Goal: Transaction & Acquisition: Purchase product/service

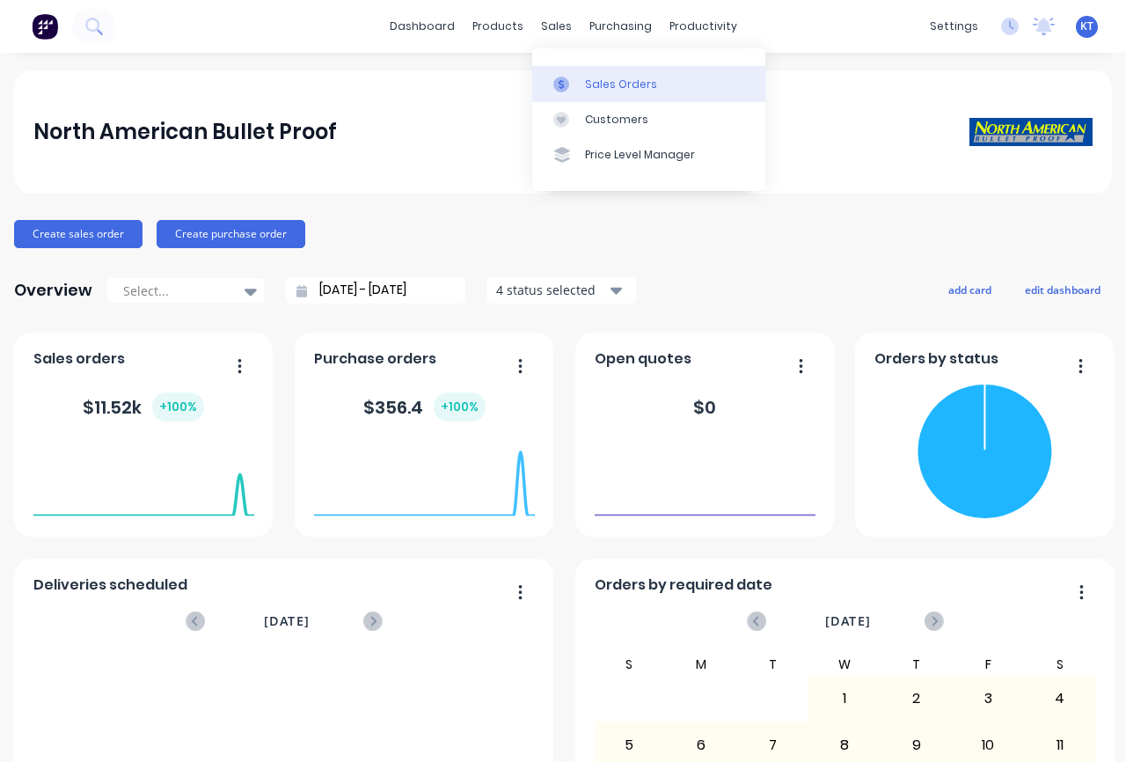
click at [588, 80] on div "Sales Orders" at bounding box center [621, 85] width 72 height 16
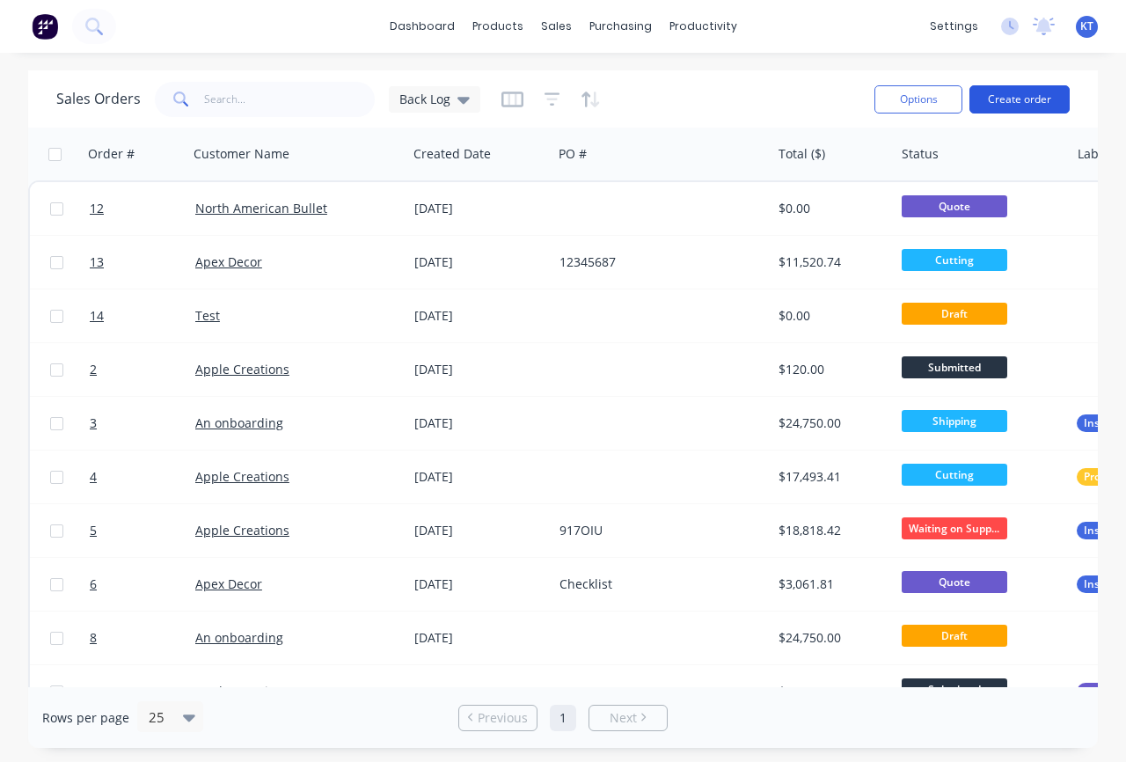
click at [1021, 102] on button "Create order" at bounding box center [1019, 99] width 100 height 28
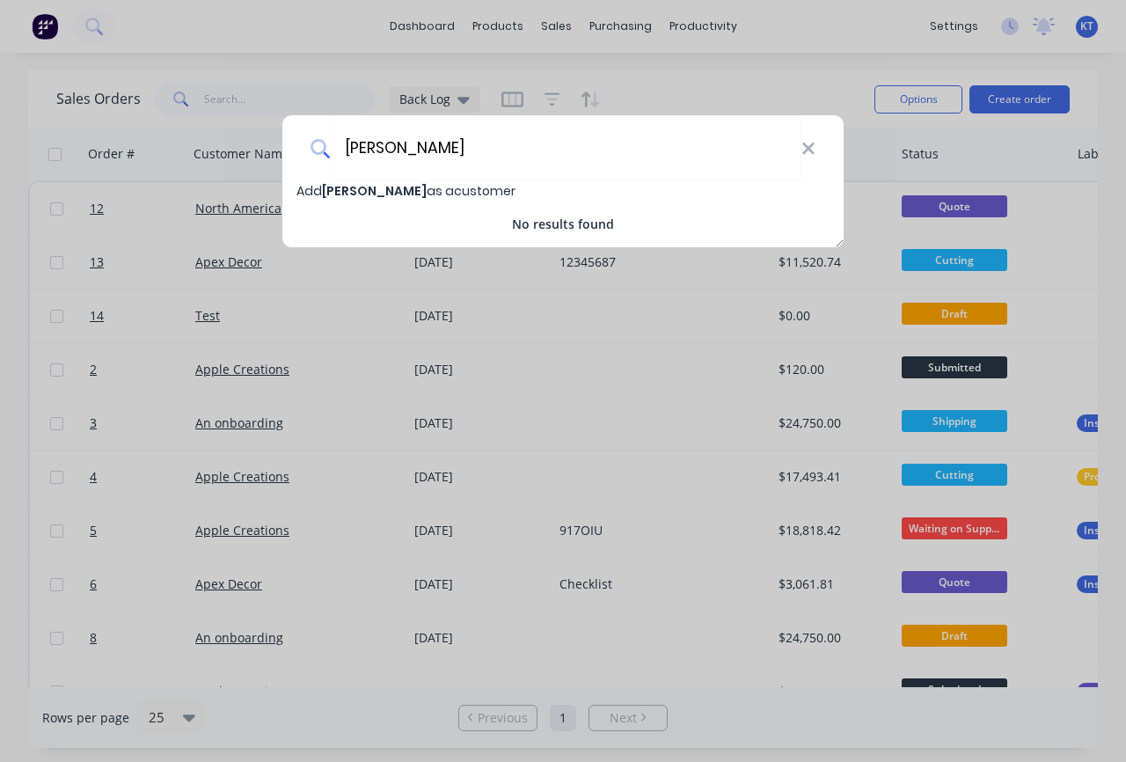
type input "Nunnelly"
click at [367, 191] on span "Nunnelly" at bounding box center [374, 191] width 105 height 18
select select "AU"
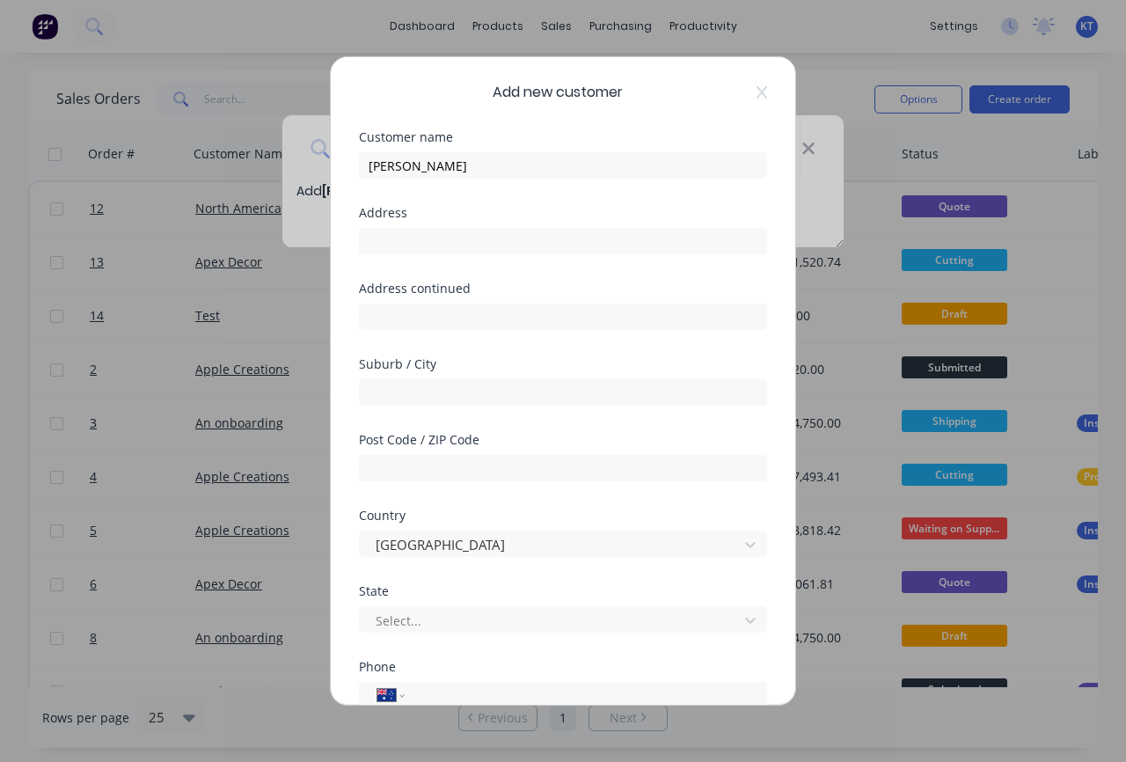
click at [405, 224] on div at bounding box center [563, 238] width 408 height 31
click at [401, 232] on input "text" at bounding box center [563, 241] width 408 height 26
click at [390, 320] on input "text" at bounding box center [563, 316] width 408 height 26
drag, startPoint x: 454, startPoint y: 168, endPoint x: 339, endPoint y: 165, distance: 115.3
click at [339, 165] on div "Add new customer Customer name Nunnelly Address Address continued Suburb / City…" at bounding box center [563, 380] width 464 height 647
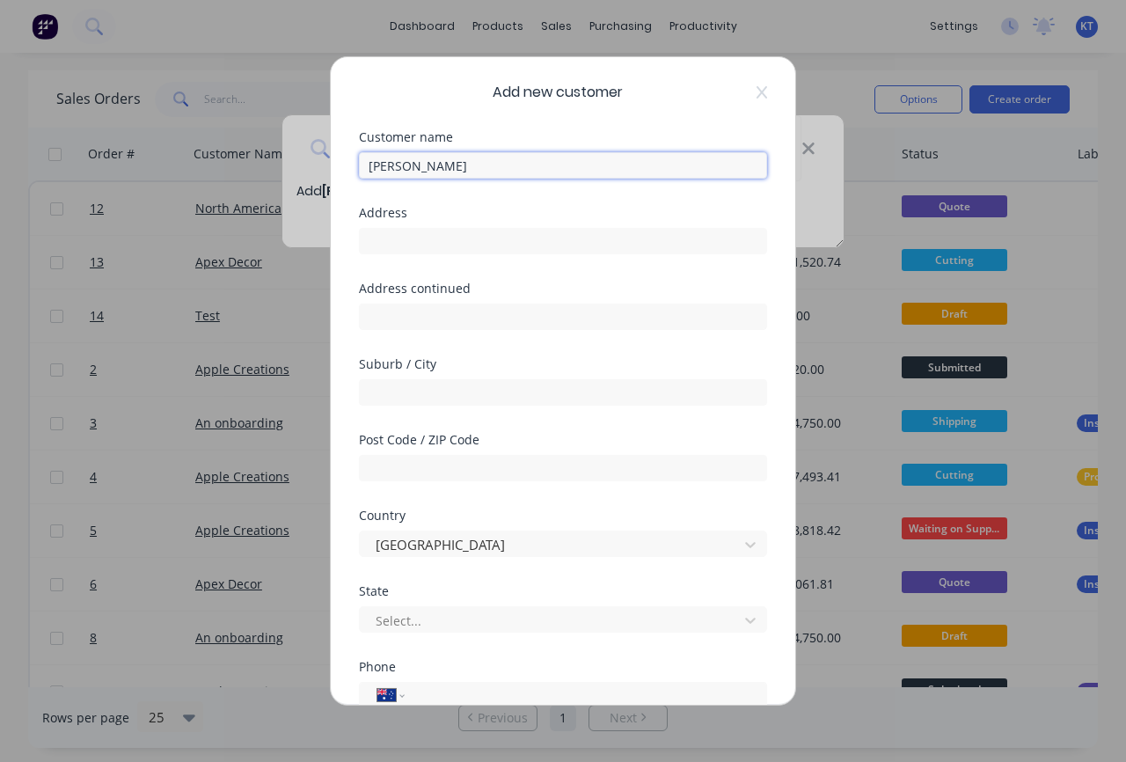
paste input "General Contractor"
type input "[PERSON_NAME] General Contractor"
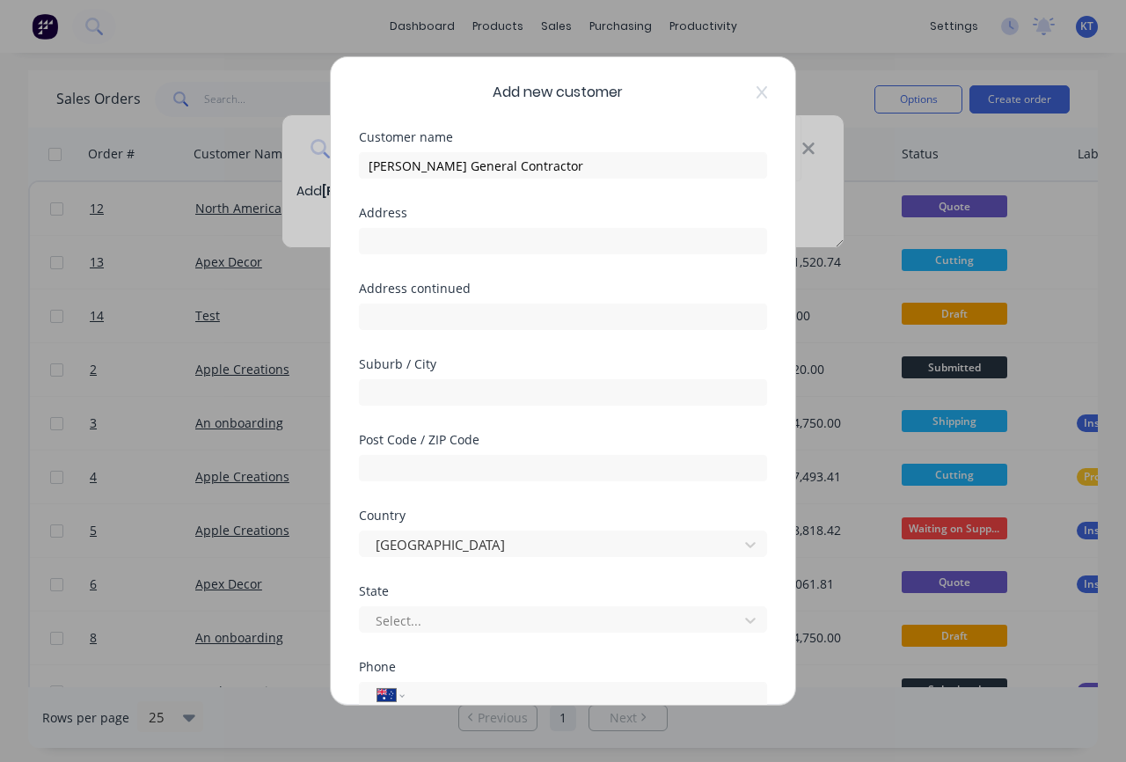
click at [383, 258] on div "Address" at bounding box center [563, 245] width 408 height 76
click at [364, 237] on input "text" at bounding box center [563, 241] width 408 height 26
paste input "[STREET_ADDRESS] Expressway"
type input "[STREET_ADDRESS] Expressway"
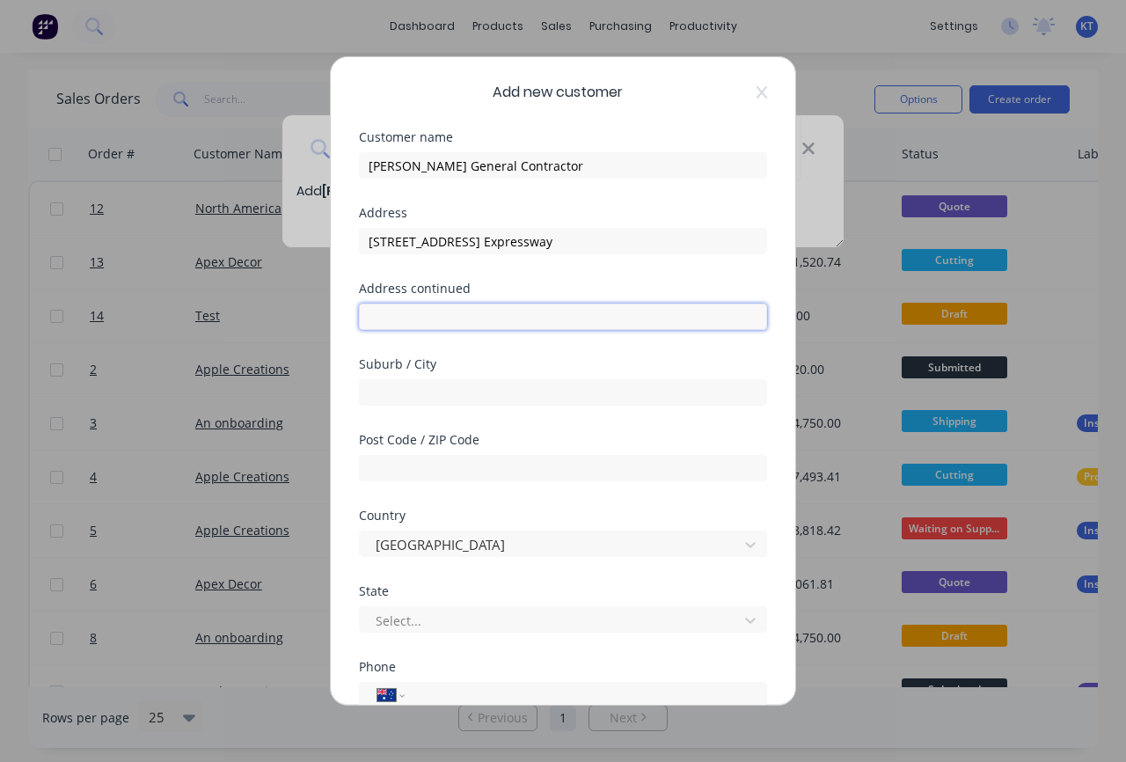
click at [382, 319] on input "text" at bounding box center [563, 316] width 408 height 26
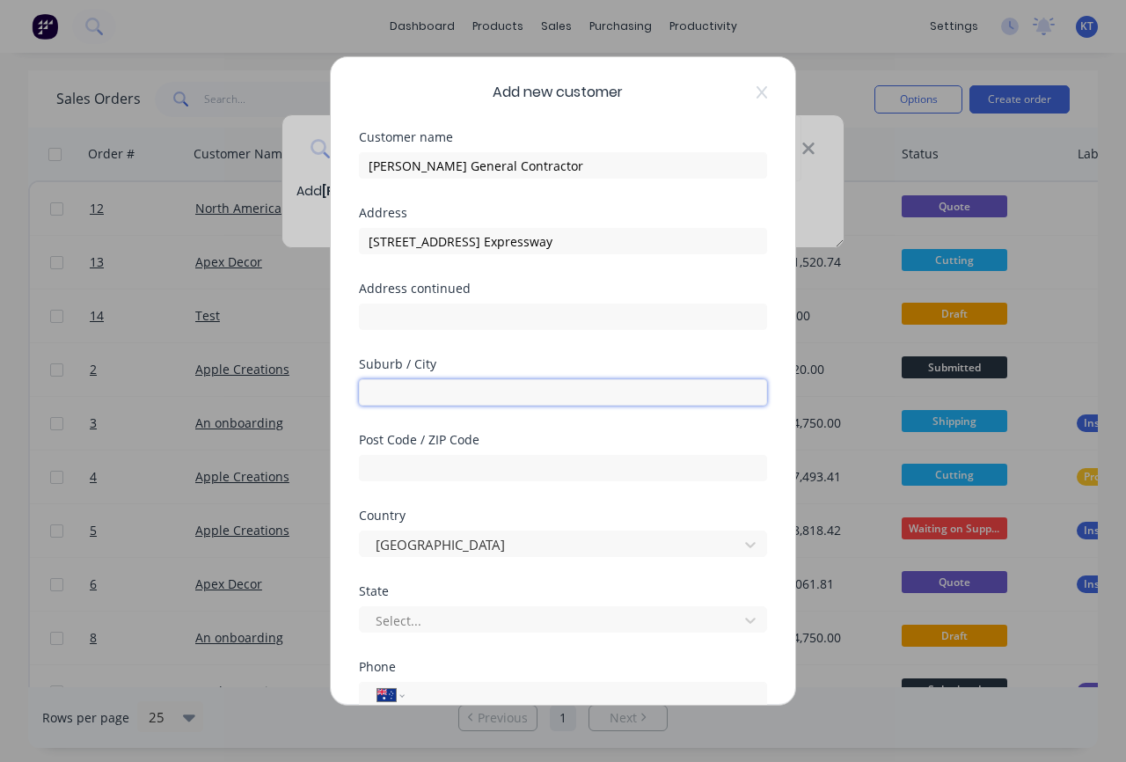
click at [378, 387] on input "text" at bounding box center [563, 392] width 408 height 26
paste input "San Antonio"
type input "San Antonio"
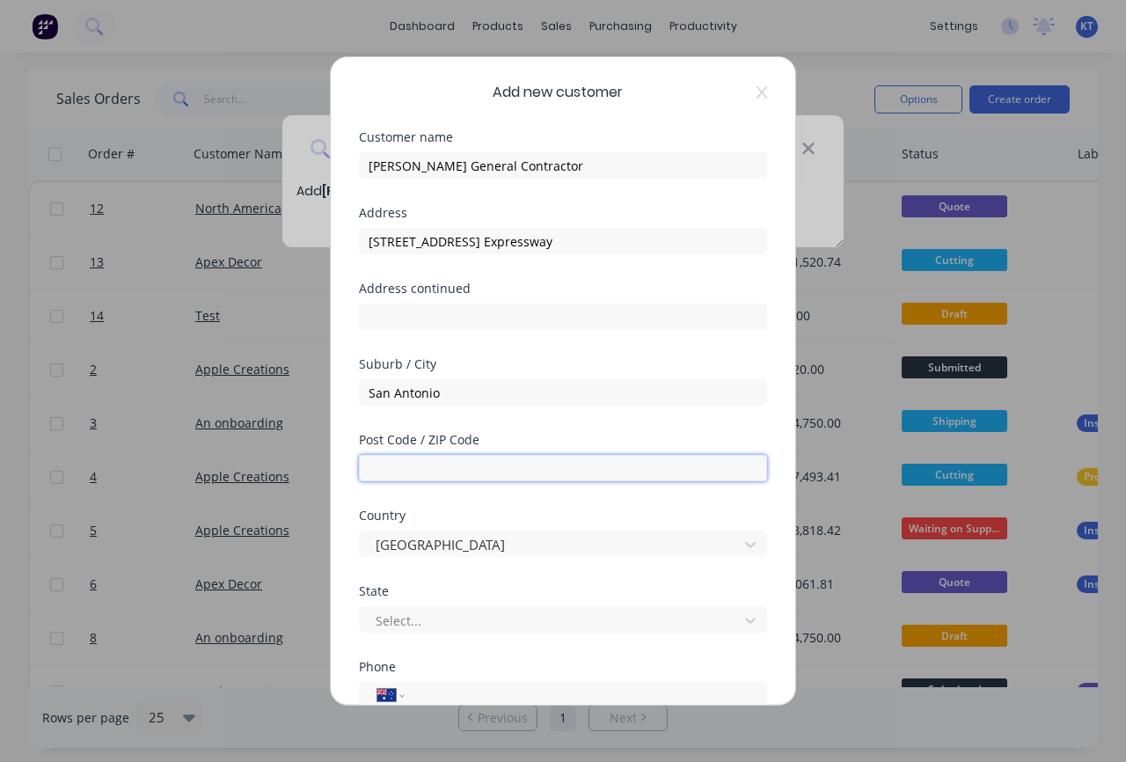
click at [386, 478] on input "text" at bounding box center [563, 468] width 408 height 26
type input "78208"
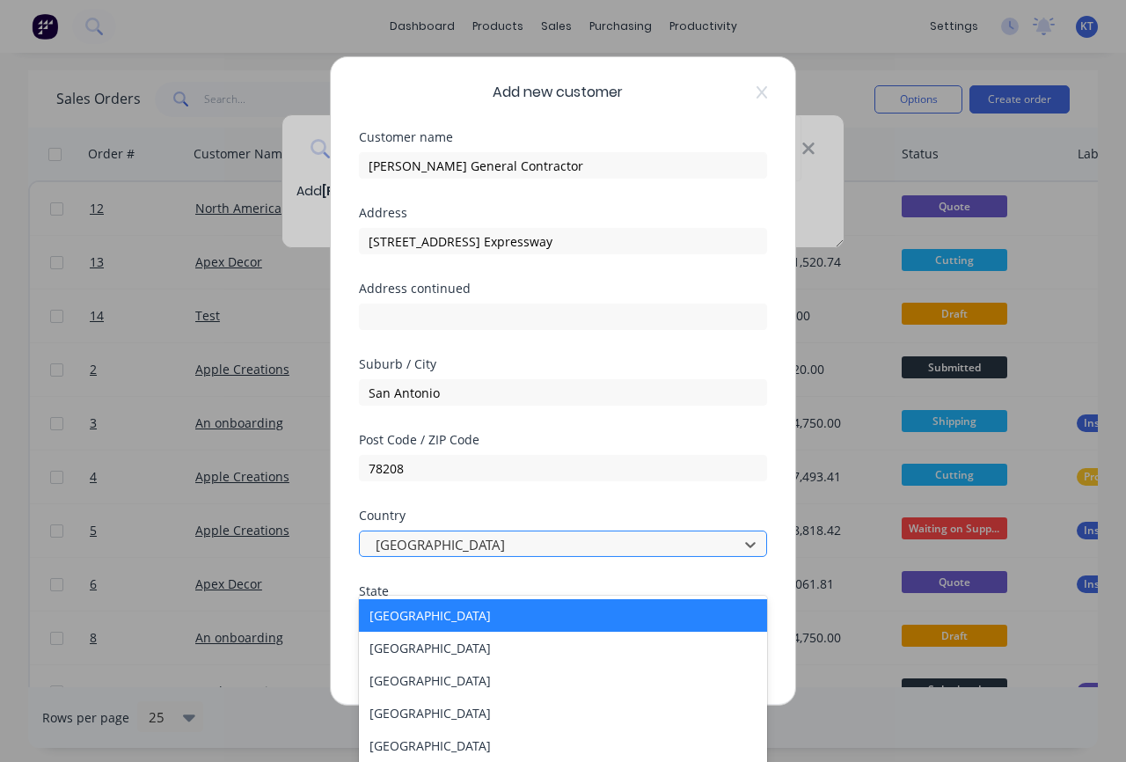
click at [487, 549] on div at bounding box center [551, 544] width 355 height 22
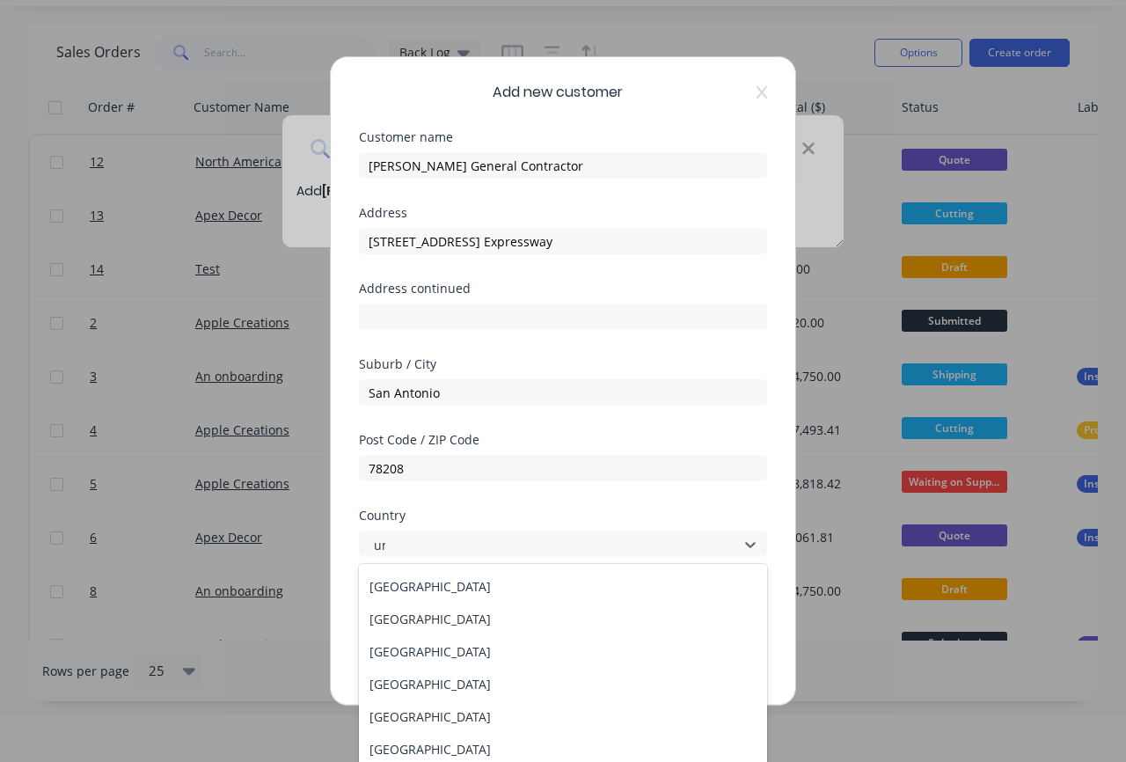
scroll to position [95, 0]
type input "uni"
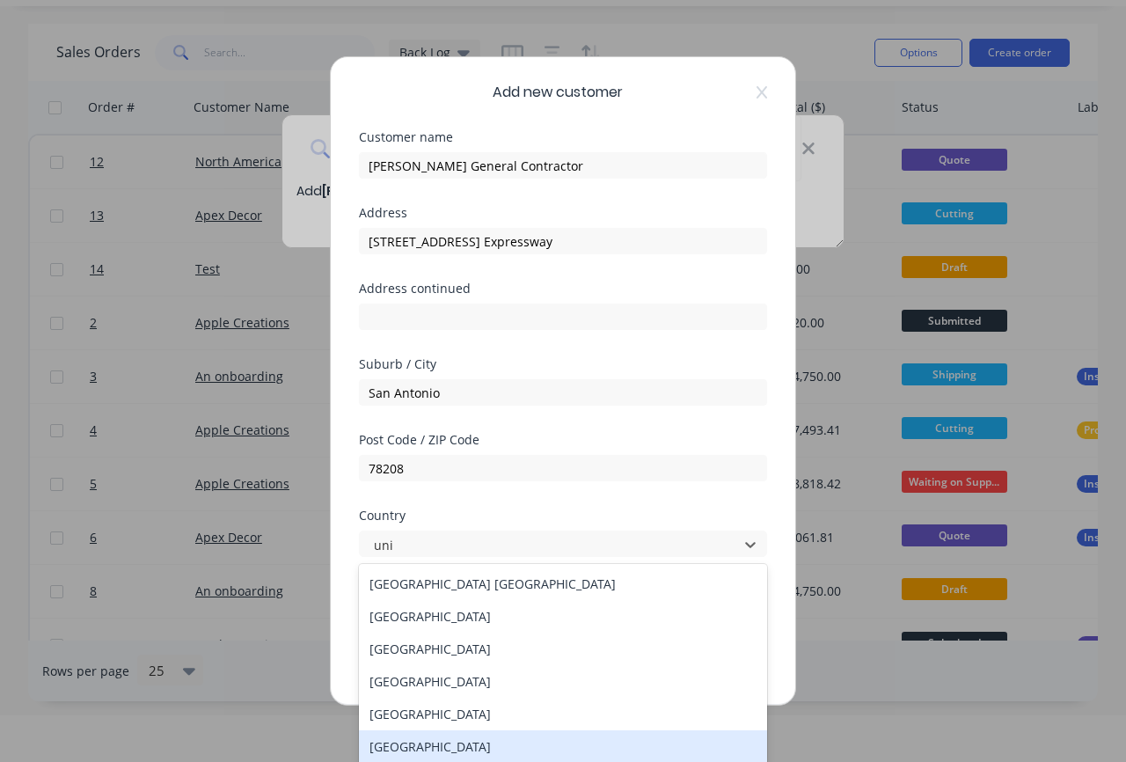
click at [442, 734] on div "United States" at bounding box center [563, 746] width 408 height 33
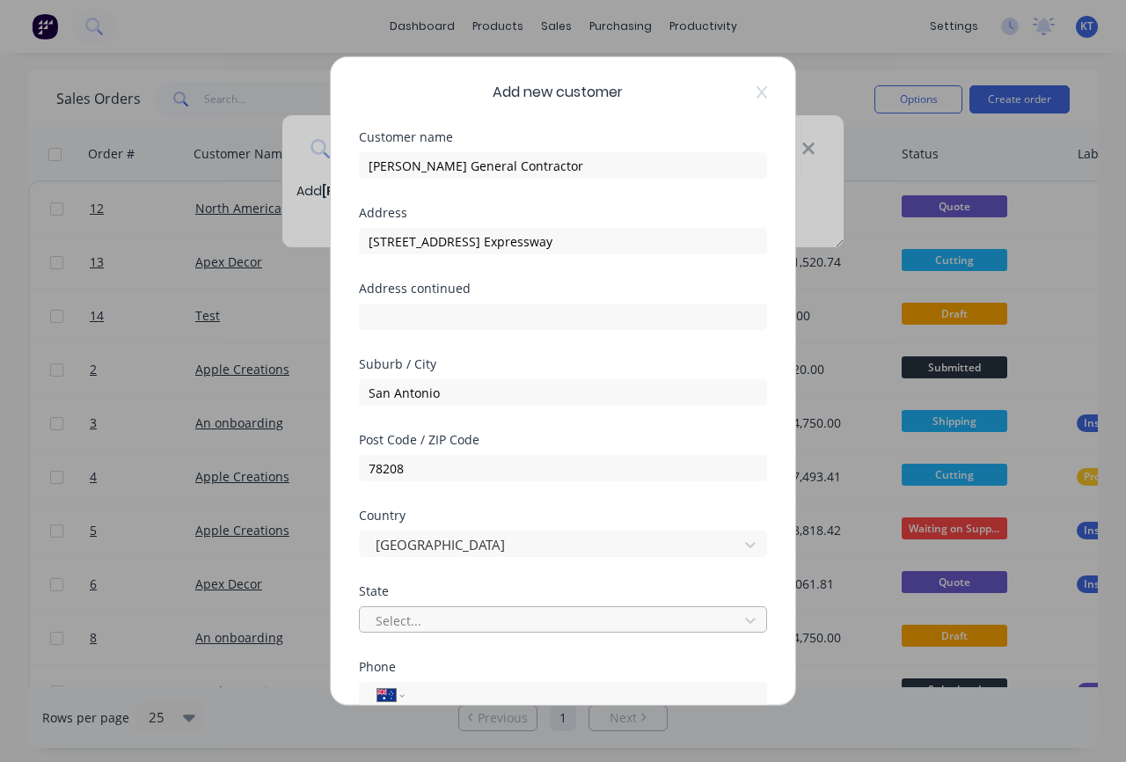
click at [431, 625] on div at bounding box center [551, 620] width 355 height 22
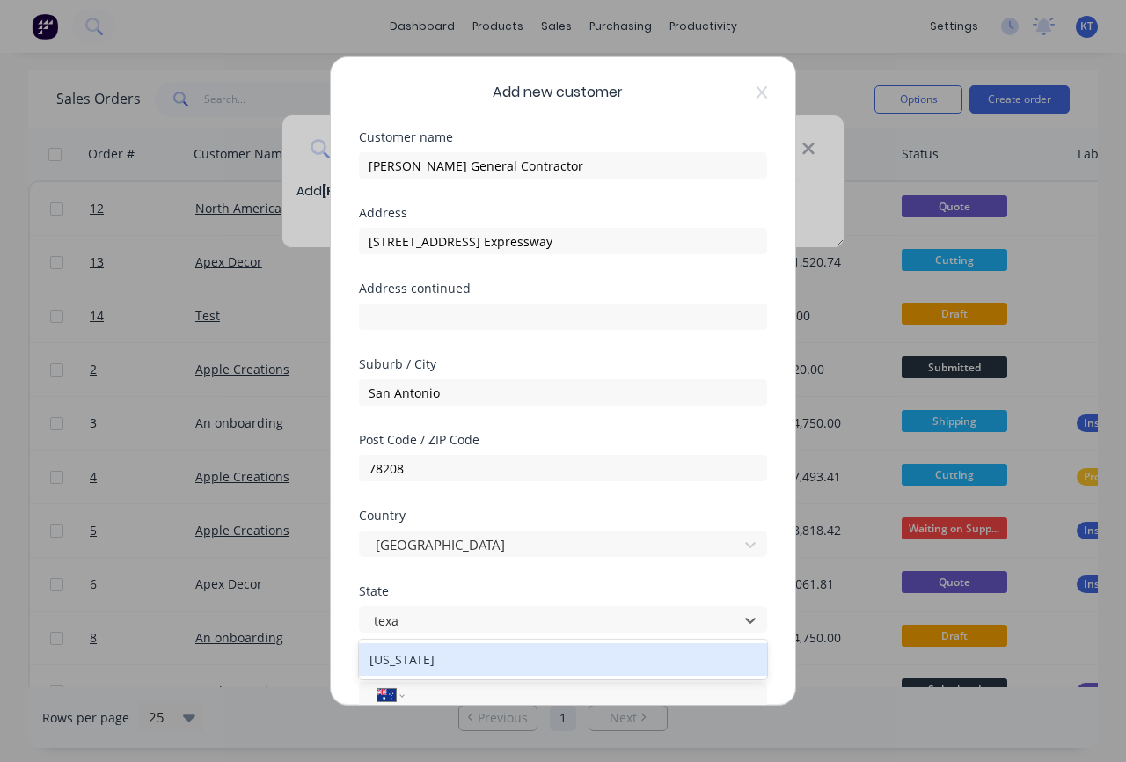
type input "texas"
click at [419, 665] on div "[US_STATE]" at bounding box center [563, 659] width 408 height 33
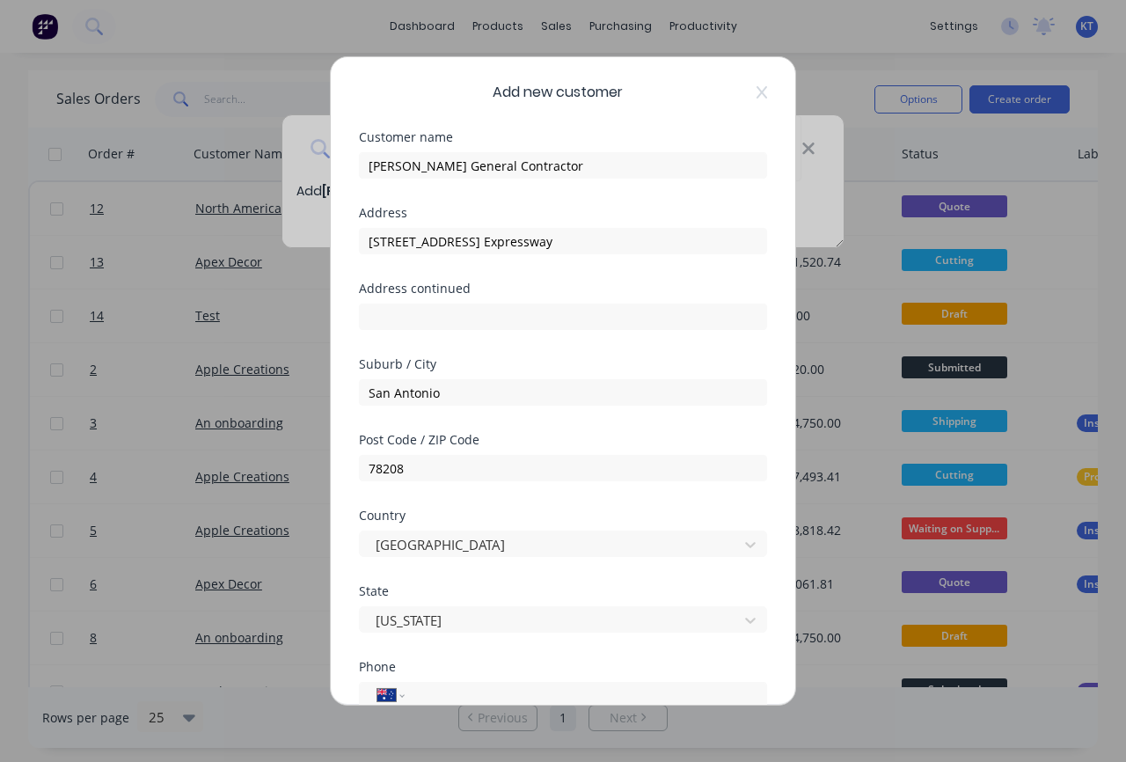
scroll to position [198, 0]
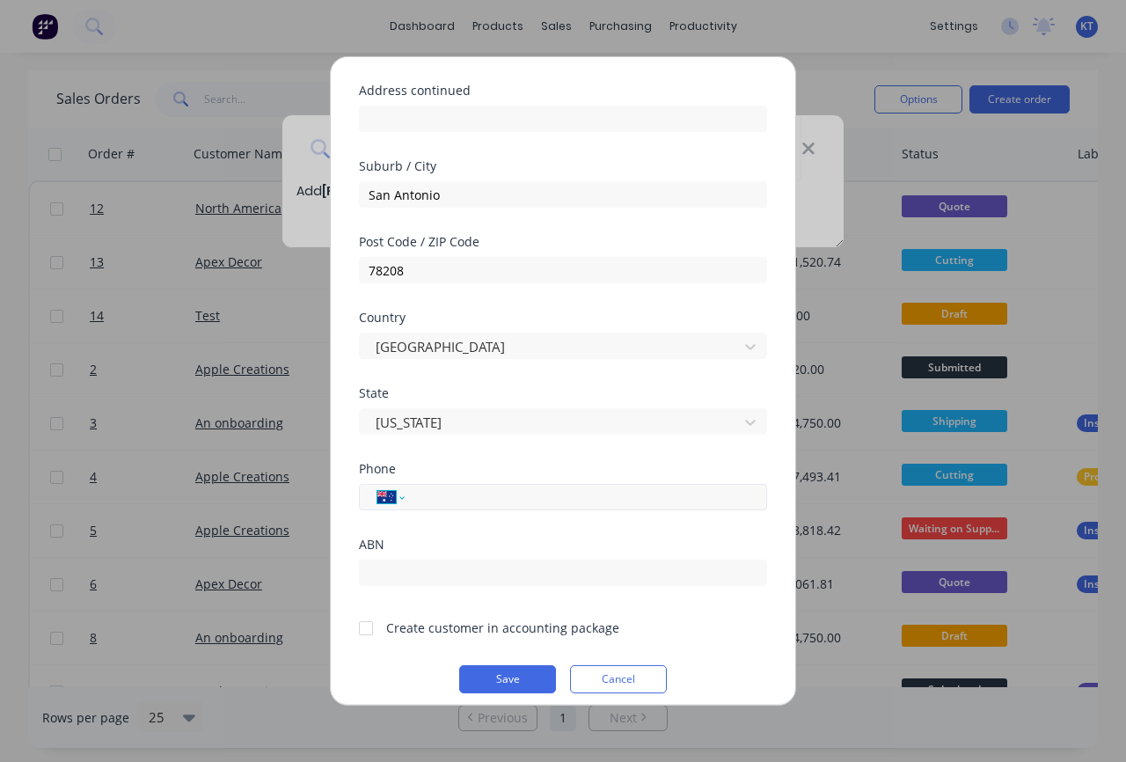
click at [400, 499] on select "International Afghanistan Åland Islands Albania Algeria American Samoa Andorra …" at bounding box center [390, 497] width 26 height 25
select select "US"
click at [377, 485] on select "International Afghanistan Åland Islands Albania Algeria American Samoa Andorra …" at bounding box center [390, 497] width 26 height 25
click at [429, 498] on input "tel" at bounding box center [583, 496] width 332 height 20
paste input "[PHONE_NUMBER]"
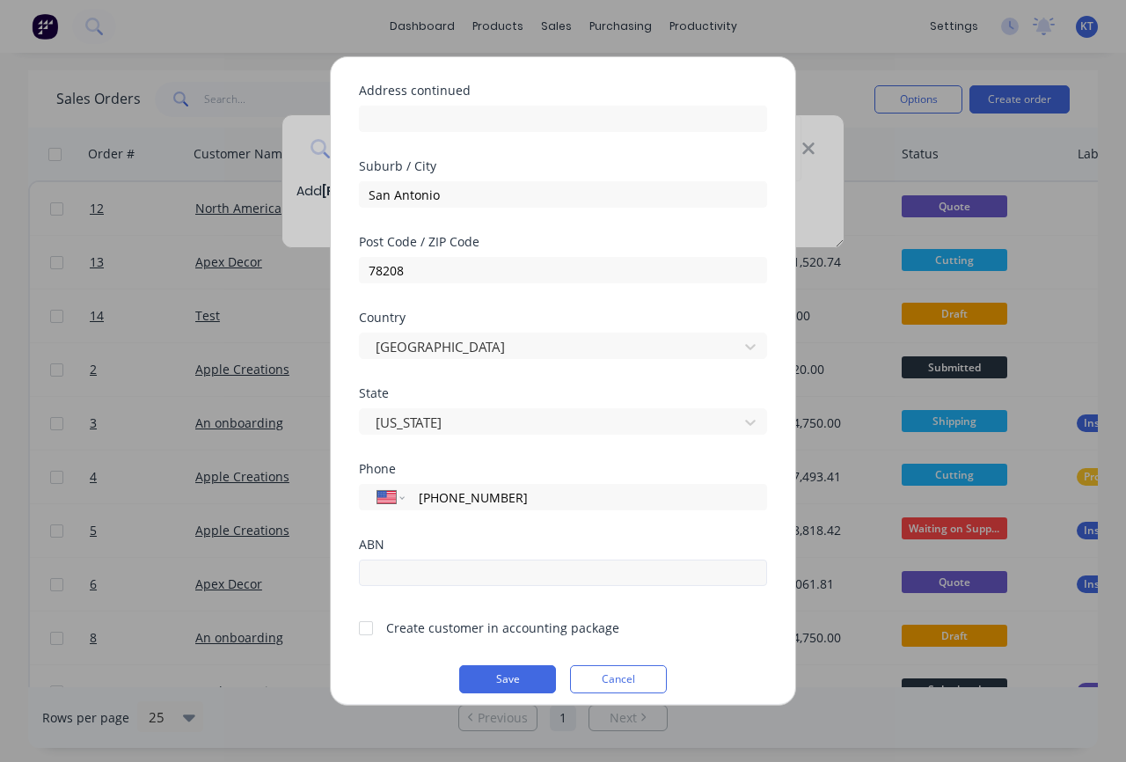
type input "[PHONE_NUMBER]"
click at [380, 569] on input "text" at bounding box center [563, 572] width 408 height 26
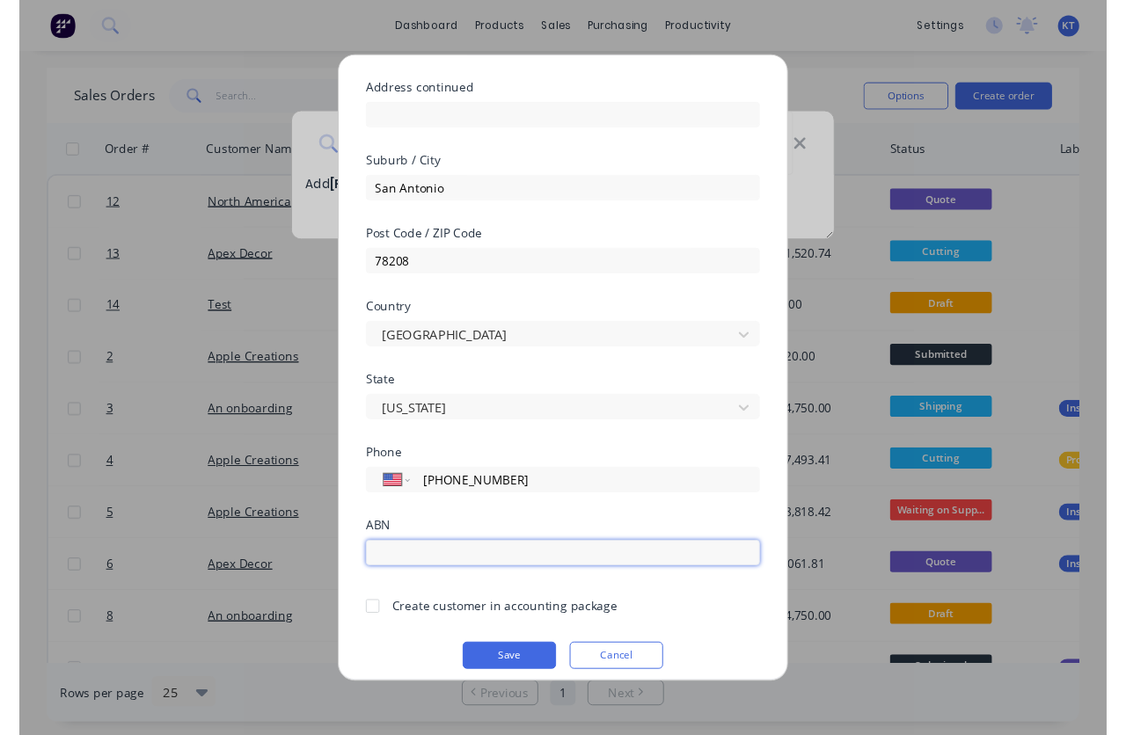
scroll to position [211, 0]
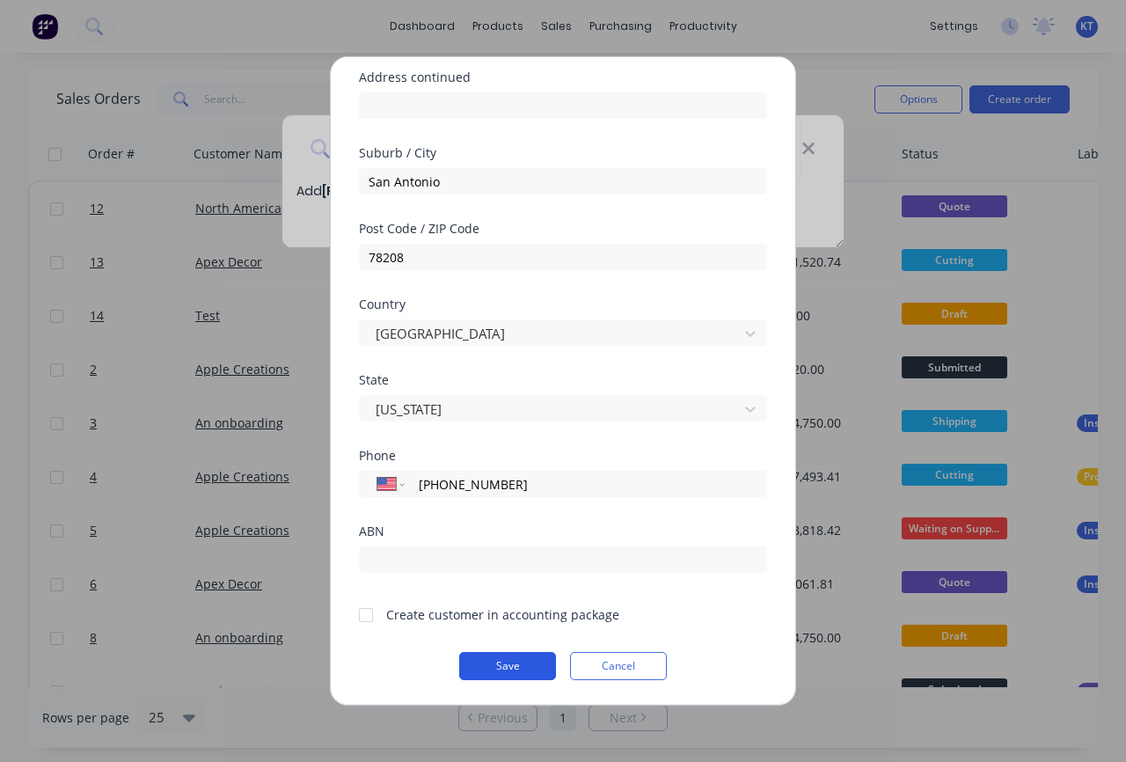
click at [508, 671] on button "Save" at bounding box center [507, 666] width 97 height 28
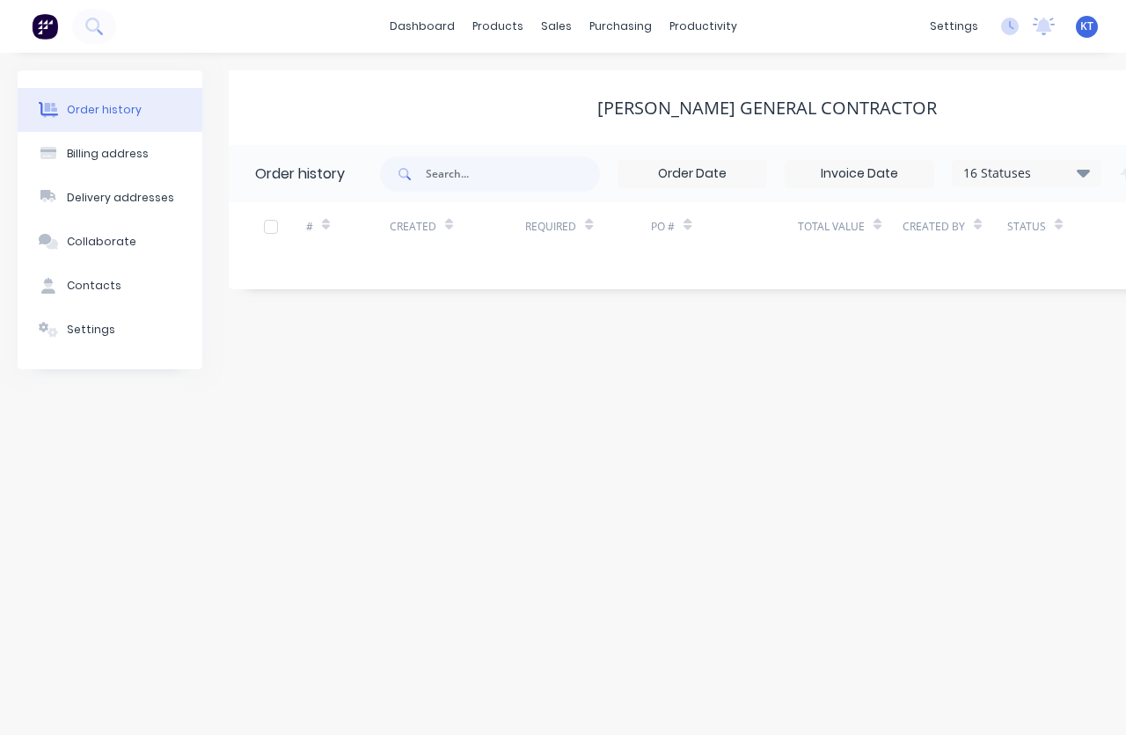
click at [634, 325] on div "Nunnelly General Contractor Order history 16 Statuses Invoice Status Invoiced N…" at bounding box center [767, 219] width 1077 height 299
click at [593, 263] on div "# Created Required PO # Total Value Created By Status Invoiced" at bounding box center [756, 236] width 1055 height 69
click at [1068, 179] on div "16 Statuses" at bounding box center [1027, 173] width 148 height 19
click at [800, 317] on div "Nunnelly General Contractor Order history 16 Statuses Invoice Status Invoiced N…" at bounding box center [767, 219] width 1077 height 299
click at [728, 122] on div "[PERSON_NAME] General Contractor" at bounding box center [767, 108] width 1077 height 32
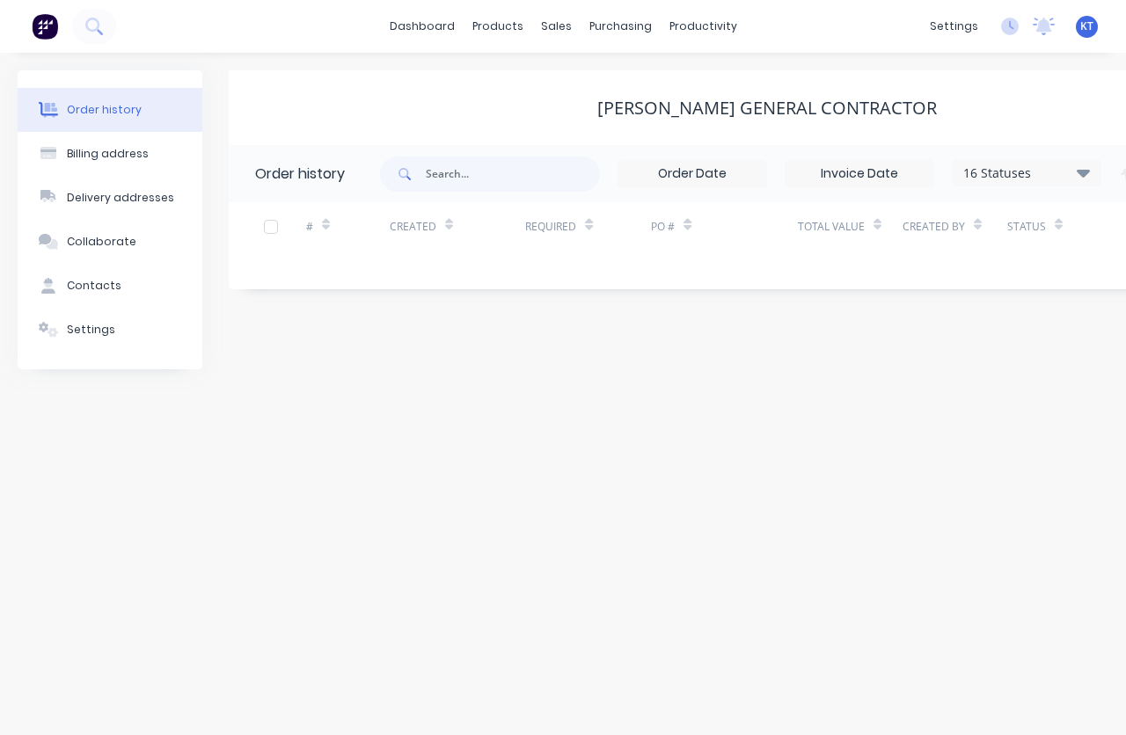
click at [456, 236] on div "Created" at bounding box center [458, 226] width 136 height 48
click at [110, 300] on button "Contacts" at bounding box center [110, 286] width 185 height 44
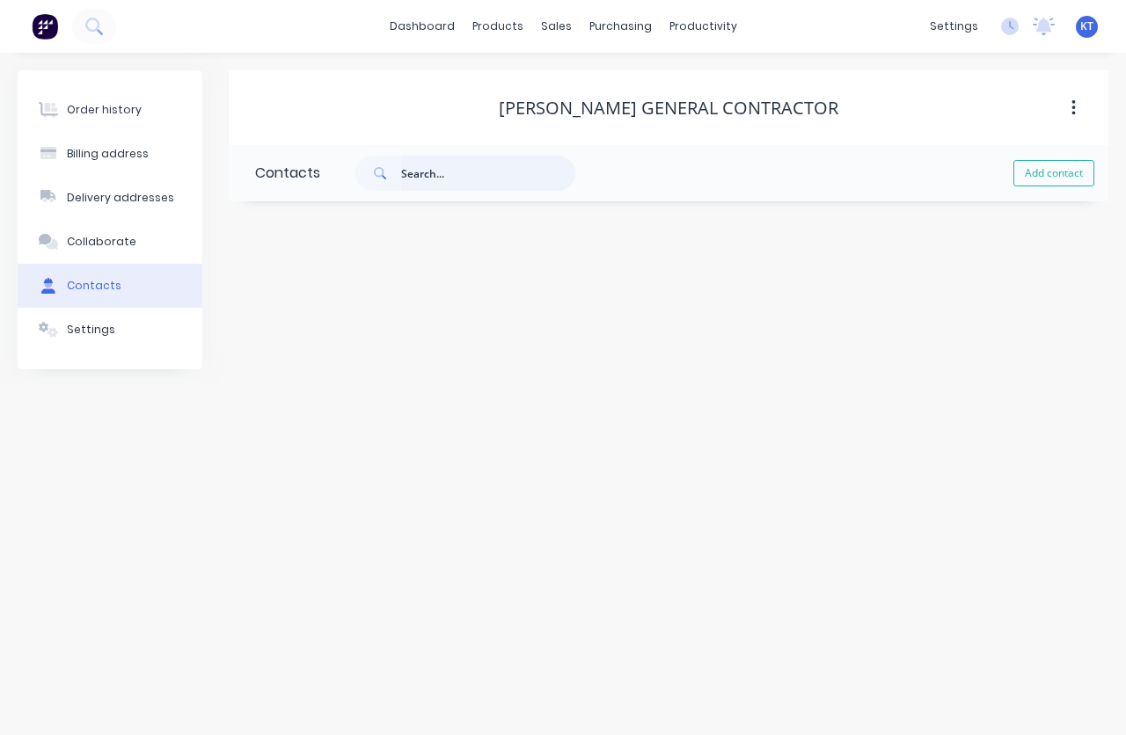
click at [429, 172] on input "text" at bounding box center [488, 173] width 174 height 35
click at [1081, 160] on button "Add contact" at bounding box center [1053, 173] width 81 height 26
select select "AU"
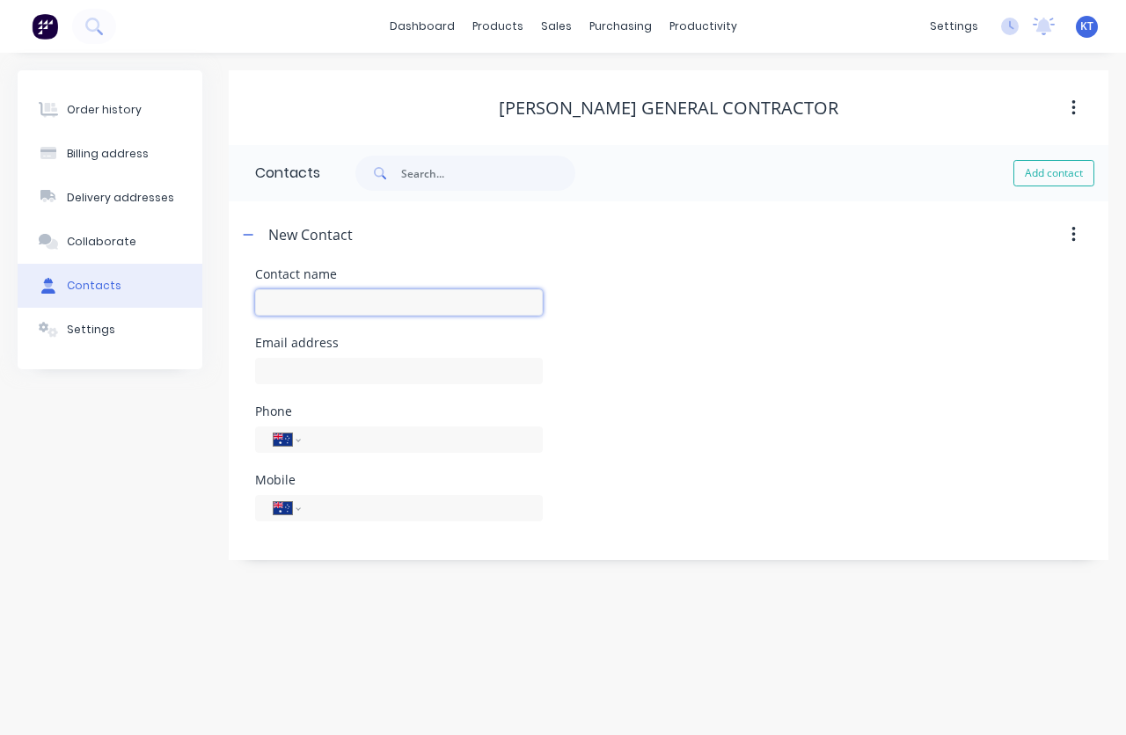
click at [309, 307] on input "text" at bounding box center [399, 302] width 288 height 26
paste input "[PERSON_NAME]"
type input "[PERSON_NAME]"
select select "AU"
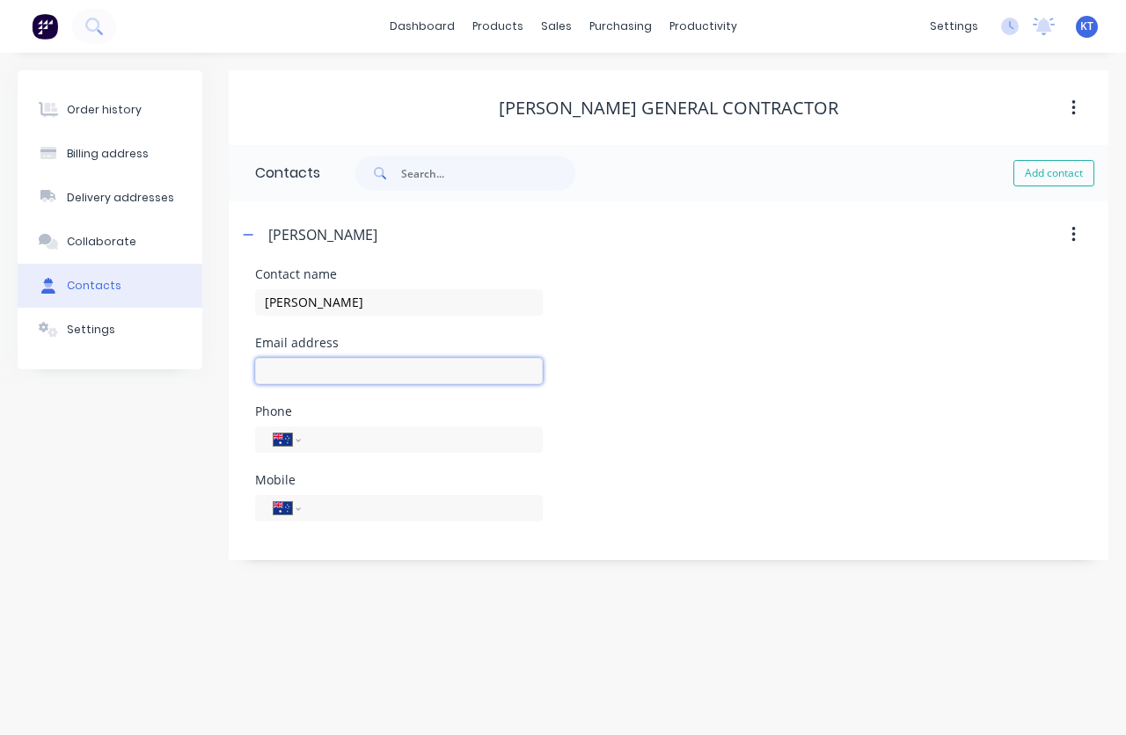
click at [309, 370] on input "text" at bounding box center [399, 371] width 288 height 26
paste input "[EMAIL_ADDRESS][PERSON_NAME][DOMAIN_NAME]"
type input "[EMAIL_ADDRESS][PERSON_NAME][DOMAIN_NAME]"
click at [398, 441] on input "tel" at bounding box center [418, 439] width 211 height 20
paste input "2102277070"
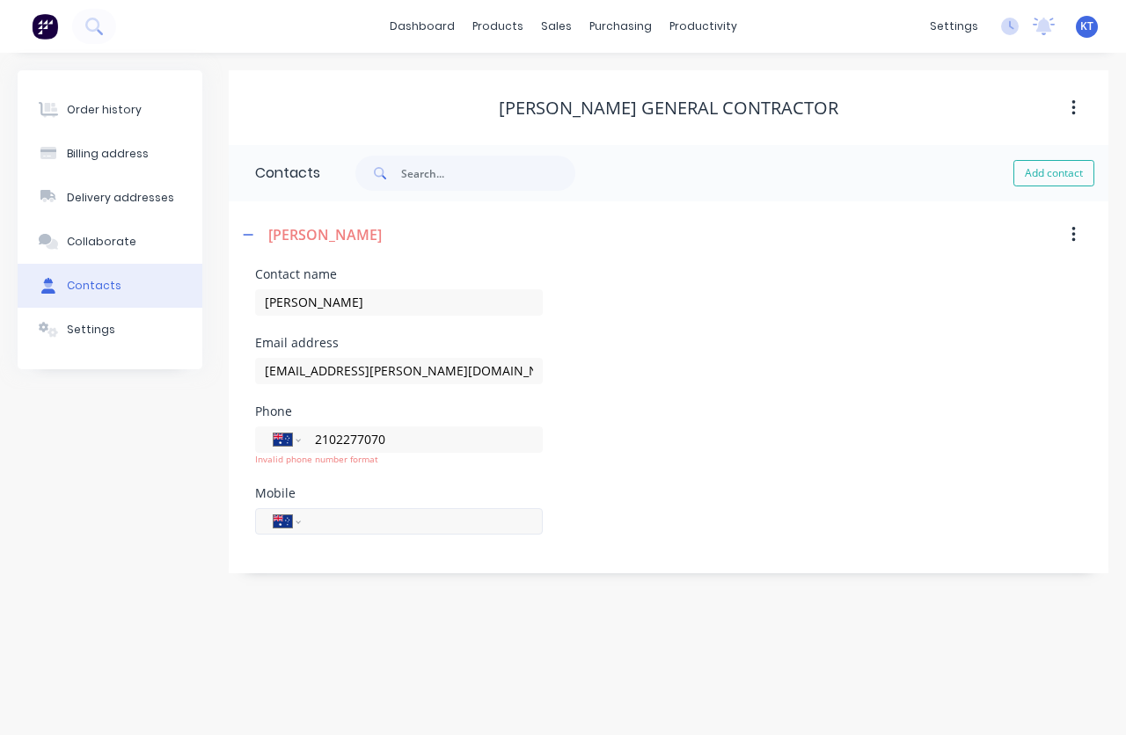
click at [334, 512] on input "tel" at bounding box center [418, 521] width 211 height 20
click at [331, 448] on input "2102277070" at bounding box center [418, 439] width 211 height 20
click at [338, 442] on input "2102277070" at bounding box center [418, 439] width 211 height 20
type input "2102277070"
click at [296, 446] on select "International Afghanistan Åland Islands Albania Algeria American Samoa Andorra …" at bounding box center [287, 439] width 26 height 25
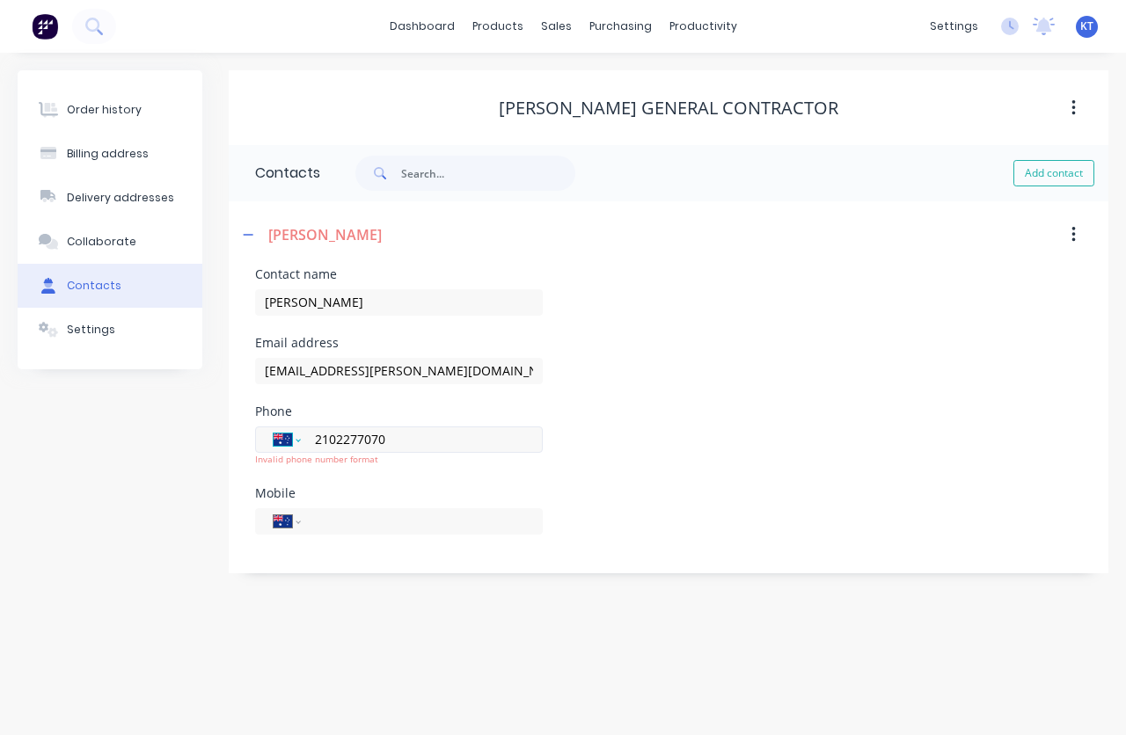
select select "US"
click at [274, 427] on select "International Afghanistan Åland Islands Albania Algeria American Samoa Andorra …" at bounding box center [287, 439] width 26 height 25
type input "[PHONE_NUMBER]"
drag, startPoint x: 608, startPoint y: 511, endPoint x: 465, endPoint y: 512, distance: 142.5
click at [608, 511] on div "Mobile International Afghanistan Åland Islands Albania Algeria American Samoa A…" at bounding box center [668, 521] width 827 height 69
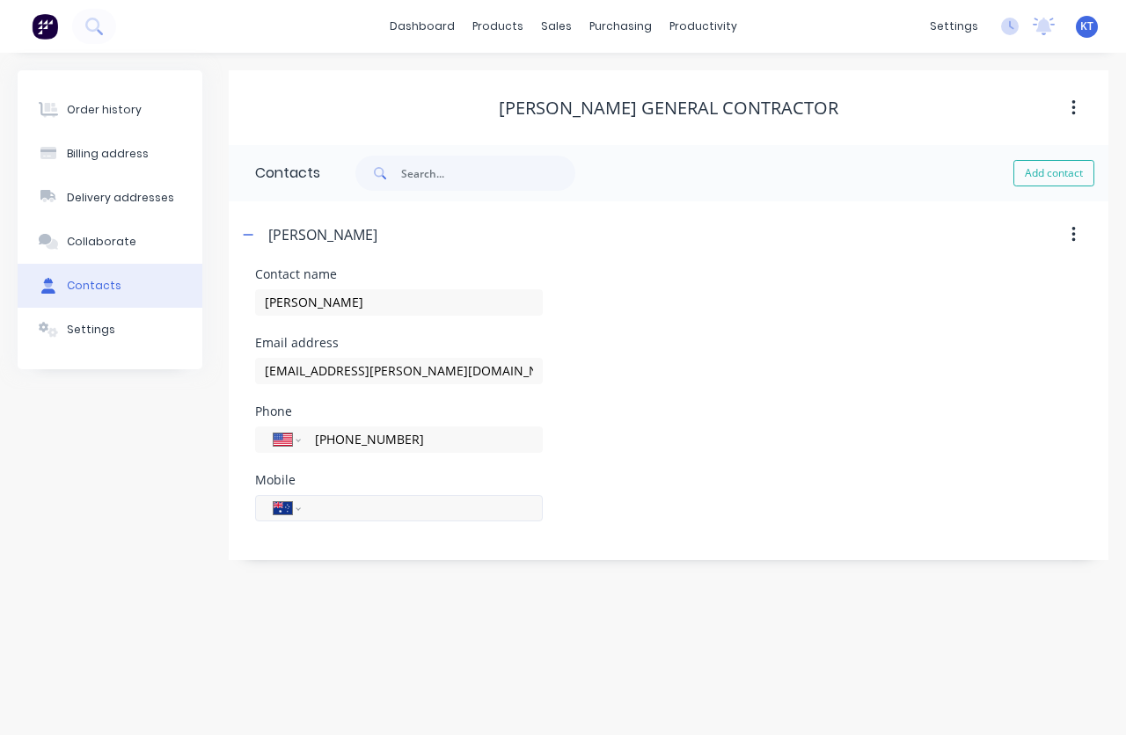
drag, startPoint x: 349, startPoint y: 507, endPoint x: 310, endPoint y: 506, distance: 38.7
click at [347, 508] on input "tel" at bounding box center [418, 508] width 211 height 20
click at [302, 507] on div "International Afghanistan Åland Islands Albania Algeria American Samoa Andorra …" at bounding box center [399, 508] width 288 height 26
click at [1071, 108] on icon "button" at bounding box center [1073, 108] width 4 height 19
drag, startPoint x: 900, startPoint y: 288, endPoint x: 872, endPoint y: 287, distance: 28.2
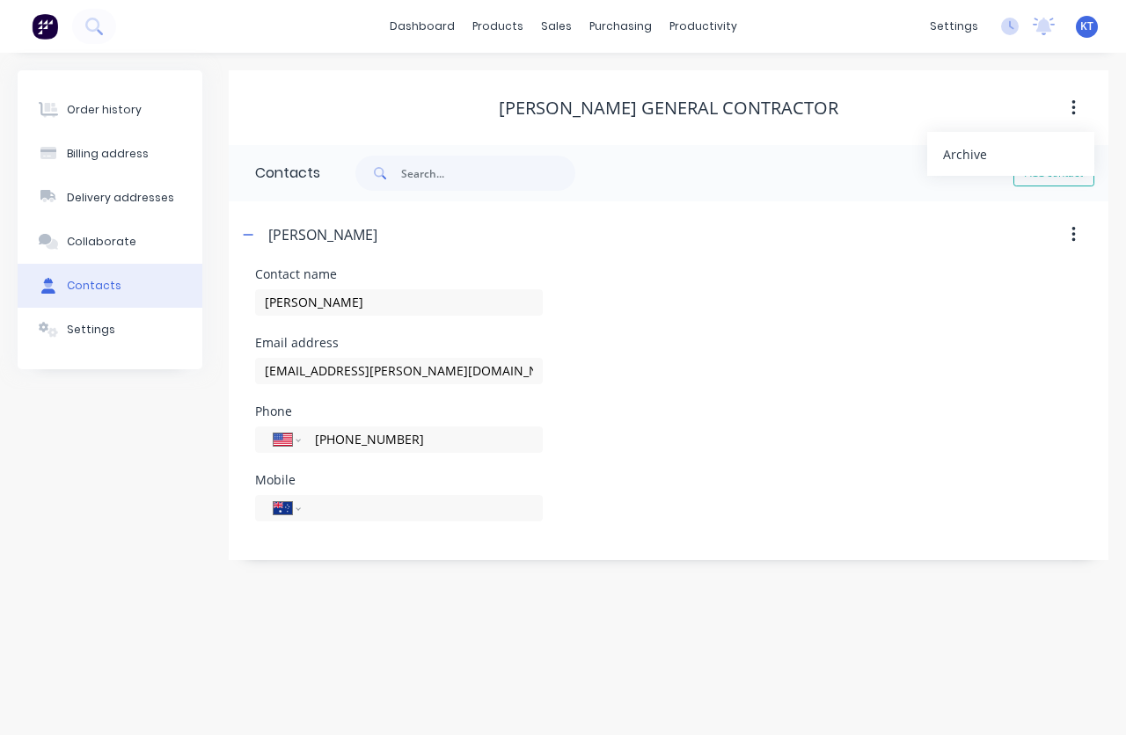
click at [898, 287] on div "Contact name Elliot Veron" at bounding box center [668, 302] width 827 height 69
click at [111, 325] on button "Settings" at bounding box center [110, 330] width 185 height 44
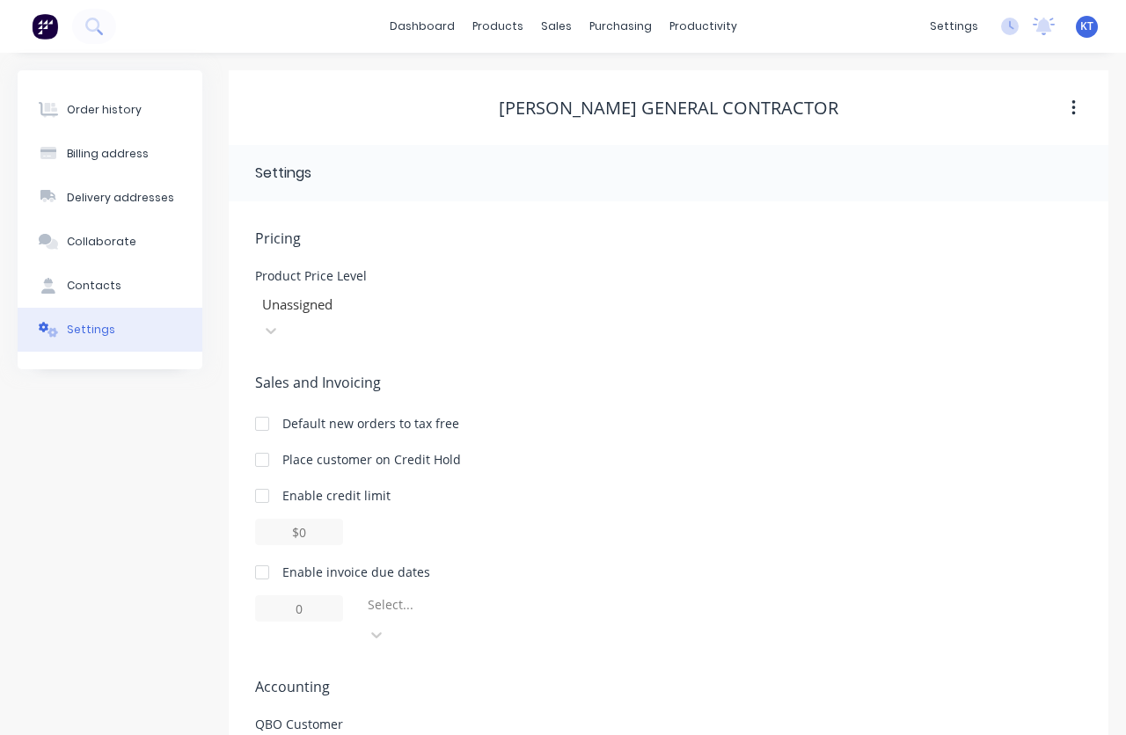
click at [384, 307] on div at bounding box center [386, 305] width 253 height 22
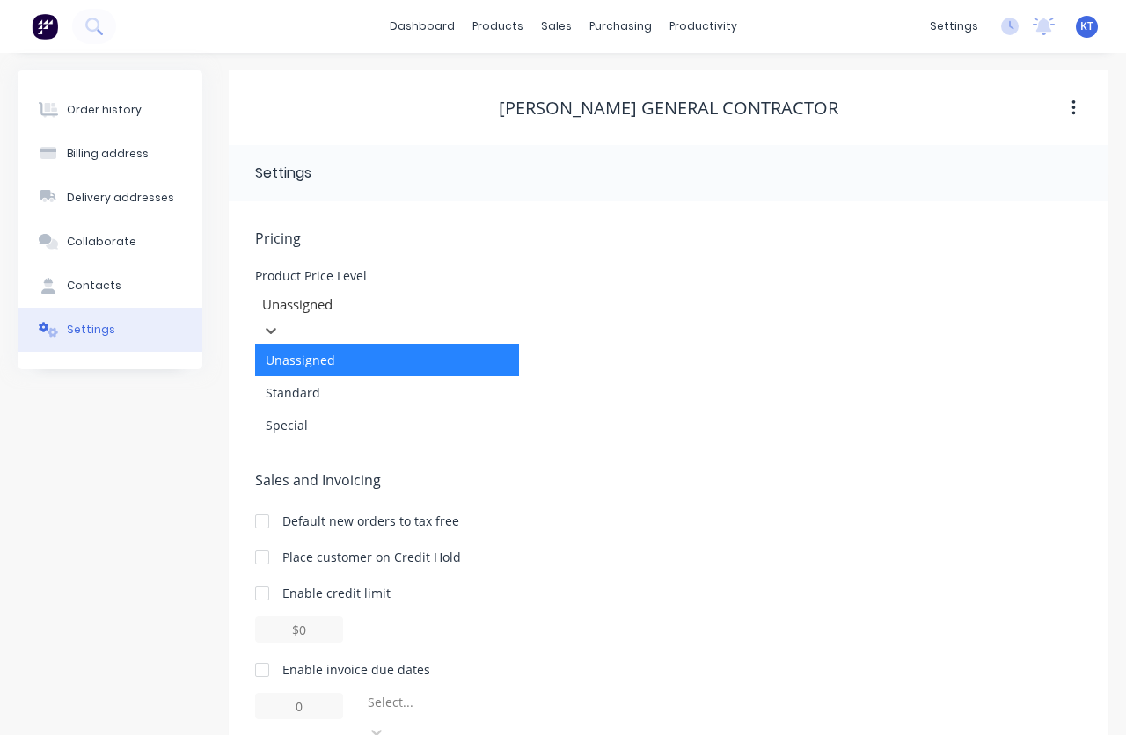
drag, startPoint x: 851, startPoint y: 347, endPoint x: 824, endPoint y: 346, distance: 26.4
click at [850, 470] on span "Sales and Invoicing" at bounding box center [668, 480] width 827 height 21
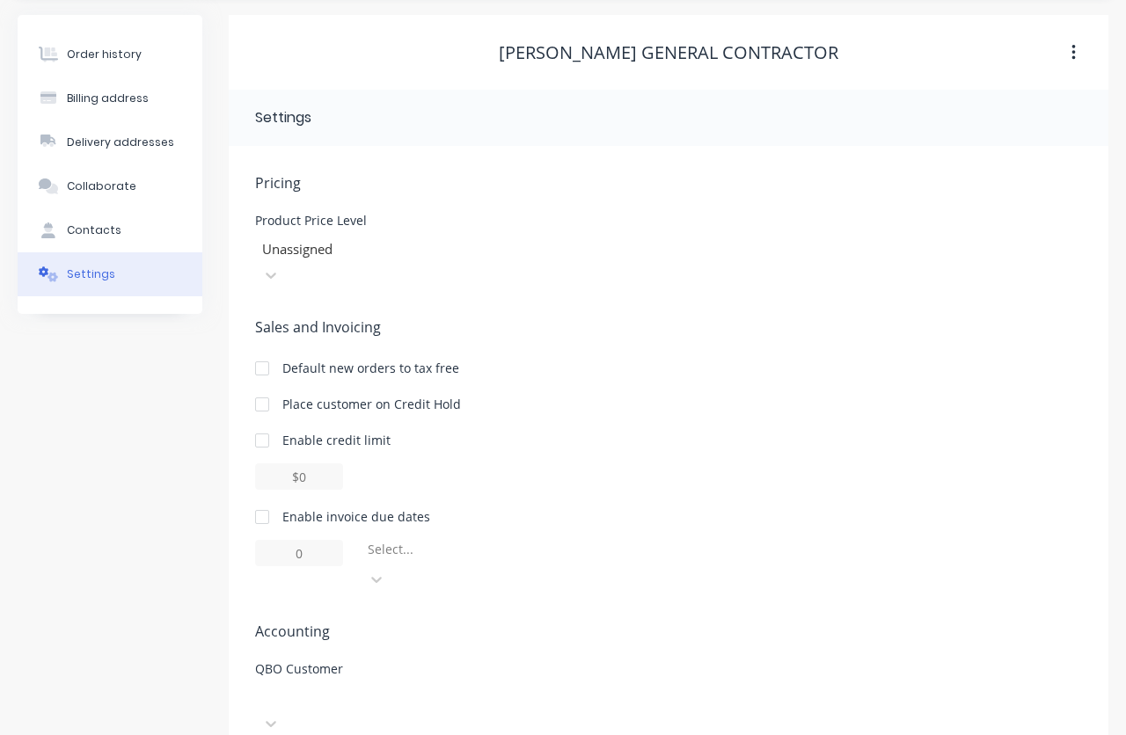
scroll to position [68, 0]
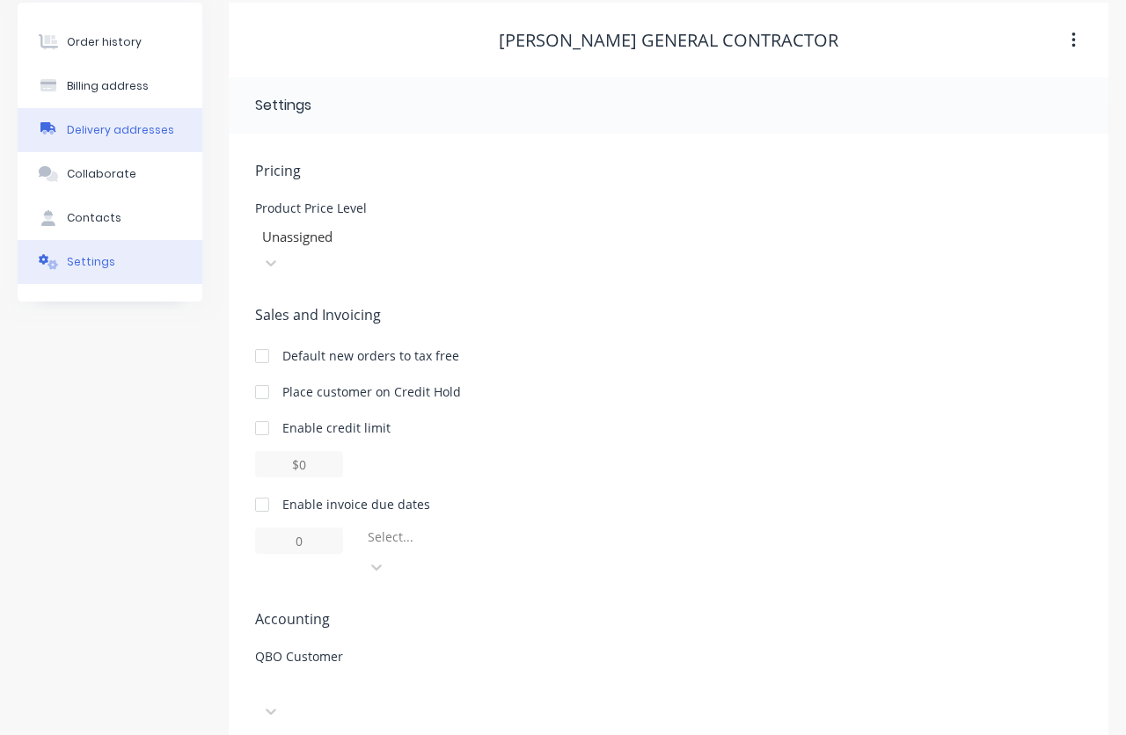
click at [92, 142] on button "Delivery addresses" at bounding box center [110, 130] width 185 height 44
select select "US"
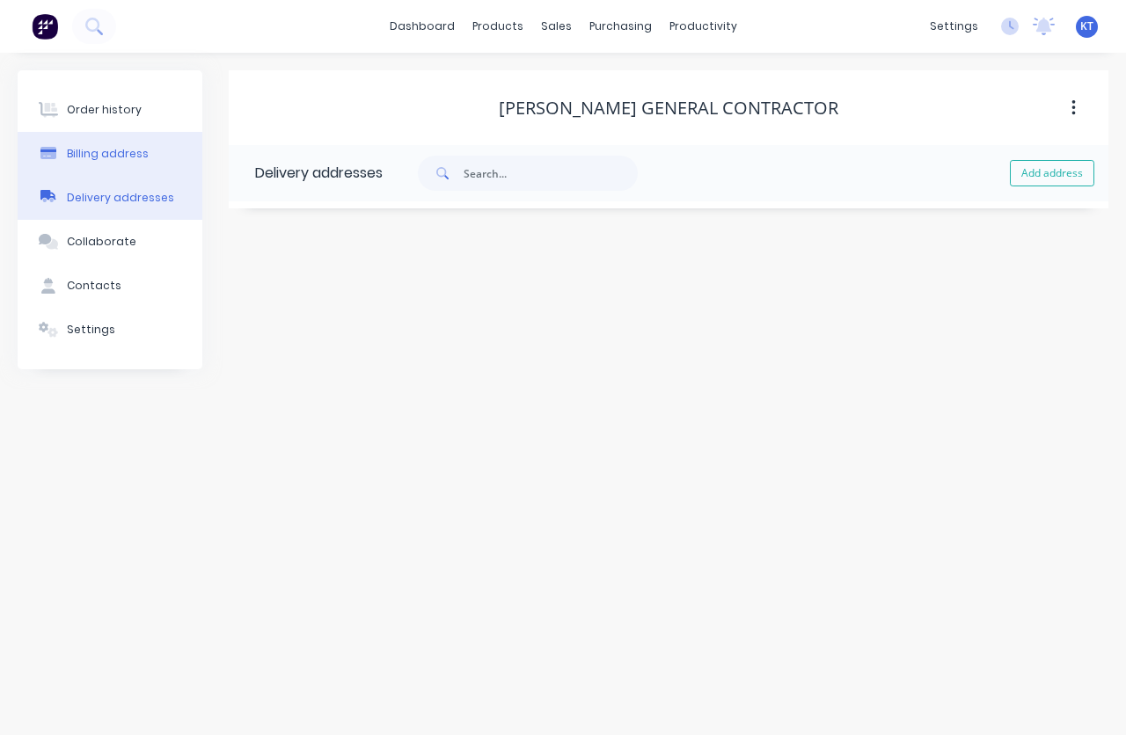
click at [110, 161] on div "Billing address" at bounding box center [108, 154] width 82 height 16
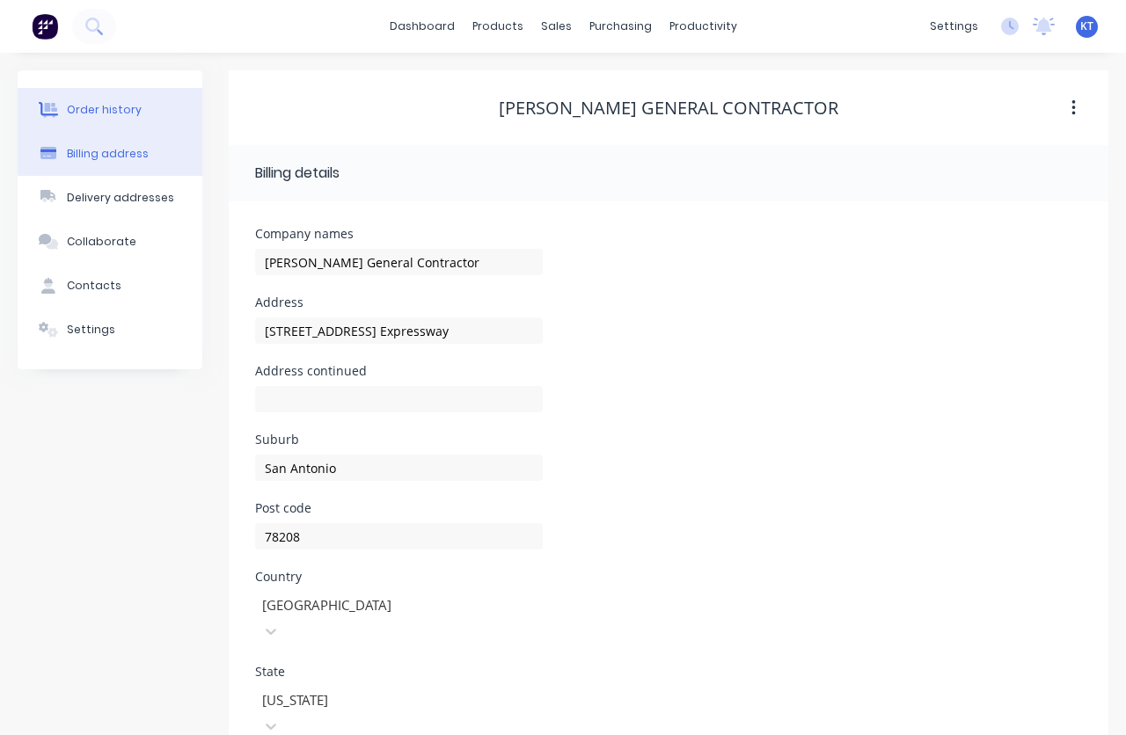
click at [102, 114] on div "Order history" at bounding box center [104, 110] width 75 height 16
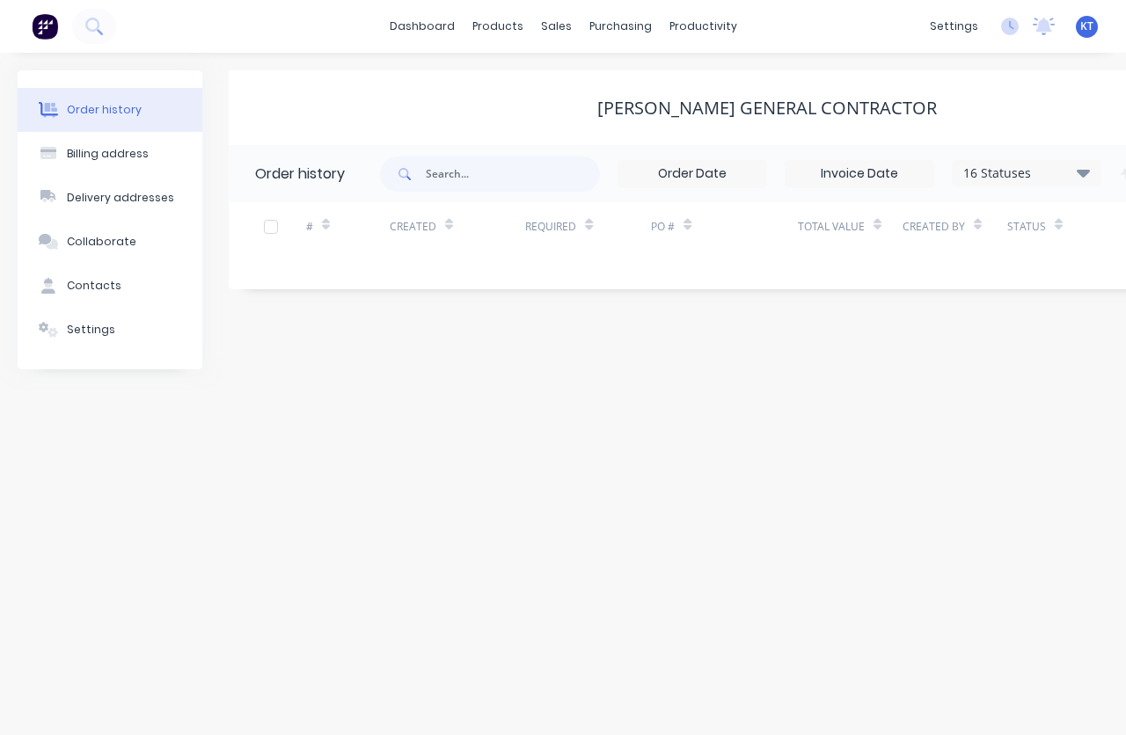
click at [807, 435] on div "Order history Billing address Delivery addresses Collaborate Contacts Settings …" at bounding box center [563, 394] width 1126 height 683
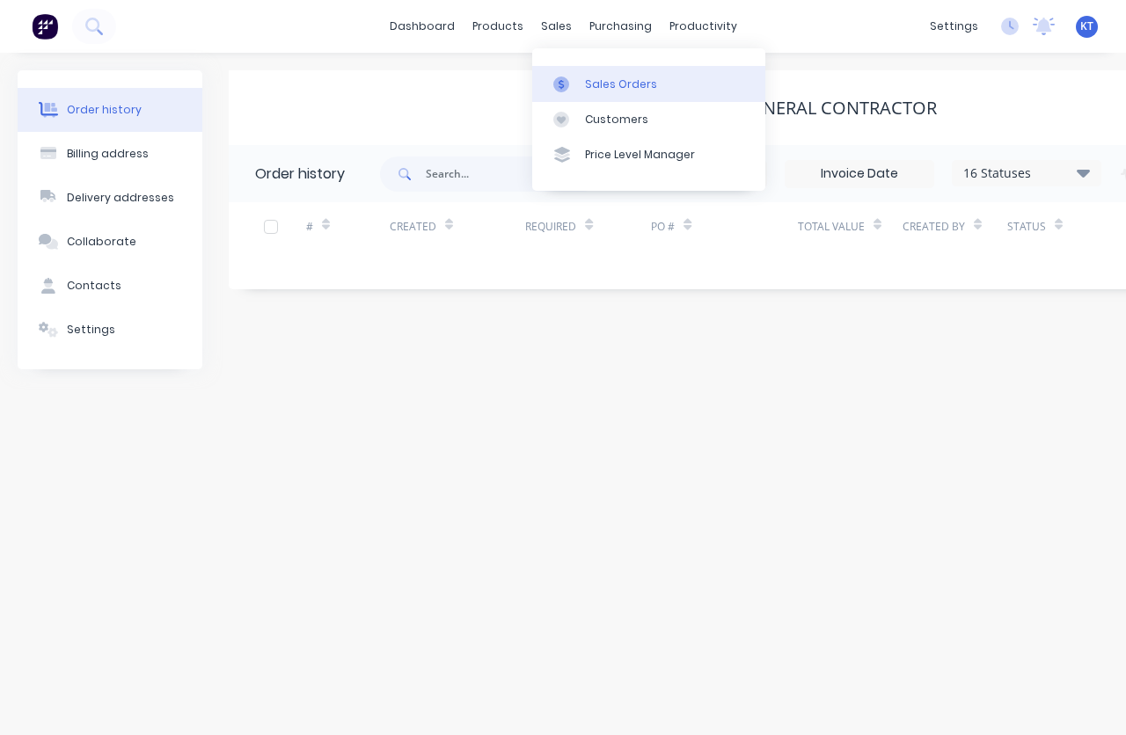
click at [604, 93] on link "Sales Orders" at bounding box center [648, 83] width 233 height 35
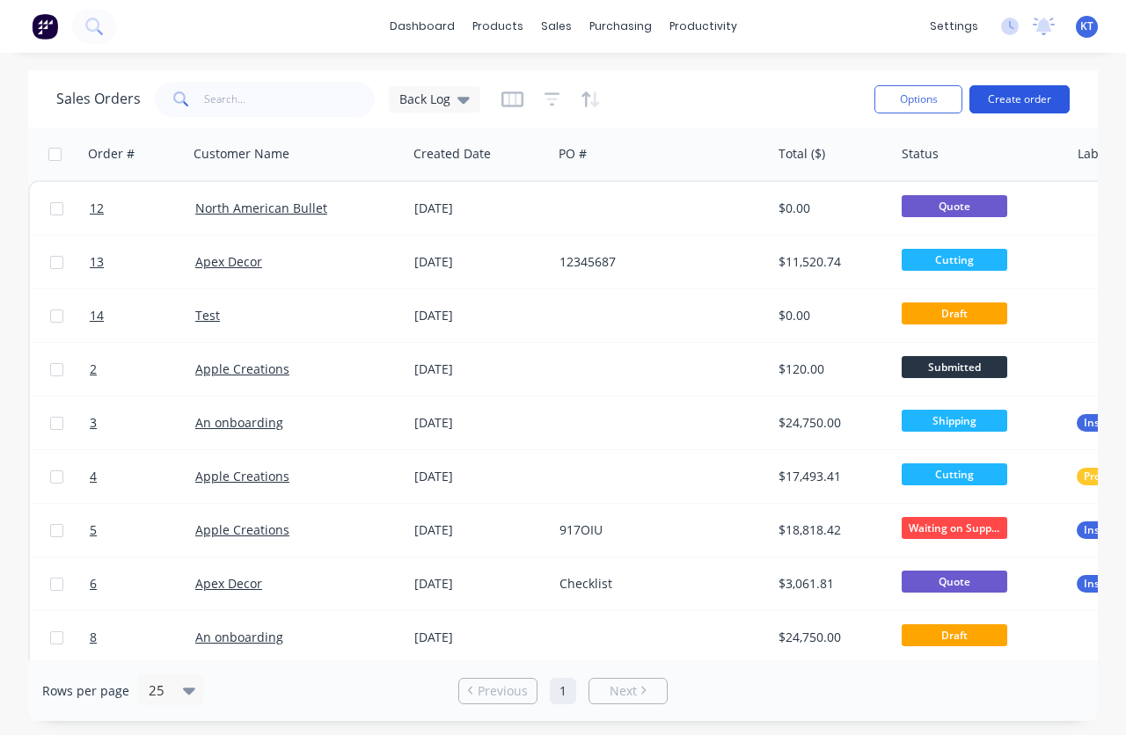
click at [1042, 112] on button "Create order" at bounding box center [1019, 99] width 100 height 28
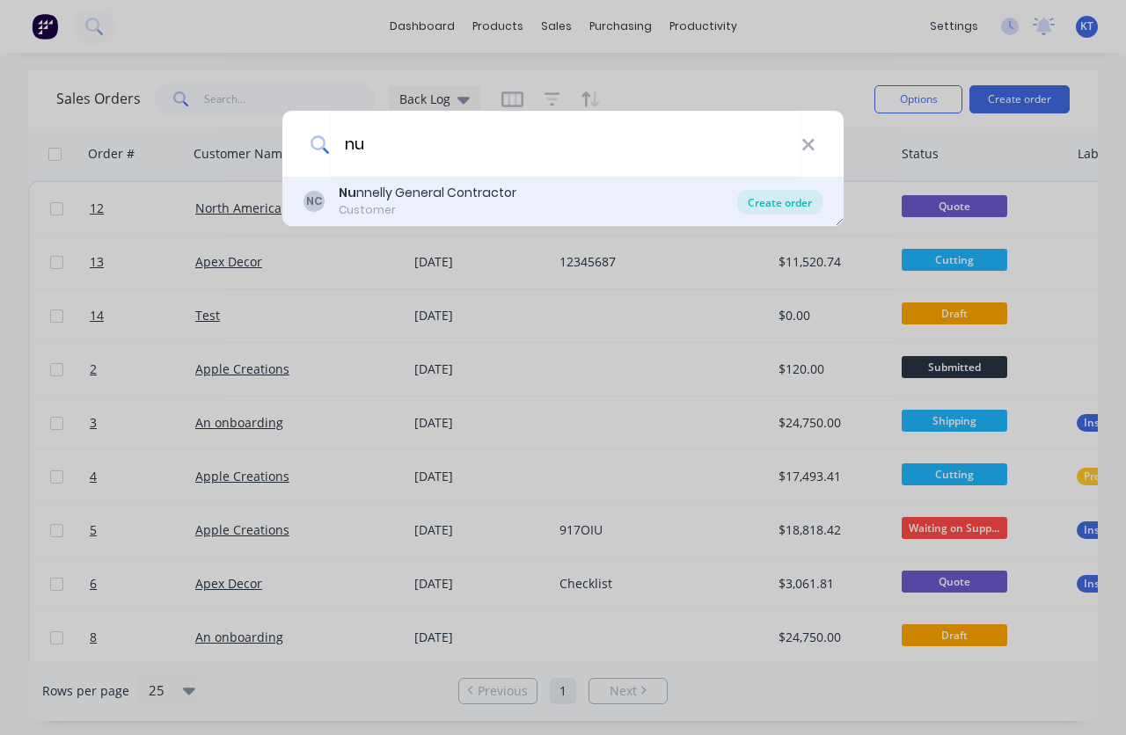
type input "nu"
click at [768, 211] on div "Create order" at bounding box center [779, 202] width 85 height 25
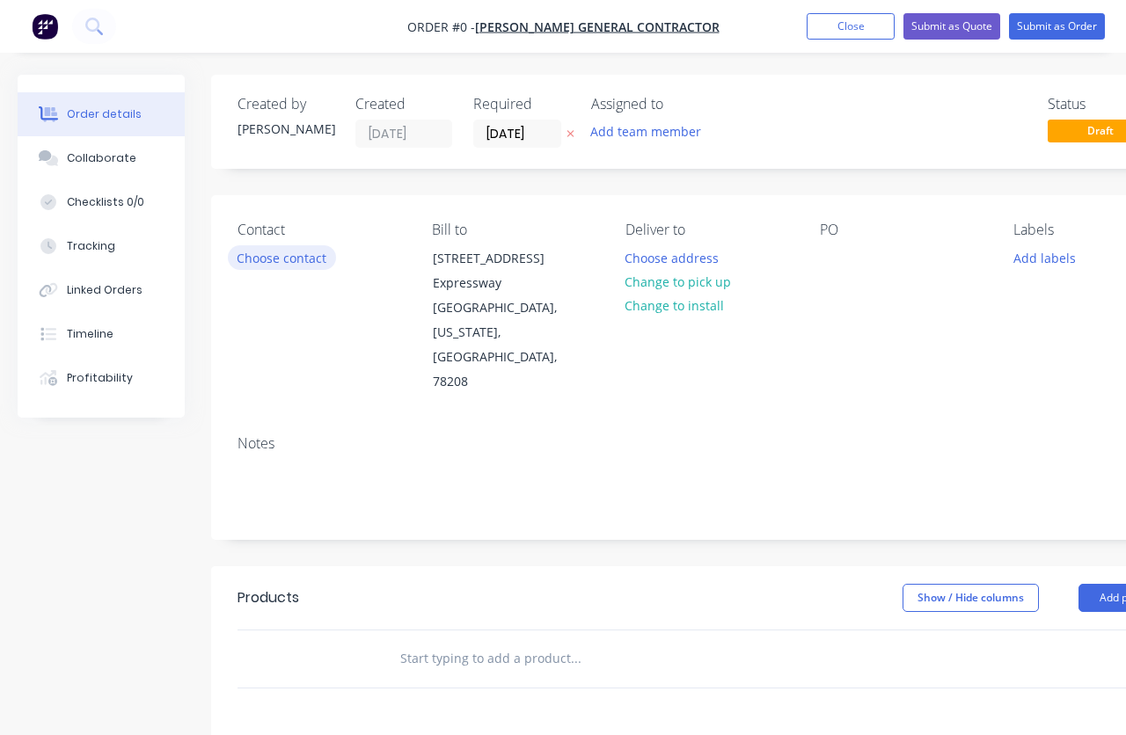
click at [299, 261] on button "Choose contact" at bounding box center [282, 257] width 108 height 24
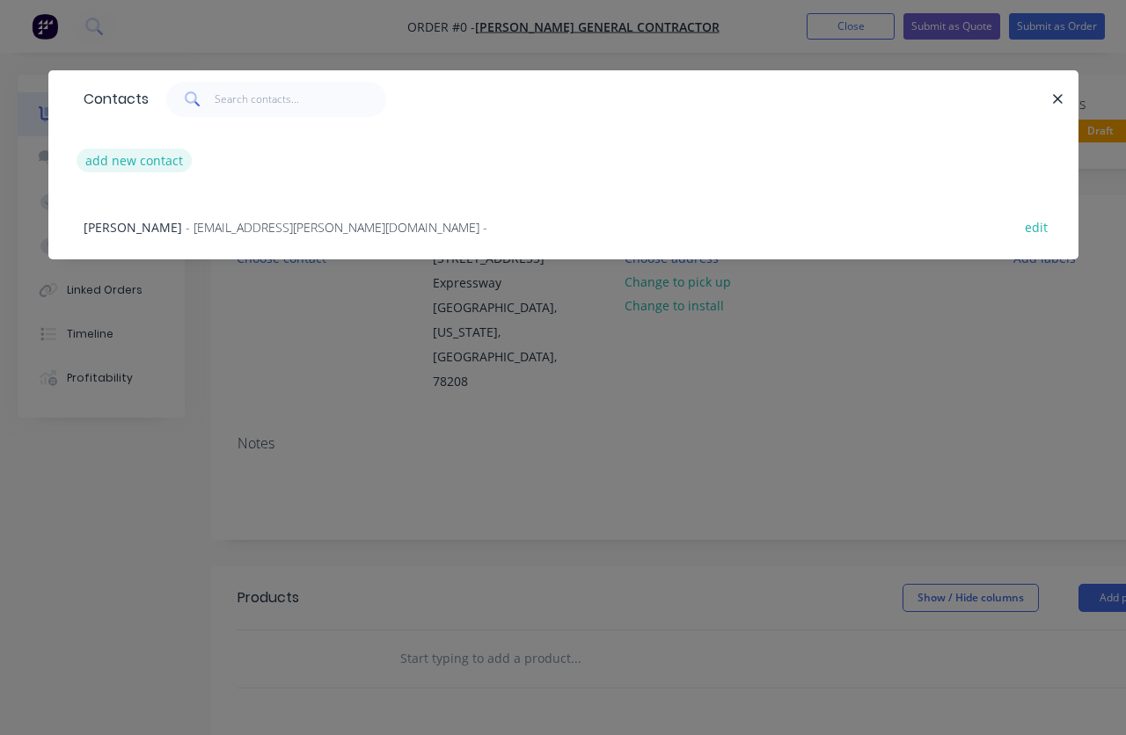
click at [119, 160] on button "add new contact" at bounding box center [135, 161] width 116 height 24
select select "AU"
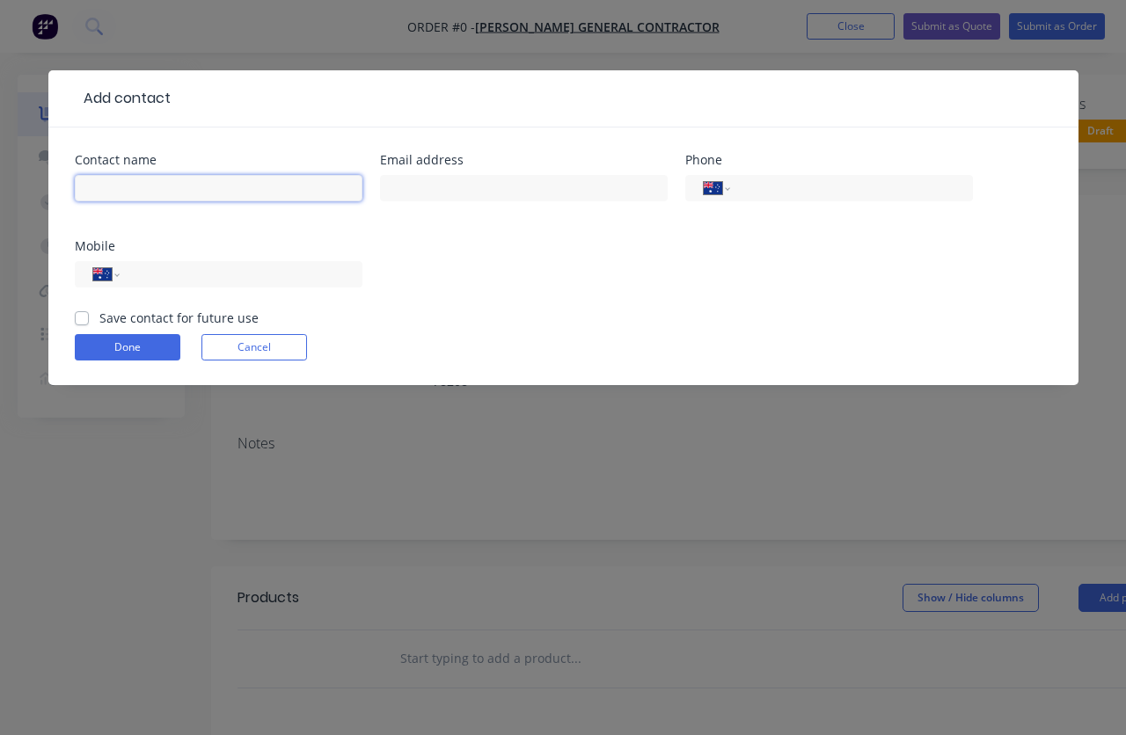
click at [140, 186] on input "text" at bounding box center [219, 188] width 288 height 26
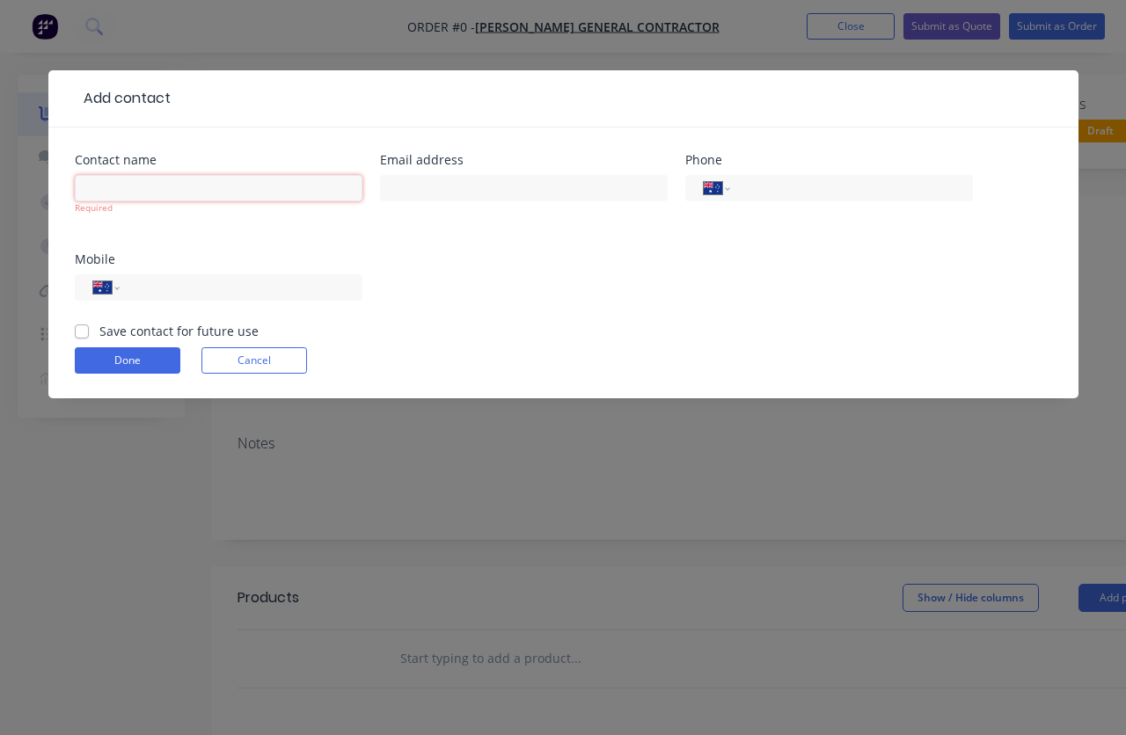
paste input "[PERSON_NAME]"
type input "[PERSON_NAME]"
click at [466, 186] on input "text" at bounding box center [524, 188] width 288 height 26
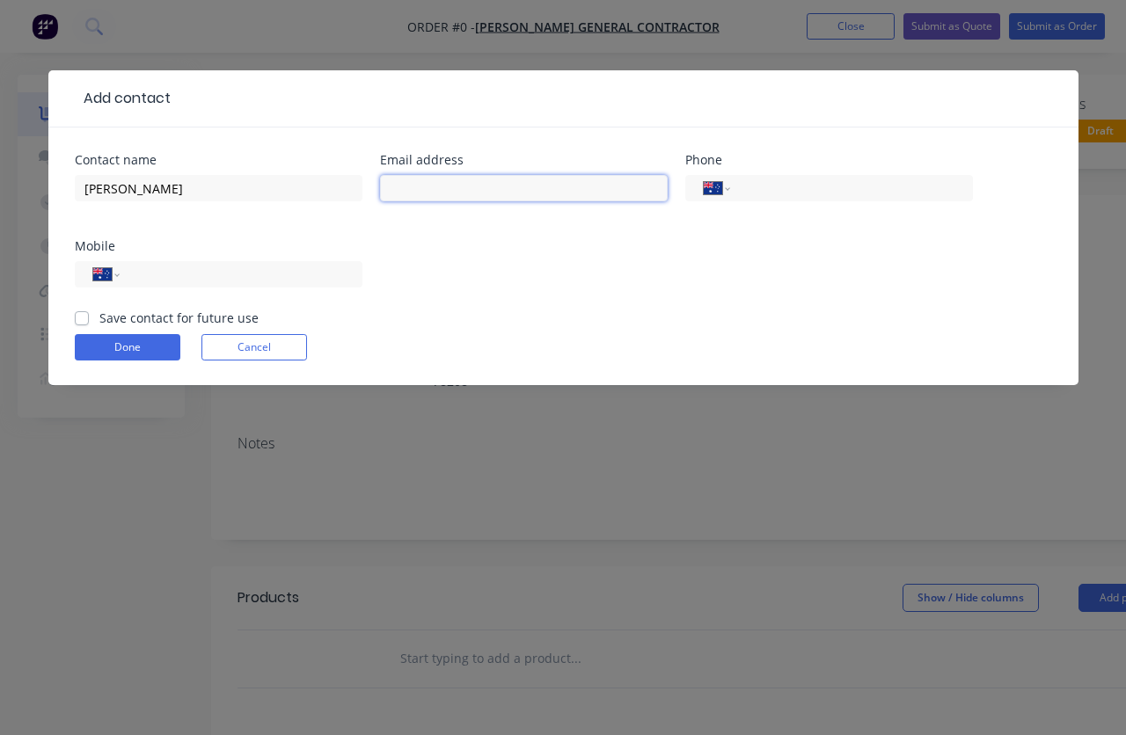
click at [449, 188] on input "text" at bounding box center [524, 188] width 288 height 26
paste input "[EMAIL_ADDRESS][PERSON_NAME][DOMAIN_NAME]"
type input "[EMAIL_ADDRESS][PERSON_NAME][DOMAIN_NAME]"
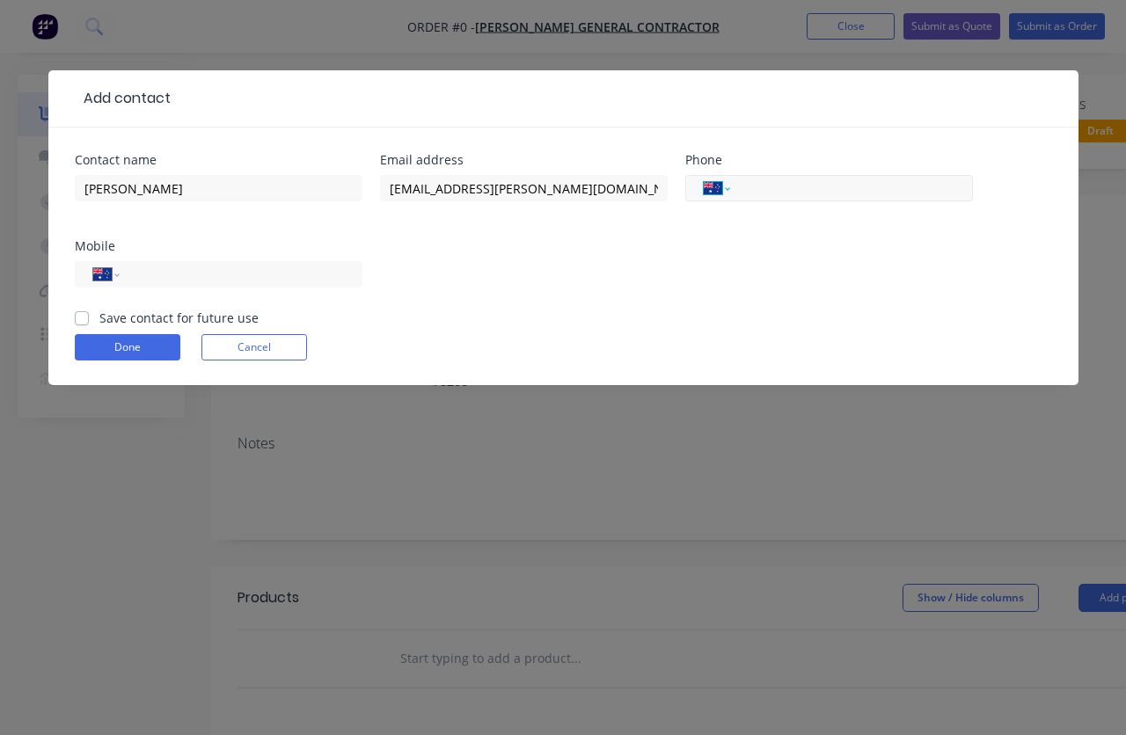
click at [727, 192] on select "International Afghanistan Åland Islands Albania Algeria American Samoa Andorra …" at bounding box center [717, 188] width 26 height 25
select select "US"
click at [704, 176] on select "International Afghanistan Åland Islands Albania Algeria American Samoa Andorra …" at bounding box center [717, 188] width 26 height 25
paste input "[PHONE_NUMBER]"
type input "[PHONE_NUMBER]"
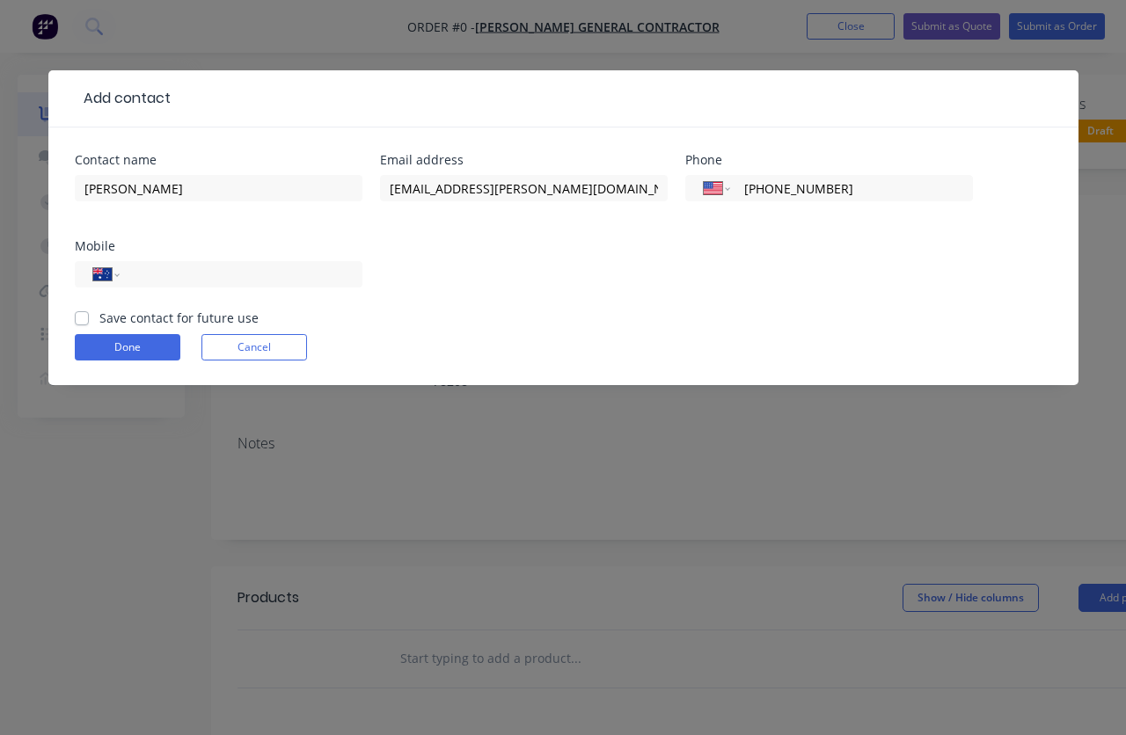
click at [750, 288] on div "Contact name Elliot Veron Email address bids@nunnelly.com Phone International A…" at bounding box center [563, 231] width 977 height 155
click at [132, 349] on button "Done" at bounding box center [128, 347] width 106 height 26
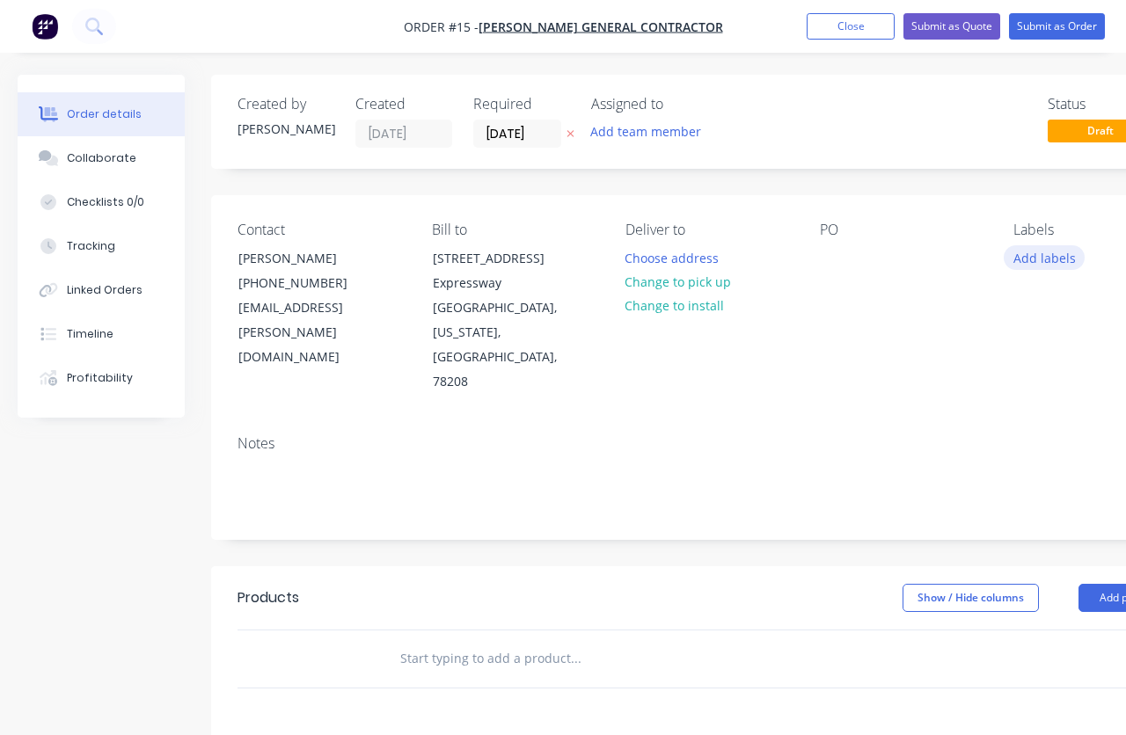
click at [1032, 259] on button "Add labels" at bounding box center [1044, 257] width 81 height 24
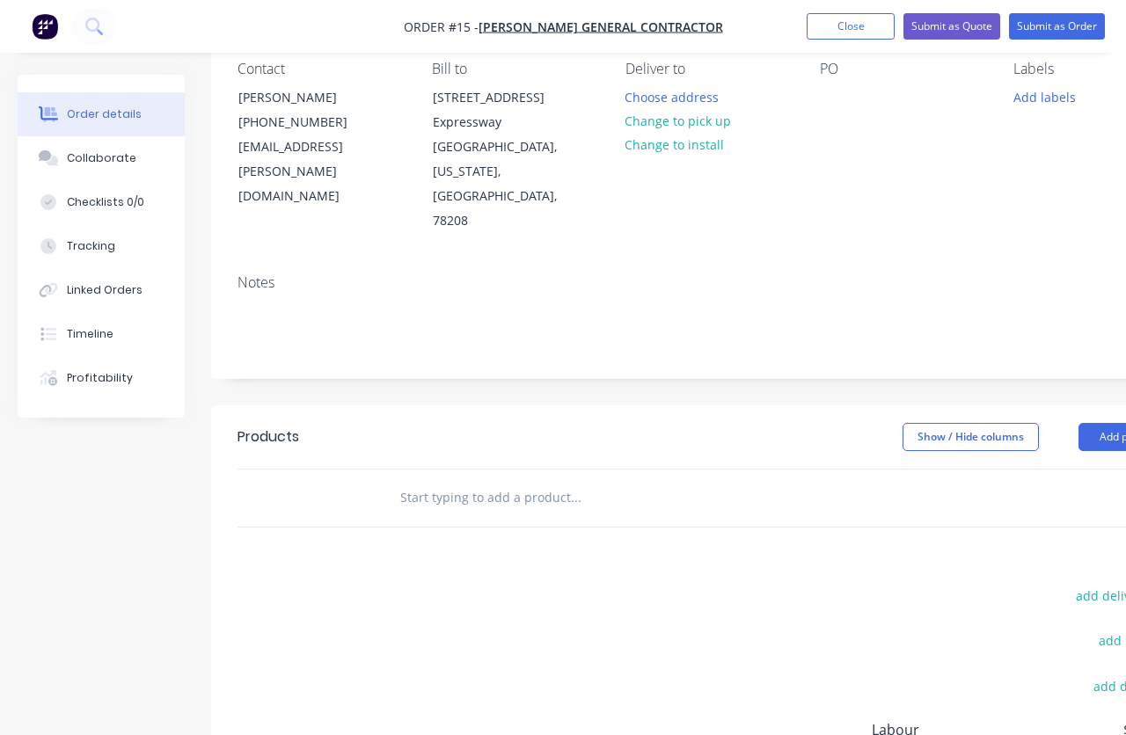
click at [1056, 260] on div "Notes" at bounding box center [708, 319] width 995 height 118
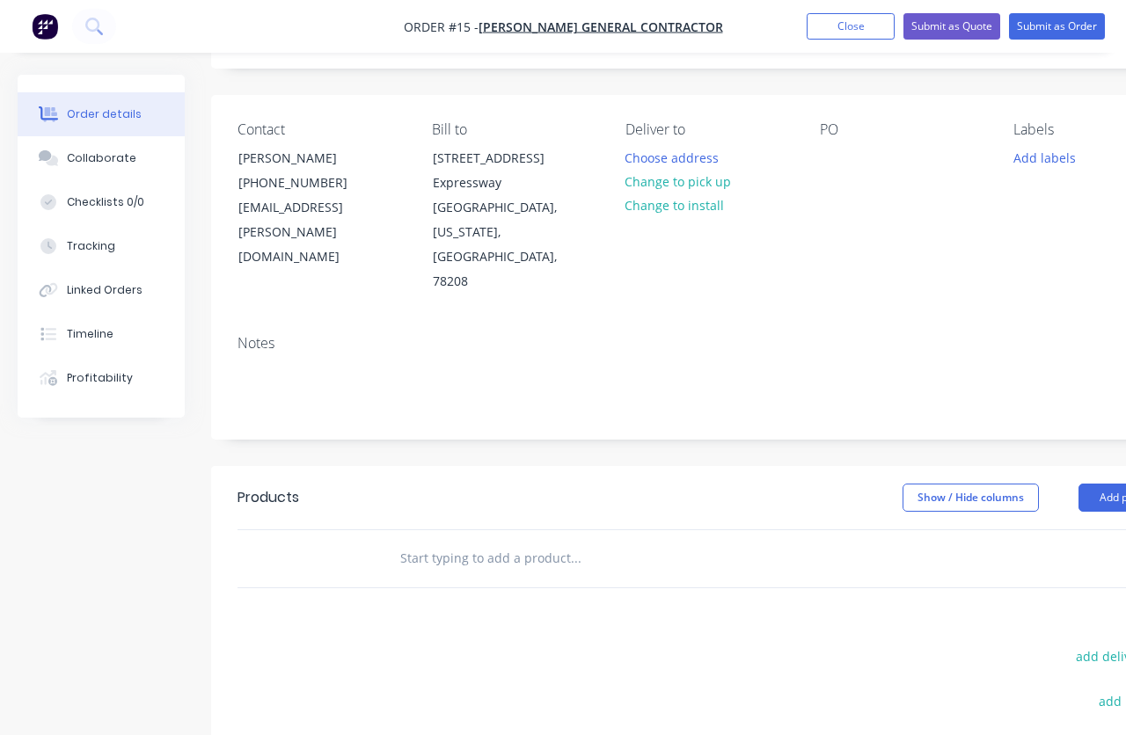
scroll to position [40, 0]
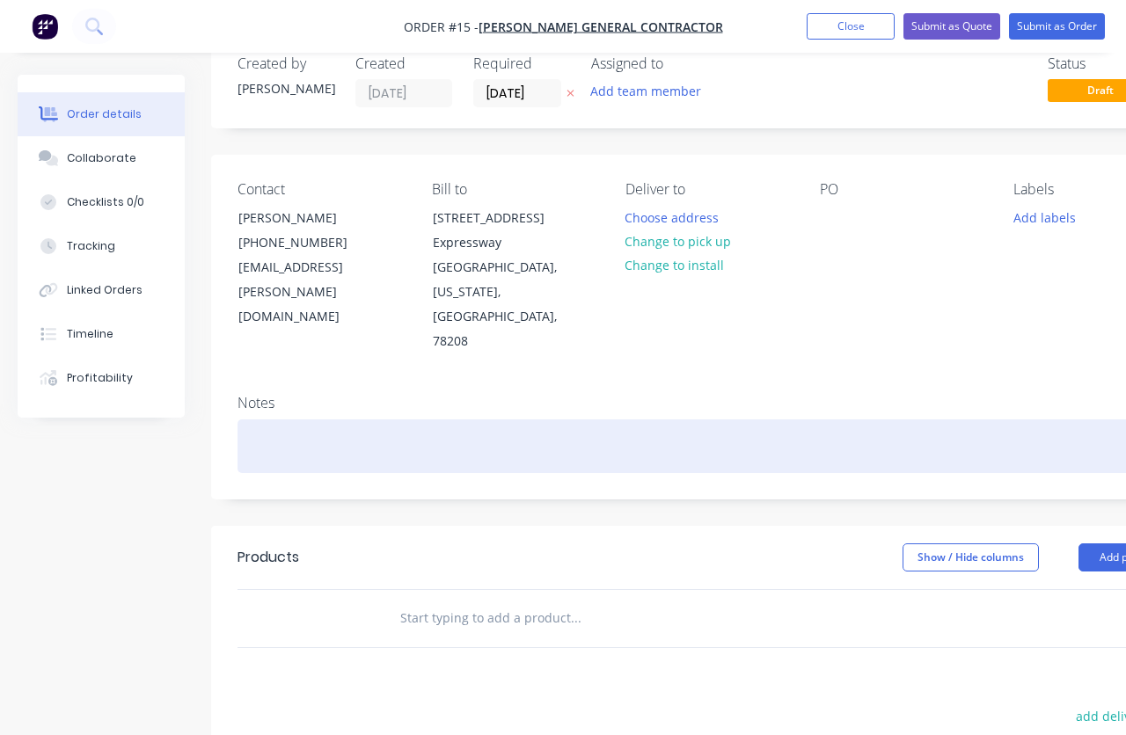
click at [289, 420] on div at bounding box center [708, 447] width 942 height 54
paste div "To enrich screen reader interactions, please activate Accessibility in Grammarl…"
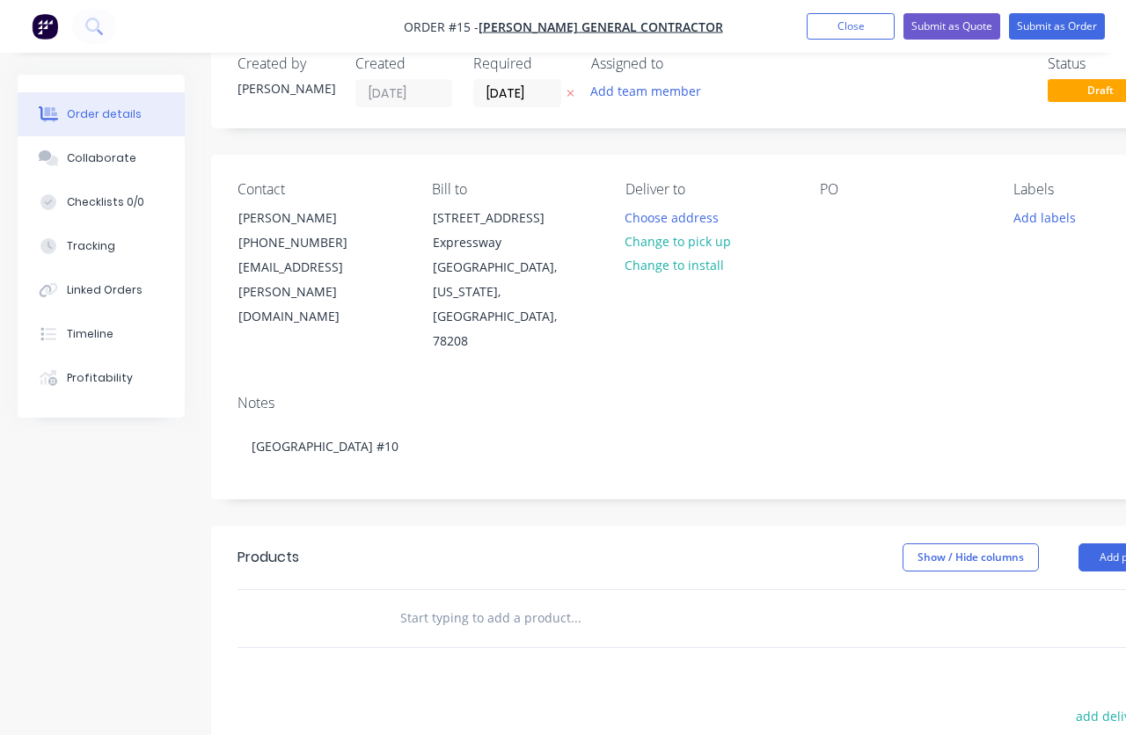
click at [631, 296] on div "Deliver to Choose address Change to pick up Change to install" at bounding box center [708, 267] width 166 height 173
click at [663, 223] on button "Choose address" at bounding box center [672, 217] width 113 height 24
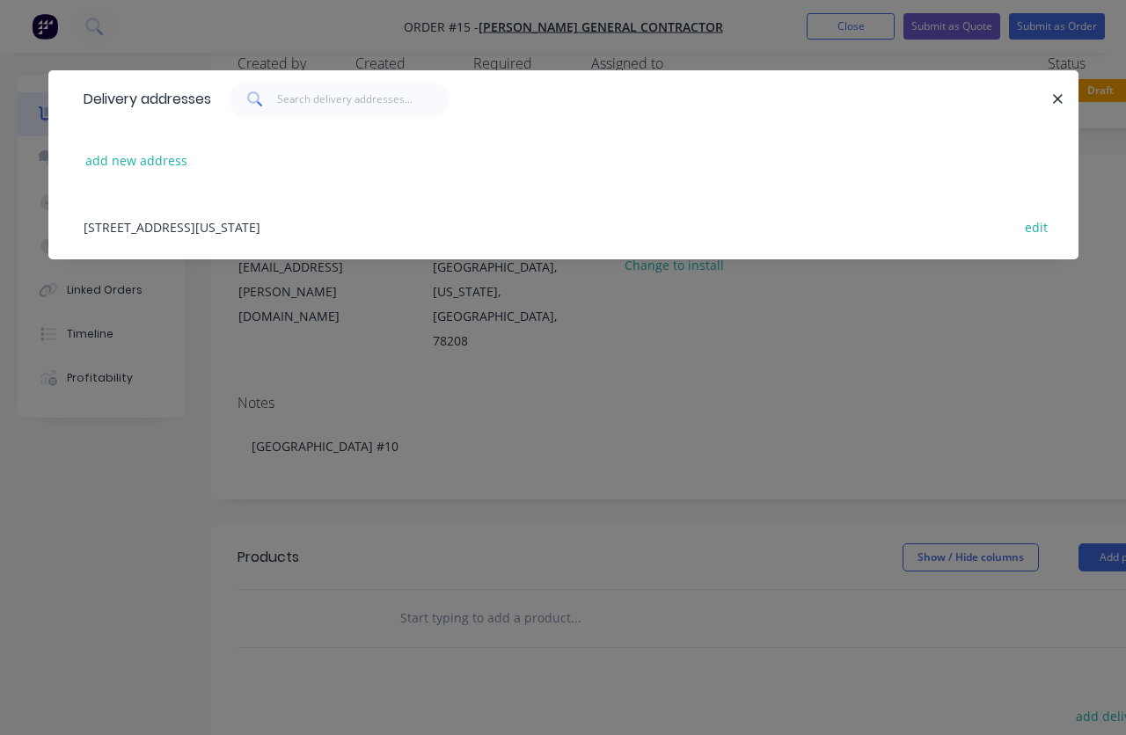
click at [310, 227] on div "2922 N Pan Am Expressway, San Antonio, Texas, United States, 78208 edit" at bounding box center [563, 227] width 977 height 66
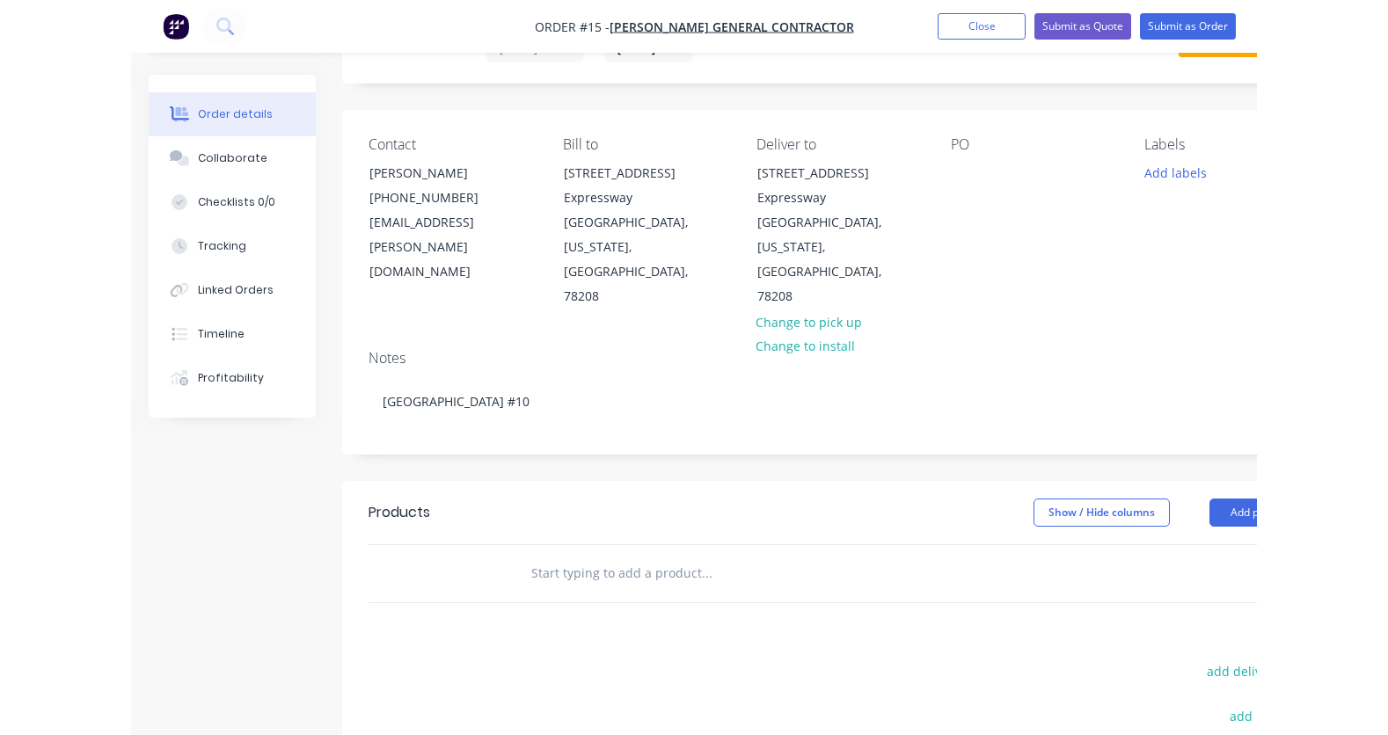
scroll to position [97, 0]
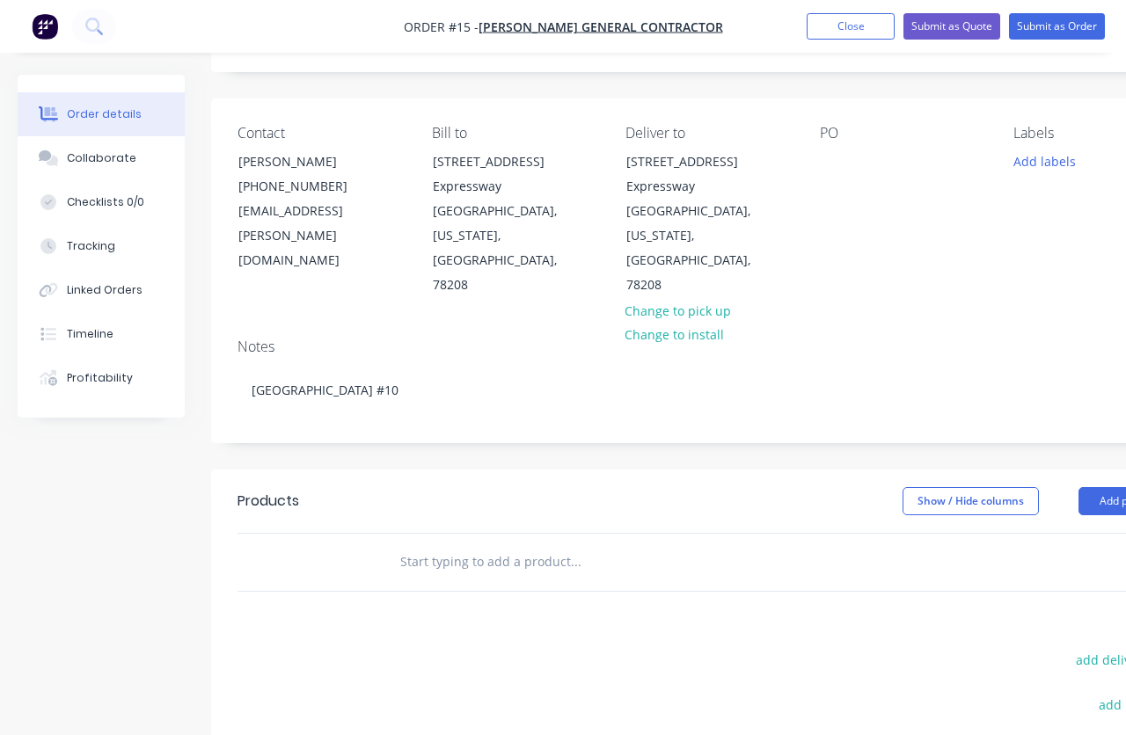
click at [410, 544] on input "text" at bounding box center [575, 561] width 352 height 35
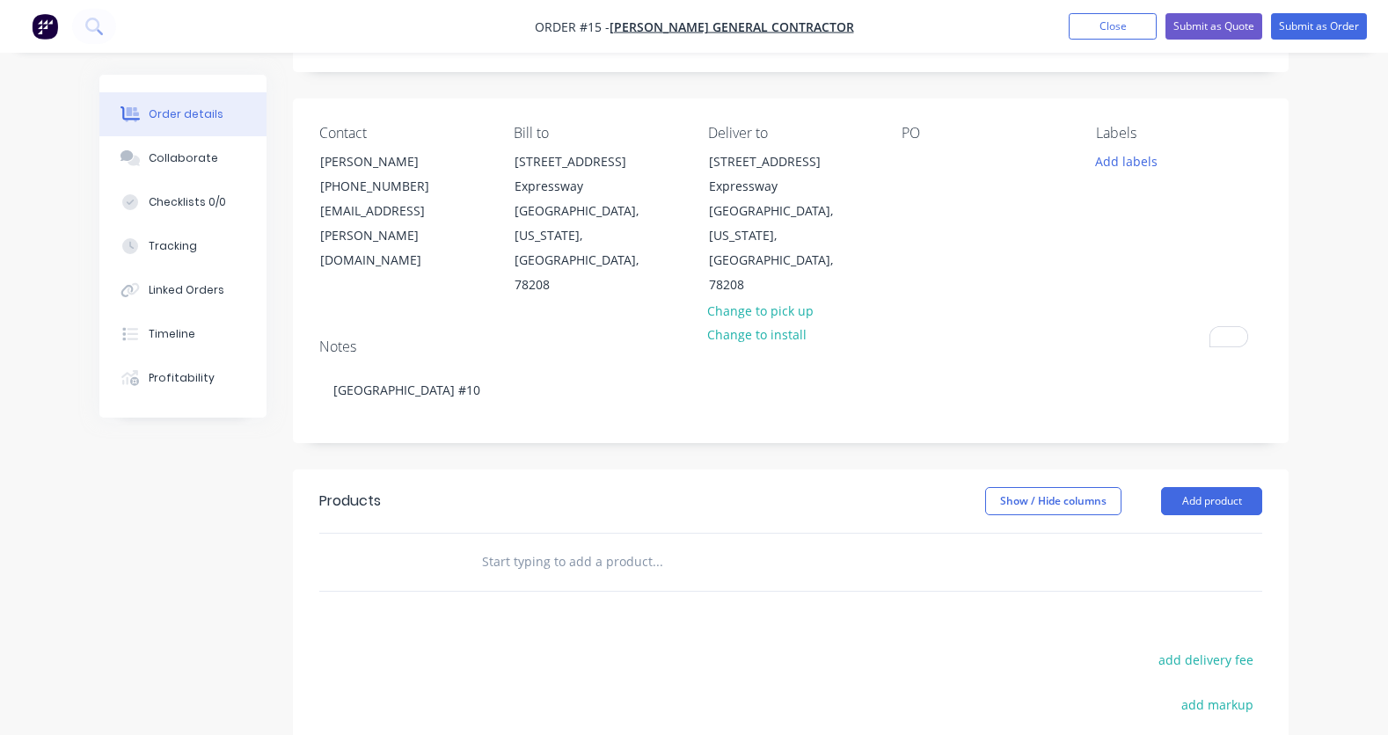
click at [502, 544] on input "text" at bounding box center [657, 561] width 352 height 35
paste input "SHOTGARD-L3-48X96"
type input "SHOTGARD-L3-48X96"
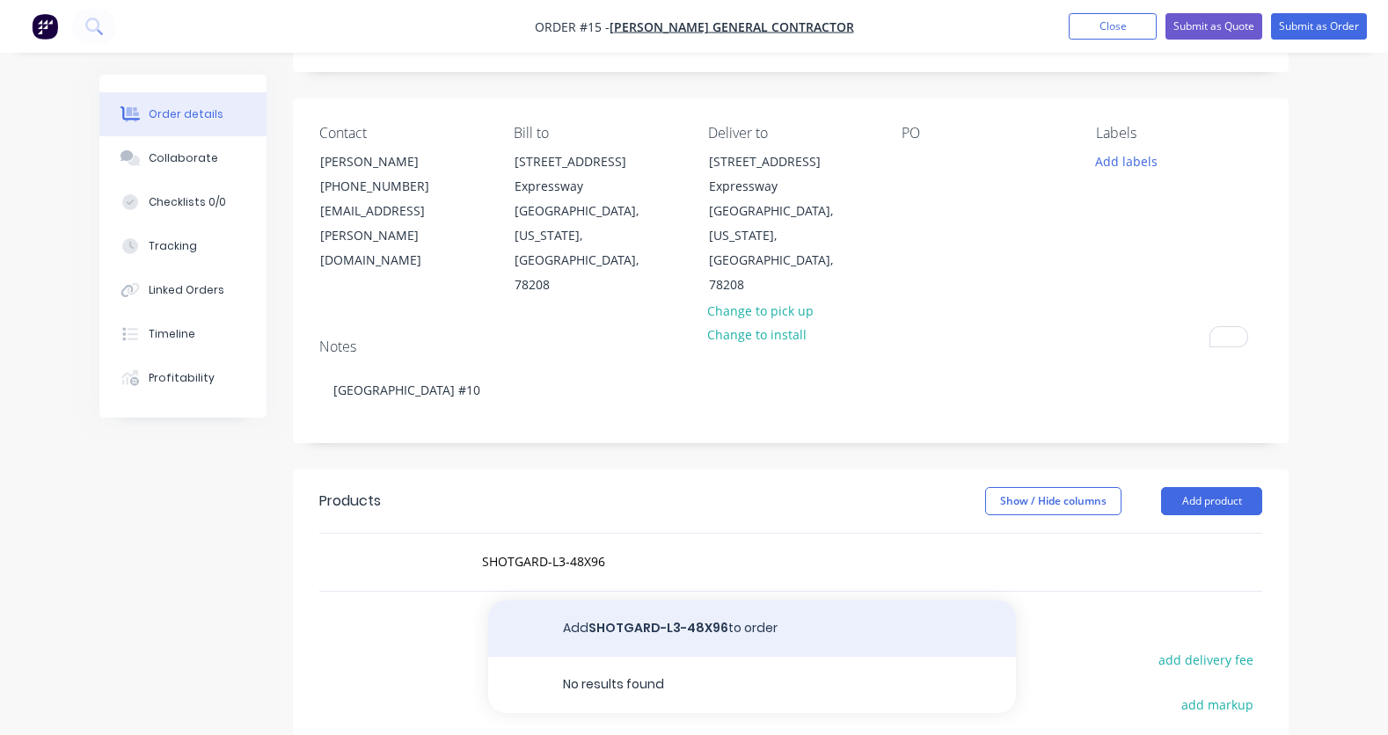
click at [618, 601] on button "Add SHOTGARD-L3-48X96 to order" at bounding box center [752, 629] width 528 height 56
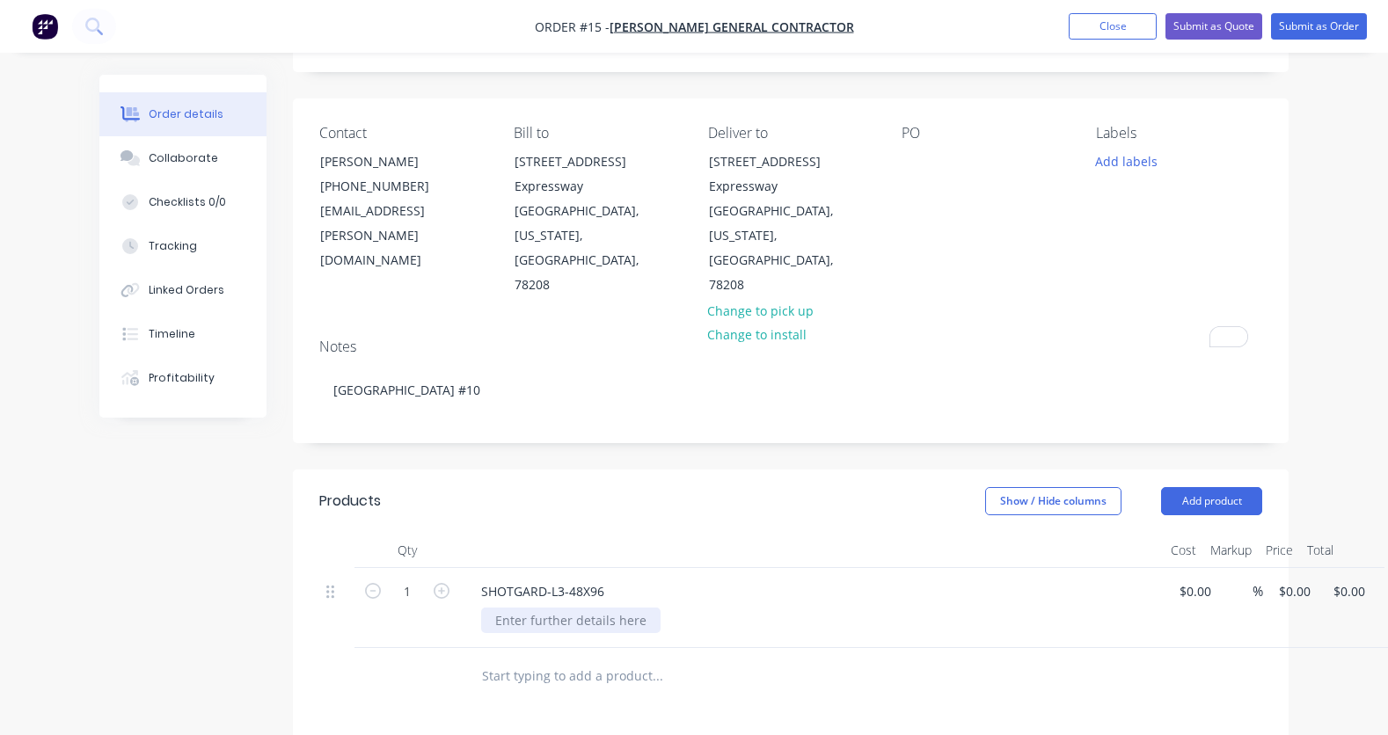
click at [522, 608] on div at bounding box center [570, 621] width 179 height 26
paste div
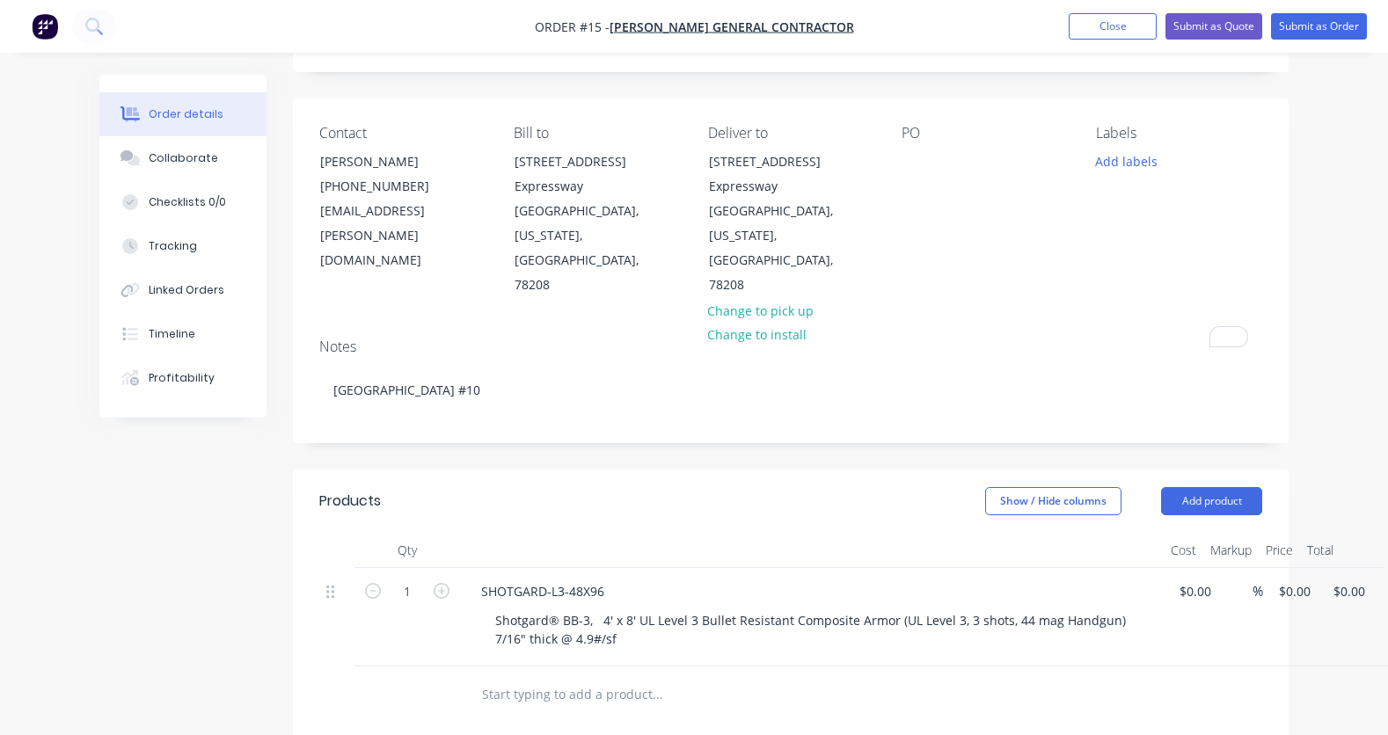
click at [830, 677] on input "text" at bounding box center [657, 694] width 352 height 35
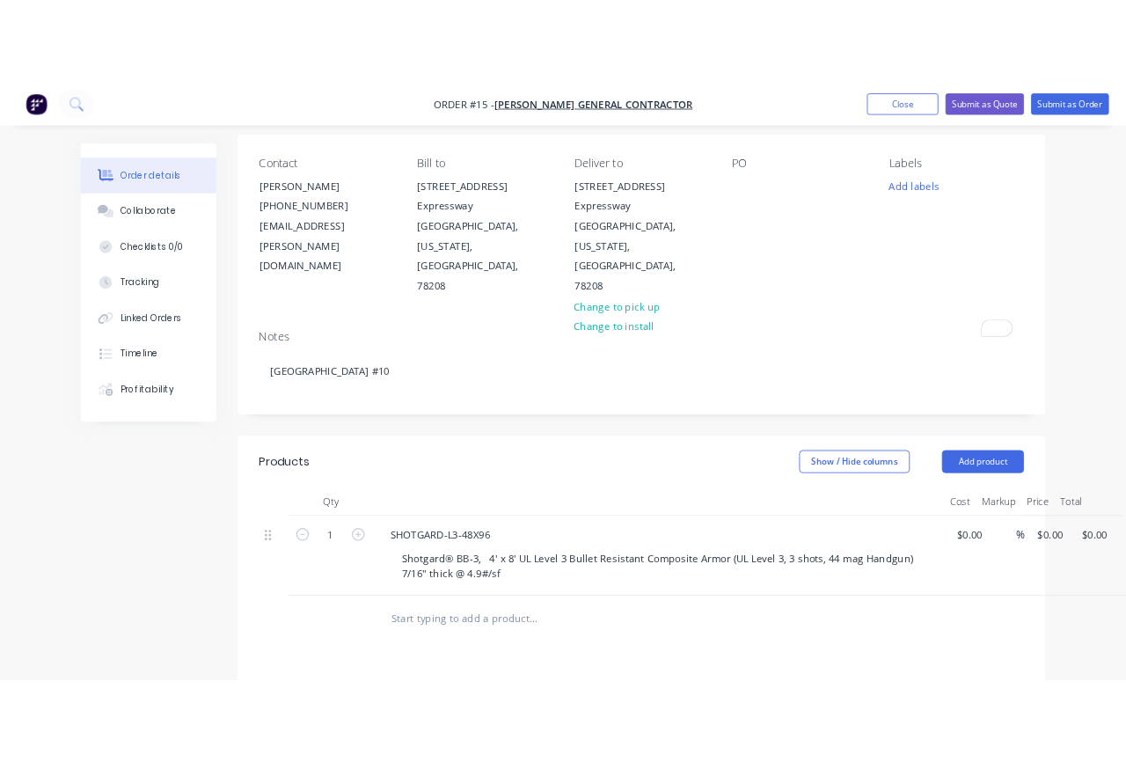
scroll to position [173, 0]
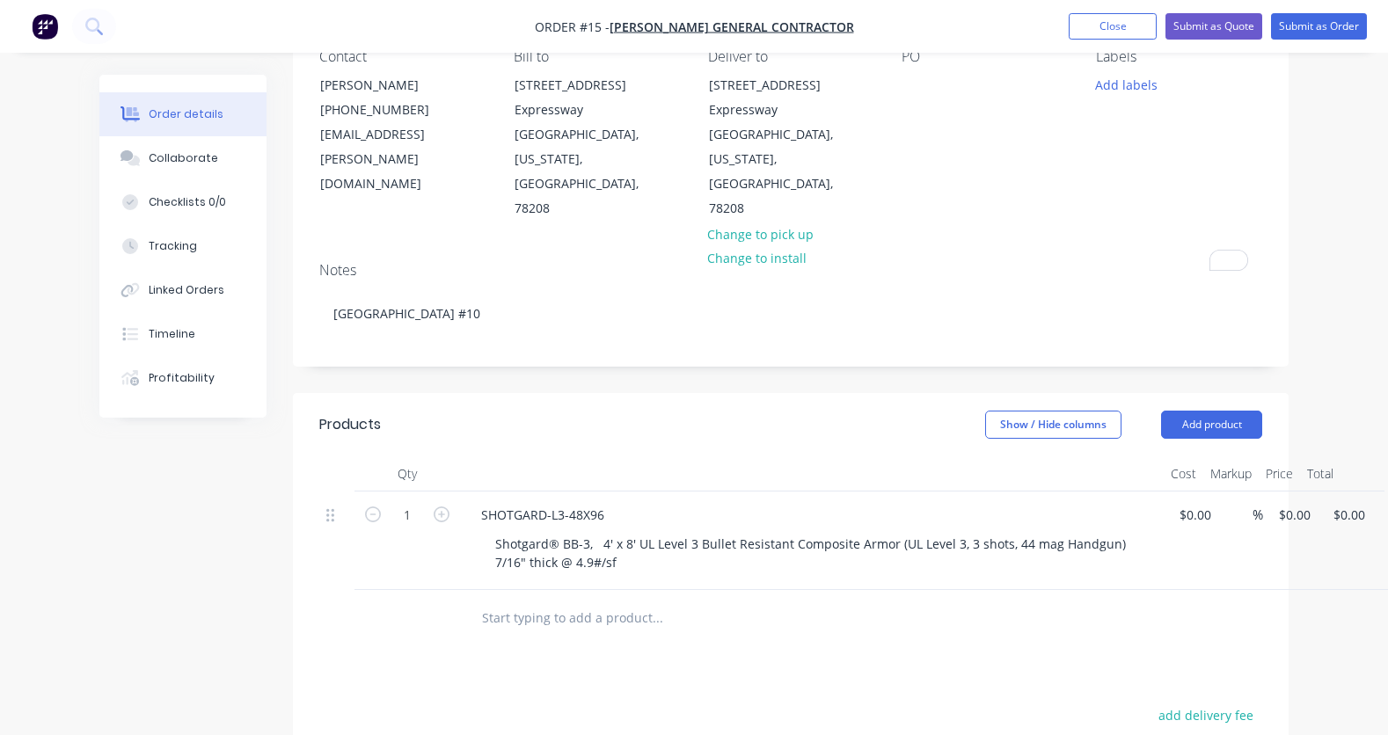
paste input "BVTW-L3-CA-BF-PL-60X48"
click at [604, 601] on input "BVTW-L3-CA-BF-PL-60X48" at bounding box center [657, 618] width 352 height 35
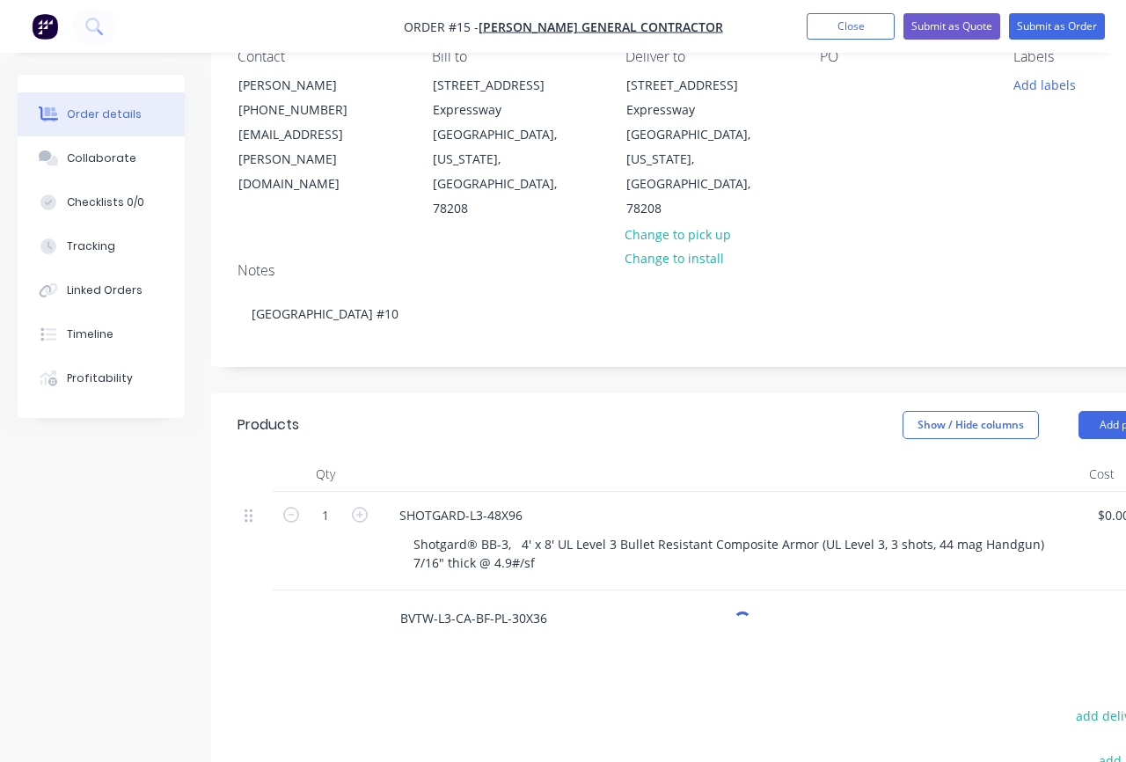
type input "BVTW-L3-CA-BF-PL-30X36"
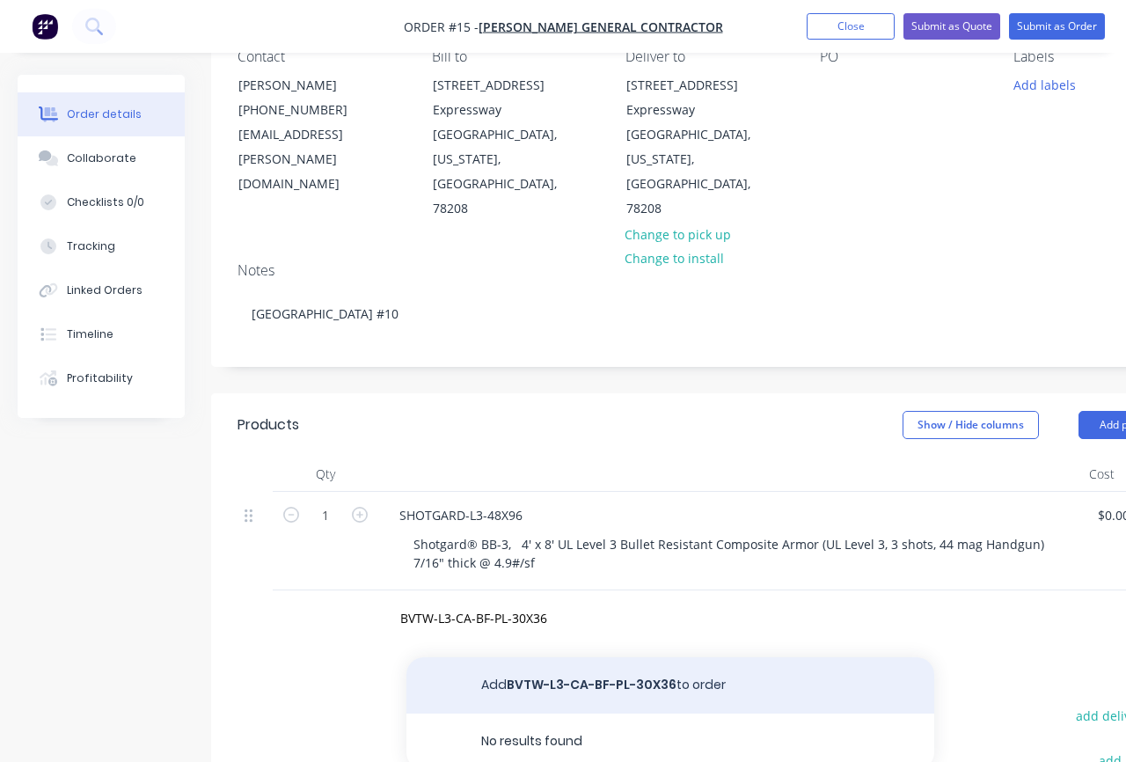
click at [542, 657] on button "Add BVTW-L3-CA-BF-PL-30X36 to order" at bounding box center [670, 685] width 528 height 56
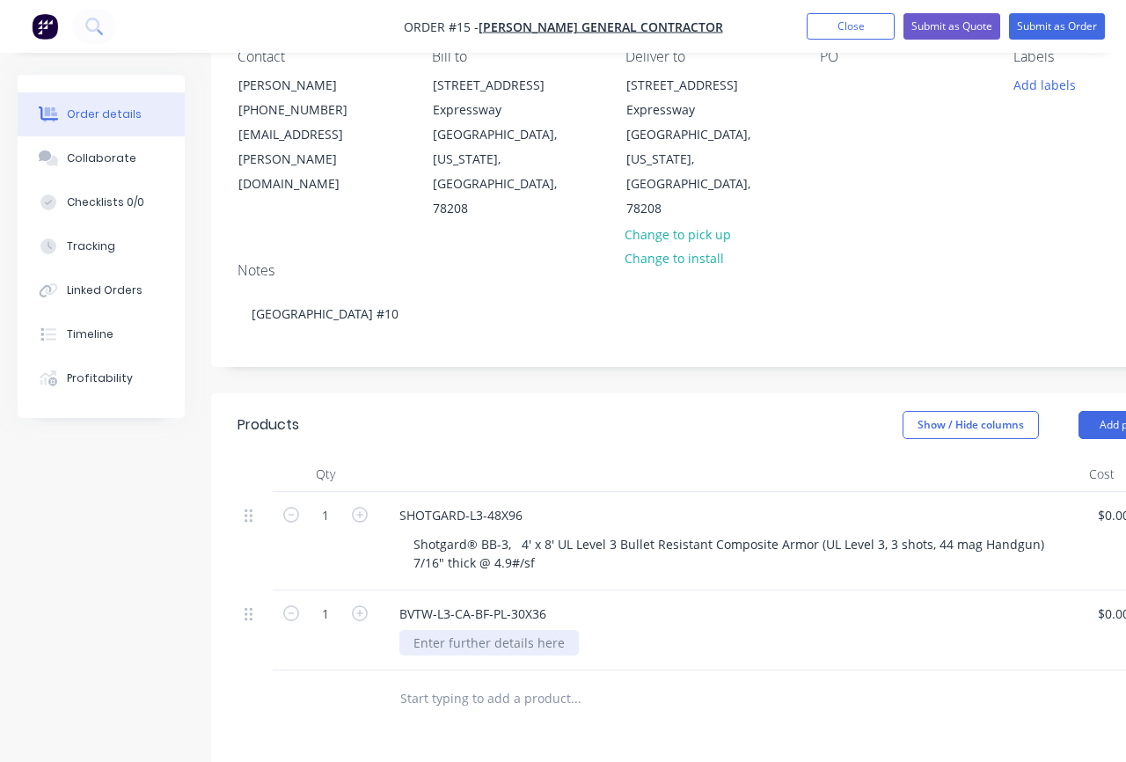
click at [448, 630] on div at bounding box center [488, 643] width 179 height 26
paste div
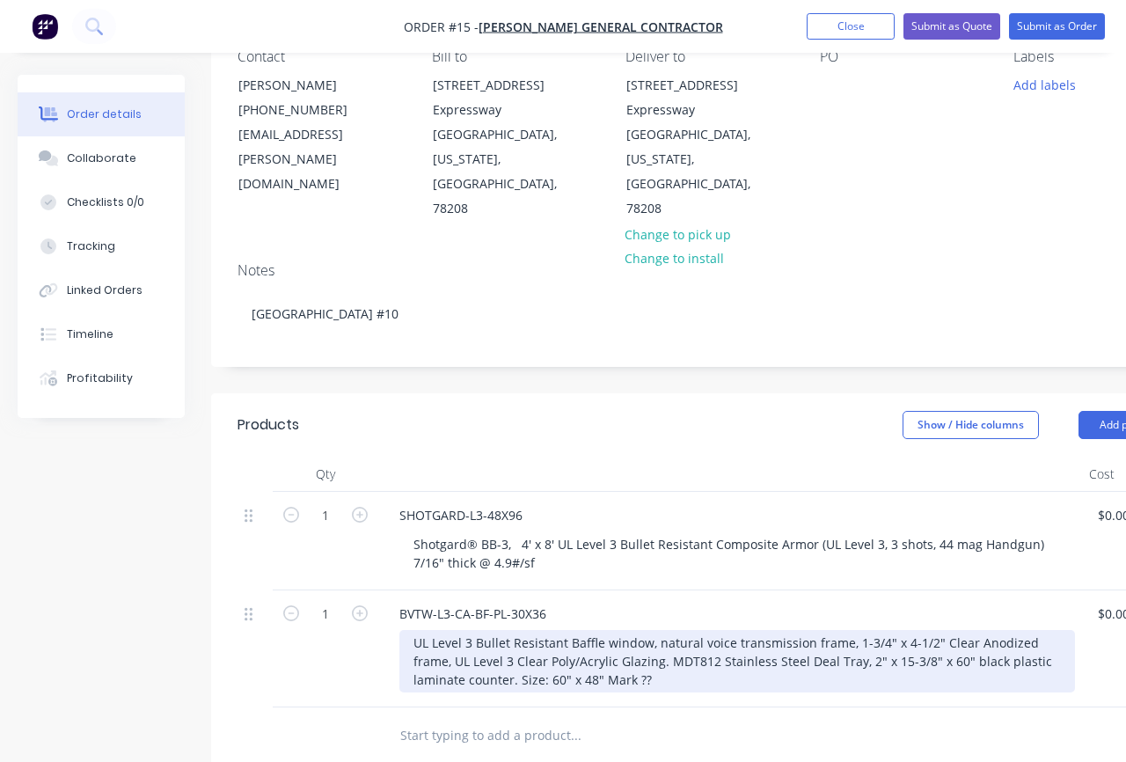
click at [877, 630] on div "UL Level 3 Bullet Resistant Baffle window, natural voice transmission frame, 1-…" at bounding box center [737, 661] width 676 height 62
click at [505, 630] on div "UL Level 3 Bullet Resistant Baffle window, natural voice transmission frame, 1-…" at bounding box center [737, 661] width 676 height 62
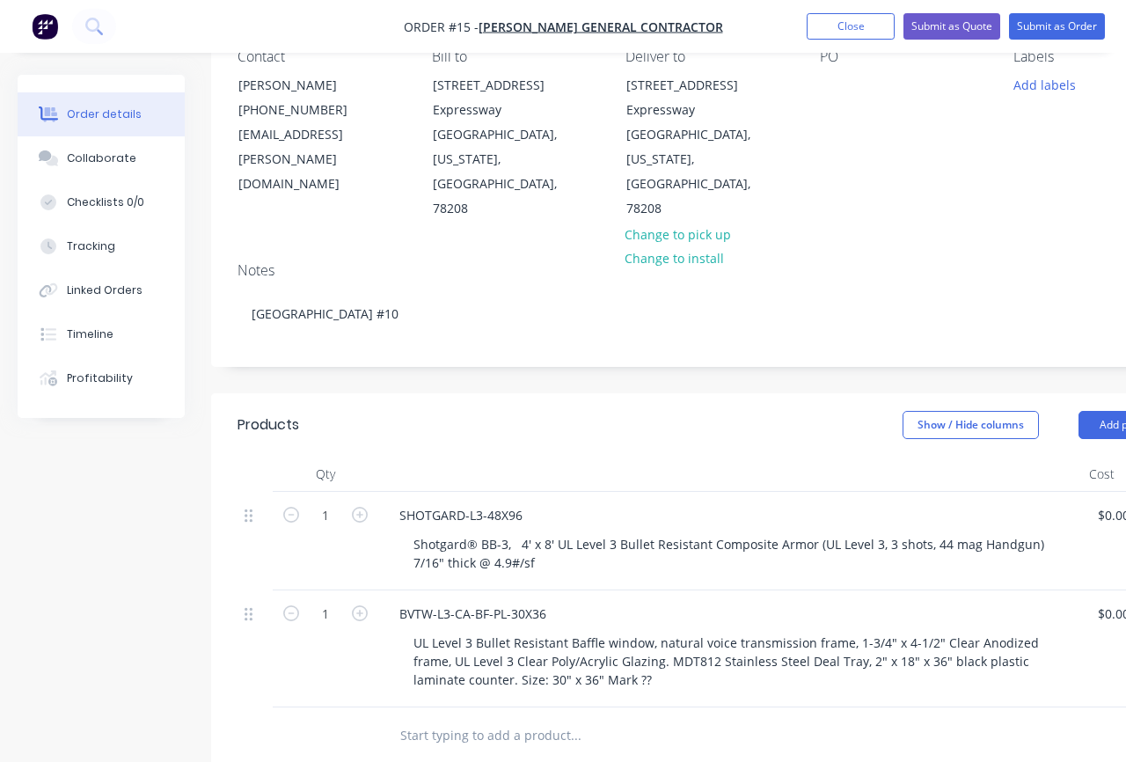
click at [678, 590] on div "BVTW-L3-CA-BF-PL-30X36 UL Level 3 Bullet Resistant Baffle window, natural voice…" at bounding box center [730, 648] width 704 height 117
click at [418, 601] on div "BVTW-L3-CA-BF-PL-30X36" at bounding box center [472, 614] width 175 height 26
click at [259, 601] on div at bounding box center [255, 613] width 21 height 24
click at [245, 606] on icon at bounding box center [249, 614] width 8 height 16
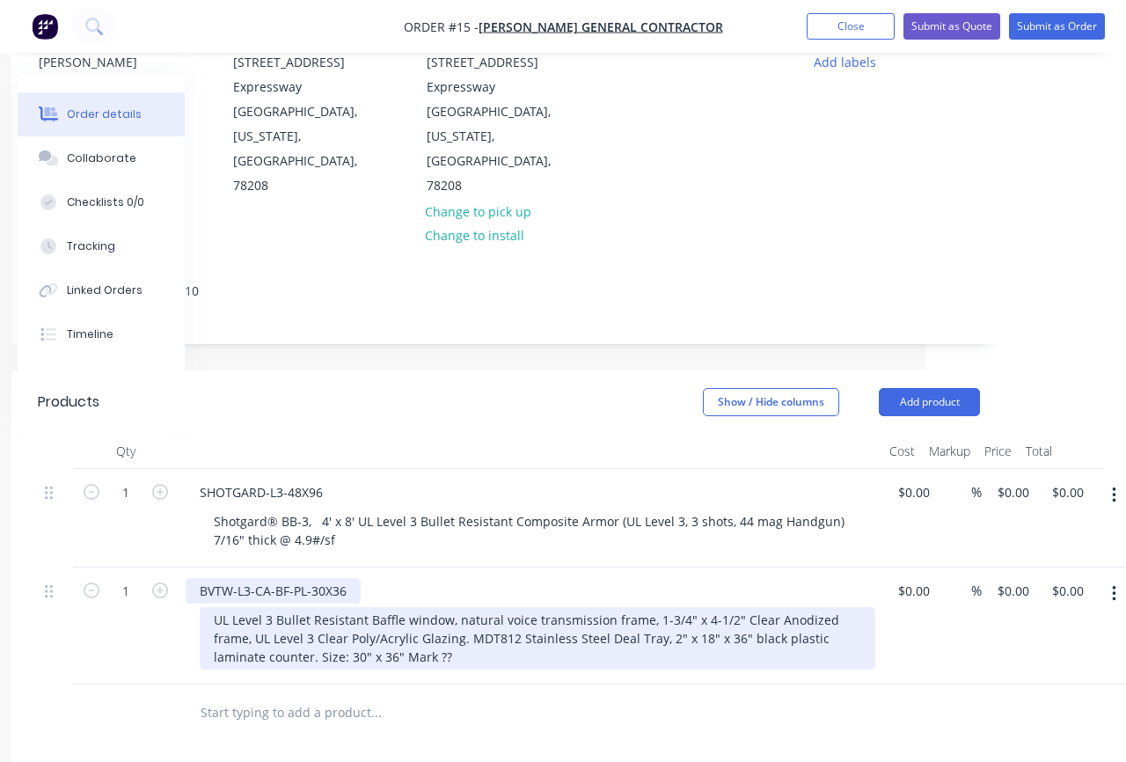
scroll to position [196, 208]
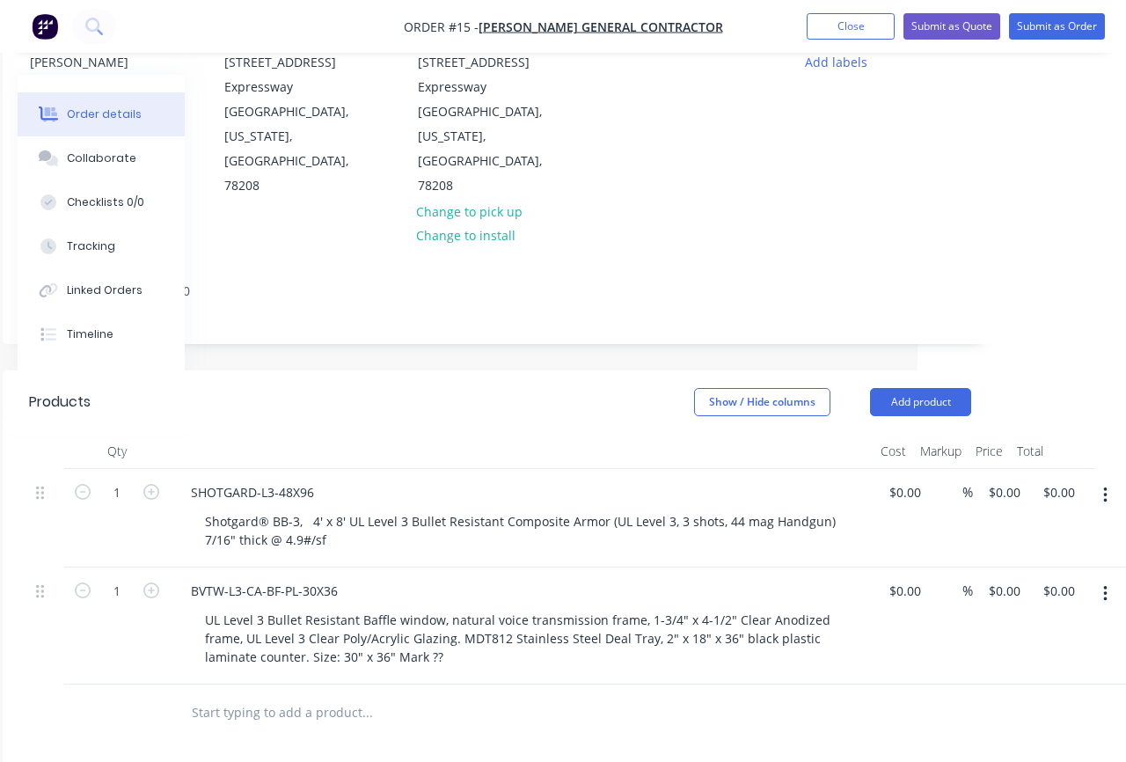
click at [1099, 578] on button "button" at bounding box center [1105, 594] width 41 height 32
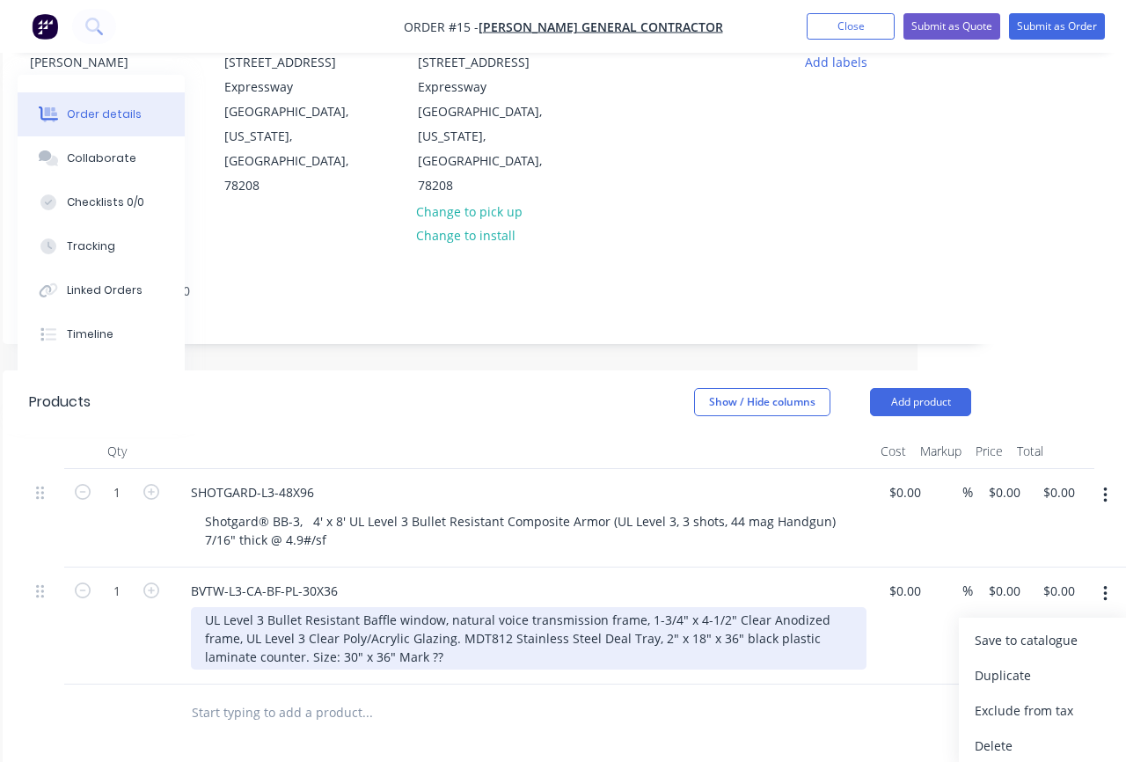
click at [838, 598] on div "1 BVTW-L3-CA-BF-PL-30X36 UL Level 3 Bullet Resistant Baffle window, natural voi…" at bounding box center [500, 625] width 942 height 117
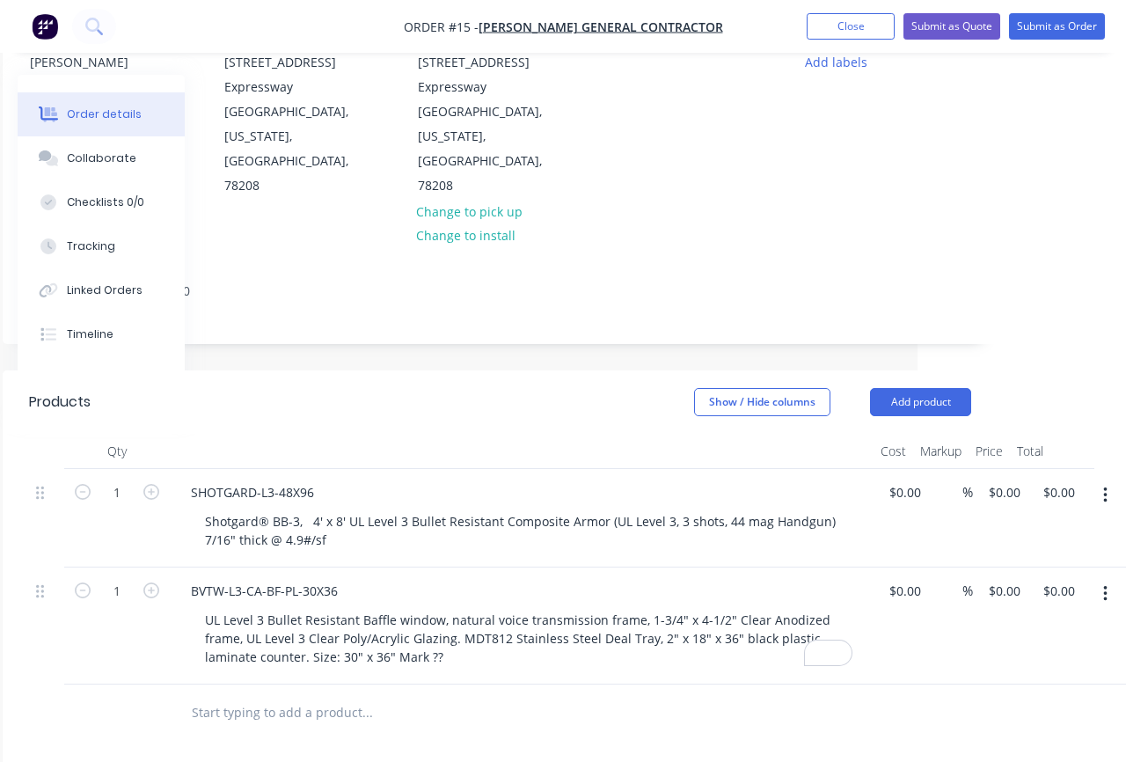
click at [370, 578] on div "BVTW-L3-CA-BF-PL-30X36" at bounding box center [522, 591] width 690 height 26
click at [327, 578] on div "BVTW-L3-CA-BF-PL-30X36" at bounding box center [264, 591] width 175 height 26
click at [157, 582] on icon "button" at bounding box center [151, 590] width 16 height 16
click at [87, 582] on icon "button" at bounding box center [83, 590] width 16 height 16
type input "1"
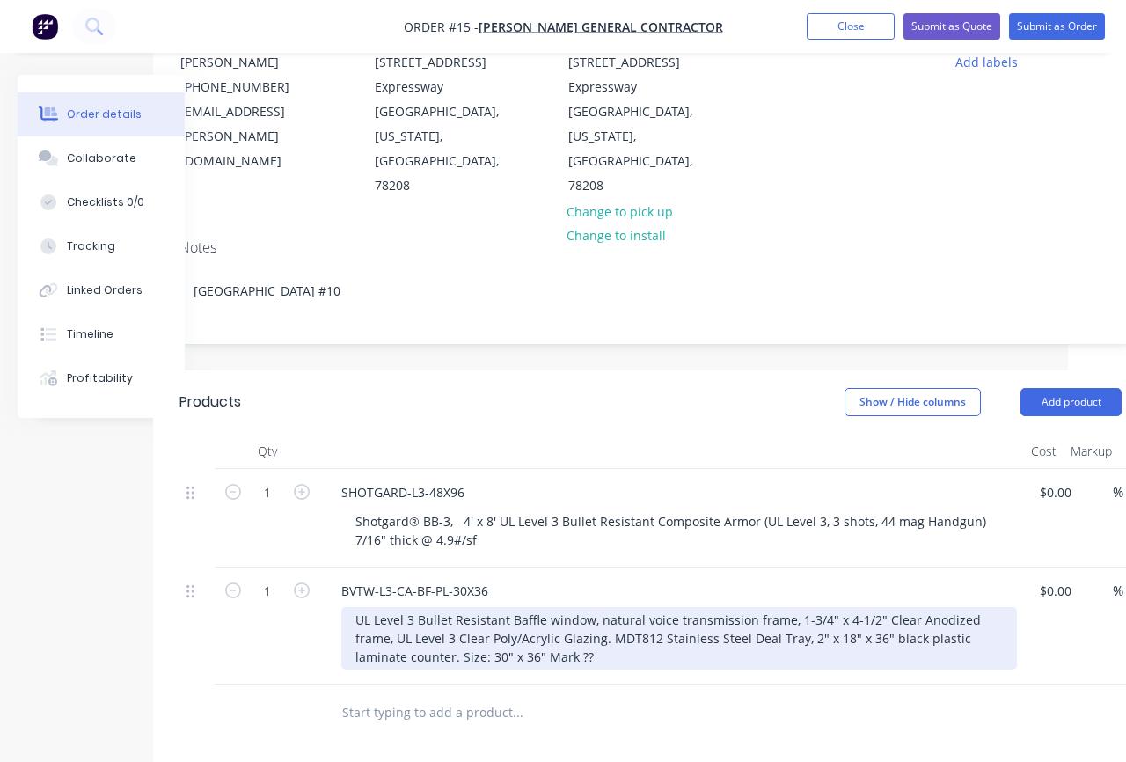
scroll to position [196, 25]
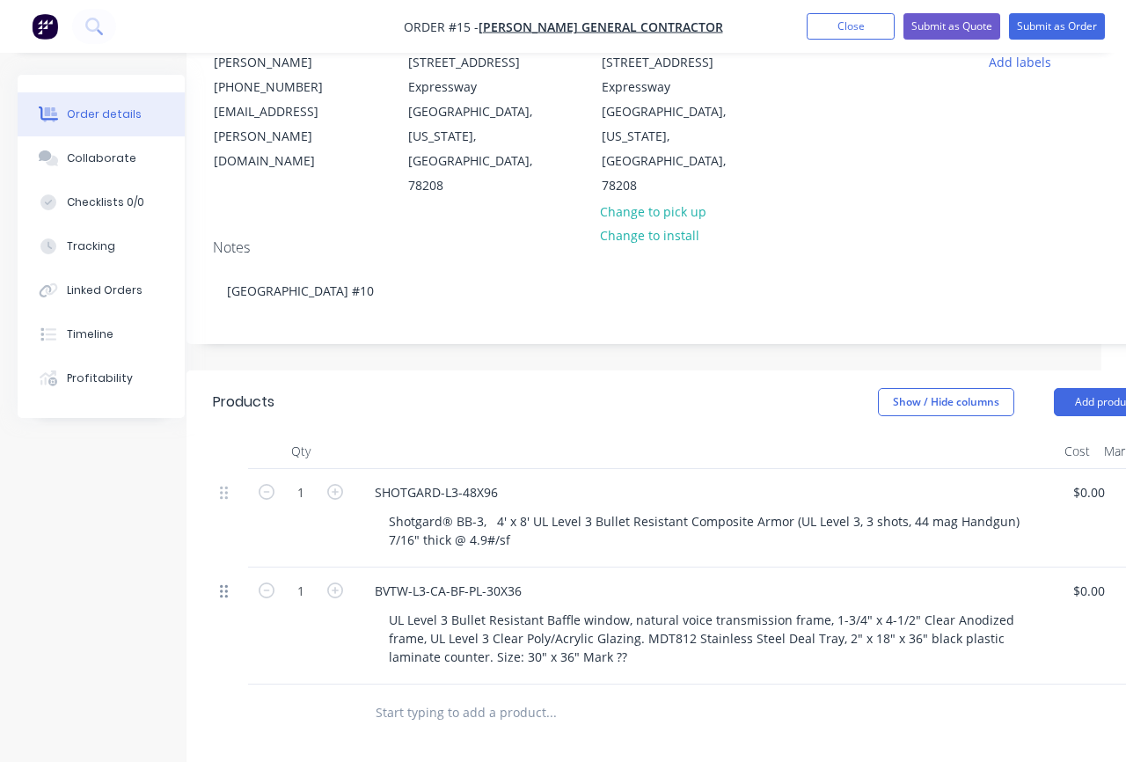
click at [223, 583] on icon at bounding box center [224, 591] width 8 height 16
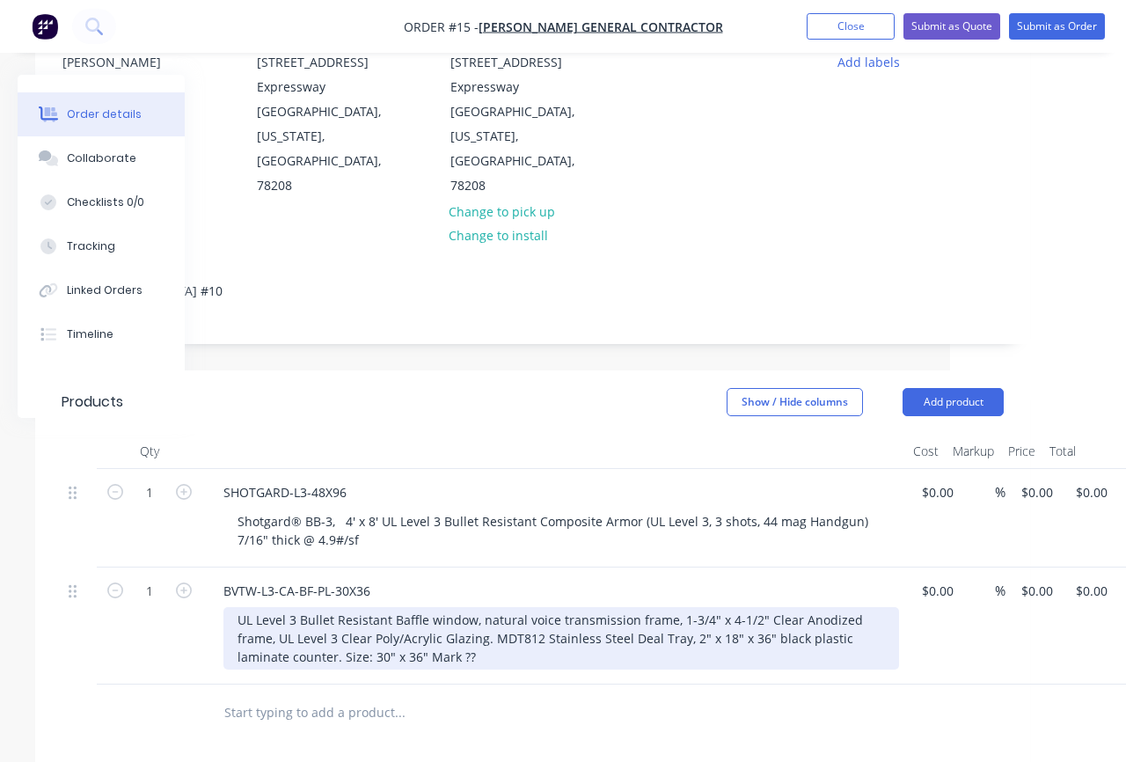
scroll to position [196, 208]
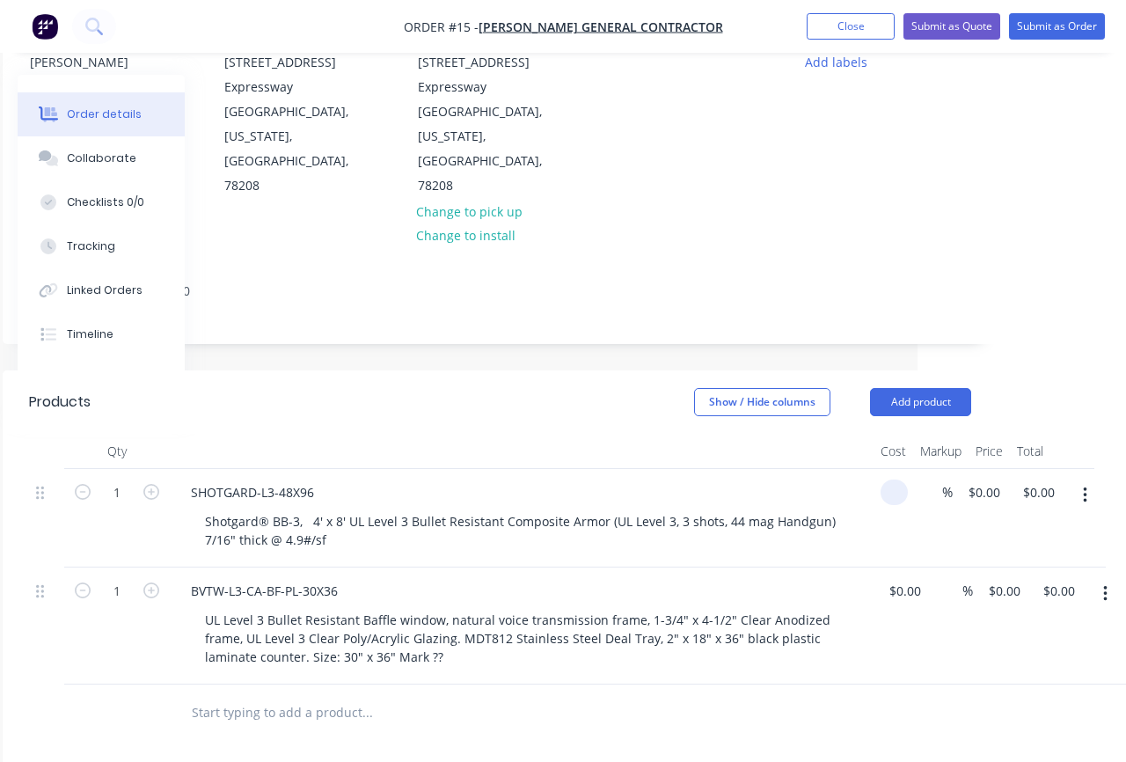
click at [916, 469] on div "1 SHOTGARD-L3-48X96 Shotgard® BB-3, 4' x 8' UL Level 3 Bullet Resistant Composi…" at bounding box center [500, 518] width 942 height 99
type input "$424.00"
type input "25"
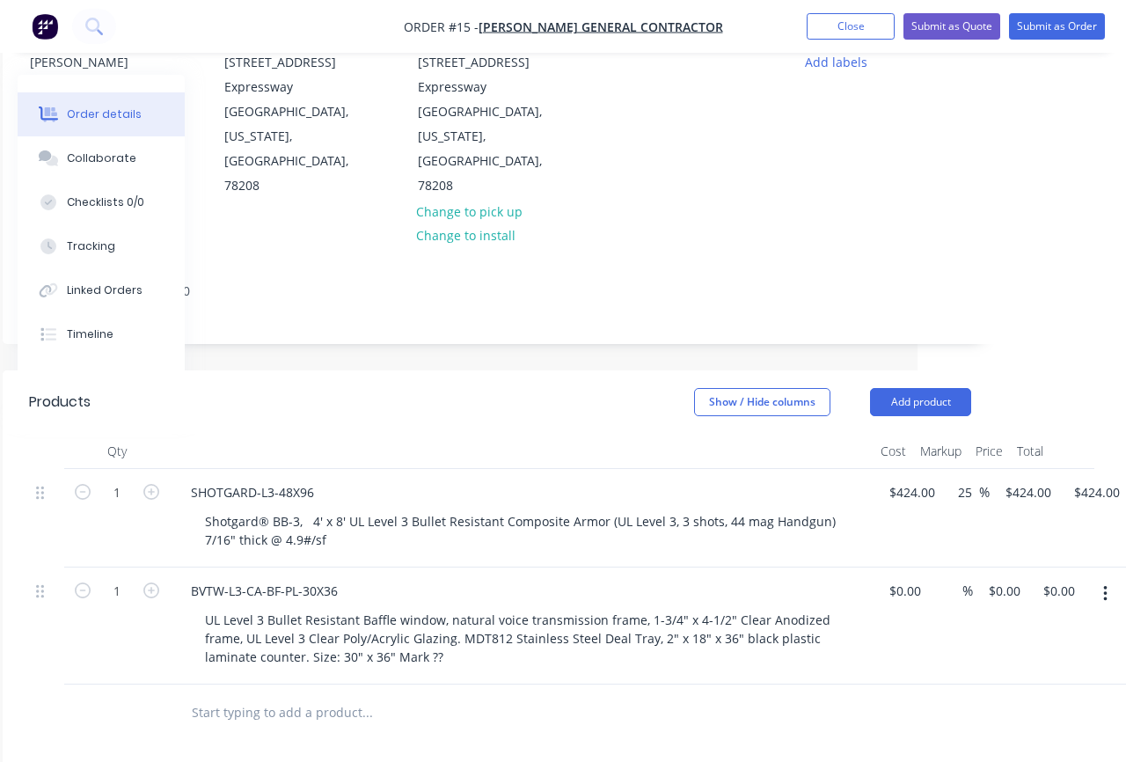
type input "530"
type input "$530.00"
click at [956, 600] on div "%" at bounding box center [950, 625] width 45 height 117
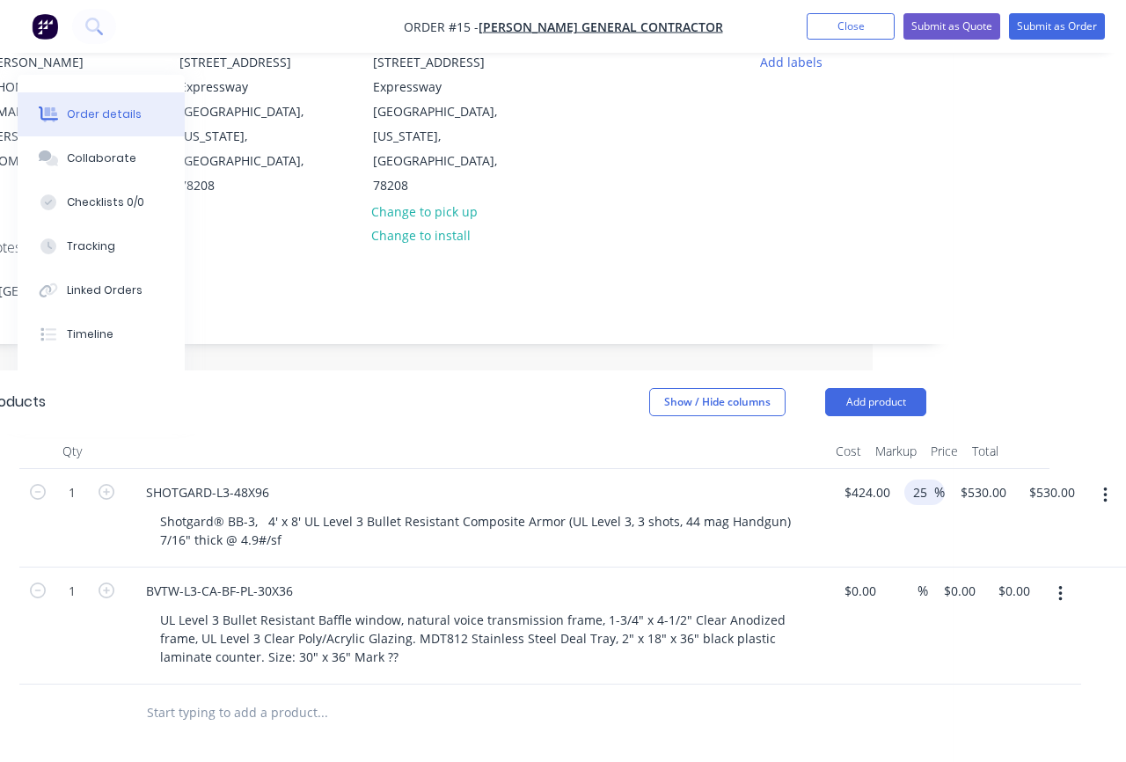
click at [921, 479] on input "25" at bounding box center [922, 492] width 23 height 26
drag, startPoint x: 929, startPoint y: 446, endPoint x: 917, endPoint y: 447, distance: 12.3
click at [917, 479] on input "25" at bounding box center [922, 492] width 23 height 26
click at [1103, 486] on icon "button" at bounding box center [1105, 495] width 4 height 19
click at [956, 475] on div "$530.00 $530.00" at bounding box center [979, 518] width 69 height 99
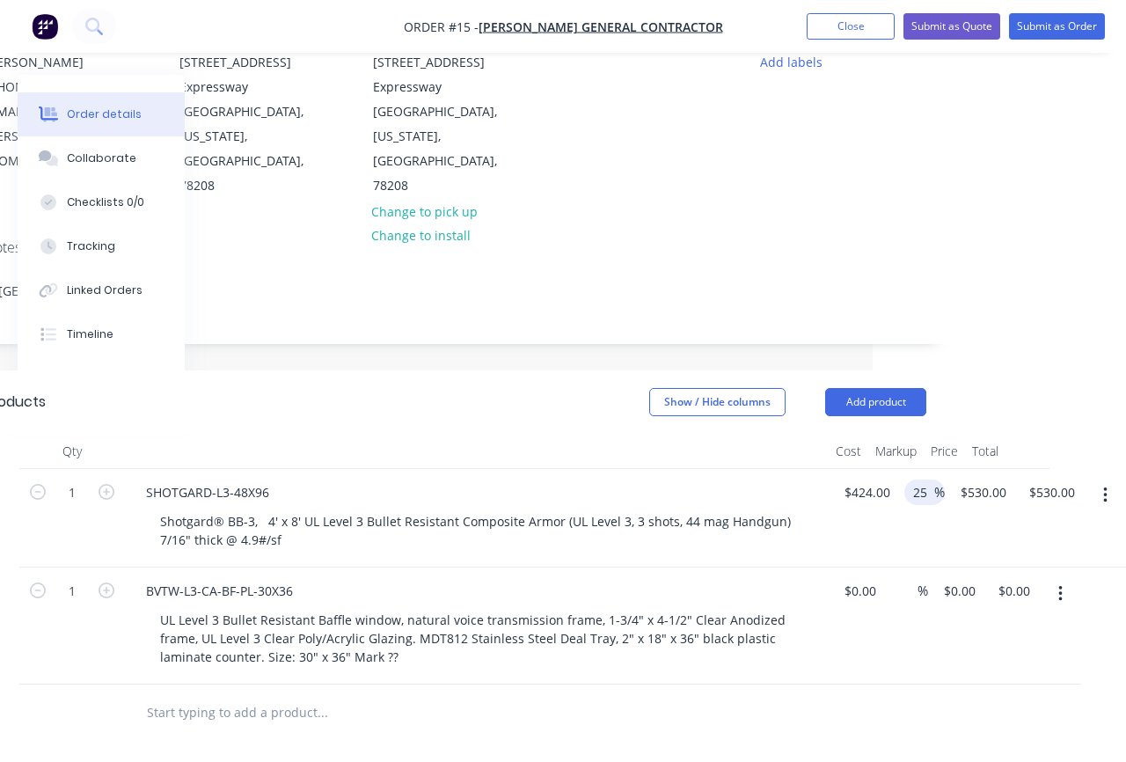
click at [929, 479] on input "25" at bounding box center [922, 492] width 23 height 26
drag, startPoint x: 929, startPoint y: 444, endPoint x: 893, endPoint y: 444, distance: 36.1
click at [893, 469] on div "1 SHOTGARD-L3-48X96 Shotgard® BB-3, 4' x 8' UL Level 3 Bullet Resistant Composi…" at bounding box center [455, 518] width 942 height 99
type input "30"
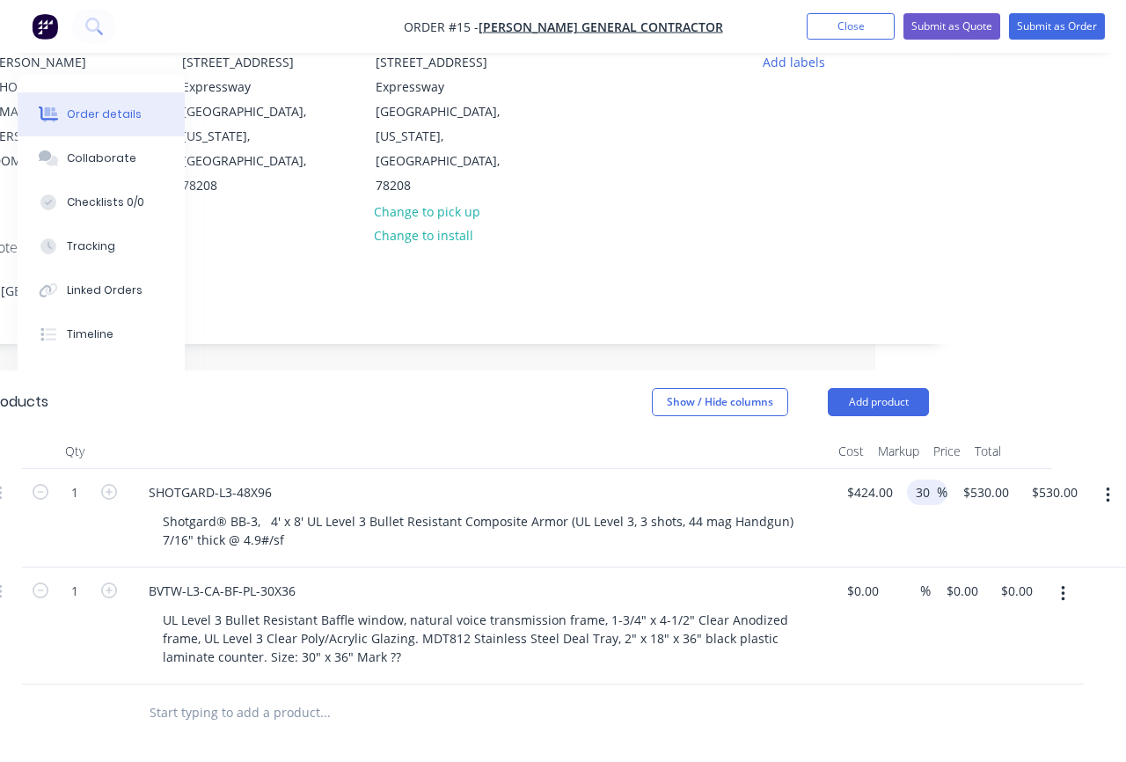
type input "551.2"
type input "$551.20"
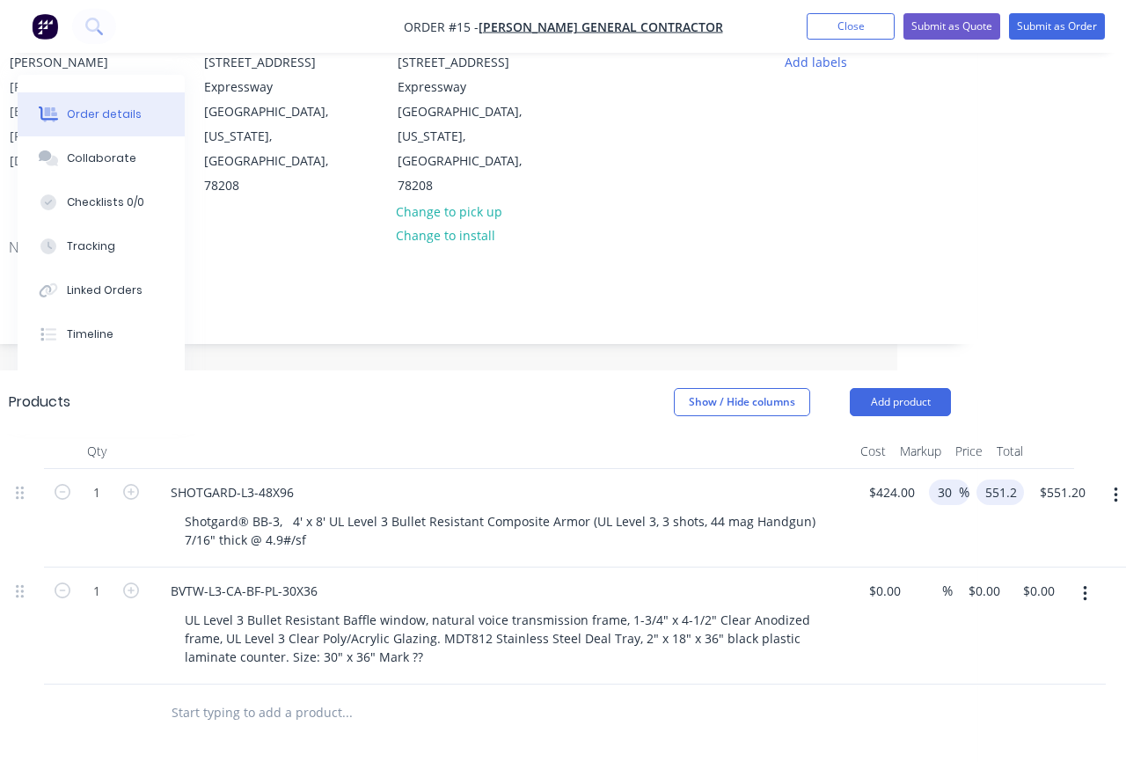
type input "$551.20"
click at [953, 479] on input "30" at bounding box center [947, 492] width 23 height 26
type input "3"
type input "35"
type input "572.4"
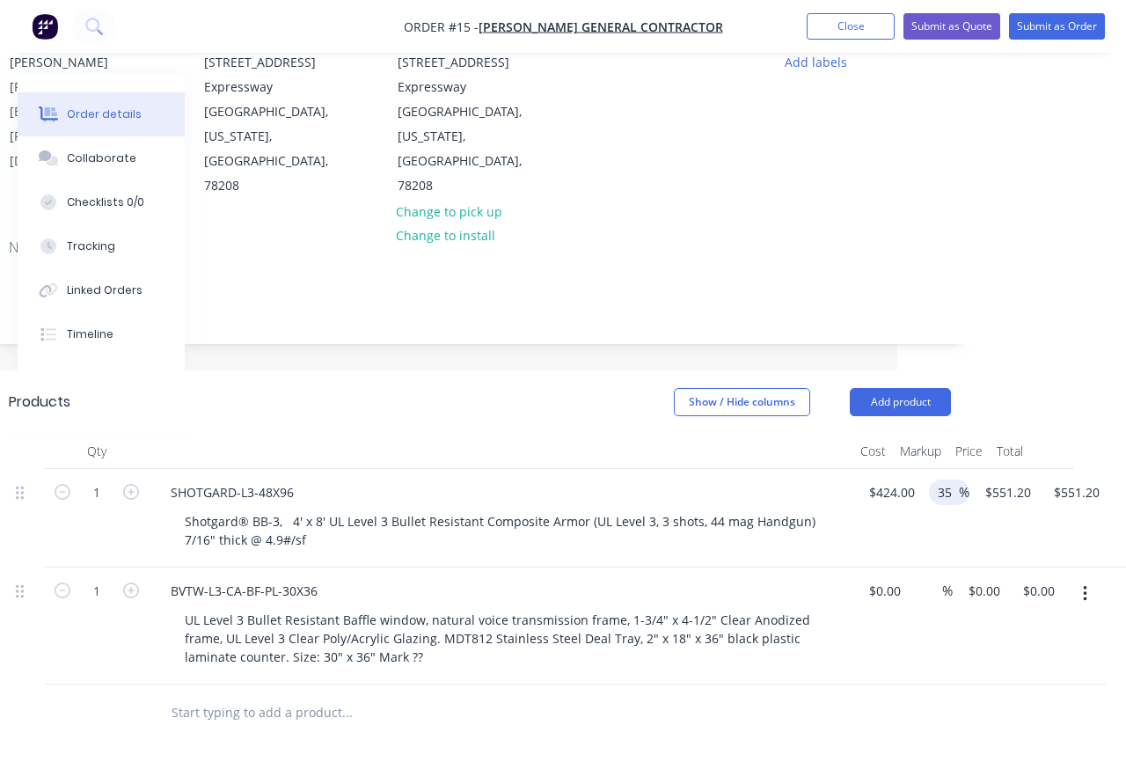
type input "$572.40"
click at [1007, 479] on input "572.4" at bounding box center [1003, 492] width 40 height 26
click at [989, 479] on input "572.4" at bounding box center [1003, 492] width 40 height 26
drag, startPoint x: 986, startPoint y: 444, endPoint x: 1032, endPoint y: 444, distance: 45.7
click at [951, 469] on div "1 SHOTGARD-L3-48X96 Shotgard® BB-3, 4' x 8' UL Level 3 Bullet Resistant Composi…" at bounding box center [480, 518] width 942 height 99
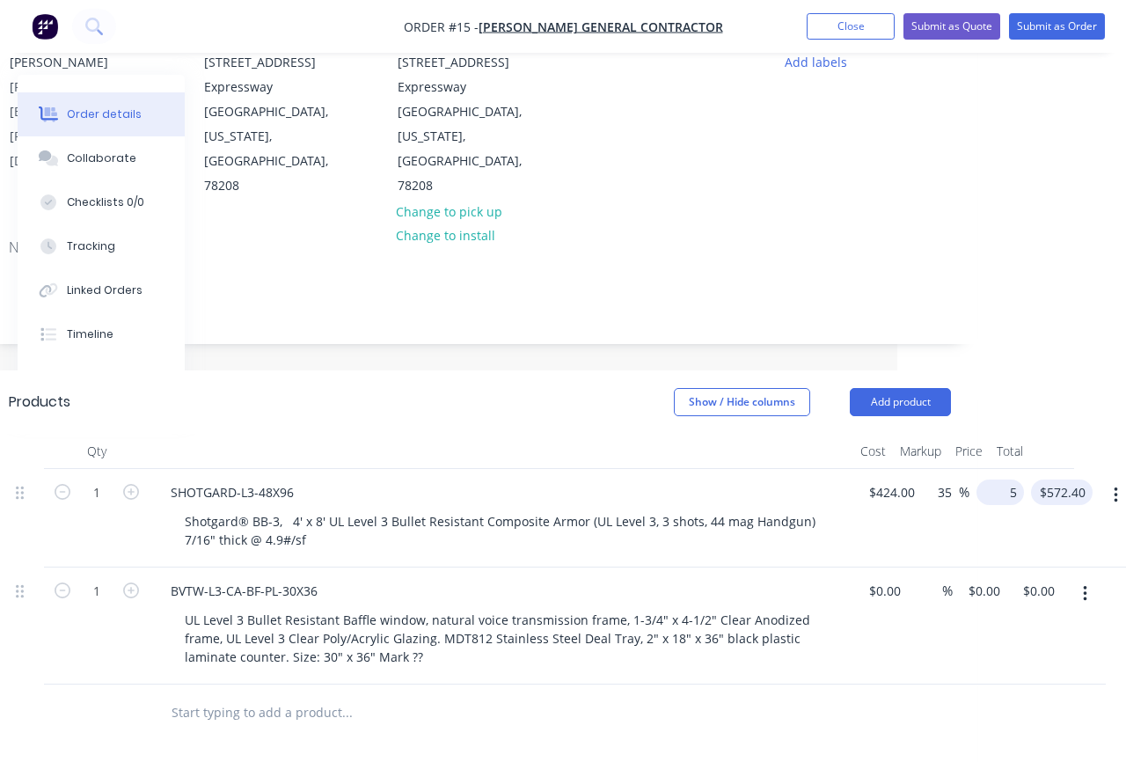
scroll to position [196, 219]
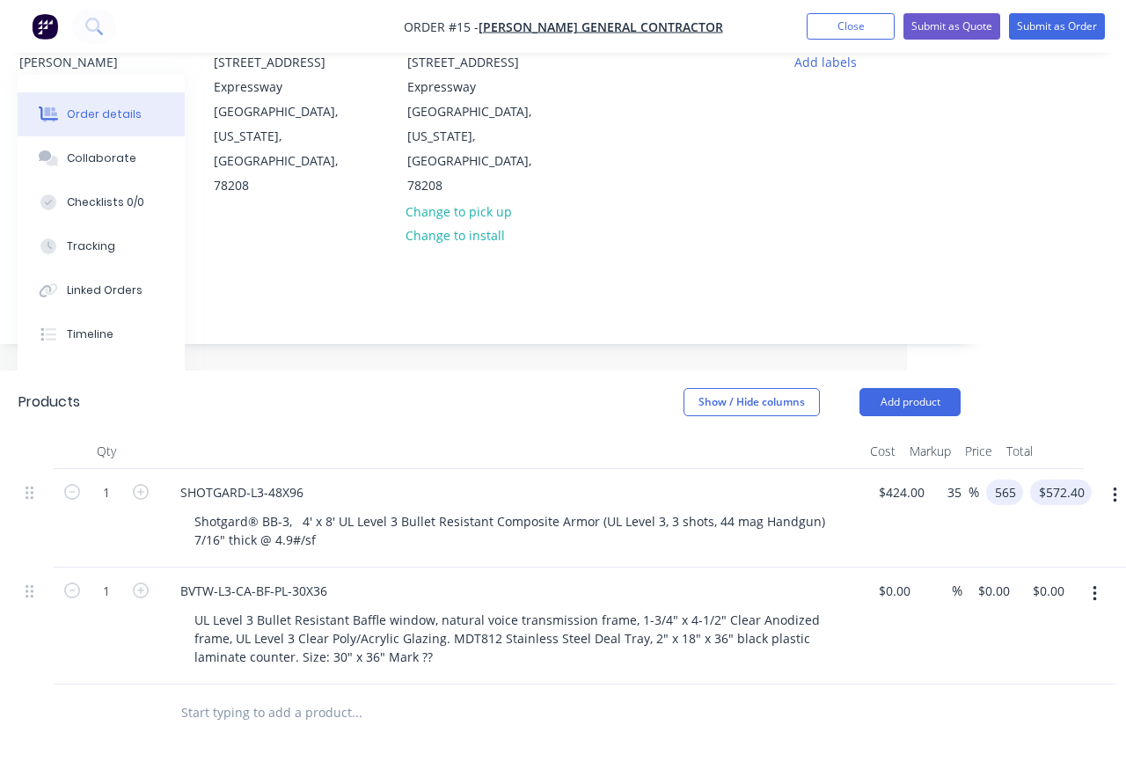
type input "565"
type input "33.25"
type input "$565.00"
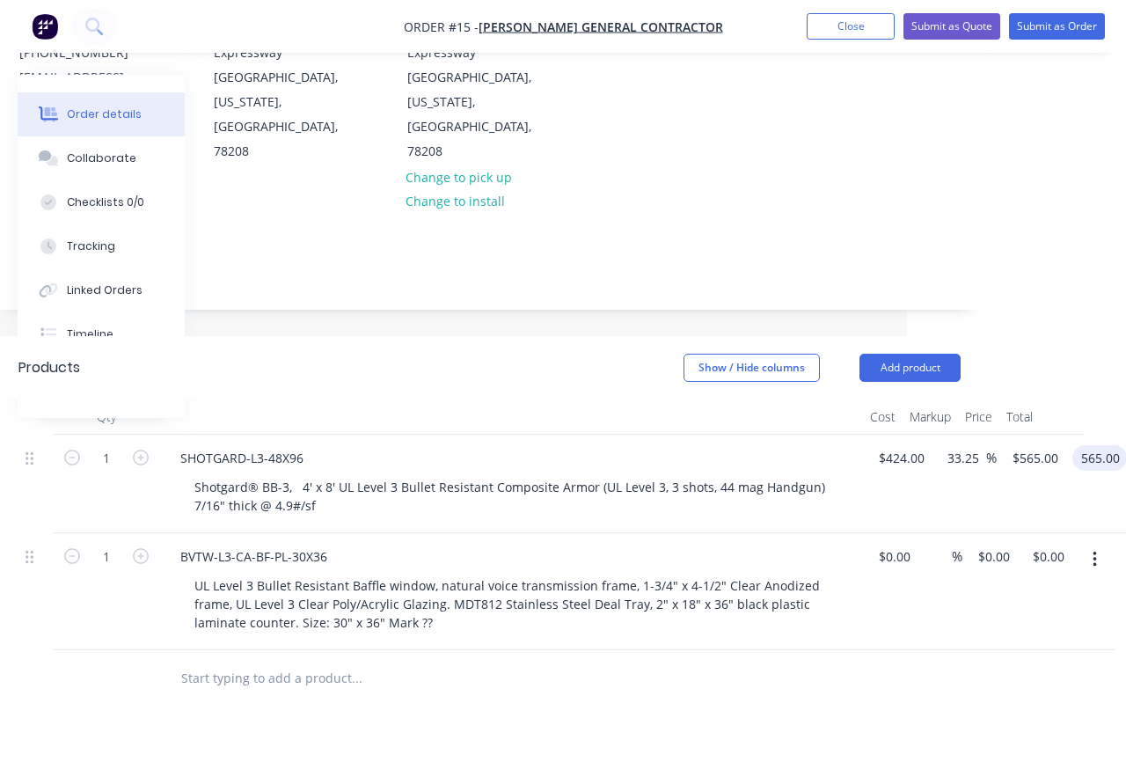
scroll to position [253, 219]
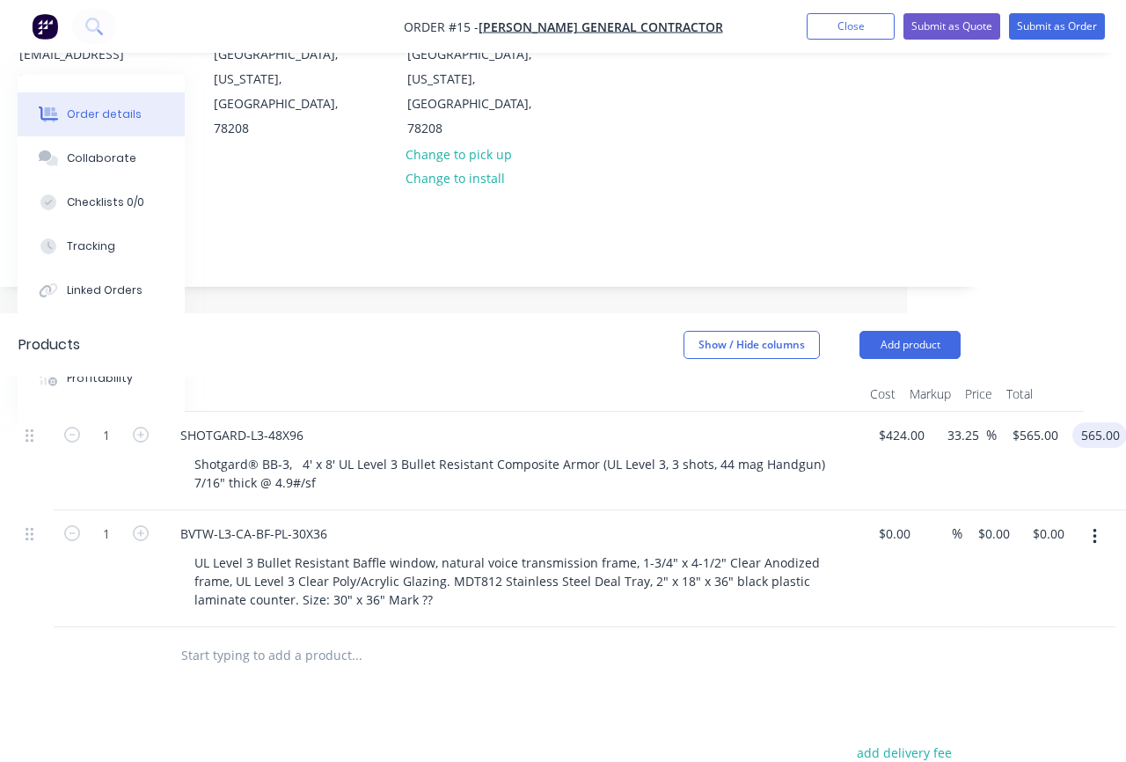
type input "$565.00"
click at [994, 544] on div "$0.00 $0.00" at bounding box center [989, 568] width 55 height 117
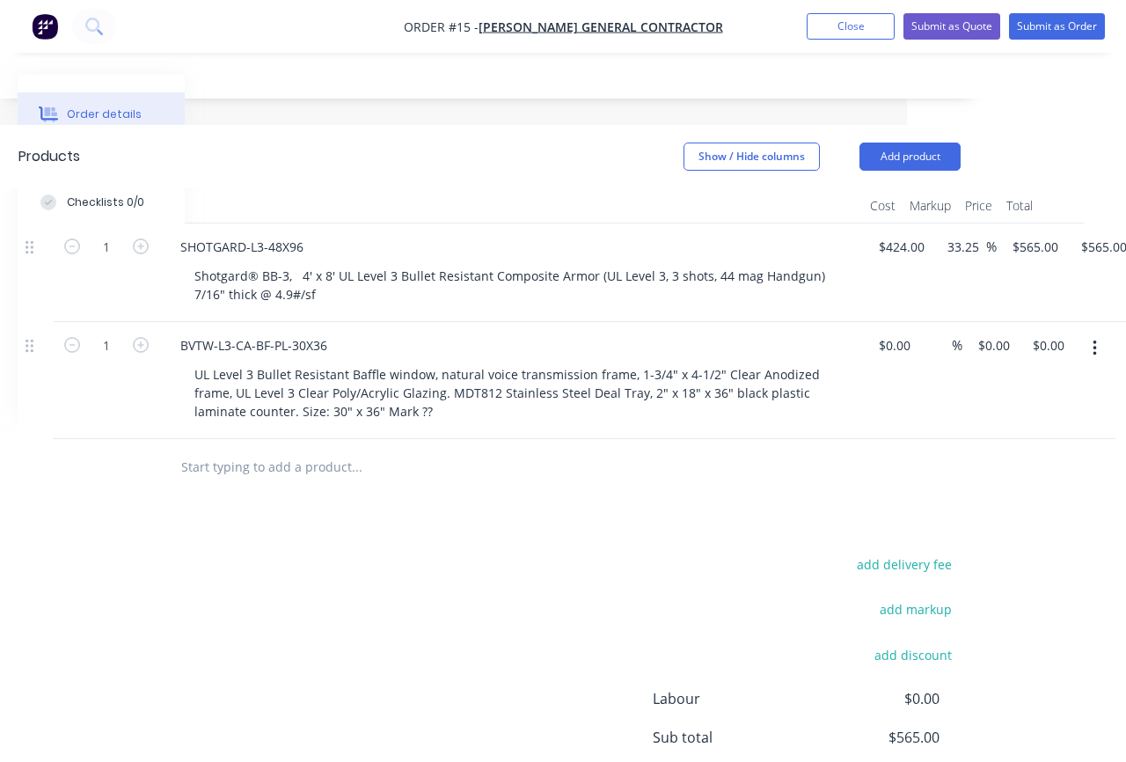
scroll to position [259, 219]
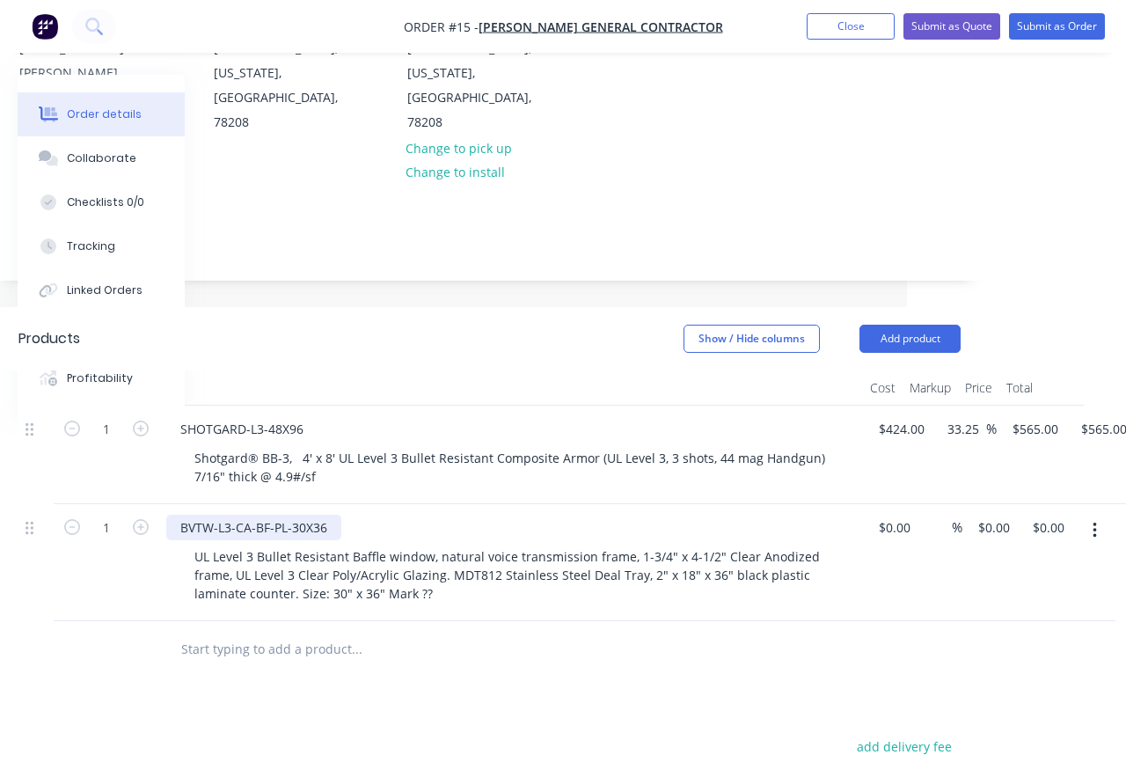
click at [286, 515] on div "BVTW-L3-CA-BF-PL-30X36" at bounding box center [253, 528] width 175 height 26
click at [175, 515] on div "BVTW-L3-CA-BF-PL-30X36" at bounding box center [253, 528] width 175 height 26
click at [442, 515] on div "BVTW-L3-CA-BF-PL-30X36" at bounding box center [511, 528] width 690 height 26
click at [920, 325] on button "Add product" at bounding box center [909, 339] width 101 height 28
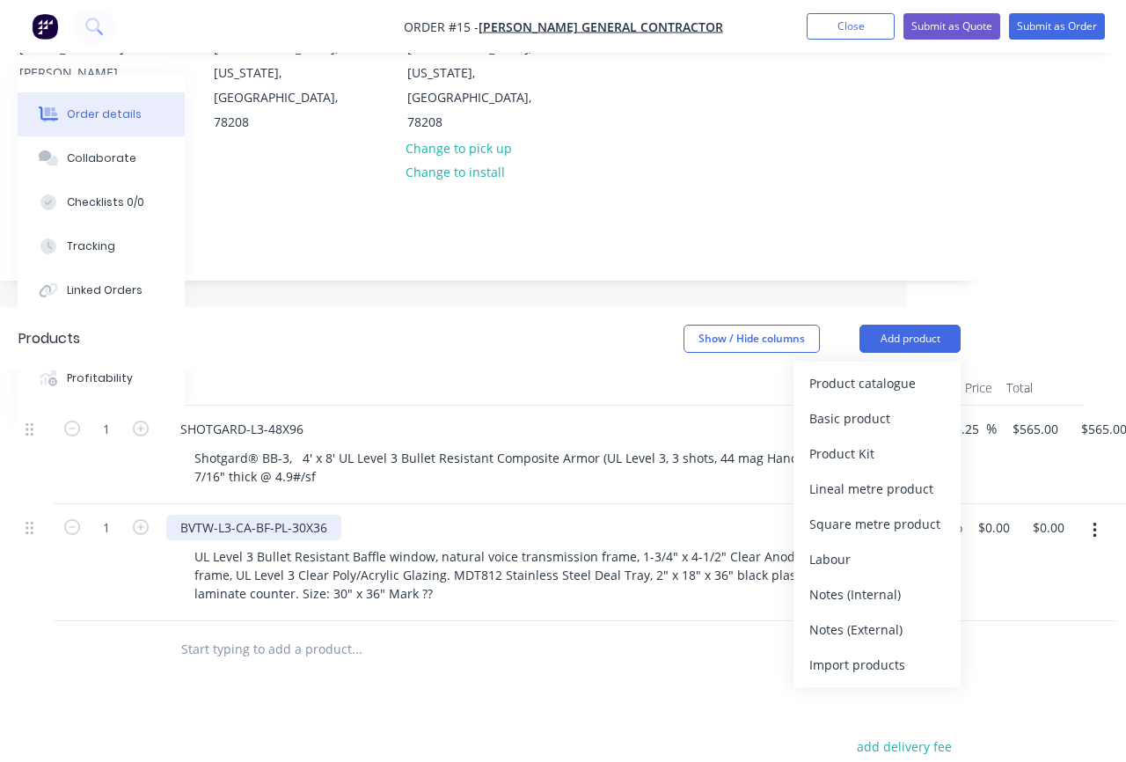
click at [329, 515] on div "BVTW-L3-CA-BF-PL-30X36" at bounding box center [253, 528] width 175 height 26
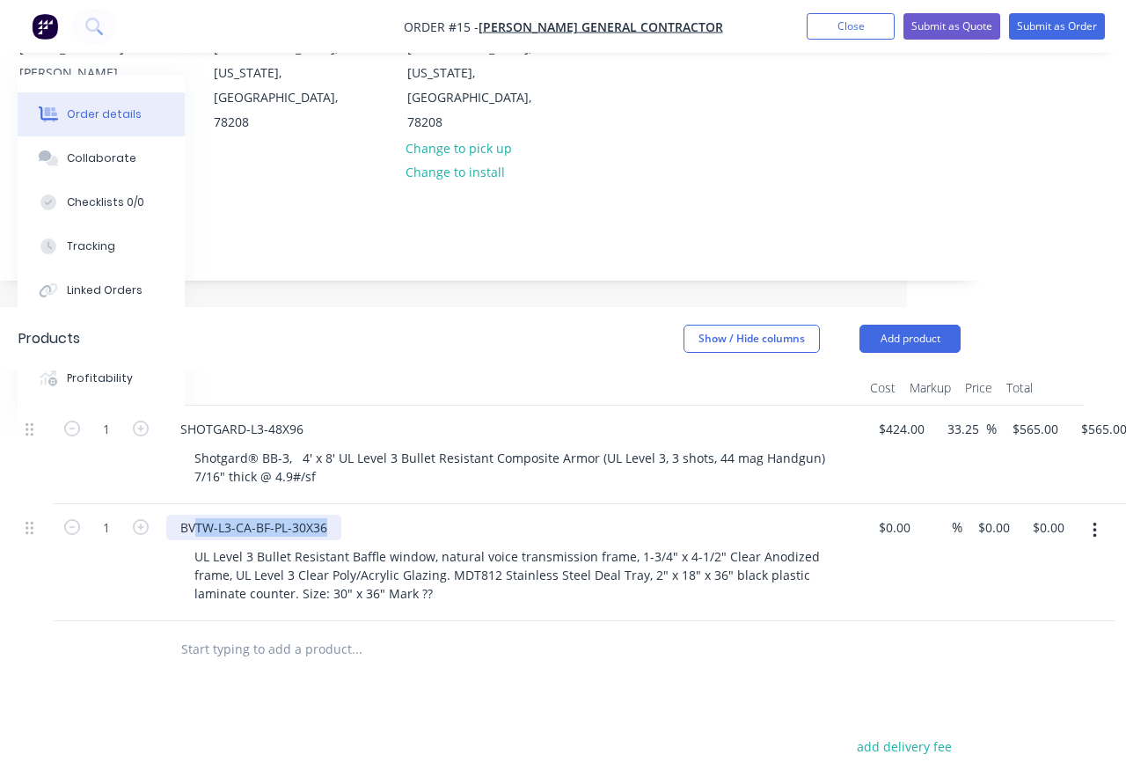
drag, startPoint x: 332, startPoint y: 478, endPoint x: 195, endPoint y: 479, distance: 136.3
click at [195, 515] on div "BVTW-L3-CA-BF-PL-30X36" at bounding box center [253, 528] width 175 height 26
click at [194, 515] on div "BVTW-L3-CA-BF-PL-30X36" at bounding box center [253, 528] width 175 height 26
drag, startPoint x: 183, startPoint y: 479, endPoint x: 332, endPoint y: 480, distance: 148.6
click at [332, 515] on div "BVTW-L3-CA-BF-PL-30X36" at bounding box center [253, 528] width 175 height 26
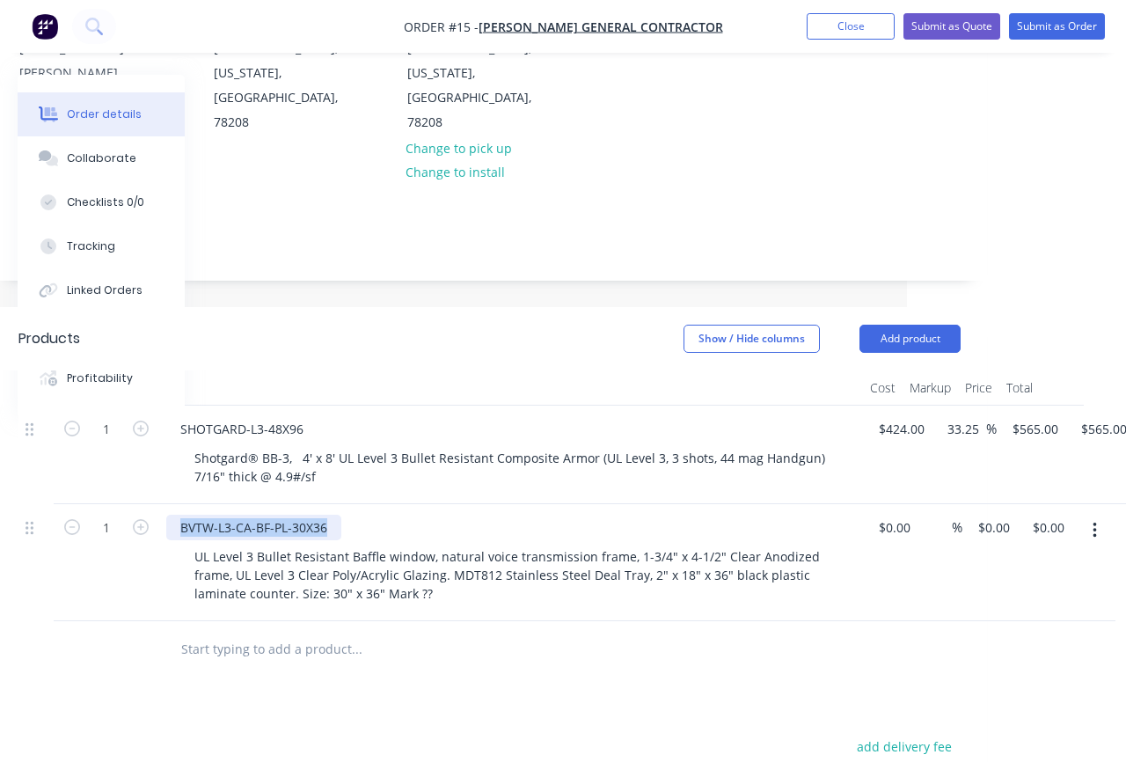
copy div "BVTW-L3-CA-BF-PL-30X36"
click at [928, 325] on button "Add product" at bounding box center [909, 339] width 101 height 28
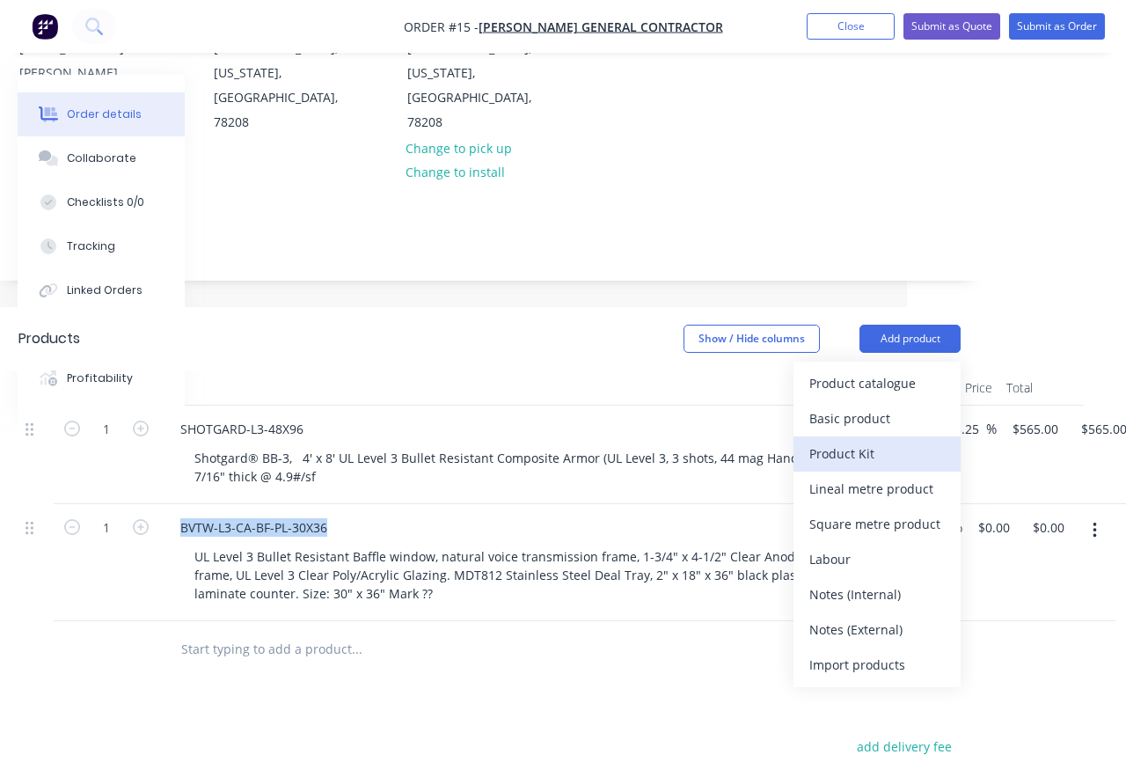
click at [842, 441] on div "Product Kit" at bounding box center [876, 454] width 135 height 26
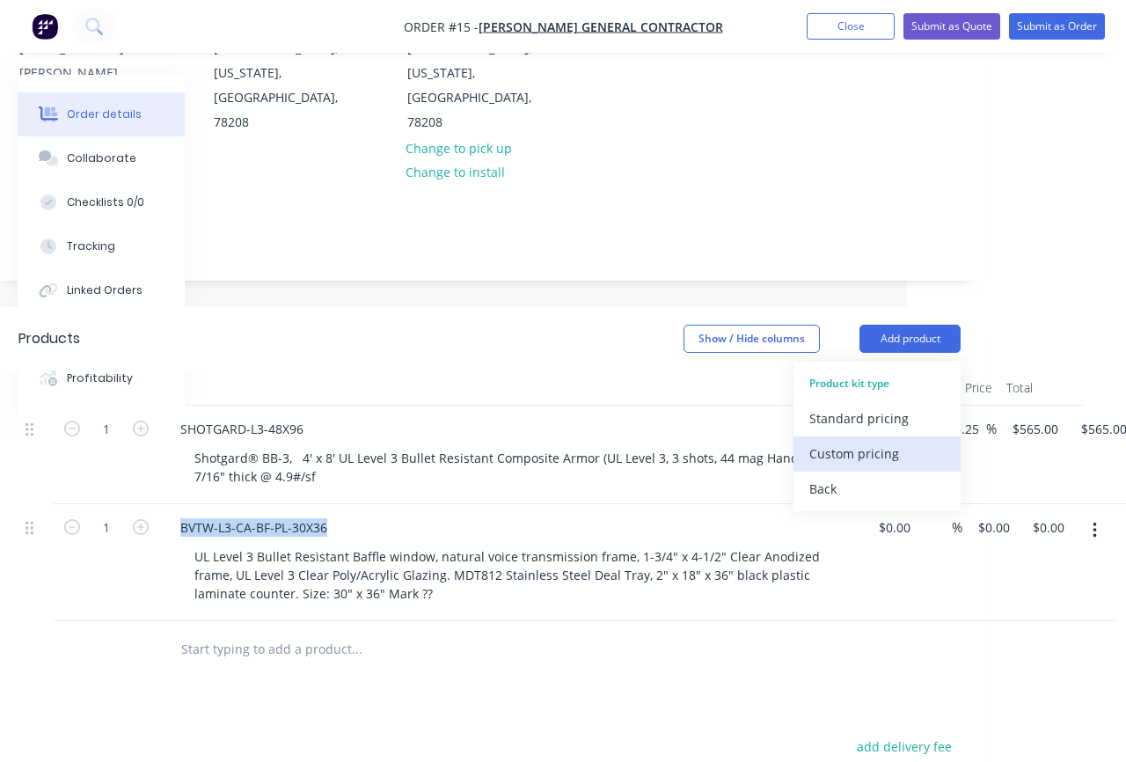
click at [845, 441] on div "Custom pricing" at bounding box center [876, 454] width 135 height 26
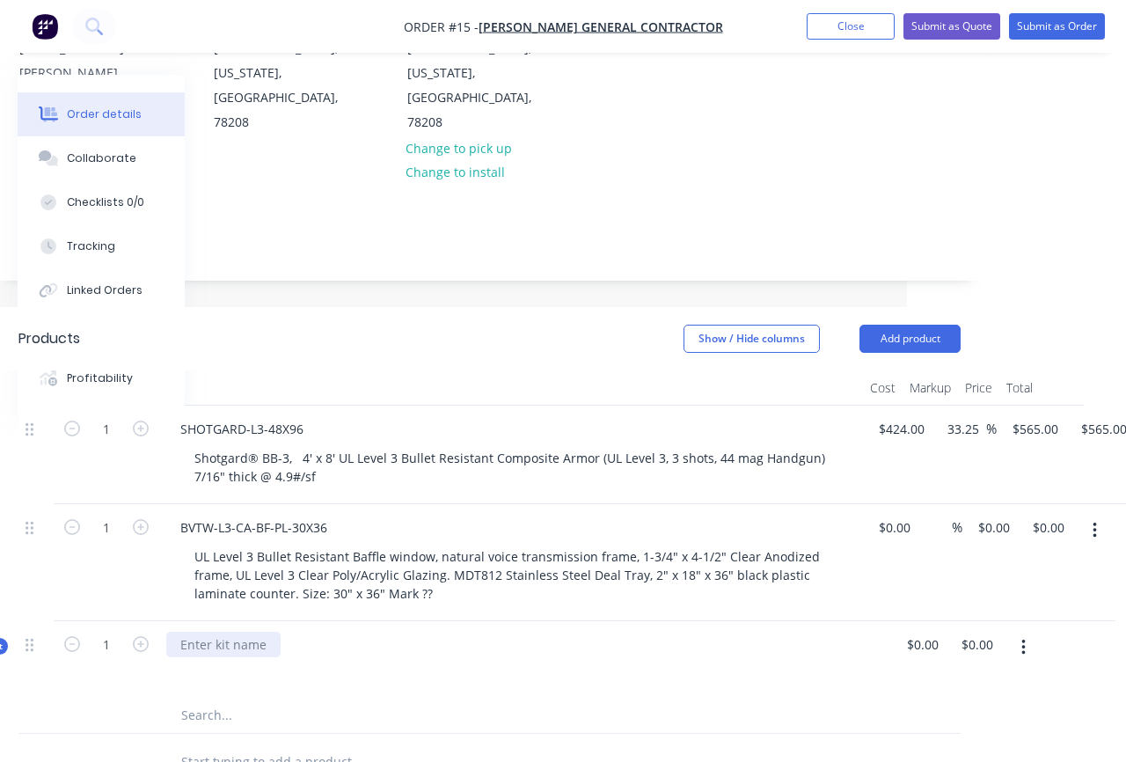
click at [208, 632] on div at bounding box center [223, 645] width 114 height 26
paste div
click at [376, 657] on div at bounding box center [511, 670] width 690 height 26
click at [215, 646] on div "BVTW-L3-CA-BF-PL-30X36" at bounding box center [511, 659] width 704 height 77
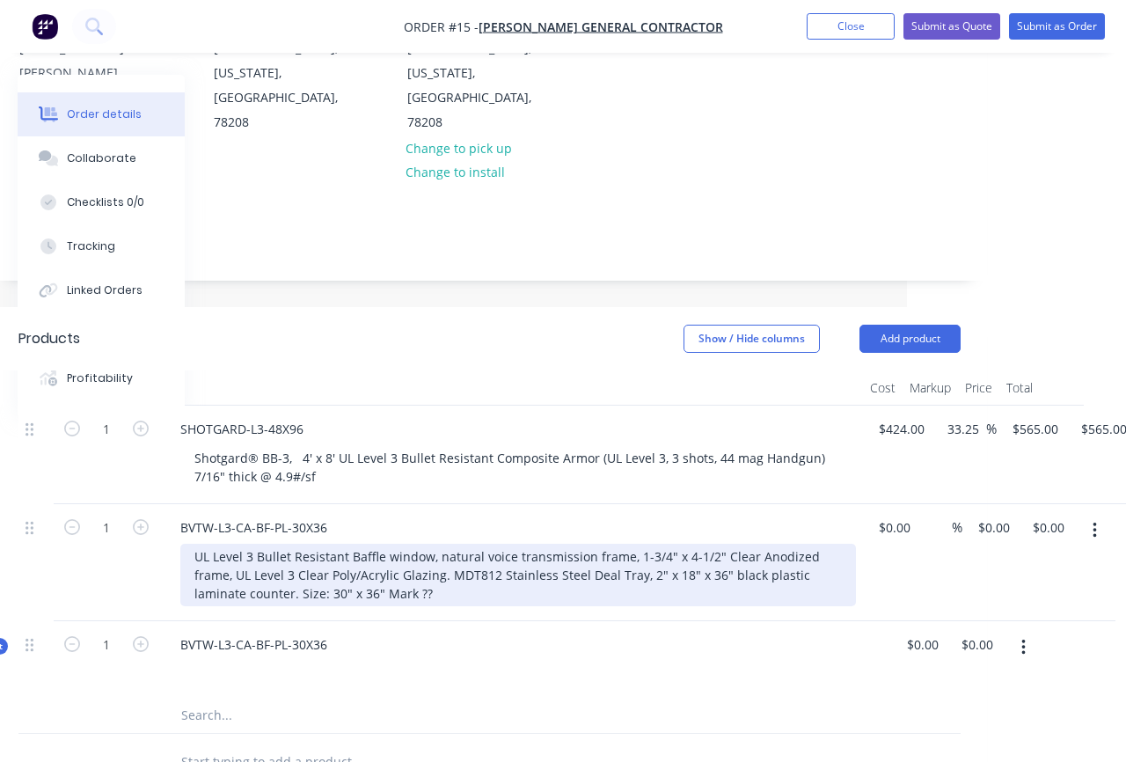
click at [274, 544] on div "UL Level 3 Bullet Resistant Baffle window, natural voice transmission frame, 1-…" at bounding box center [518, 575] width 676 height 62
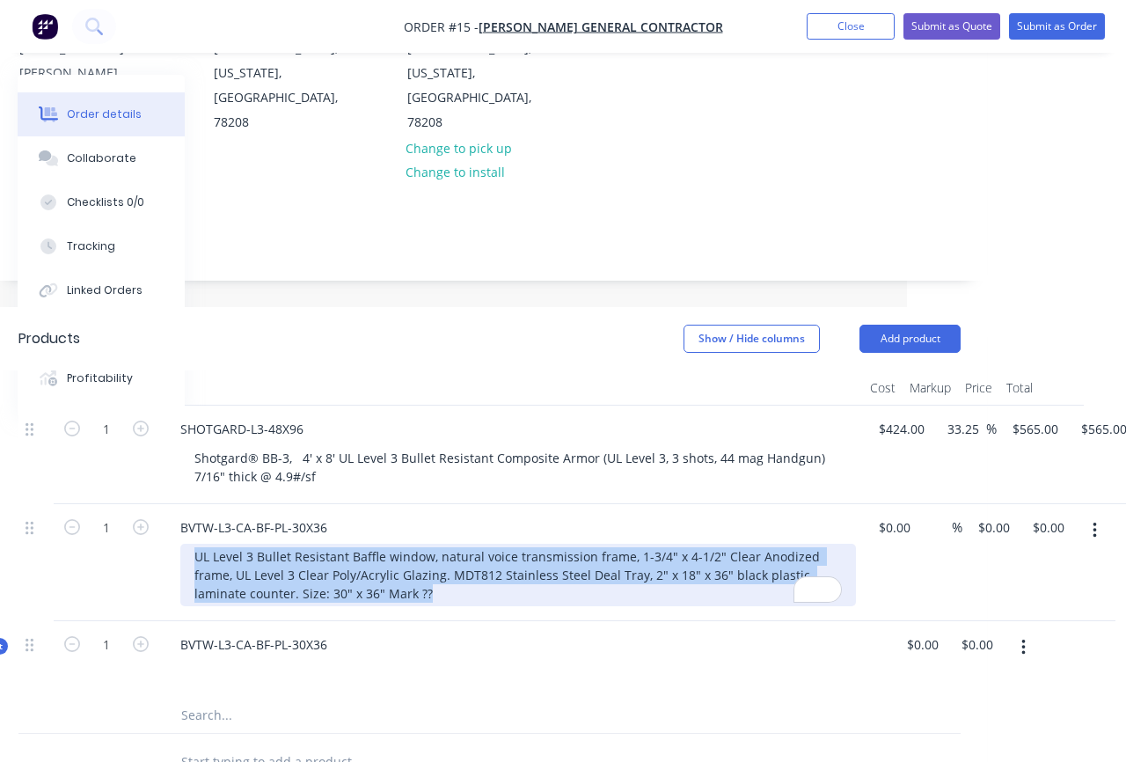
drag, startPoint x: 385, startPoint y: 545, endPoint x: 179, endPoint y: 503, distance: 211.0
click at [179, 504] on div "BVTW-L3-CA-BF-PL-30X36 UL Level 3 Bullet Resistant Baffle window, natural voice…" at bounding box center [511, 562] width 704 height 117
copy div "UL Level 3 Bullet Resistant Baffle window, natural voice transmission frame, 1-…"
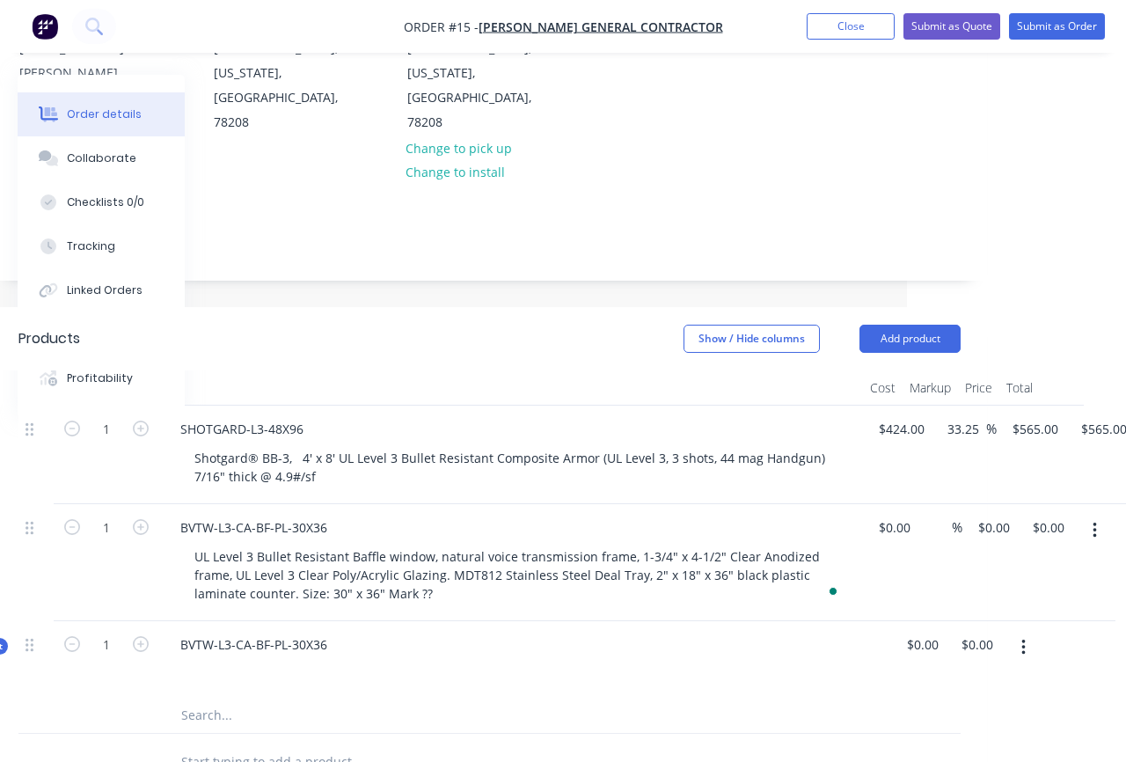
click at [310, 657] on div at bounding box center [511, 670] width 690 height 26
click at [235, 697] on input "text" at bounding box center [356, 714] width 352 height 35
click at [237, 657] on div at bounding box center [511, 670] width 690 height 26
click at [232, 657] on div at bounding box center [511, 670] width 690 height 26
click at [383, 621] on div "BVTW-L3-CA-BF-PL-30X36" at bounding box center [511, 659] width 704 height 77
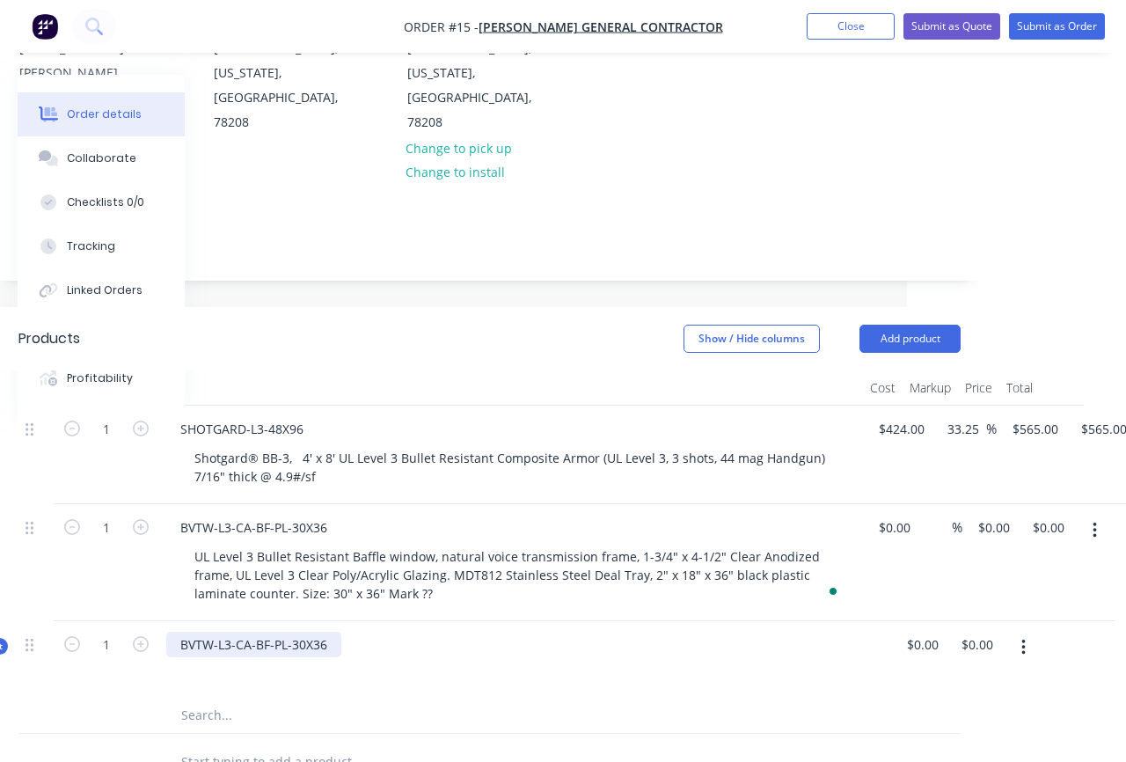
click at [332, 632] on div "BVTW-L3-CA-BF-PL-30X36" at bounding box center [253, 645] width 175 height 26
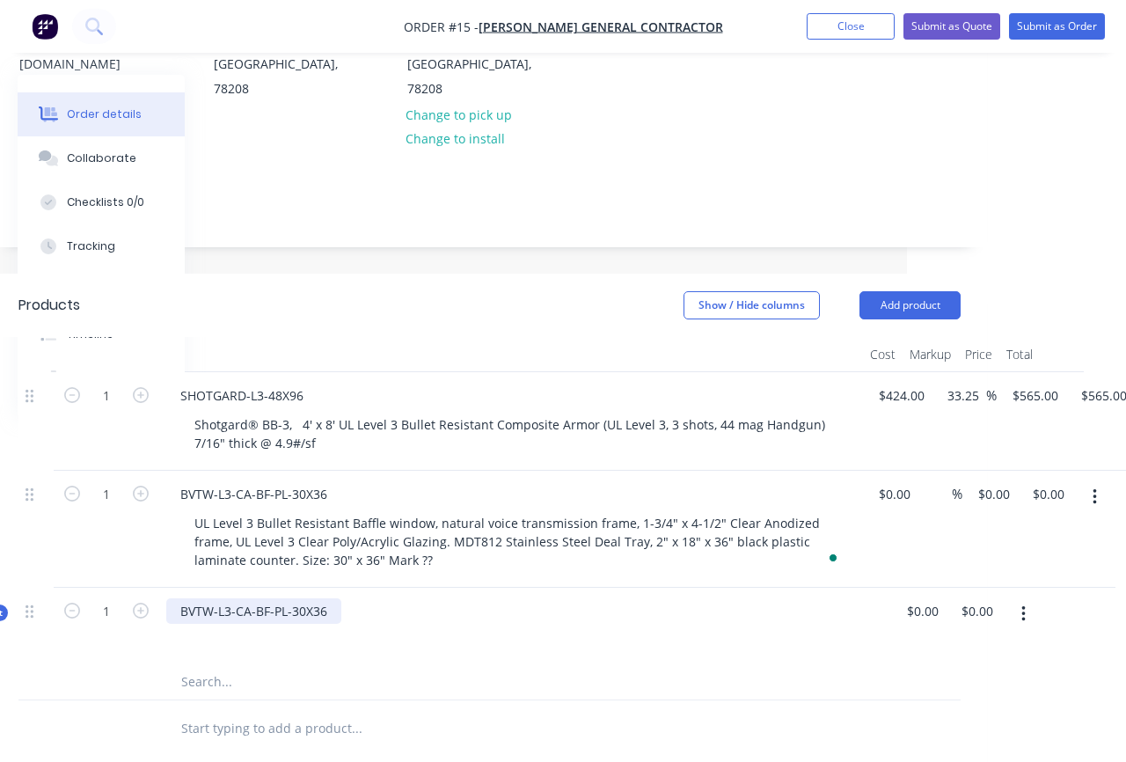
scroll to position [497, 219]
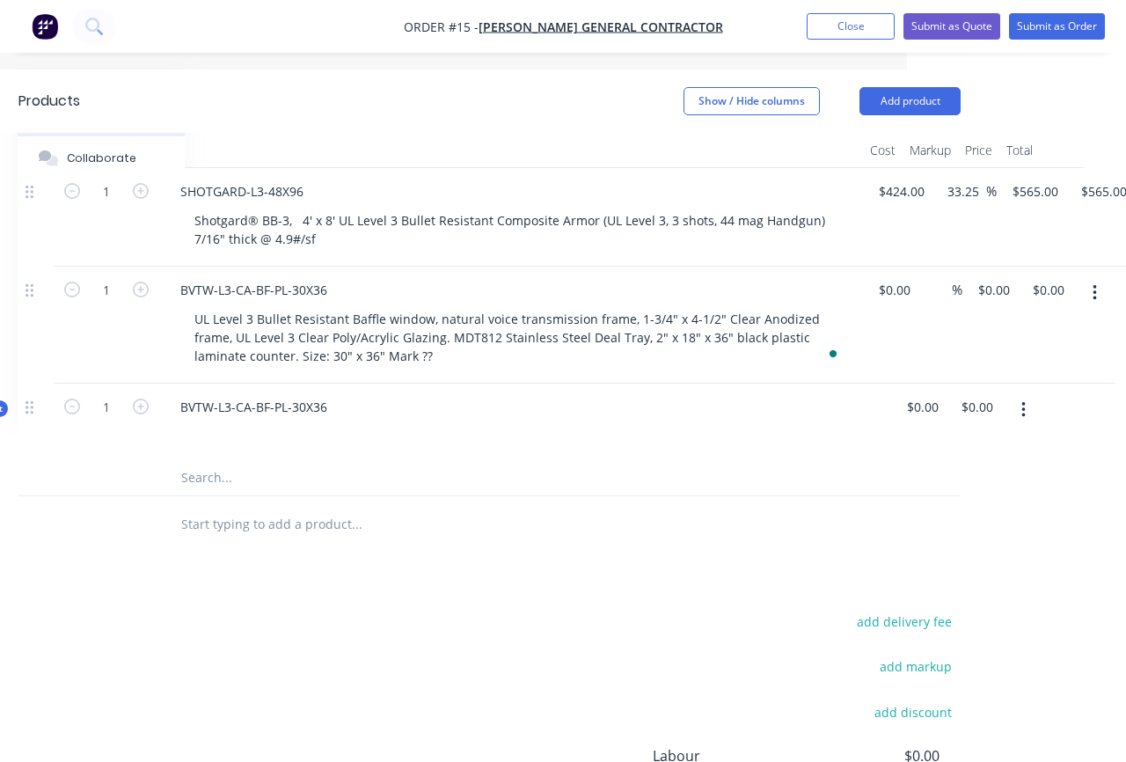
click at [321, 507] on input "text" at bounding box center [356, 524] width 352 height 35
click at [205, 507] on input "text" at bounding box center [356, 524] width 352 height 35
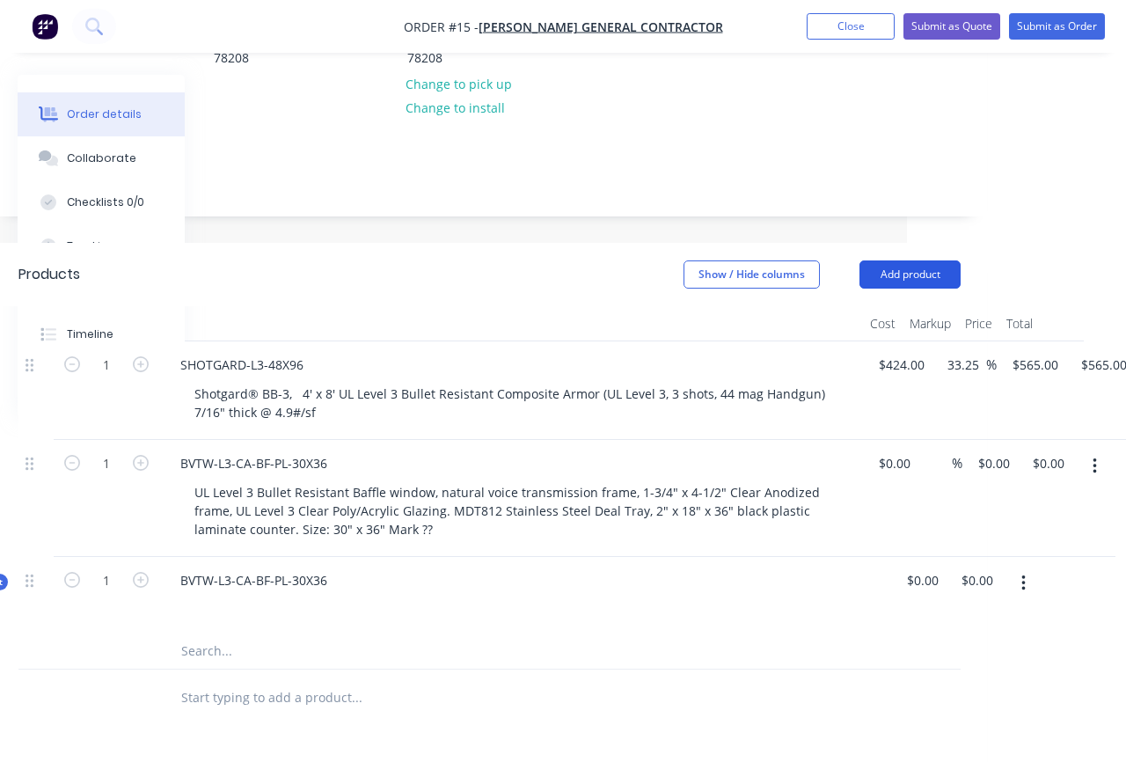
click at [921, 260] on button "Add product" at bounding box center [909, 274] width 101 height 28
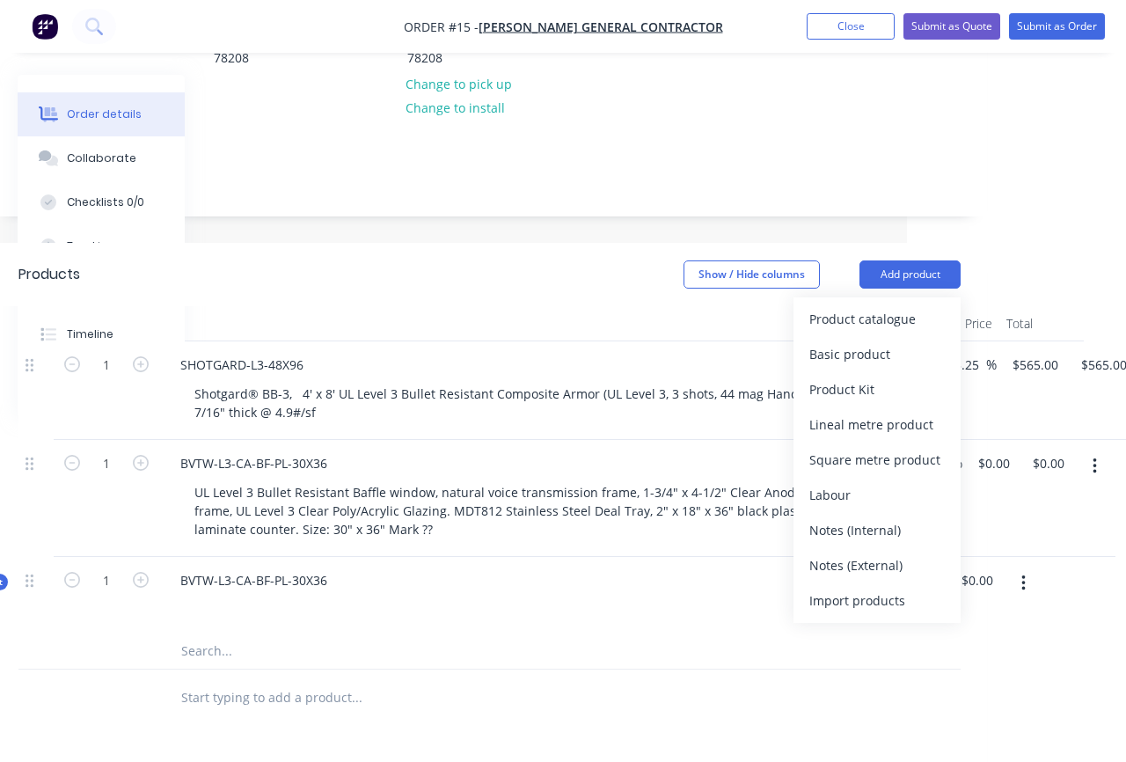
click at [545, 633] on div at bounding box center [430, 650] width 528 height 35
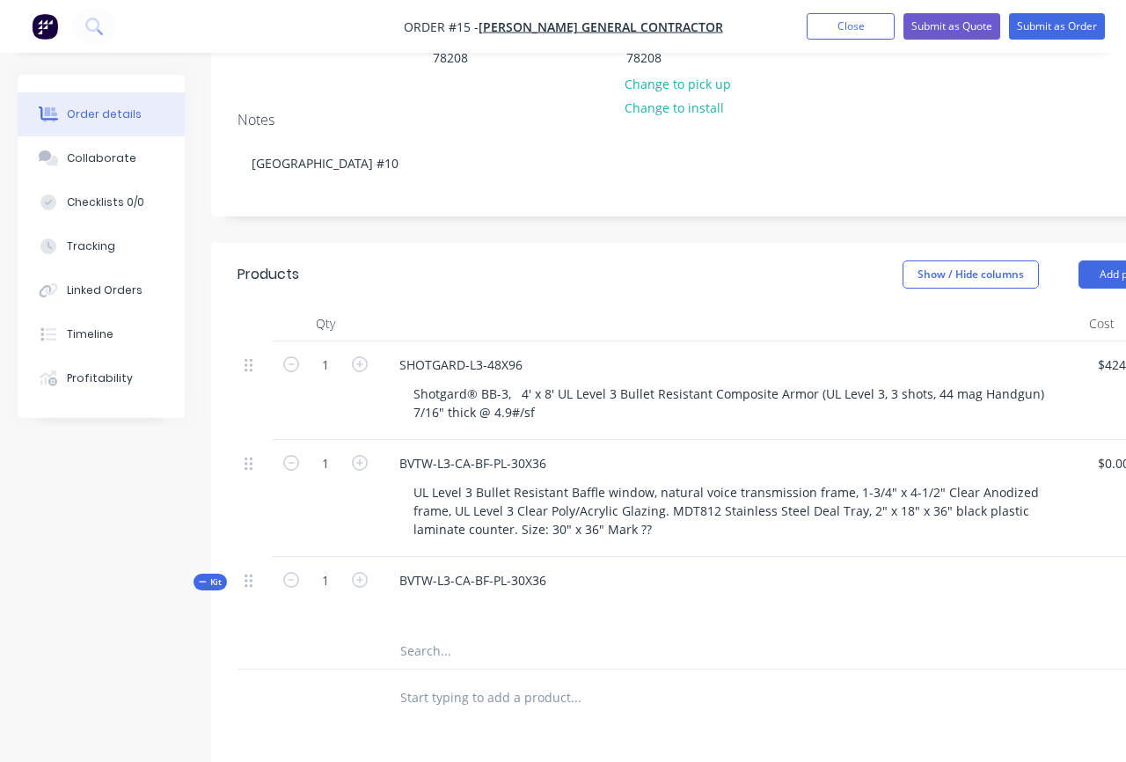
scroll to position [324, 25]
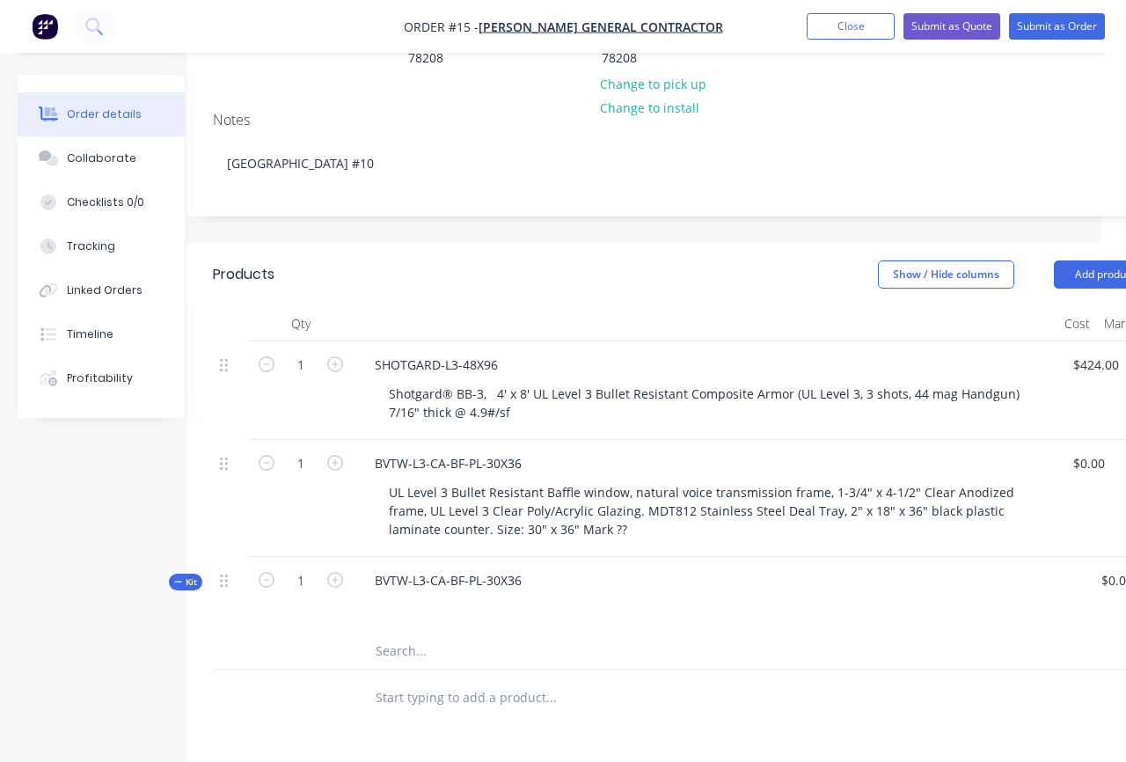
click at [178, 577] on icon "button" at bounding box center [178, 581] width 8 height 9
click at [425, 593] on div at bounding box center [706, 606] width 690 height 26
click at [521, 567] on div "BVTW-L3-CA-BF-PL-30X36" at bounding box center [448, 580] width 175 height 26
click at [672, 593] on div at bounding box center [706, 606] width 690 height 26
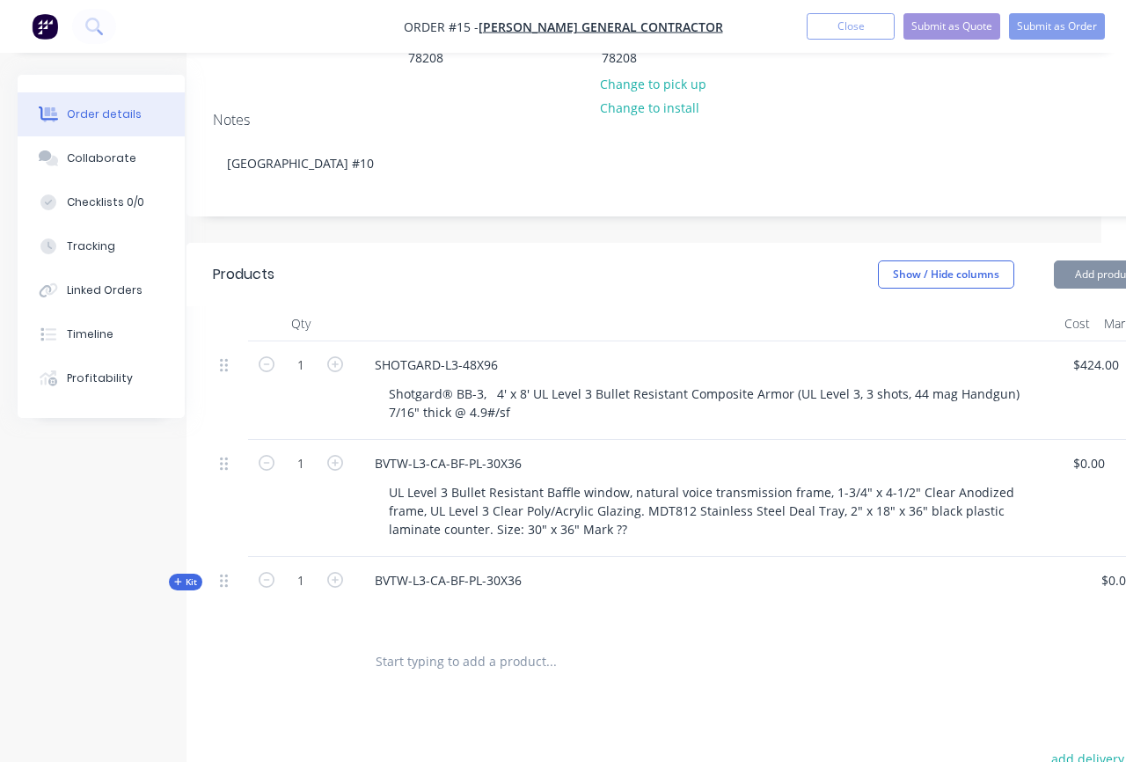
click at [514, 576] on div "BVTW-L3-CA-BF-PL-30X36" at bounding box center [706, 595] width 704 height 77
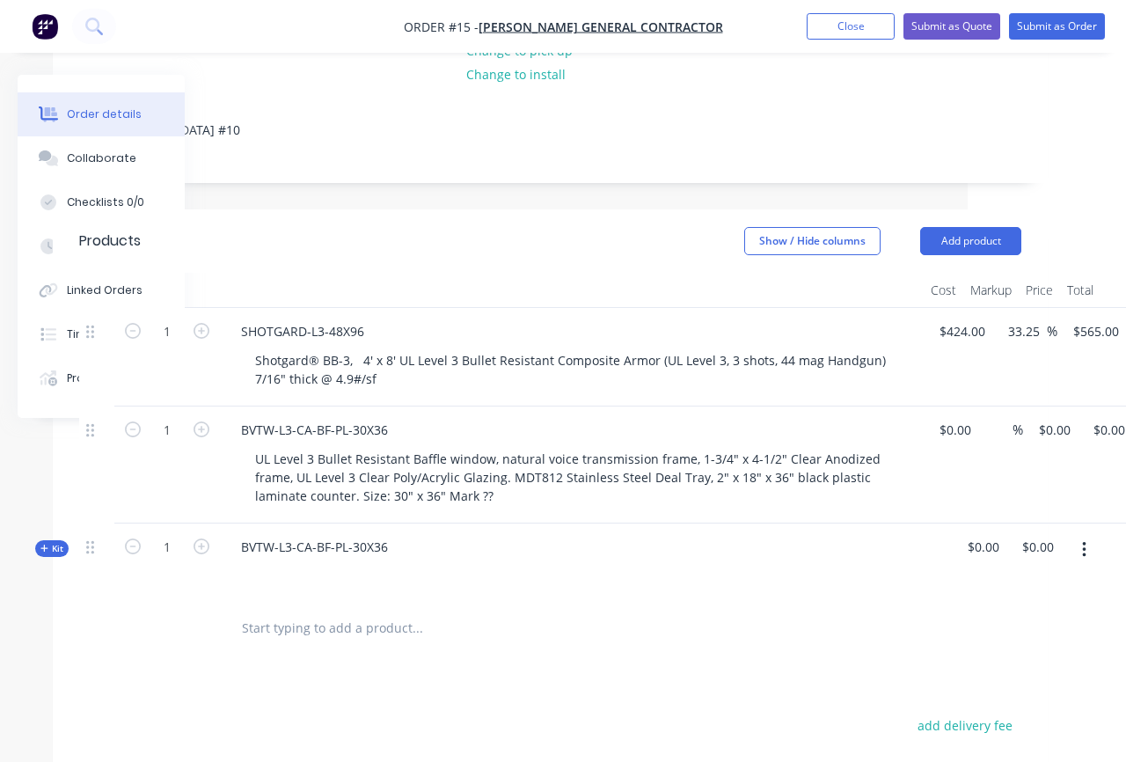
scroll to position [357, 163]
click at [418, 523] on div "BVTW-L3-CA-BF-PL-30X36" at bounding box center [567, 561] width 704 height 77
click at [409, 523] on div "BVTW-L3-CA-BF-PL-30X36" at bounding box center [567, 561] width 704 height 77
click at [368, 544] on div "BVTW-L3-CA-BF-PL-30X36" at bounding box center [567, 561] width 704 height 77
drag, startPoint x: 263, startPoint y: 530, endPoint x: 276, endPoint y: 570, distance: 41.7
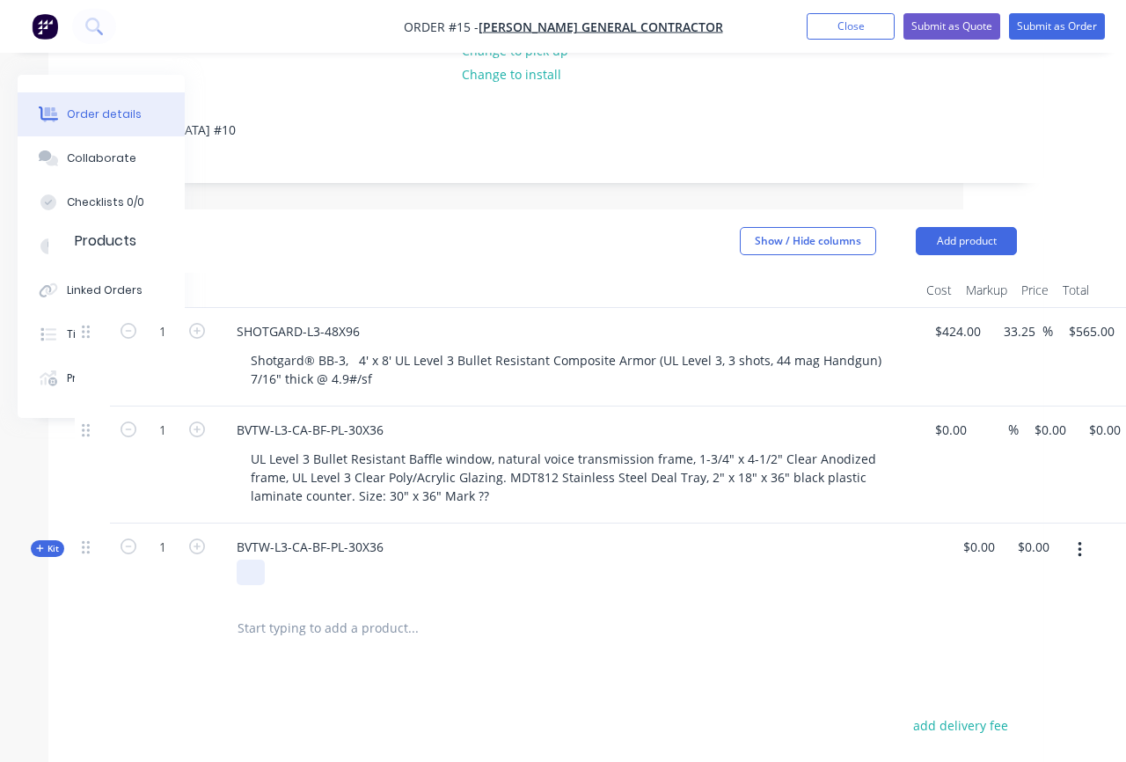
click at [263, 559] on div at bounding box center [251, 572] width 28 height 26
paste div
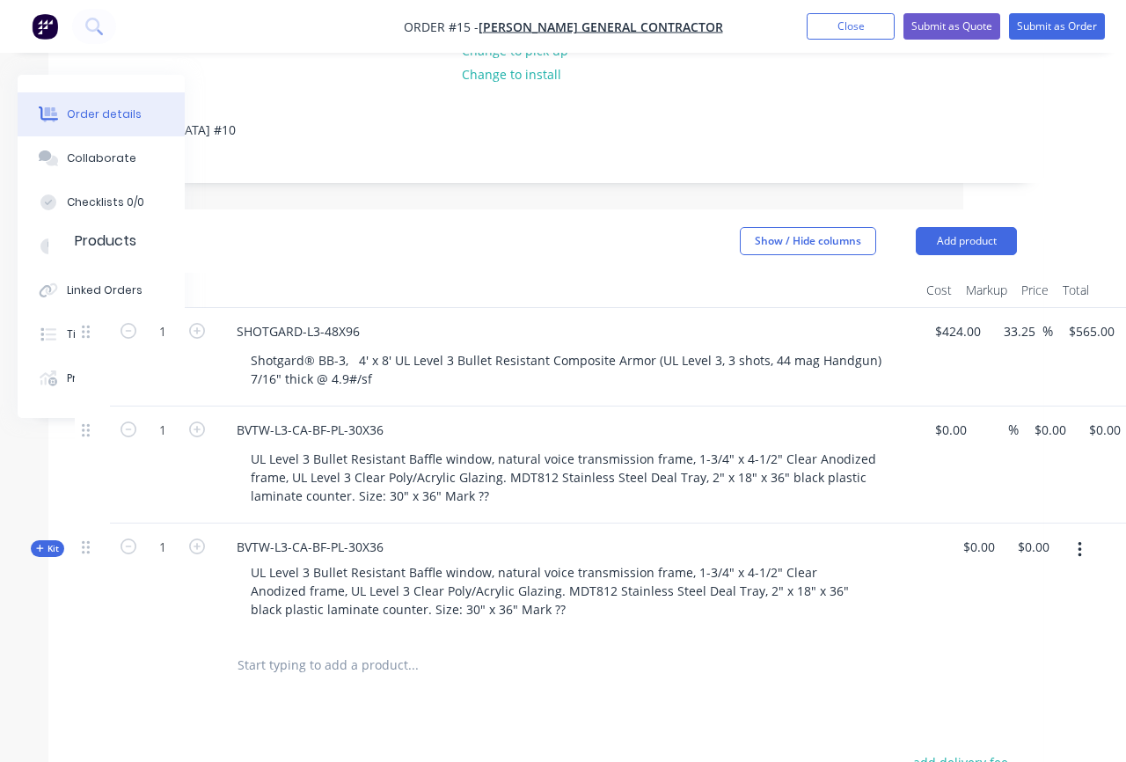
click at [679, 653] on div "Products Show / Hide columns Add product Qty Cost Markup Price Total 1 SHOTGARD…" at bounding box center [545, 662] width 995 height 907
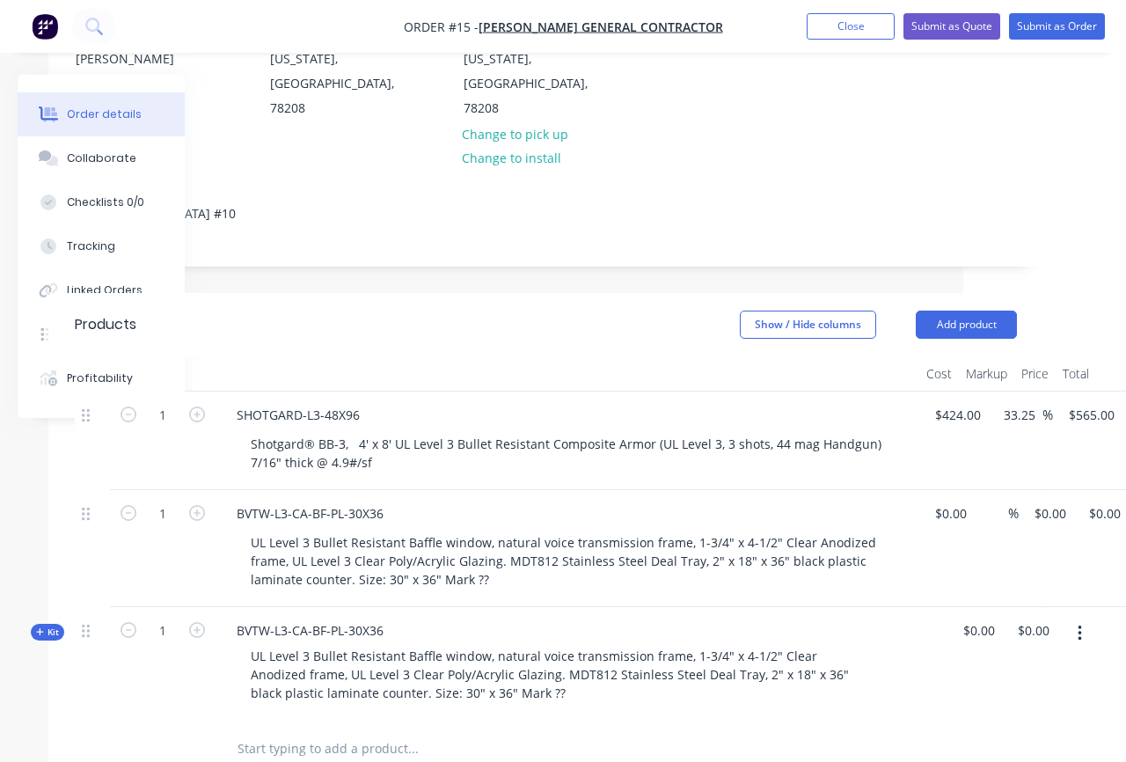
scroll to position [203, 163]
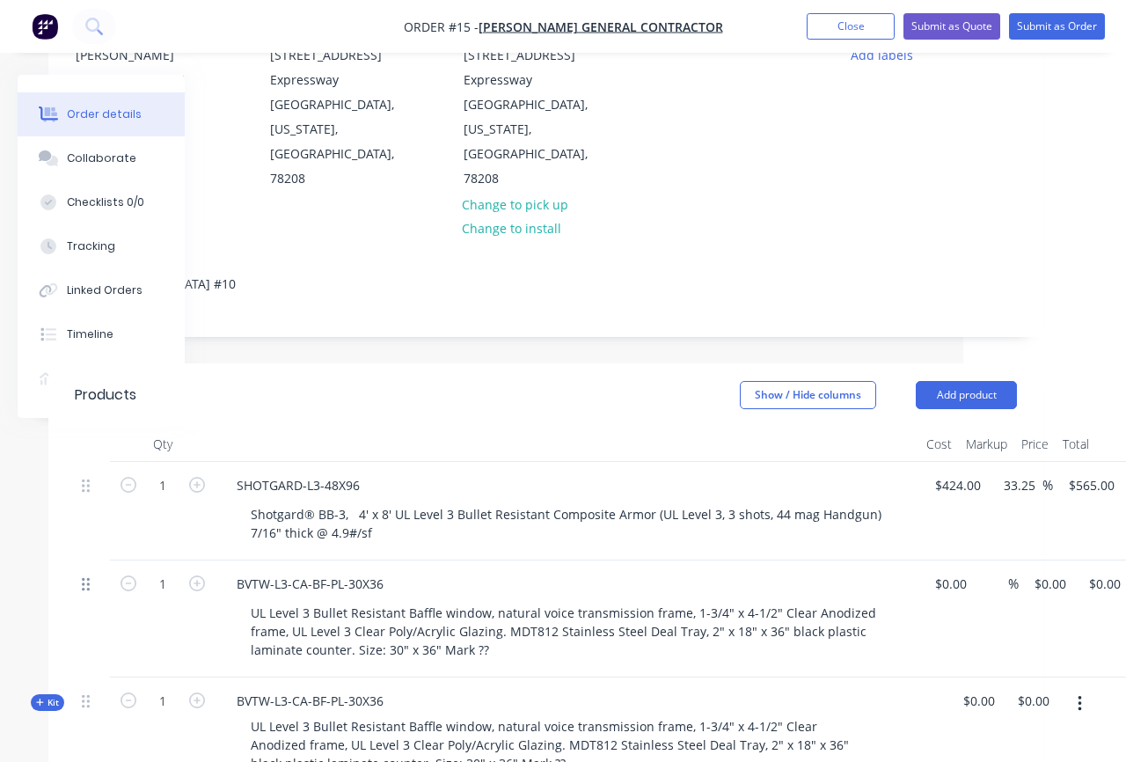
click at [86, 578] on icon at bounding box center [86, 584] width 8 height 13
click at [84, 576] on icon at bounding box center [86, 584] width 8 height 16
click at [130, 575] on icon "button" at bounding box center [129, 583] width 16 height 16
type input "0"
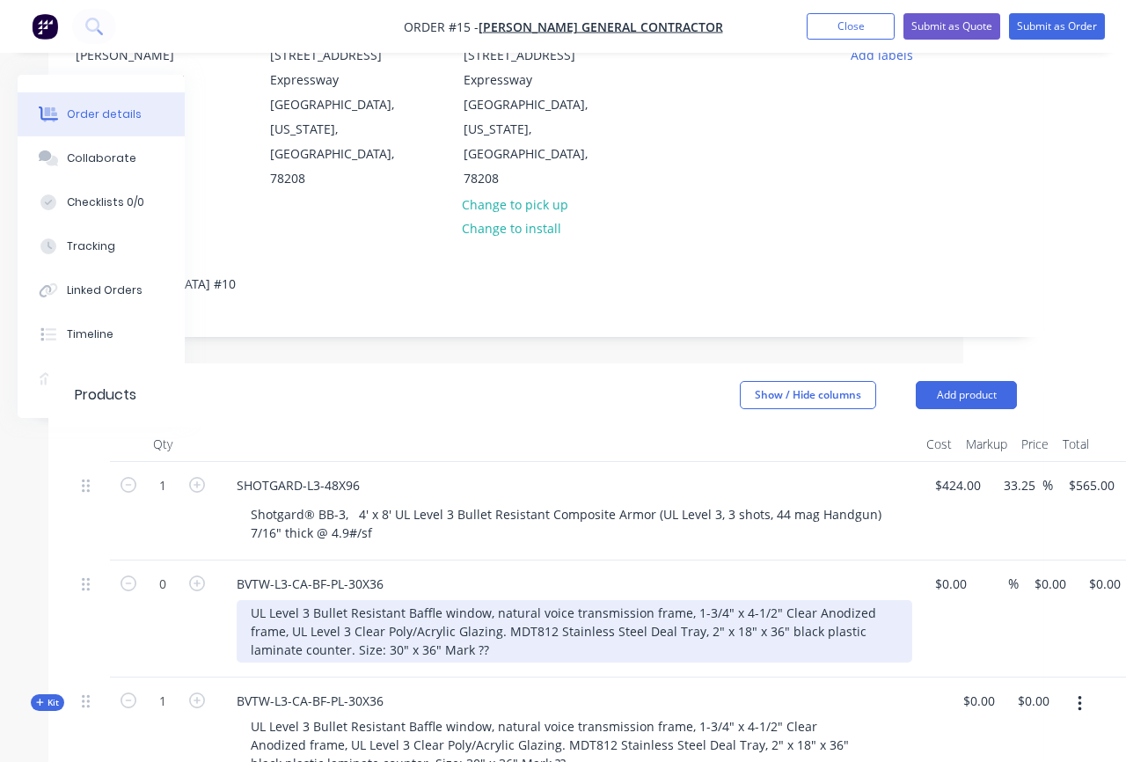
click at [340, 600] on div "UL Level 3 Bullet Resistant Baffle window, natural voice transmission frame, 1-…" at bounding box center [575, 631] width 676 height 62
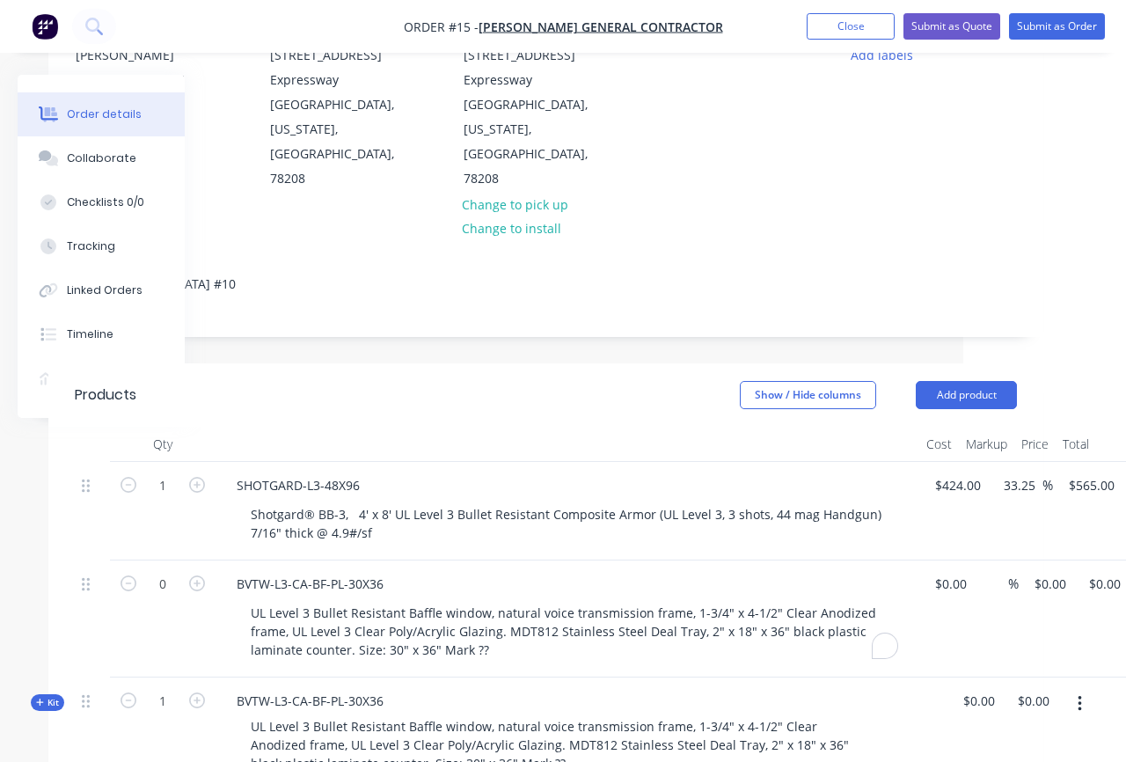
click at [76, 560] on div at bounding box center [92, 618] width 35 height 117
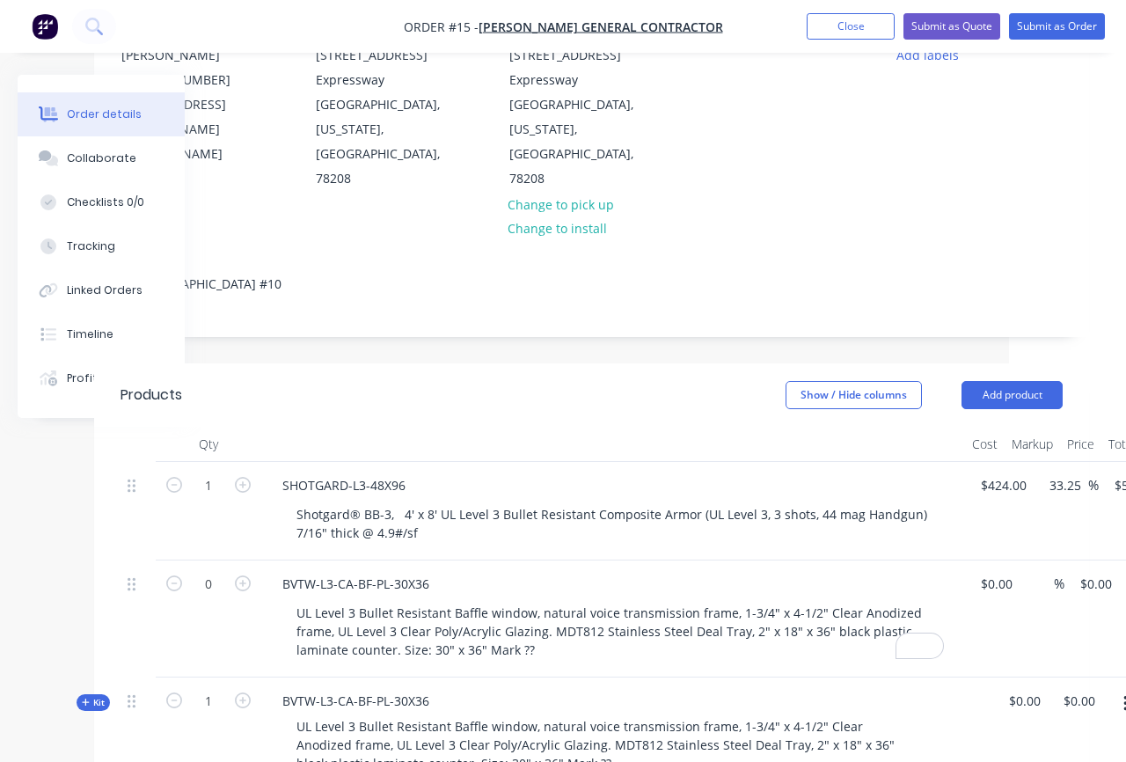
scroll to position [203, 271]
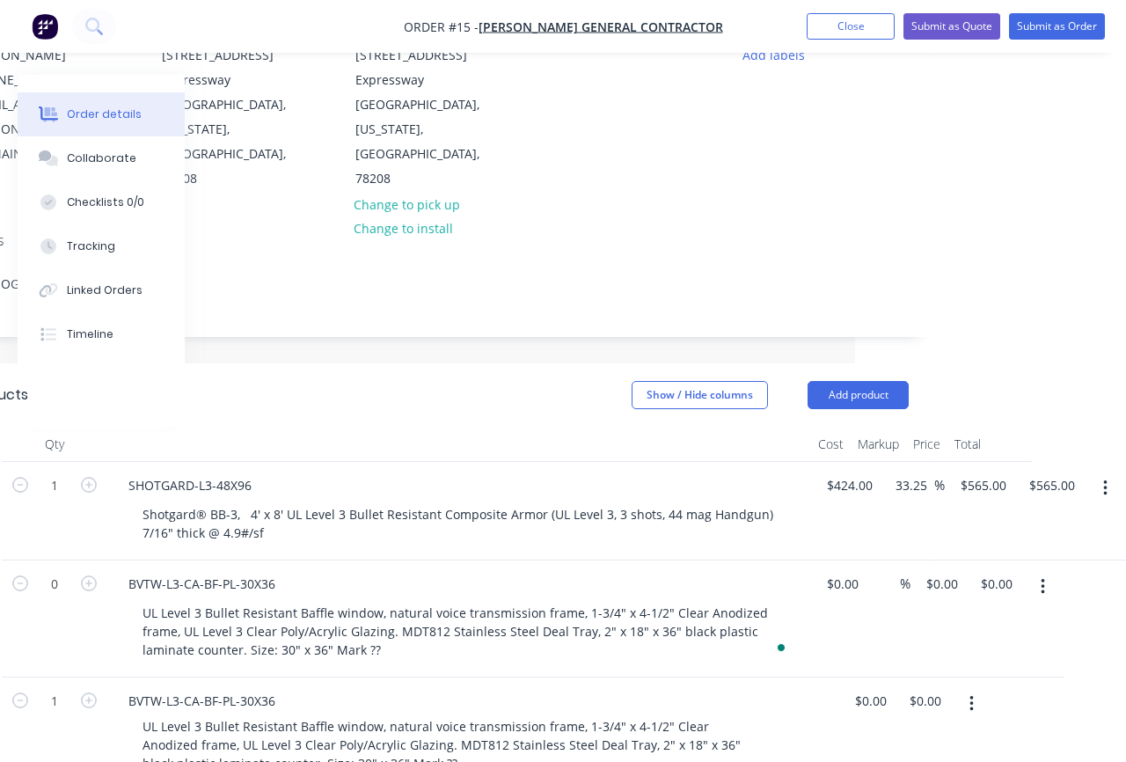
click at [1042, 577] on icon "button" at bounding box center [1043, 586] width 4 height 19
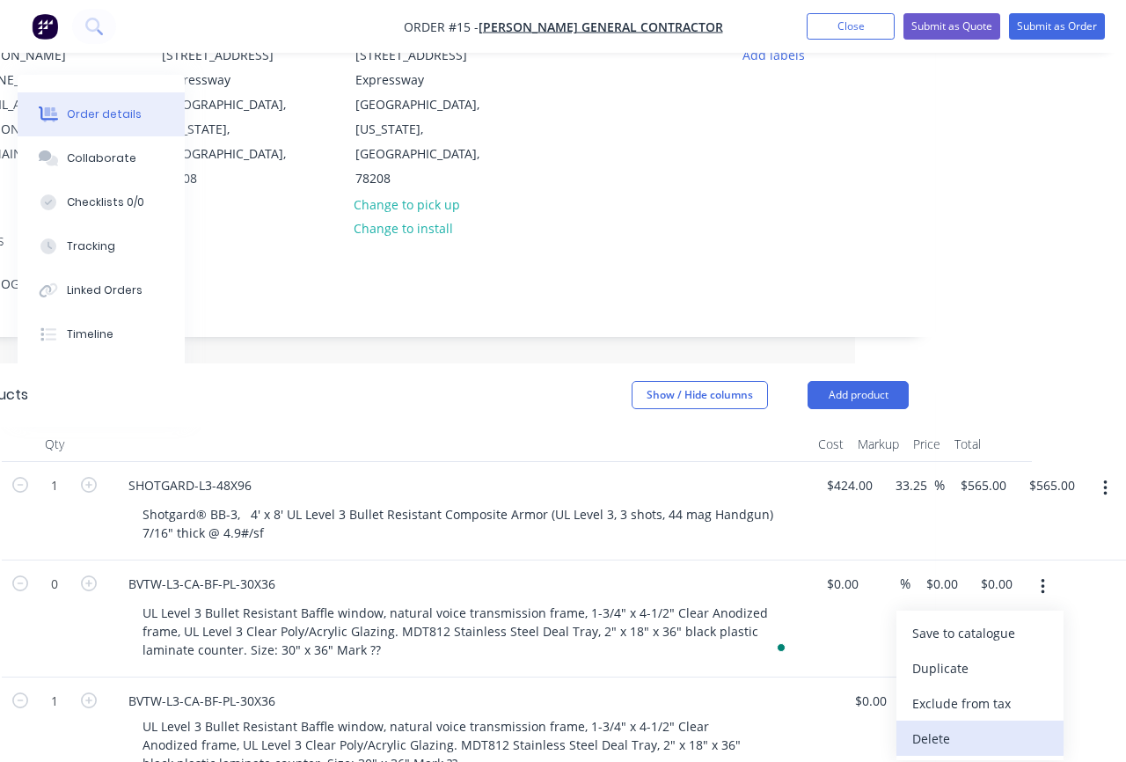
click at [962, 726] on div "Delete" at bounding box center [979, 739] width 135 height 26
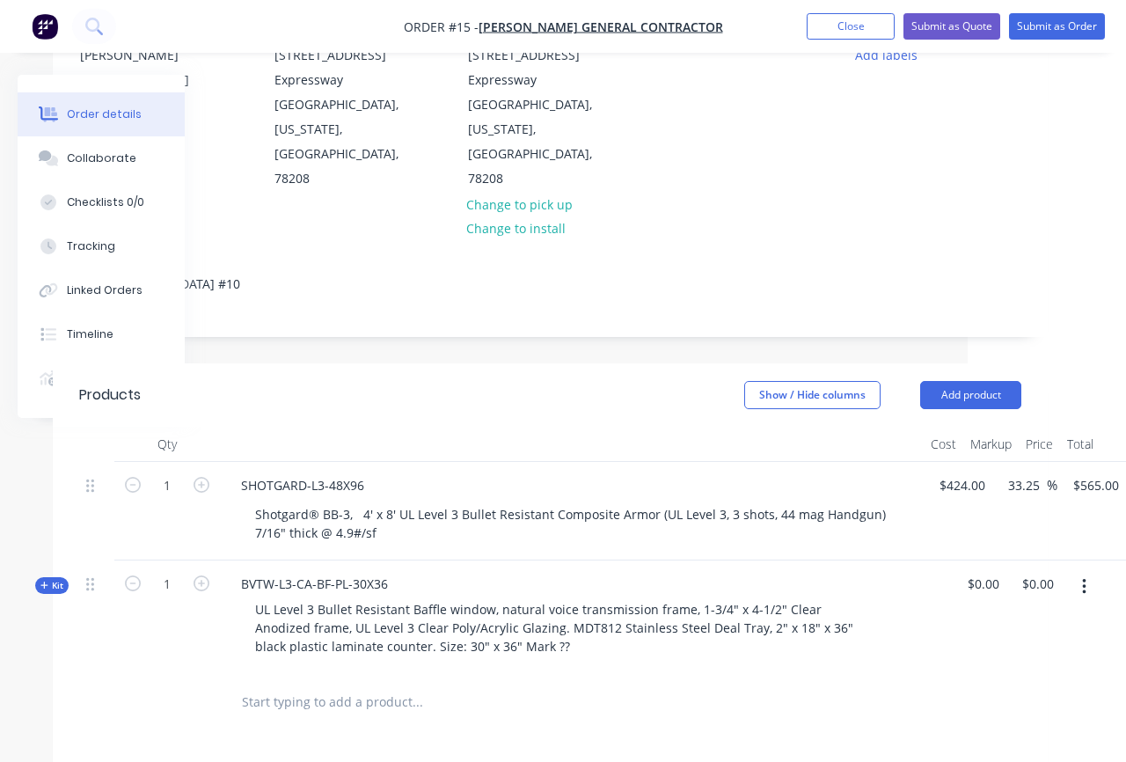
scroll to position [203, 97]
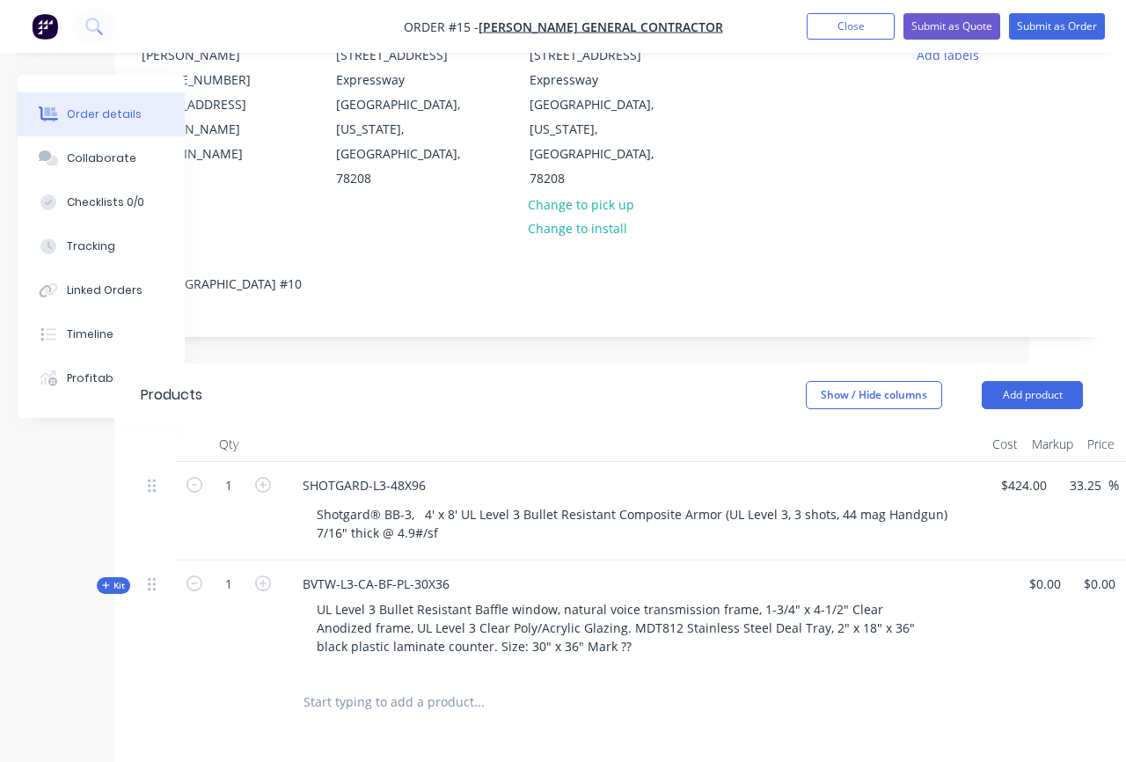
click at [110, 579] on span "Kit" at bounding box center [113, 585] width 23 height 13
click at [332, 720] on input "text" at bounding box center [479, 737] width 352 height 35
click at [315, 720] on input "text" at bounding box center [479, 737] width 352 height 35
paste input "1-3/4" X 4-1/2" ALUMINUM TUBE"
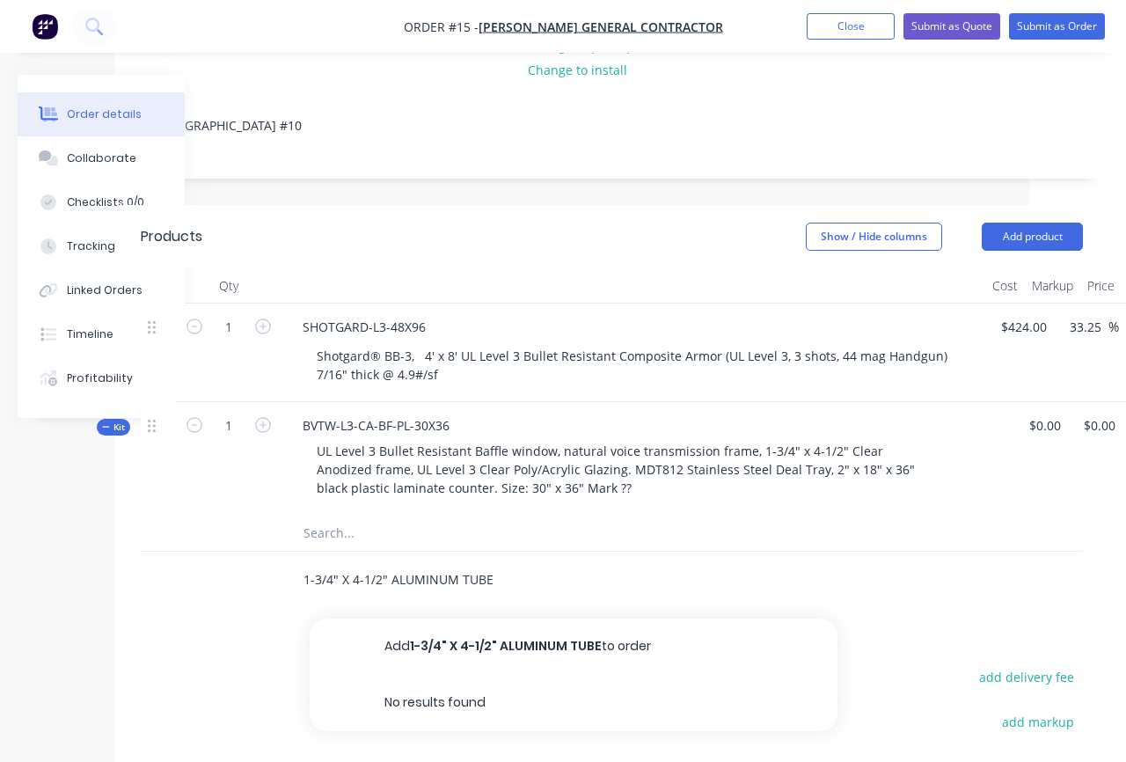
scroll to position [384, 97]
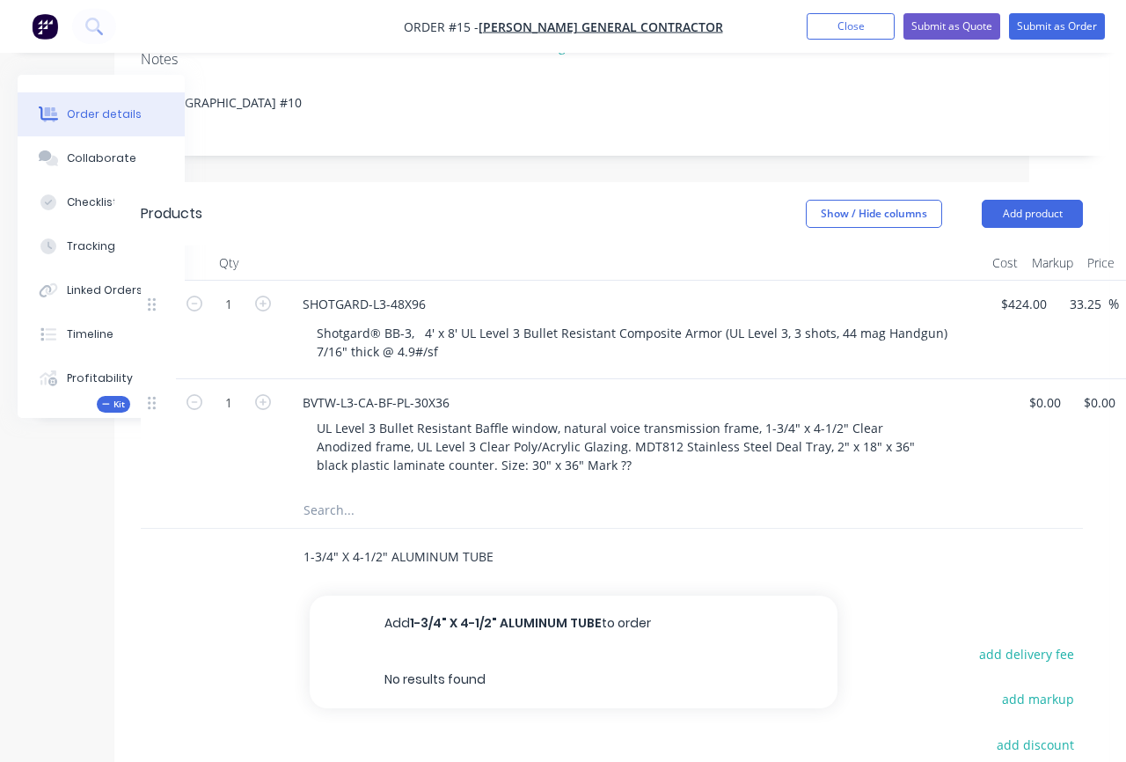
type input "1-3/4" X 4-1/2" ALUMINUM TUBE"
click at [208, 540] on div "Products Show / Hide columns Add product Qty Cost Markup Price Total 1 SHOTGARD…" at bounding box center [611, 595] width 995 height 826
click at [110, 398] on span "Kit" at bounding box center [113, 404] width 23 height 13
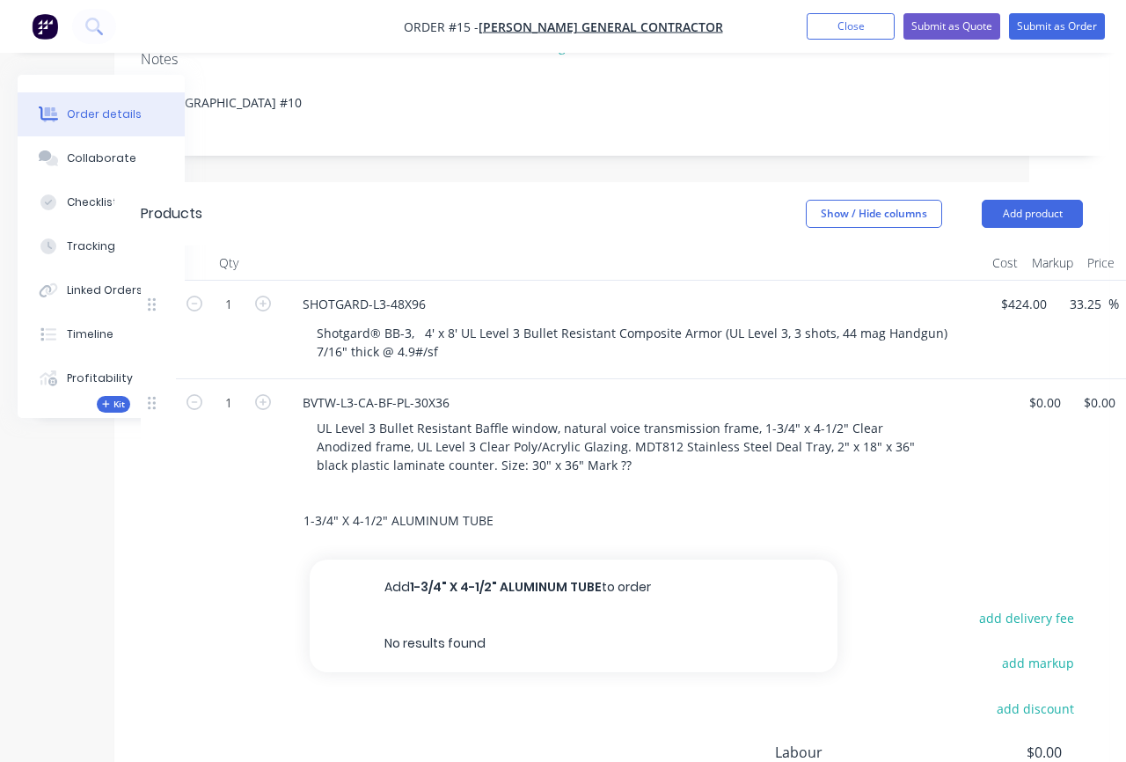
click at [620, 503] on input "1-3/4" X 4-1/2" ALUMINUM TUBE" at bounding box center [479, 520] width 352 height 35
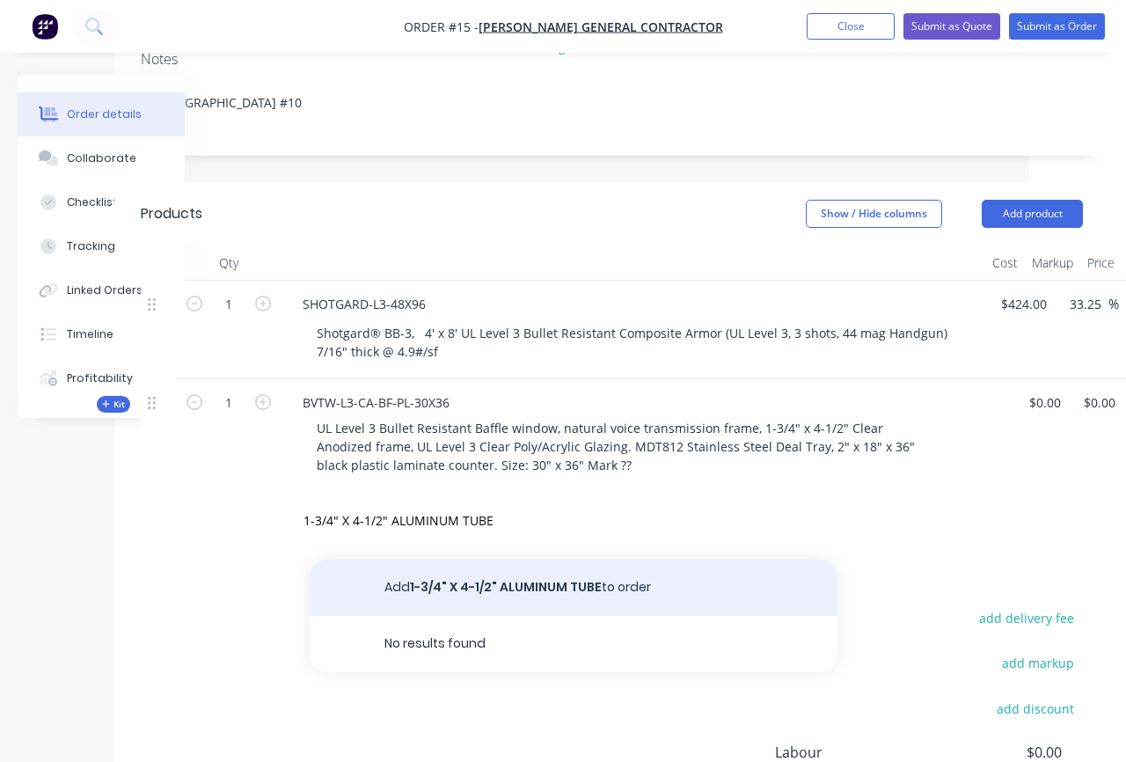
click at [546, 559] on button "Add 1-3/4" X 4-1/2" ALUMINUM TUBE to order" at bounding box center [574, 587] width 528 height 56
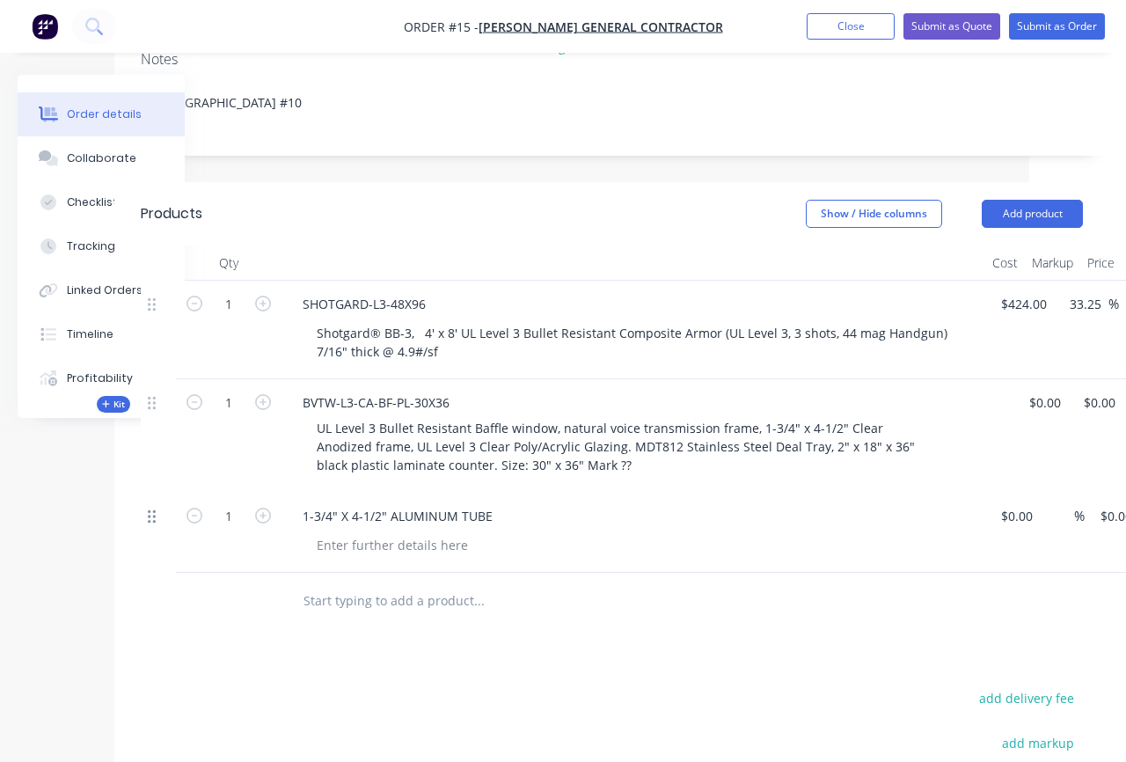
click at [150, 508] on icon at bounding box center [152, 516] width 8 height 16
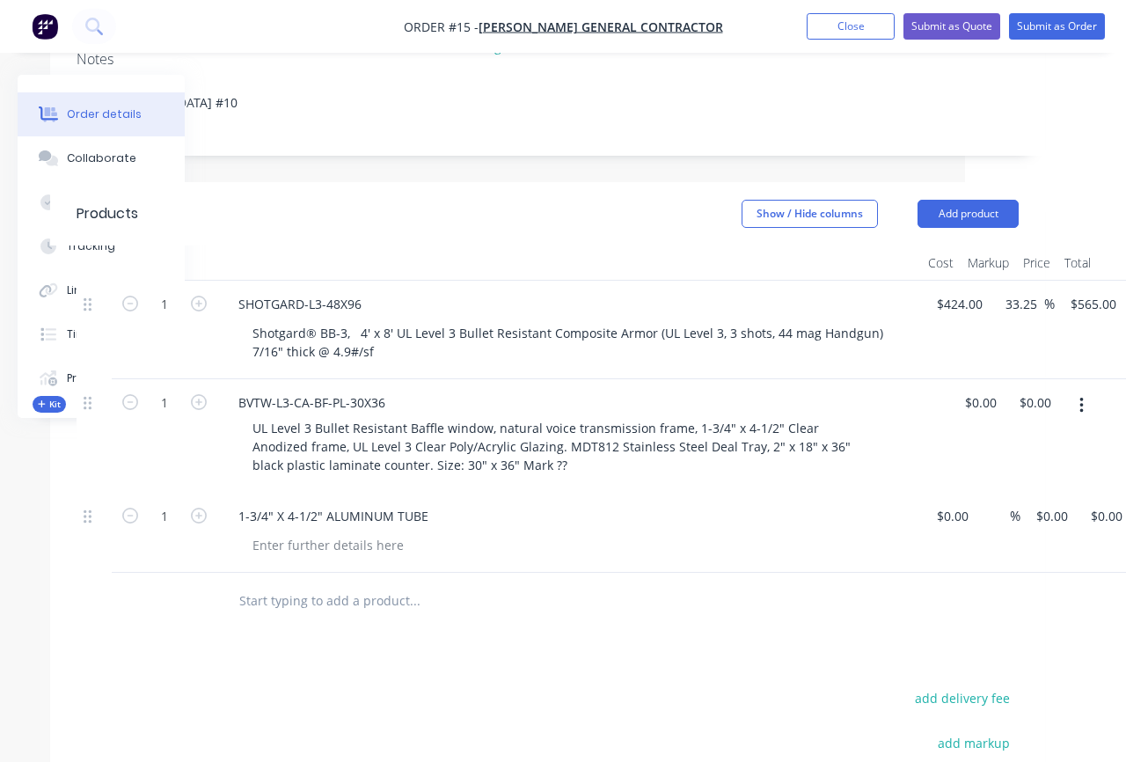
scroll to position [384, 271]
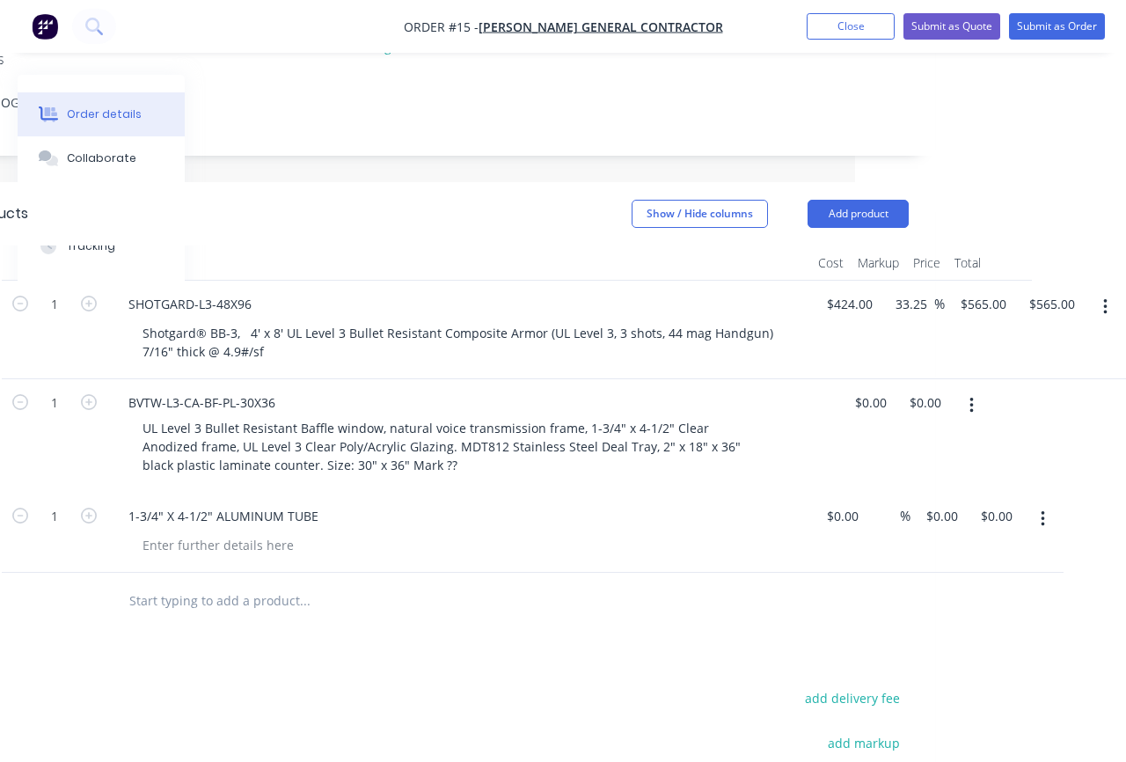
click at [1047, 503] on button "button" at bounding box center [1042, 519] width 41 height 32
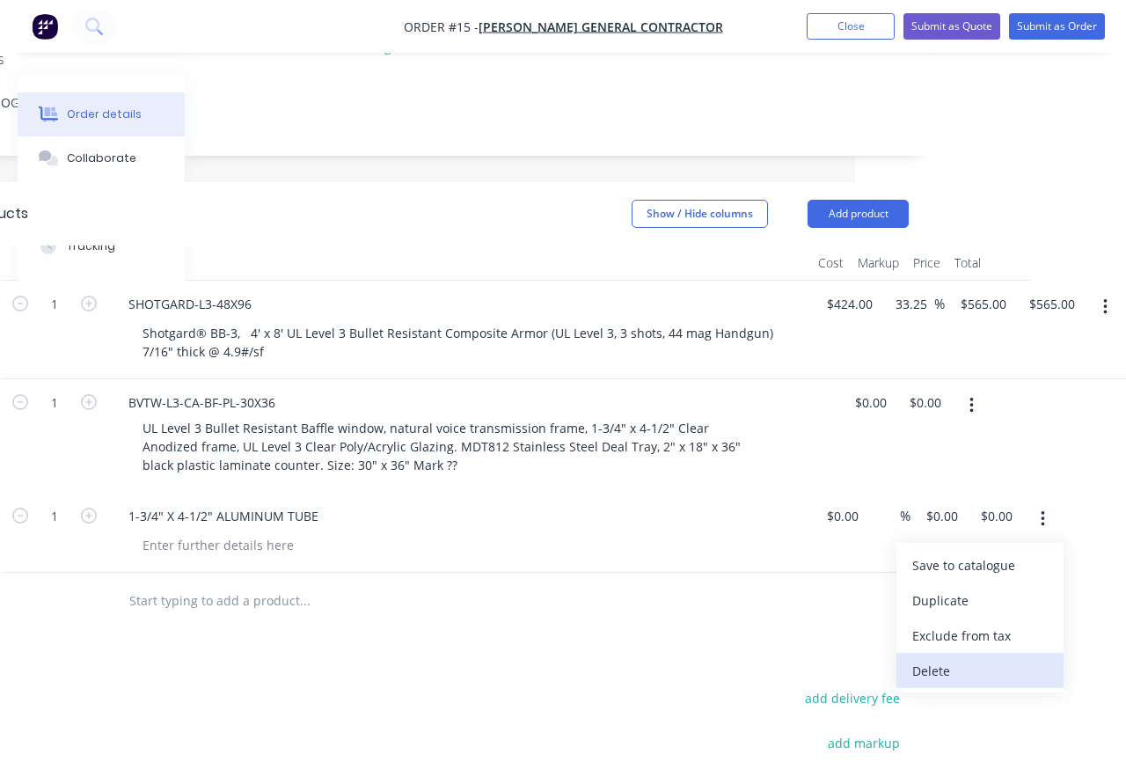
click at [973, 658] on div "Delete" at bounding box center [979, 671] width 135 height 26
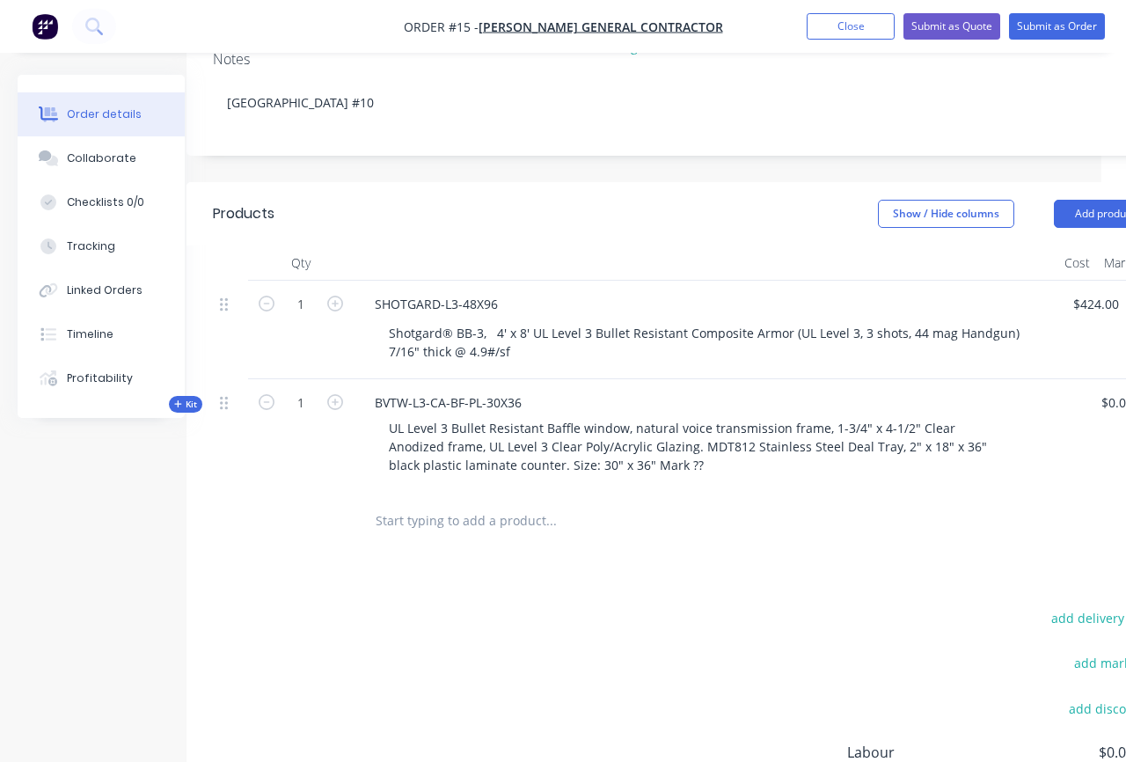
scroll to position [384, 7]
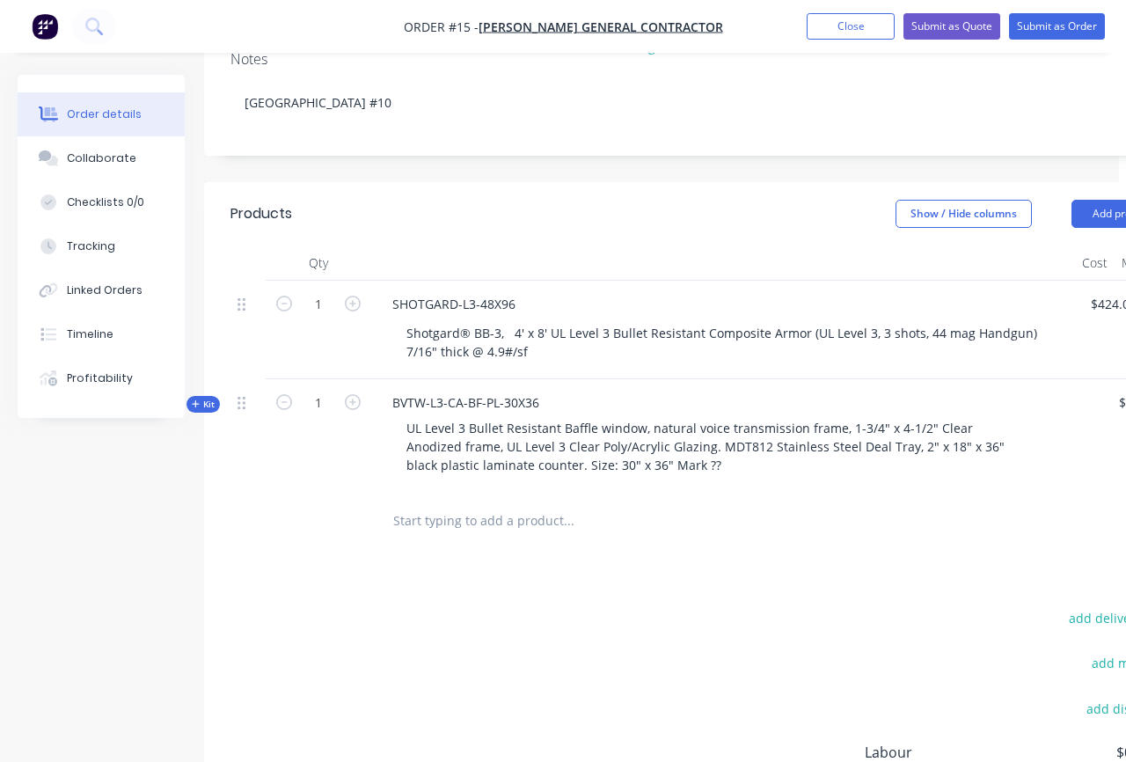
click at [187, 396] on button "Kit" at bounding box center [202, 404] width 33 height 17
click at [433, 539] on input "text" at bounding box center [568, 556] width 352 height 35
paste input "1-3/4" X 4-1/2" ALUMINUM TUBE"
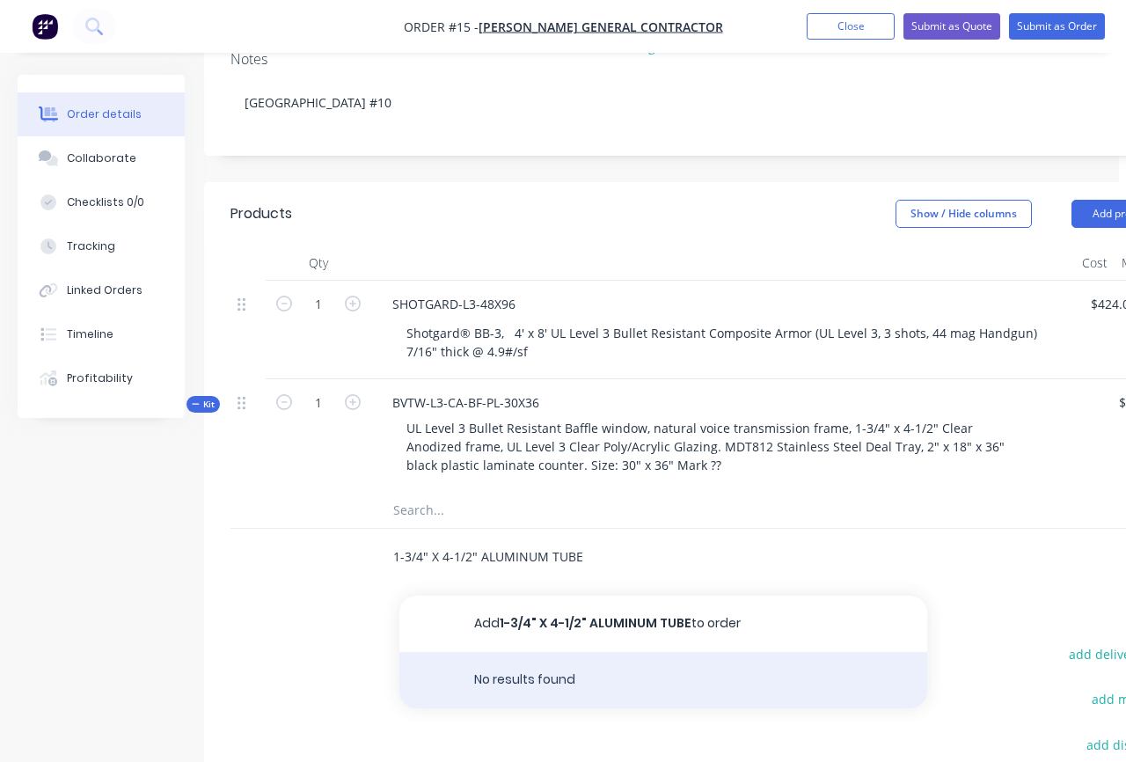
type input "1-3/4" X 4-1/2" ALUMINUM TUBE"
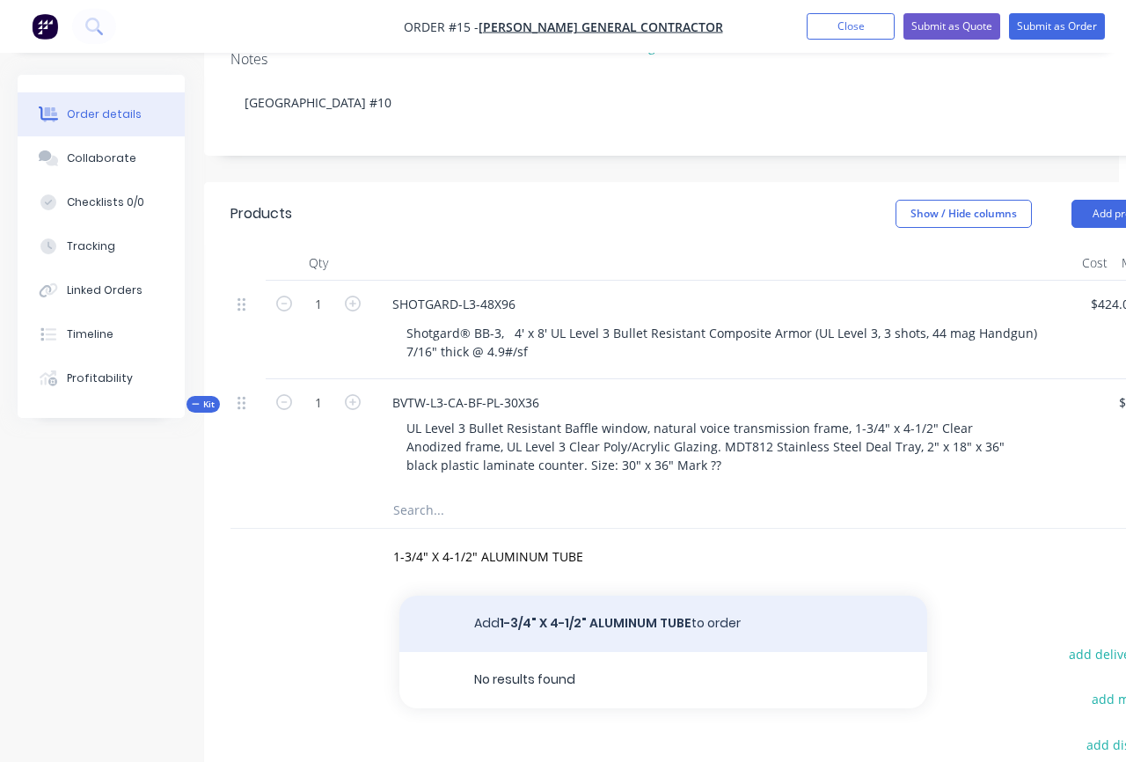
click at [554, 595] on button "Add 1-3/4" X 4-1/2" ALUMINUM TUBE to order" at bounding box center [663, 623] width 528 height 56
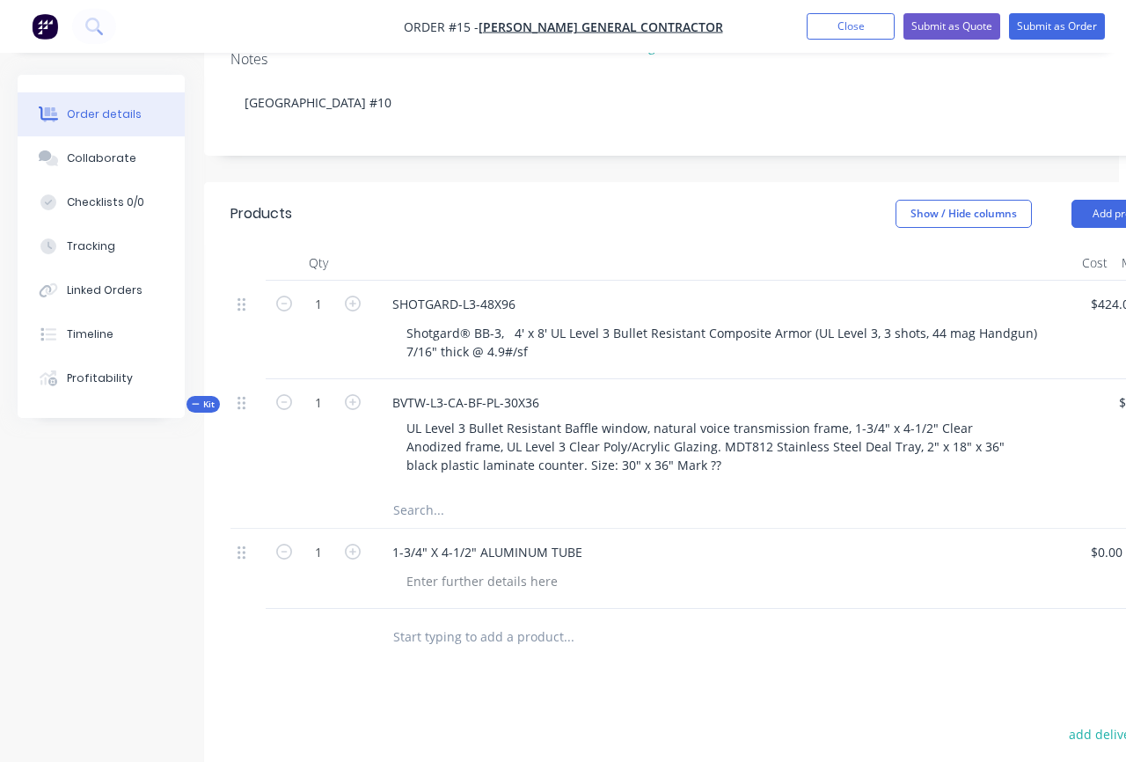
click at [207, 398] on span "Kit" at bounding box center [203, 404] width 23 height 13
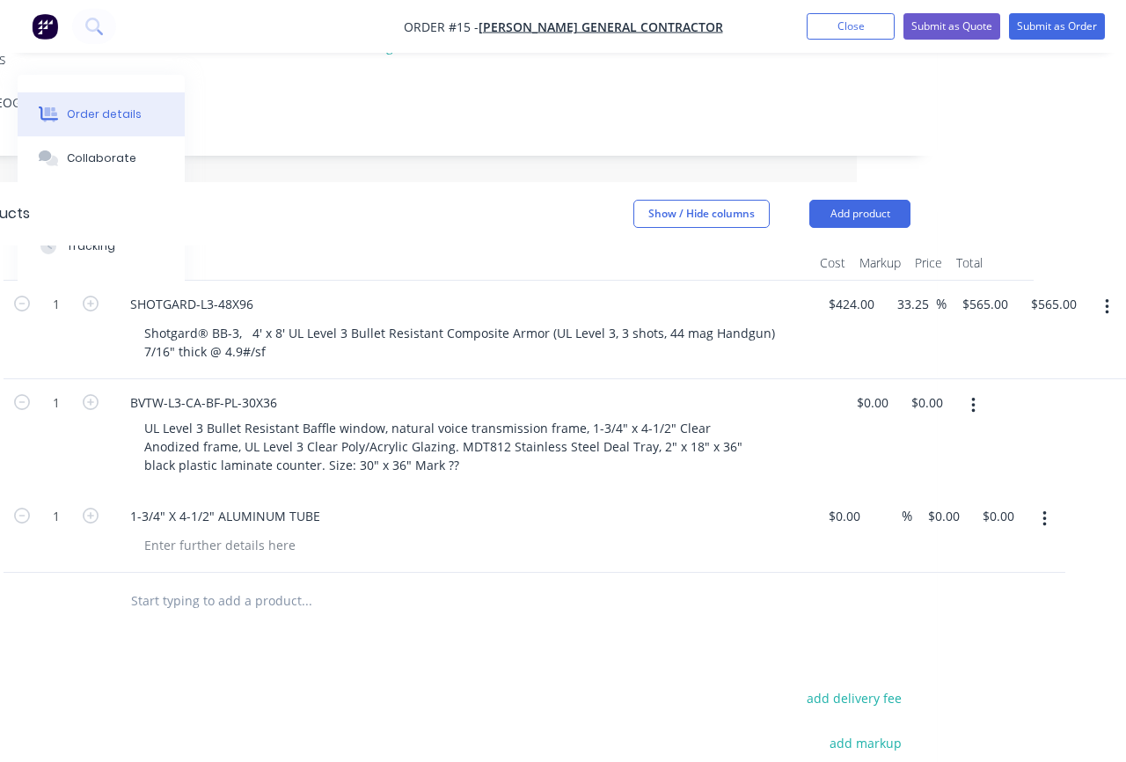
scroll to position [384, 271]
drag, startPoint x: 1052, startPoint y: 471, endPoint x: 1038, endPoint y: 473, distance: 14.3
click at [1052, 503] on button "button" at bounding box center [1042, 519] width 41 height 32
click at [962, 658] on div "Delete" at bounding box center [979, 671] width 135 height 26
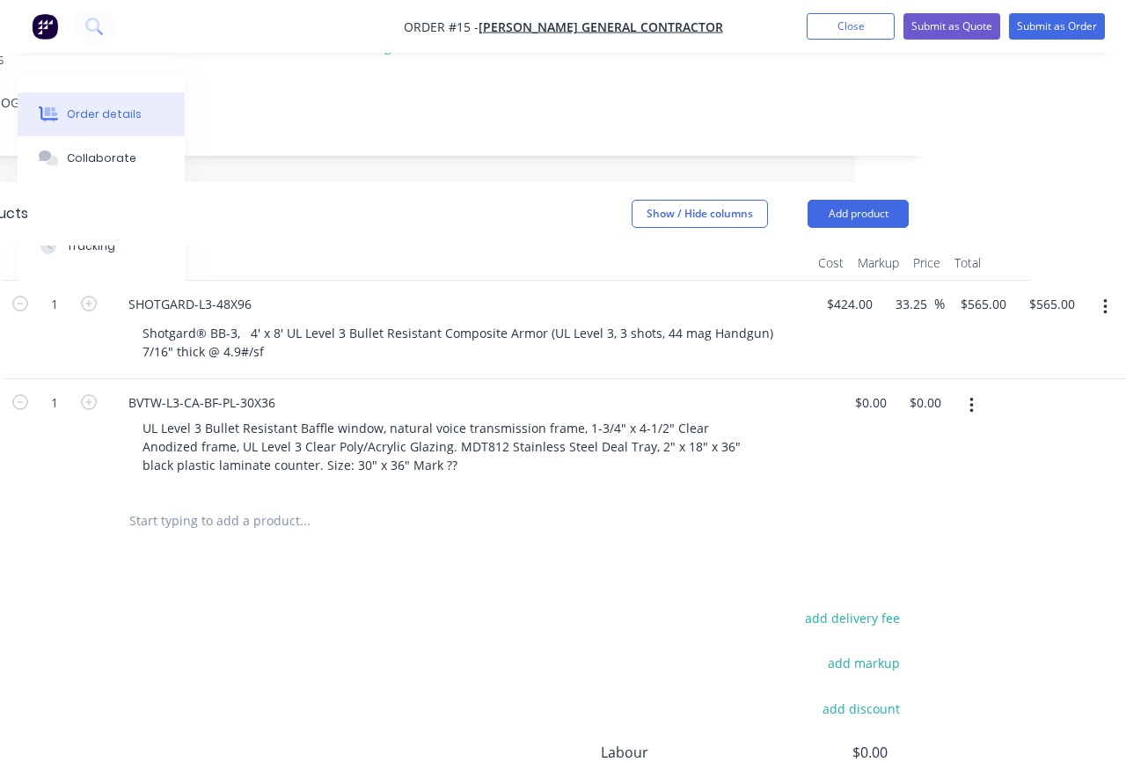
click at [970, 396] on icon "button" at bounding box center [971, 405] width 4 height 19
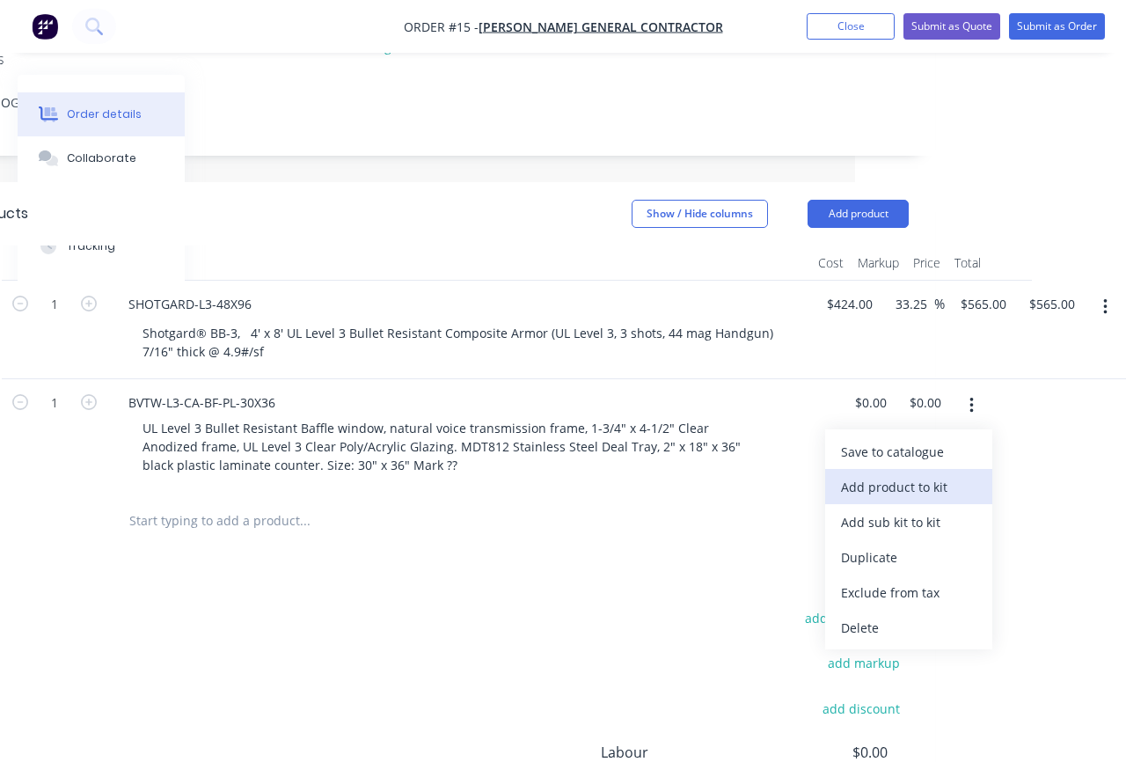
click at [942, 474] on div "Add product to kit" at bounding box center [908, 487] width 135 height 26
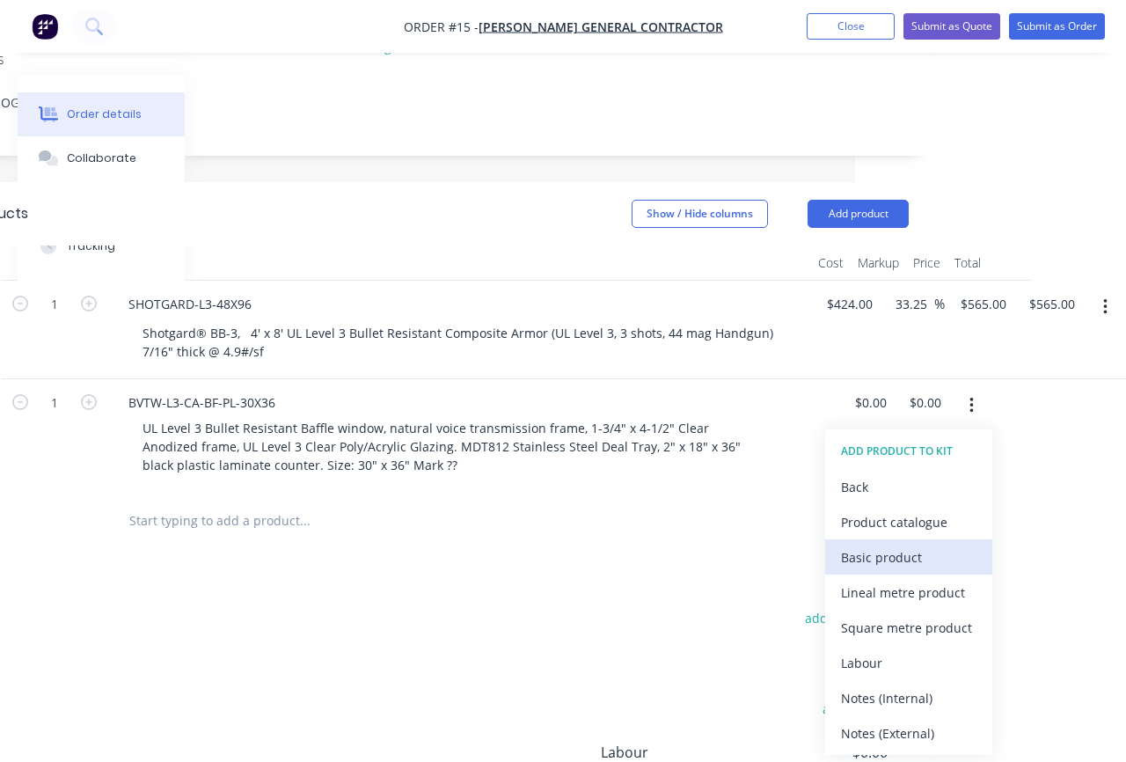
click at [910, 544] on div "Basic product" at bounding box center [908, 557] width 135 height 26
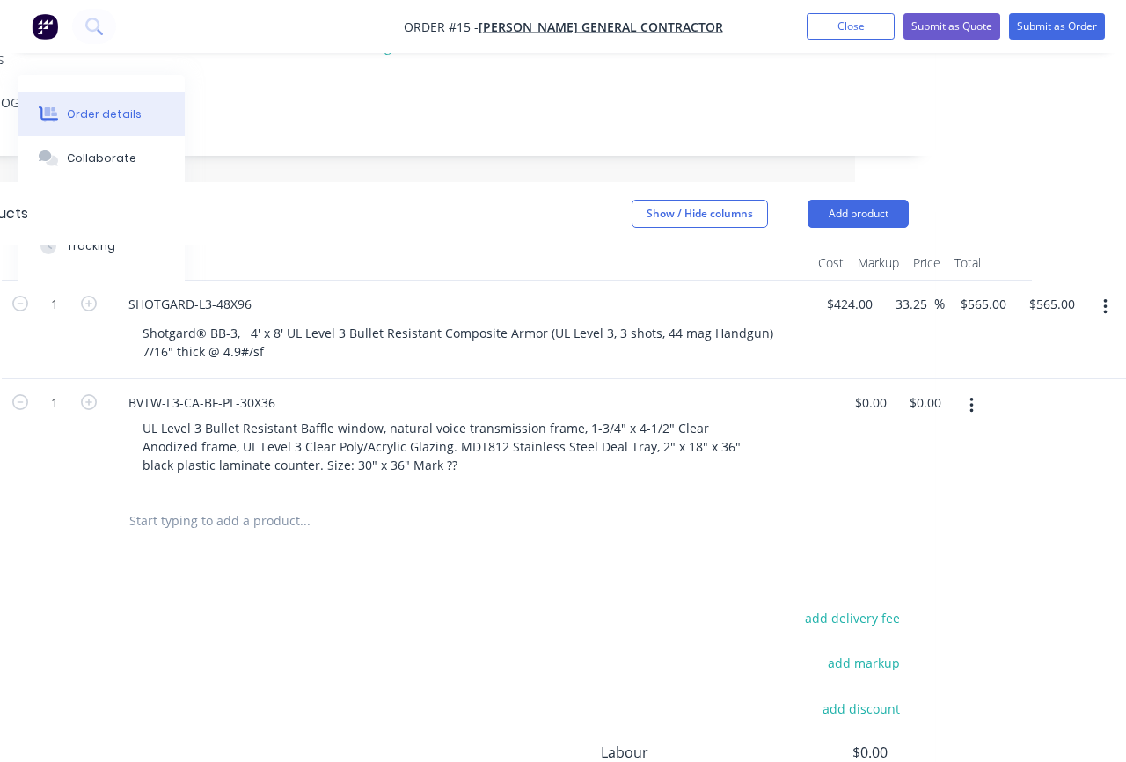
click at [969, 396] on icon "button" at bounding box center [971, 405] width 4 height 19
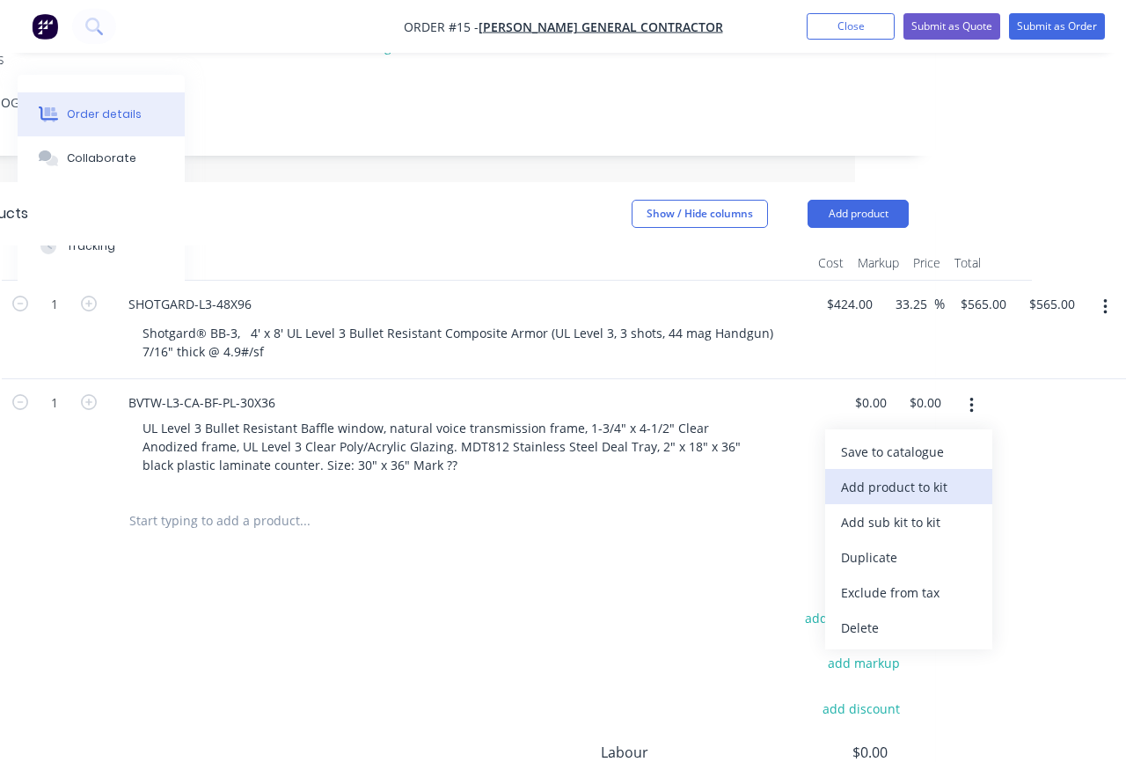
click at [912, 474] on div "Add product to kit" at bounding box center [908, 487] width 135 height 26
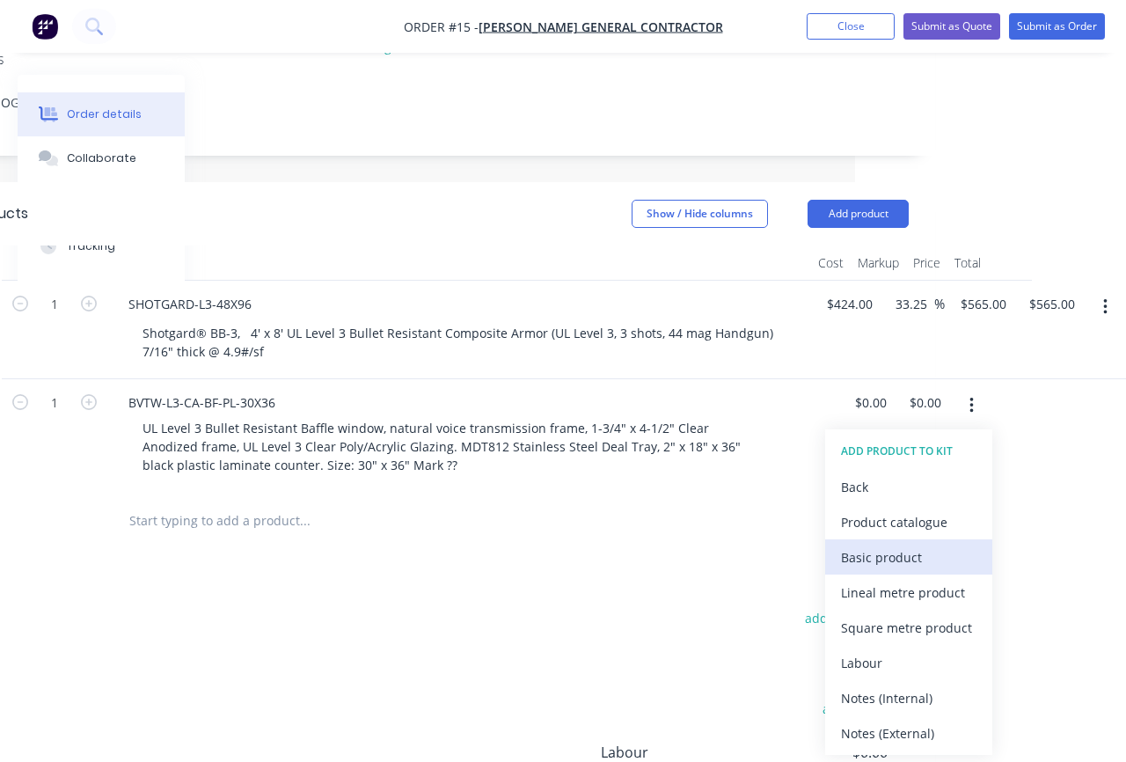
click at [911, 544] on div "Basic product" at bounding box center [908, 557] width 135 height 26
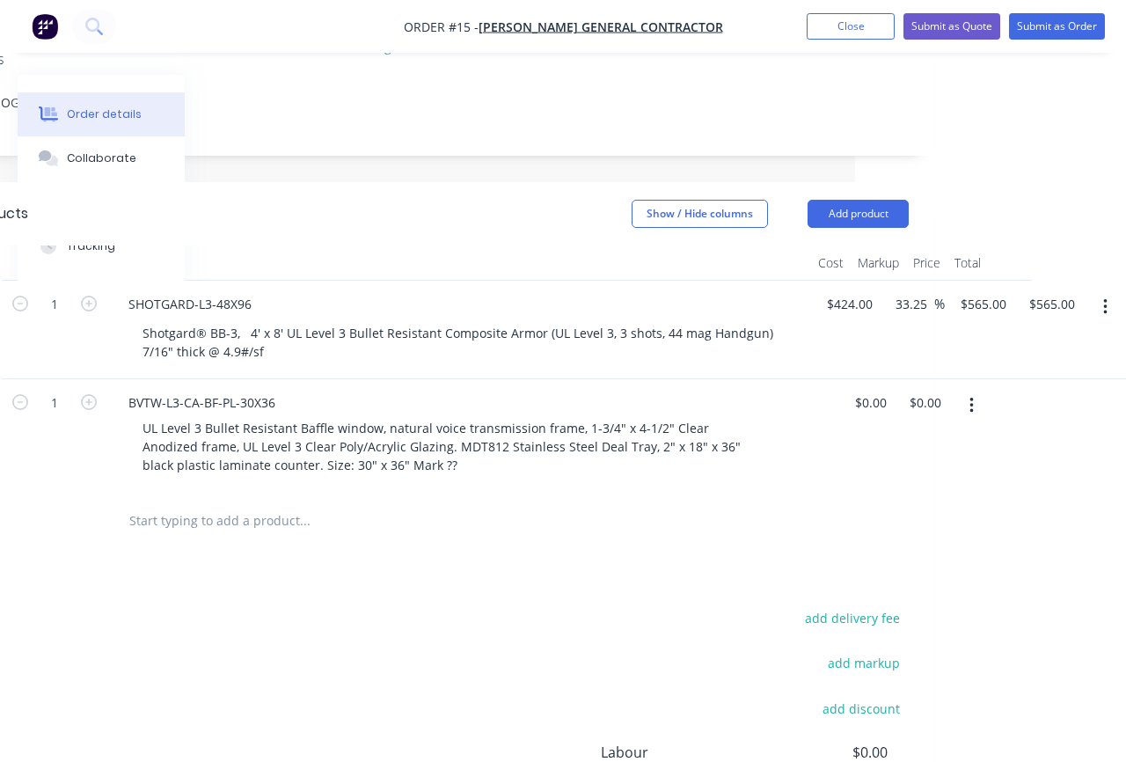
click at [189, 503] on input "text" at bounding box center [304, 520] width 352 height 35
type input "z"
paste input "1-3/4" X 4-1/2" ALUMINUM TUBE"
type input "1-3/4" X 4-1/2" ALUMINUM TUBE"
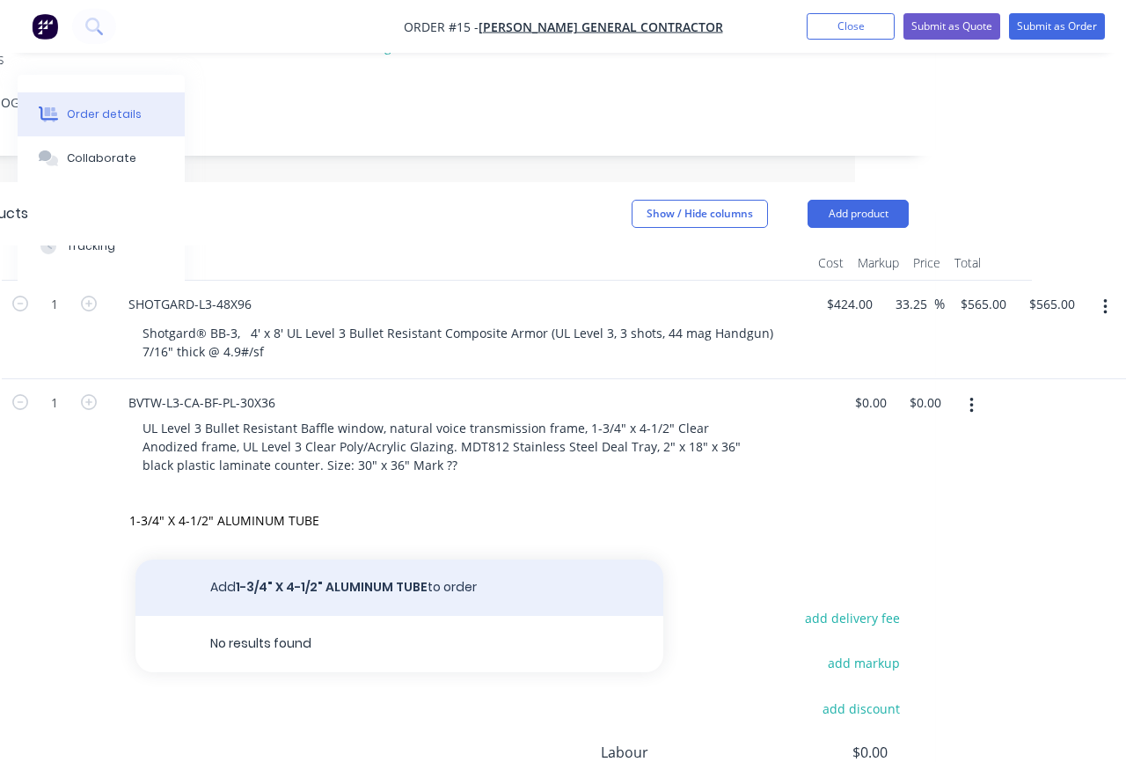
click at [329, 559] on button "Add 1-3/4" X 4-1/2" ALUMINUM TUBE to order" at bounding box center [399, 587] width 528 height 56
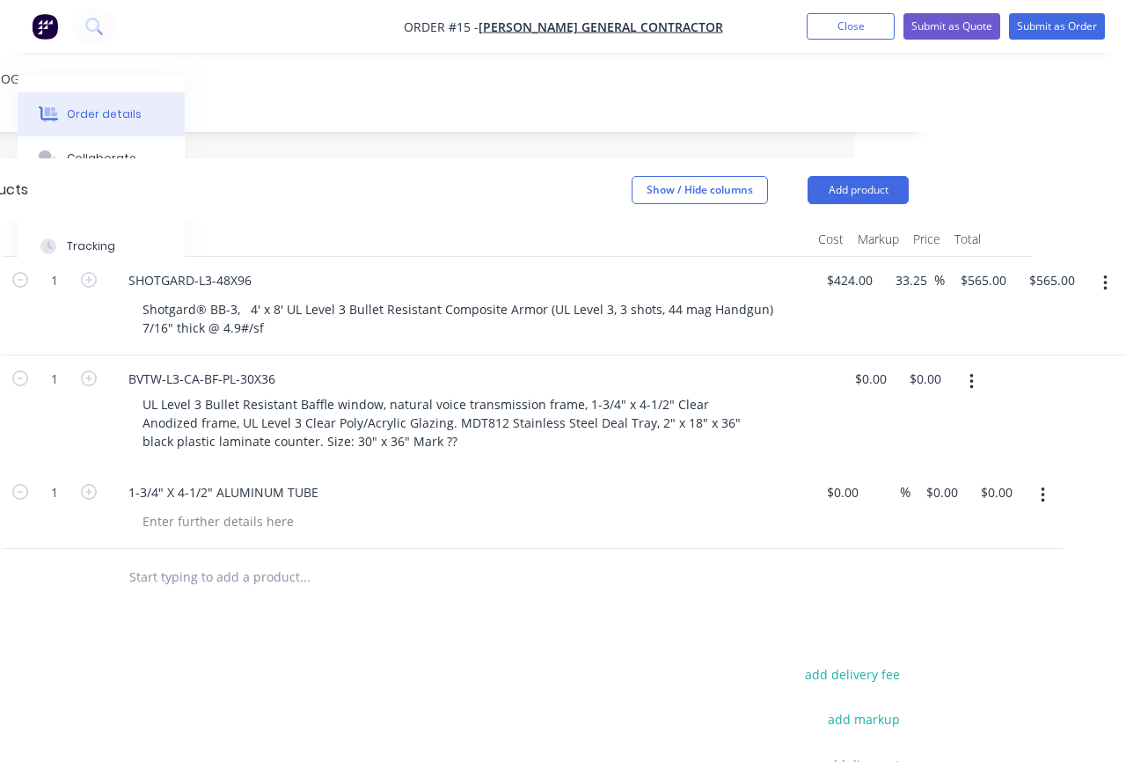
scroll to position [397, 271]
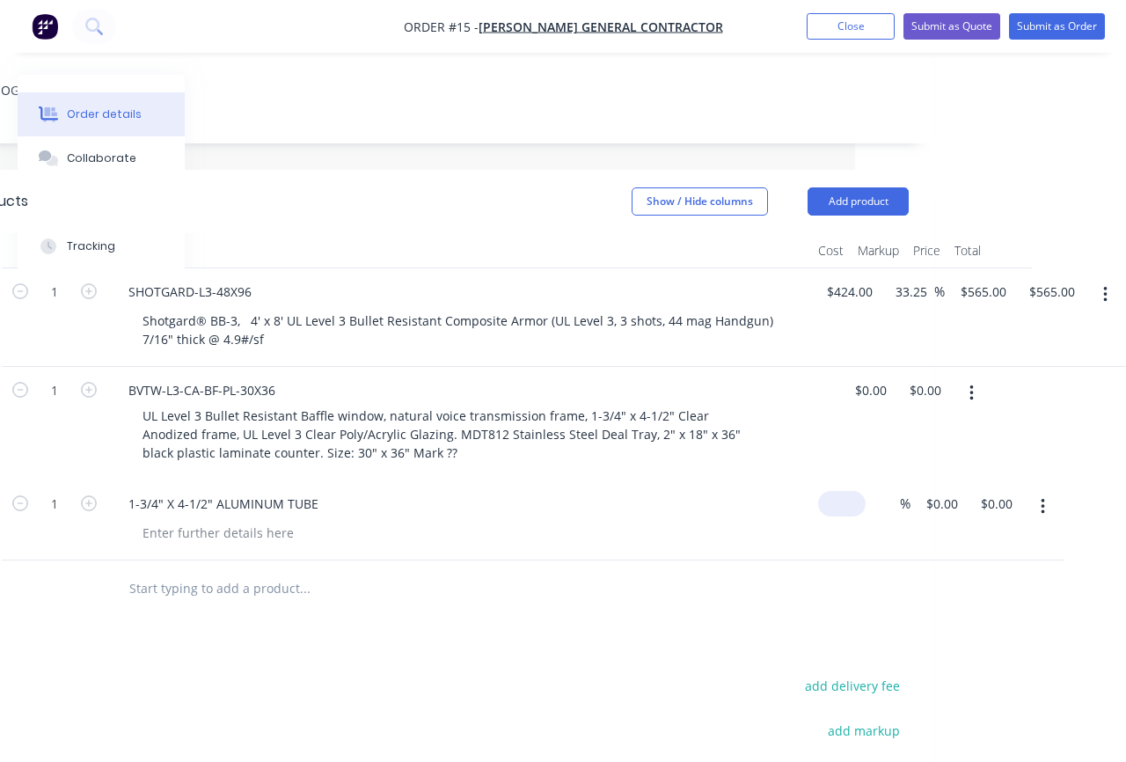
click at [831, 491] on input at bounding box center [845, 504] width 40 height 26
type input "$447.33"
click at [1087, 497] on icon "button" at bounding box center [1085, 506] width 4 height 19
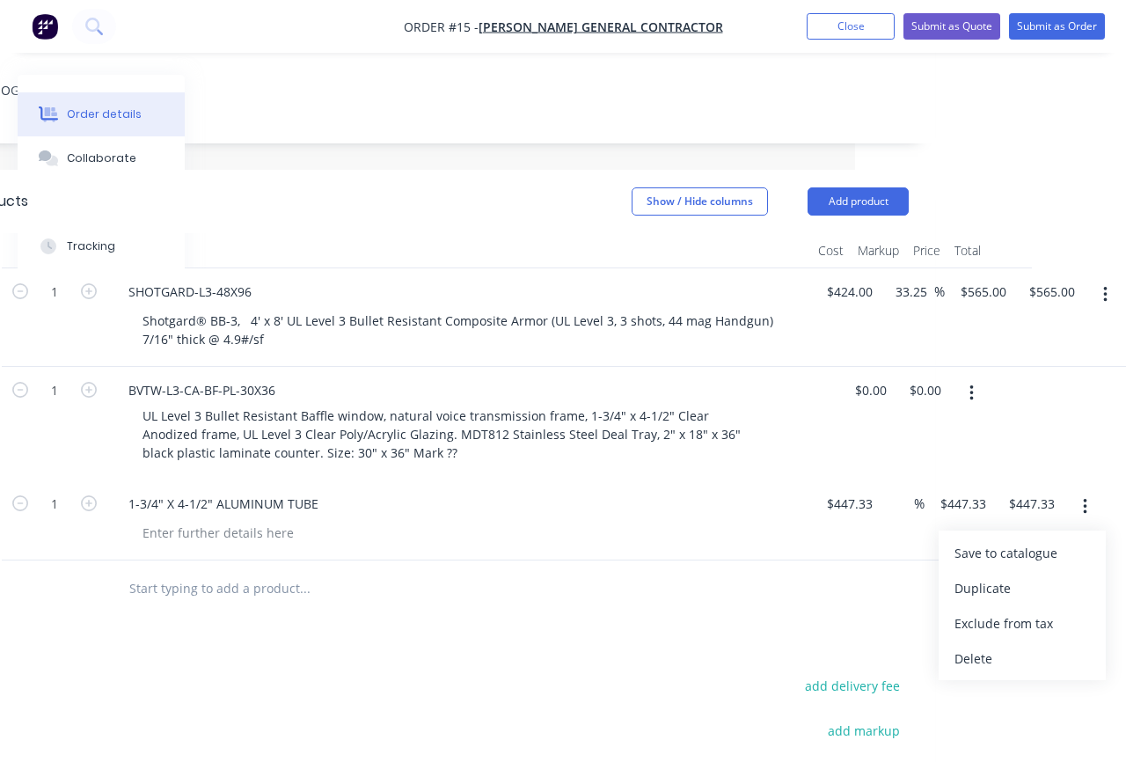
click at [1087, 497] on icon "button" at bounding box center [1085, 506] width 4 height 19
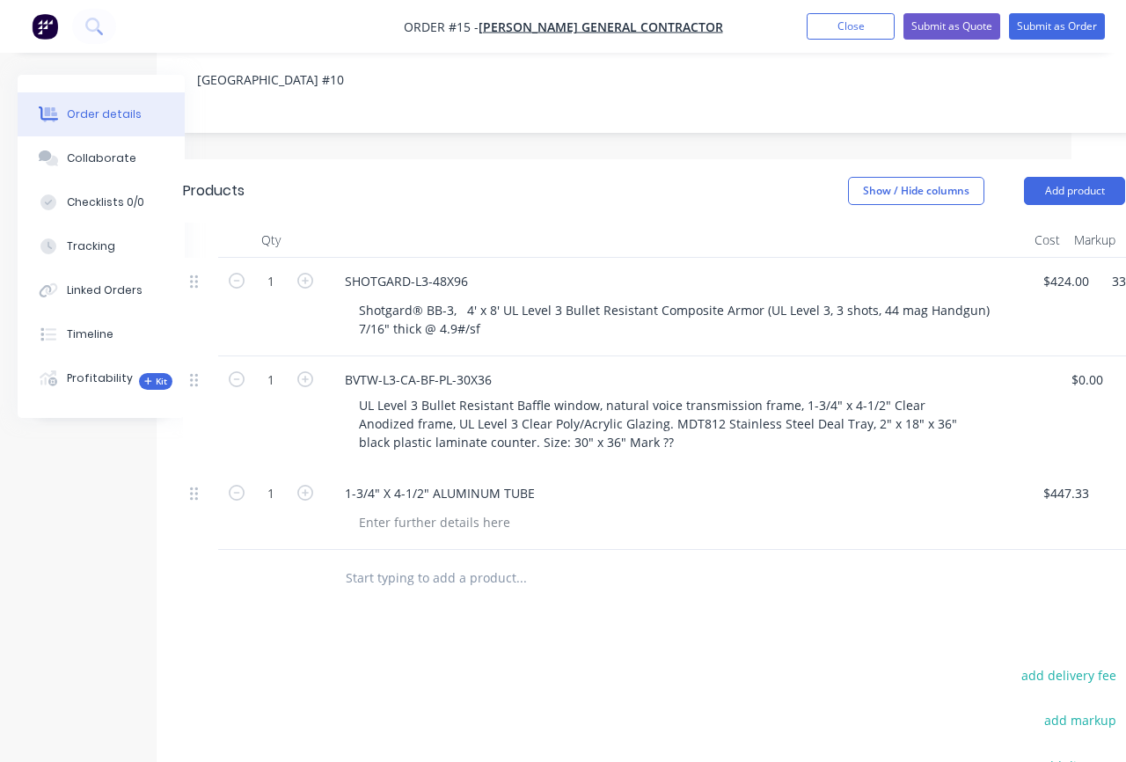
scroll to position [407, 37]
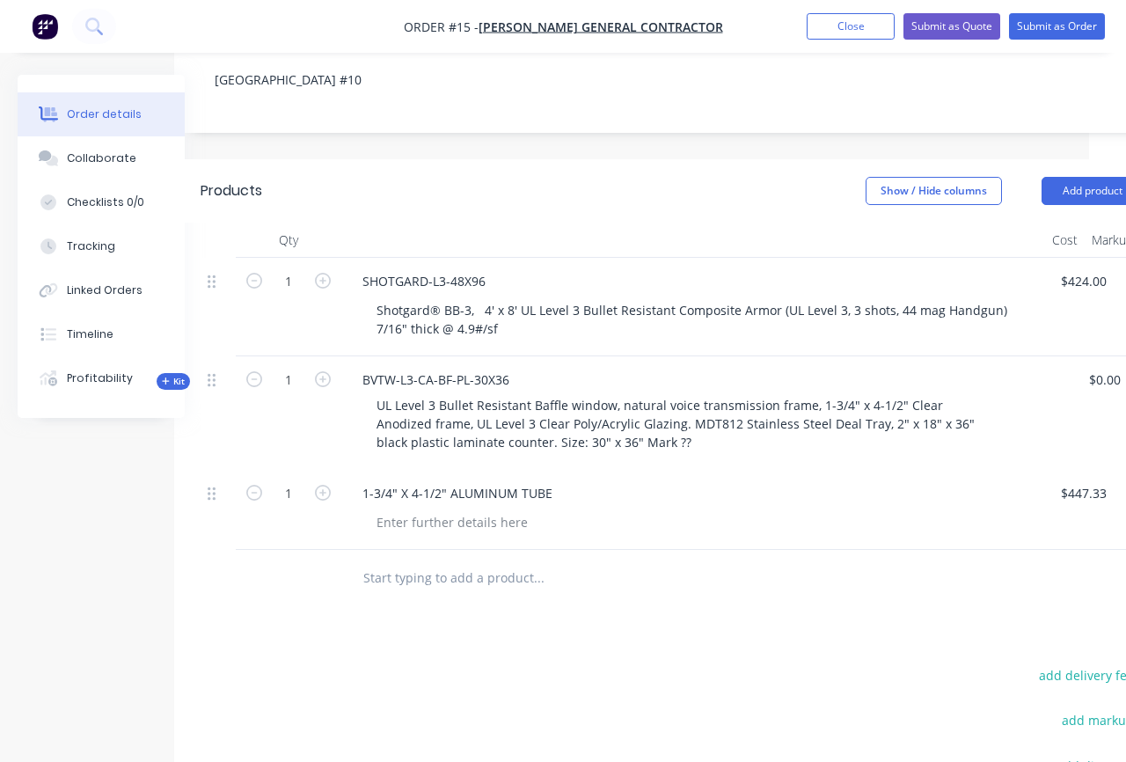
click at [173, 375] on span "Kit" at bounding box center [173, 381] width 23 height 13
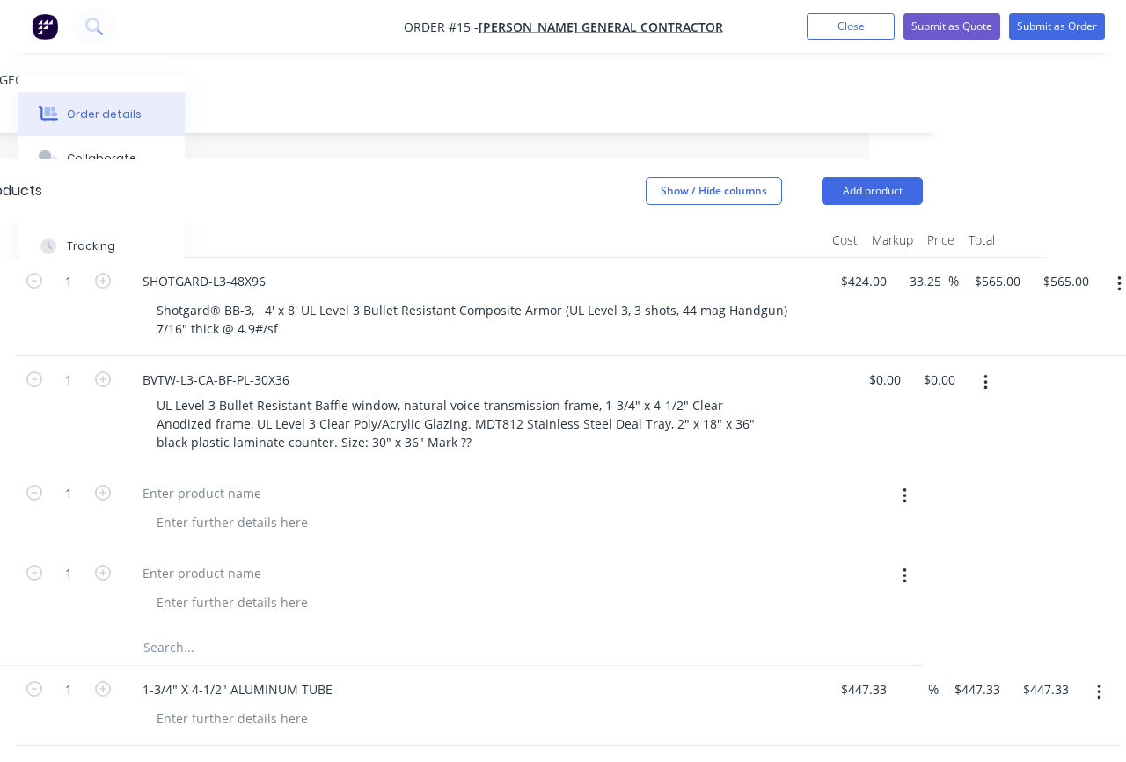
scroll to position [407, 271]
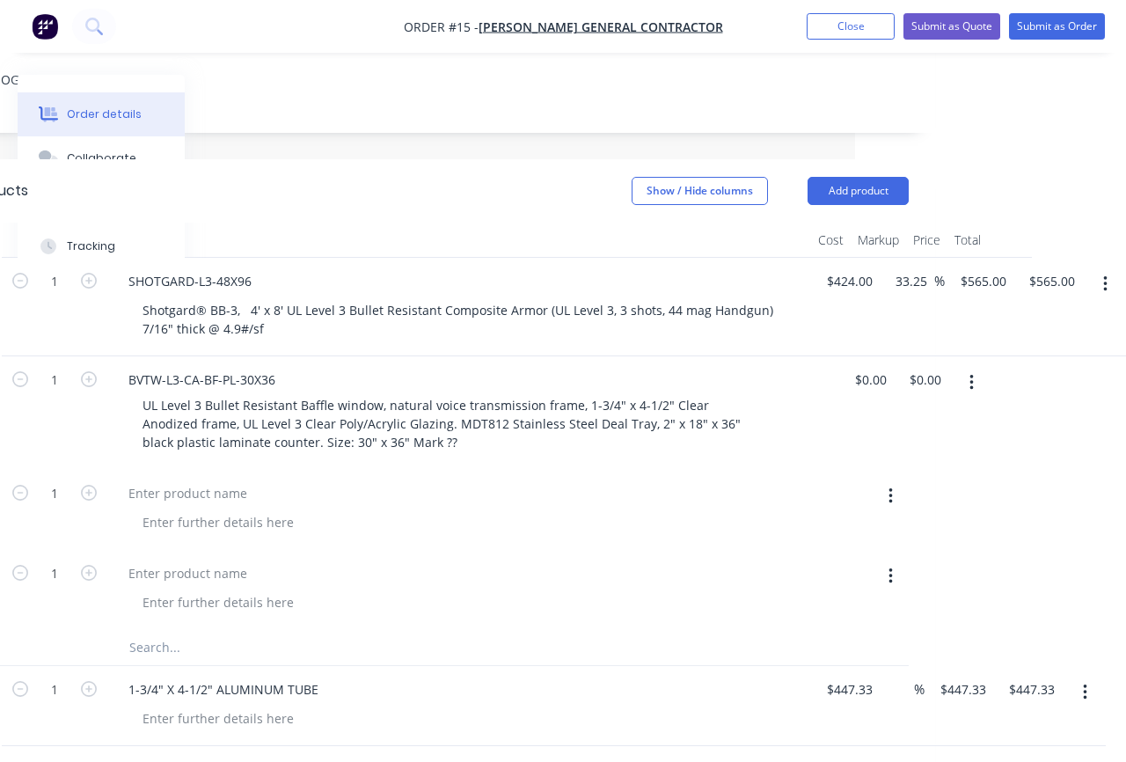
click at [1090, 676] on button "button" at bounding box center [1084, 692] width 41 height 32
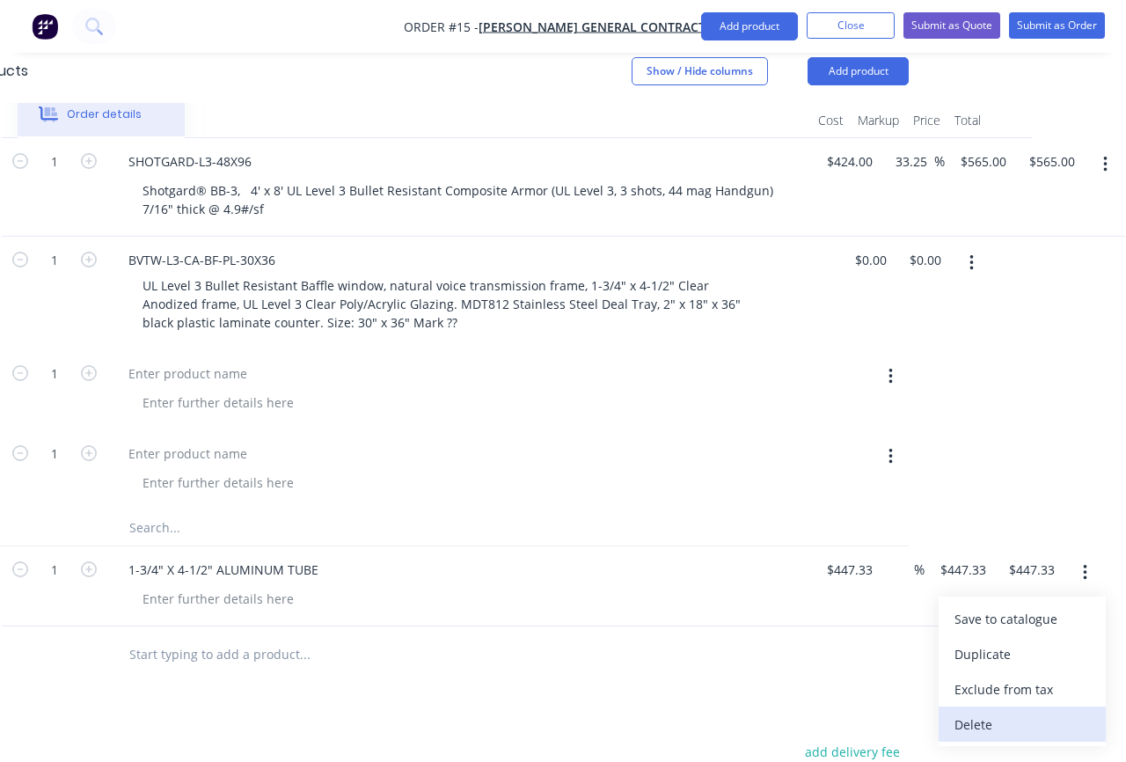
click at [990, 712] on div "Delete" at bounding box center [1021, 725] width 135 height 26
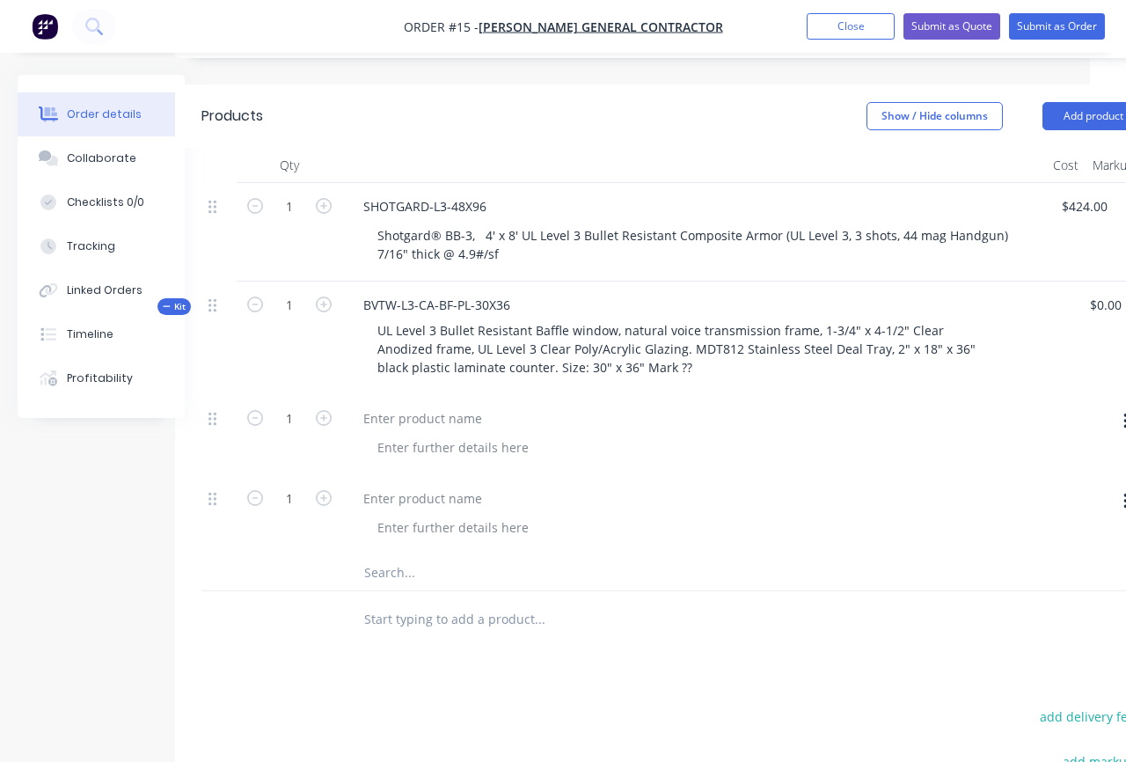
scroll to position [482, 0]
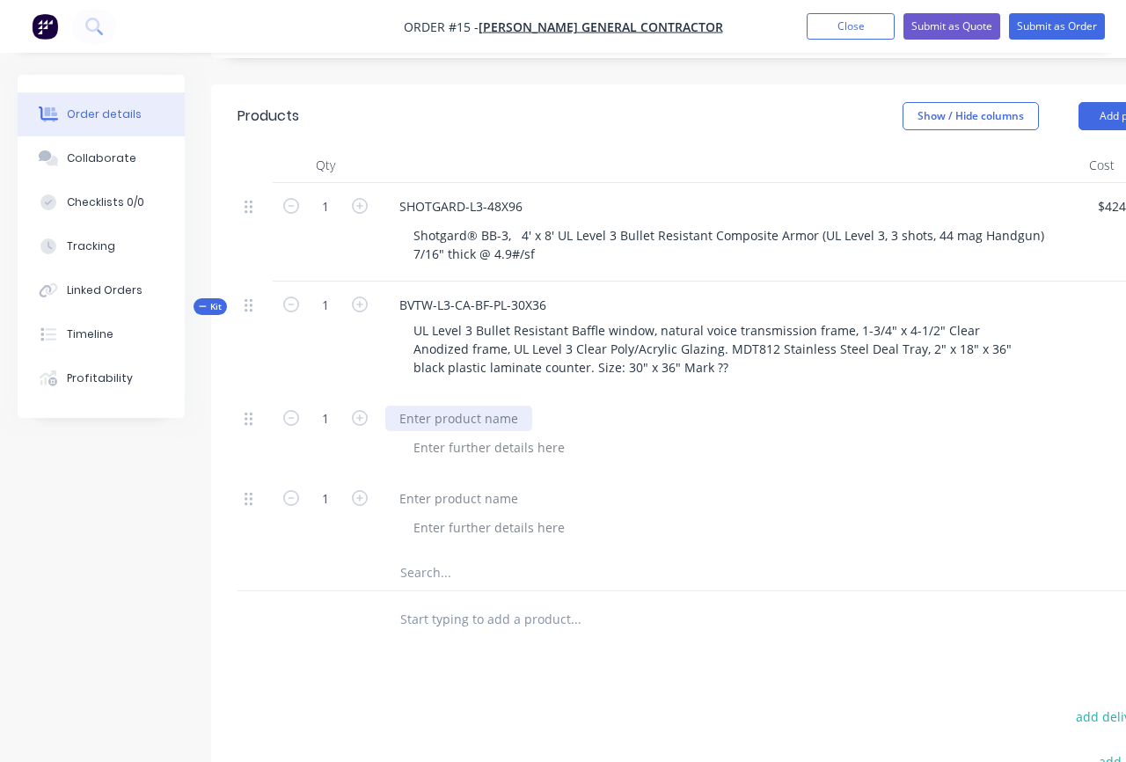
click at [422, 405] on div at bounding box center [458, 418] width 147 height 26
paste div
click at [464, 435] on div at bounding box center [488, 448] width 179 height 26
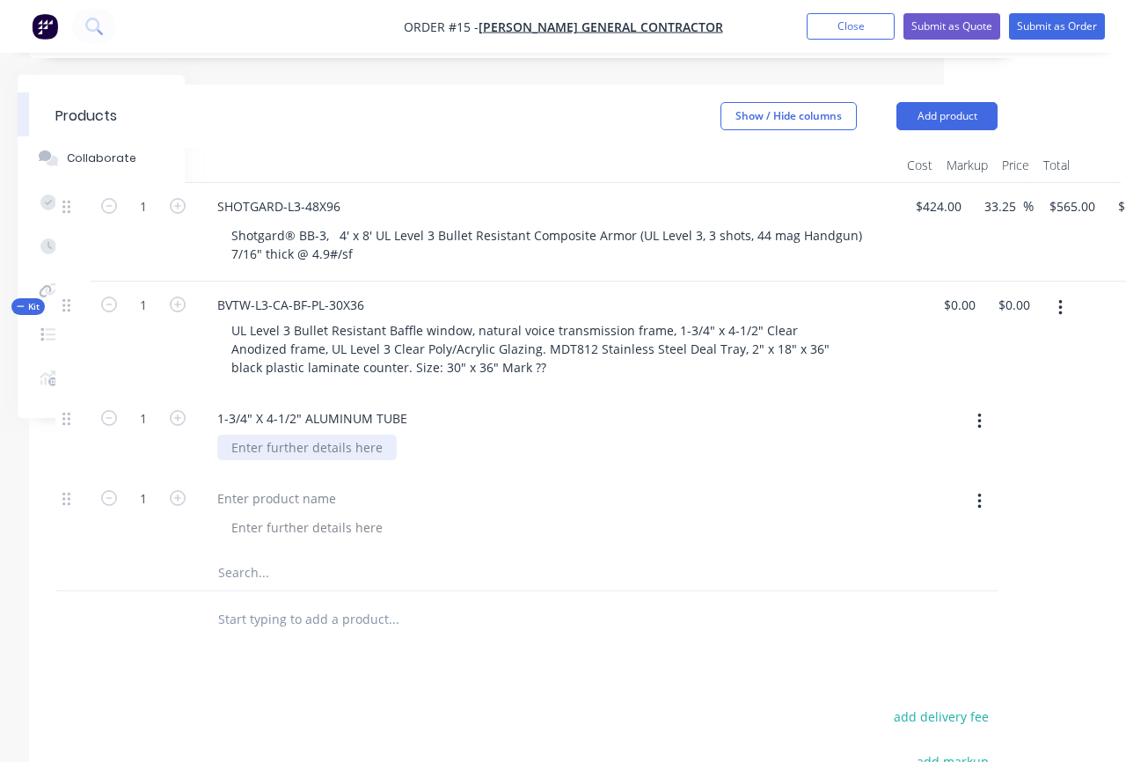
scroll to position [482, 271]
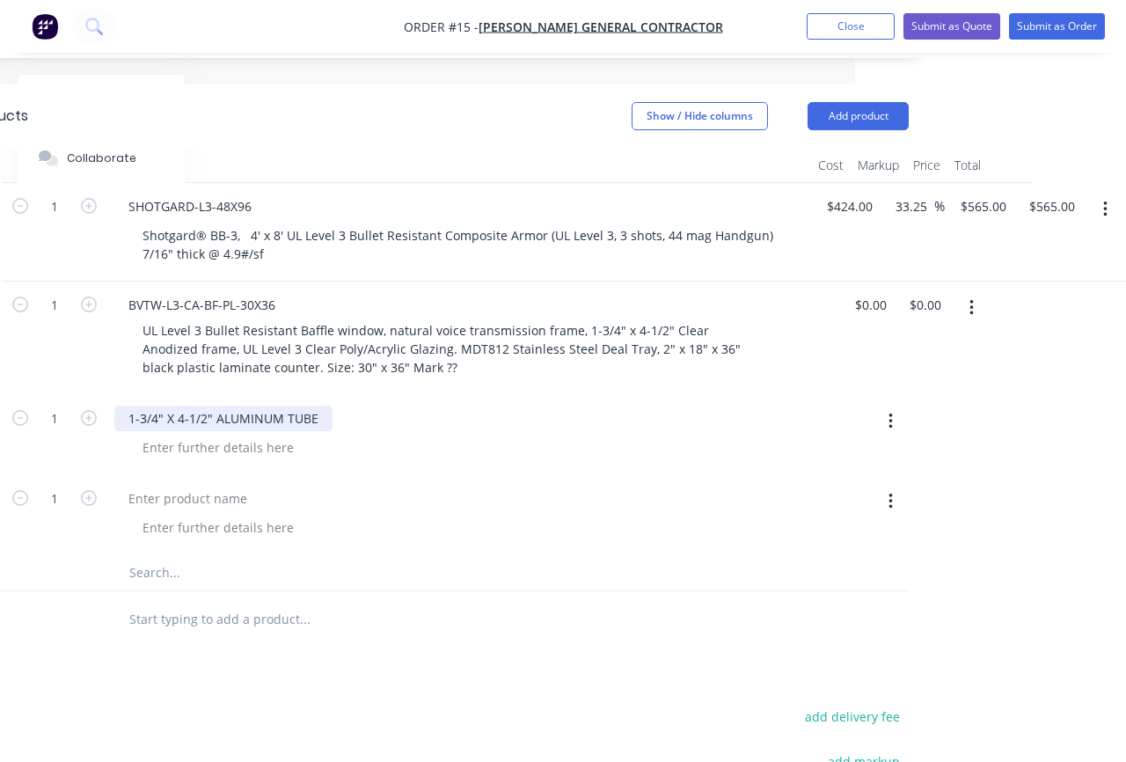
click at [325, 405] on div "1-3/4" X 4-1/2" ALUMINUM TUBE" at bounding box center [223, 418] width 218 height 26
click at [442, 405] on div "1-3/4" X 4-1/2" ALUMINUM TUBE" at bounding box center [459, 418] width 690 height 26
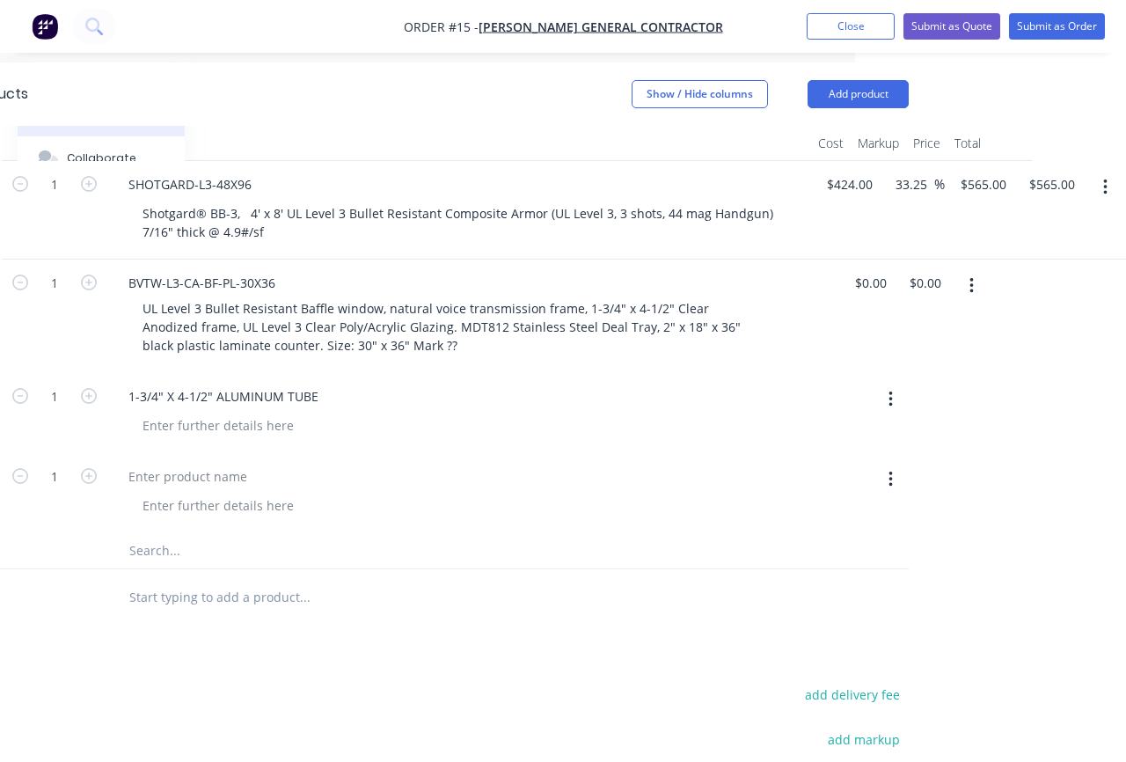
scroll to position [515, 271]
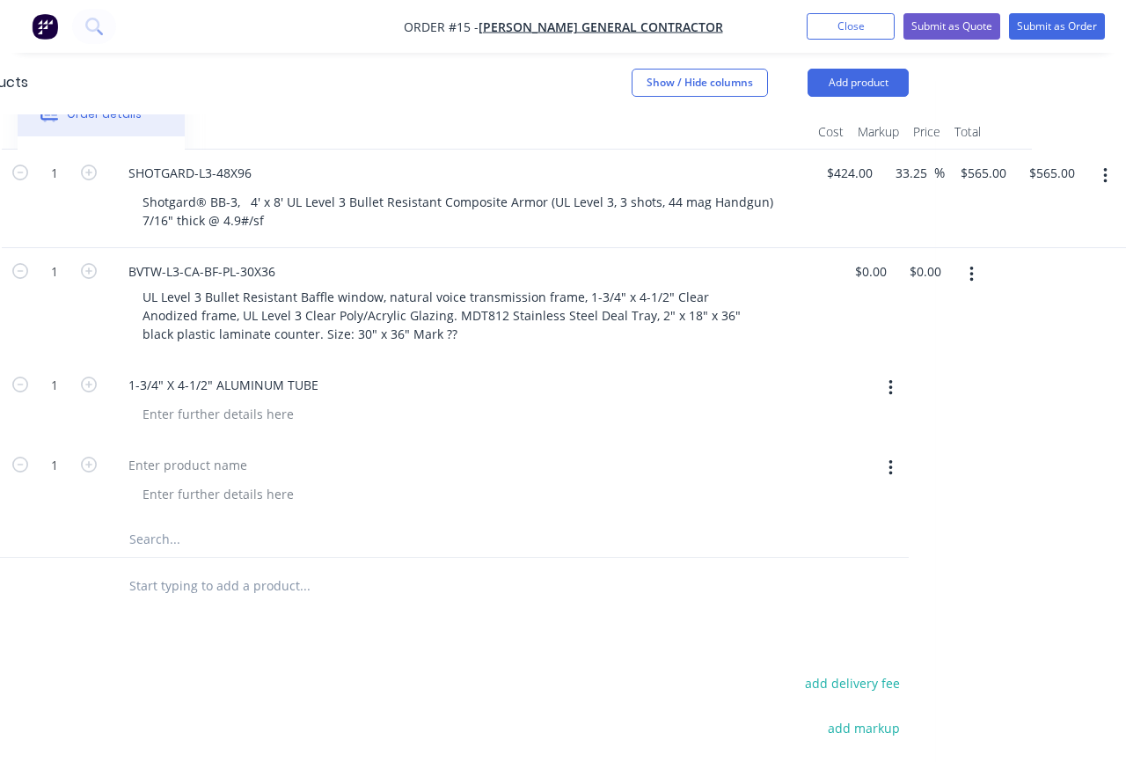
click at [881, 372] on button "button" at bounding box center [890, 388] width 41 height 32
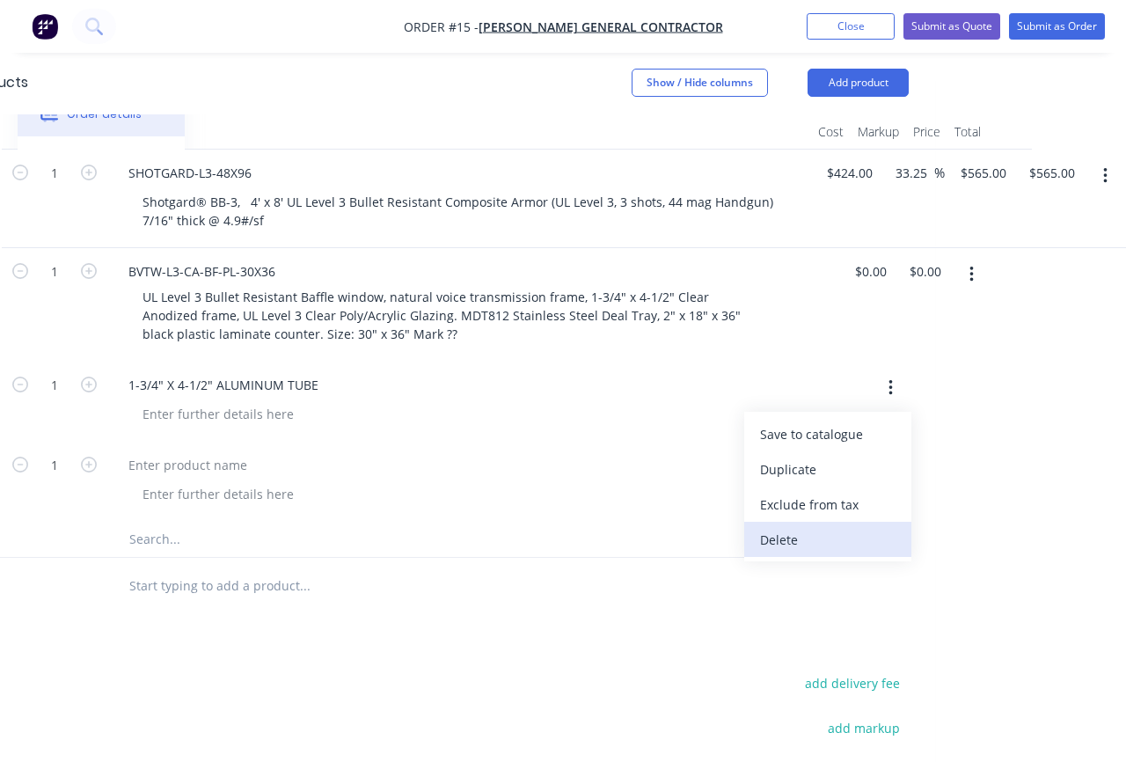
click at [839, 527] on div "Delete" at bounding box center [827, 540] width 135 height 26
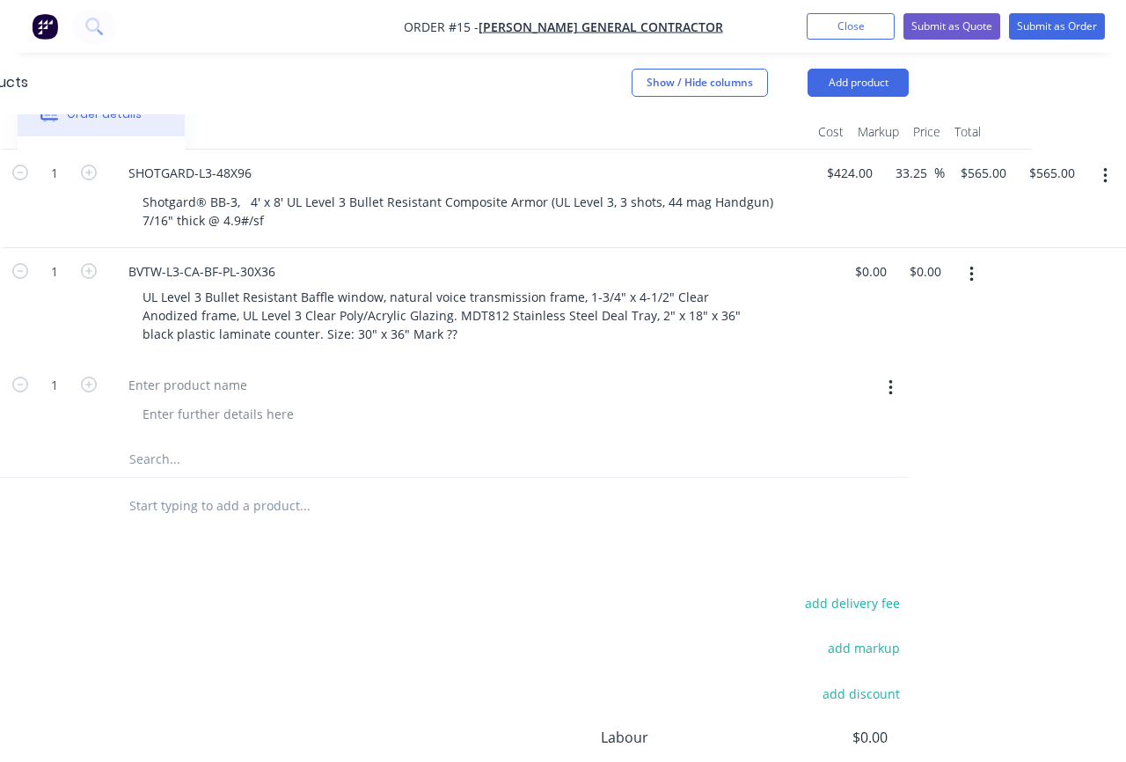
click at [889, 378] on icon "button" at bounding box center [890, 387] width 4 height 19
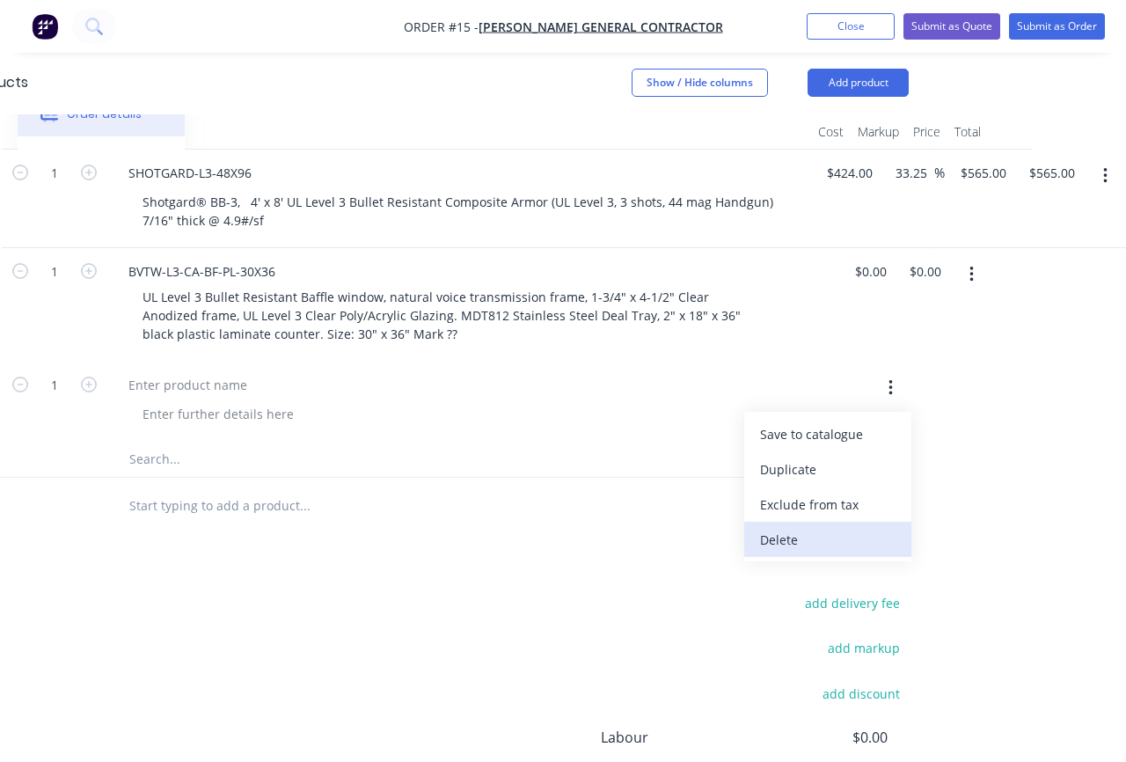
click at [856, 527] on div "Delete" at bounding box center [827, 540] width 135 height 26
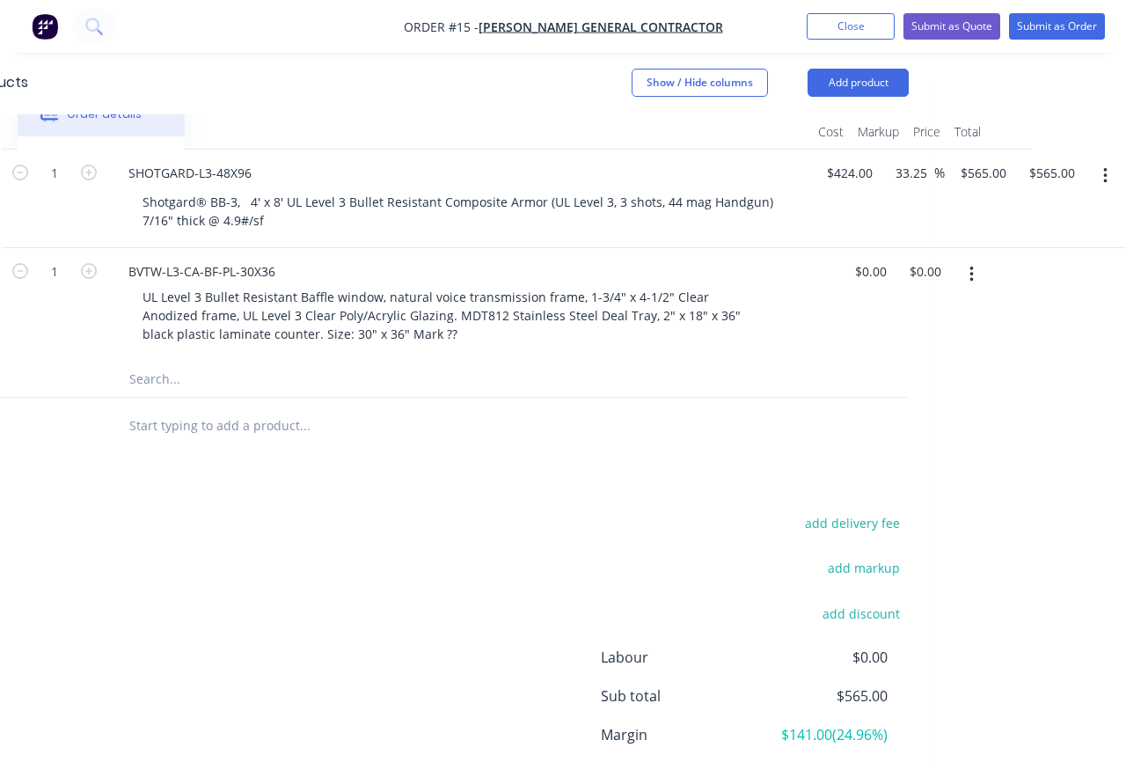
click at [235, 362] on input "text" at bounding box center [304, 379] width 352 height 35
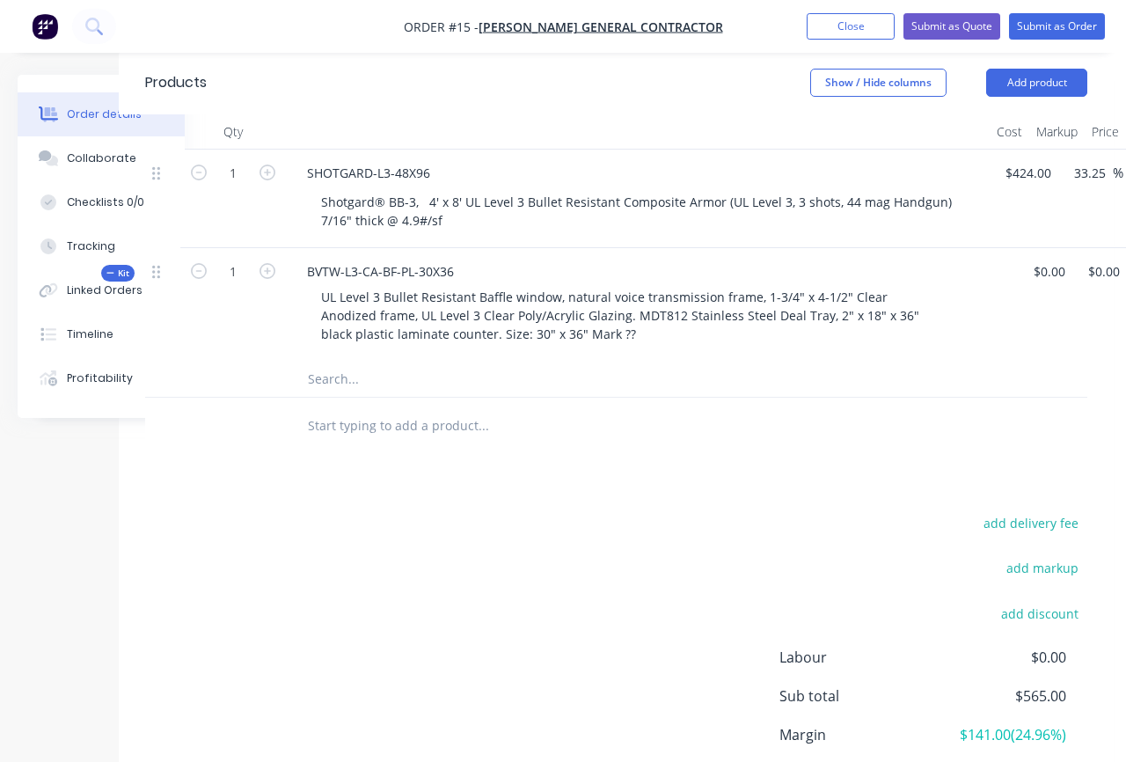
scroll to position [515, 72]
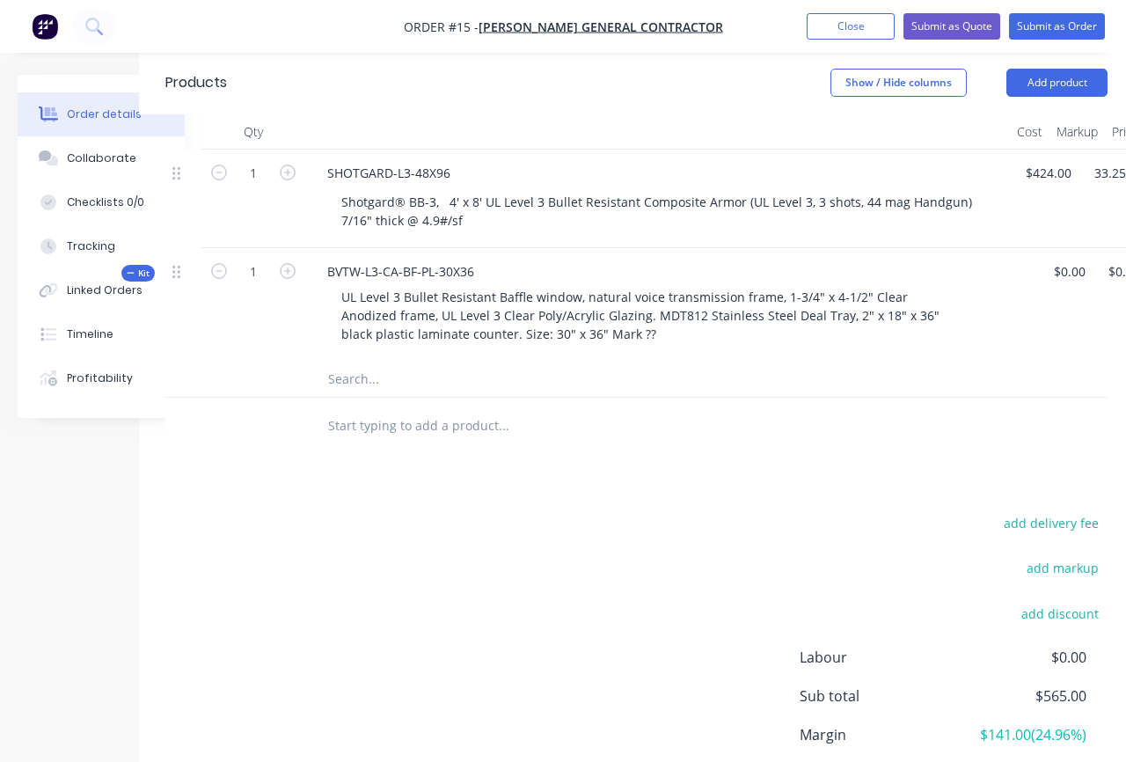
click at [139, 265] on button "Kit" at bounding box center [137, 273] width 33 height 17
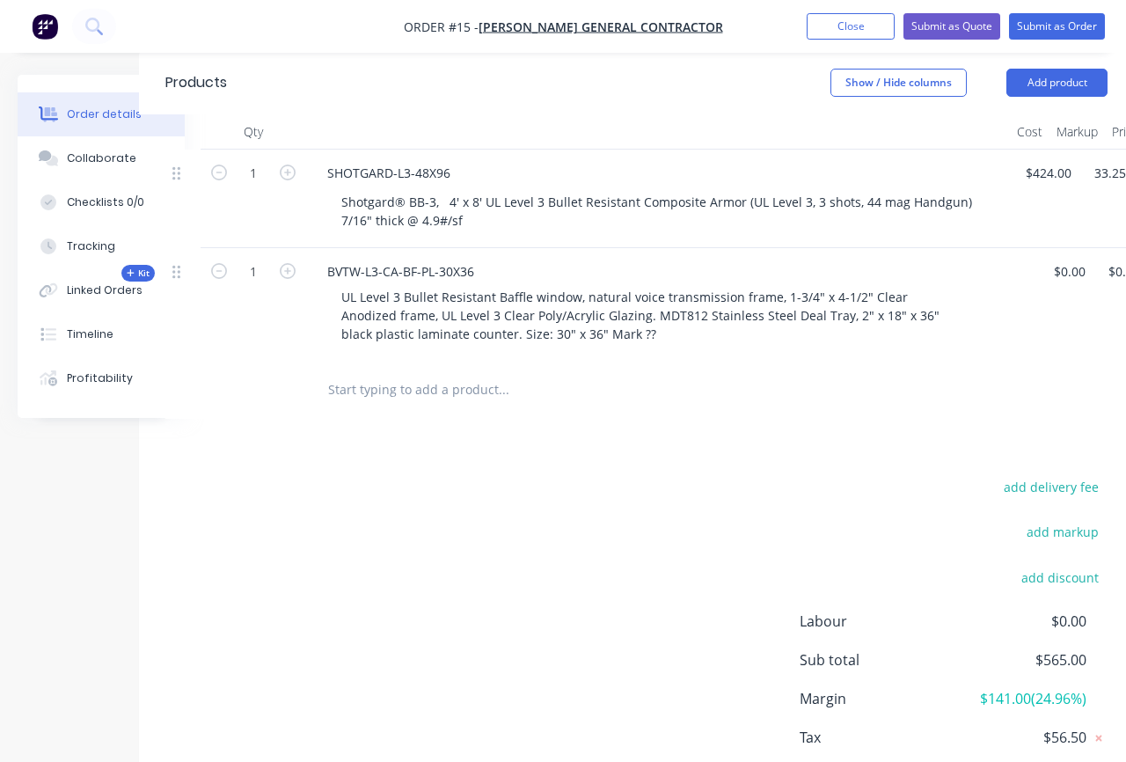
click at [136, 267] on span "Kit" at bounding box center [138, 273] width 23 height 13
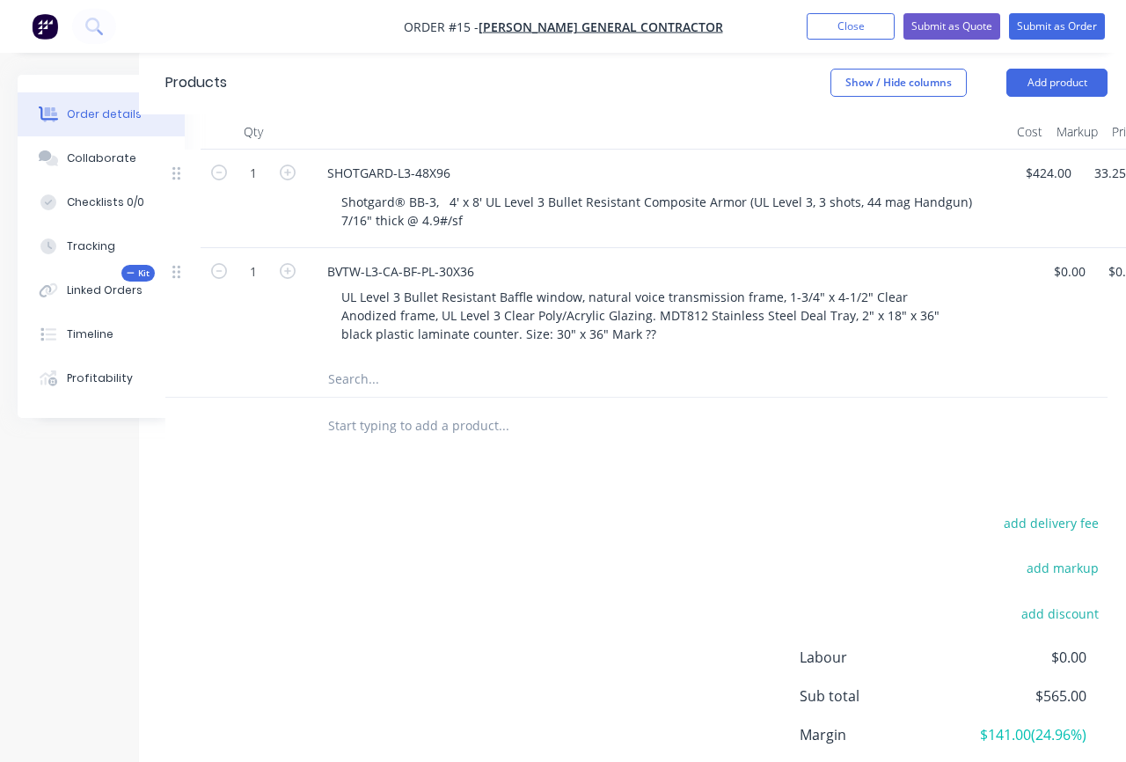
click at [423, 362] on input "text" at bounding box center [503, 379] width 352 height 35
paste input "1-3/4" X 4-1/2" ALUMINUM TUBE"
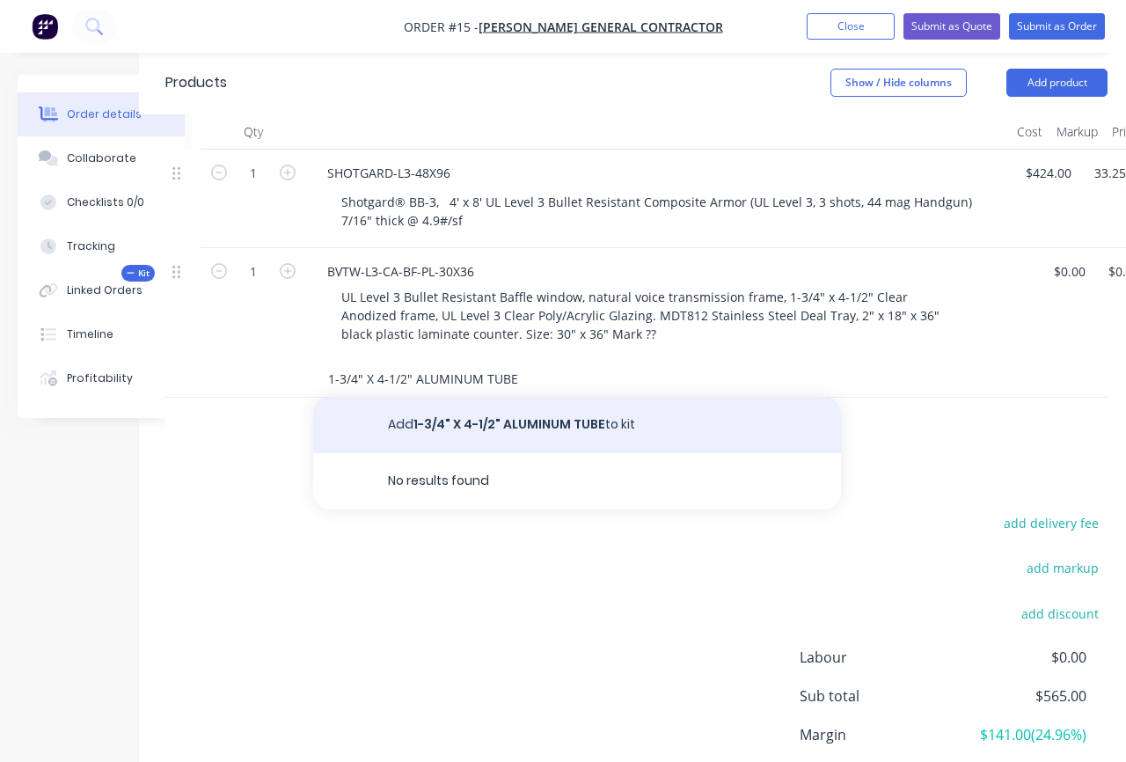
type input "1-3/4" X 4-1/2" ALUMINUM TUBE"
click at [441, 397] on button "Add 1-3/4" X 4-1/2" ALUMINUM TUBE to kit" at bounding box center [577, 425] width 528 height 56
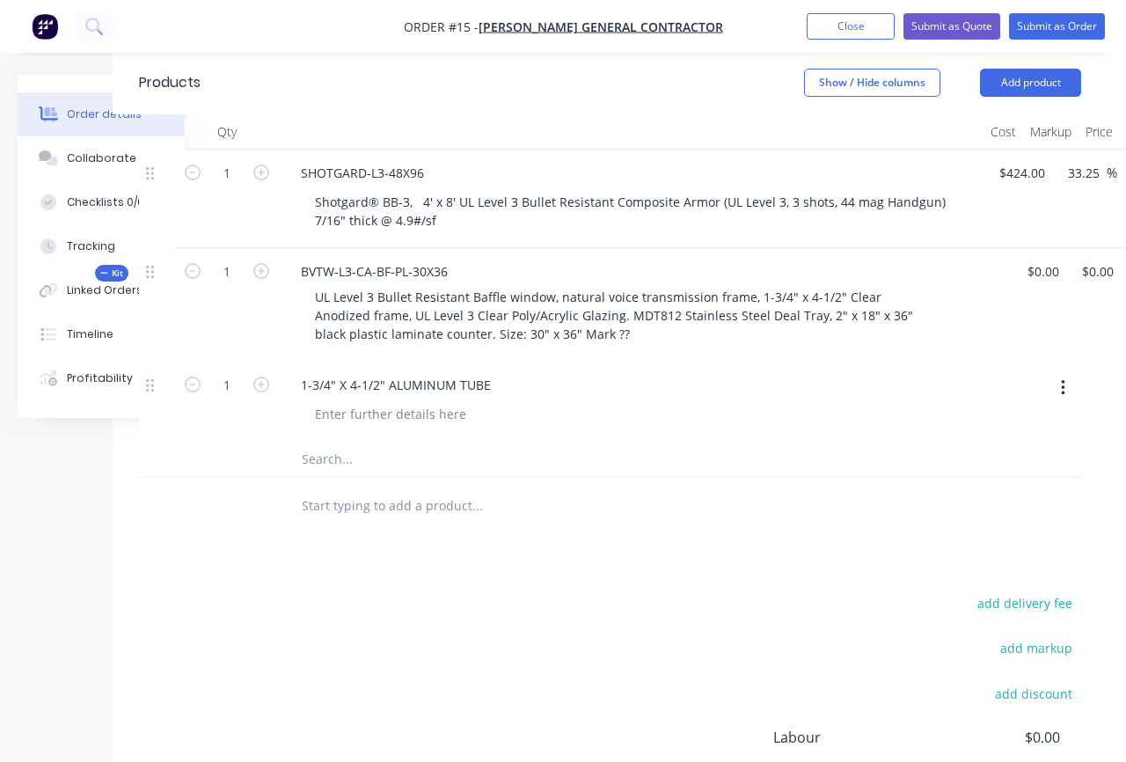
scroll to position [515, 78]
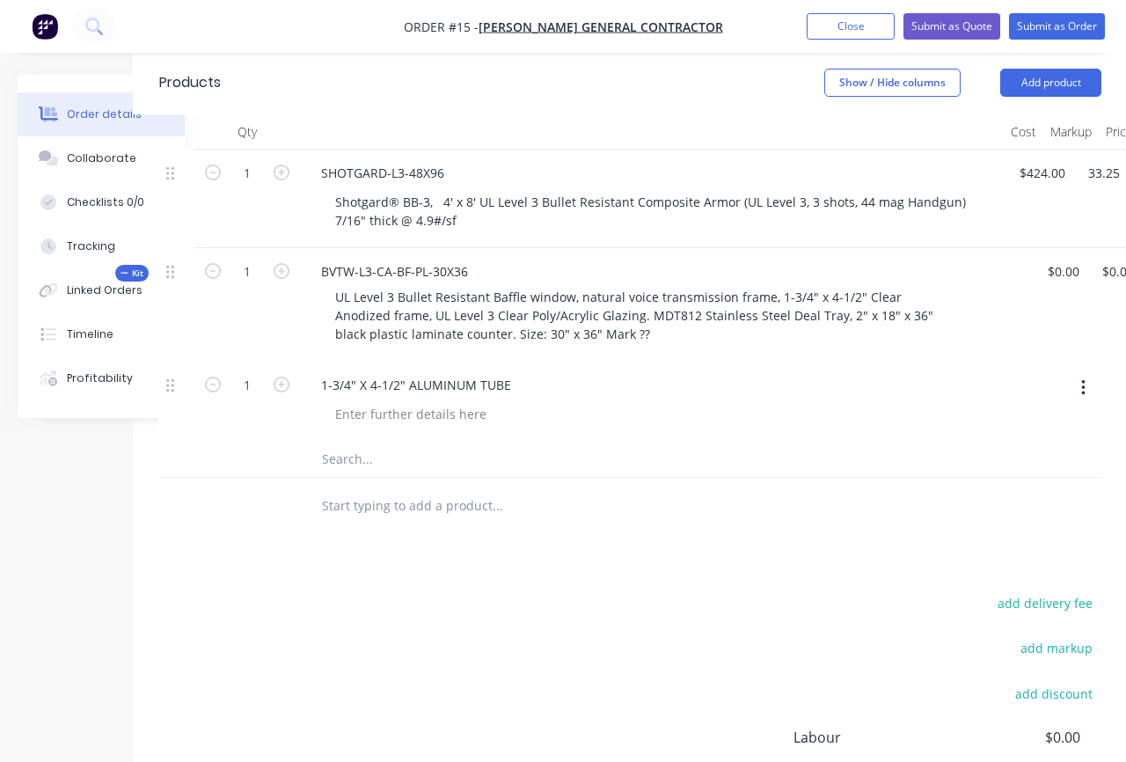
click at [626, 372] on div "1-3/4" X 4-1/2" ALUMINUM TUBE" at bounding box center [652, 385] width 690 height 26
click at [1087, 372] on button "button" at bounding box center [1083, 388] width 41 height 32
click at [690, 401] on div at bounding box center [659, 414] width 676 height 26
click at [527, 372] on div "1-3/4" X 4-1/2" ALUMINUM TUBE" at bounding box center [652, 385] width 690 height 26
click at [530, 372] on div "1-3/4" X 4-1/2" ALUMINUM TUBE" at bounding box center [652, 385] width 690 height 26
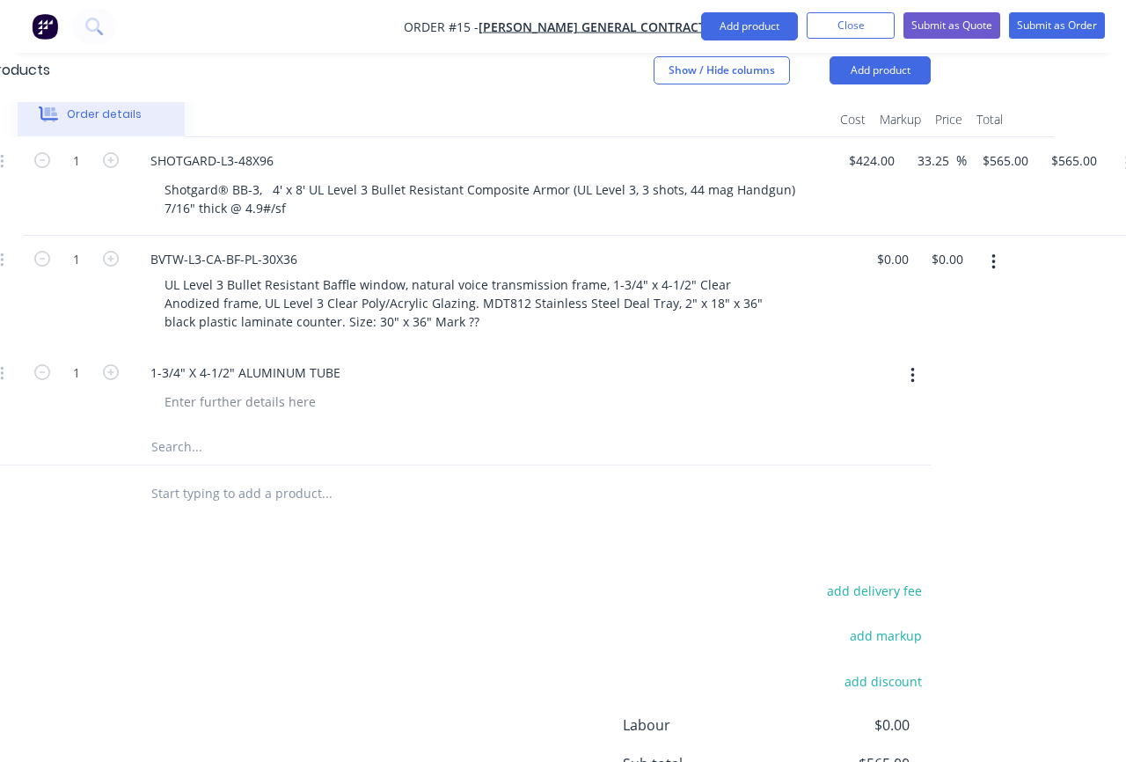
scroll to position [528, 271]
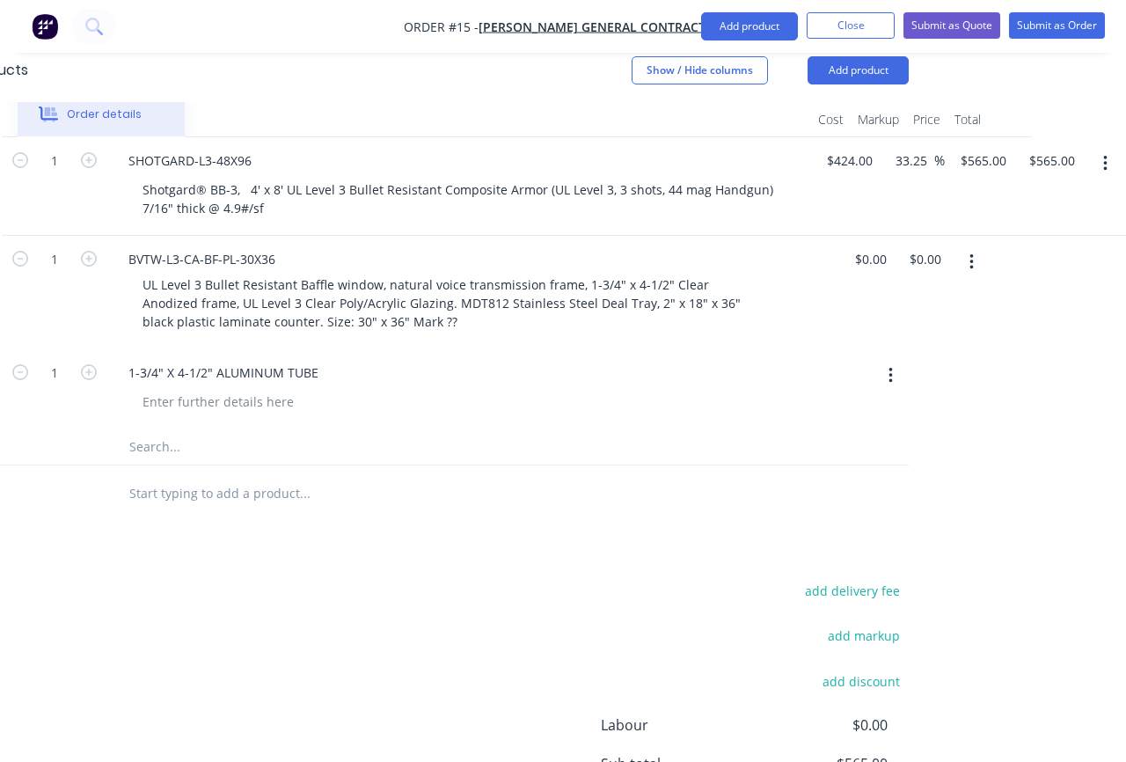
click at [893, 360] on button "button" at bounding box center [890, 376] width 41 height 32
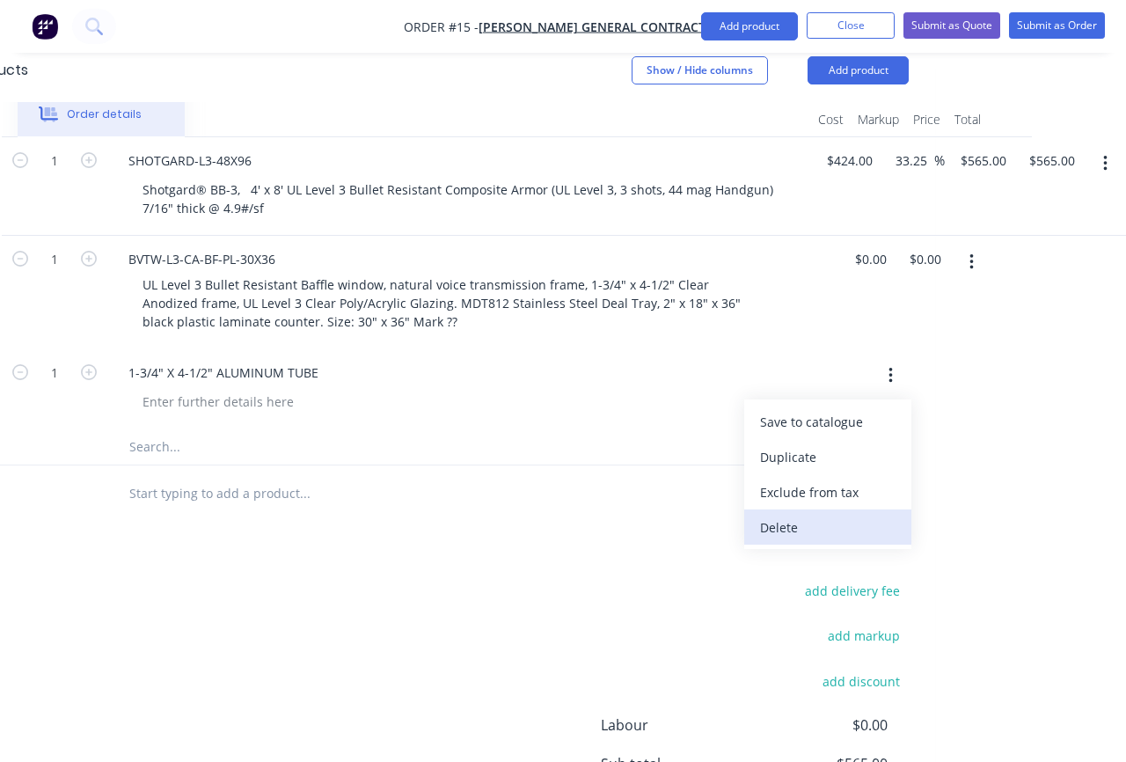
click at [800, 515] on div "Delete" at bounding box center [827, 528] width 135 height 26
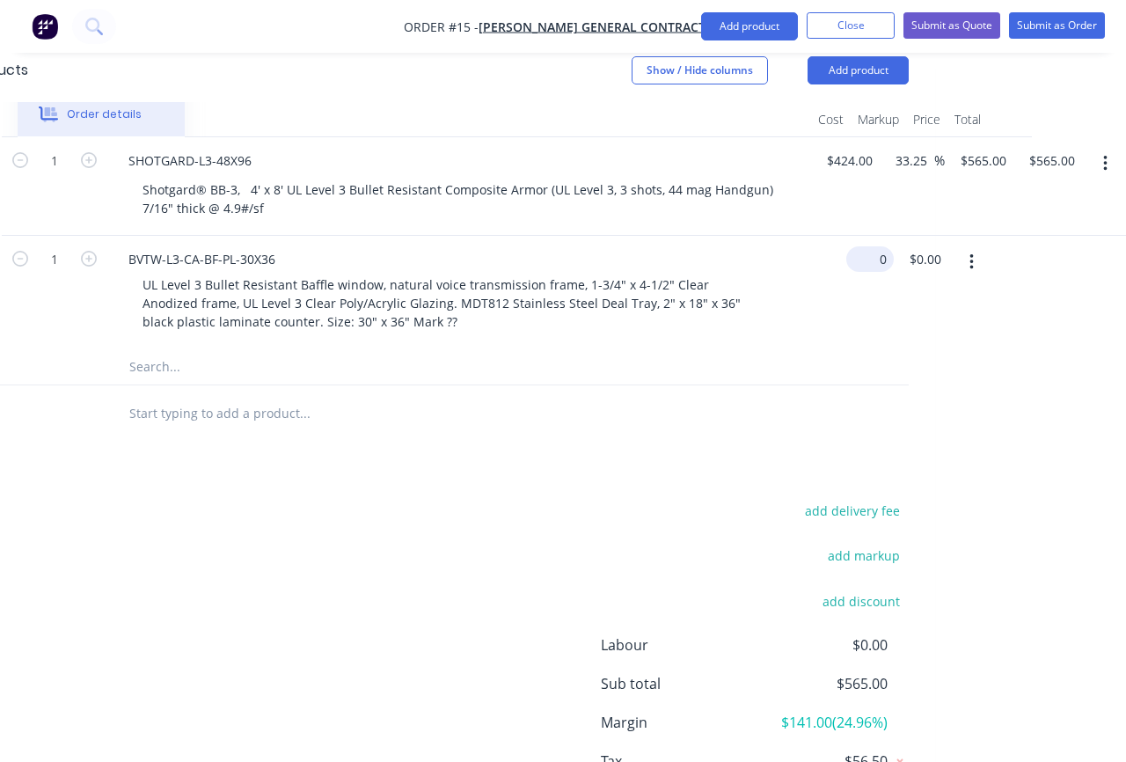
click at [873, 236] on div "Kit 1 BVTW-L3-CA-BF-PL-30X36 UL Level 3 Bullet Resistant Baffle window, natural…" at bounding box center [438, 292] width 942 height 113
type input "$3,489.00"
type input "5838.00"
type input "$5,838.00"
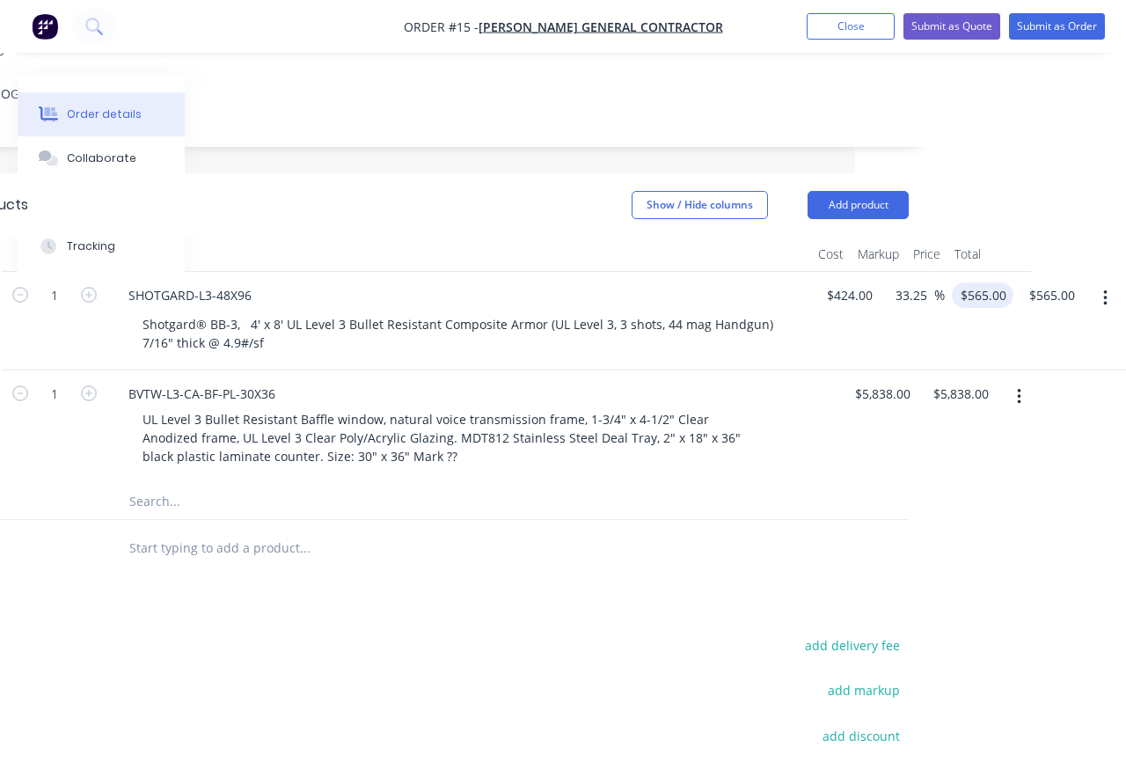
scroll to position [296, 271]
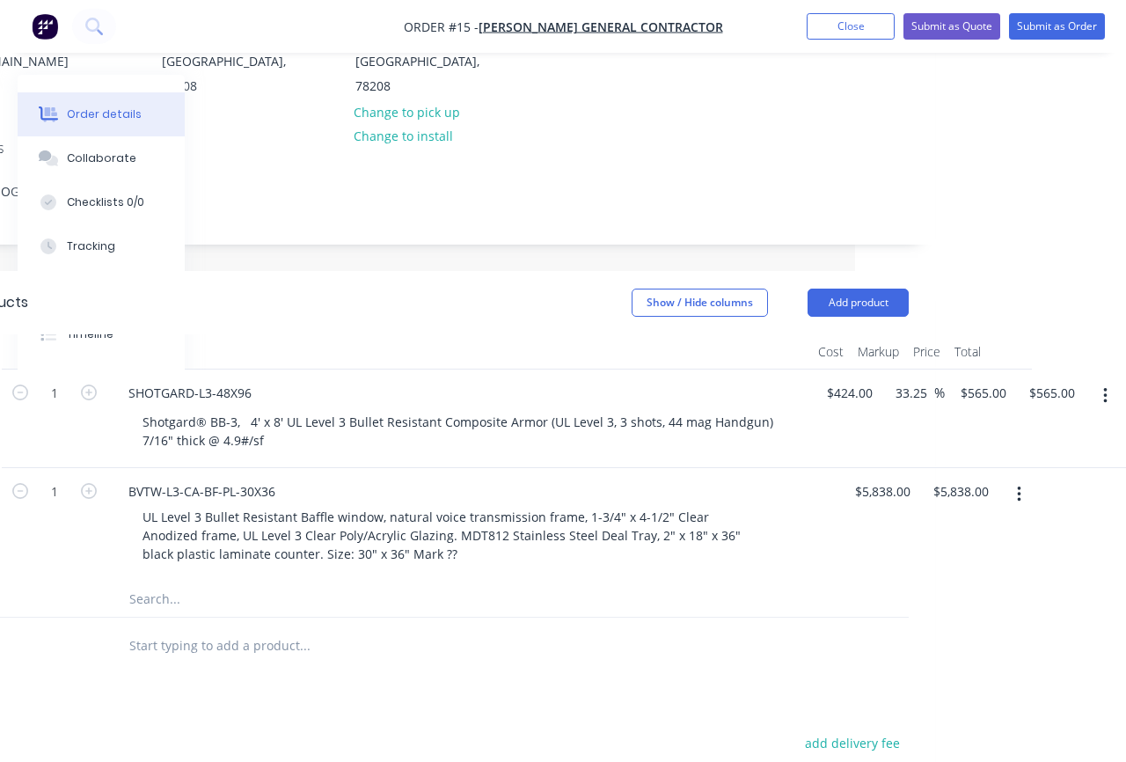
click at [1023, 478] on button "button" at bounding box center [1018, 494] width 41 height 32
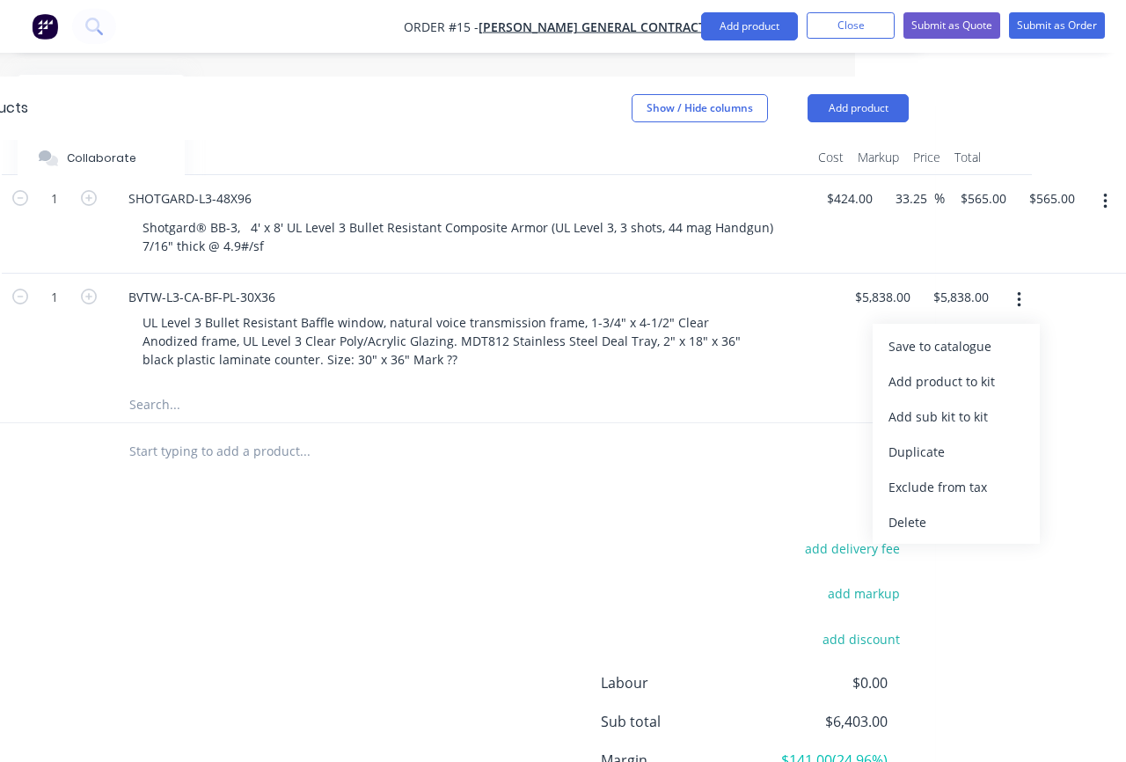
scroll to position [608, 271]
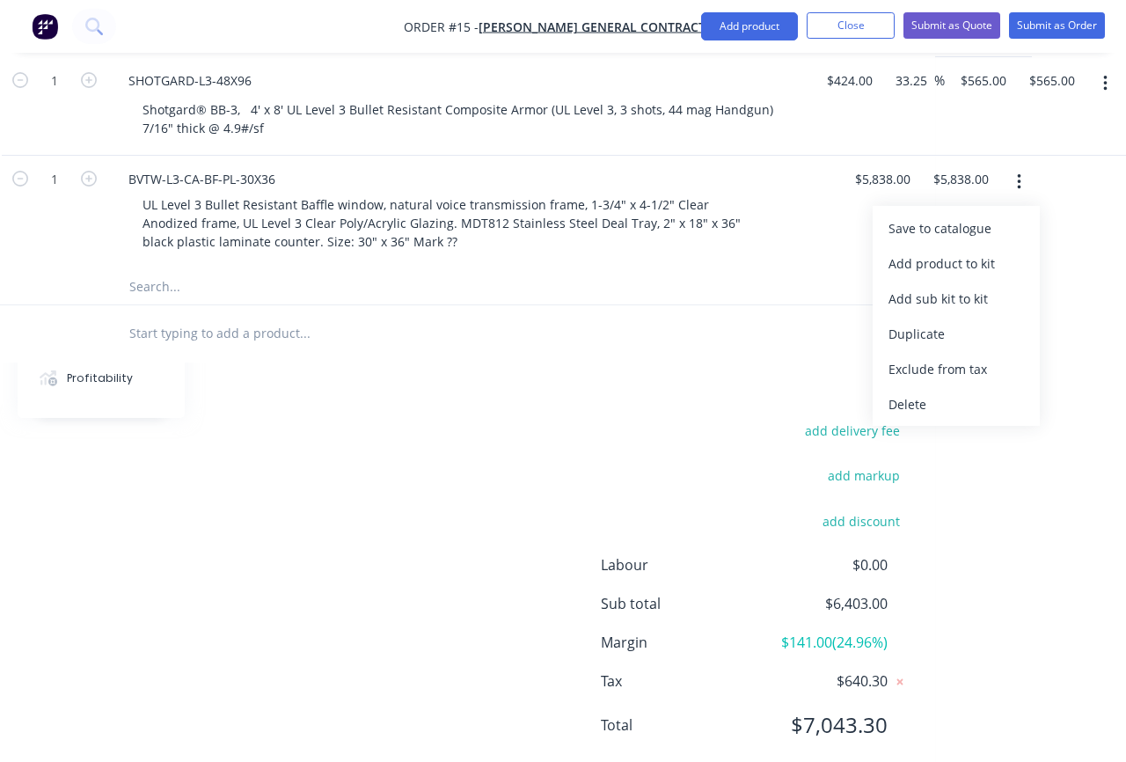
click at [855, 554] on html "Order #15 - Nunnelly General Contractor Add product Close Submit as Quote Submi…" at bounding box center [292, 101] width 1126 height 1419
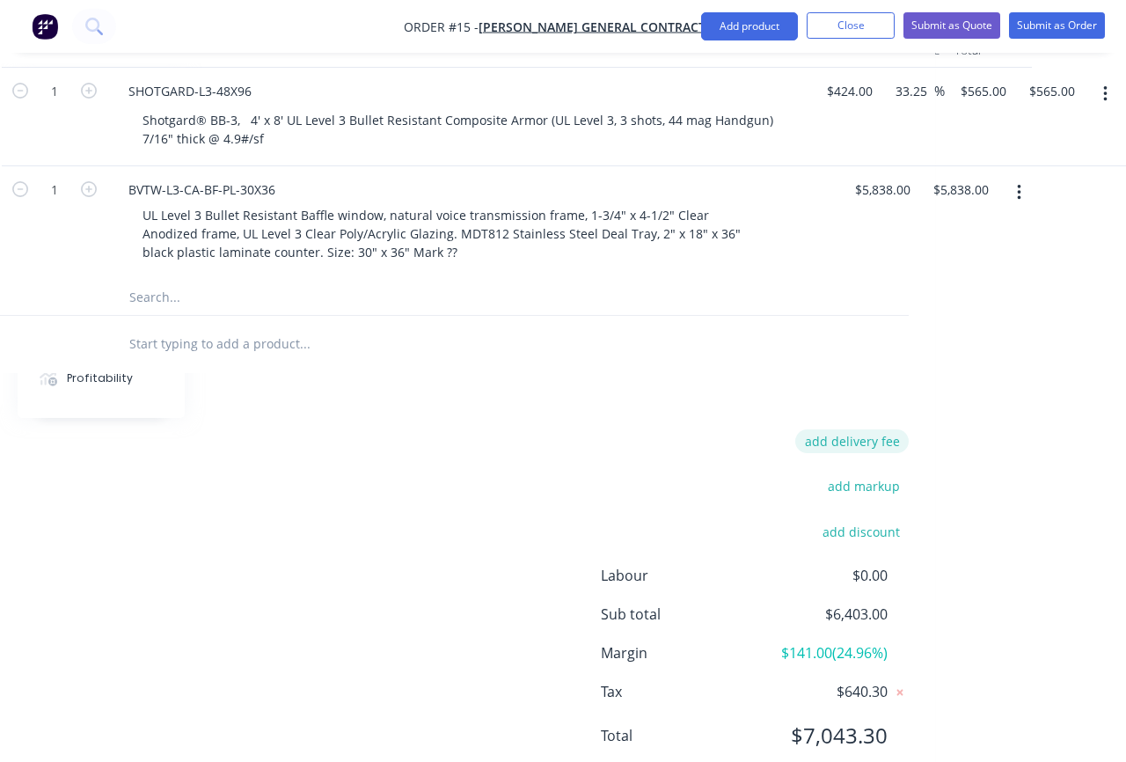
click at [863, 429] on button "add delivery fee" at bounding box center [851, 441] width 113 height 24
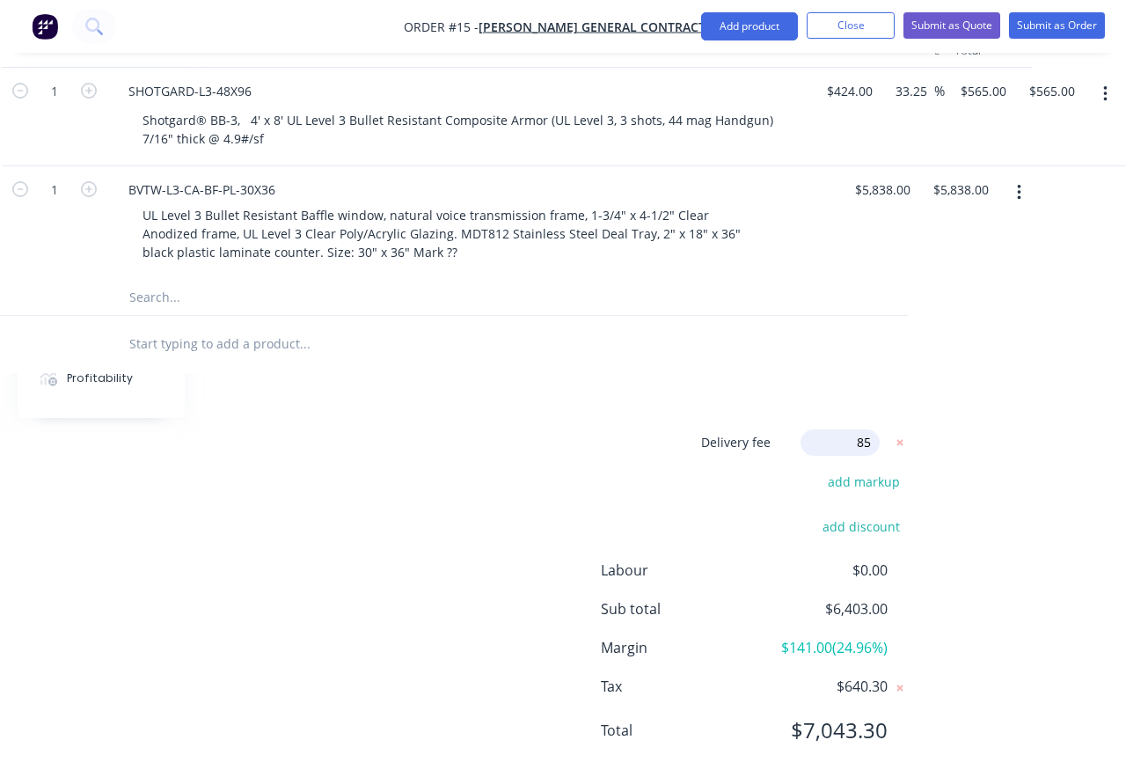
type input "850"
click at [855, 522] on html "Order #15 - Nunnelly General Contractor Add product Close Submit as Quote Submi…" at bounding box center [292, 109] width 1126 height 1413
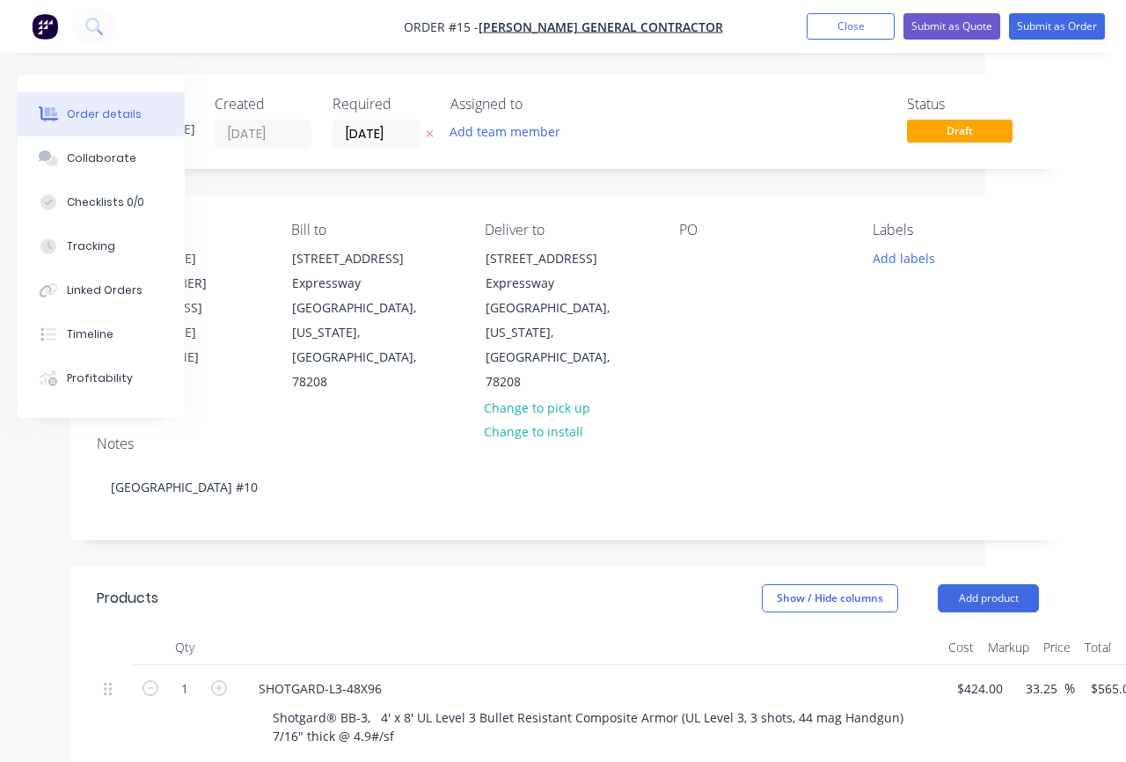
scroll to position [0, 142]
click at [953, 28] on button "Submit as Quote" at bounding box center [951, 26] width 97 height 26
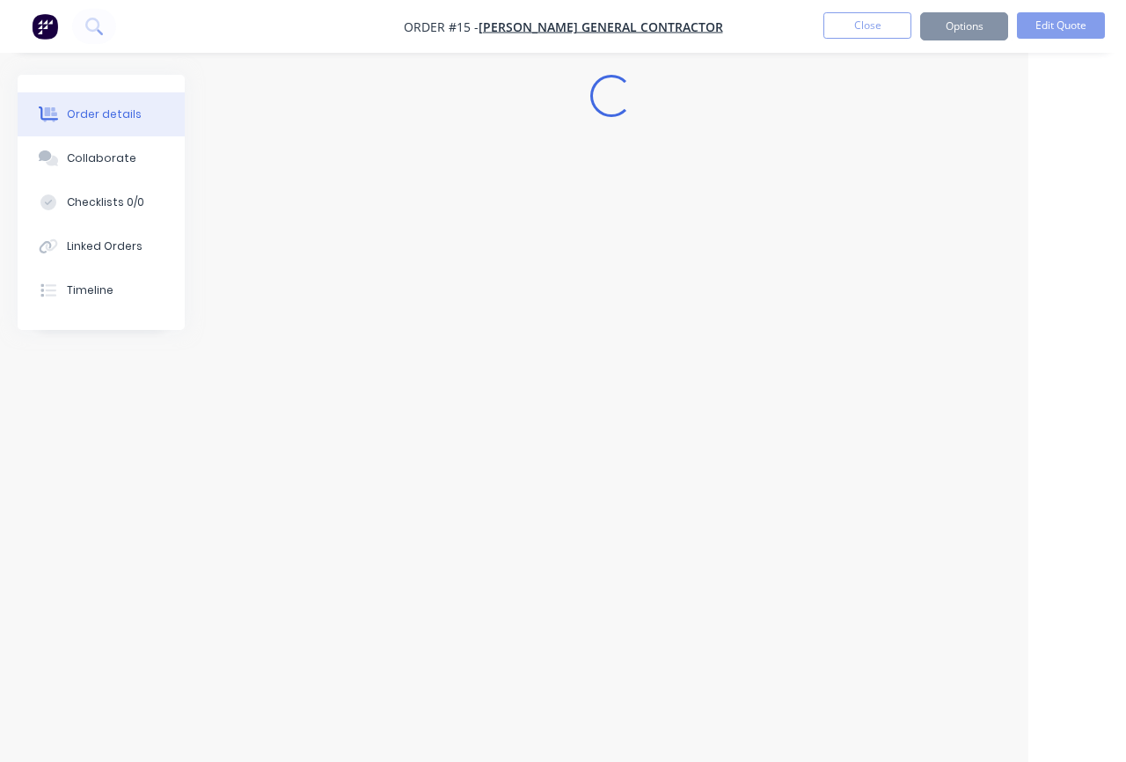
scroll to position [0, 98]
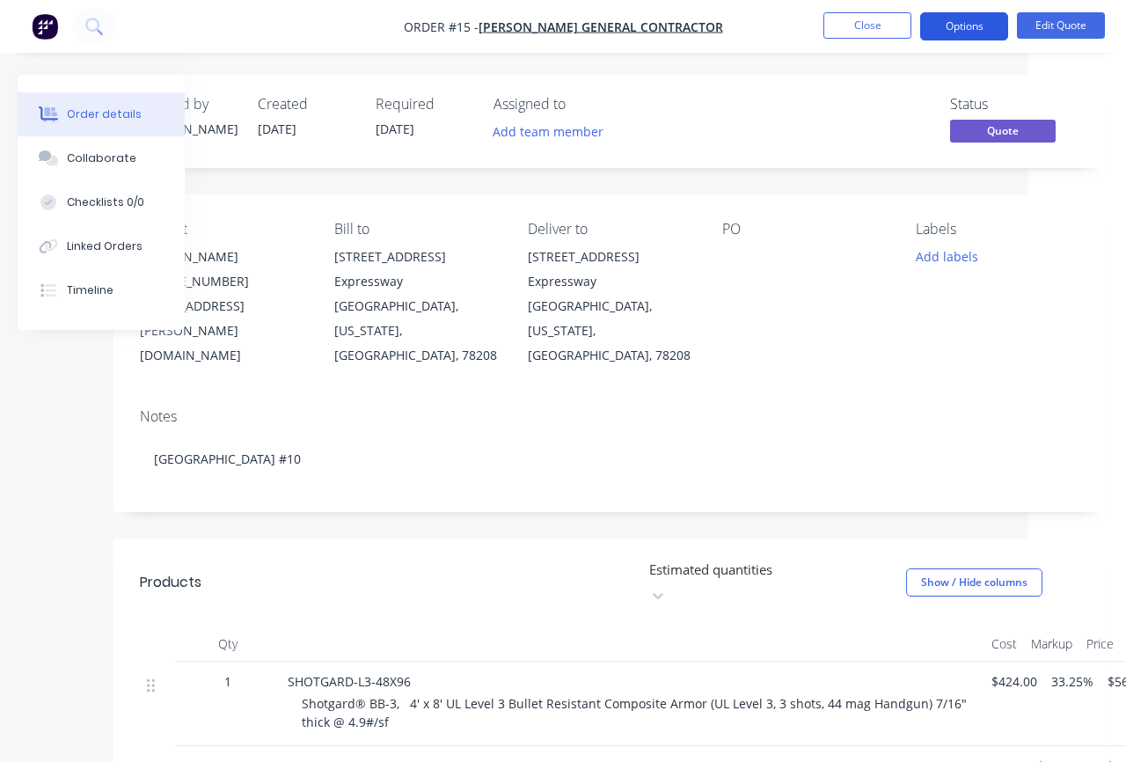
click at [985, 25] on button "Options" at bounding box center [964, 26] width 88 height 28
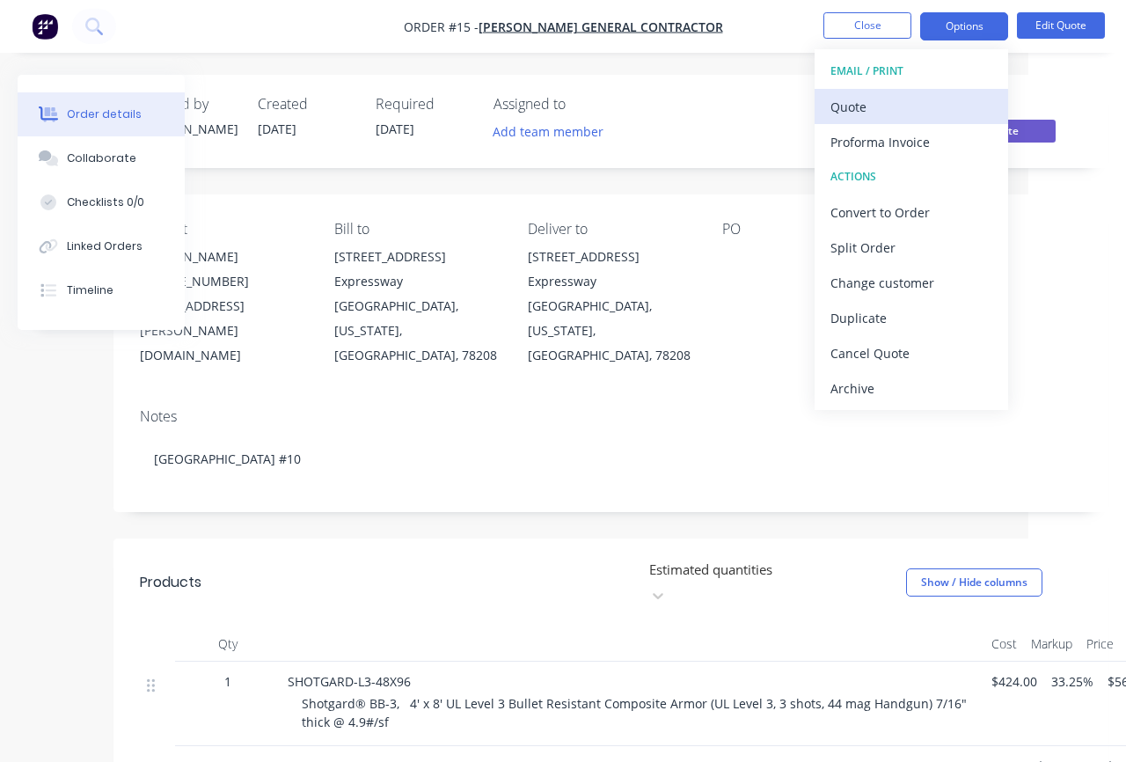
click at [924, 102] on div "Quote" at bounding box center [911, 107] width 162 height 26
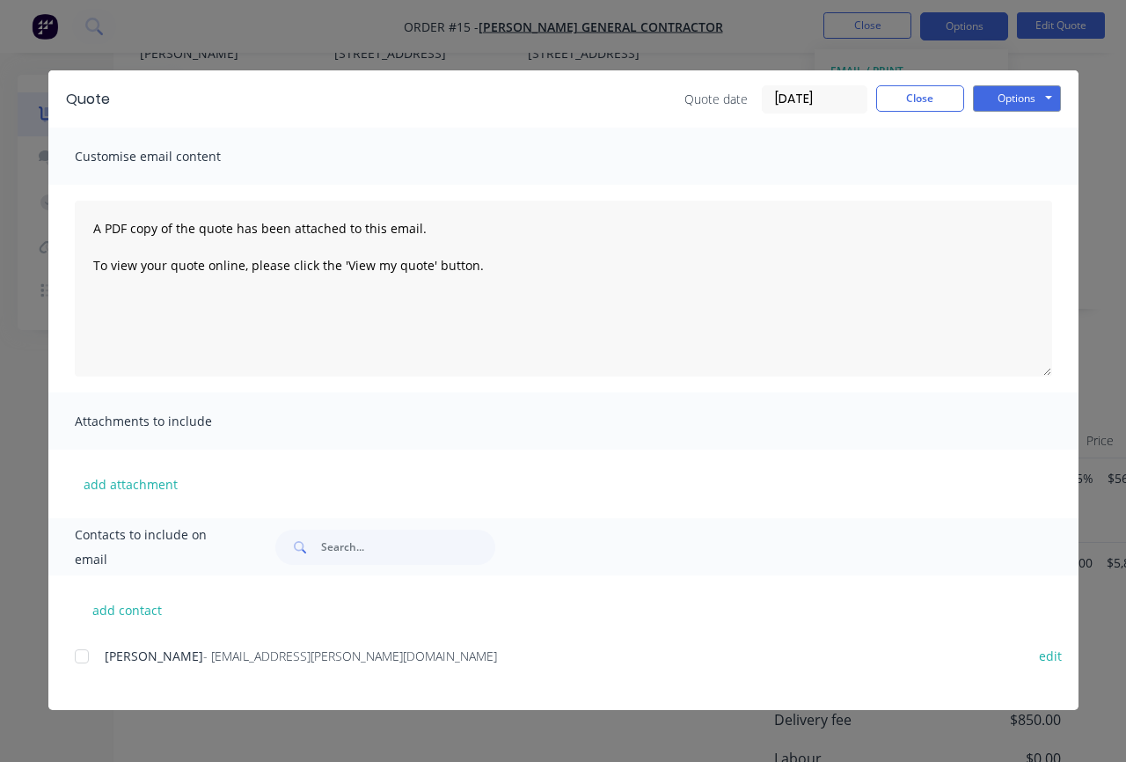
scroll to position [301, 98]
click at [1028, 103] on button "Options" at bounding box center [1017, 98] width 88 height 26
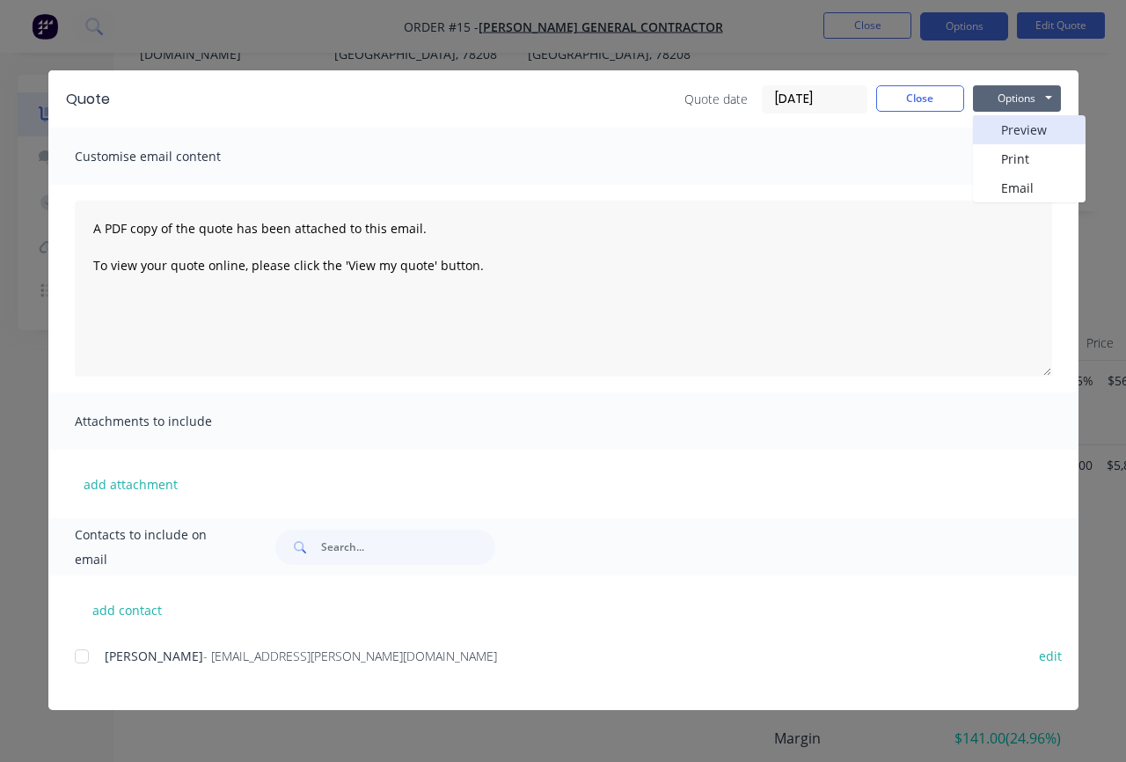
click at [1024, 135] on button "Preview" at bounding box center [1029, 129] width 113 height 29
click at [908, 93] on button "Close" at bounding box center [920, 98] width 88 height 26
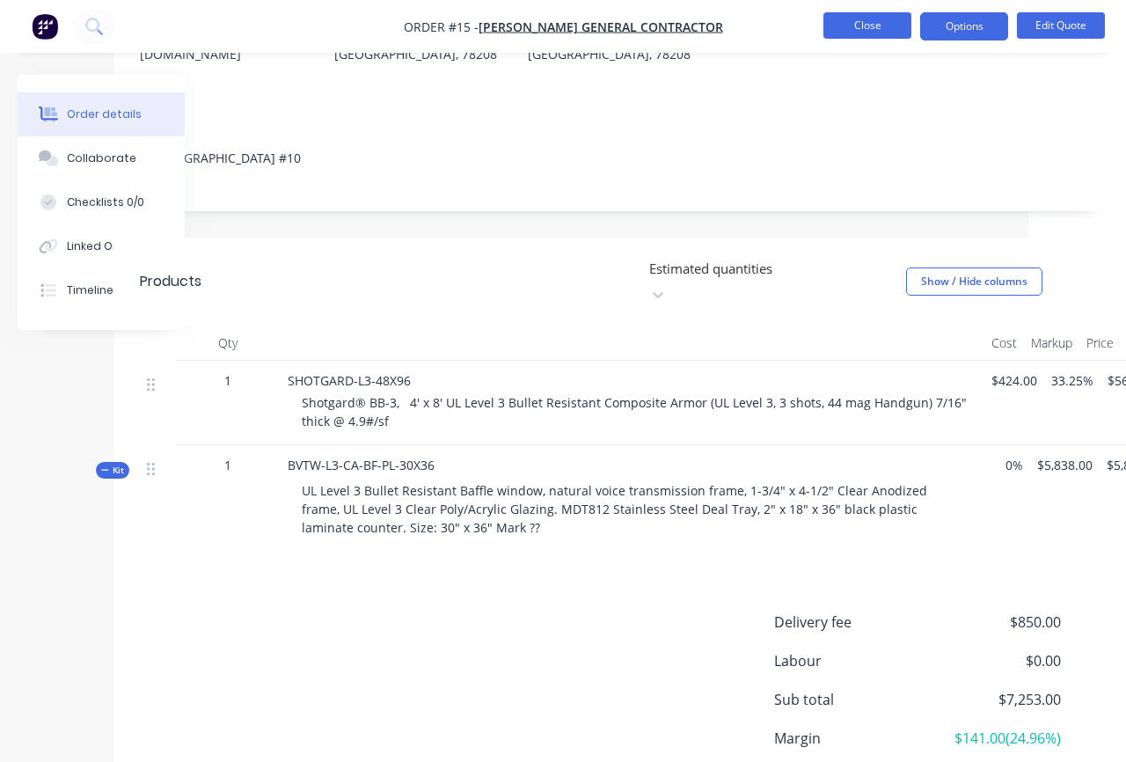
click at [855, 25] on button "Close" at bounding box center [867, 25] width 88 height 26
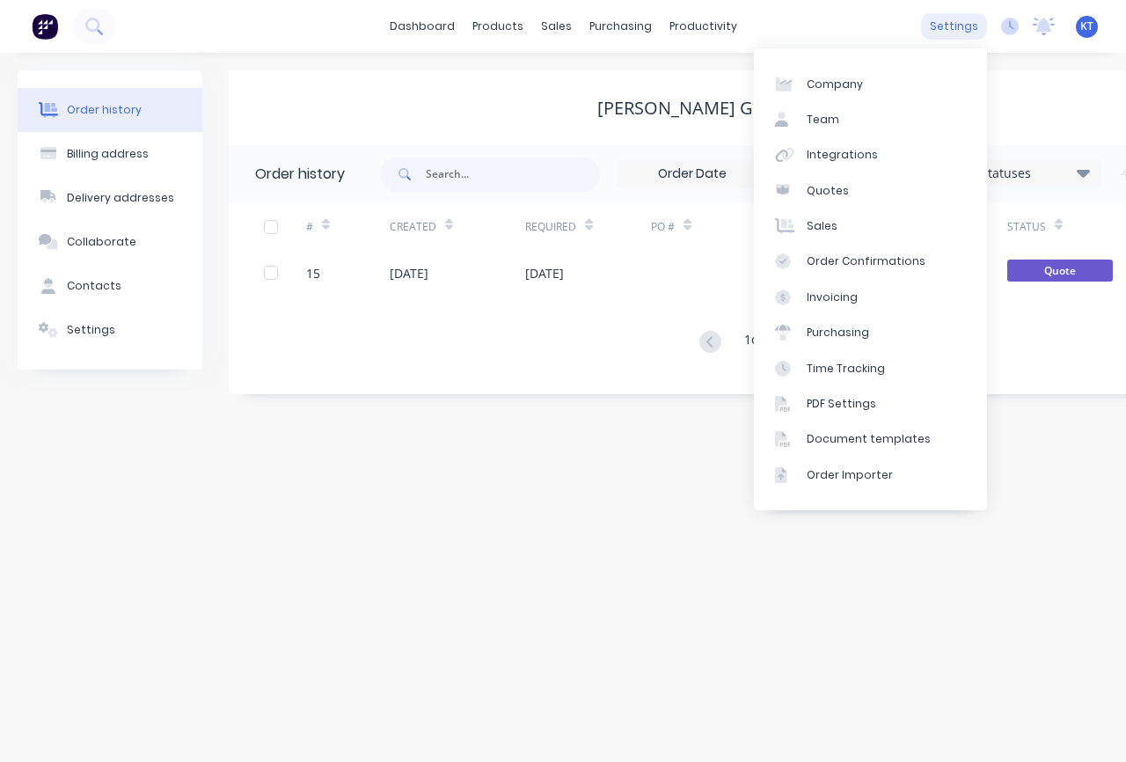
click at [960, 24] on div "settings" at bounding box center [954, 26] width 66 height 26
click at [852, 447] on link "Document templates" at bounding box center [870, 438] width 233 height 35
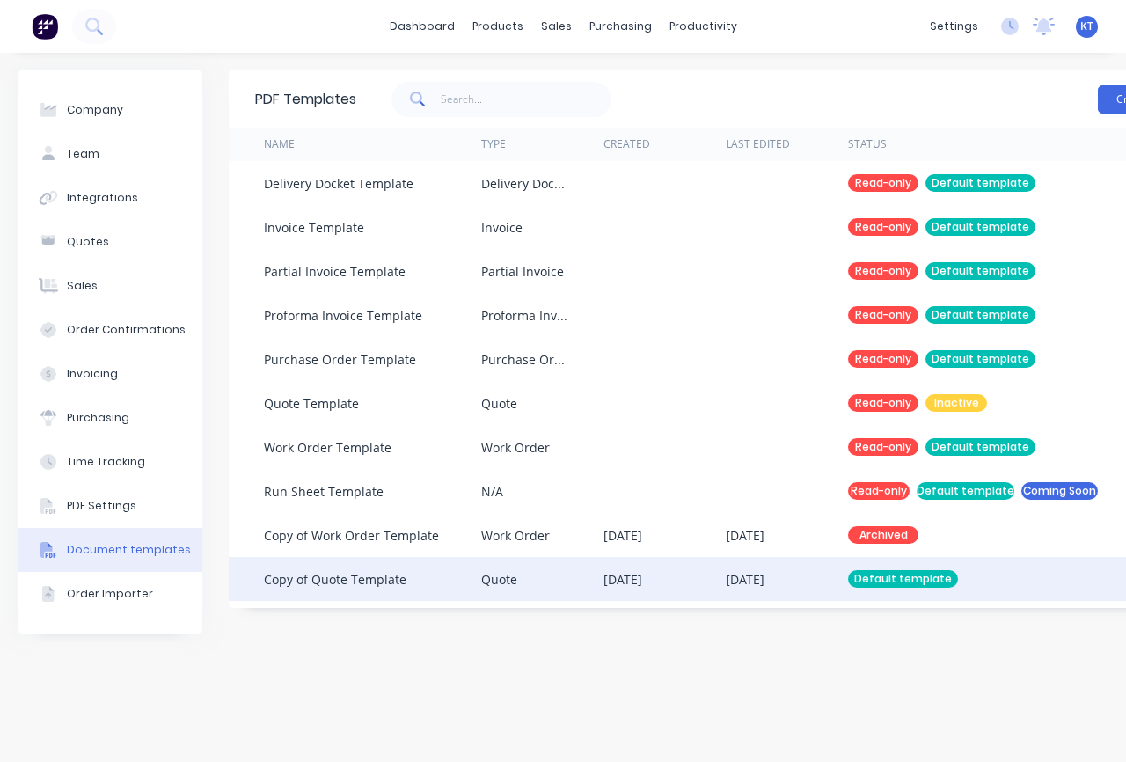
click at [376, 581] on div "Copy of Quote Template" at bounding box center [335, 579] width 142 height 18
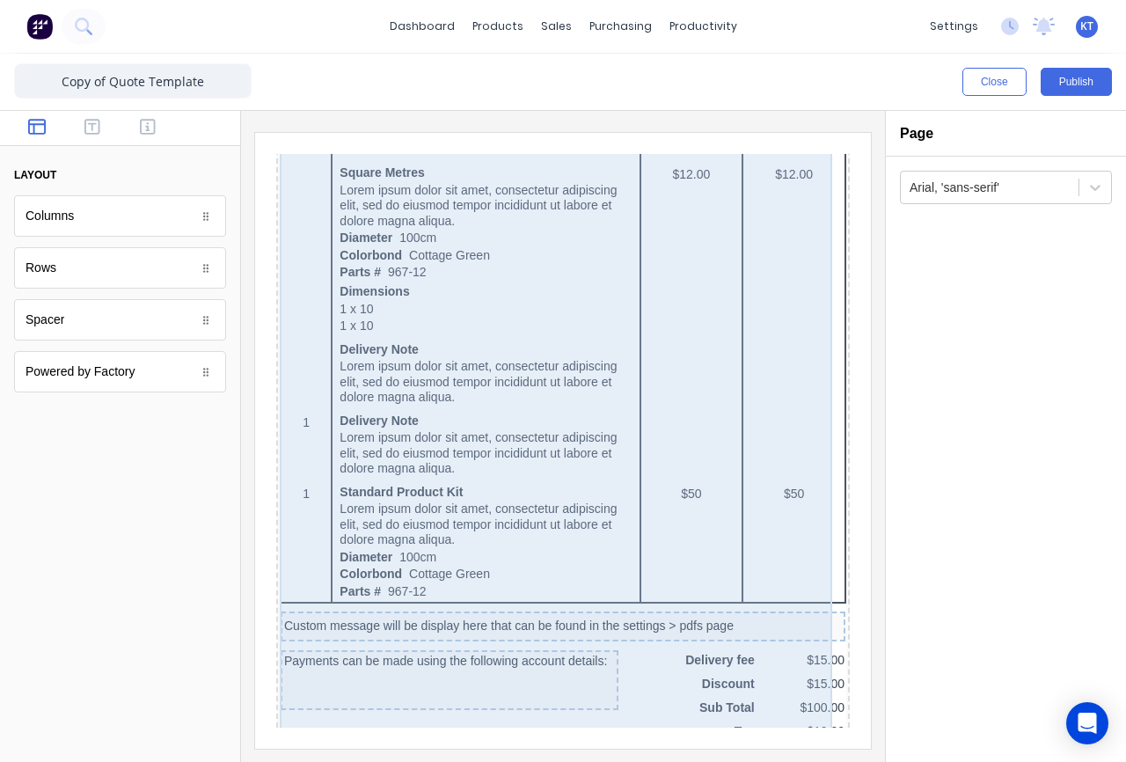
scroll to position [1223, 0]
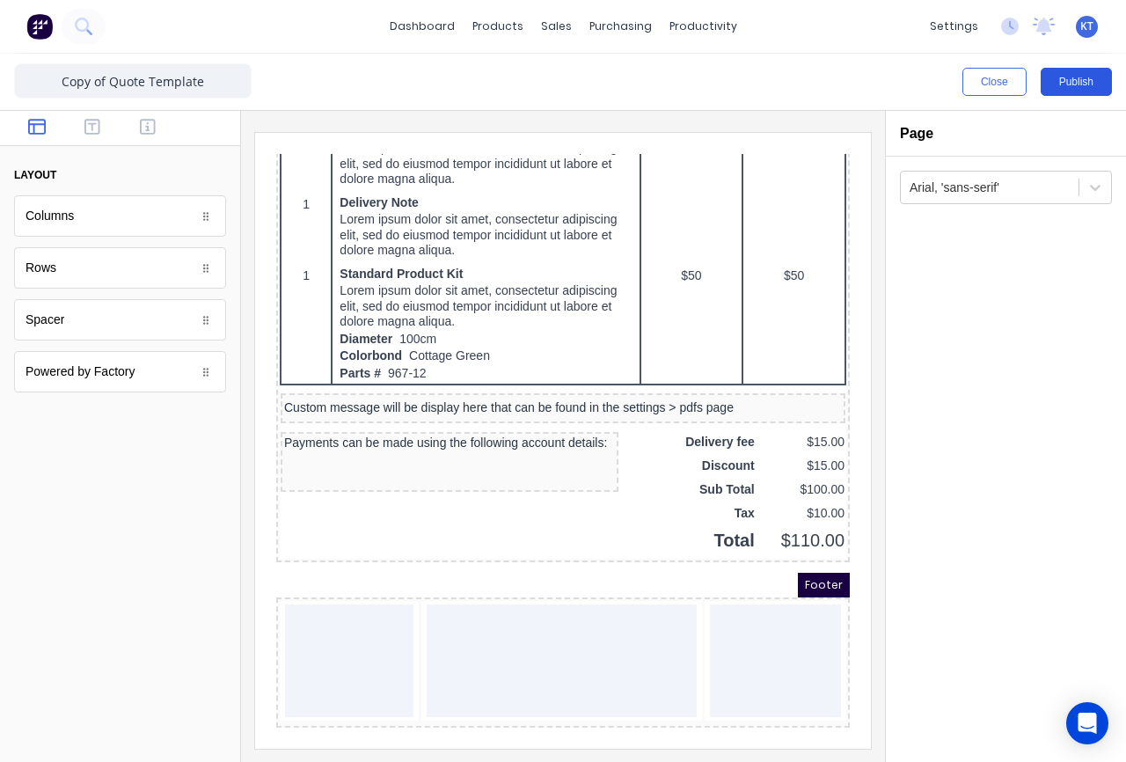
click at [1058, 80] on button "Publish" at bounding box center [1076, 82] width 71 height 28
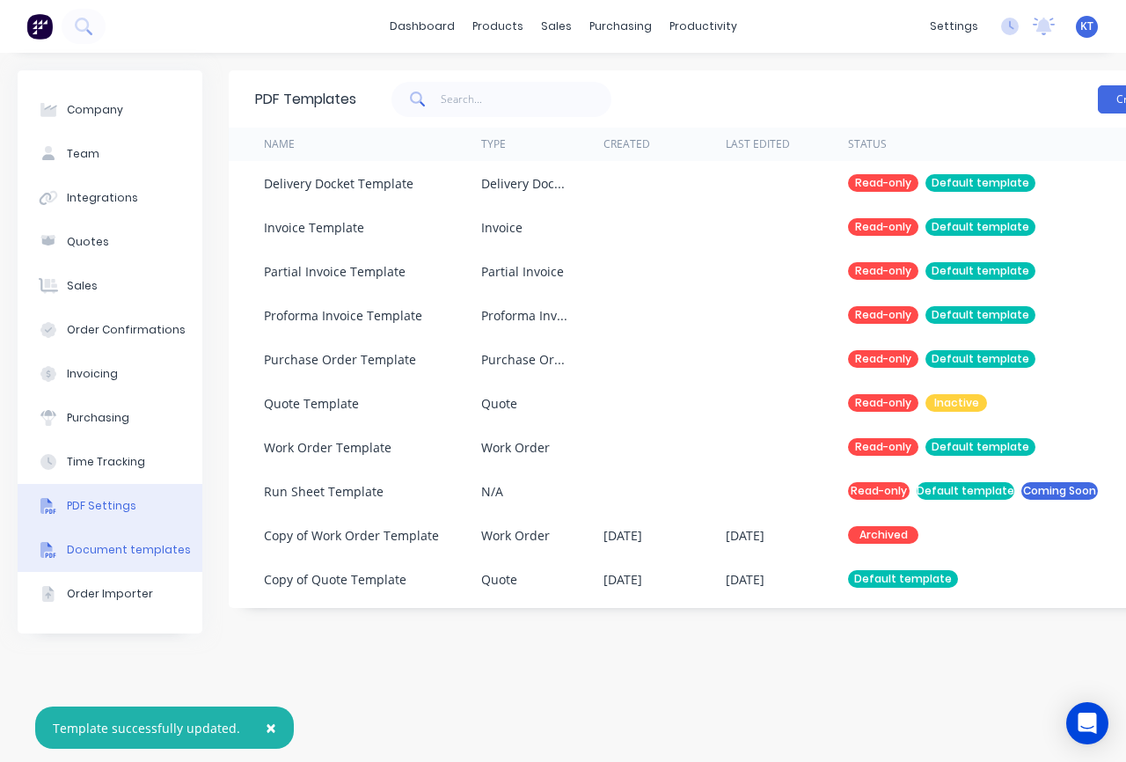
click at [131, 510] on button "PDF Settings" at bounding box center [110, 506] width 185 height 44
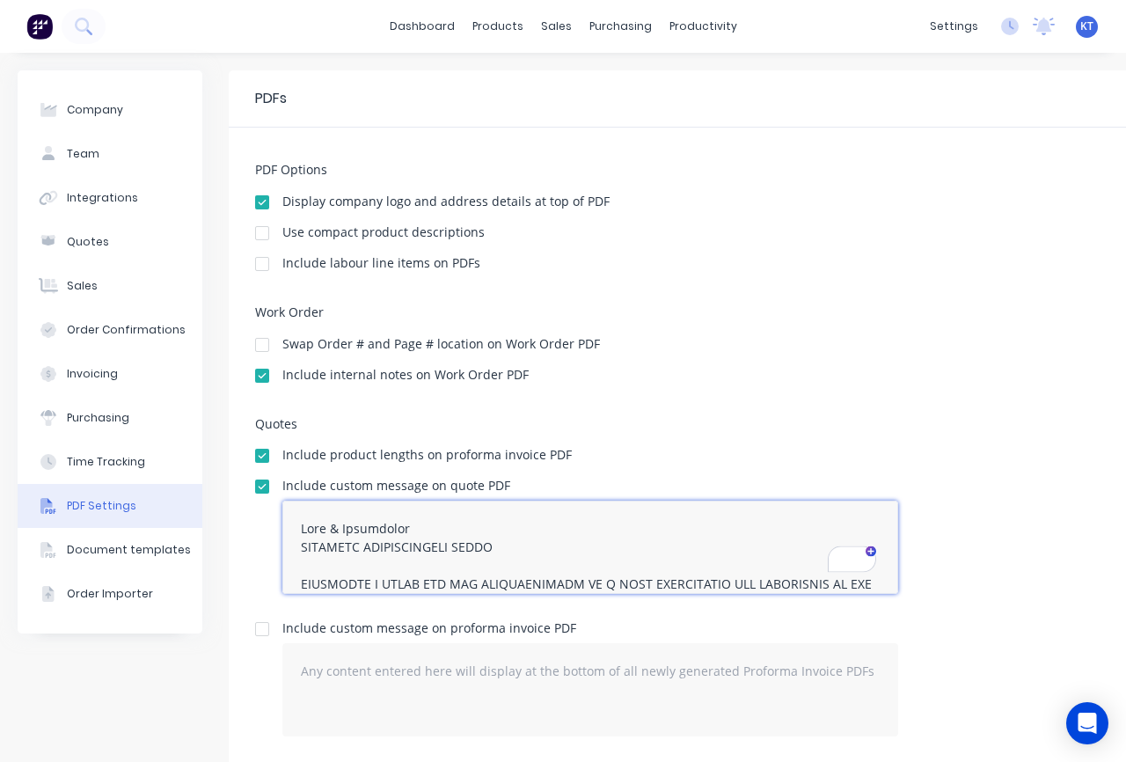
drag, startPoint x: 689, startPoint y: 556, endPoint x: 286, endPoint y: 492, distance: 407.9
click at [286, 492] on div "Include custom message on quote PDF" at bounding box center [590, 543] width 616 height 128
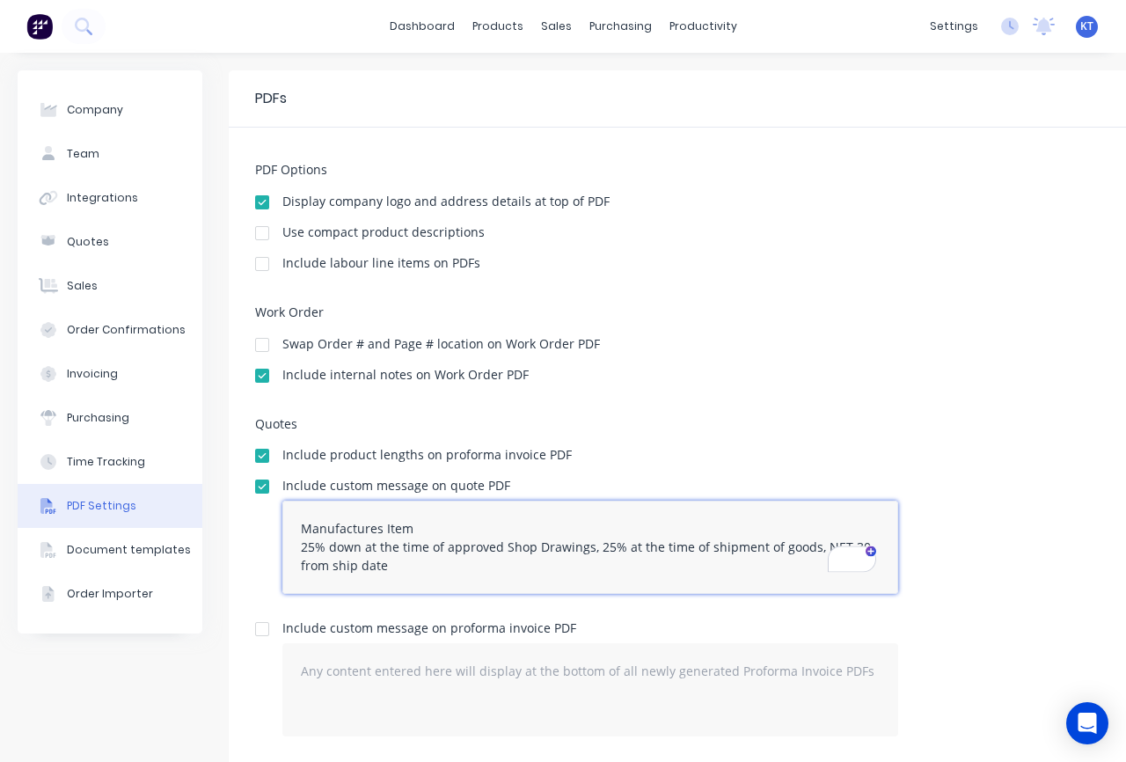
click at [331, 523] on textarea "Manufactures Item 25% down at the time of approved Shop Drawings, 25% at the ti…" at bounding box center [590, 546] width 616 height 93
click at [322, 538] on textarea "Manufactures Item 25% down at the time of approved Shop Drawings, 25% at the ti…" at bounding box center [590, 546] width 616 height 93
click at [303, 542] on textarea "Manufactures Item 25% down at the time of approved Shop Drawings, 25% at the ti…" at bounding box center [590, 546] width 616 height 93
drag, startPoint x: 301, startPoint y: 527, endPoint x: 556, endPoint y: 561, distance: 257.4
click at [556, 561] on textarea "Manufactures Item 25% down at the time of approved Shop Drawings, 25% at the ti…" at bounding box center [590, 546] width 616 height 93
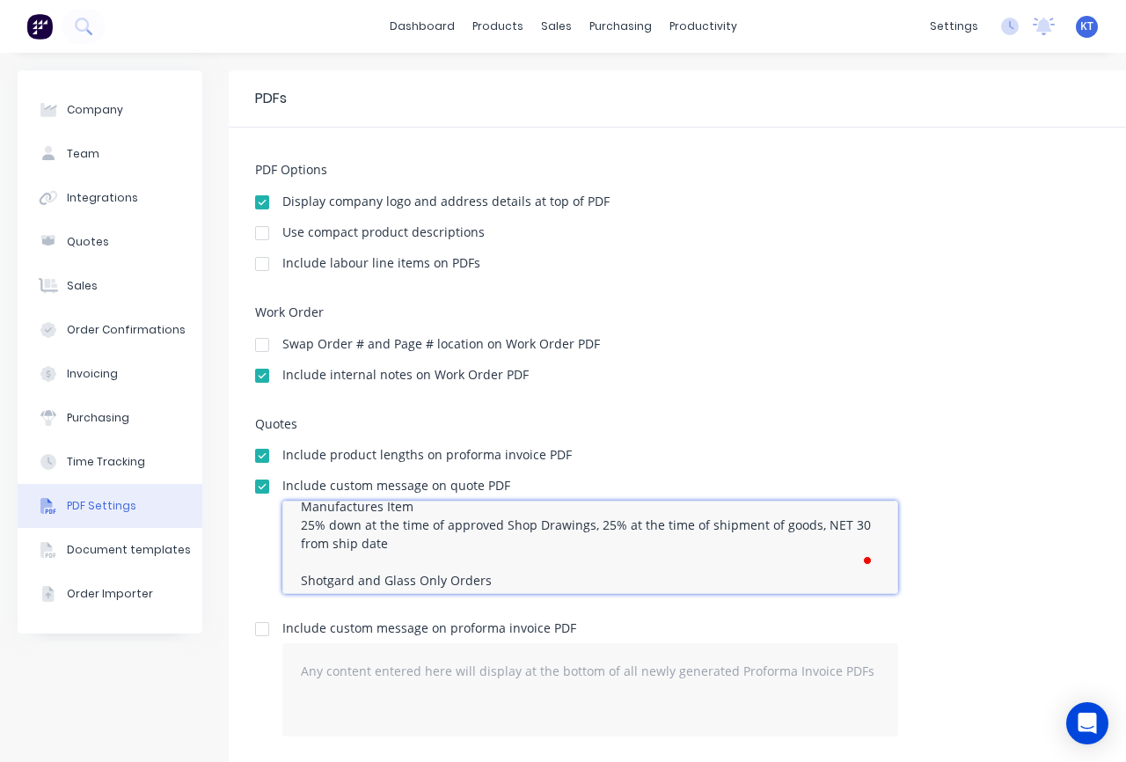
click at [508, 579] on textarea "Manufactures Item 25% down at the time of approved Shop Drawings, 25% at the ti…" at bounding box center [590, 546] width 616 height 93
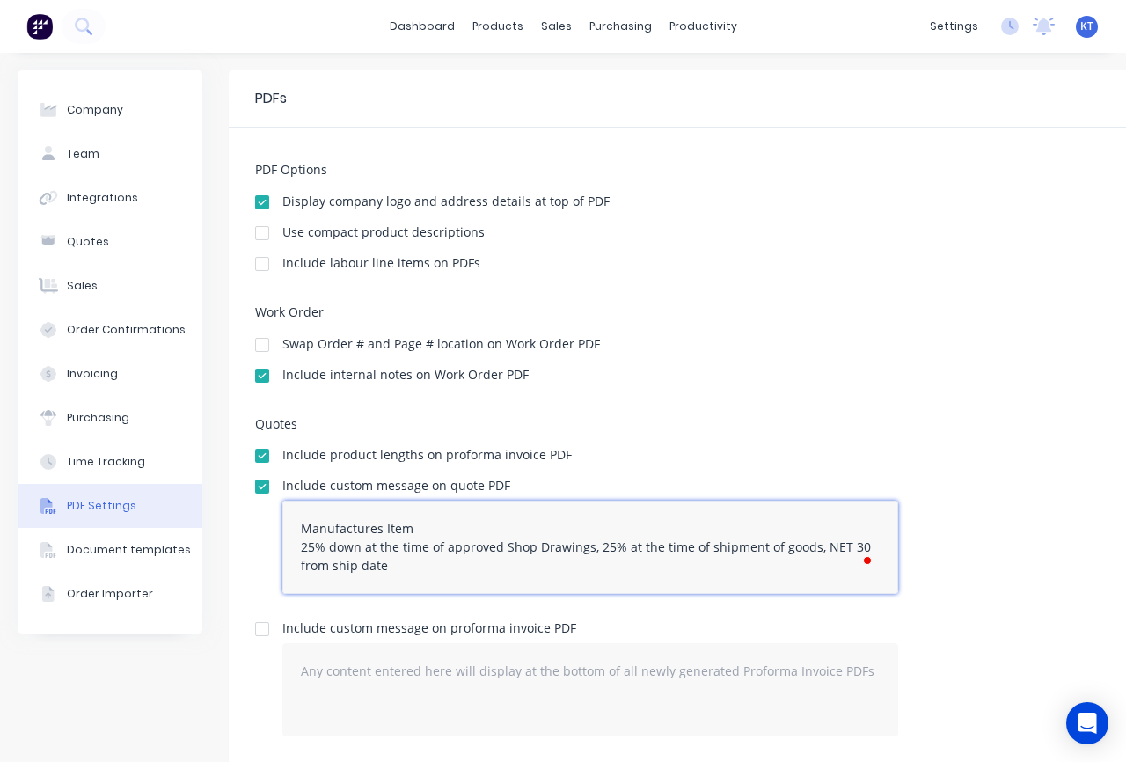
drag, startPoint x: 554, startPoint y: 518, endPoint x: 303, endPoint y: 497, distance: 251.6
click at [304, 496] on div "Manufactures Item 25% down at the time of approved Shop Drawings, 25% at the ti…" at bounding box center [590, 552] width 616 height 112
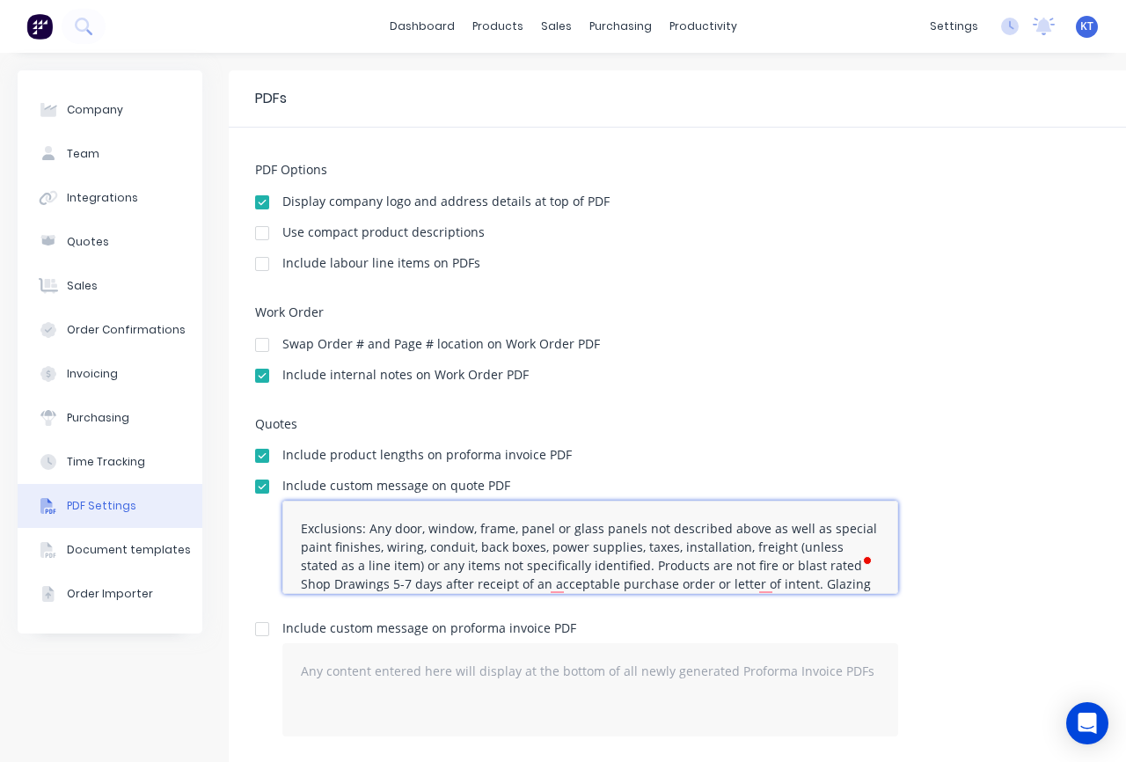
click at [318, 540] on textarea "Exclusions: Any door, window, frame, panel or glass panels not described above …" at bounding box center [590, 546] width 616 height 93
click at [316, 551] on textarea "Exclusions: Any door, window, frame, panel or glass panels not described above …" at bounding box center [590, 546] width 616 height 93
click at [303, 559] on textarea "Exclusions: Any door, window, frame, panel or glass panels not described above …" at bounding box center [590, 546] width 616 height 93
click at [297, 545] on textarea "Exclusions: Any door, window, frame, panel or glass panels not described above …" at bounding box center [590, 546] width 616 height 93
type textarea "Exclusions: Any door, window, frame, panel or glass panels not described above …"
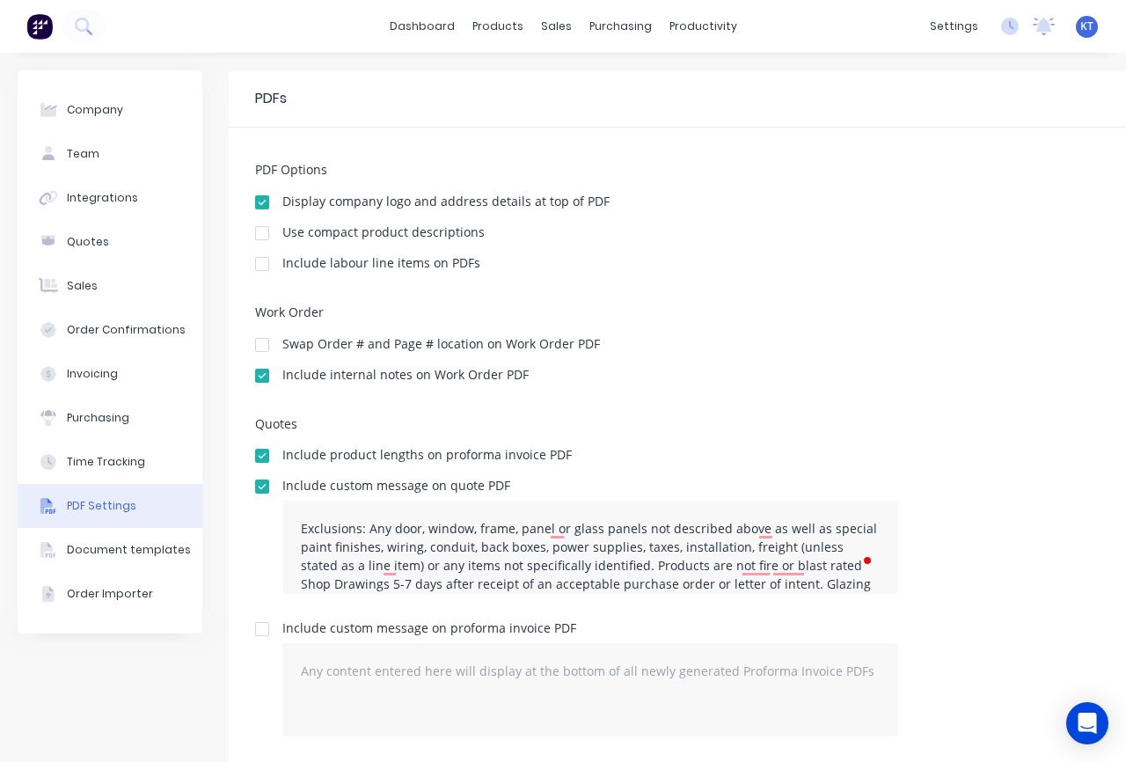
click at [716, 371] on div "Include internal notes on Work Order PDF" at bounding box center [735, 377] width 960 height 17
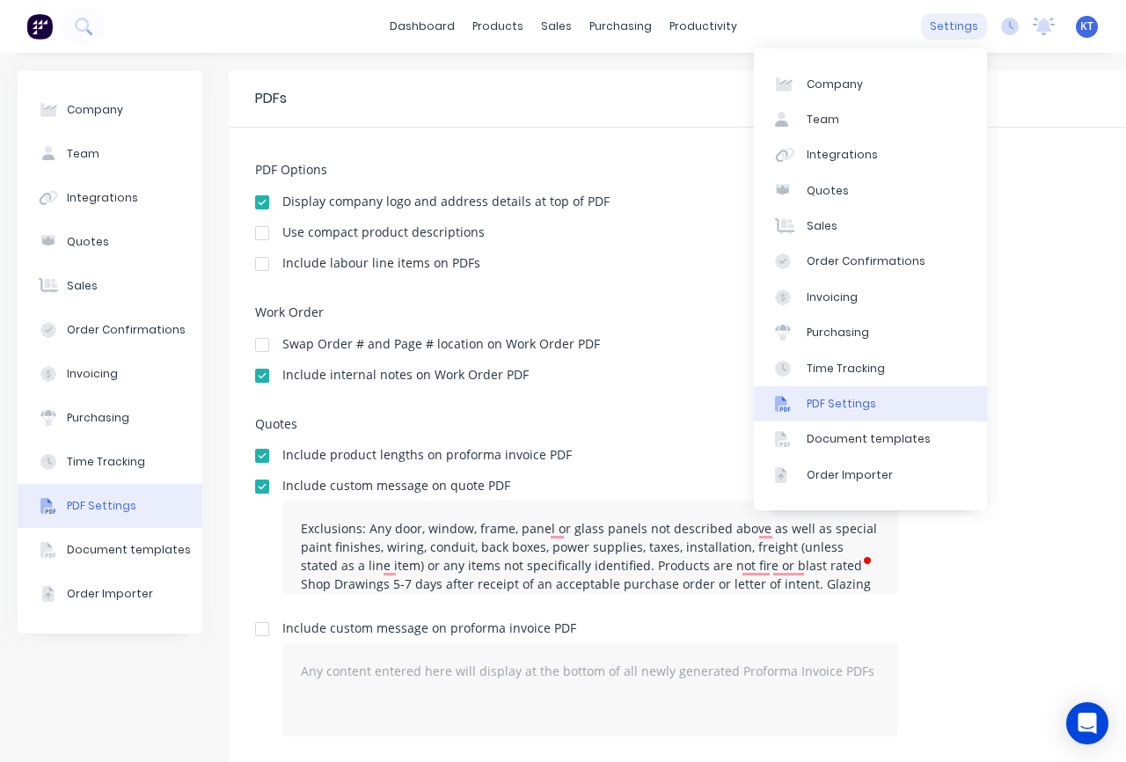
click at [955, 32] on div "settings" at bounding box center [954, 26] width 66 height 26
click at [887, 444] on div "Document templates" at bounding box center [869, 439] width 124 height 16
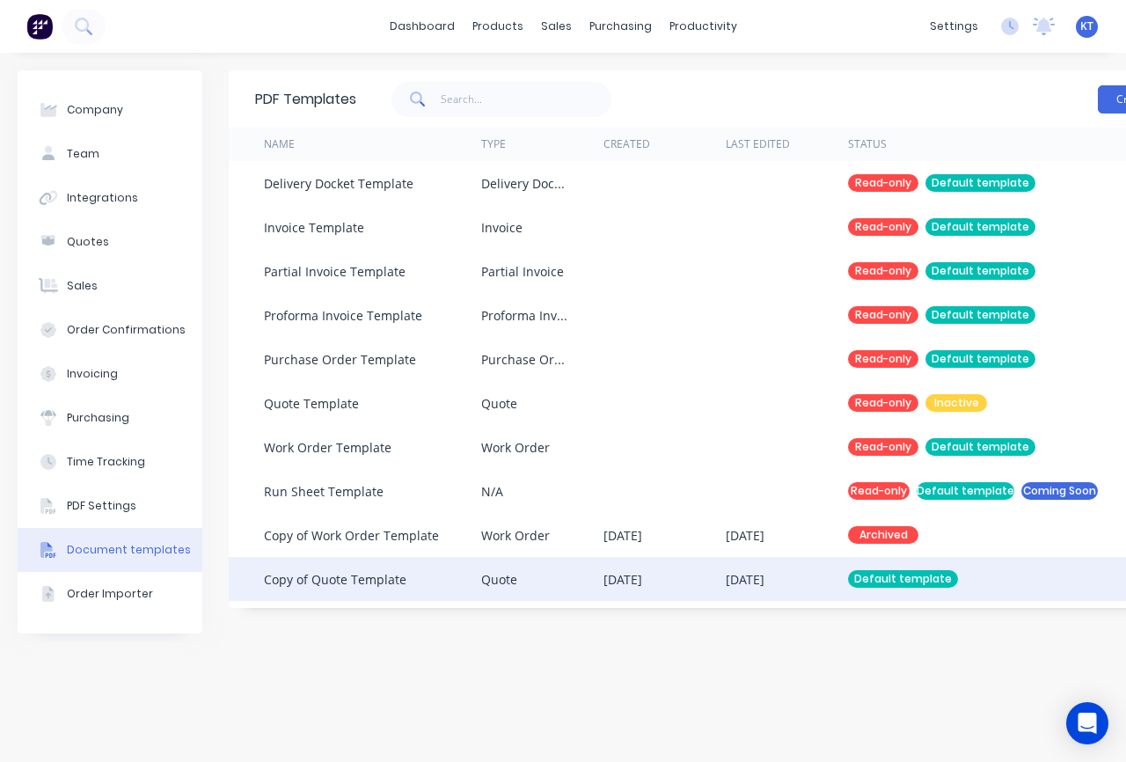
click at [851, 581] on div "Default template" at bounding box center [903, 579] width 110 height 18
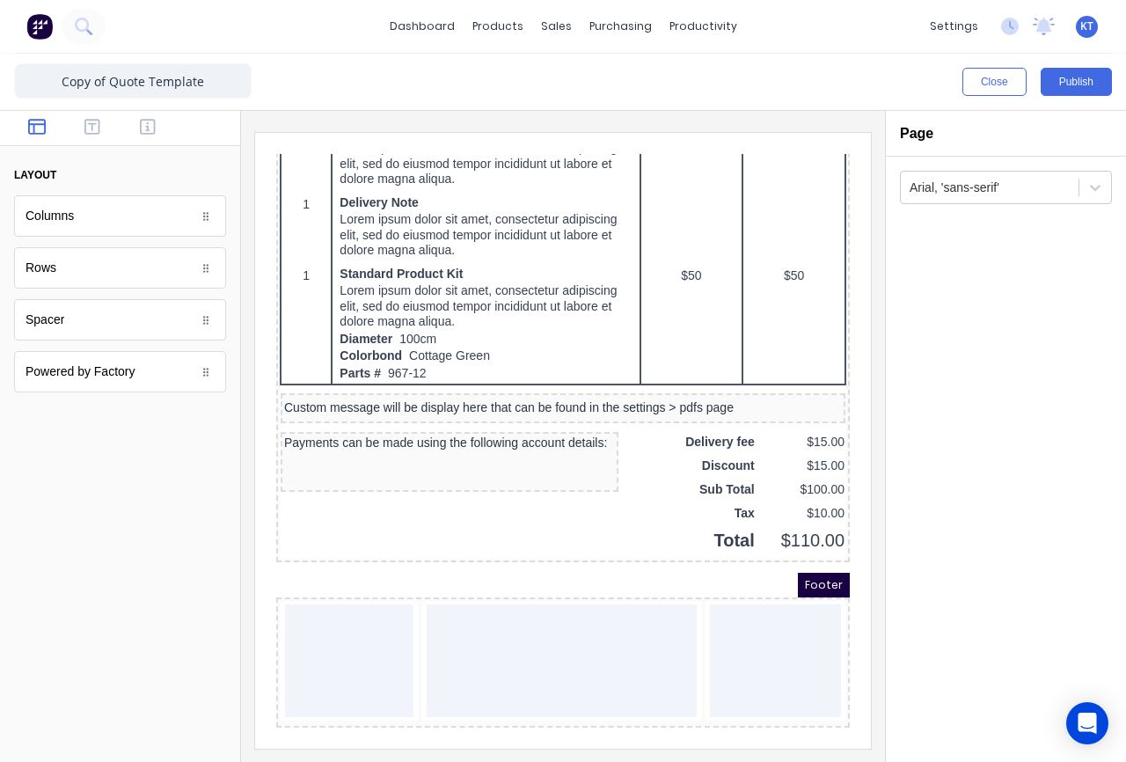
scroll to position [1223, 0]
click at [514, 386] on div "Custom message will be display here that can be found in the settings > pdfs pa…" at bounding box center [542, 387] width 558 height 16
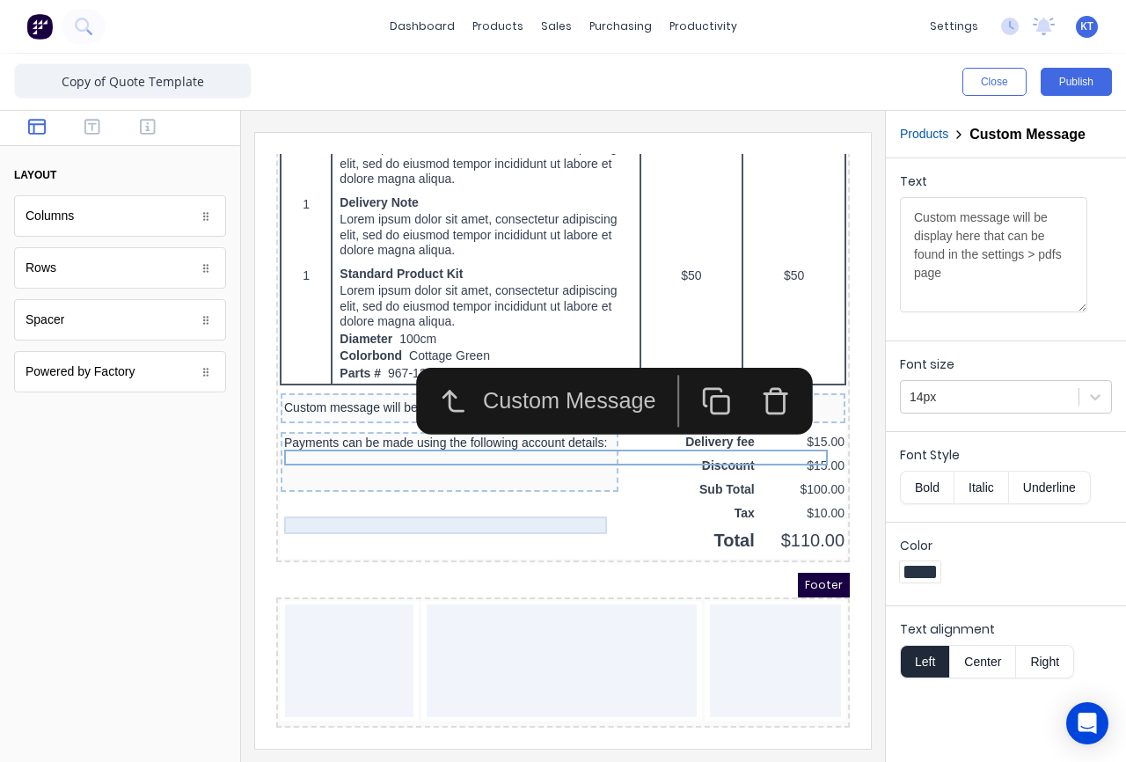
click at [328, 442] on div at bounding box center [428, 441] width 331 height 18
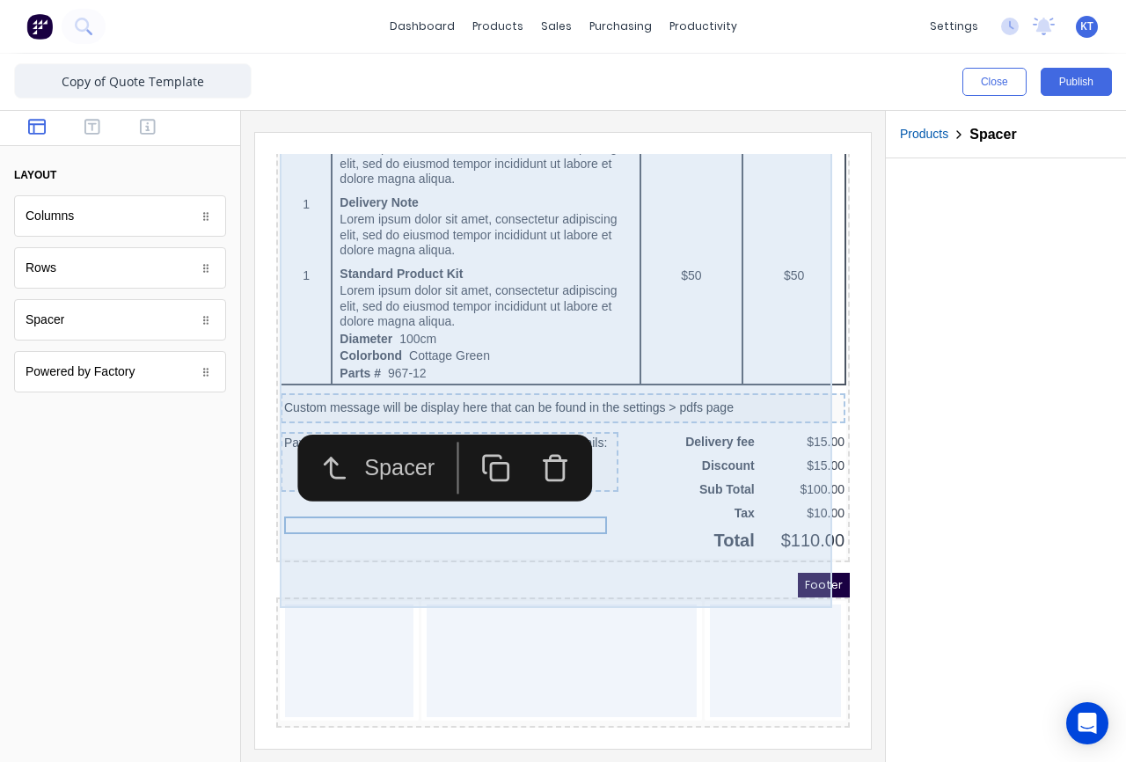
click at [312, 437] on div "Payments can be made using the following account details:" at bounding box center [428, 441] width 338 height 60
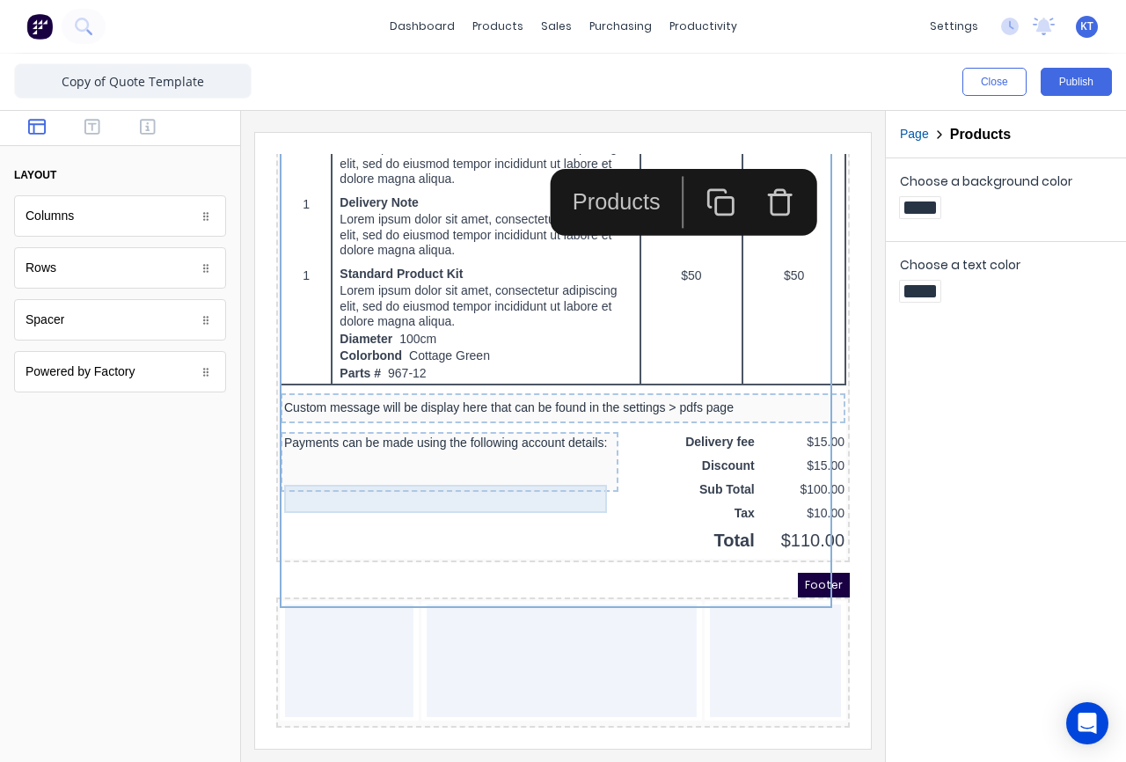
click at [315, 428] on div "Payments can be made using the following account details:" at bounding box center [428, 421] width 331 height 14
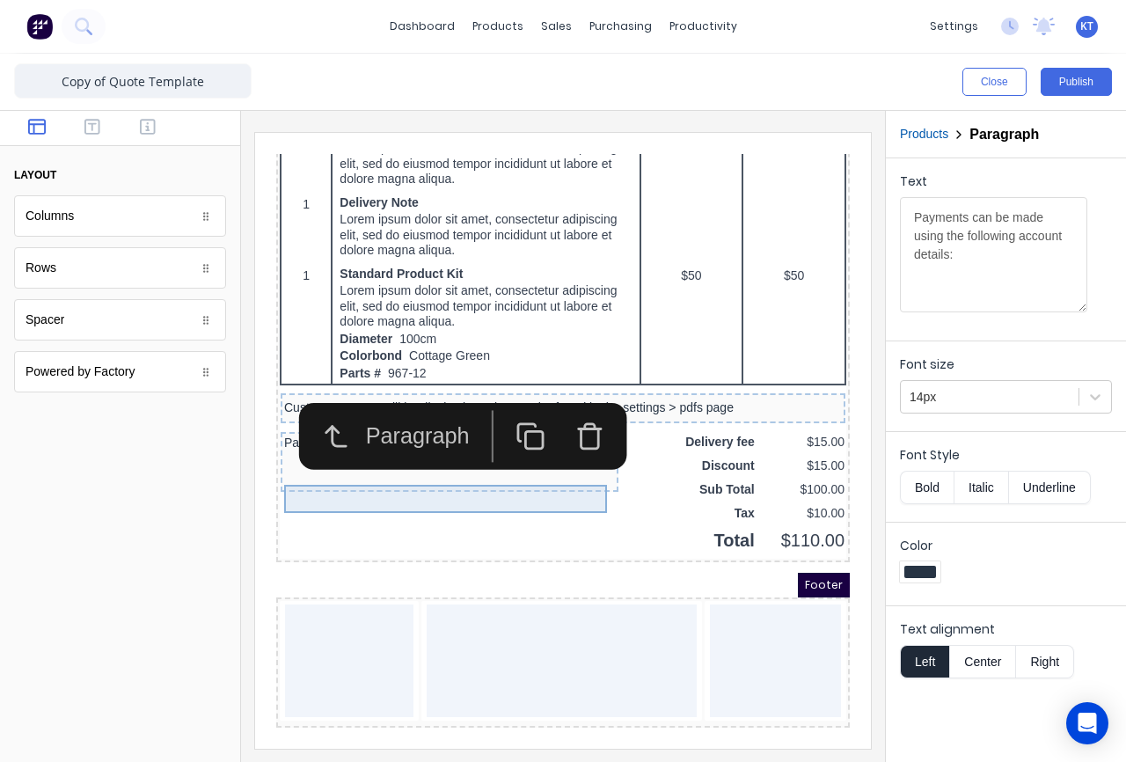
click at [315, 428] on div "Payments can be made using the following account details:" at bounding box center [428, 421] width 331 height 14
click at [572, 400] on icon "button" at bounding box center [569, 415] width 30 height 30
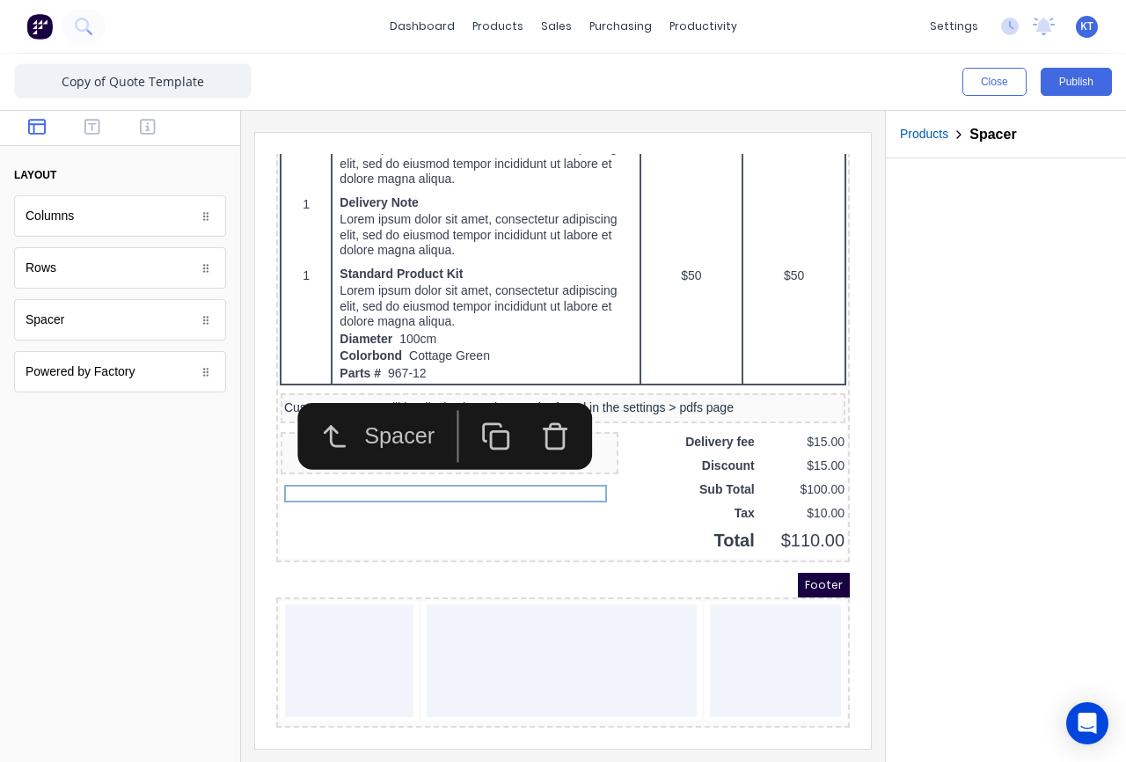
click at [86, 219] on div "Columns" at bounding box center [120, 215] width 212 height 41
click at [98, 134] on icon "button" at bounding box center [92, 127] width 16 height 16
click at [86, 270] on div "Text" at bounding box center [120, 267] width 212 height 41
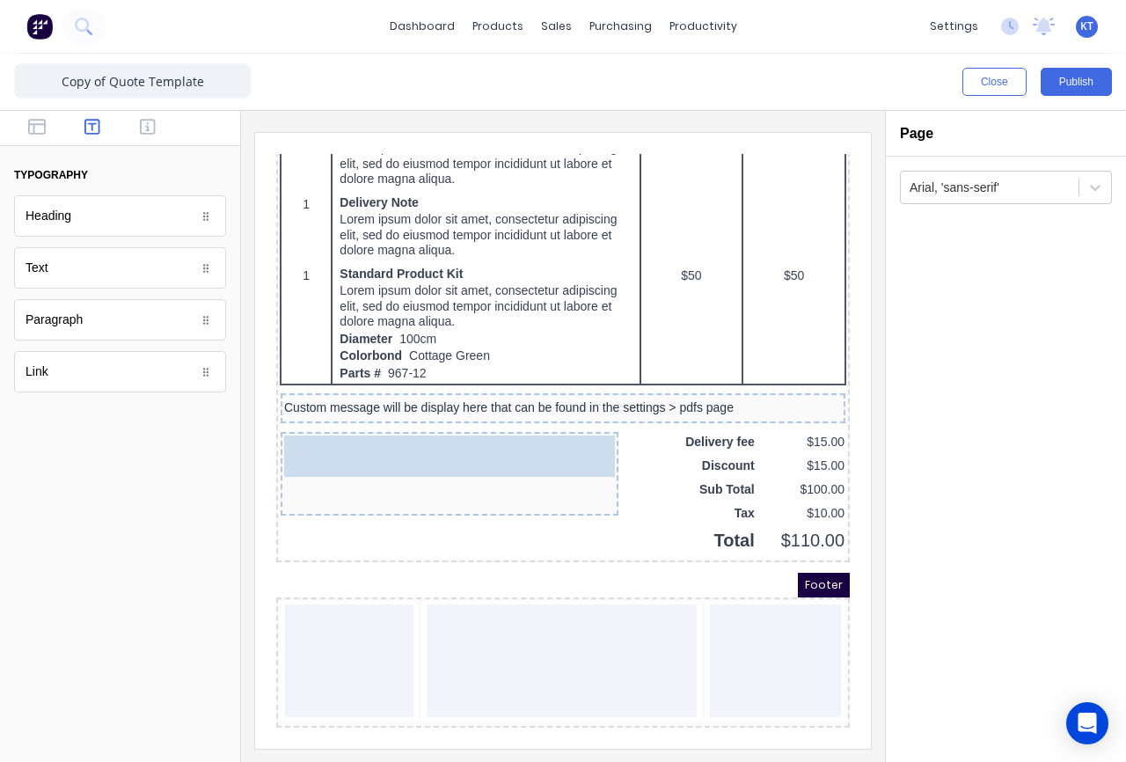
drag, startPoint x: 83, startPoint y: 278, endPoint x: 375, endPoint y: 428, distance: 328.5
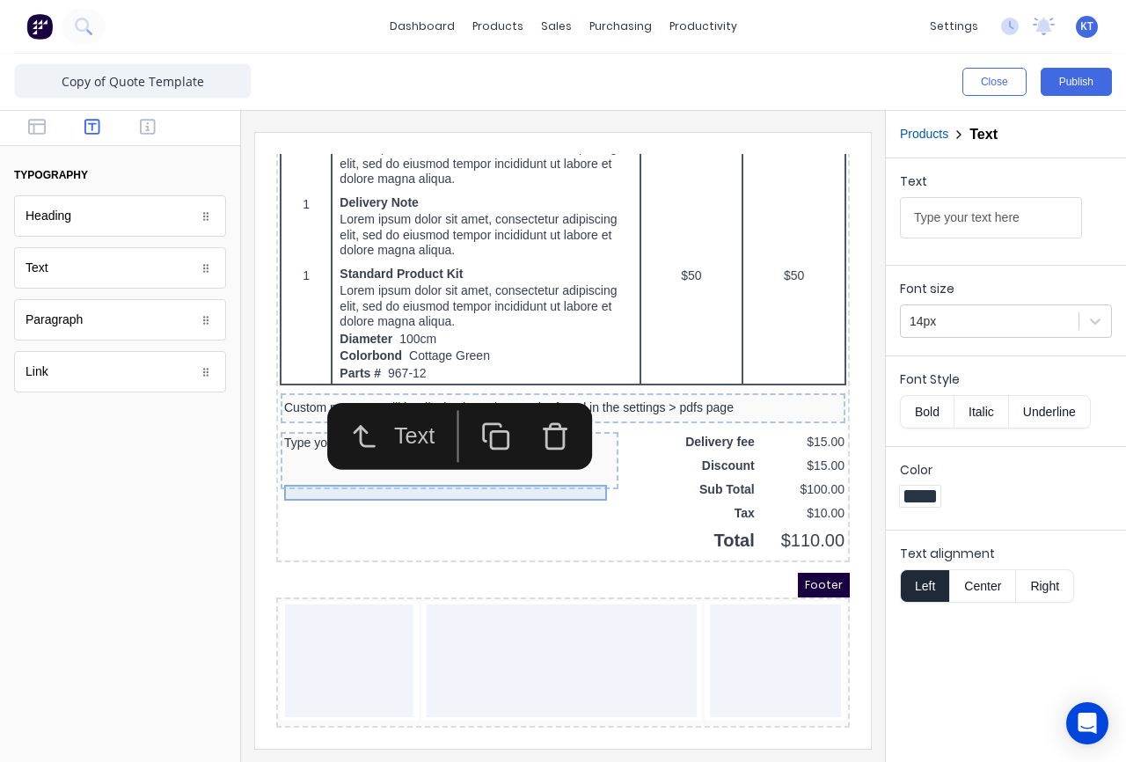
click at [375, 415] on div "Type your text here" at bounding box center [428, 422] width 331 height 16
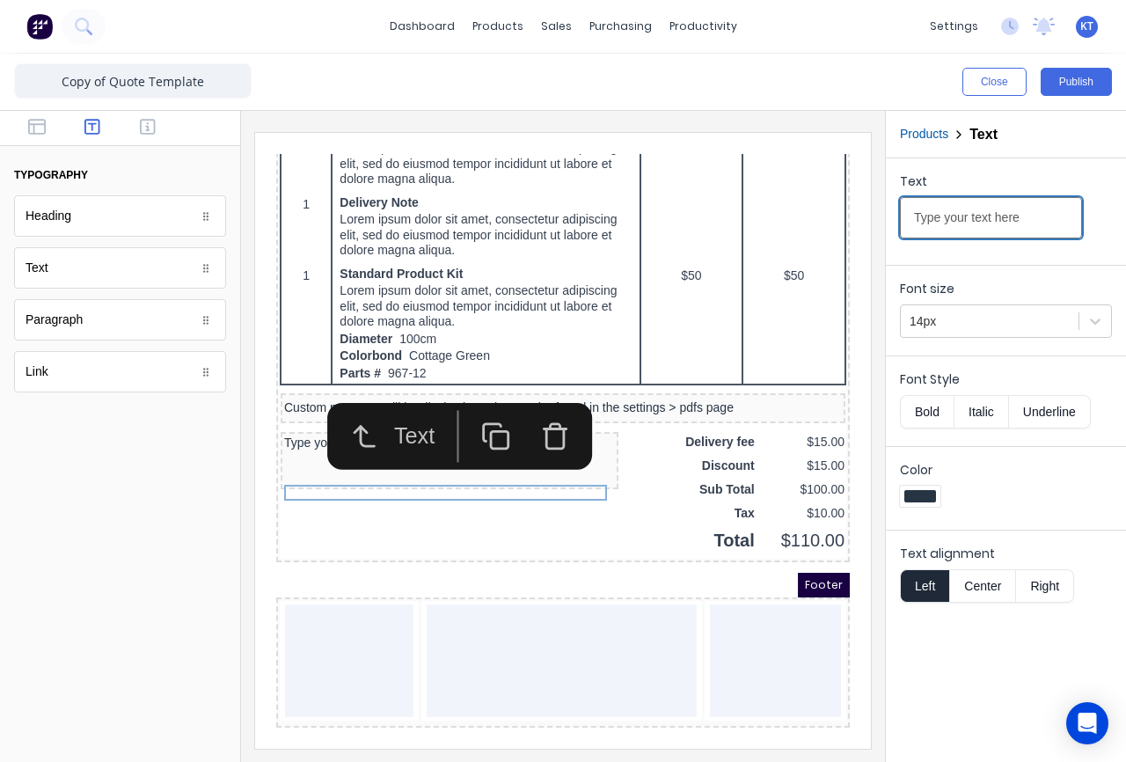
click at [1009, 217] on input "Type your text here" at bounding box center [991, 217] width 182 height 41
drag, startPoint x: 1304, startPoint y: 354, endPoint x: 805, endPoint y: 195, distance: 524.1
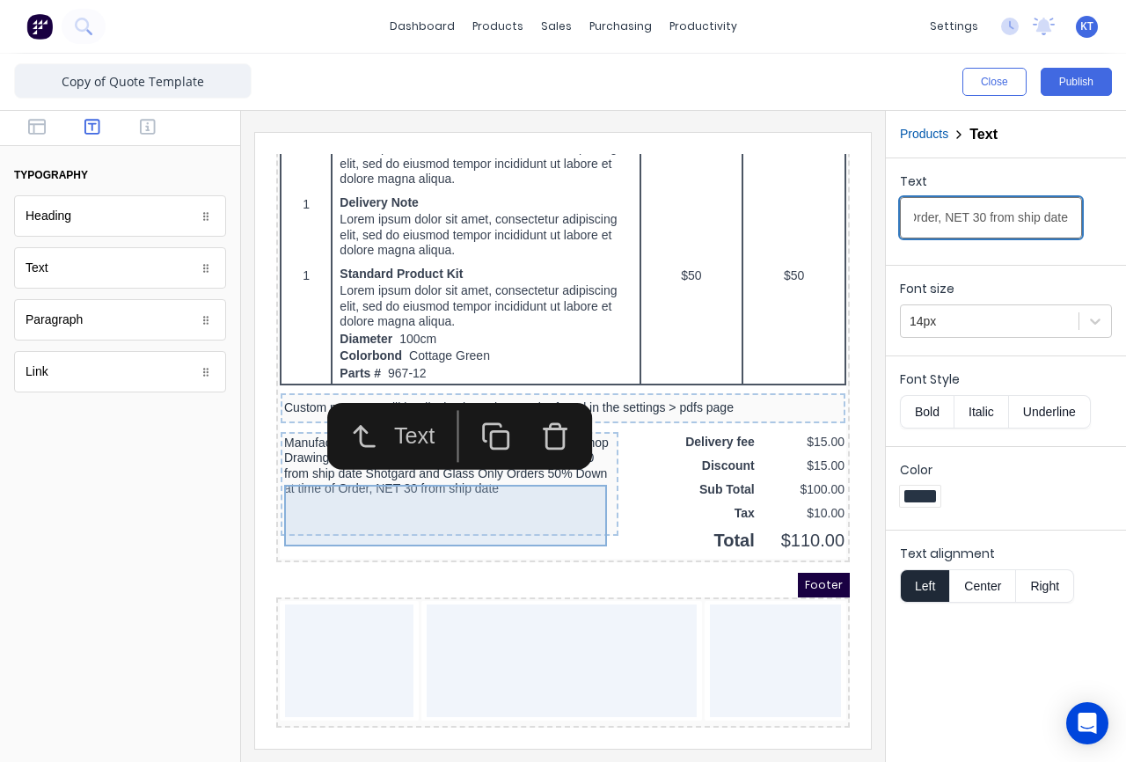
scroll to position [1073, 0]
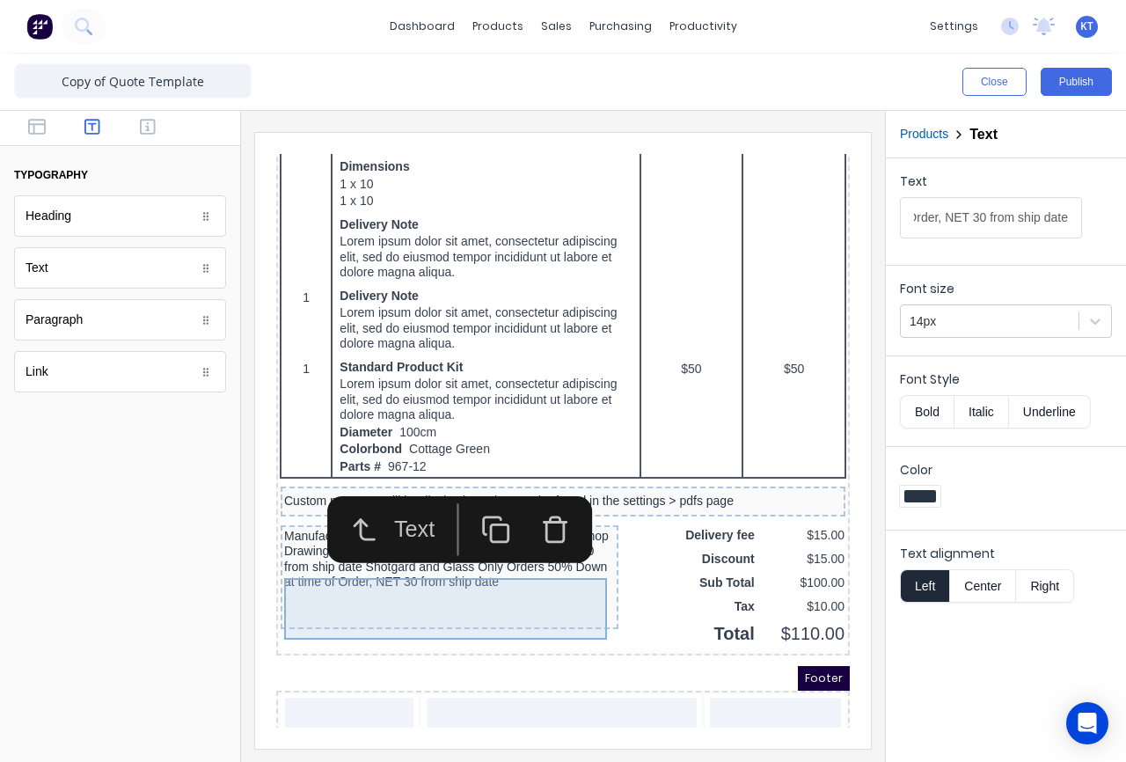
click at [374, 569] on div "Manufactures Item 25% down at the time of approved Shop Drawings, 25% at the ti…" at bounding box center [428, 539] width 331 height 62
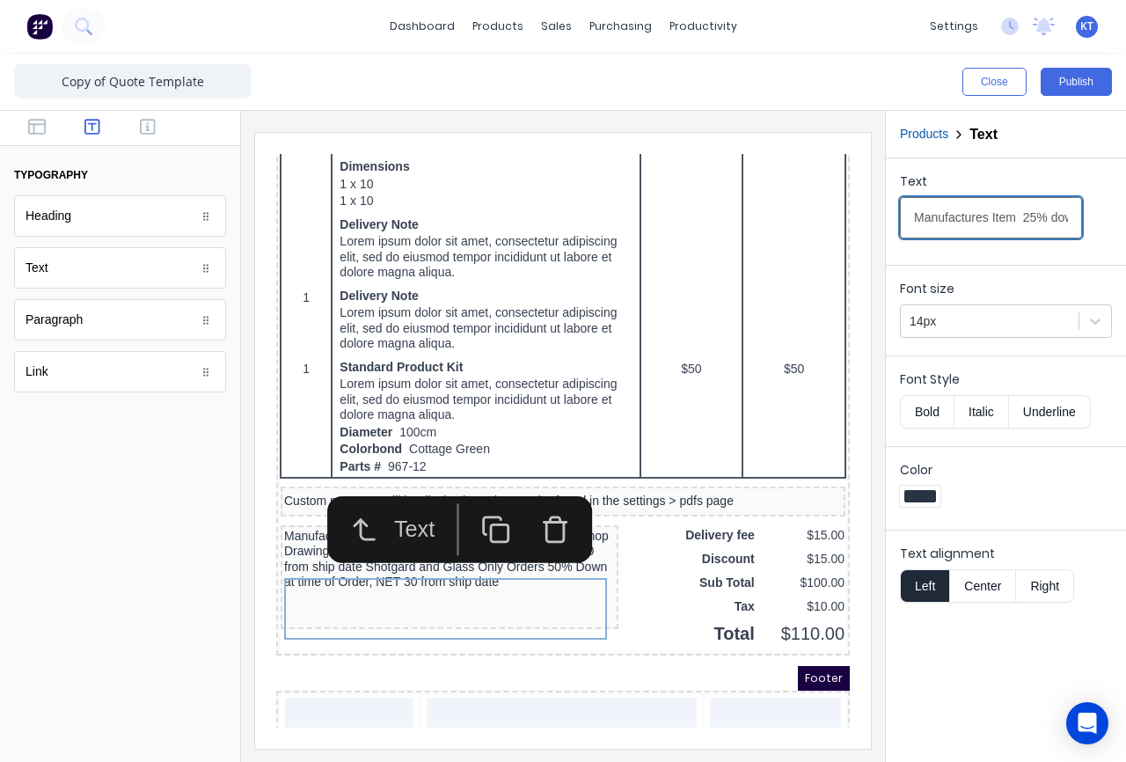
click at [999, 219] on input "Manufactures Item 25% down at the time of approved Shop Drawings, 25% at the ti…" at bounding box center [991, 217] width 182 height 41
click at [981, 587] on button "Center" at bounding box center [982, 585] width 67 height 33
drag, startPoint x: 1017, startPoint y: 221, endPoint x: 1076, endPoint y: 225, distance: 59.1
click at [1078, 224] on div "Text Manufactures Item 25% down at the time of approved Shop Drawings, 25% at t…" at bounding box center [1006, 209] width 212 height 75
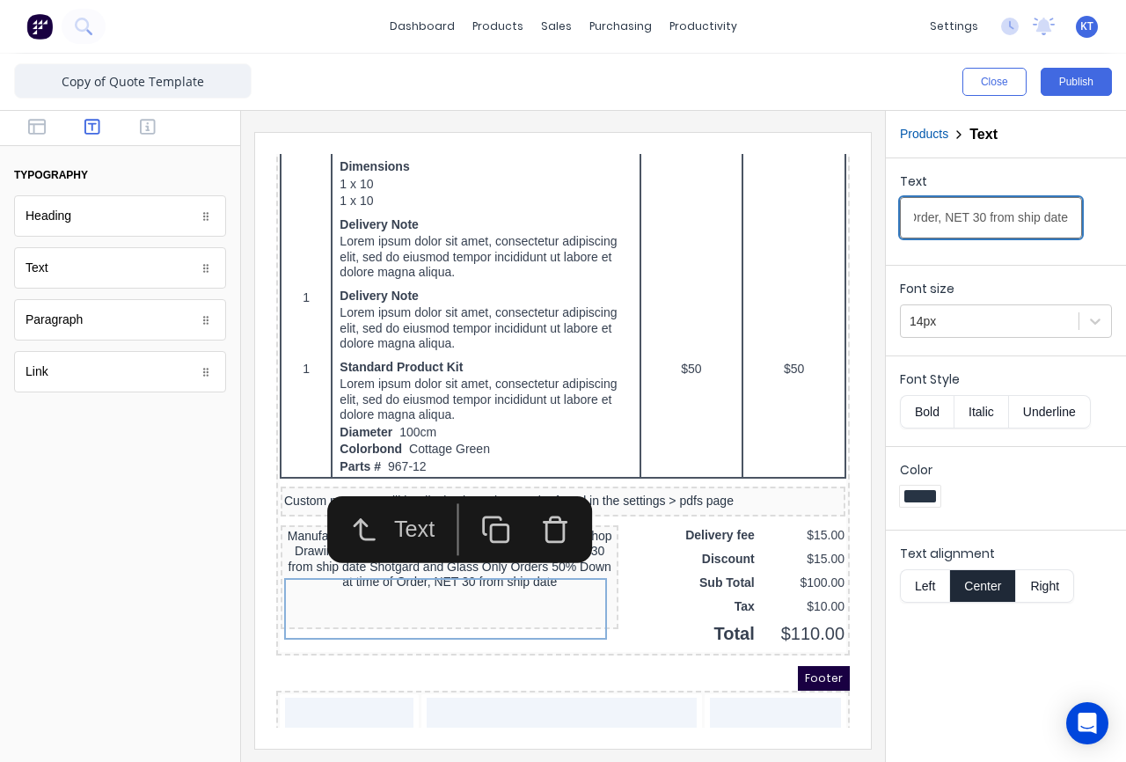
click at [991, 227] on input "Manufactures Item 25% down at the time of approved Shop Drawings, 25% at the ti…" at bounding box center [991, 217] width 182 height 41
click at [1008, 215] on input "Manufactures Item 25% down at the time of approved Shop Drawings, 25% at the ti…" at bounding box center [991, 217] width 182 height 41
type input "Manufactures Item 25% down at the time of approved Shop Drawings, 25% at the ti…"
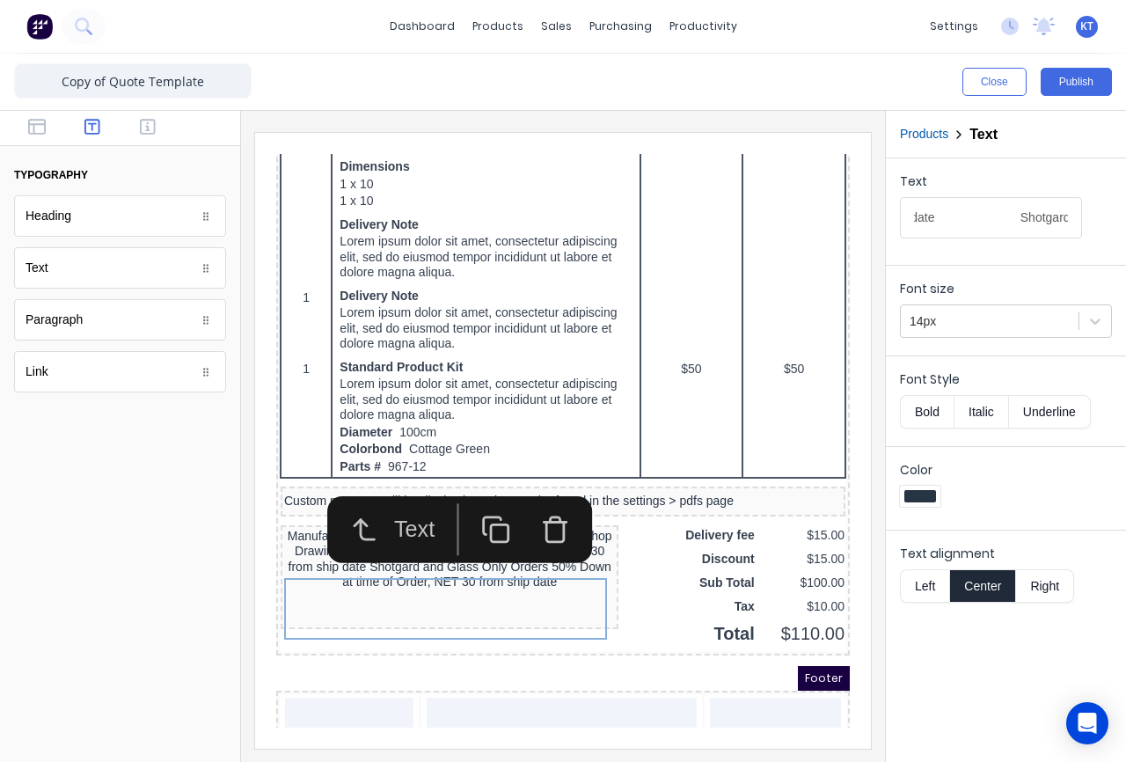
click at [1022, 486] on div at bounding box center [1006, 499] width 212 height 26
click at [994, 223] on input "Manufactures Item 25% down at the time of approved Shop Drawings, 25% at the ti…" at bounding box center [991, 217] width 182 height 41
drag, startPoint x: 957, startPoint y: 219, endPoint x: 1029, endPoint y: 230, distance: 73.0
click at [1054, 221] on input "Manufactures Item 25% down at the time of approved Shop Drawings, 25% at the ti…" at bounding box center [991, 217] width 182 height 41
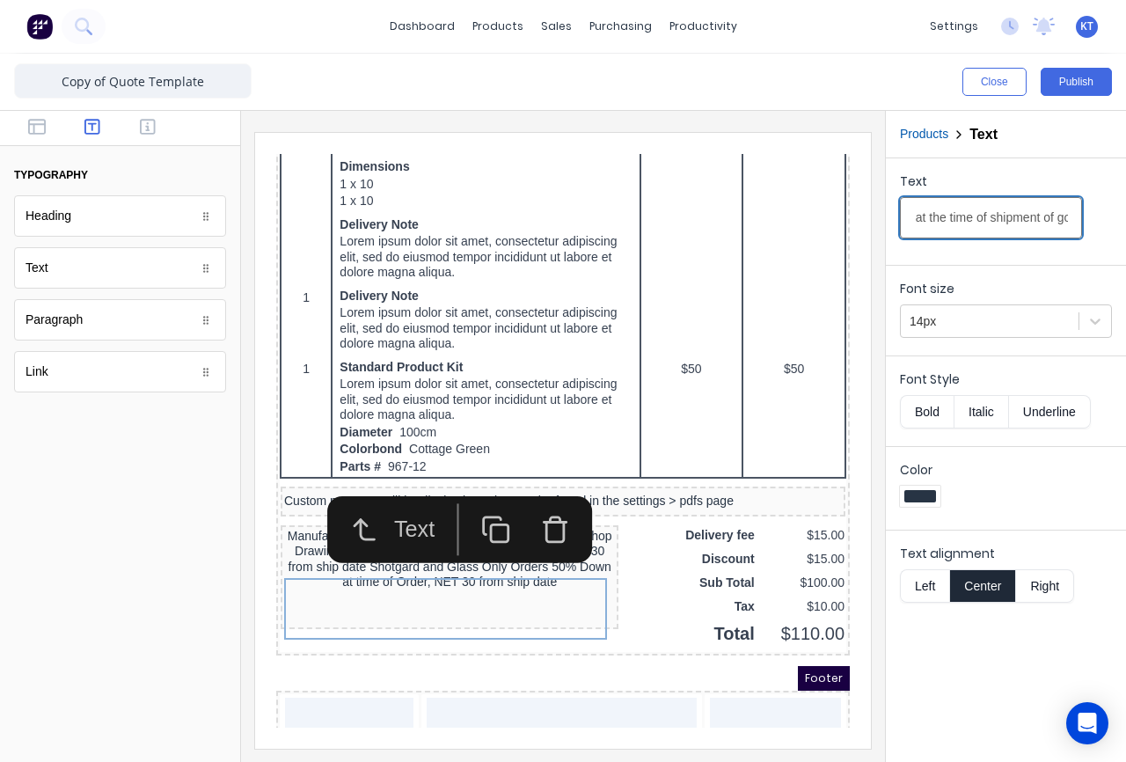
scroll to position [0, 507]
click at [990, 237] on input "Manufactures Item 25% down at the time of approved Shop Drawings, 25% at the ti…" at bounding box center [991, 217] width 182 height 41
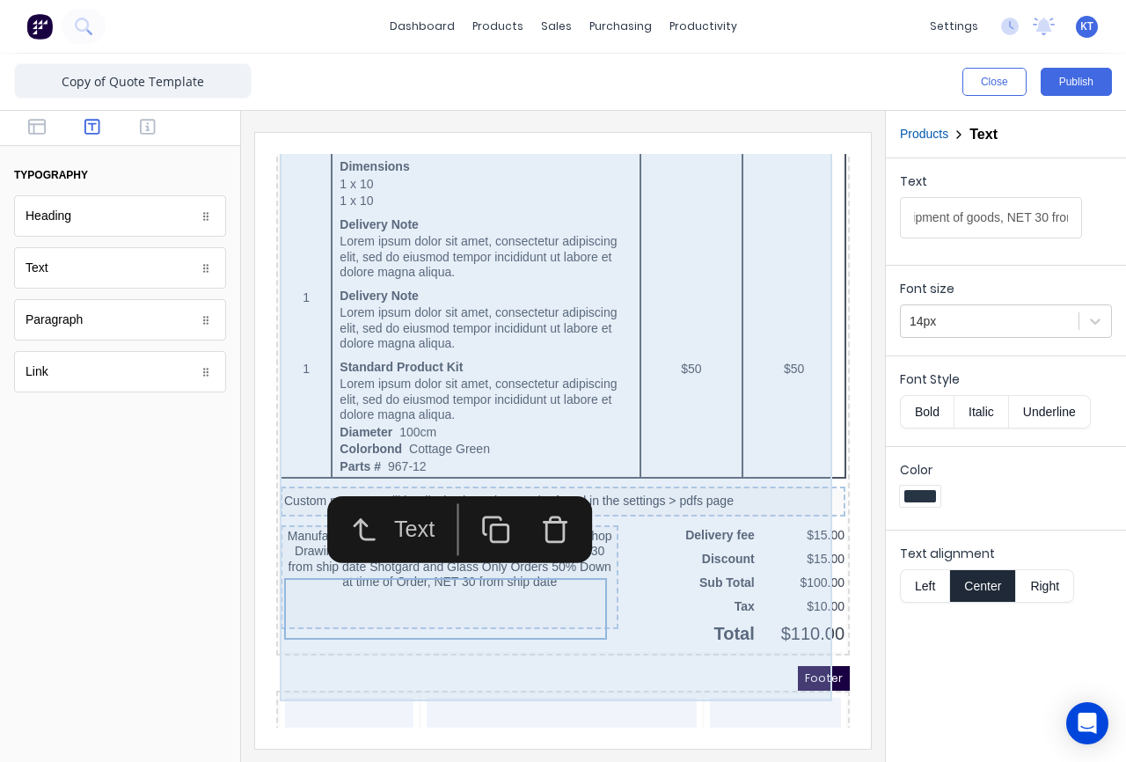
click at [628, 631] on div "QTY DESCRIPTION EACH TOTAL 1 Basic Product Lorem ipsum dolor sit amet, consecte…" at bounding box center [542, 53] width 566 height 1155
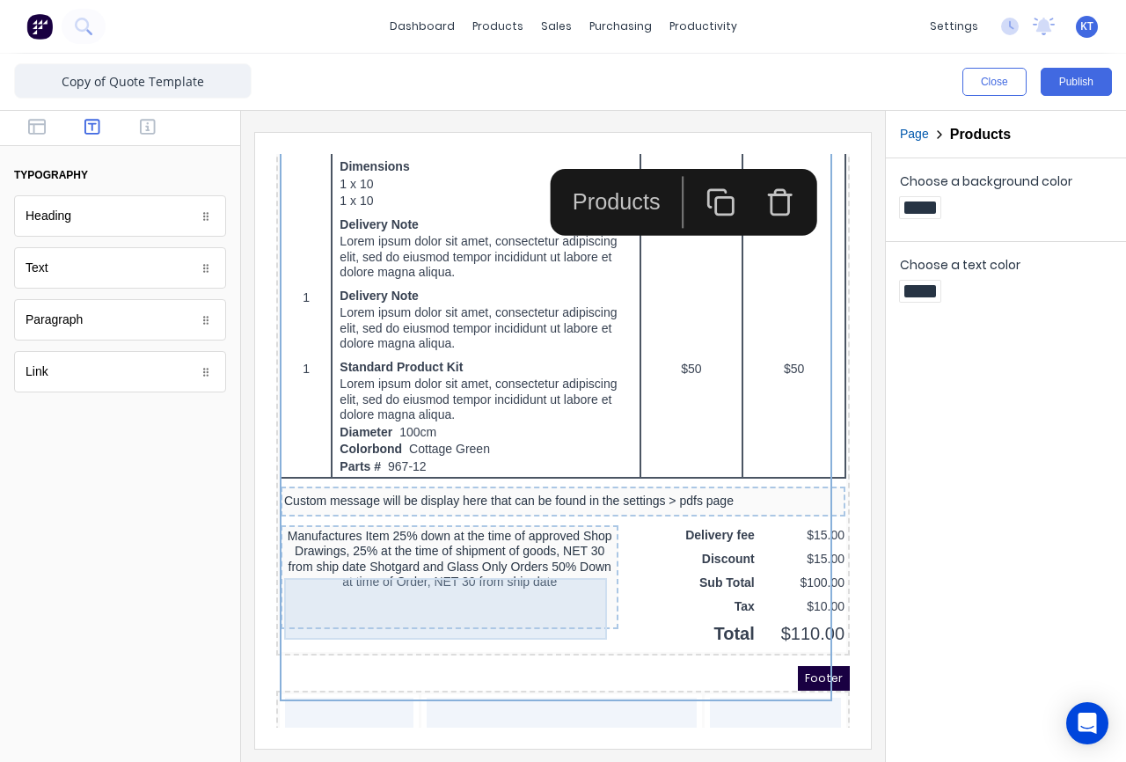
click at [483, 569] on div "Manufactures Item 25% down at the time of approved Shop Drawings, 25% at the ti…" at bounding box center [428, 539] width 331 height 62
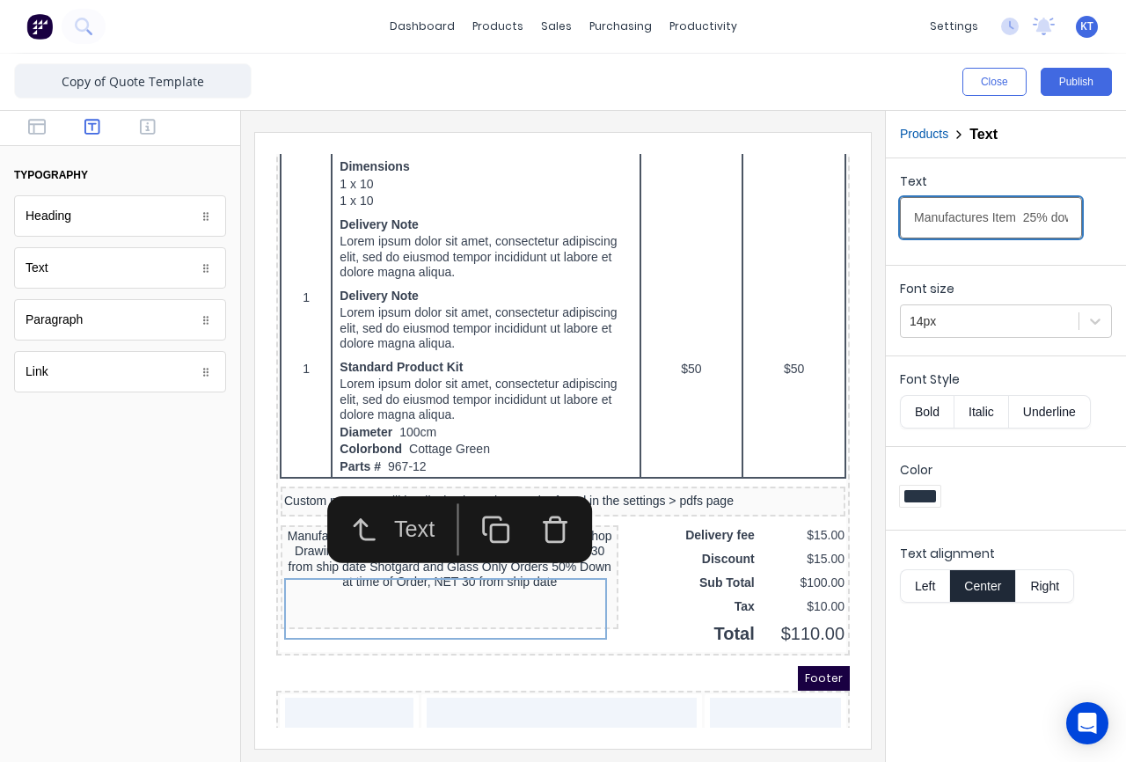
click at [1004, 223] on input "Manufactures Item 25% down at the time of approved Shop Drawings, 25% at the ti…" at bounding box center [991, 217] width 182 height 41
drag, startPoint x: 964, startPoint y: 226, endPoint x: 1117, endPoint y: 229, distance: 153.1
click at [1117, 229] on div "Text Manufactures Item 25% down at the time of approved Shop Drawings, 25% at t…" at bounding box center [1006, 207] width 240 height 99
click at [972, 215] on input "Manufactures Item 25% down at the time of approved Shop Drawings, 25% at the ti…" at bounding box center [991, 217] width 182 height 41
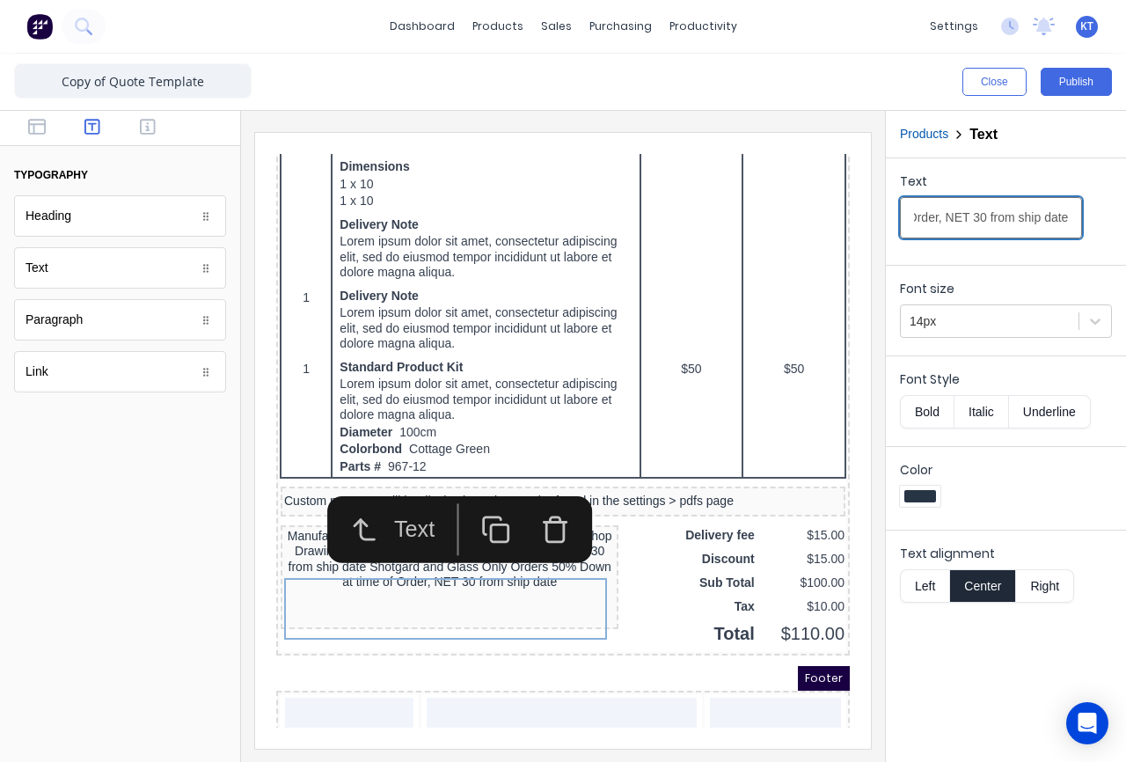
drag, startPoint x: 1015, startPoint y: 223, endPoint x: 1086, endPoint y: 218, distance: 71.4
click at [1086, 218] on div "Text Manufactures Item 25% down at the time of approved Shop Drawings, 25% at t…" at bounding box center [1006, 209] width 212 height 75
click at [1031, 218] on input "Manufactures Item 25% down at the time of approved Shop Drawings, 25% at the ti…" at bounding box center [991, 217] width 182 height 41
drag, startPoint x: 1056, startPoint y: 220, endPoint x: 1070, endPoint y: 223, distance: 13.7
click at [1070, 223] on div "Text Manufactures Item 25% down at the time of approved Shop Drawings, 25% at t…" at bounding box center [1006, 209] width 212 height 75
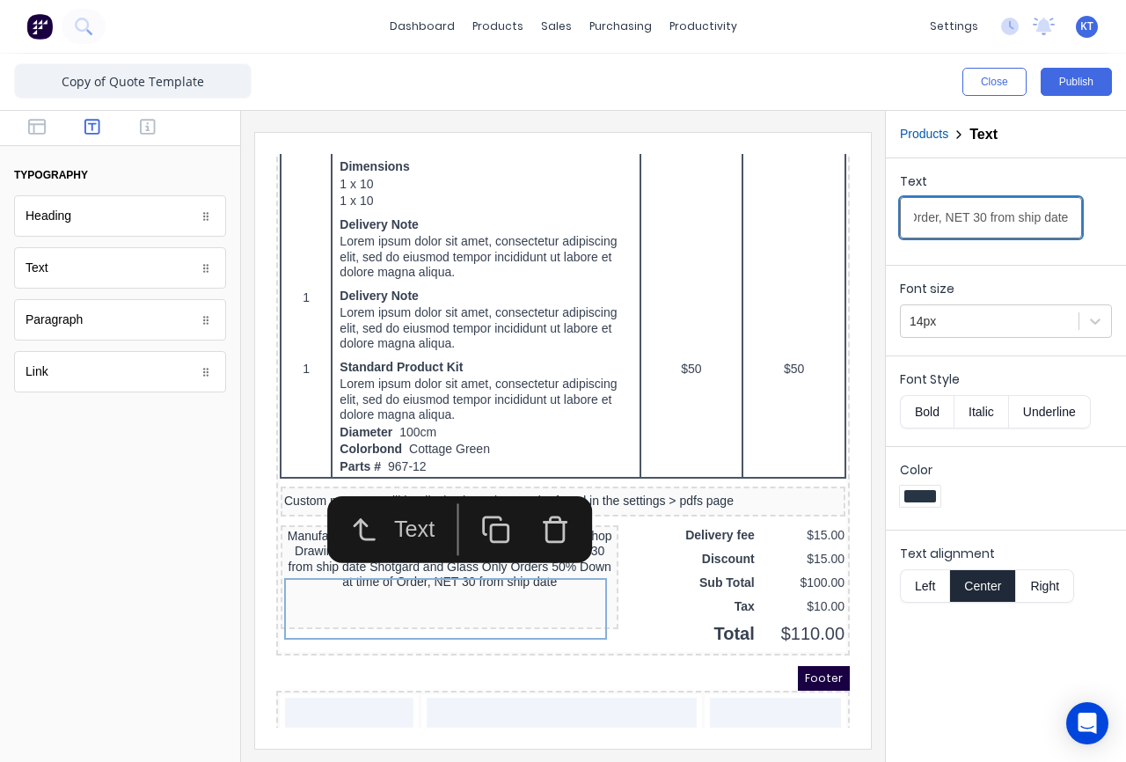
drag, startPoint x: 1008, startPoint y: 225, endPoint x: 960, endPoint y: 223, distance: 48.4
click at [960, 223] on input "Manufactures Item 25% down at the time of approved Shop Drawings, 25% at the ti…" at bounding box center [991, 217] width 182 height 41
drag, startPoint x: 927, startPoint y: 218, endPoint x: 1271, endPoint y: 220, distance: 343.9
click at [1125, 220] on html "dashboard products sales purchasing productivity dashboard products Product Cat…" at bounding box center [563, 381] width 1126 height 762
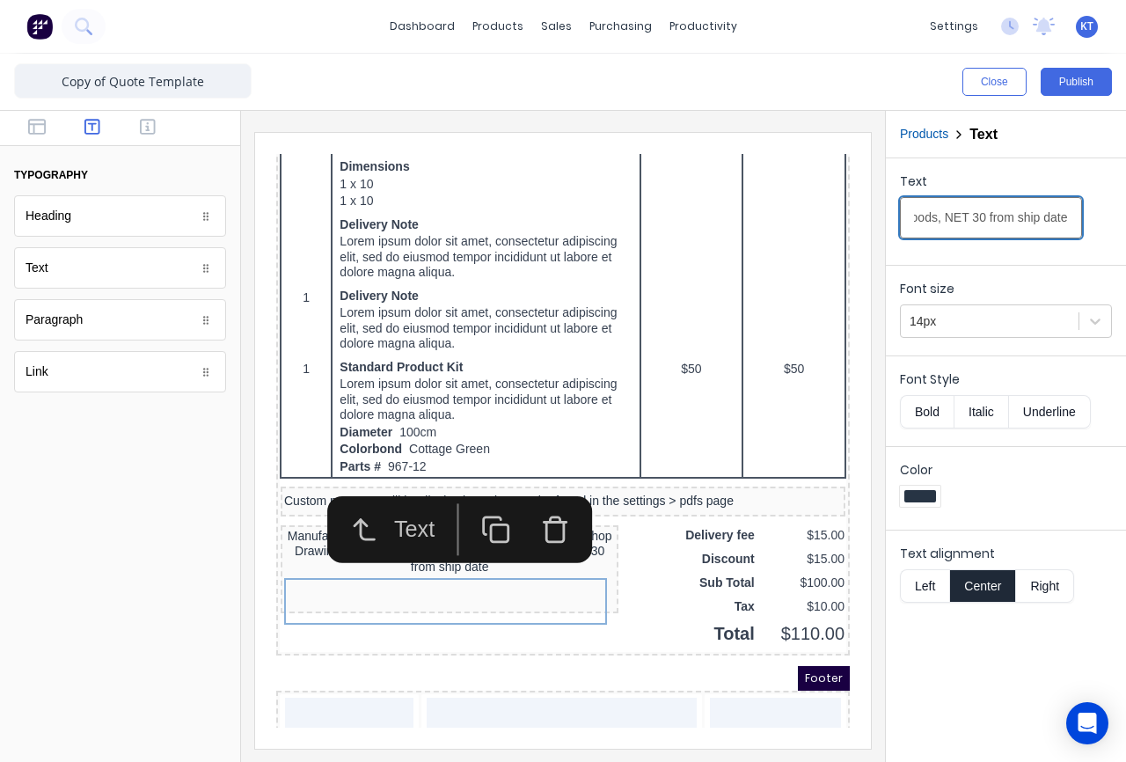
scroll to position [0, 701]
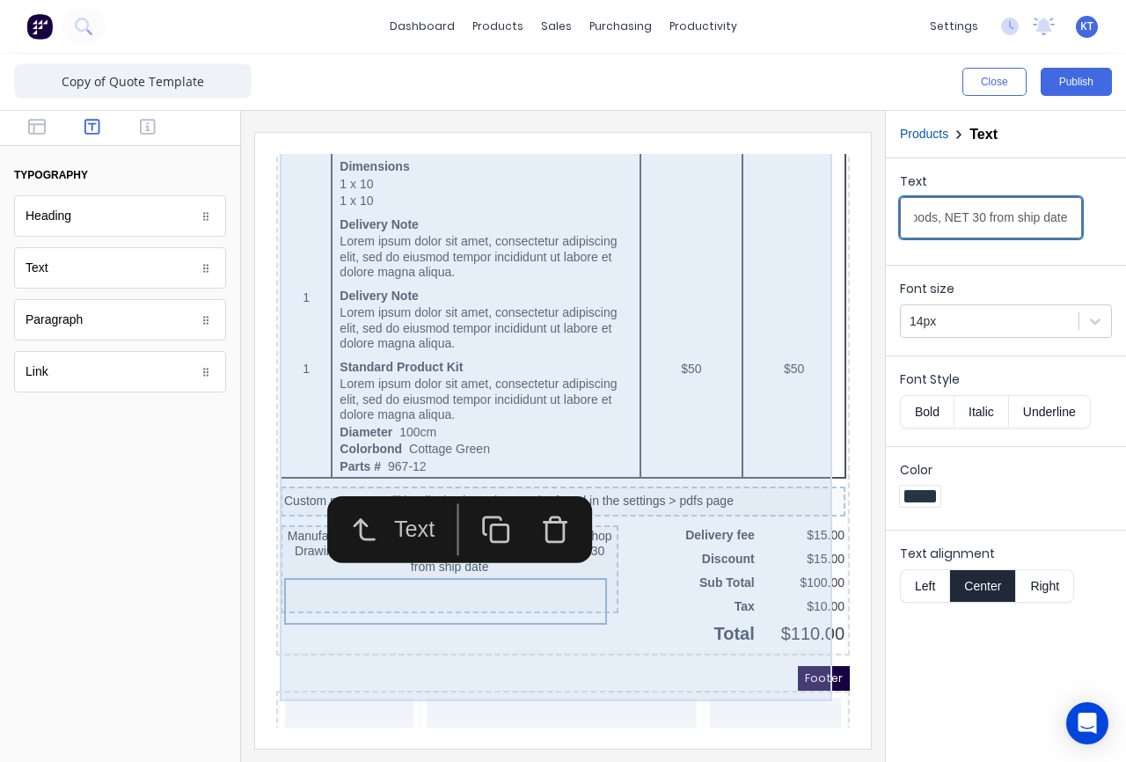
type input "Manufactures Item 25% down at the time of approved Shop Drawings, 25% at the ti…"
click at [617, 618] on div "QTY DESCRIPTION EACH TOTAL 1 Basic Product Lorem ipsum dolor sit amet, consecte…" at bounding box center [542, 53] width 566 height 1155
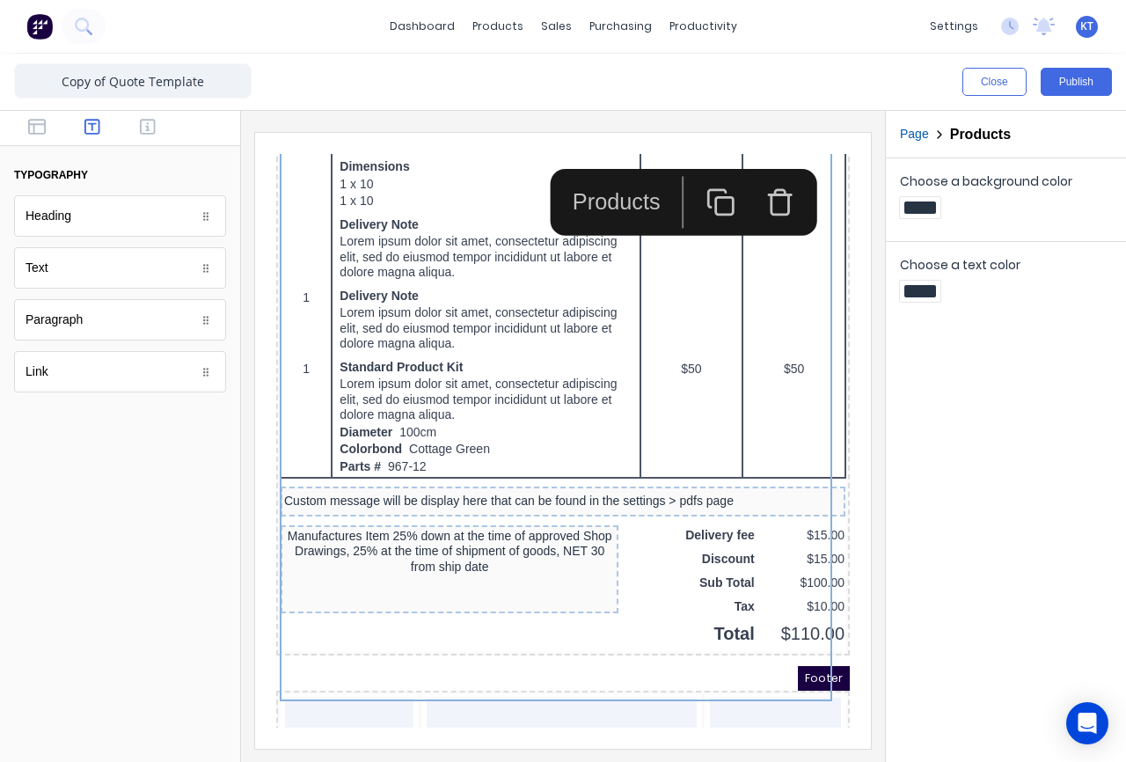
drag, startPoint x: 93, startPoint y: 502, endPoint x: 97, endPoint y: 457, distance: 45.0
click at [94, 496] on div at bounding box center [120, 589] width 240 height 345
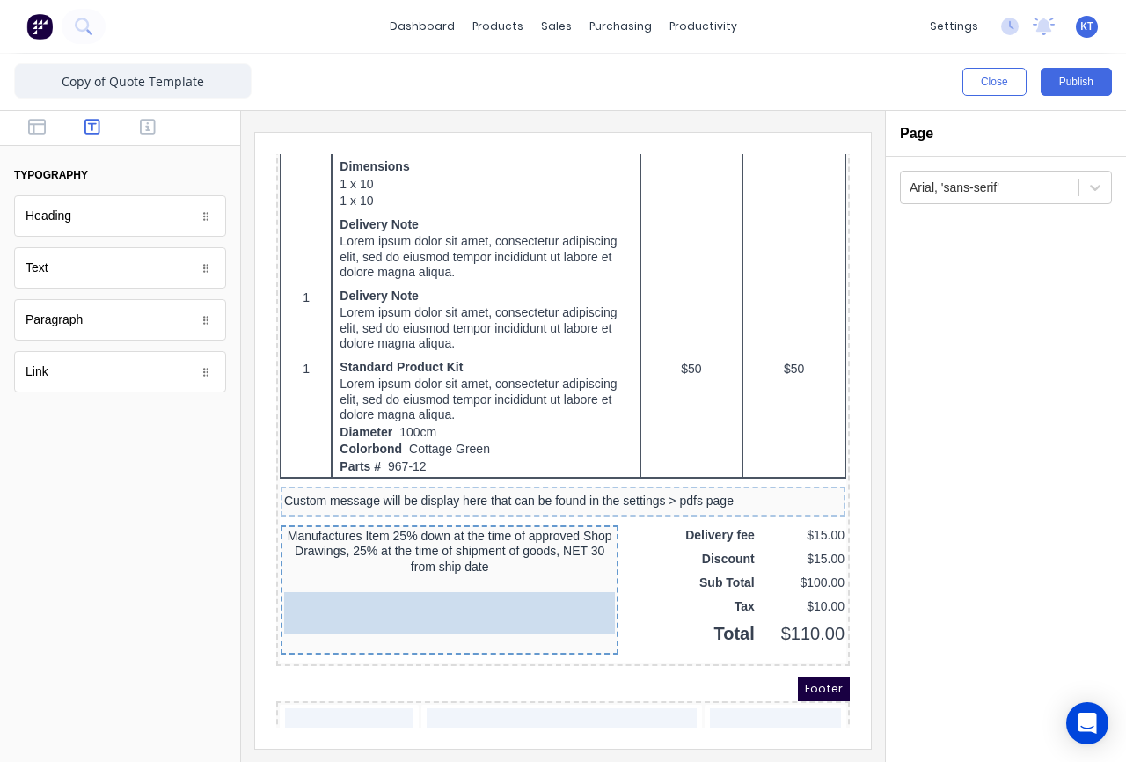
drag, startPoint x: 78, startPoint y: 278, endPoint x: 373, endPoint y: 635, distance: 463.0
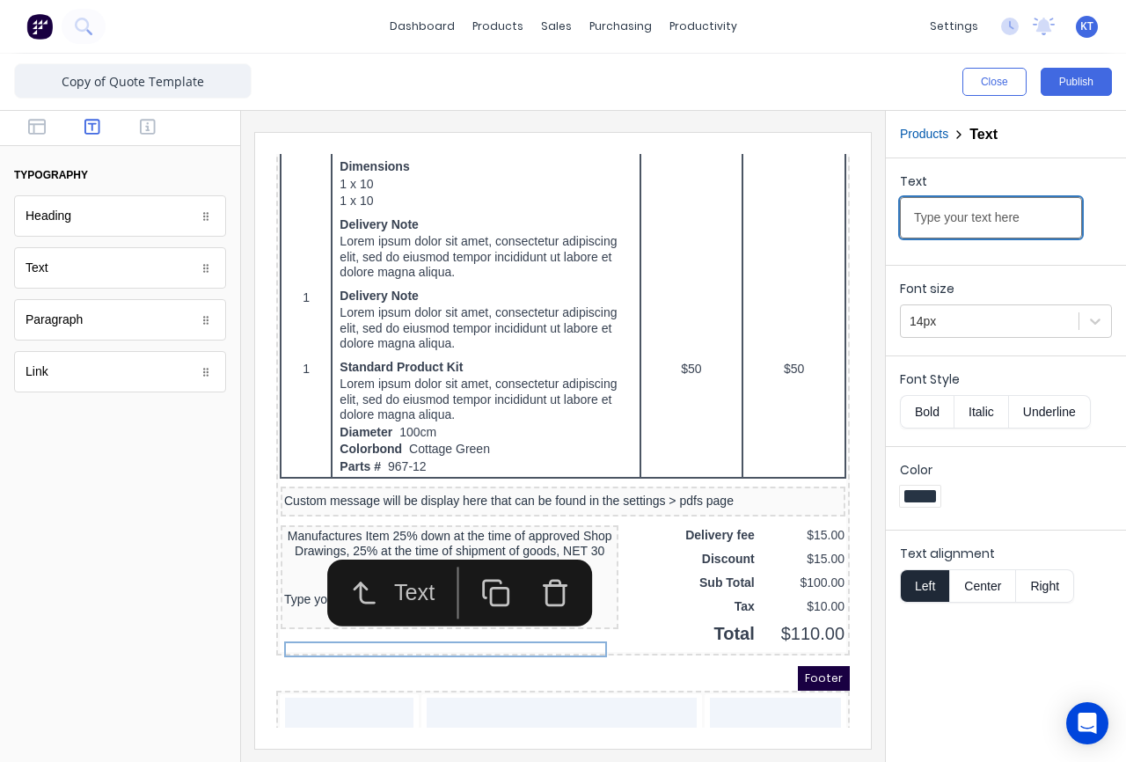
click at [1029, 222] on input "Type your text here" at bounding box center [991, 217] width 182 height 41
drag, startPoint x: 1023, startPoint y: 220, endPoint x: 900, endPoint y: 215, distance: 123.3
click at [902, 215] on input "Type your text here" at bounding box center [991, 217] width 182 height 41
paste input "Shotgard and Glass Only Orders 50% Down at time of Order, NET 30 from ship dat"
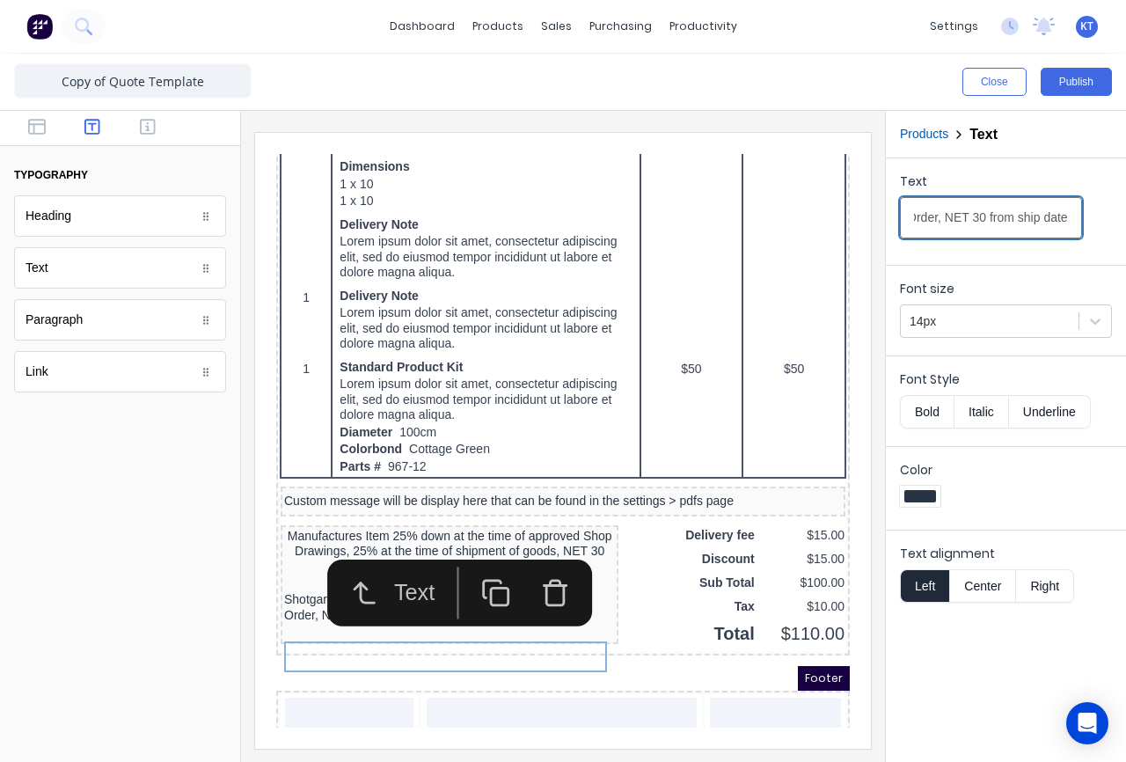
type input "Shotgard and Glass Only Orders 50% Down at time of Order, NET 30 from ship date"
click at [1099, 259] on form "Text Shotgard and Glass Only Orders 50% Down at time of Order, NET 30 from ship…" at bounding box center [1006, 385] width 240 height 455
click at [113, 578] on div at bounding box center [120, 589] width 240 height 345
click at [99, 555] on div at bounding box center [120, 589] width 240 height 345
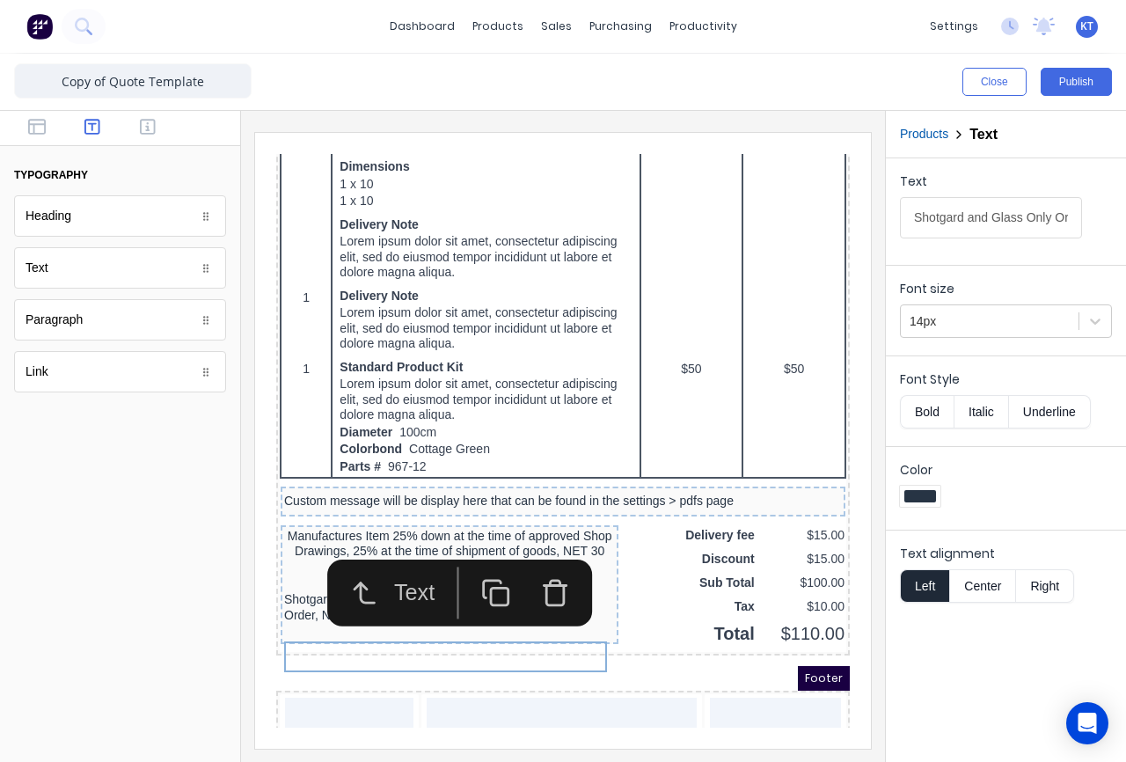
click at [394, 576] on div "Text" at bounding box center [400, 571] width 55 height 33
click at [977, 172] on div "Text Shotgard and Glass Only Orders 50% Down at time of Order, NET 30 from ship…" at bounding box center [1006, 207] width 240 height 99
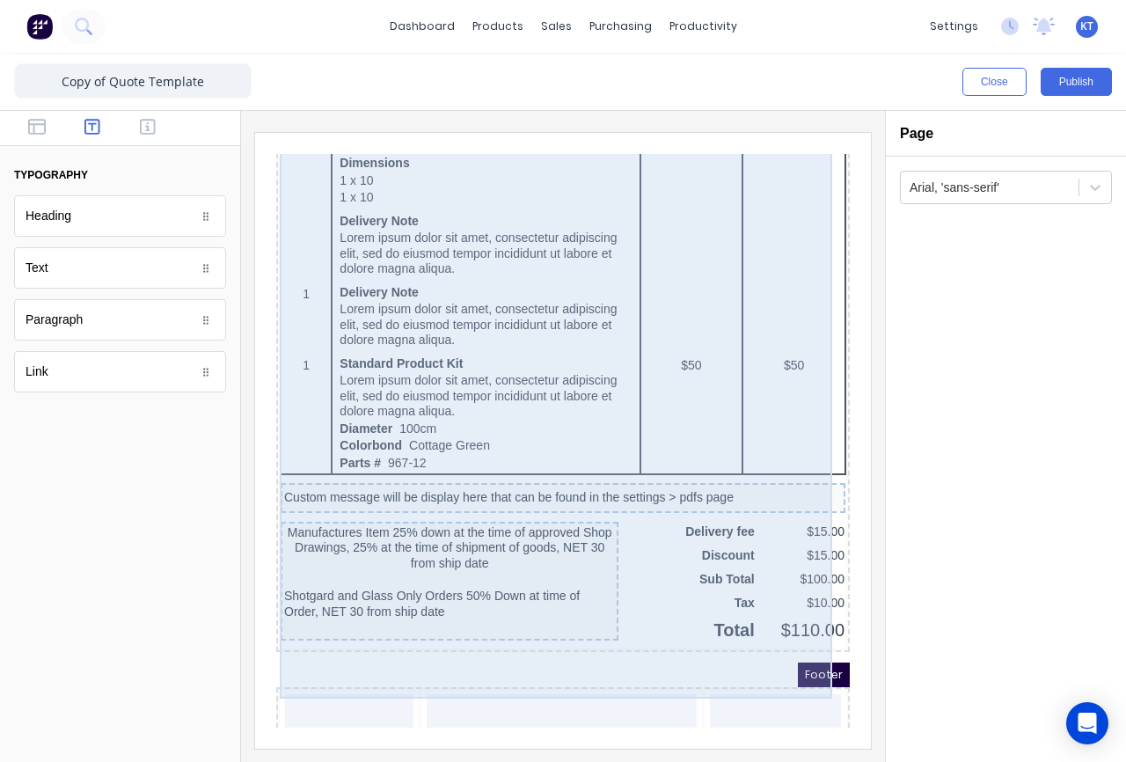
scroll to position [1175, 0]
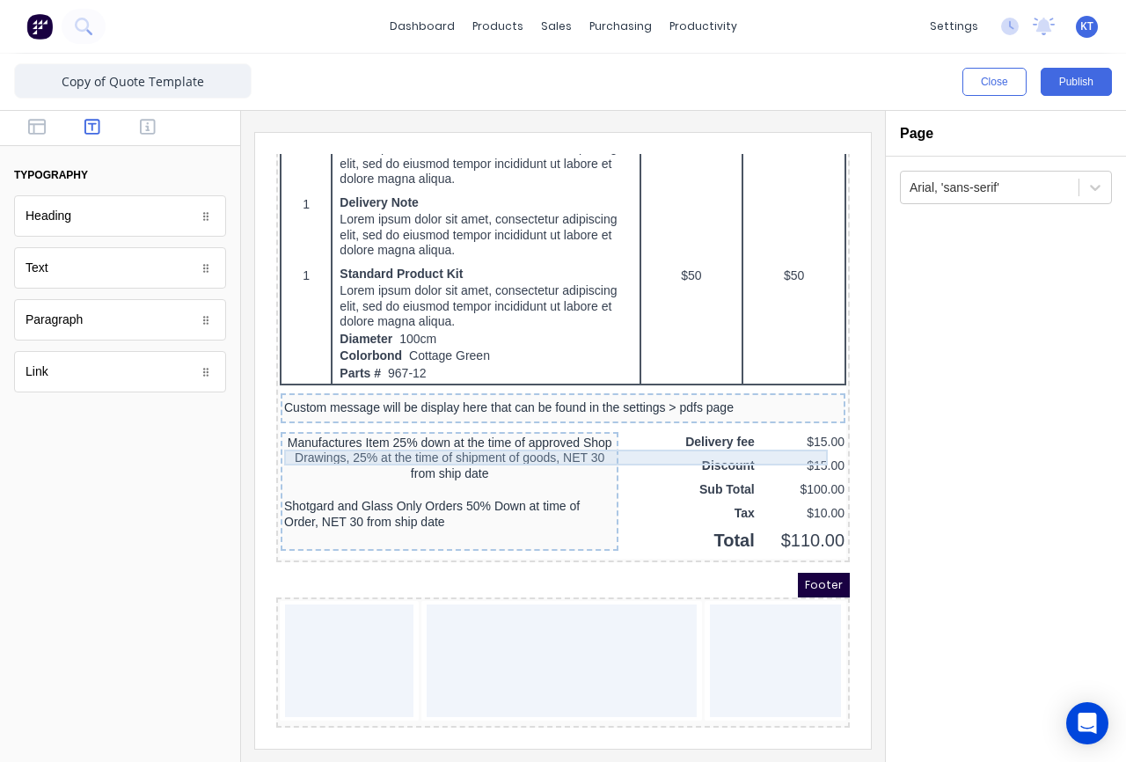
click at [443, 395] on div "Custom message will be display here that can be found in the settings > pdfs pa…" at bounding box center [542, 387] width 558 height 16
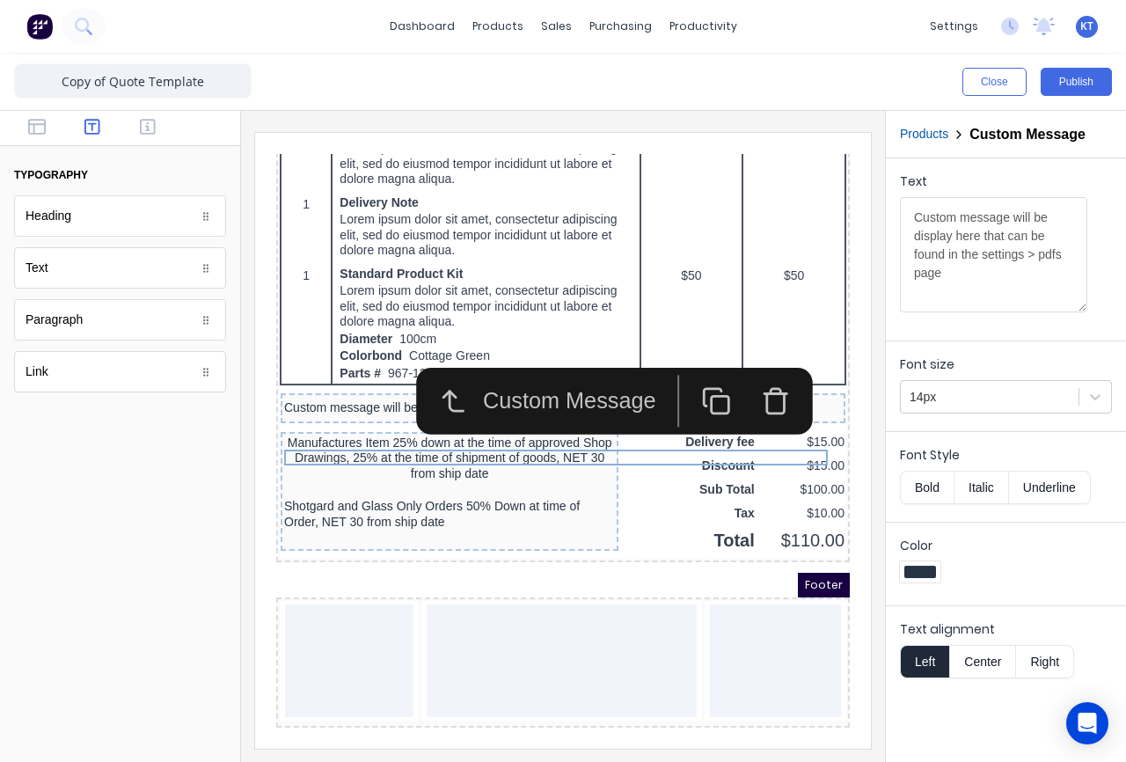
click at [756, 376] on icon "button" at bounding box center [755, 380] width 30 height 30
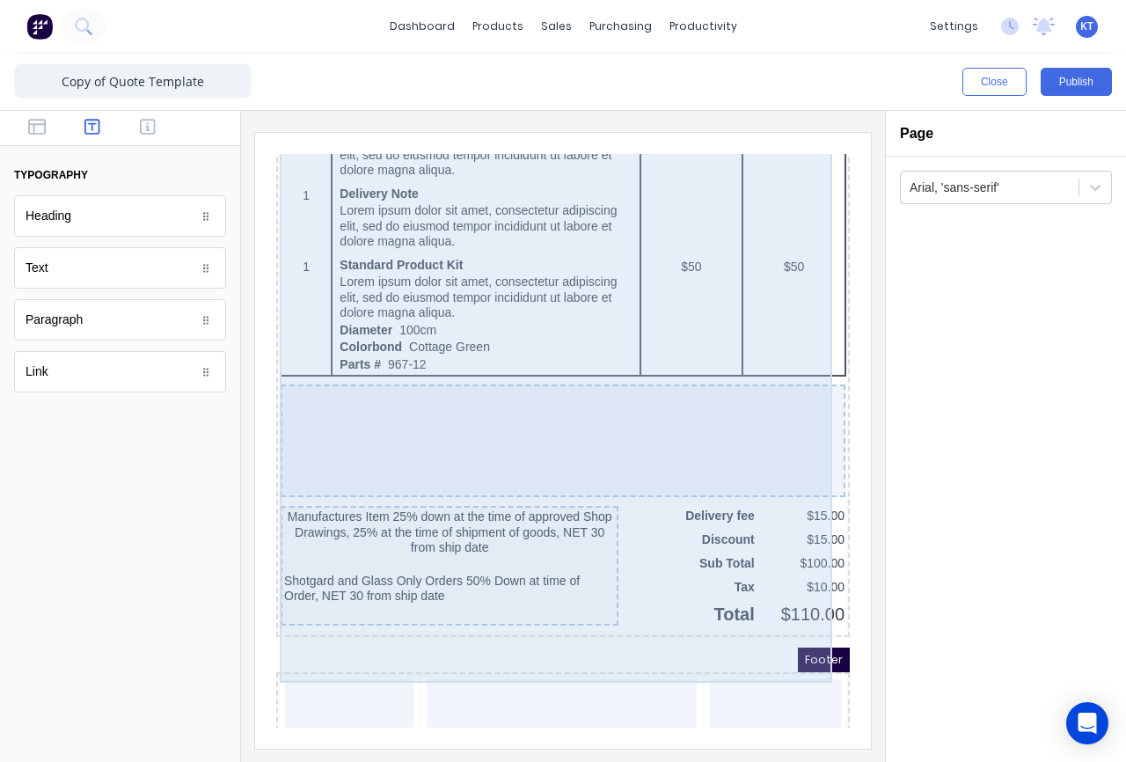
click at [405, 452] on div at bounding box center [541, 419] width 565 height 113
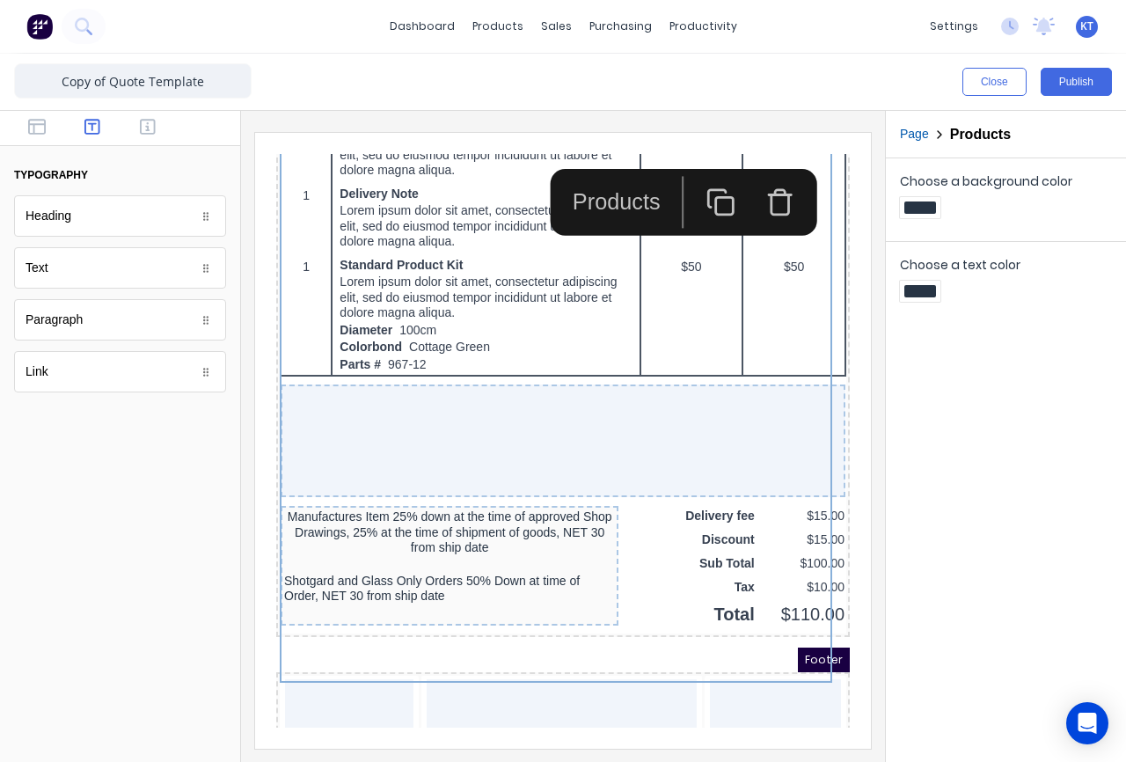
click at [94, 479] on div at bounding box center [120, 589] width 240 height 345
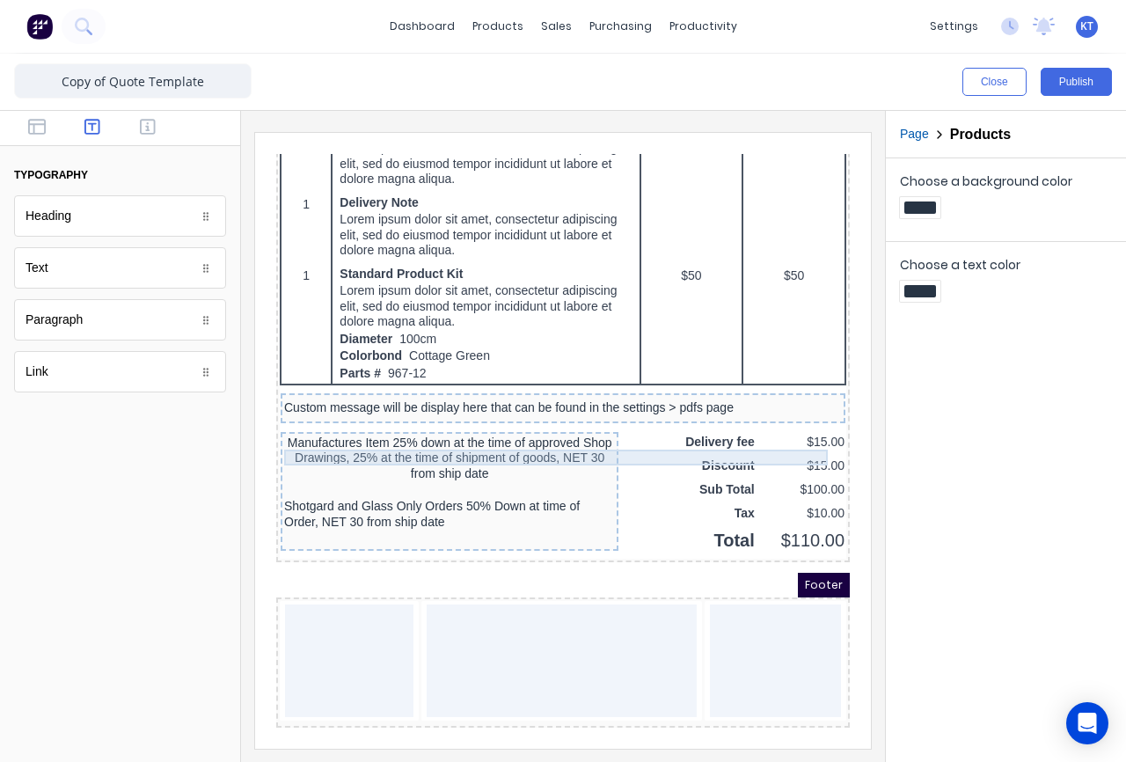
scroll to position [1223, 0]
click at [643, 379] on div "Custom message will be display here that can be found in the settings > pdfs pa…" at bounding box center [542, 387] width 558 height 16
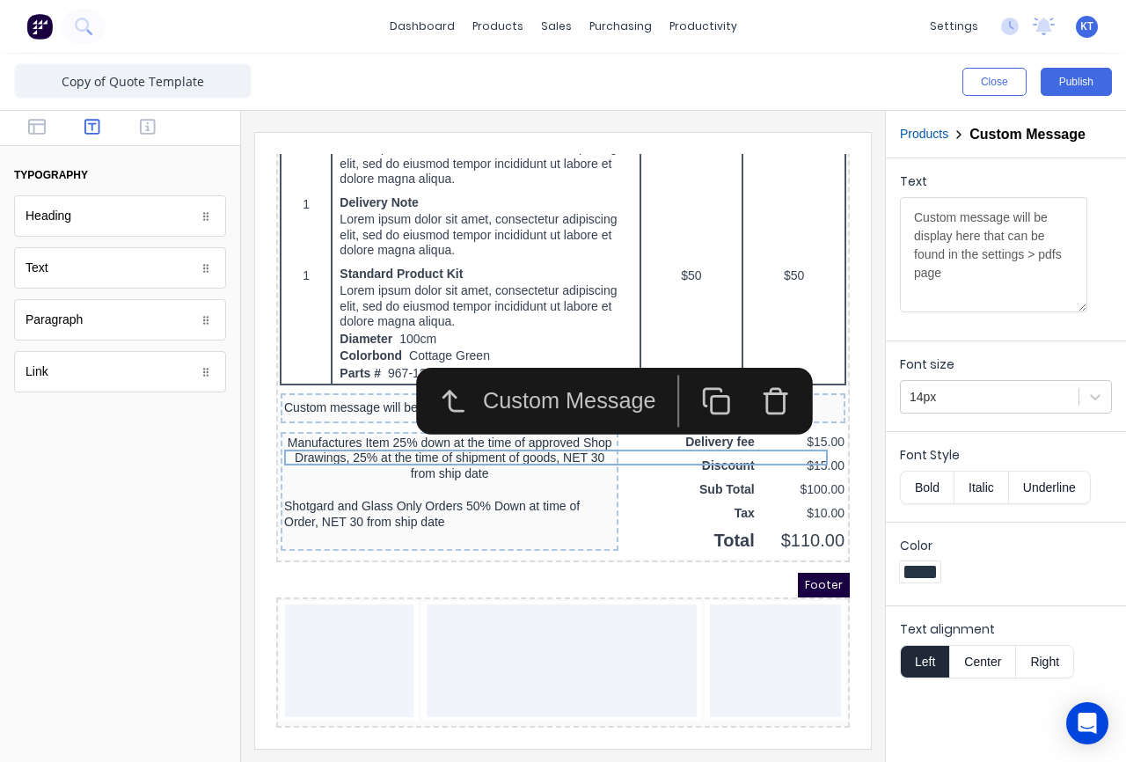
click at [760, 365] on icon "button" at bounding box center [755, 380] width 30 height 30
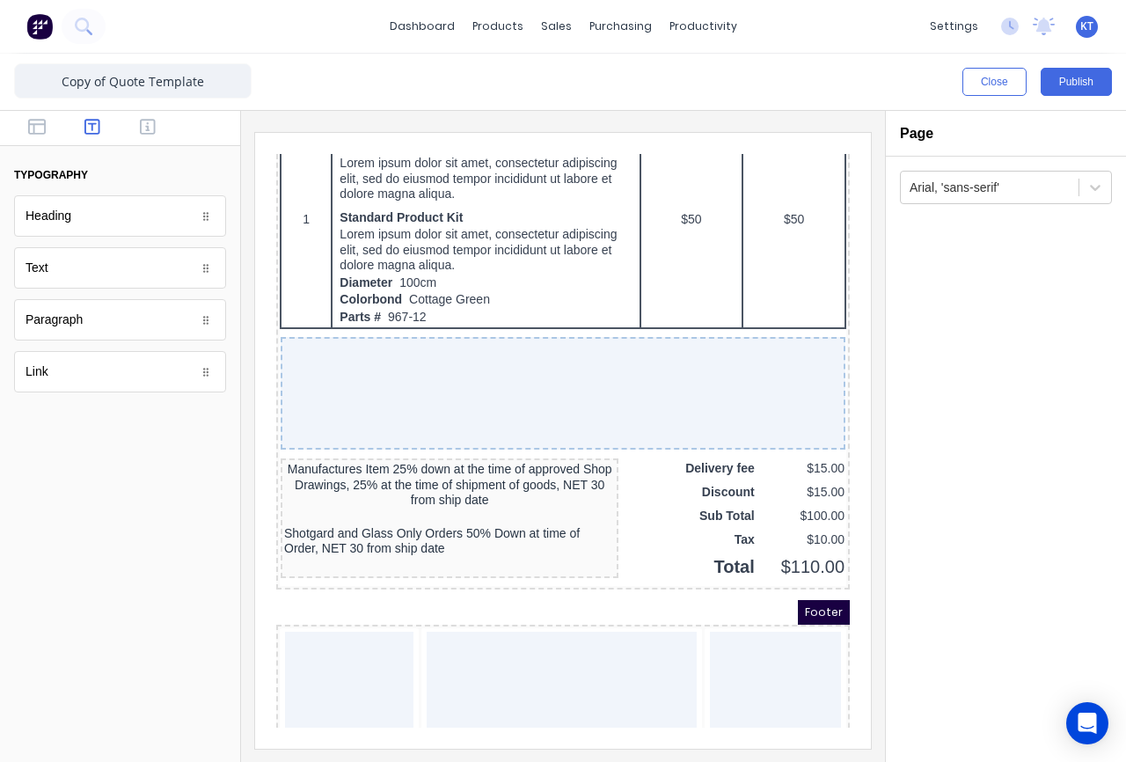
click at [62, 469] on div at bounding box center [120, 589] width 240 height 345
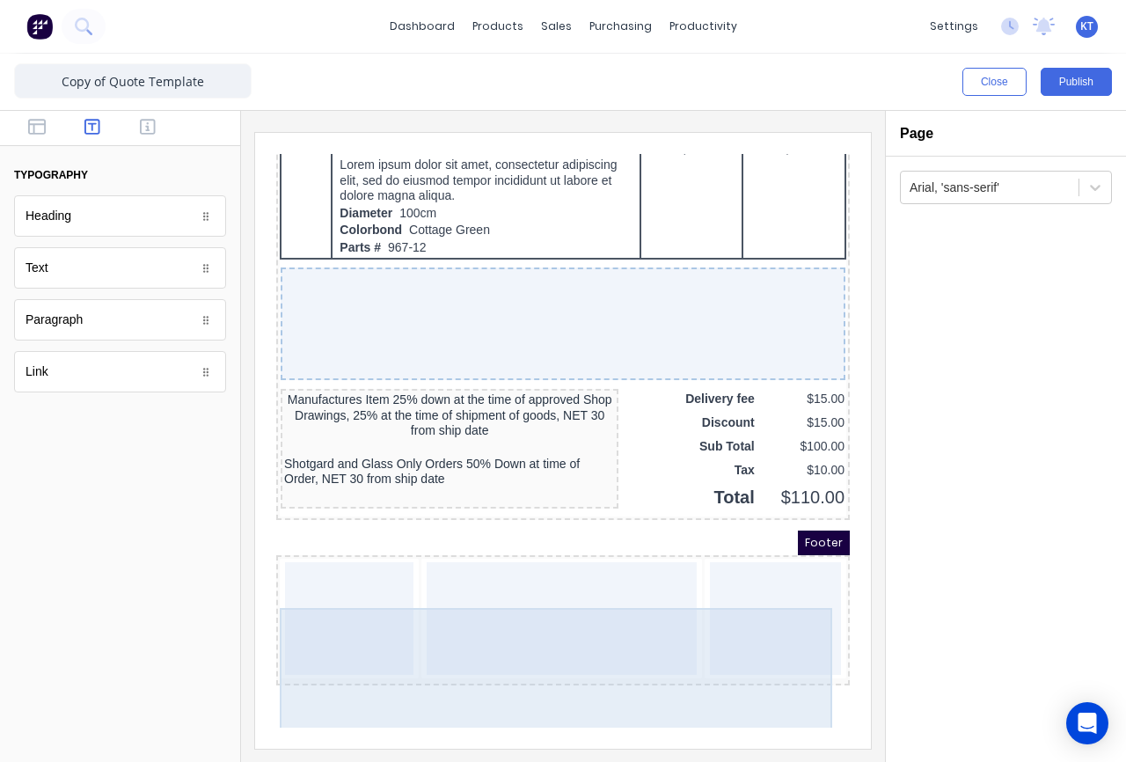
scroll to position [1306, 0]
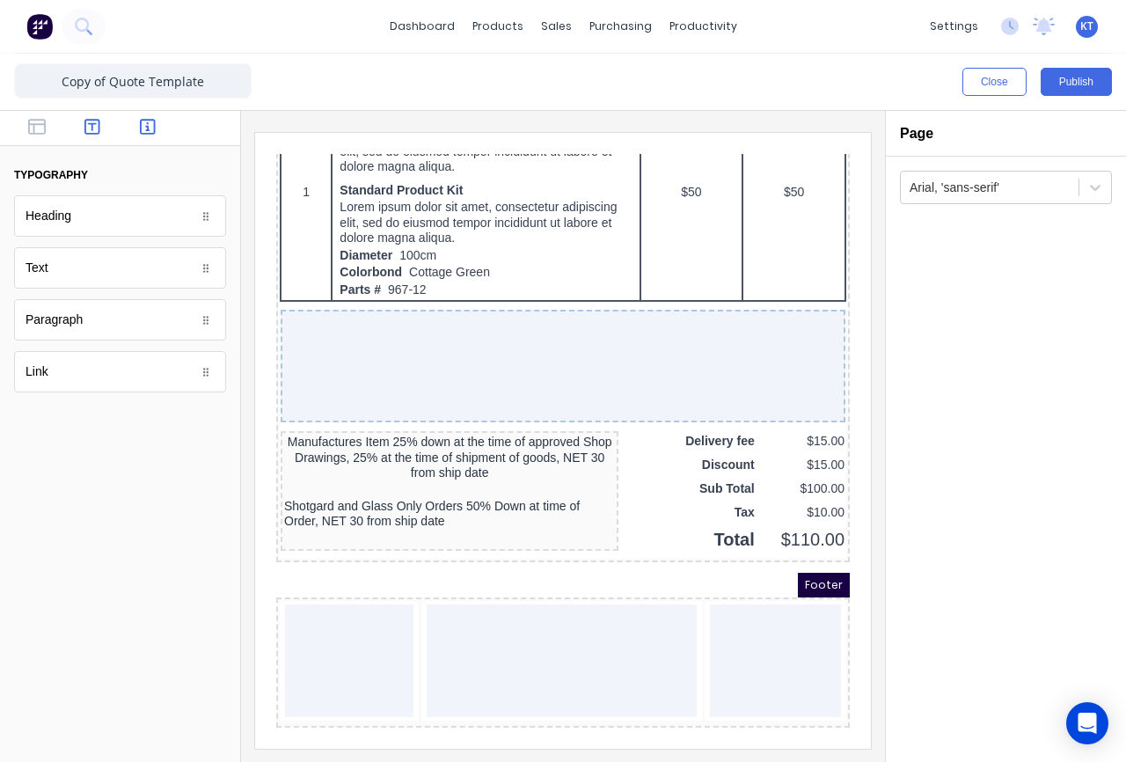
click at [145, 128] on icon "button" at bounding box center [148, 127] width 16 height 18
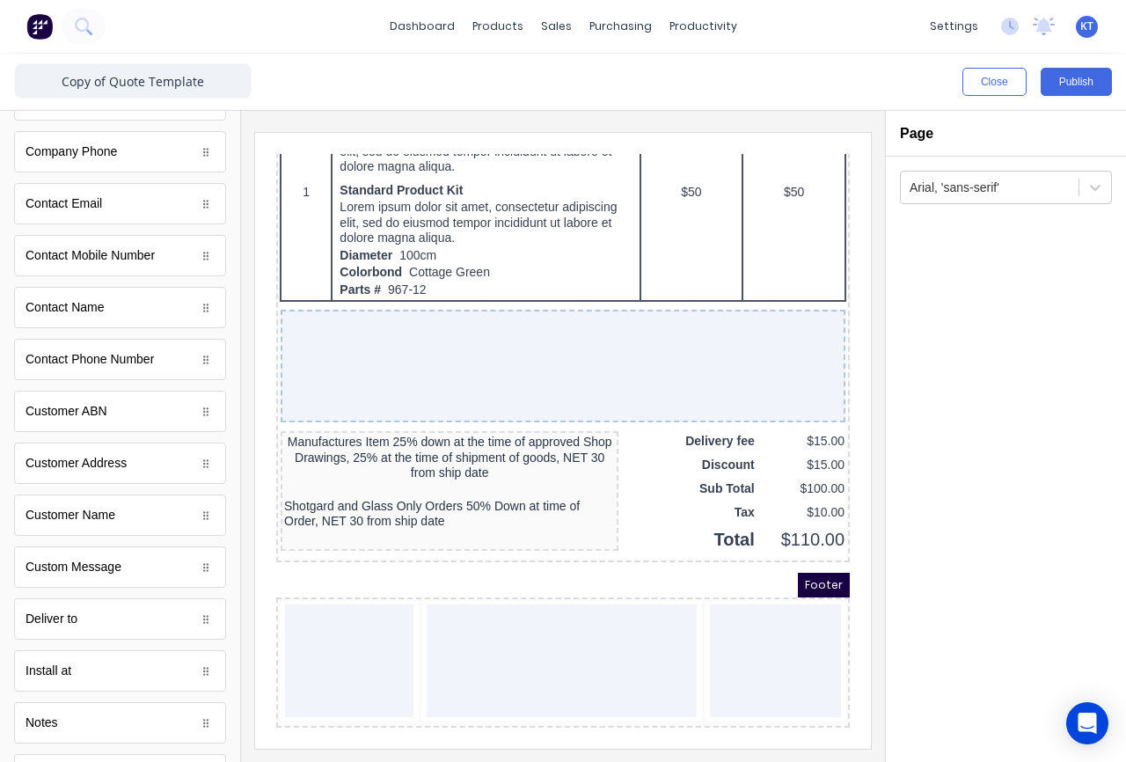
scroll to position [639, 0]
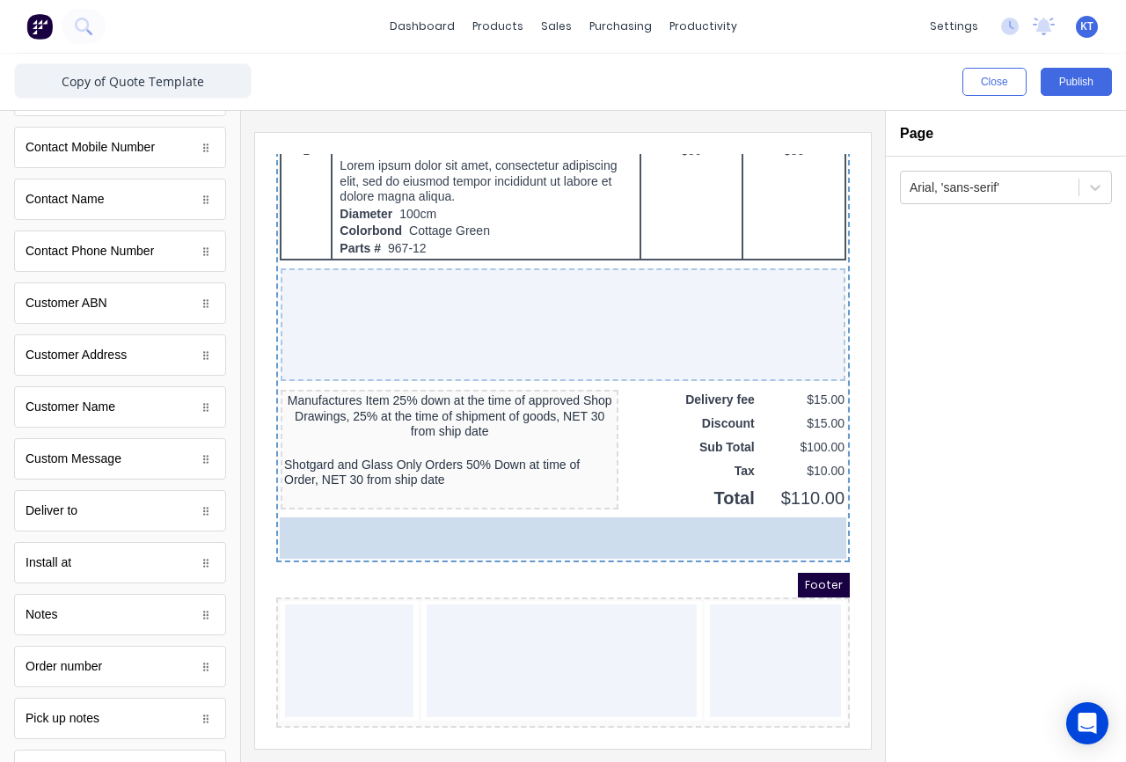
drag, startPoint x: 102, startPoint y: 462, endPoint x: 494, endPoint y: 564, distance: 405.3
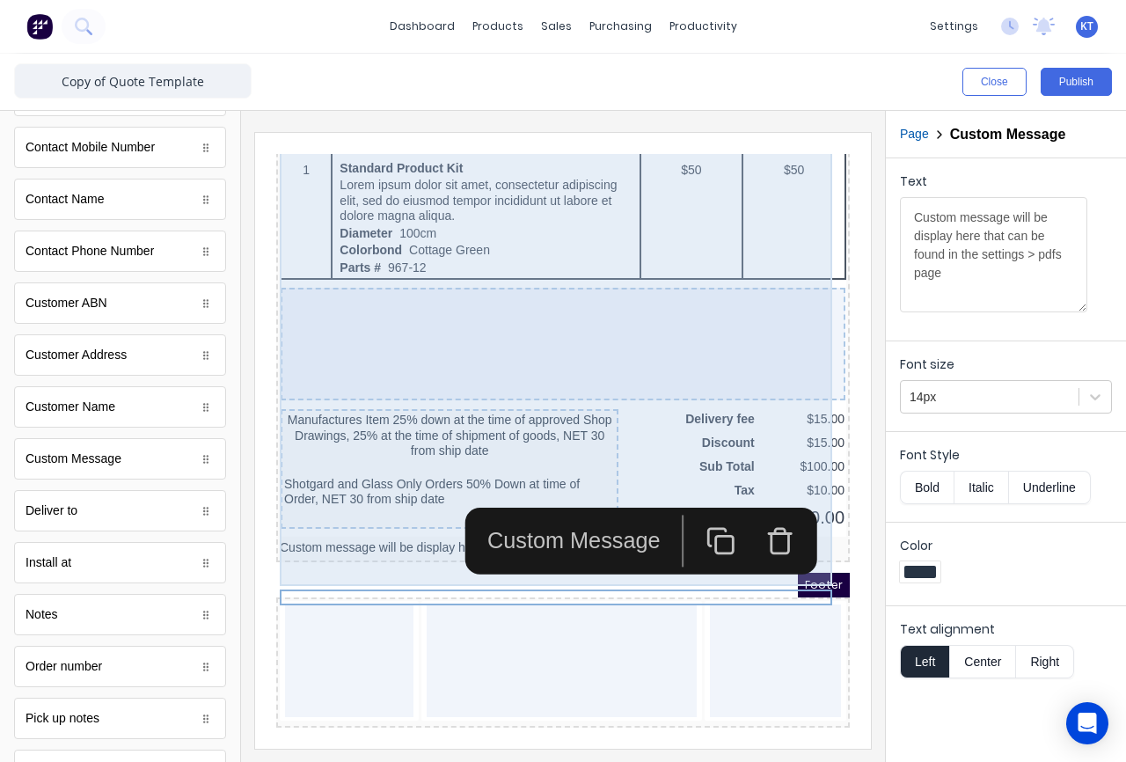
click at [480, 340] on div at bounding box center [541, 323] width 565 height 113
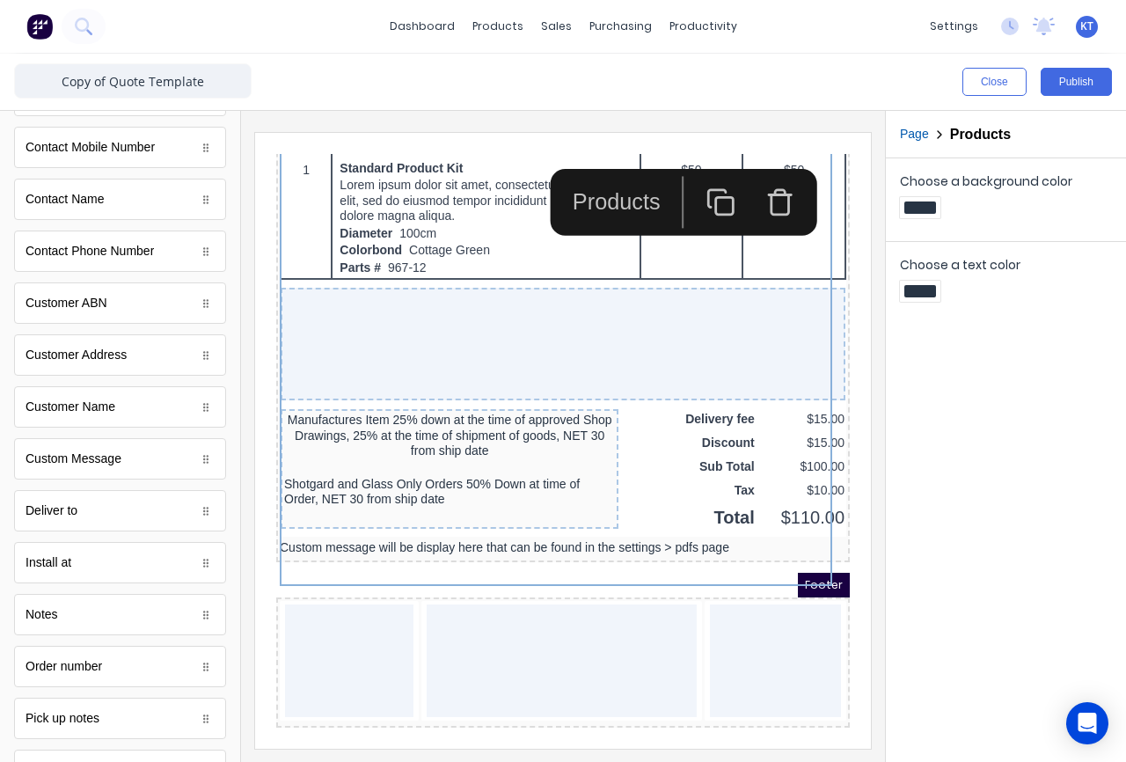
click at [1011, 397] on div "Choose a background color Choose a text color" at bounding box center [1006, 459] width 240 height 603
click at [1018, 449] on div "Choose a background color Choose a text color" at bounding box center [1006, 459] width 240 height 603
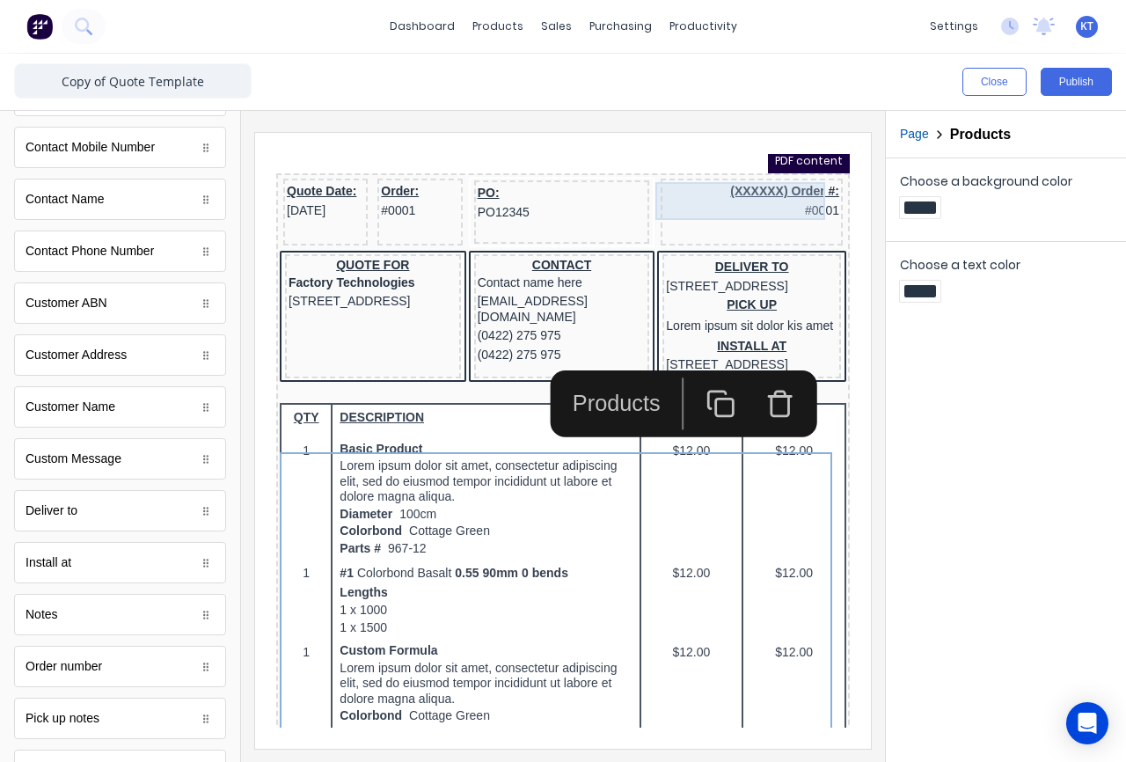
scroll to position [0, 0]
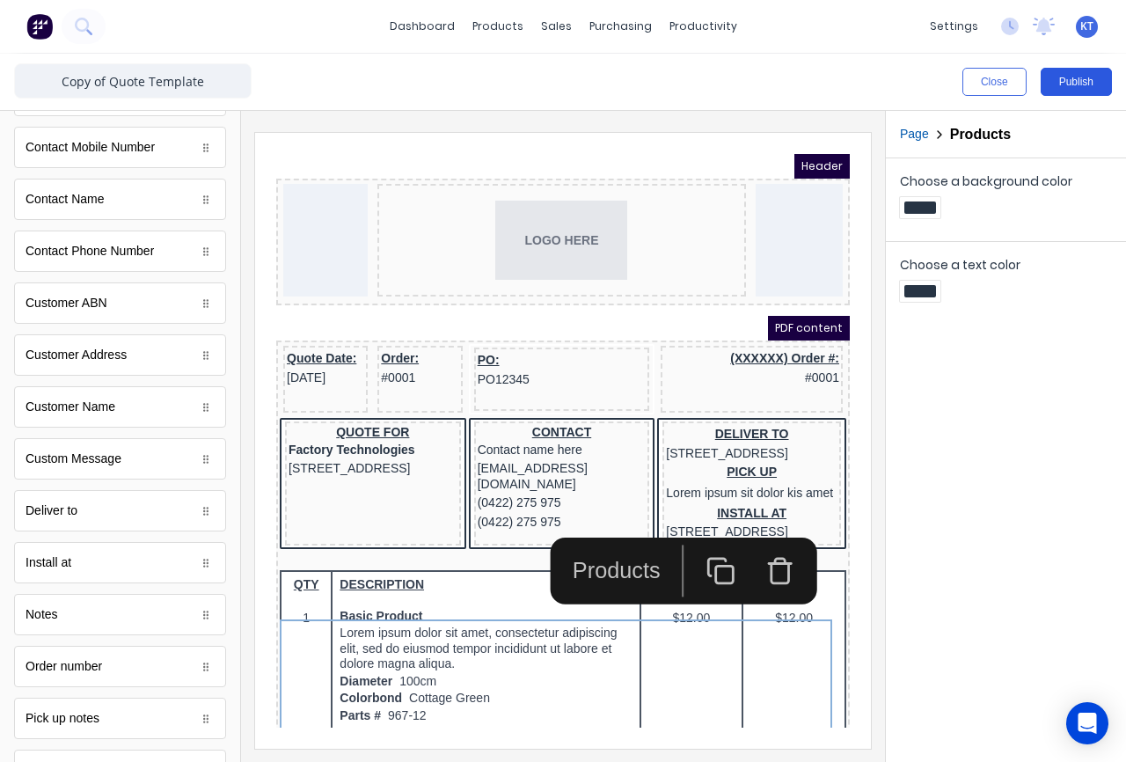
click at [1085, 79] on button "Publish" at bounding box center [1076, 82] width 71 height 28
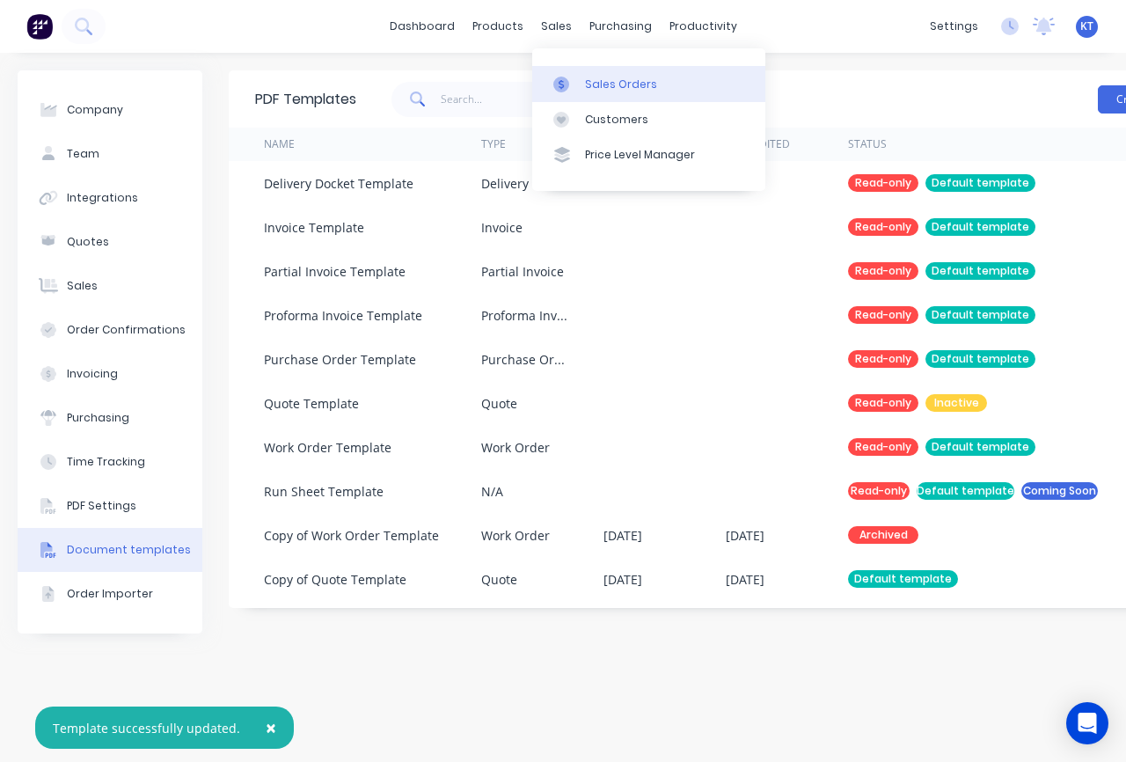
click at [598, 85] on div "Sales Orders" at bounding box center [621, 85] width 72 height 16
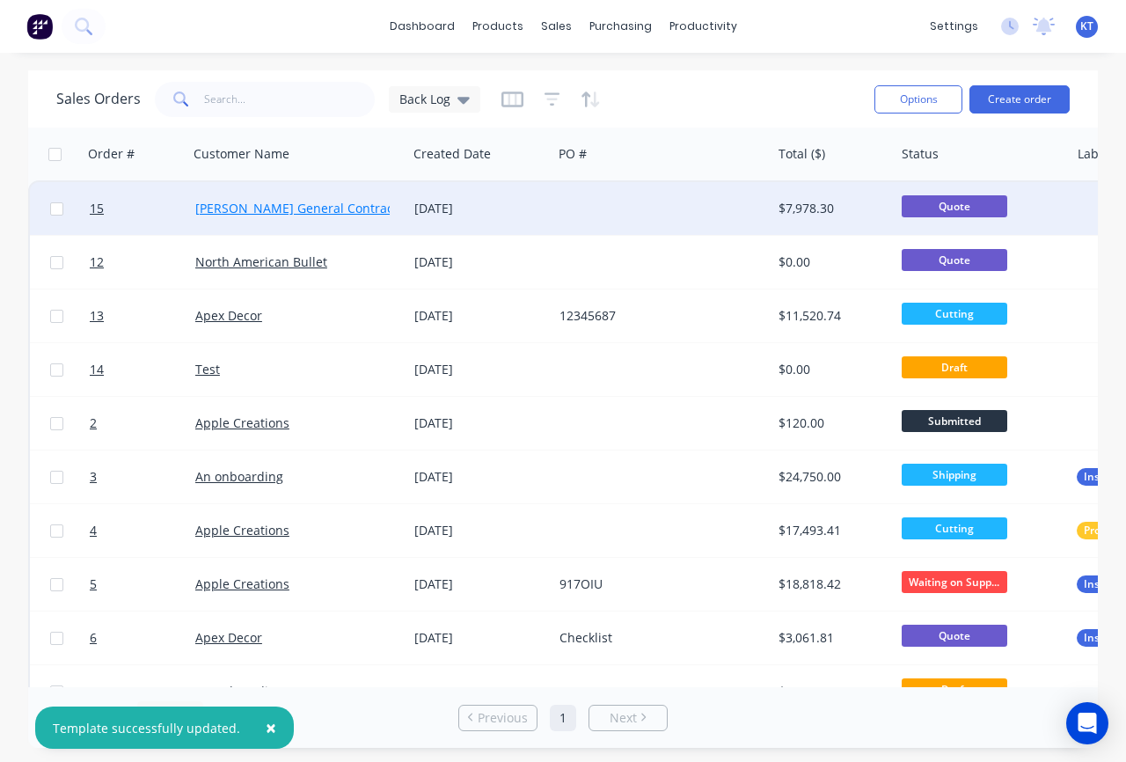
click at [265, 211] on link "[PERSON_NAME] General Contractor" at bounding box center [302, 208] width 215 height 17
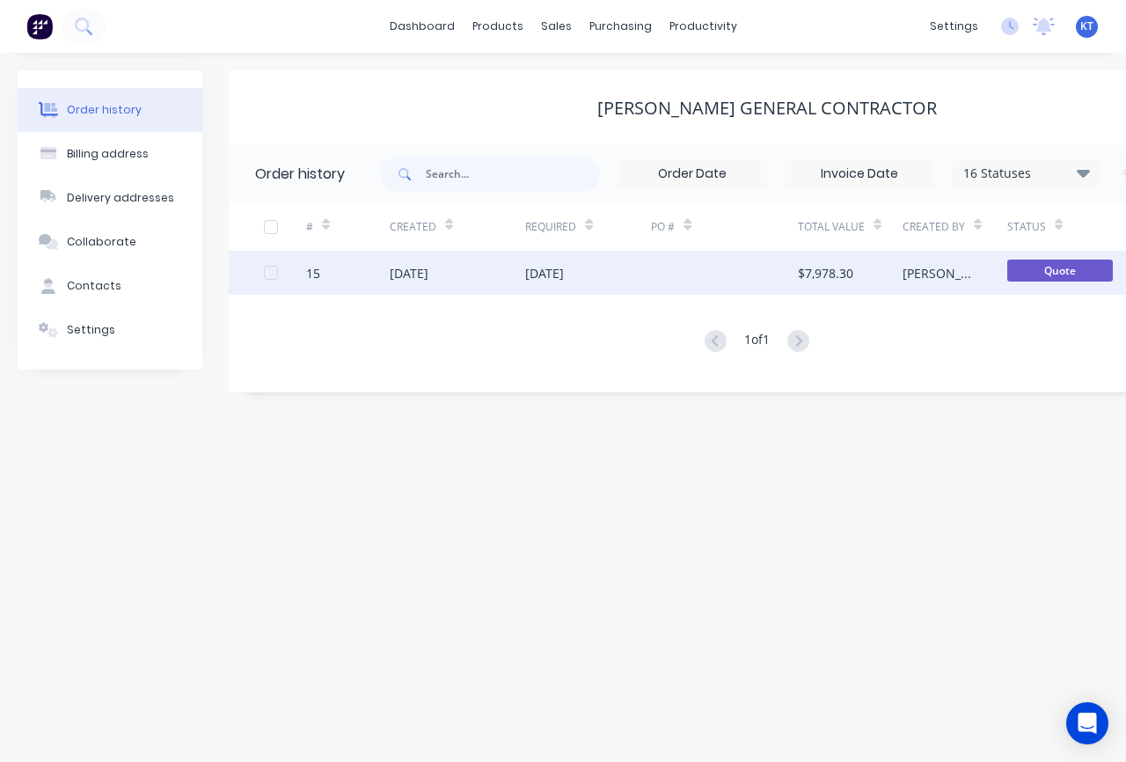
click at [948, 268] on div "[PERSON_NAME]" at bounding box center [954, 273] width 105 height 44
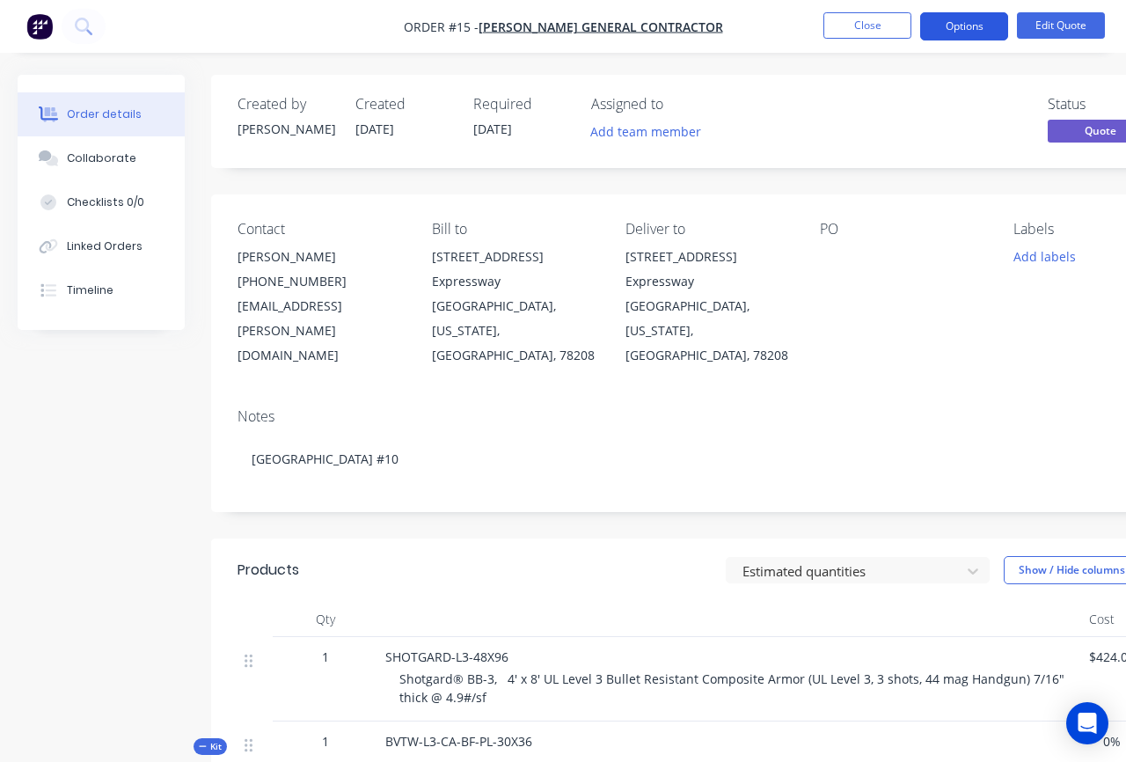
click at [976, 24] on button "Options" at bounding box center [964, 26] width 88 height 28
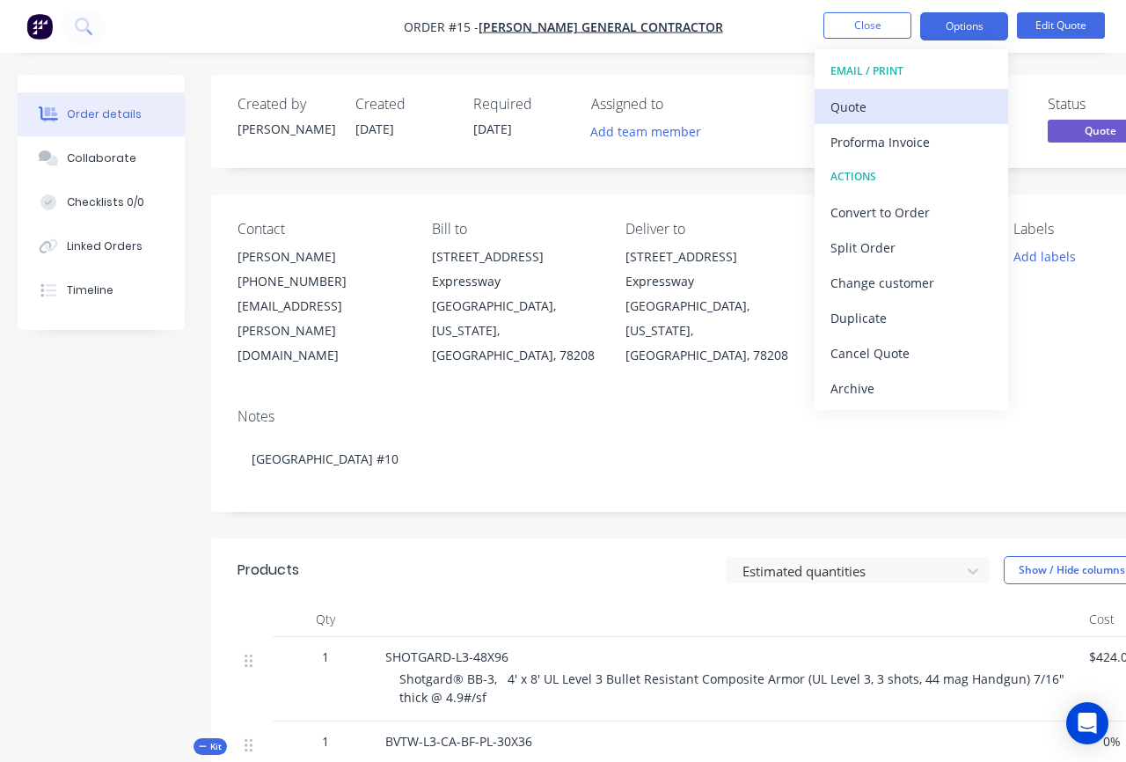
click at [892, 118] on div "Quote" at bounding box center [911, 107] width 162 height 26
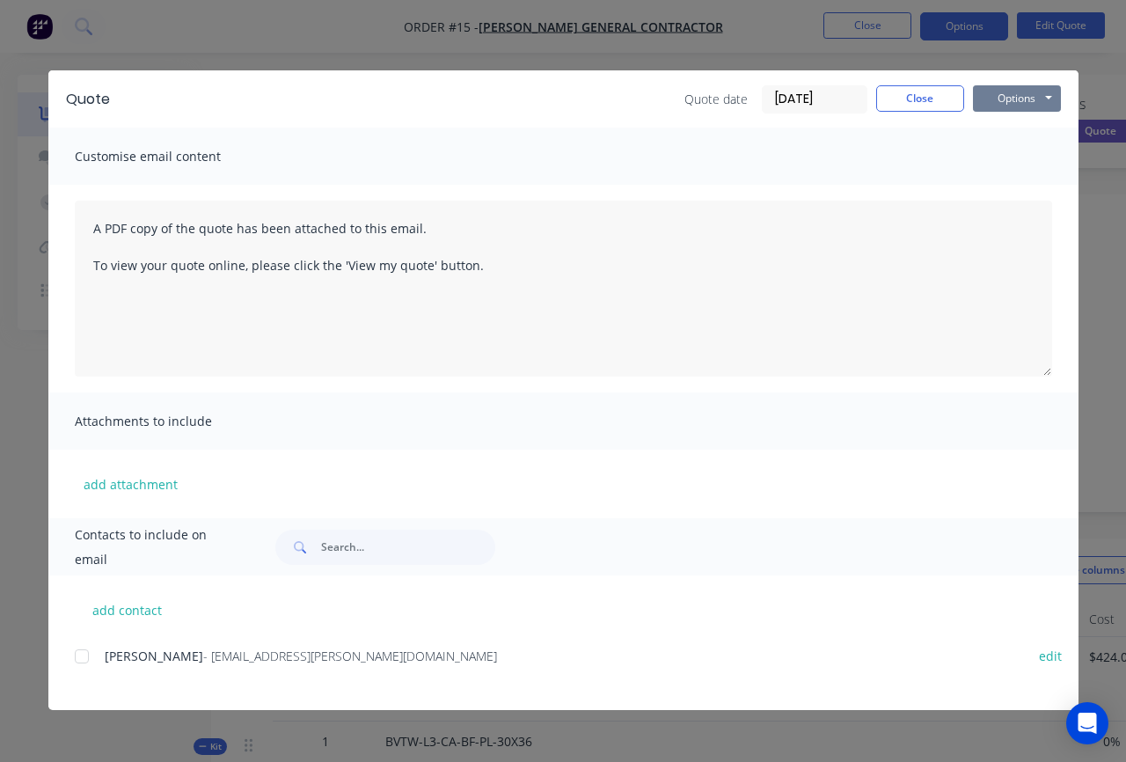
click at [1018, 106] on button "Options" at bounding box center [1017, 98] width 88 height 26
click at [1013, 137] on button "Preview" at bounding box center [1029, 129] width 113 height 29
click at [944, 92] on button "Close" at bounding box center [920, 98] width 88 height 26
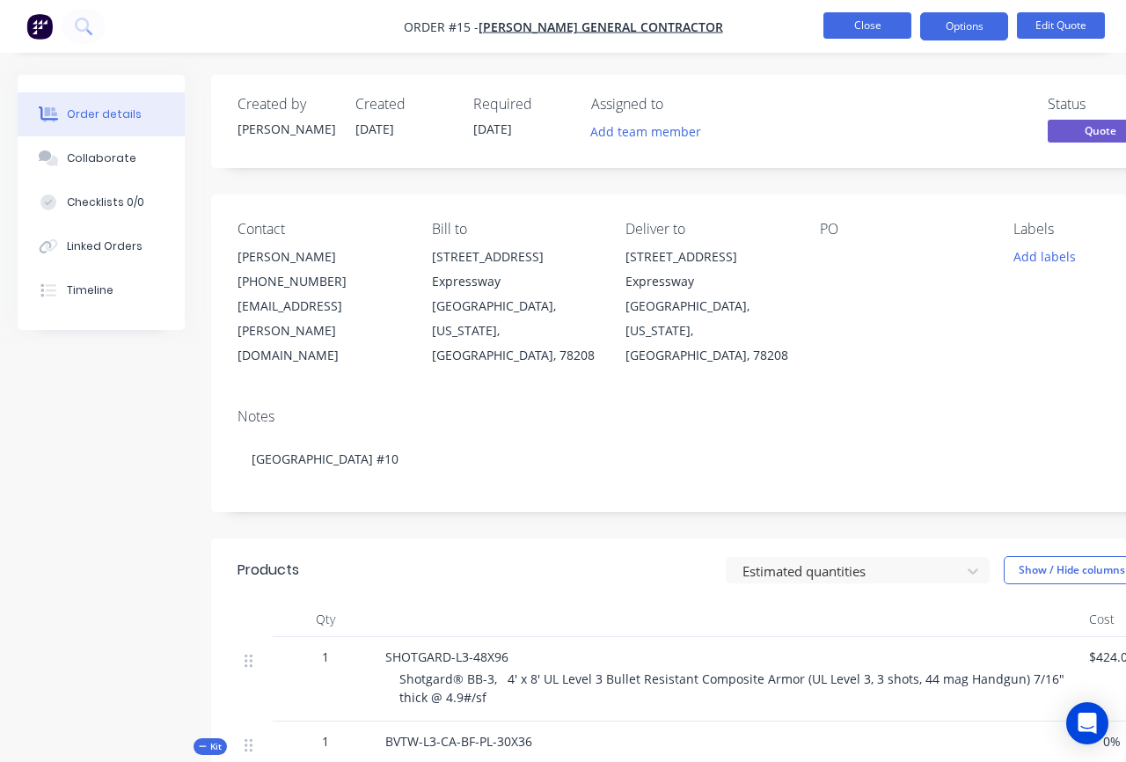
click at [884, 26] on button "Close" at bounding box center [867, 25] width 88 height 26
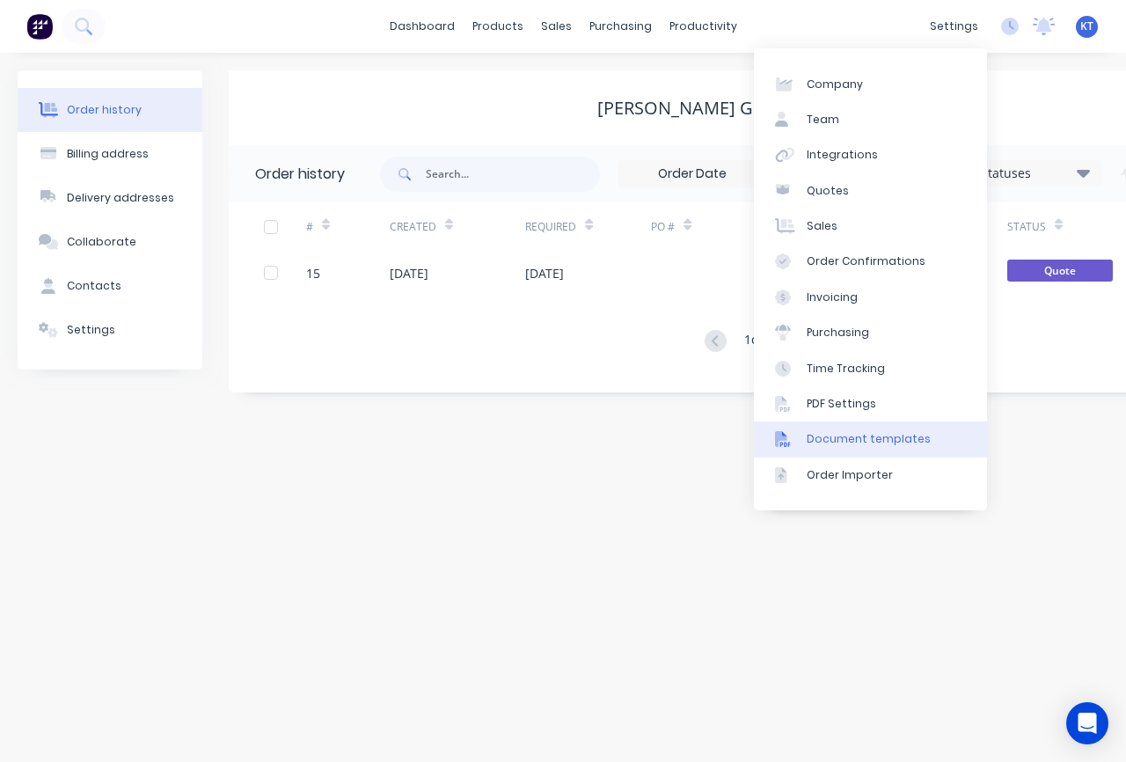
click at [880, 448] on link "Document templates" at bounding box center [870, 438] width 233 height 35
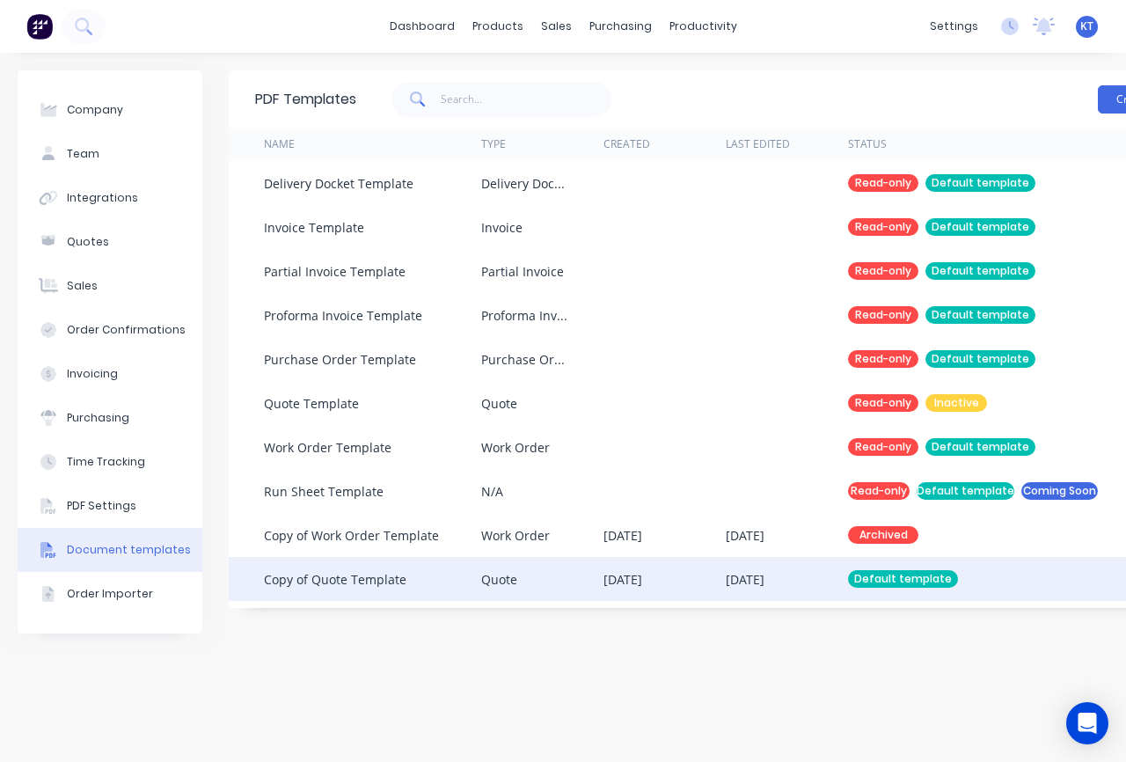
click at [862, 583] on div "Default template" at bounding box center [903, 579] width 110 height 18
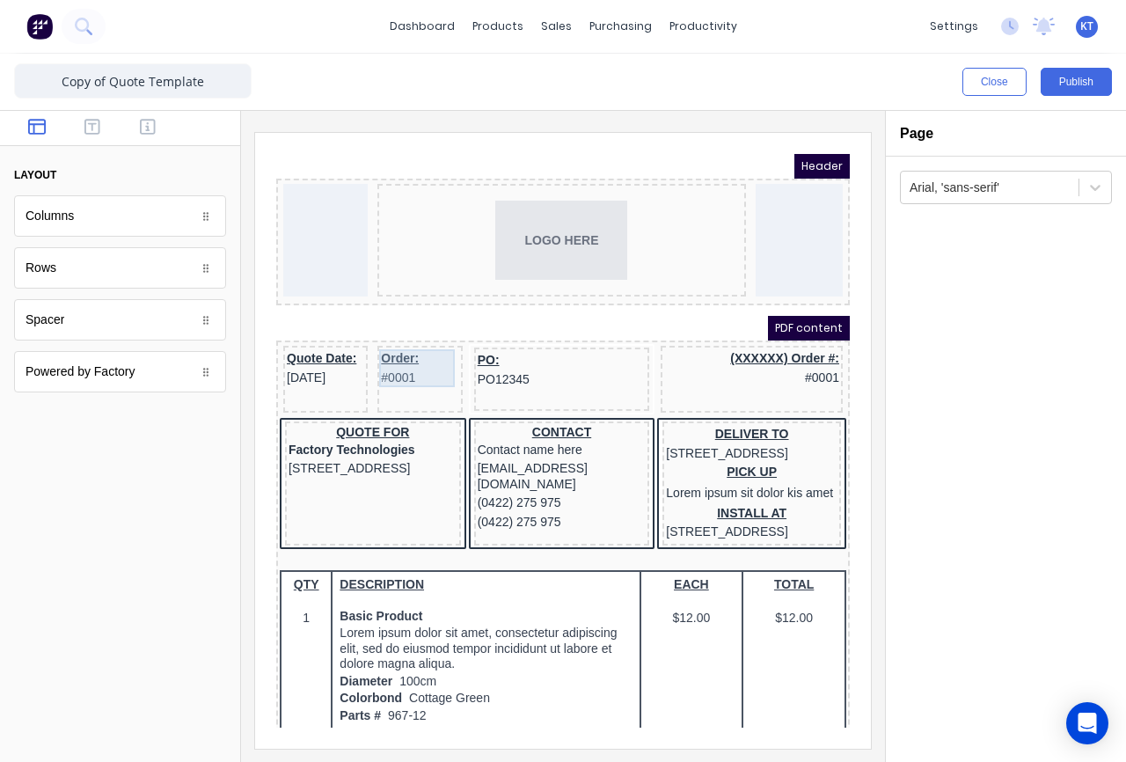
click at [385, 339] on div "Order: #0001" at bounding box center [398, 347] width 77 height 38
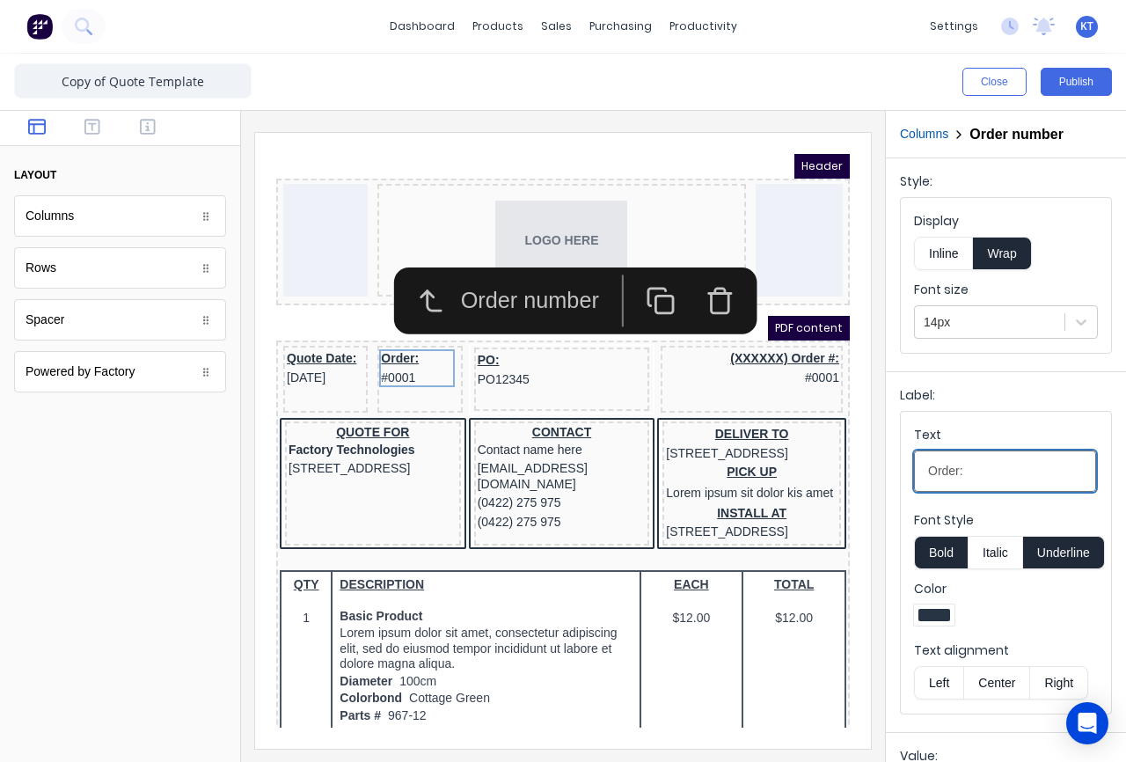
click at [982, 478] on input "Order:" at bounding box center [1005, 470] width 182 height 41
drag, startPoint x: 989, startPoint y: 471, endPoint x: 895, endPoint y: 471, distance: 93.2
click at [895, 471] on div "Label: Text Order: Font Style Bold Italic Underline Color Text alignment Left C…" at bounding box center [1006, 548] width 240 height 354
type input "Quote:"
click at [174, 624] on div at bounding box center [120, 589] width 240 height 345
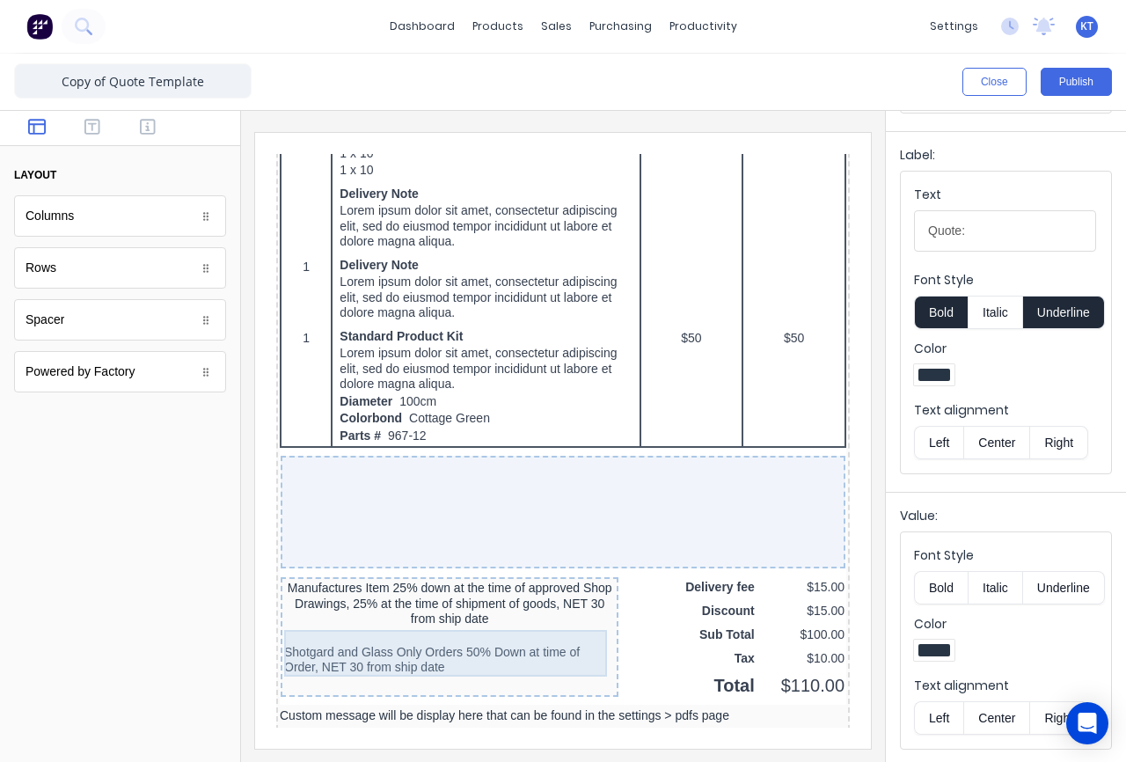
scroll to position [1328, 0]
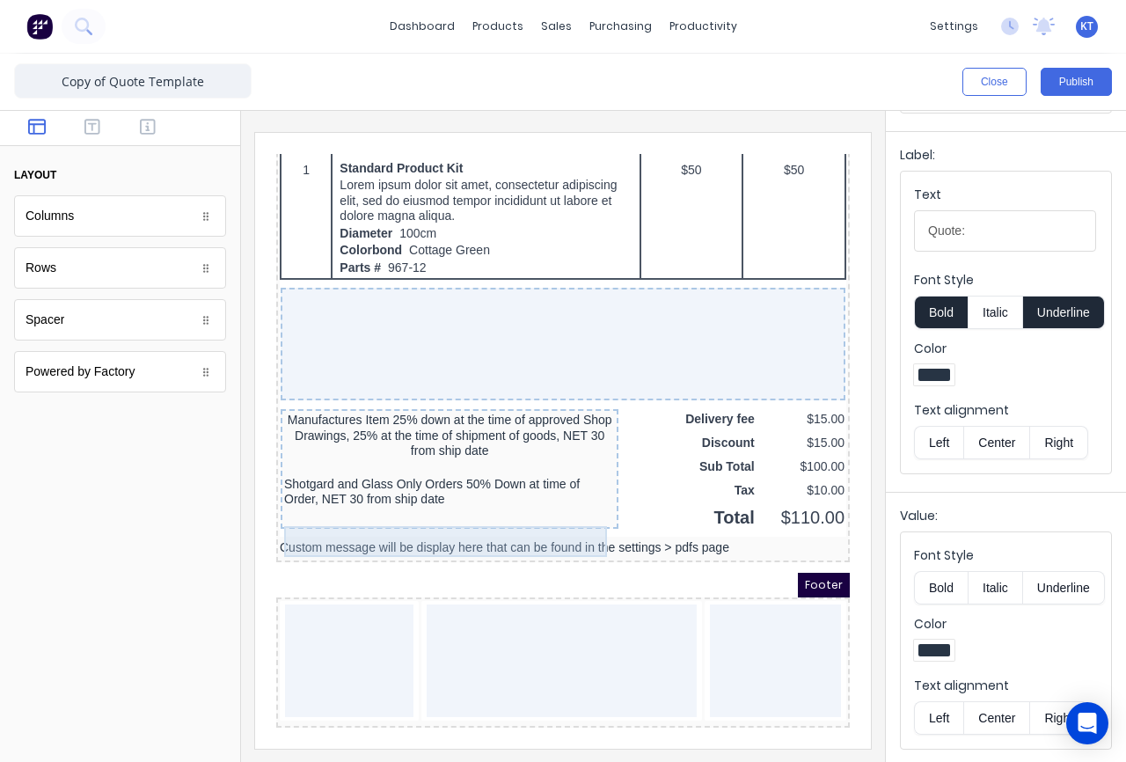
click at [416, 464] on div "Shotgard and Glass Only Orders 50% Down at time of Order, NET 30 from ship date" at bounding box center [428, 471] width 331 height 31
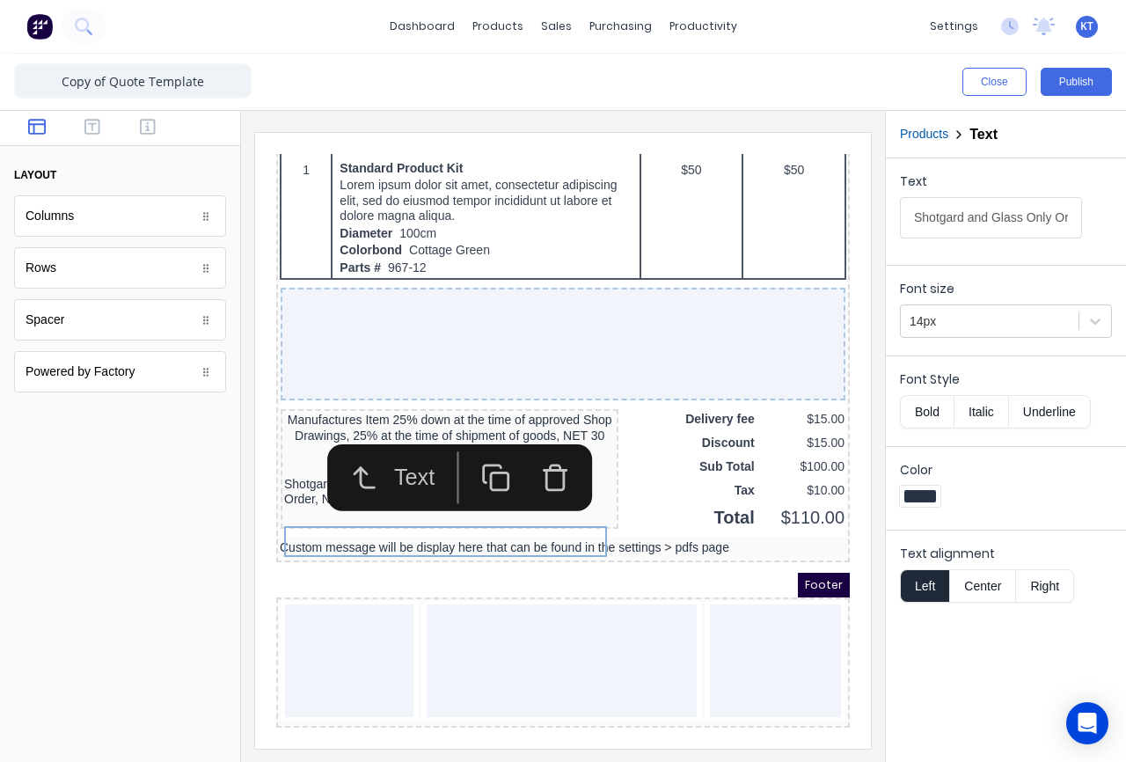
click at [981, 590] on button "Center" at bounding box center [982, 585] width 67 height 33
click at [1038, 476] on label "Color" at bounding box center [1006, 470] width 212 height 18
drag, startPoint x: 161, startPoint y: 493, endPoint x: 176, endPoint y: 484, distance: 17.8
click at [161, 493] on div at bounding box center [120, 589] width 240 height 345
click at [292, 423] on div "Text" at bounding box center [438, 456] width 295 height 67
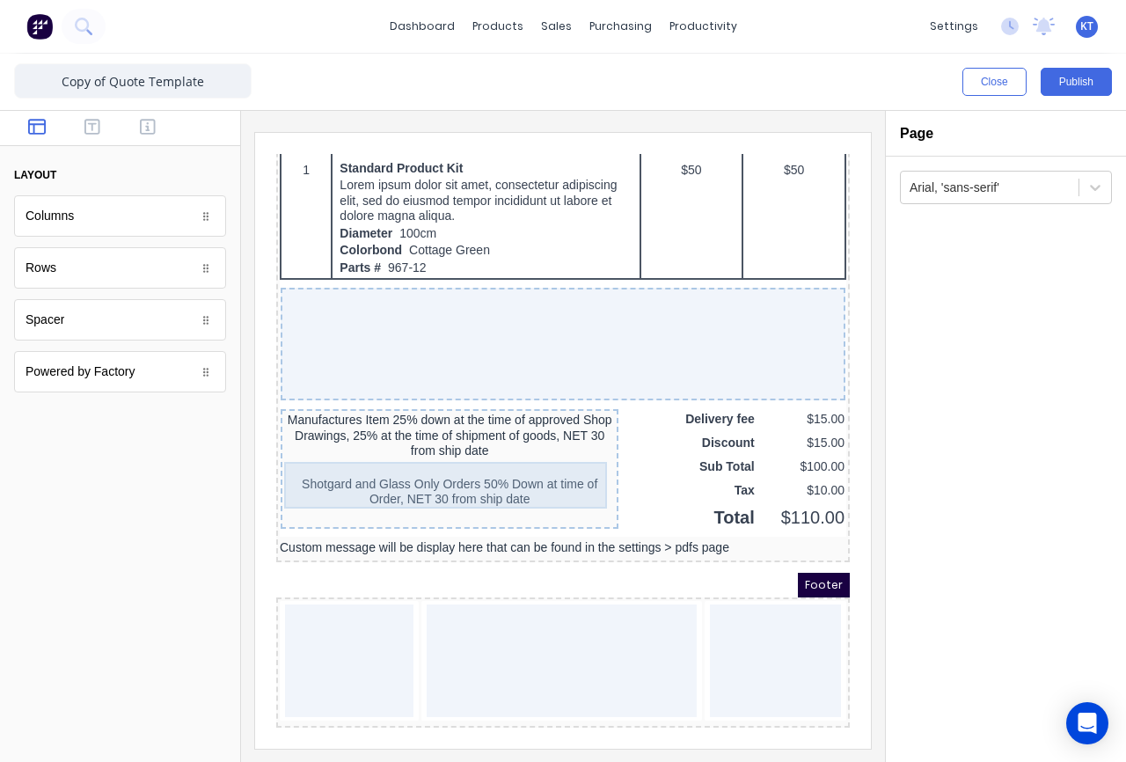
click at [421, 413] on div "Manufactures Item 25% down at the time of approved Shop Drawings, 25% at the ti…" at bounding box center [428, 414] width 331 height 47
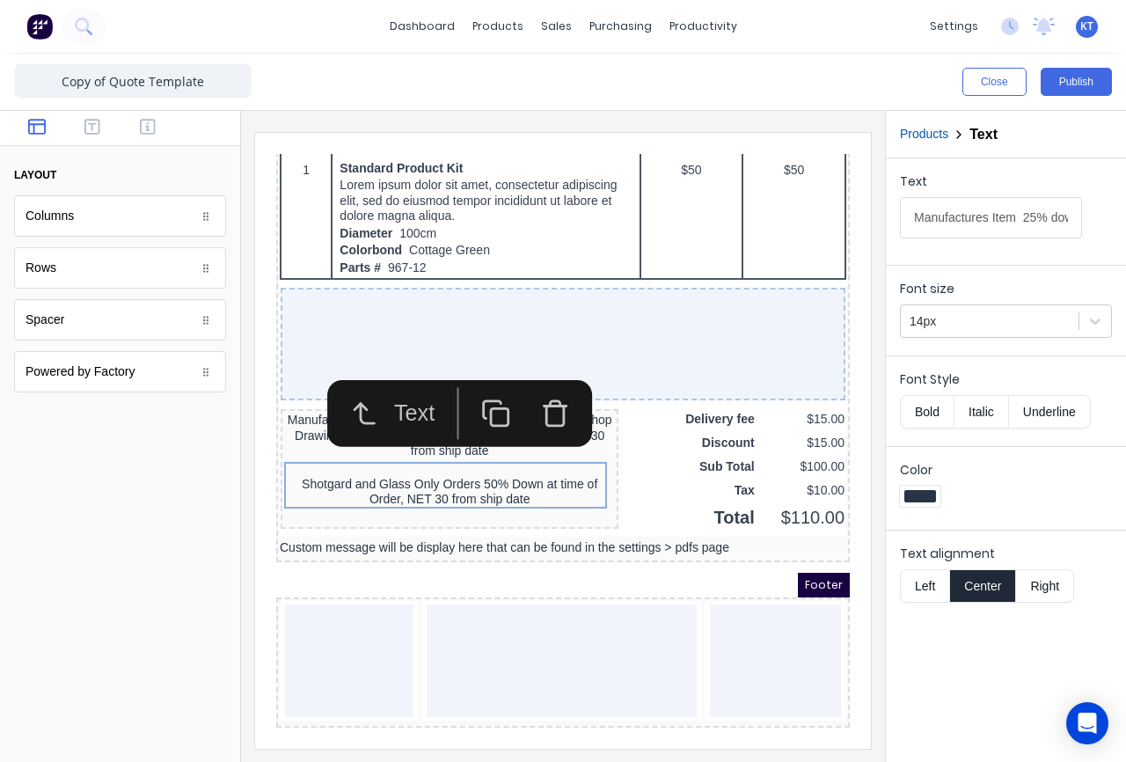
click at [983, 587] on button "Center" at bounding box center [982, 585] width 67 height 33
click at [1026, 492] on div at bounding box center [1006, 499] width 212 height 26
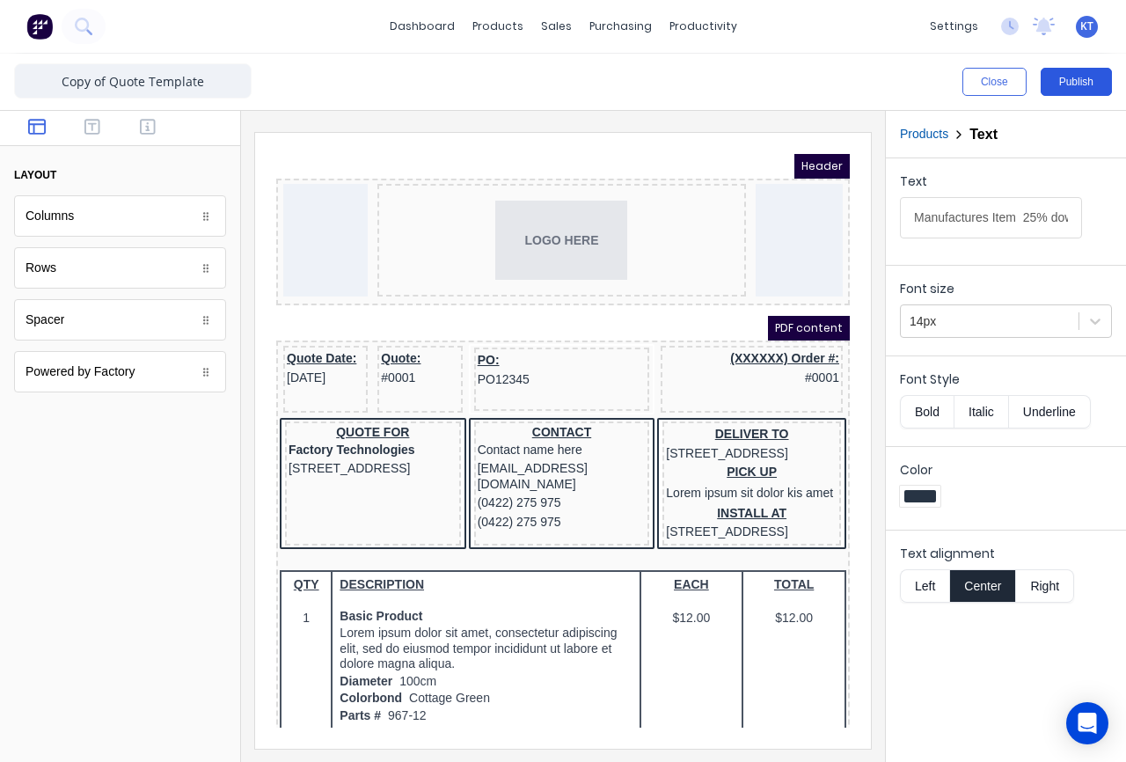
click at [1080, 93] on button "Publish" at bounding box center [1076, 82] width 71 height 28
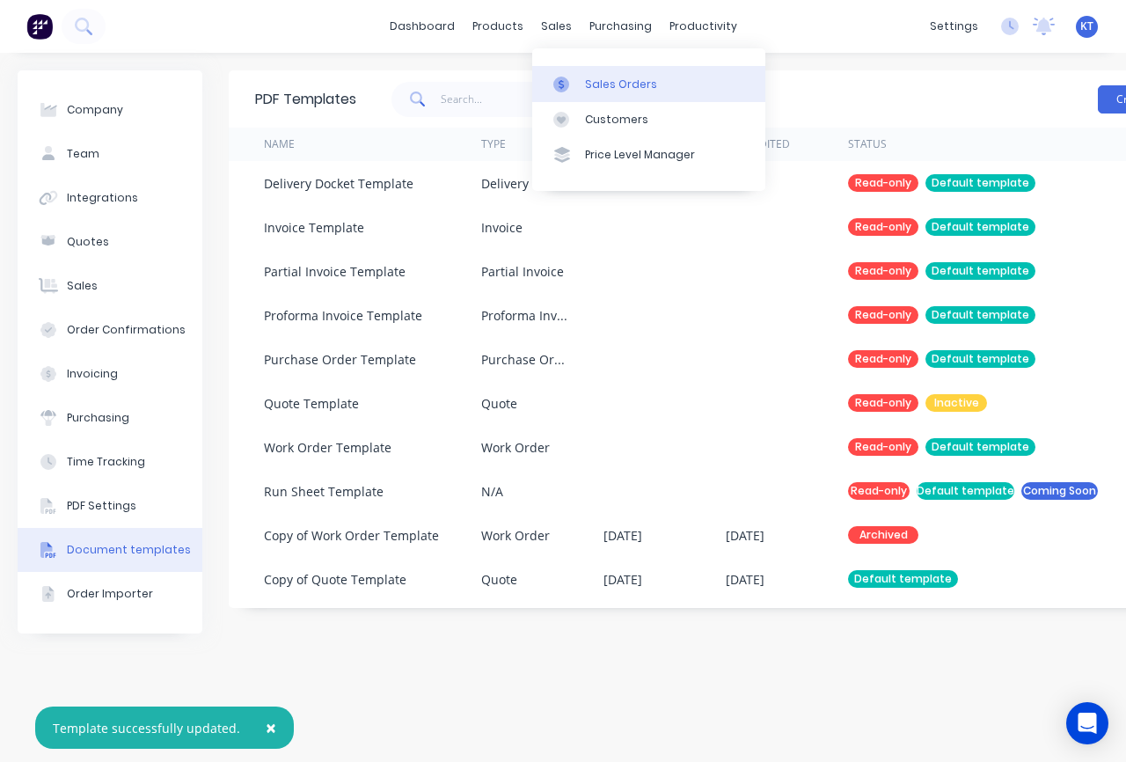
click at [594, 81] on div "Sales Orders" at bounding box center [621, 85] width 72 height 16
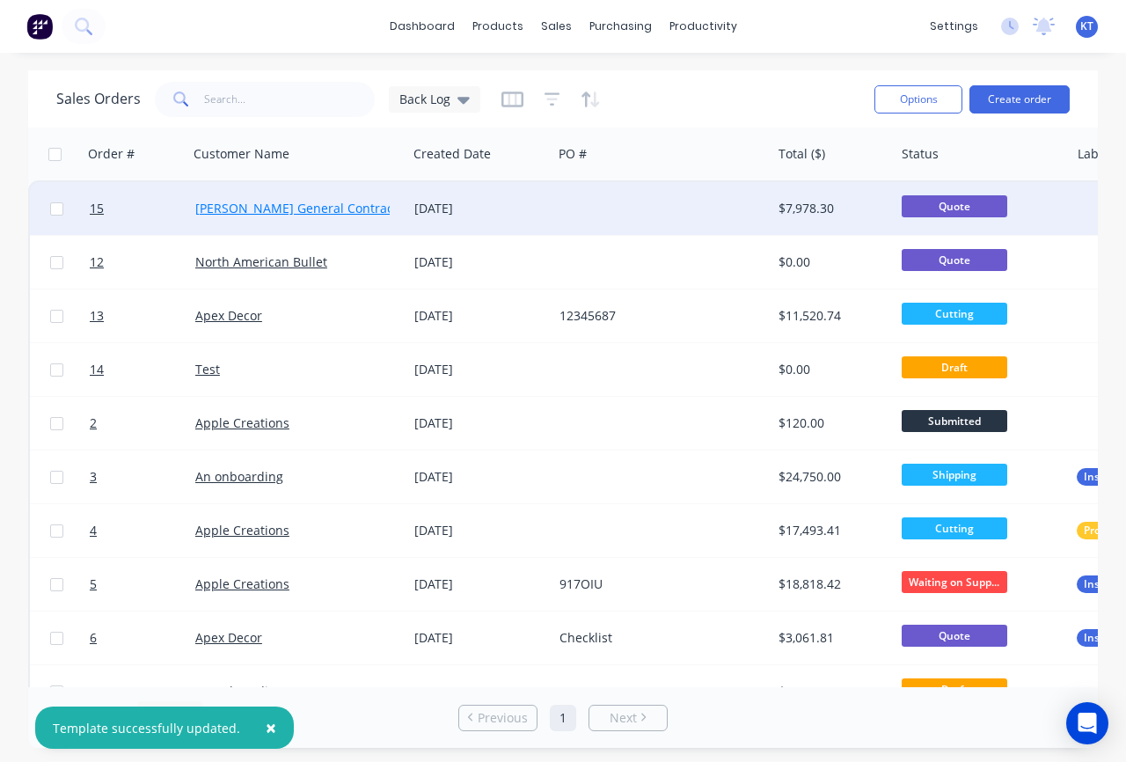
click at [342, 211] on link "[PERSON_NAME] General Contractor" at bounding box center [302, 208] width 215 height 17
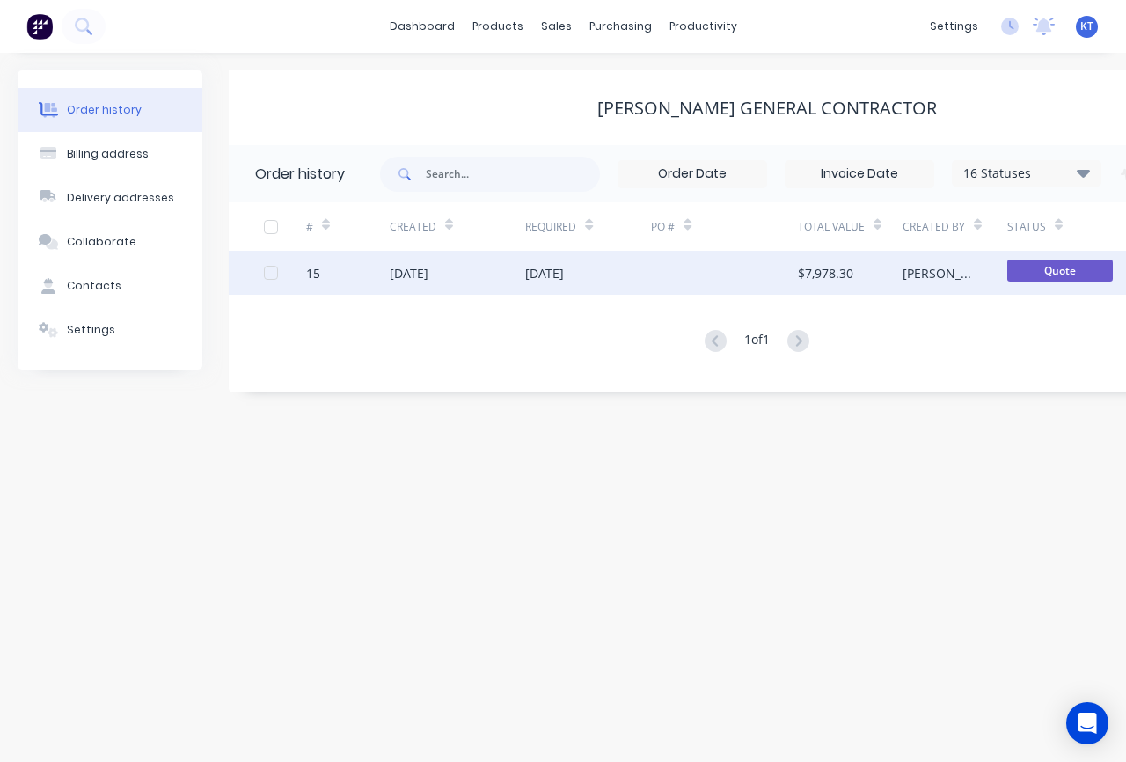
click at [951, 286] on div "[PERSON_NAME]" at bounding box center [954, 273] width 105 height 44
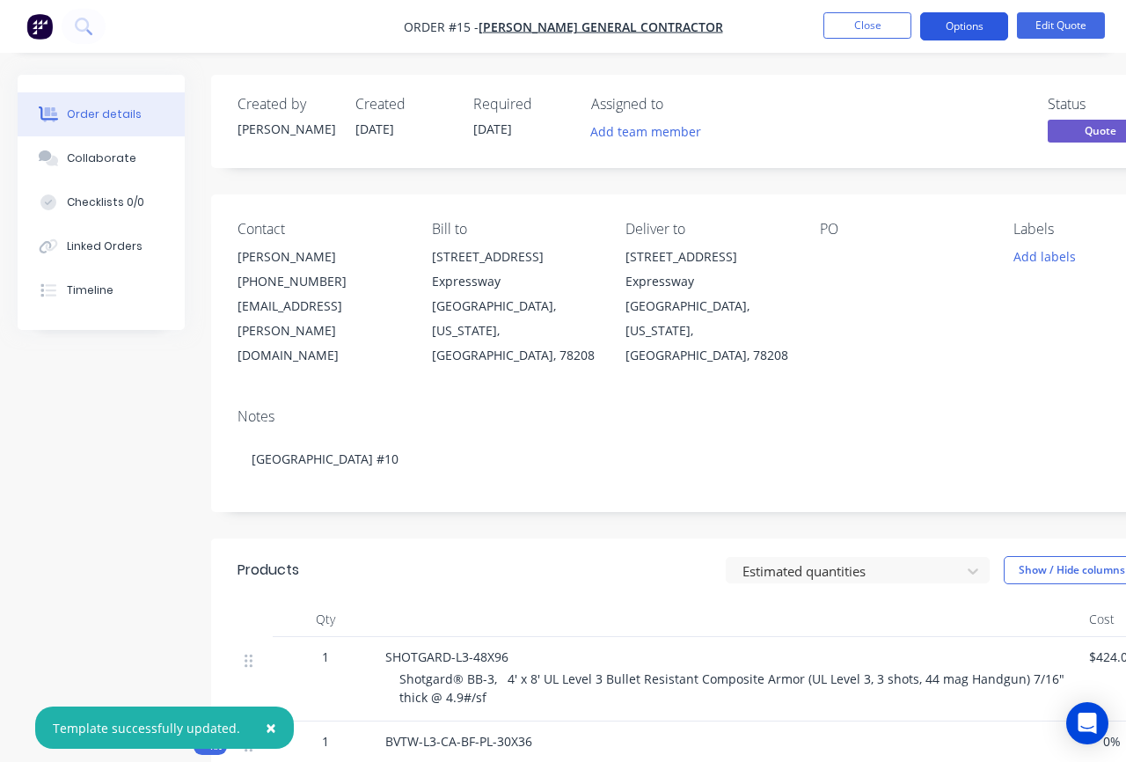
click at [969, 30] on button "Options" at bounding box center [964, 26] width 88 height 28
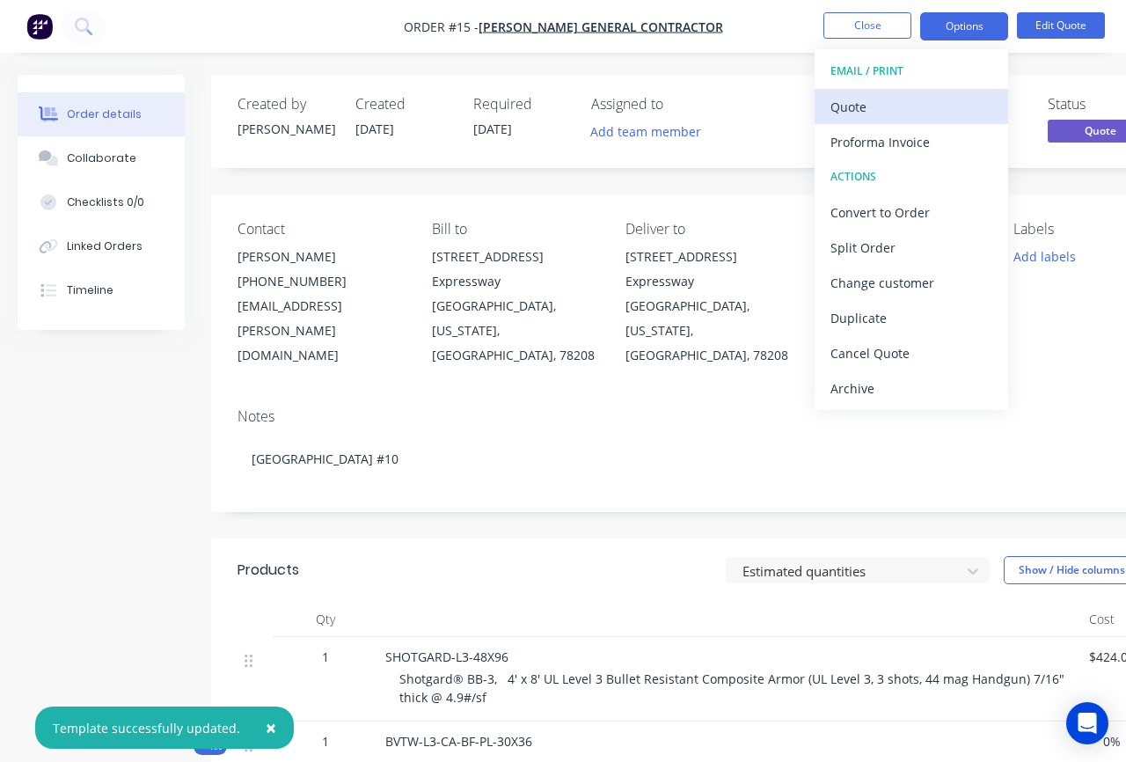
click at [912, 110] on div "Quote" at bounding box center [911, 107] width 162 height 26
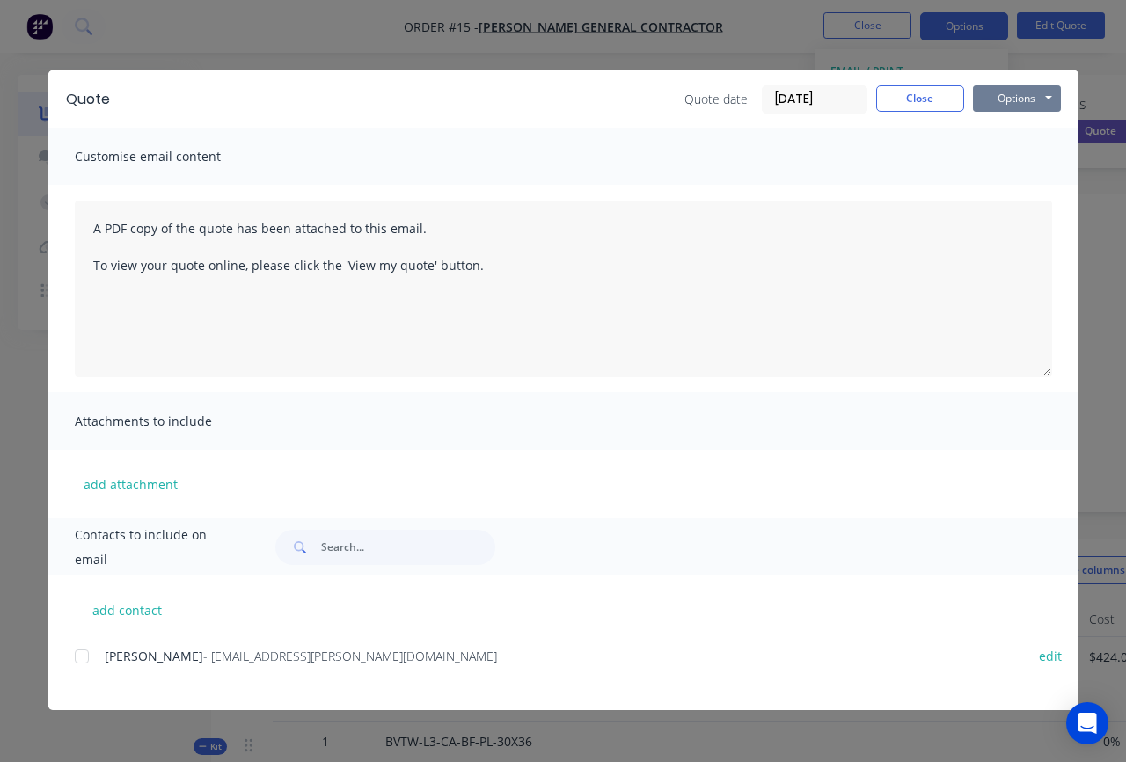
click at [1011, 99] on button "Options" at bounding box center [1017, 98] width 88 height 26
click at [1005, 135] on button "Preview" at bounding box center [1029, 129] width 113 height 29
click at [923, 100] on button "Close" at bounding box center [920, 98] width 88 height 26
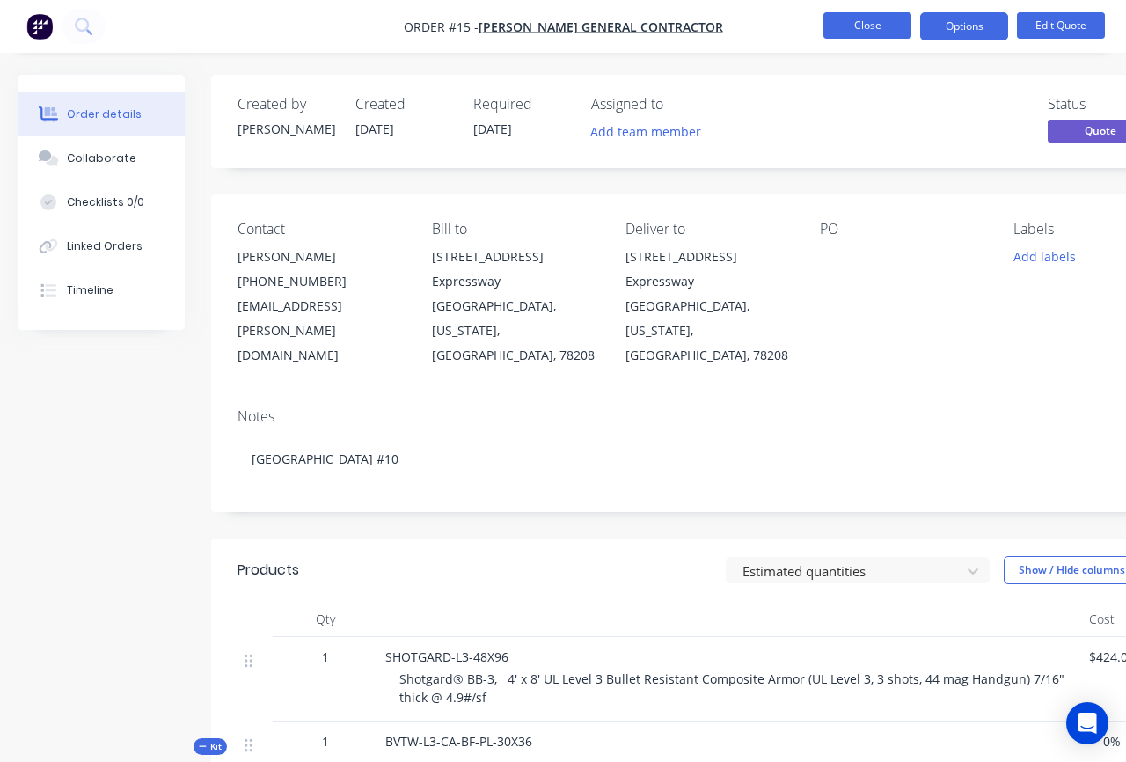
click at [887, 27] on button "Close" at bounding box center [867, 25] width 88 height 26
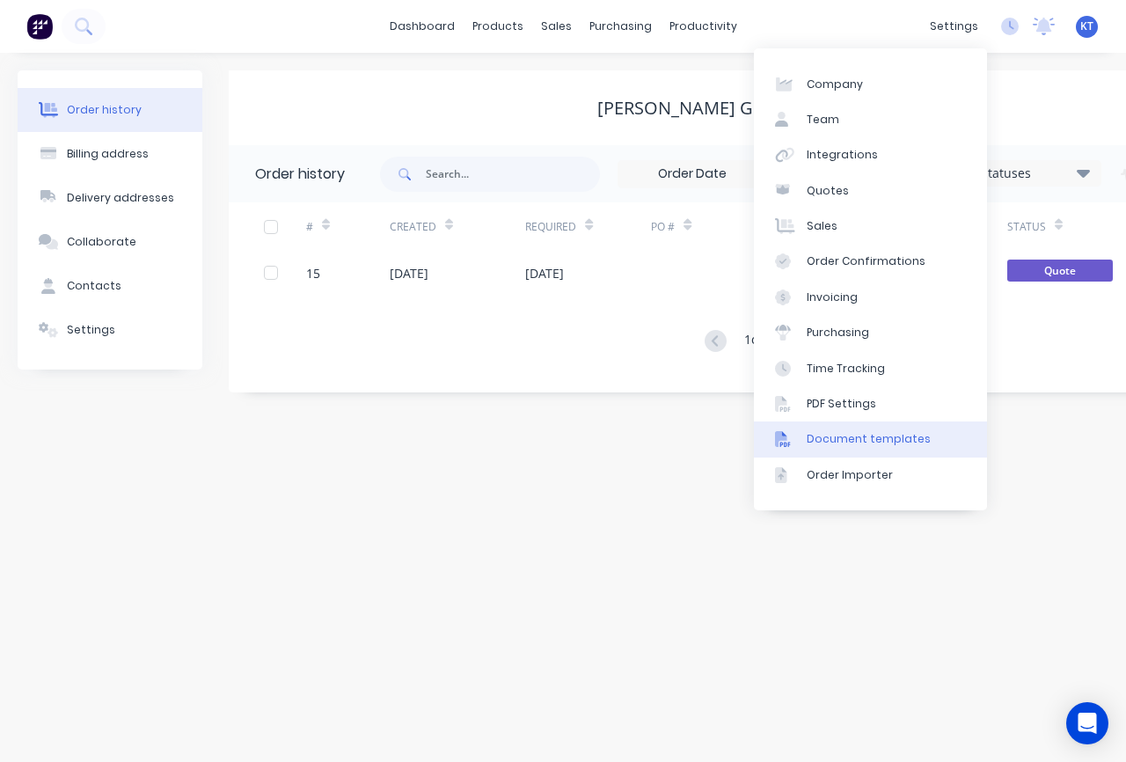
click at [846, 440] on div "Document templates" at bounding box center [869, 439] width 124 height 16
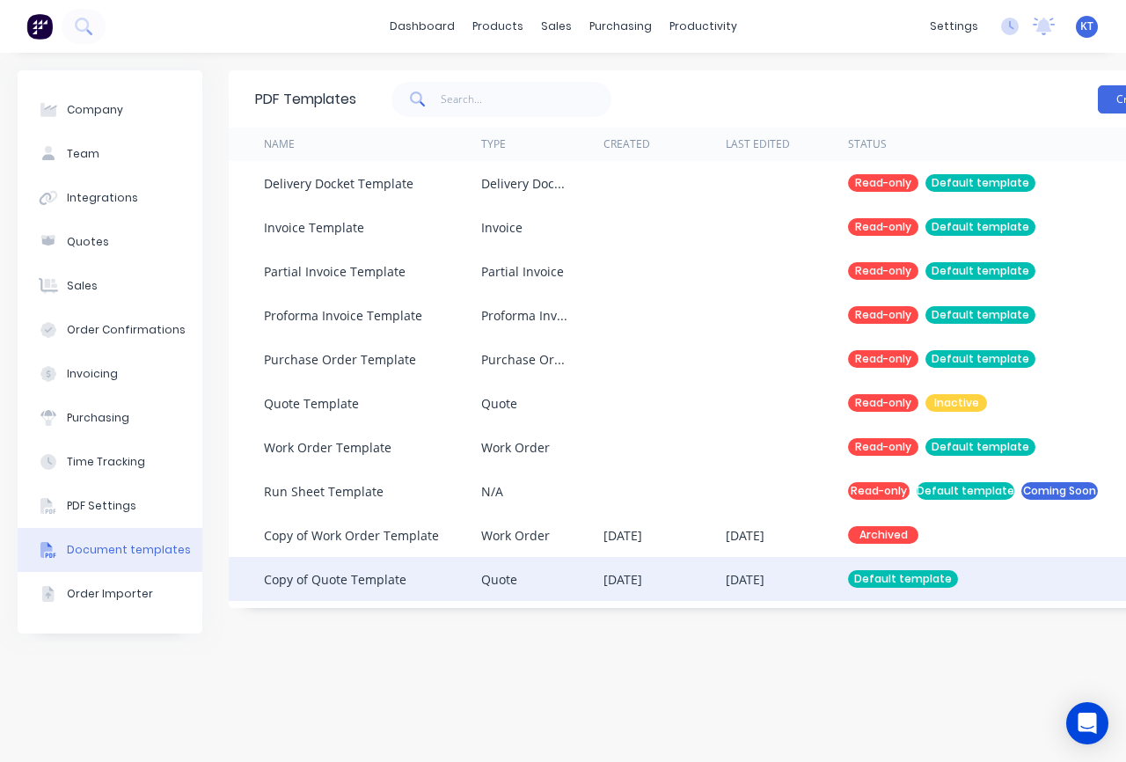
click at [481, 587] on div "Quote" at bounding box center [499, 579] width 36 height 18
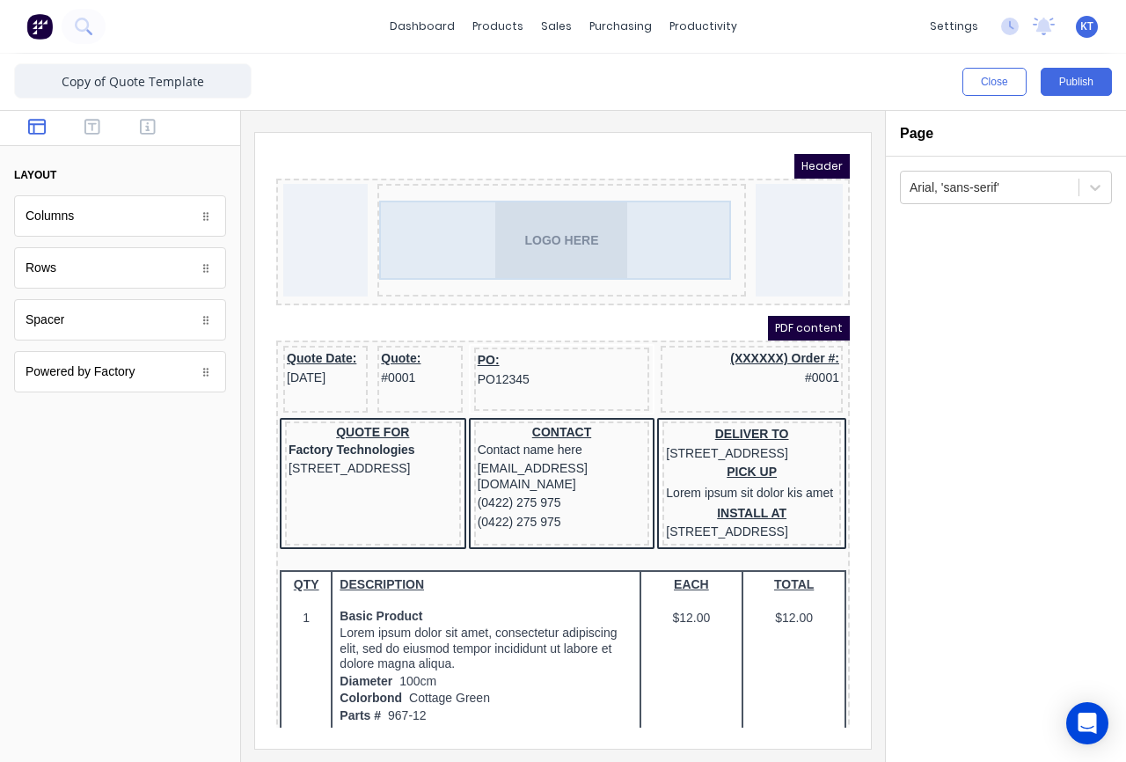
click at [548, 231] on div "LOGO HERE" at bounding box center [540, 218] width 361 height 79
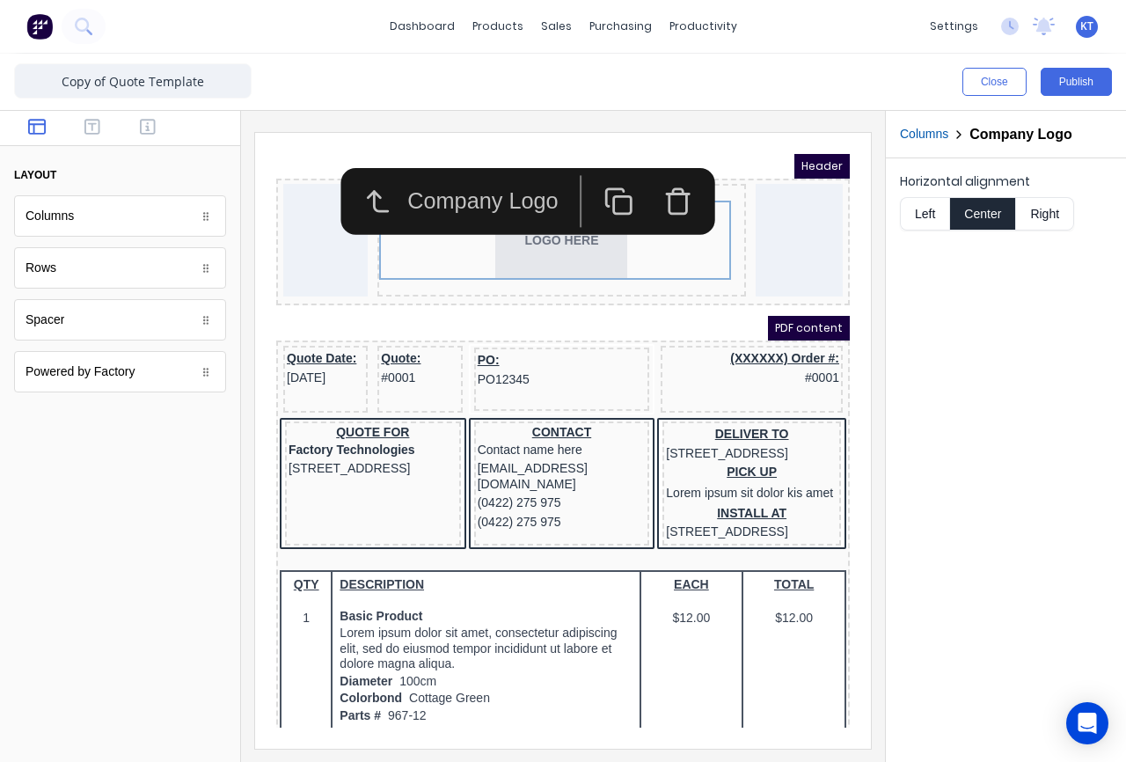
click at [965, 304] on div "Horizontal alignment Left Center Right" at bounding box center [1006, 459] width 240 height 603
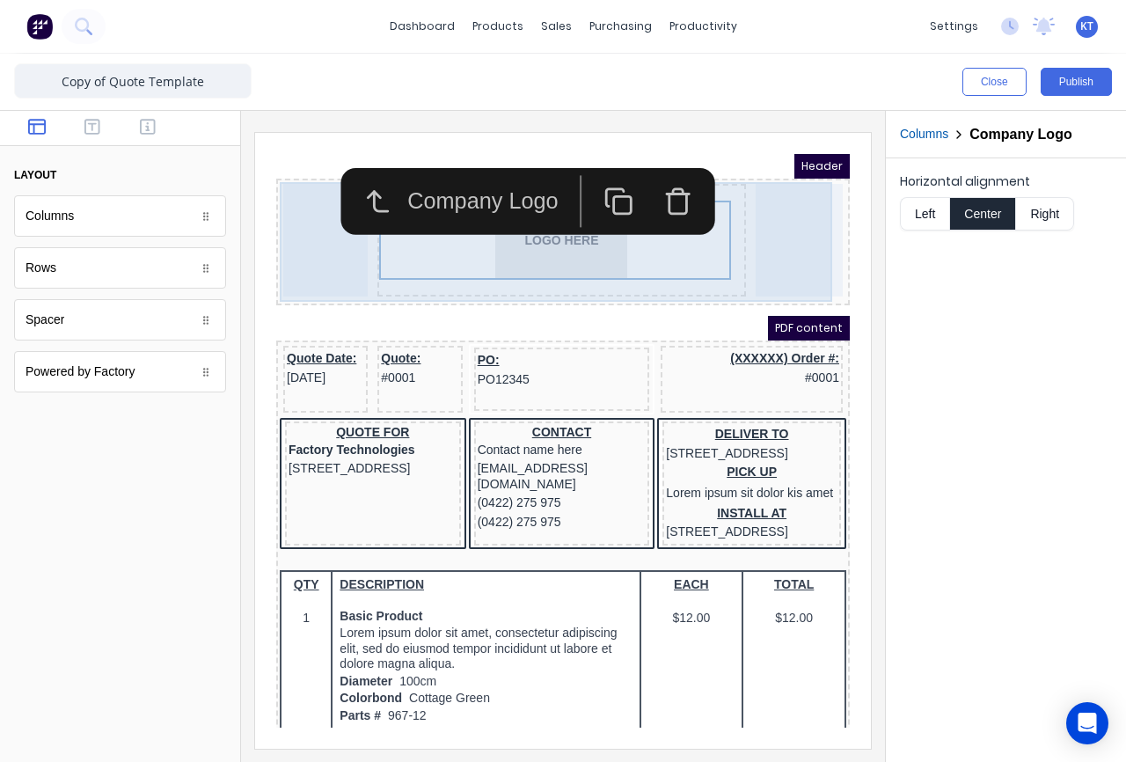
click at [766, 237] on div at bounding box center [777, 219] width 87 height 113
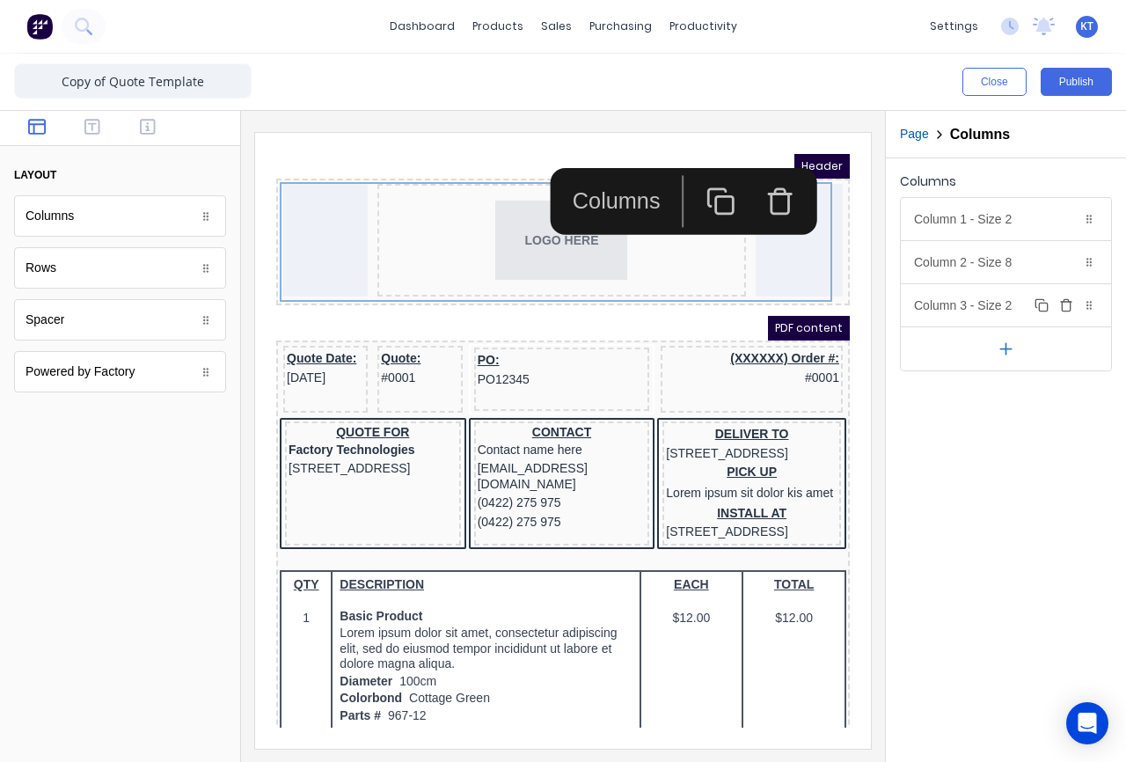
click at [1068, 310] on icon "button" at bounding box center [1066, 307] width 8 height 10
click at [1064, 223] on icon "button" at bounding box center [1066, 219] width 14 height 14
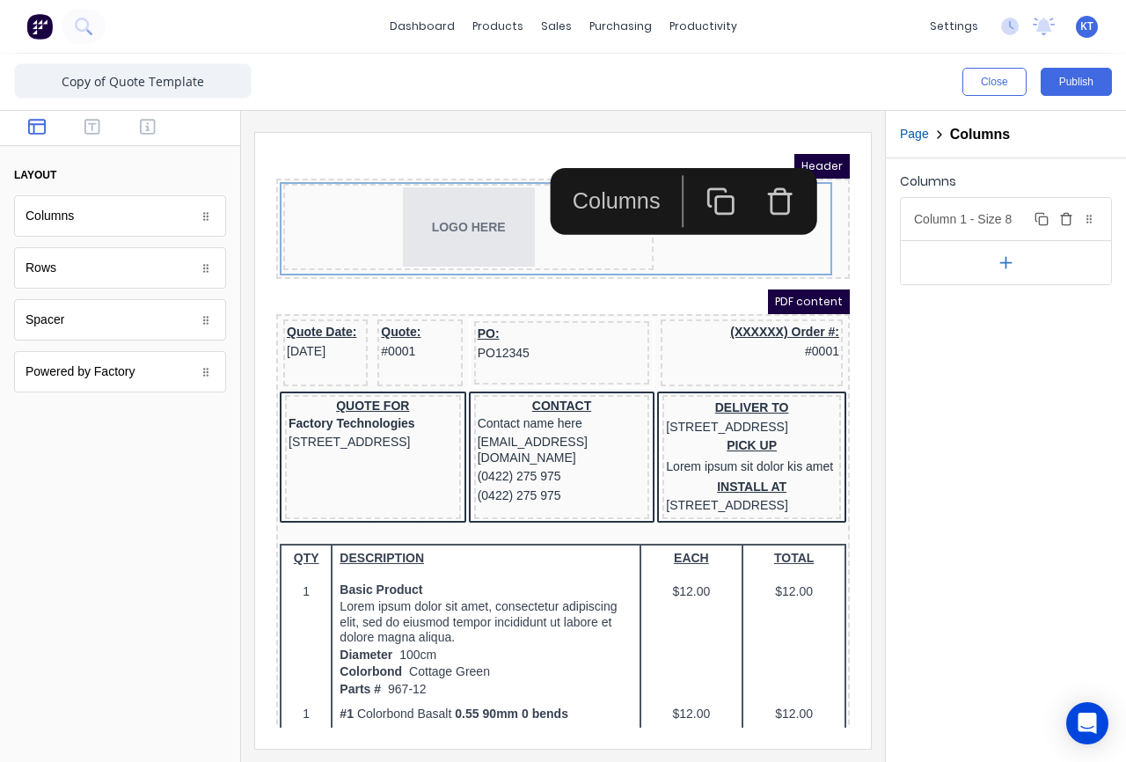
click at [1032, 231] on div "Column 1 - Size 8 Duplicate Delete" at bounding box center [1006, 219] width 210 height 42
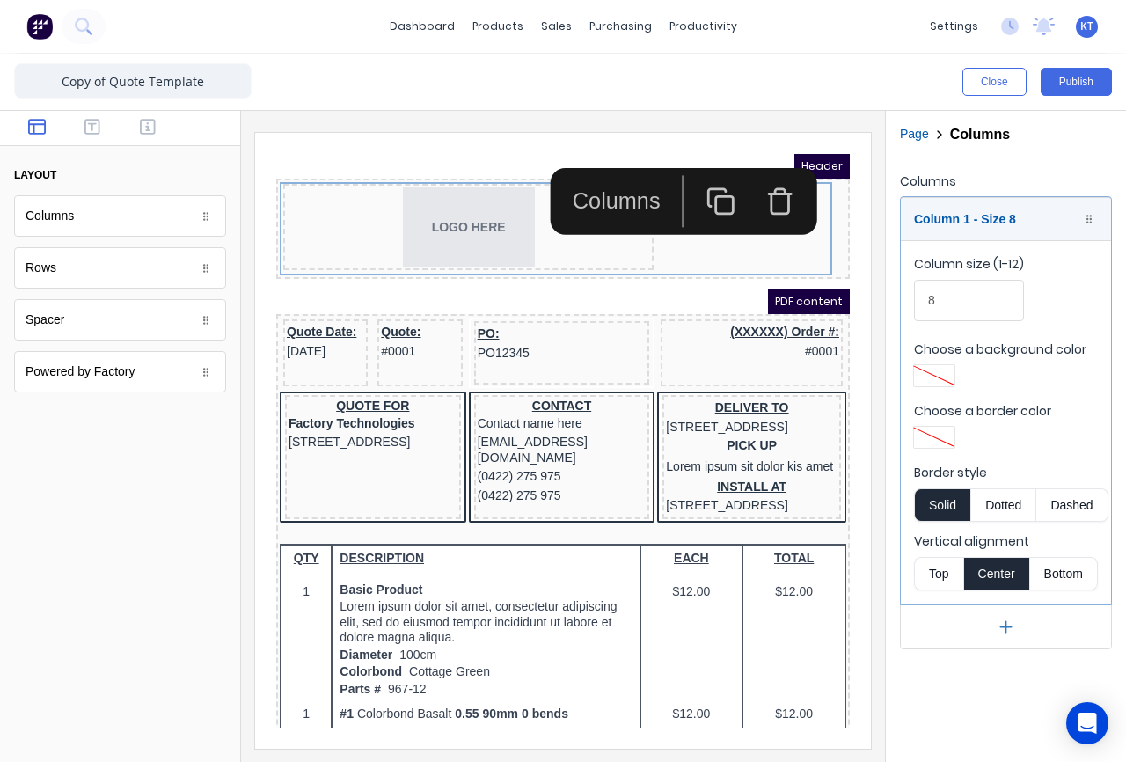
click at [999, 570] on button "Center" at bounding box center [996, 573] width 67 height 33
click at [1062, 312] on div "Column size (1-12) 8" at bounding box center [1006, 292] width 184 height 75
click at [998, 624] on icon "button" at bounding box center [1006, 626] width 18 height 18
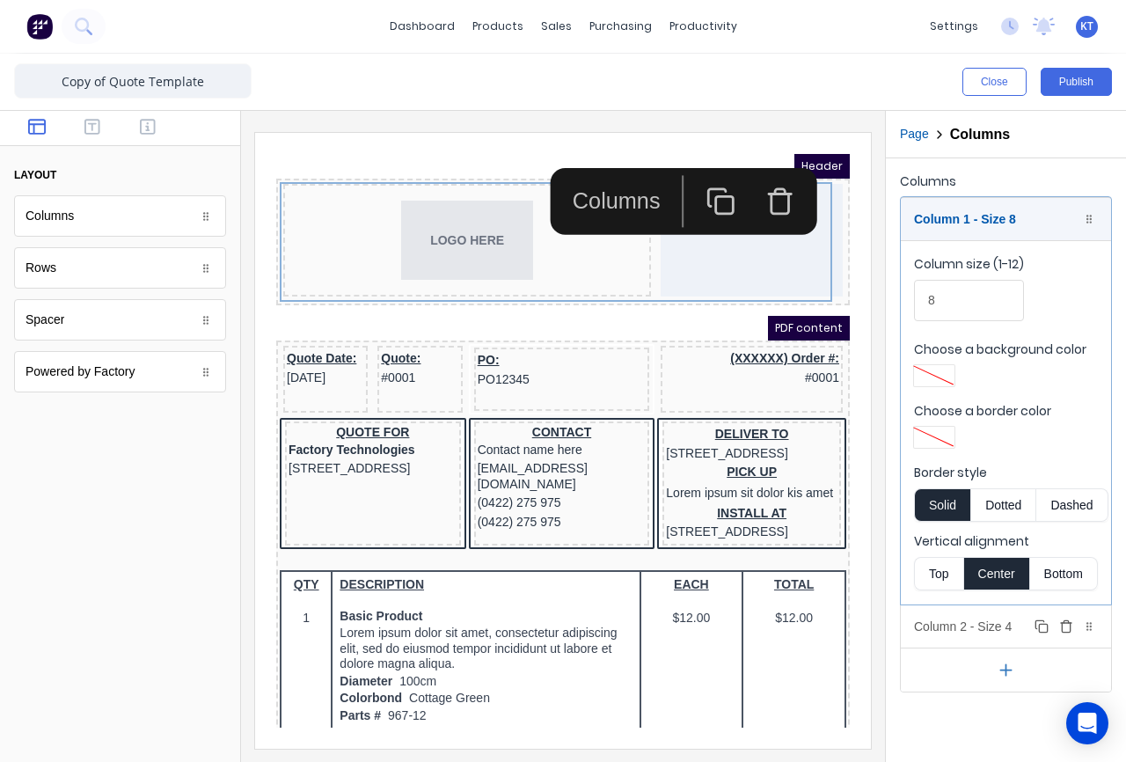
click at [1069, 627] on icon "button" at bounding box center [1066, 626] width 14 height 14
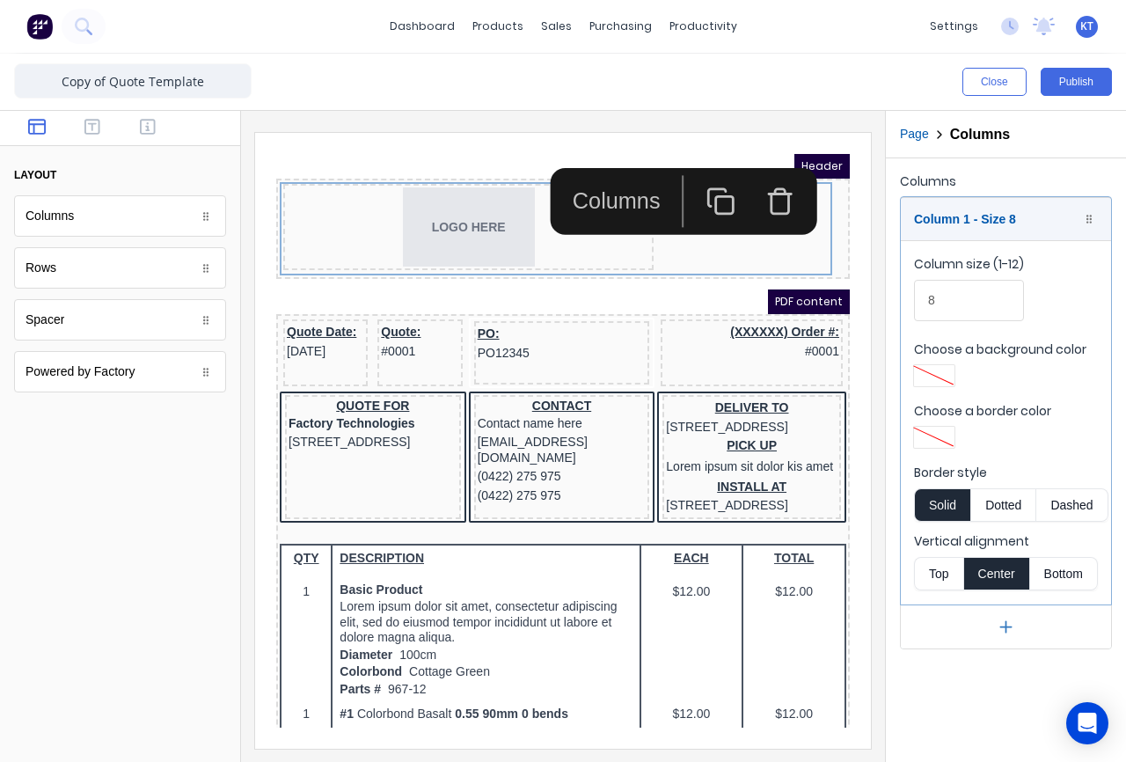
click at [605, 186] on div "Columns" at bounding box center [595, 180] width 117 height 33
click at [580, 143] on iframe "To enrich screen reader interactions, please activate Accessibility in Grammarl…" at bounding box center [563, 441] width 616 height 616
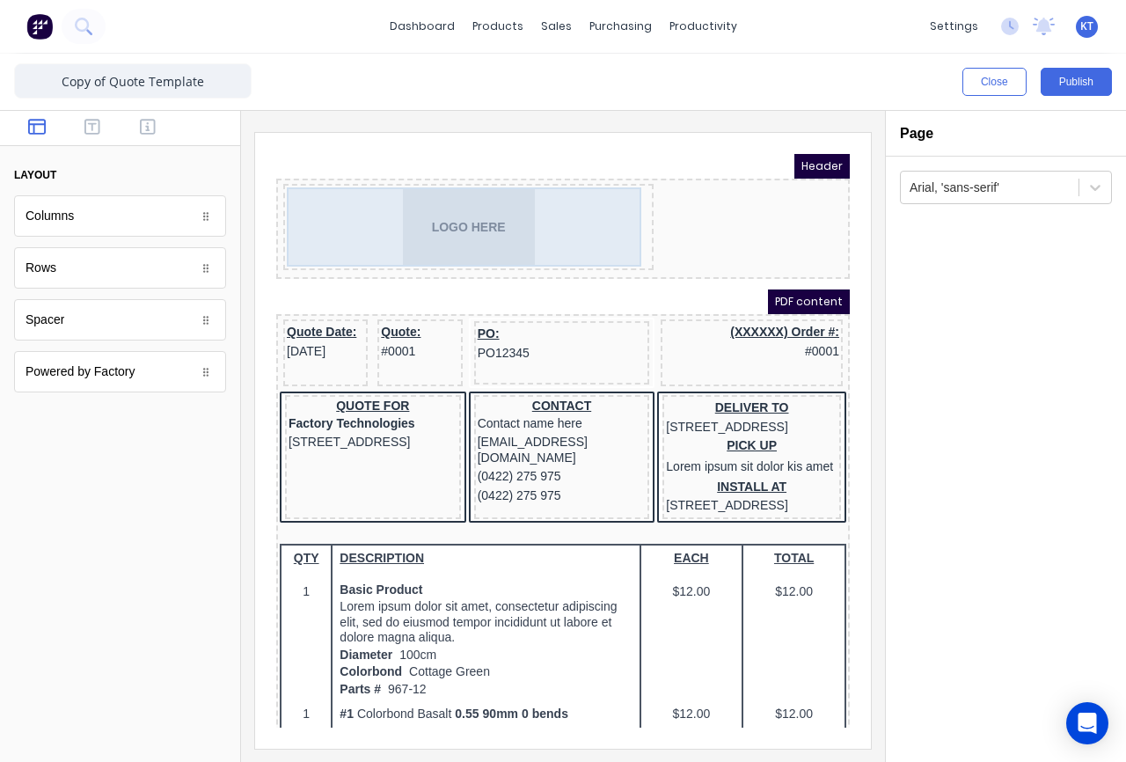
click at [527, 201] on div "LOGO HERE" at bounding box center [447, 205] width 363 height 79
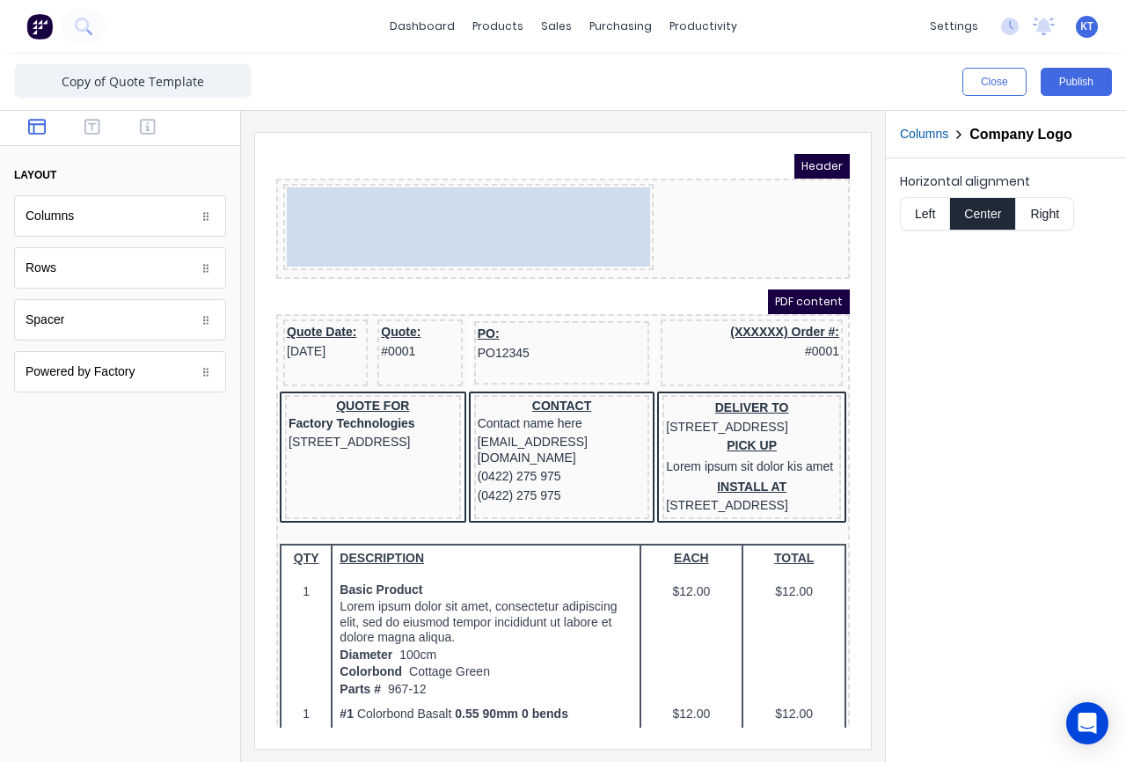
drag, startPoint x: 551, startPoint y: 226, endPoint x: 719, endPoint y: 222, distance: 168.9
click at [719, 222] on body "Header LOGO HERE LOGO HERE PDF content Quote Date: 29/10/2024 Quote: #0001 PO: …" at bounding box center [541, 419] width 573 height 573
drag, startPoint x: 619, startPoint y: 234, endPoint x: 676, endPoint y: 236, distance: 56.3
click at [676, 236] on body "Header LOGO HERE LOGO HERE PDF content Quote Date: 29/10/2024 Quote: #0001 PO: …" at bounding box center [541, 419] width 573 height 573
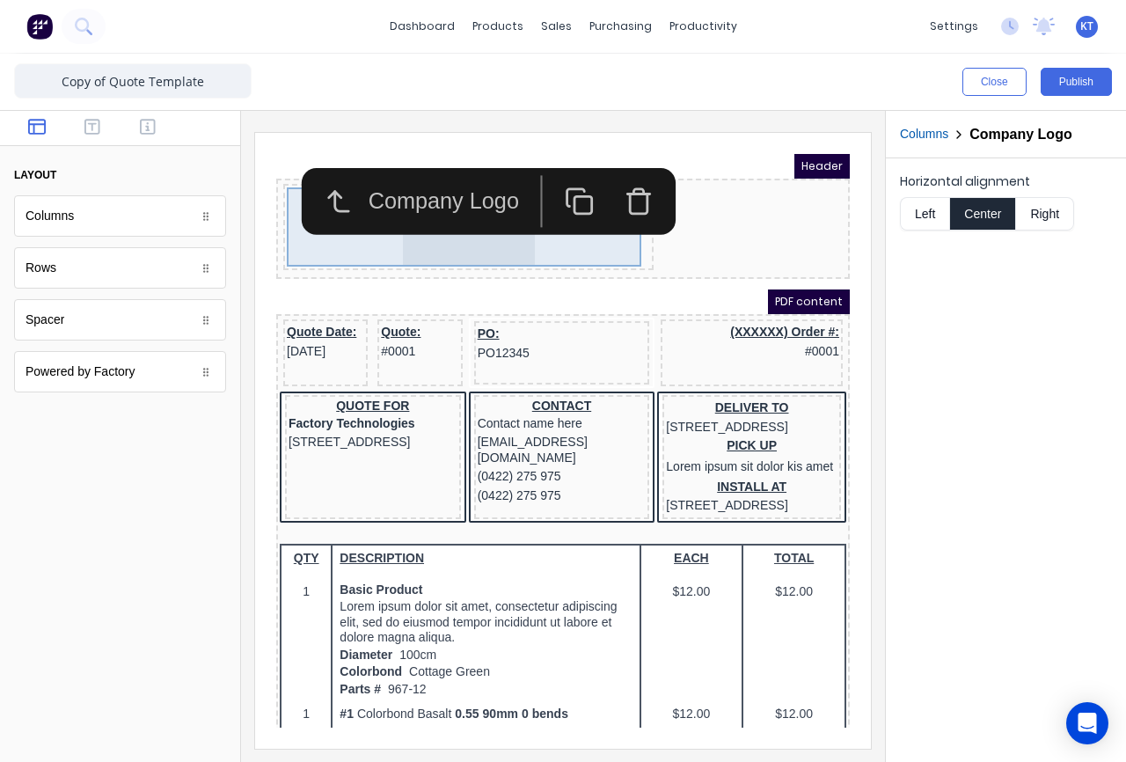
click at [561, 234] on div "LOGO HERE" at bounding box center [447, 205] width 363 height 79
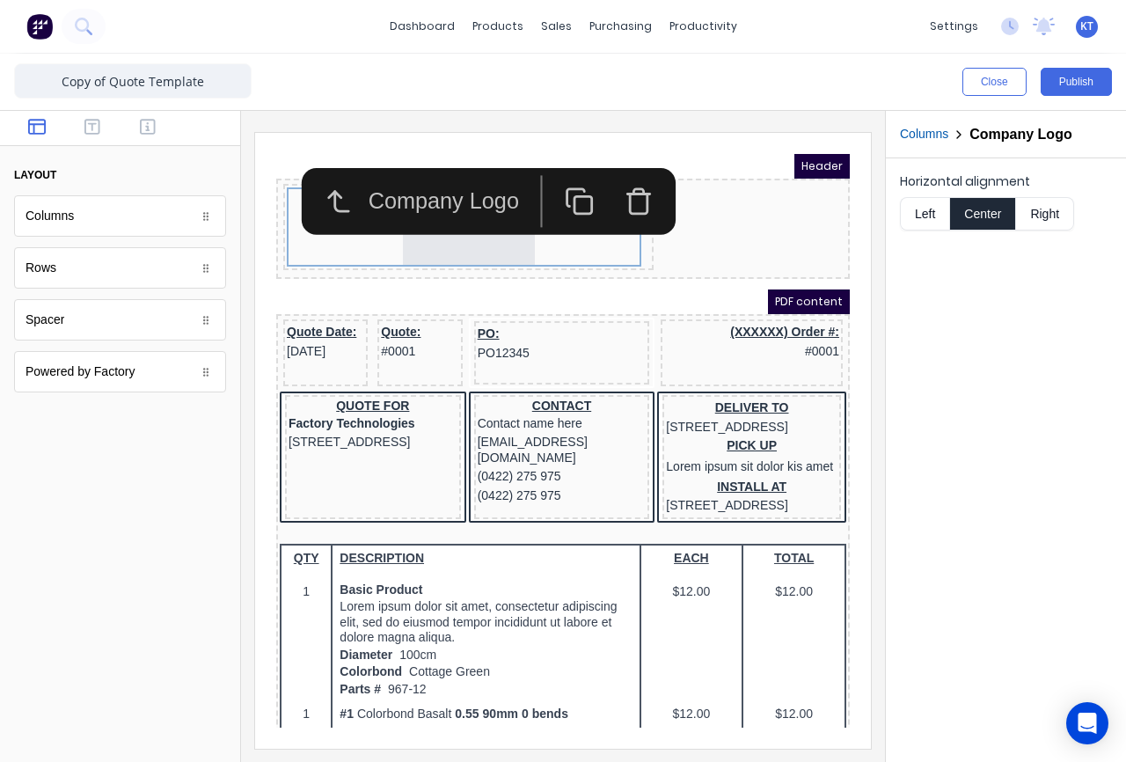
click at [1042, 276] on div "Horizontal alignment Left Center Right" at bounding box center [1006, 459] width 240 height 603
click at [988, 451] on div "Horizontal alignment Left Center Right" at bounding box center [1006, 459] width 240 height 603
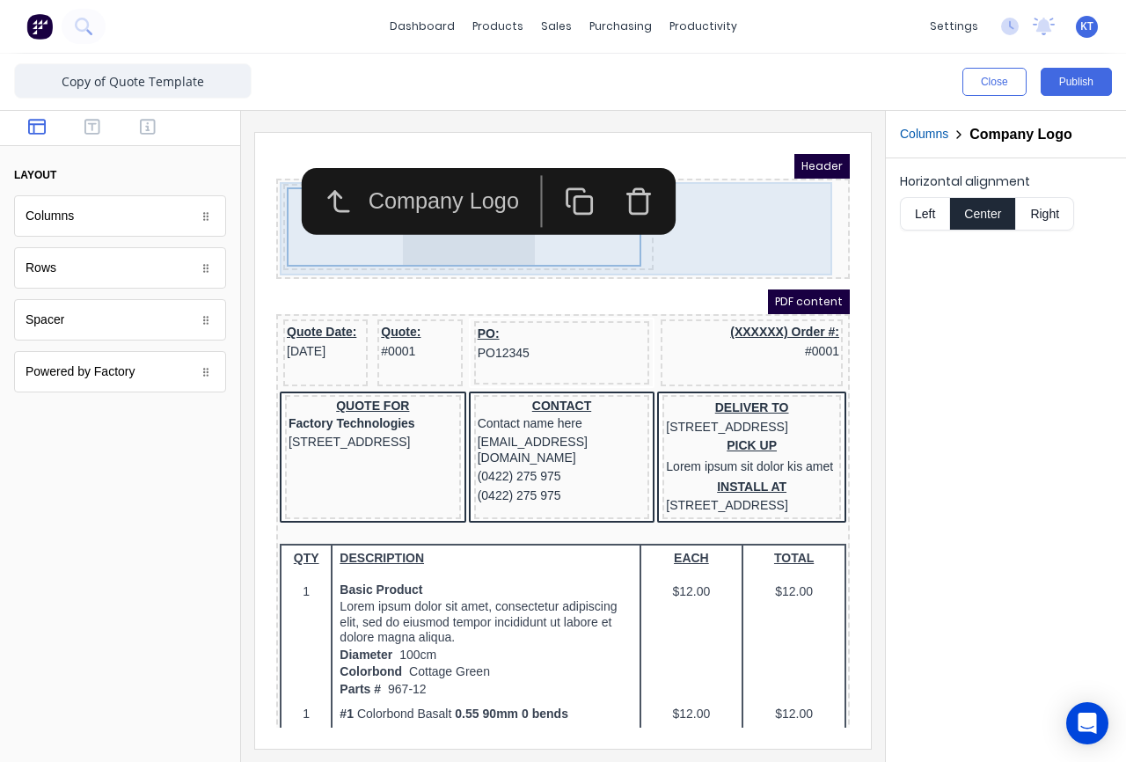
click at [738, 224] on div "LOGO HERE" at bounding box center [542, 207] width 566 height 93
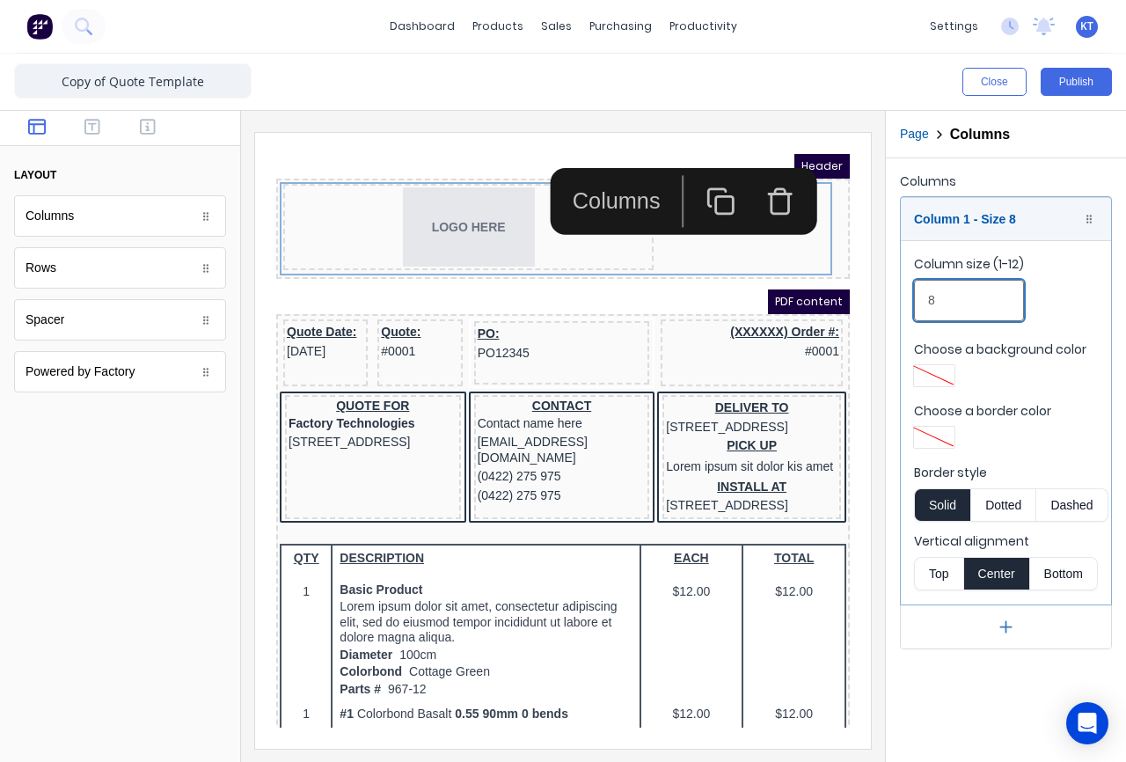
click at [970, 297] on input "8" at bounding box center [969, 300] width 110 height 41
drag, startPoint x: 988, startPoint y: 299, endPoint x: 867, endPoint y: 296, distance: 120.5
click at [867, 296] on div "Close Publish Components layout Columns Columns Rows Rows Spacer Spacer Powered…" at bounding box center [563, 408] width 1126 height 708
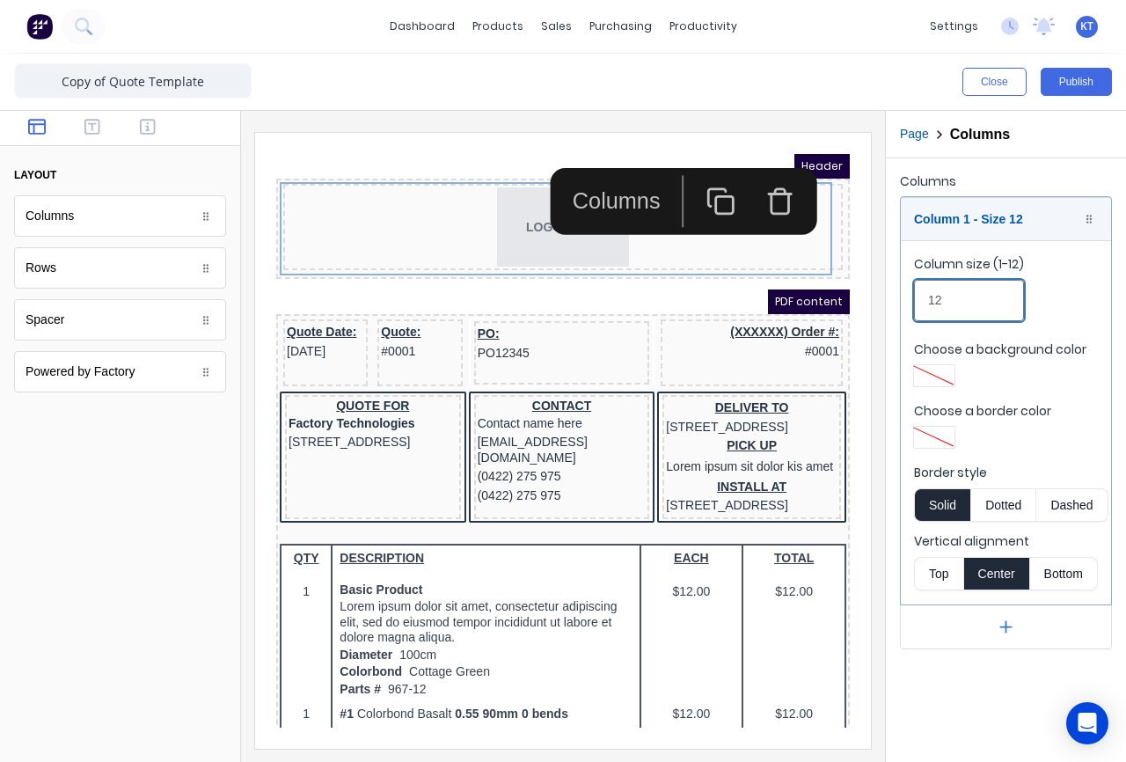
type input "12"
click at [1074, 301] on div "Column size (1-12) 12" at bounding box center [1006, 292] width 184 height 75
click at [1085, 86] on button "Publish" at bounding box center [1076, 82] width 71 height 28
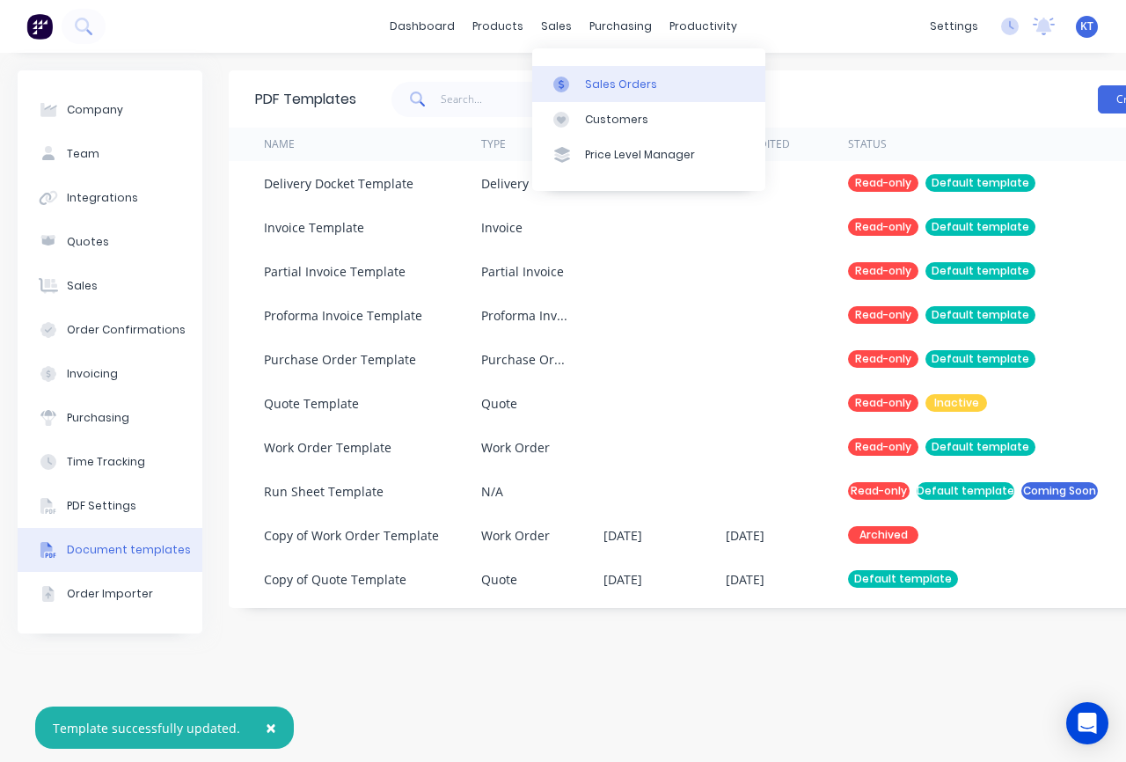
click at [582, 81] on link "Sales Orders" at bounding box center [648, 83] width 233 height 35
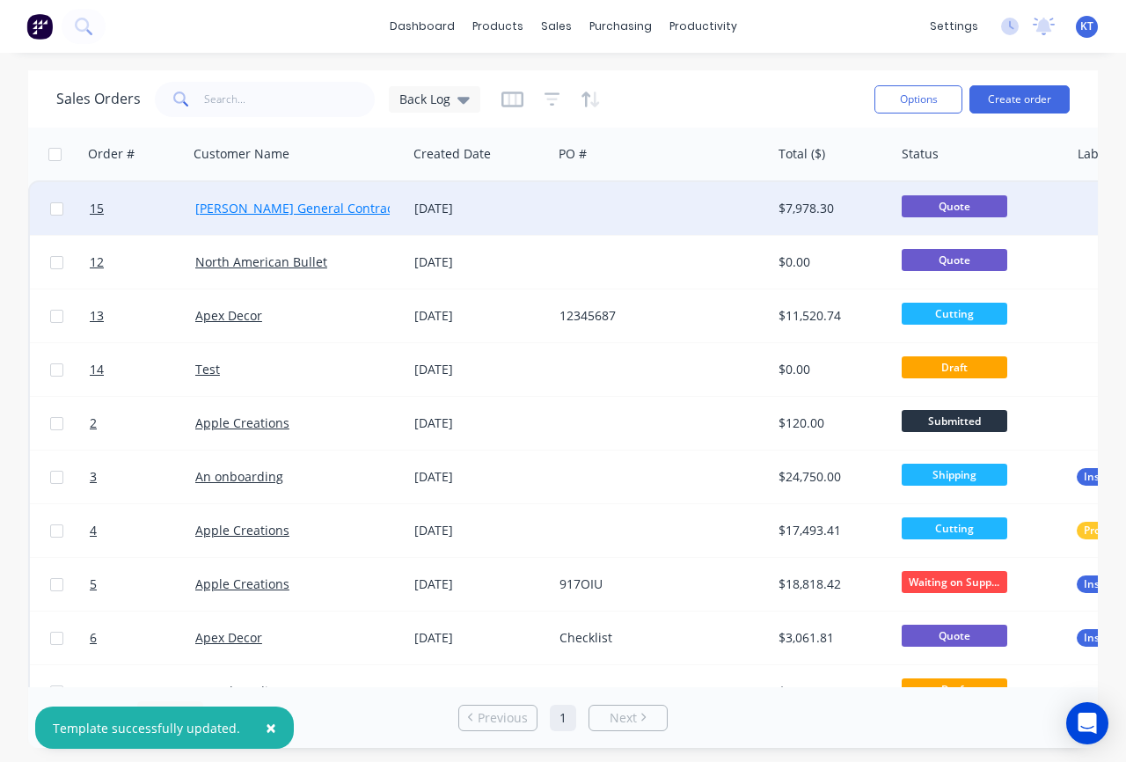
click at [314, 205] on link "[PERSON_NAME] General Contractor" at bounding box center [302, 208] width 215 height 17
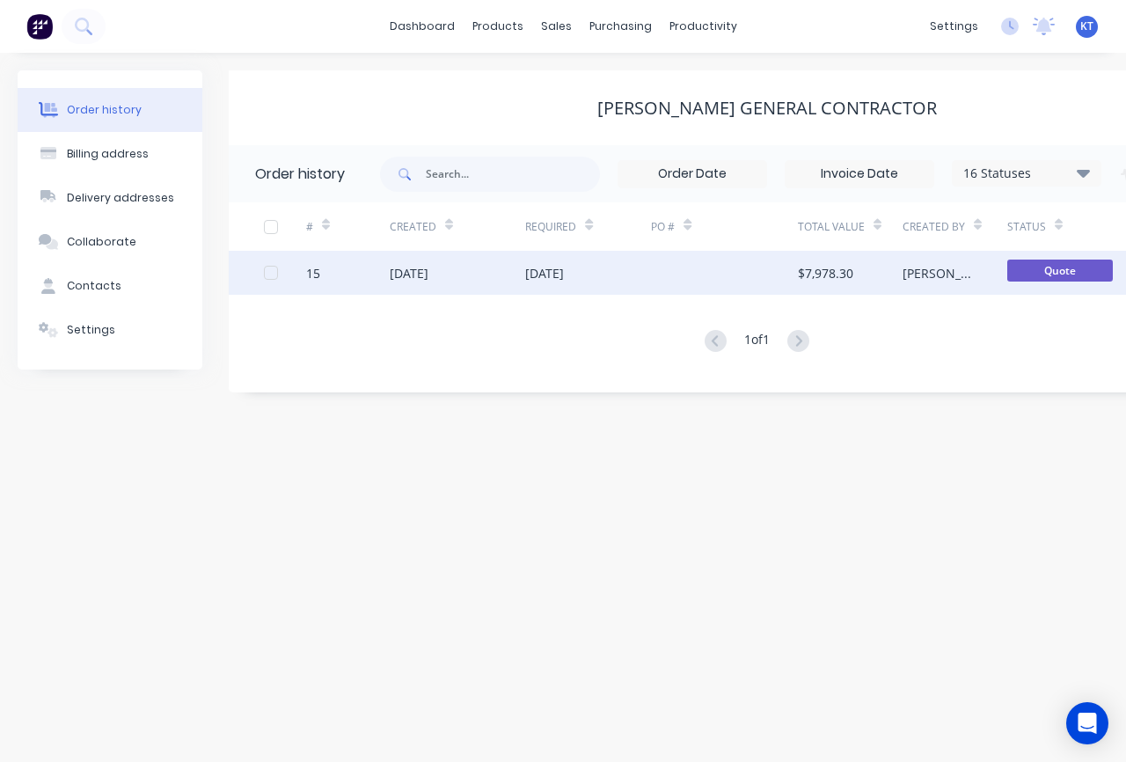
click at [973, 278] on div "[PERSON_NAME]" at bounding box center [954, 273] width 105 height 44
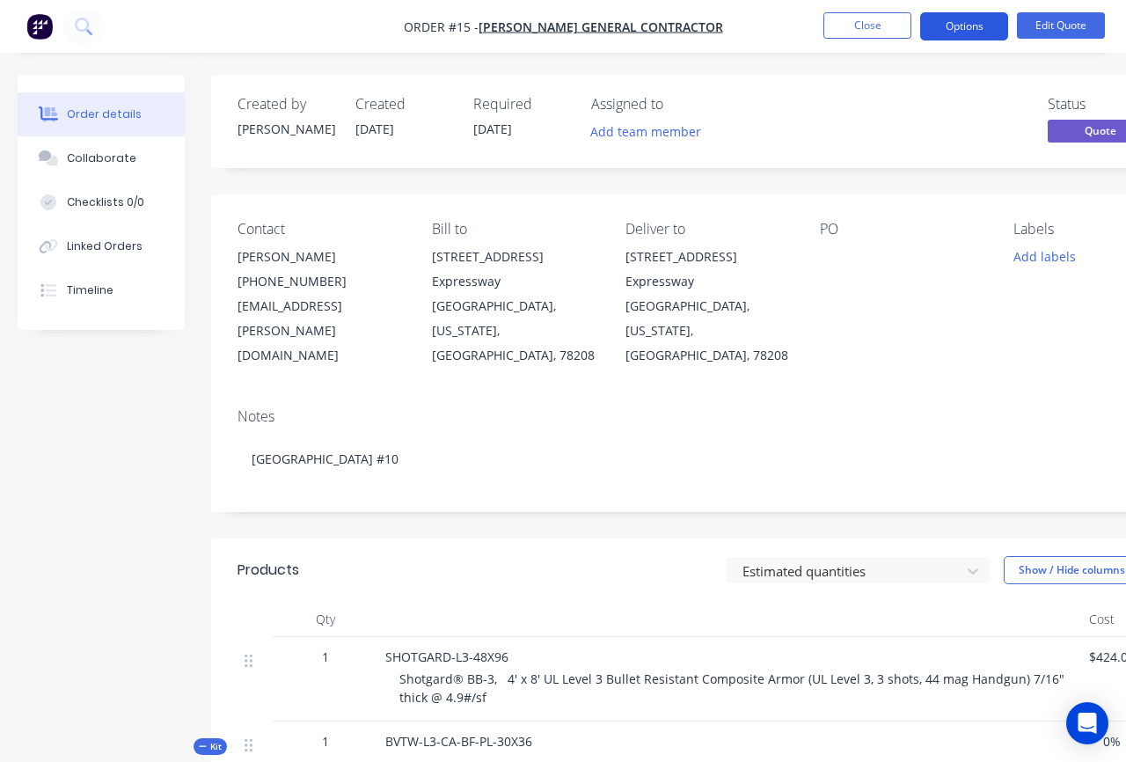
click at [985, 26] on button "Options" at bounding box center [964, 26] width 88 height 28
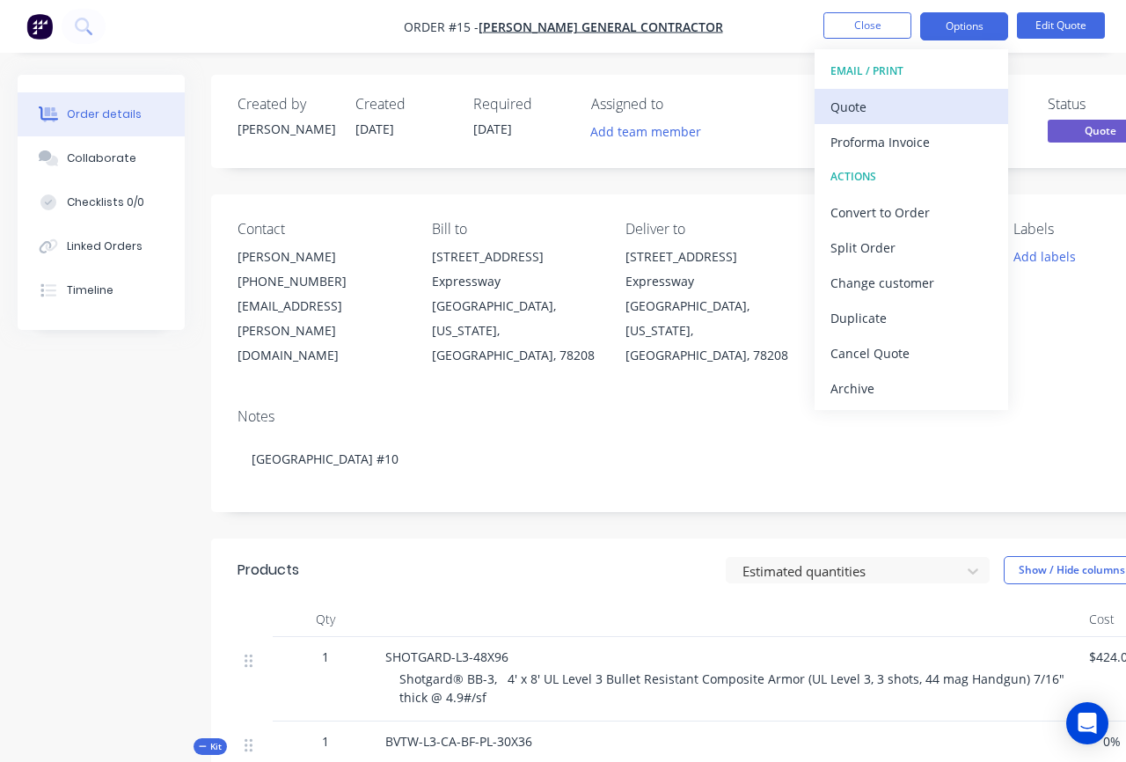
click at [891, 110] on div "Quote" at bounding box center [911, 107] width 162 height 26
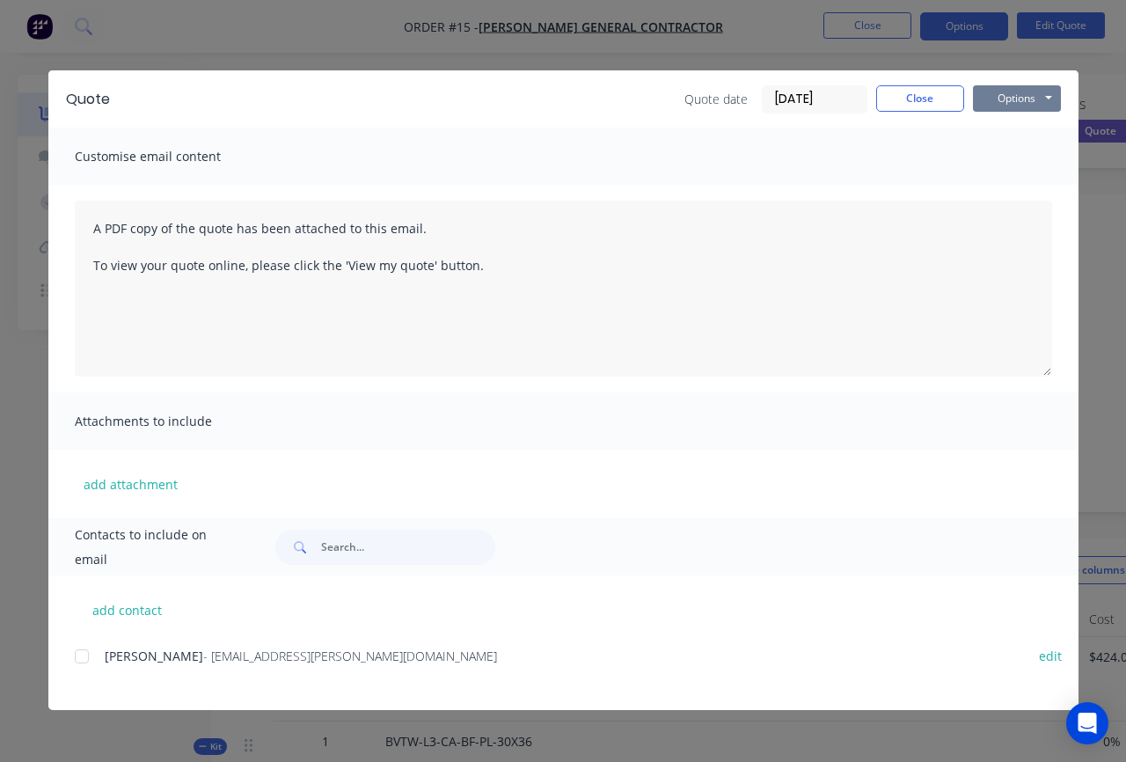
click at [1023, 97] on button "Options" at bounding box center [1017, 98] width 88 height 26
click at [1012, 139] on button "Preview" at bounding box center [1029, 129] width 113 height 29
click at [963, 96] on button "Close" at bounding box center [920, 98] width 88 height 26
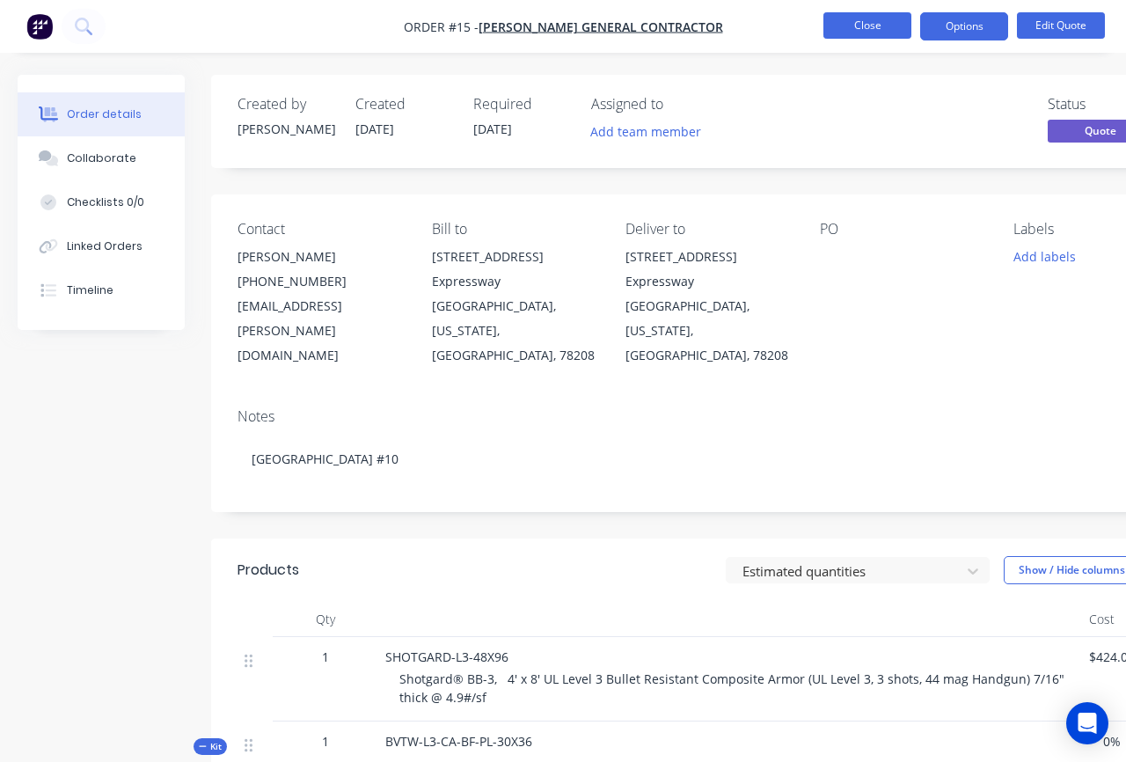
click at [851, 33] on button "Close" at bounding box center [867, 25] width 88 height 26
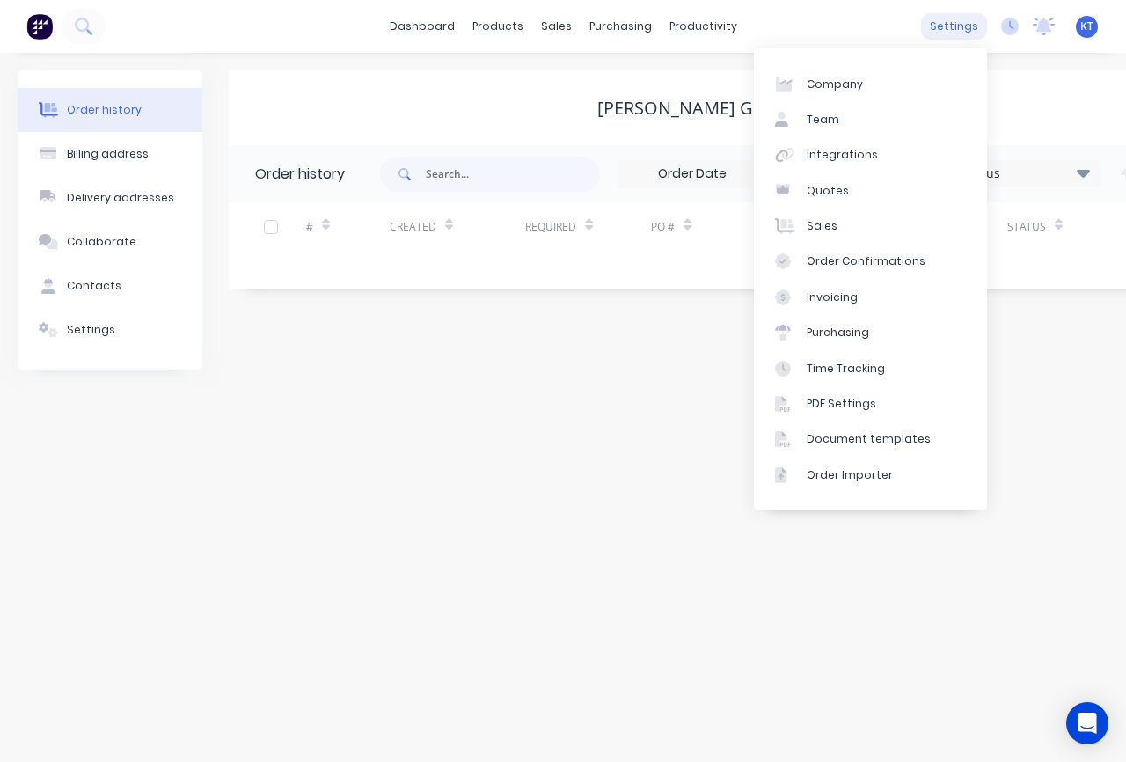
click at [955, 23] on div "settings" at bounding box center [954, 26] width 66 height 26
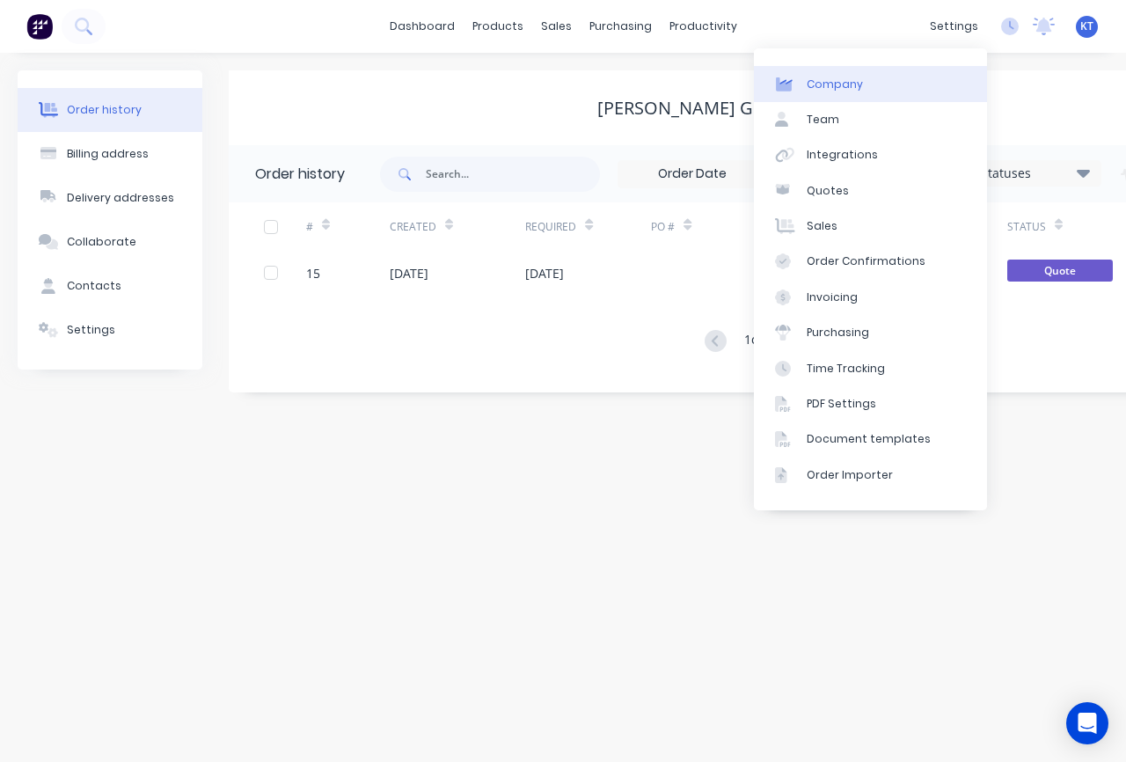
click at [827, 84] on div "Company" at bounding box center [835, 85] width 56 height 16
select select "US"
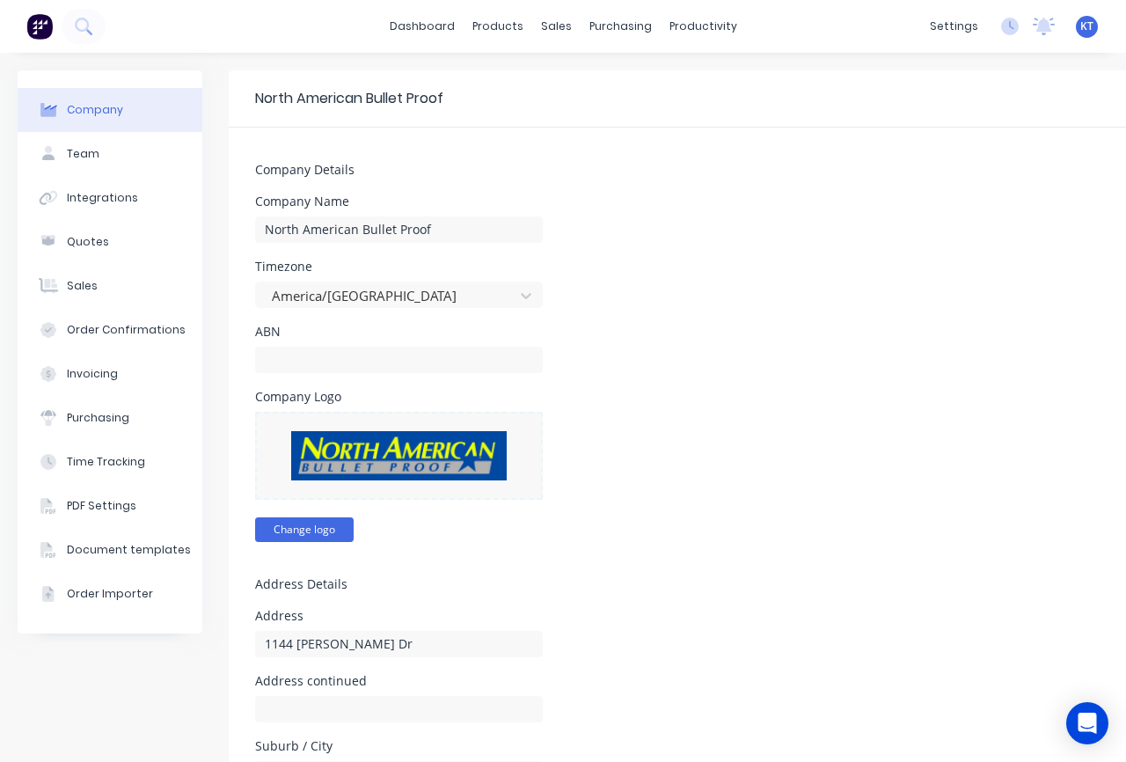
click at [309, 536] on button "Change logo" at bounding box center [304, 529] width 99 height 25
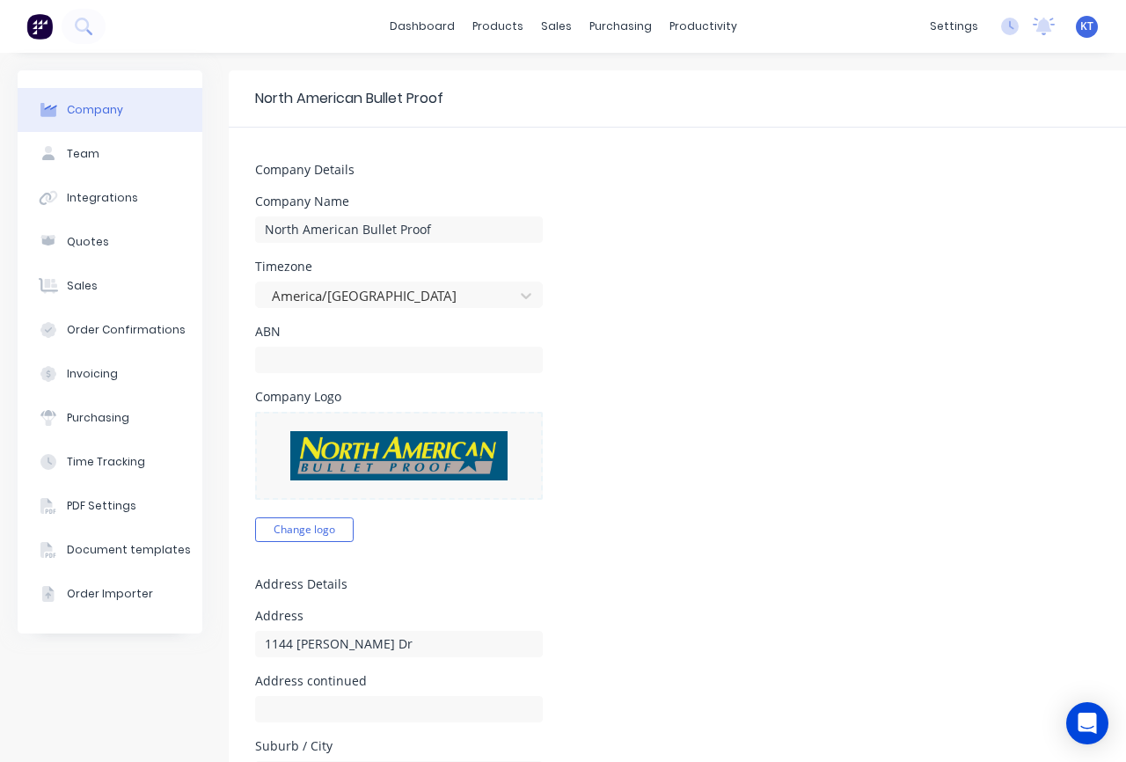
click at [394, 461] on img at bounding box center [398, 455] width 216 height 49
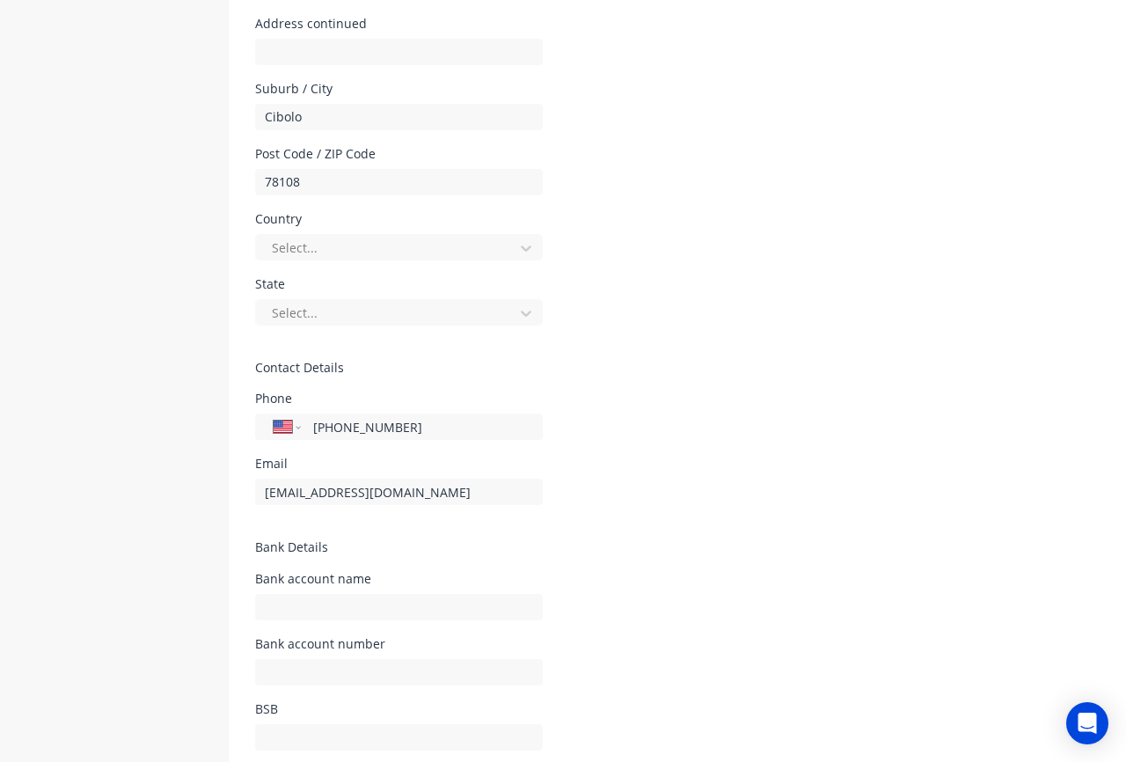
scroll to position [623, 0]
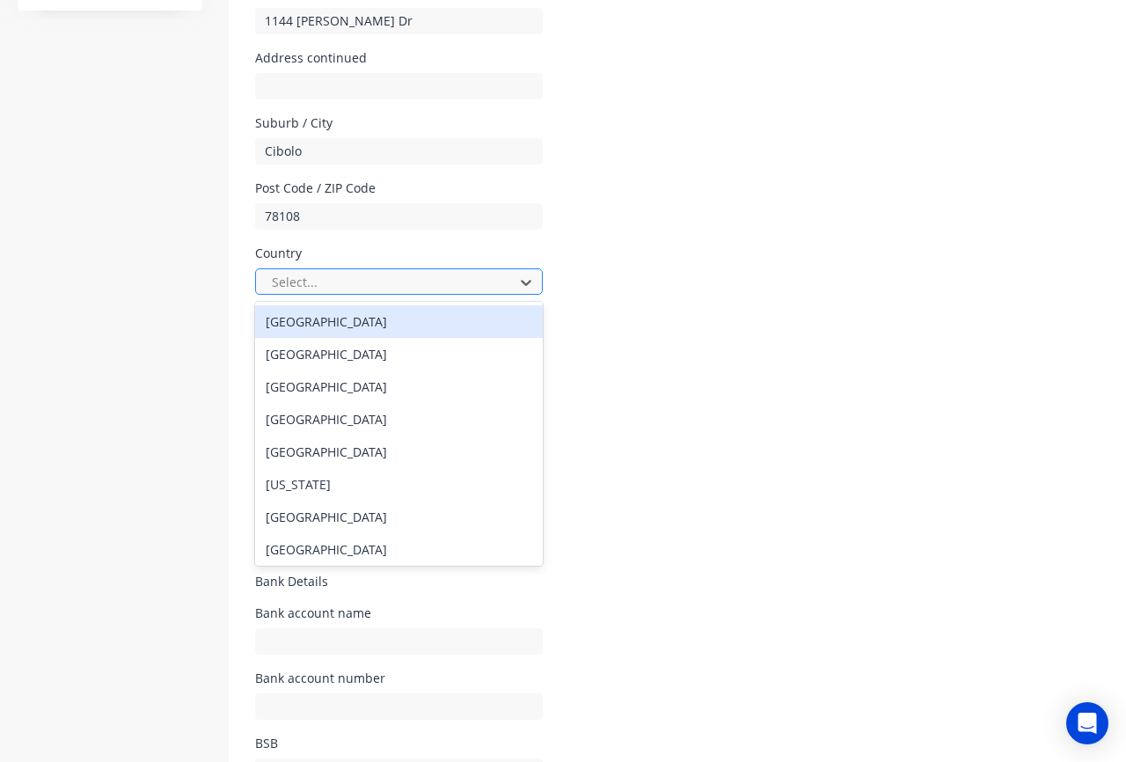
click at [328, 282] on div at bounding box center [387, 282] width 235 height 22
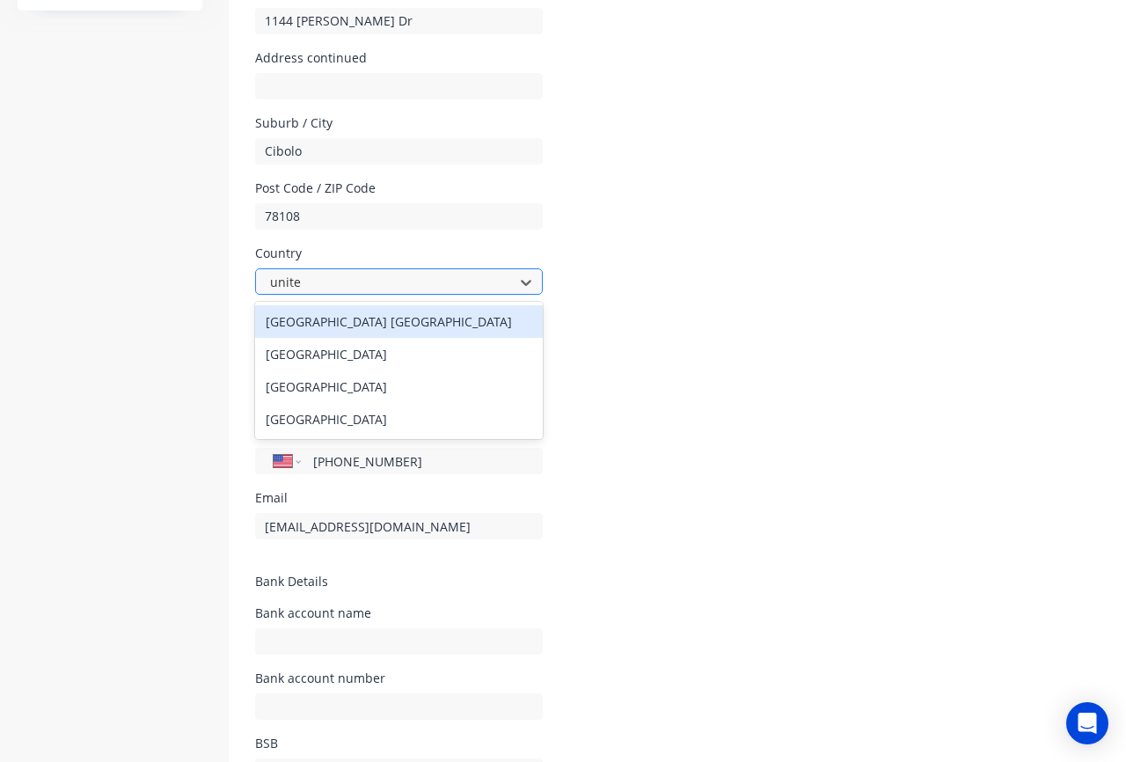
type input "united"
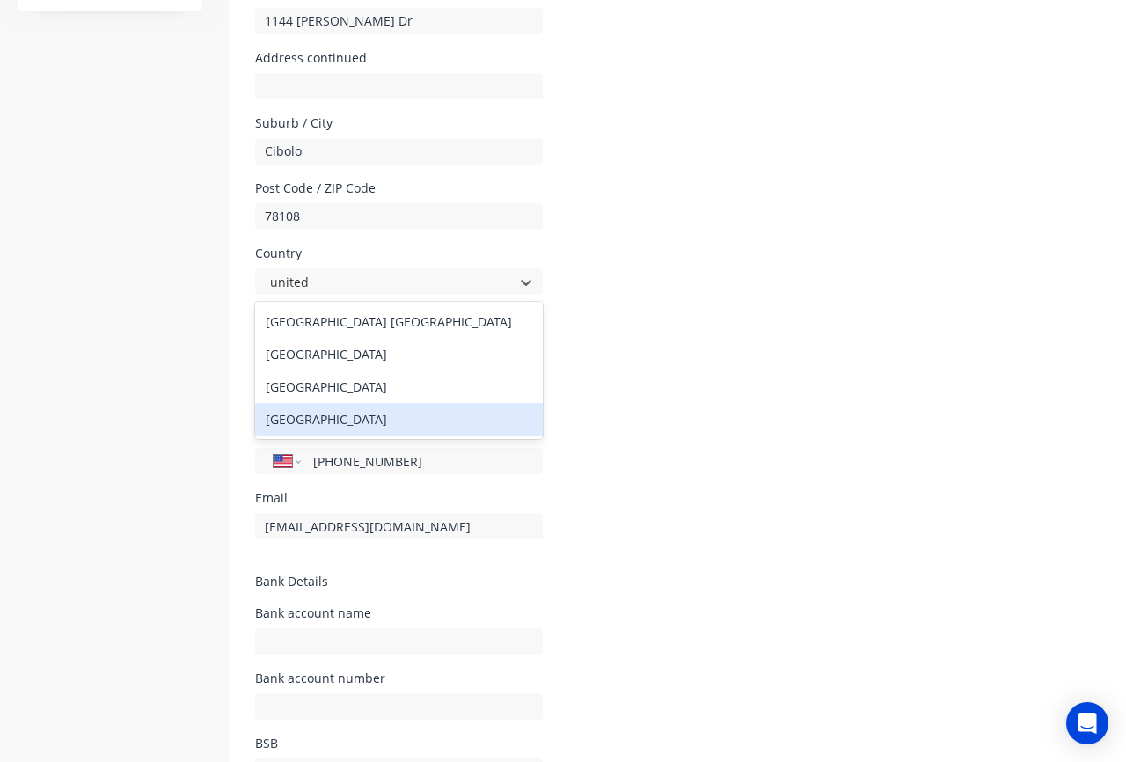
click at [346, 423] on div "United States" at bounding box center [399, 419] width 288 height 33
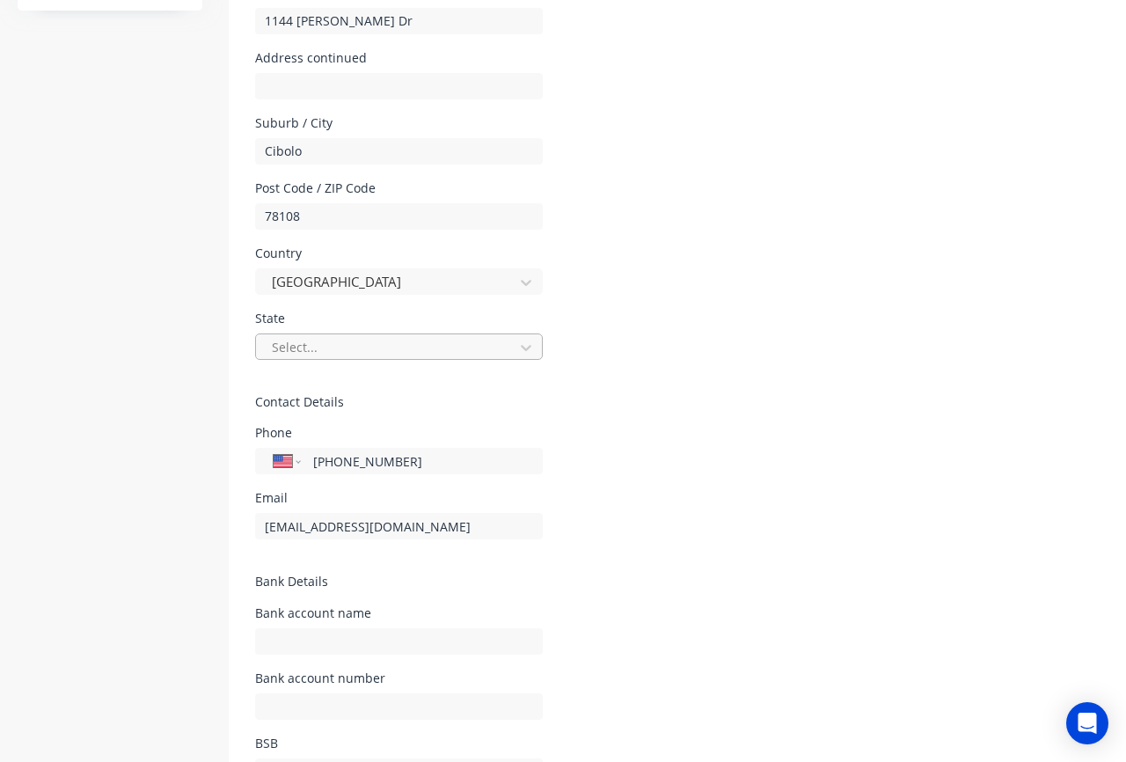
click at [371, 345] on div at bounding box center [387, 347] width 235 height 22
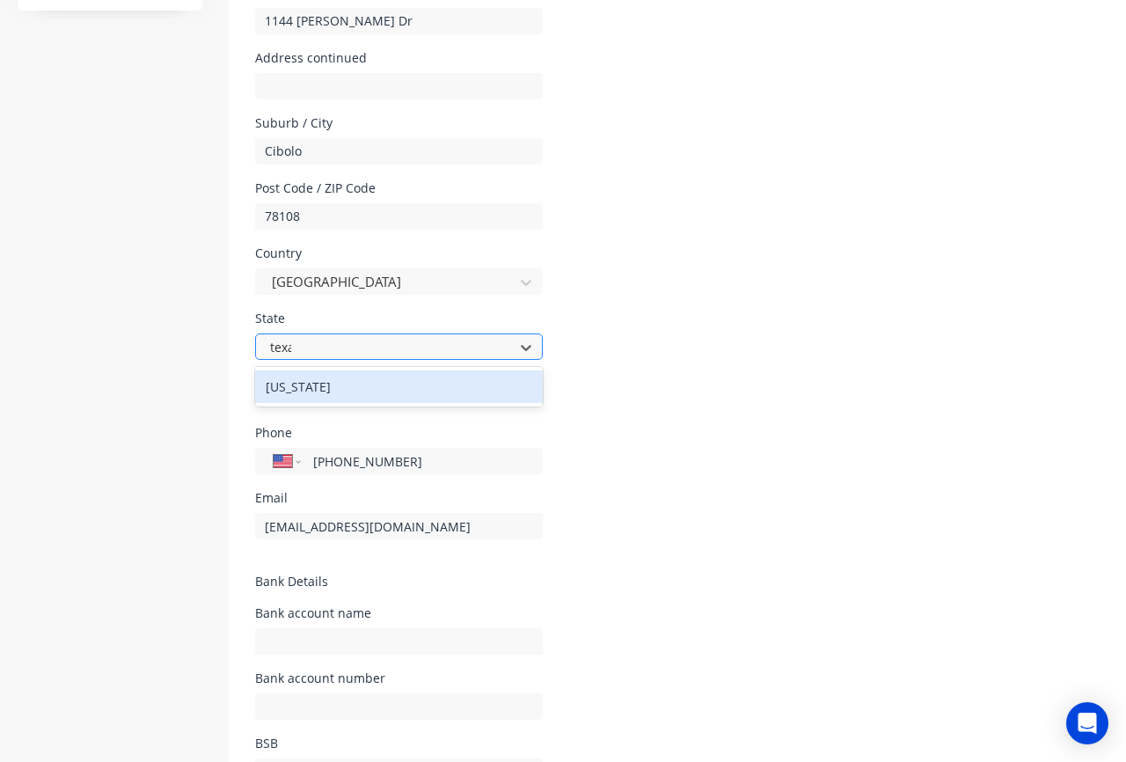
type input "texas"
click at [354, 383] on div "Texas" at bounding box center [399, 386] width 288 height 33
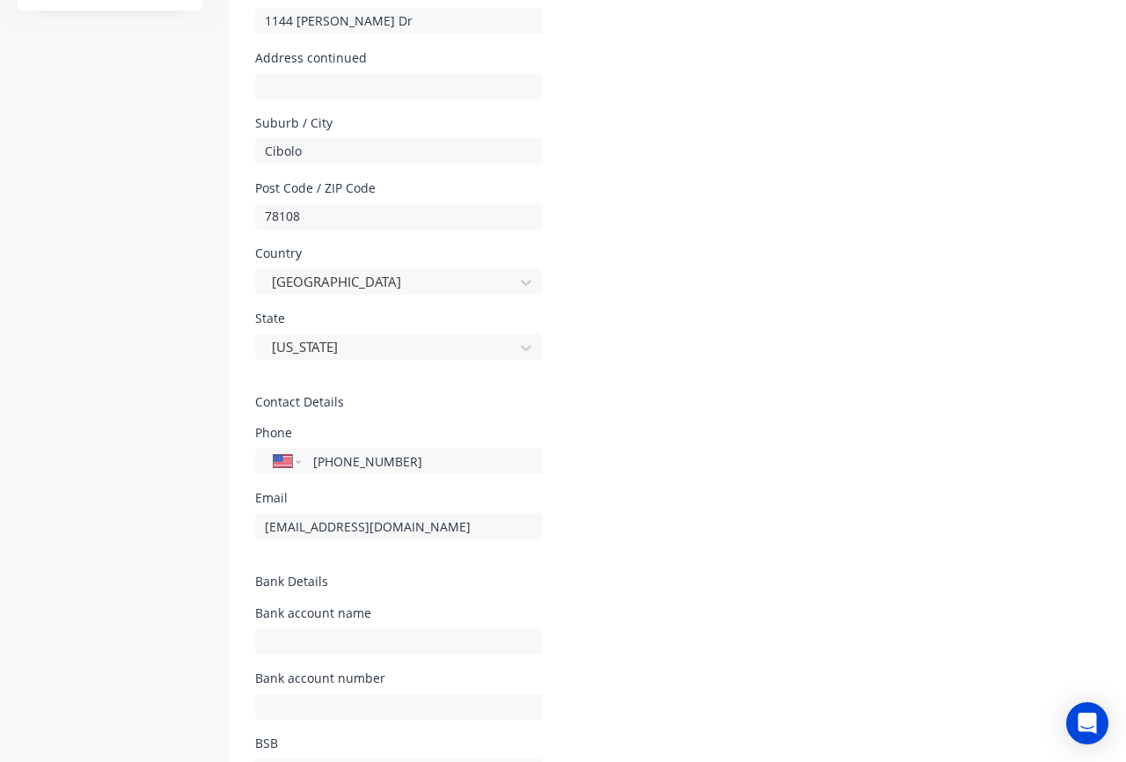
click at [800, 414] on form "Company Details Company Name North American Bullet Proof Timezone America/Chica…" at bounding box center [735, 175] width 1012 height 1341
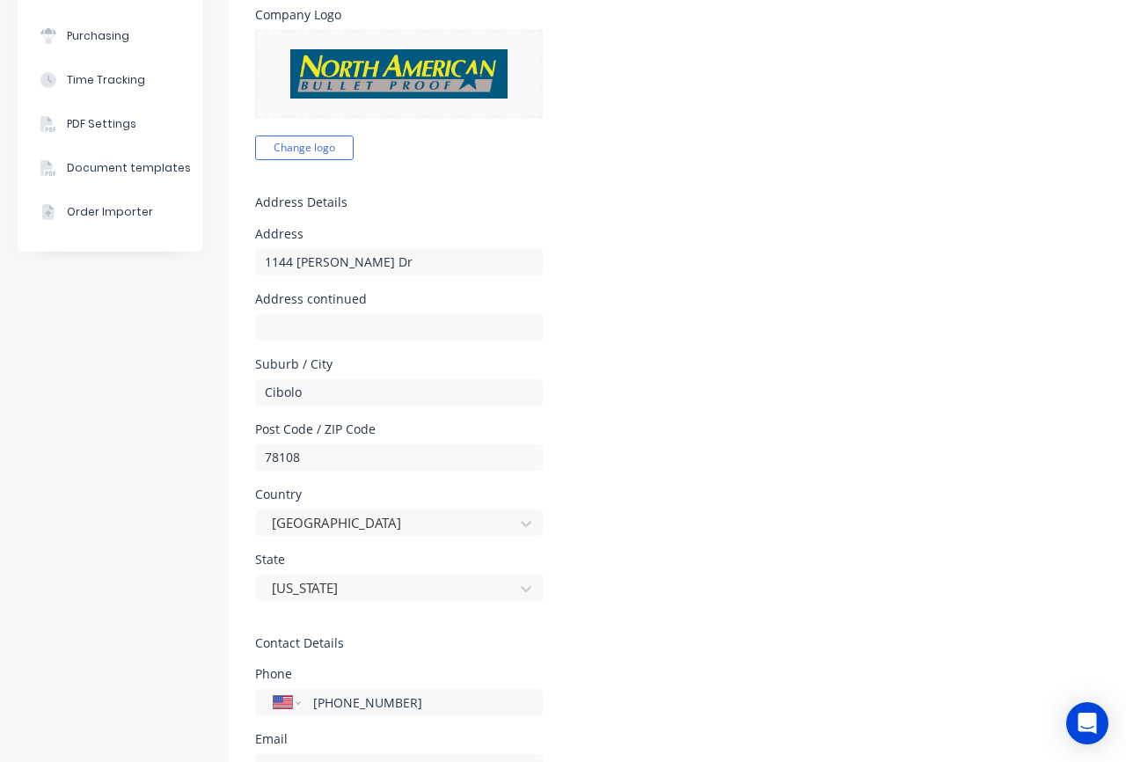
scroll to position [347, 0]
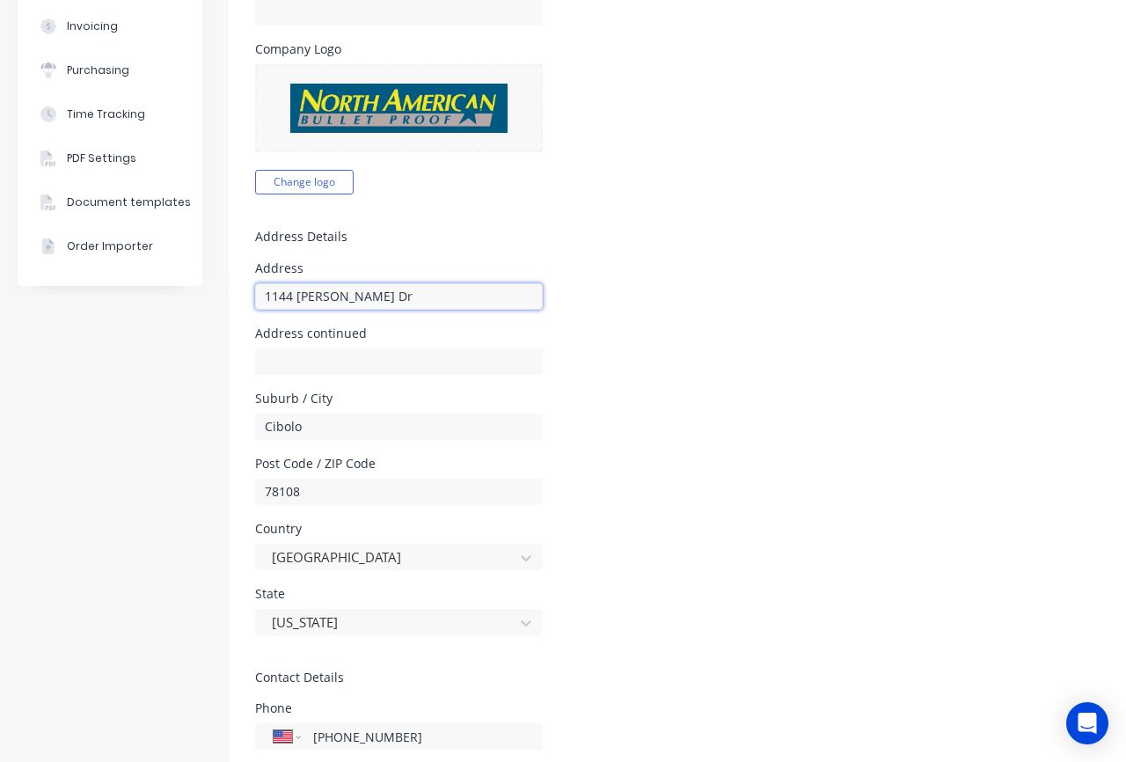
click at [396, 297] on input "1144 Guadalupe Dr" at bounding box center [399, 296] width 288 height 26
type input "1144 Guadalupe Drive"
click at [663, 425] on div "Suburb / City Cibolo" at bounding box center [735, 415] width 960 height 47
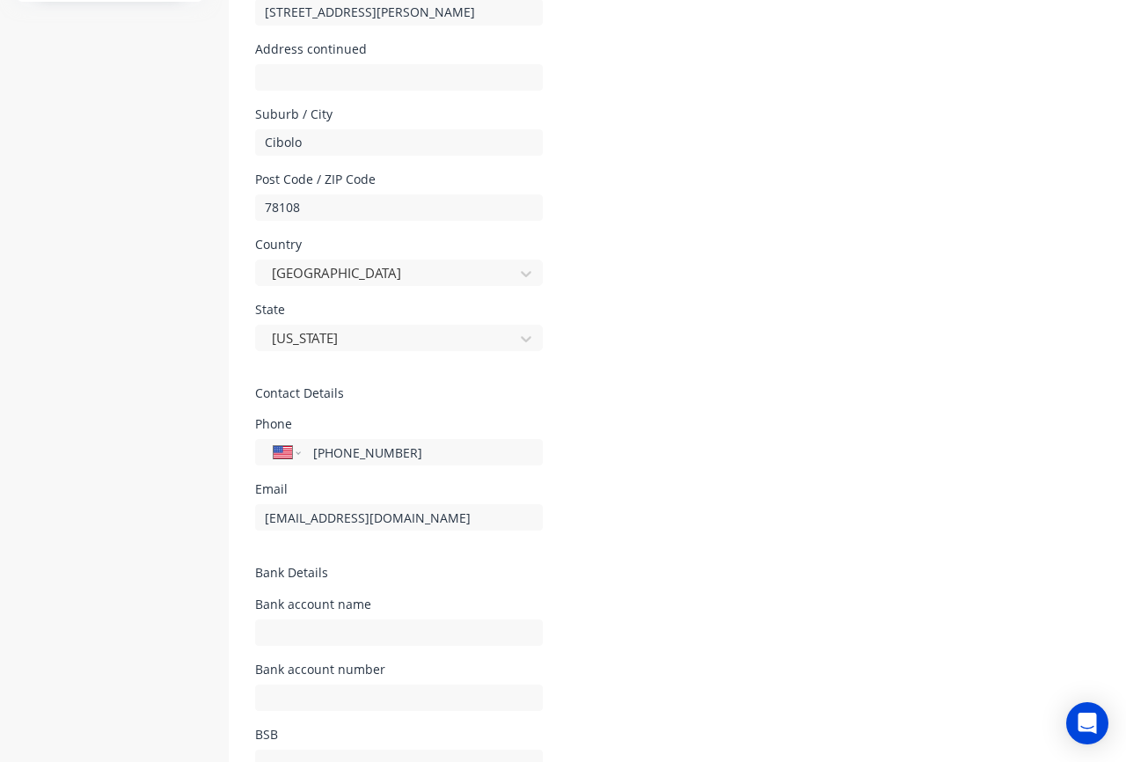
scroll to position [725, 0]
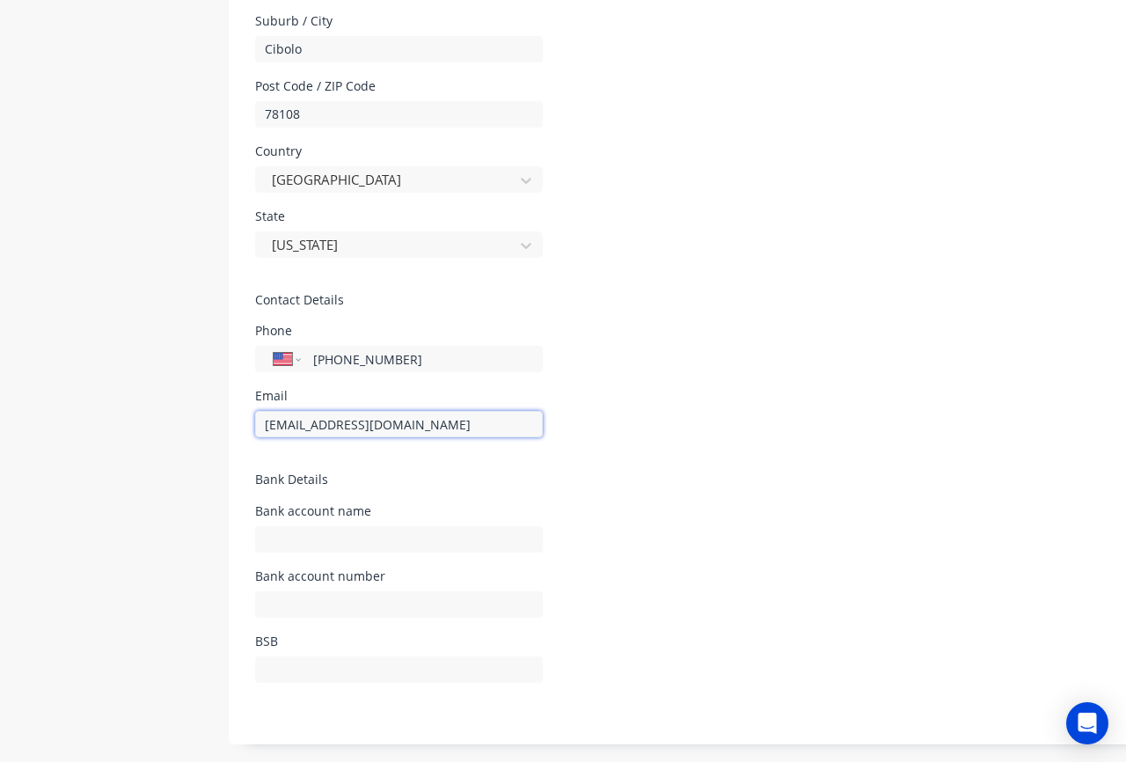
drag, startPoint x: 287, startPoint y: 428, endPoint x: 267, endPoint y: 426, distance: 19.5
click at [267, 426] on input "info@nabulletproof.com" at bounding box center [399, 424] width 288 height 26
click at [603, 444] on form "Company Details Company Name North American Bullet Proof Timezone America/Chica…" at bounding box center [735, 73] width 1012 height 1341
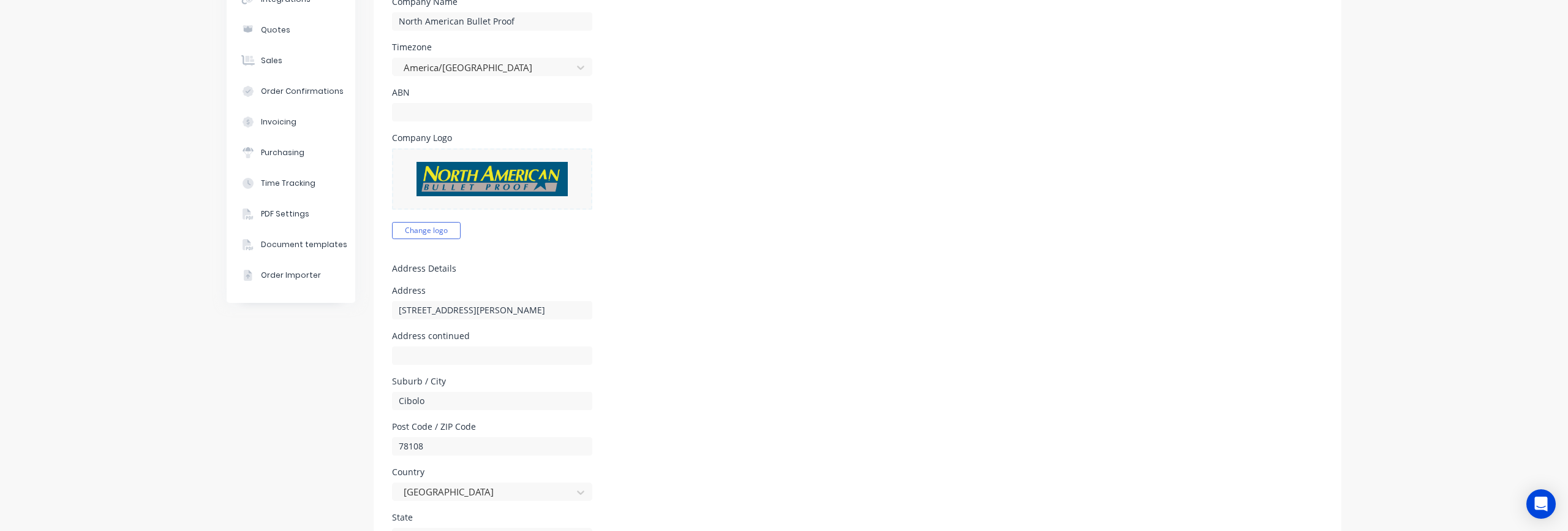
scroll to position [0, 0]
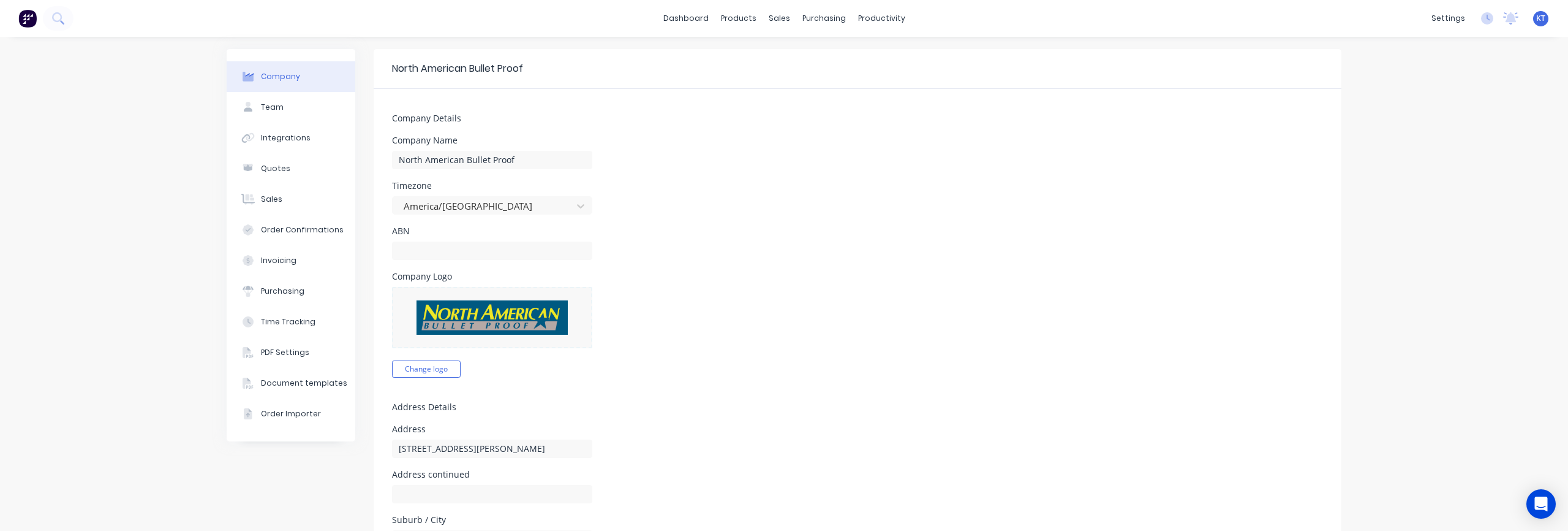
click at [783, 346] on div "Company Logo Change logo" at bounding box center [857, 325] width 931 height 105
click at [292, 380] on div "Document templates" at bounding box center [304, 383] width 86 height 11
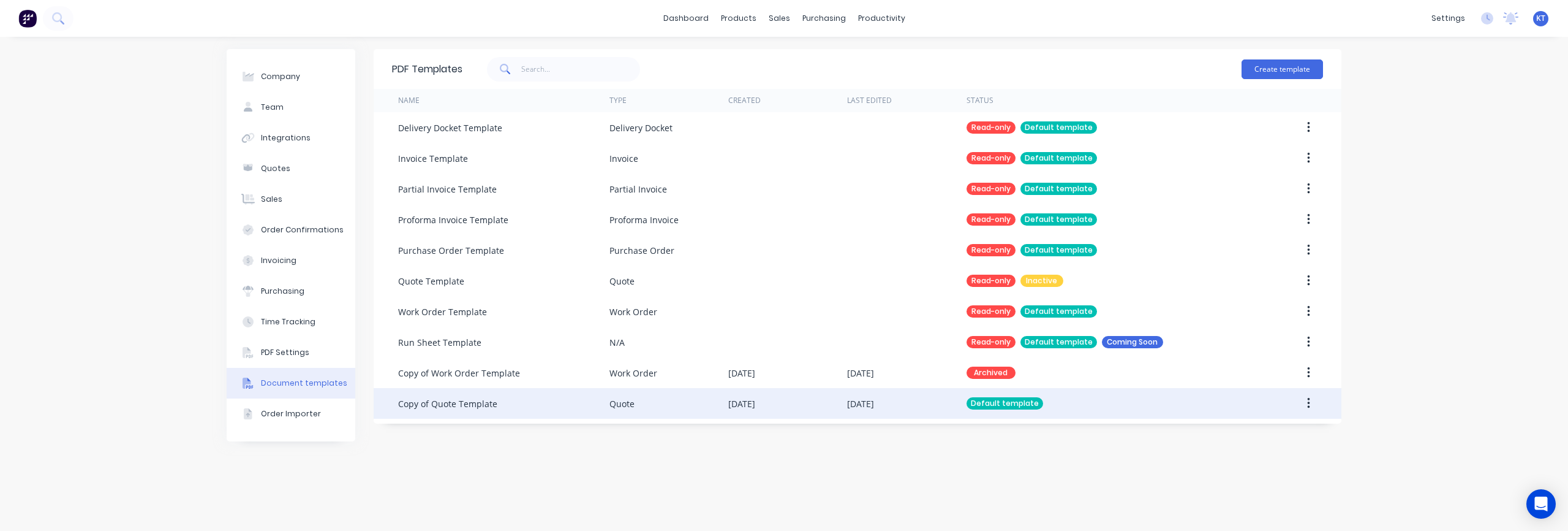
click at [783, 404] on div "Default template" at bounding box center [1105, 403] width 277 height 31
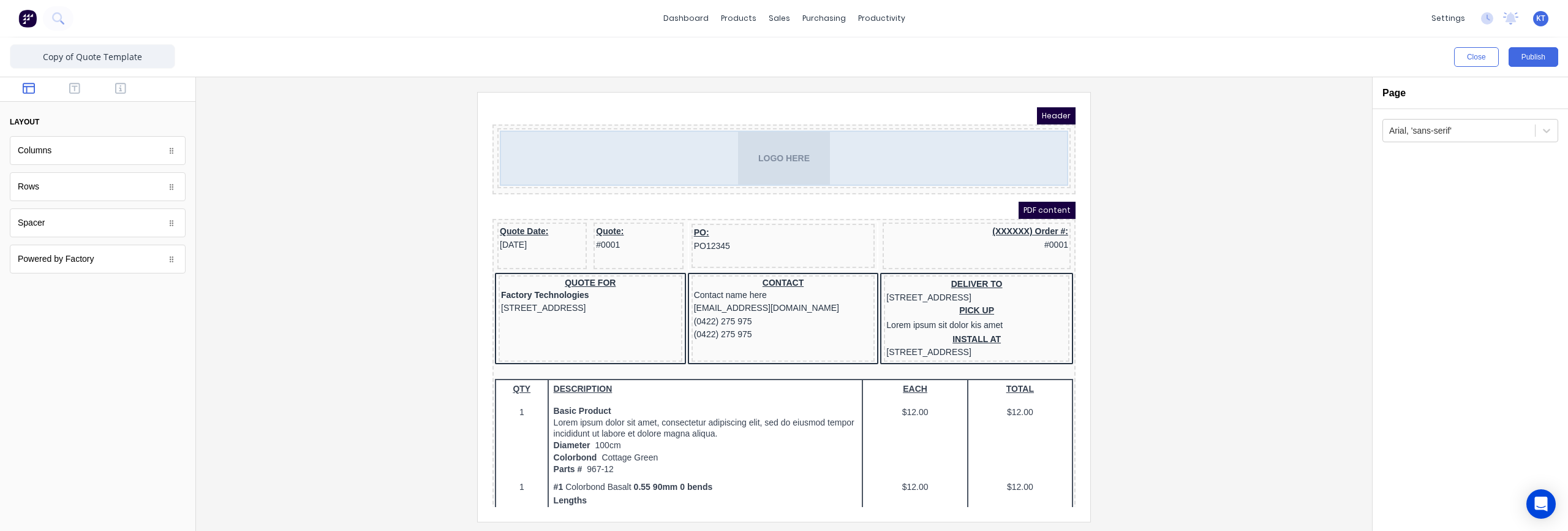
click at [912, 144] on div "LOGO HERE" at bounding box center [769, 143] width 568 height 55
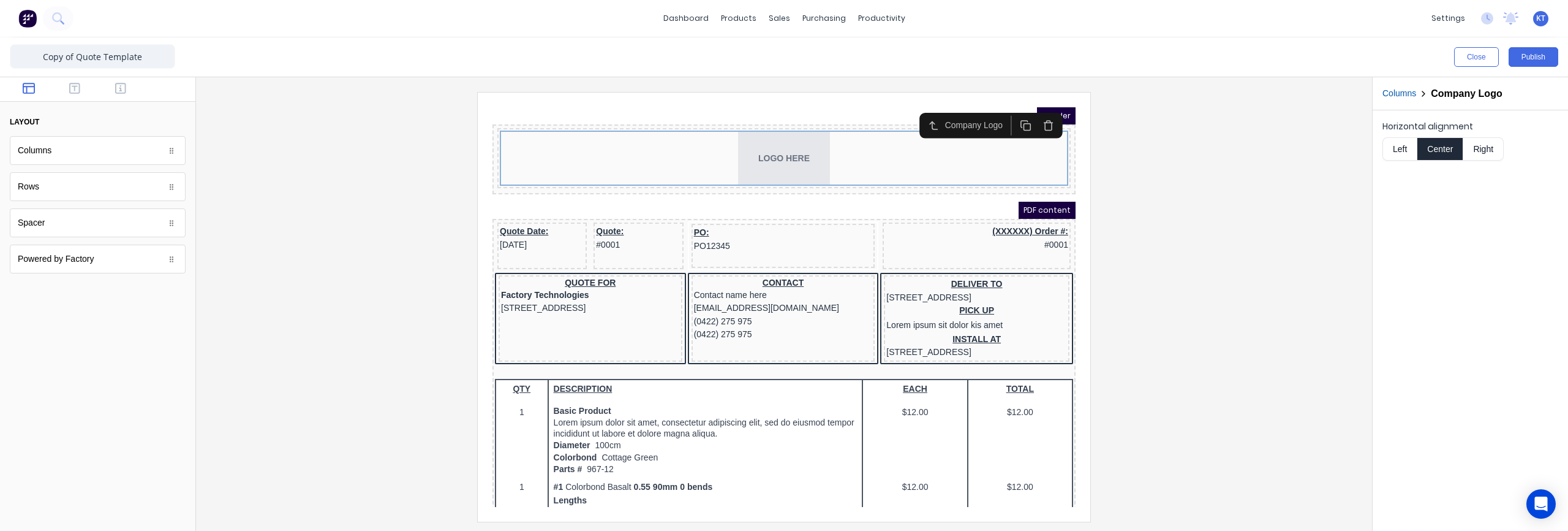
click at [1270, 184] on div at bounding box center [784, 307] width 1157 height 429
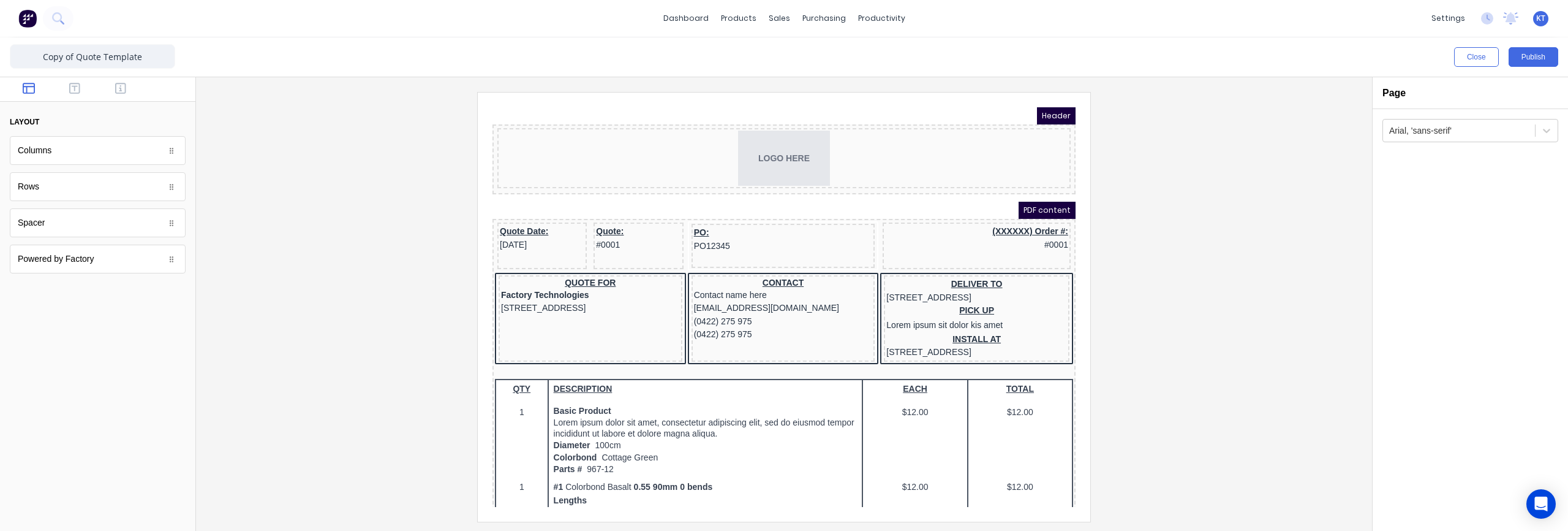
click at [897, 109] on div "LOGO HERE" at bounding box center [769, 144] width 583 height 70
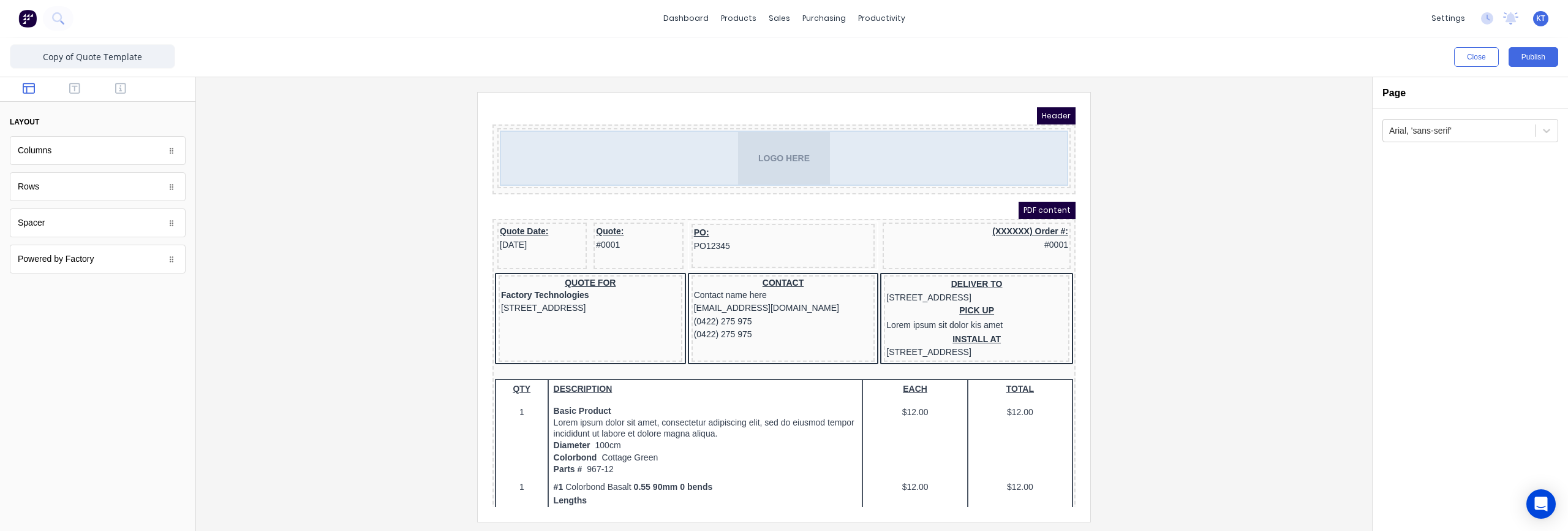
click at [965, 156] on div "LOGO HERE" at bounding box center [769, 143] width 568 height 55
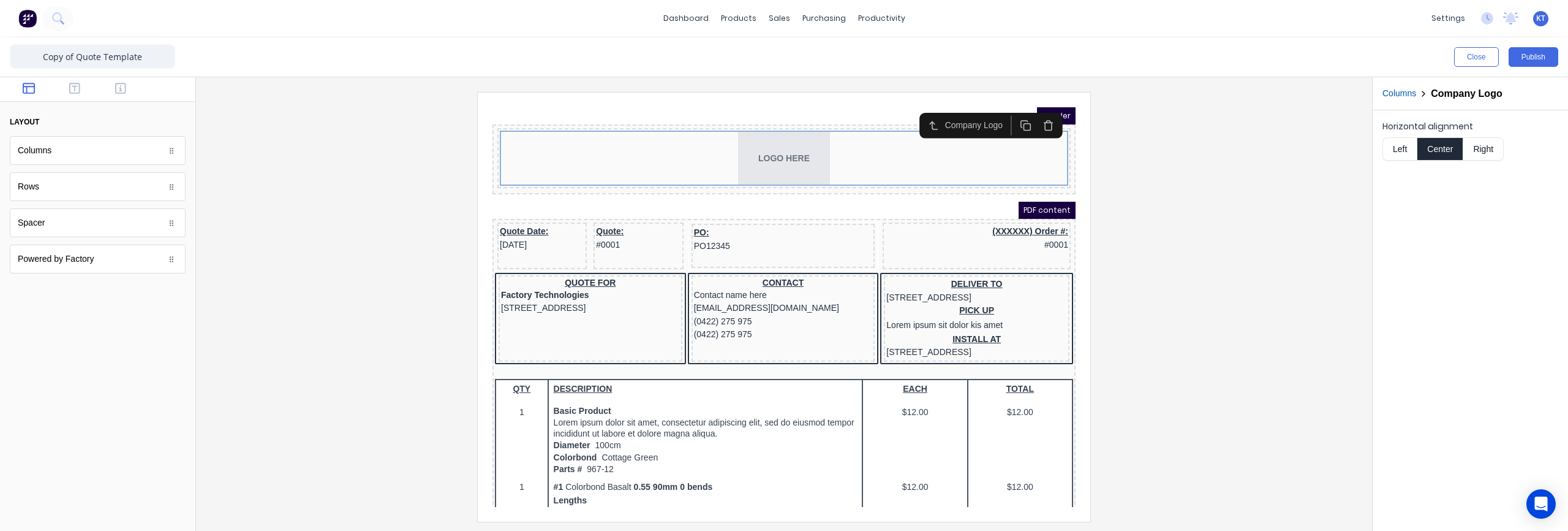
drag, startPoint x: 1289, startPoint y: 248, endPoint x: 1276, endPoint y: 246, distance: 13.2
click at [1289, 248] on div at bounding box center [784, 307] width 1157 height 429
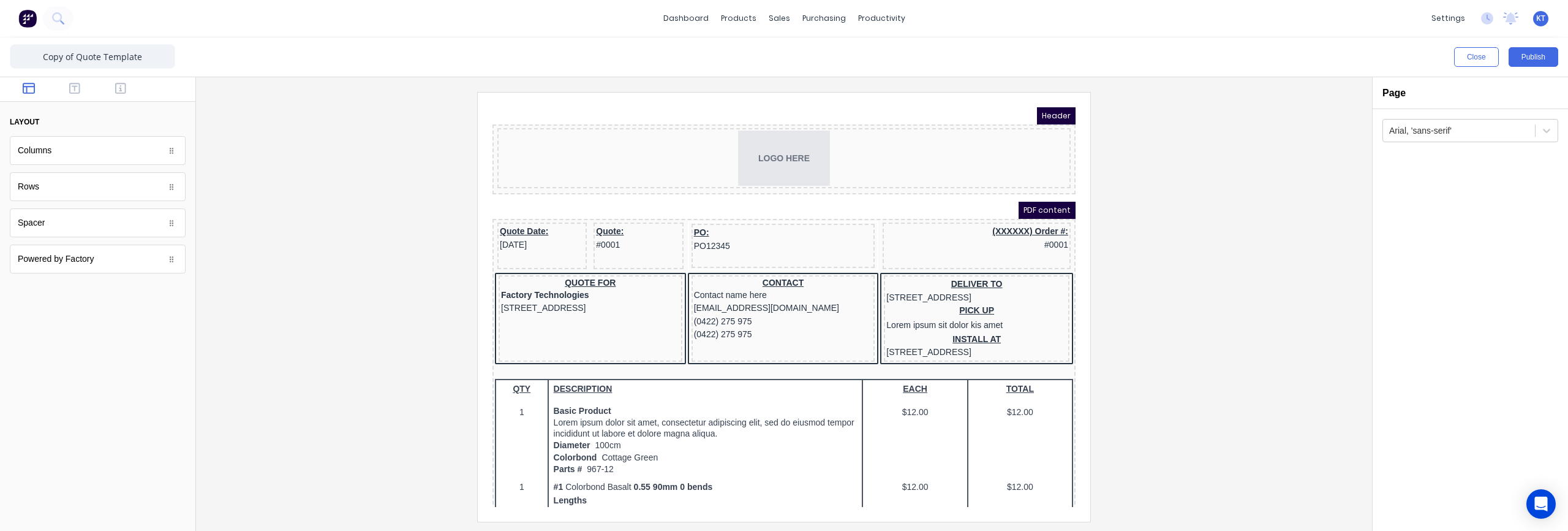
click at [95, 157] on div "Columns" at bounding box center [97, 150] width 175 height 29
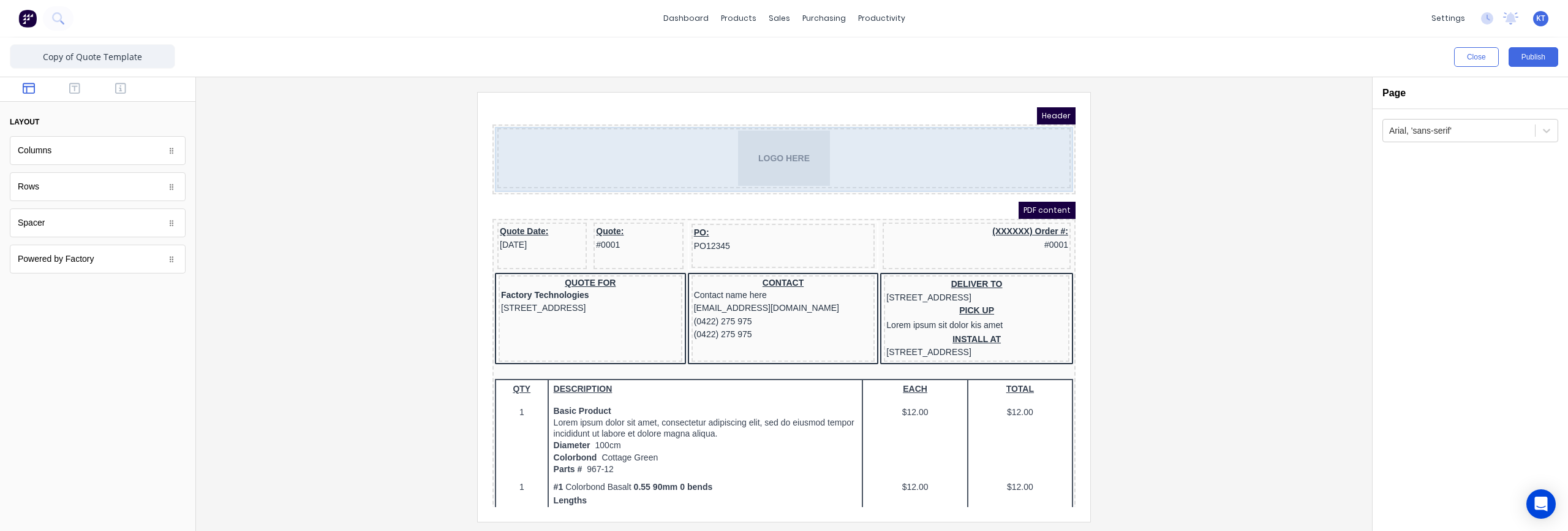
click at [480, 176] on div "LOGO HERE" at bounding box center [769, 144] width 578 height 65
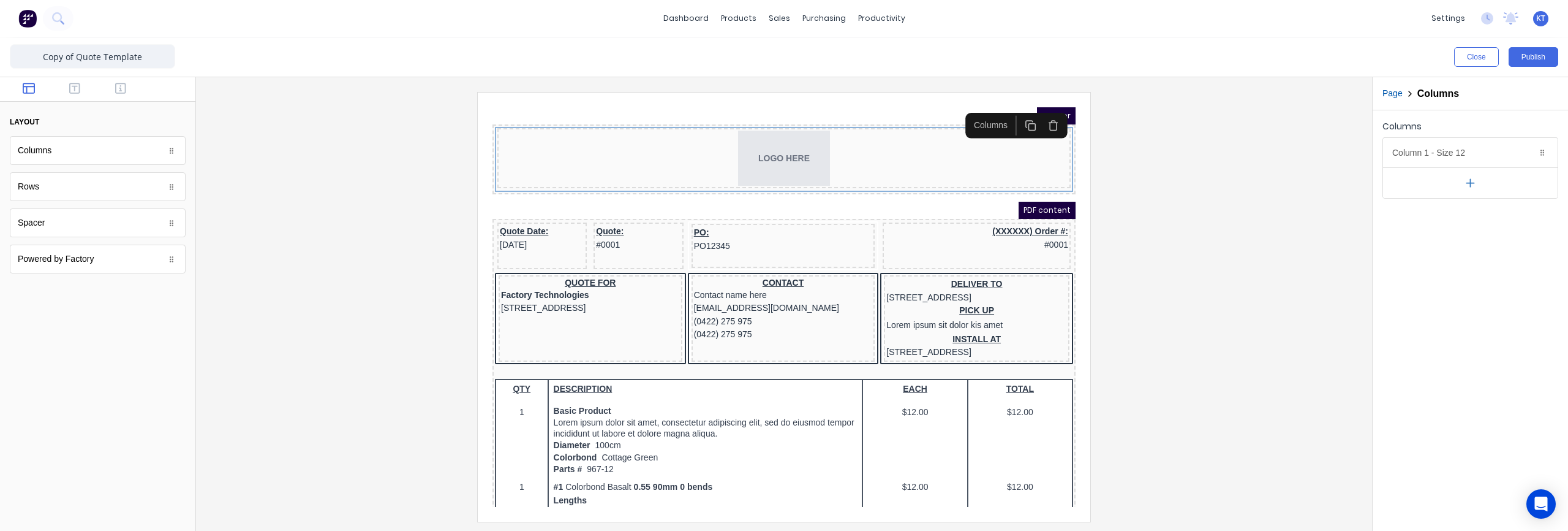
click at [973, 107] on div "Columns" at bounding box center [975, 111] width 45 height 13
drag, startPoint x: 974, startPoint y: 109, endPoint x: 1022, endPoint y: 110, distance: 48.0
click at [974, 109] on div "Columns" at bounding box center [975, 111] width 45 height 13
click at [1391, 93] on button "Page" at bounding box center [1392, 93] width 20 height 13
click at [1053, 104] on span "Header" at bounding box center [1041, 101] width 38 height 17
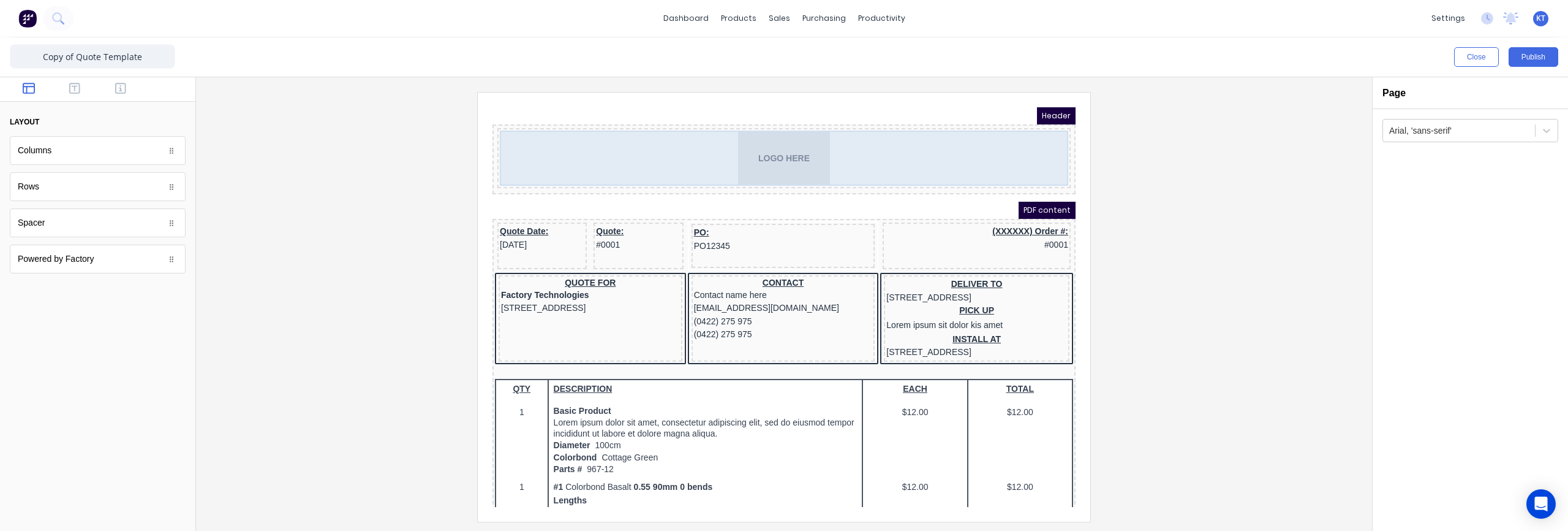
click at [881, 158] on div "LOGO HERE" at bounding box center [769, 143] width 568 height 55
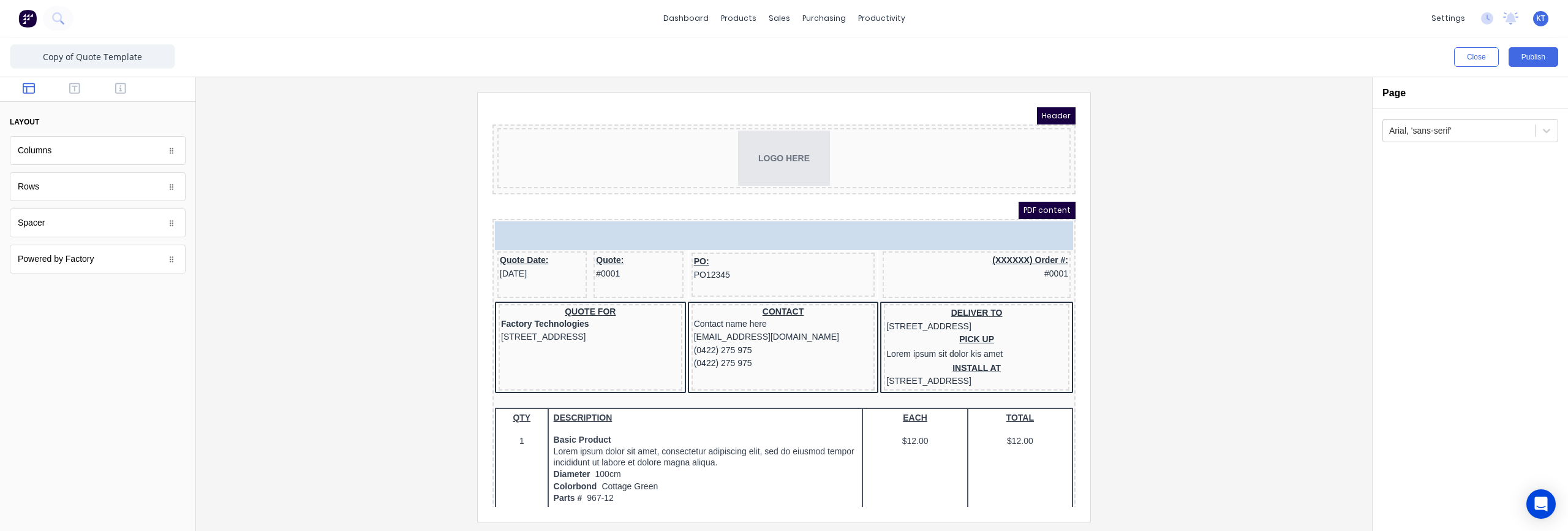
drag, startPoint x: 76, startPoint y: 153, endPoint x: 69, endPoint y: 157, distance: 8.1
drag, startPoint x: 130, startPoint y: 226, endPoint x: 63, endPoint y: 222, distance: 67.1
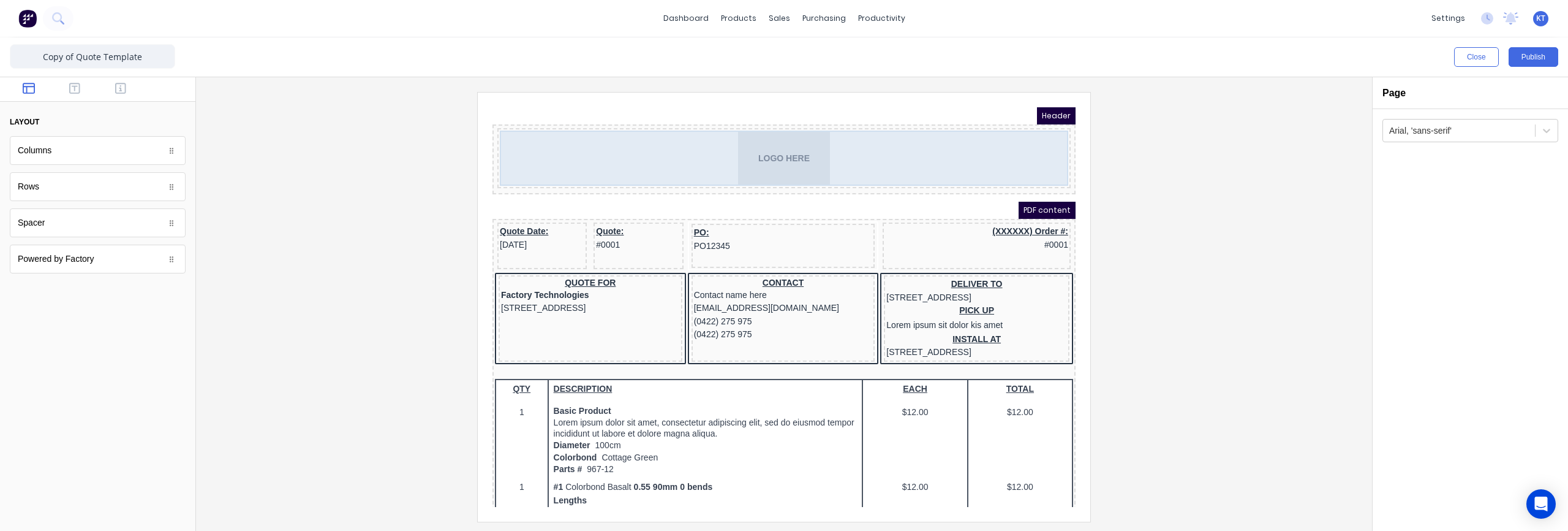
click at [649, 155] on div "LOGO HERE" at bounding box center [769, 143] width 568 height 55
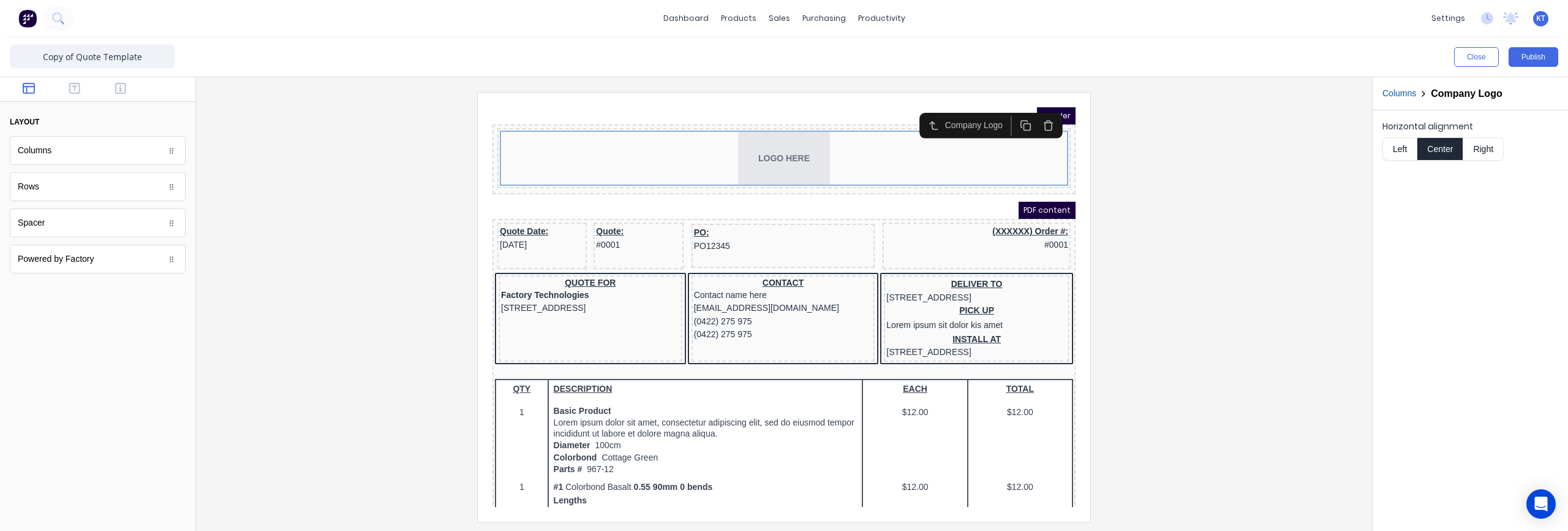
click at [1408, 151] on button "Left" at bounding box center [1399, 148] width 34 height 23
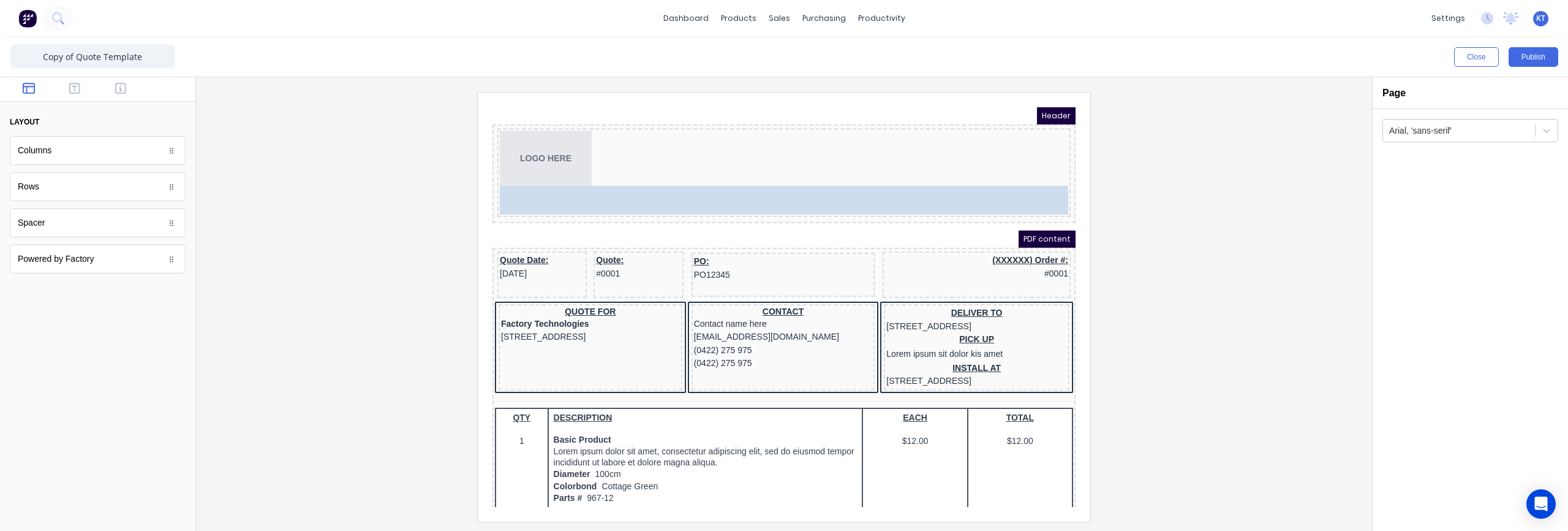
drag, startPoint x: 86, startPoint y: 195, endPoint x: 855, endPoint y: 177, distance: 769.2
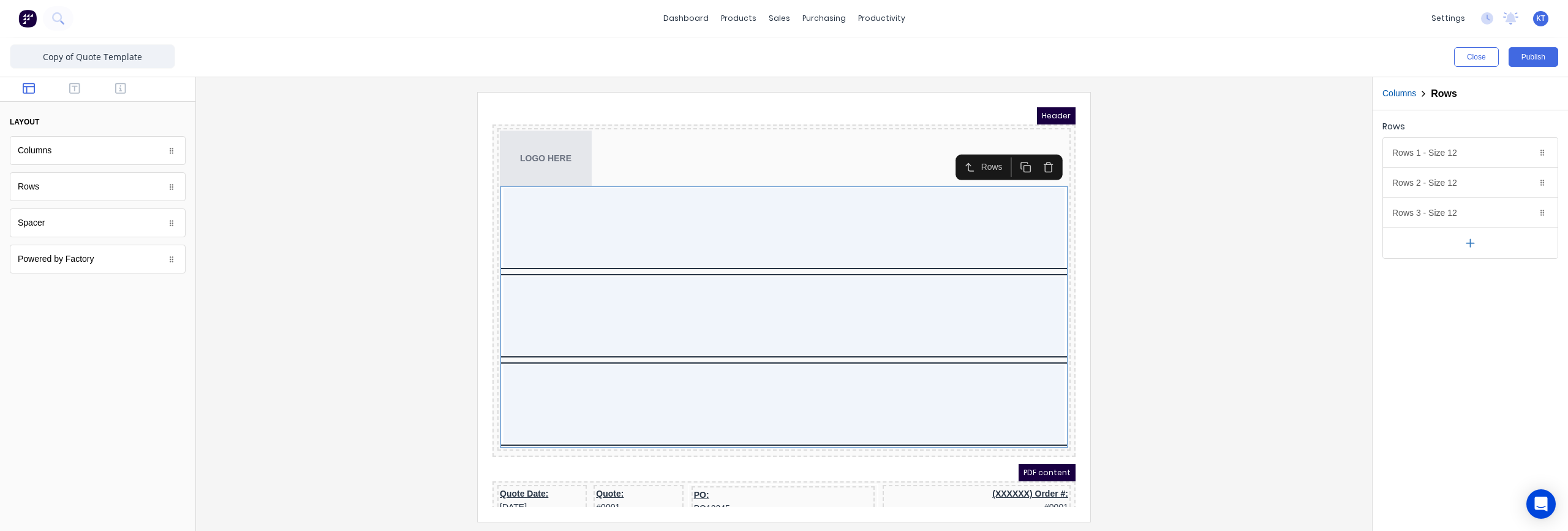
click at [1038, 150] on icon "button" at bounding box center [1033, 153] width 11 height 11
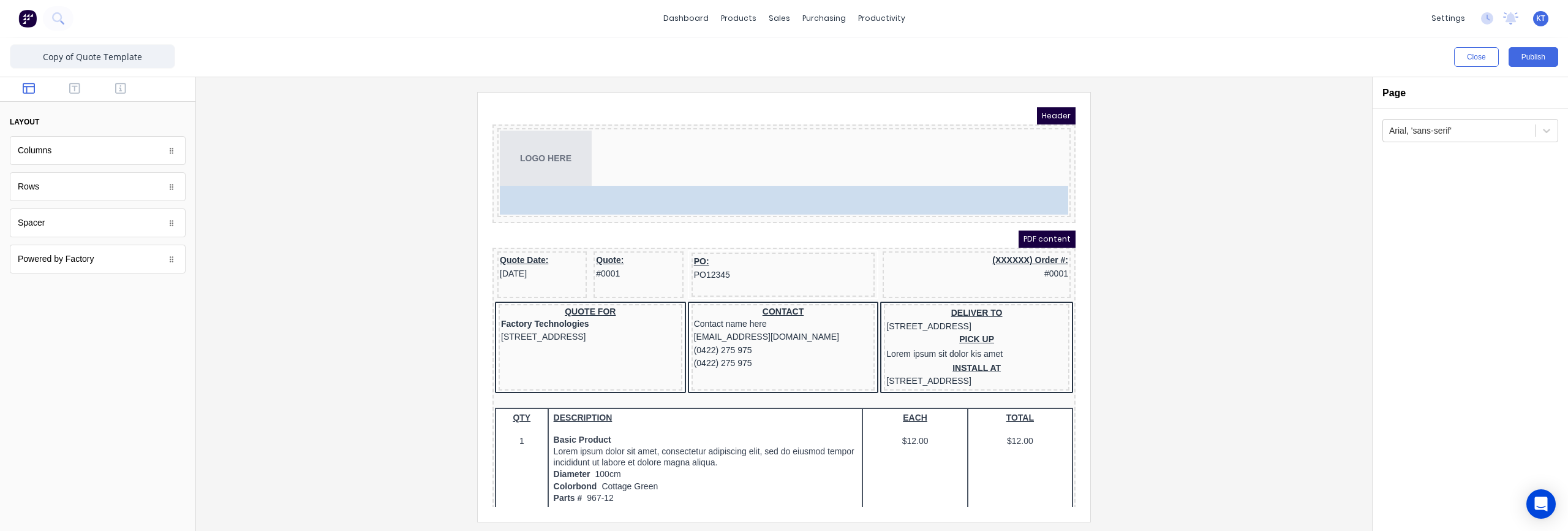
drag, startPoint x: 69, startPoint y: 156, endPoint x: 389, endPoint y: 61, distance: 333.8
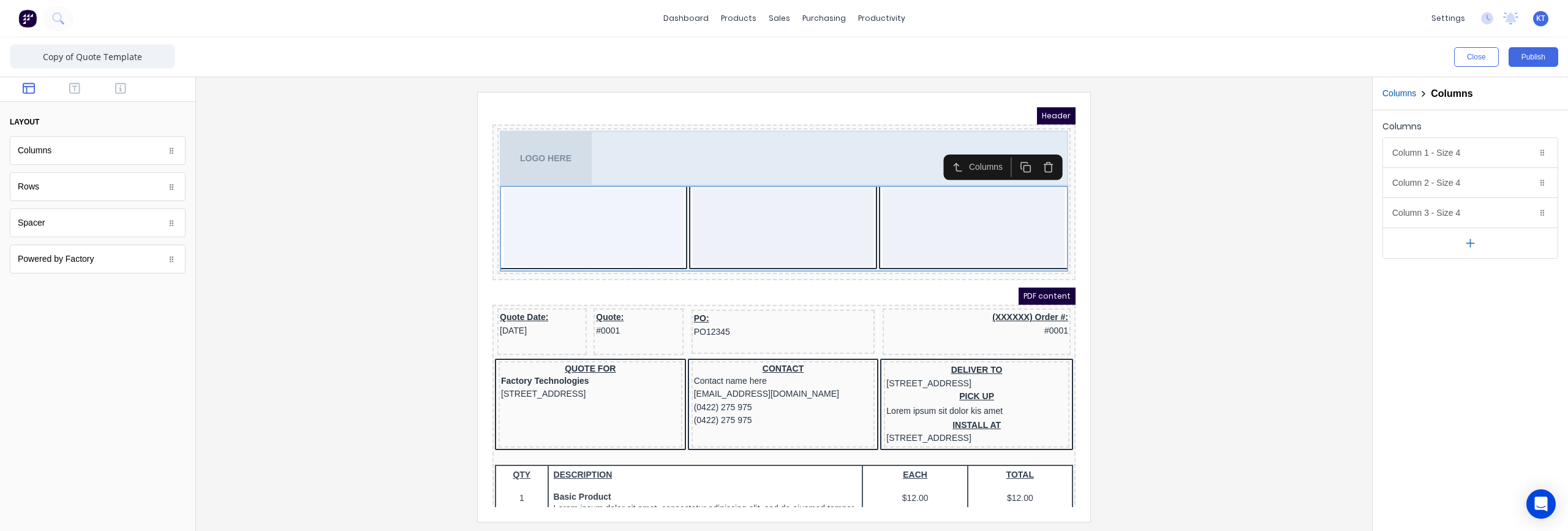
click at [565, 145] on div "LOGO HERE" at bounding box center [769, 143] width 568 height 55
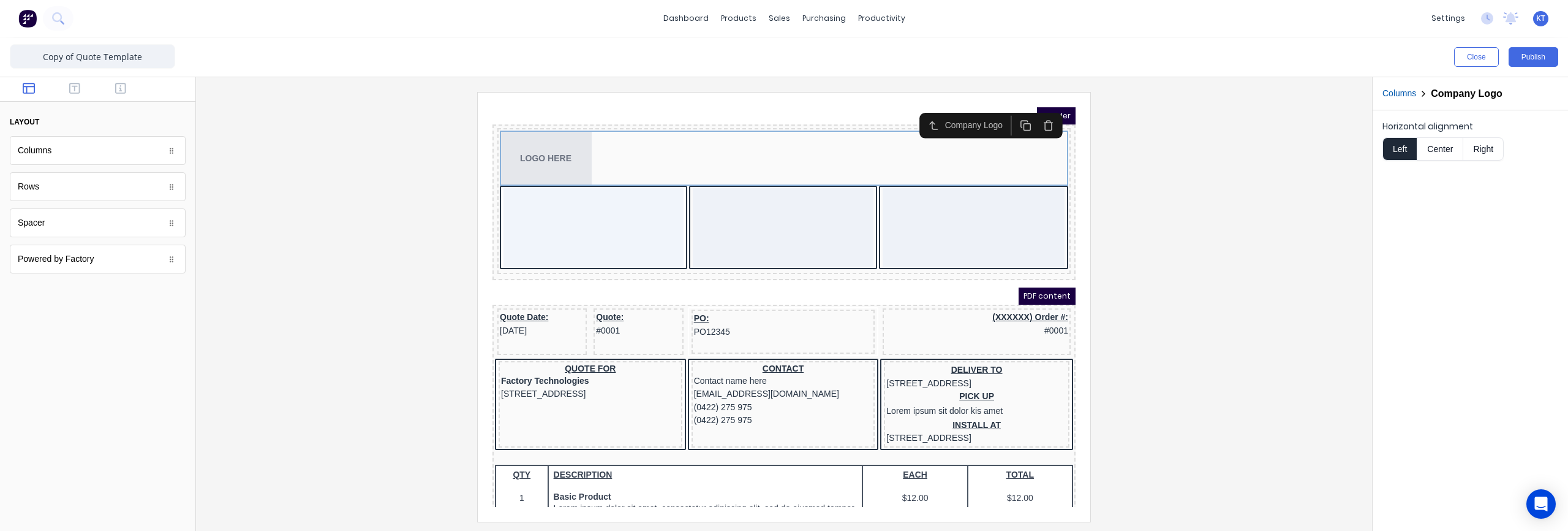
click at [1037, 111] on icon "button" at bounding box center [1033, 111] width 7 height 8
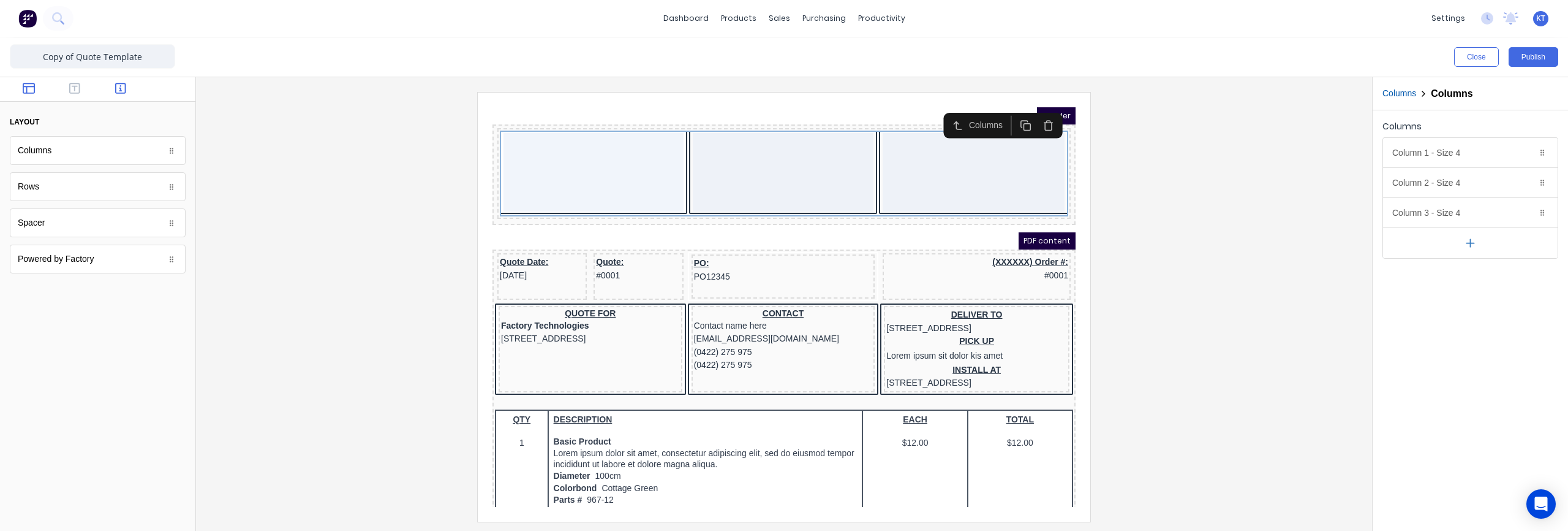
click at [123, 88] on icon "button" at bounding box center [120, 88] width 11 height 13
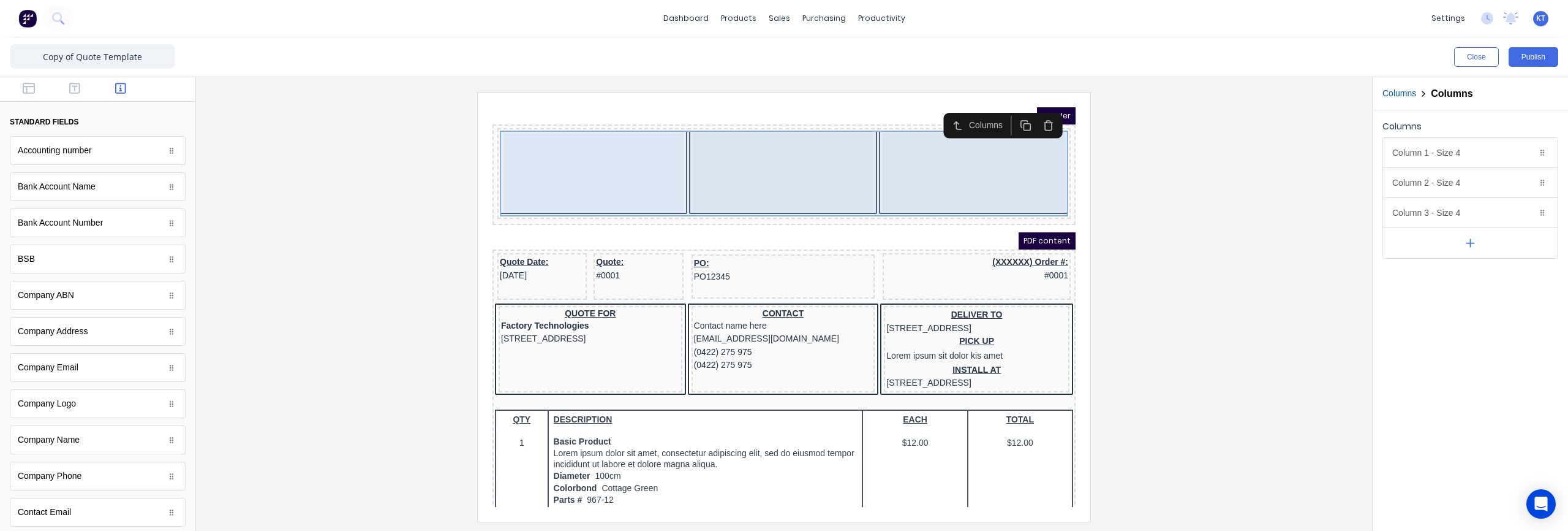
click at [758, 157] on div at bounding box center [768, 157] width 180 height 79
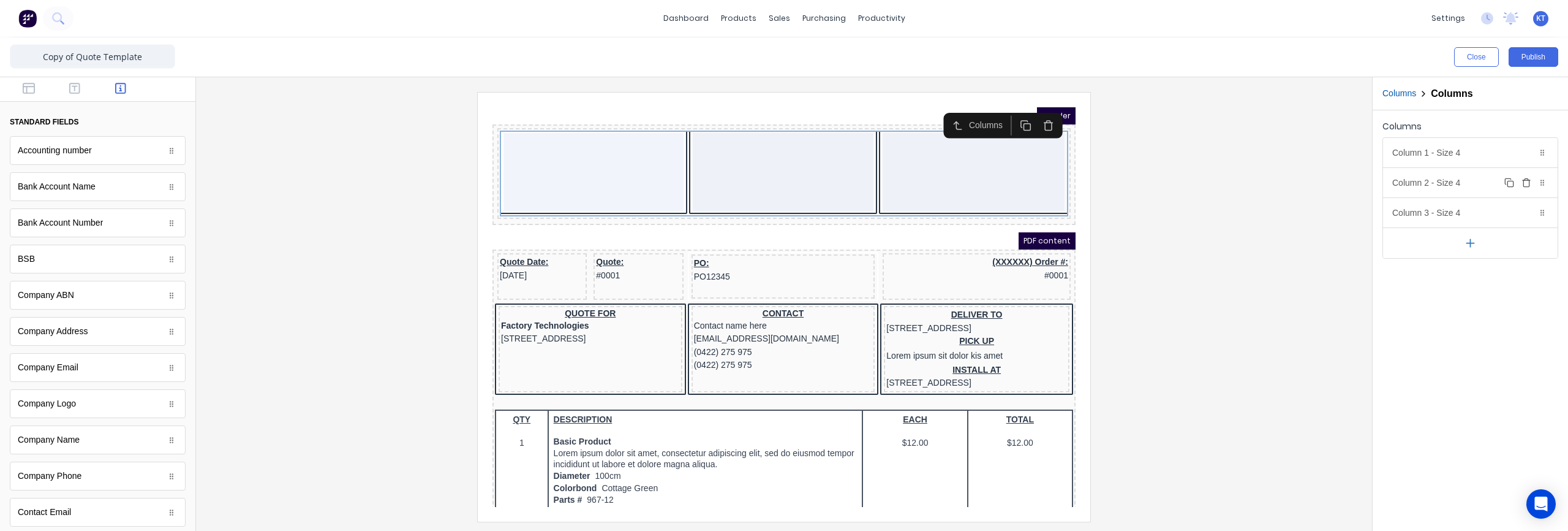
click at [1526, 183] on icon "button" at bounding box center [1526, 183] width 10 height 10
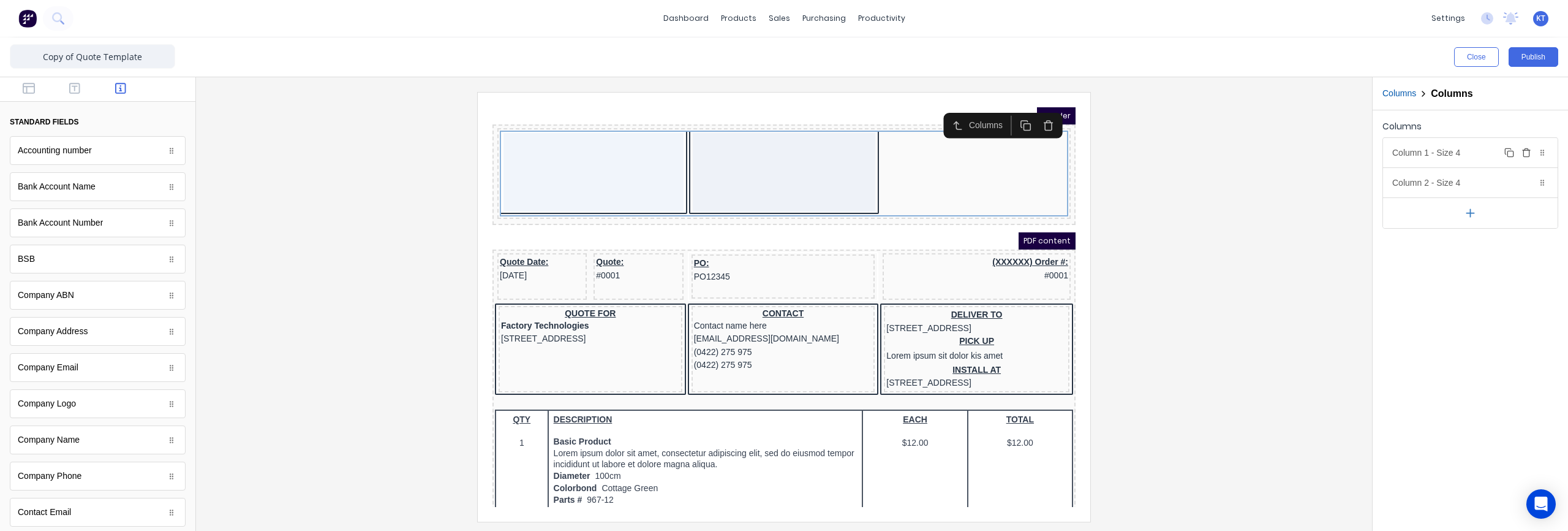
click at [1458, 149] on div "Column 1 - Size 4 Duplicate Delete" at bounding box center [1470, 153] width 175 height 29
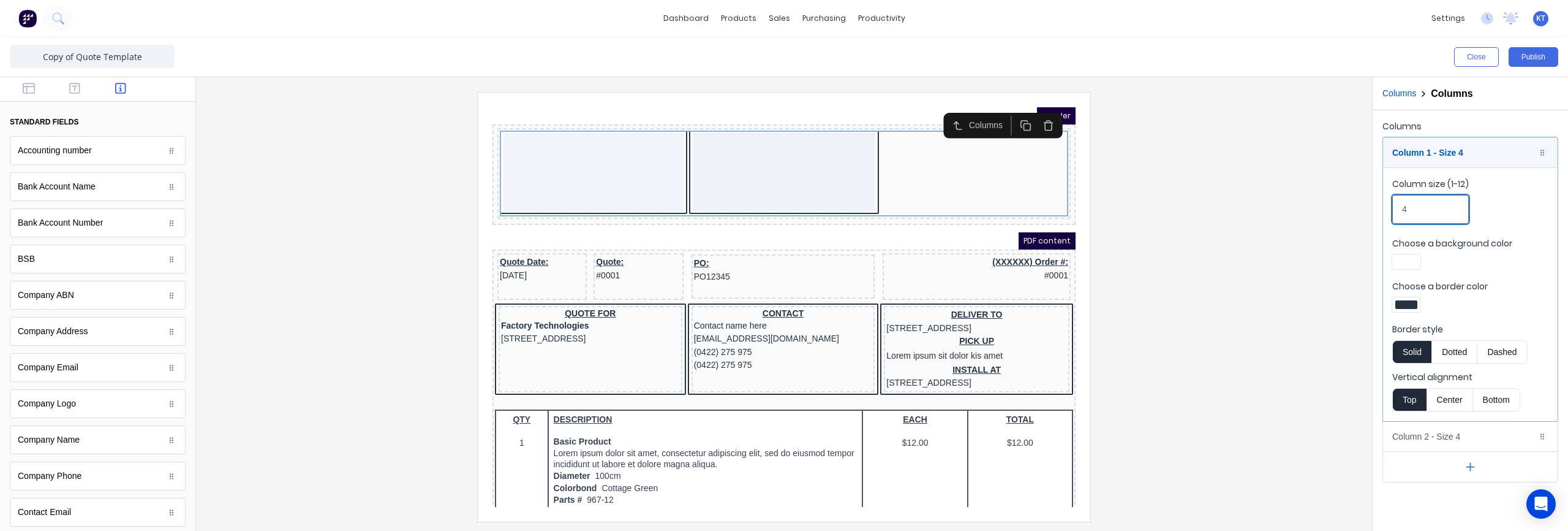
drag, startPoint x: 1422, startPoint y: 211, endPoint x: 1395, endPoint y: 210, distance: 27.0
click at [1395, 210] on input "4" at bounding box center [1430, 209] width 77 height 29
drag, startPoint x: 1410, startPoint y: 211, endPoint x: 1401, endPoint y: 211, distance: 9.0
click at [1401, 211] on input "6" at bounding box center [1430, 209] width 77 height 29
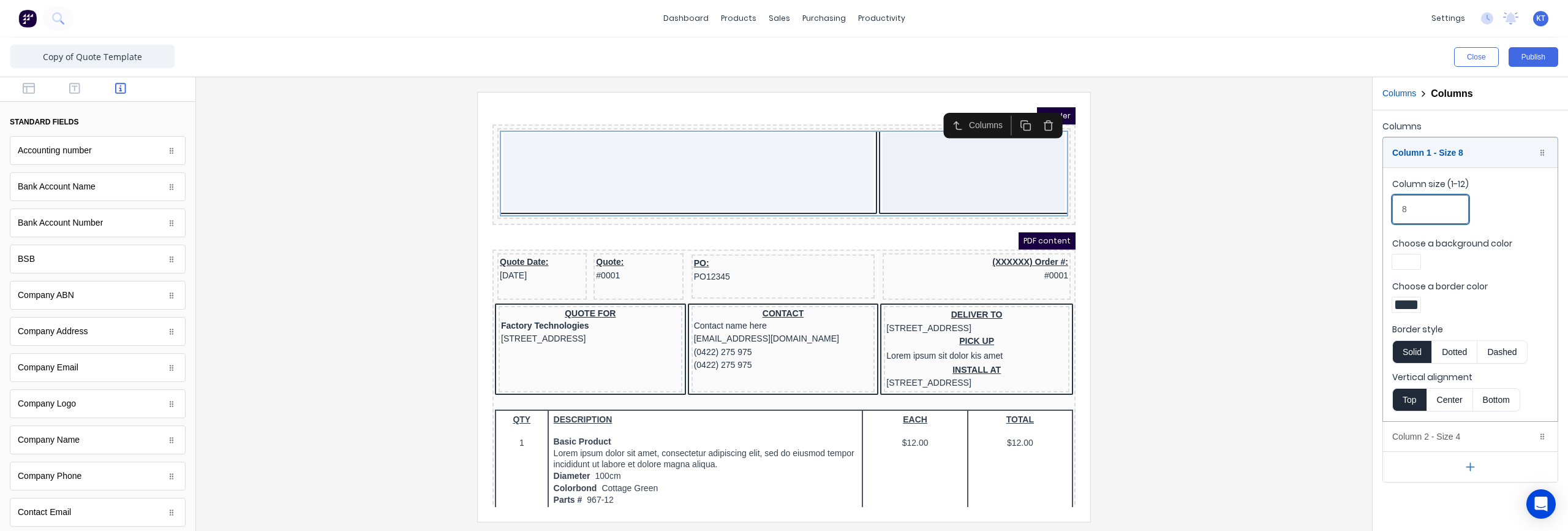
drag, startPoint x: 1420, startPoint y: 212, endPoint x: 1374, endPoint y: 213, distance: 46.0
click at [1374, 213] on div "Columns Column 1 - Size 8 Duplicate Delete Column size (1-12) 8 Choose a backgr…" at bounding box center [1470, 300] width 196 height 379
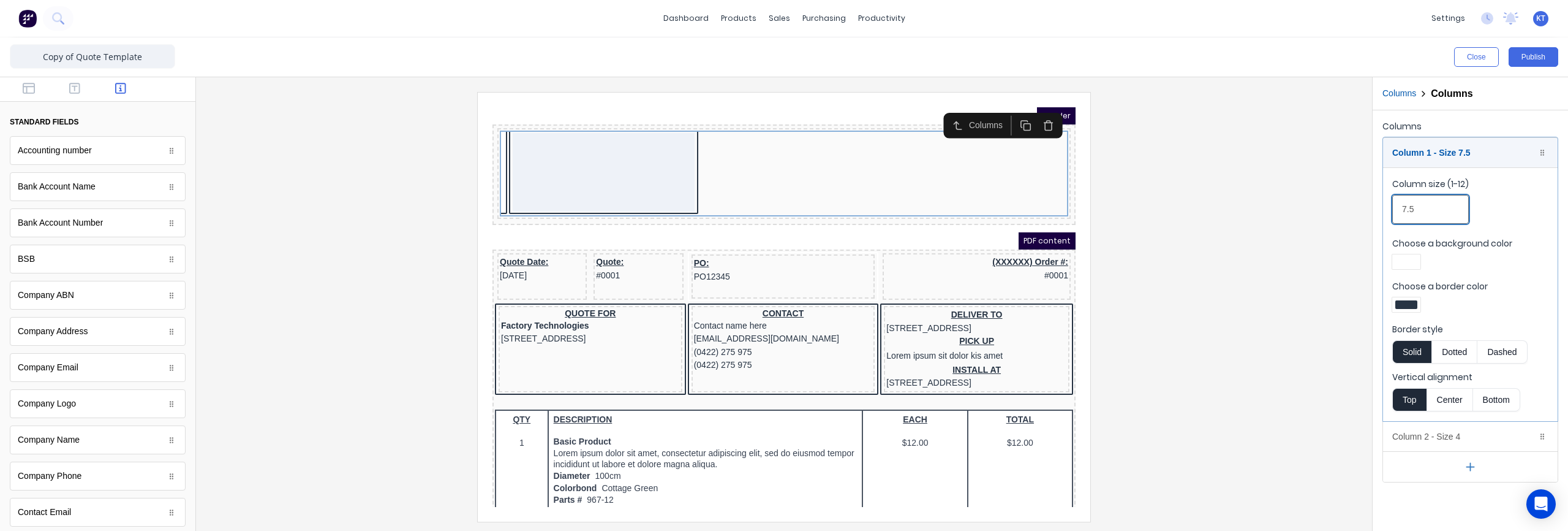
type input "7.5"
drag, startPoint x: 1417, startPoint y: 212, endPoint x: 1393, endPoint y: 211, distance: 24.0
click at [1393, 211] on input "7.5" at bounding box center [1430, 209] width 77 height 29
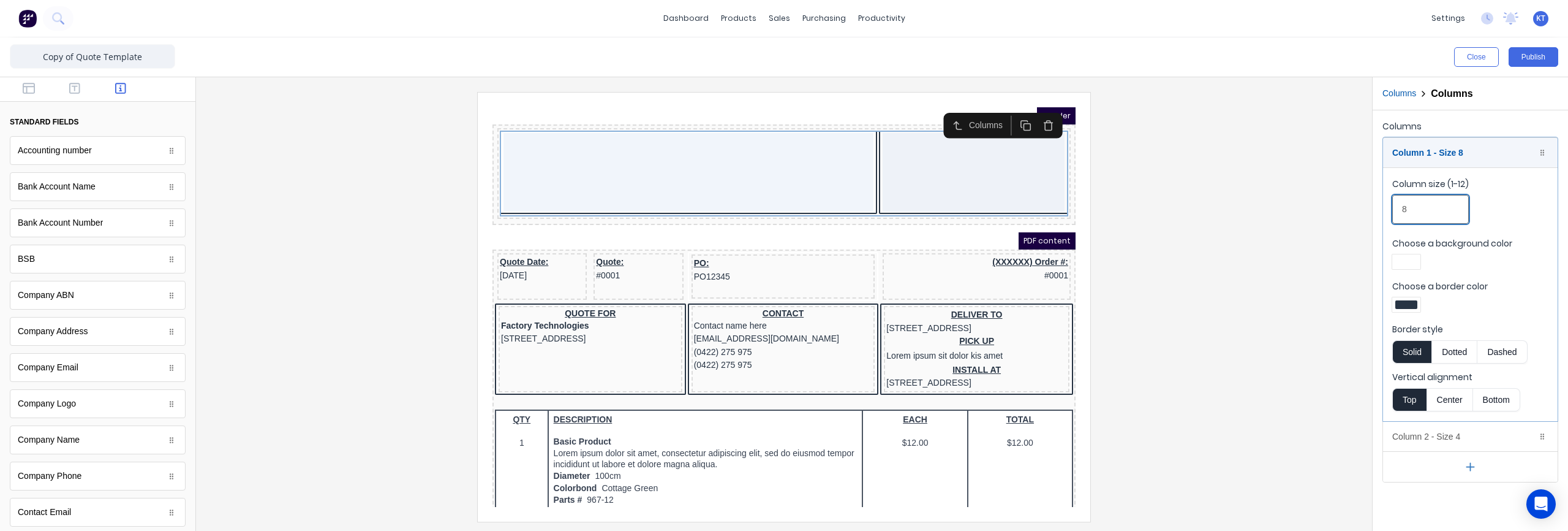
type input "8"
click at [1514, 224] on div "Column size (1-12) 8" at bounding box center [1470, 203] width 156 height 52
click at [1468, 156] on div "Column 1 - Size 8 Duplicate Delete" at bounding box center [1470, 153] width 175 height 29
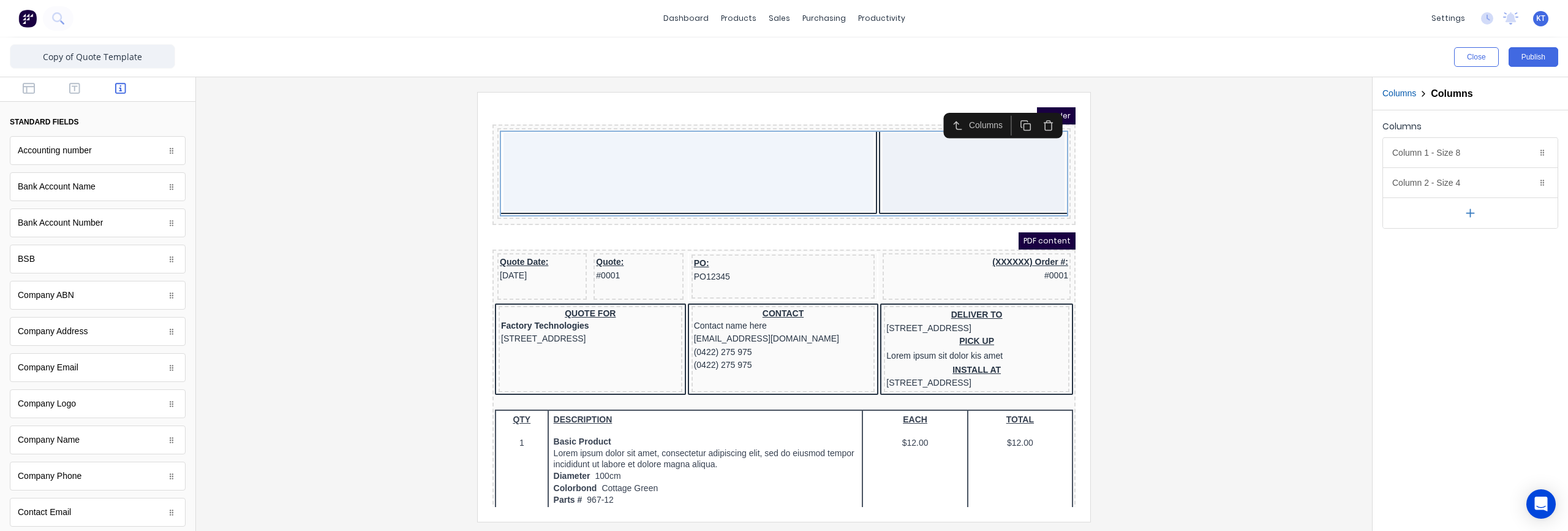
click at [1243, 255] on div at bounding box center [784, 307] width 1157 height 429
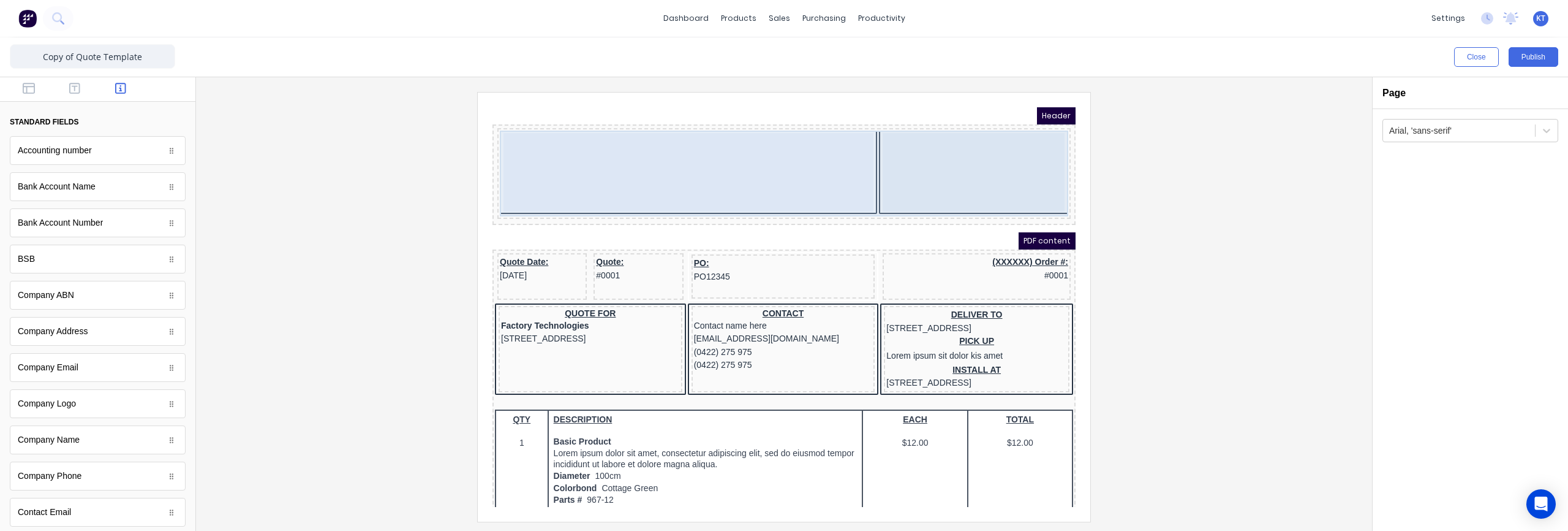
click at [679, 160] on div at bounding box center [673, 157] width 370 height 79
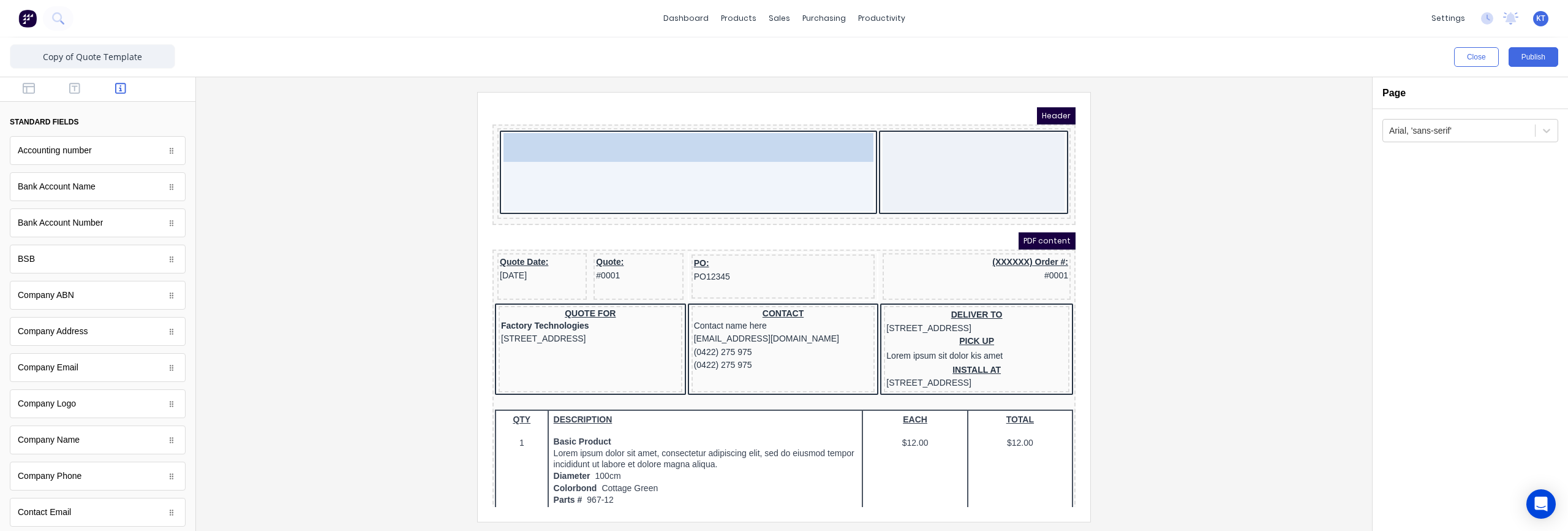
drag, startPoint x: 60, startPoint y: 406, endPoint x: 576, endPoint y: 155, distance: 573.8
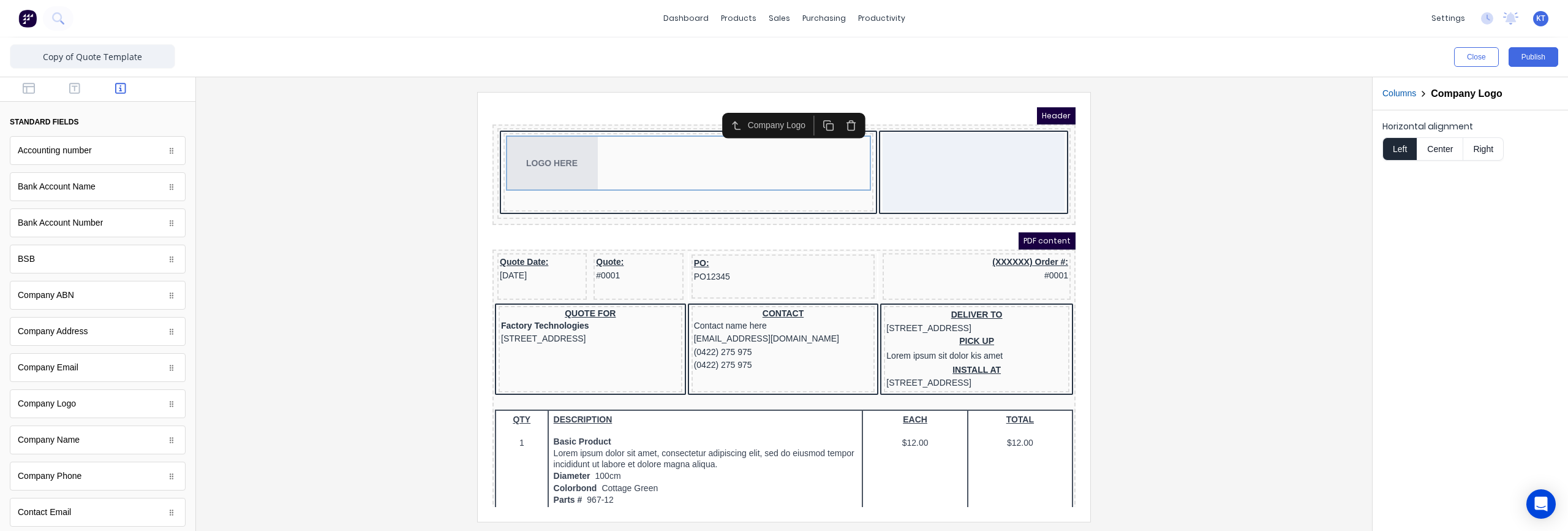
click at [1439, 146] on button "Center" at bounding box center [1439, 148] width 47 height 23
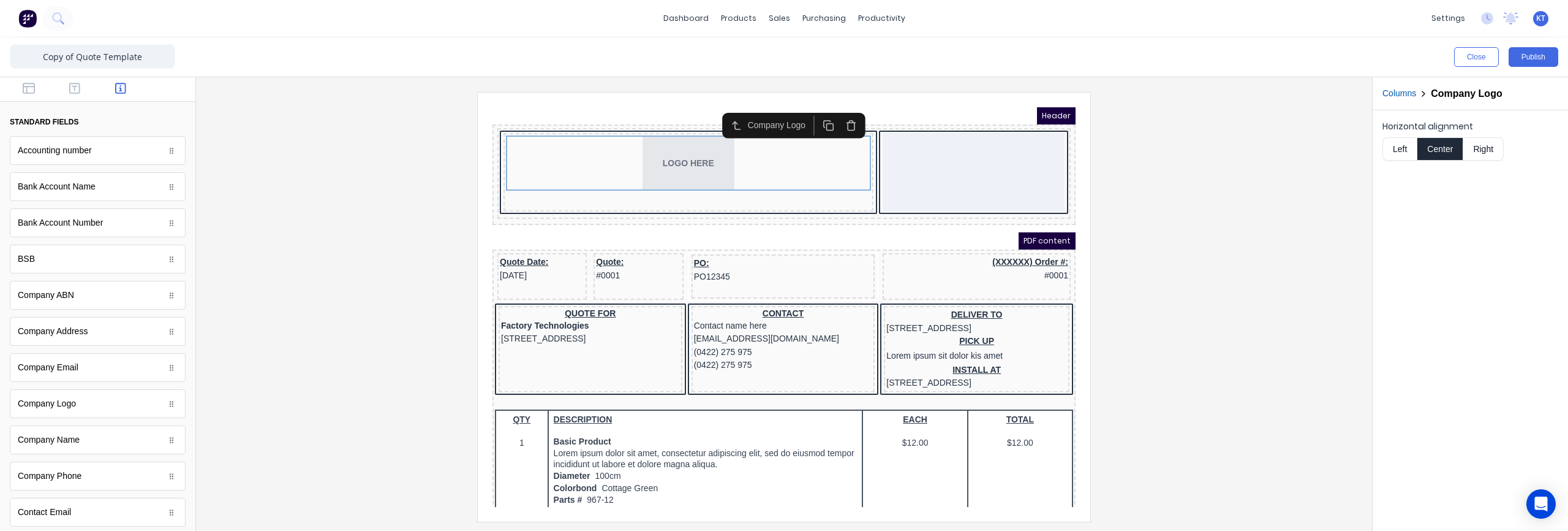
click at [1237, 236] on div at bounding box center [784, 307] width 1157 height 429
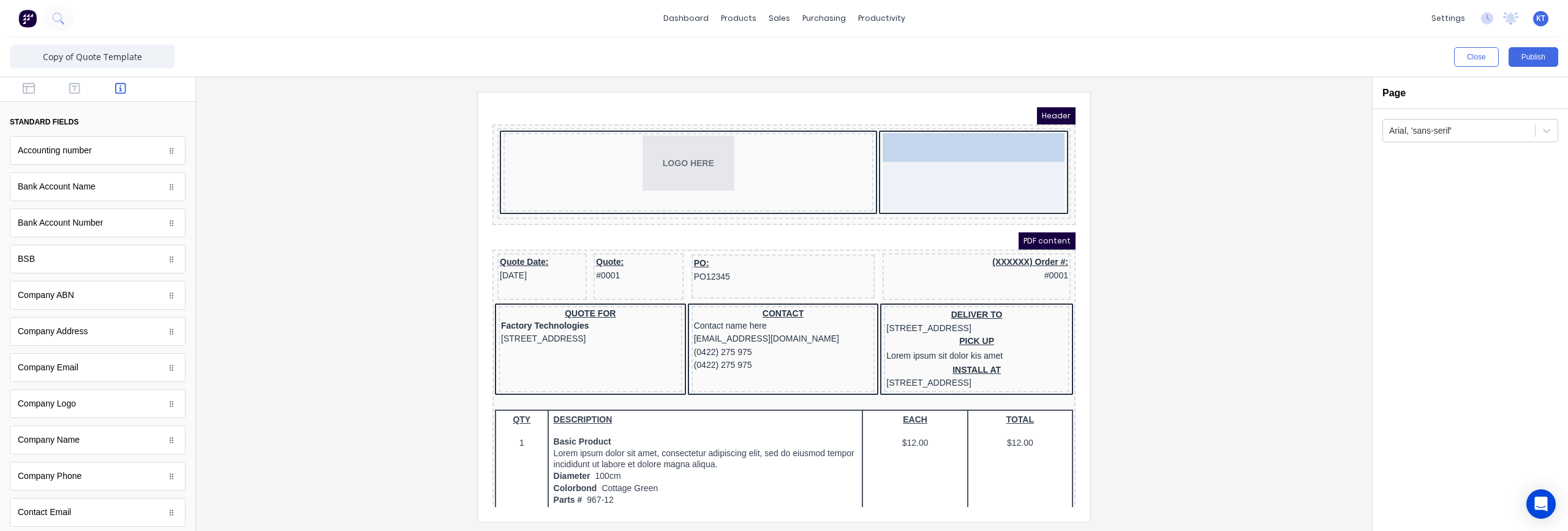
drag, startPoint x: 53, startPoint y: 445, endPoint x: 920, endPoint y: 137, distance: 920.1
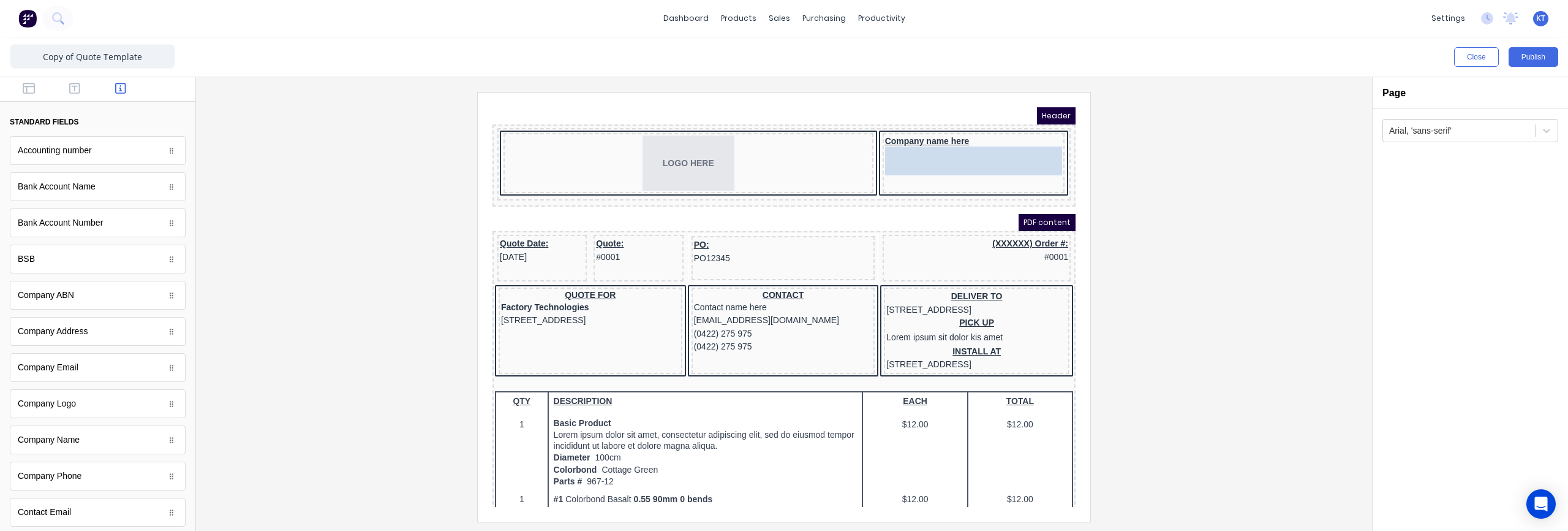
drag, startPoint x: 69, startPoint y: 335, endPoint x: 1016, endPoint y: 154, distance: 964.1
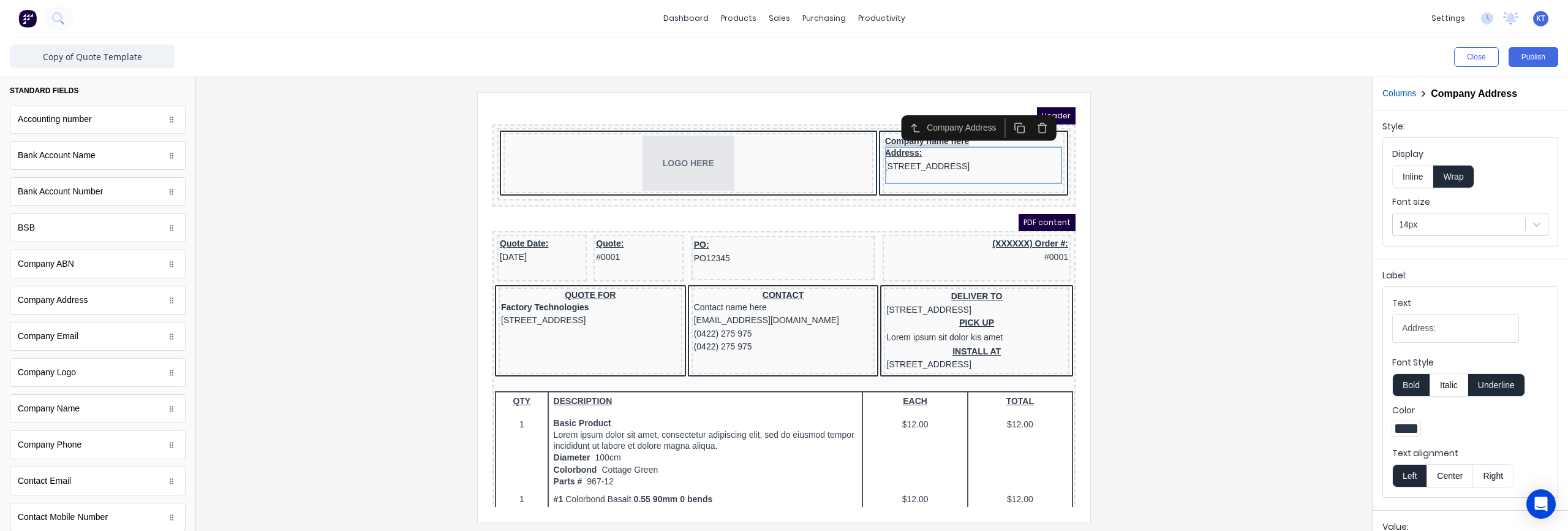
scroll to position [39, 0]
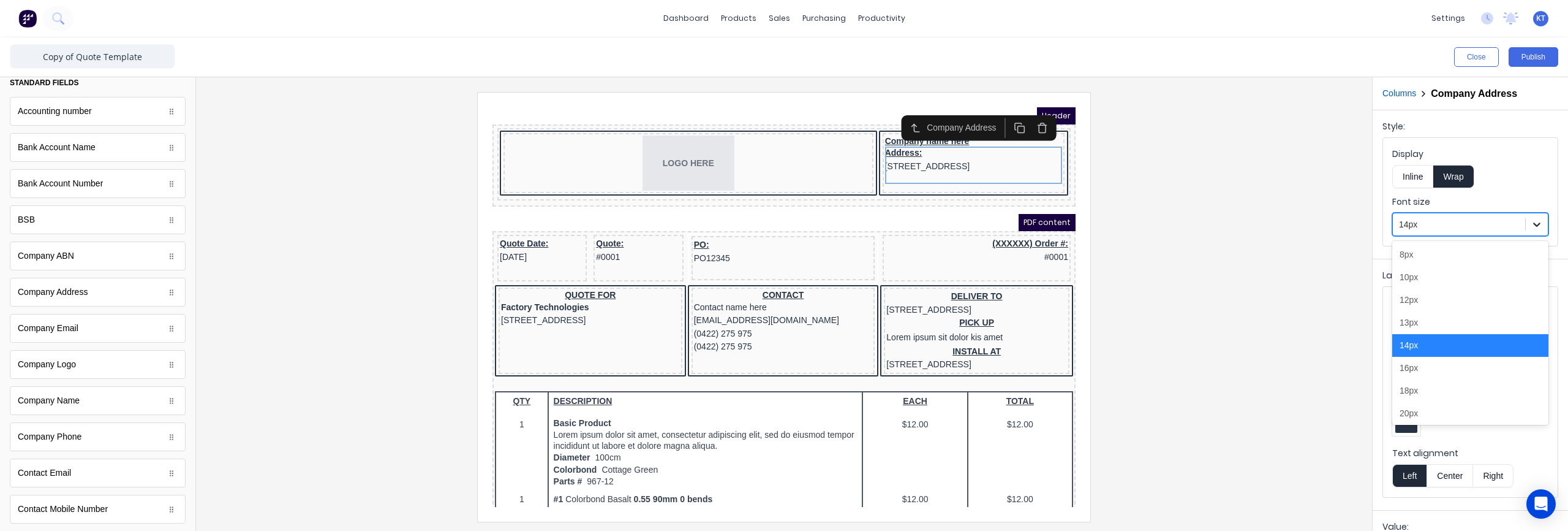
click at [1544, 225] on div at bounding box center [1537, 224] width 22 height 22
click at [1459, 277] on div "10px" at bounding box center [1470, 277] width 156 height 23
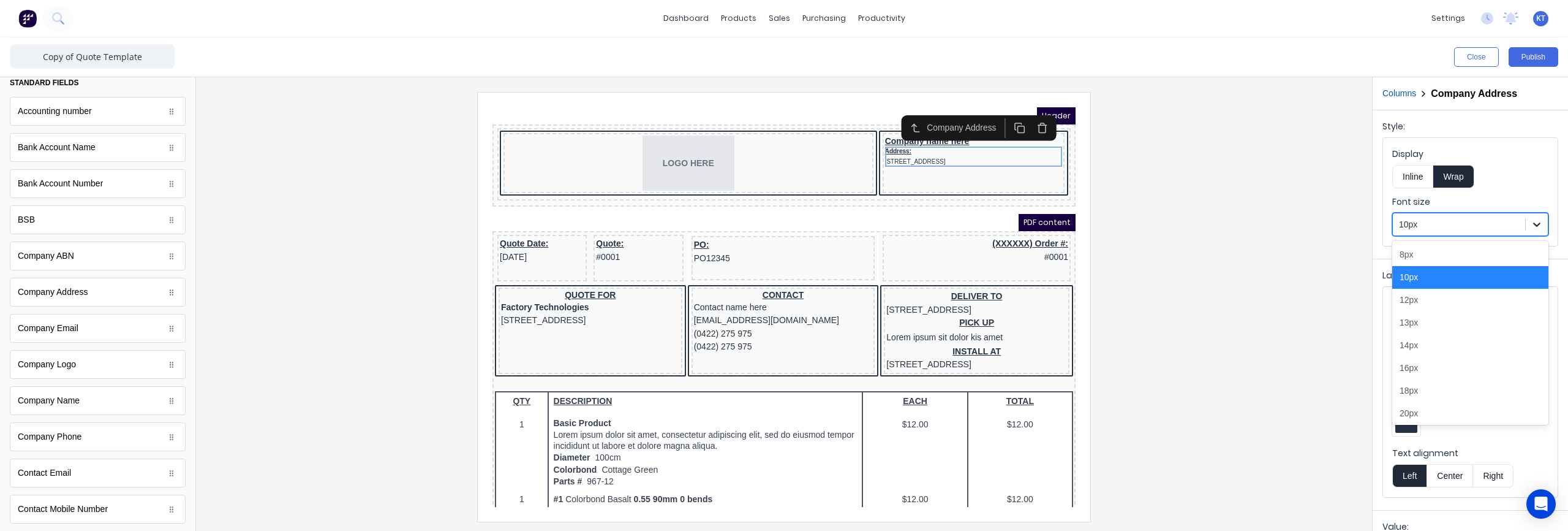
click at [1542, 222] on icon at bounding box center [1537, 224] width 13 height 13
click at [1457, 298] on div "12px" at bounding box center [1470, 300] width 156 height 23
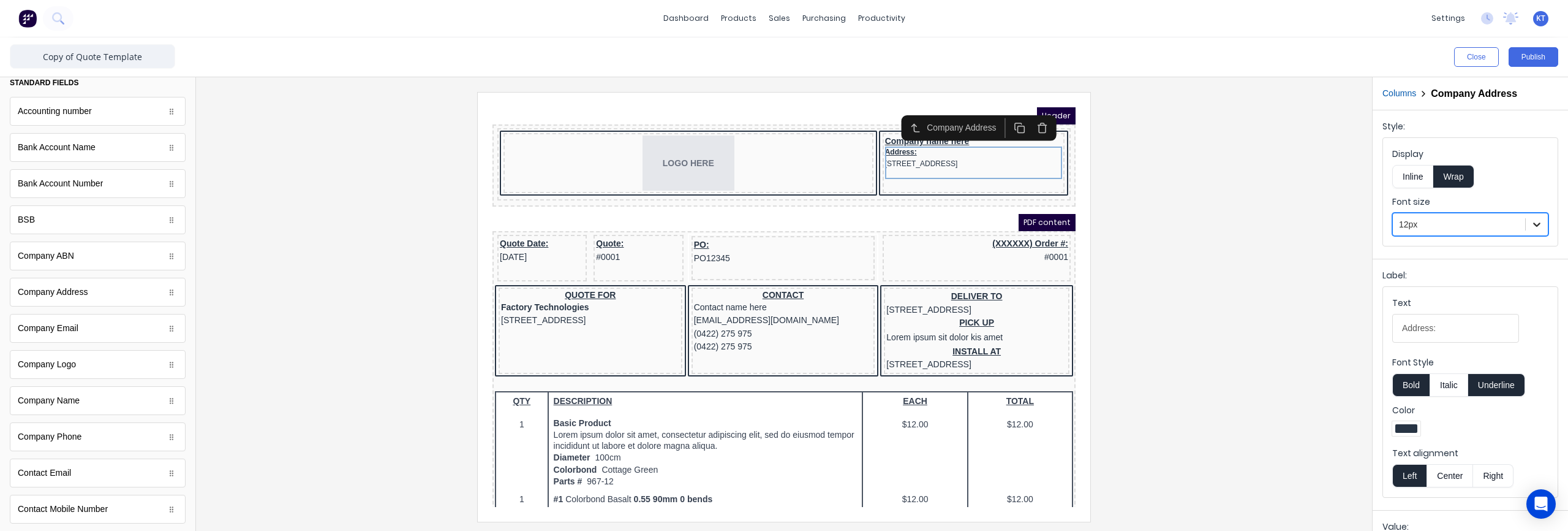
click at [1530, 220] on icon at bounding box center [1537, 224] width 13 height 13
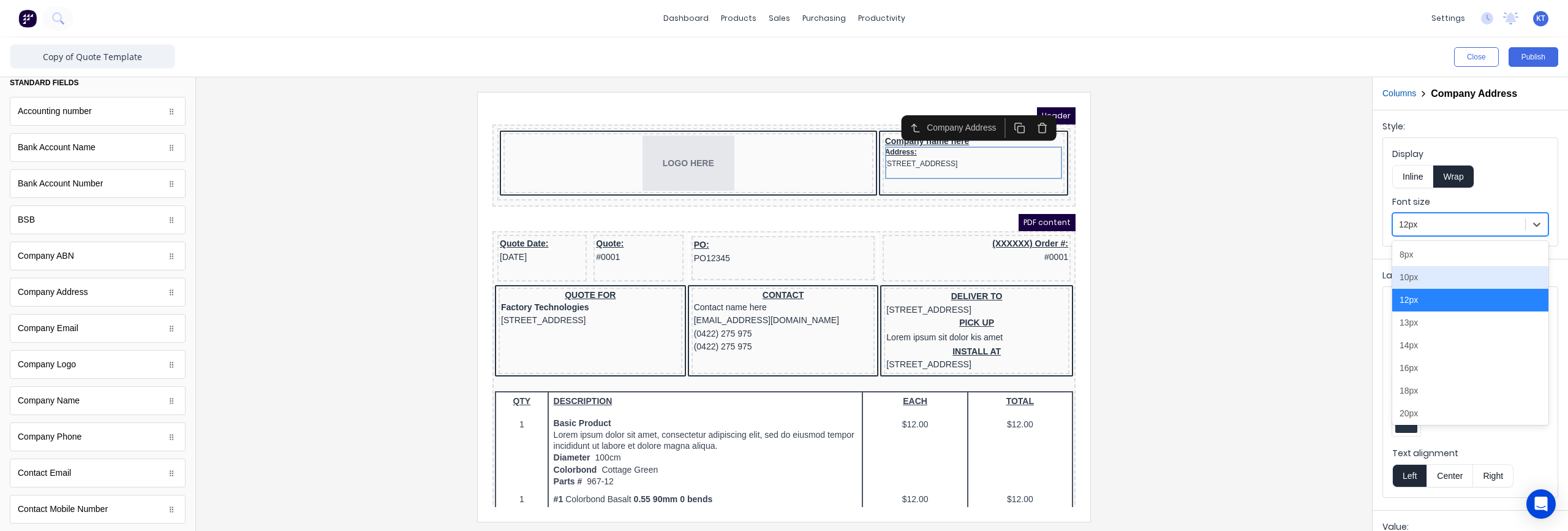
click at [1450, 276] on div "10px" at bounding box center [1470, 277] width 156 height 23
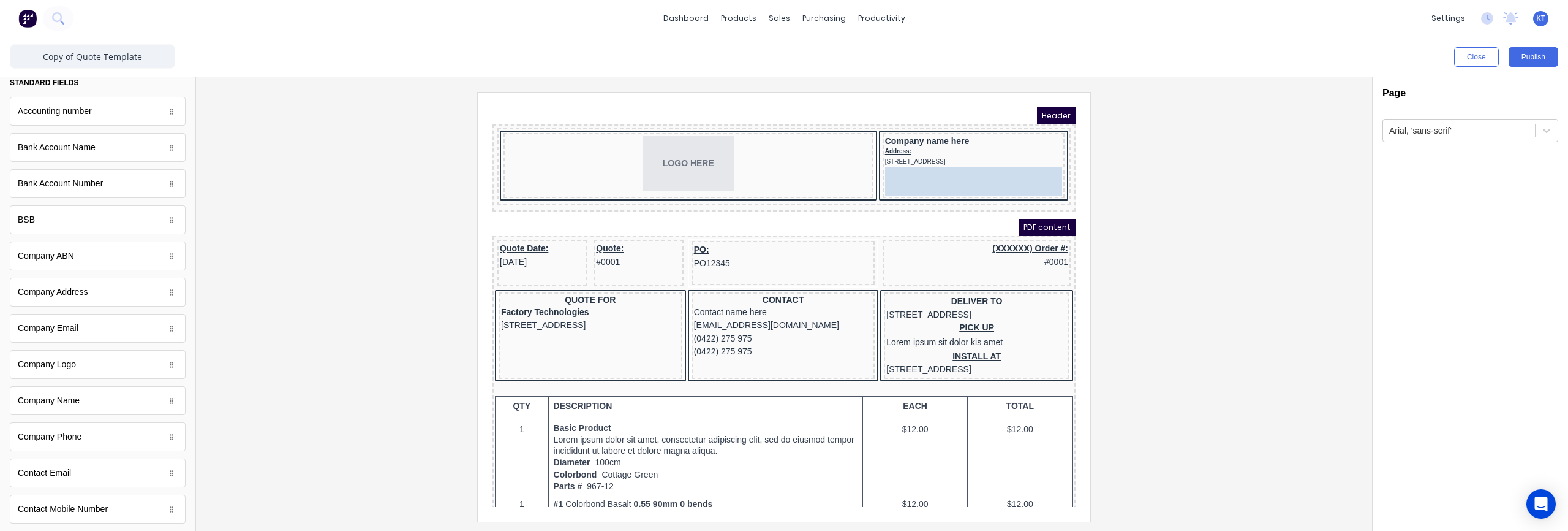
drag, startPoint x: 93, startPoint y: 439, endPoint x: 974, endPoint y: 162, distance: 923.5
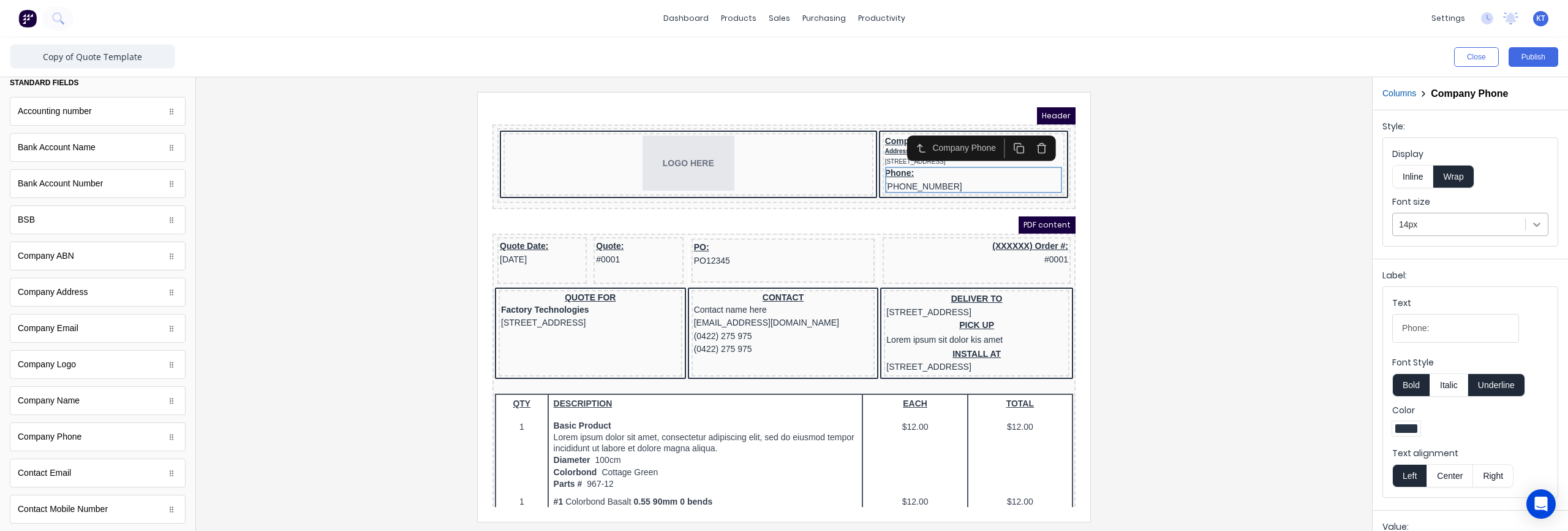
click at [1535, 224] on icon at bounding box center [1537, 224] width 8 height 4
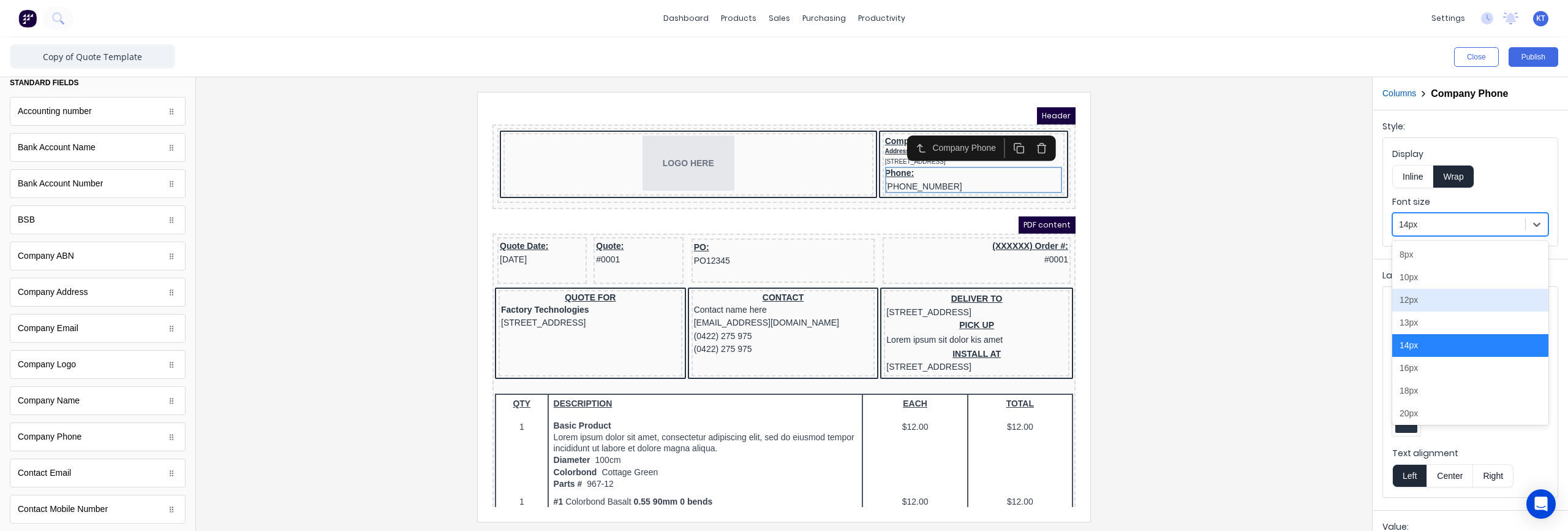
click at [1462, 298] on div "12px" at bounding box center [1470, 300] width 156 height 23
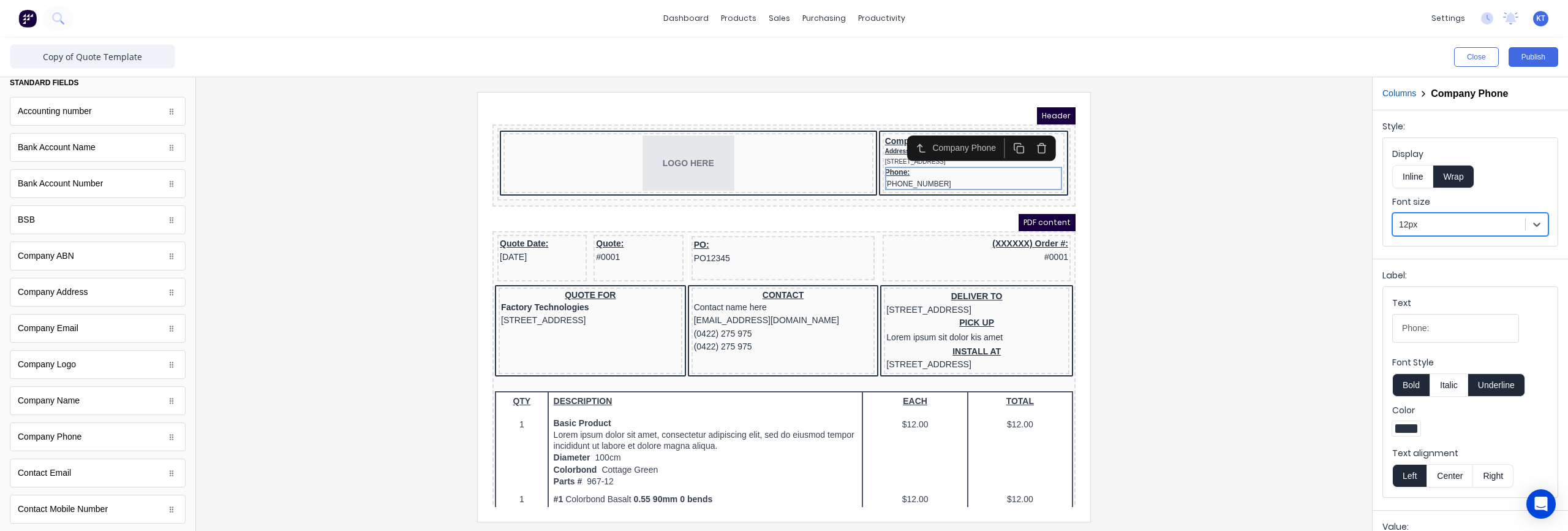
click at [1255, 235] on div at bounding box center [784, 307] width 1157 height 429
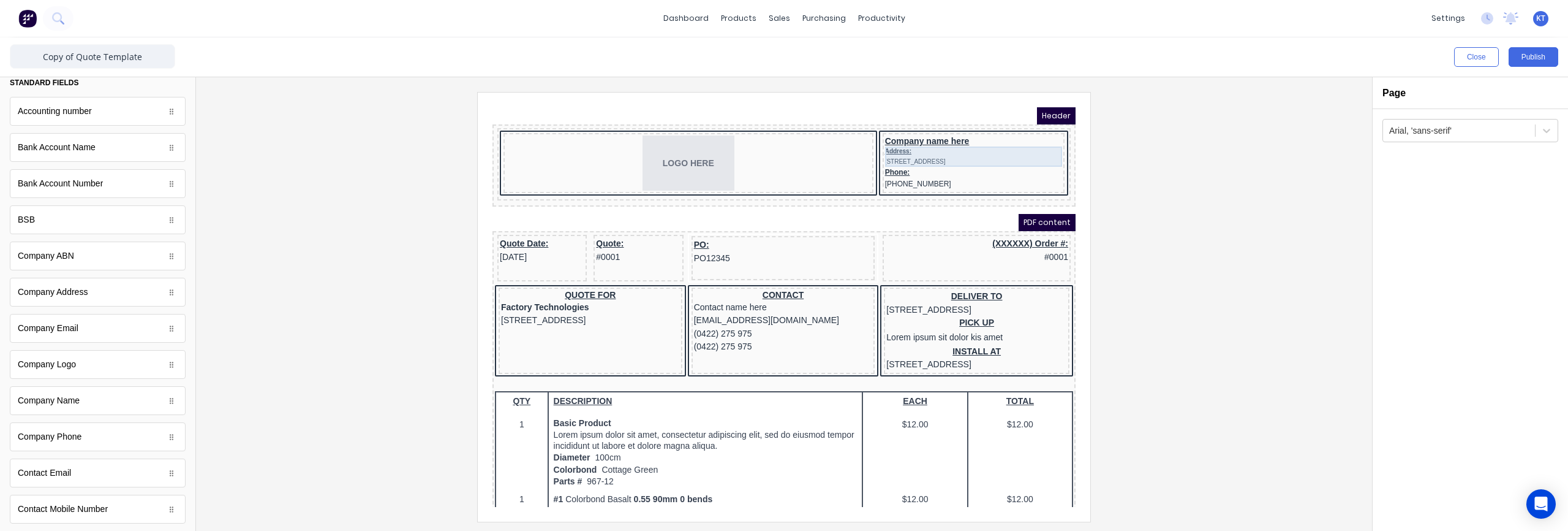
click at [973, 145] on div "Address: 234 Beach Road Gold Coast, Queensland, Australia, 4217" at bounding box center [959, 141] width 177 height 20
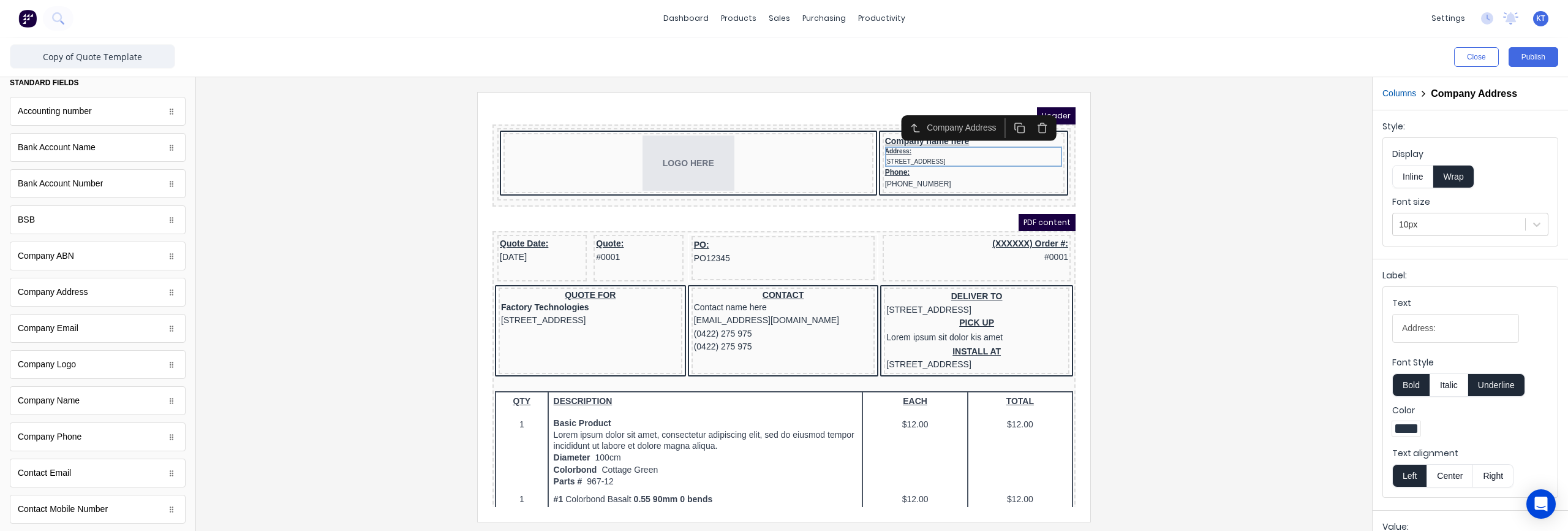
click at [1200, 211] on div at bounding box center [784, 307] width 1157 height 429
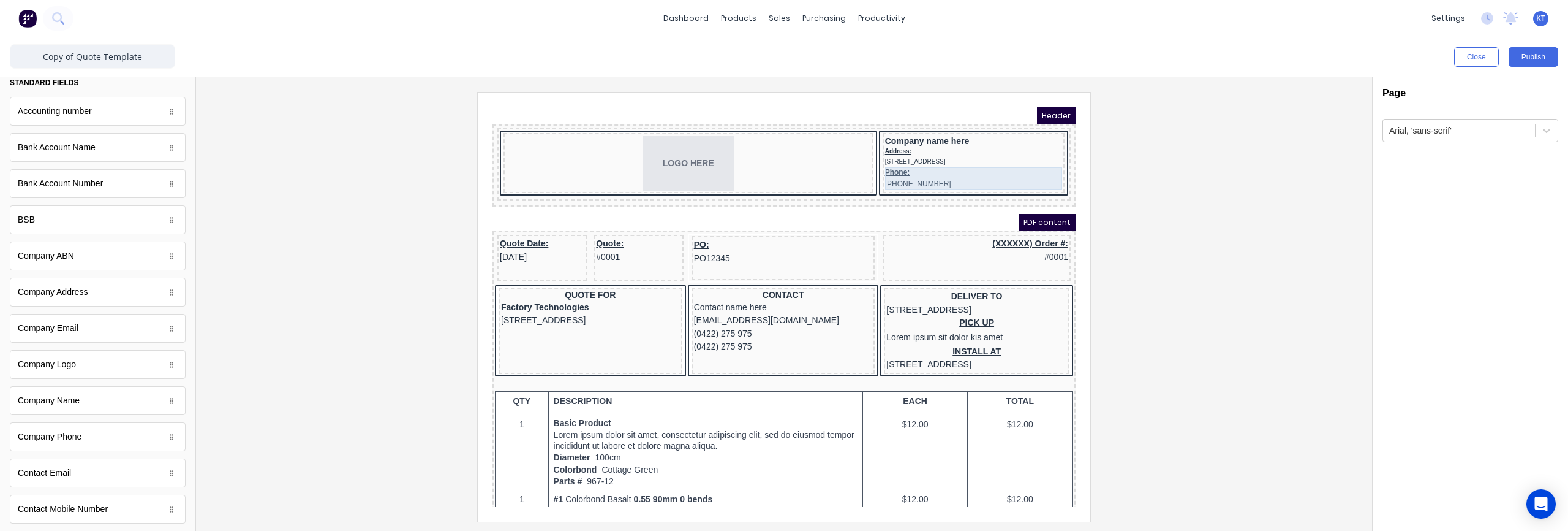
click at [953, 175] on div "Phone: (042) 2222 3333" at bounding box center [959, 163] width 177 height 23
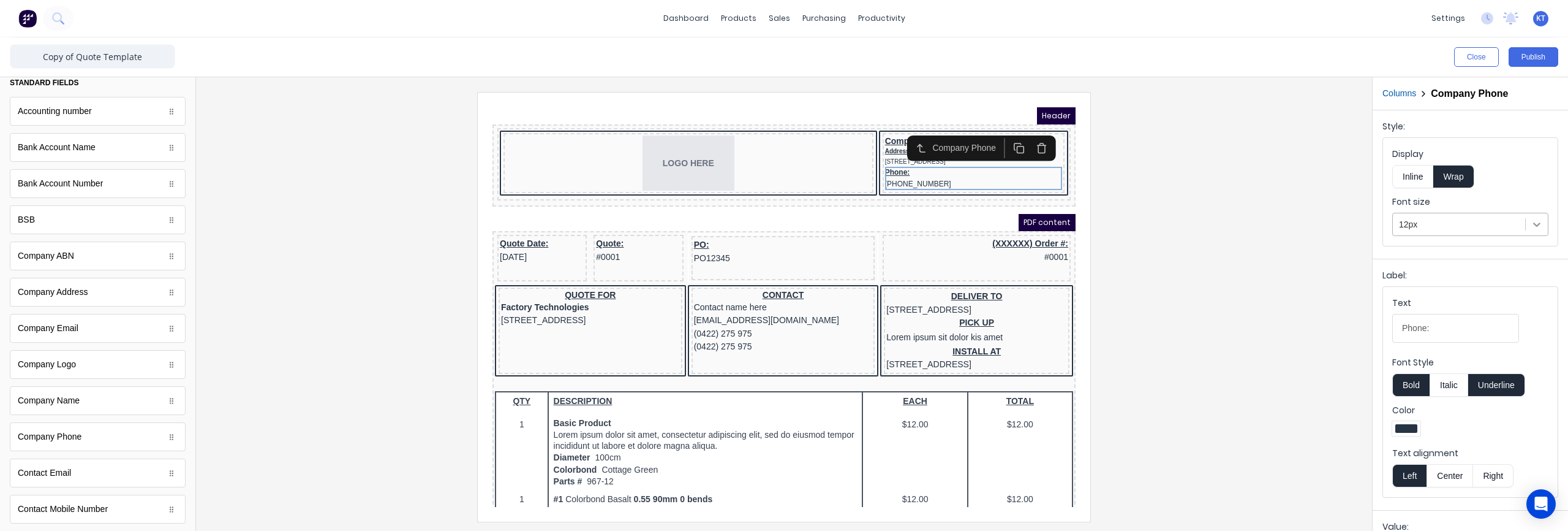
click at [1539, 224] on icon at bounding box center [1537, 224] width 13 height 13
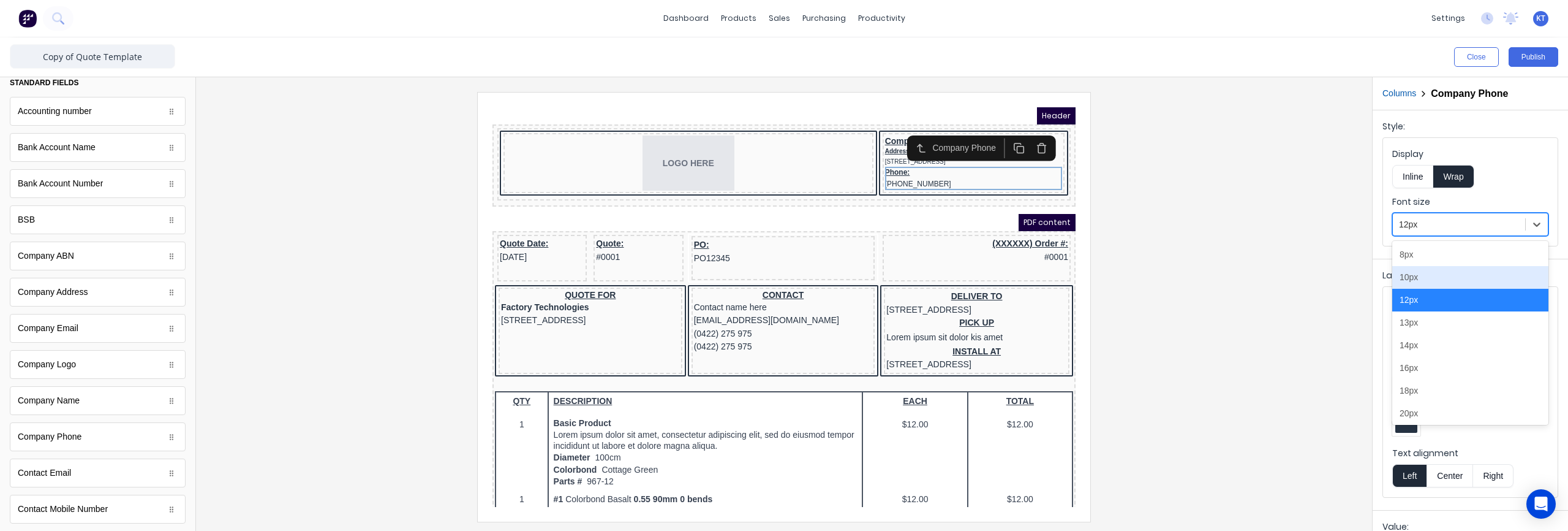
click at [1464, 282] on div "10px" at bounding box center [1470, 277] width 156 height 23
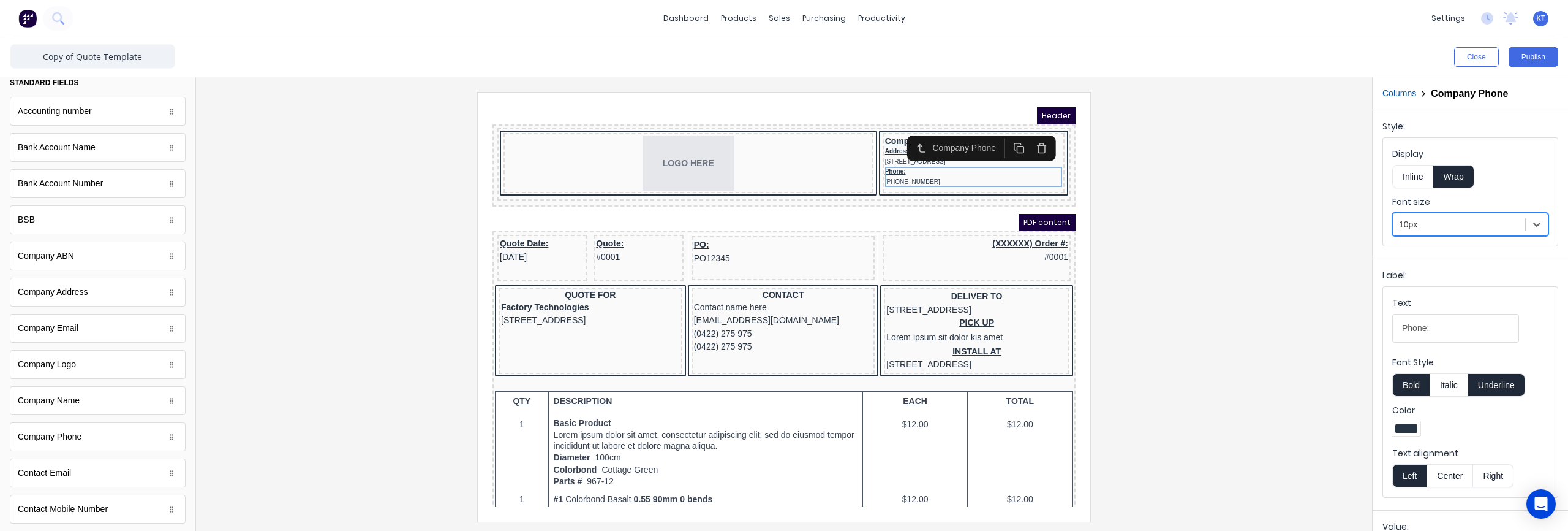
click at [1223, 243] on div at bounding box center [784, 307] width 1157 height 429
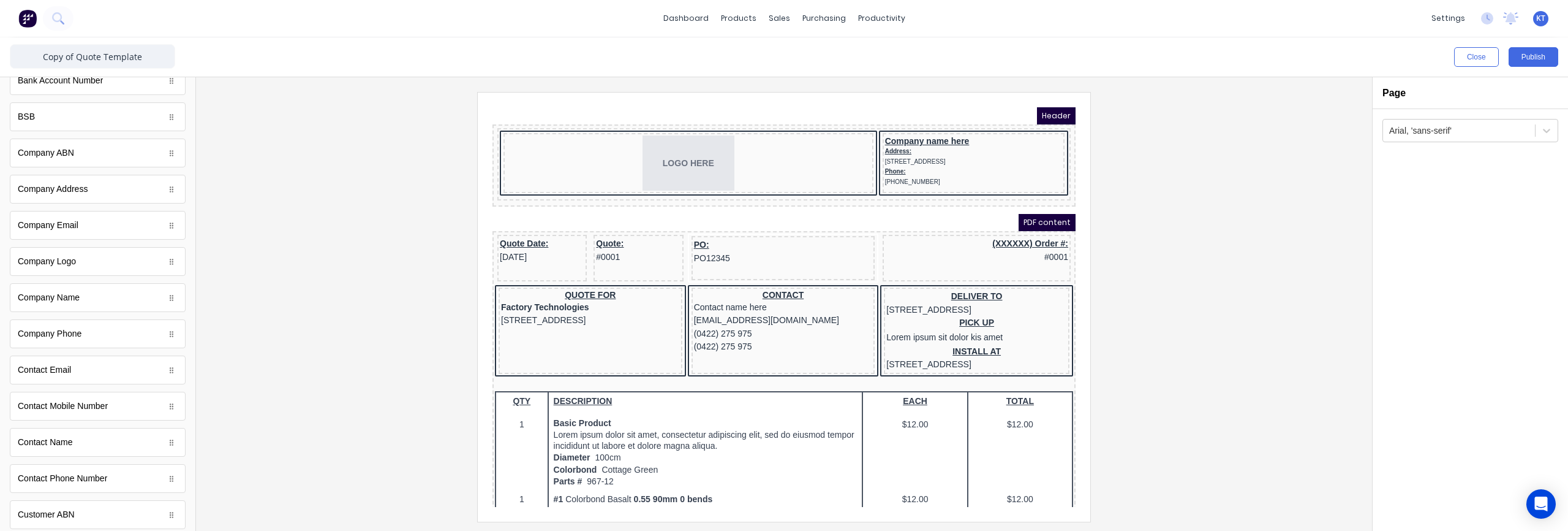
scroll to position [174, 0]
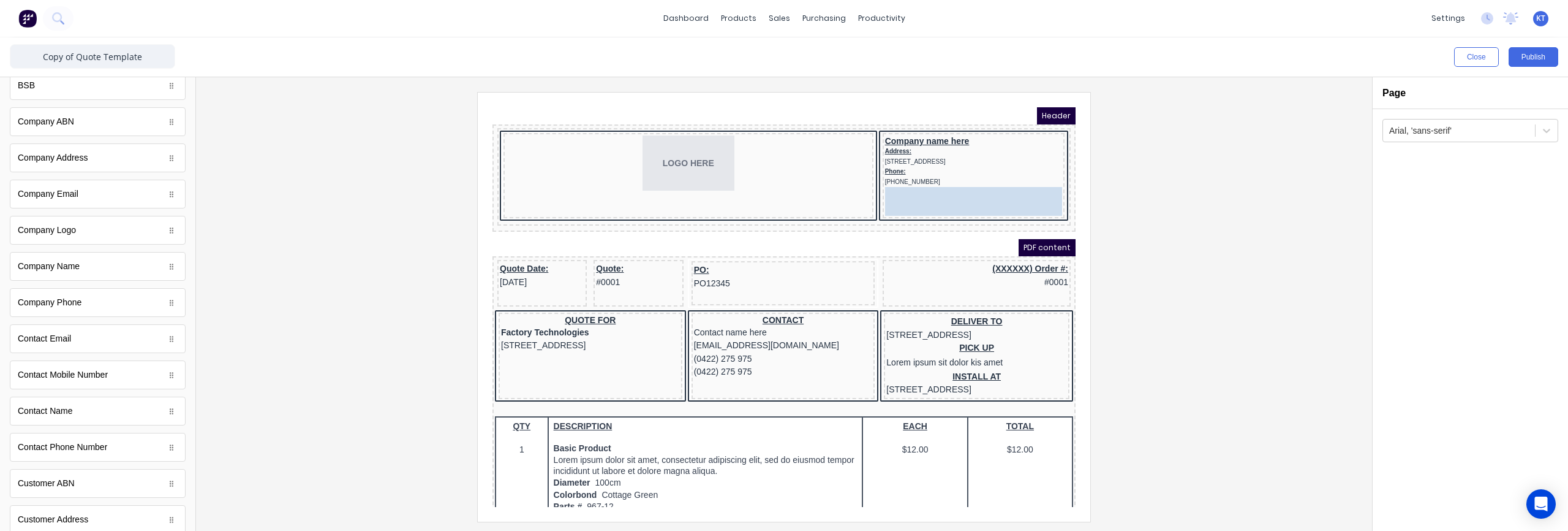
drag, startPoint x: 62, startPoint y: 193, endPoint x: 1054, endPoint y: 185, distance: 992.0
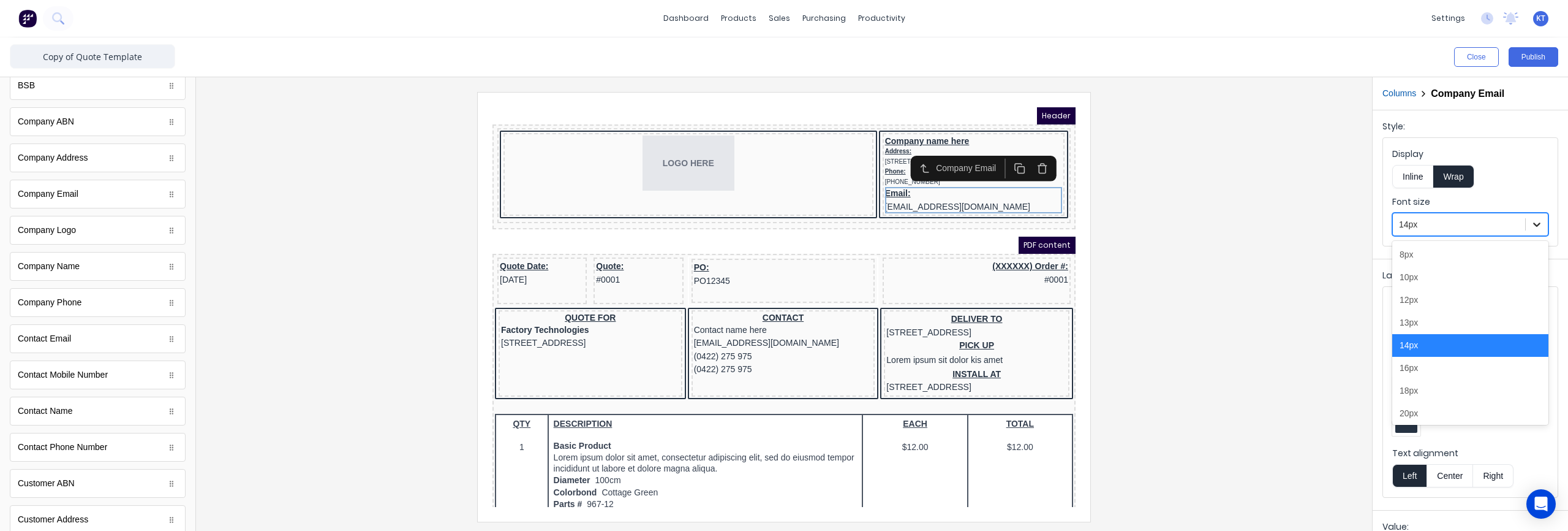
click at [1539, 228] on icon at bounding box center [1537, 224] width 13 height 13
click at [1468, 305] on div "12px" at bounding box center [1470, 300] width 156 height 23
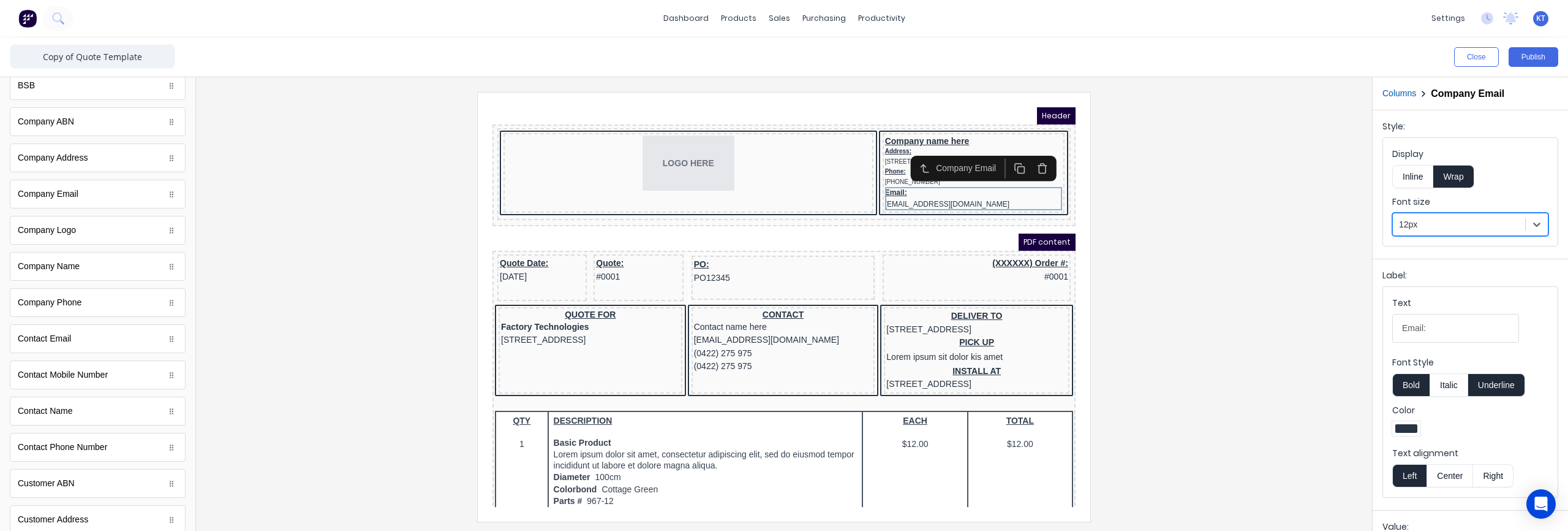
click at [1212, 252] on div at bounding box center [784, 307] width 1157 height 429
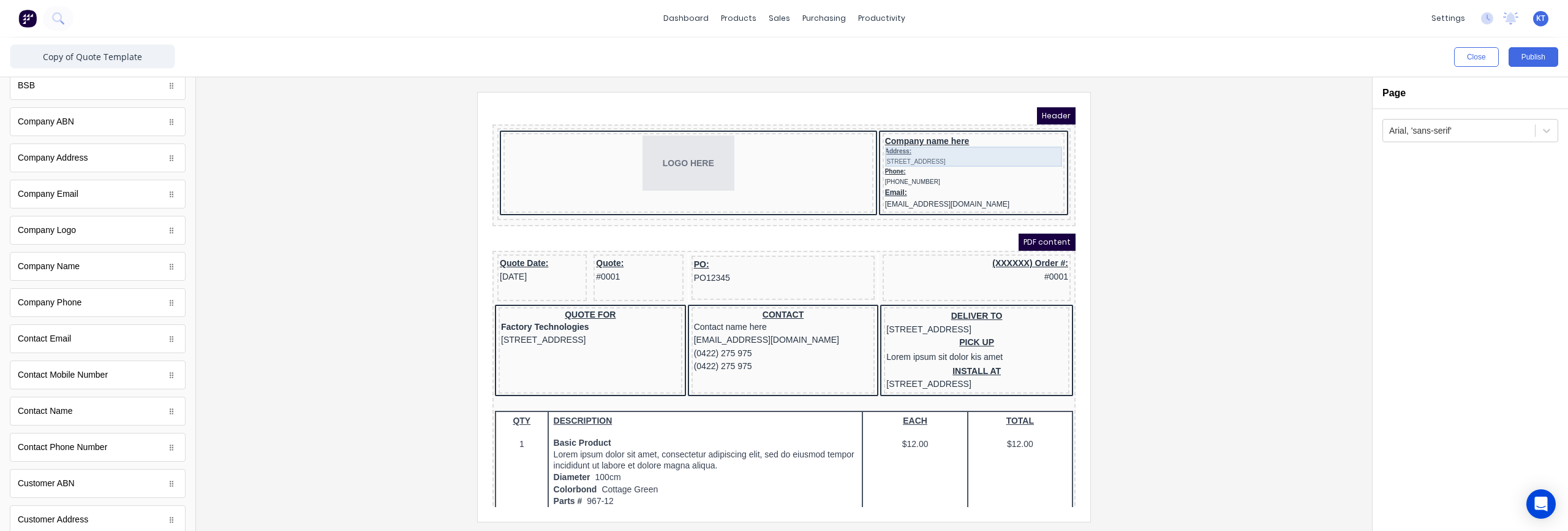
click at [918, 134] on div "Address: 234 Beach Road Gold Coast, Queensland, Australia, 4217" at bounding box center [959, 141] width 177 height 20
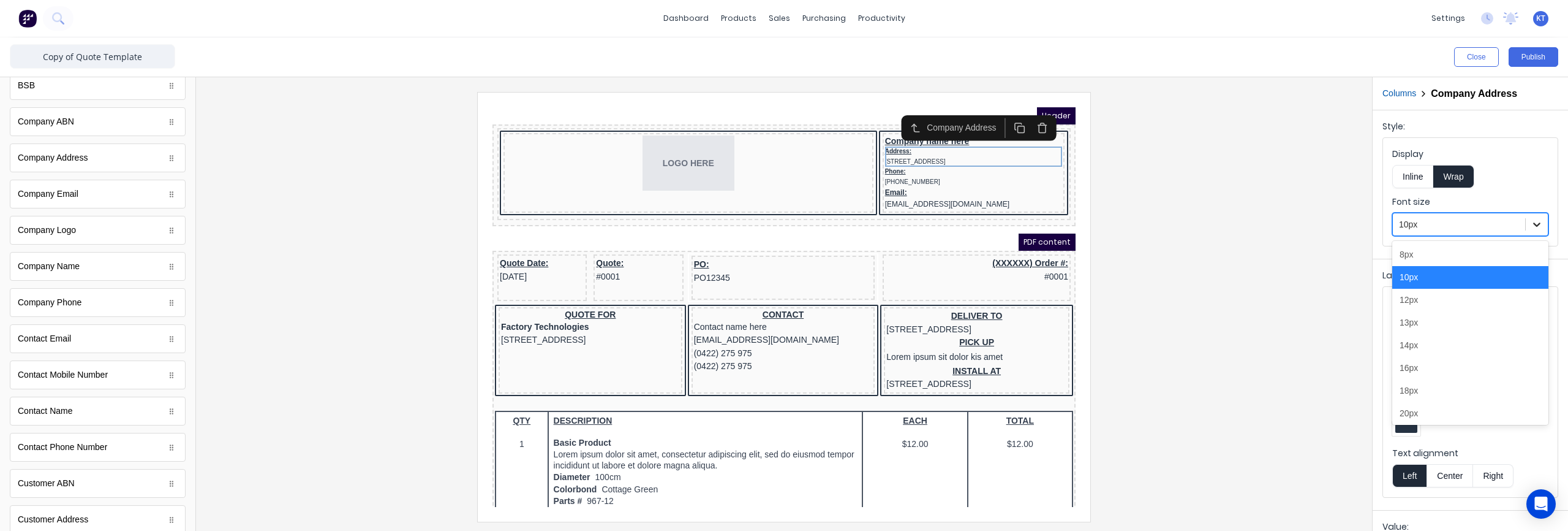
click at [1533, 225] on icon at bounding box center [1537, 224] width 13 height 13
click at [1495, 248] on div "8px" at bounding box center [1470, 254] width 156 height 23
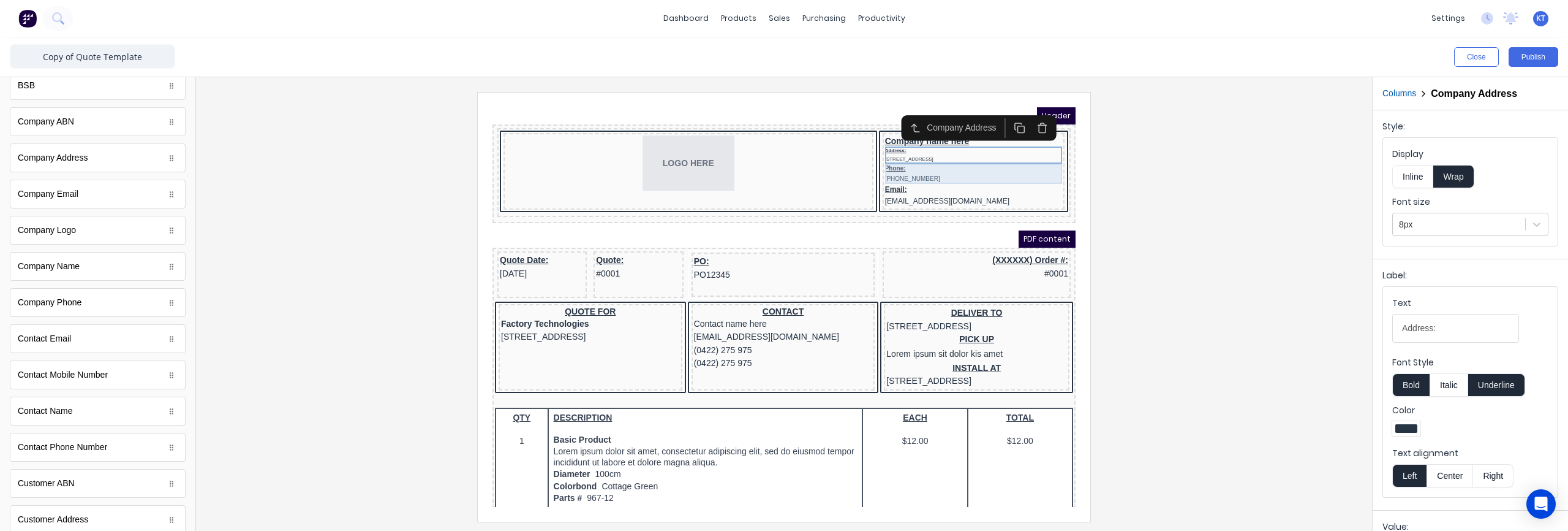
click at [943, 157] on div "Phone: (042) 2222 3333" at bounding box center [959, 159] width 177 height 20
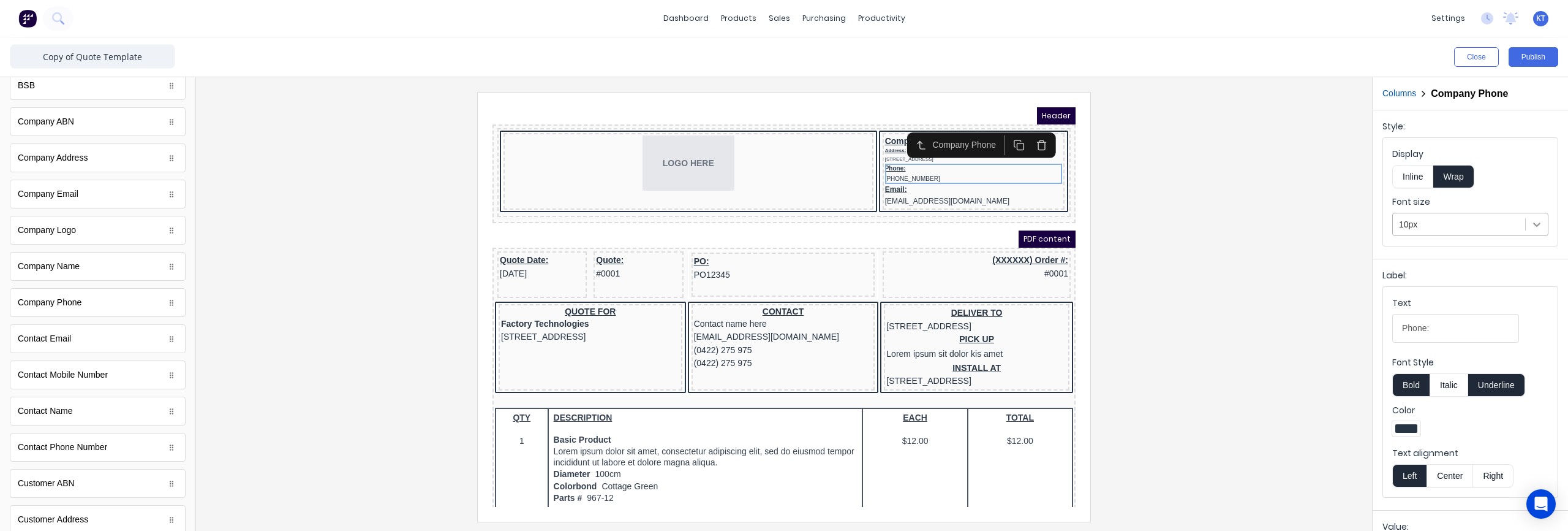
click at [1533, 225] on icon at bounding box center [1537, 224] width 13 height 13
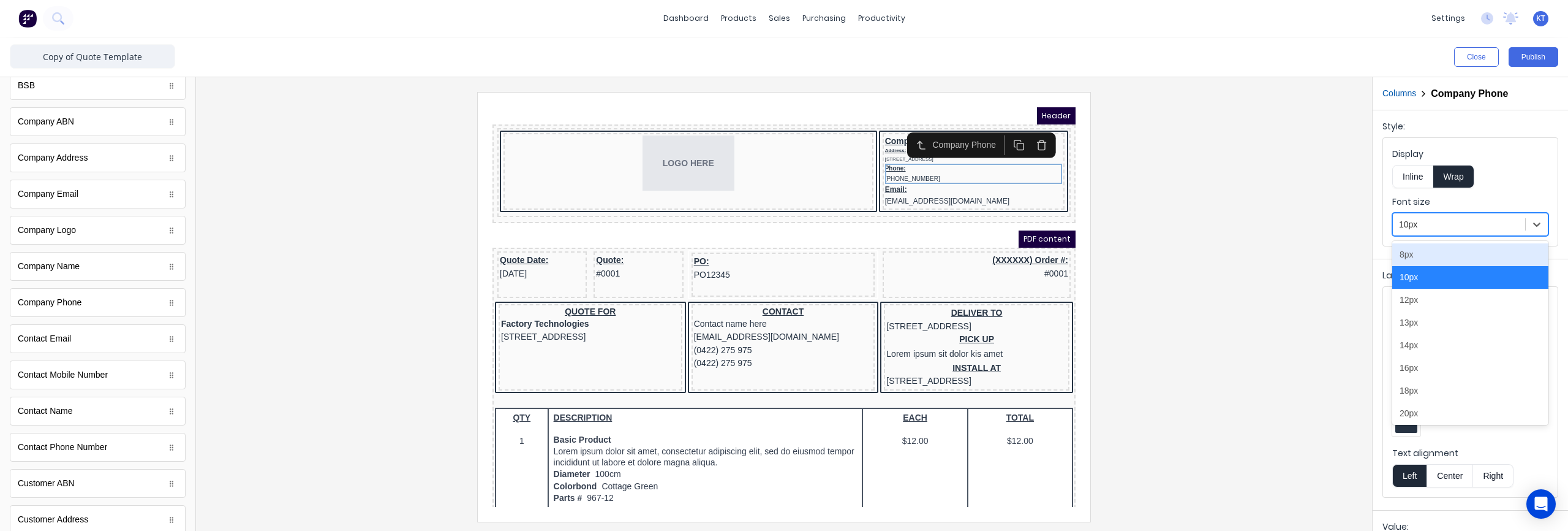
click at [1484, 261] on div "8px" at bounding box center [1470, 254] width 156 height 23
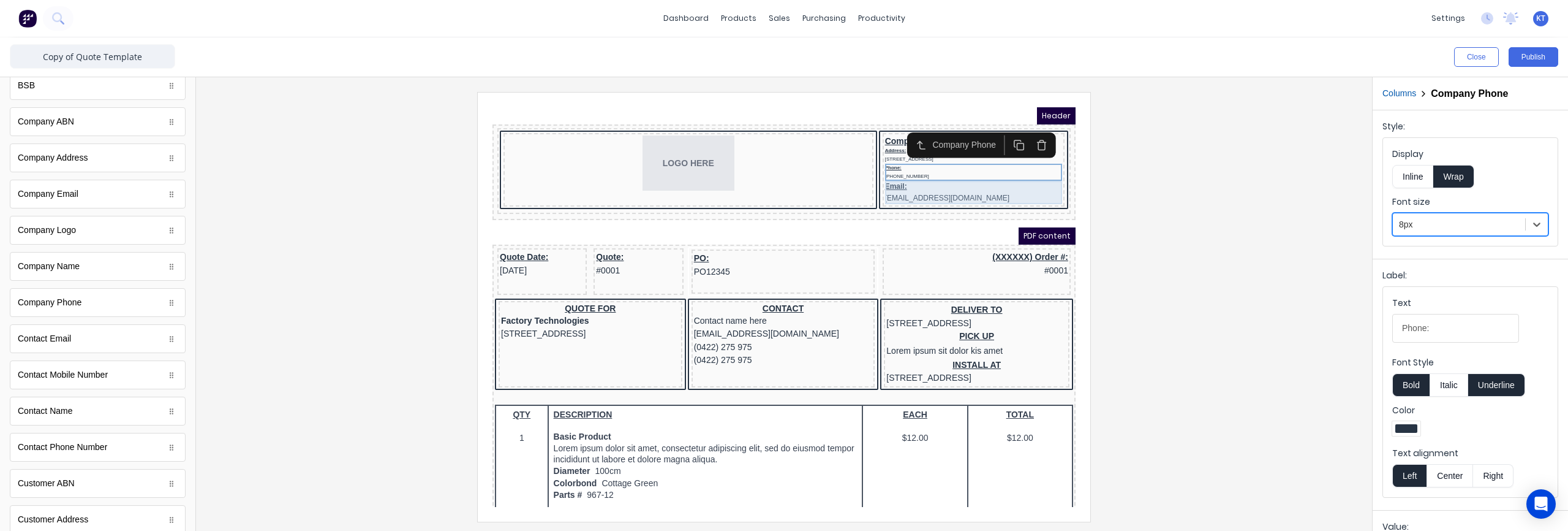
click at [1000, 174] on div "Email: xxxxxxx@xxxxx.com" at bounding box center [959, 177] width 177 height 23
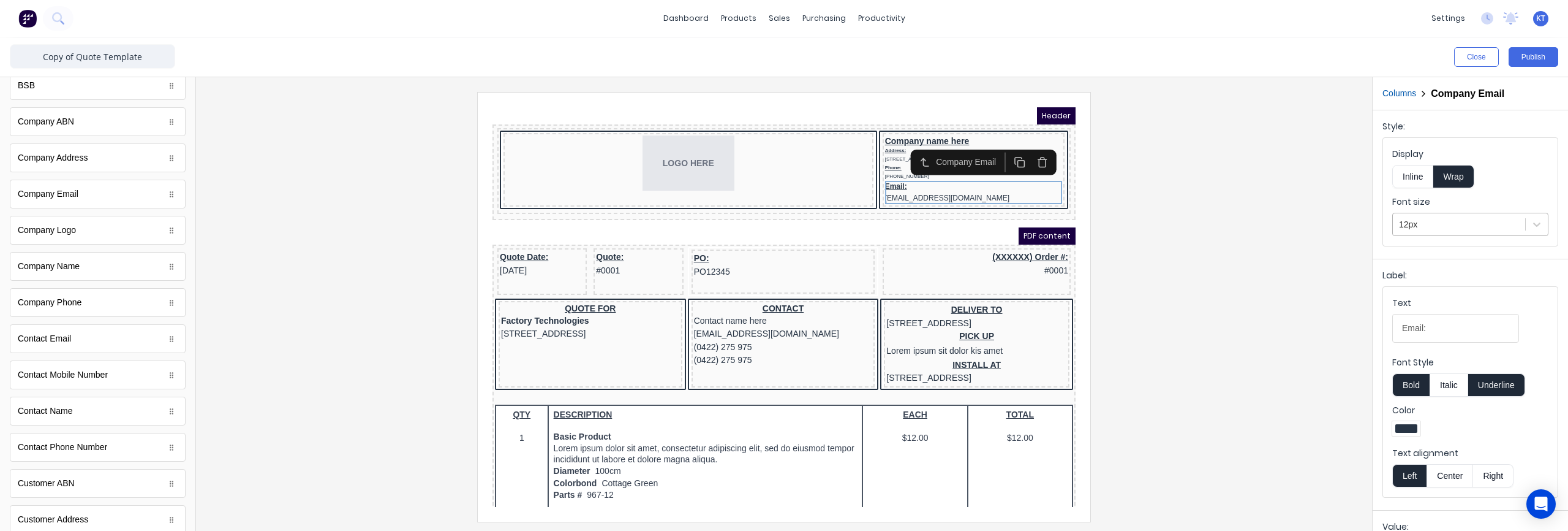
click at [1481, 221] on div at bounding box center [1459, 224] width 120 height 15
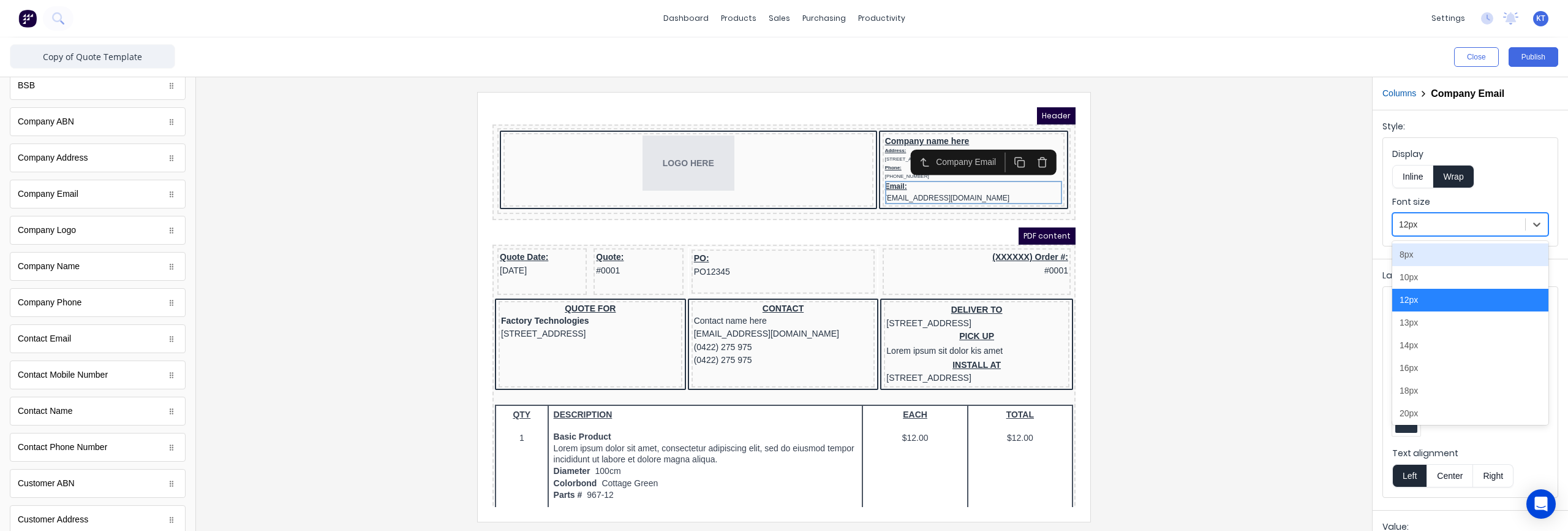
click at [1467, 255] on div "8px" at bounding box center [1470, 254] width 156 height 23
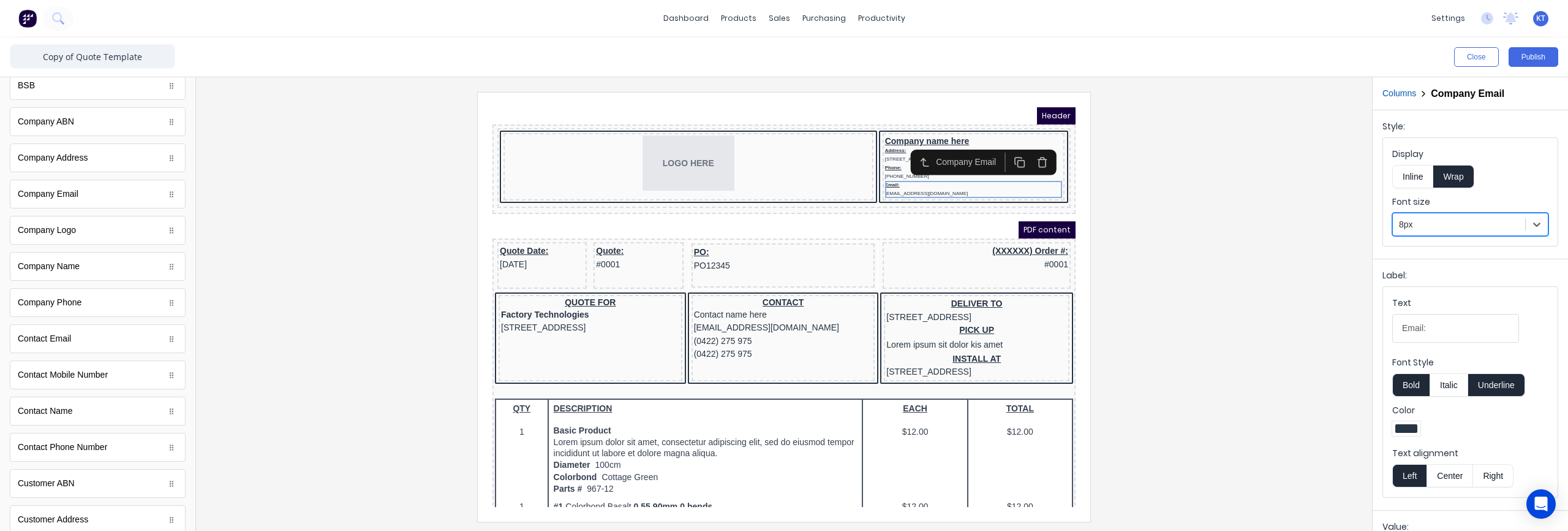
click at [1248, 235] on div at bounding box center [784, 307] width 1157 height 429
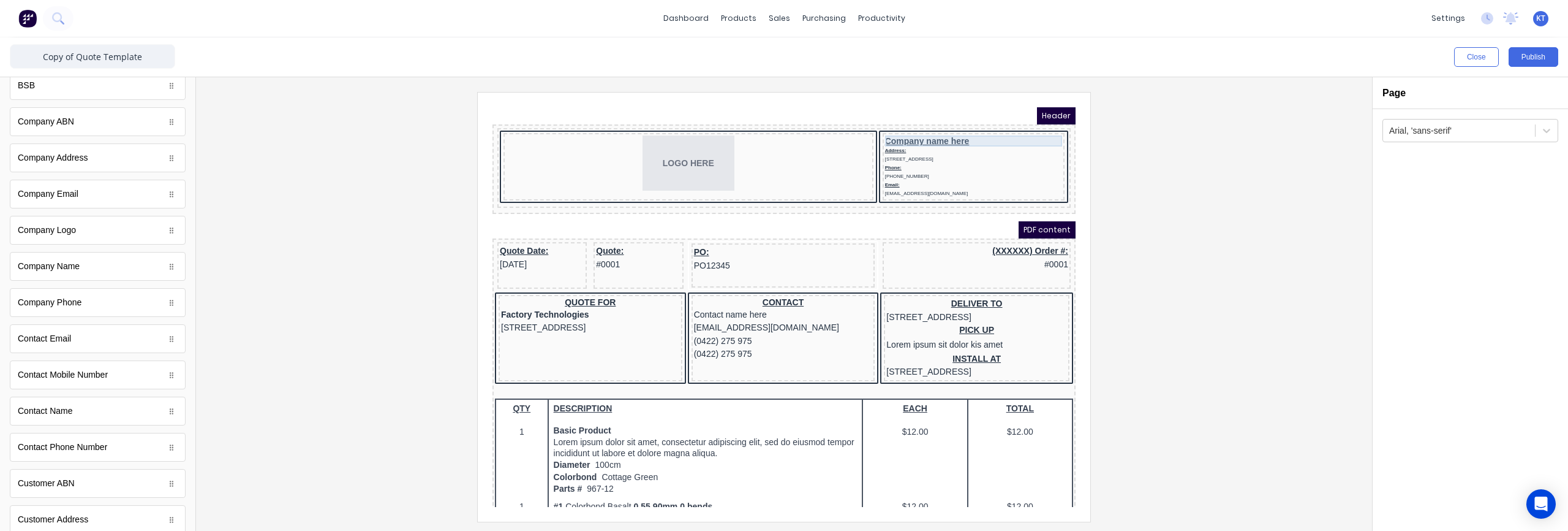
click at [918, 127] on div "Company name here" at bounding box center [959, 126] width 177 height 11
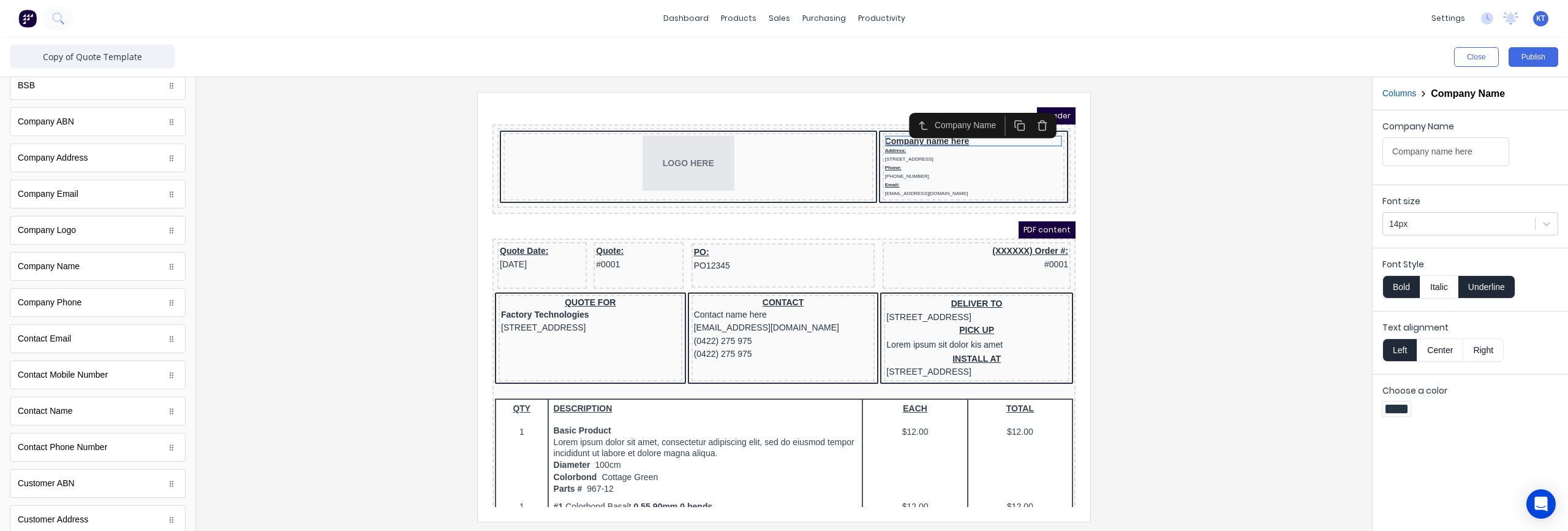
click at [1401, 286] on button "Bold" at bounding box center [1401, 286] width 38 height 23
click at [1440, 290] on button "Italic" at bounding box center [1438, 286] width 38 height 23
click at [1406, 291] on button "Bold" at bounding box center [1401, 286] width 38 height 23
click at [1224, 263] on div at bounding box center [784, 307] width 1157 height 429
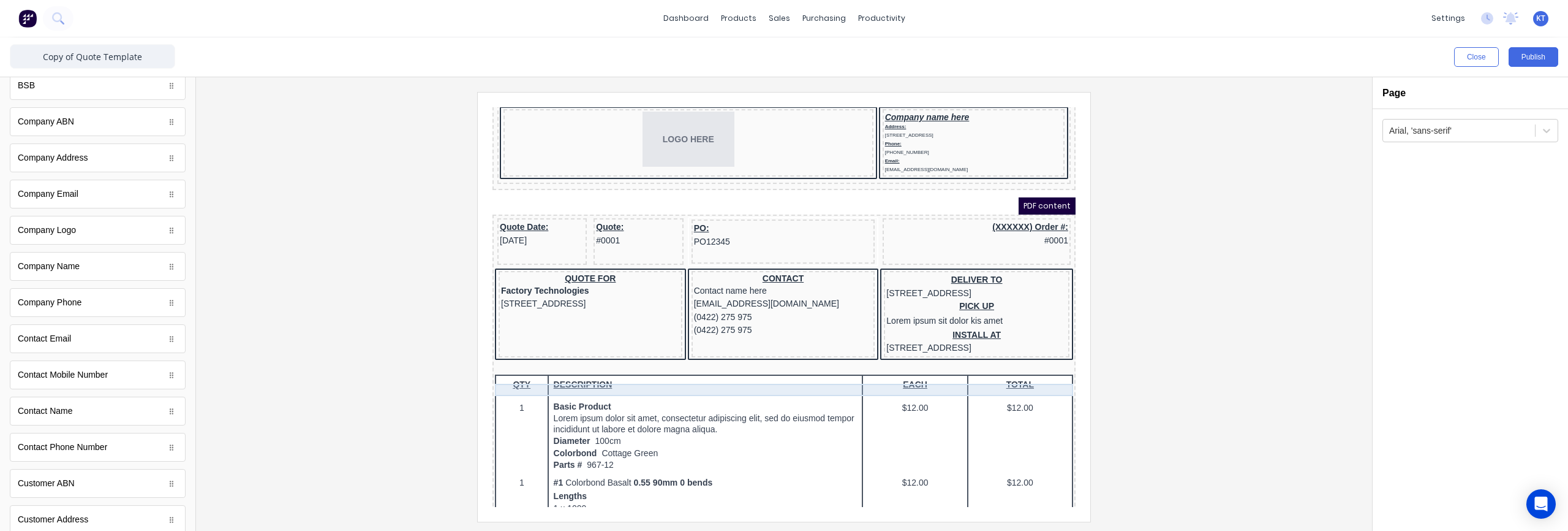
scroll to position [32, 0]
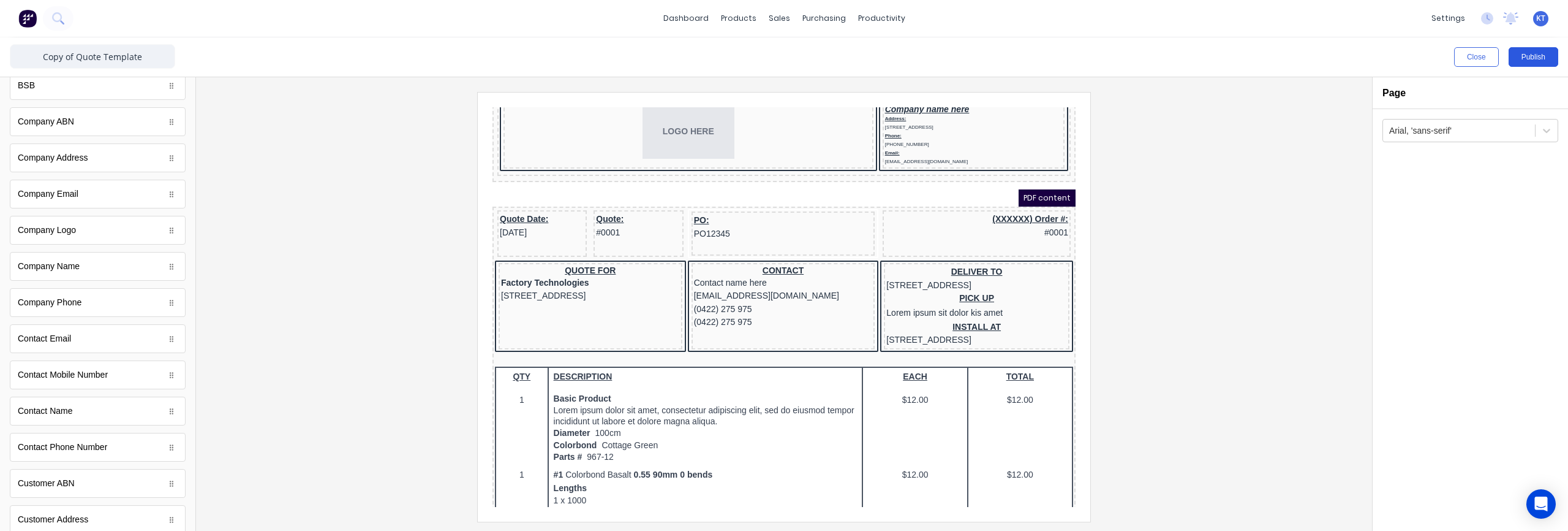
click at [1540, 56] on button "Publish" at bounding box center [1532, 57] width 49 height 20
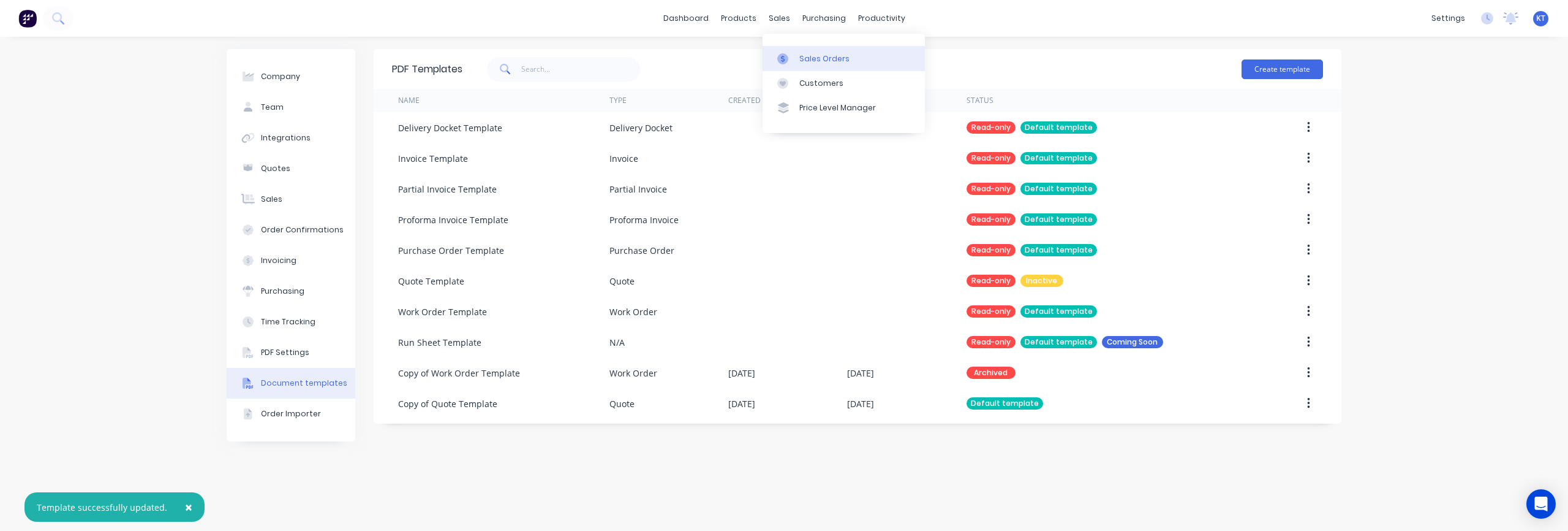
click at [792, 54] on div at bounding box center [786, 59] width 18 height 11
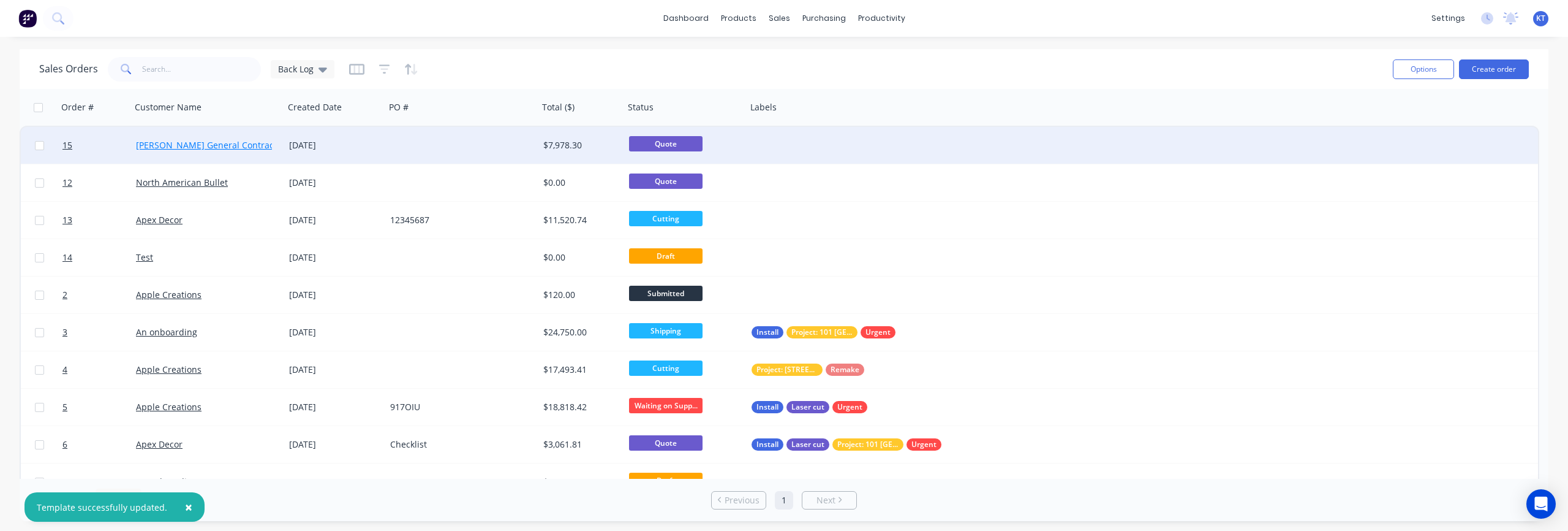
click at [242, 146] on link "[PERSON_NAME] General Contractor" at bounding box center [210, 145] width 150 height 12
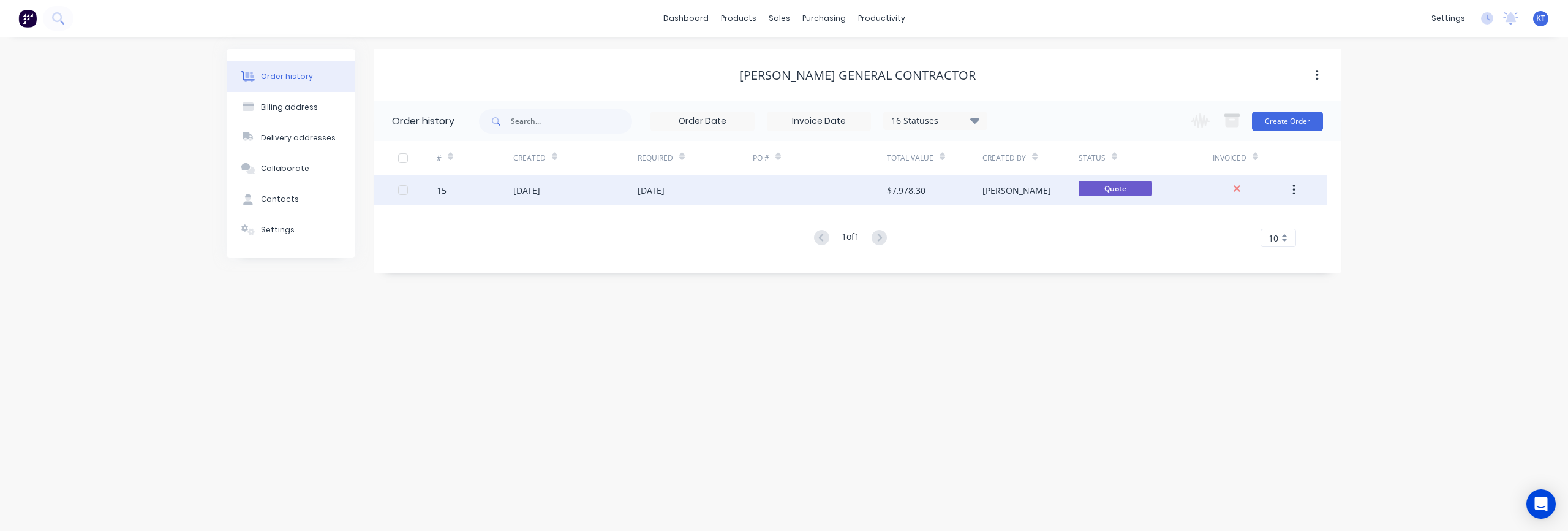
click at [1295, 191] on button "button" at bounding box center [1293, 190] width 29 height 22
click at [1274, 193] on div at bounding box center [1251, 190] width 77 height 31
click at [1014, 189] on div "[PERSON_NAME]" at bounding box center [1030, 190] width 95 height 31
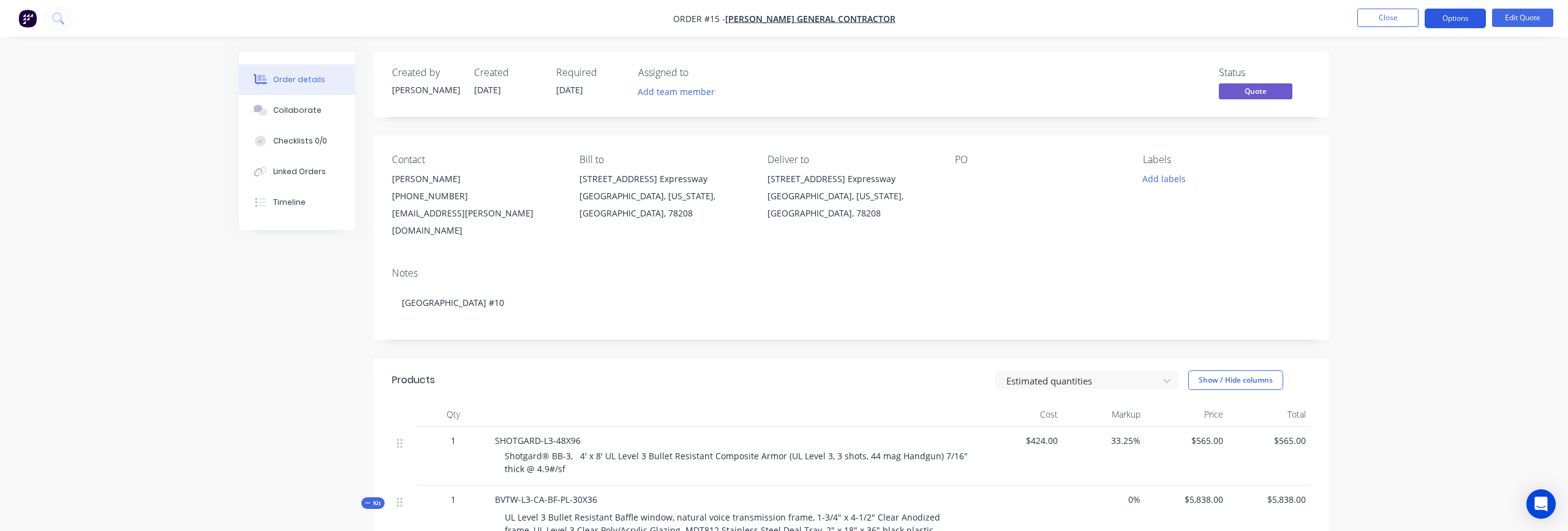
click at [1462, 13] on button "Options" at bounding box center [1455, 18] width 61 height 20
click at [1411, 75] on div "Quote" at bounding box center [1418, 75] width 113 height 18
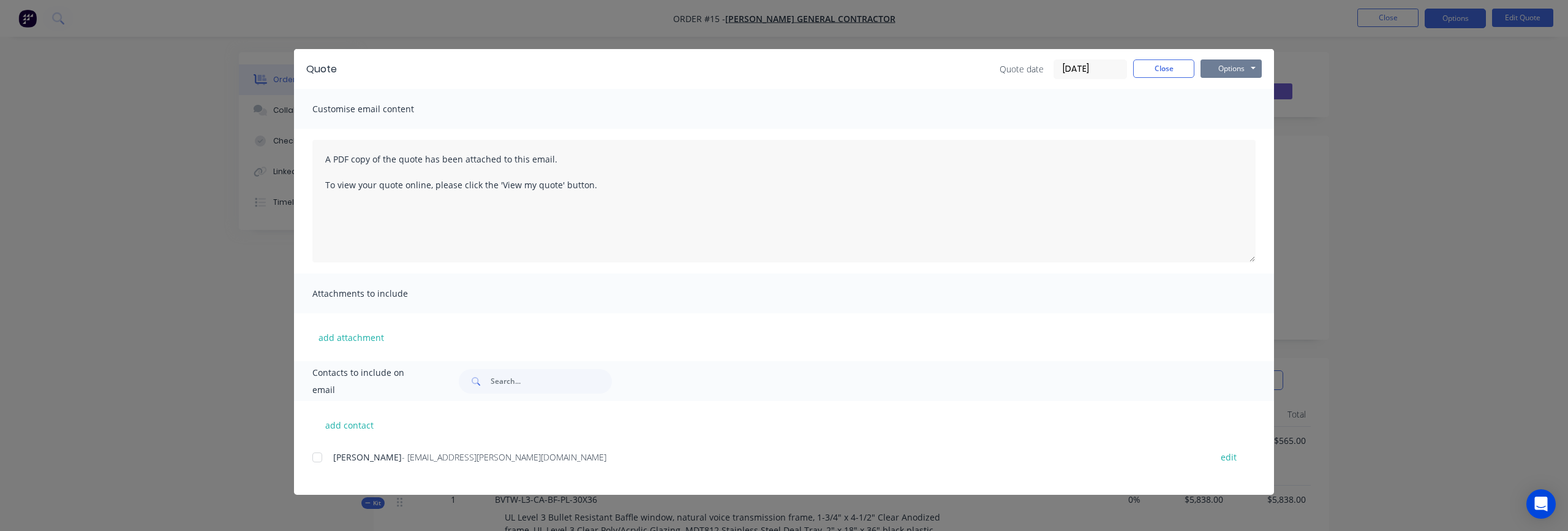
click at [1234, 70] on button "Options" at bounding box center [1231, 68] width 61 height 18
click at [1239, 92] on button "Preview" at bounding box center [1239, 90] width 79 height 20
click at [1174, 75] on button "Close" at bounding box center [1163, 68] width 61 height 18
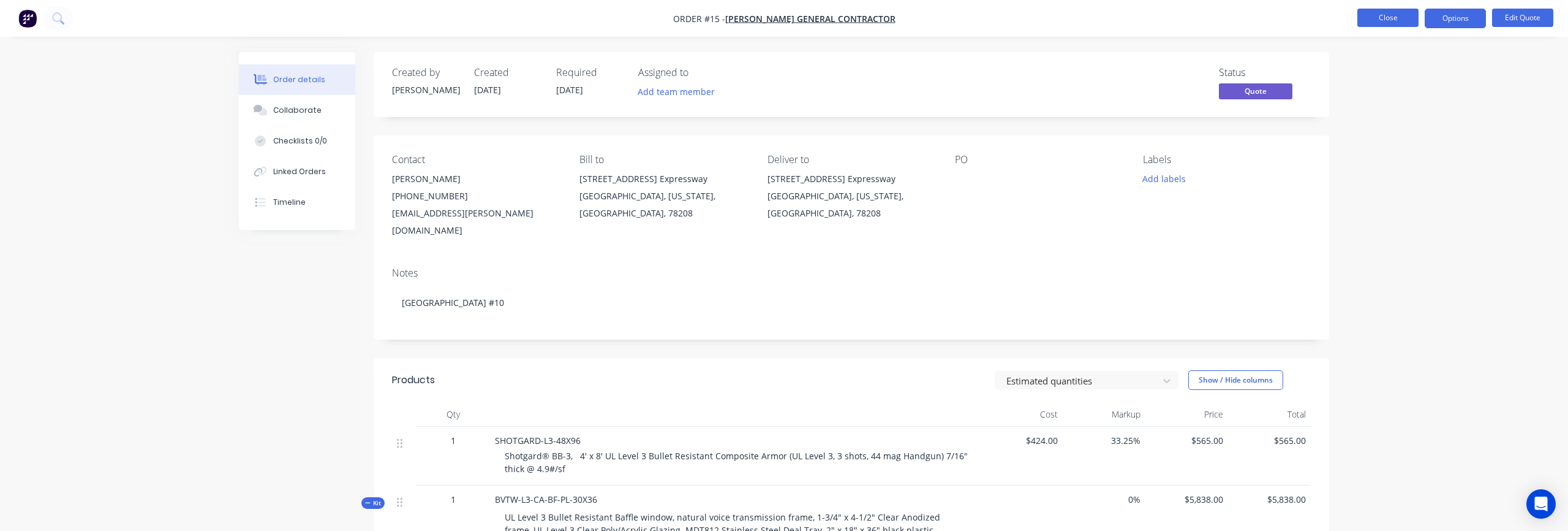
click at [1389, 19] on button "Close" at bounding box center [1388, 17] width 61 height 18
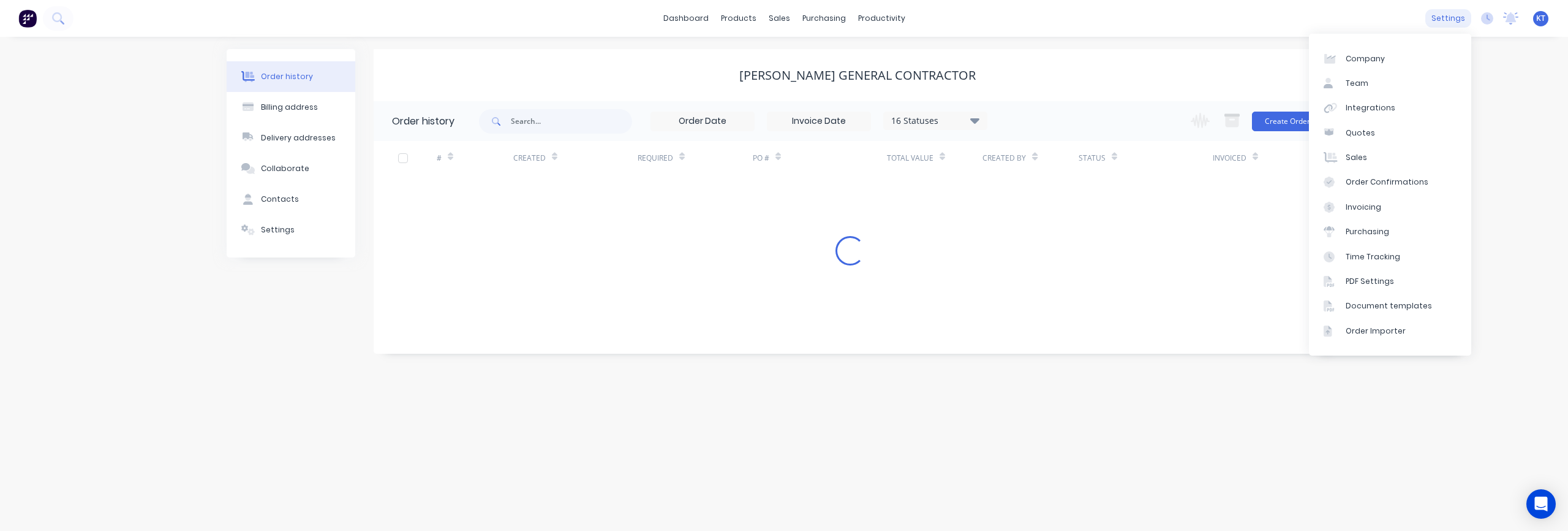
click at [1435, 23] on div "settings" at bounding box center [1448, 18] width 46 height 18
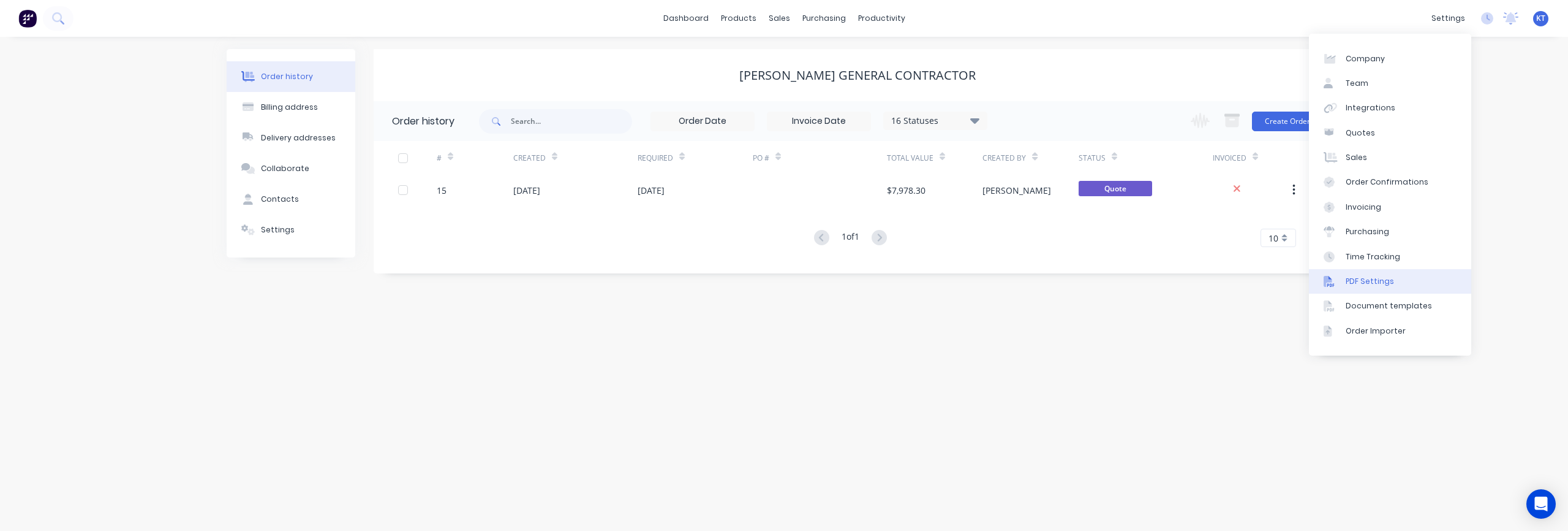
click at [1379, 279] on div "PDF Settings" at bounding box center [1369, 282] width 48 height 11
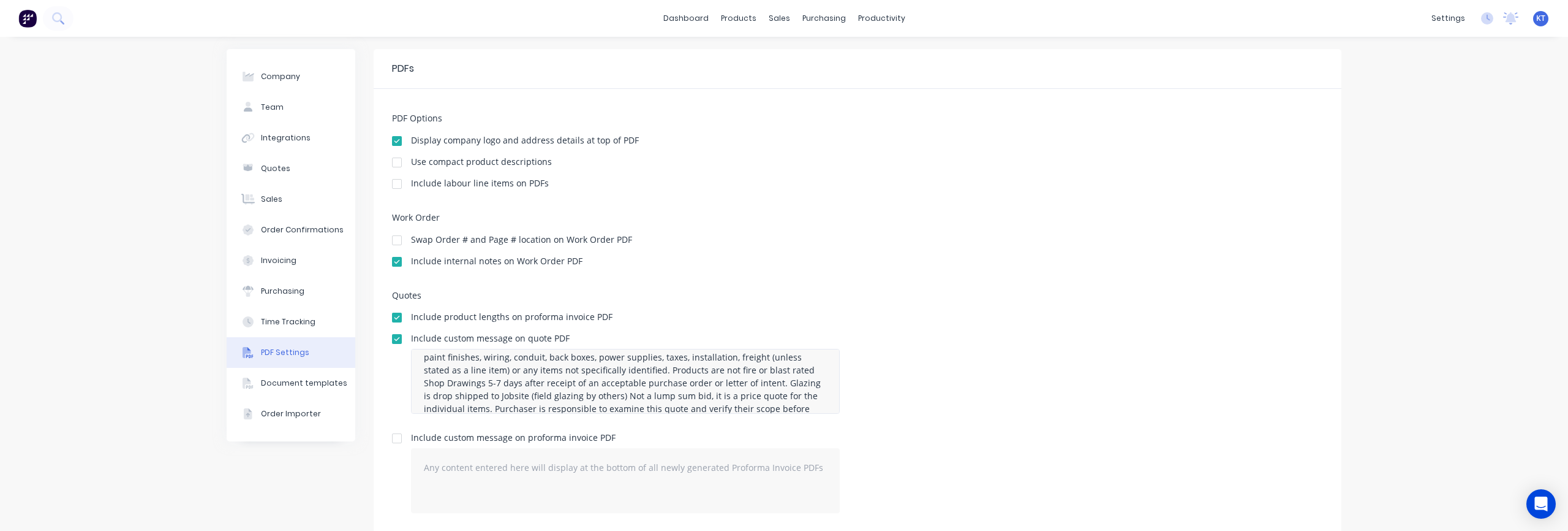
scroll to position [8, 0]
click at [638, 387] on textarea "Exclusions: Any door, window, frame, panel or glass panels not described above …" at bounding box center [625, 380] width 429 height 65
click at [776, 365] on textarea "Exclusions: Any door, window, frame, panel or glass panels not described above …" at bounding box center [625, 380] width 429 height 65
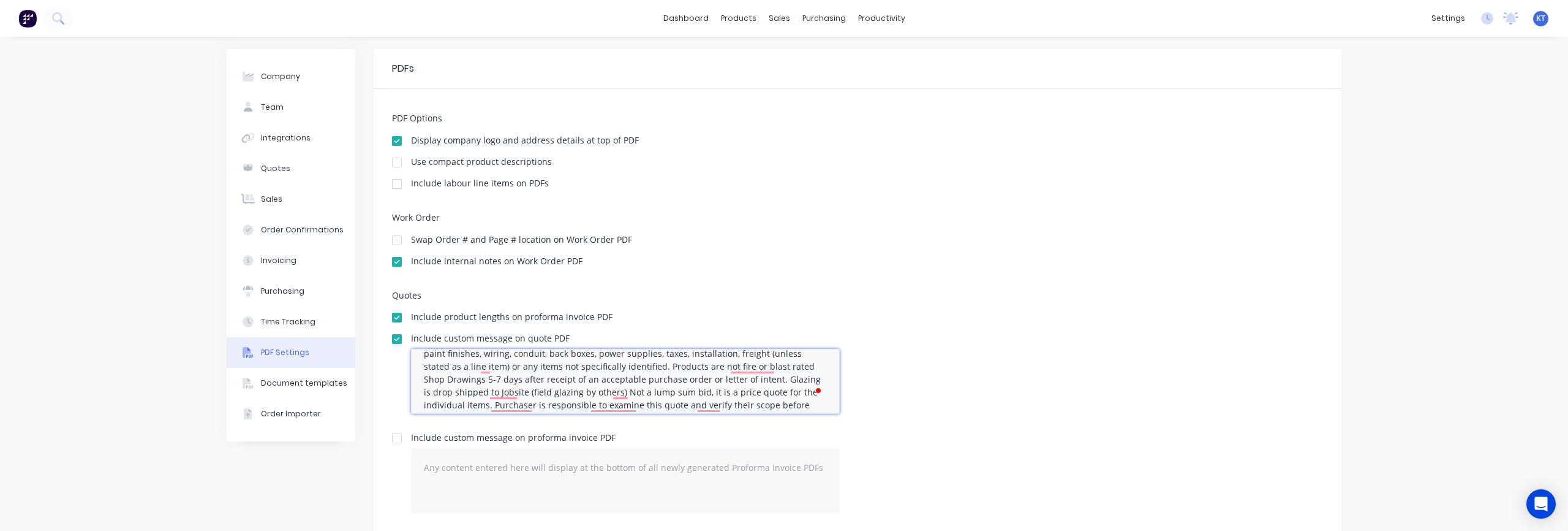
click at [776, 367] on textarea "Exclusions: Any door, window, frame, panel or glass panels not described above …" at bounding box center [625, 380] width 429 height 65
click at [778, 364] on textarea "Exclusions: Any door, window, frame, panel or glass panels not described above …" at bounding box center [625, 380] width 429 height 65
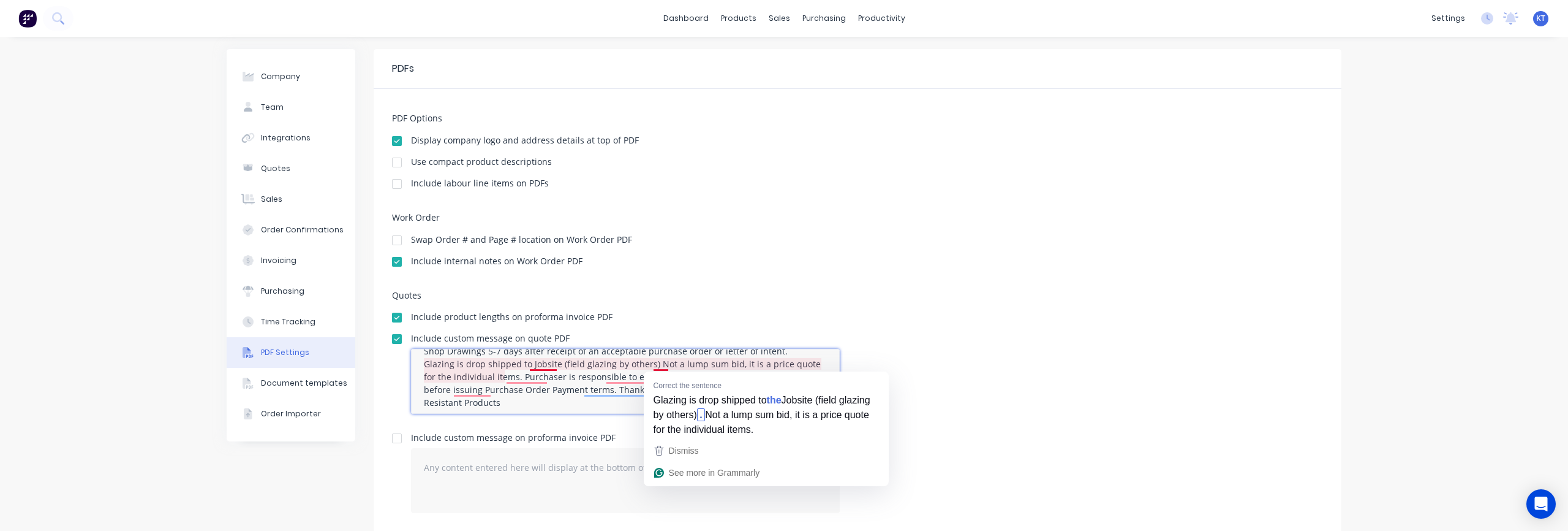
click at [654, 364] on textarea "Exclusions: Any door, window, frame, panel or glass panels not described above …" at bounding box center [625, 380] width 429 height 65
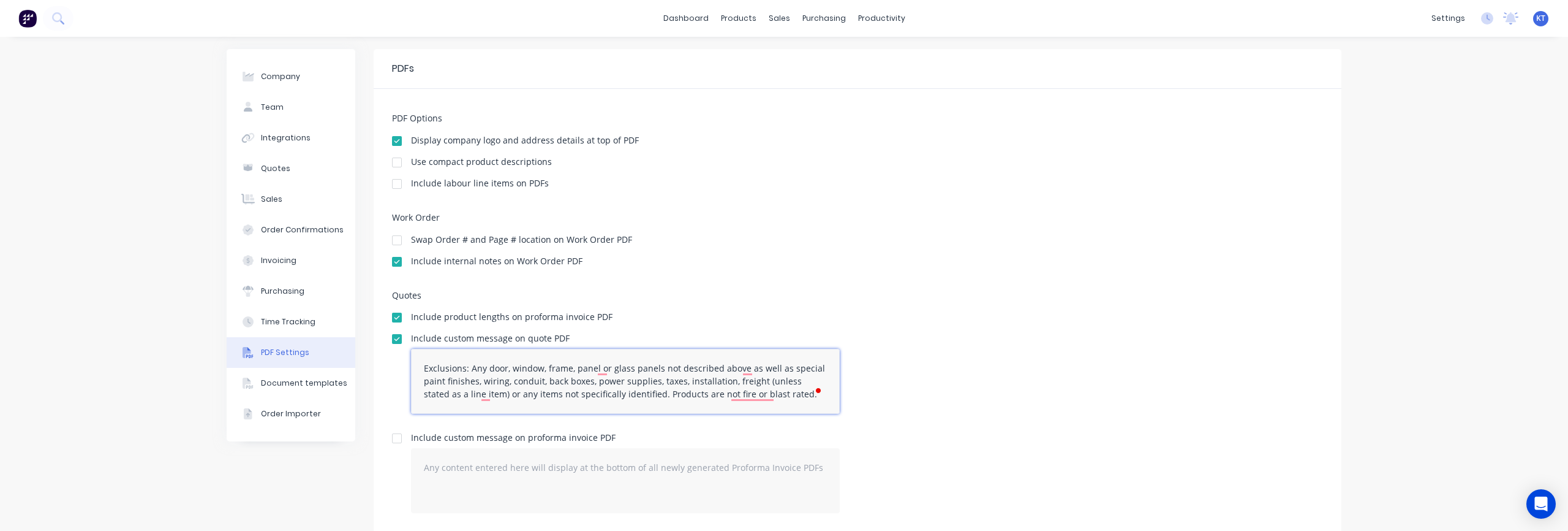
drag, startPoint x: 618, startPoint y: 407, endPoint x: 371, endPoint y: 324, distance: 260.6
click at [371, 324] on div "Company Team Integrations Quotes Sales Order Confirmations Invoicing Purchasing…" at bounding box center [783, 378] width 1115 height 658
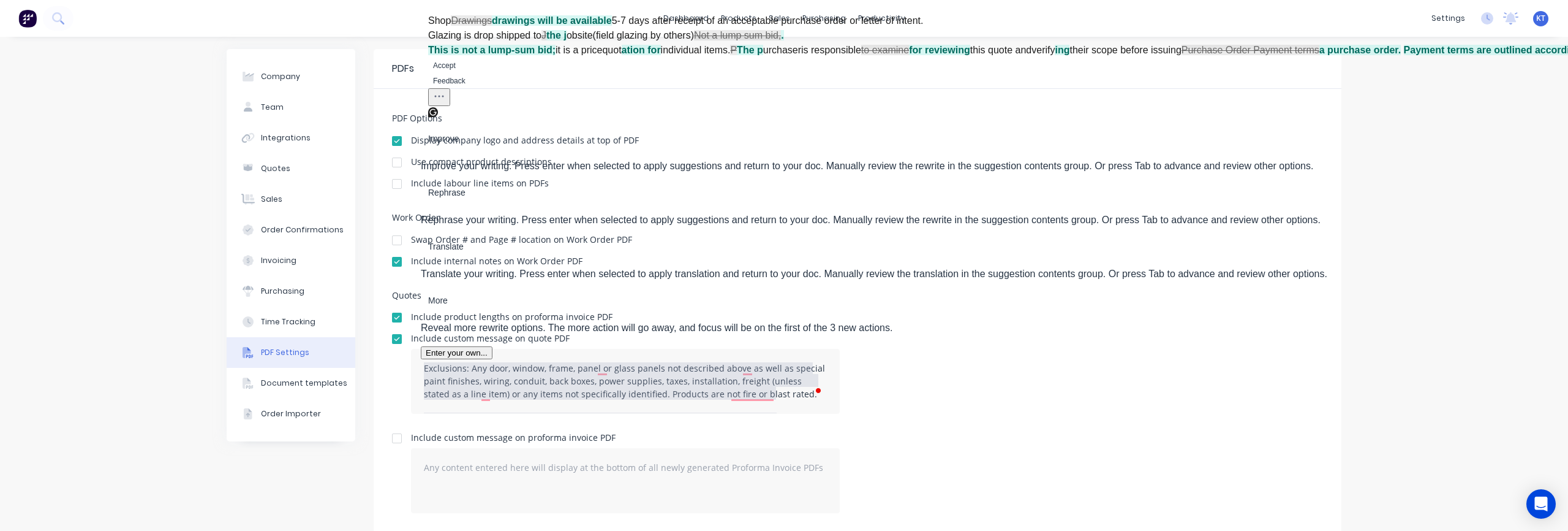
click at [460, 73] on button "Accept" at bounding box center [444, 66] width 33 height 15
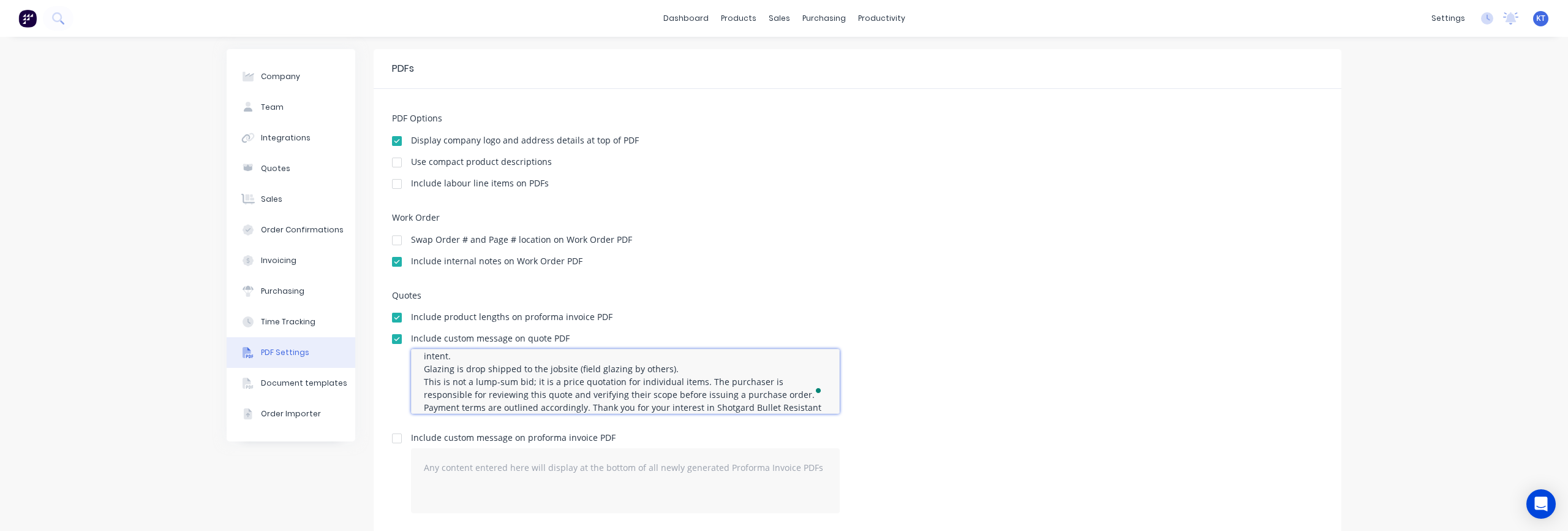
click at [525, 394] on textarea "Exclusions: Any door, window, frame, panel, or glass panels not mentioned above…" at bounding box center [625, 380] width 429 height 65
click at [753, 381] on textarea "Exclusions: Any door, window, frame, panel, or glass panels not mentioned above…" at bounding box center [625, 380] width 429 height 65
drag, startPoint x: 751, startPoint y: 380, endPoint x: 767, endPoint y: 397, distance: 23.3
click at [767, 397] on textarea "Exclusions: Any door, window, frame, panel, or glass panels not mentioned above…" at bounding box center [625, 380] width 429 height 65
click at [760, 382] on textarea "Exclusions: Any door, window, frame, panel, or glass panels not mentioned above…" at bounding box center [625, 380] width 429 height 65
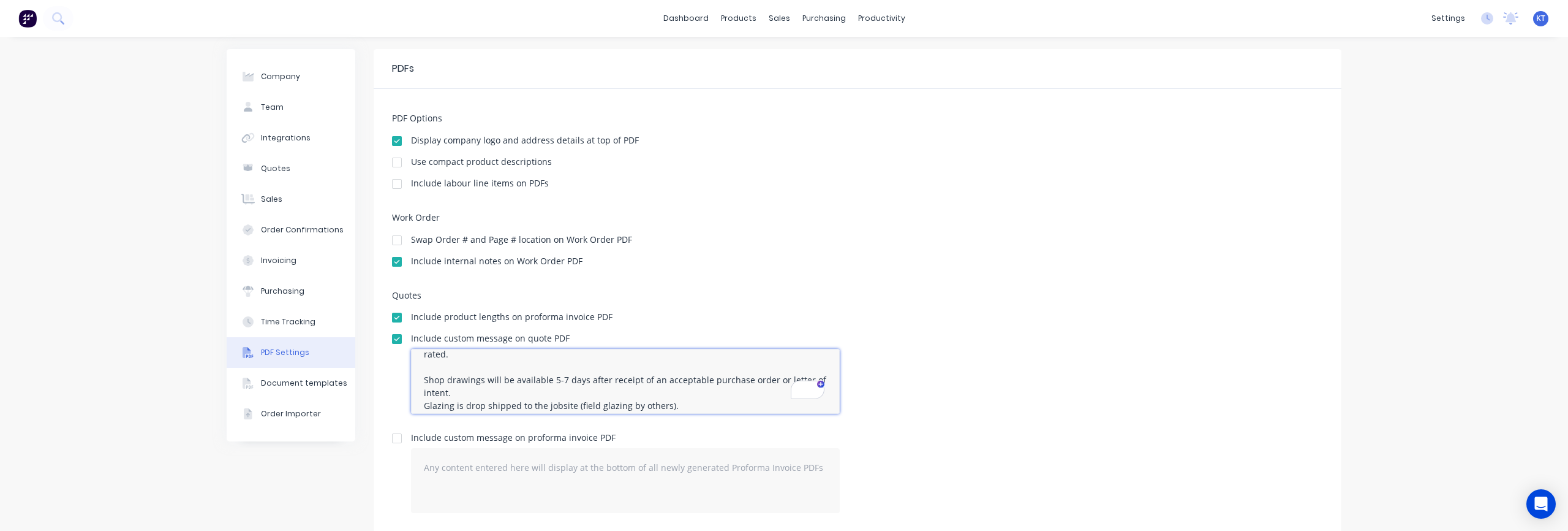
click at [463, 381] on textarea "Exclusions: Any door, window, frame, panel, or glass panels not mentioned above…" at bounding box center [625, 380] width 429 height 65
click at [420, 367] on textarea "Exclusions: Any door, window, frame, panel, or glass panels not mentioned above…" at bounding box center [625, 380] width 429 height 65
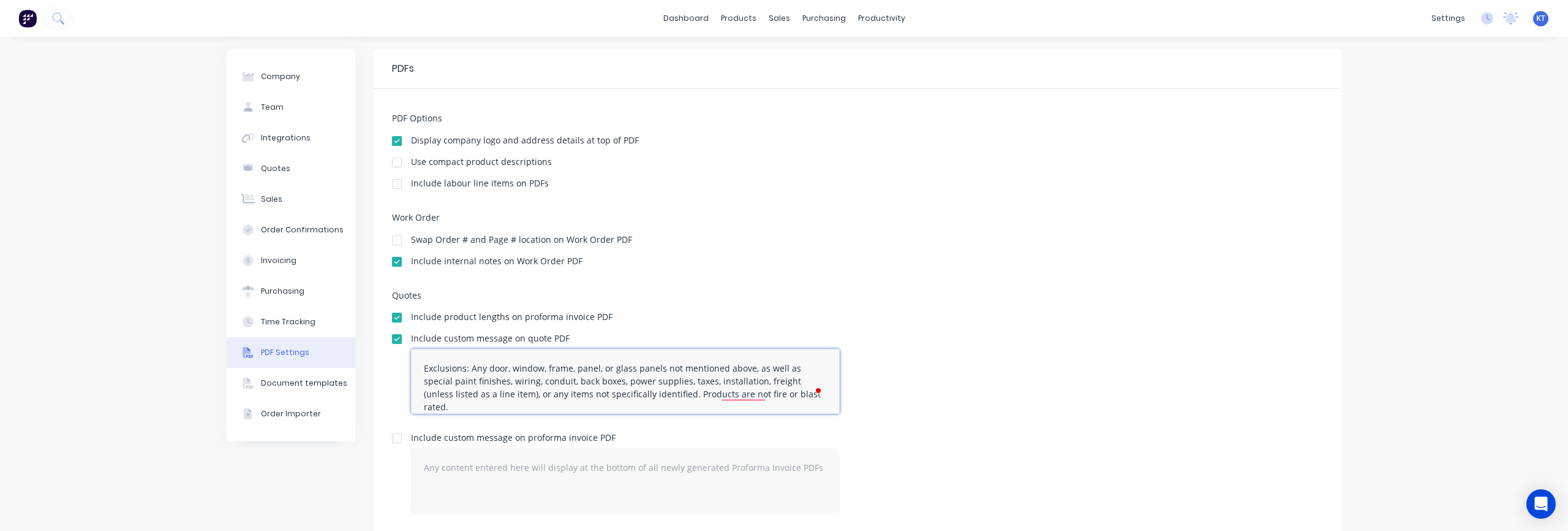
click at [420, 367] on textarea "Exclusions: Any door, window, frame, panel, or glass panels not mentioned above…" at bounding box center [625, 380] width 429 height 65
click at [930, 395] on div "Include custom message on quote PDF Exclusions: Any door, window, frame, panel,…" at bounding box center [857, 378] width 931 height 89
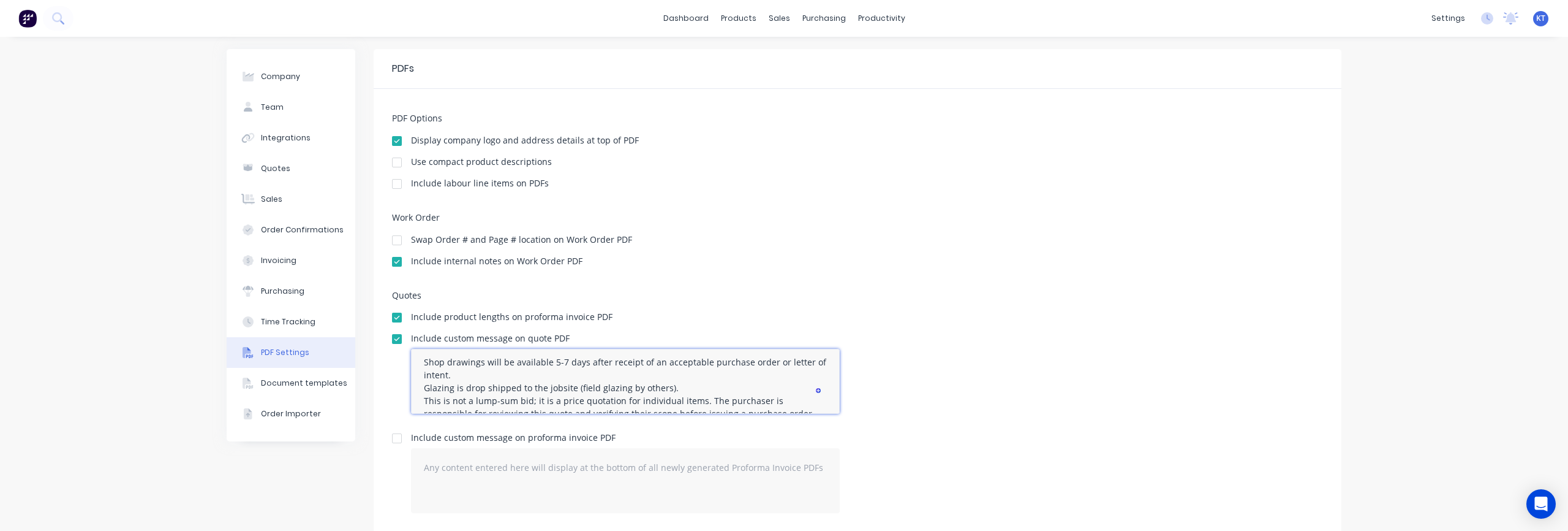
click at [676, 375] on textarea "Exclusions: Any door, window, frame, panel, or glass panels not mentioned above…" at bounding box center [625, 380] width 429 height 65
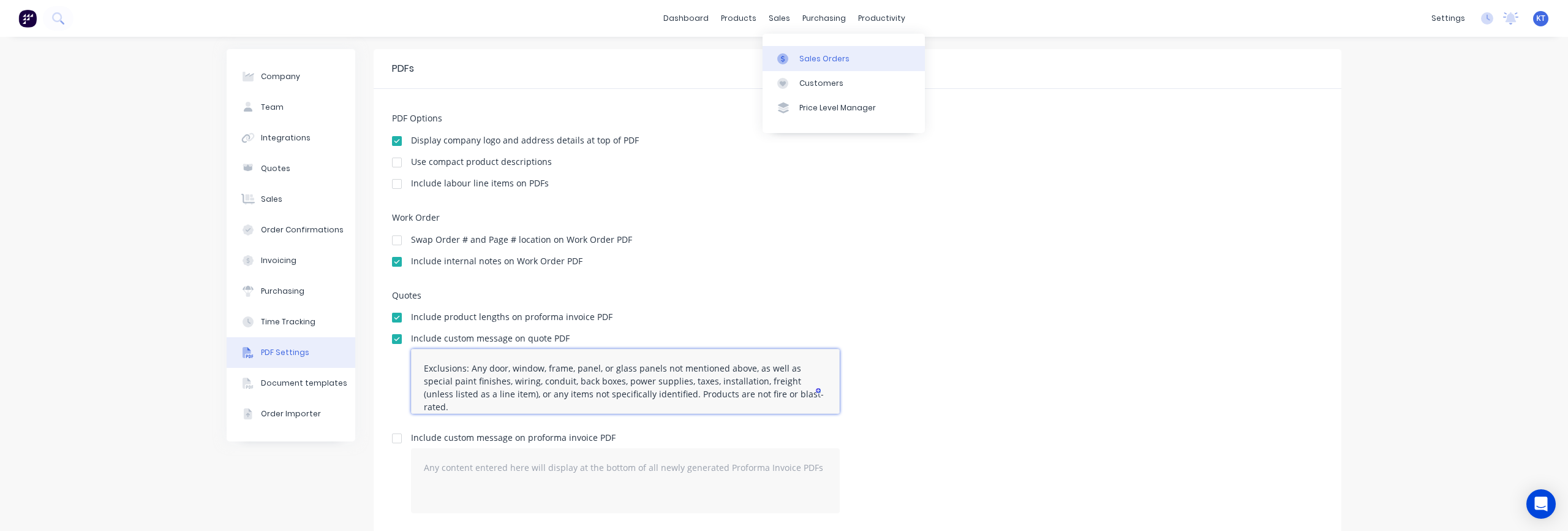
type textarea "Exclusions: Any door, window, frame, panel, or glass panels not mentioned above…"
click at [788, 50] on link "Sales Orders" at bounding box center [843, 58] width 162 height 24
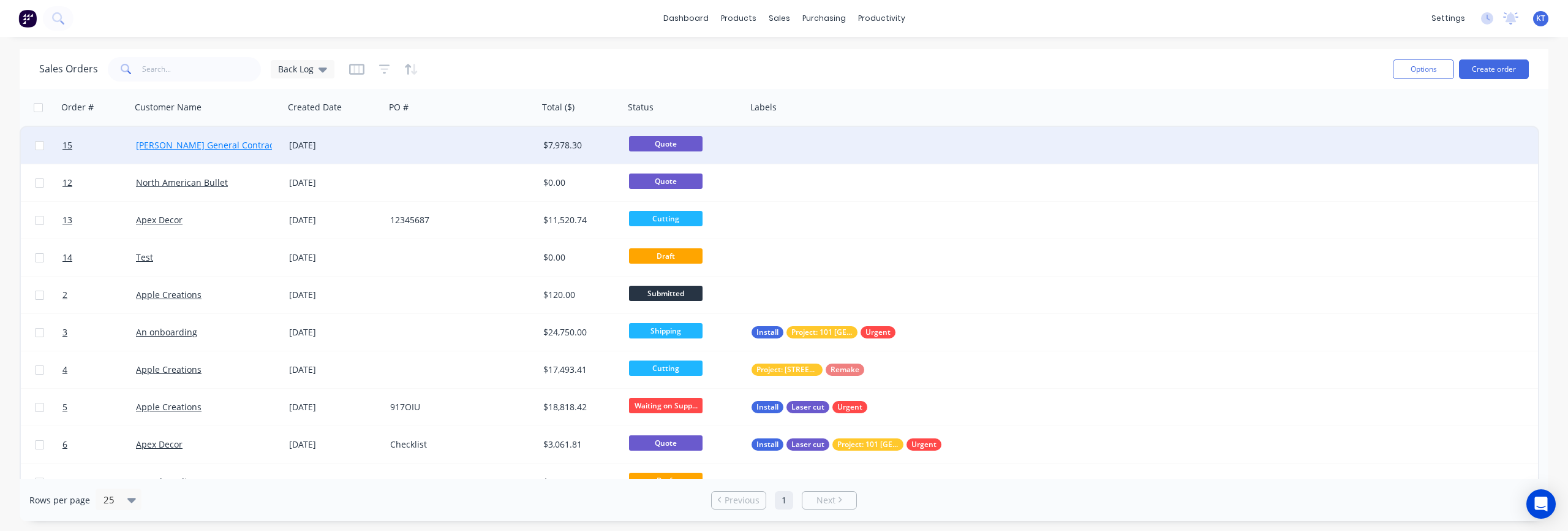
click at [189, 149] on link "[PERSON_NAME] General Contractor" at bounding box center [210, 145] width 150 height 12
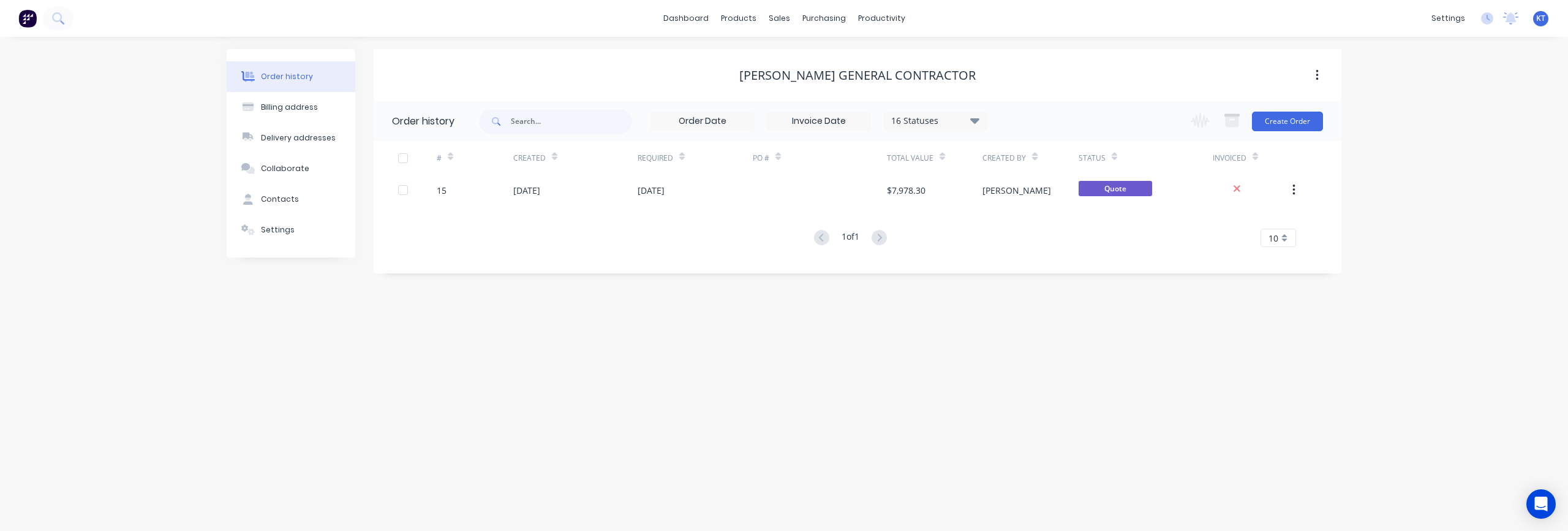
click at [1317, 79] on icon "button" at bounding box center [1317, 75] width 3 height 11
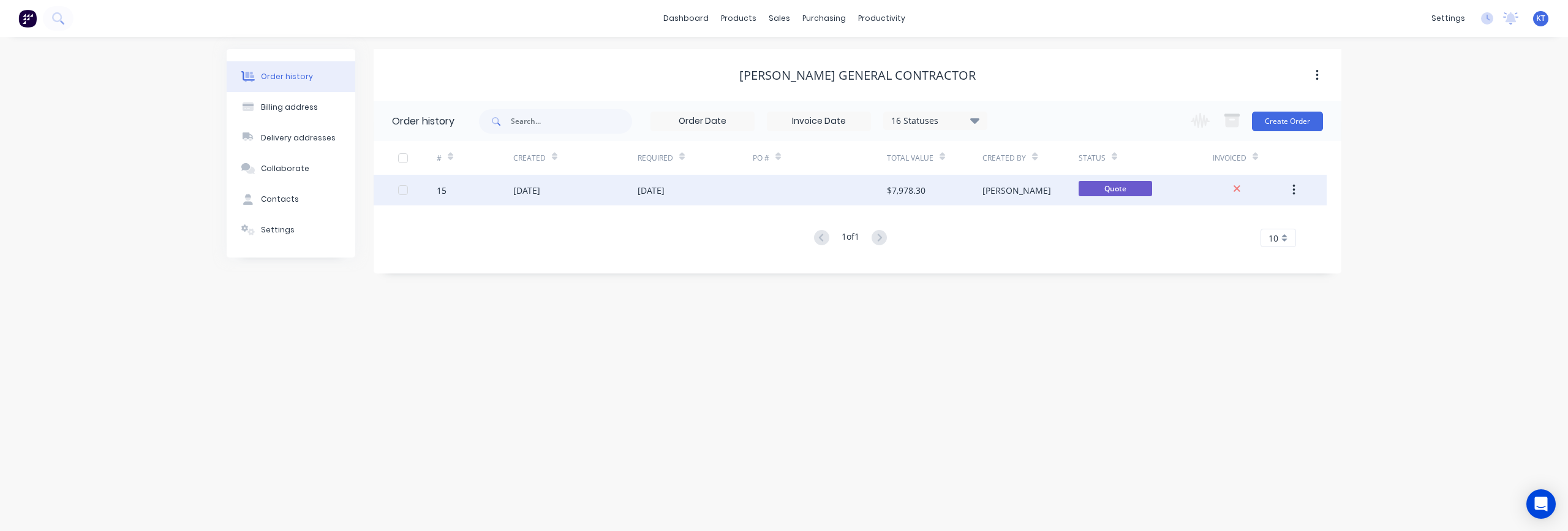
click at [1023, 186] on div "[PERSON_NAME]" at bounding box center [1030, 190] width 95 height 31
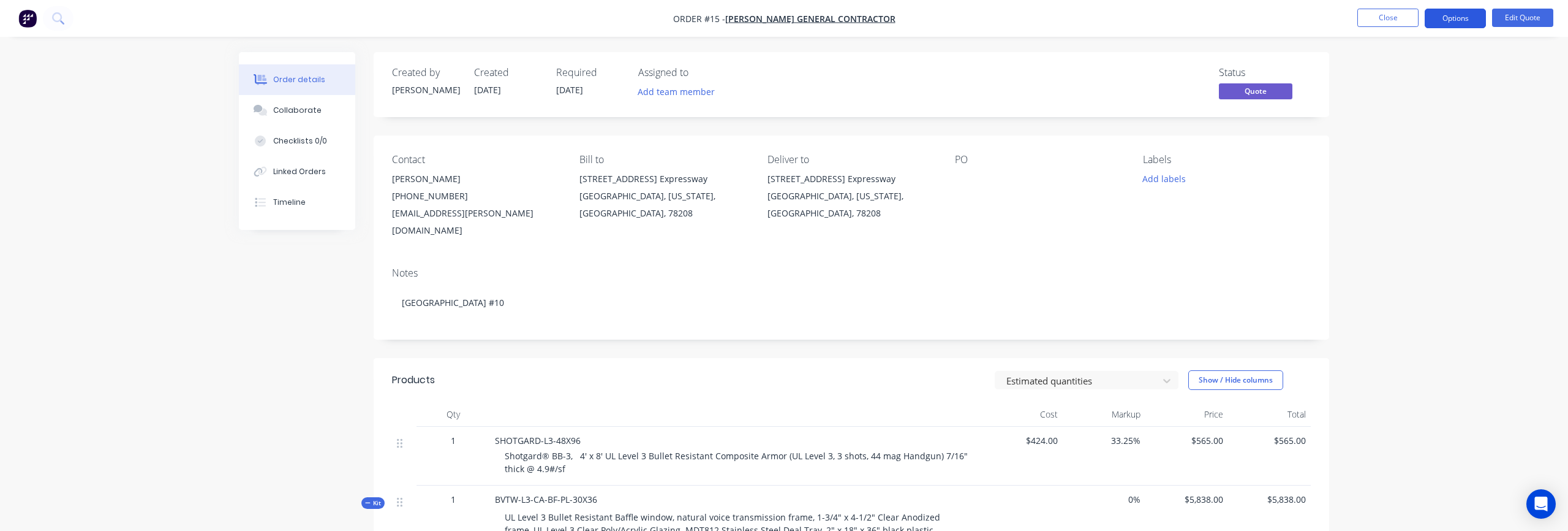
click at [1462, 22] on button "Options" at bounding box center [1455, 18] width 61 height 20
click at [1416, 76] on div "Quote" at bounding box center [1418, 75] width 113 height 18
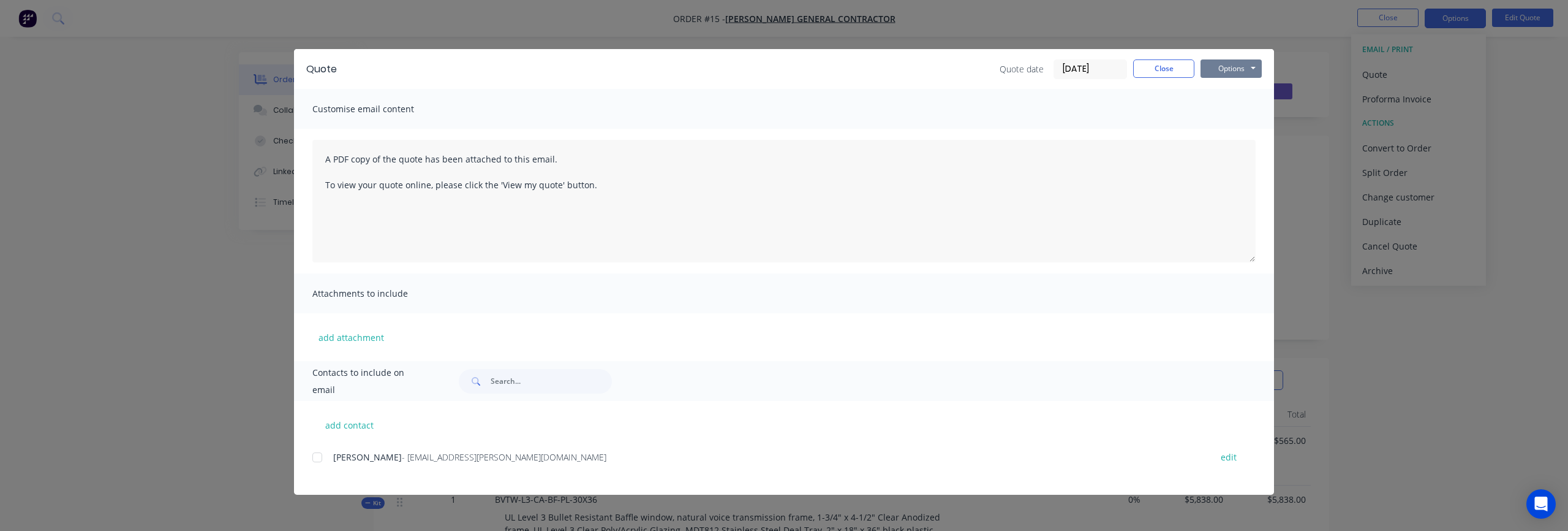
click at [1232, 70] on button "Options" at bounding box center [1231, 68] width 61 height 18
click at [1231, 89] on button "Preview" at bounding box center [1239, 90] width 79 height 20
click at [1168, 69] on button "Close" at bounding box center [1163, 68] width 61 height 18
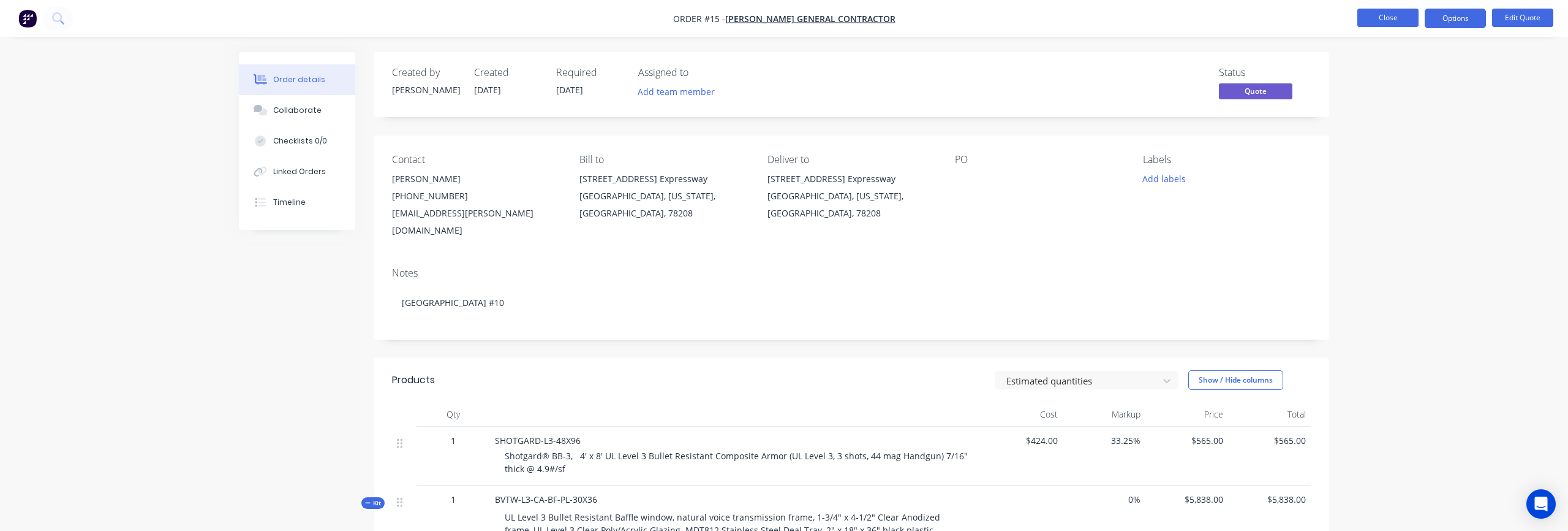
click at [1382, 23] on button "Close" at bounding box center [1388, 17] width 61 height 18
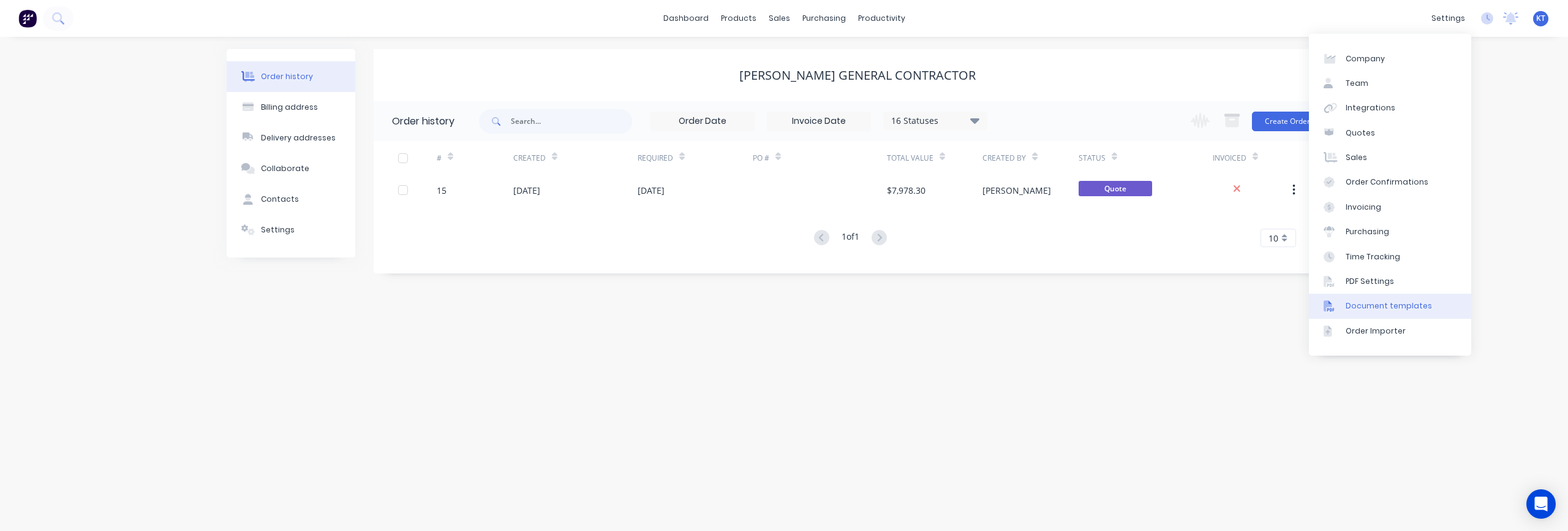
click at [1379, 311] on div "Document templates" at bounding box center [1388, 306] width 86 height 11
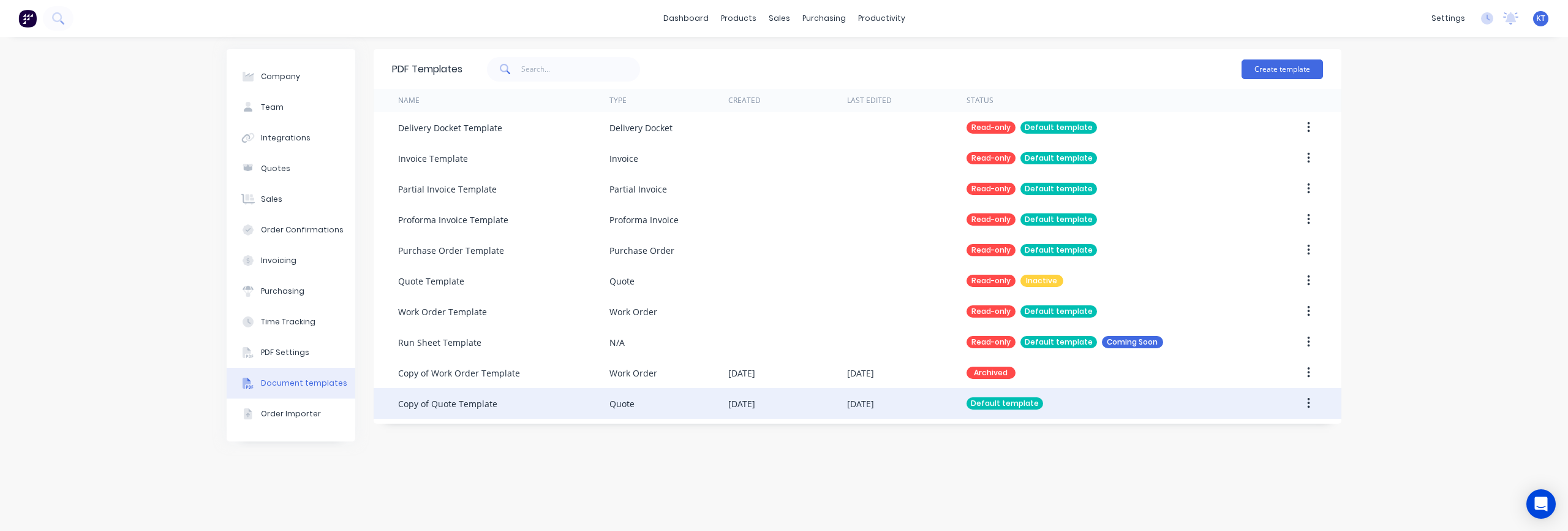
click at [510, 408] on div "Copy of Quote Template" at bounding box center [503, 403] width 211 height 31
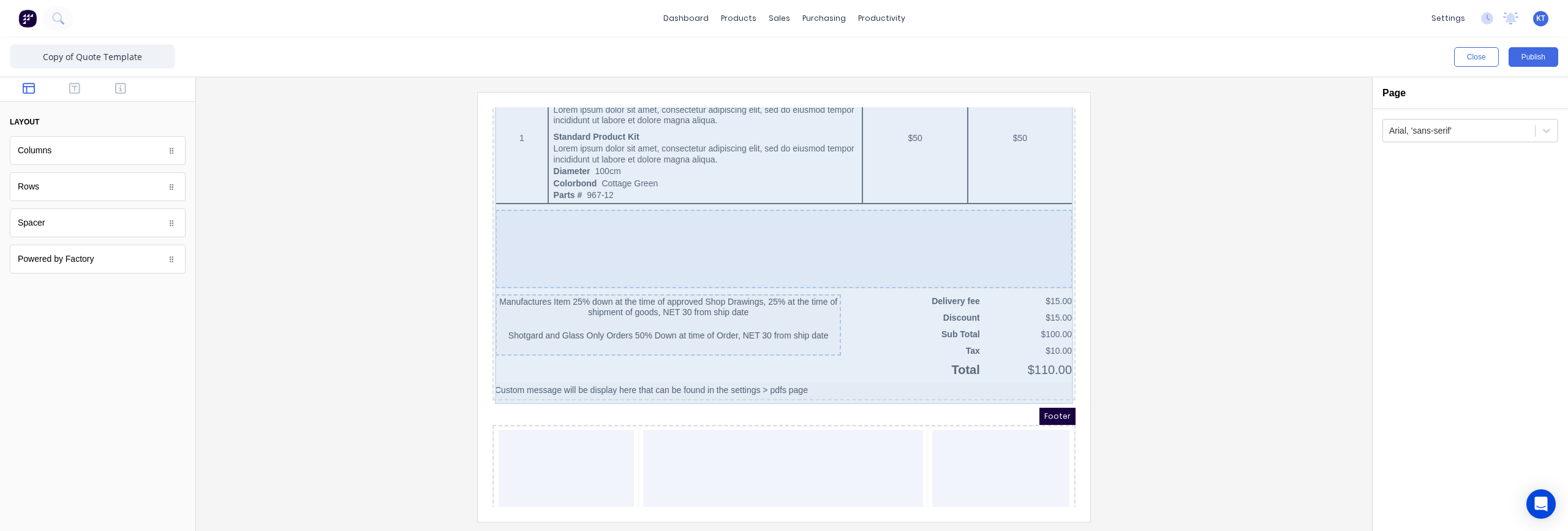
scroll to position [835, 0]
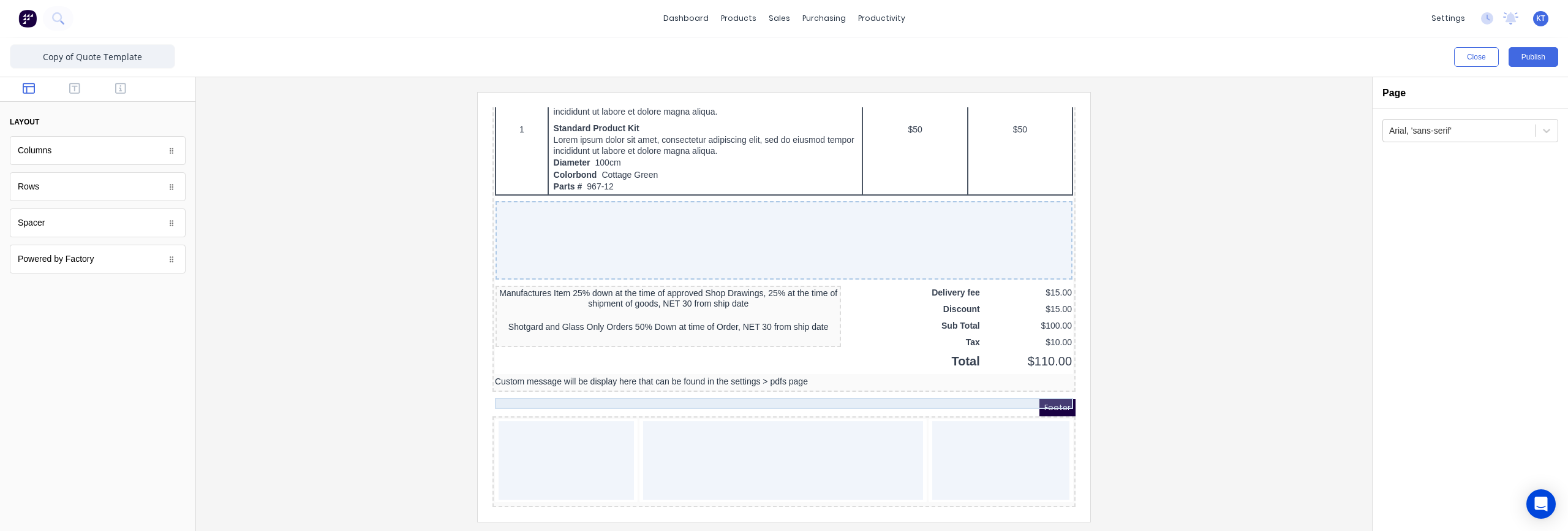
click at [746, 367] on div "Custom message will be display here that can be found in the settings > pdfs pa…" at bounding box center [769, 367] width 578 height 11
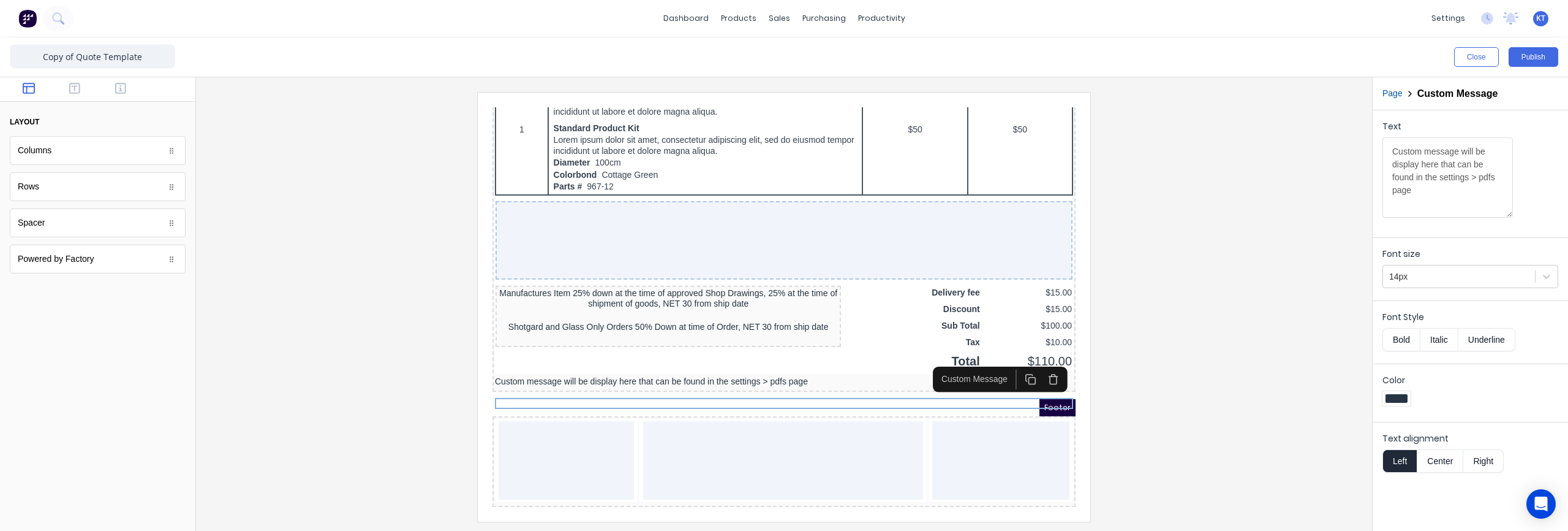
click at [1434, 459] on button "Center" at bounding box center [1439, 461] width 47 height 23
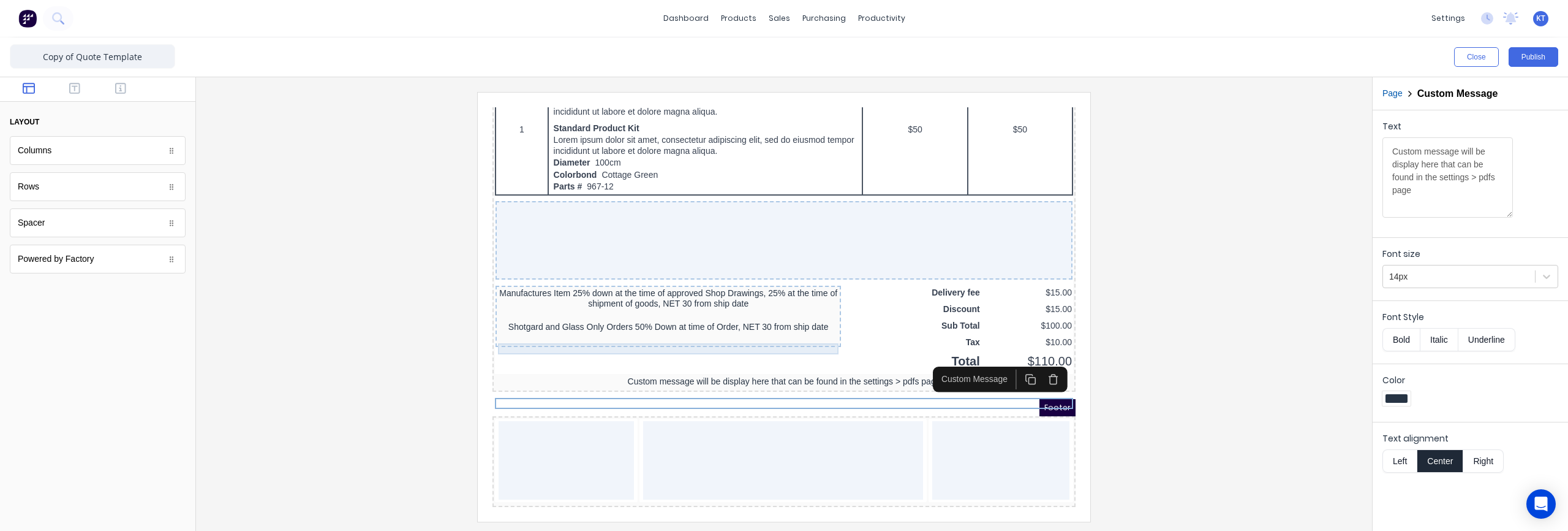
click at [723, 312] on div "Shotgard and Glass Only Orders 50% Down at time of Order, NET 30 from ship date" at bounding box center [653, 313] width 340 height 11
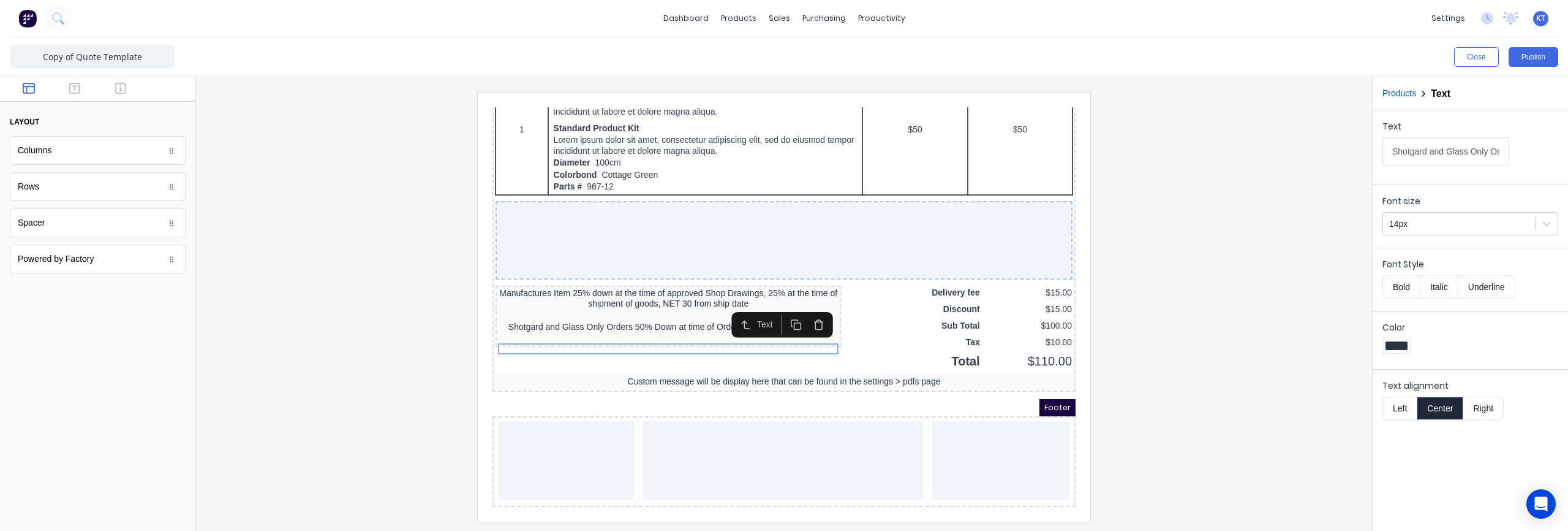
click at [1405, 291] on button "Bold" at bounding box center [1401, 286] width 38 height 23
click at [645, 288] on div "Manufactures Item 25% down at the time of approved Shop Drawings, 25% at the ti…" at bounding box center [653, 284] width 340 height 22
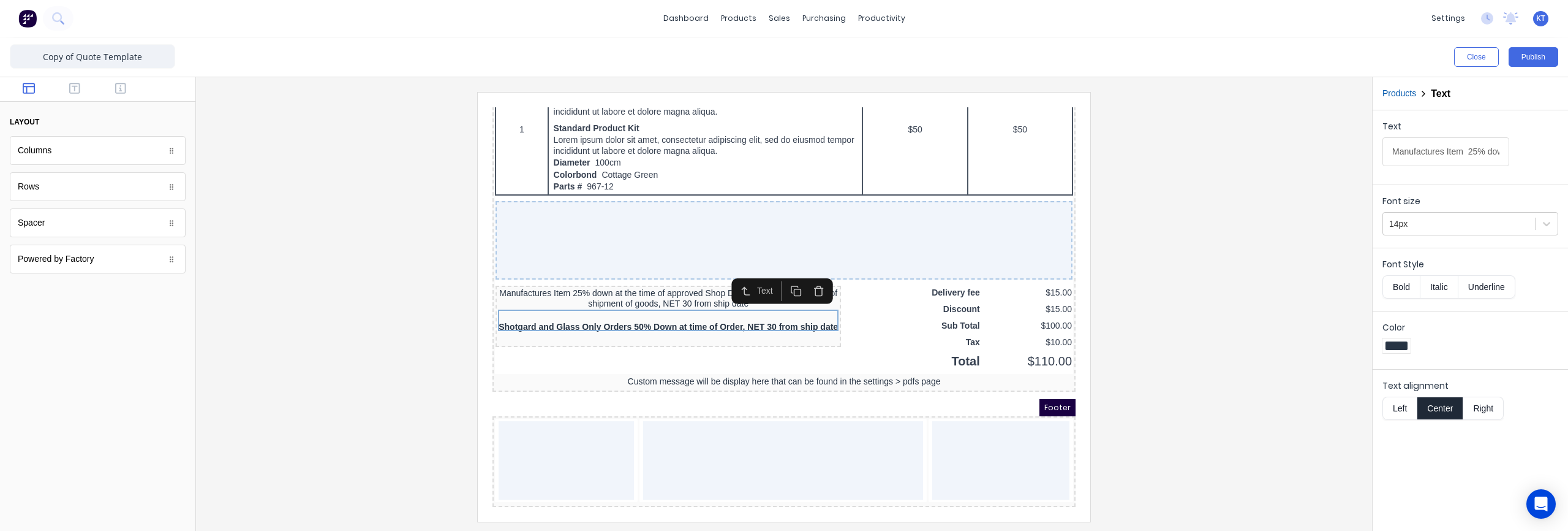
click at [1402, 291] on button "Bold" at bounding box center [1401, 286] width 38 height 23
click at [1207, 307] on div at bounding box center [784, 307] width 1157 height 429
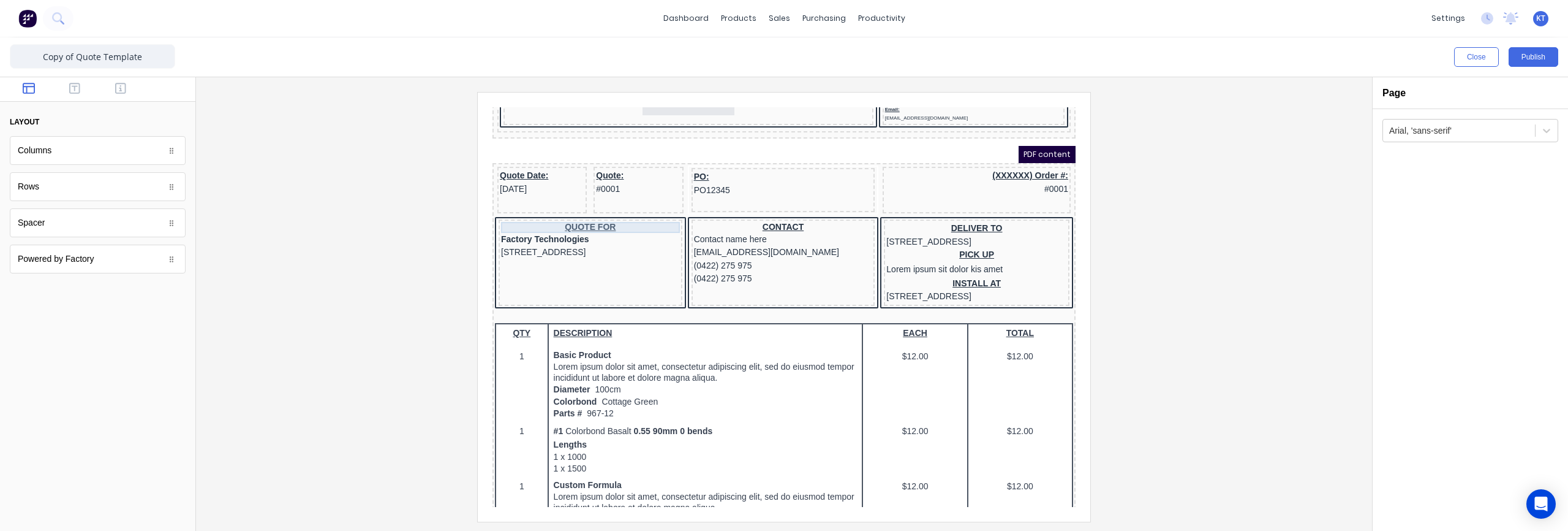
scroll to position [0, 0]
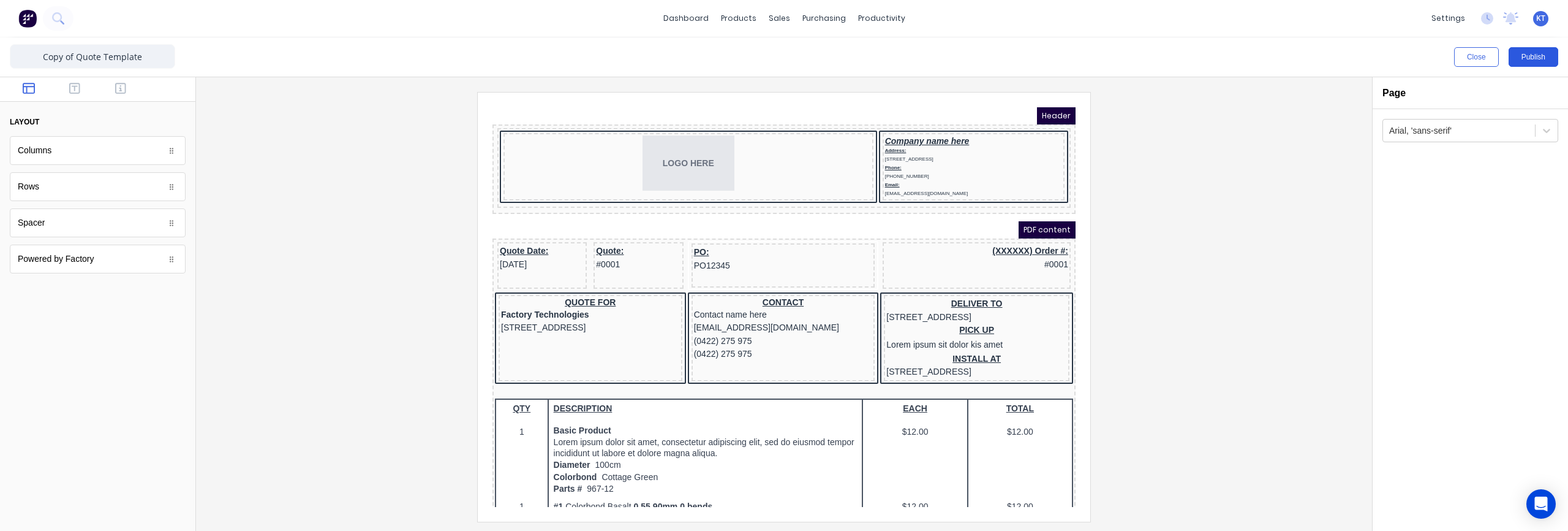
click at [1525, 60] on button "Publish" at bounding box center [1532, 57] width 49 height 20
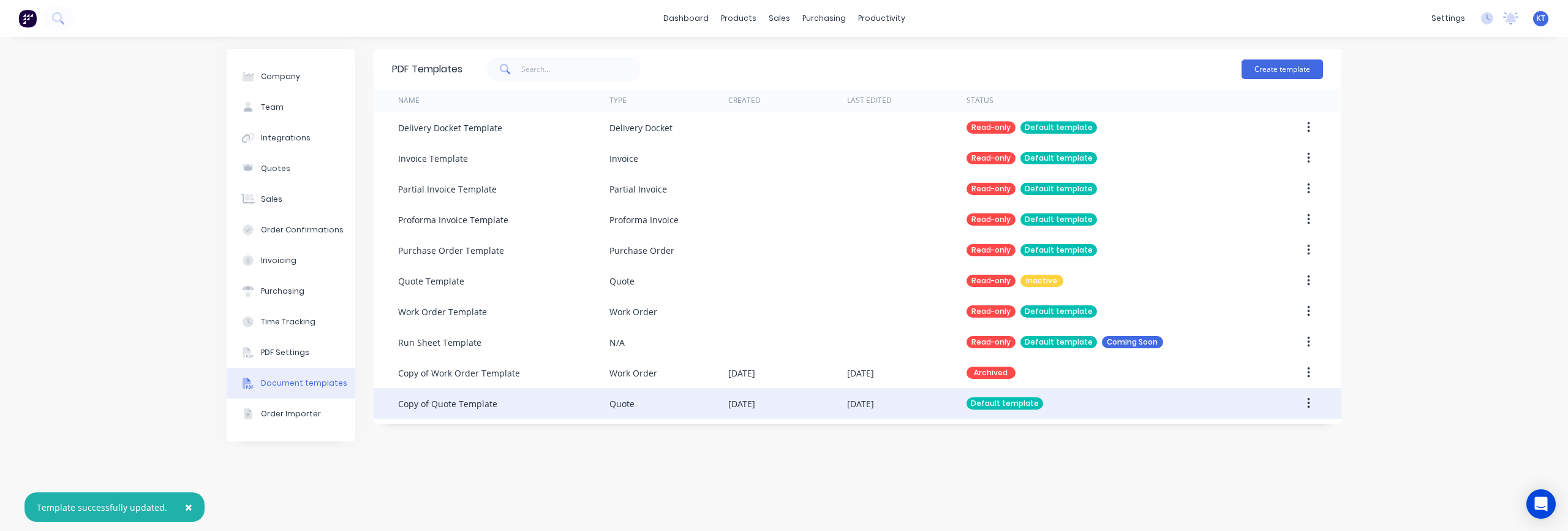
click at [500, 405] on div "Copy of Quote Template" at bounding box center [503, 403] width 211 height 31
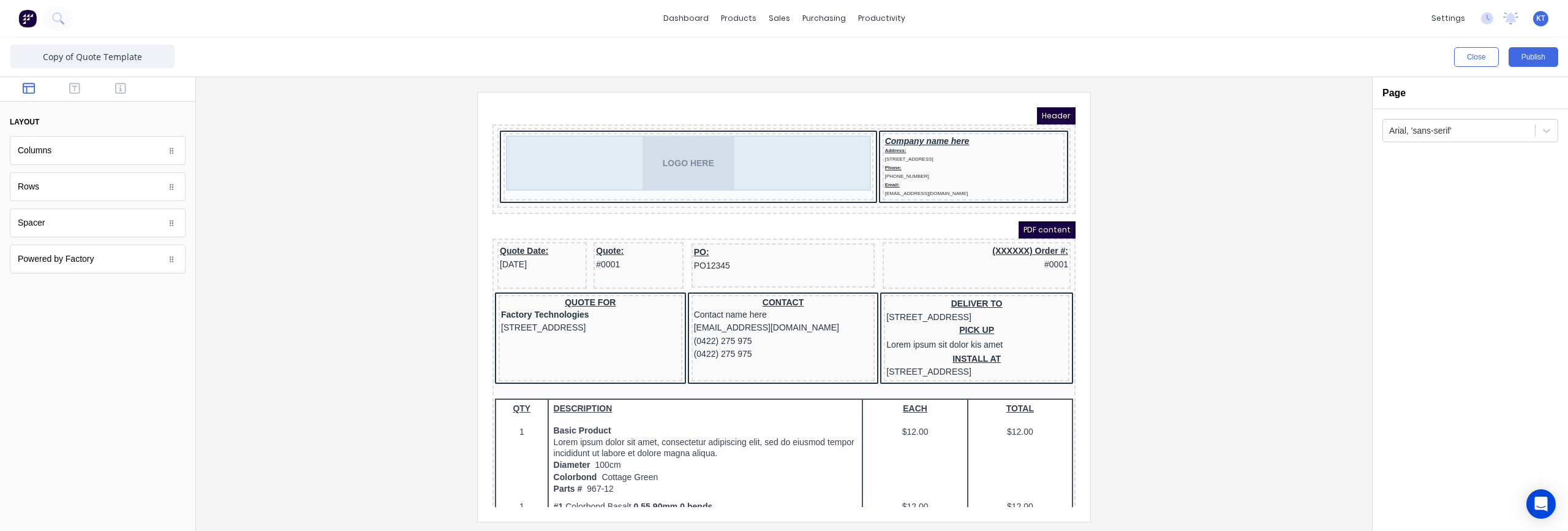
click at [670, 161] on div "LOGO HERE" at bounding box center [673, 148] width 365 height 55
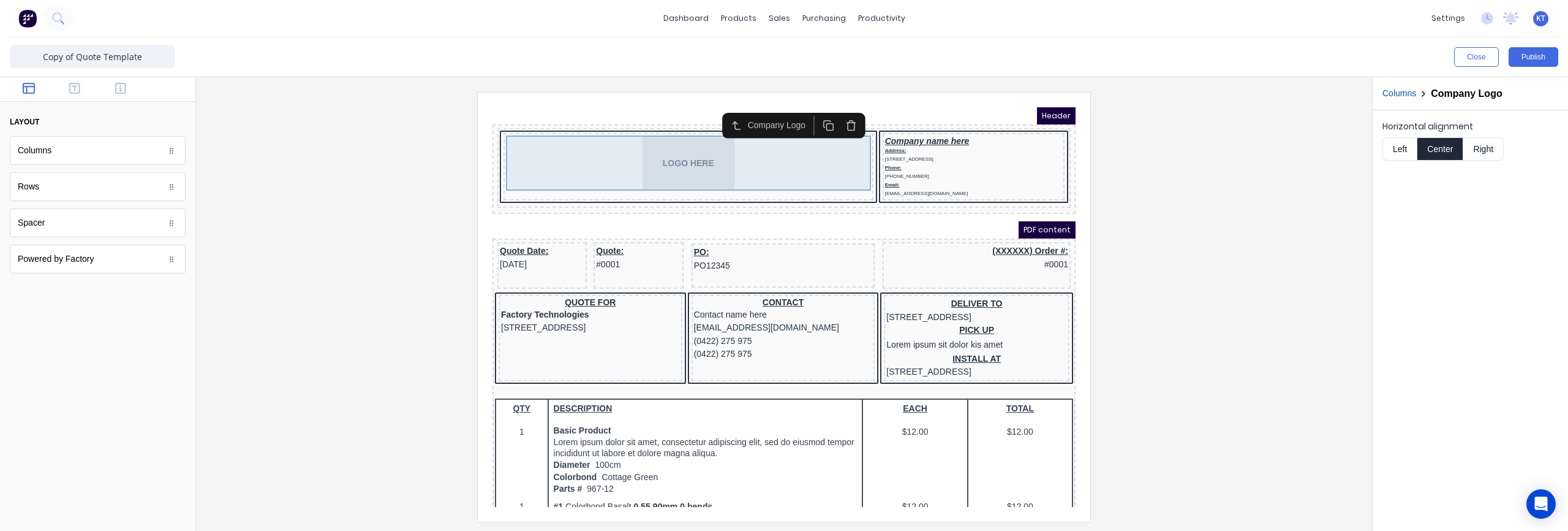
click at [675, 162] on div "LOGO HERE" at bounding box center [673, 148] width 365 height 55
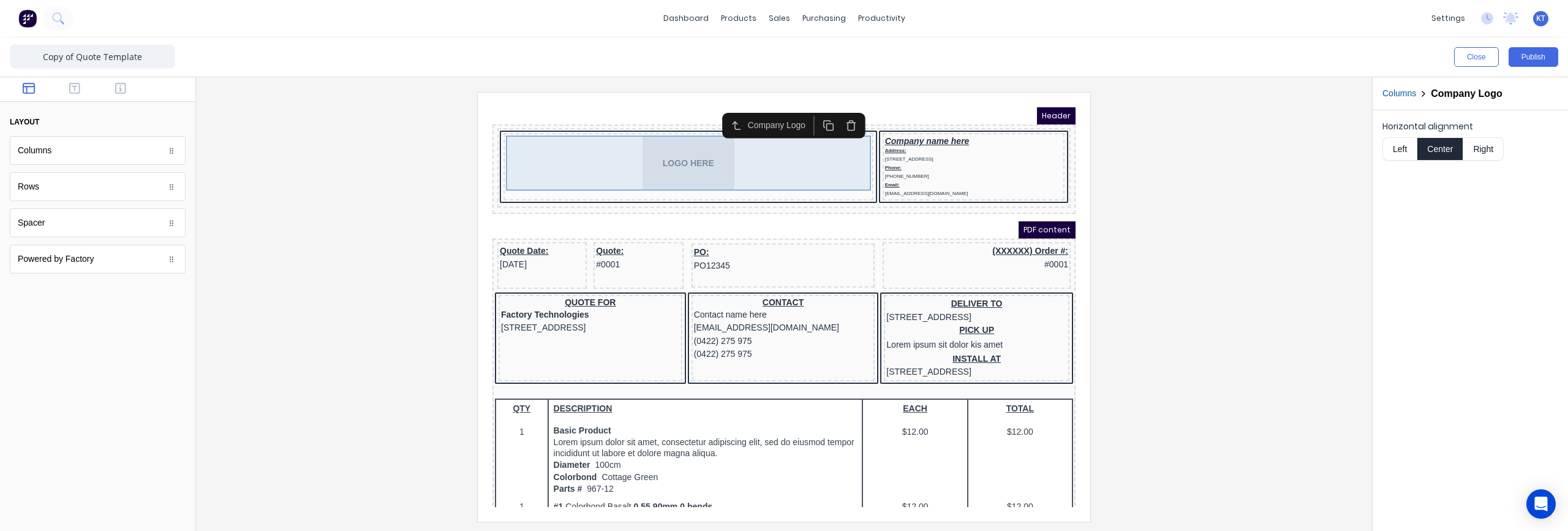
click at [675, 162] on div "LOGO HERE" at bounding box center [673, 148] width 365 height 55
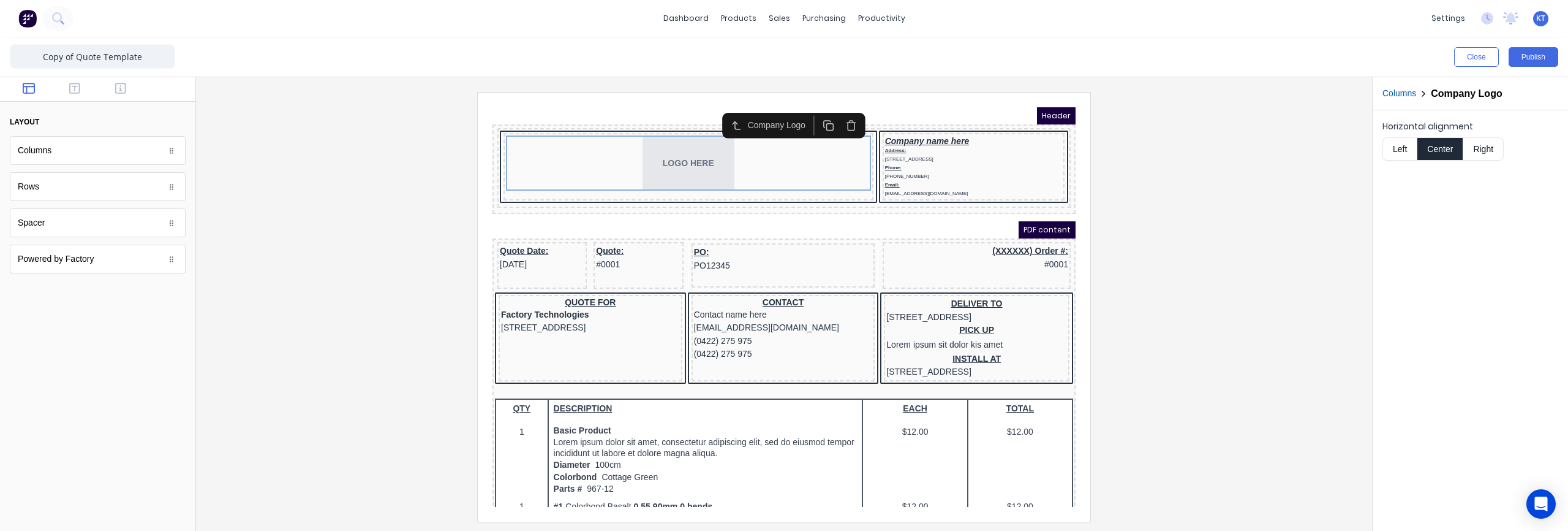
click at [755, 110] on div "Company Logo" at bounding box center [764, 111] width 63 height 13
click at [119, 90] on icon "button" at bounding box center [120, 88] width 11 height 13
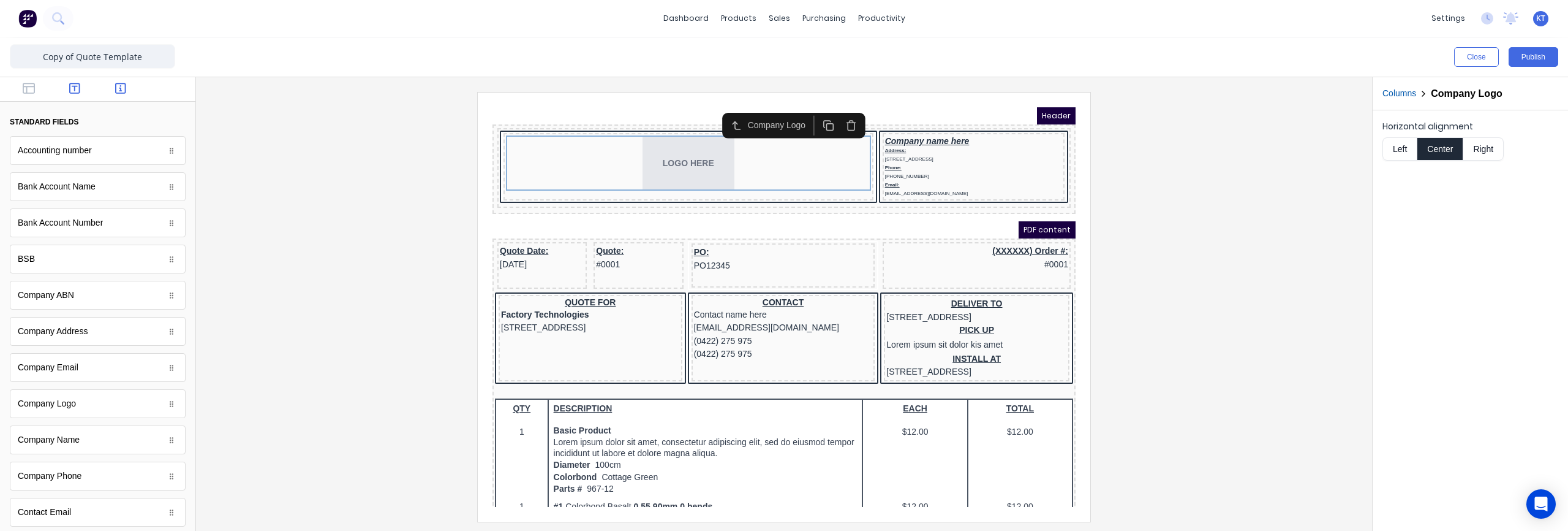
click at [72, 93] on icon "button" at bounding box center [75, 88] width 11 height 11
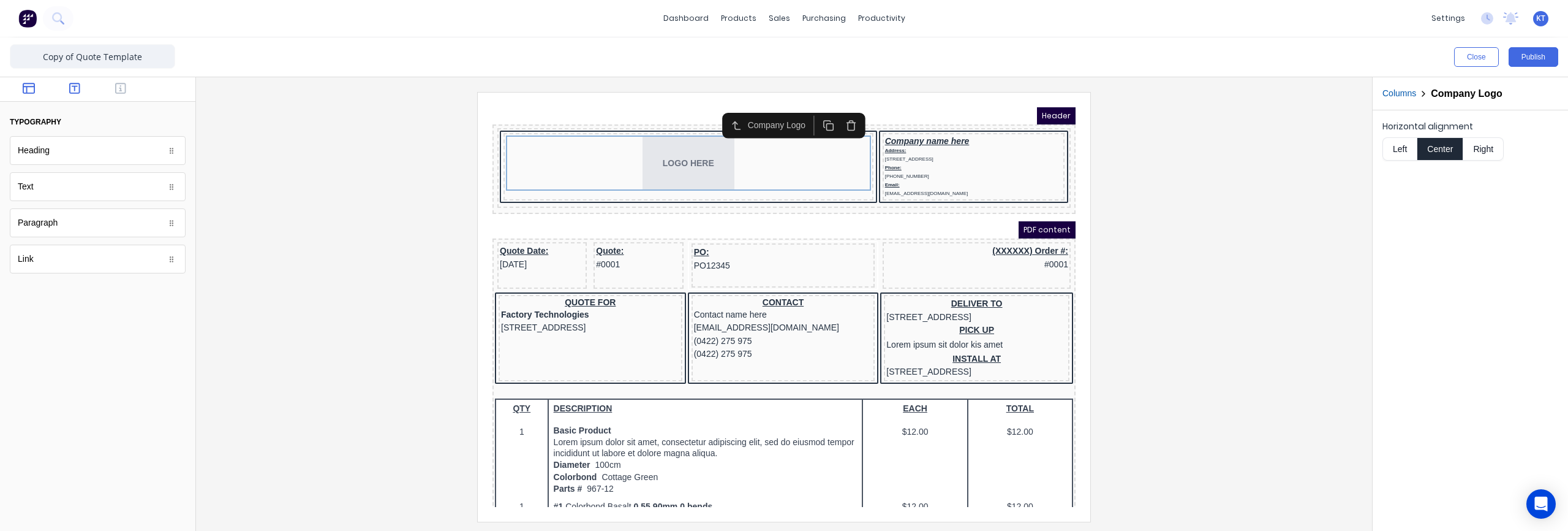
click at [33, 88] on icon "button" at bounding box center [29, 88] width 13 height 11
click at [69, 91] on button "button" at bounding box center [75, 89] width 38 height 15
click at [1544, 507] on icon "Open Intercom Messenger" at bounding box center [1541, 504] width 16 height 16
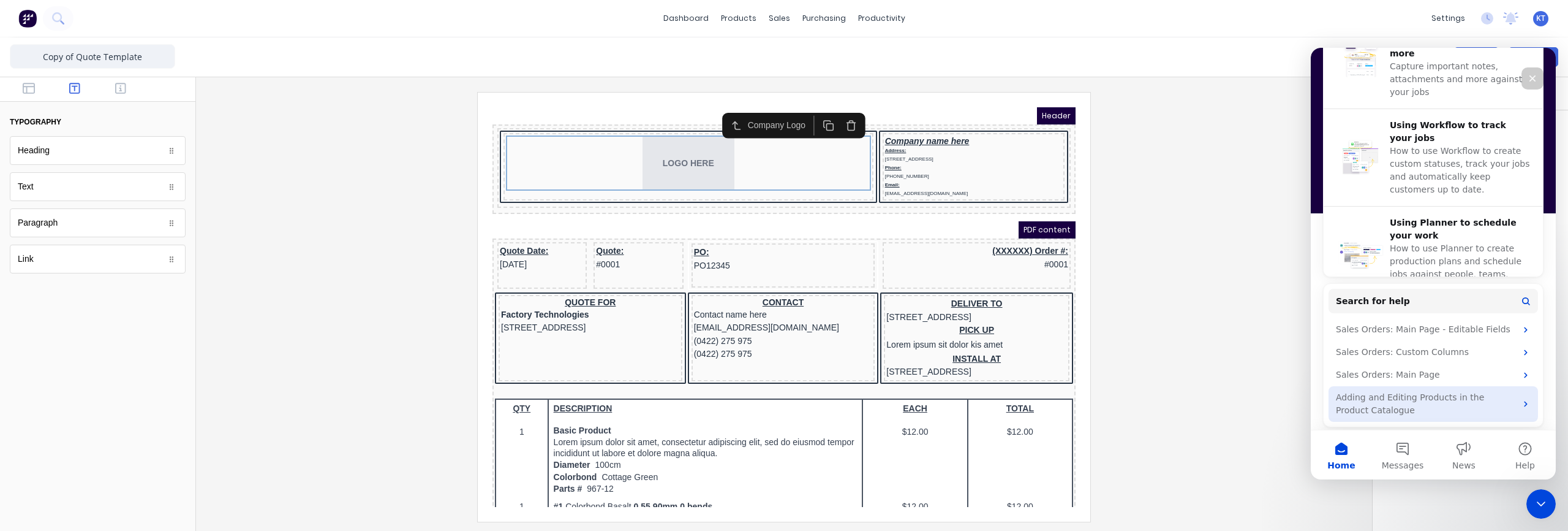
scroll to position [422, 0]
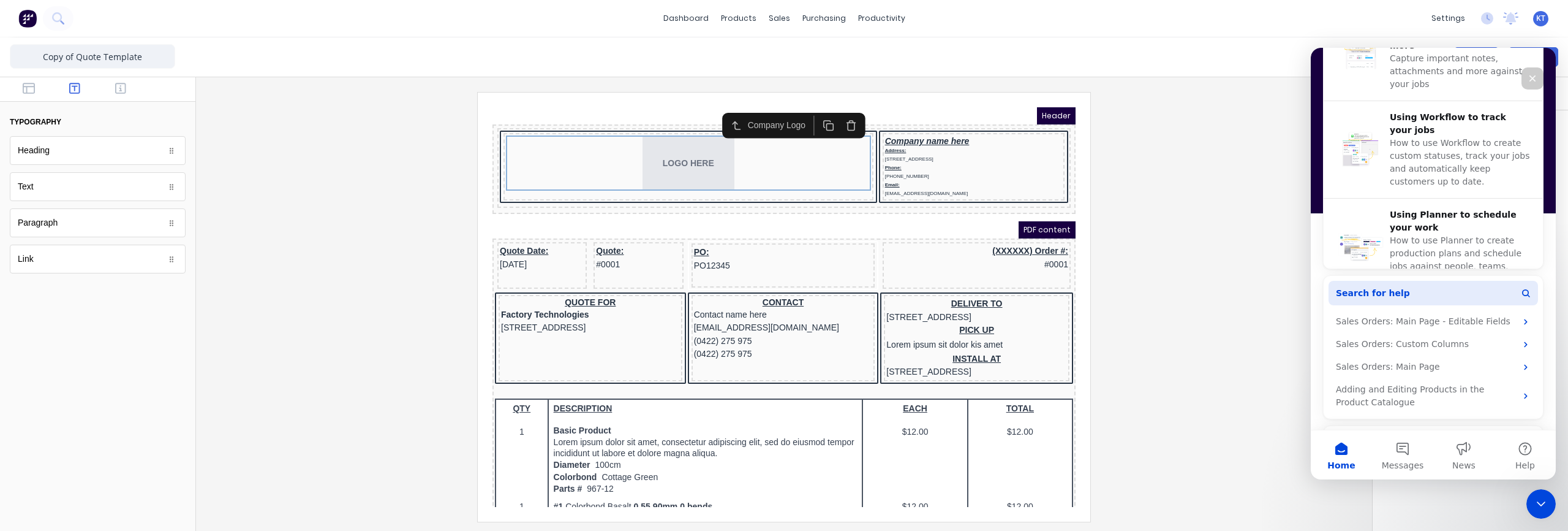
click at [1397, 298] on span "Search for help" at bounding box center [1372, 293] width 74 height 13
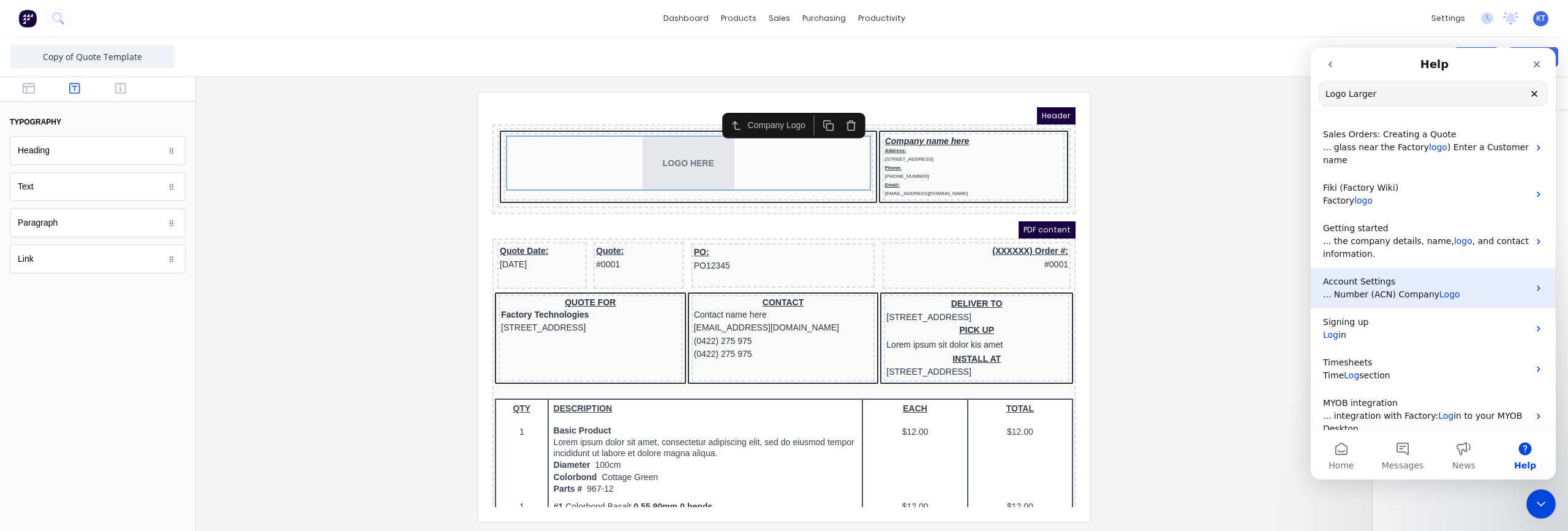
scroll to position [0, 0]
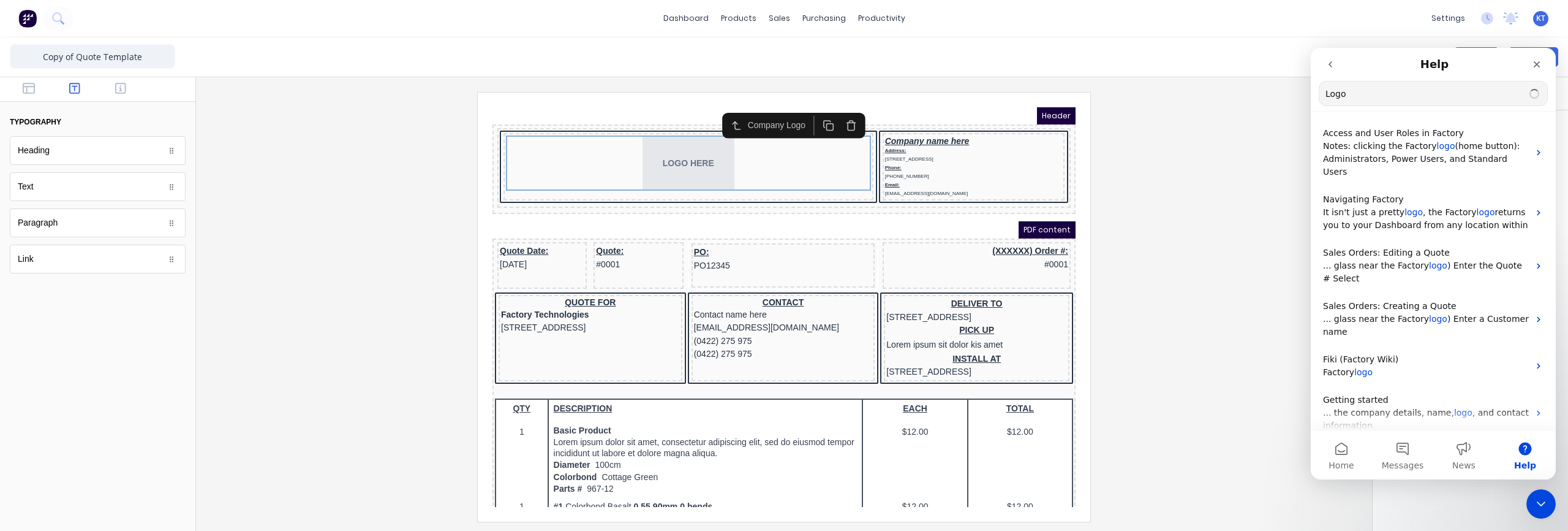
type input "Logo"
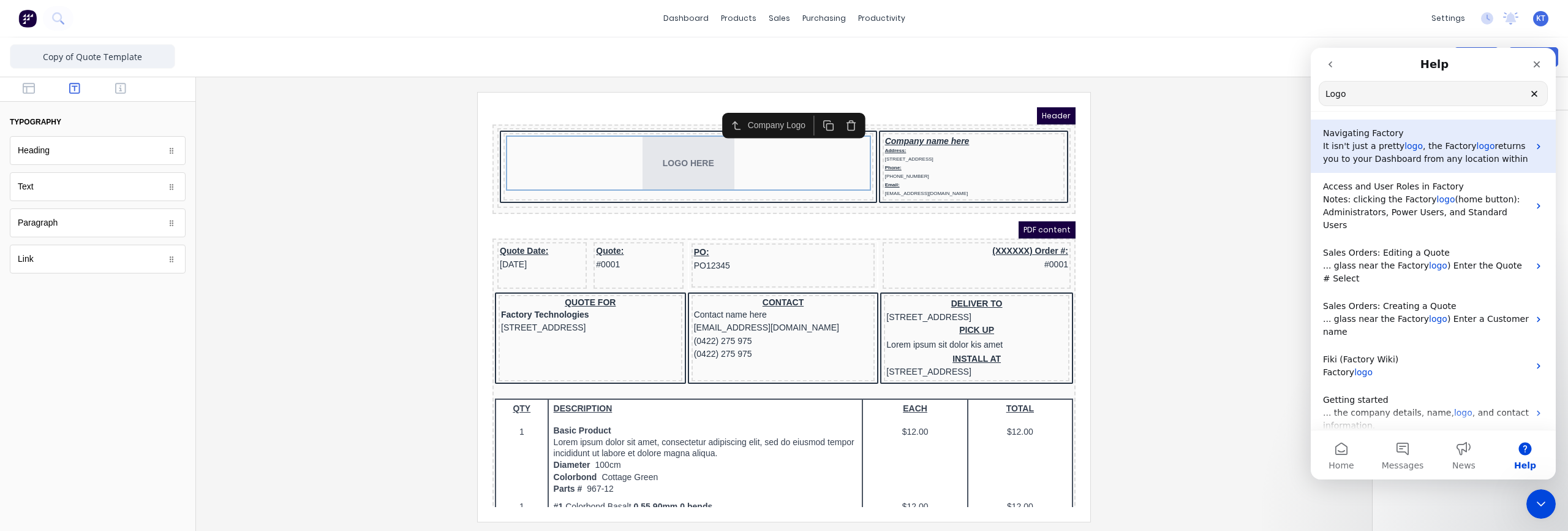
click at [1381, 151] on p "It isn't just a pretty logo , the Factory logo returns you to your Dashboard fr…" at bounding box center [1426, 153] width 206 height 26
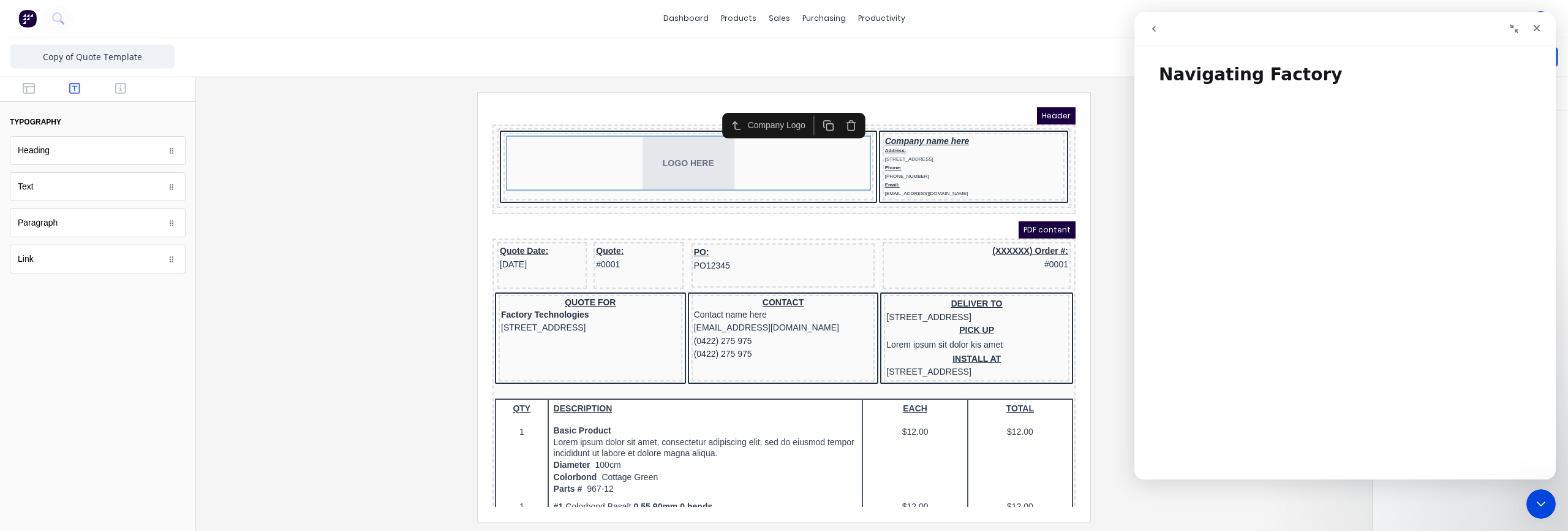
click at [1155, 31] on icon "go back" at bounding box center [1154, 29] width 10 height 10
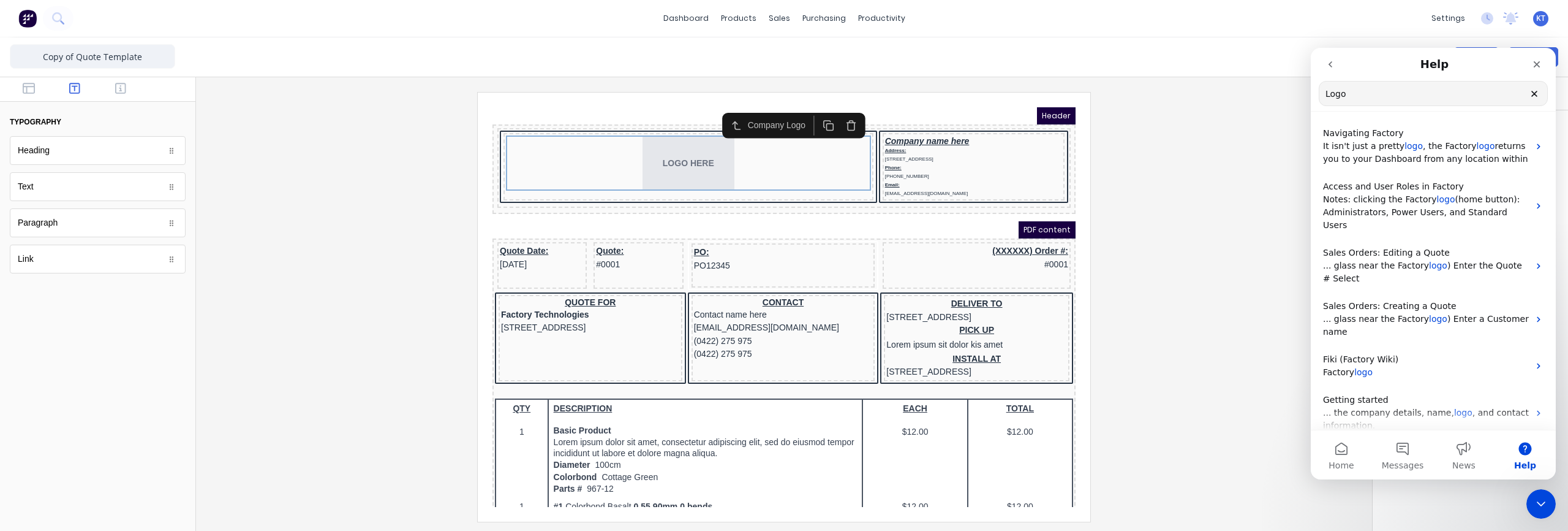
click at [1328, 64] on icon "go back" at bounding box center [1330, 64] width 10 height 10
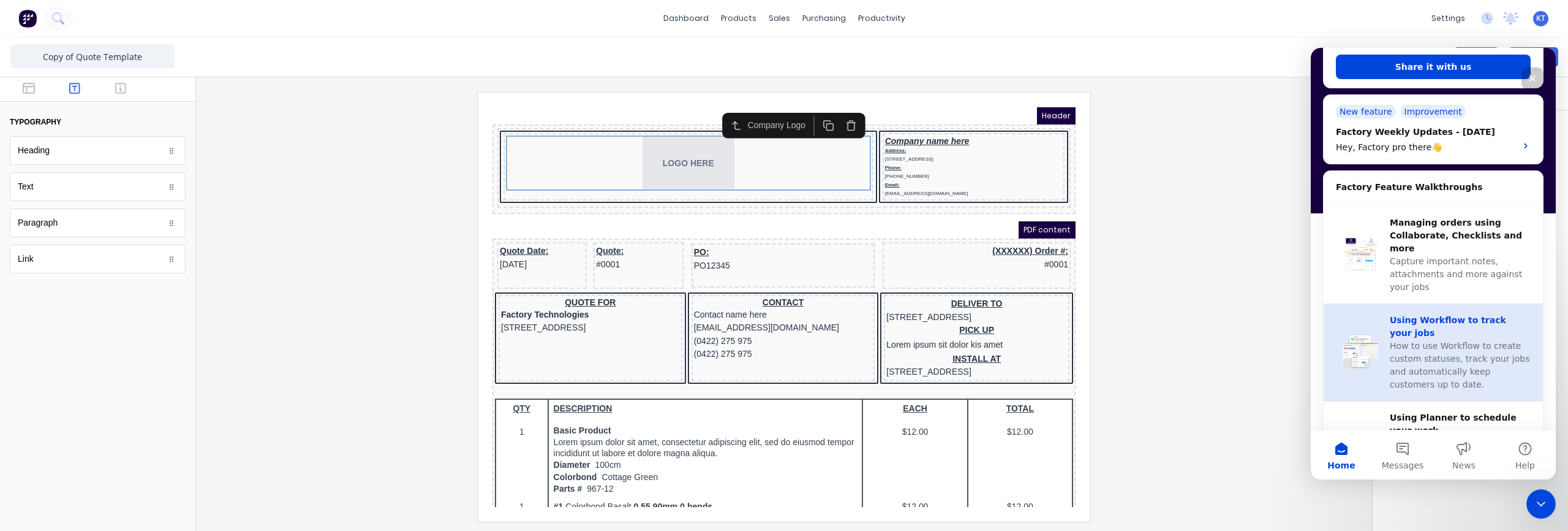
scroll to position [470, 0]
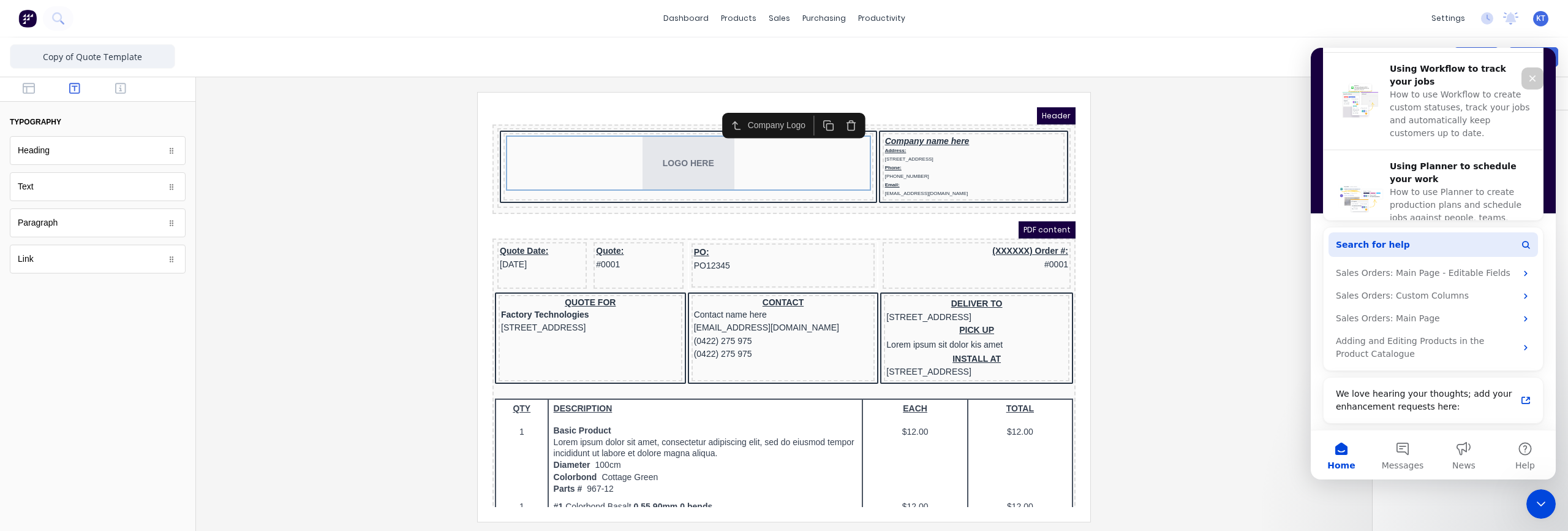
click at [1411, 238] on button "Search for help" at bounding box center [1433, 244] width 210 height 24
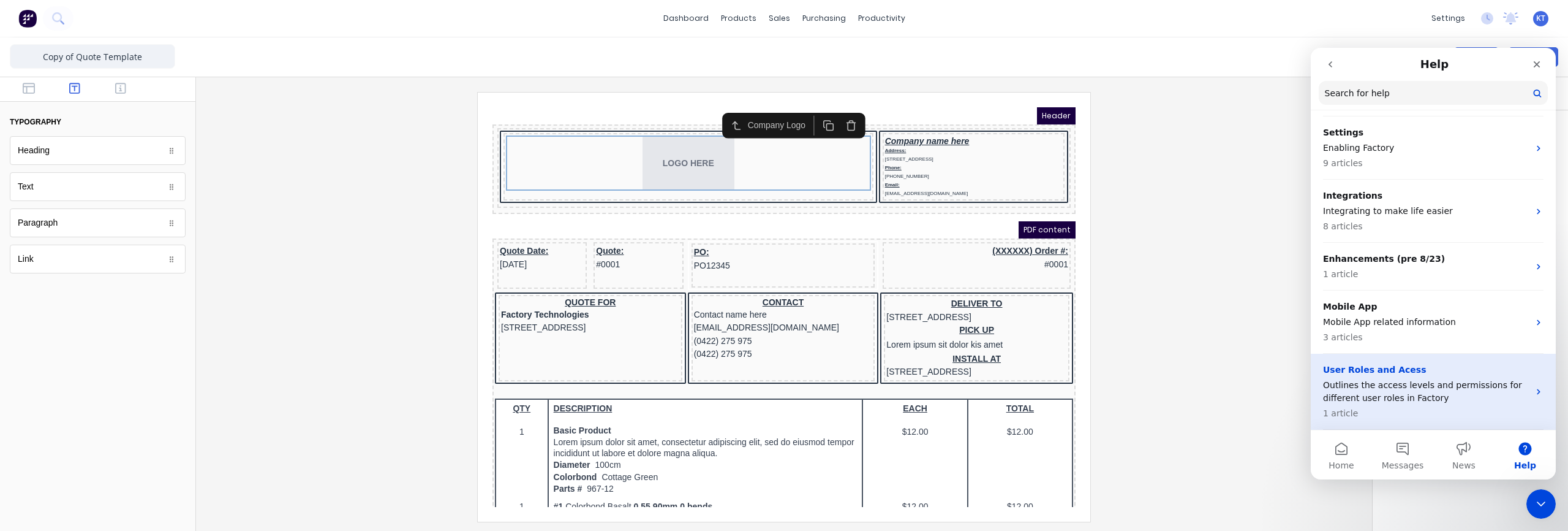
scroll to position [408, 0]
click at [1447, 374] on p "User Roles and Acess" at bounding box center [1426, 371] width 206 height 13
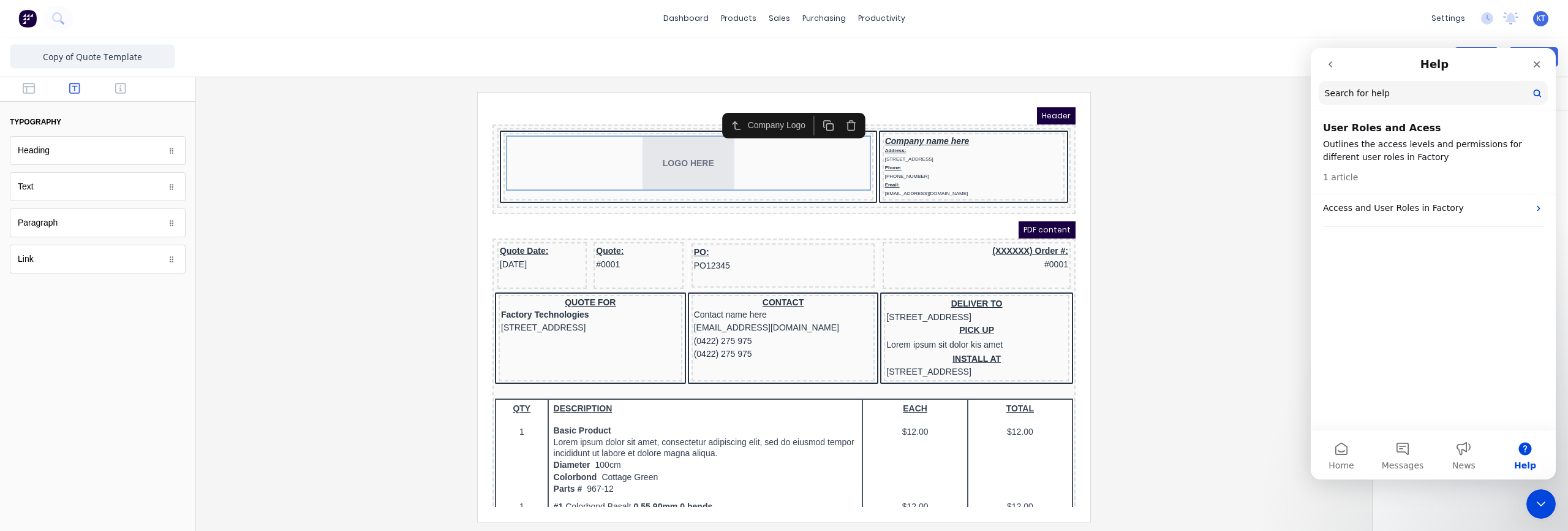
click at [1355, 135] on h2 "User Roles and Acess" at bounding box center [1433, 128] width 221 height 15
click at [1354, 131] on h2 "User Roles and Acess" at bounding box center [1433, 128] width 221 height 15
click at [1357, 211] on p "Access and User Roles in Factory" at bounding box center [1426, 208] width 206 height 13
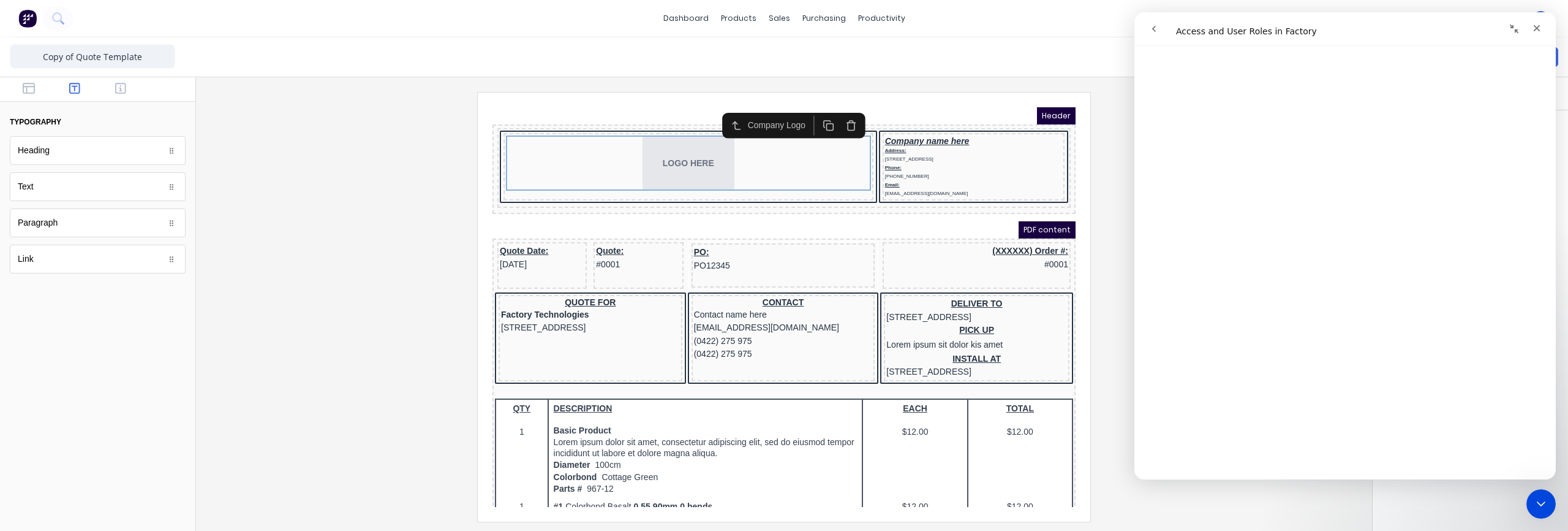
scroll to position [544, 0]
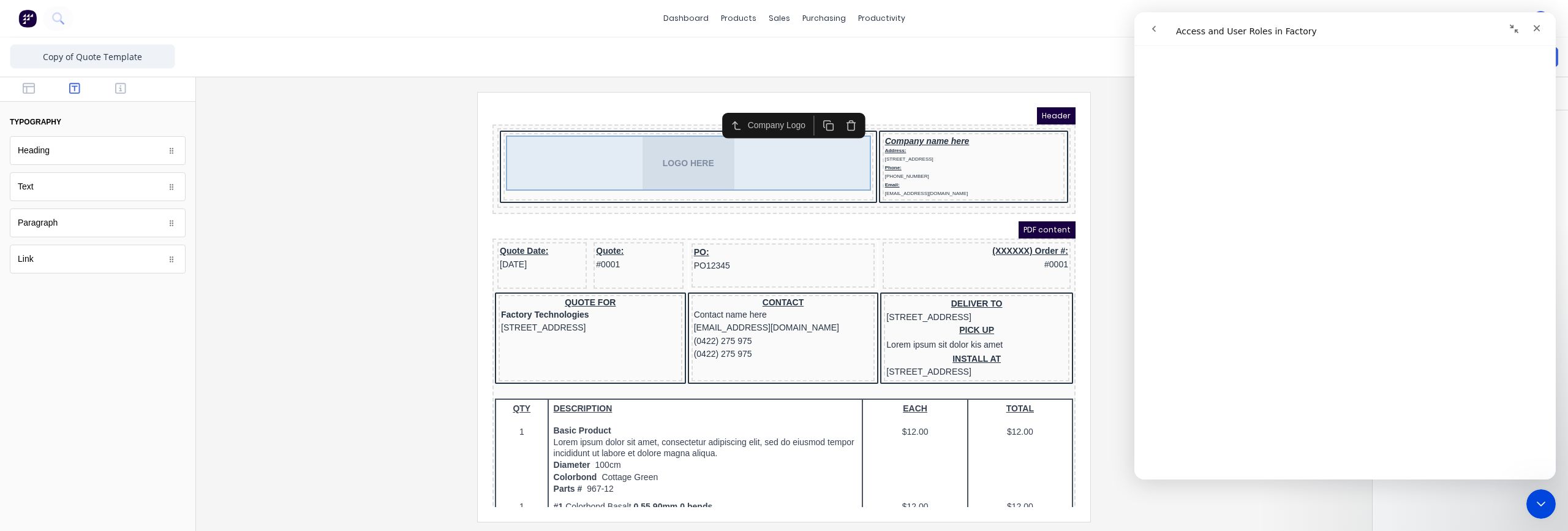
click at [699, 157] on div "LOGO HERE" at bounding box center [673, 148] width 365 height 55
click at [659, 151] on div "LOGO HERE" at bounding box center [673, 148] width 365 height 55
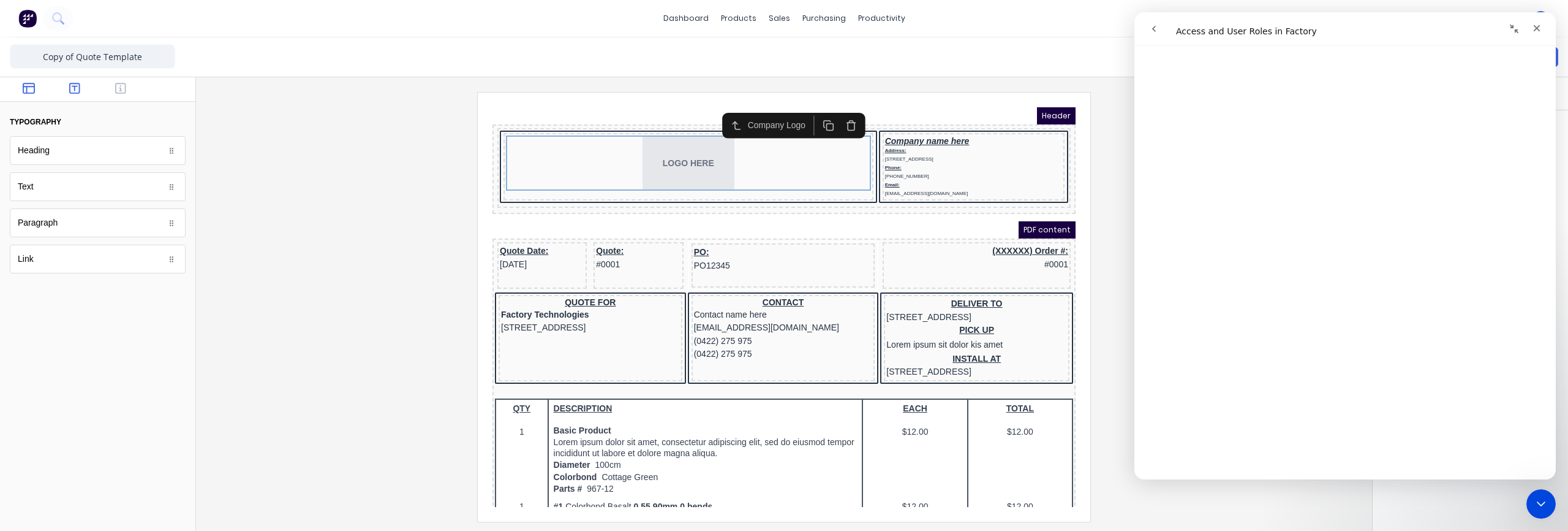
click at [36, 94] on button "button" at bounding box center [29, 89] width 38 height 15
click at [75, 92] on icon "button" at bounding box center [75, 88] width 11 height 13
click at [125, 91] on icon "button" at bounding box center [120, 88] width 11 height 11
click at [1543, 26] on div "Close" at bounding box center [1537, 29] width 22 height 22
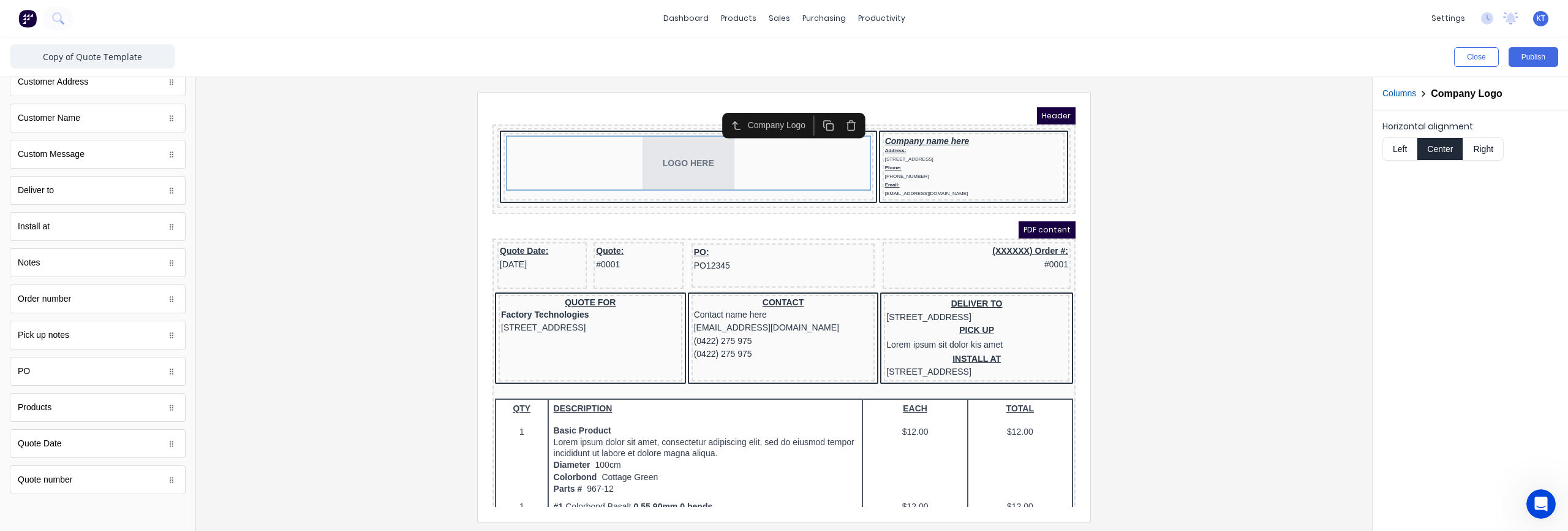
scroll to position [0, 0]
click at [1525, 58] on button "Publish" at bounding box center [1532, 57] width 49 height 20
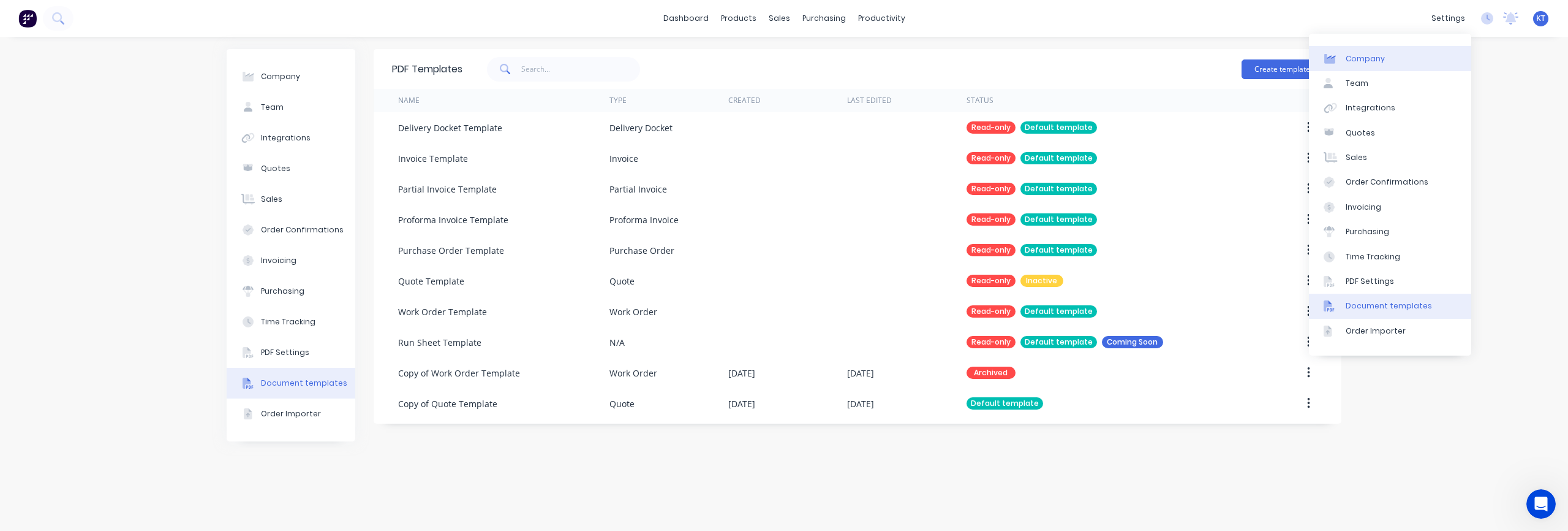
click at [1409, 58] on link "Company" at bounding box center [1390, 58] width 162 height 24
select select "US"
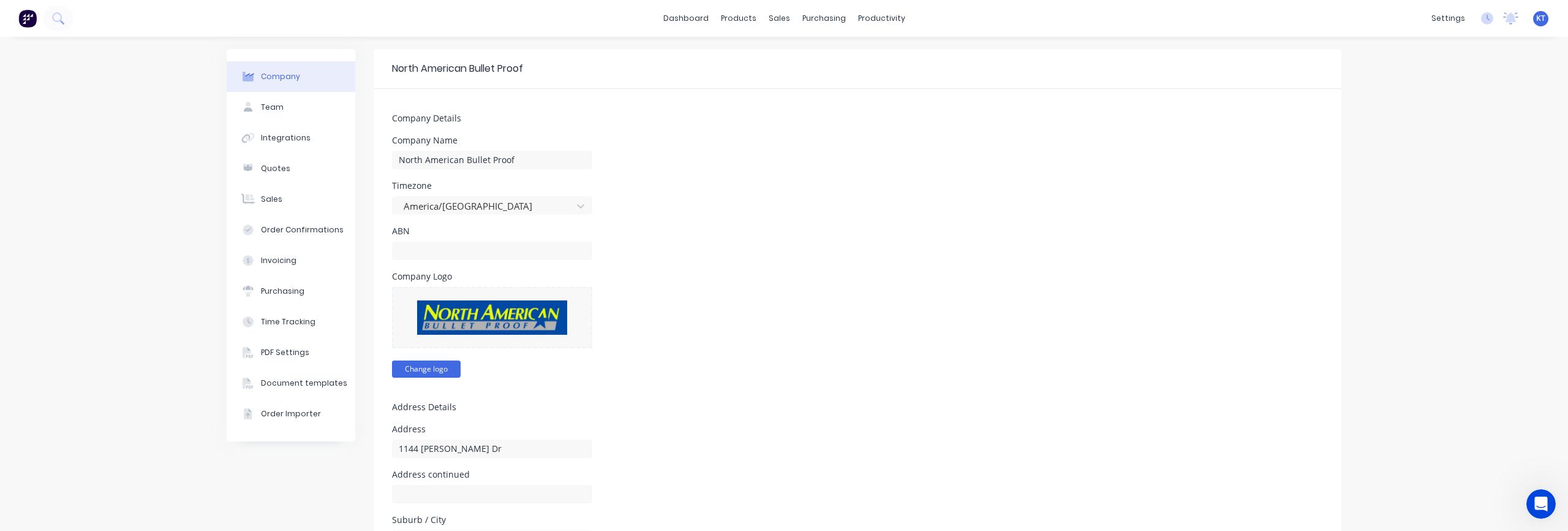
click at [427, 374] on button "Change logo" at bounding box center [426, 369] width 69 height 17
click at [443, 369] on button "Change logo" at bounding box center [426, 369] width 69 height 17
select select "US"
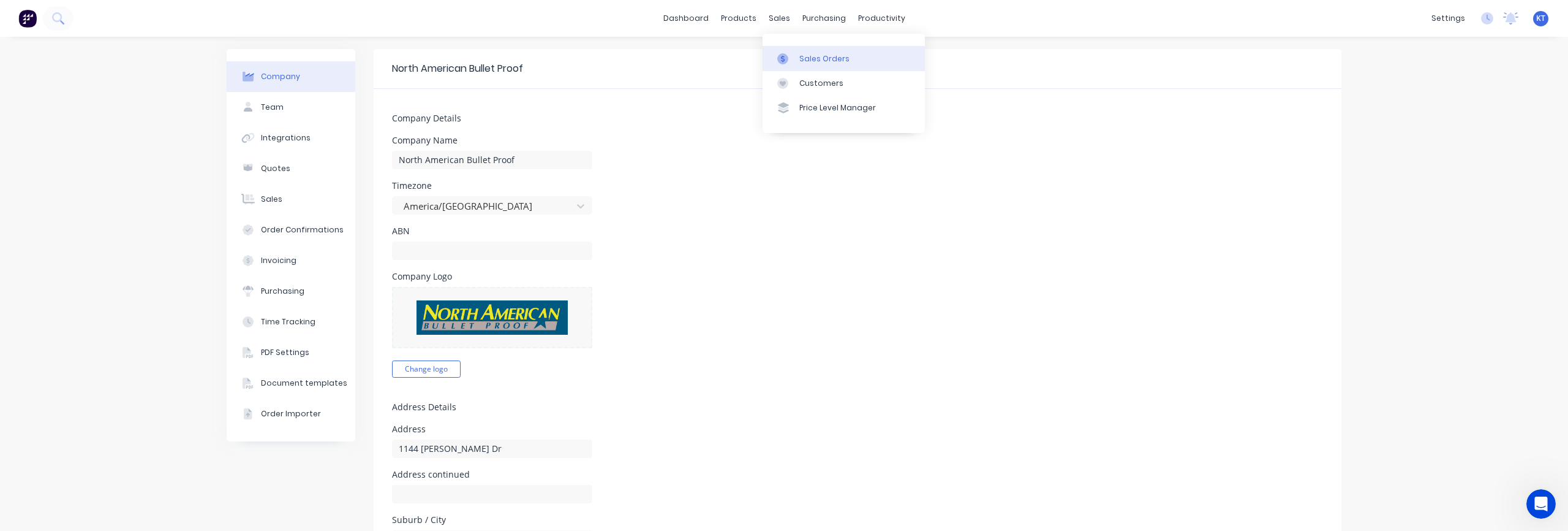
click at [801, 61] on div "Sales Orders" at bounding box center [824, 59] width 50 height 11
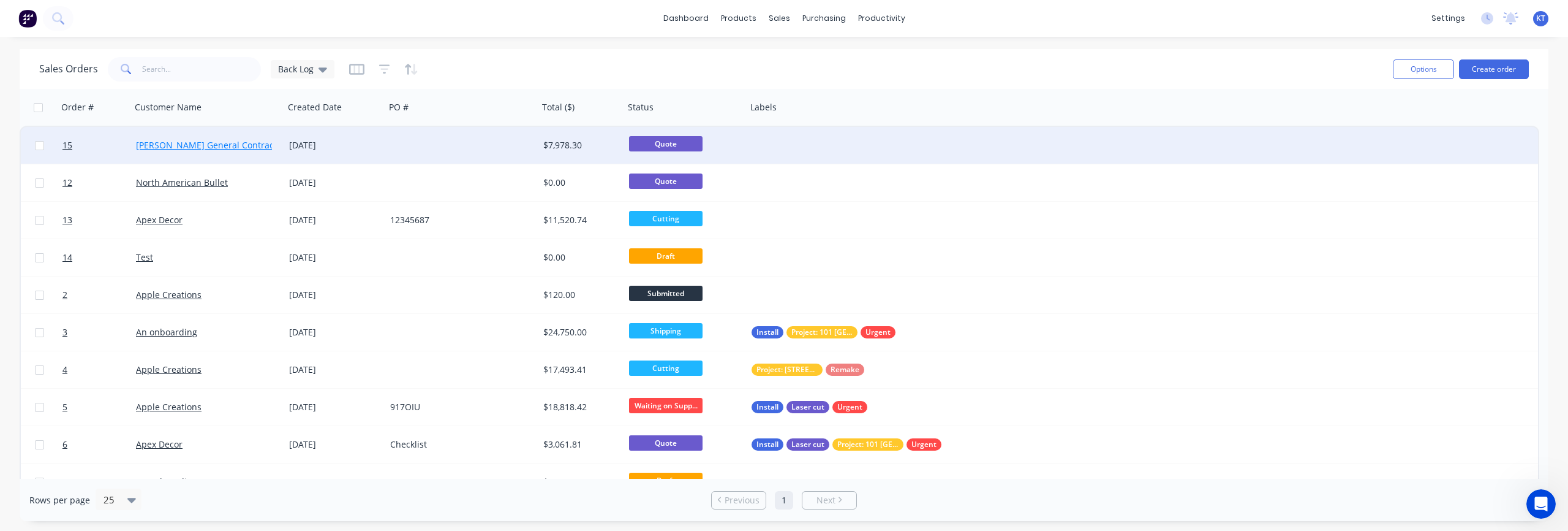
click at [221, 141] on link "[PERSON_NAME] General Contractor" at bounding box center [210, 145] width 150 height 12
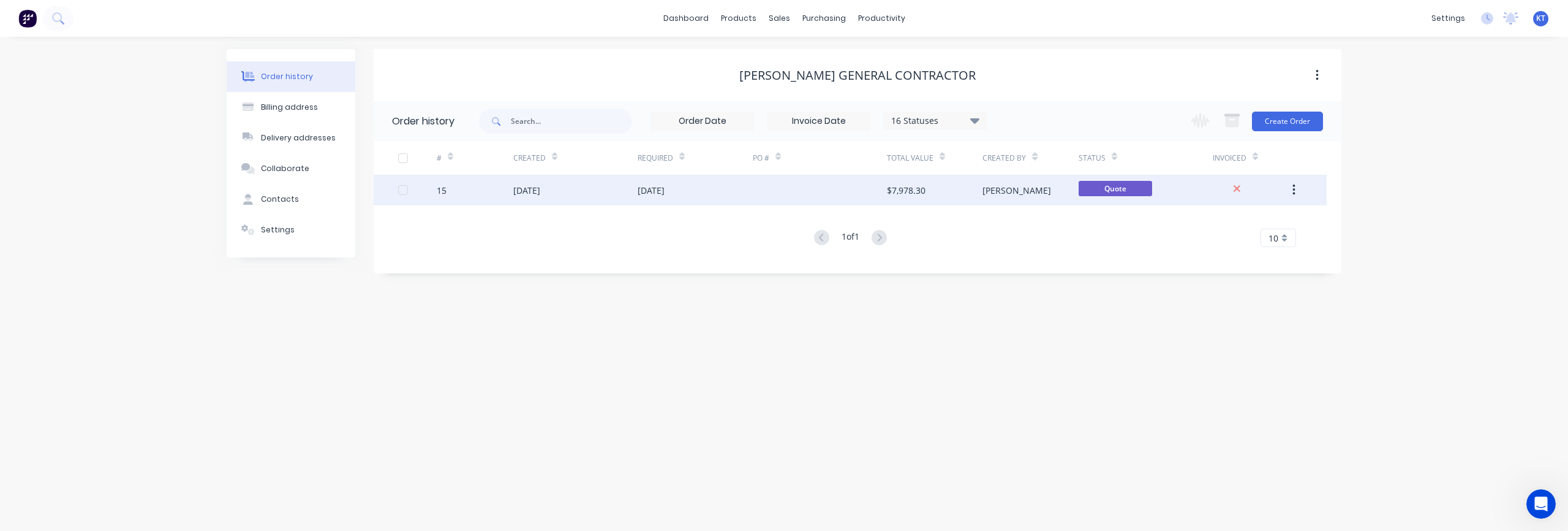
click at [1042, 195] on div "[PERSON_NAME]" at bounding box center [1030, 190] width 95 height 31
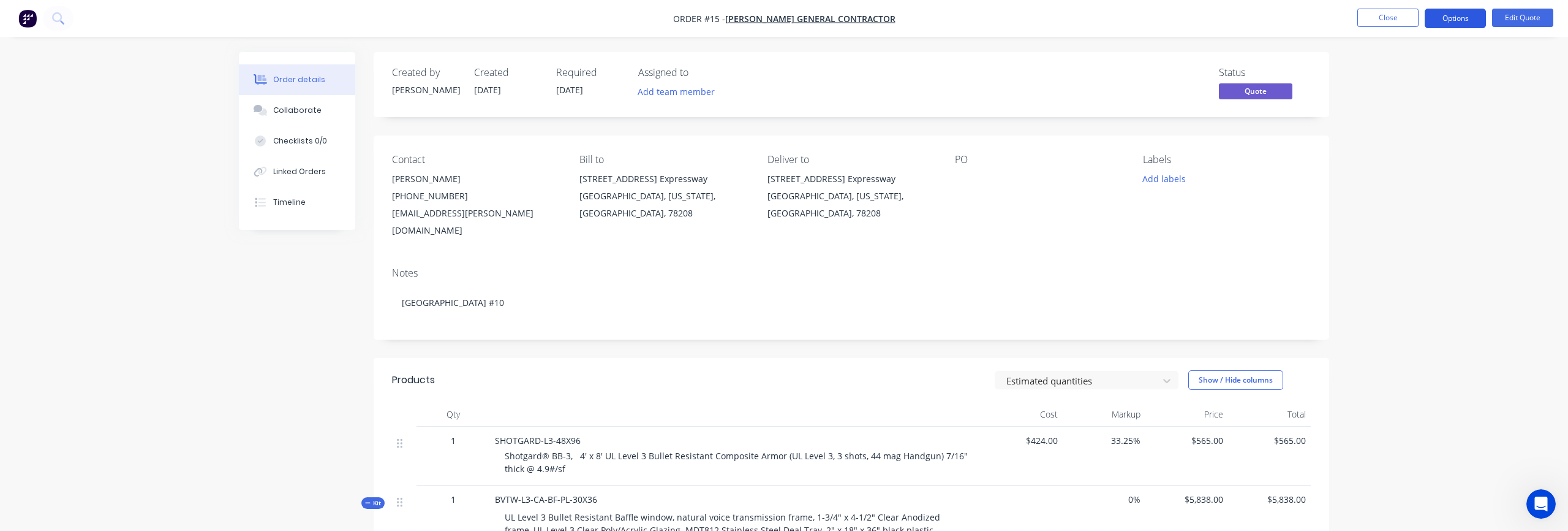
click at [1448, 20] on button "Options" at bounding box center [1455, 18] width 61 height 20
click at [1417, 69] on div "Quote" at bounding box center [1418, 75] width 113 height 18
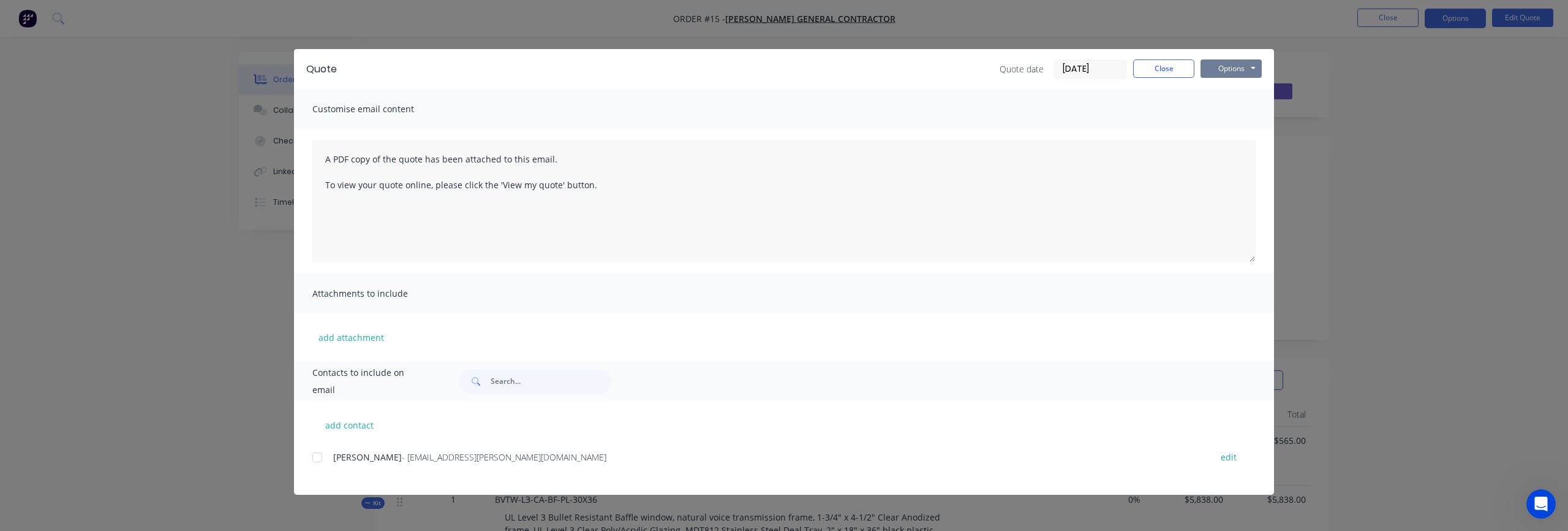
click at [1221, 68] on button "Options" at bounding box center [1231, 68] width 61 height 18
click at [1218, 95] on button "Preview" at bounding box center [1239, 90] width 79 height 20
click at [1147, 73] on button "Close" at bounding box center [1163, 68] width 61 height 18
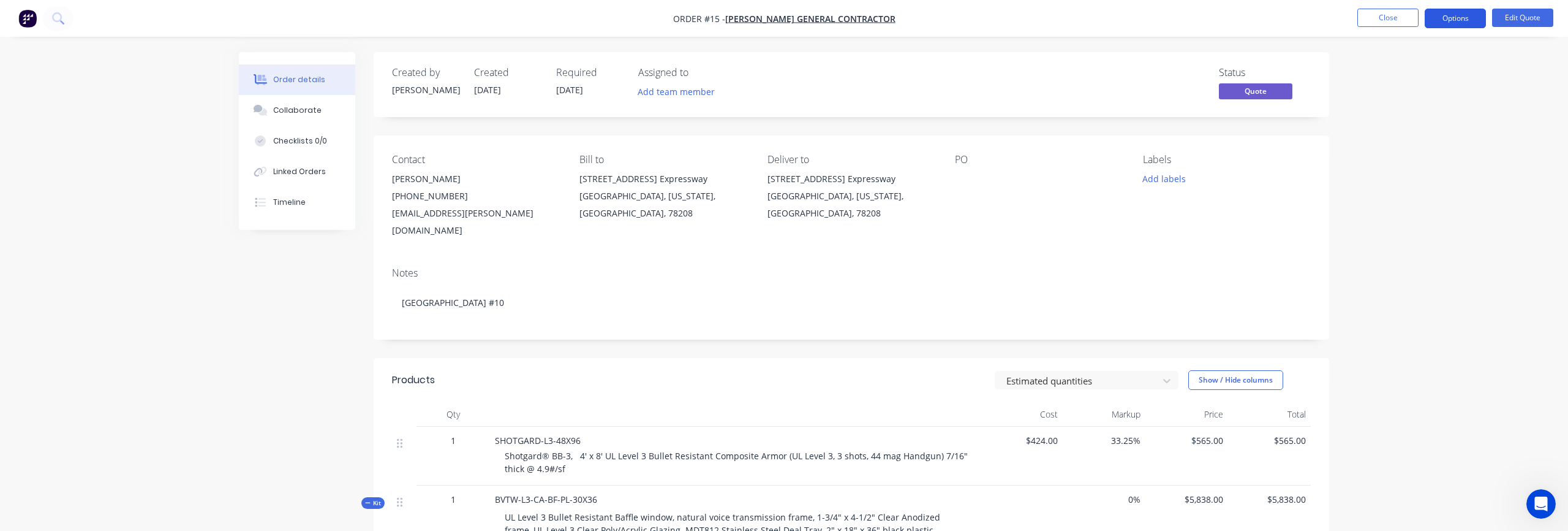
click at [1462, 17] on button "Options" at bounding box center [1455, 18] width 61 height 20
click at [1518, 22] on button "Edit Quote" at bounding box center [1523, 17] width 61 height 18
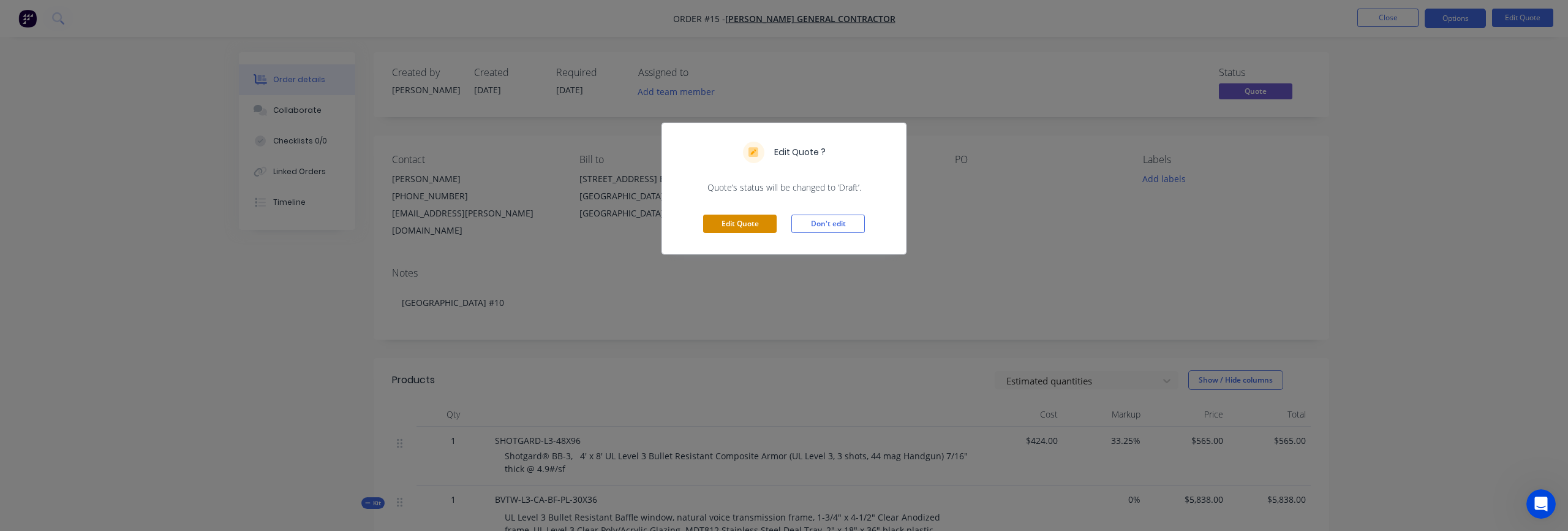
click at [744, 220] on button "Edit Quote" at bounding box center [740, 224] width 74 height 18
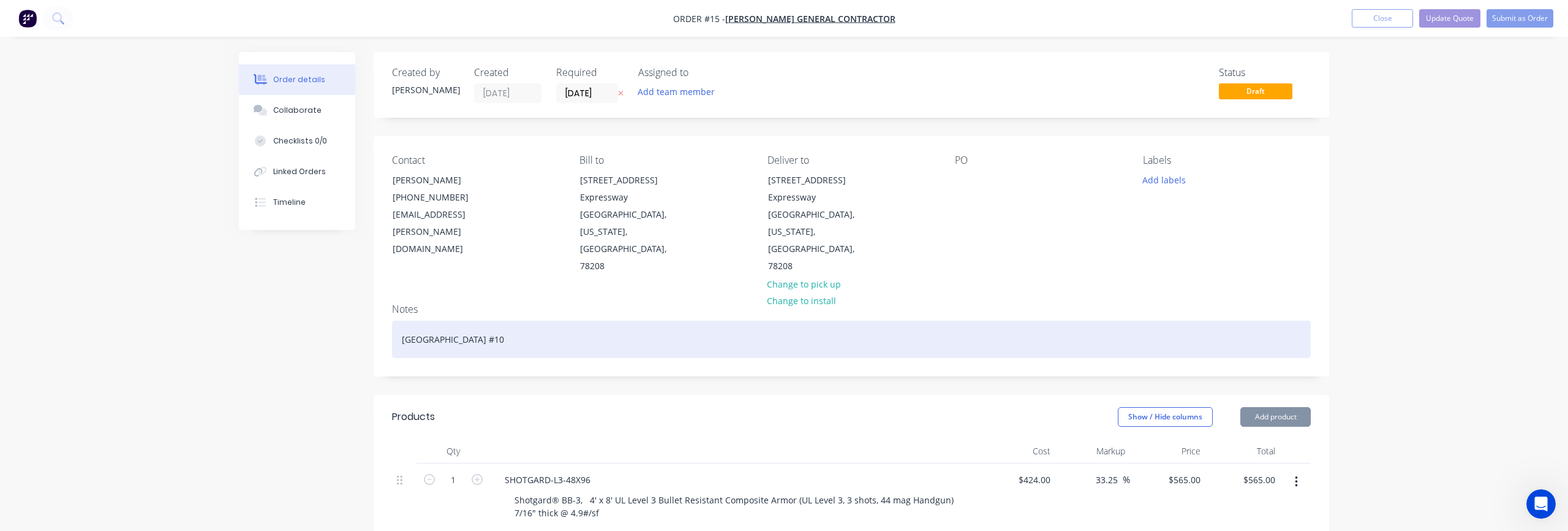
type input "30/09/25"
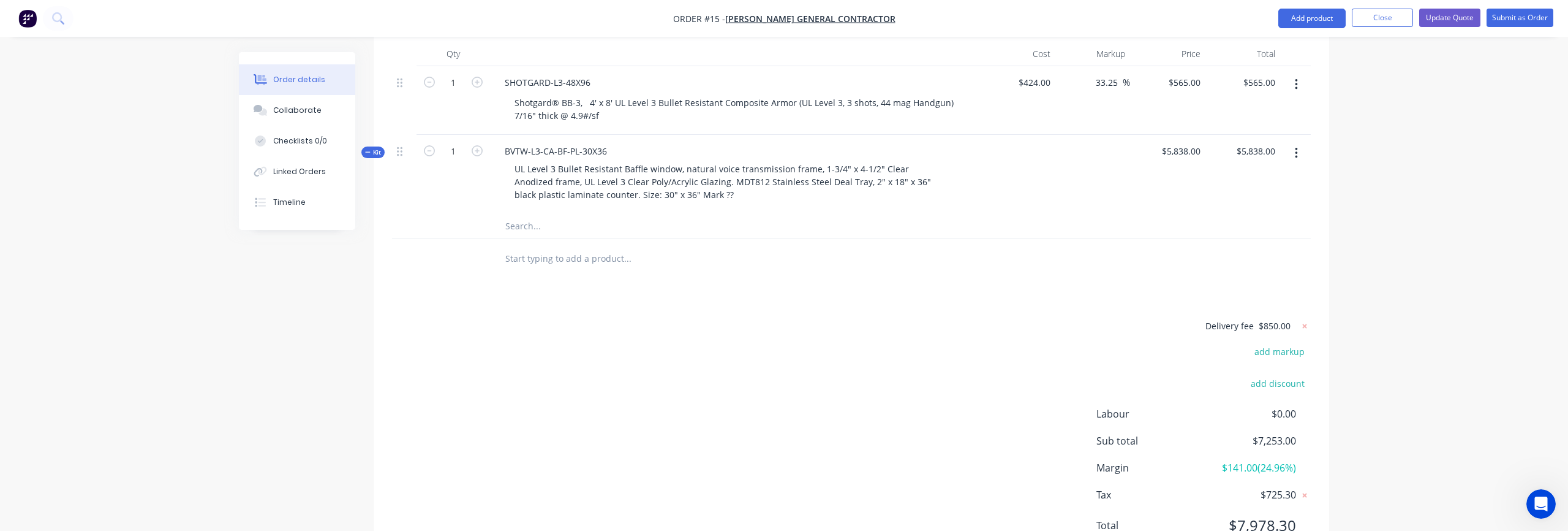
scroll to position [405, 0]
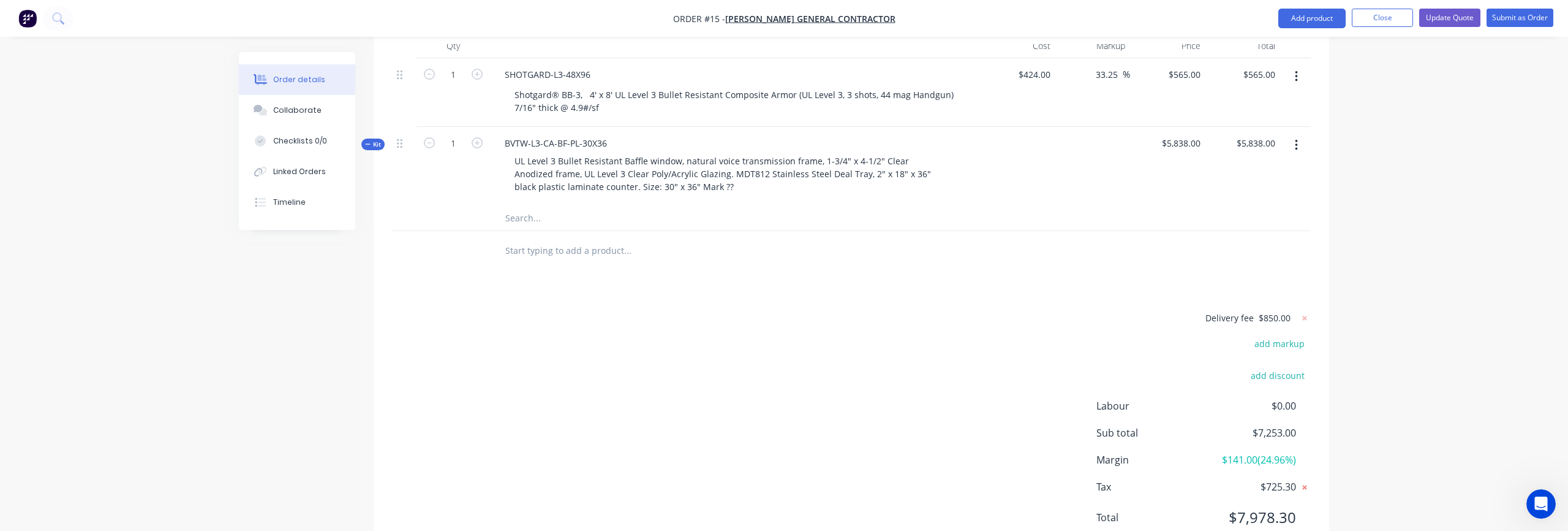
click at [1304, 486] on icon at bounding box center [1305, 488] width 4 height 4
click at [1306, 481] on icon at bounding box center [1305, 487] width 13 height 13
click at [1279, 479] on span "$85.00" at bounding box center [1251, 486] width 91 height 15
drag, startPoint x: 1260, startPoint y: 451, endPoint x: 1319, endPoint y: 450, distance: 59.0
click at [1319, 450] on div "Delivery fee $850.00 add markup add discount Labour $0.00 Sub total $7,253.00 M…" at bounding box center [852, 425] width 955 height 231
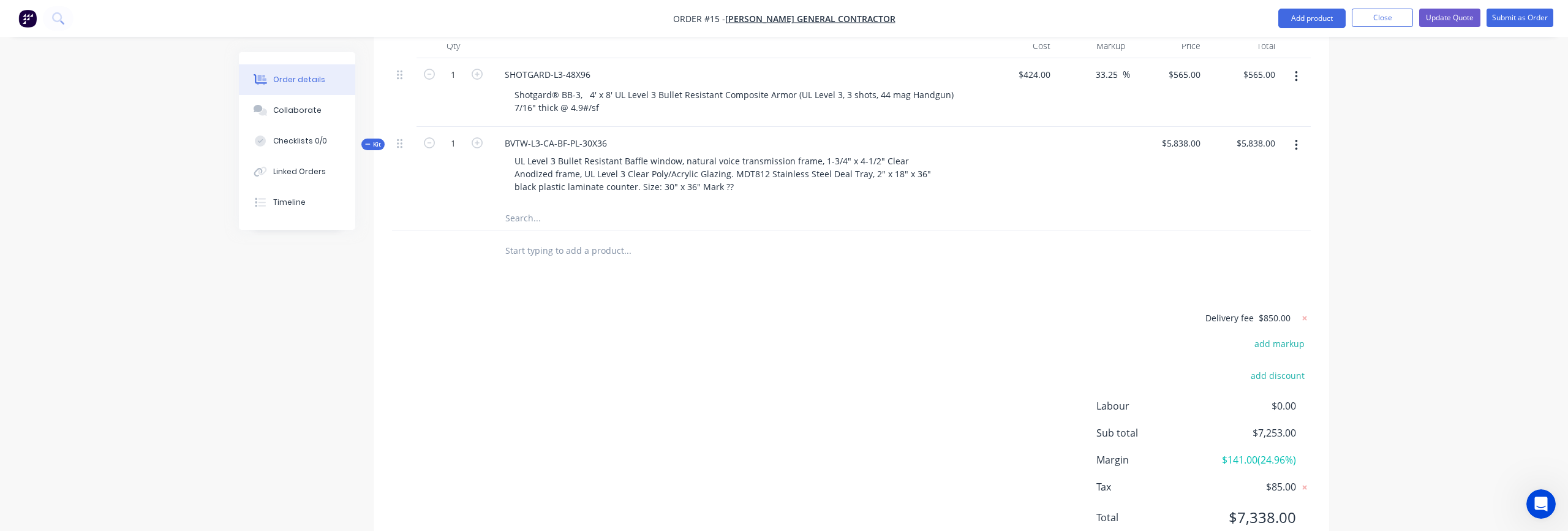
drag, startPoint x: 1172, startPoint y: 449, endPoint x: 1113, endPoint y: 450, distance: 59.0
click at [1170, 479] on span "Tax" at bounding box center [1150, 486] width 109 height 15
click at [1101, 479] on span "Tax" at bounding box center [1150, 486] width 109 height 15
click at [1294, 479] on span "$85.00" at bounding box center [1251, 486] width 91 height 15
click at [1306, 481] on icon at bounding box center [1305, 487] width 13 height 13
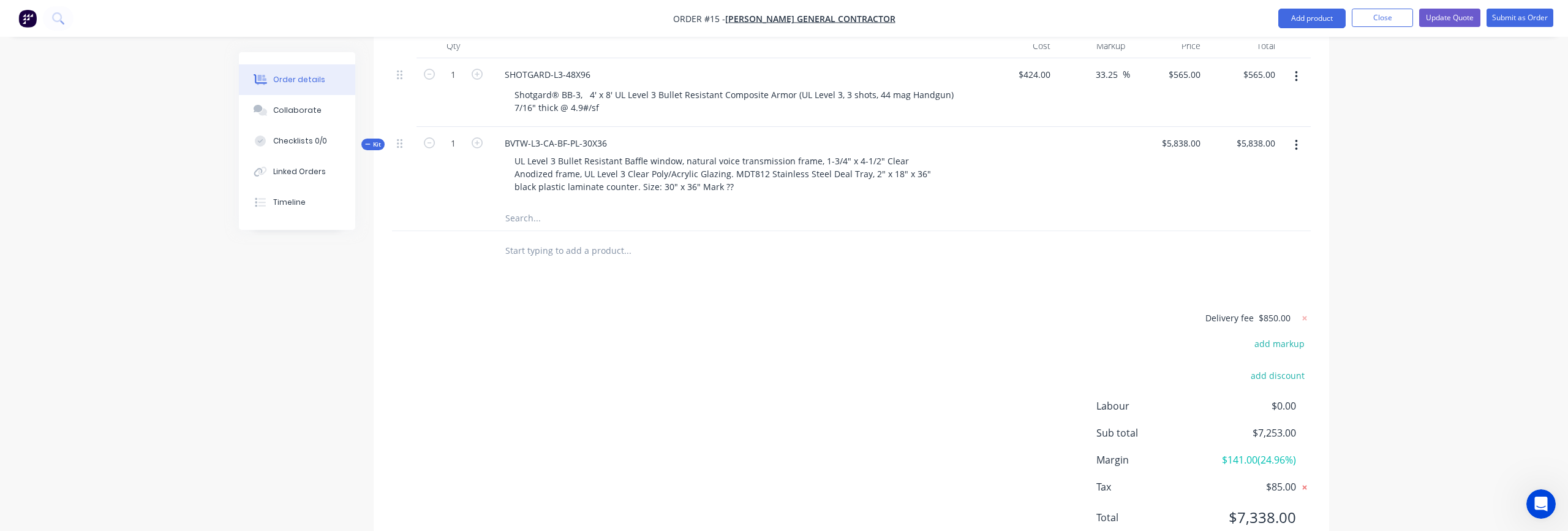
click at [1304, 486] on icon at bounding box center [1305, 488] width 4 height 4
click at [1262, 479] on span "$85.00" at bounding box center [1251, 486] width 91 height 15
drag, startPoint x: 1284, startPoint y: 456, endPoint x: 1275, endPoint y: 456, distance: 9.0
click at [1284, 479] on span "$85.00" at bounding box center [1251, 486] width 91 height 15
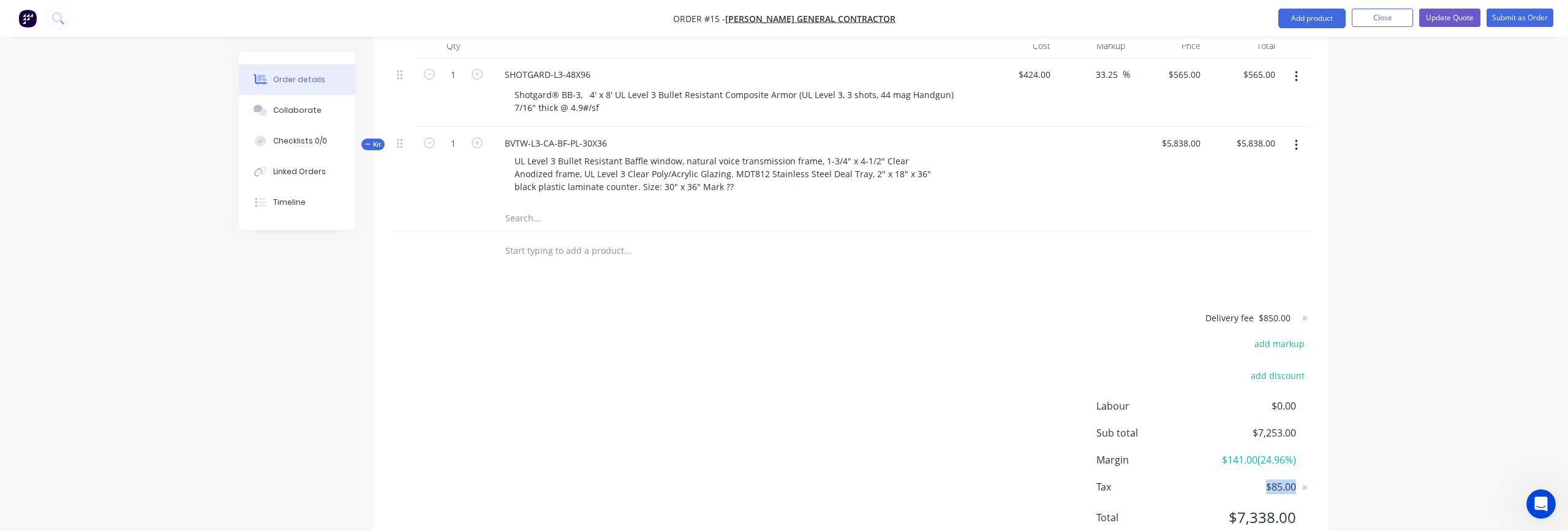
drag, startPoint x: 1262, startPoint y: 455, endPoint x: 1319, endPoint y: 449, distance: 57.3
click at [1319, 449] on div "Delivery fee $850.00 add markup add discount Labour $0.00 Sub total $7,253.00 M…" at bounding box center [852, 425] width 955 height 231
drag, startPoint x: 1159, startPoint y: 458, endPoint x: 1127, endPoint y: 455, distance: 32.1
click at [1159, 479] on span "Tax" at bounding box center [1150, 486] width 109 height 15
click at [1101, 479] on span "Tax" at bounding box center [1150, 486] width 109 height 15
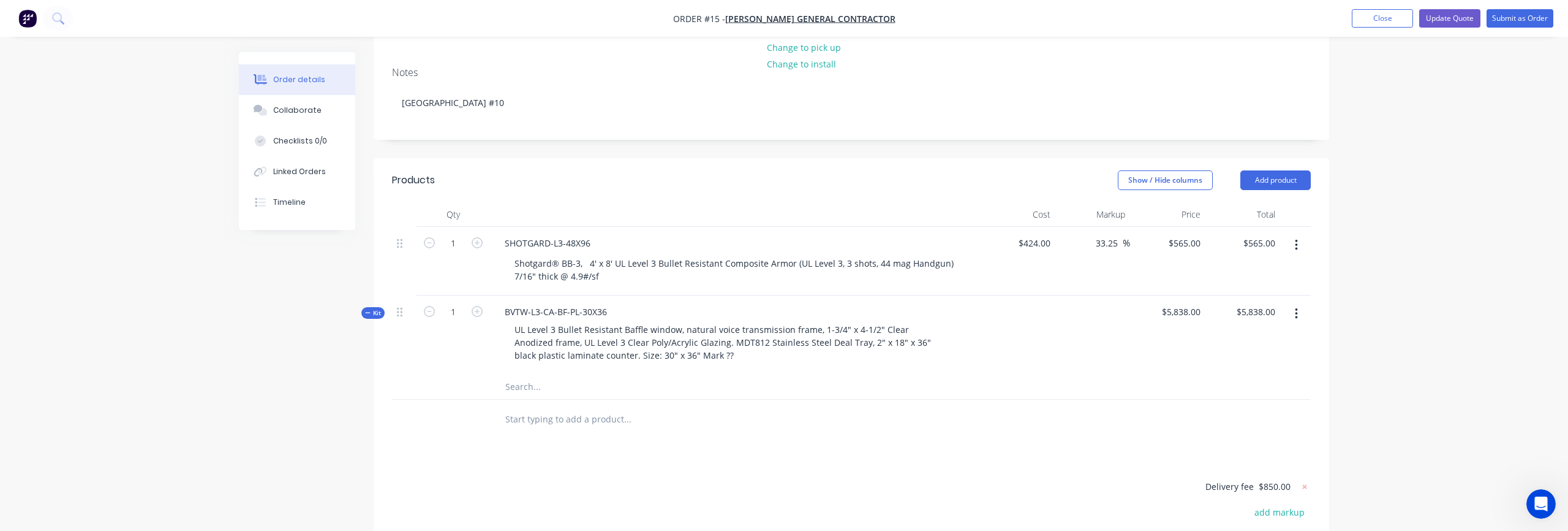
scroll to position [229, 0]
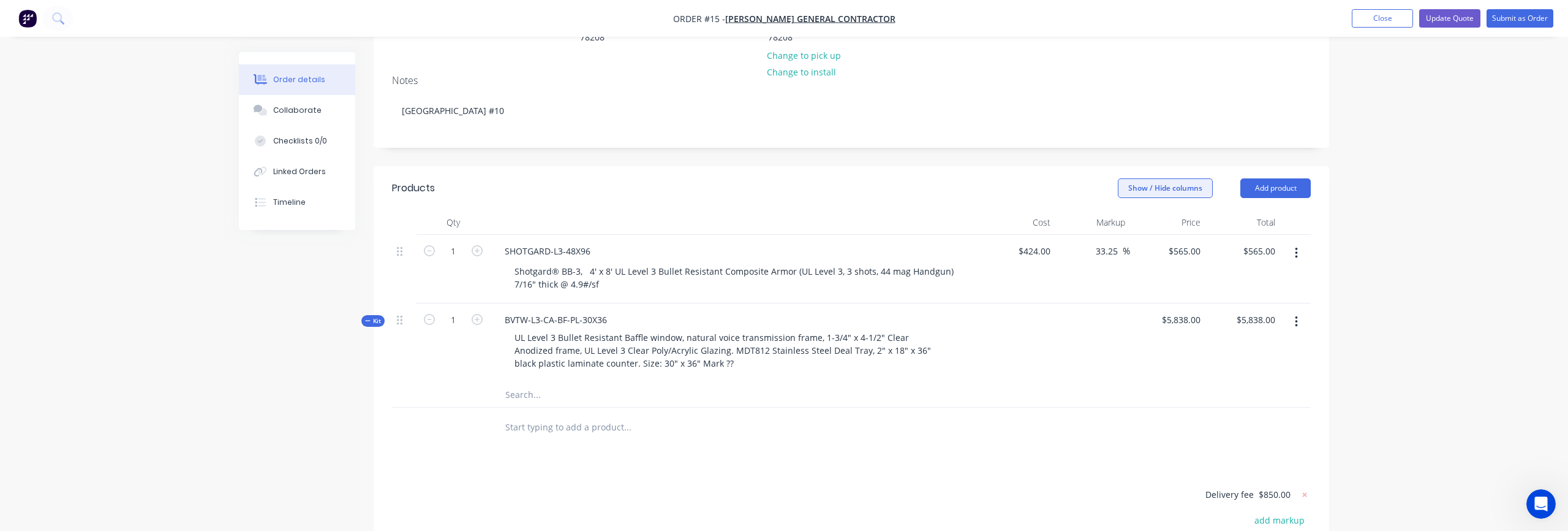
click at [1175, 178] on button "Show / Hide columns" at bounding box center [1165, 188] width 95 height 20
click at [1195, 383] on div at bounding box center [851, 395] width 918 height 25
click at [1298, 311] on button "button" at bounding box center [1296, 322] width 29 height 22
click at [1323, 277] on div "Qty Cost Markup Price Total 1 SHOTGARD-L3-48X96 Shotgard® BB-3, 4' x 8' UL Leve…" at bounding box center [852, 329] width 955 height 237
click at [1294, 247] on icon "button" at bounding box center [1296, 253] width 3 height 11
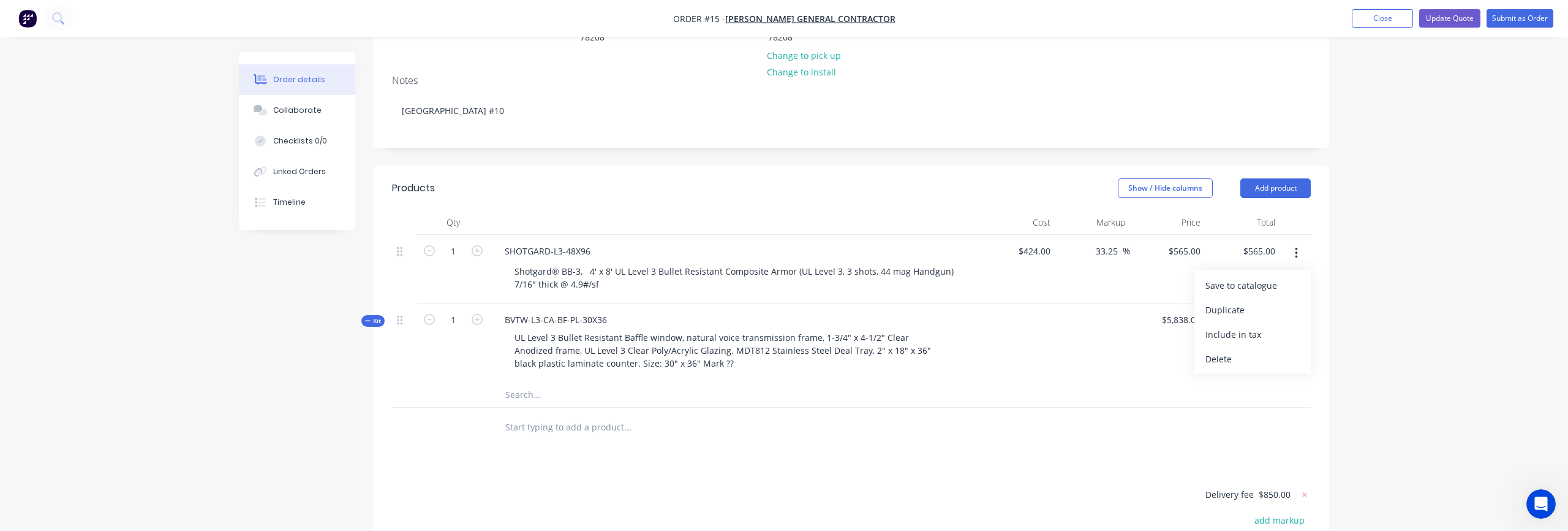
click at [1297, 247] on icon "button" at bounding box center [1296, 253] width 3 height 13
click at [1299, 311] on button "button" at bounding box center [1296, 322] width 29 height 22
click at [1301, 383] on div at bounding box center [851, 395] width 918 height 25
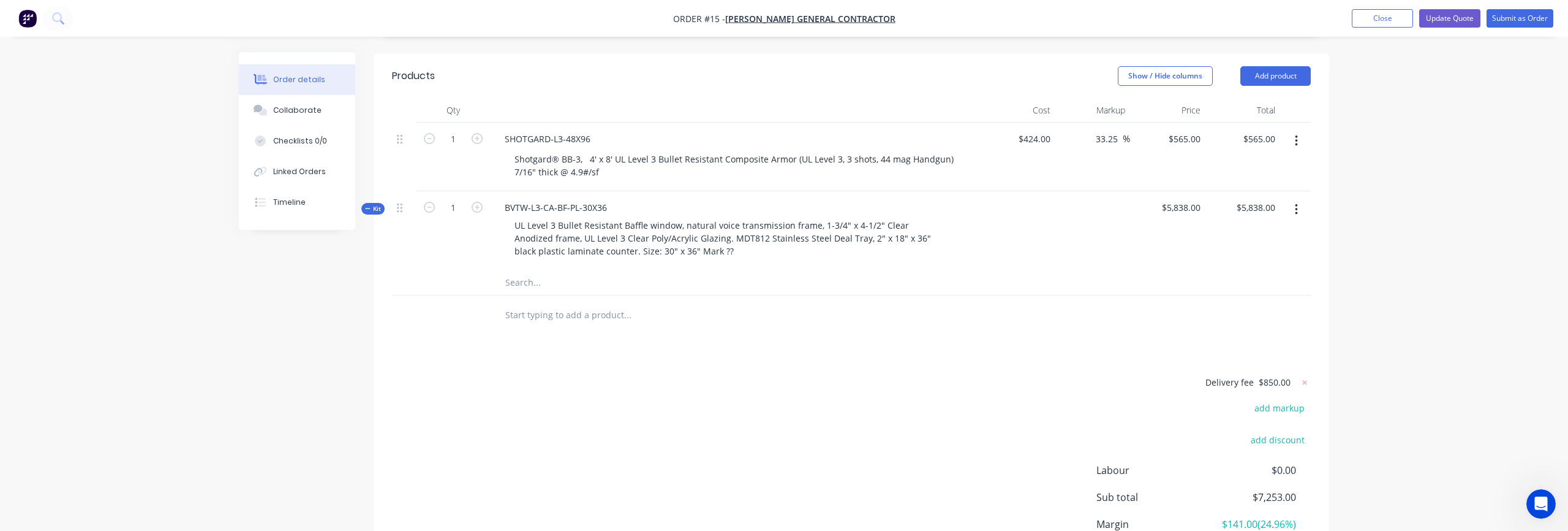
scroll to position [417, 0]
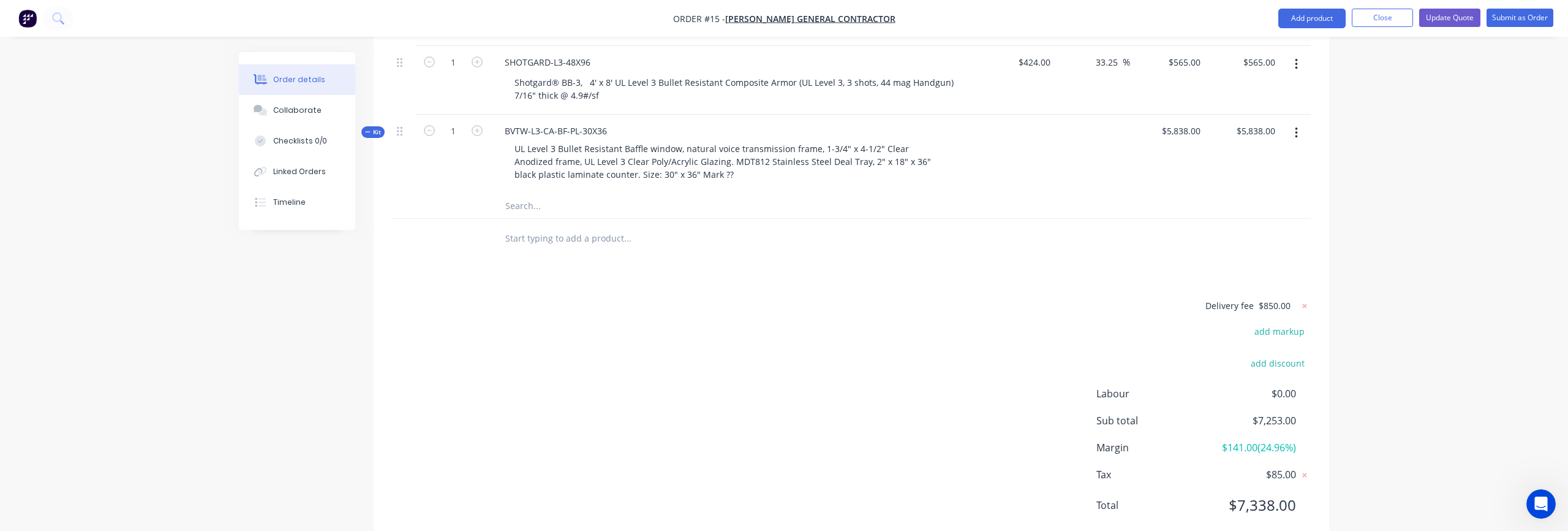
click at [1236, 467] on span "$85.00" at bounding box center [1251, 474] width 91 height 15
click at [1108, 467] on span "Tax" at bounding box center [1150, 474] width 109 height 15
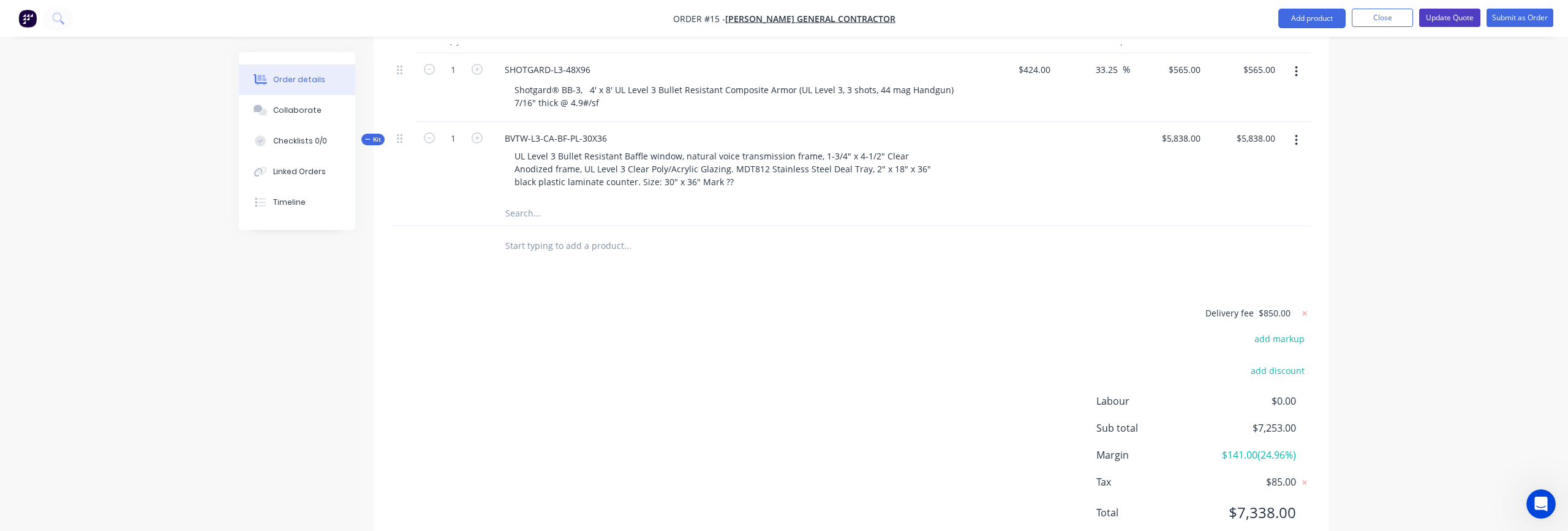
click at [1466, 19] on button "Update Quote" at bounding box center [1450, 17] width 61 height 18
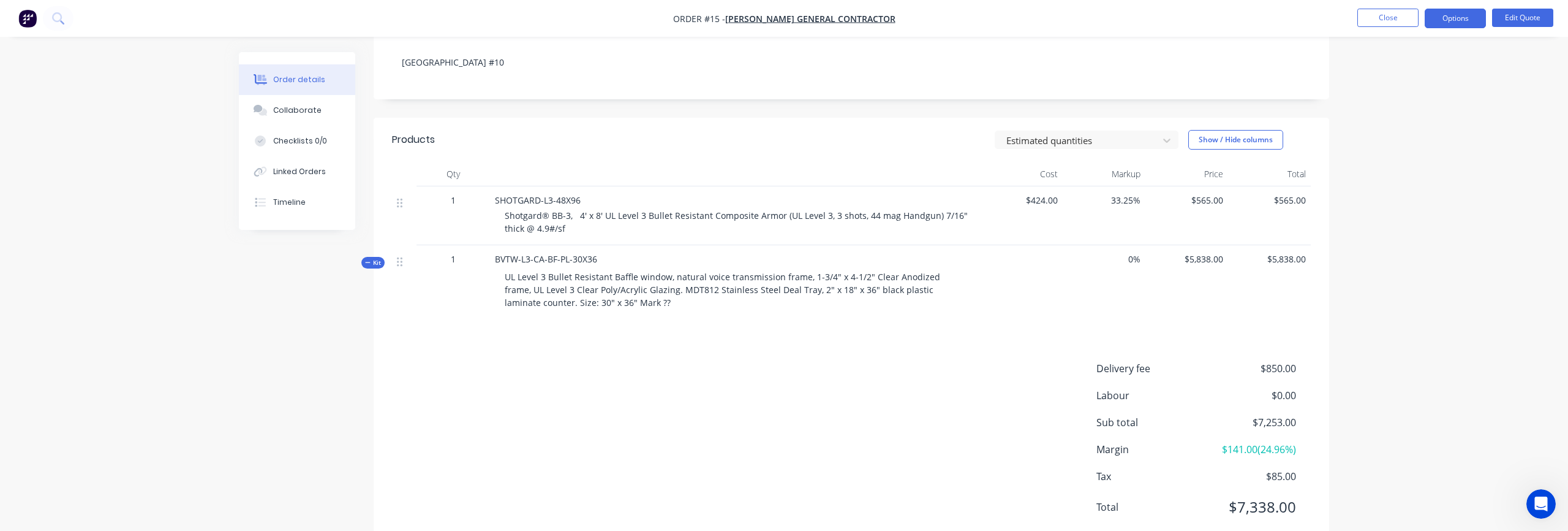
scroll to position [259, 0]
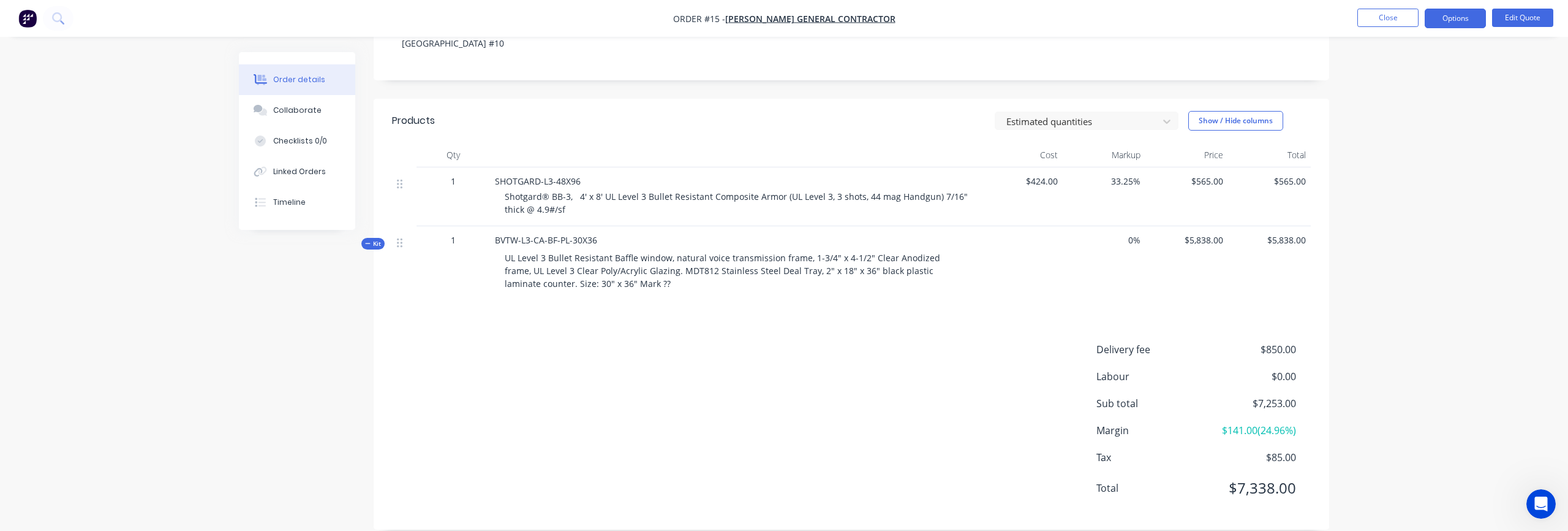
click at [1273, 450] on span "$85.00" at bounding box center [1251, 457] width 91 height 15
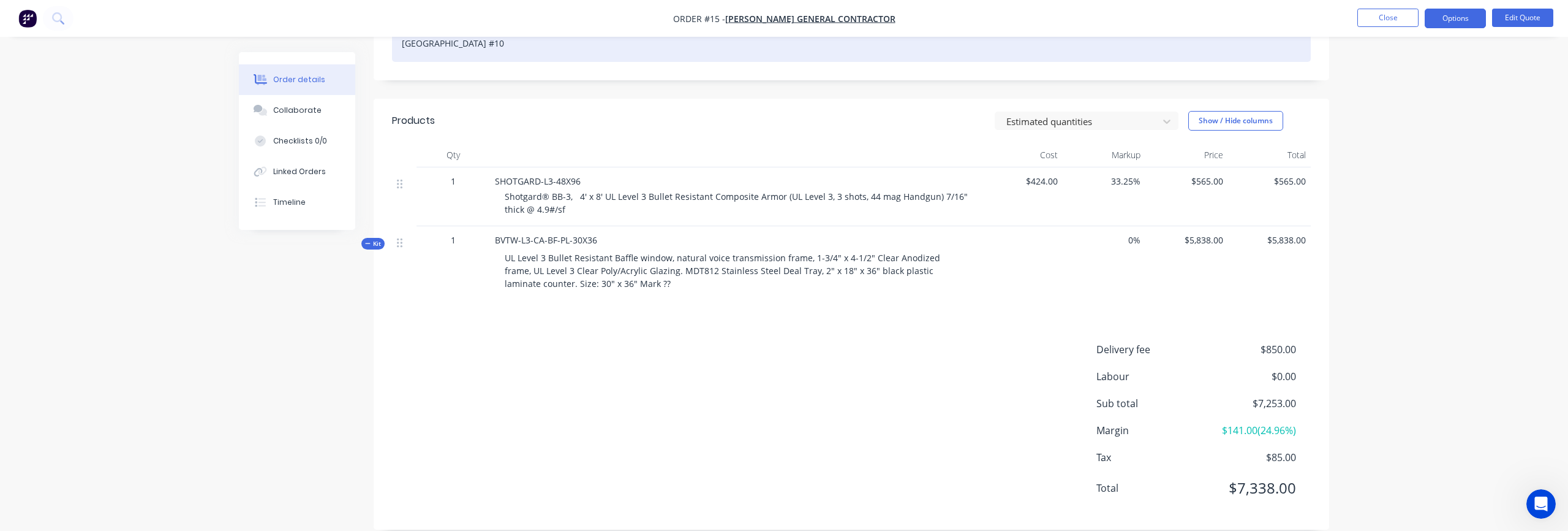
scroll to position [0, 0]
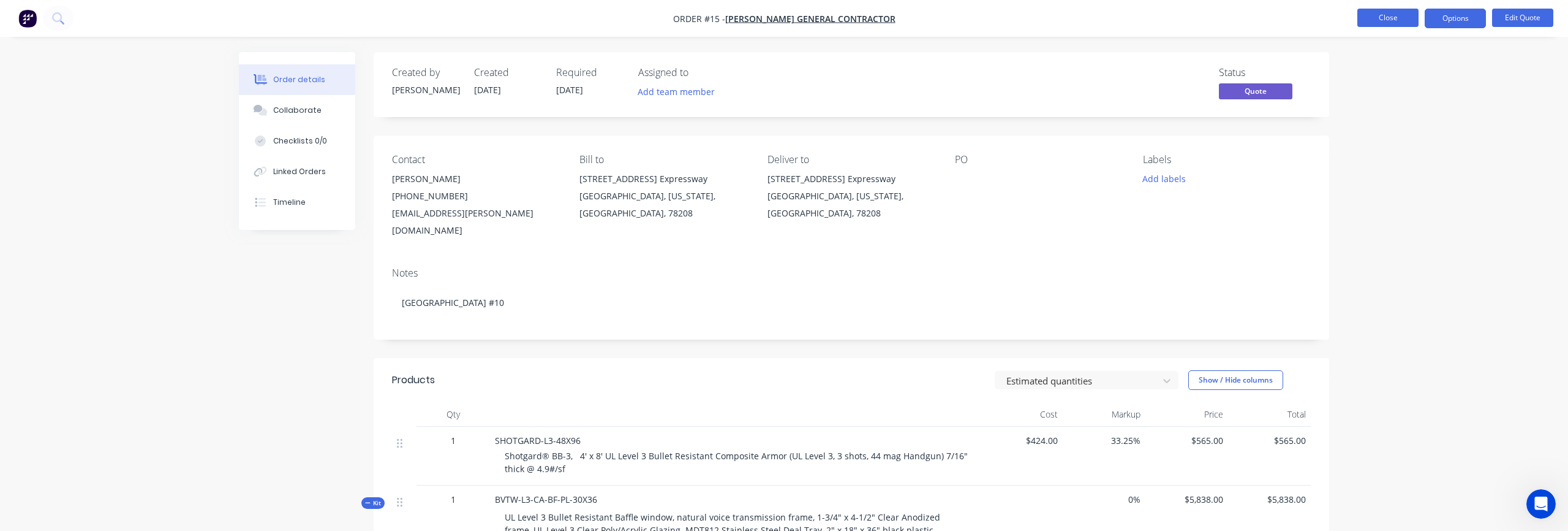
click at [1381, 15] on button "Close" at bounding box center [1388, 17] width 61 height 18
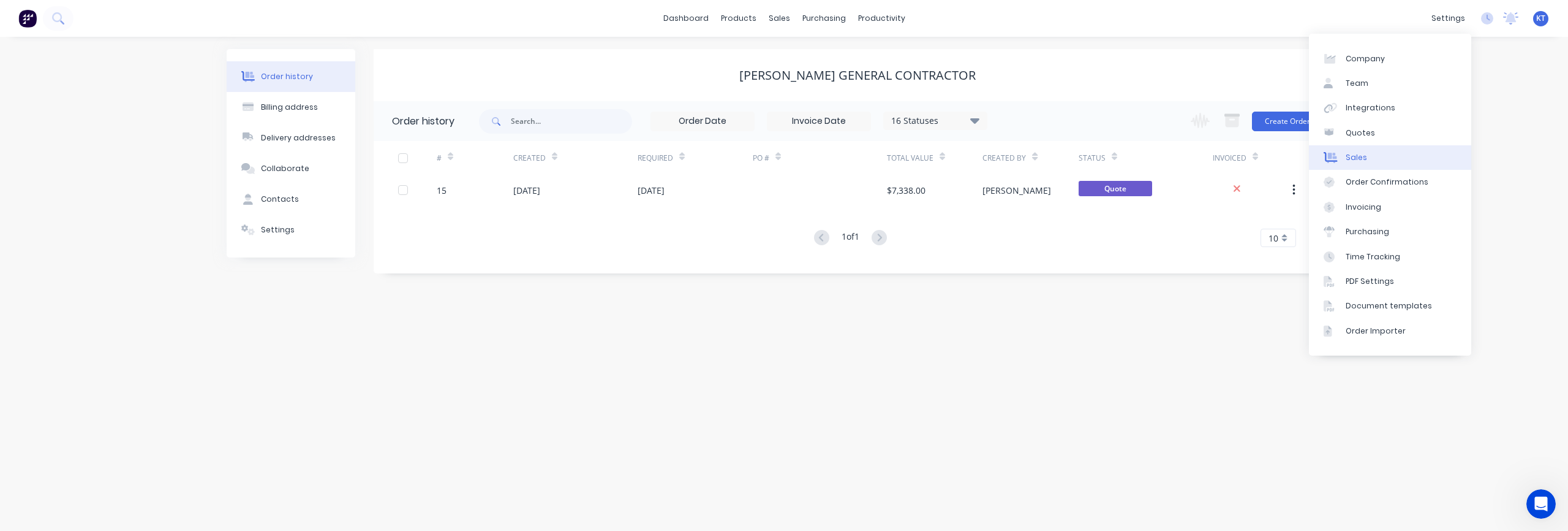
click at [1379, 160] on link "Sales" at bounding box center [1390, 157] width 162 height 24
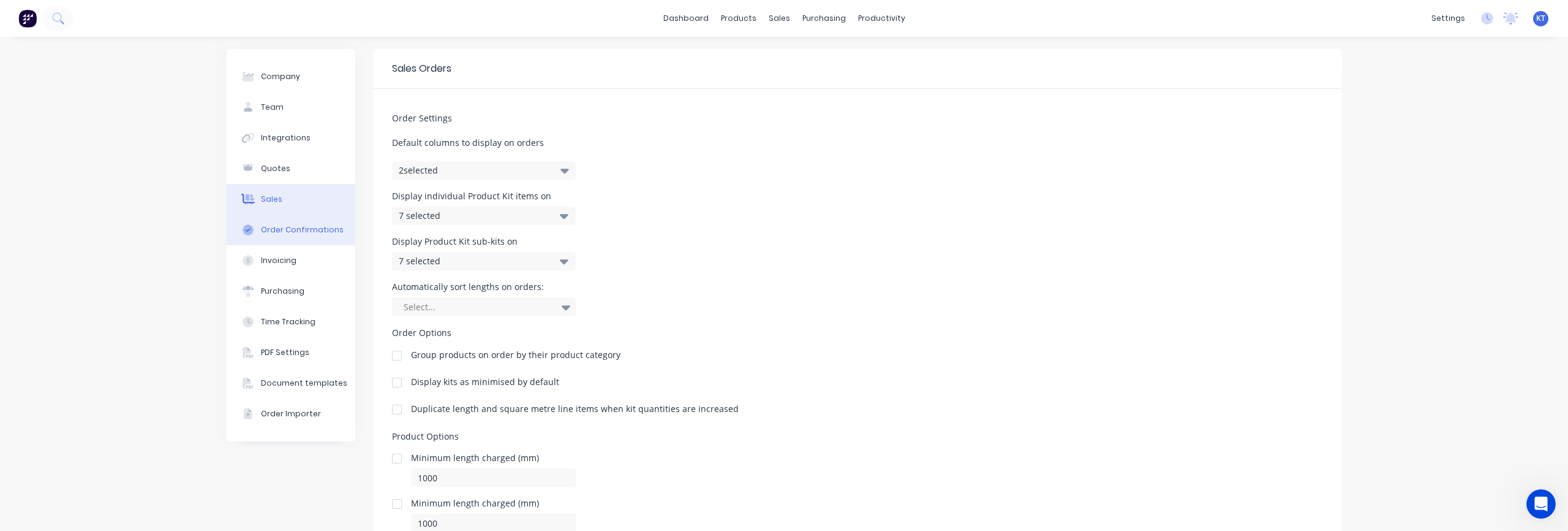
click at [313, 236] on button "Order Confirmations" at bounding box center [290, 230] width 129 height 31
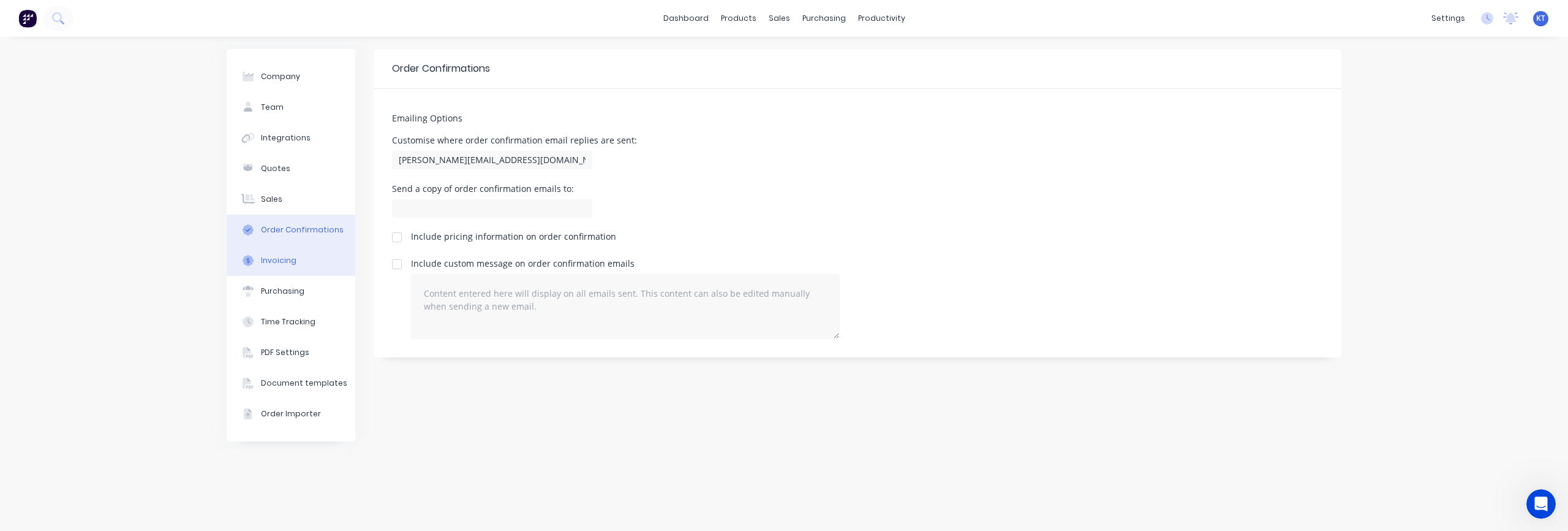
click at [288, 261] on div "Invoicing" at bounding box center [279, 261] width 36 height 11
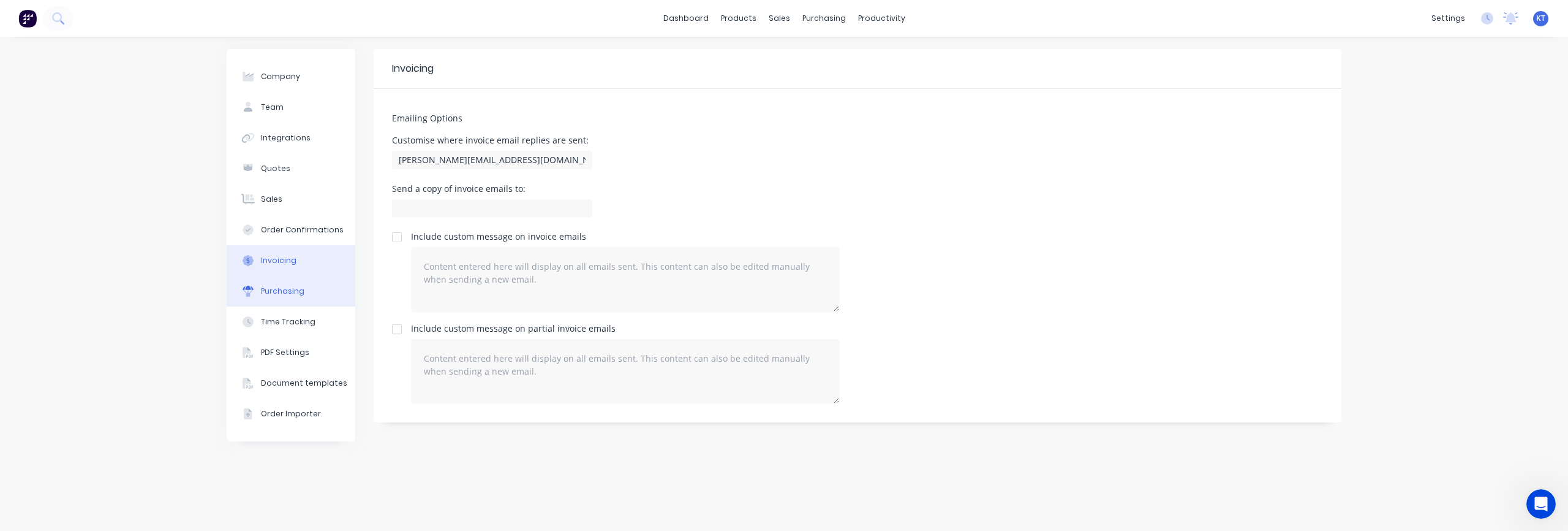
click at [297, 297] on button "Purchasing" at bounding box center [290, 291] width 129 height 31
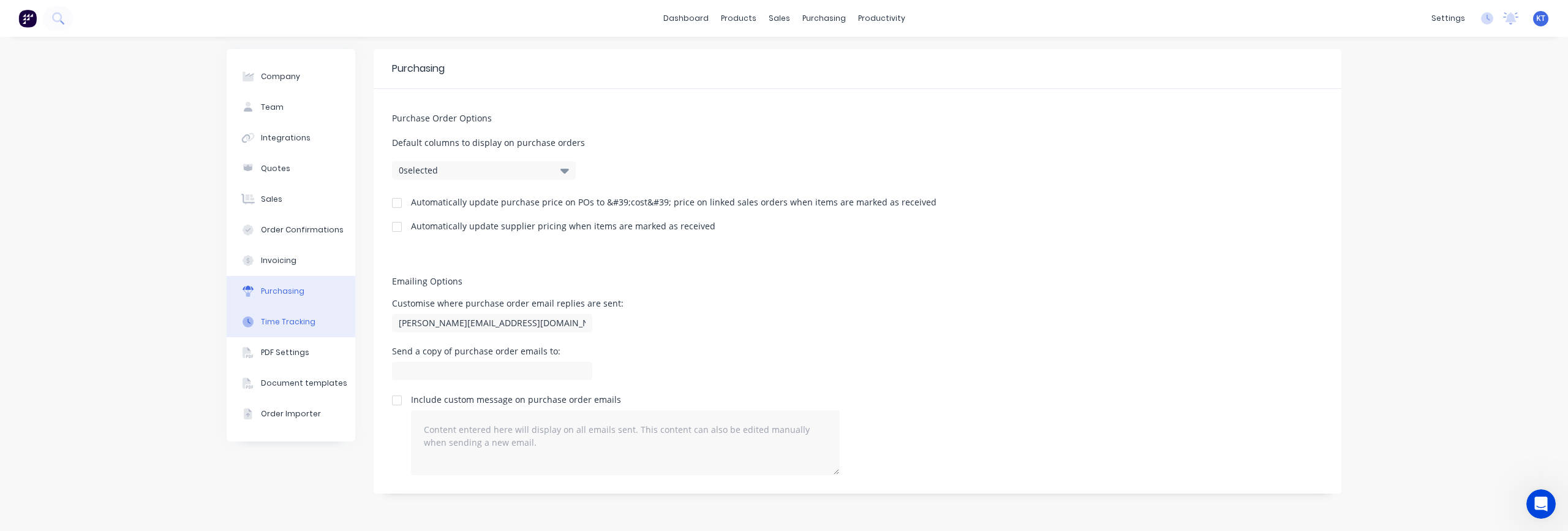
click at [291, 328] on button "Time Tracking" at bounding box center [290, 322] width 129 height 31
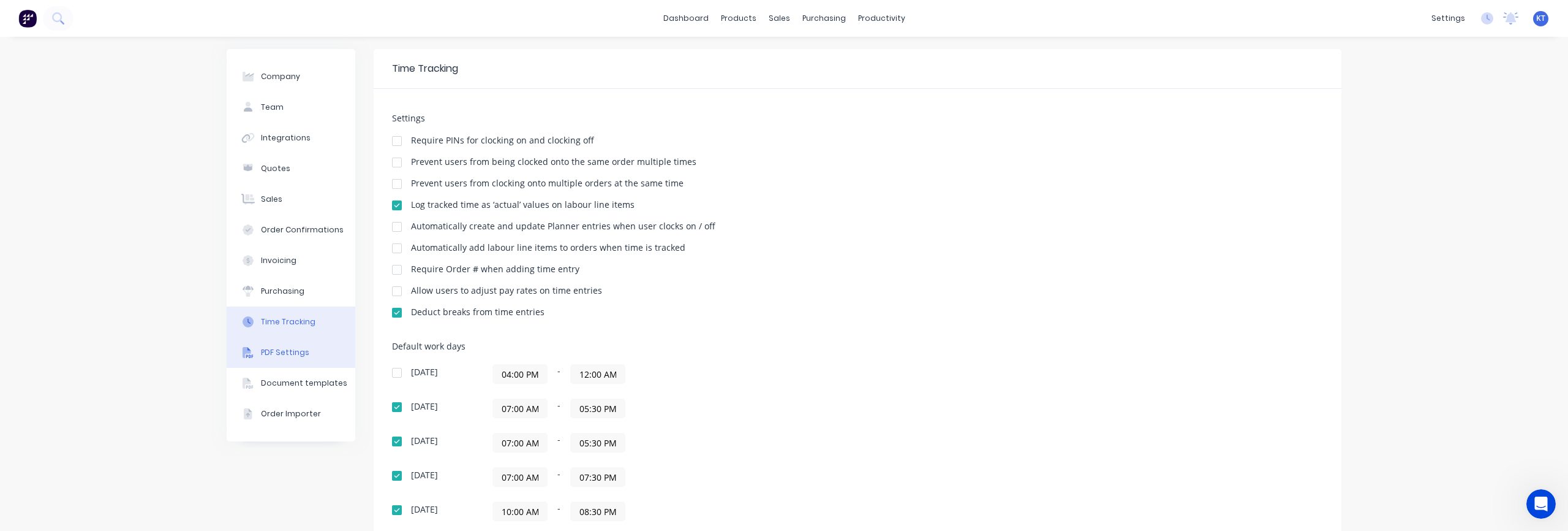
click at [289, 353] on div "PDF Settings" at bounding box center [285, 353] width 48 height 11
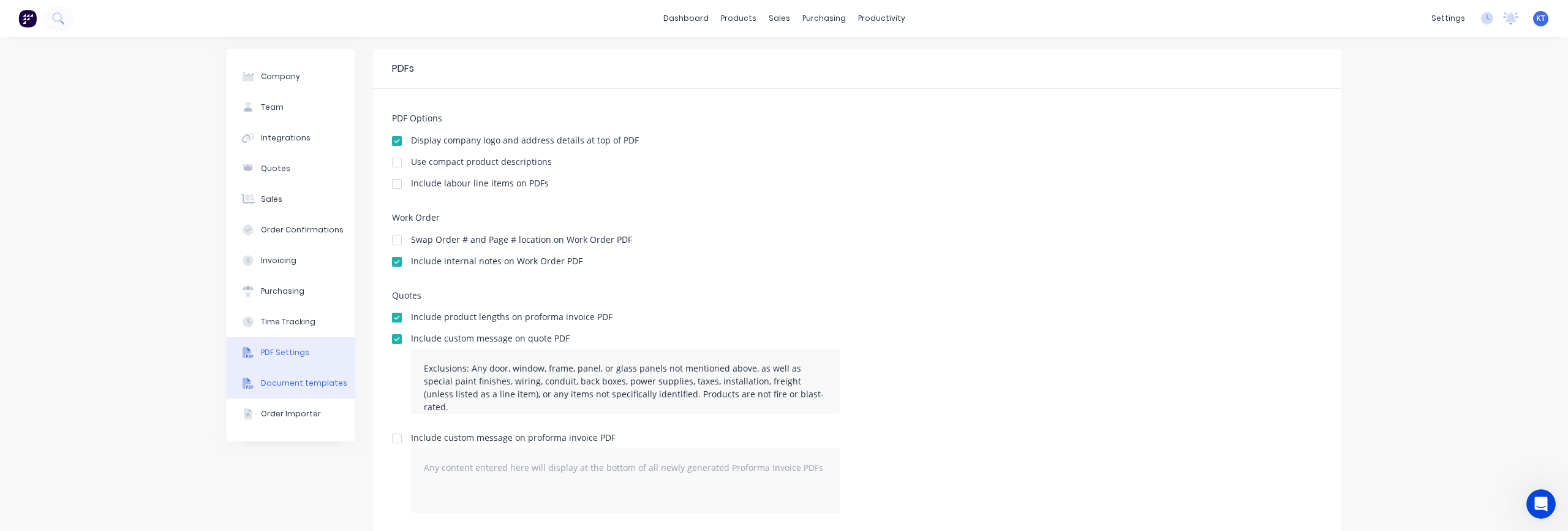
click at [289, 390] on button "Document templates" at bounding box center [290, 383] width 129 height 31
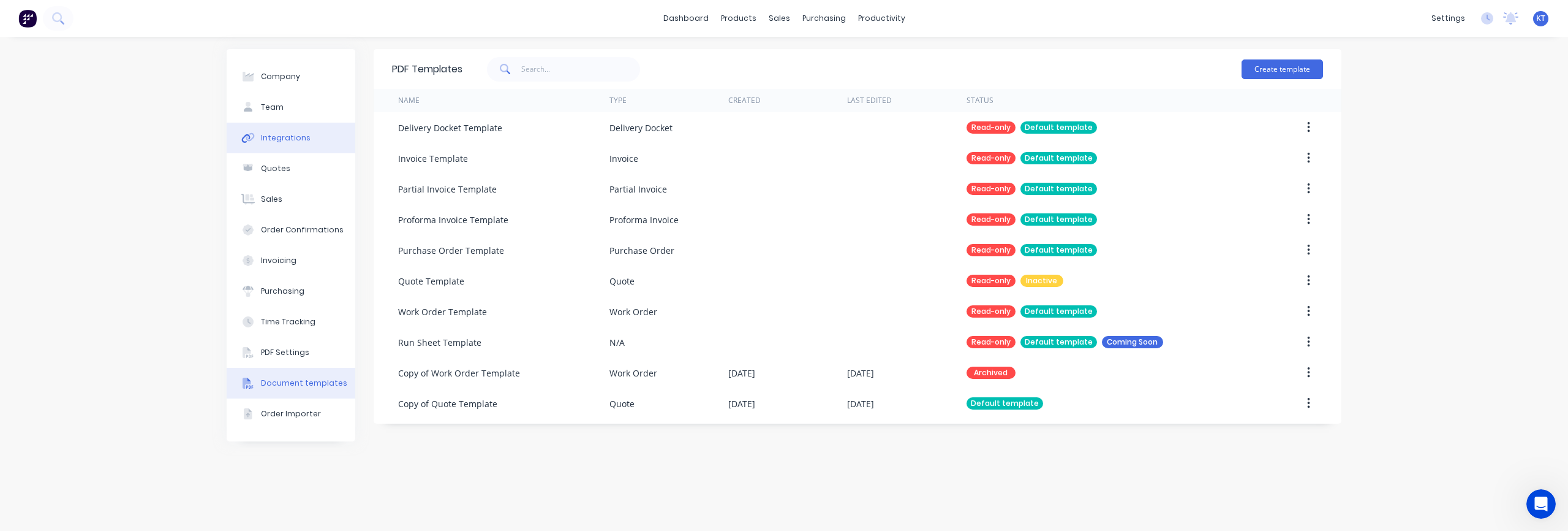
click at [281, 140] on div "Integrations" at bounding box center [285, 138] width 49 height 11
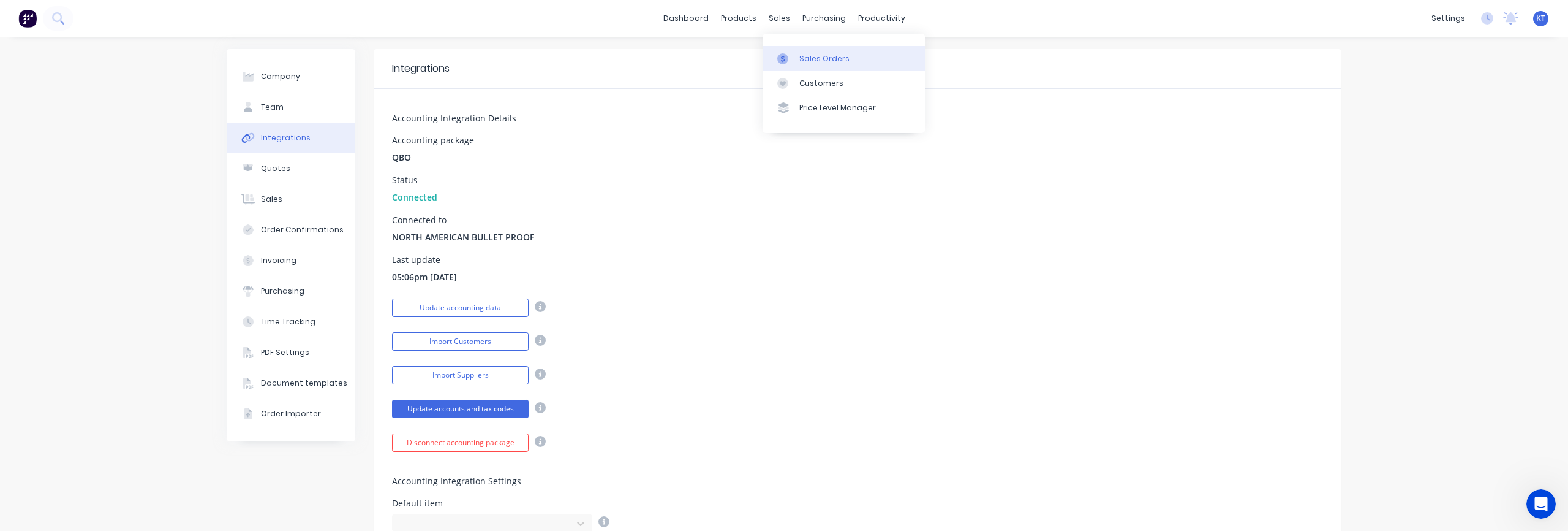
click at [800, 57] on div "Sales Orders" at bounding box center [824, 59] width 50 height 11
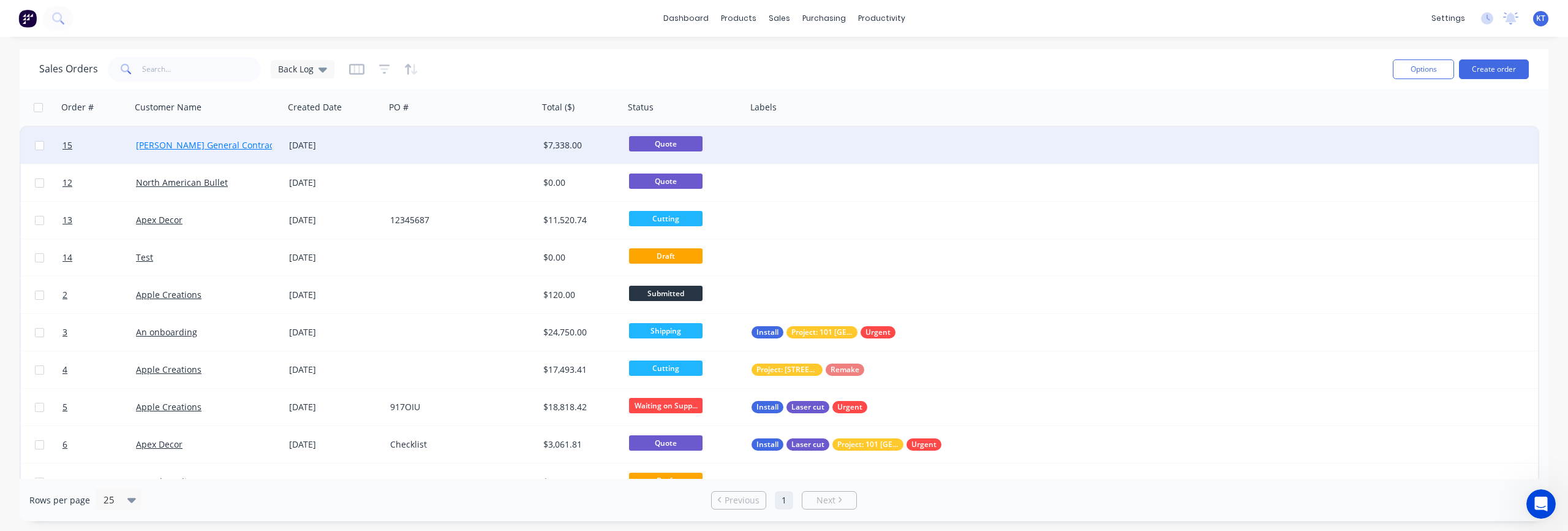
click at [221, 147] on link "Nunnelly General Contractor" at bounding box center [210, 145] width 150 height 12
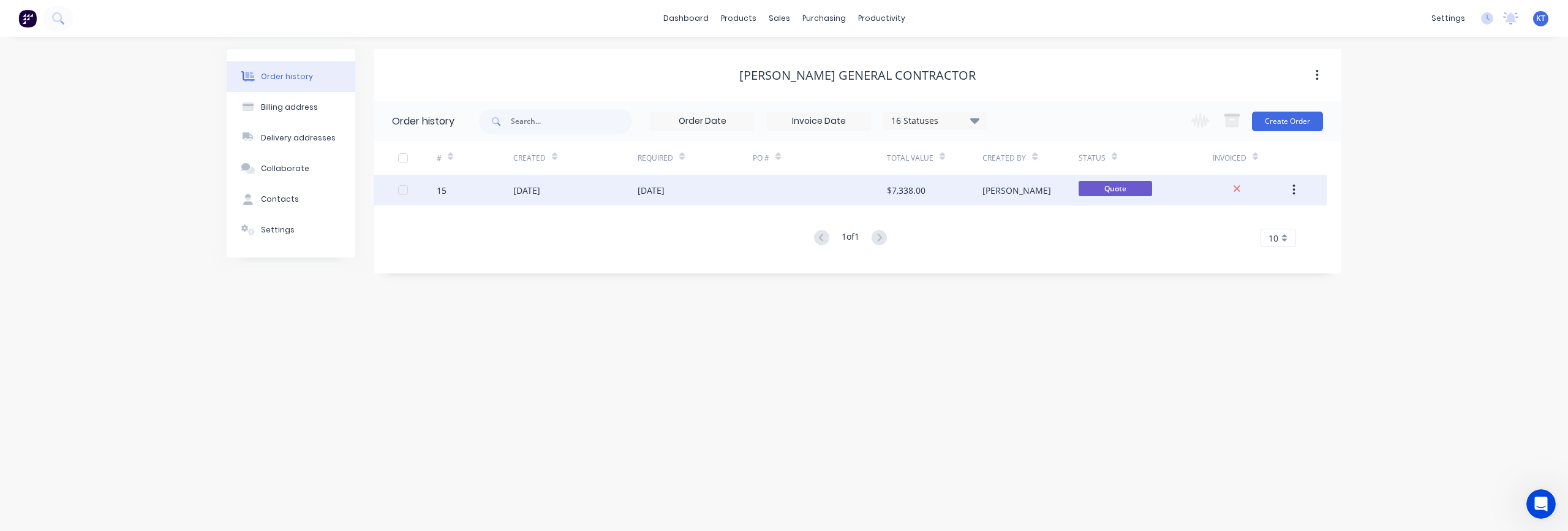
click at [1290, 192] on button "button" at bounding box center [1293, 190] width 29 height 22
click at [778, 190] on div at bounding box center [820, 190] width 134 height 31
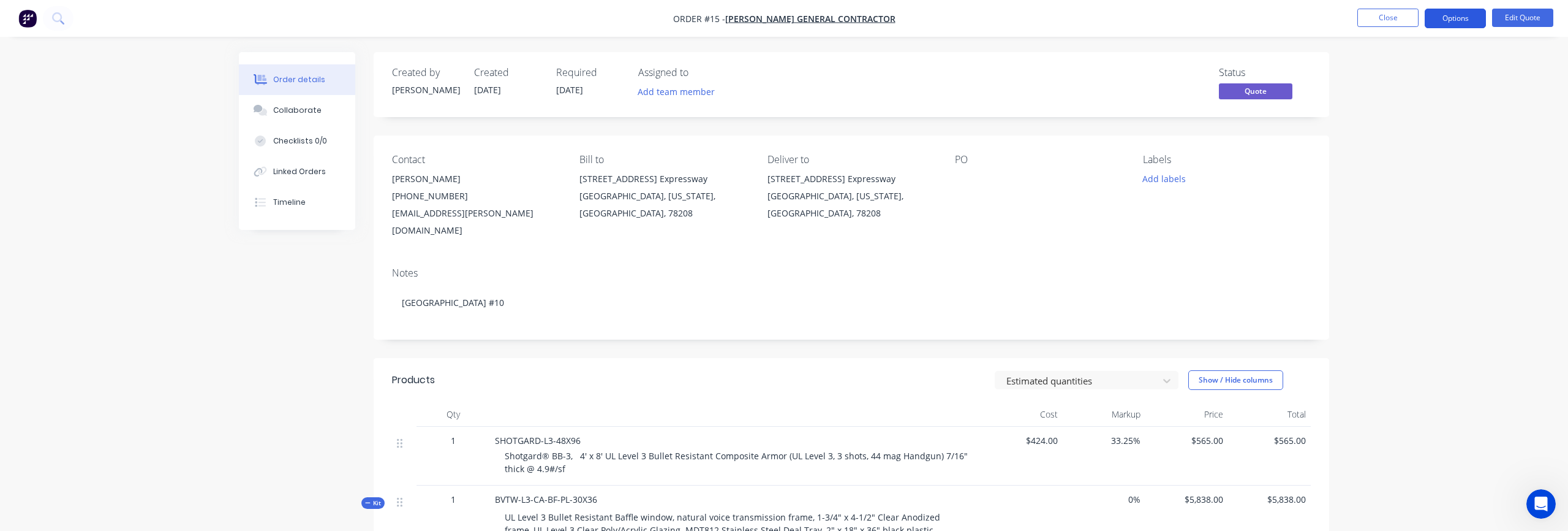
click at [1457, 23] on button "Options" at bounding box center [1455, 18] width 61 height 20
click at [1393, 84] on button "Quote" at bounding box center [1418, 74] width 135 height 24
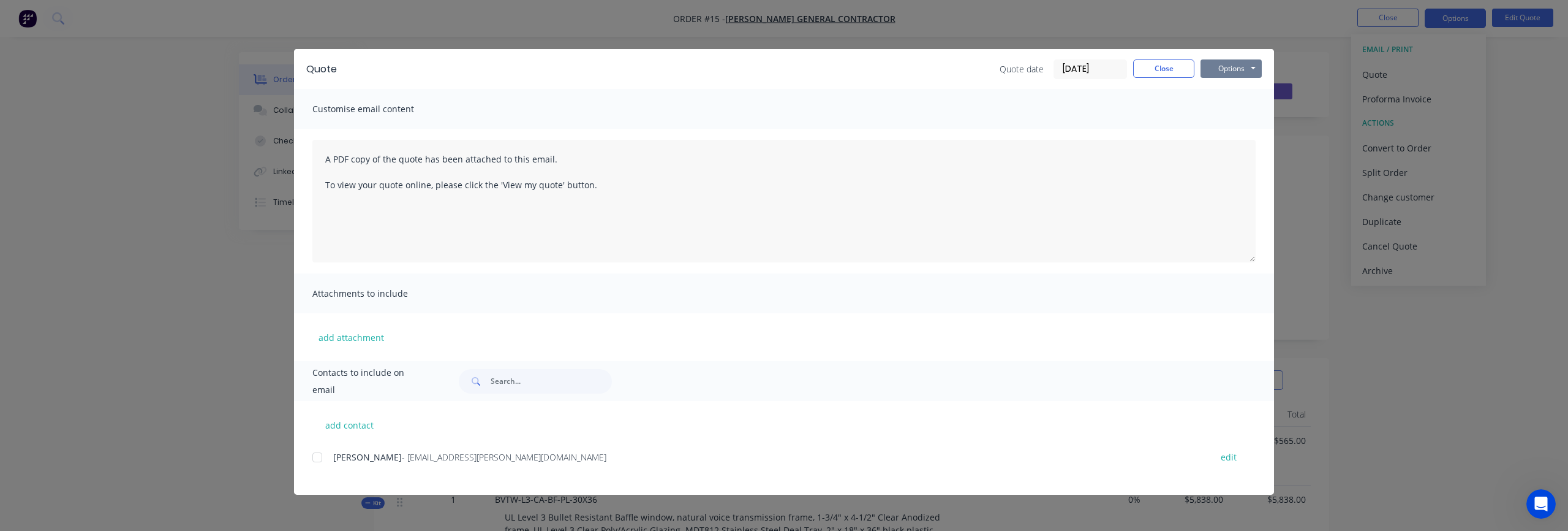
click at [1229, 65] on button "Options" at bounding box center [1231, 68] width 61 height 18
click at [1224, 86] on button "Preview" at bounding box center [1239, 90] width 79 height 20
click at [1177, 73] on button "Close" at bounding box center [1163, 68] width 61 height 18
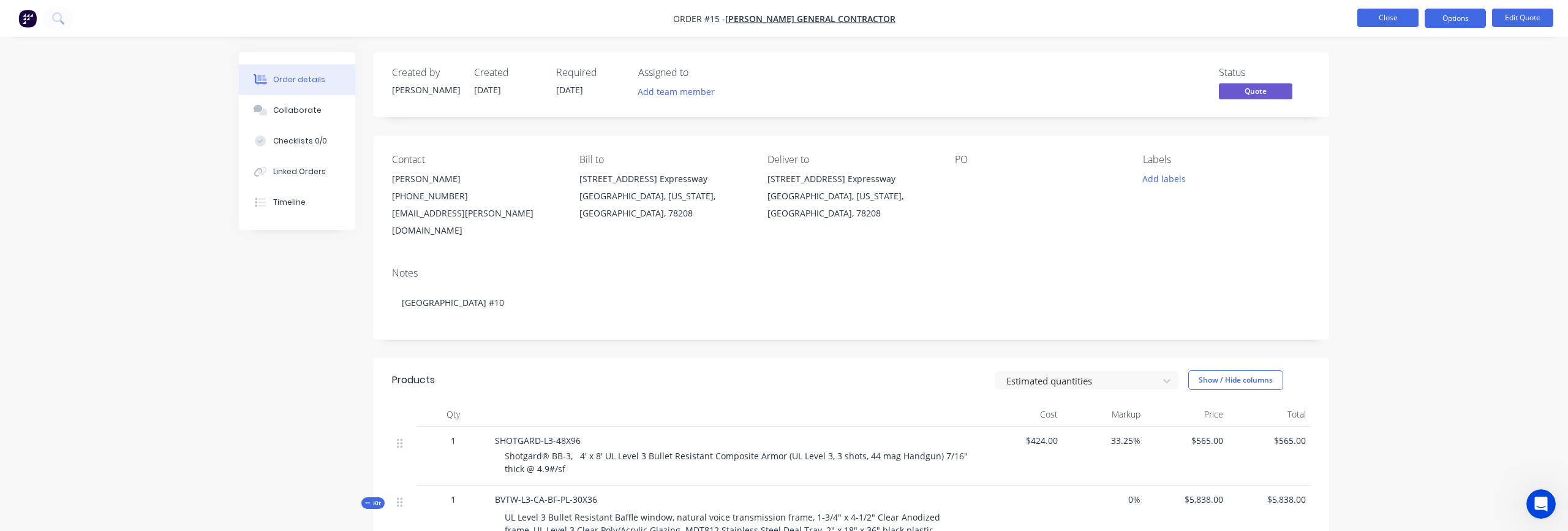
click at [1412, 23] on button "Close" at bounding box center [1388, 17] width 61 height 18
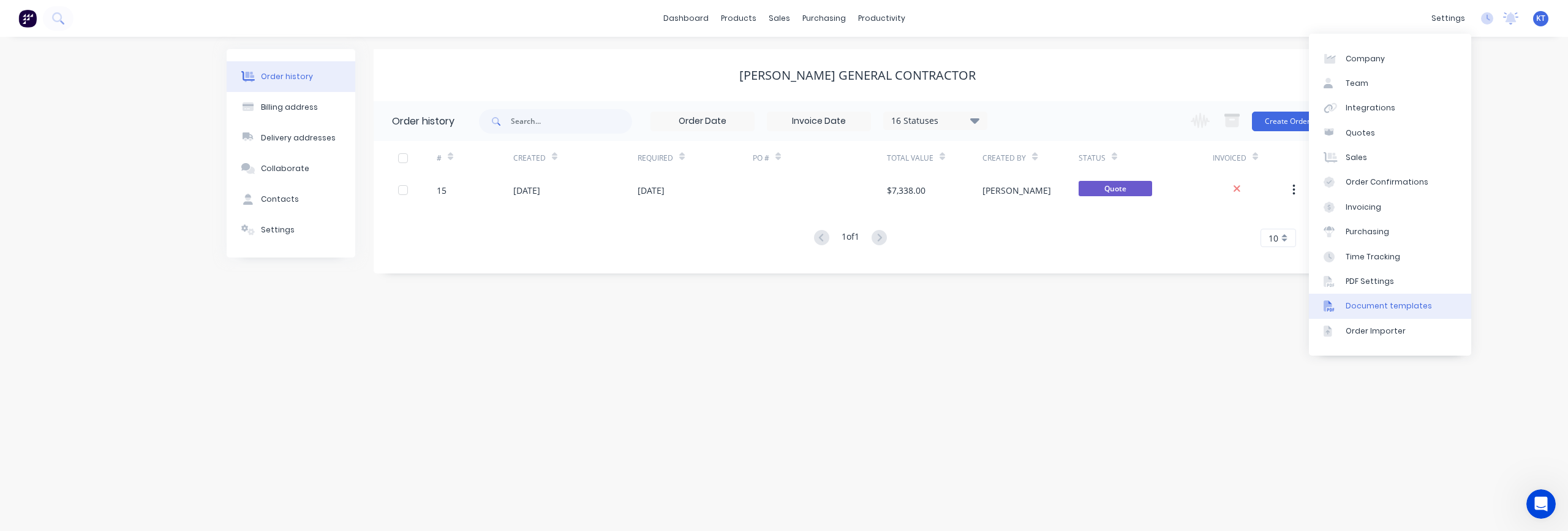
click at [1386, 303] on div "Document templates" at bounding box center [1388, 306] width 86 height 11
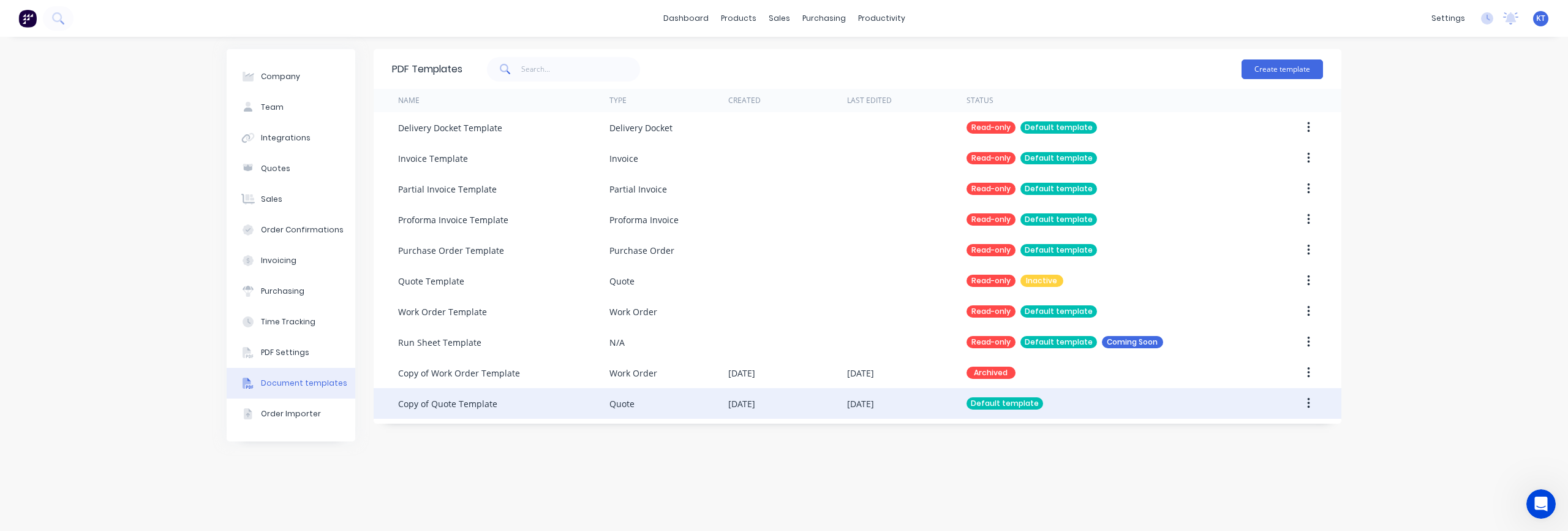
click at [480, 401] on div "Copy of Quote Template" at bounding box center [448, 403] width 99 height 13
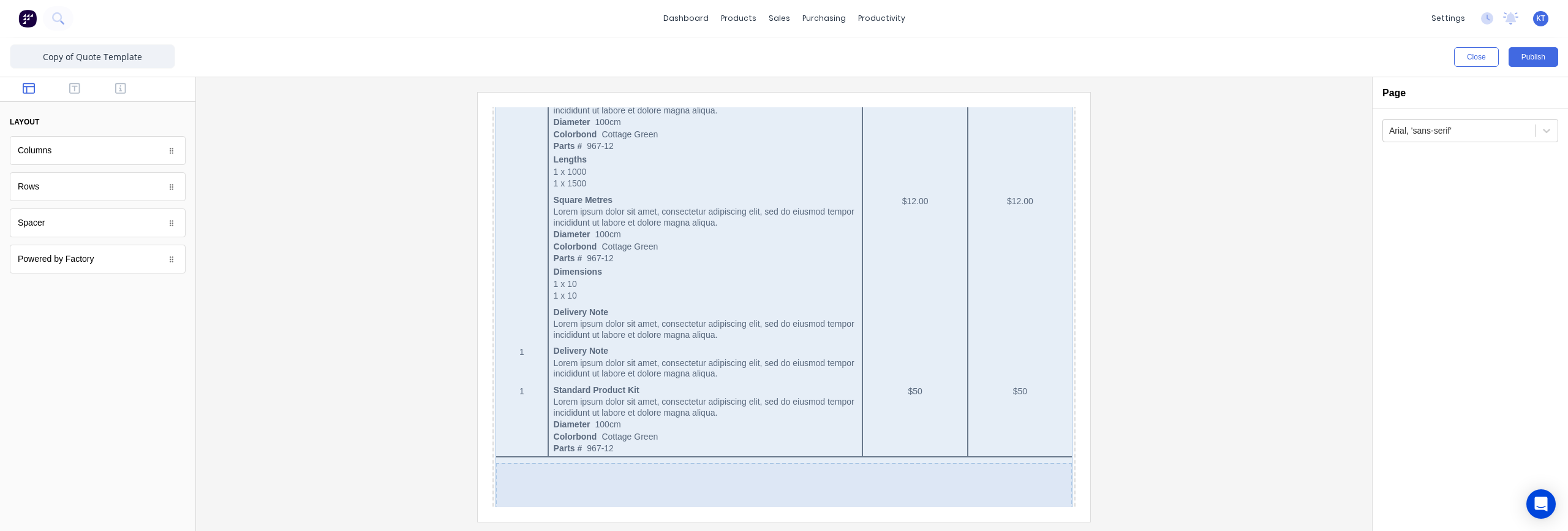
scroll to position [838, 0]
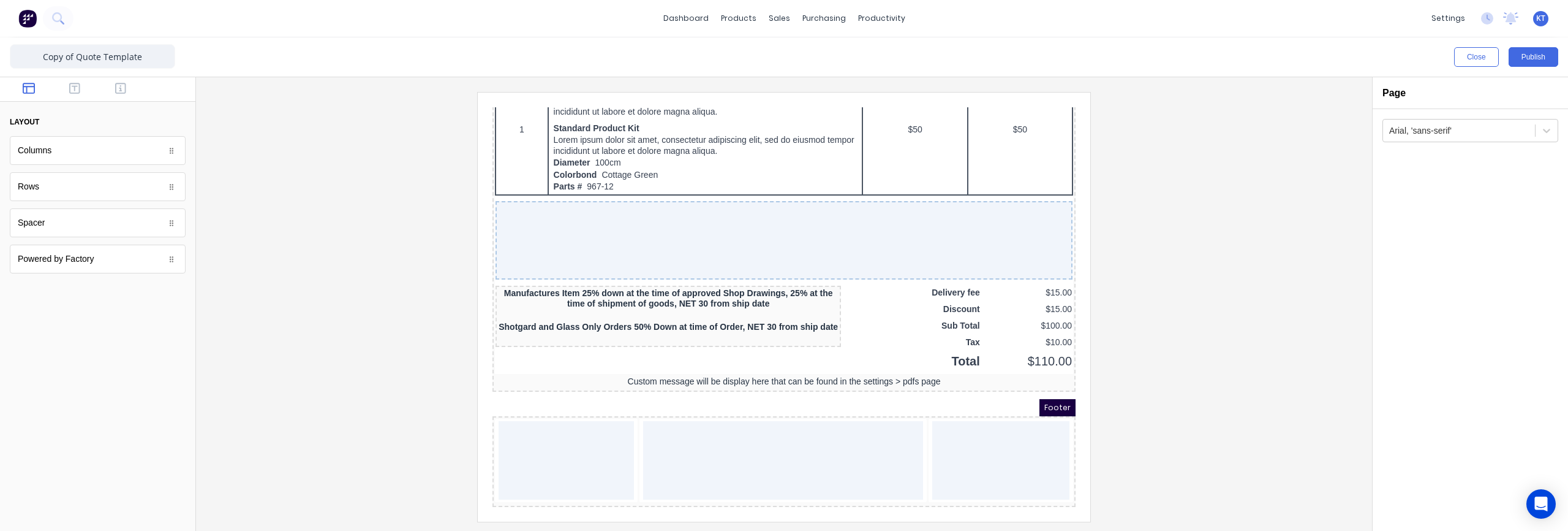
click at [1263, 405] on div at bounding box center [784, 307] width 1157 height 429
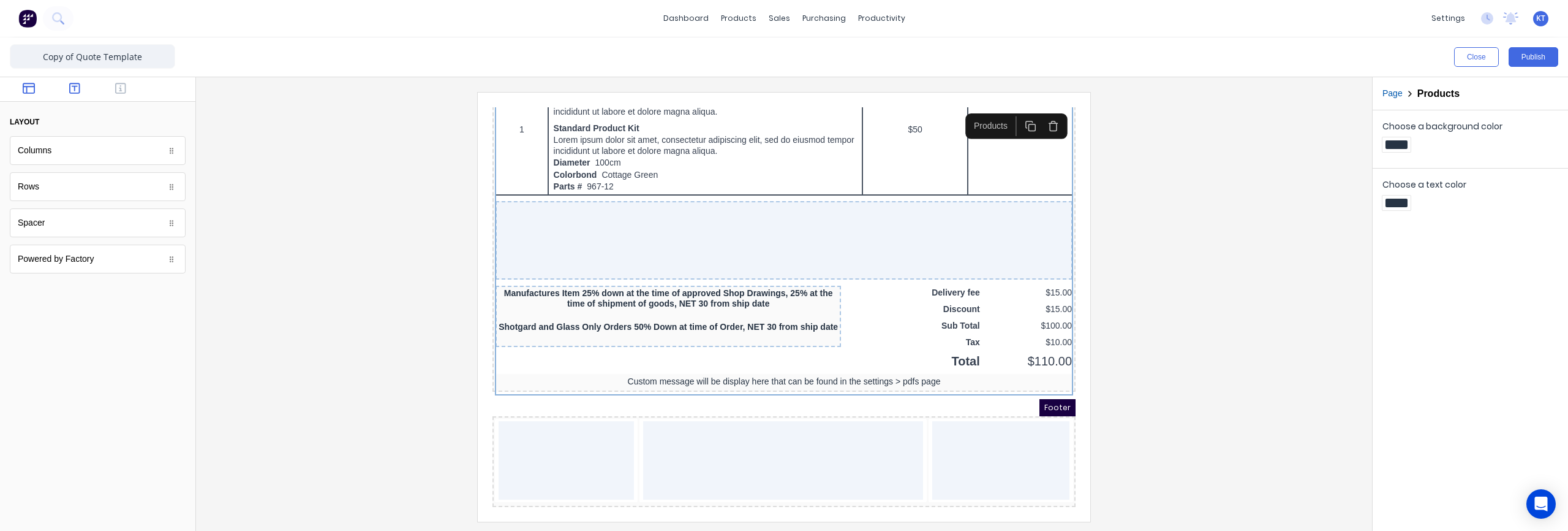
click at [78, 94] on icon "button" at bounding box center [75, 88] width 11 height 13
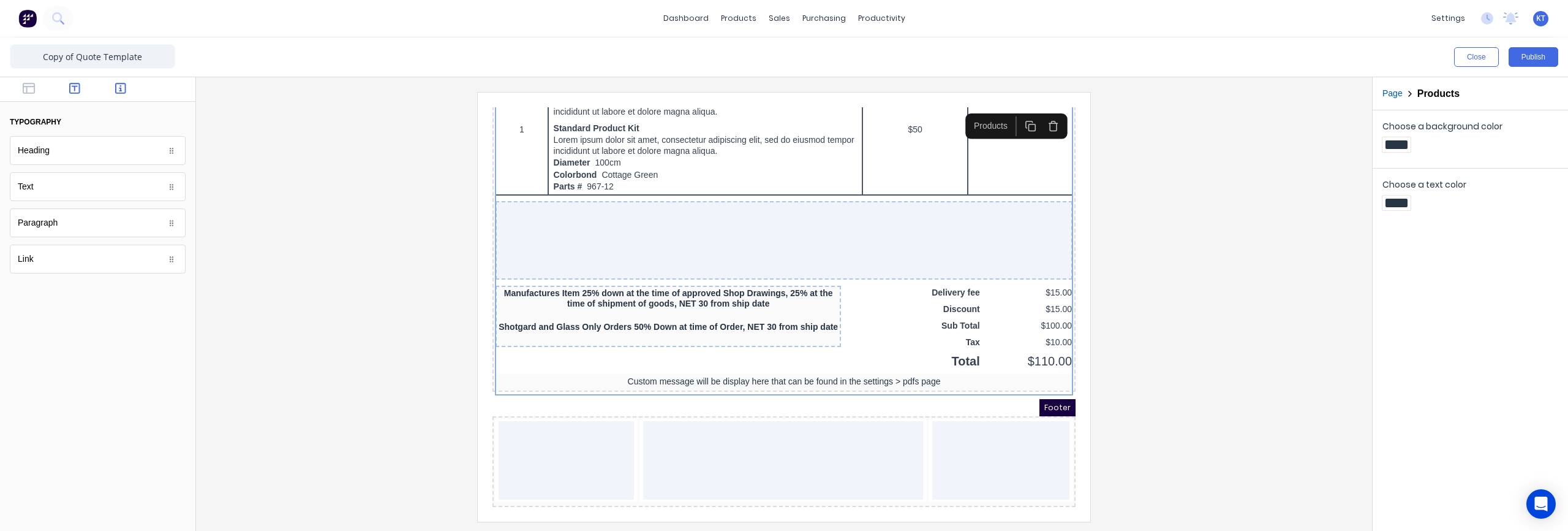
click at [118, 89] on icon "button" at bounding box center [120, 88] width 11 height 13
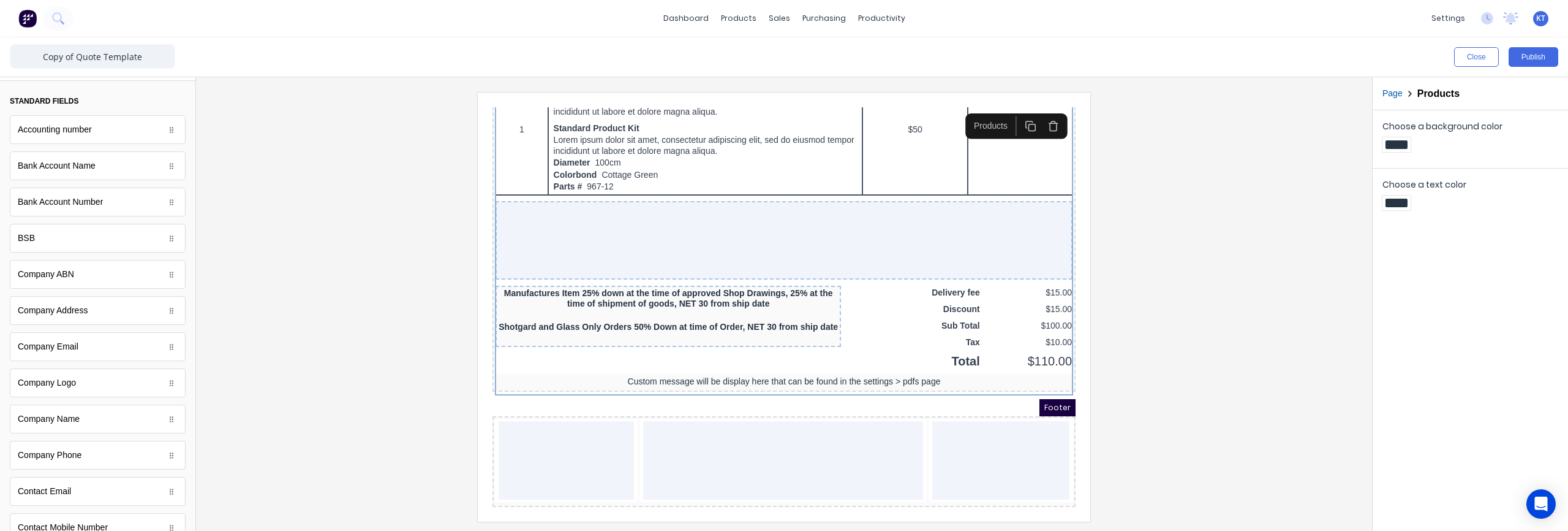
scroll to position [0, 0]
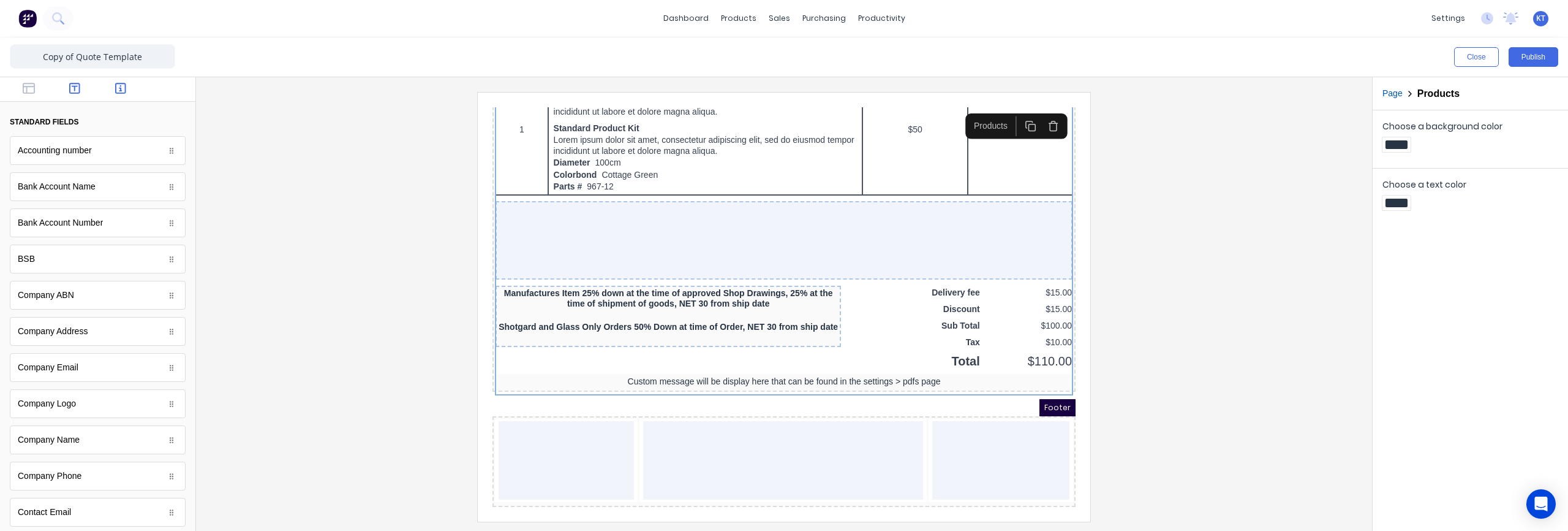
click at [77, 92] on icon "button" at bounding box center [75, 88] width 11 height 13
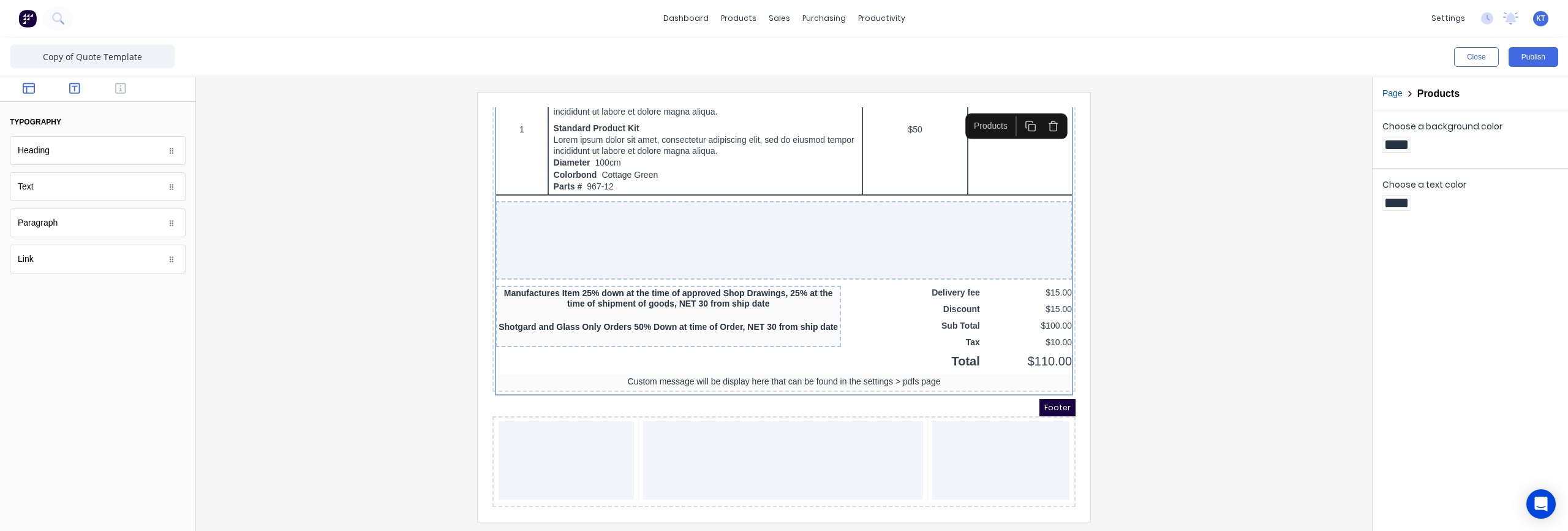
click at [26, 85] on icon "button" at bounding box center [29, 88] width 13 height 13
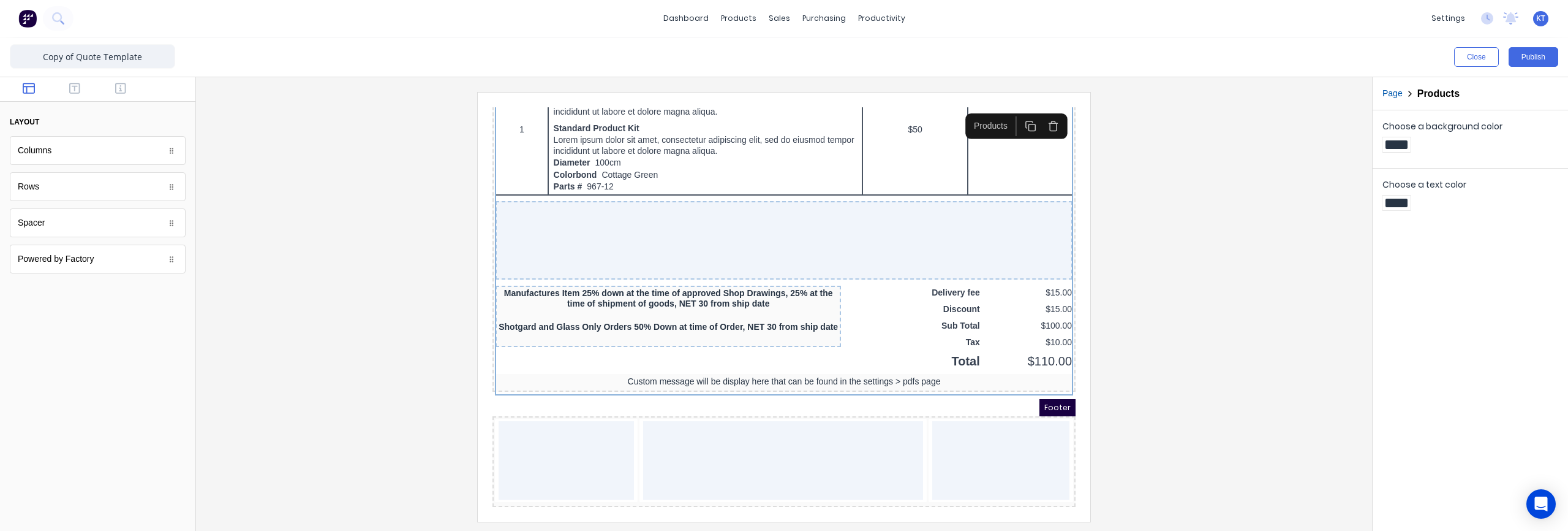
click at [1280, 277] on div at bounding box center [784, 307] width 1157 height 429
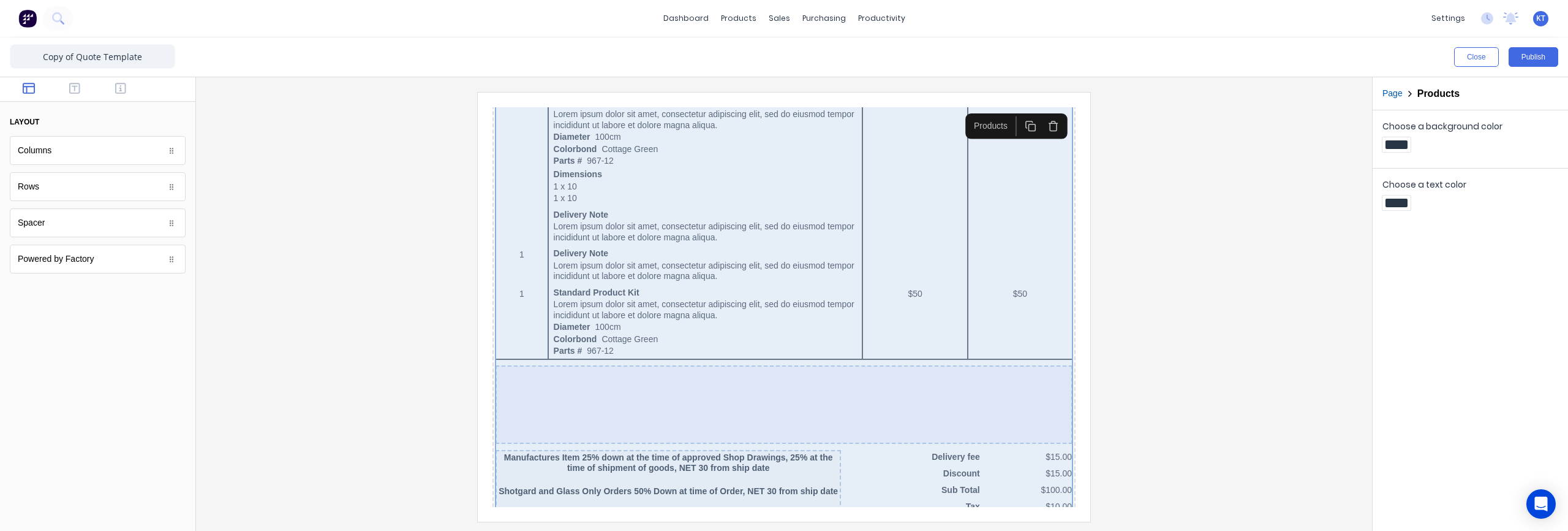
scroll to position [838, 0]
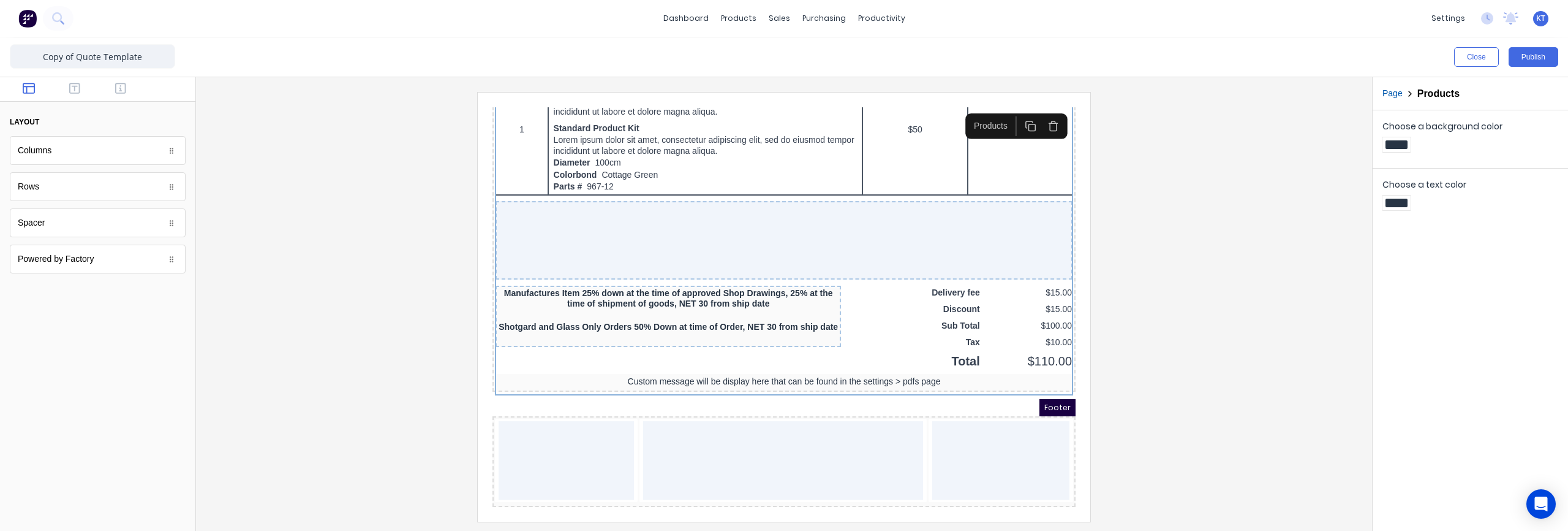
click at [1276, 384] on div at bounding box center [784, 307] width 1157 height 429
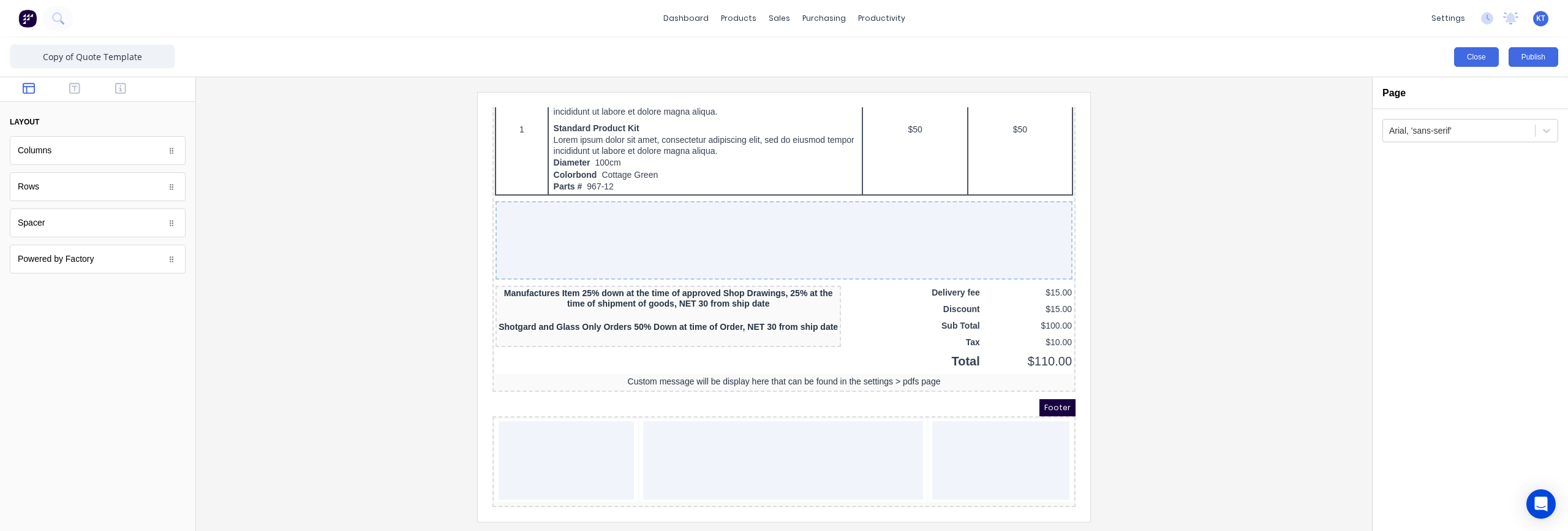
click at [1466, 62] on button "Close" at bounding box center [1476, 57] width 45 height 20
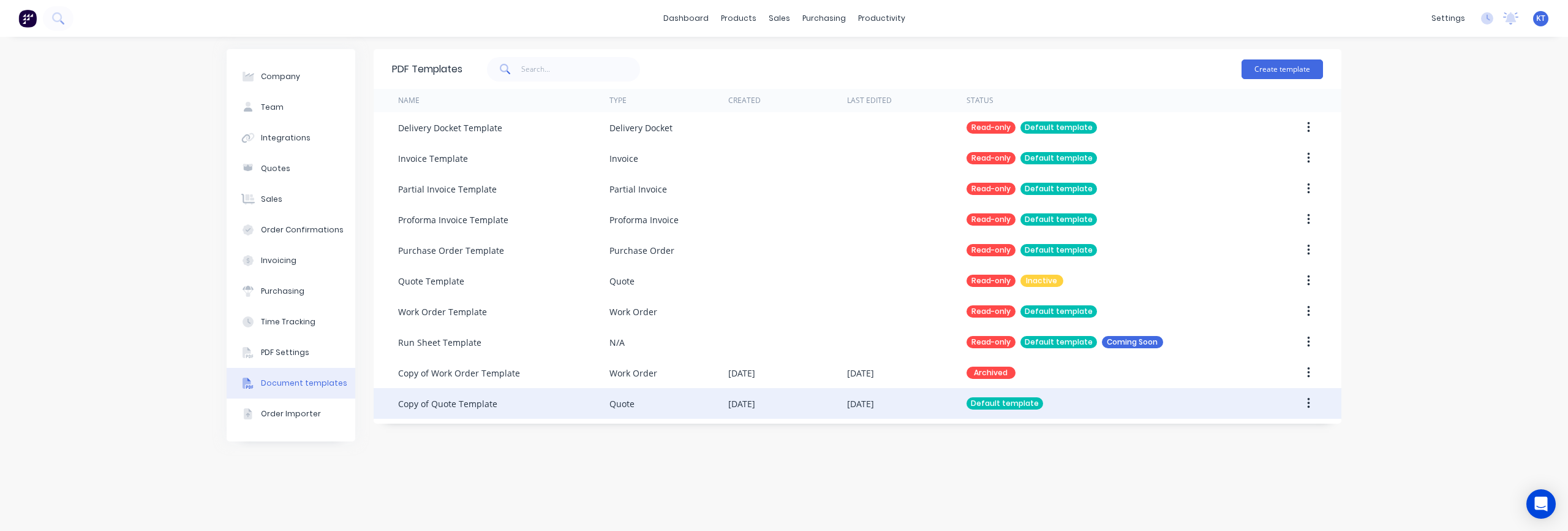
click at [749, 406] on div "[DATE]" at bounding box center [742, 403] width 27 height 13
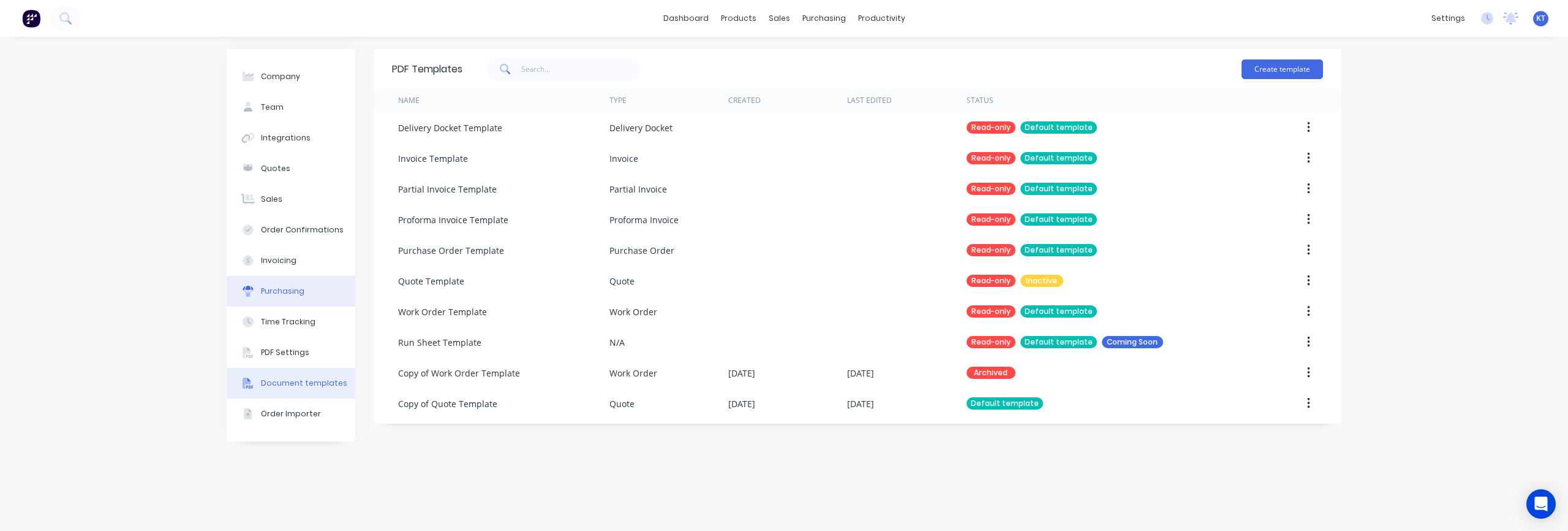
click at [272, 295] on div "Purchasing" at bounding box center [283, 291] width 43 height 11
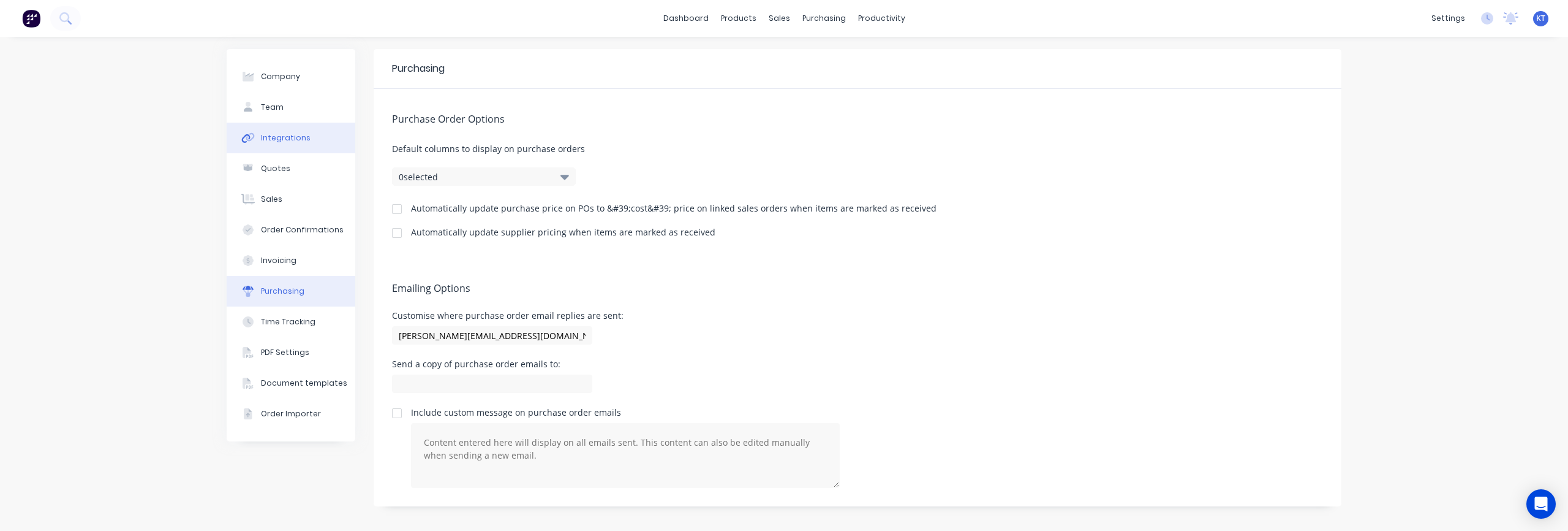
click at [279, 134] on div "Integrations" at bounding box center [285, 138] width 49 height 11
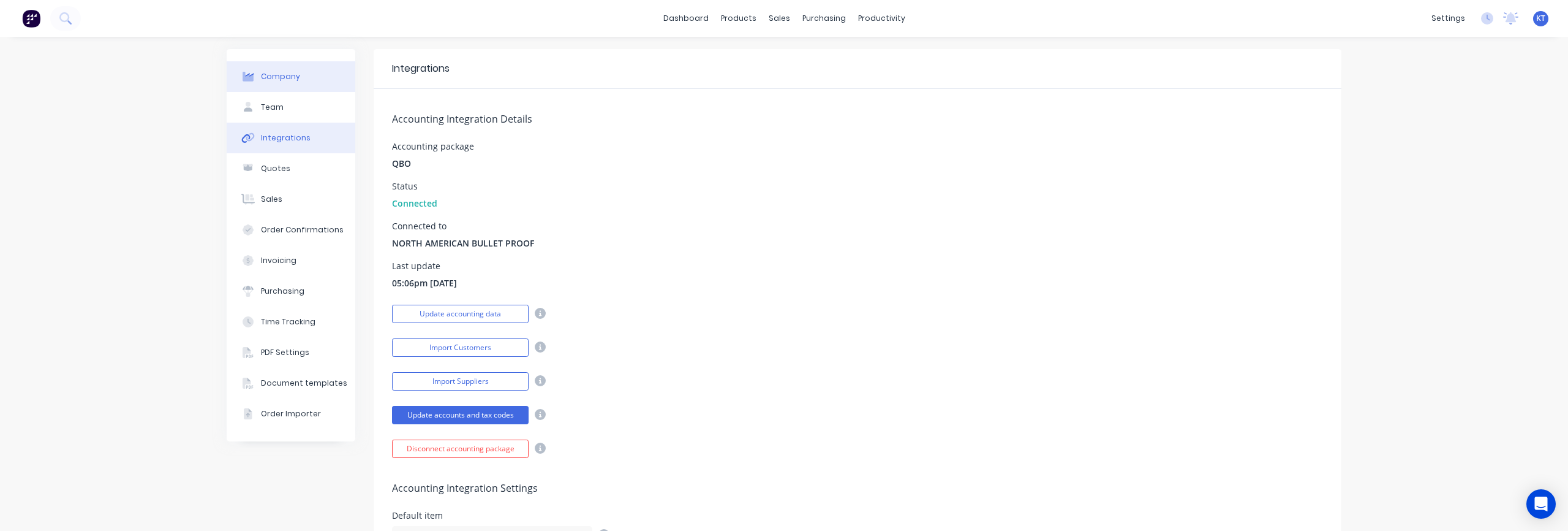
click at [311, 79] on button "Company" at bounding box center [290, 77] width 129 height 31
select select "US"
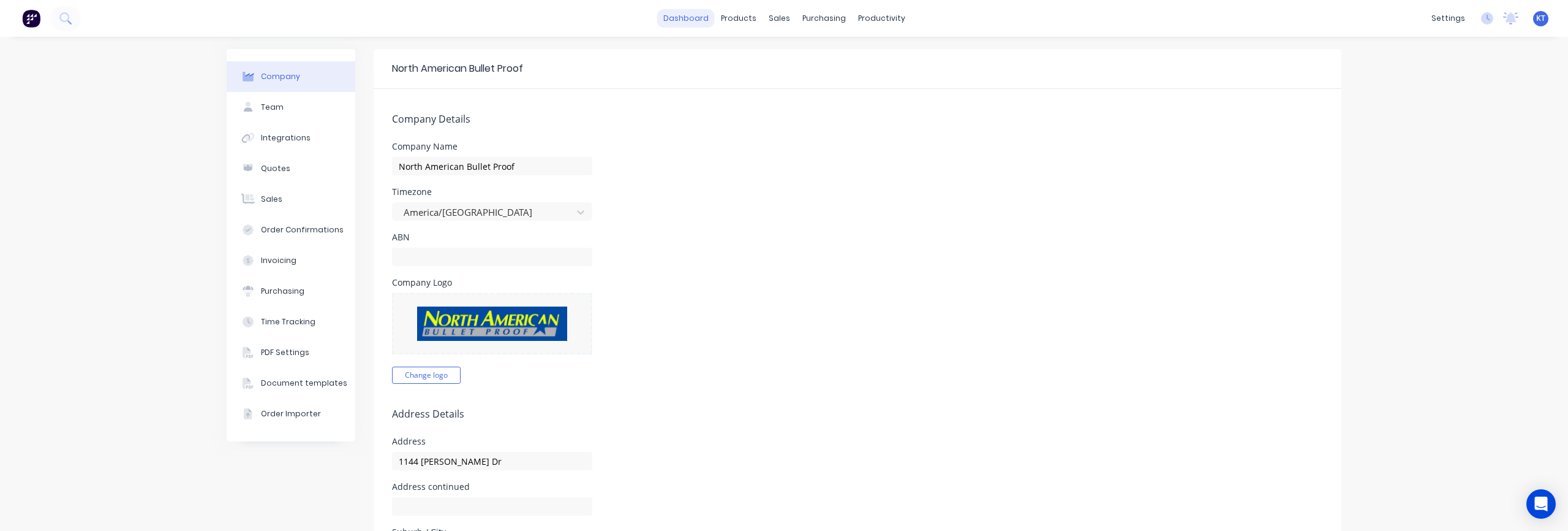
click at [687, 23] on link "dashboard" at bounding box center [686, 18] width 58 height 18
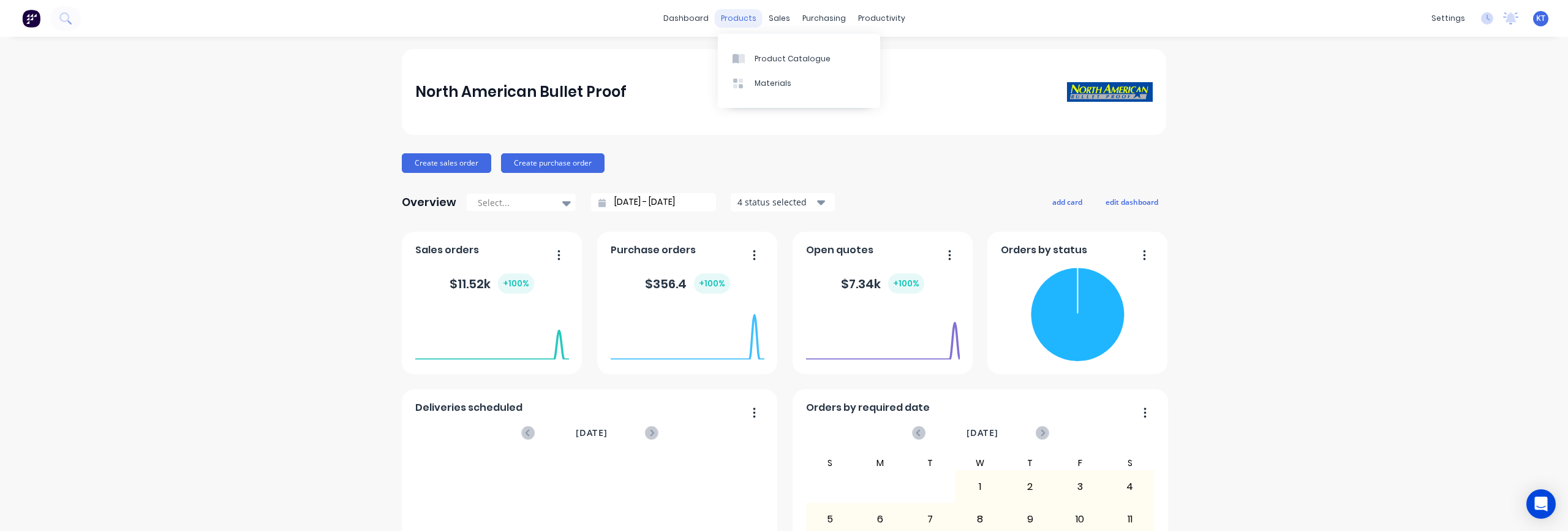
click at [750, 15] on div "products" at bounding box center [738, 18] width 48 height 18
click at [1338, 90] on div "North American Bullet Proof Create sales order Create purchase order Overview S…" at bounding box center [784, 526] width 1568 height 955
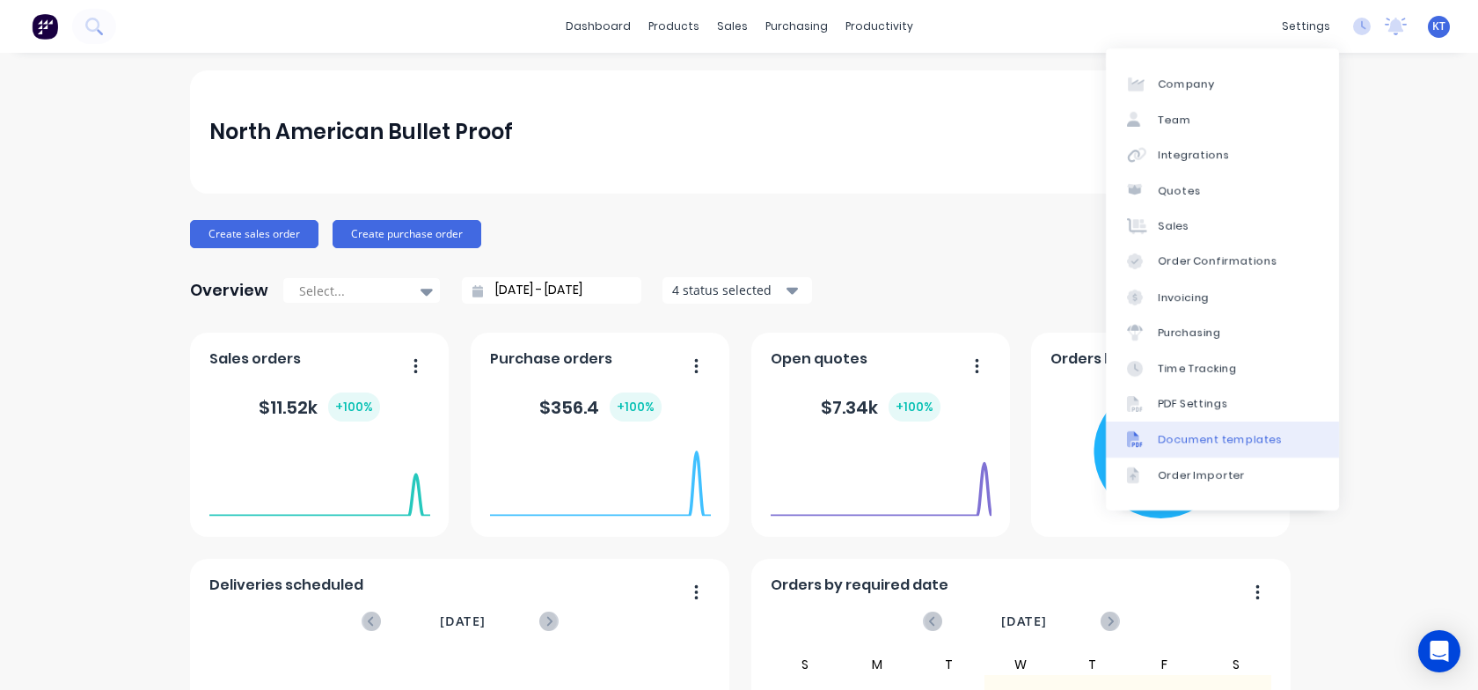
click at [1230, 445] on div "Document templates" at bounding box center [1220, 439] width 124 height 16
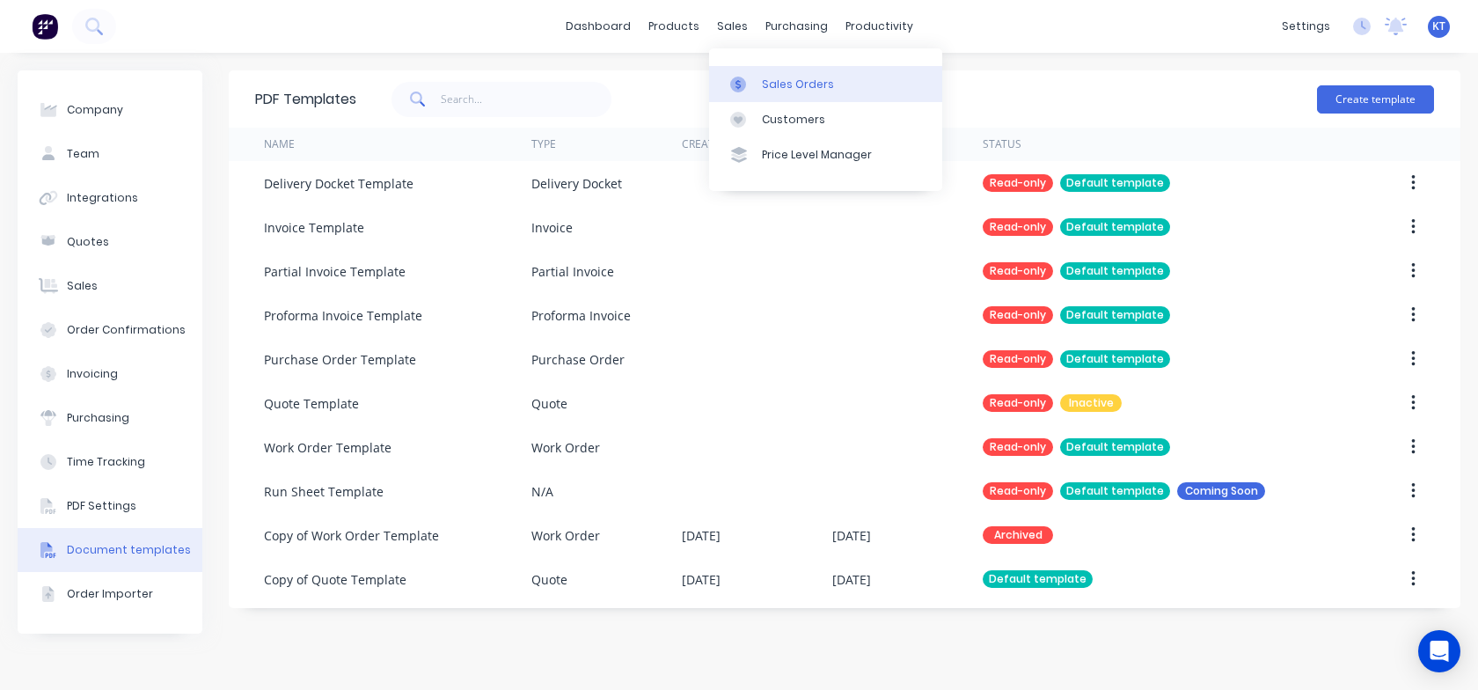
click at [766, 74] on link "Sales Orders" at bounding box center [825, 83] width 233 height 35
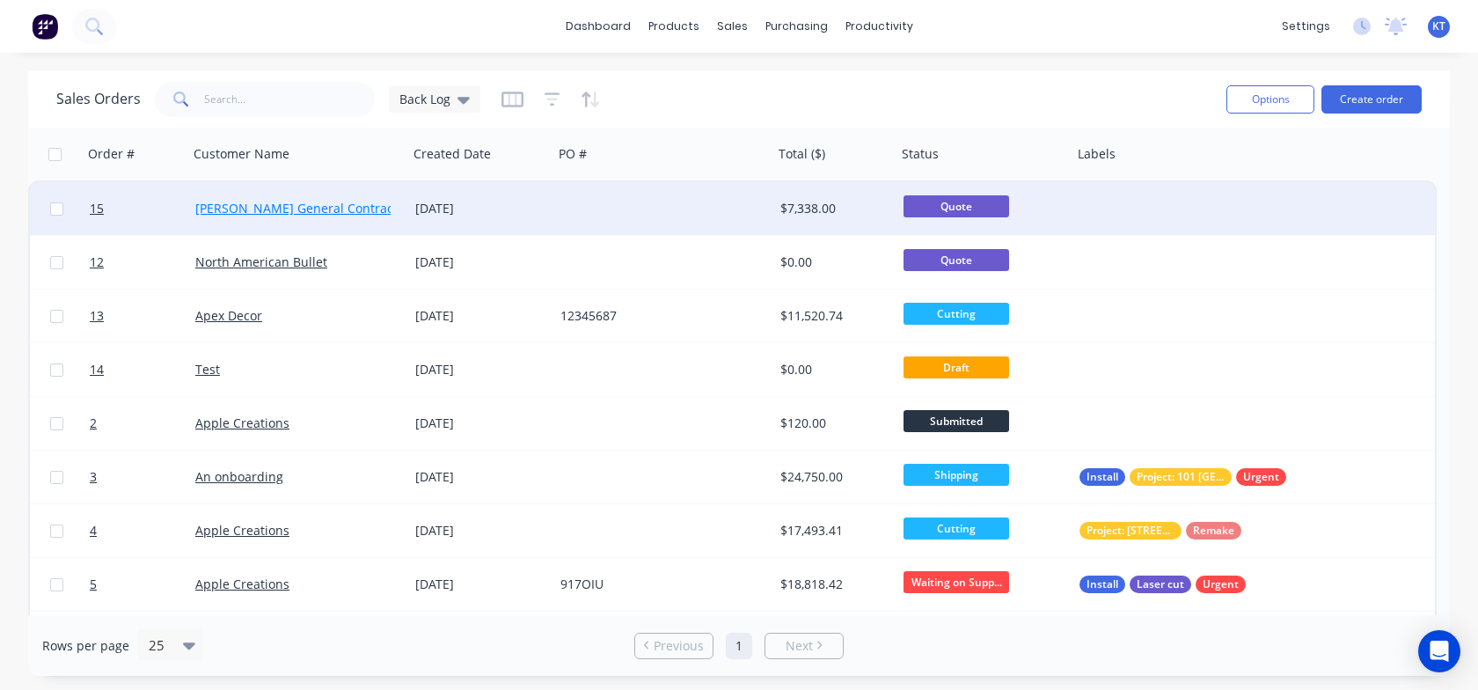
click at [274, 215] on link "[PERSON_NAME] General Contractor" at bounding box center [302, 208] width 215 height 17
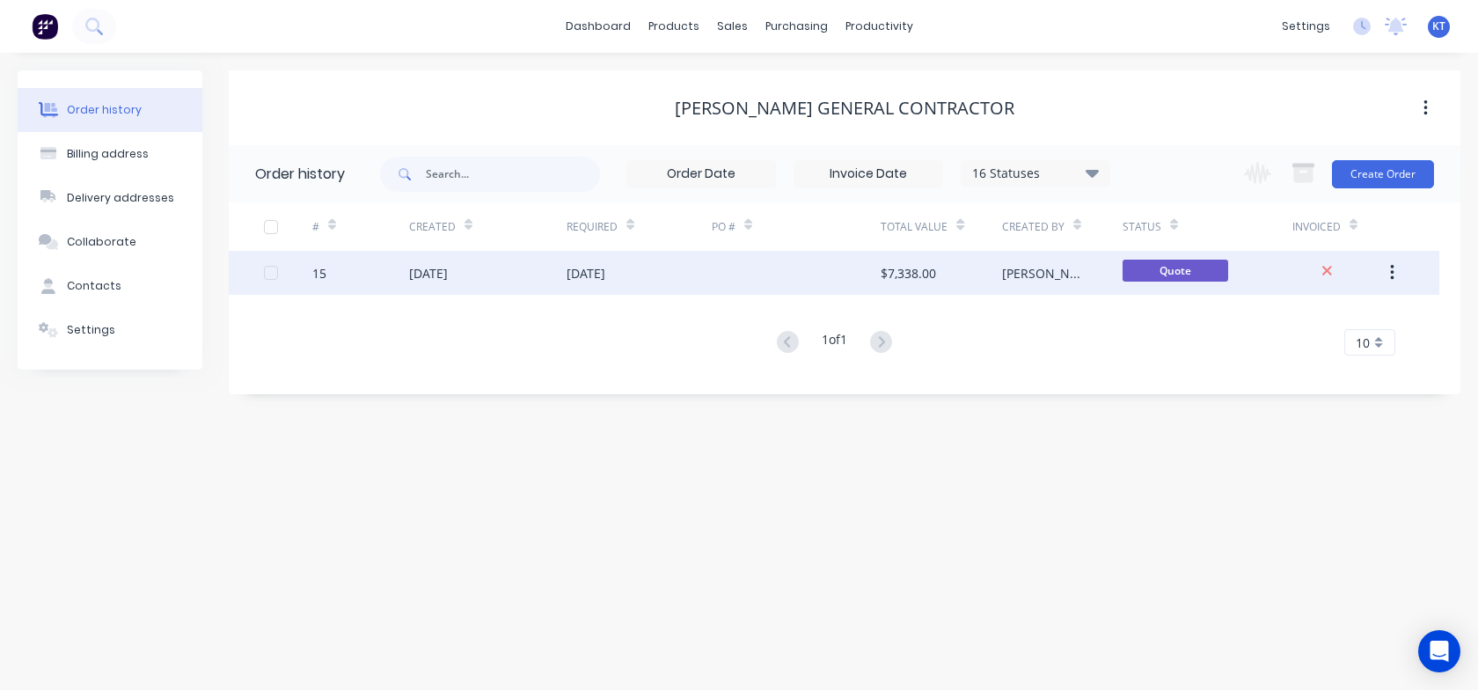
click at [709, 278] on div "29 Sep 2025" at bounding box center [638, 273] width 145 height 44
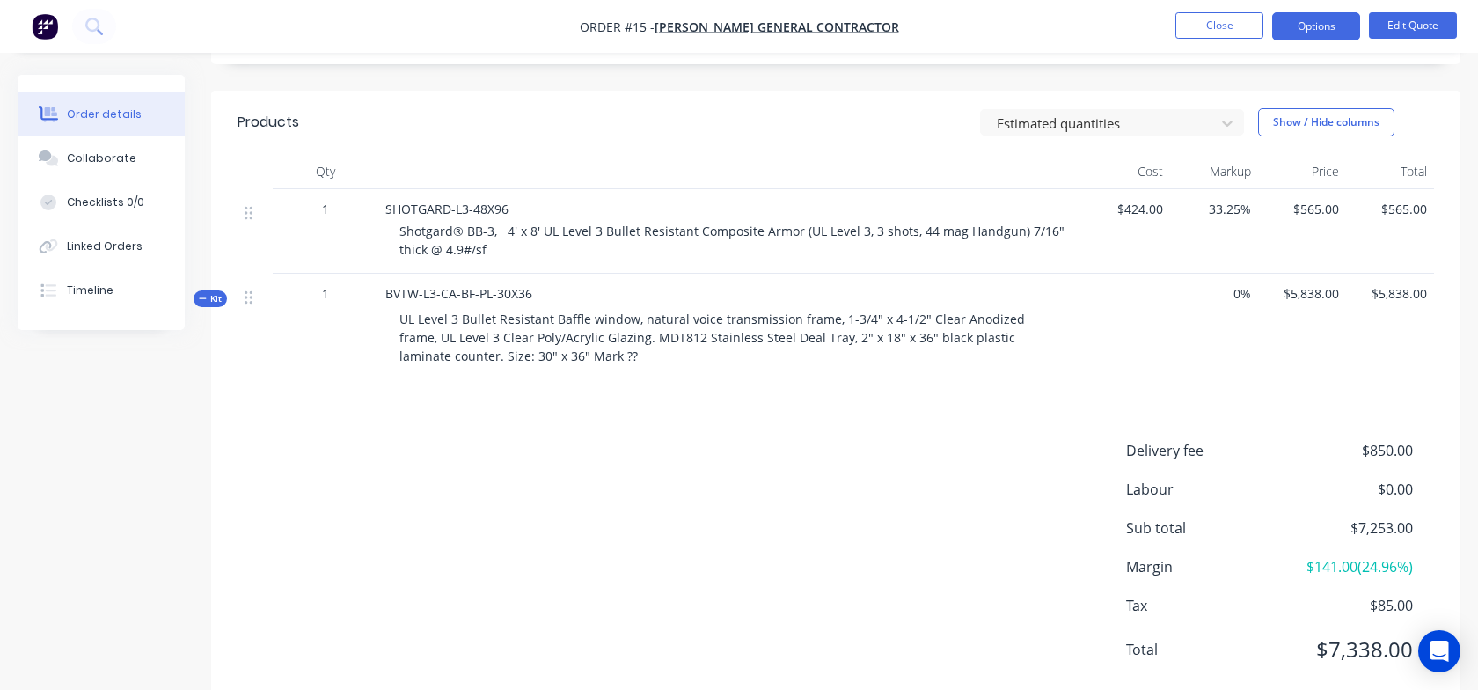
scroll to position [435, 0]
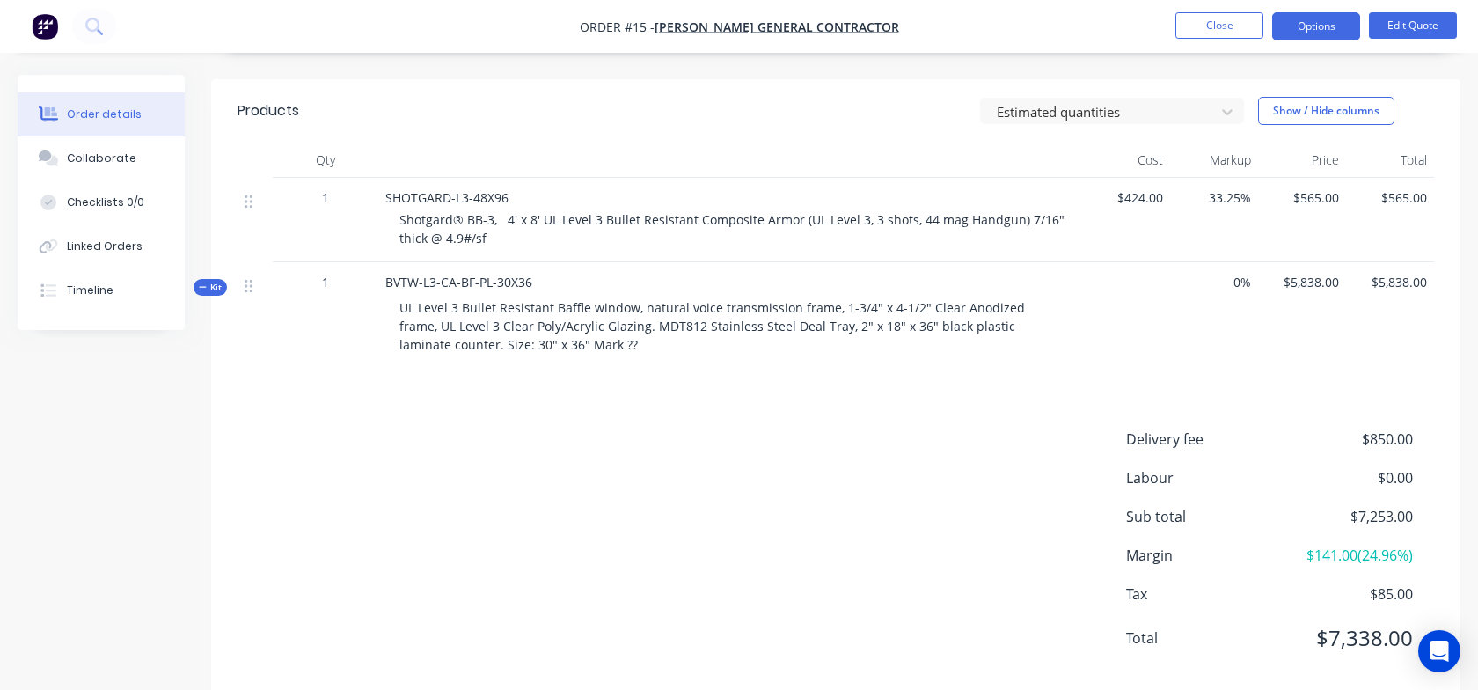
click at [1172, 265] on div "0%" at bounding box center [1214, 317] width 88 height 110
drag, startPoint x: 1416, startPoint y: 567, endPoint x: 1106, endPoint y: 565, distance: 310.5
click at [1106, 565] on div "Delivery fee $850.00 Labour $0.00 Sub total $7,253.00 Margin $141.00 ( 24.96 %)…" at bounding box center [835, 549] width 1196 height 243
click at [1028, 549] on div "Delivery fee $850.00 Labour $0.00 Sub total $7,253.00 Margin $141.00 ( 24.96 %)…" at bounding box center [835, 549] width 1196 height 243
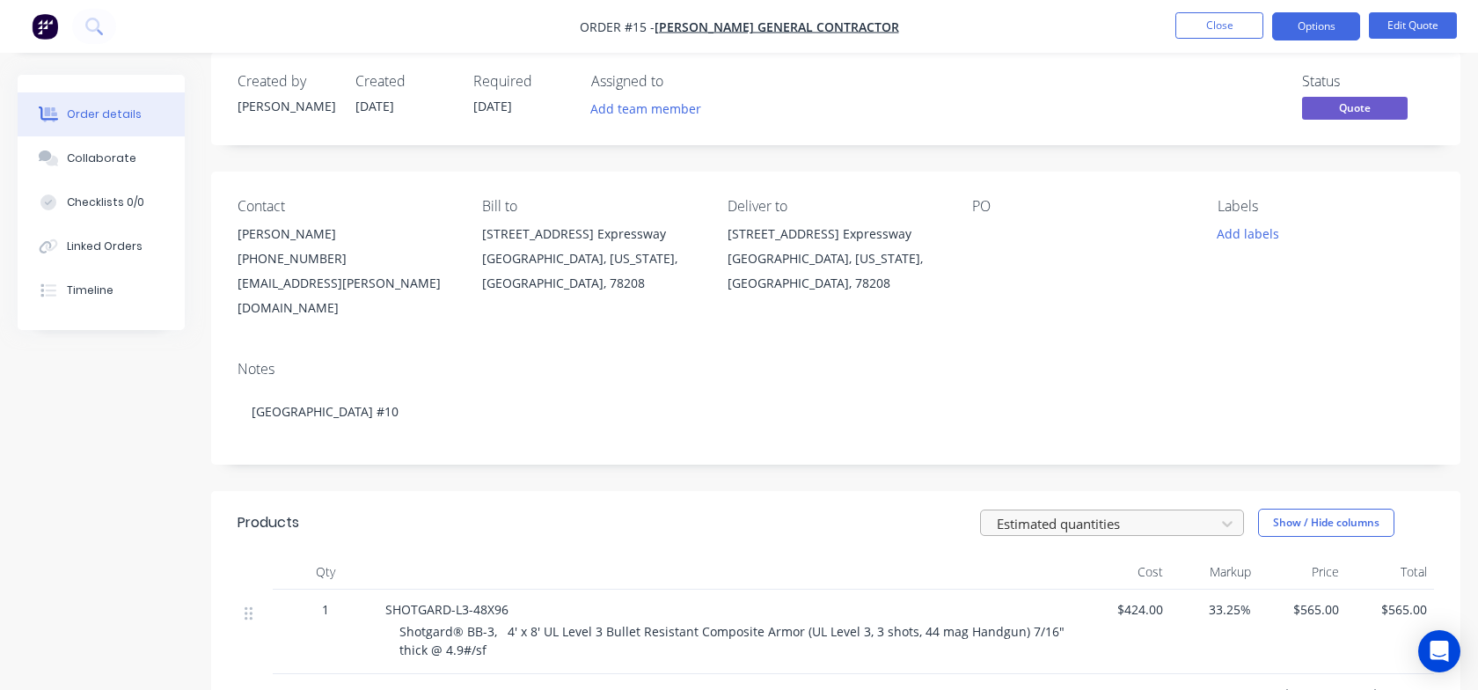
scroll to position [0, 0]
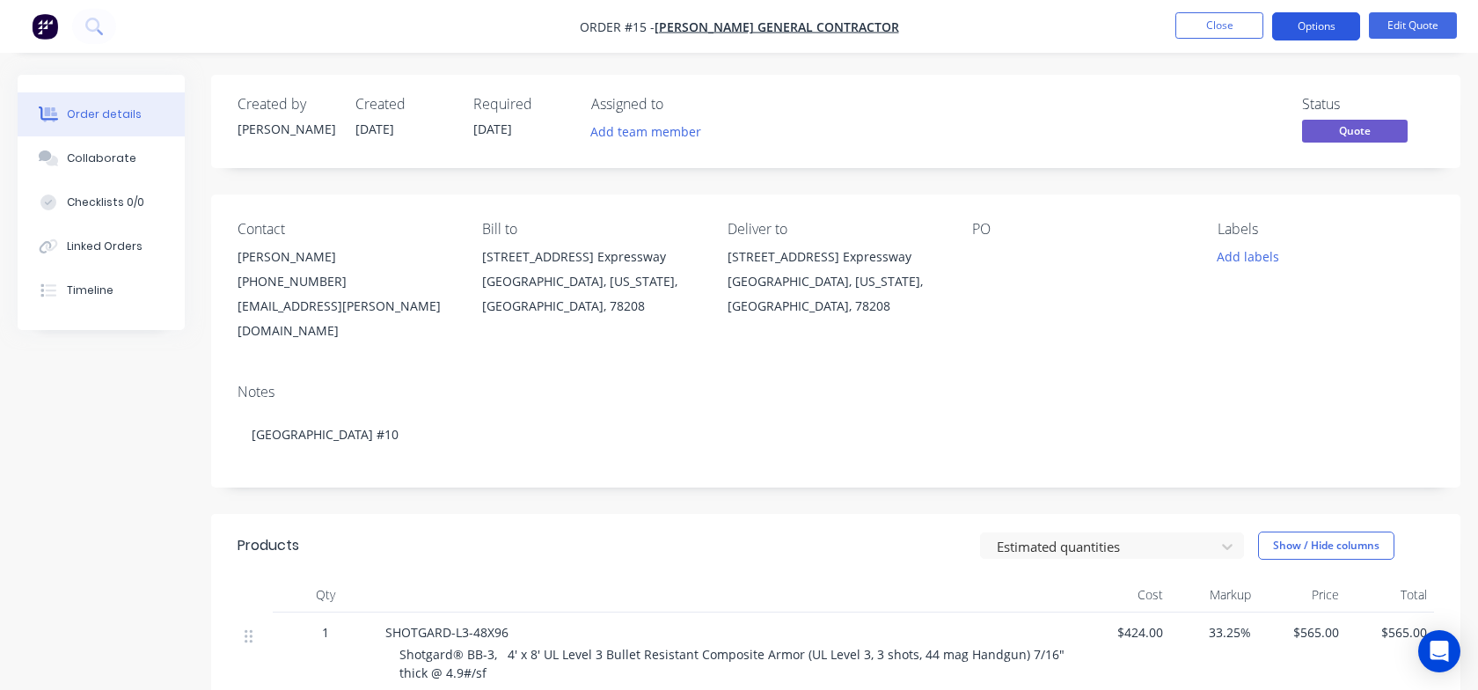
click at [1306, 30] on button "Options" at bounding box center [1316, 26] width 88 height 28
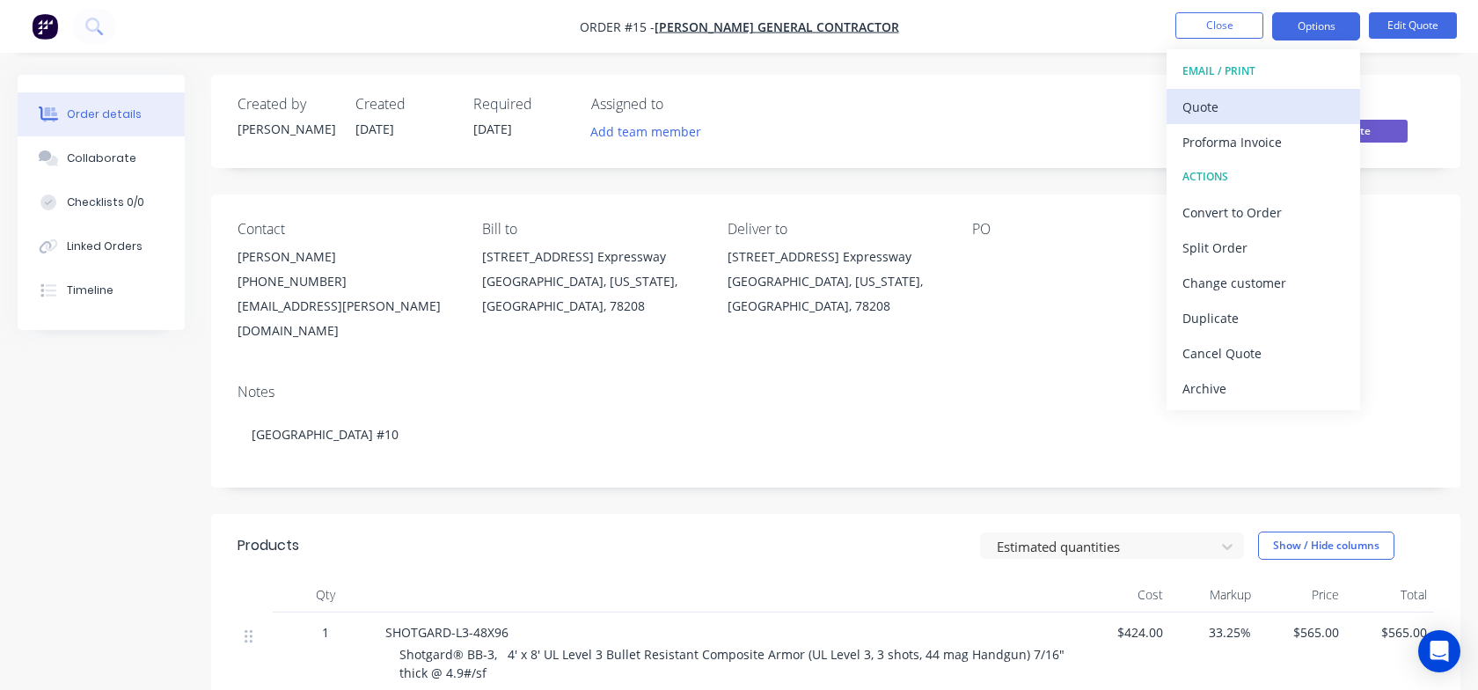
click at [1223, 106] on div "Quote" at bounding box center [1263, 107] width 162 height 26
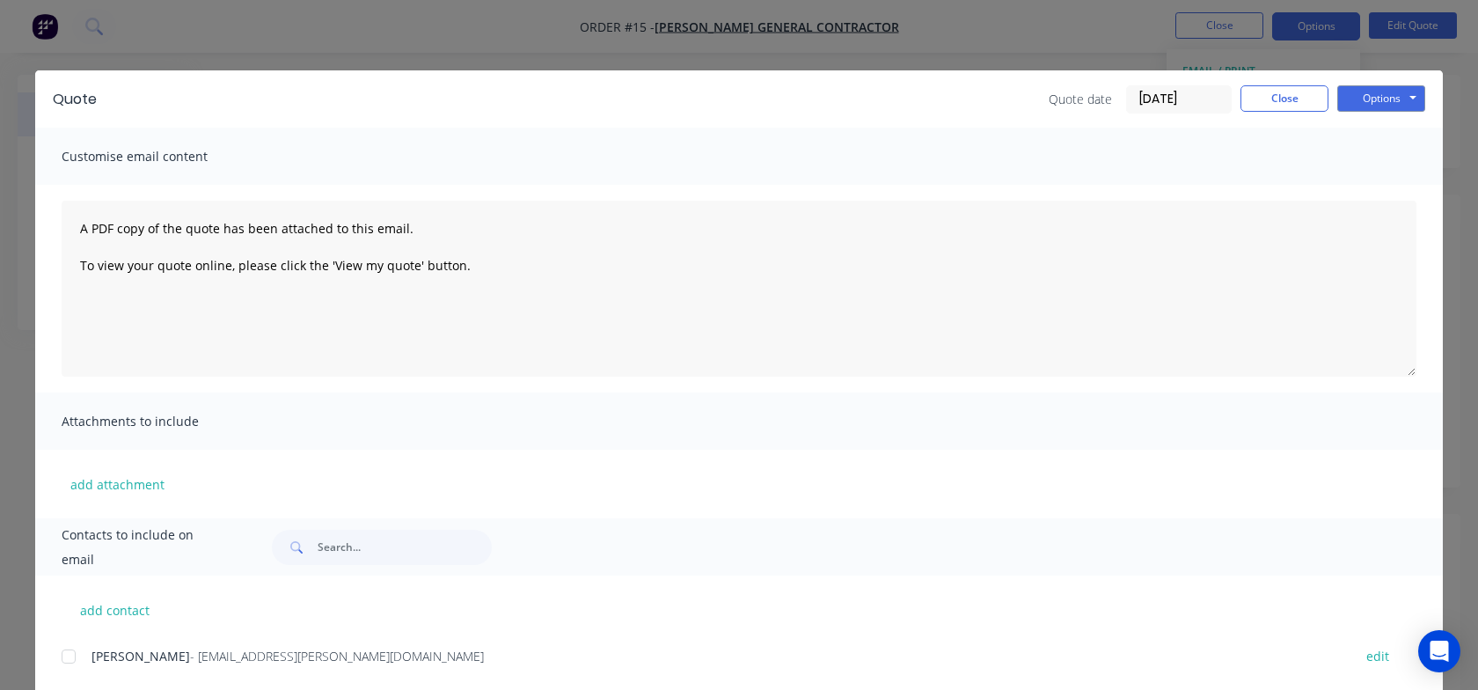
scroll to position [22, 0]
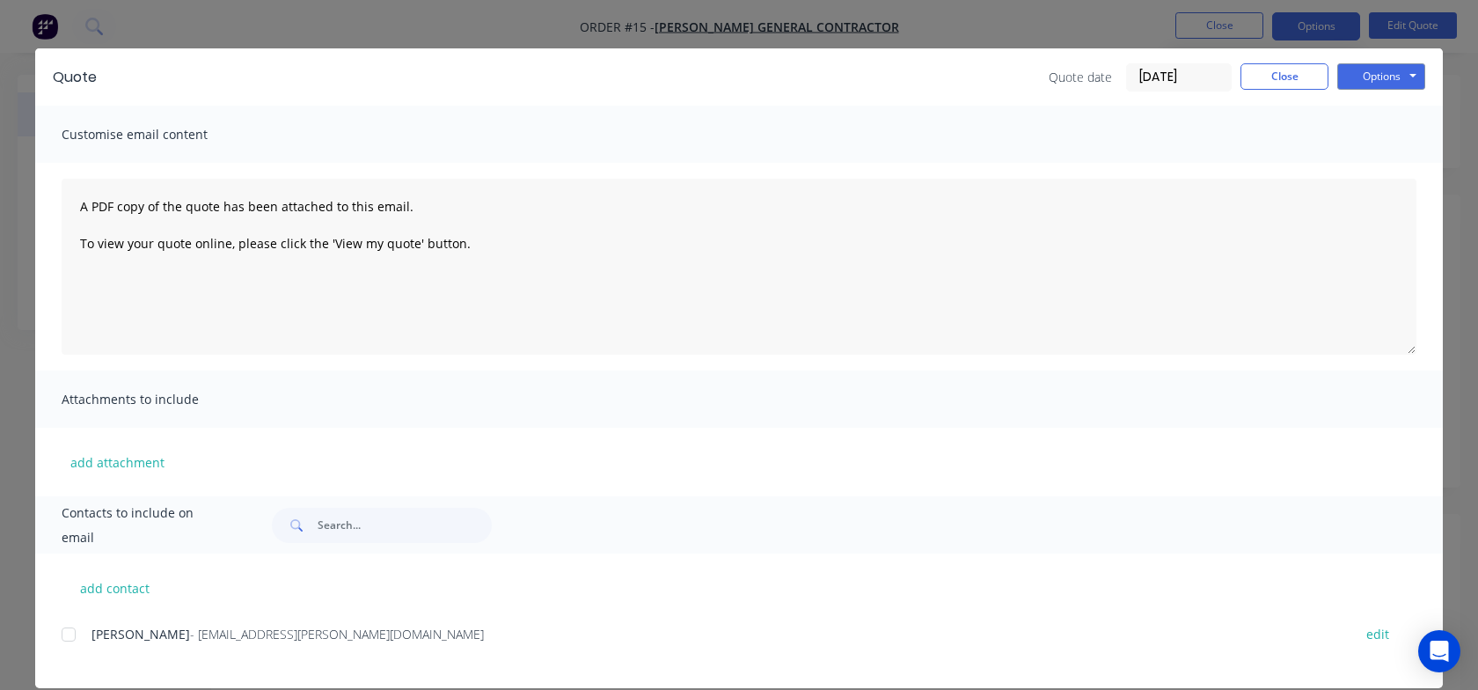
click at [1388, 93] on div "Quote Quote date 02/10/25 Close Options Preview Print Email" at bounding box center [738, 76] width 1407 height 57
click at [1386, 84] on button "Options" at bounding box center [1381, 76] width 88 height 26
click at [1381, 114] on button "Preview" at bounding box center [1393, 107] width 113 height 29
click at [1308, 79] on button "Close" at bounding box center [1284, 76] width 88 height 26
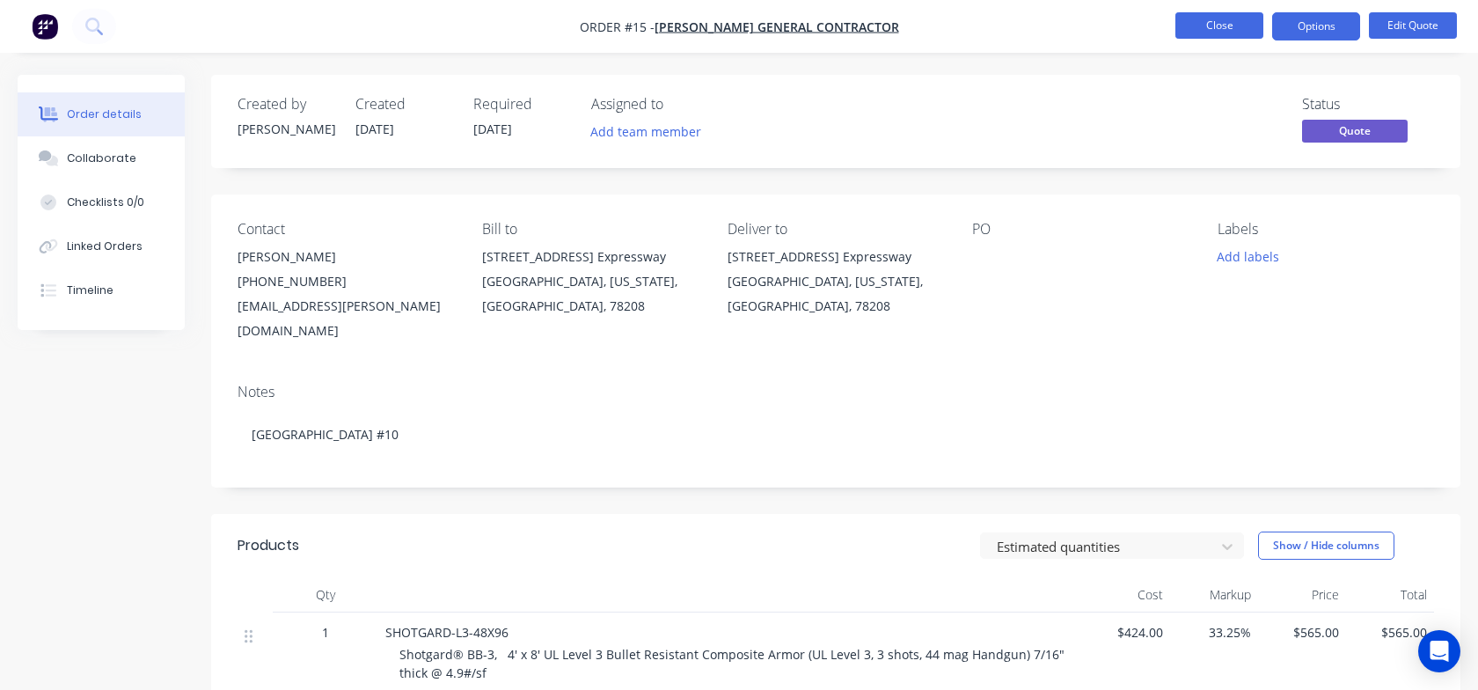
click at [1216, 29] on button "Close" at bounding box center [1219, 25] width 88 height 26
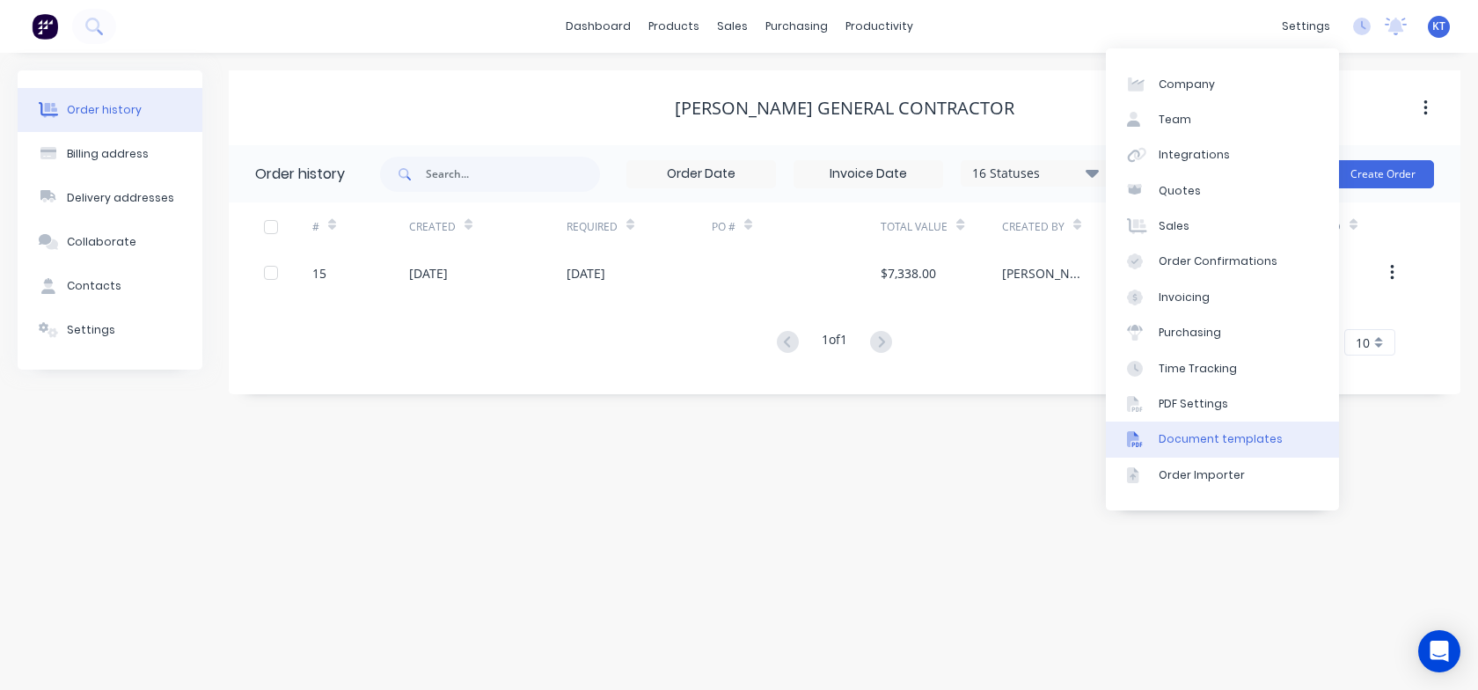
click at [1223, 443] on div "Document templates" at bounding box center [1220, 439] width 124 height 16
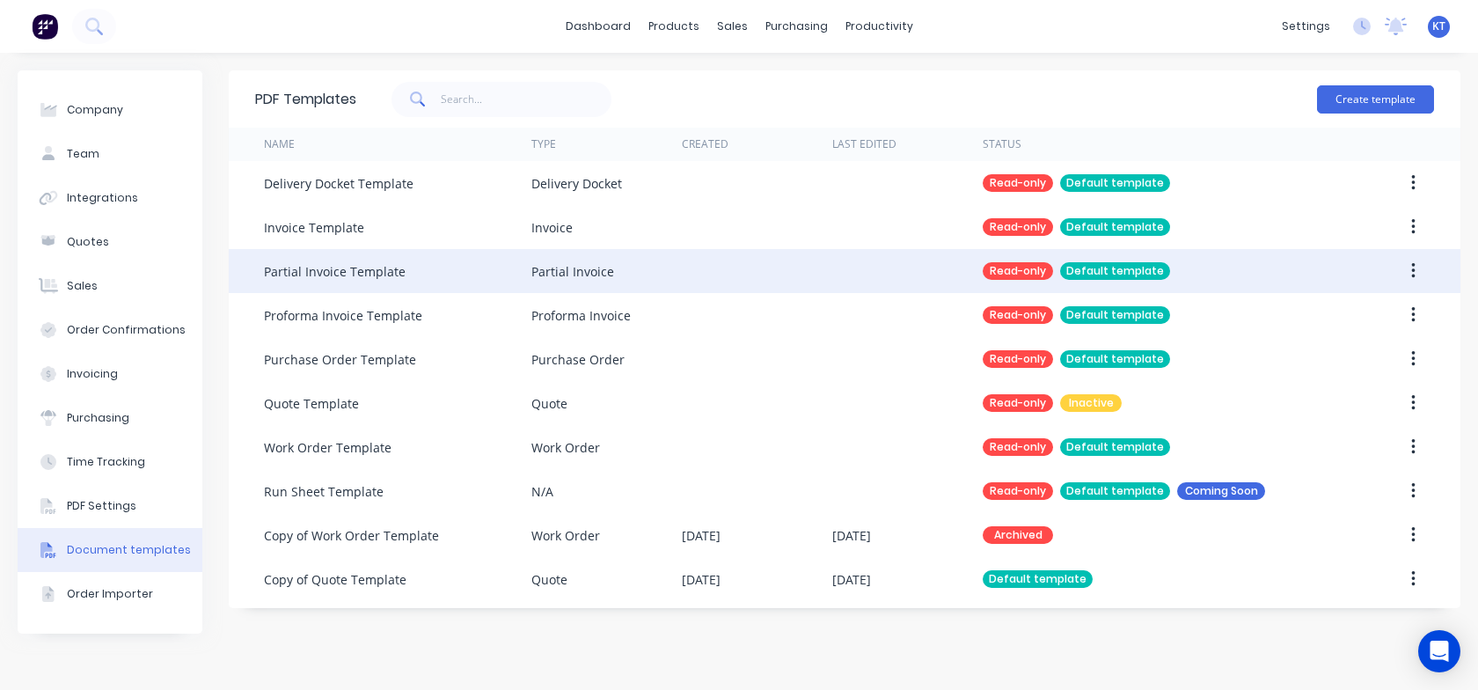
click at [1413, 275] on icon "button" at bounding box center [1413, 270] width 4 height 19
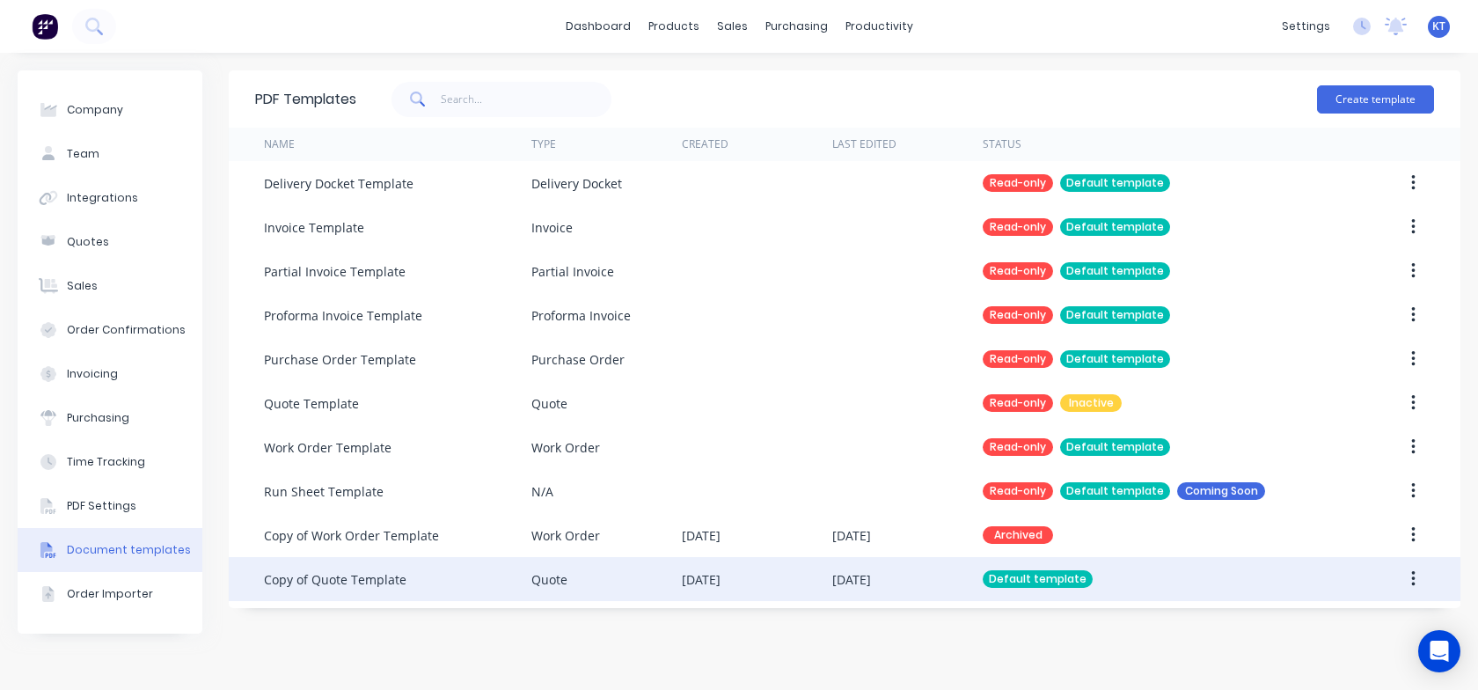
click at [1275, 589] on div "Default template" at bounding box center [1157, 579] width 351 height 44
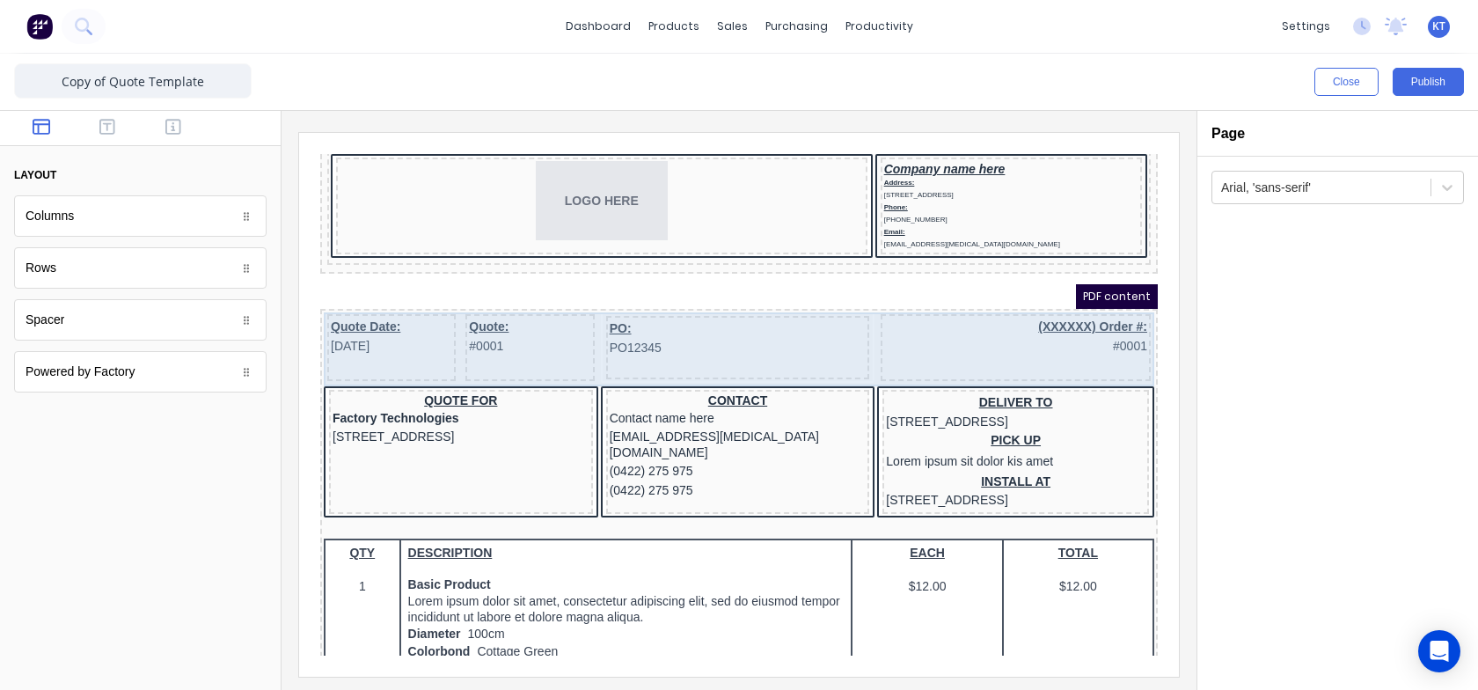
scroll to position [45, 0]
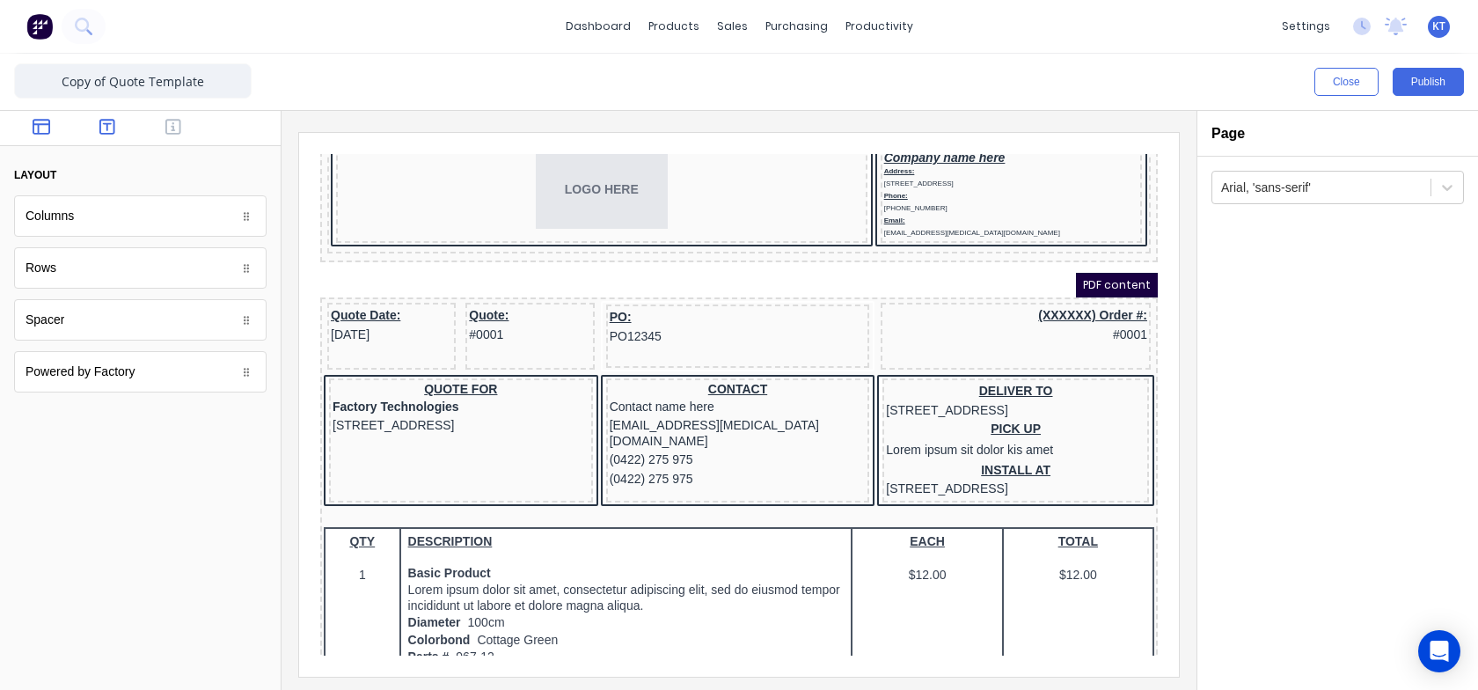
click at [112, 131] on icon "button" at bounding box center [107, 127] width 16 height 18
click at [51, 129] on button "button" at bounding box center [41, 128] width 55 height 21
click at [113, 139] on div at bounding box center [140, 128] width 281 height 35
click at [110, 131] on icon "button" at bounding box center [107, 127] width 16 height 18
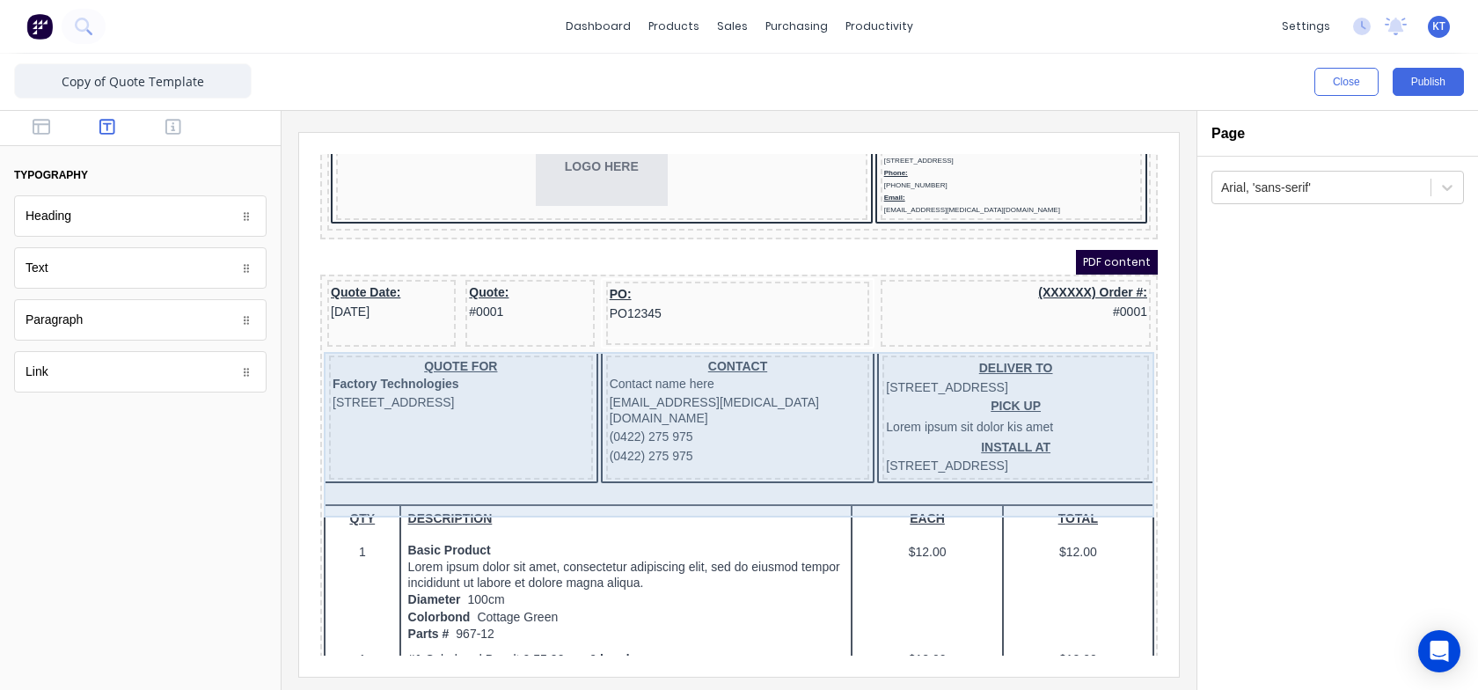
scroll to position [79, 0]
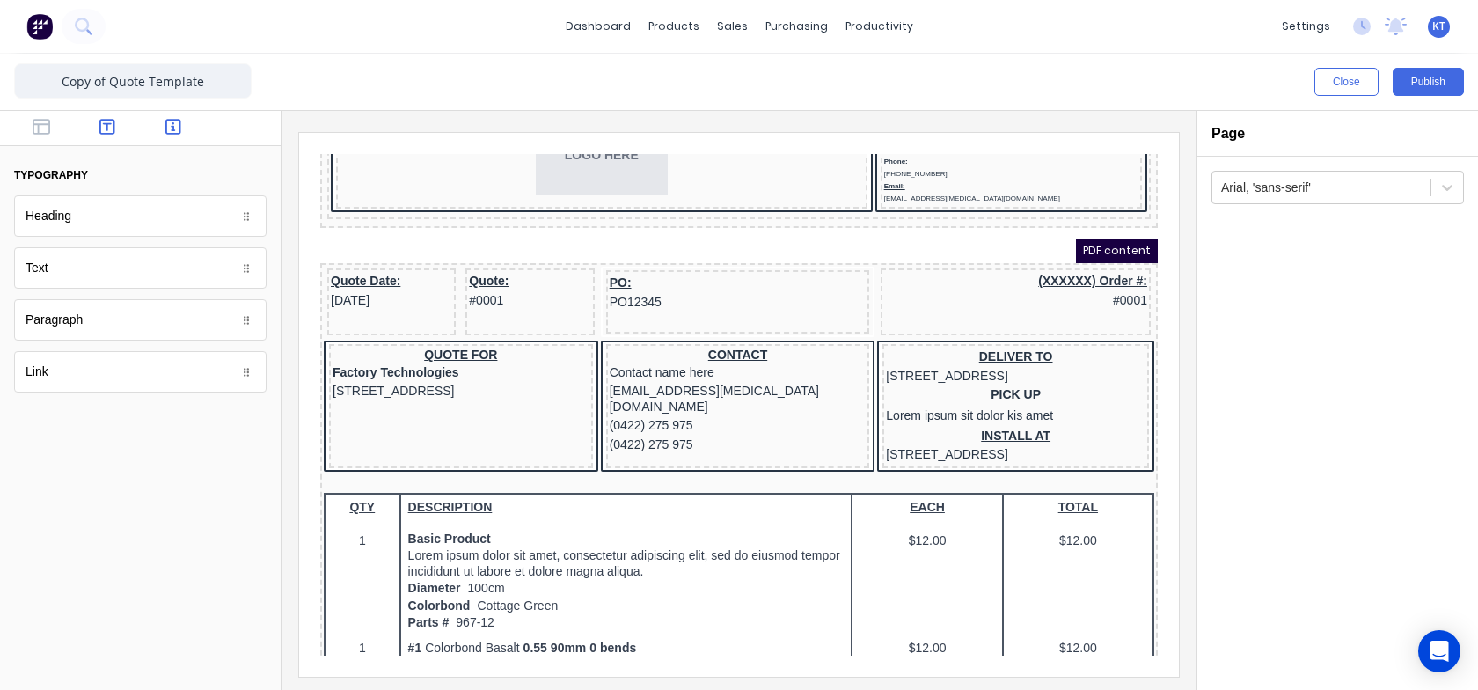
click at [167, 127] on icon "button" at bounding box center [173, 127] width 16 height 18
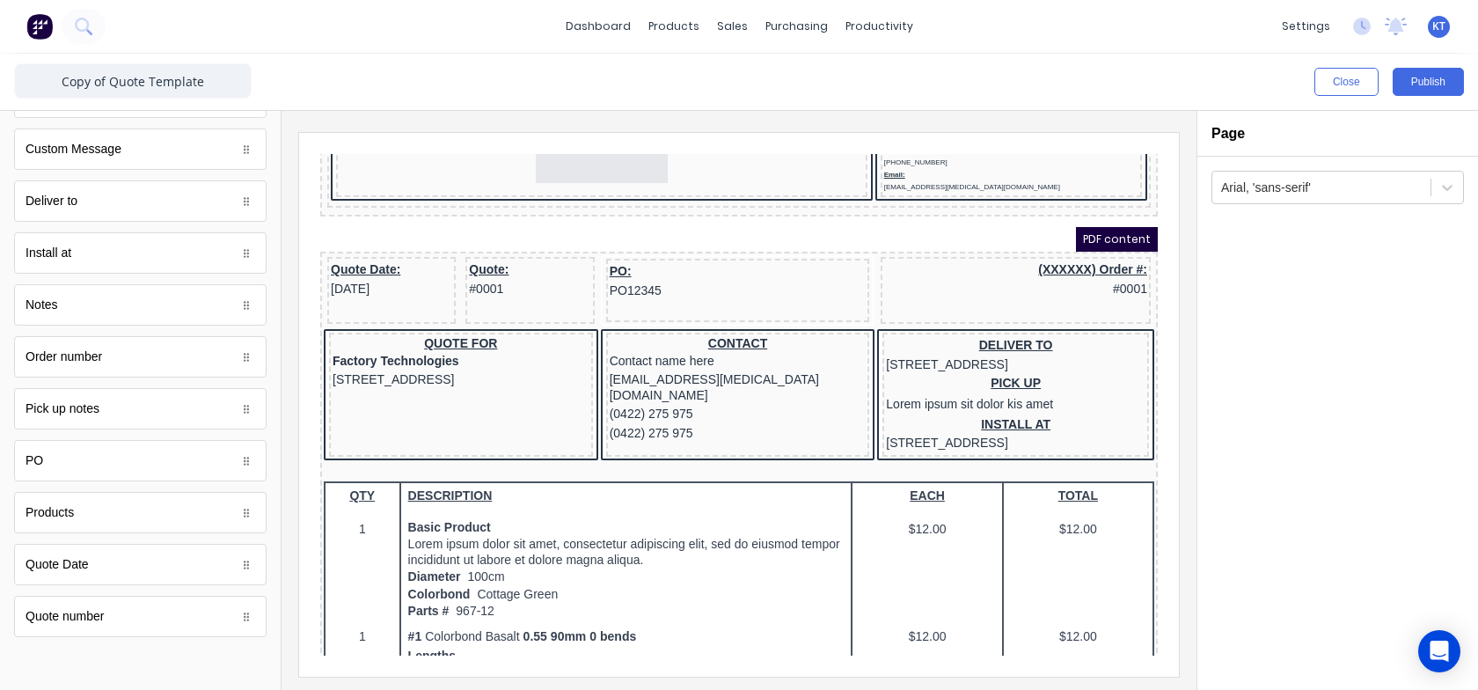
scroll to position [0, 0]
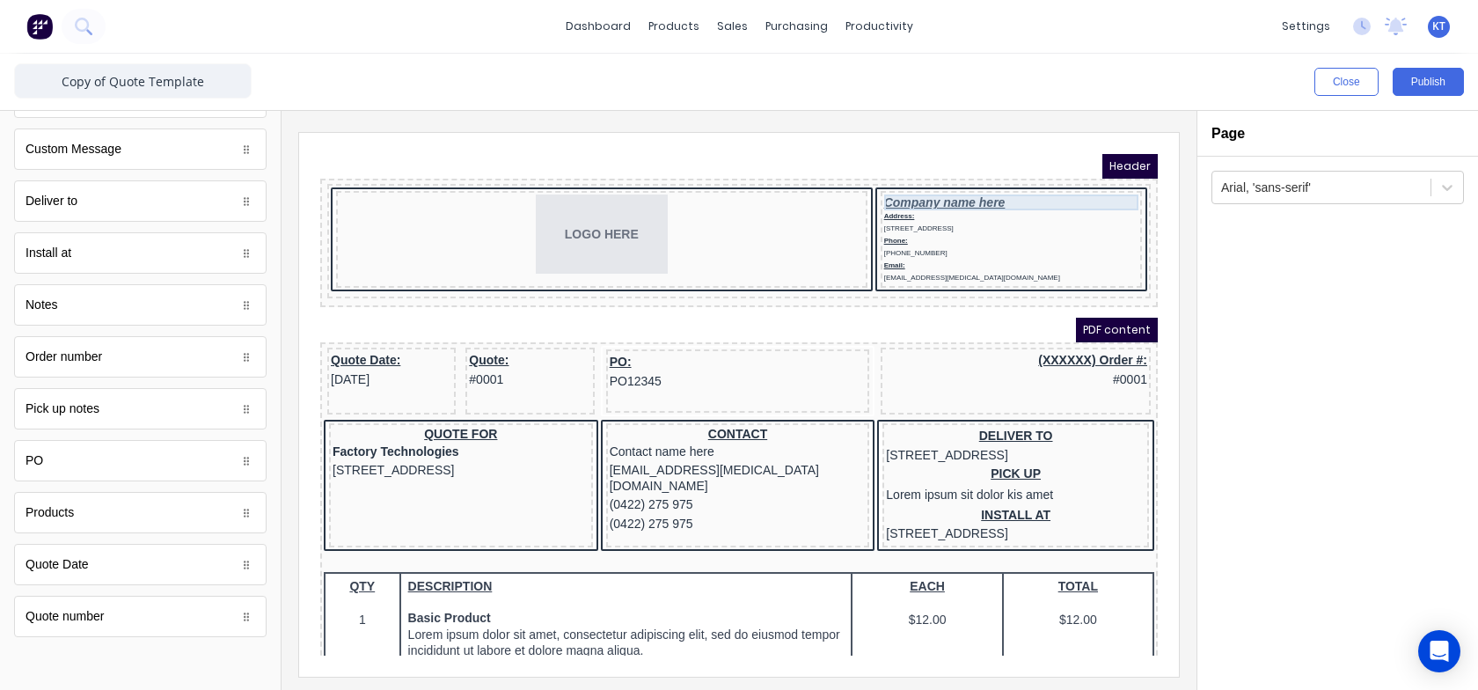
click at [940, 176] on div "Company name here" at bounding box center [990, 181] width 254 height 16
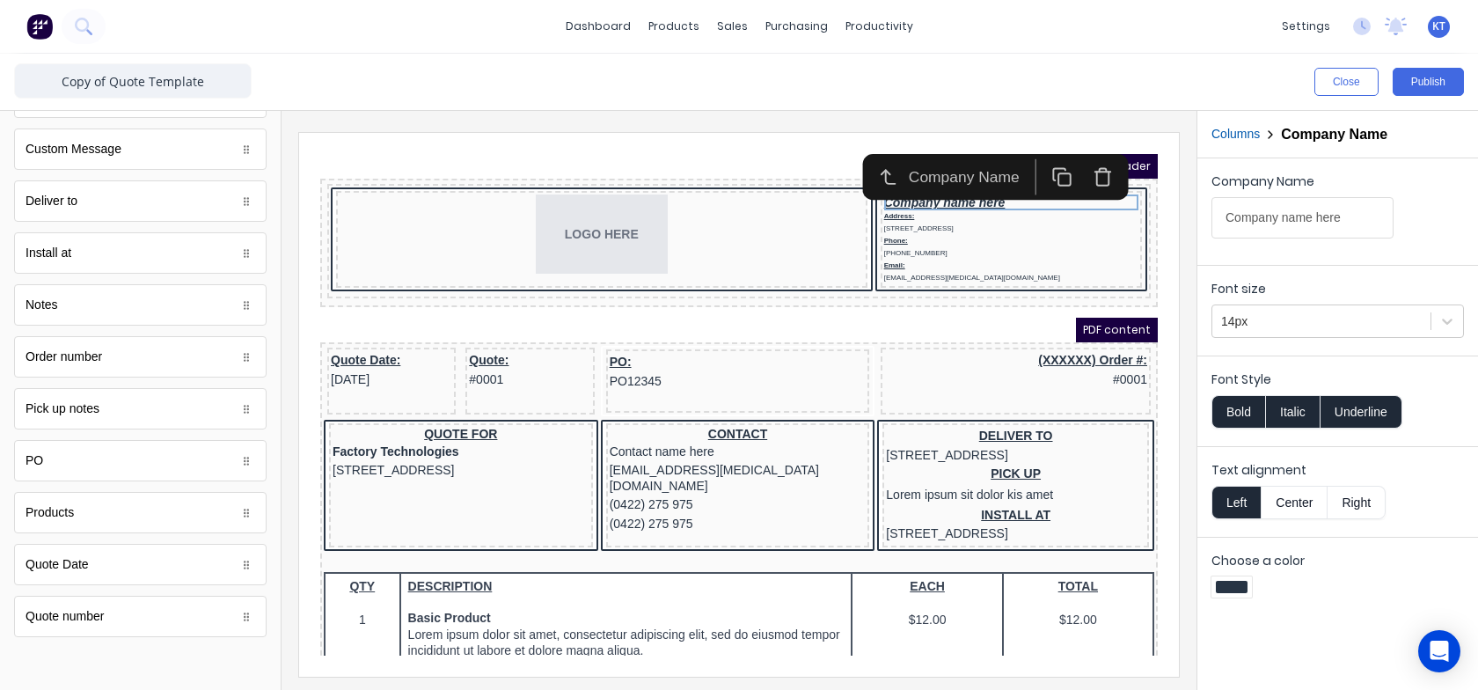
click at [1294, 509] on button "Center" at bounding box center [1293, 502] width 67 height 33
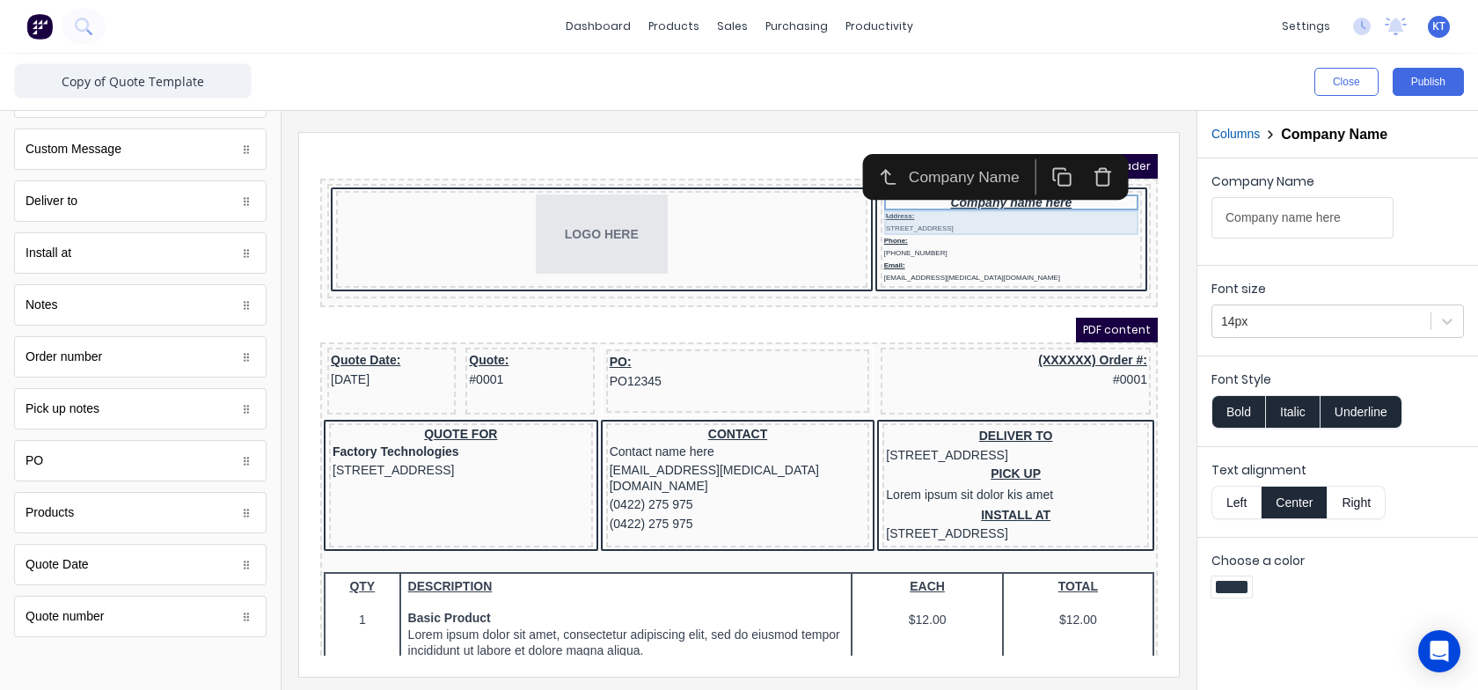
click at [890, 201] on div "Address: 234 Beach Road Gold Coast, Queensland, Australia, 4217" at bounding box center [990, 201] width 254 height 25
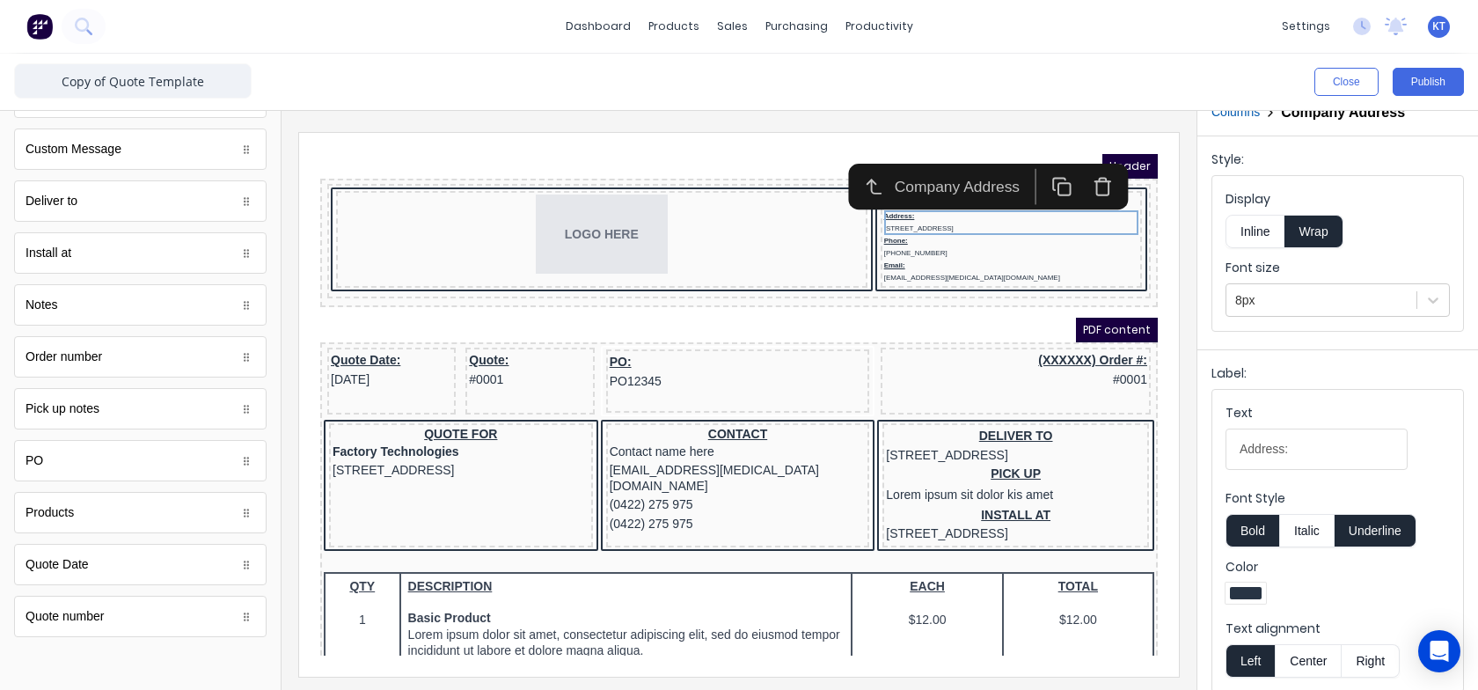
scroll to position [33, 0]
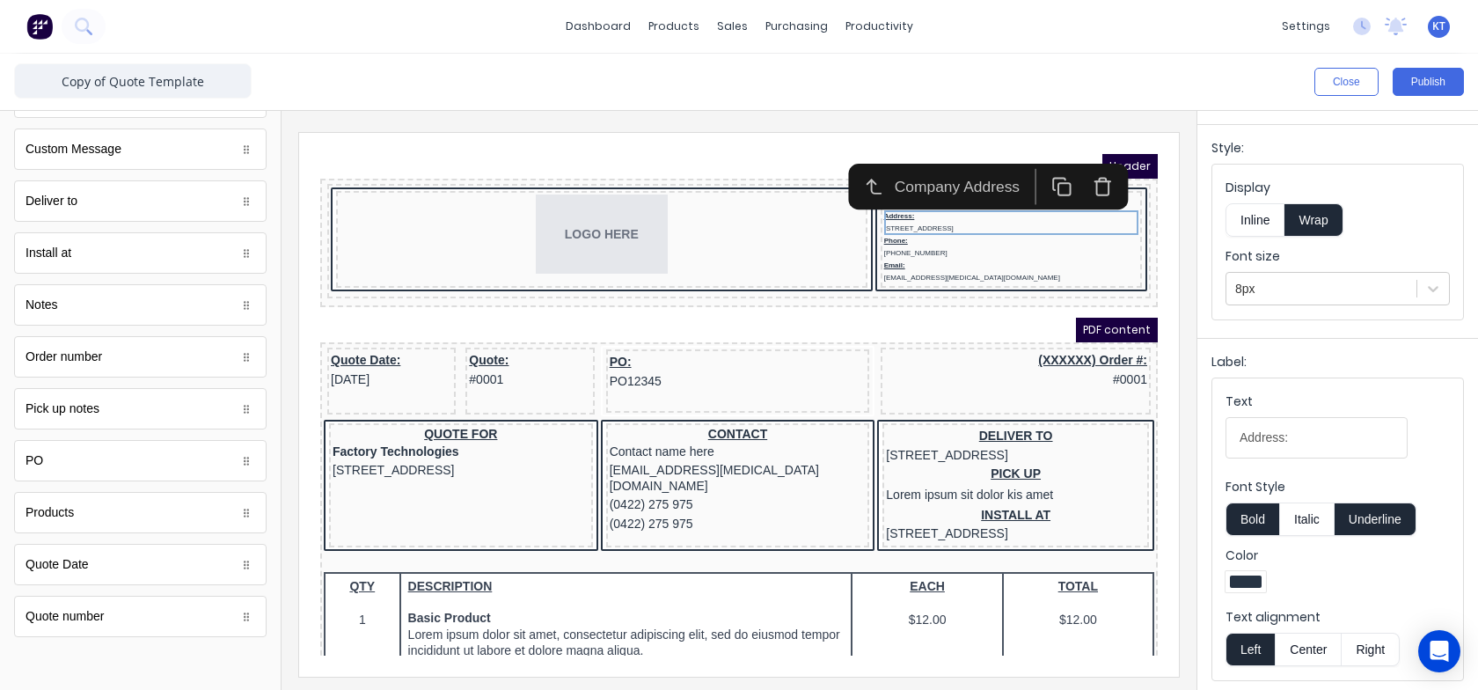
click at [1313, 657] on button "Center" at bounding box center [1307, 648] width 67 height 33
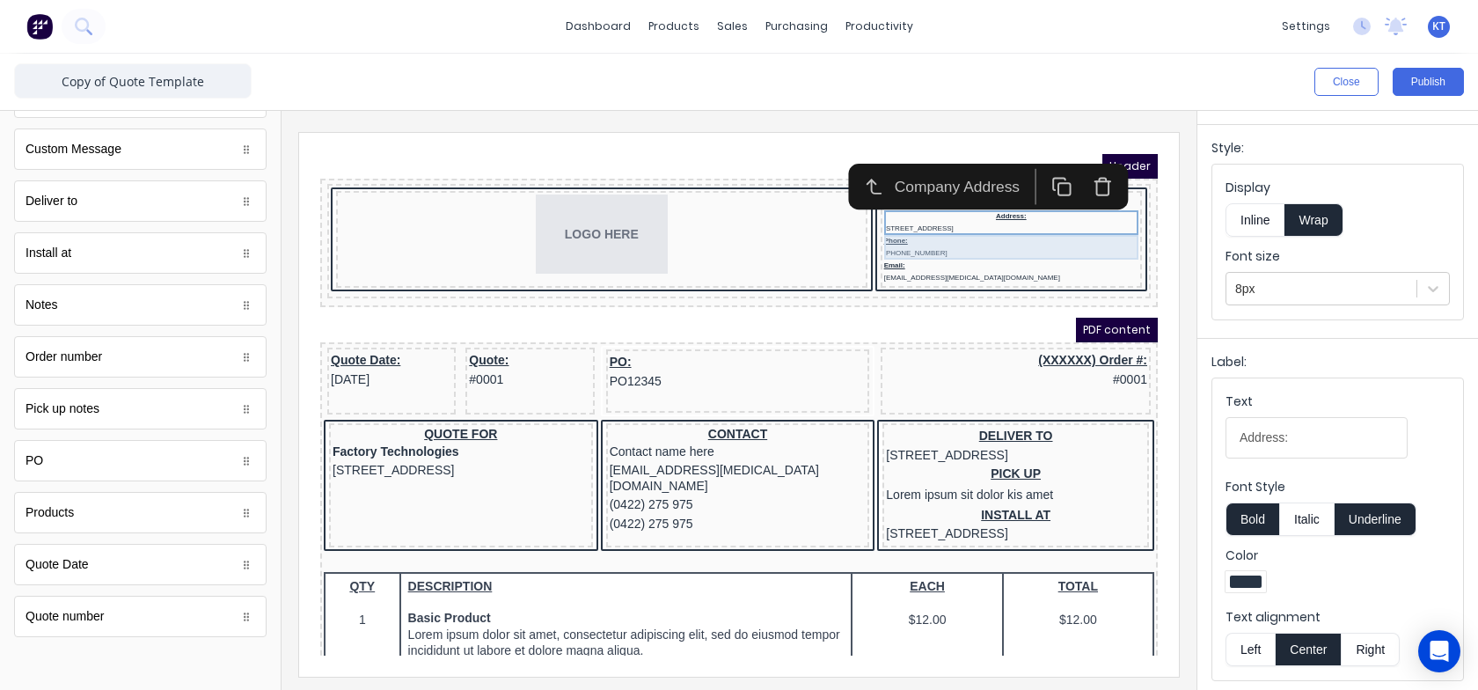
click at [920, 231] on div "Phone: (042) 2222 3333" at bounding box center [990, 226] width 254 height 25
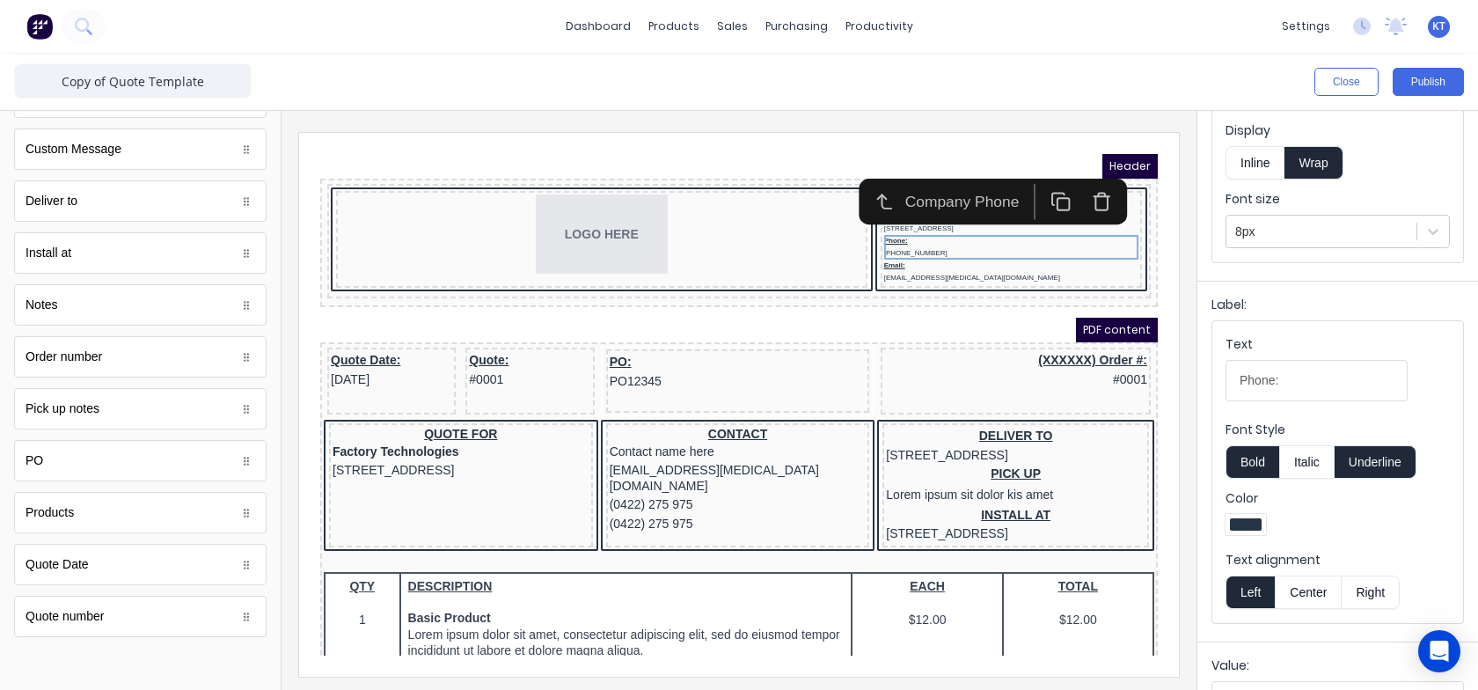
scroll to position [184, 0]
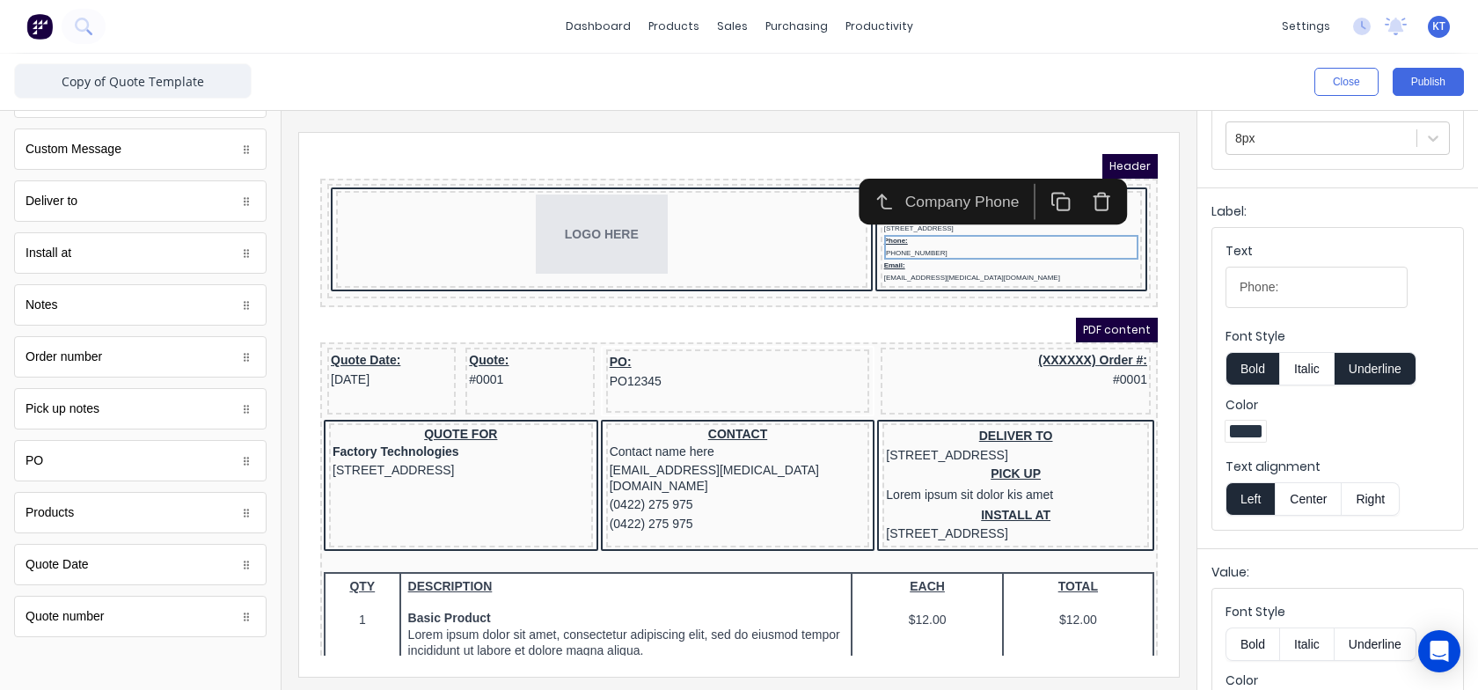
click at [1301, 505] on button "Center" at bounding box center [1307, 498] width 67 height 33
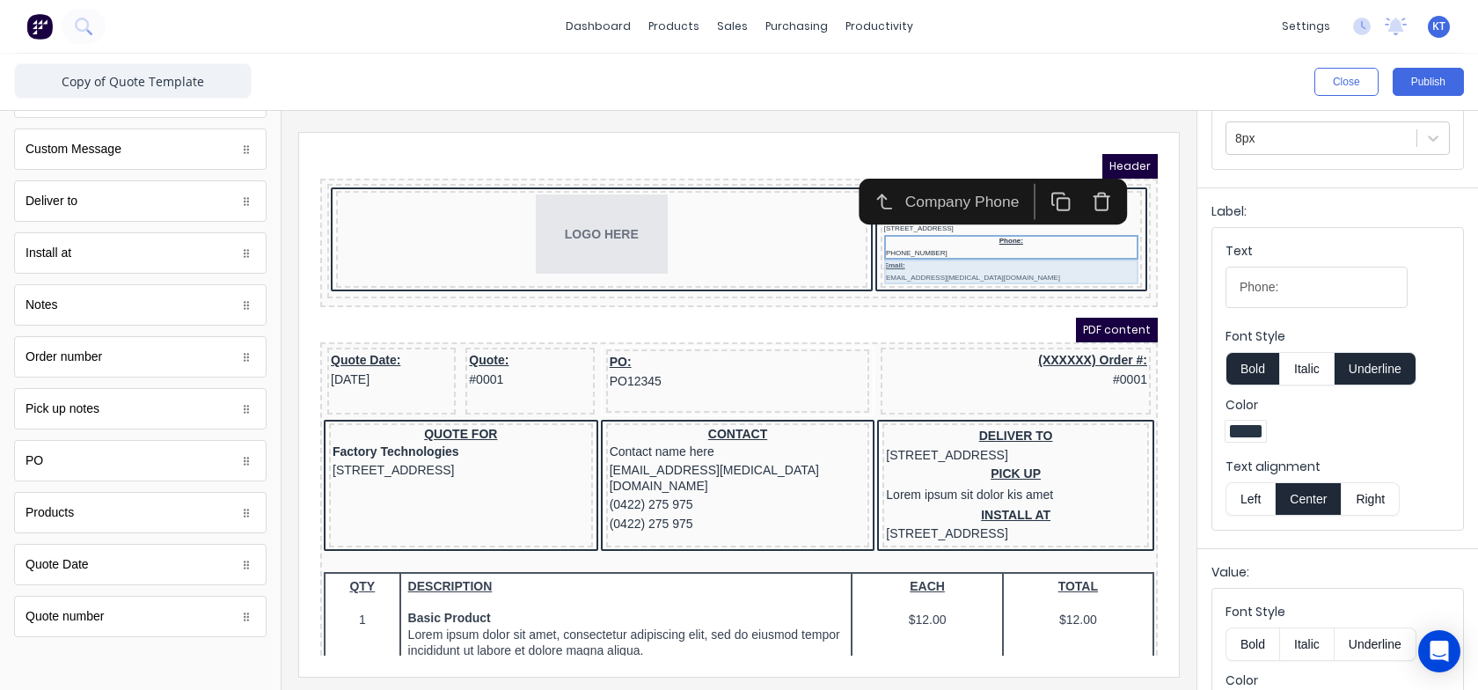
click at [982, 253] on div "Email: xxxxxxx@xxxxx.com" at bounding box center [990, 250] width 254 height 25
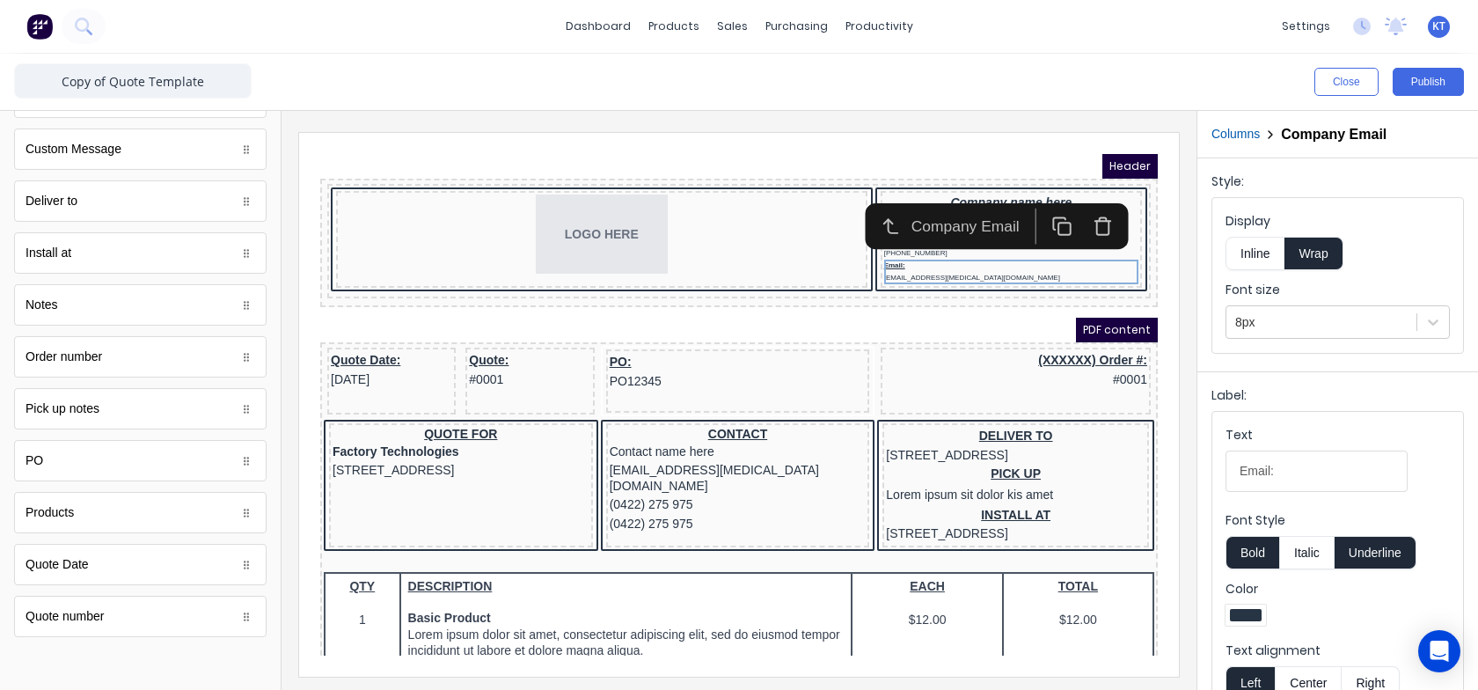
scroll to position [204, 0]
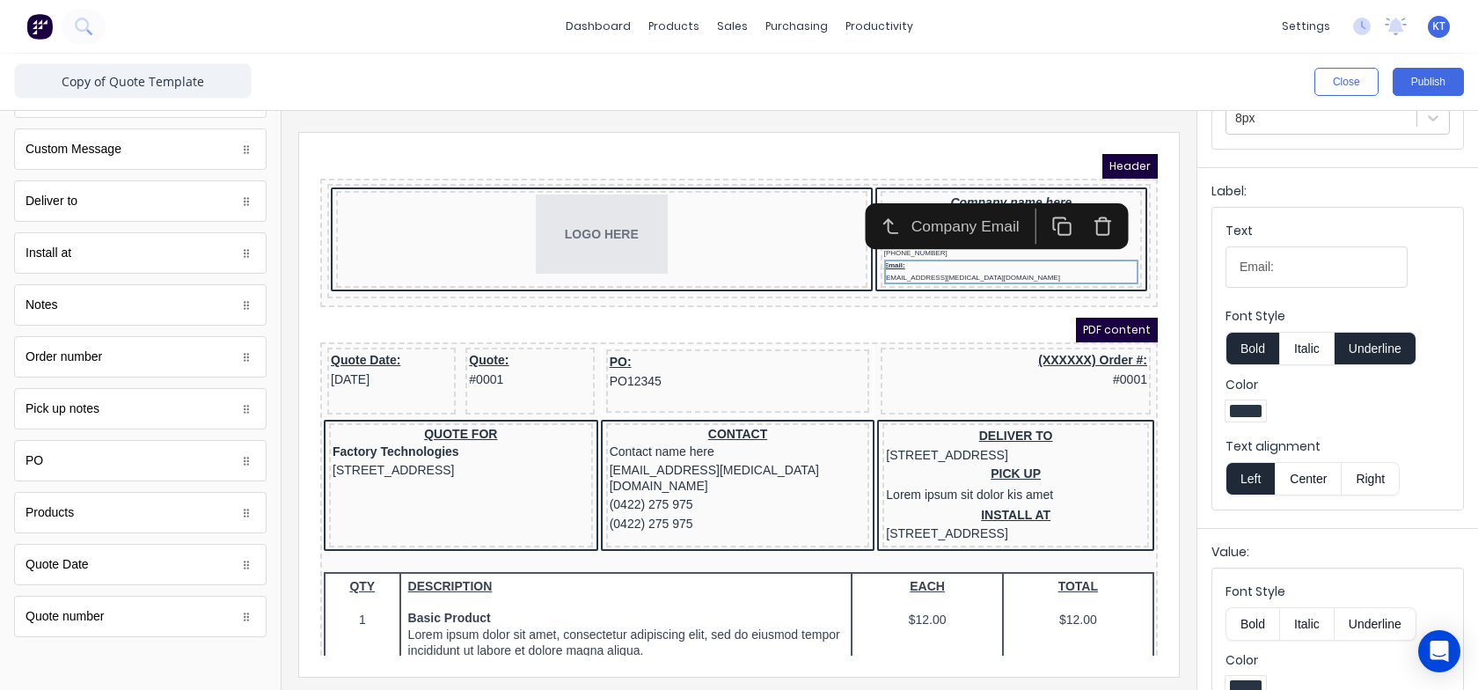
click at [1299, 485] on button "Center" at bounding box center [1307, 478] width 67 height 33
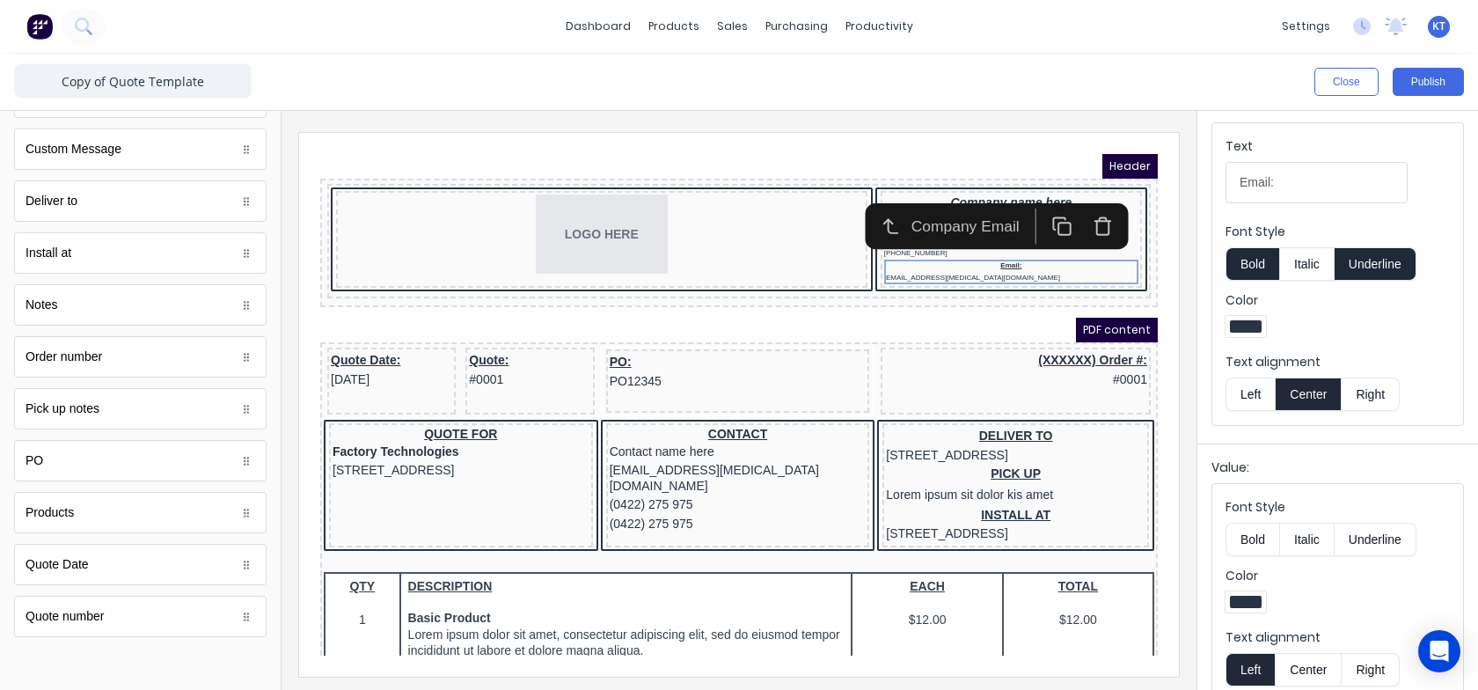
scroll to position [313, 0]
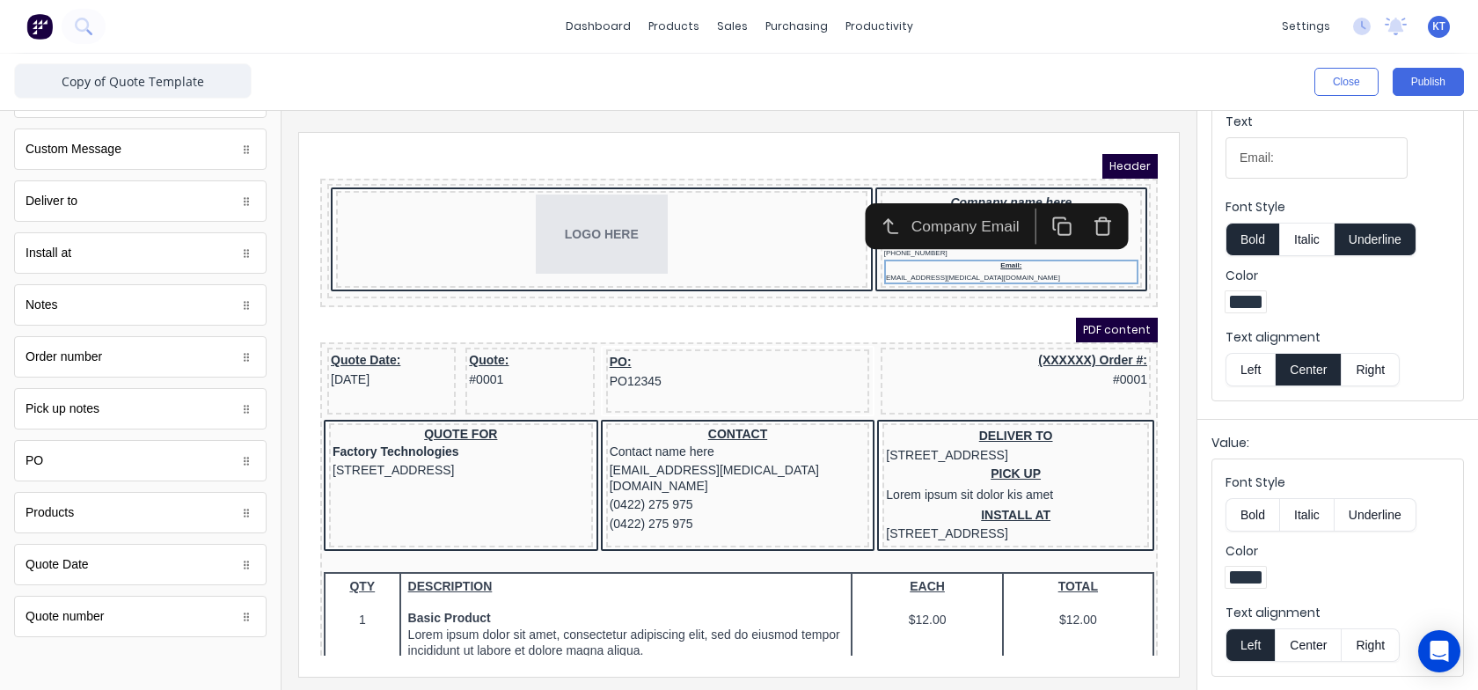
click at [1313, 642] on button "Center" at bounding box center [1307, 644] width 67 height 33
click at [953, 225] on div "Company Email" at bounding box center [975, 205] width 263 height 46
click at [951, 234] on div "Phone: (042) 2222 3333" at bounding box center [990, 226] width 254 height 25
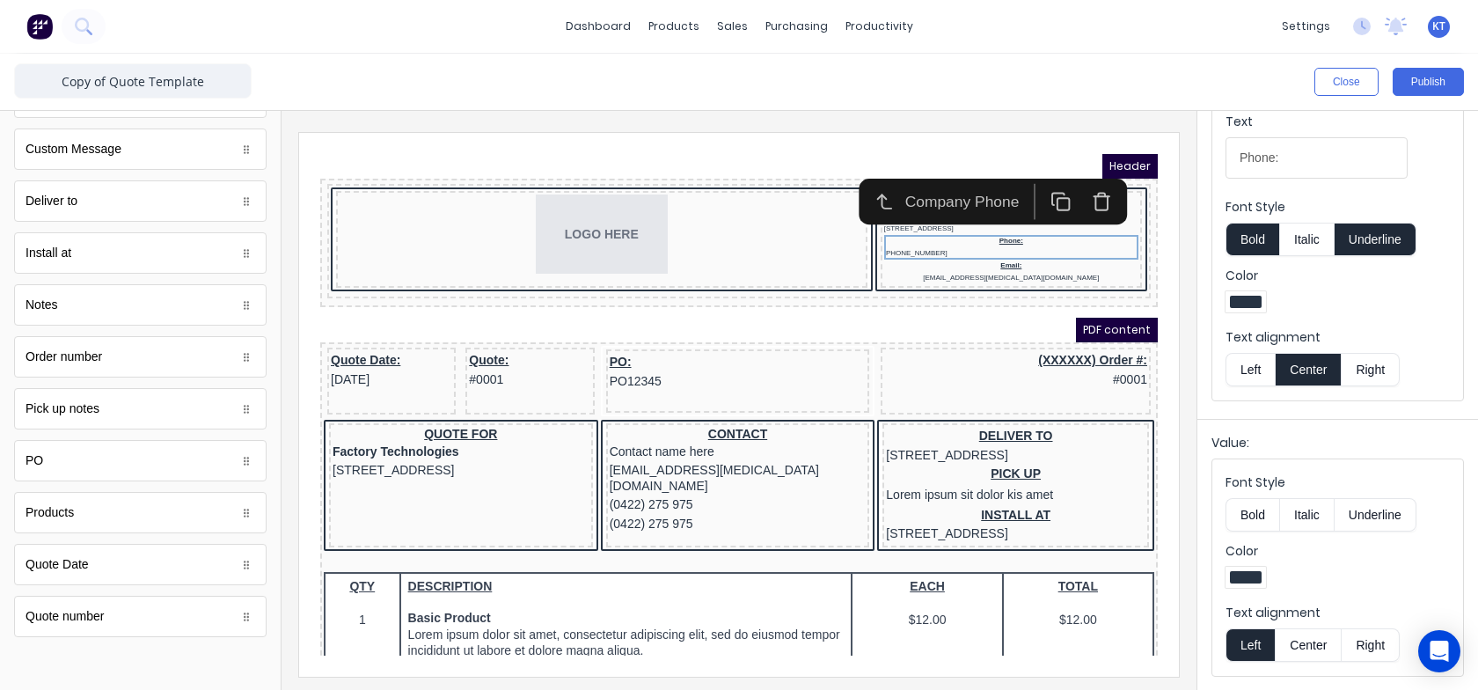
click at [1311, 643] on button "Center" at bounding box center [1307, 644] width 67 height 33
click at [1183, 224] on div at bounding box center [738, 400] width 915 height 579
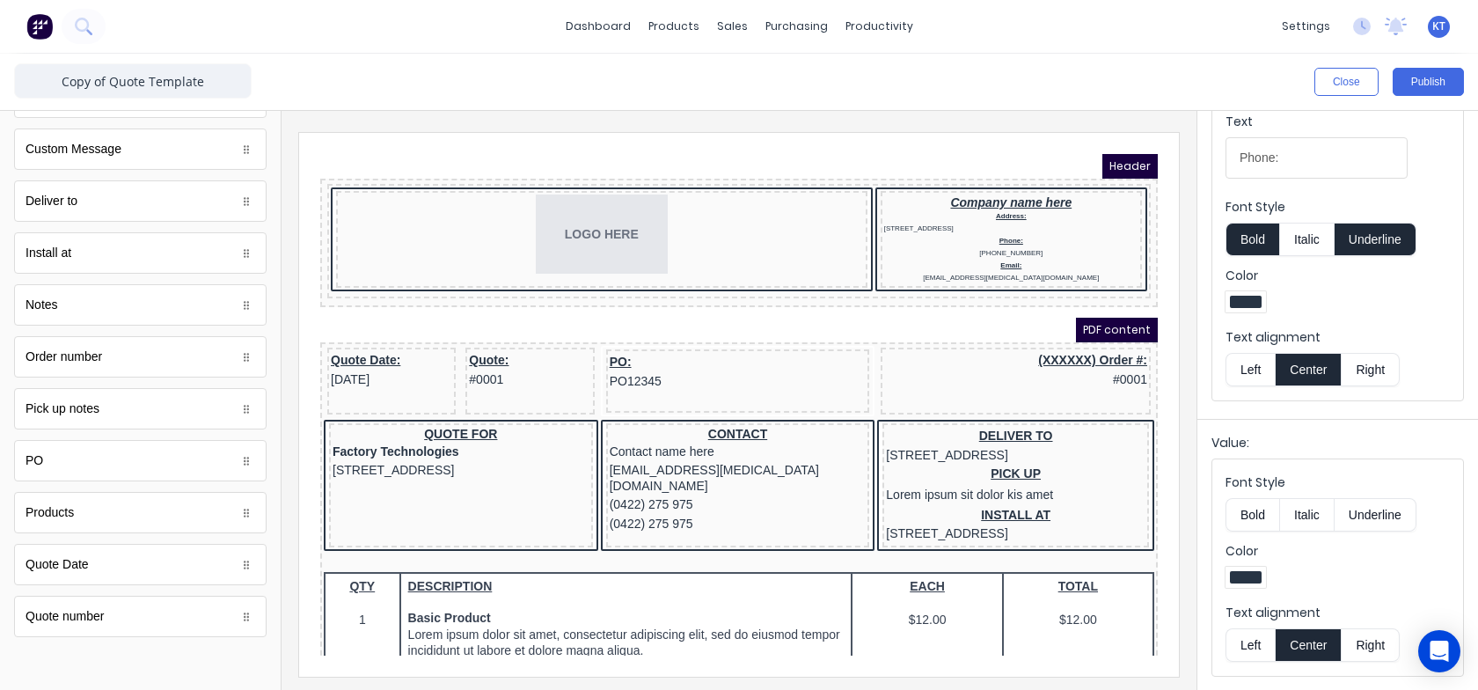
scroll to position [0, 0]
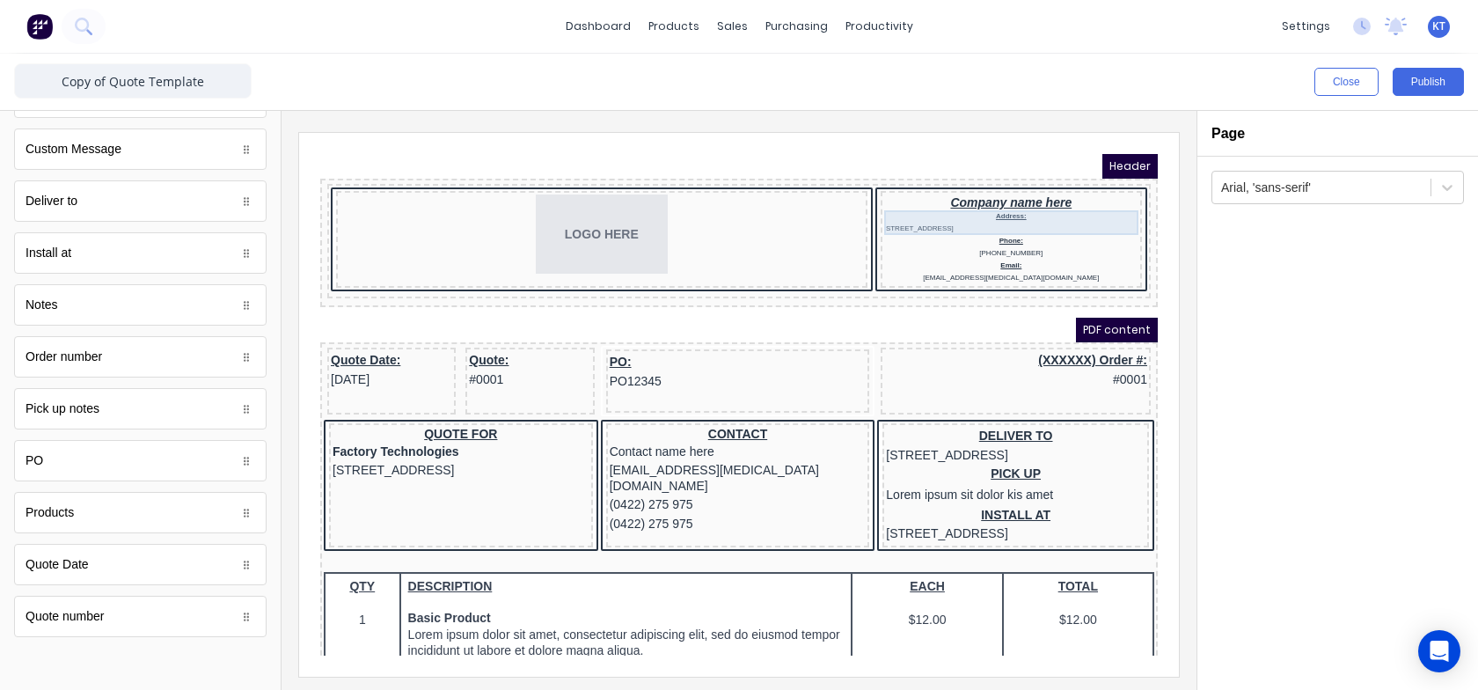
click at [1002, 201] on div "Address: 234 Beach Road Gold Coast, Queensland, Australia, 4217" at bounding box center [990, 201] width 254 height 25
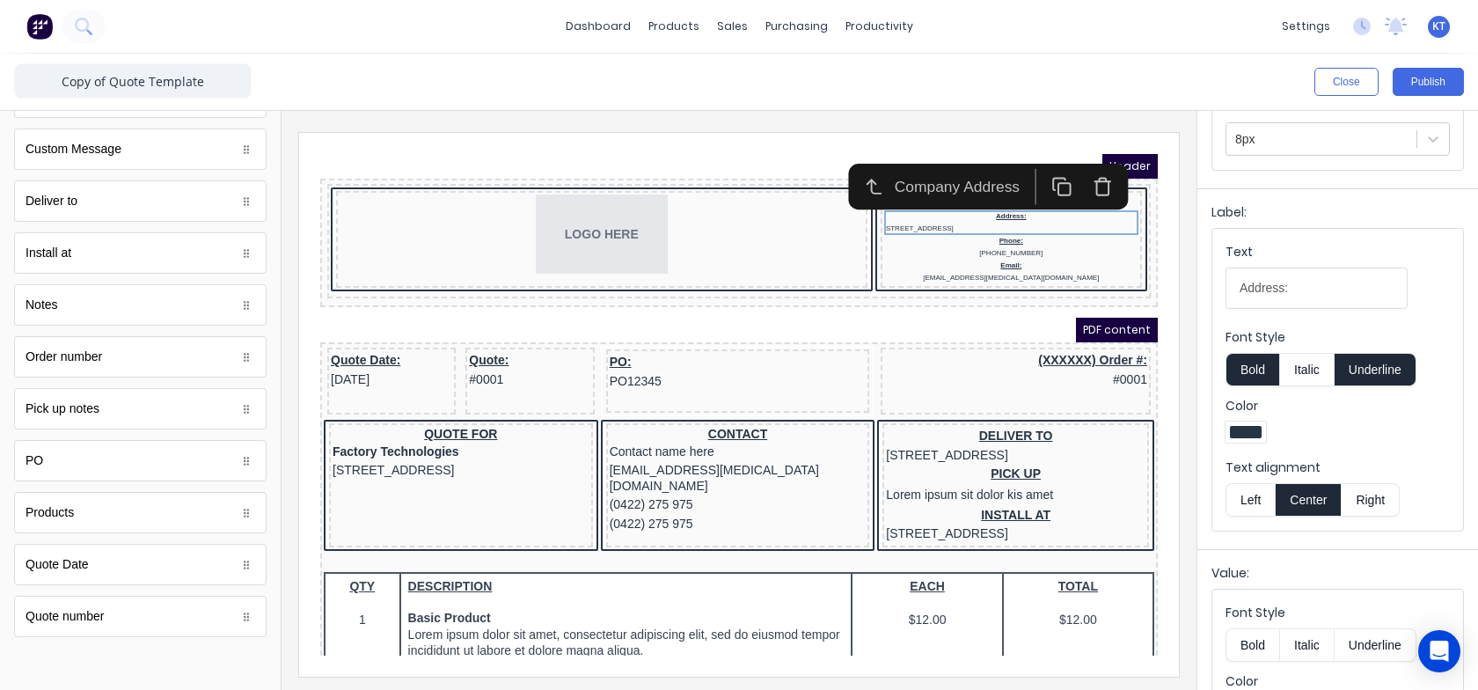
scroll to position [313, 0]
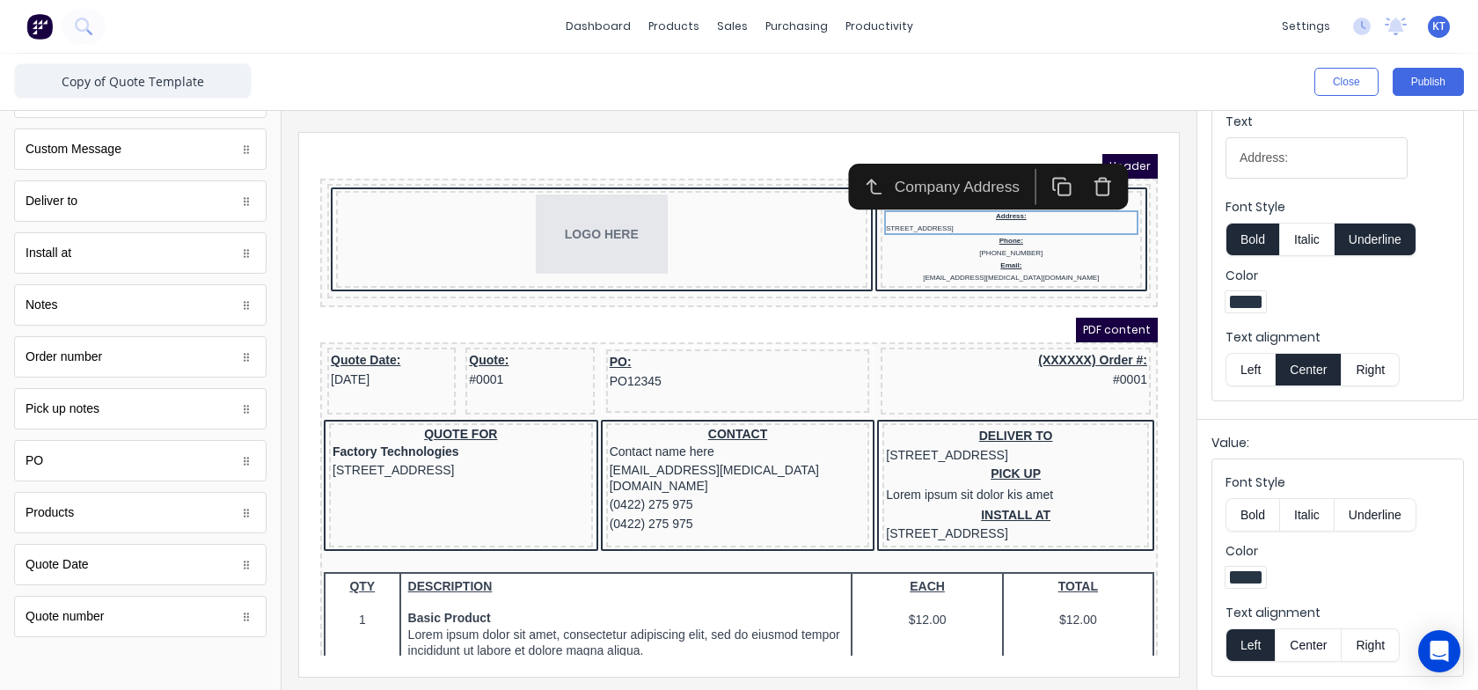
click at [1304, 651] on button "Center" at bounding box center [1307, 644] width 67 height 33
click at [762, 137] on div "Header" at bounding box center [717, 145] width 837 height 25
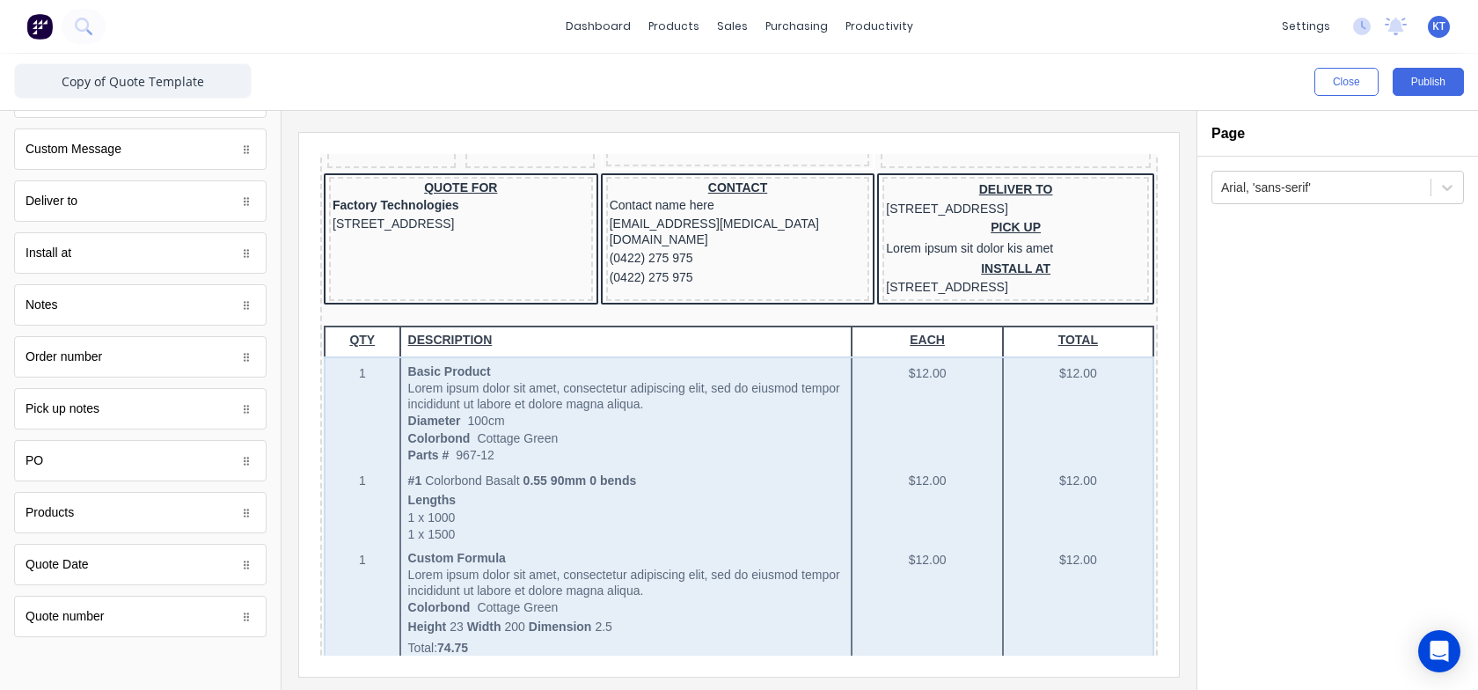
scroll to position [264, 0]
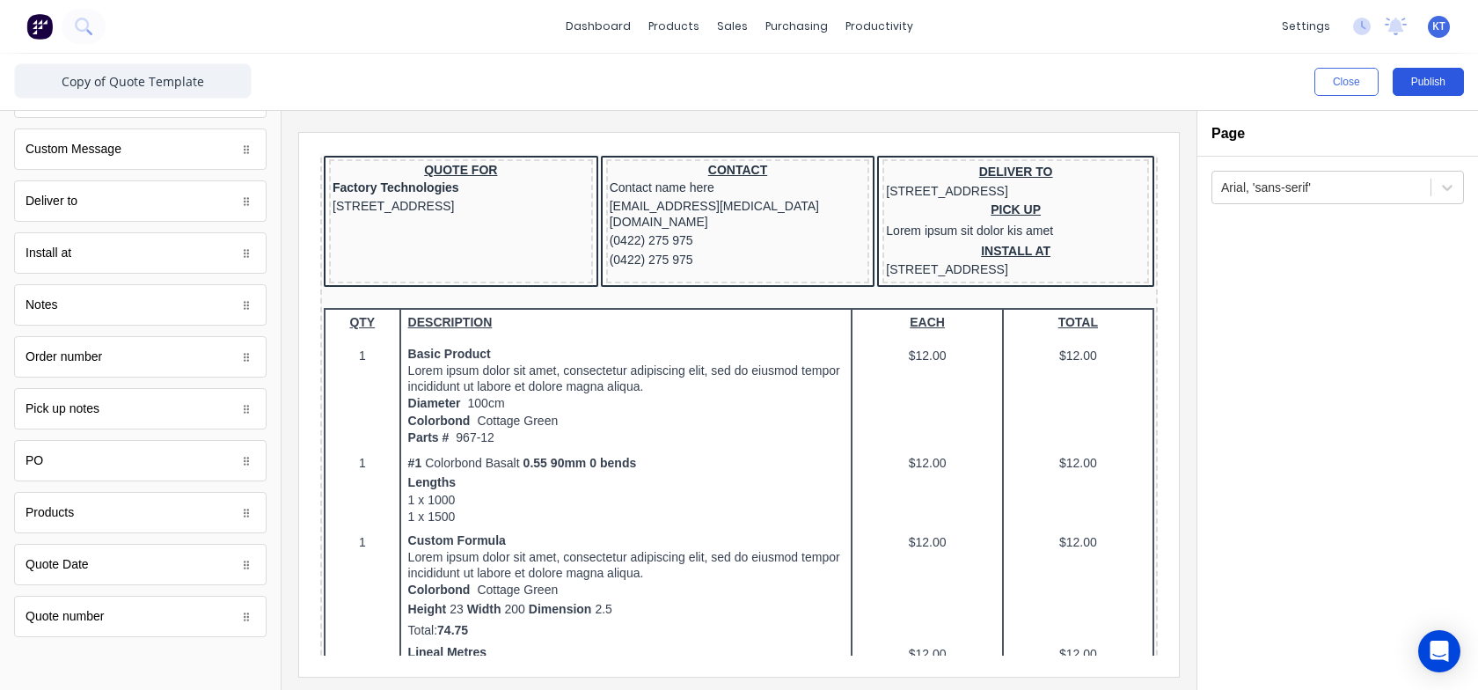
click at [1420, 87] on button "Publish" at bounding box center [1427, 82] width 71 height 28
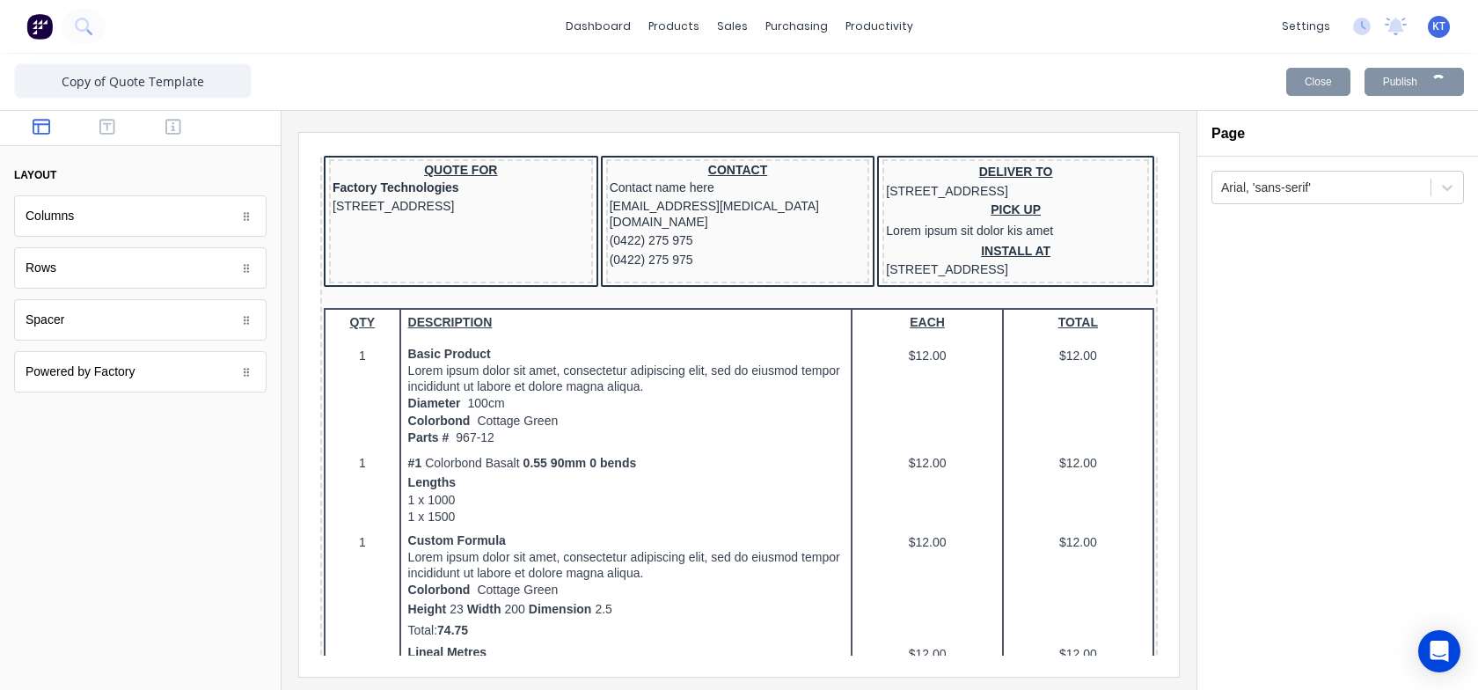
scroll to position [0, 0]
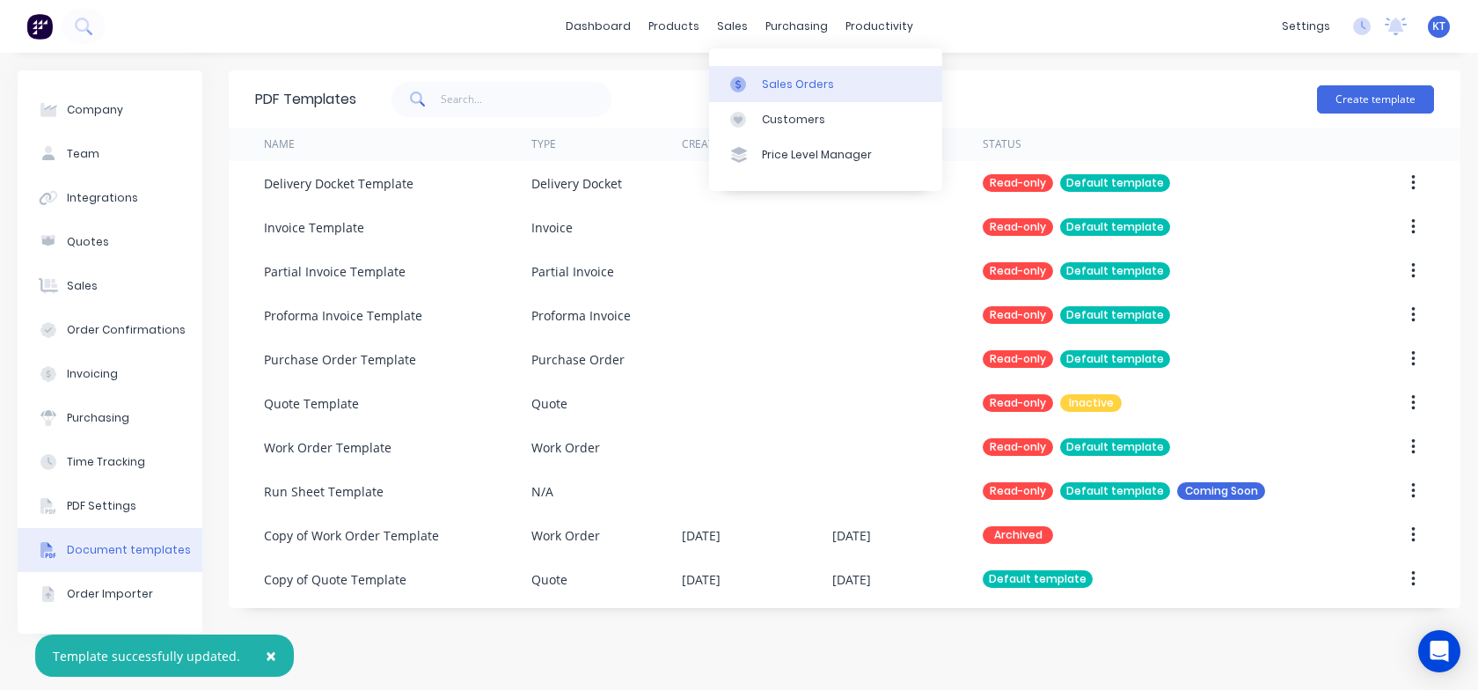
click at [749, 77] on div at bounding box center [743, 85] width 26 height 16
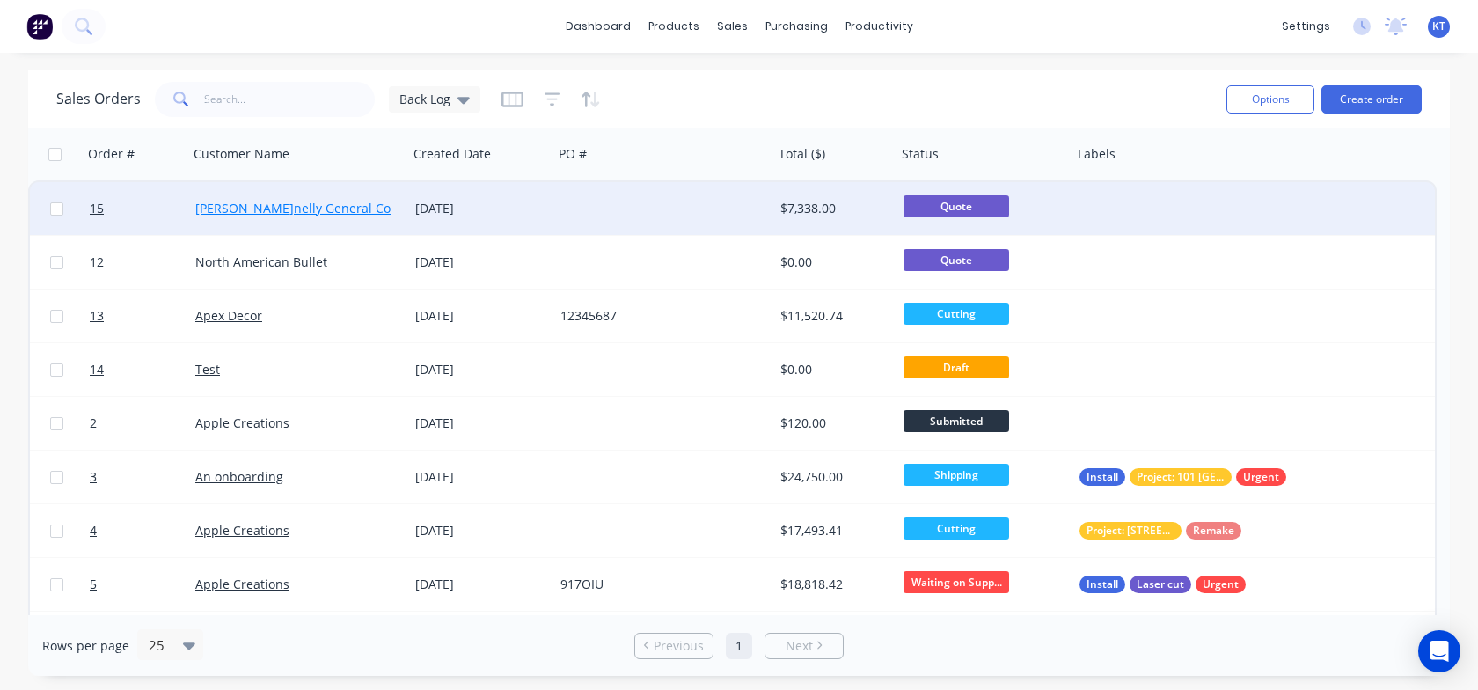
click at [277, 211] on link "[PERSON_NAME] General Contractor" at bounding box center [316, 208] width 243 height 17
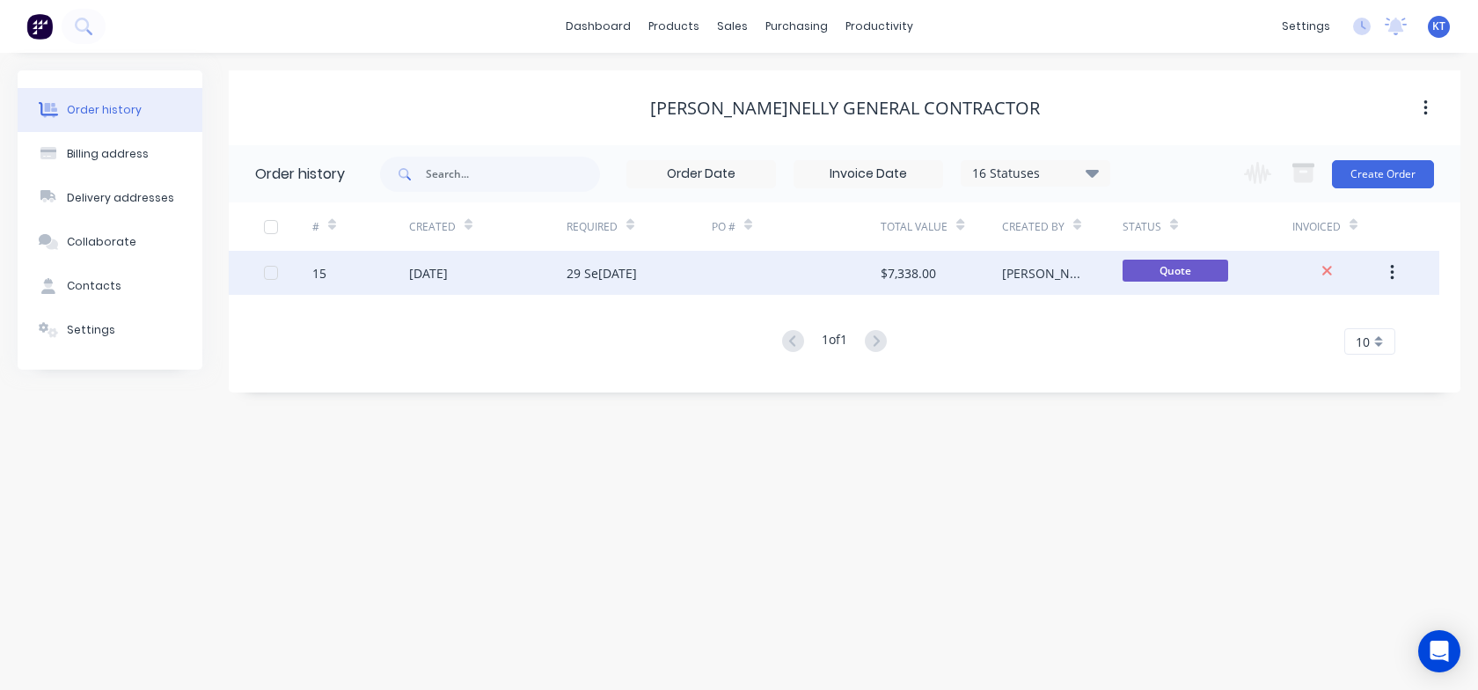
click at [1002, 278] on div "[PERSON_NAME]" at bounding box center [1044, 273] width 85 height 18
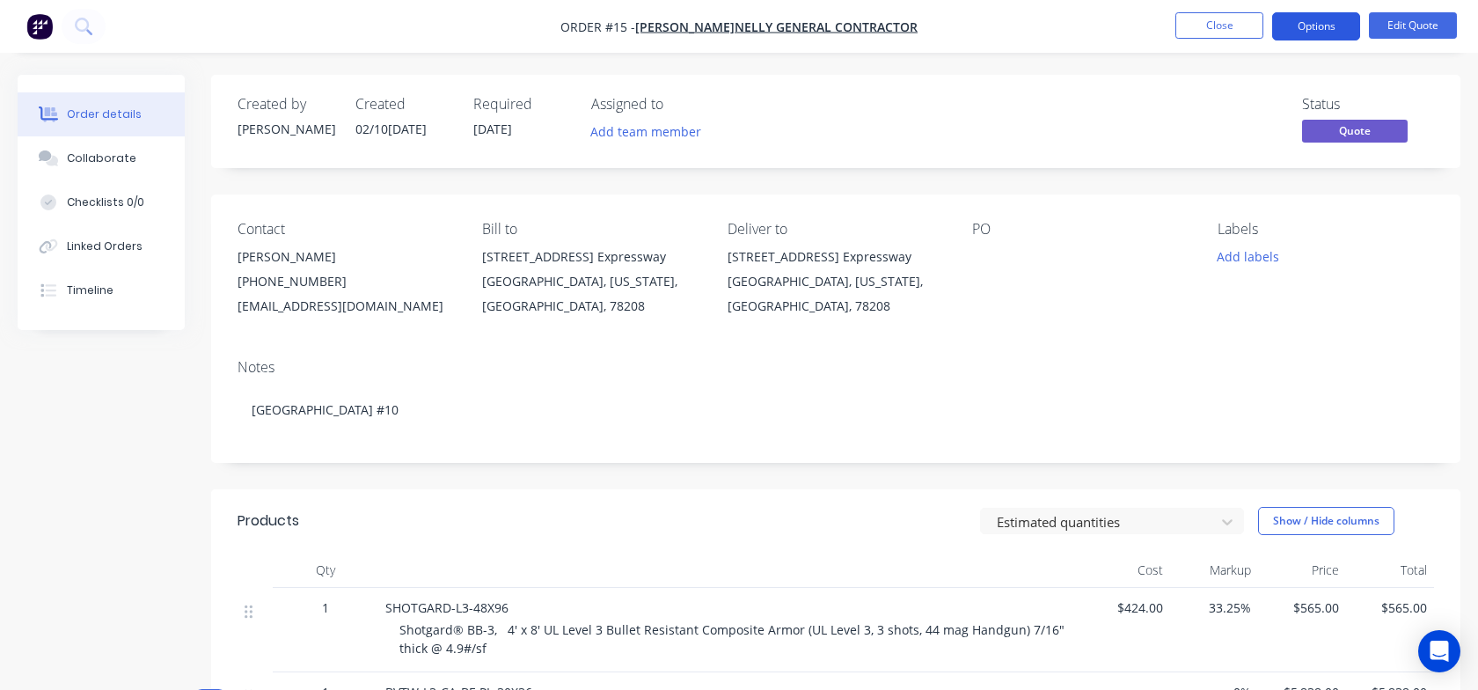
click at [1317, 38] on button "Options" at bounding box center [1316, 26] width 88 height 28
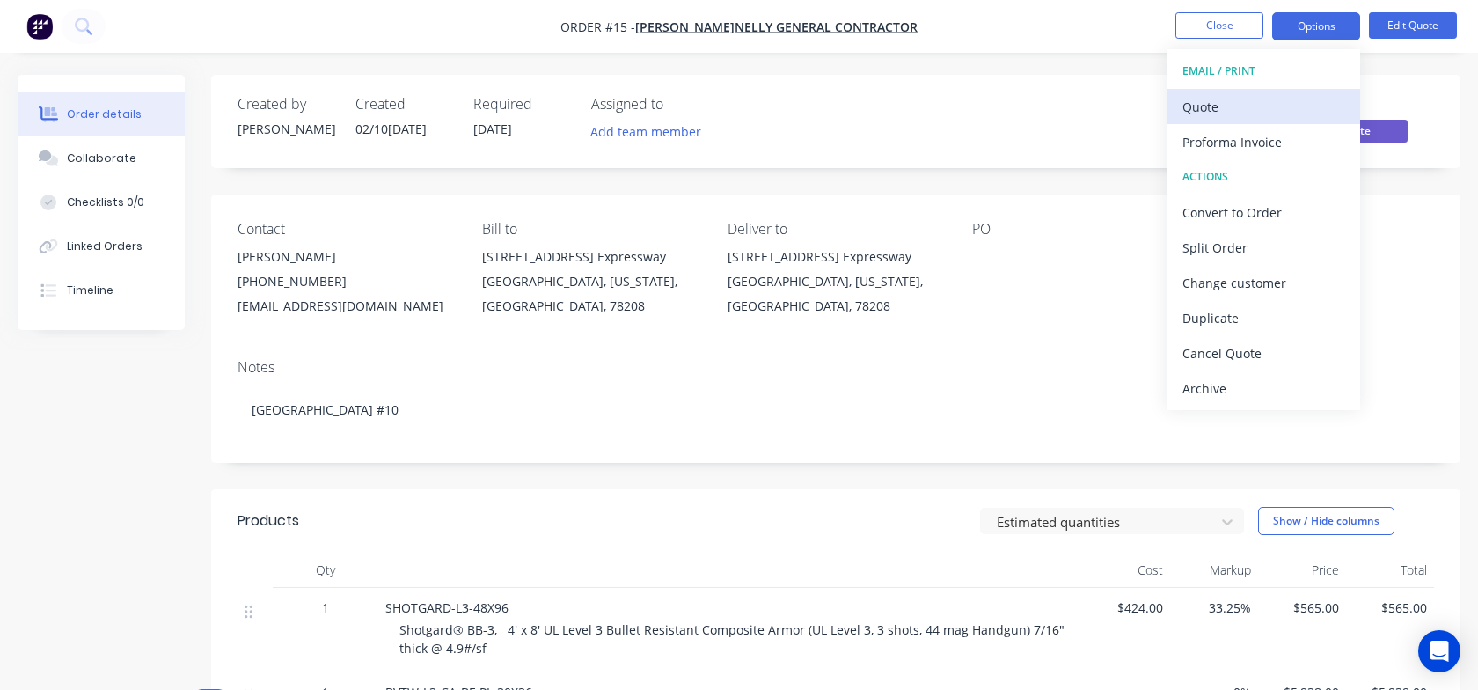
click at [1237, 113] on div "Quote" at bounding box center [1263, 107] width 162 height 26
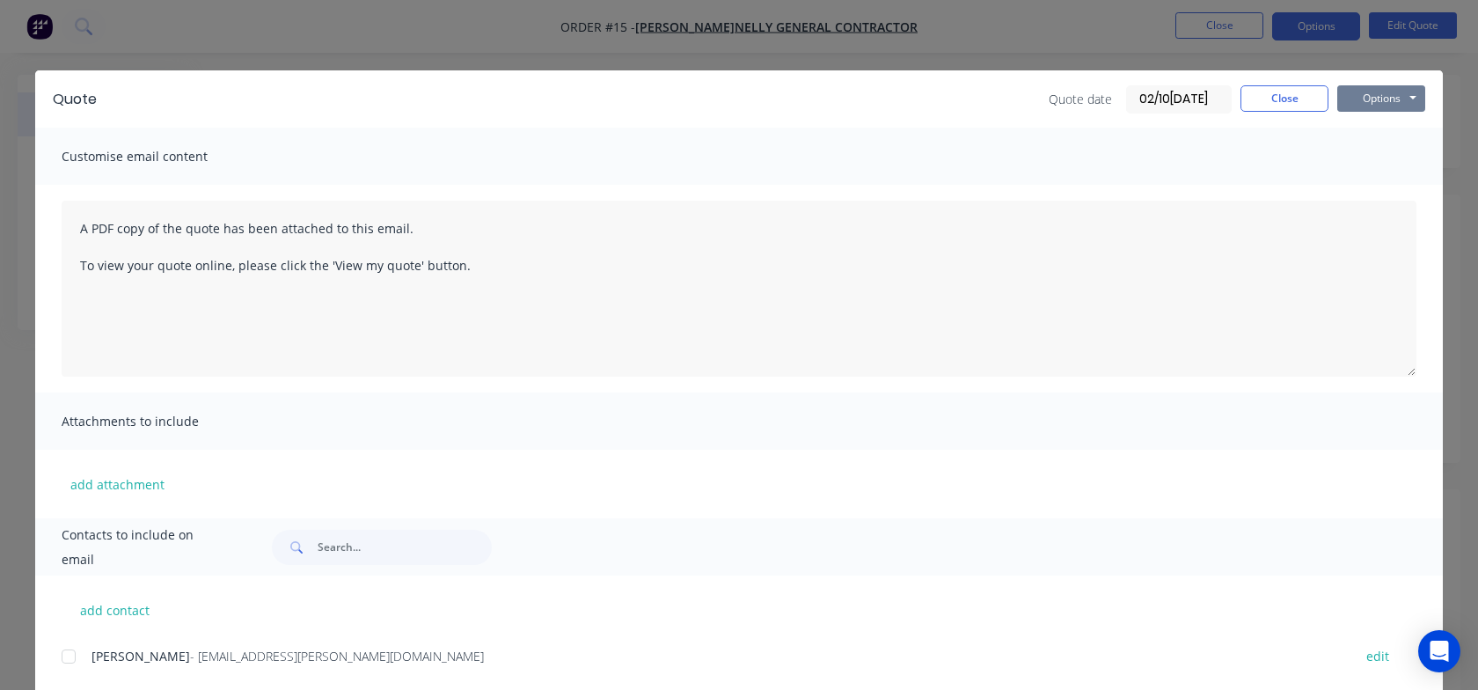
click at [1378, 106] on button "Options" at bounding box center [1381, 98] width 88 height 26
click at [1368, 133] on button "Preview" at bounding box center [1393, 129] width 113 height 29
click at [1302, 102] on button "Close" at bounding box center [1284, 98] width 88 height 26
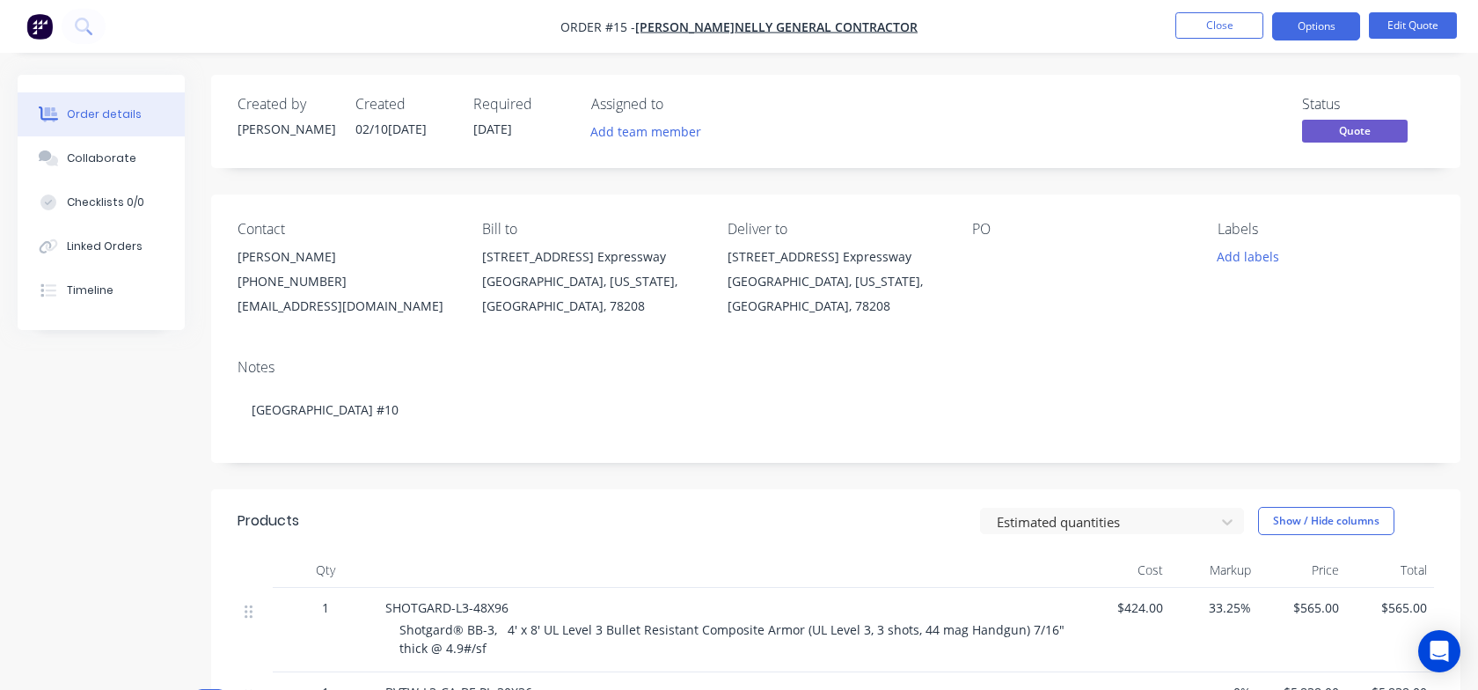
click at [1232, 39] on li "Close" at bounding box center [1219, 26] width 88 height 28
click at [1227, 32] on button "Close" at bounding box center [1219, 25] width 88 height 26
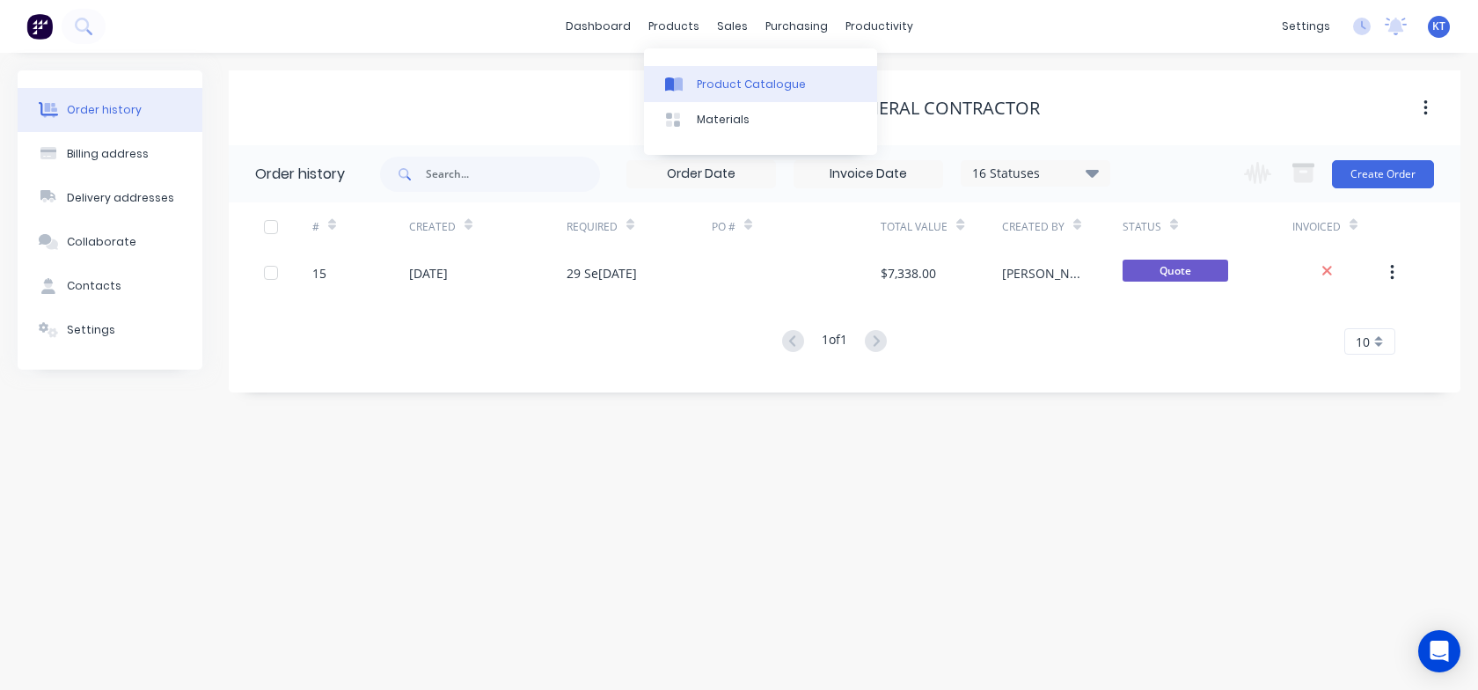
click at [723, 91] on div "Product Catalogue" at bounding box center [751, 85] width 109 height 16
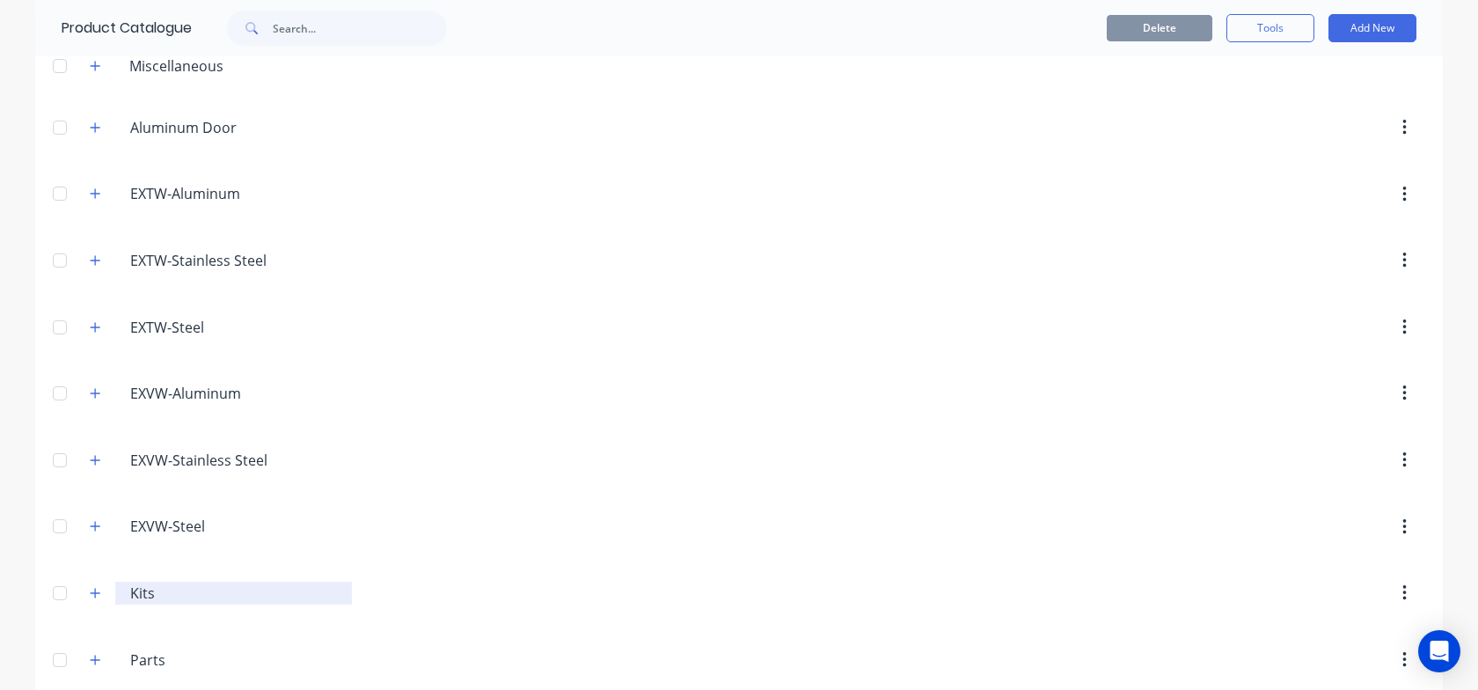
scroll to position [120, 0]
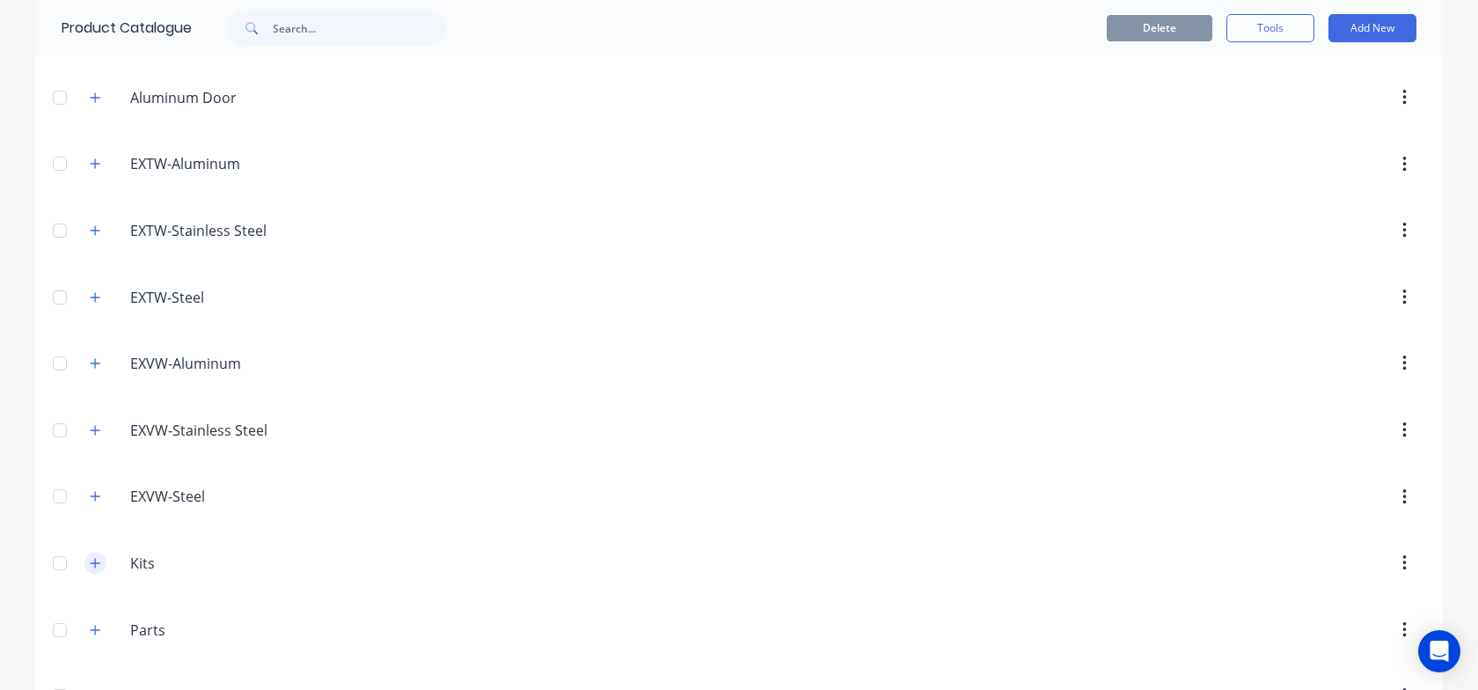
click at [95, 569] on button "button" at bounding box center [95, 562] width 22 height 22
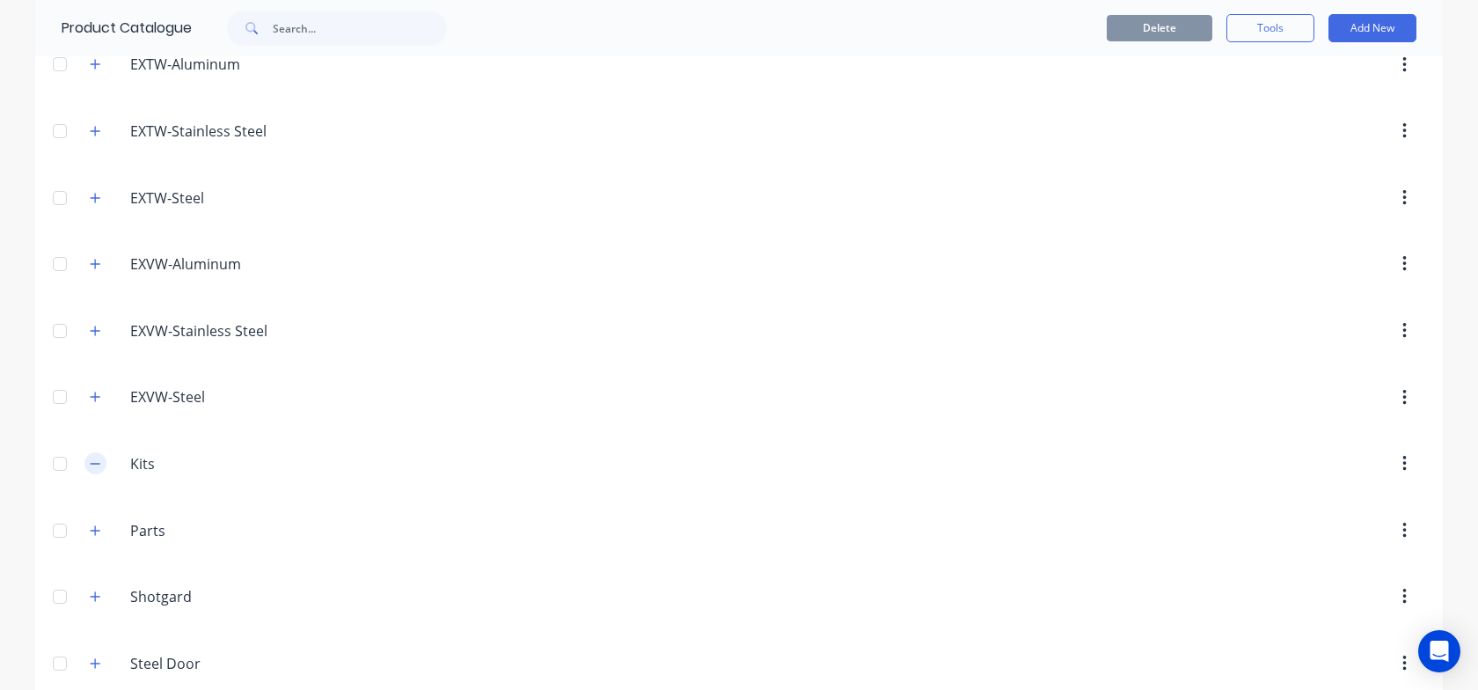
click at [90, 459] on icon "button" at bounding box center [95, 463] width 11 height 12
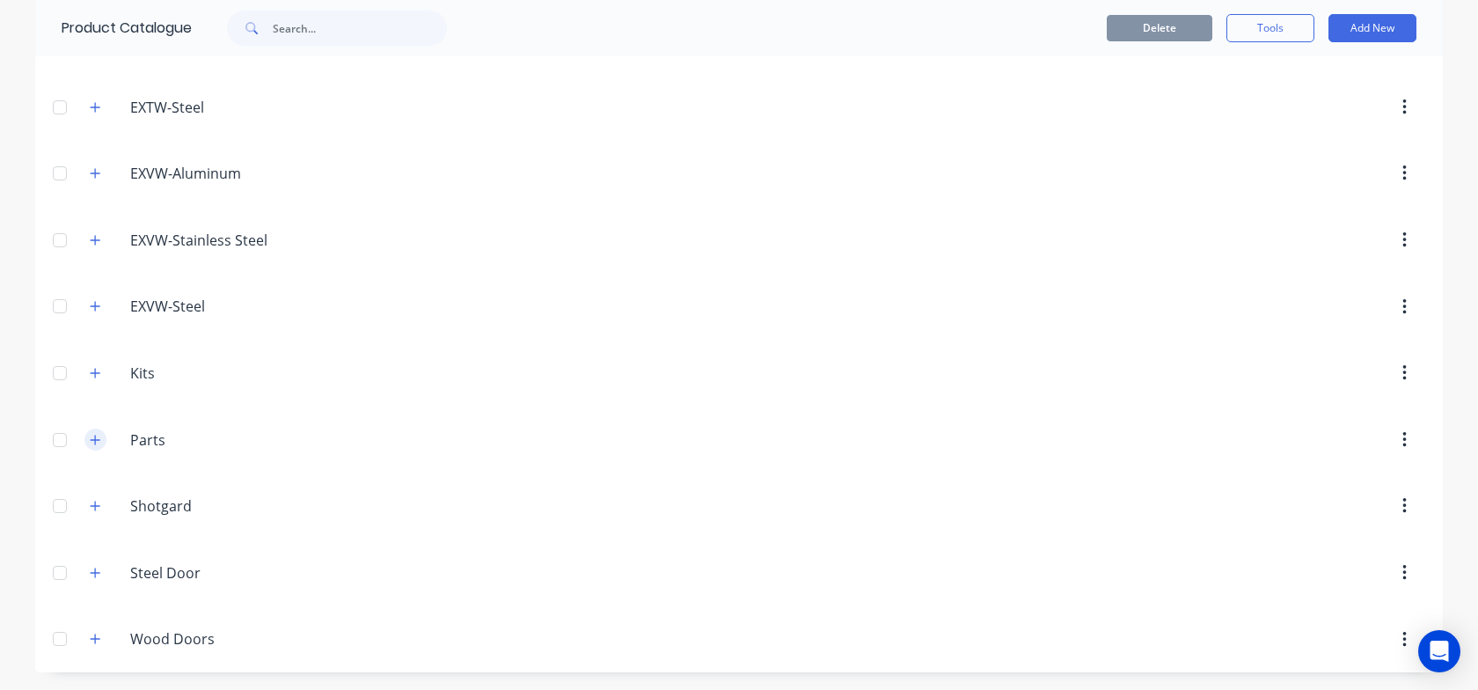
click at [100, 436] on button "button" at bounding box center [95, 439] width 22 height 22
click at [100, 437] on icon "button" at bounding box center [95, 440] width 11 height 12
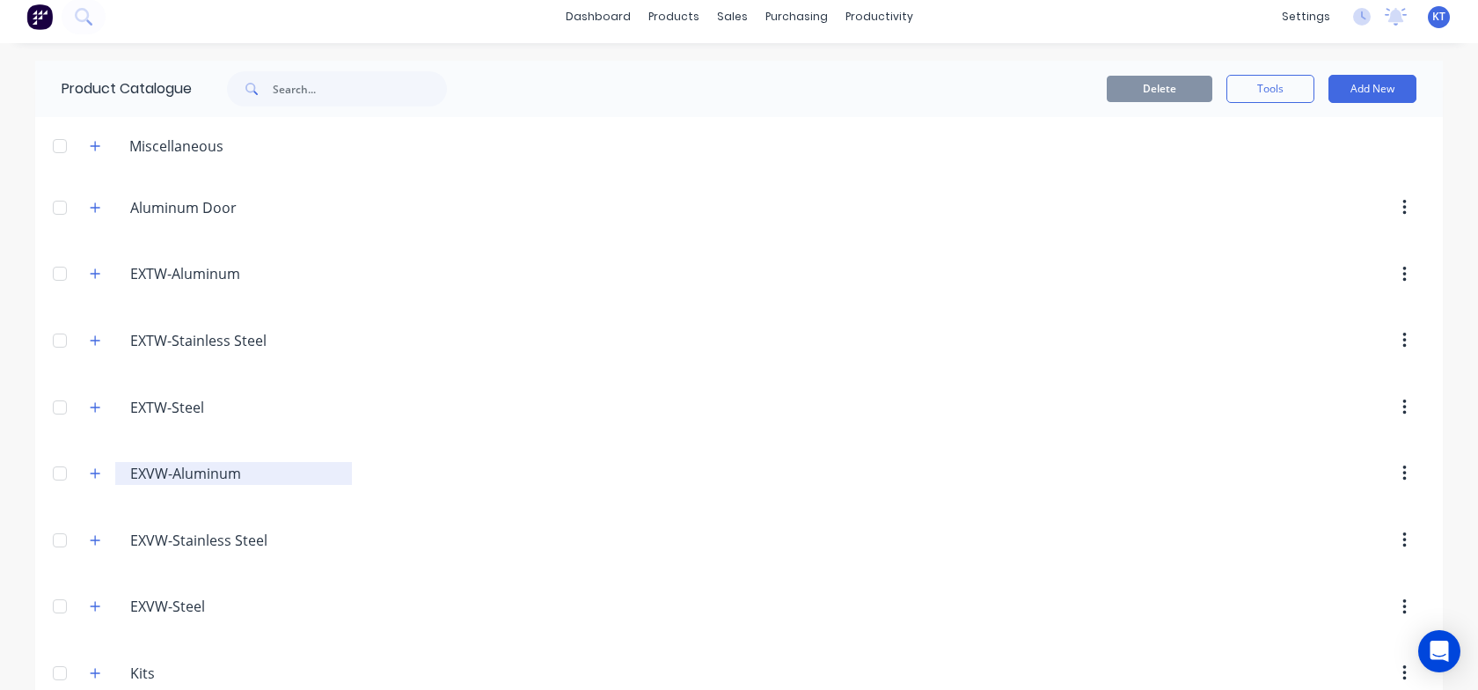
scroll to position [0, 0]
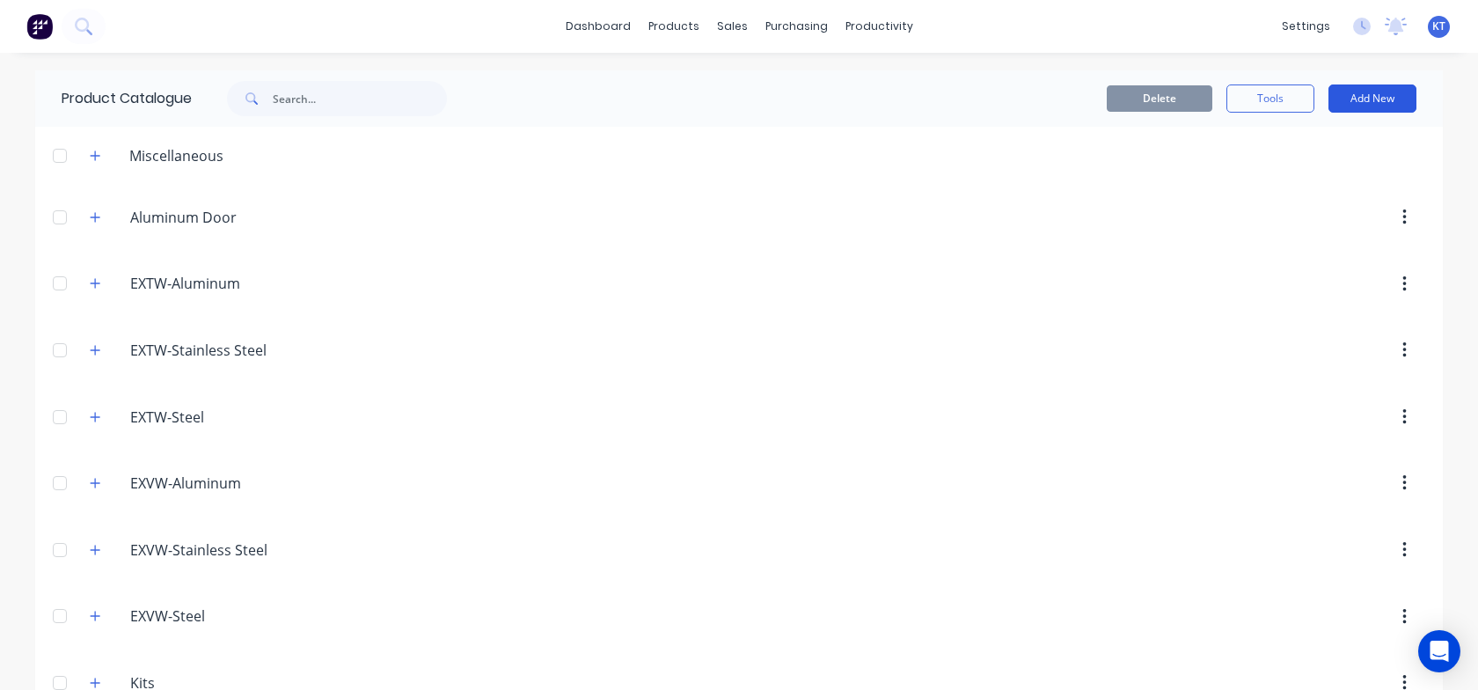
click at [1390, 99] on button "Add New" at bounding box center [1372, 98] width 88 height 28
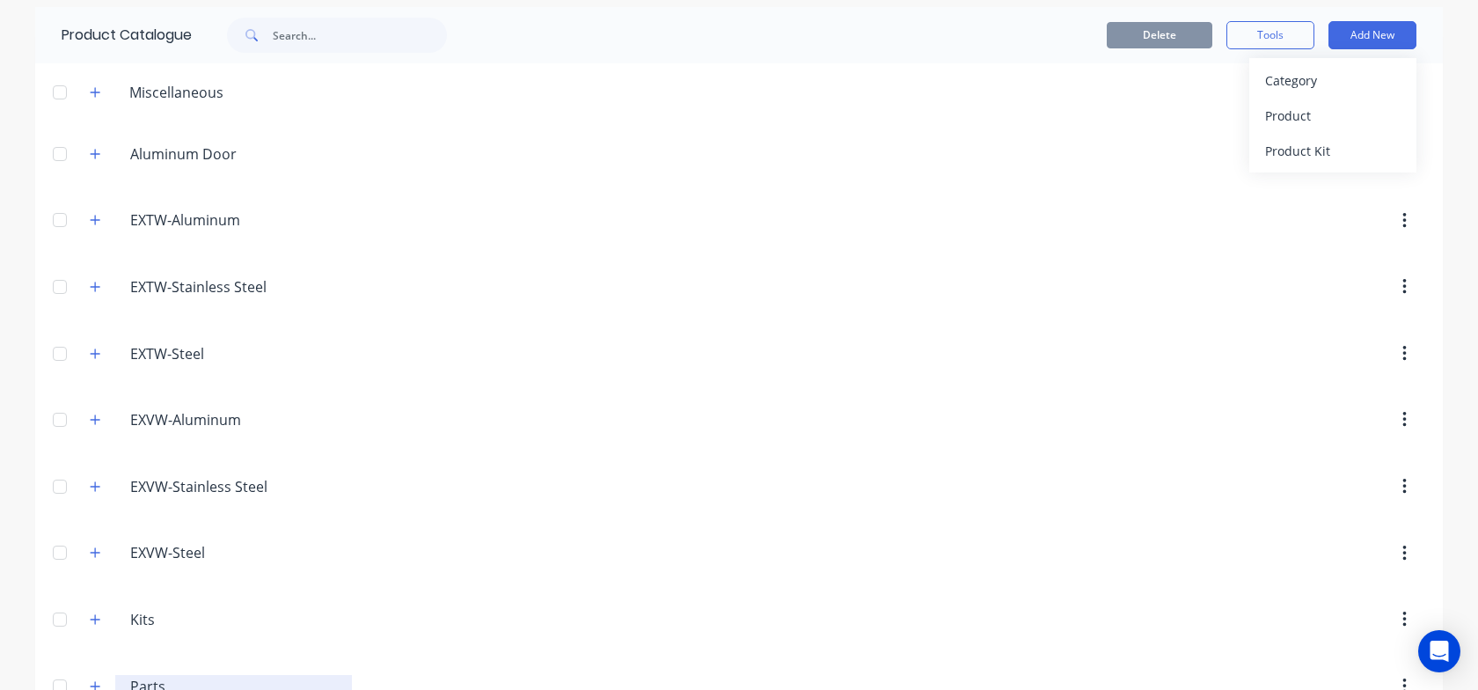
scroll to position [258, 0]
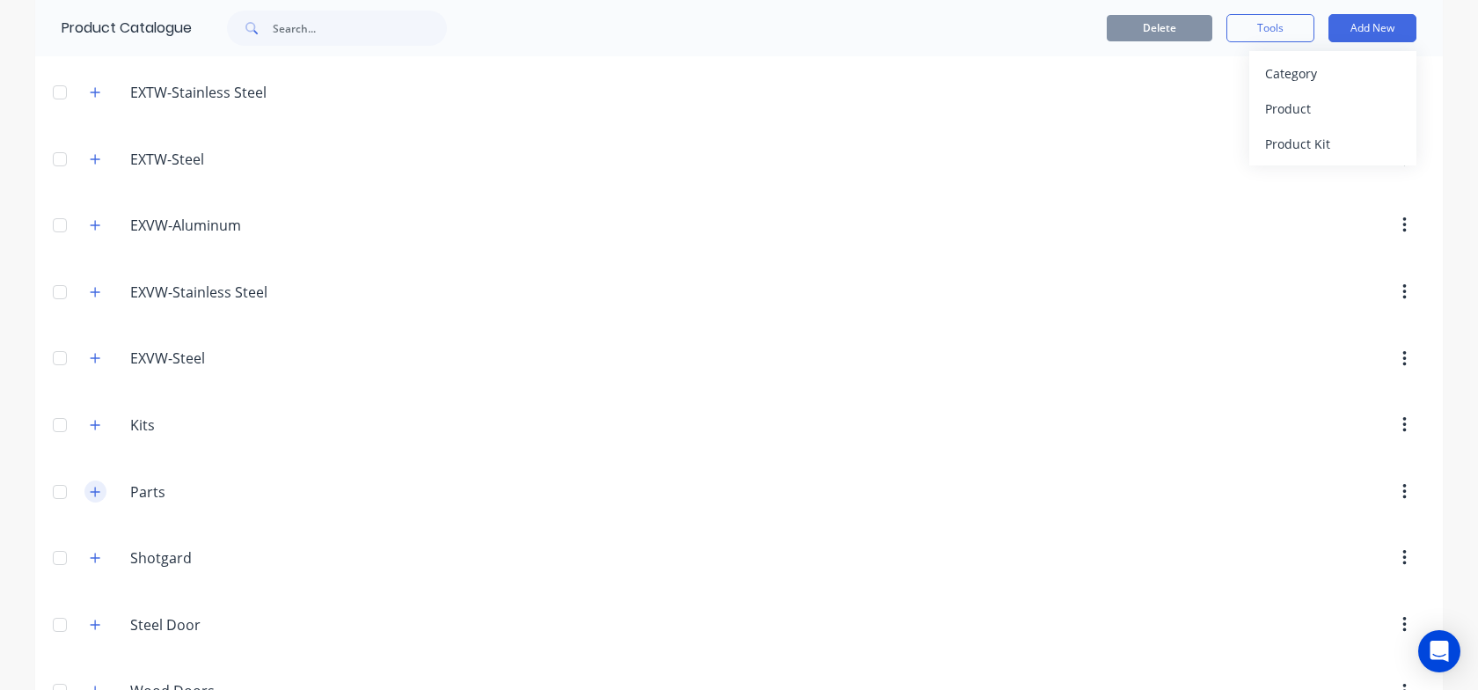
click at [97, 496] on icon "button" at bounding box center [95, 492] width 11 height 12
click at [99, 498] on button "button" at bounding box center [95, 491] width 22 height 22
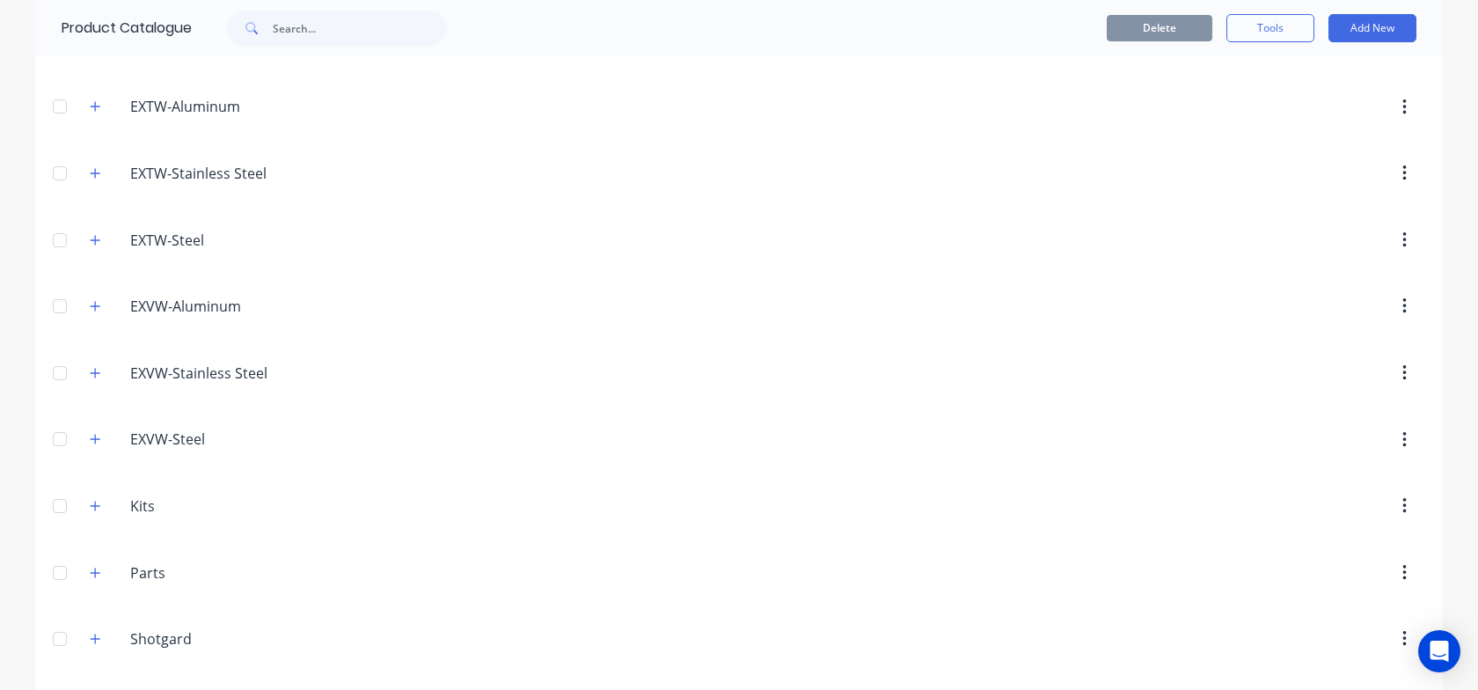
scroll to position [310, 0]
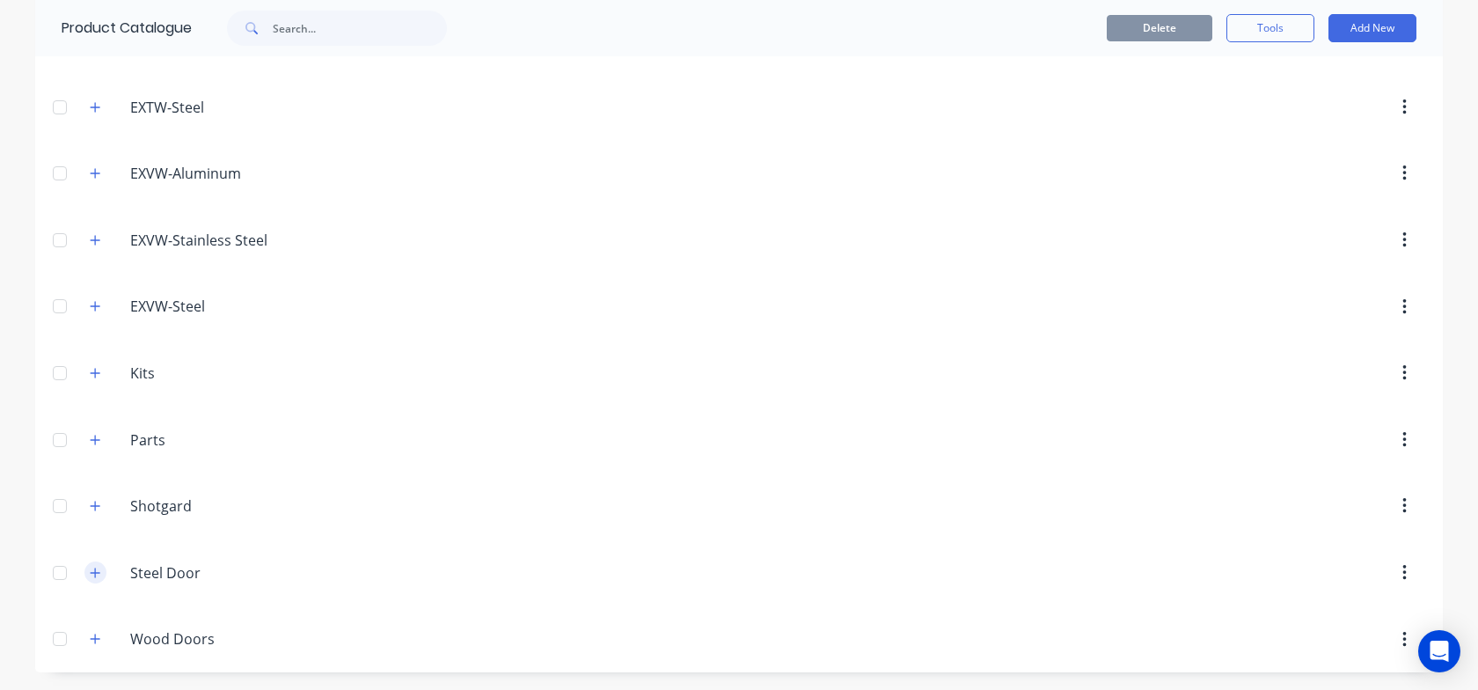
click at [100, 572] on icon "button" at bounding box center [95, 572] width 11 height 12
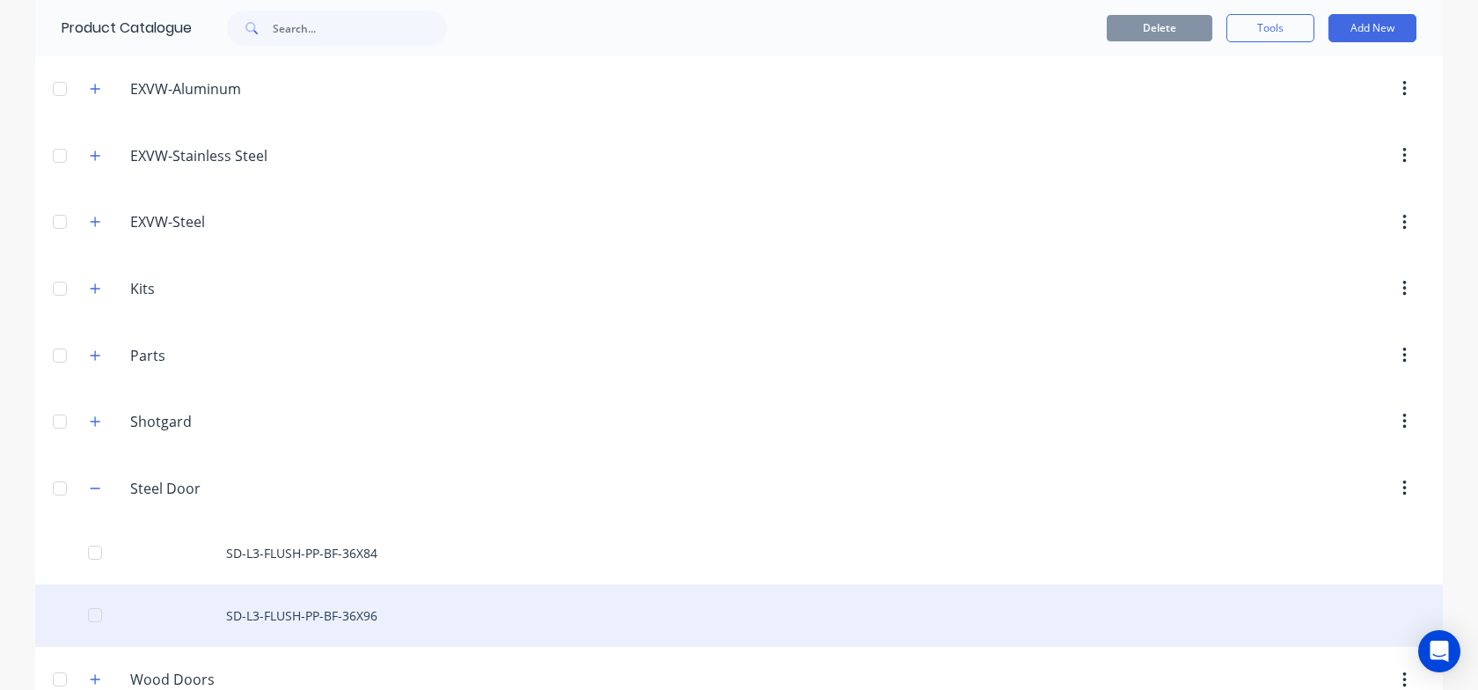
scroll to position [405, 0]
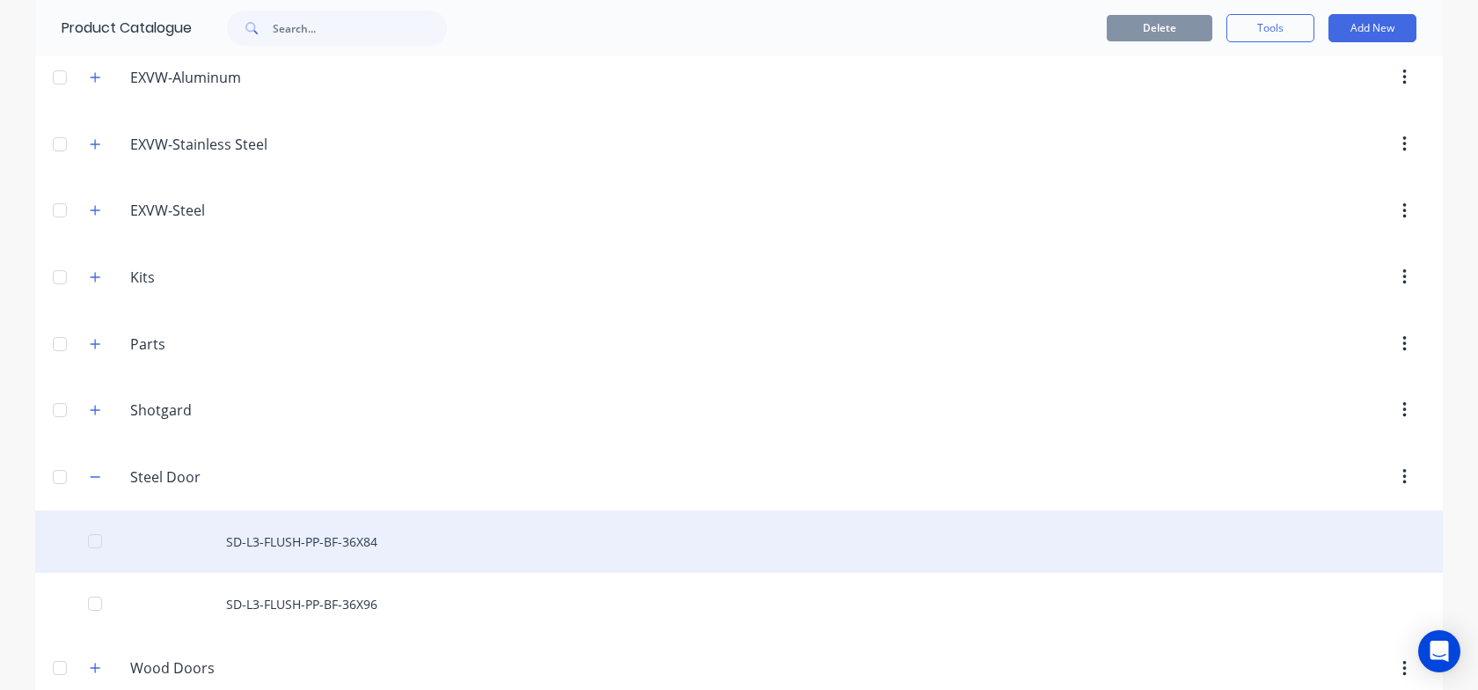
click at [335, 542] on div "SD-L3-FLUSH-PP-BF-36X84" at bounding box center [738, 541] width 1407 height 62
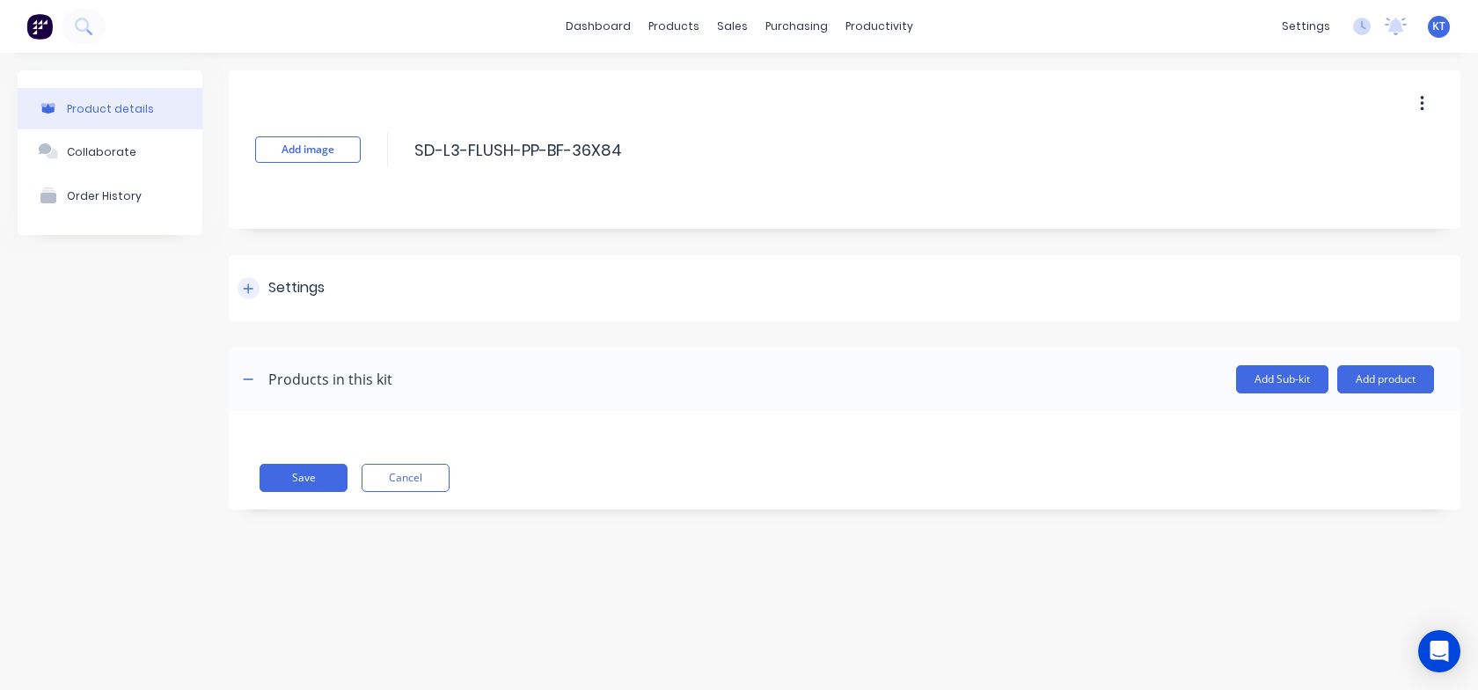
click at [255, 290] on div at bounding box center [248, 288] width 22 height 22
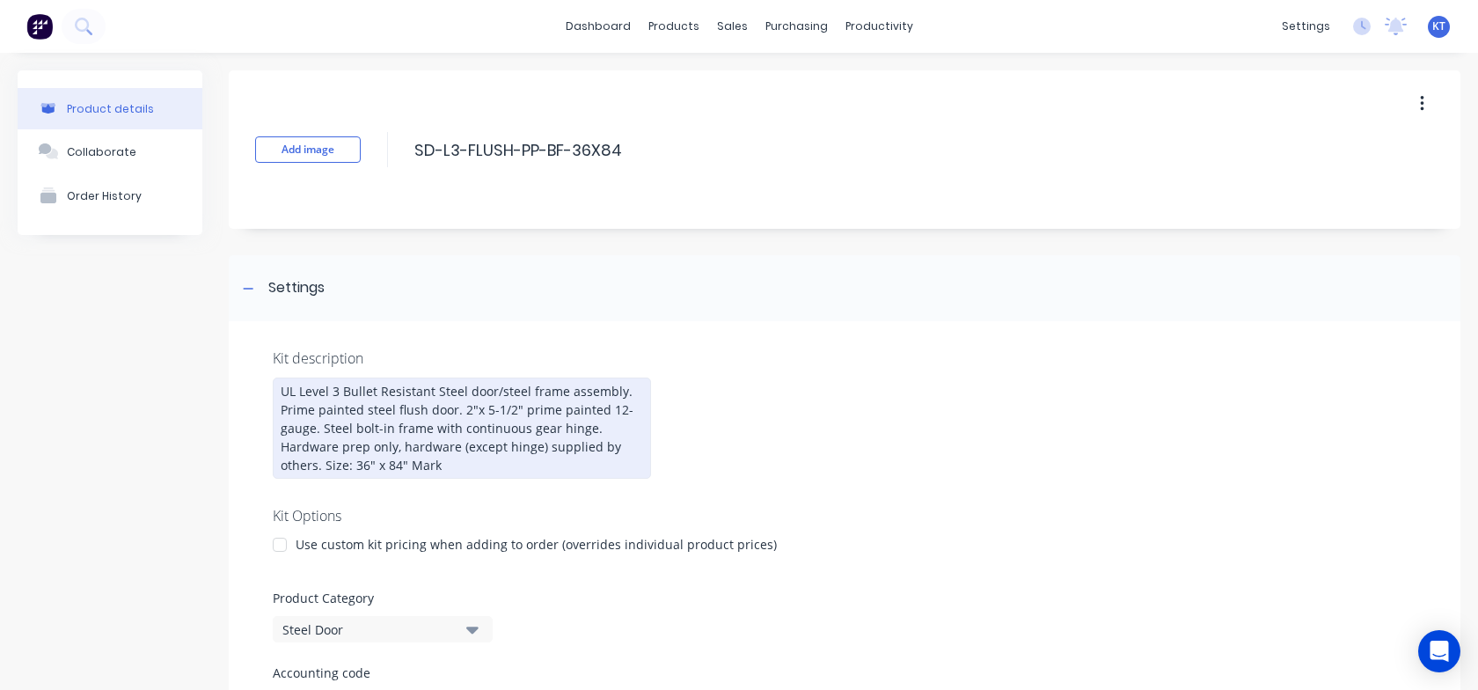
scroll to position [34, 0]
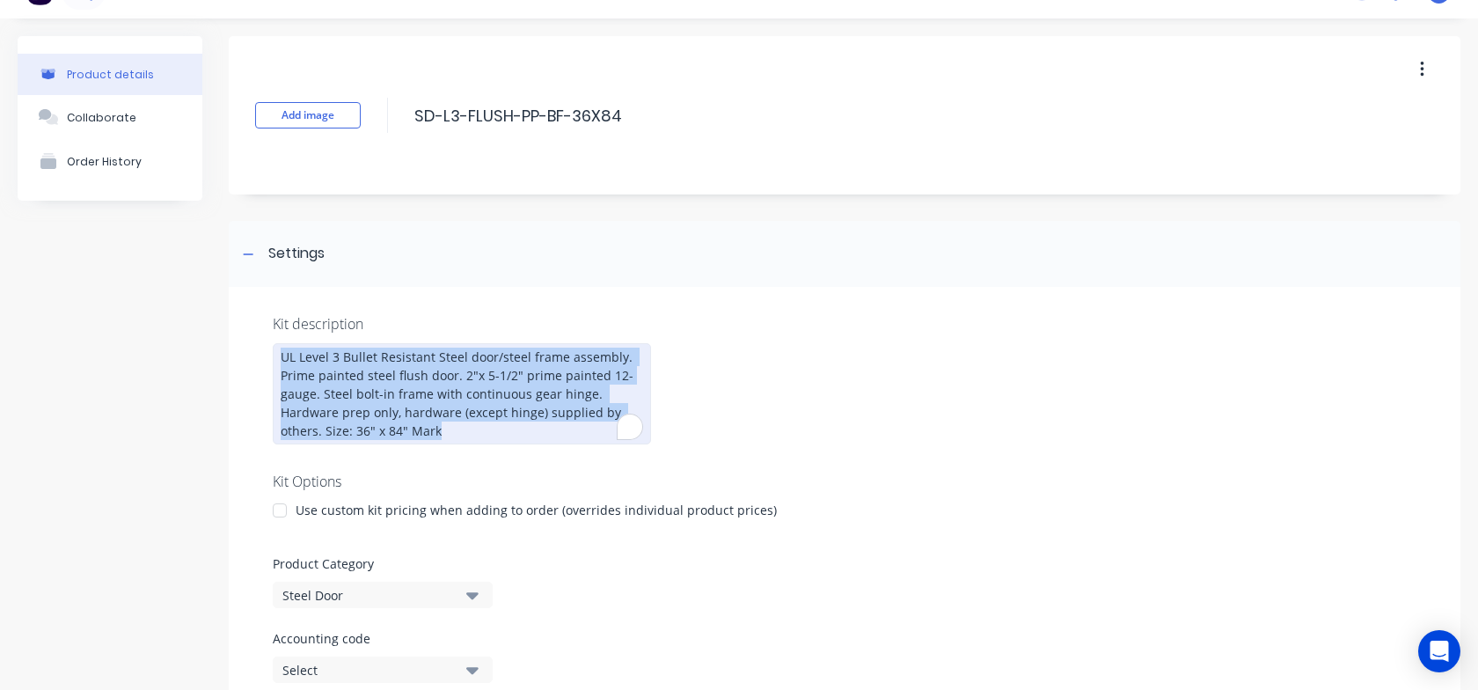
drag, startPoint x: 280, startPoint y: 354, endPoint x: 559, endPoint y: 454, distance: 296.8
click at [513, 456] on div "Kit description UL Level 3 Bullet Resistant Steel door/steel frame assembly. Pr…" at bounding box center [844, 583] width 1231 height 593
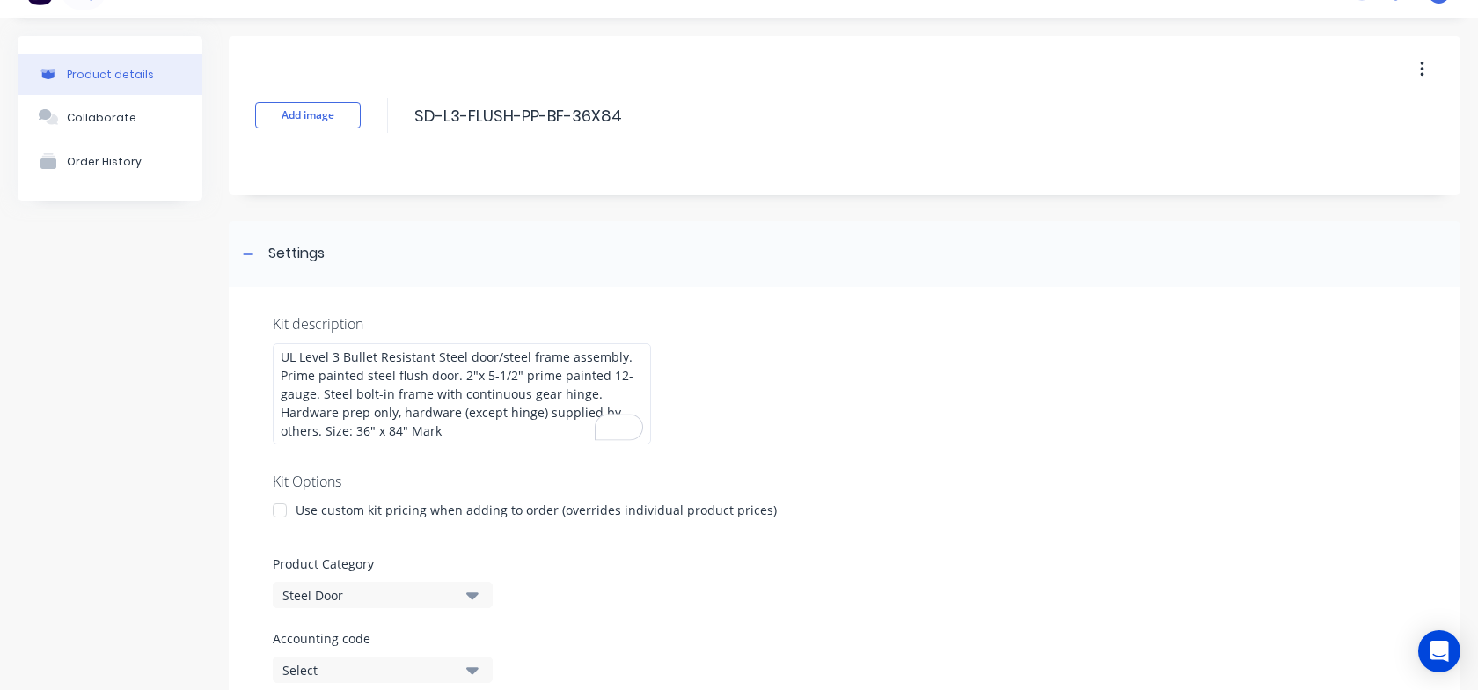
click at [963, 417] on div "Kit description UL Level 3 Bullet Resistant Steel door/steel frame assembly. Pr…" at bounding box center [844, 583] width 1231 height 593
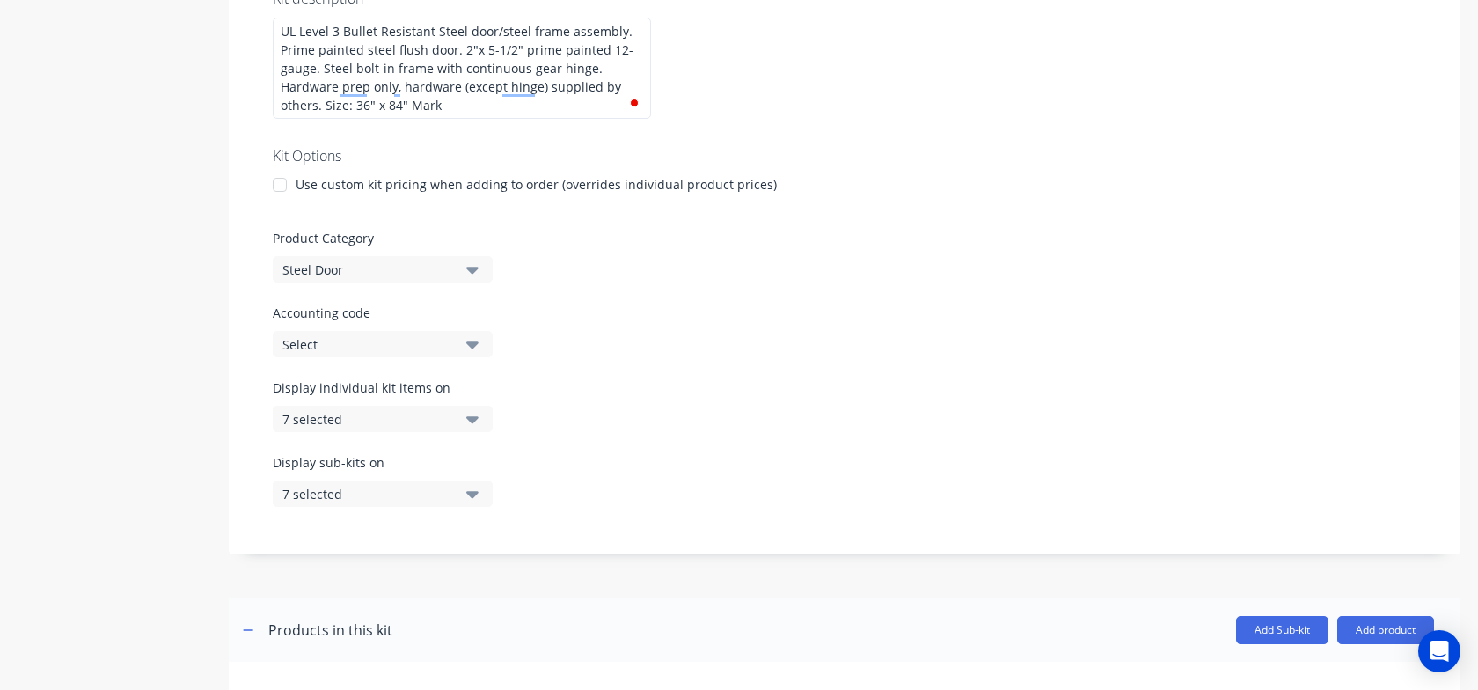
scroll to position [474, 0]
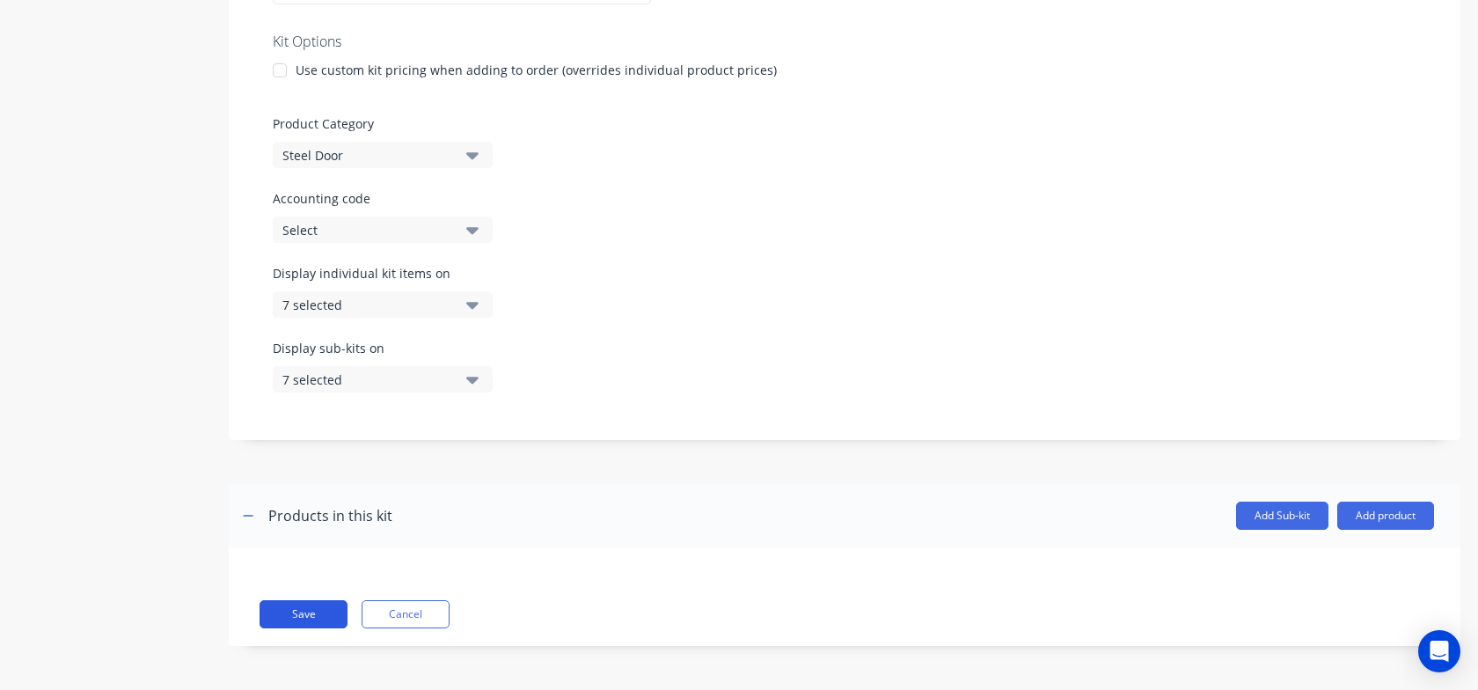
click at [330, 608] on button "Save" at bounding box center [303, 614] width 88 height 28
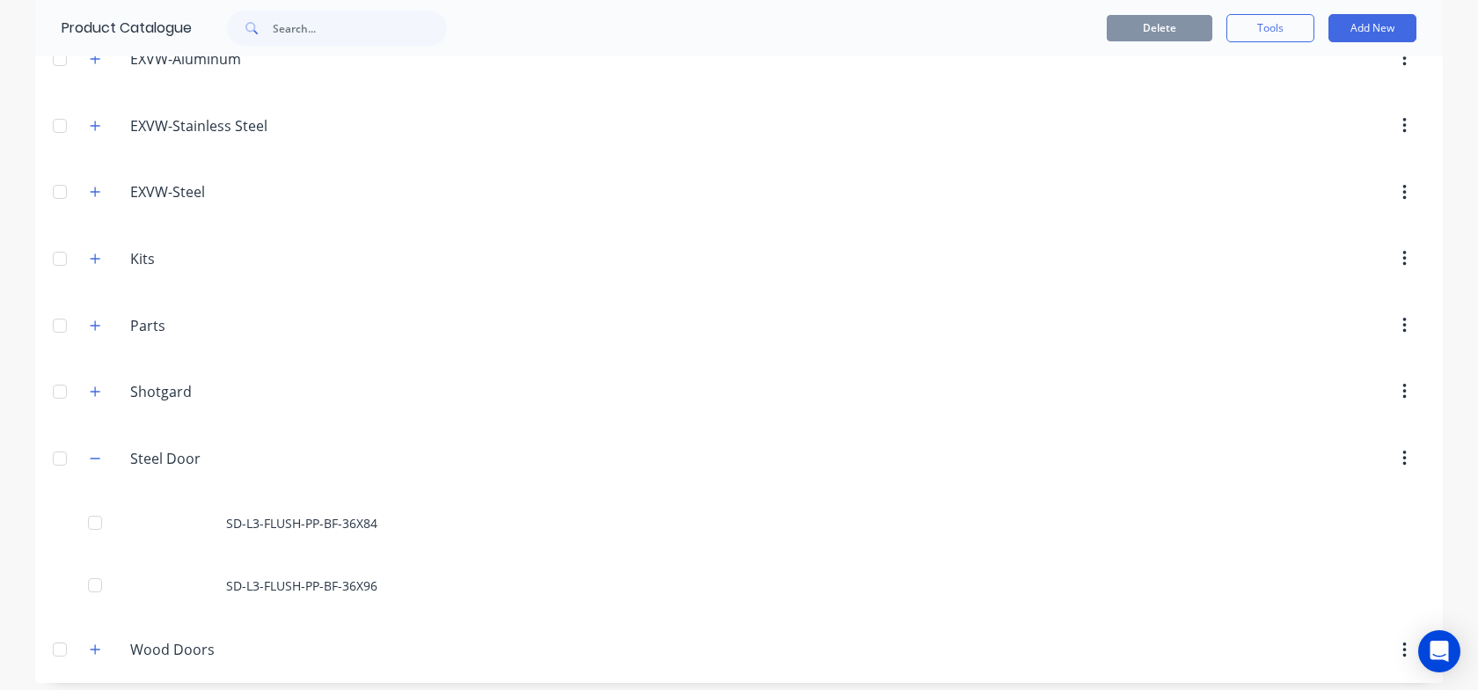
scroll to position [413, 0]
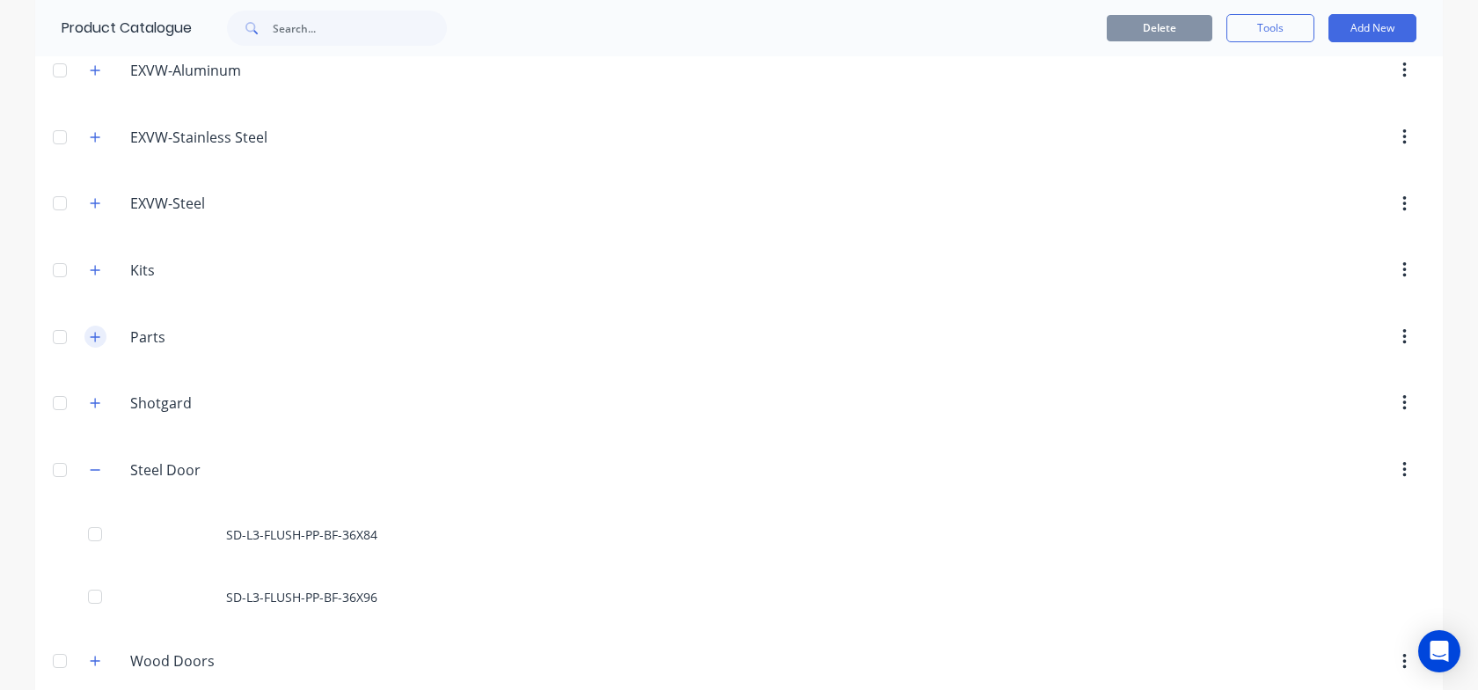
click at [97, 338] on icon "button" at bounding box center [95, 337] width 11 height 12
click at [1371, 33] on button "Add New" at bounding box center [1372, 28] width 88 height 28
click at [1311, 118] on div "Product" at bounding box center [1332, 109] width 135 height 26
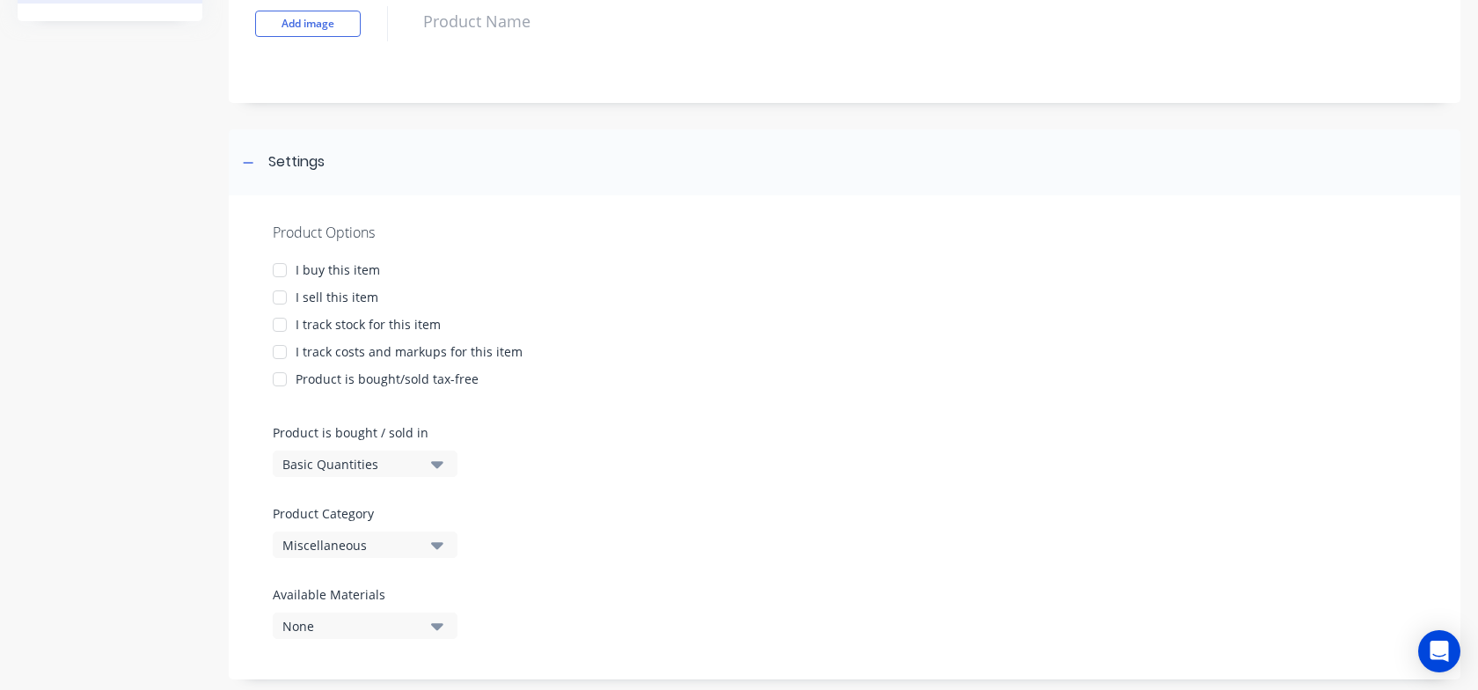
scroll to position [159, 0]
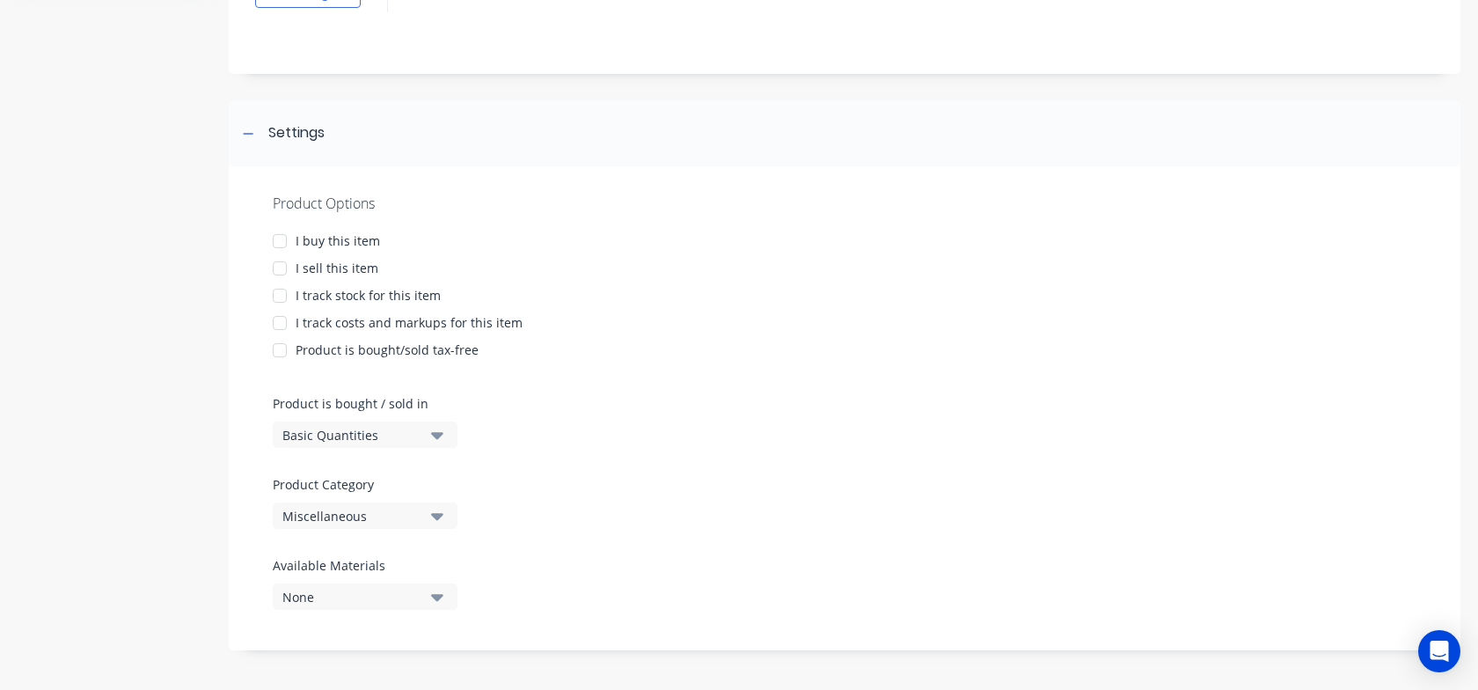
click at [281, 241] on div at bounding box center [279, 240] width 35 height 35
click at [280, 267] on div at bounding box center [279, 268] width 35 height 35
click at [281, 320] on div at bounding box center [279, 322] width 35 height 35
type textarea "x"
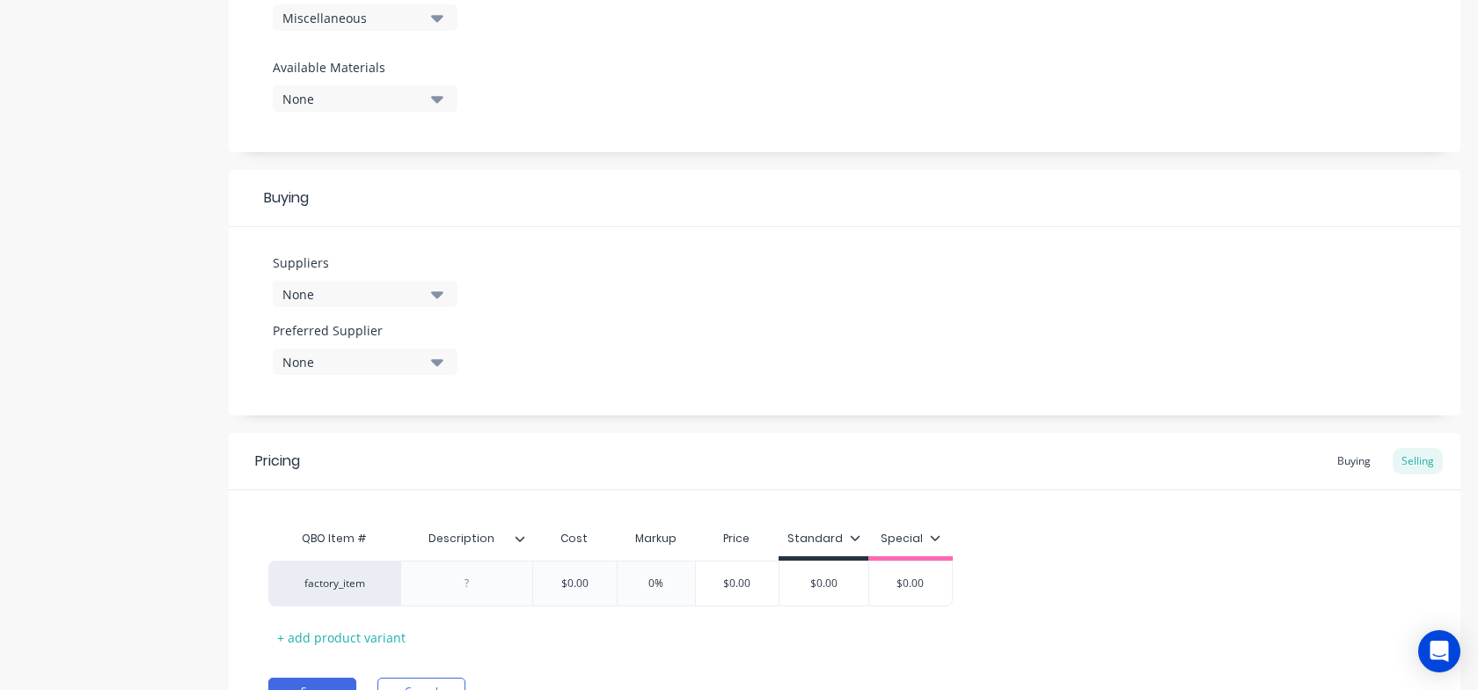
scroll to position [748, 0]
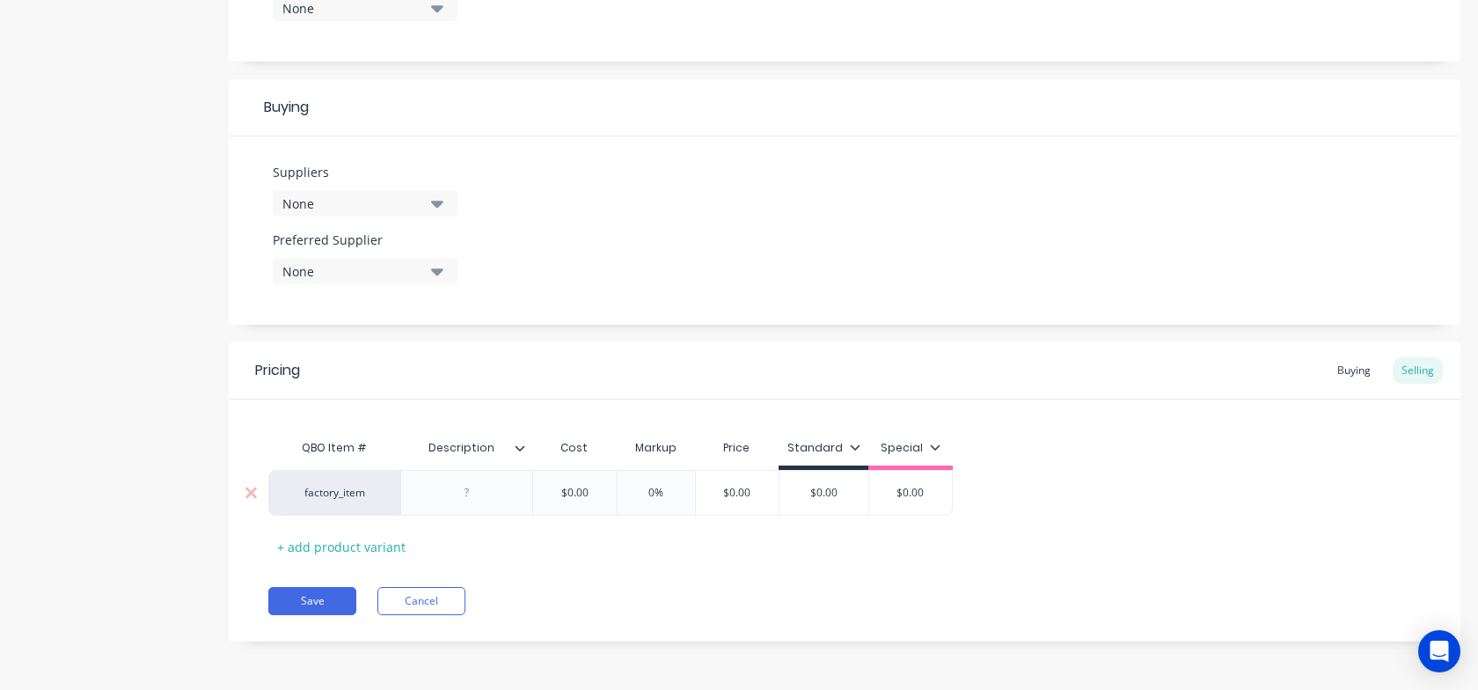
click at [330, 497] on div "factory_item" at bounding box center [334, 493] width 97 height 16
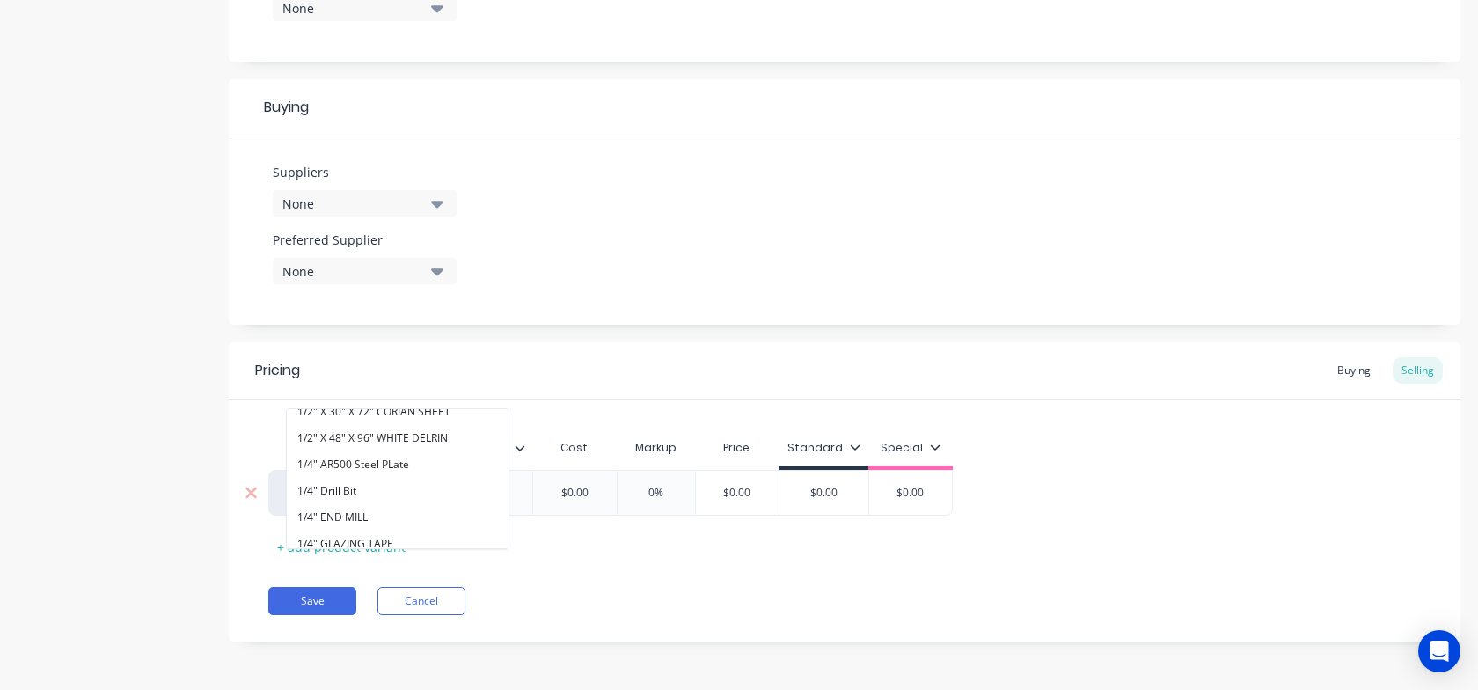
scroll to position [679, 0]
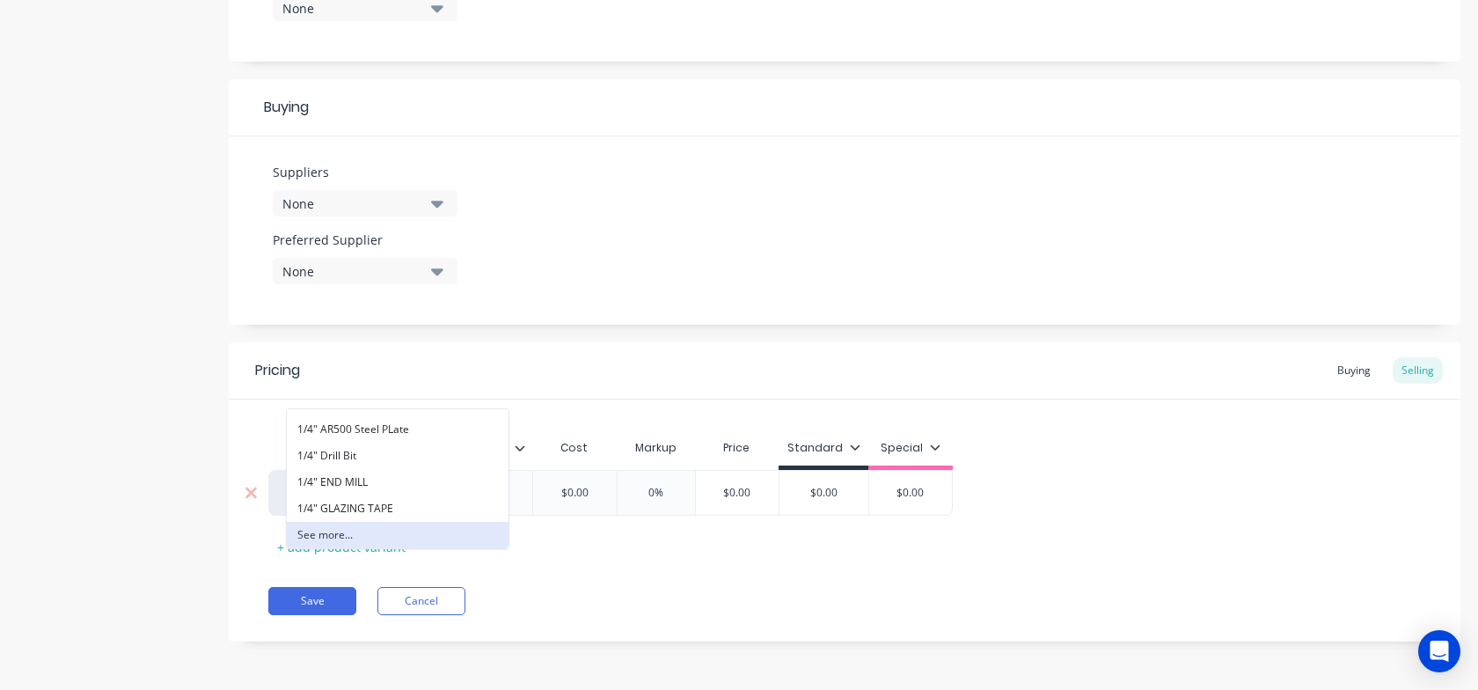
click at [310, 531] on button "See more..." at bounding box center [398, 535] width 222 height 26
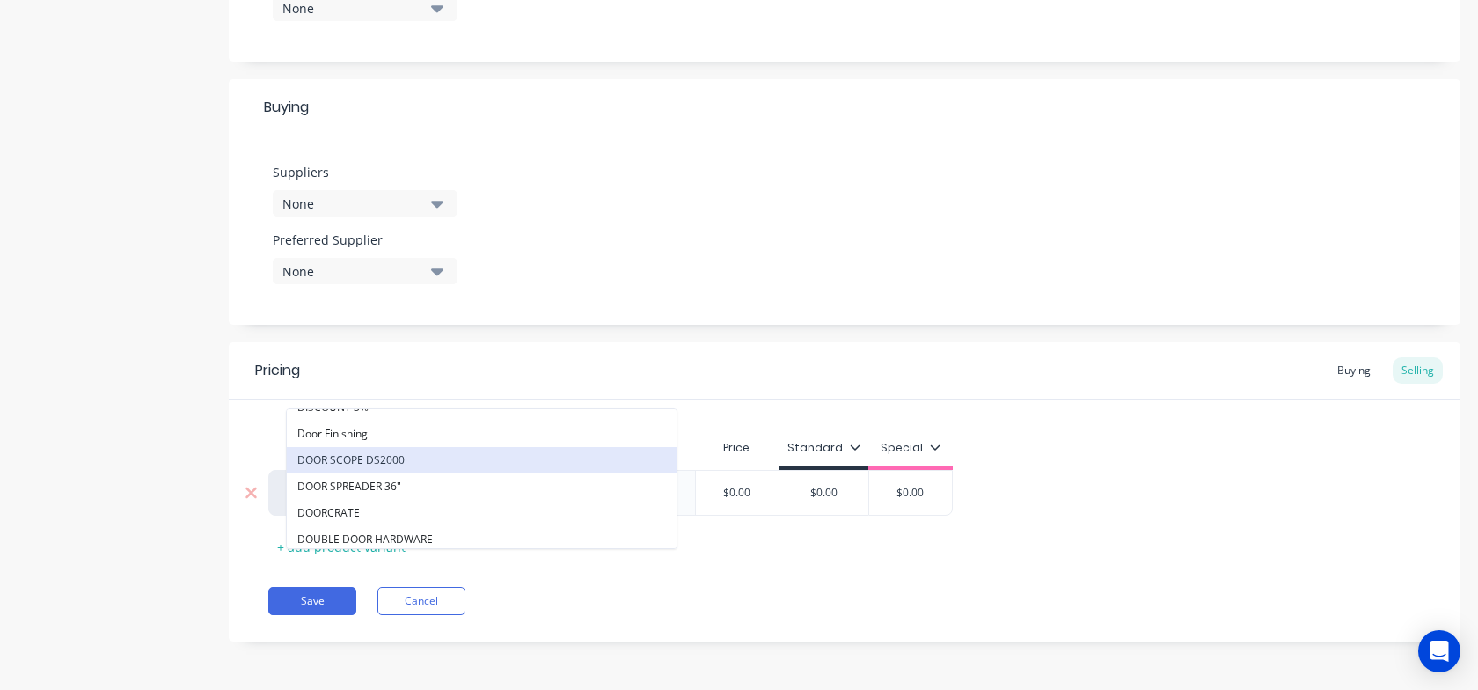
scroll to position [10639, 0]
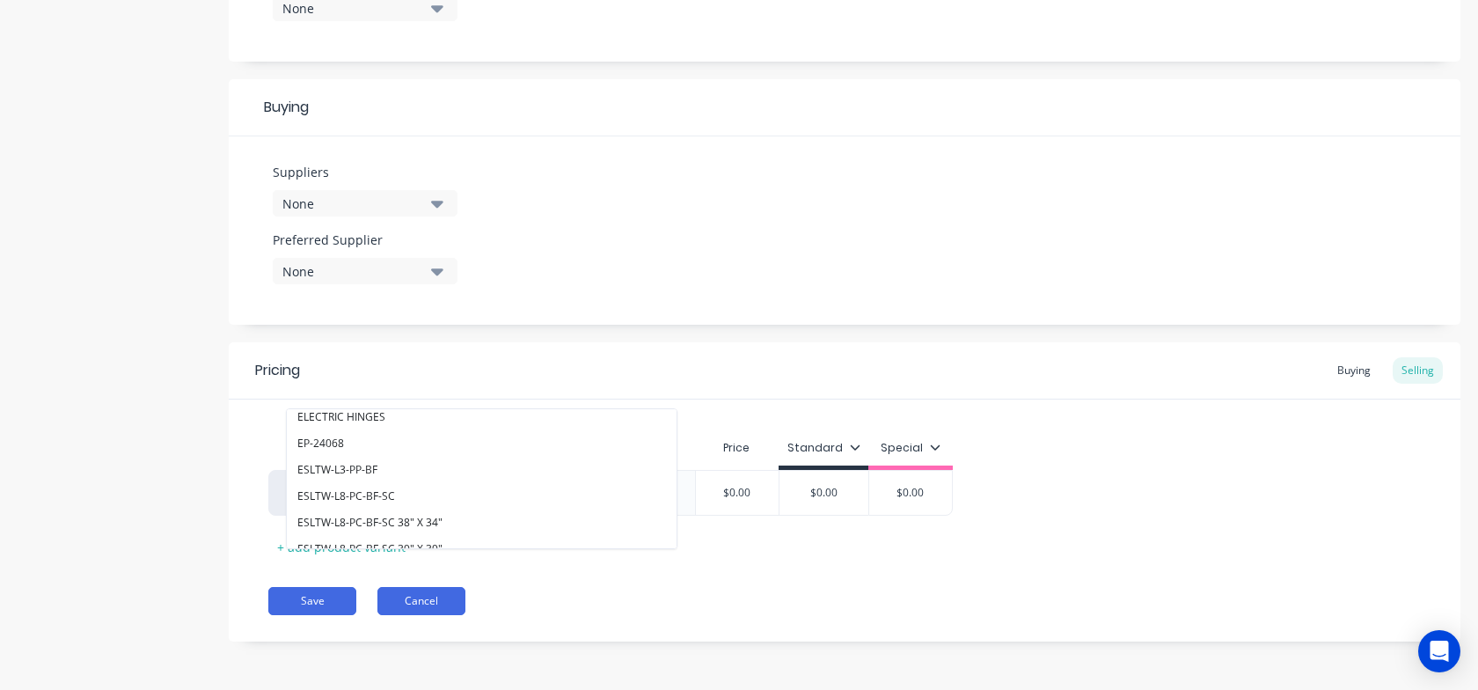
click at [413, 600] on button "Cancel" at bounding box center [421, 601] width 88 height 28
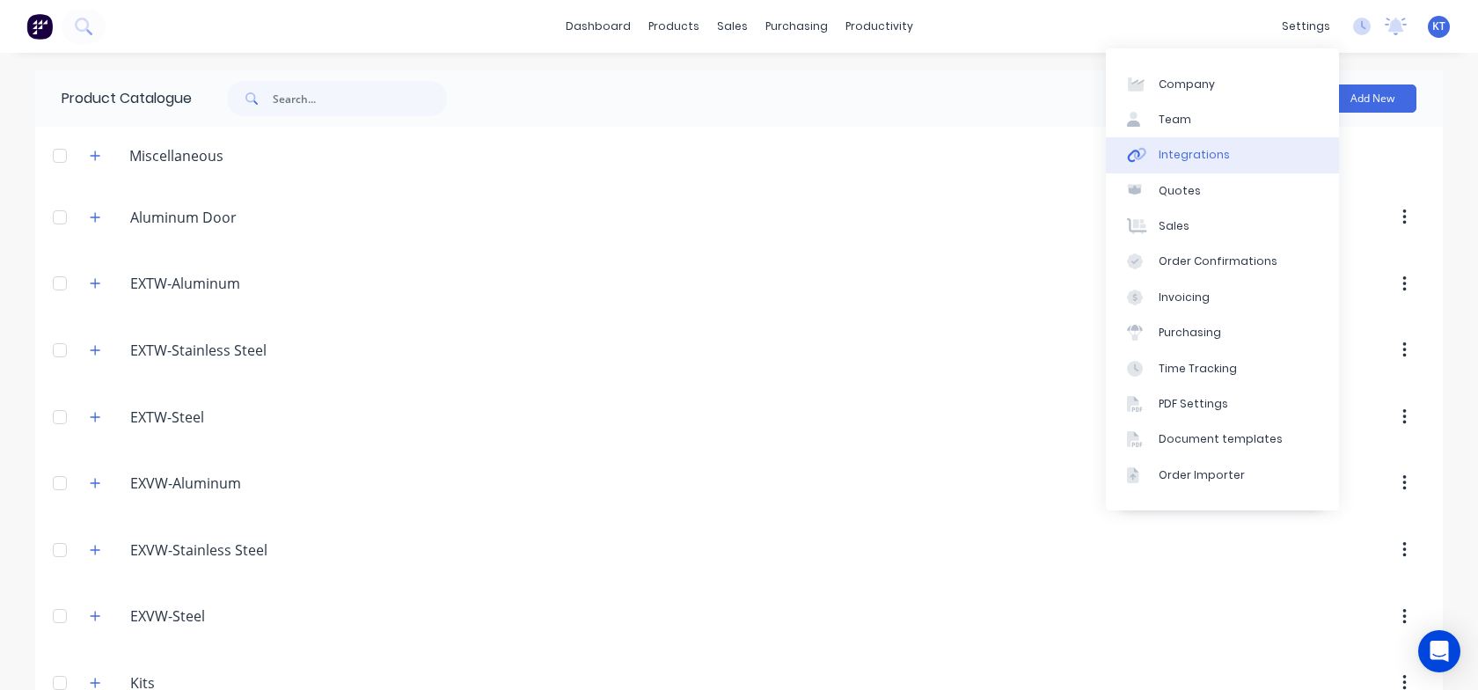
click at [1229, 149] on link "Integrations" at bounding box center [1222, 154] width 233 height 35
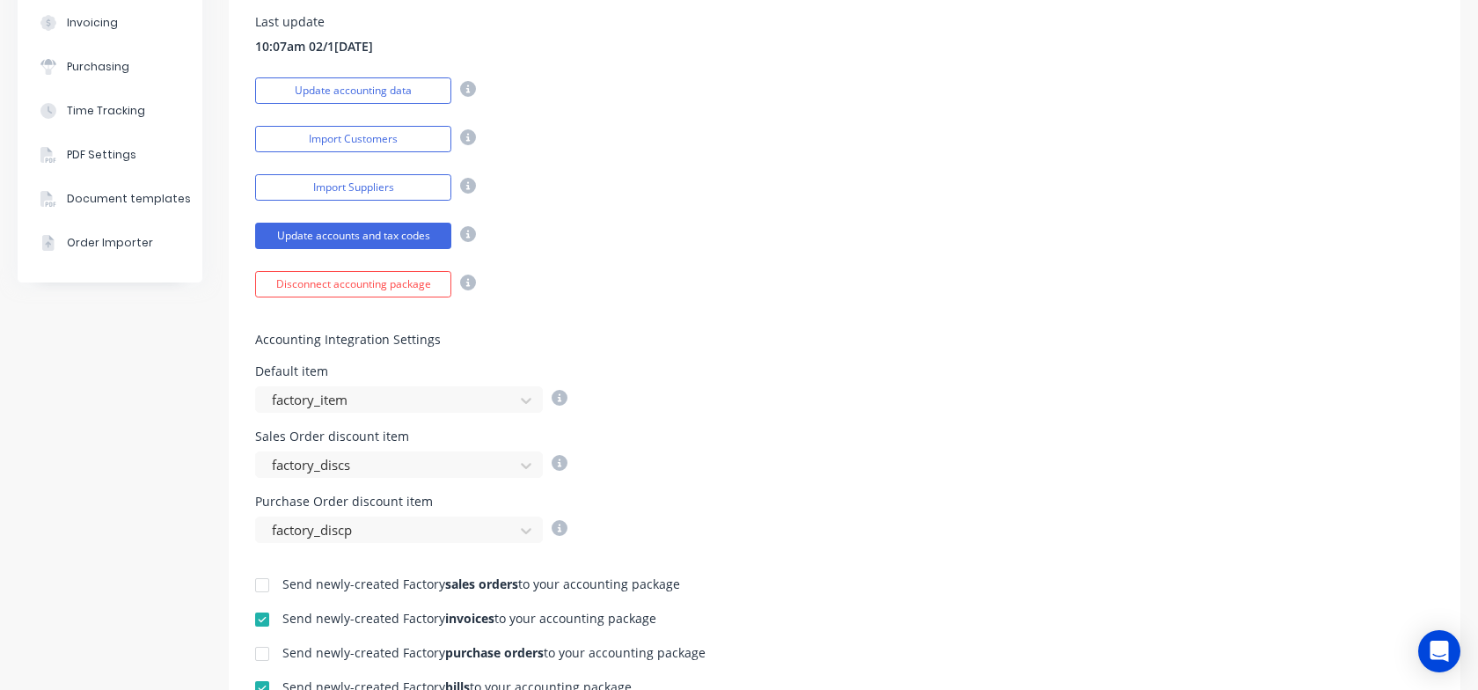
scroll to position [340, 0]
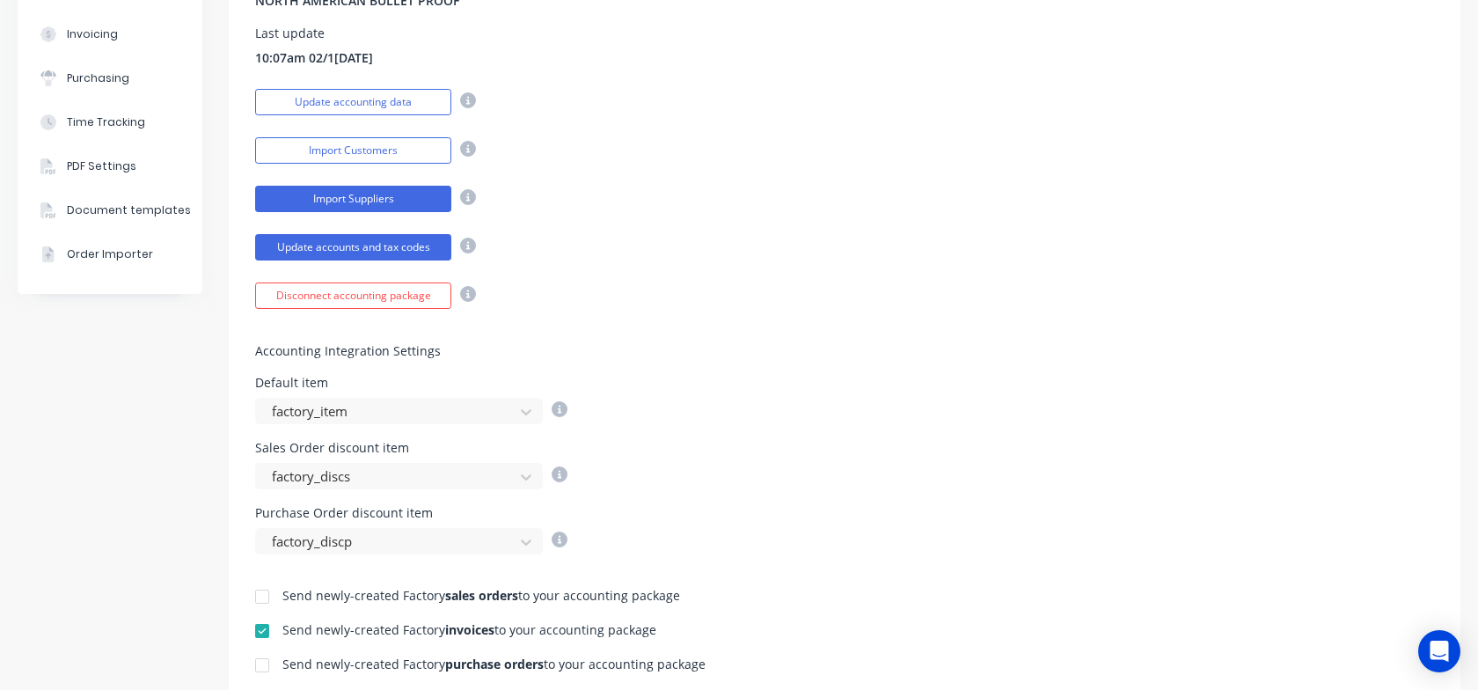
click at [359, 203] on button "Import Suppliers" at bounding box center [353, 199] width 196 height 26
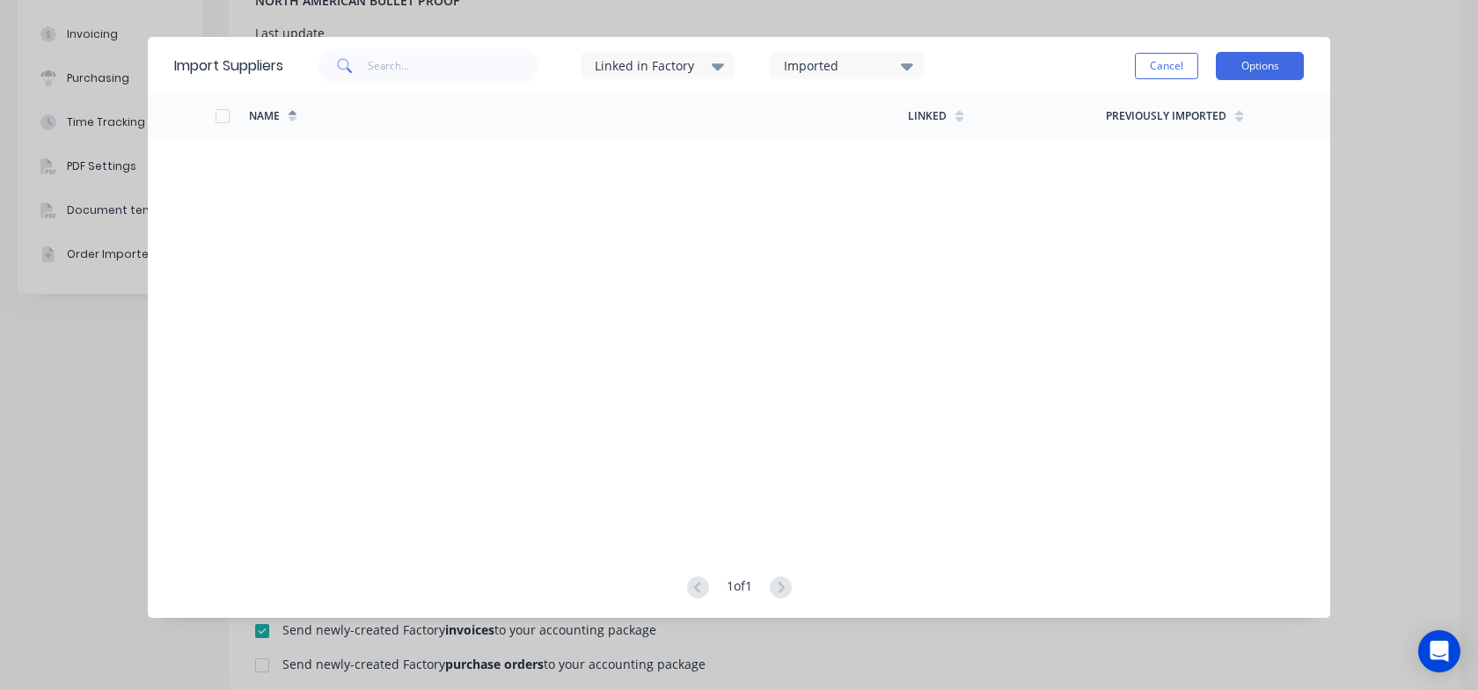
click at [1253, 69] on button "Options" at bounding box center [1260, 66] width 88 height 28
click at [1184, 68] on button "Cancel" at bounding box center [1166, 66] width 63 height 26
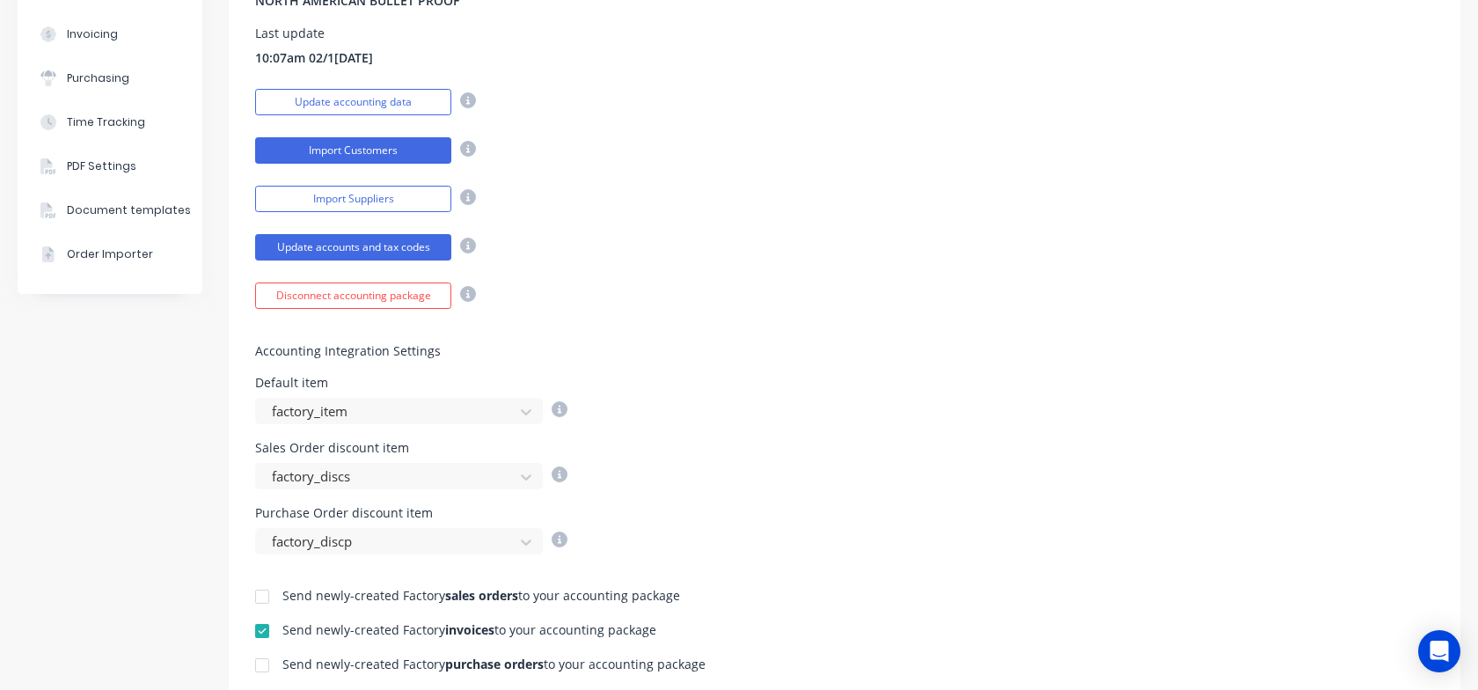
click at [354, 156] on button "Import Customers" at bounding box center [353, 150] width 196 height 26
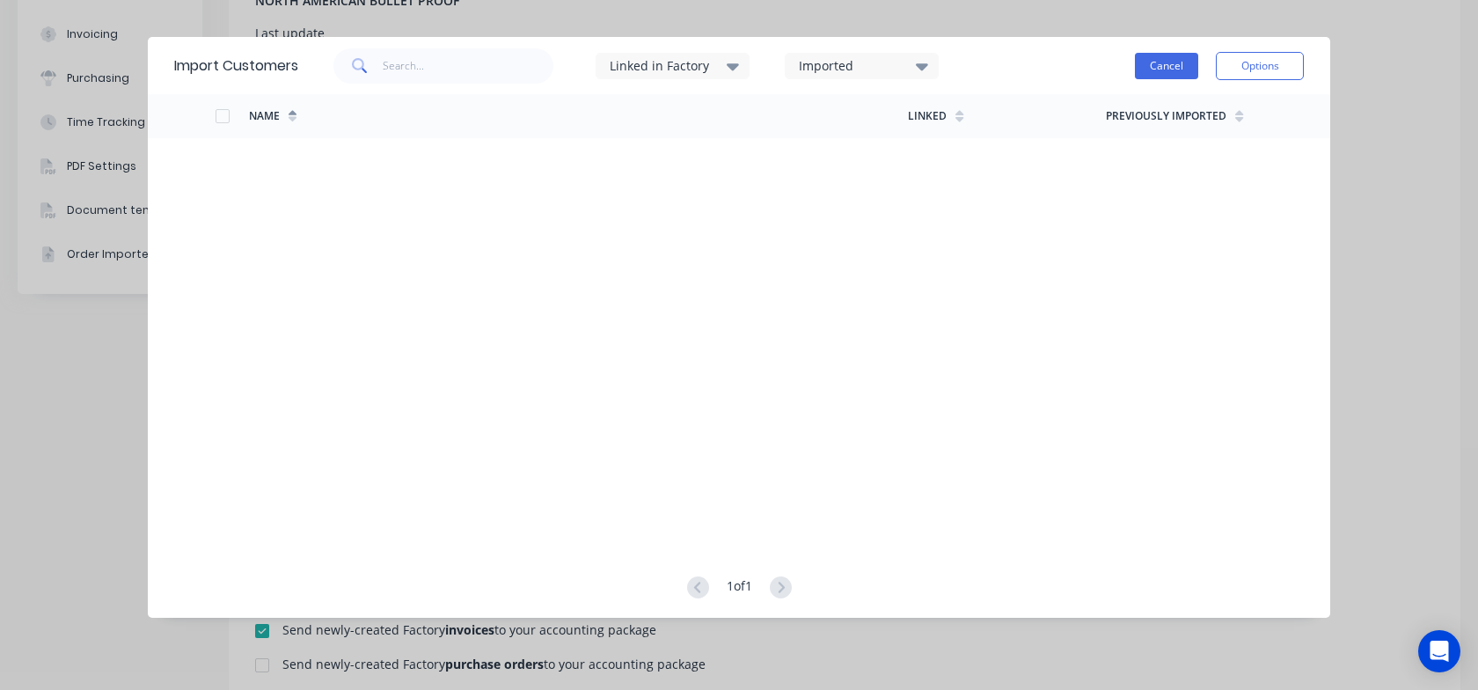
click at [1157, 69] on button "Cancel" at bounding box center [1166, 66] width 63 height 26
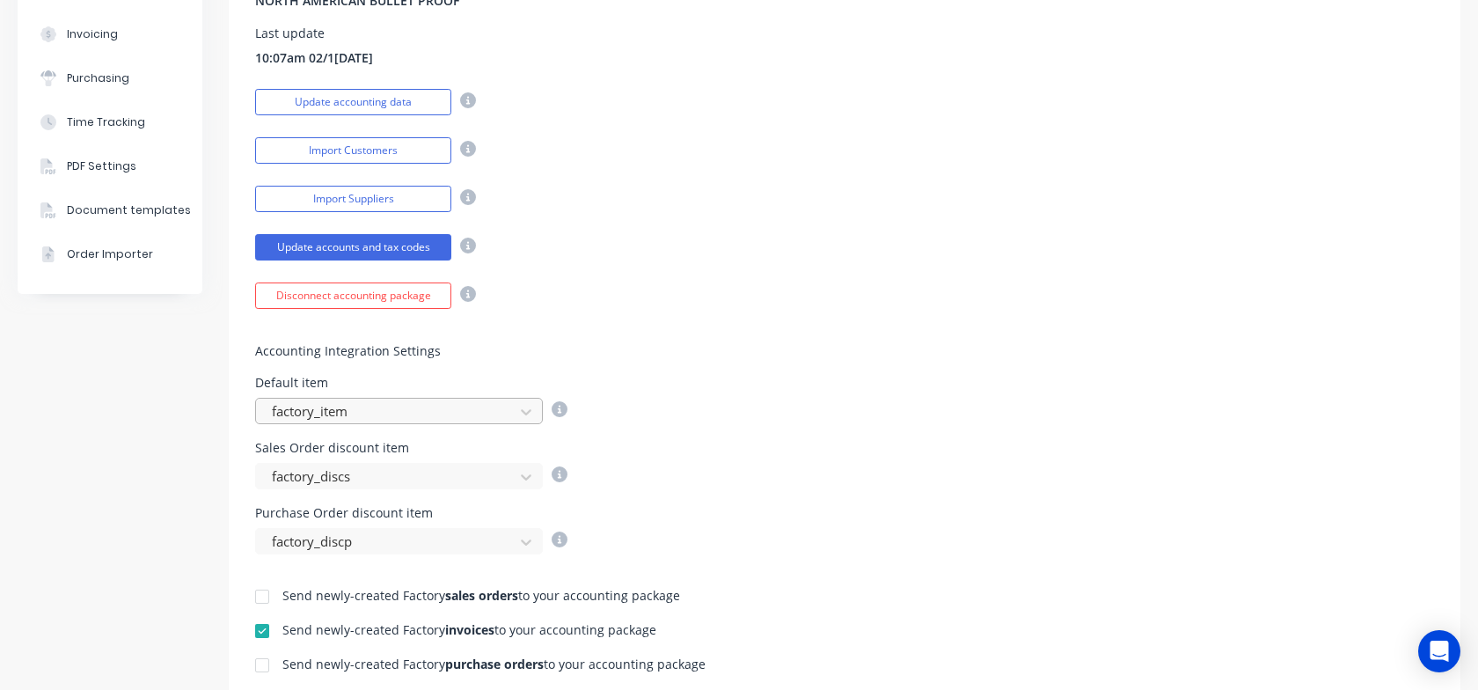
click at [340, 410] on div at bounding box center [387, 411] width 235 height 22
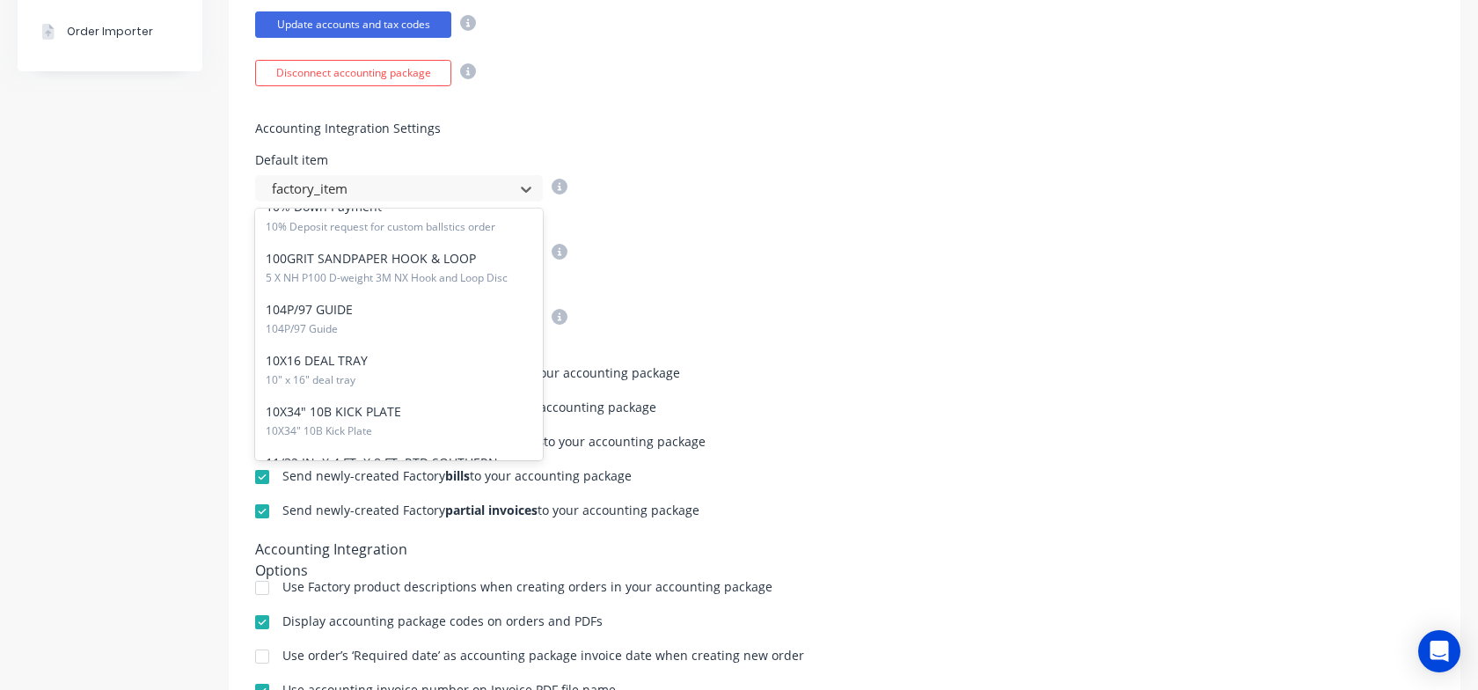
scroll to position [3007, 0]
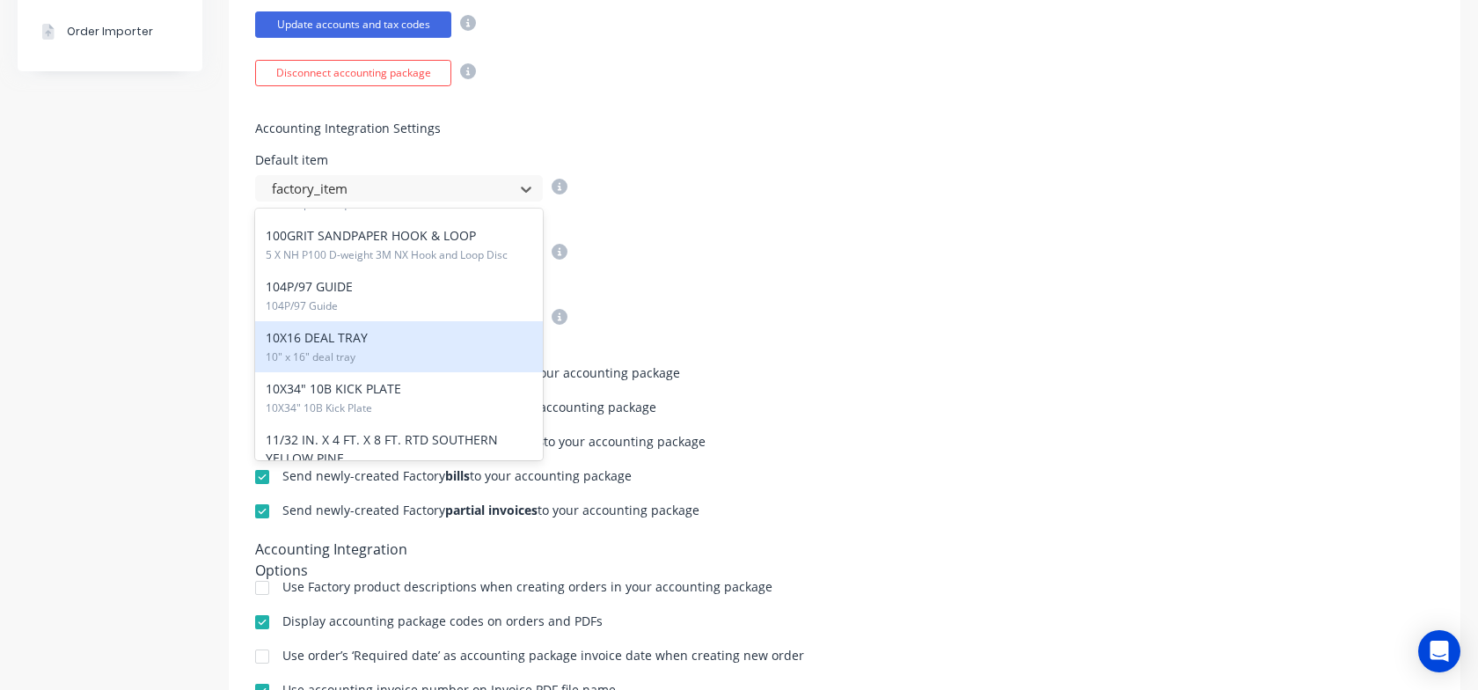
click at [885, 309] on div "Purchase Order discount item factory_discp" at bounding box center [844, 307] width 1179 height 47
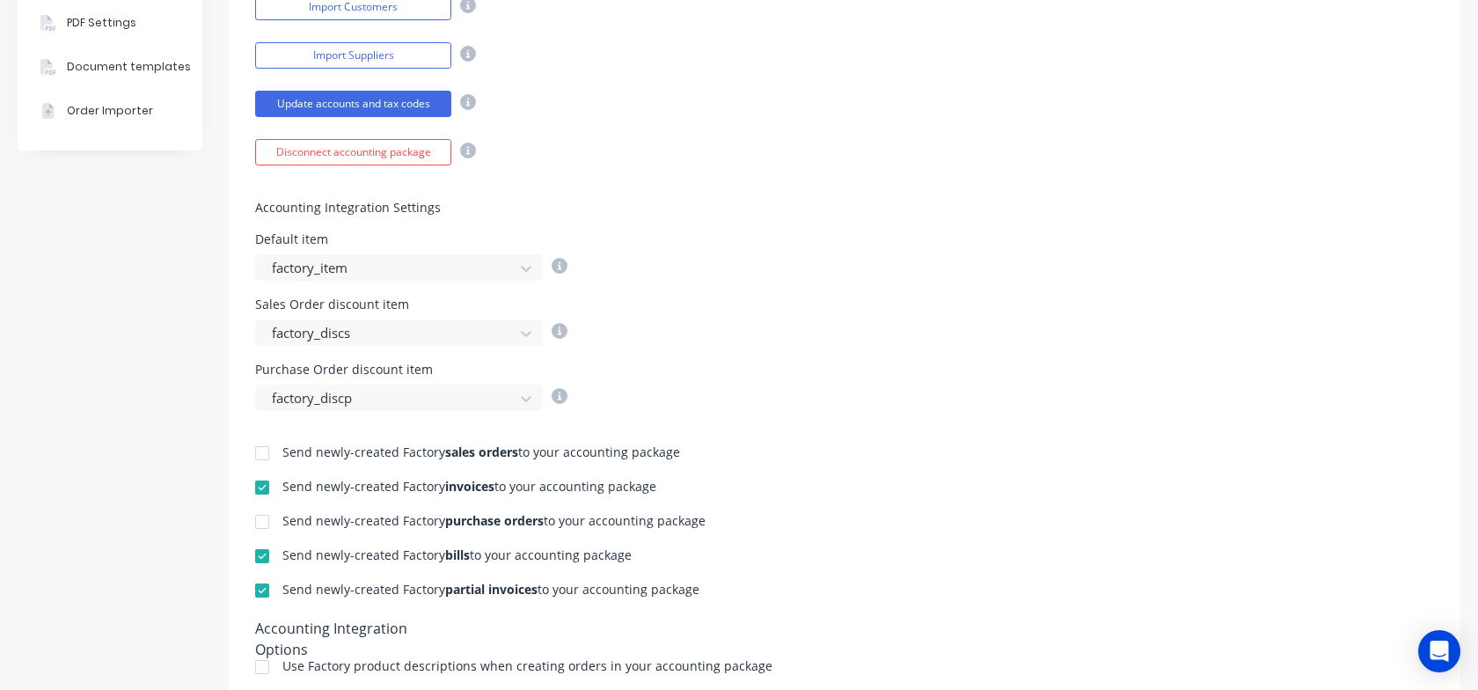
scroll to position [449, 0]
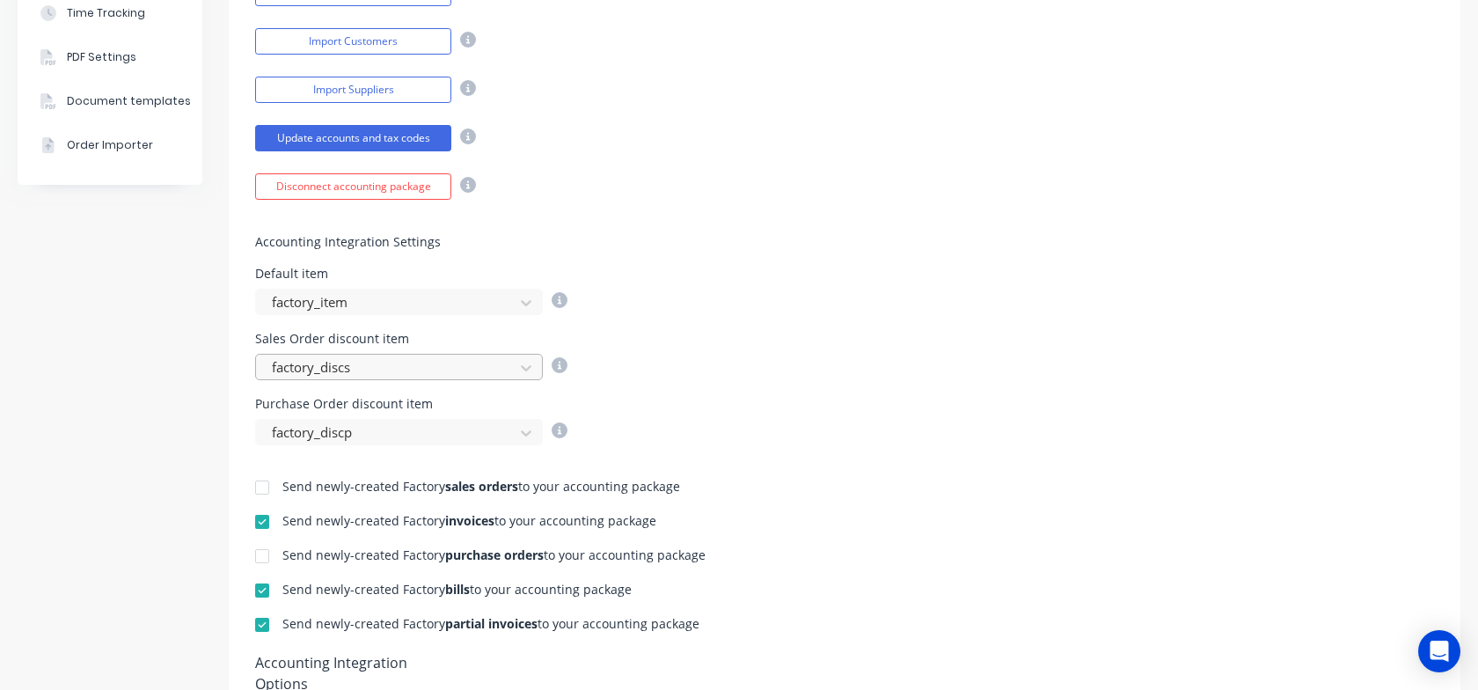
click at [376, 364] on div at bounding box center [387, 367] width 235 height 22
click at [391, 371] on div at bounding box center [387, 367] width 235 height 22
click at [383, 431] on div at bounding box center [387, 432] width 235 height 22
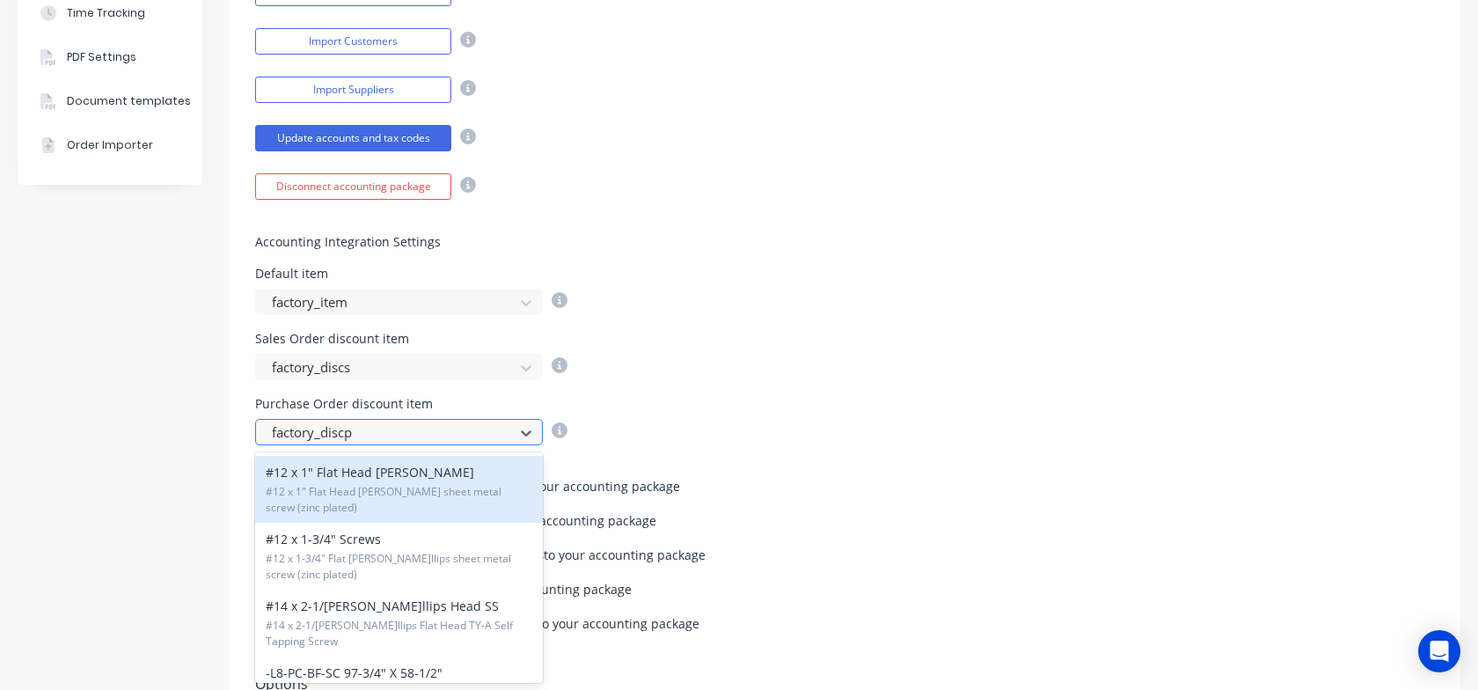
click at [378, 441] on div at bounding box center [387, 432] width 235 height 22
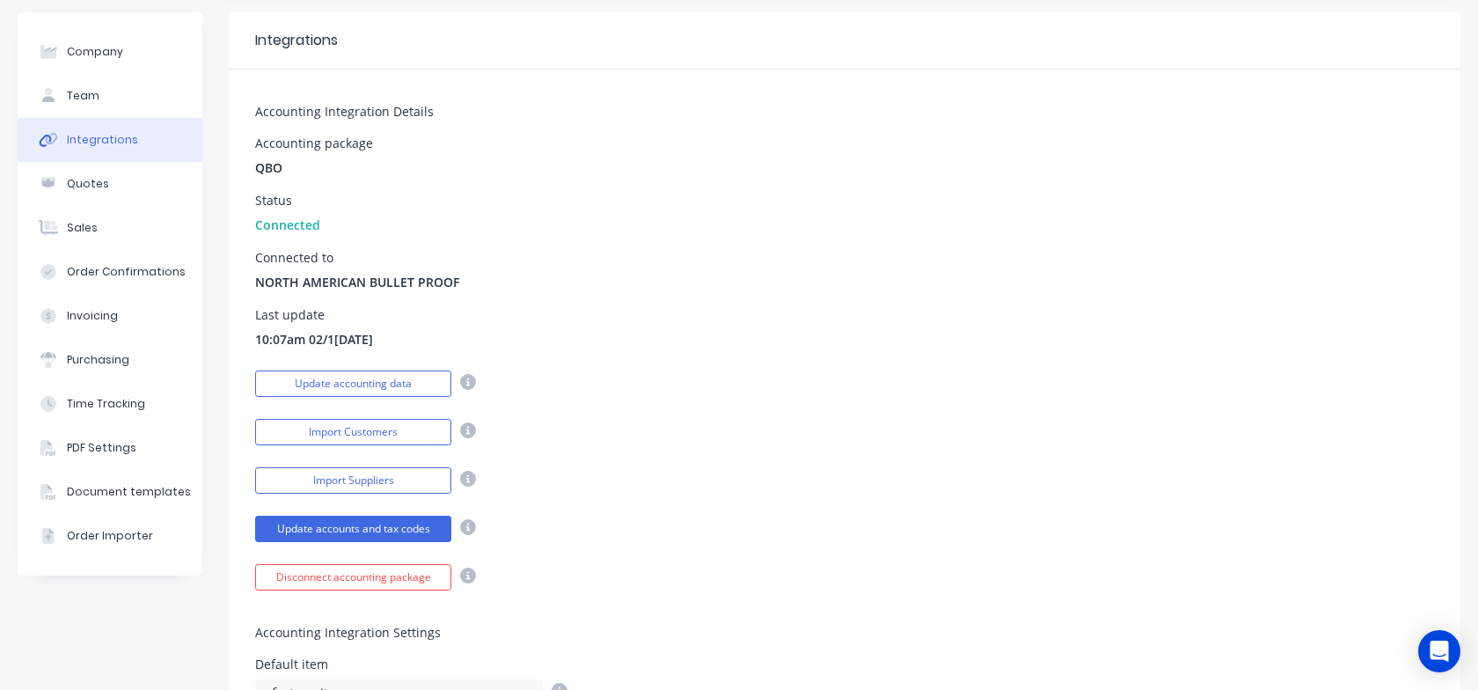
scroll to position [47, 0]
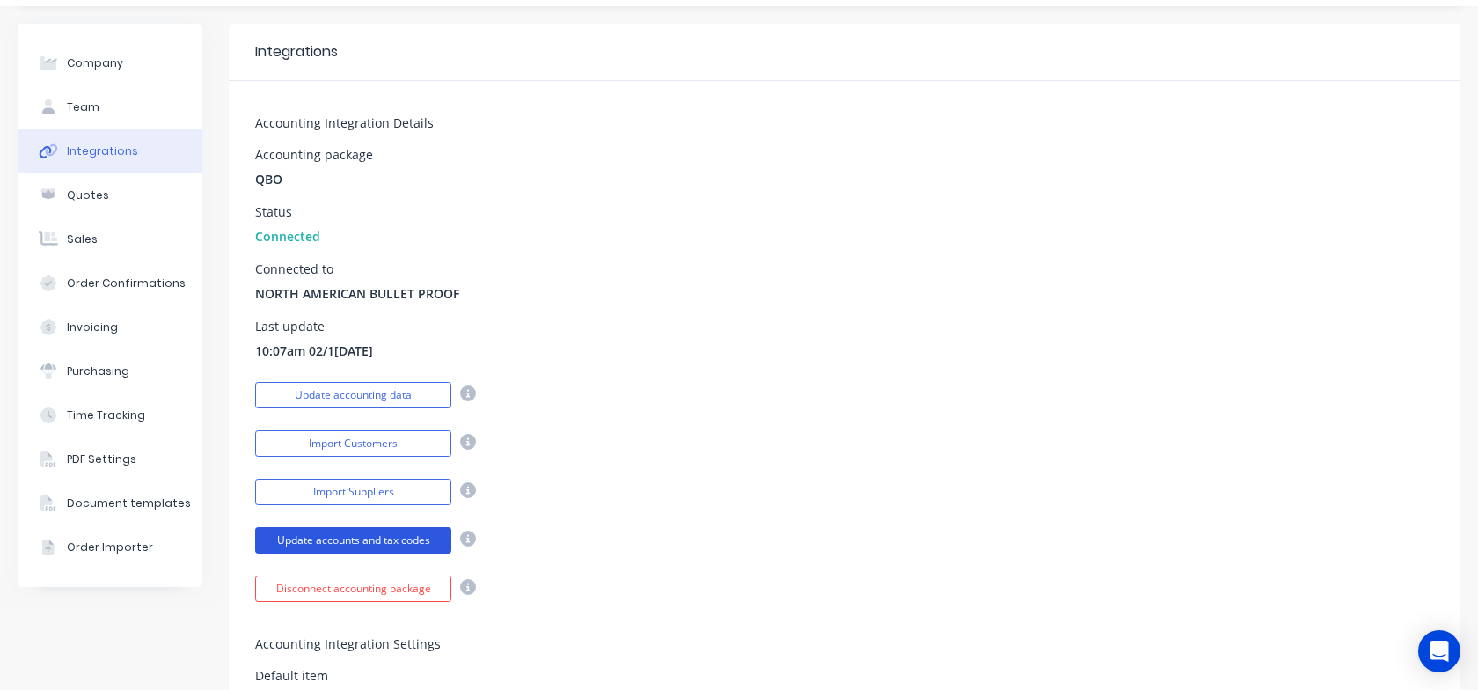
click at [377, 544] on button "Update accounts and tax codes" at bounding box center [353, 540] width 196 height 26
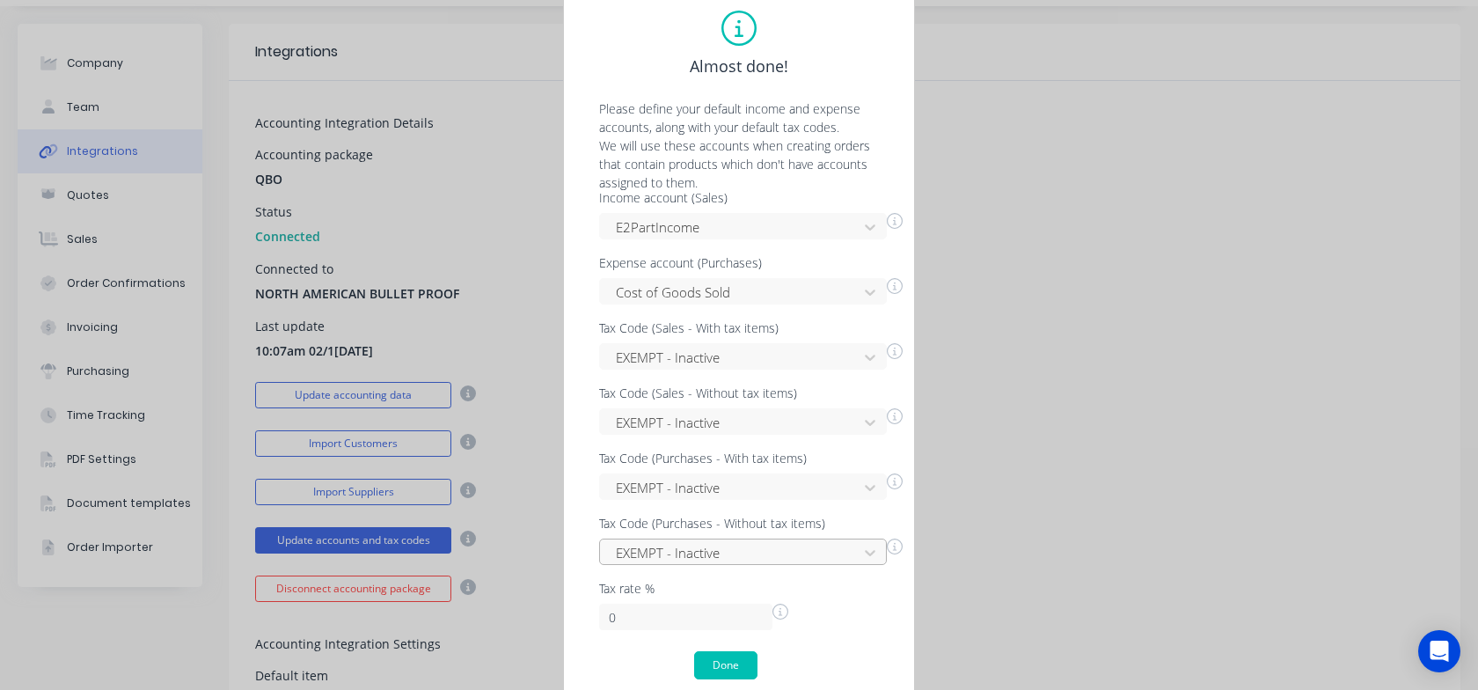
click at [768, 558] on div at bounding box center [731, 553] width 235 height 22
click at [1031, 569] on div "Almost done! Please define your default income and expense accounts, along with…" at bounding box center [739, 345] width 1478 height 690
click at [861, 549] on icon at bounding box center [870, 553] width 18 height 18
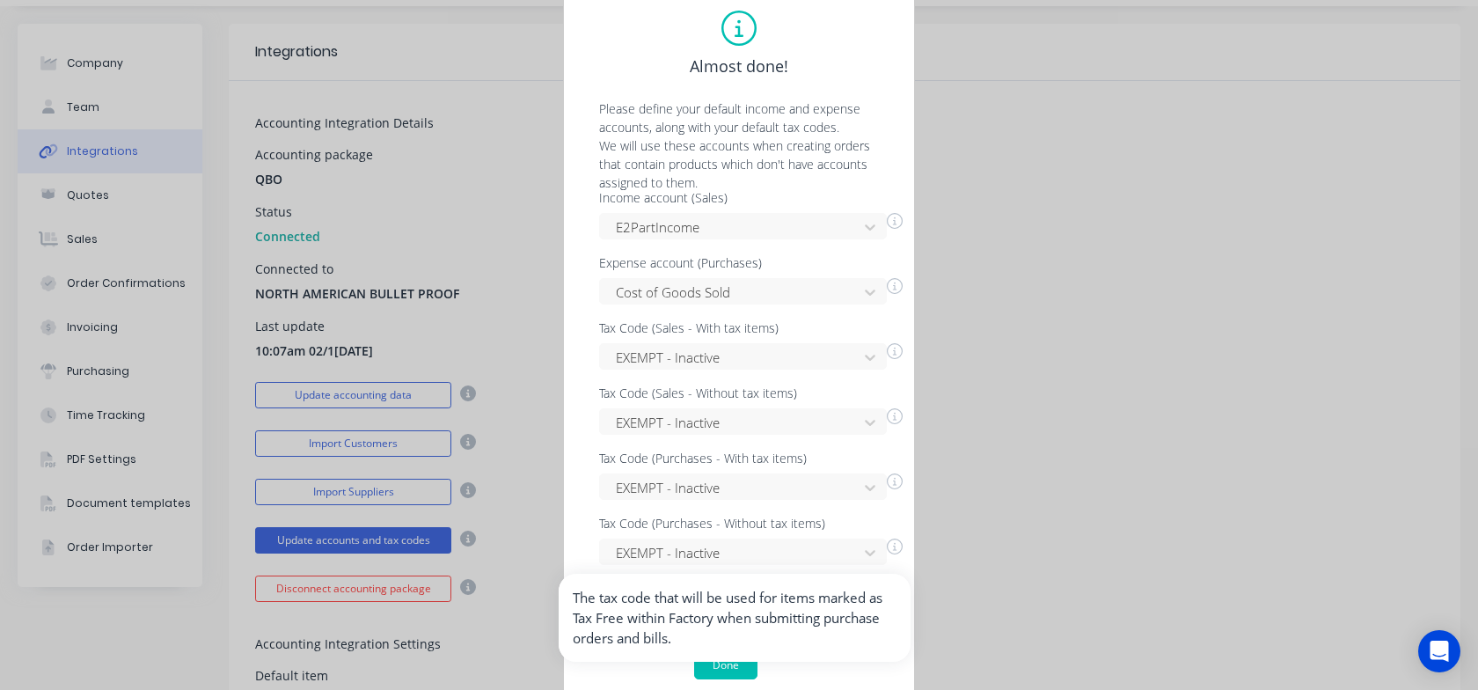
click at [895, 548] on icon at bounding box center [895, 546] width 16 height 16
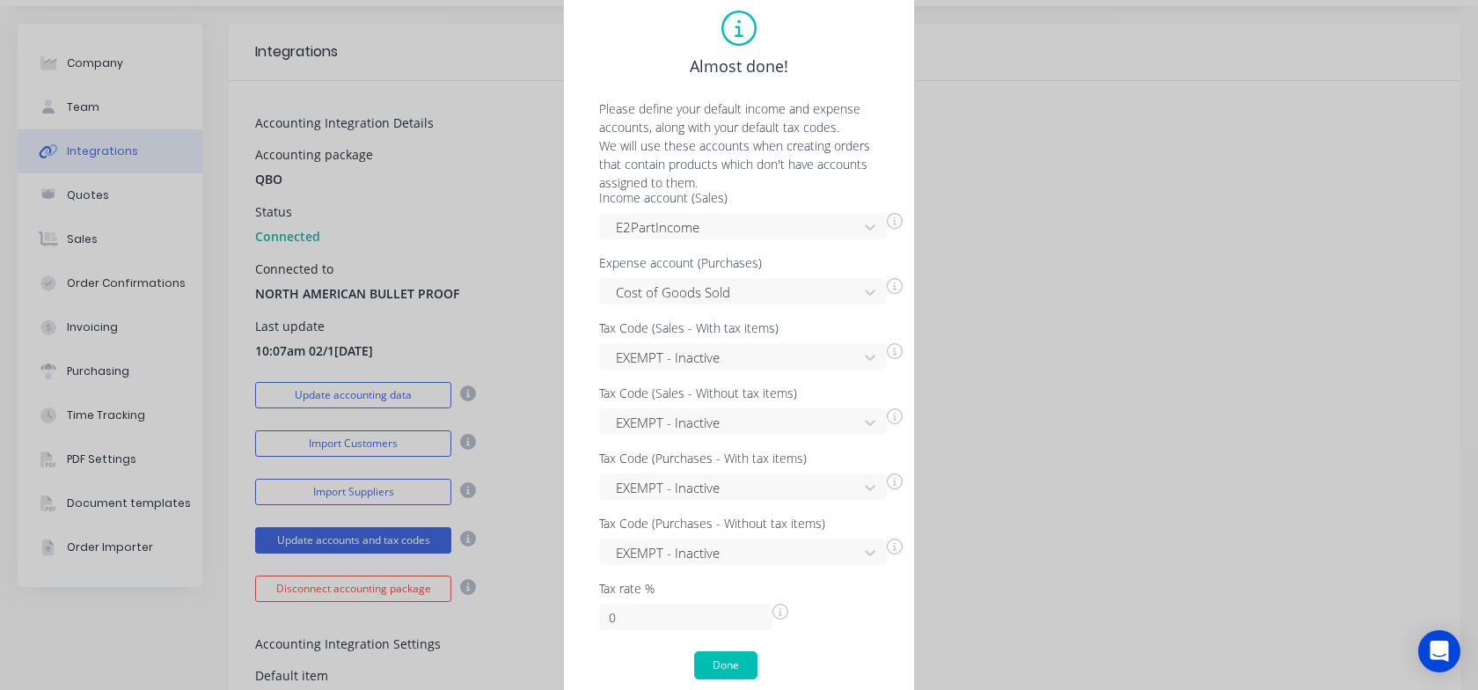
click at [895, 548] on icon at bounding box center [895, 546] width 16 height 16
click at [727, 663] on button "Done" at bounding box center [725, 665] width 63 height 28
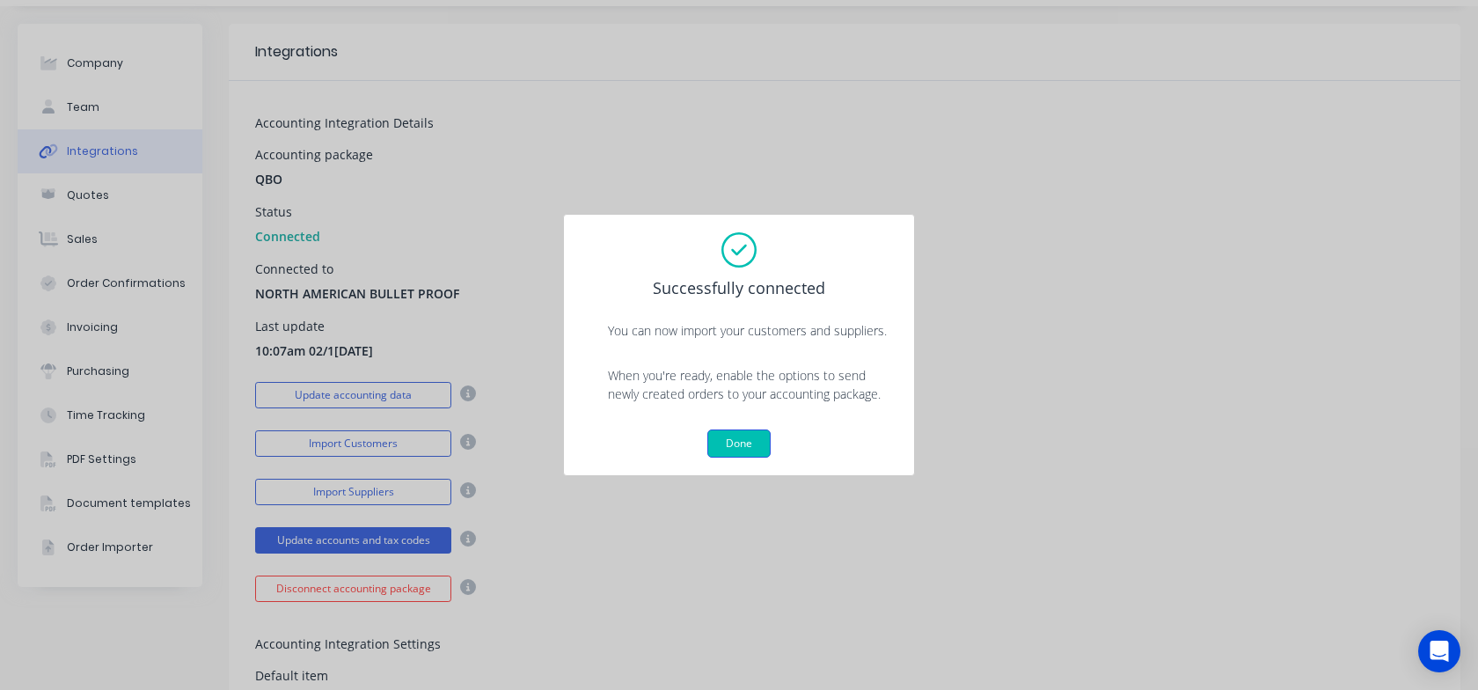
click at [720, 439] on button "Done" at bounding box center [738, 443] width 63 height 28
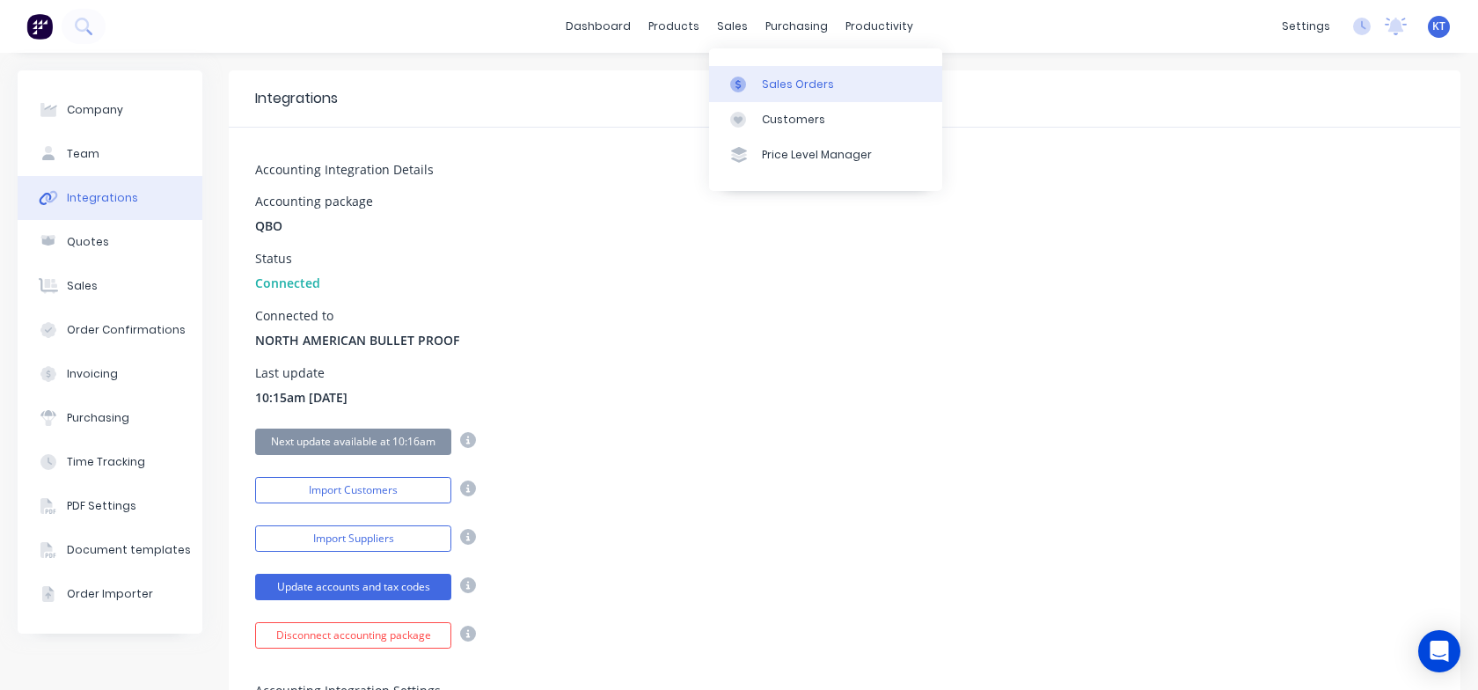
click at [769, 85] on div "Sales Orders" at bounding box center [798, 85] width 72 height 16
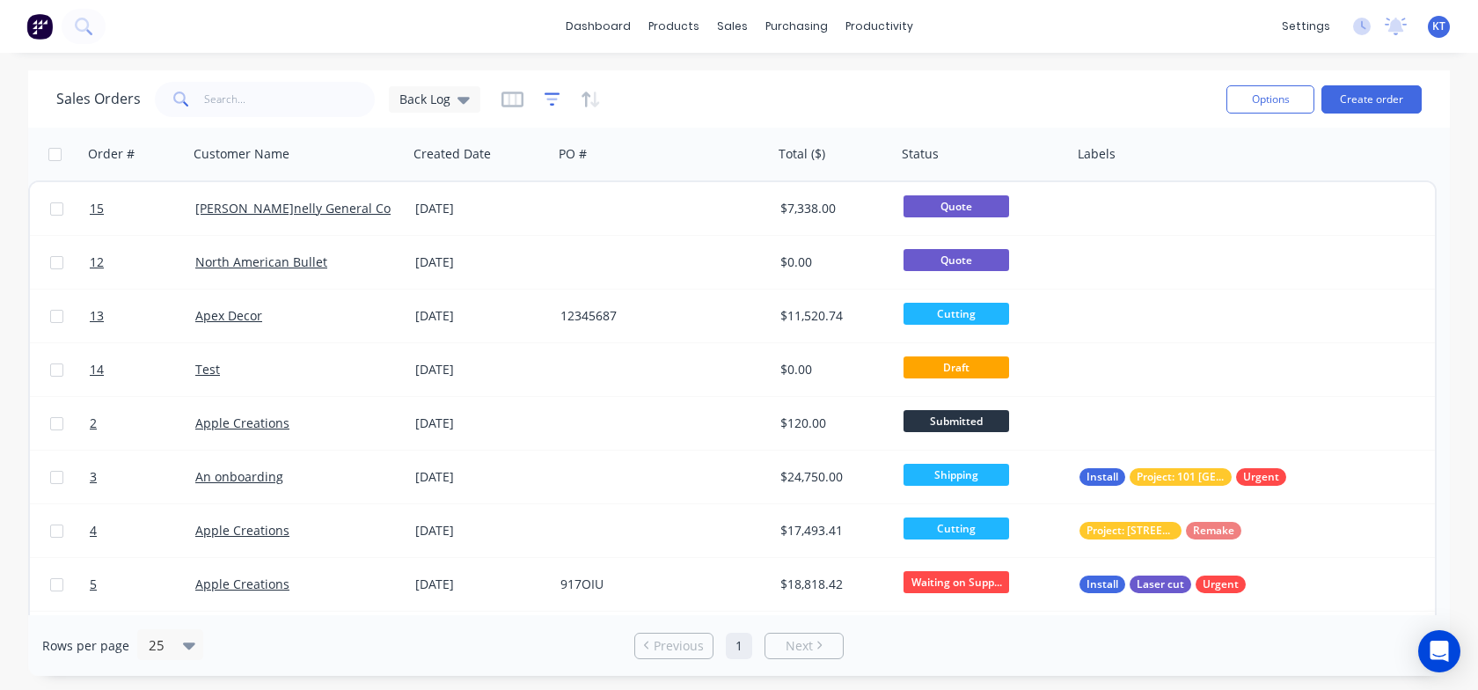
click at [548, 100] on icon "button" at bounding box center [552, 100] width 16 height 18
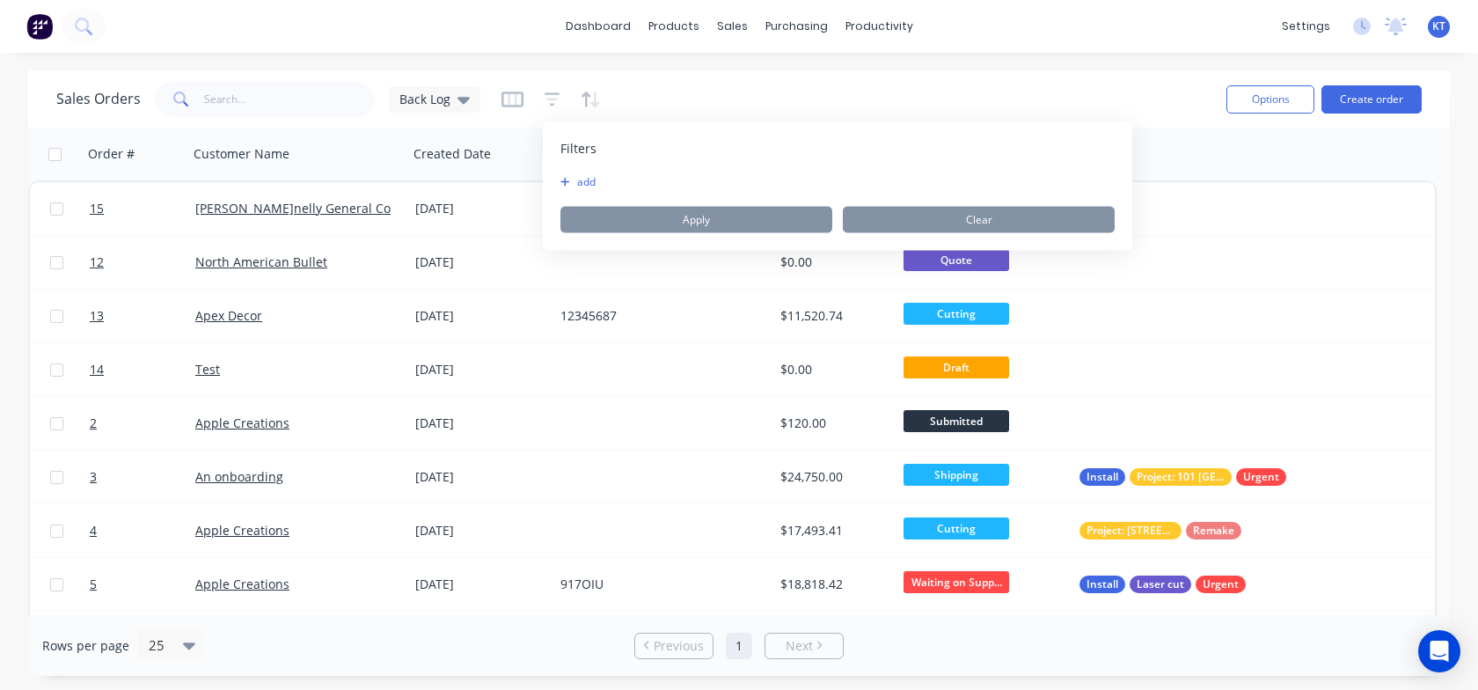
click at [572, 185] on button "add" at bounding box center [582, 182] width 44 height 14
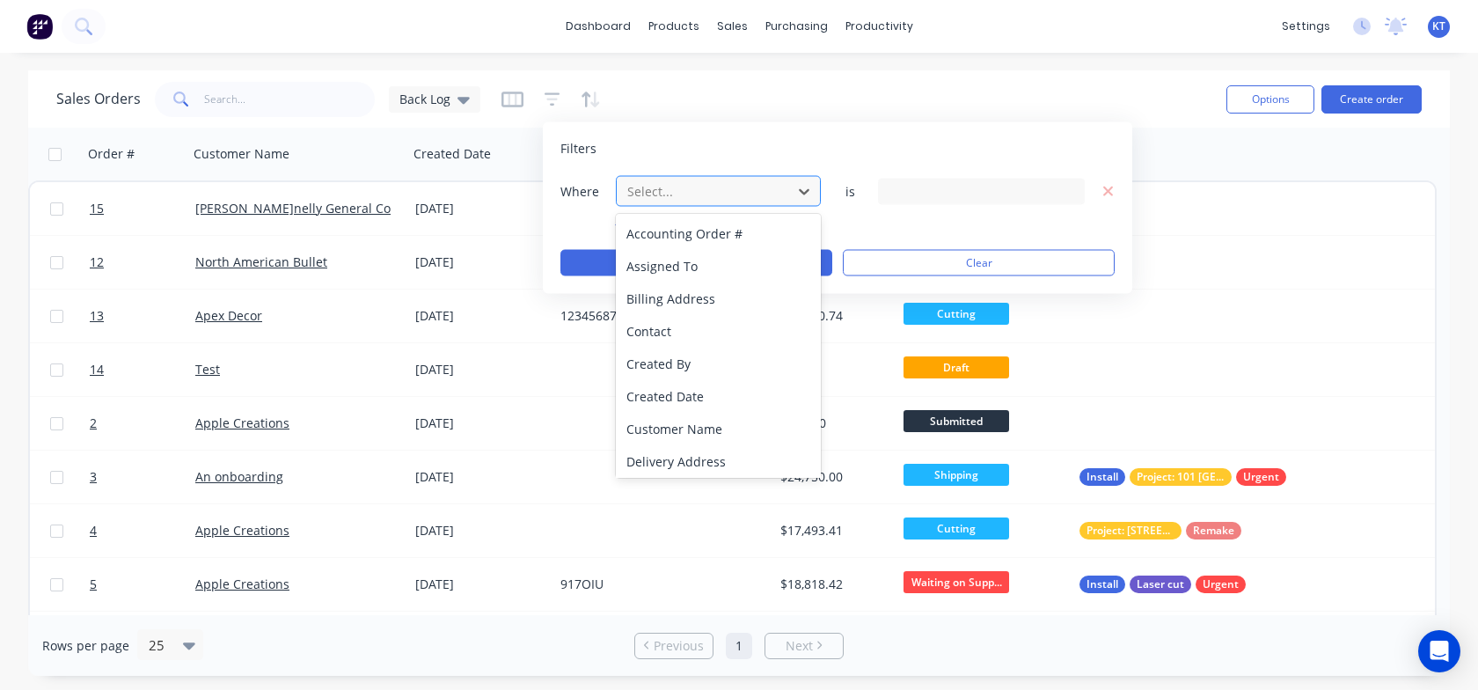
click at [757, 199] on div at bounding box center [703, 191] width 157 height 22
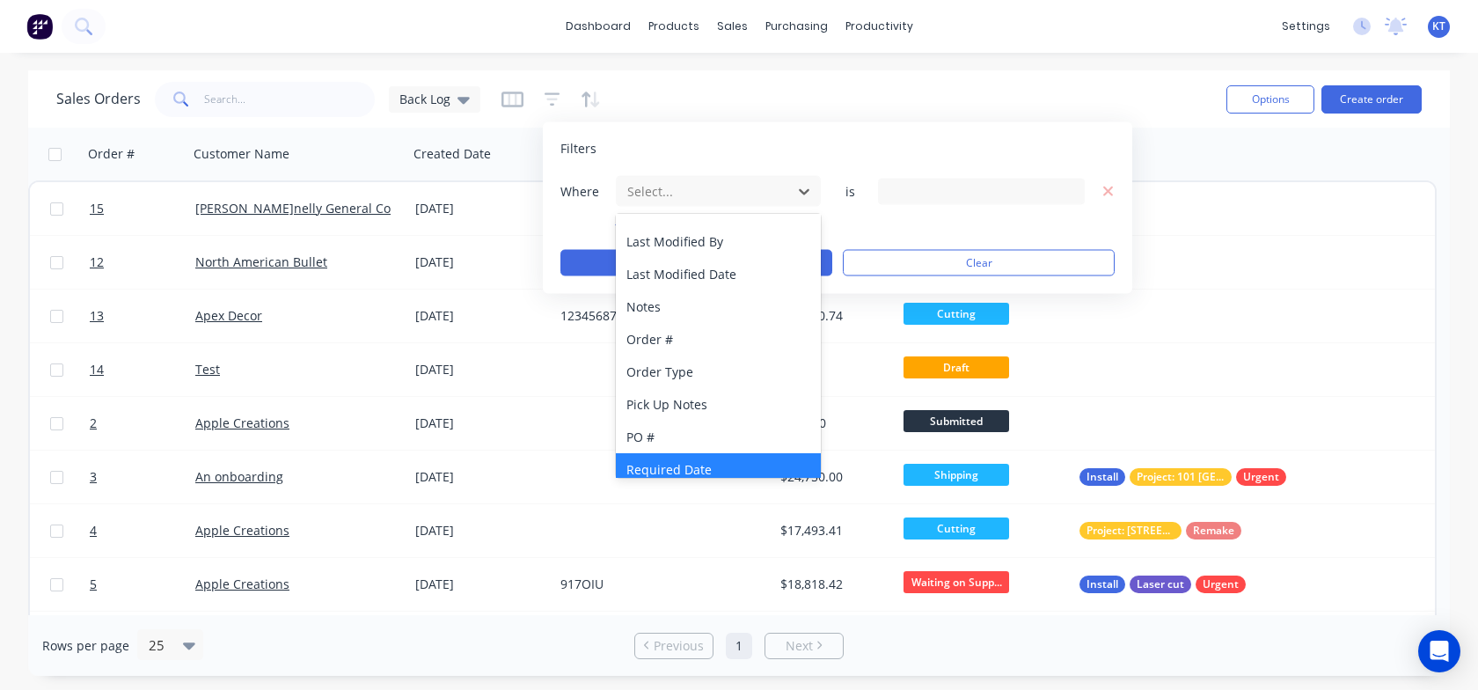
scroll to position [427, 0]
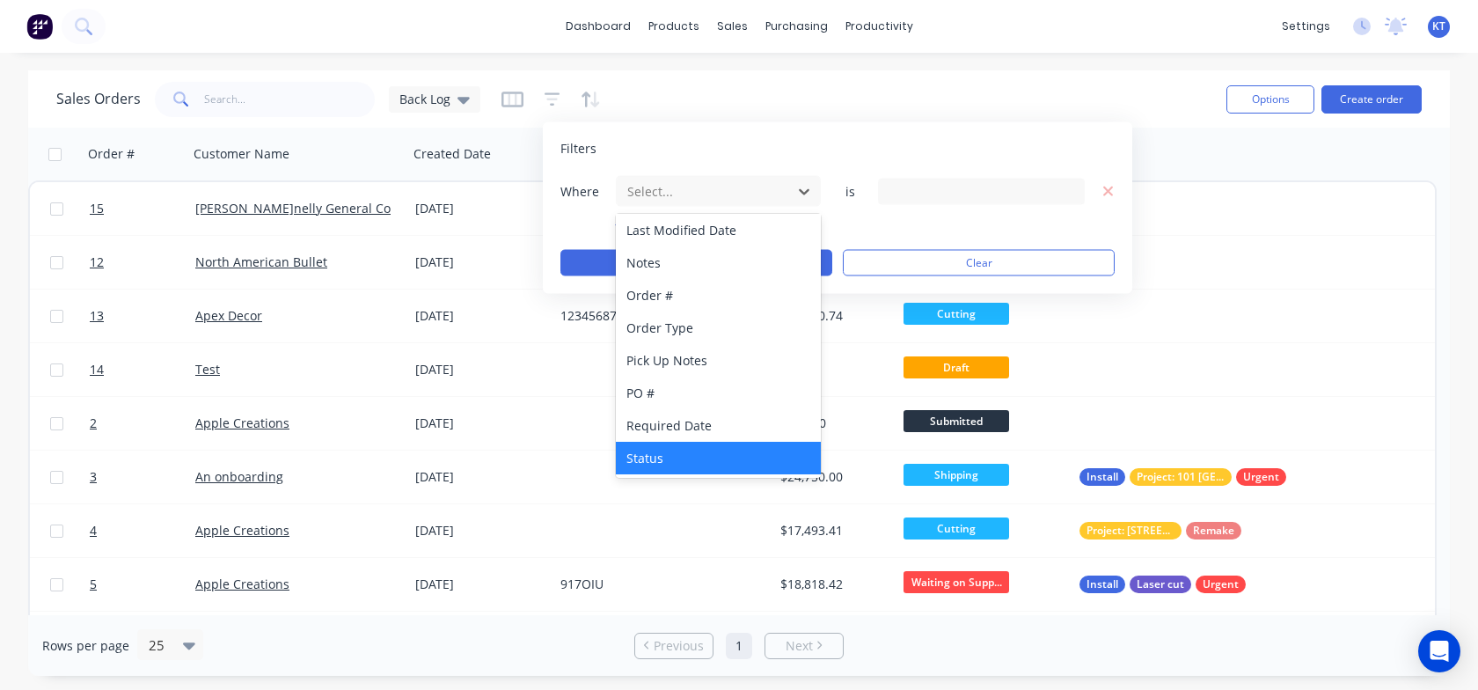
click at [689, 452] on div "Status" at bounding box center [718, 458] width 205 height 33
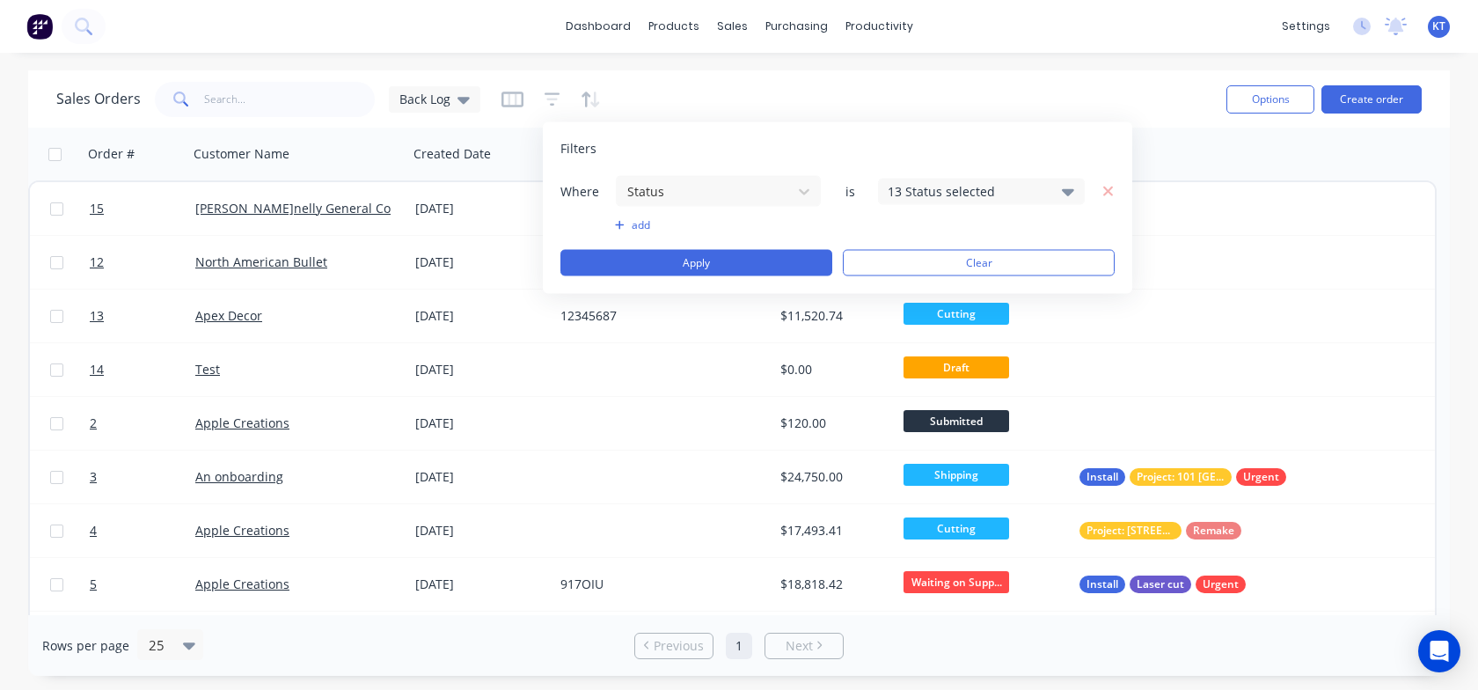
click at [976, 195] on div "13 Status selected" at bounding box center [966, 191] width 159 height 18
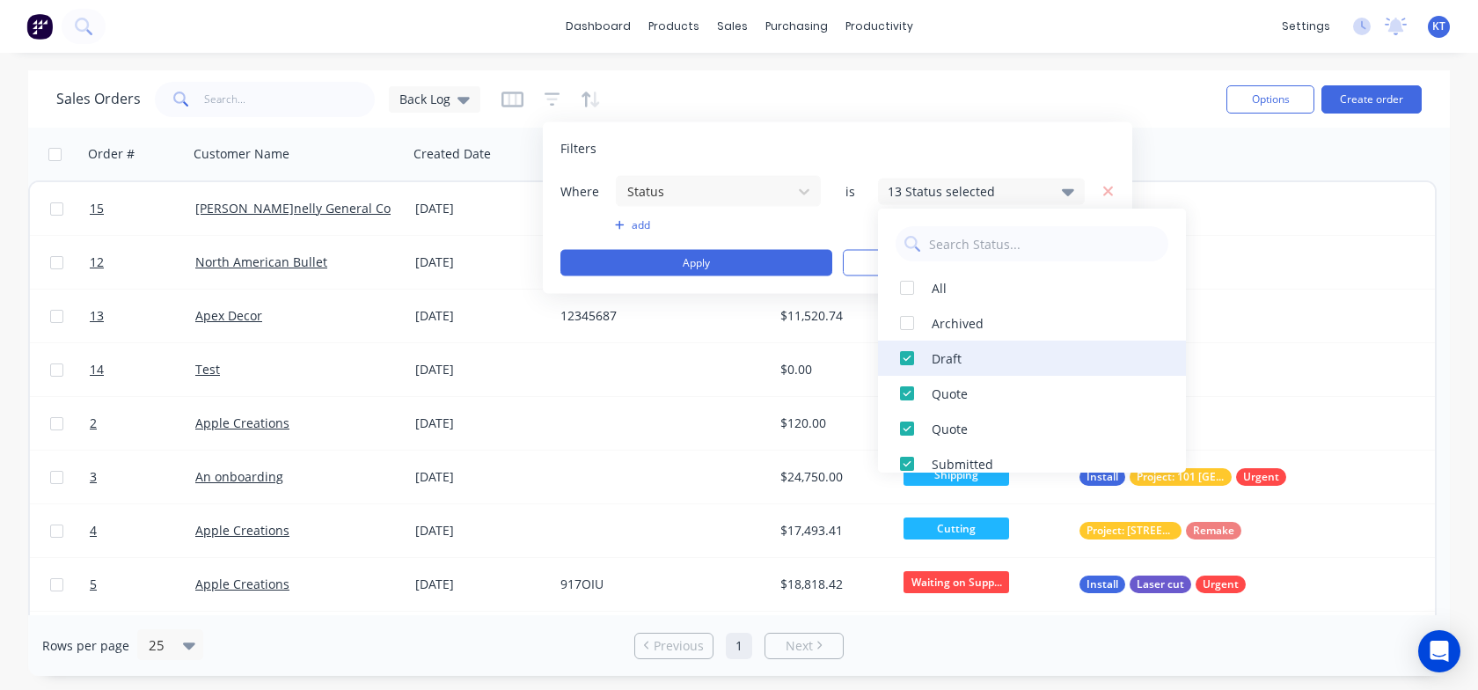
click at [908, 359] on div at bounding box center [906, 357] width 35 height 35
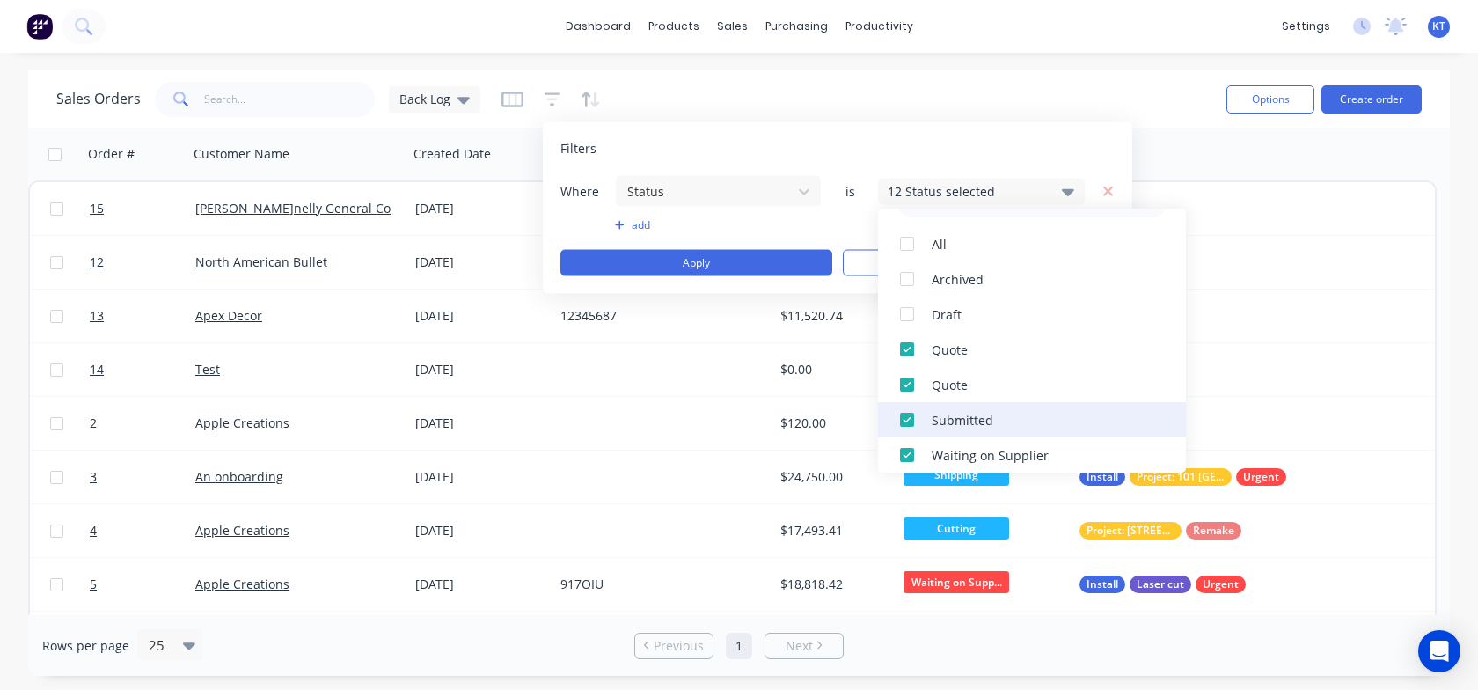
scroll to position [67, 0]
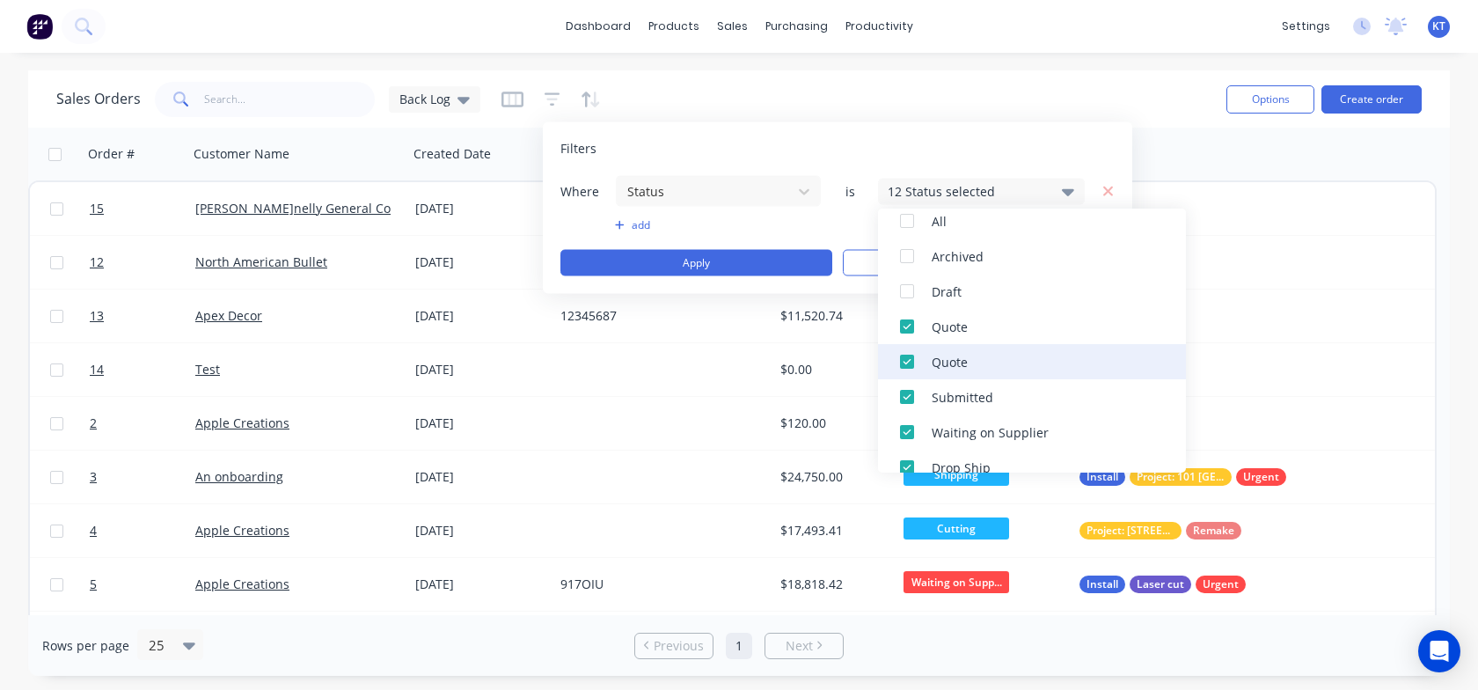
click at [909, 362] on div at bounding box center [906, 361] width 35 height 35
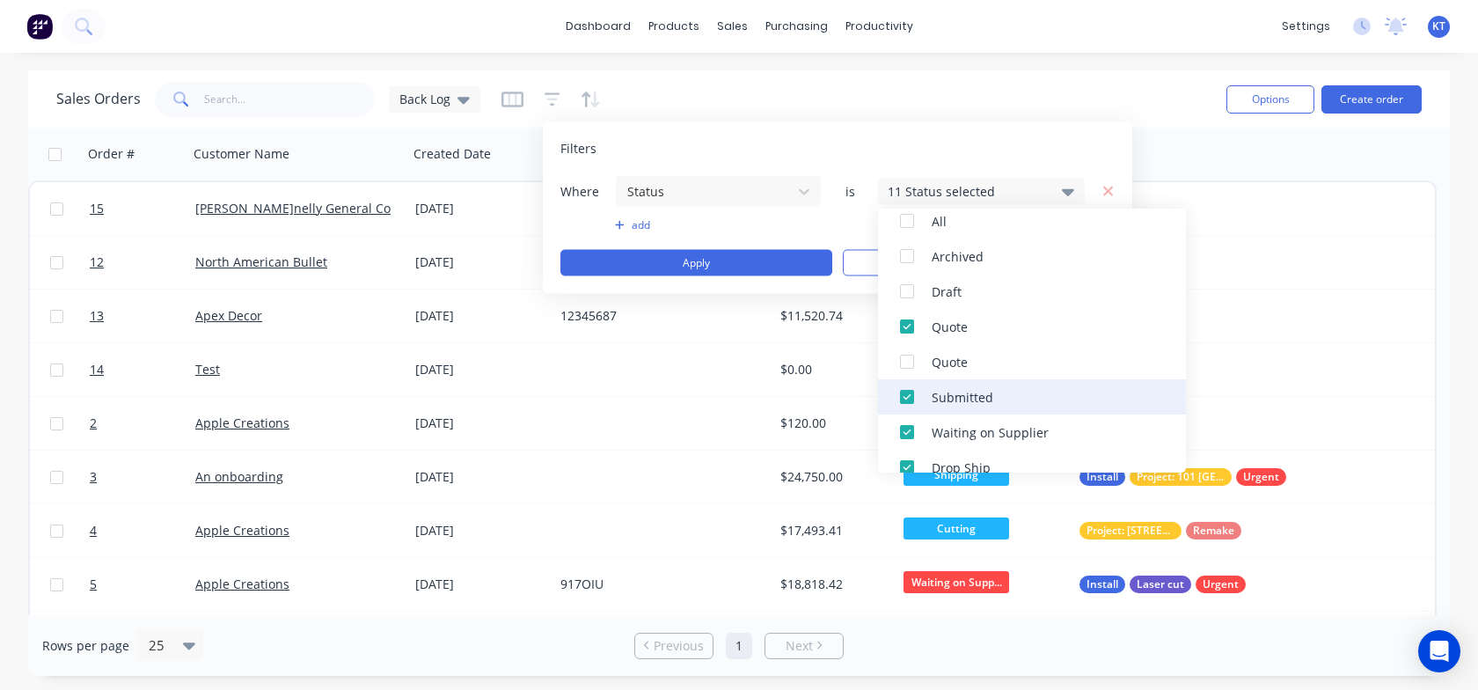
click at [905, 391] on div at bounding box center [906, 396] width 35 height 35
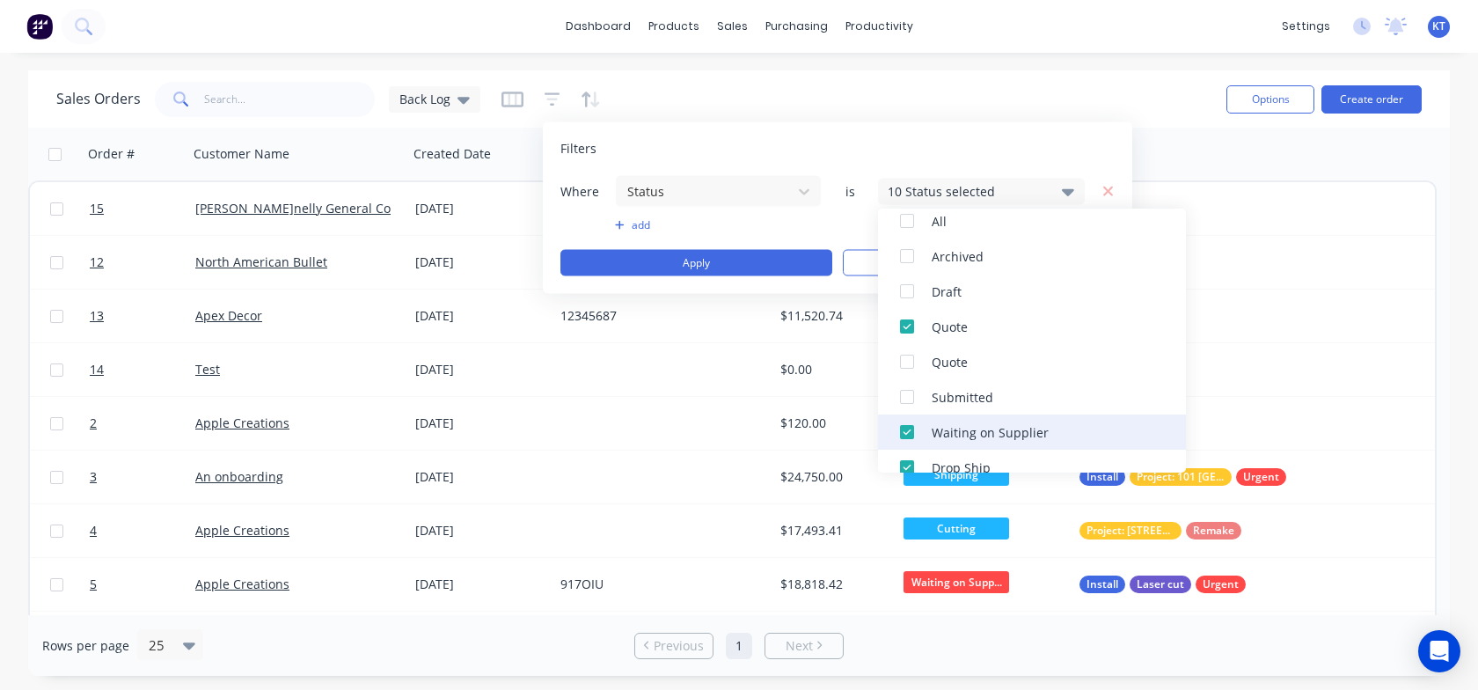
scroll to position [140, 0]
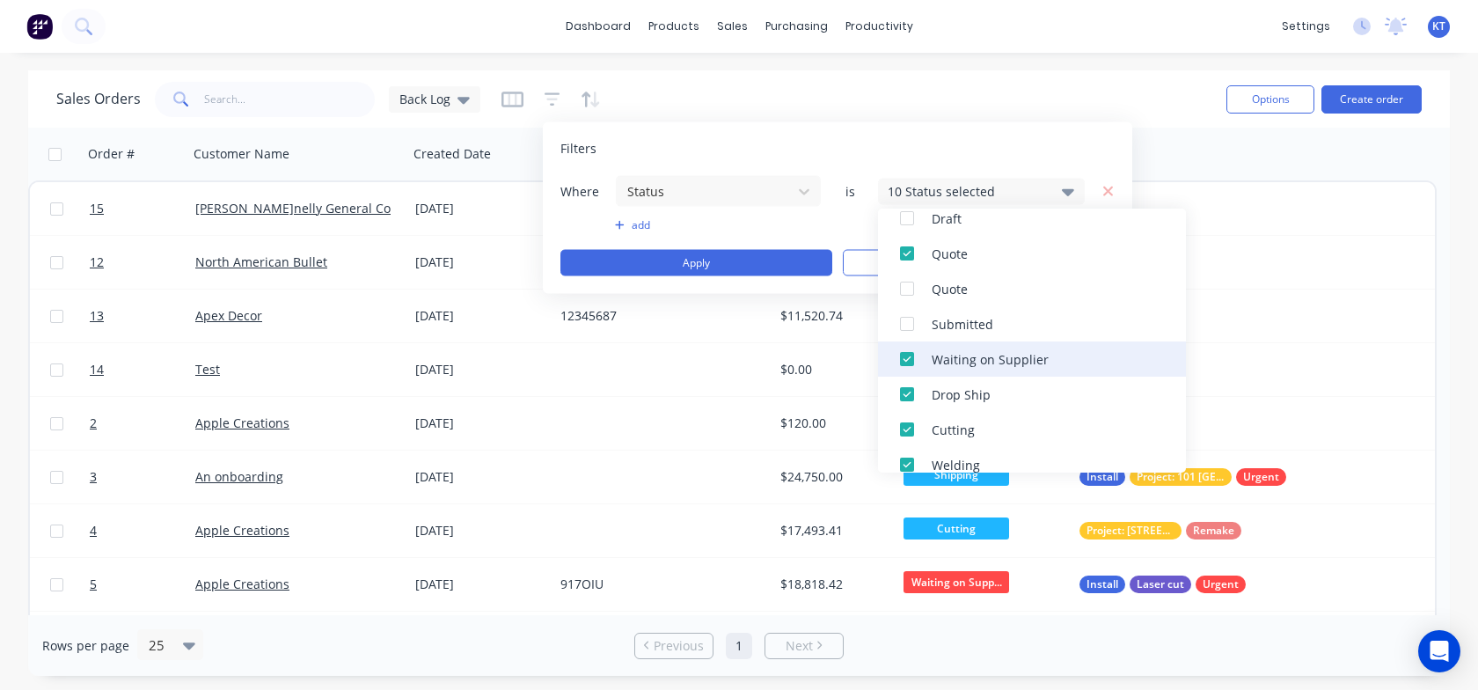
click at [903, 362] on div at bounding box center [906, 358] width 35 height 35
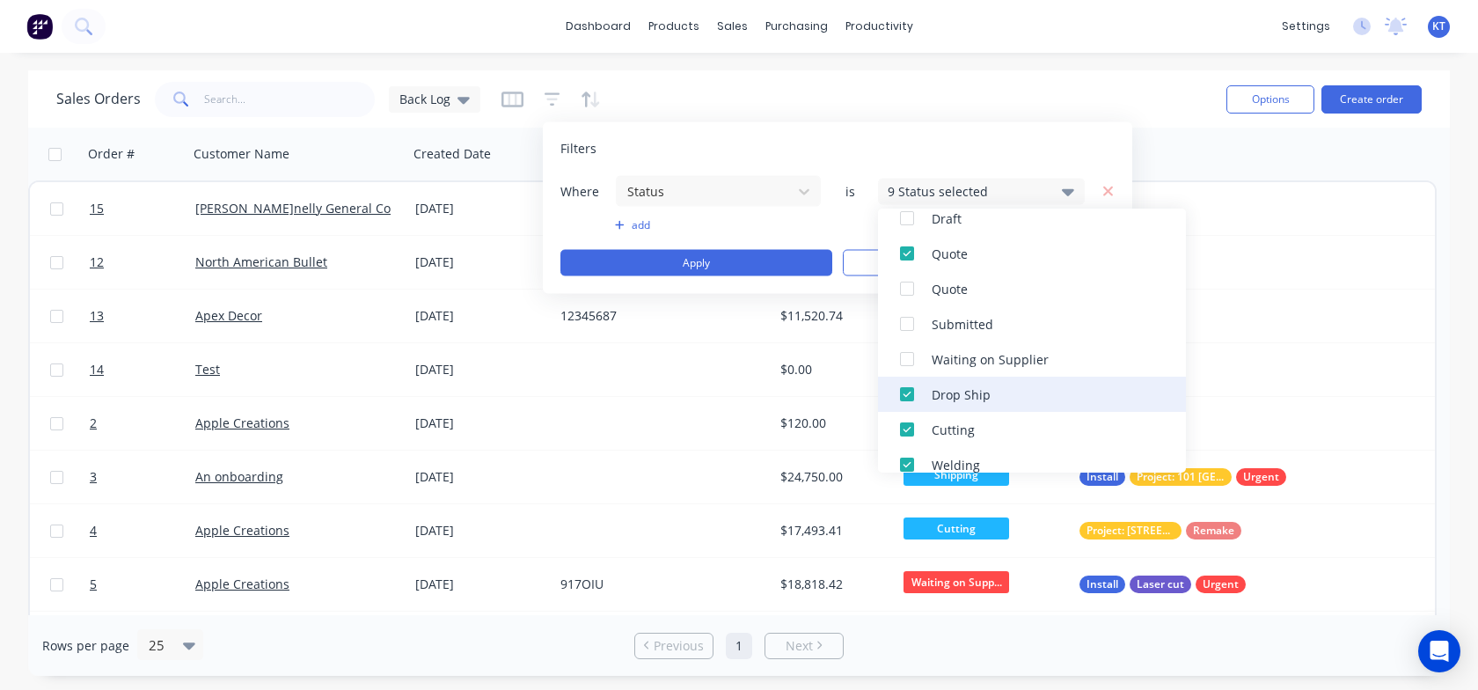
click at [909, 391] on div at bounding box center [906, 393] width 35 height 35
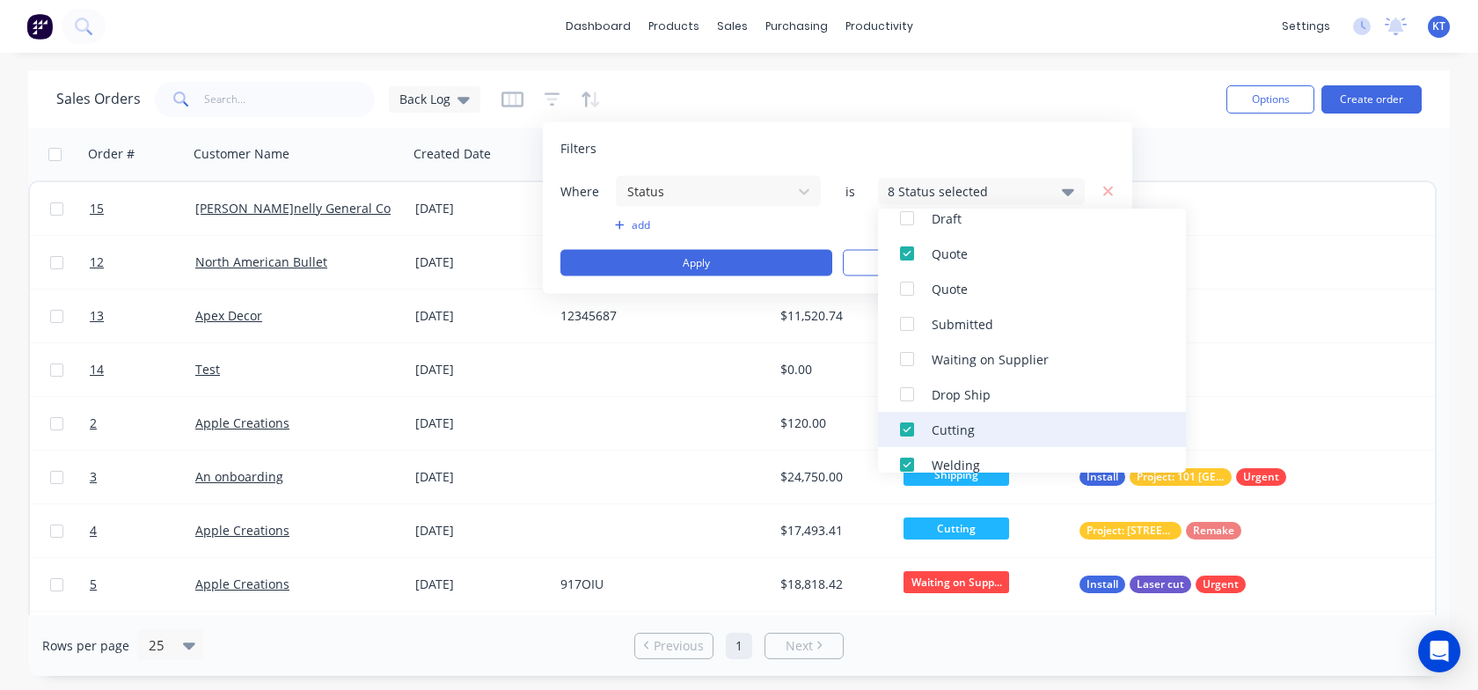
click at [896, 429] on div at bounding box center [906, 429] width 35 height 35
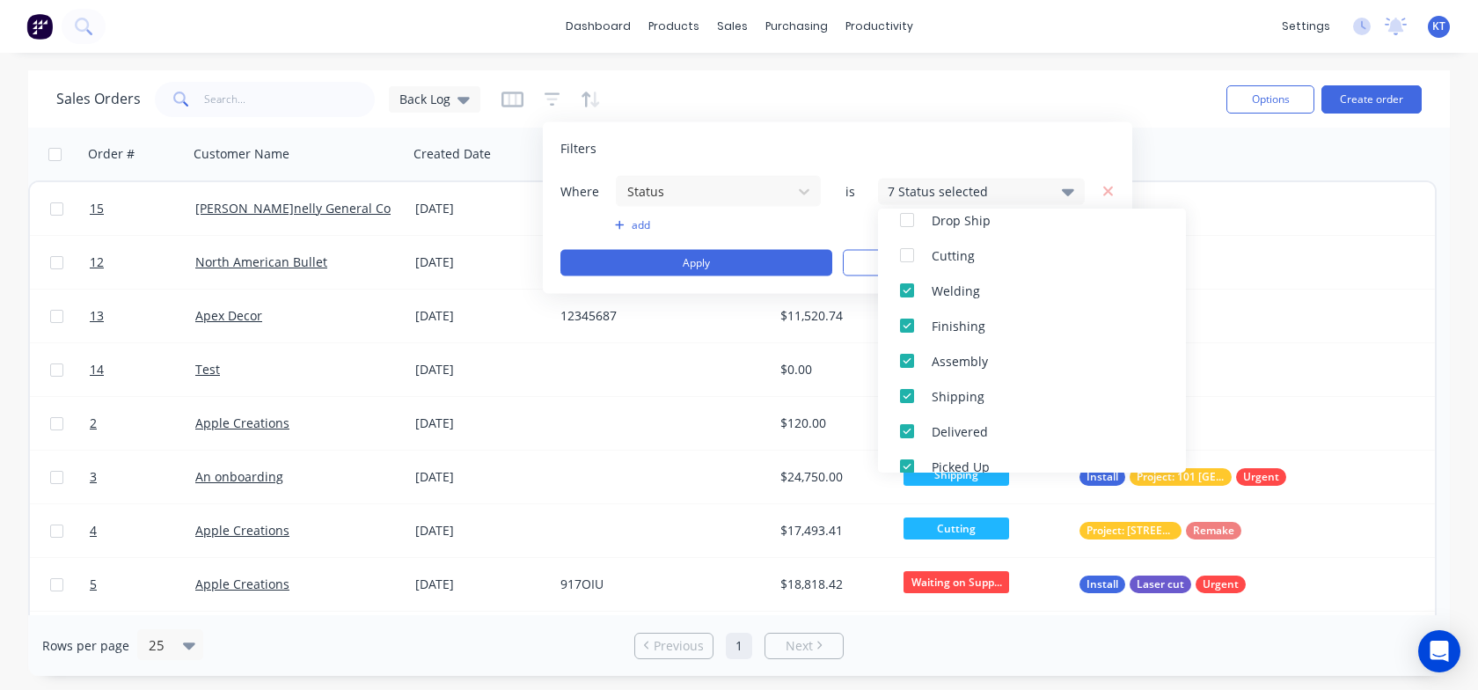
scroll to position [0, 0]
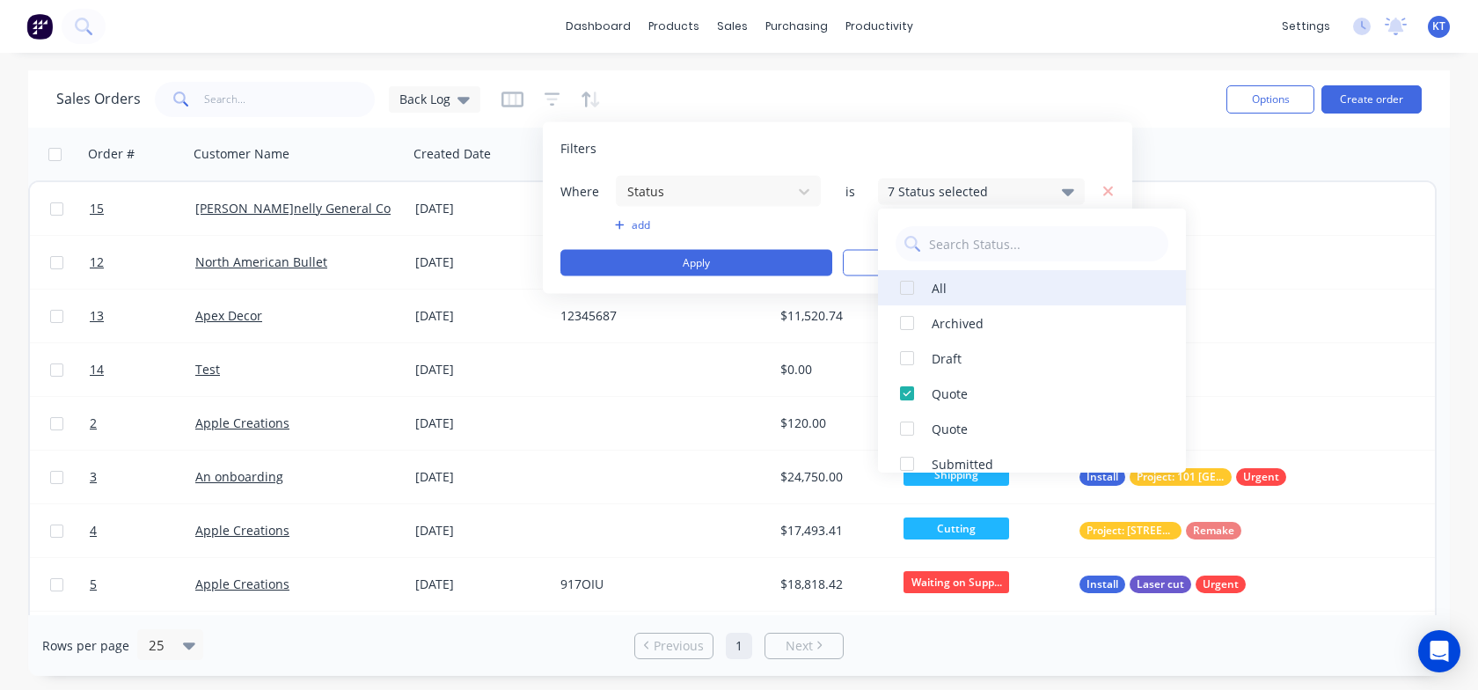
click at [908, 284] on div at bounding box center [906, 287] width 35 height 35
click at [908, 288] on div at bounding box center [906, 287] width 35 height 35
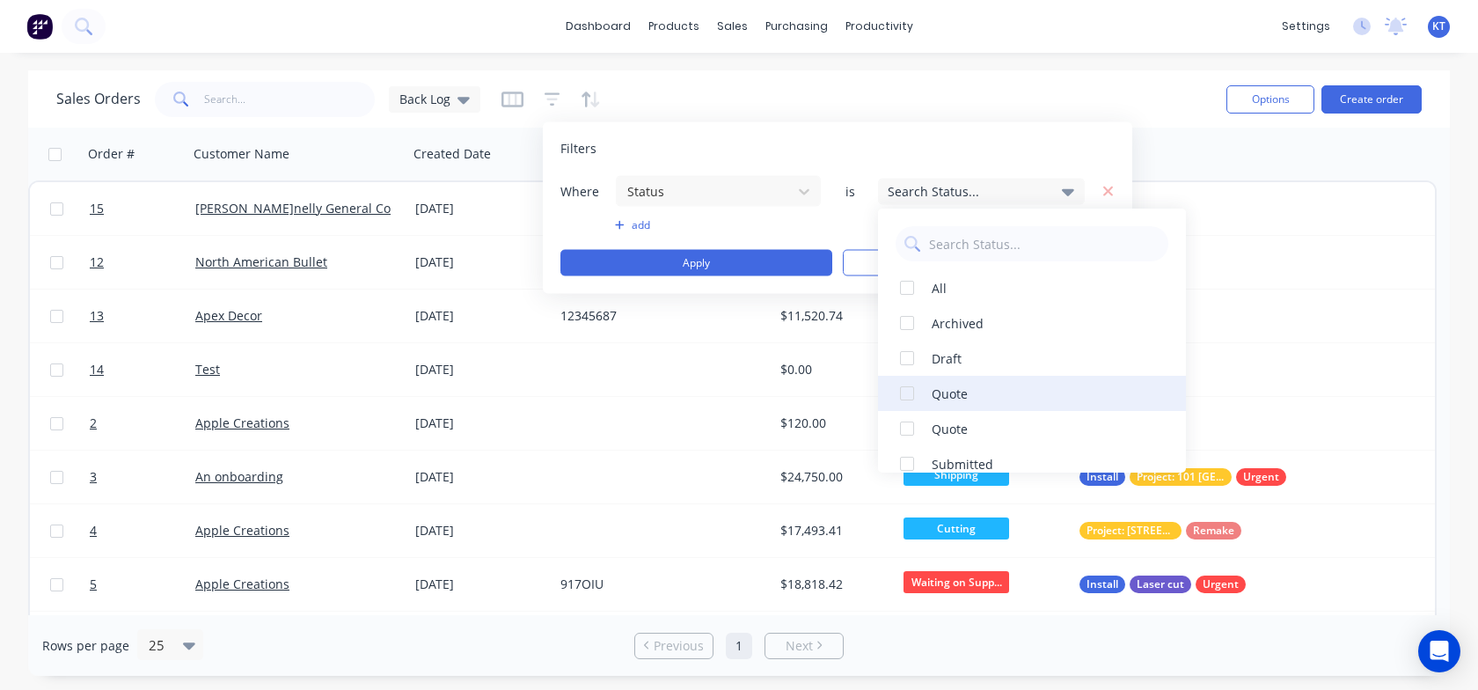
click at [909, 391] on div at bounding box center [906, 393] width 35 height 35
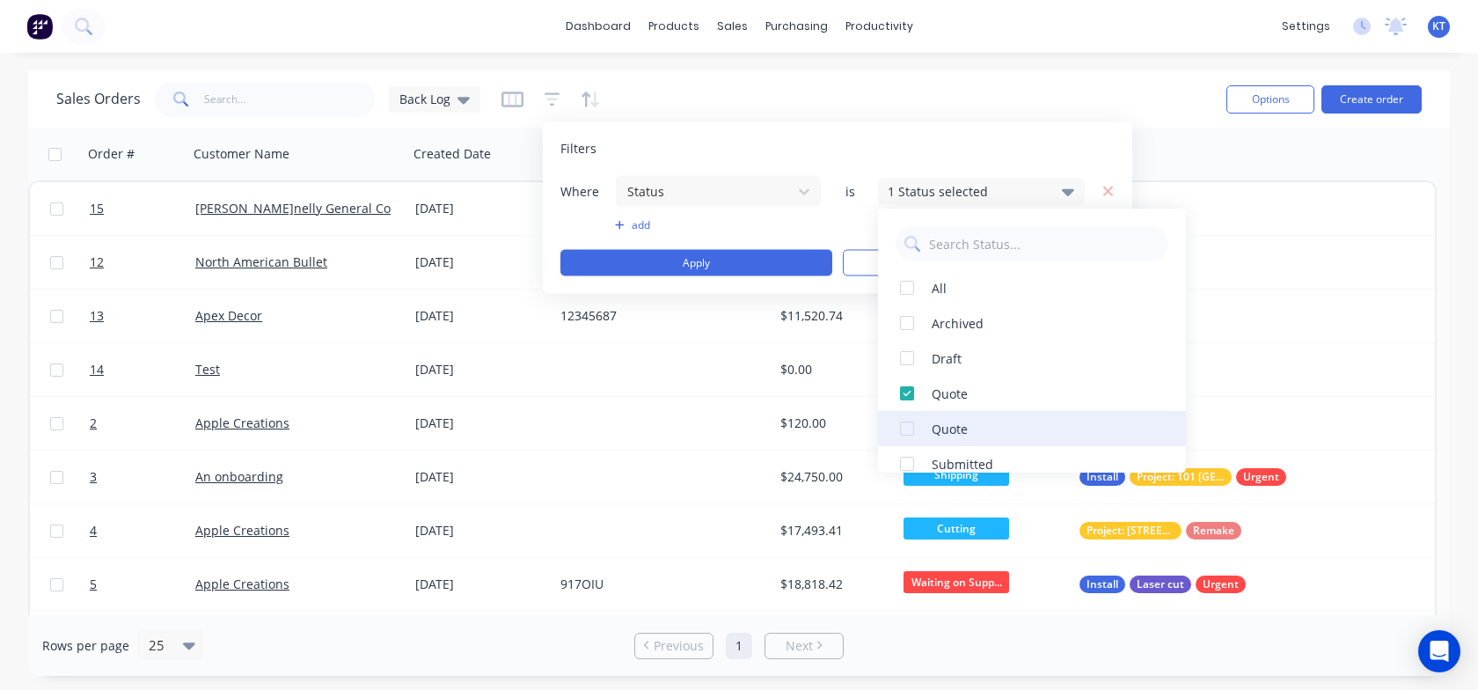
click at [906, 427] on div at bounding box center [906, 428] width 35 height 35
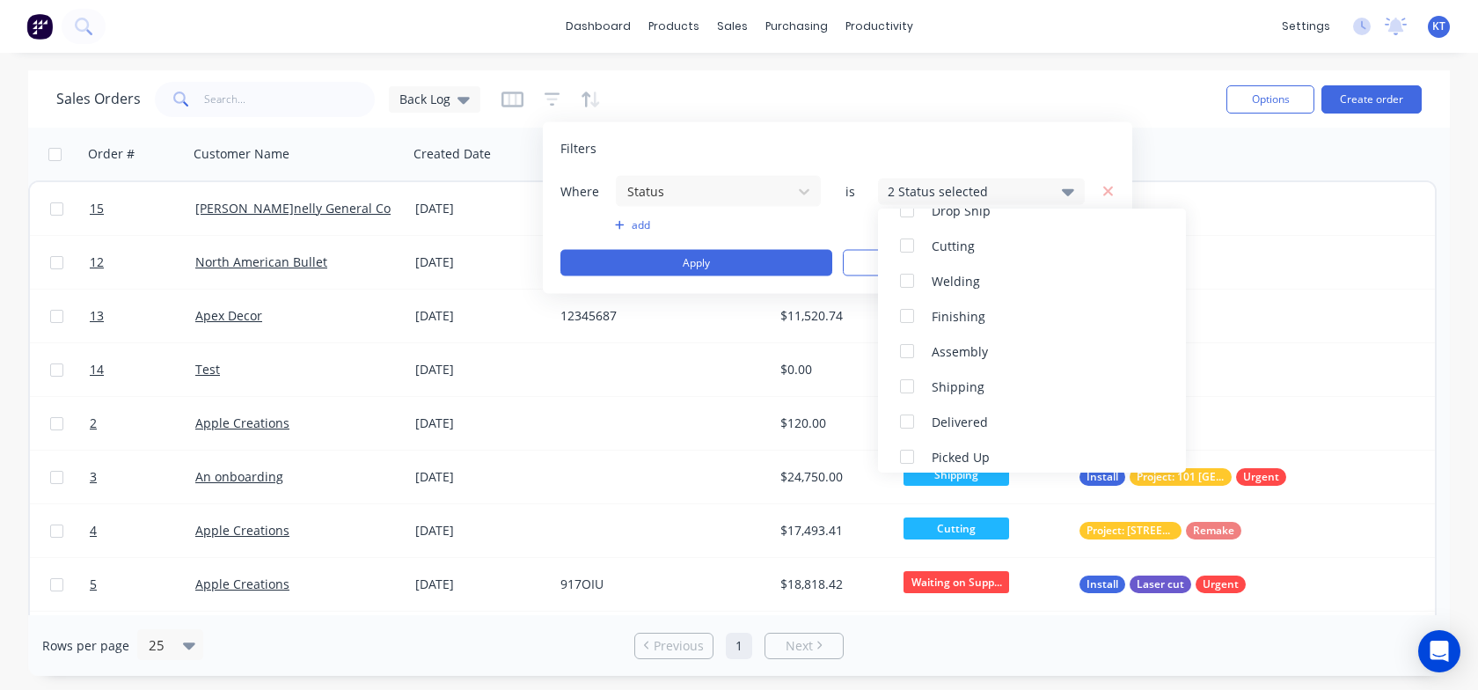
scroll to position [334, 0]
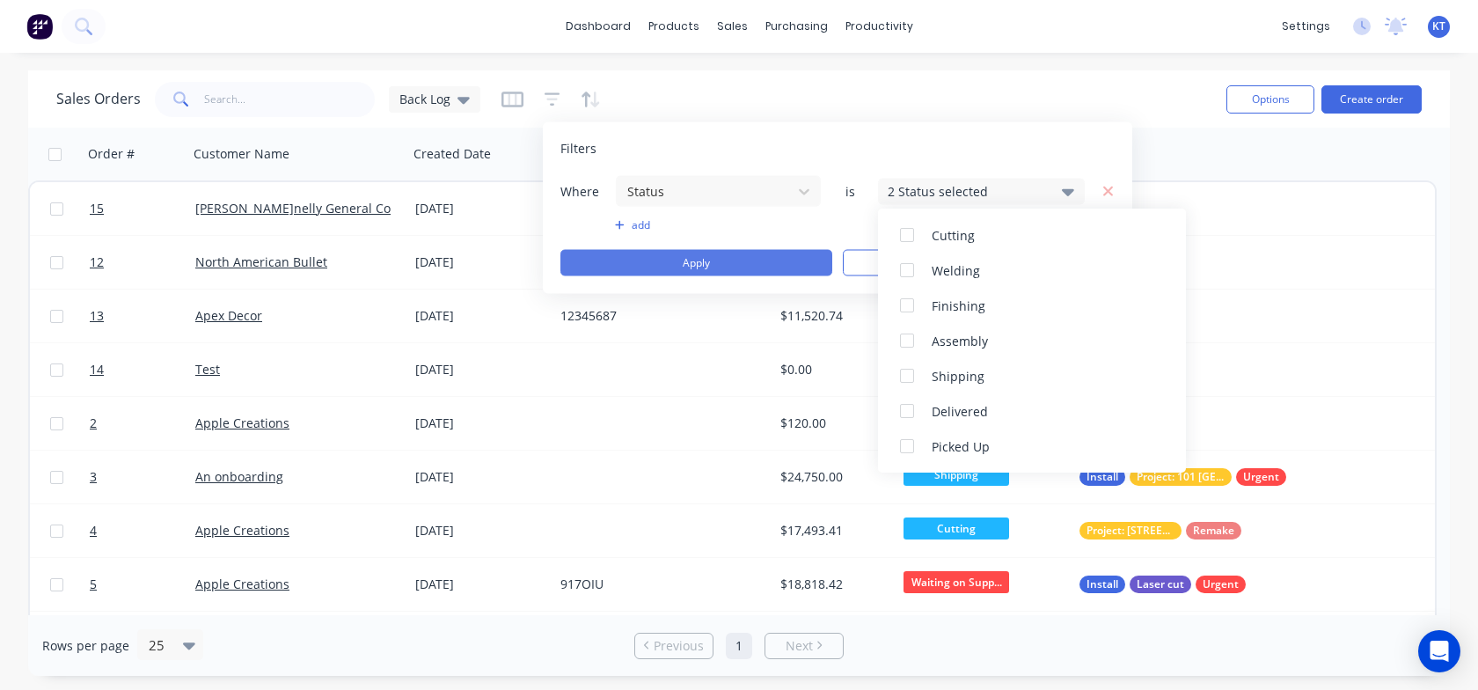
click at [680, 267] on button "Apply" at bounding box center [696, 263] width 272 height 26
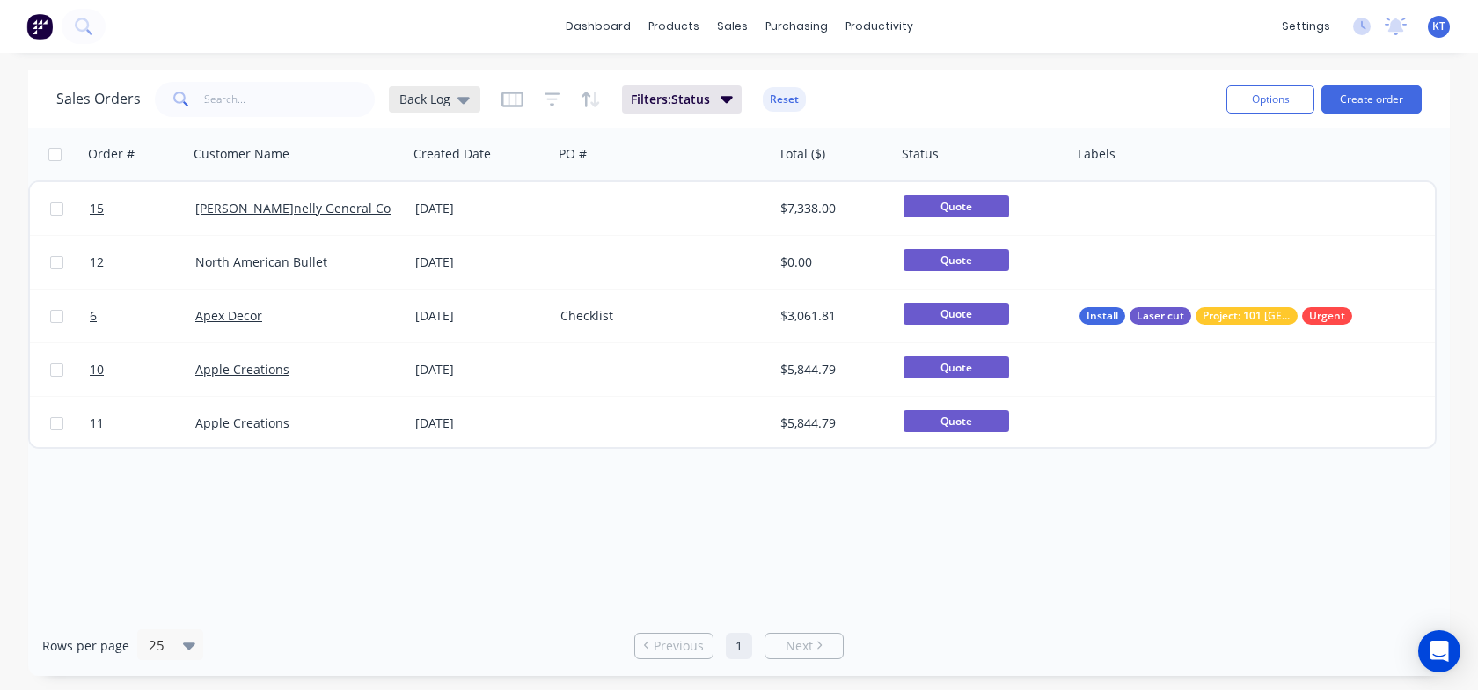
click at [457, 105] on icon at bounding box center [463, 99] width 12 height 19
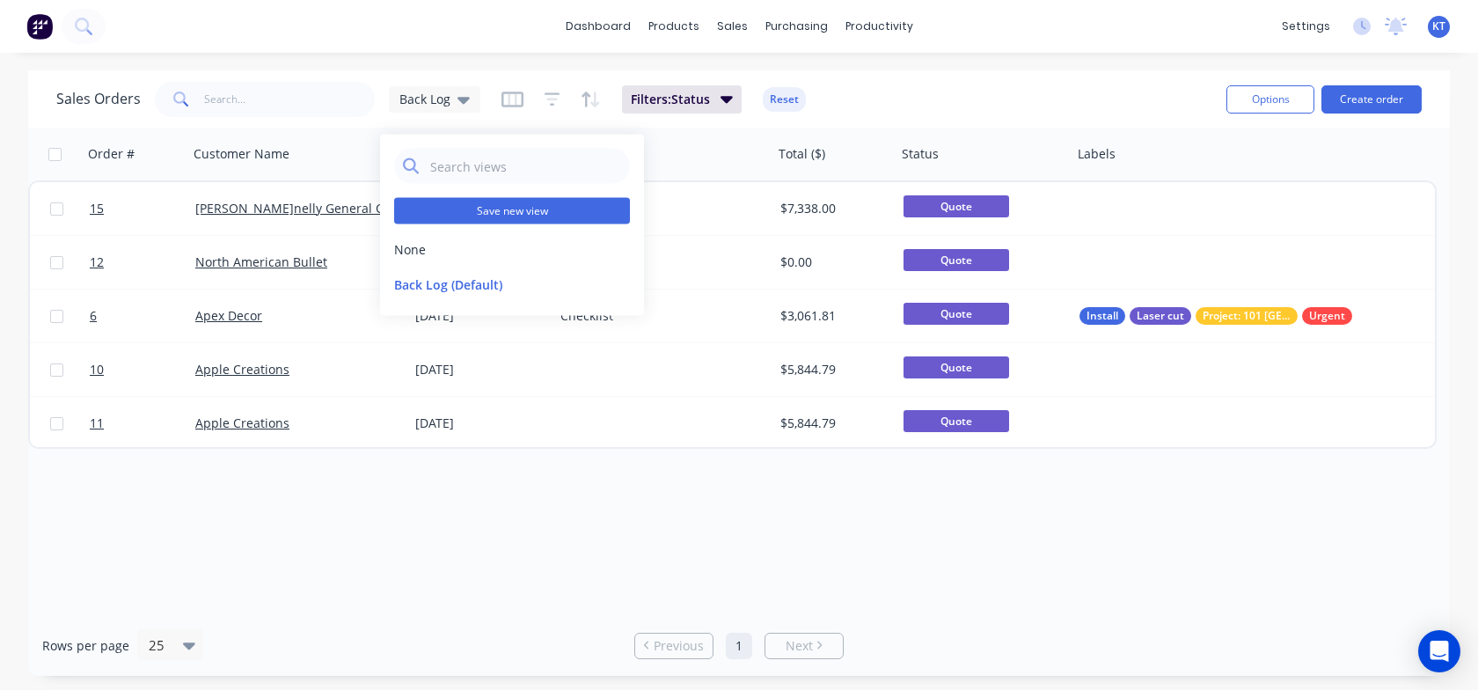
click at [497, 210] on button "Save new view" at bounding box center [512, 211] width 236 height 26
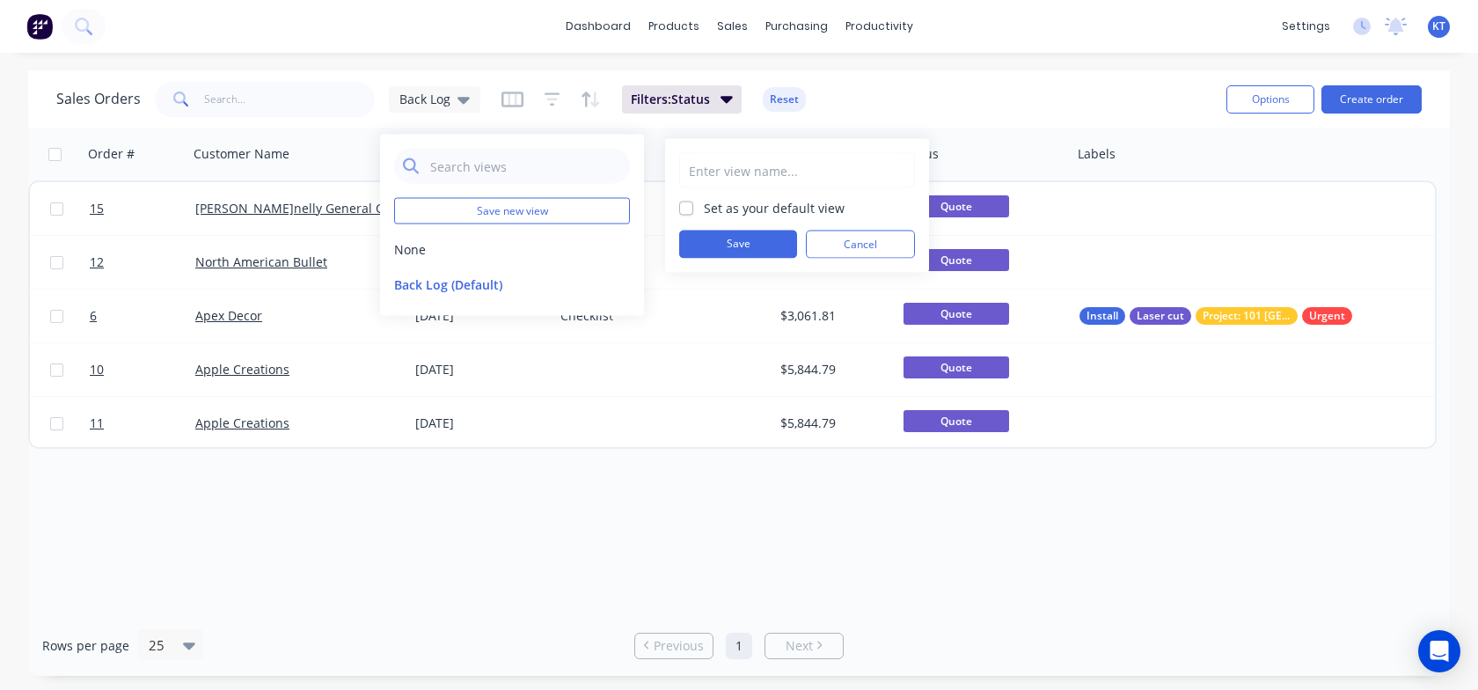
click at [728, 174] on input "text" at bounding box center [797, 170] width 216 height 33
type input "QUOTES"
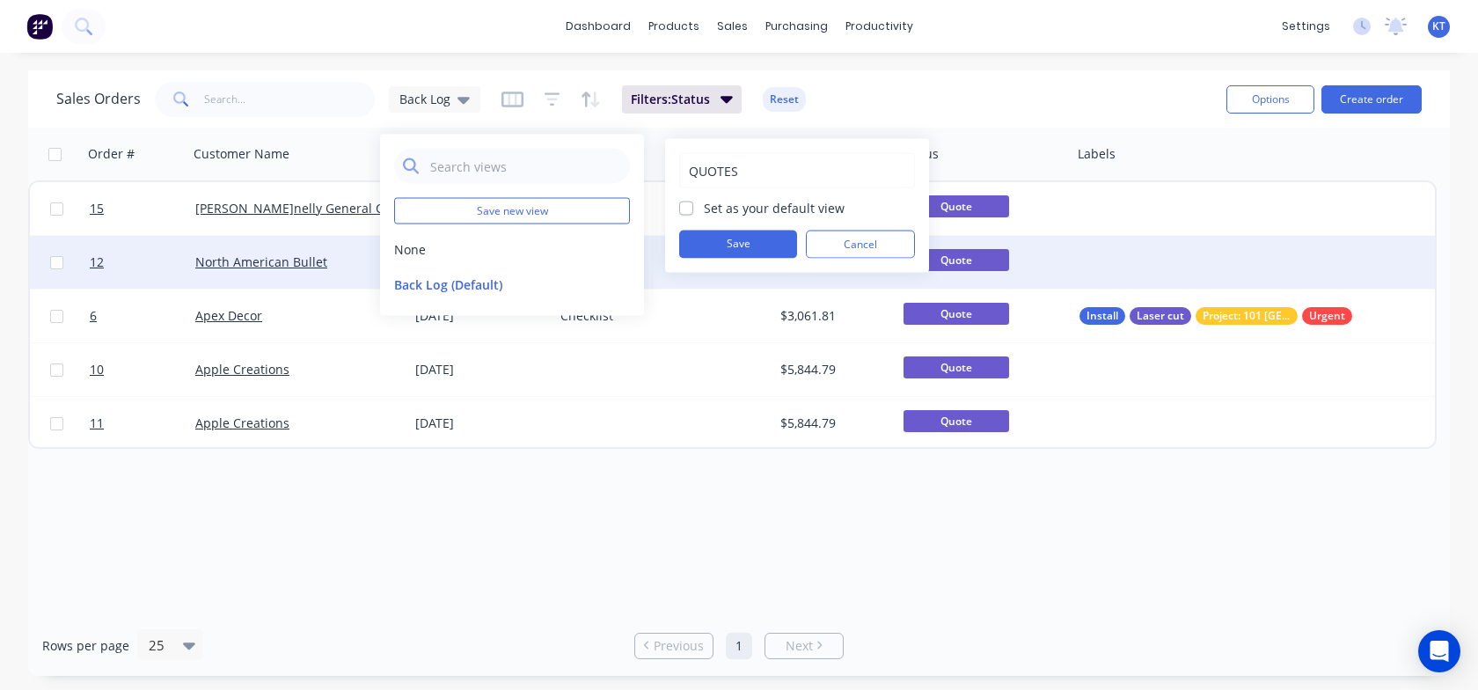
click at [761, 245] on button "Save" at bounding box center [738, 244] width 118 height 28
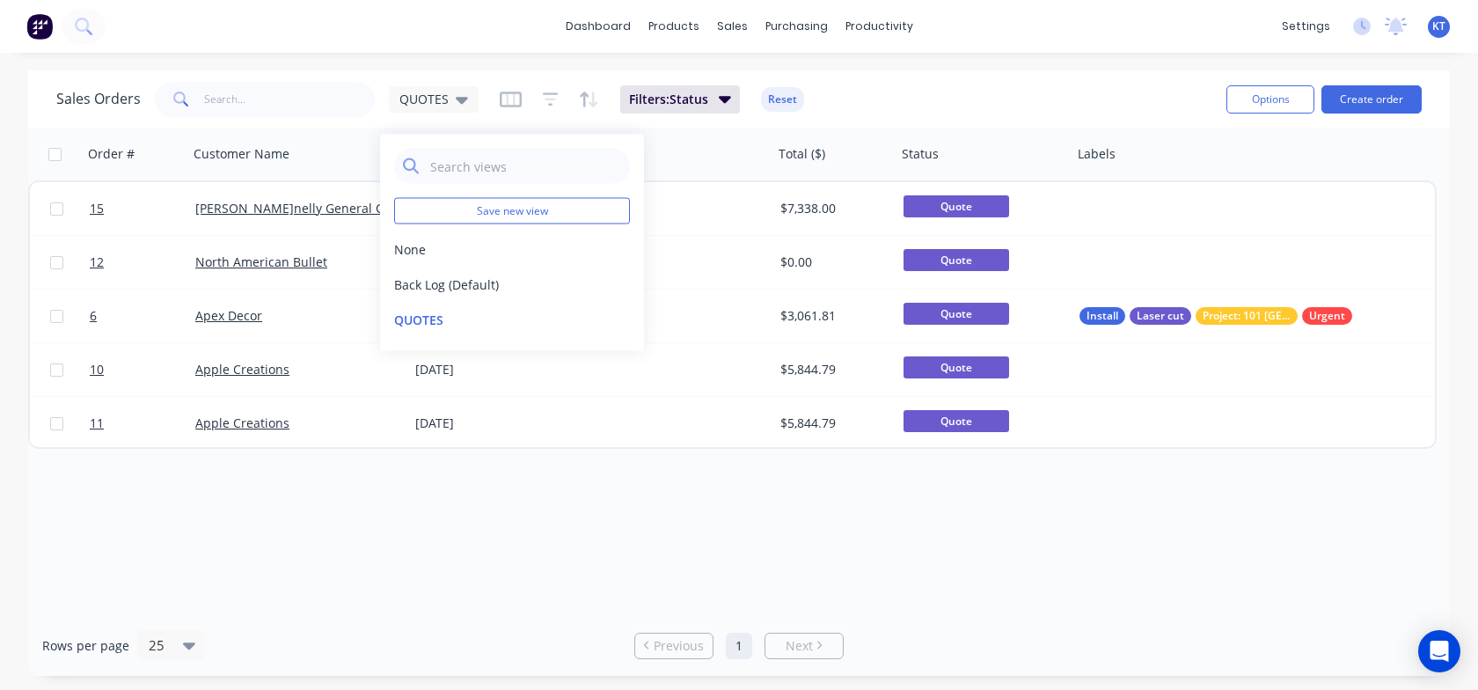
drag, startPoint x: 648, startPoint y: 496, endPoint x: 642, endPoint y: 481, distance: 16.2
click at [648, 497] on div "Order # Customer Name Created Date PO # Total ($) Status Labels 15 Nunnelly Gen…" at bounding box center [738, 371] width 1421 height 487
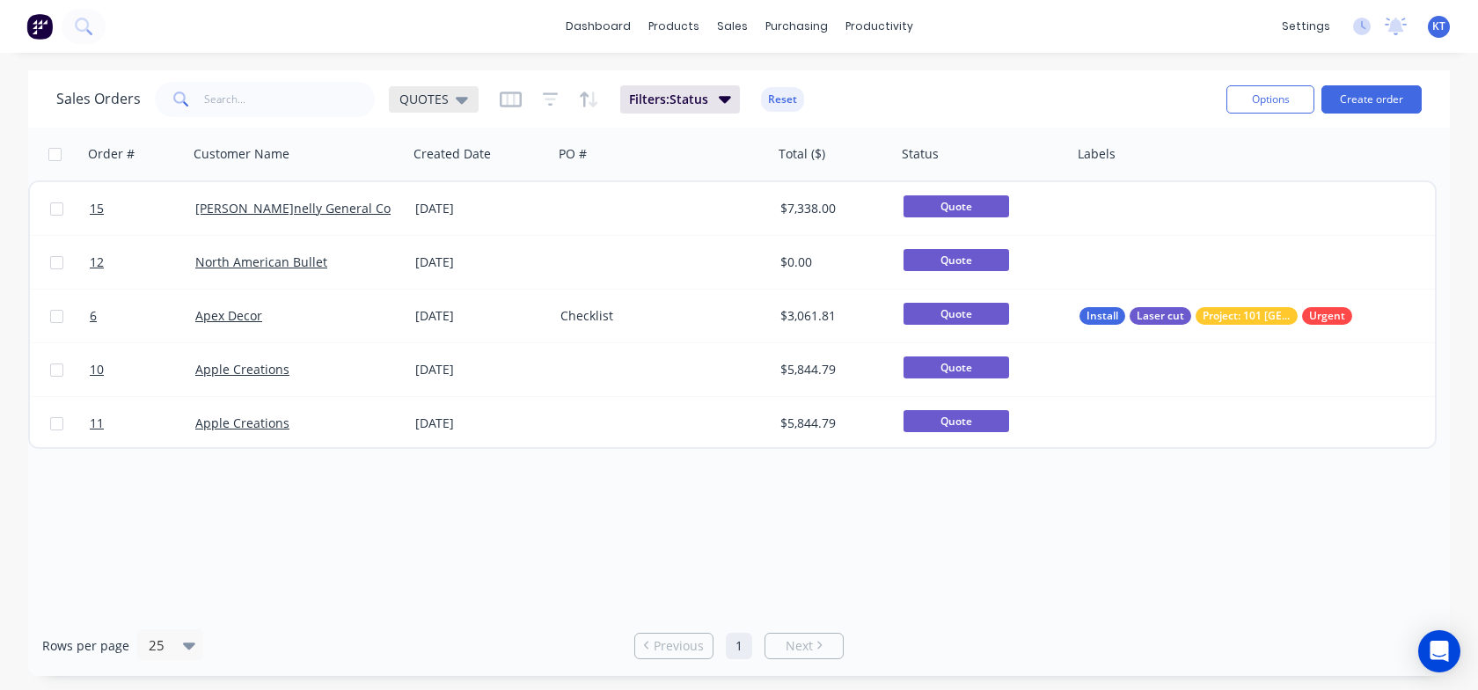
click at [460, 105] on icon at bounding box center [462, 99] width 12 height 19
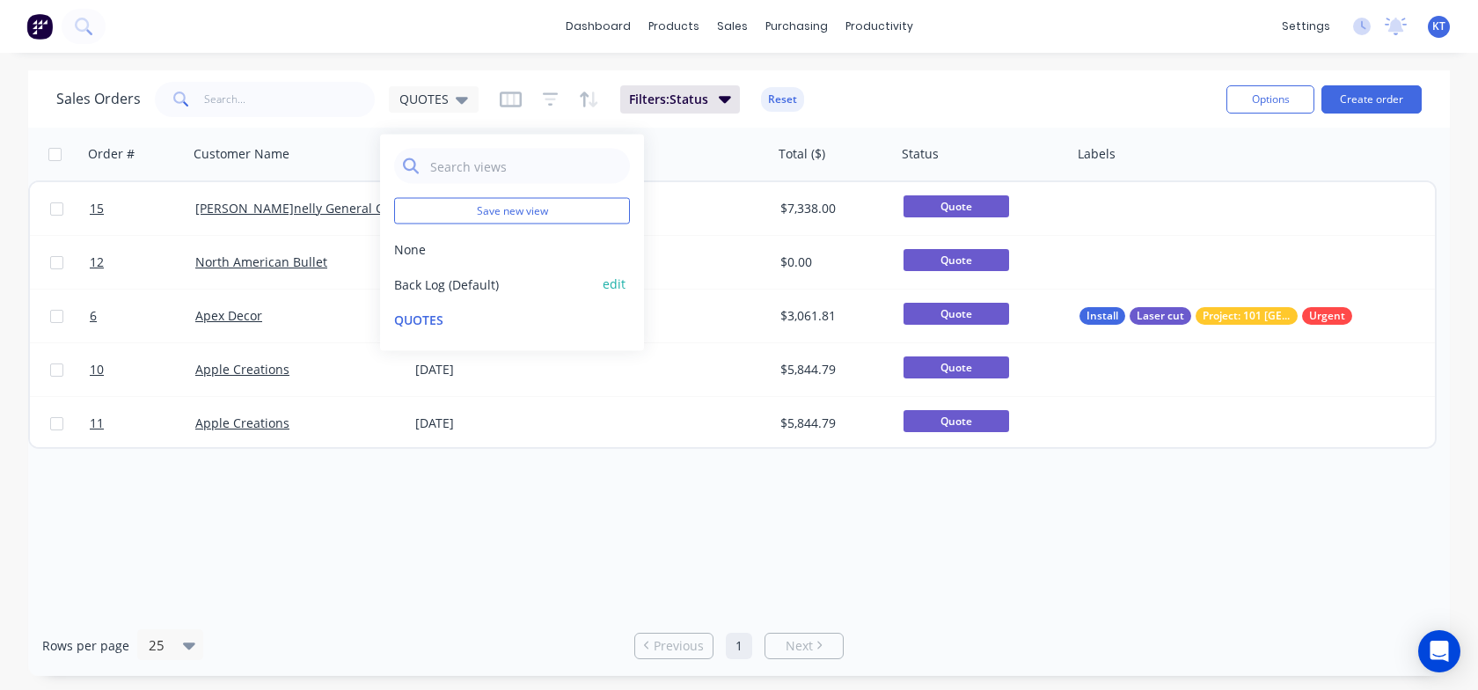
click at [434, 288] on button "Back Log (Default)" at bounding box center [494, 283] width 201 height 18
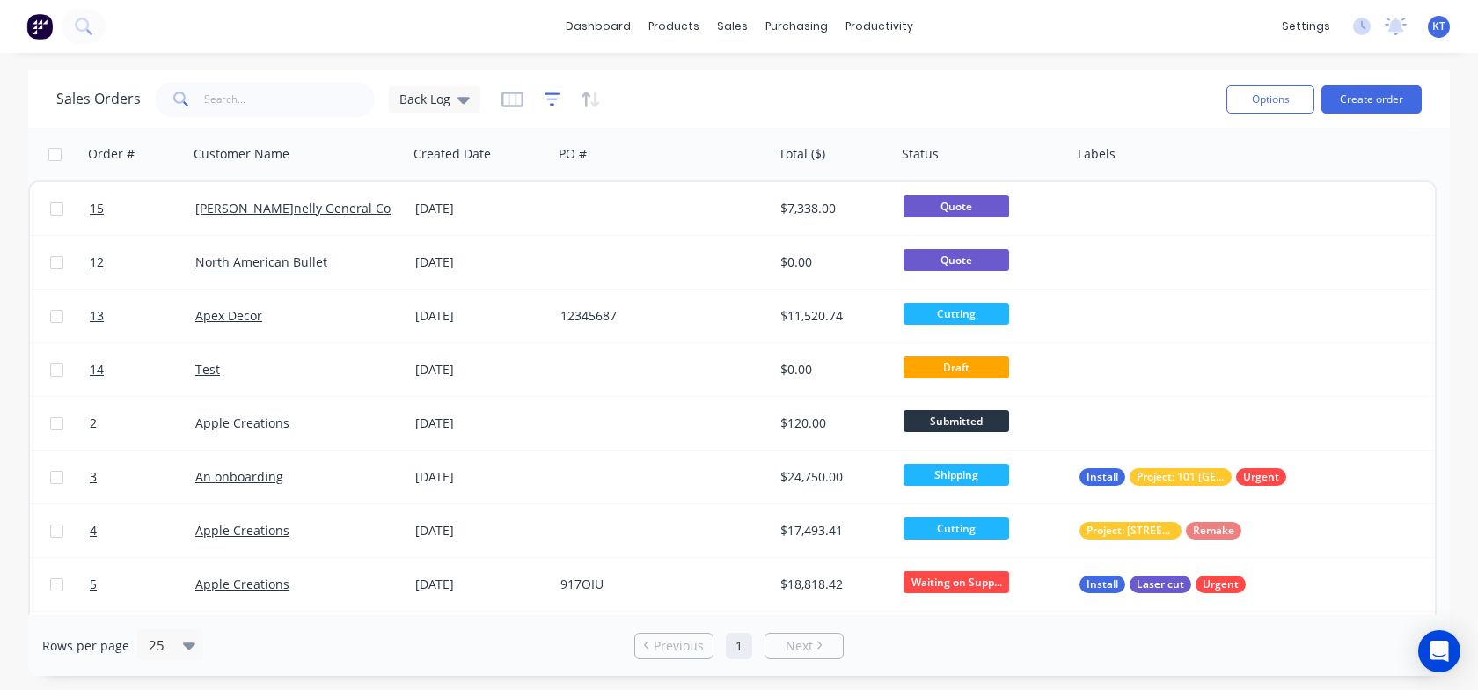
click at [547, 95] on icon "button" at bounding box center [552, 100] width 16 height 18
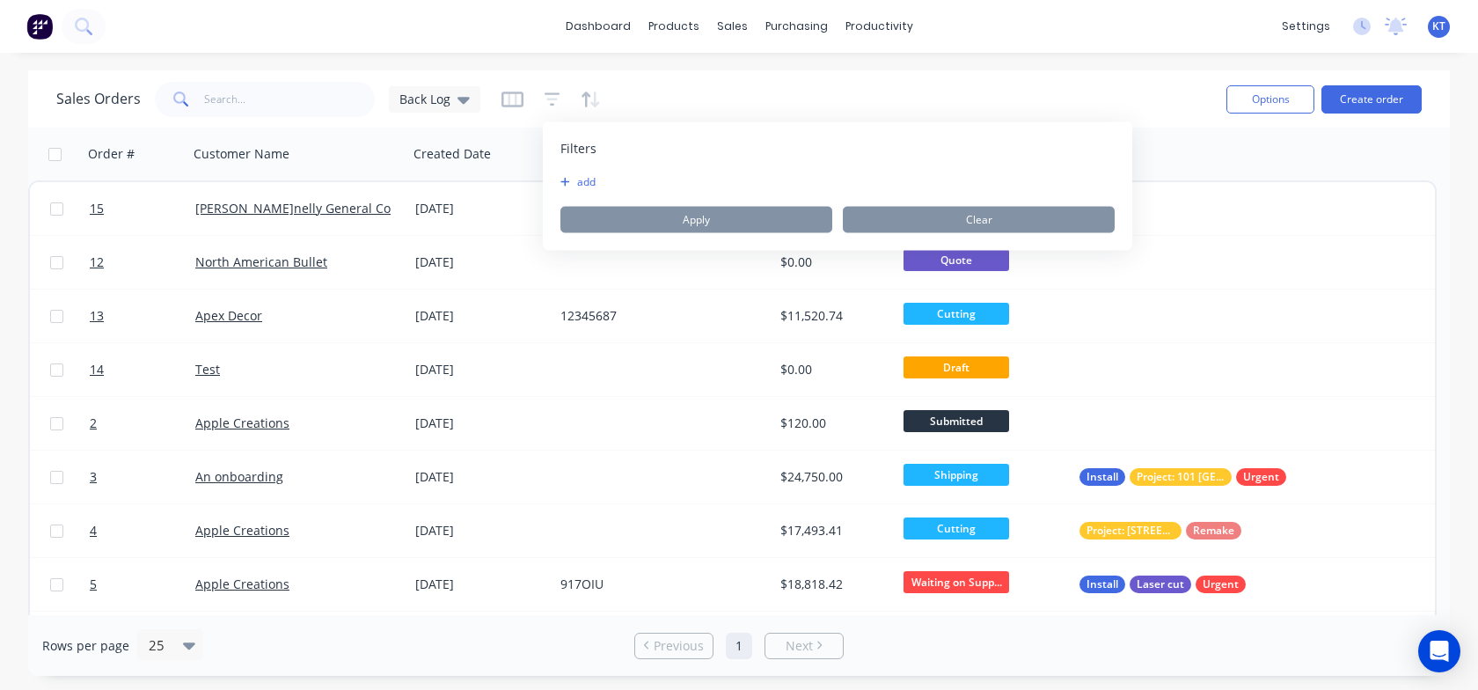
click at [568, 186] on icon "button" at bounding box center [565, 182] width 10 height 11
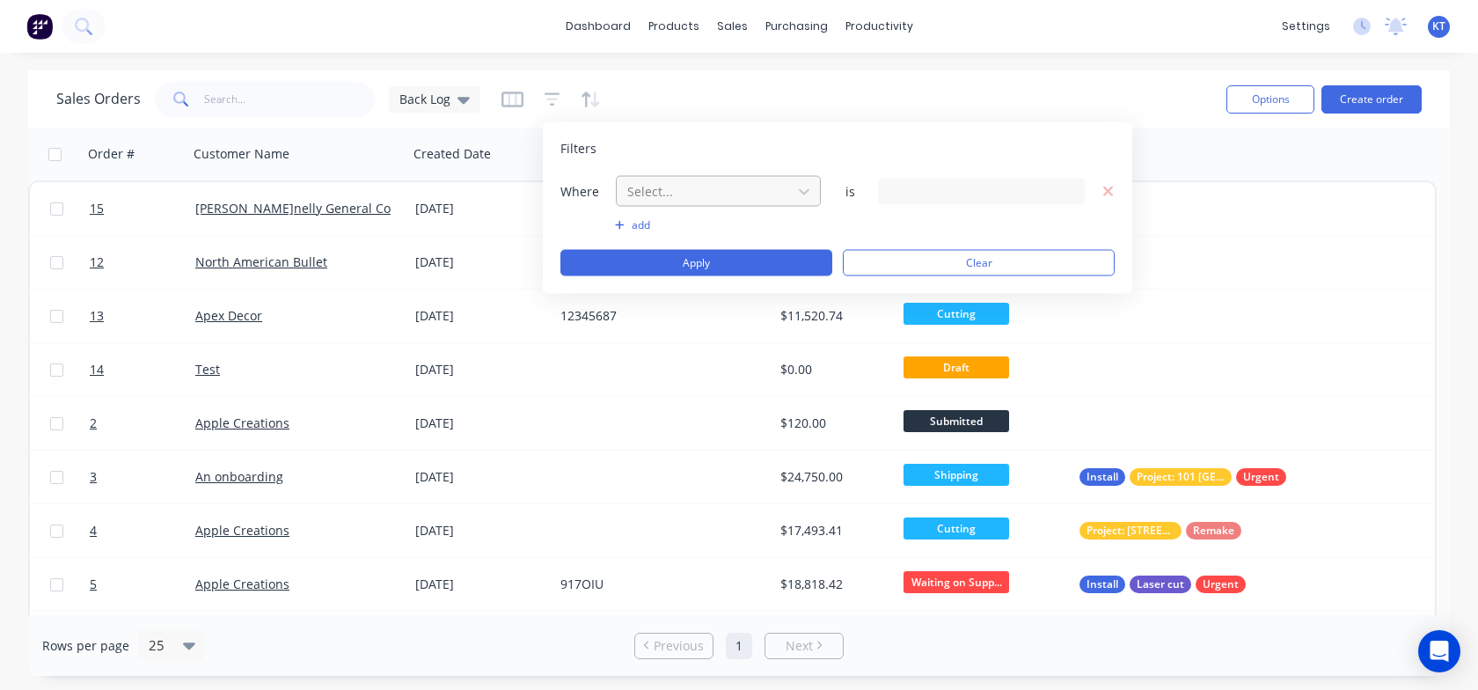
click at [750, 193] on div at bounding box center [703, 191] width 157 height 22
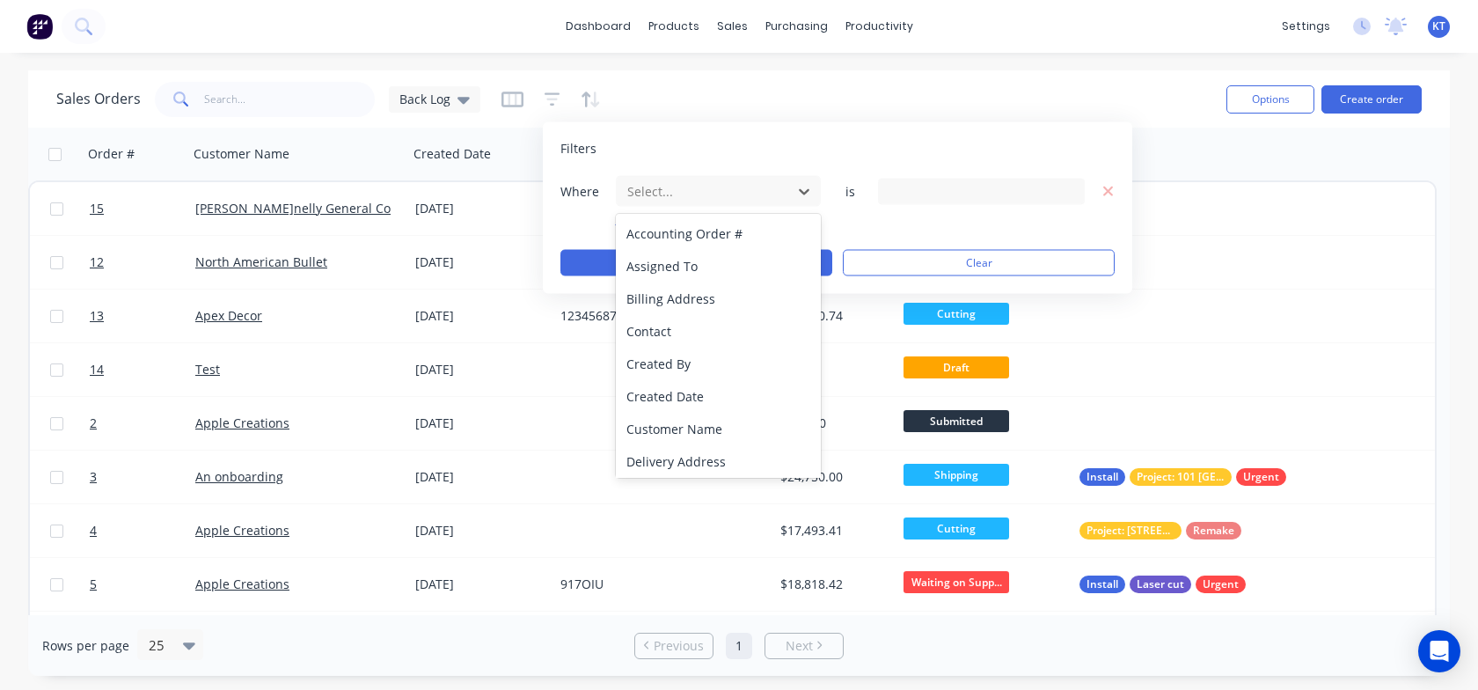
scroll to position [427, 0]
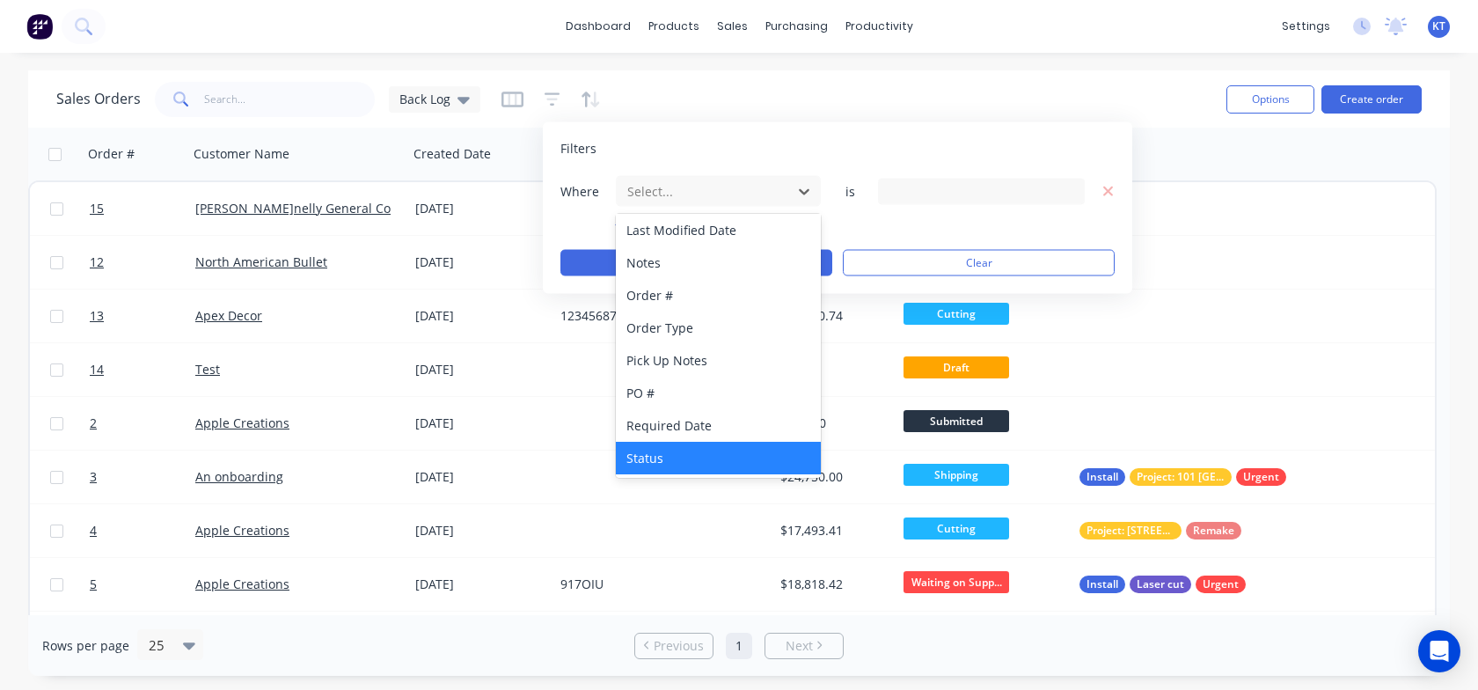
click at [704, 461] on div "Status" at bounding box center [718, 458] width 205 height 33
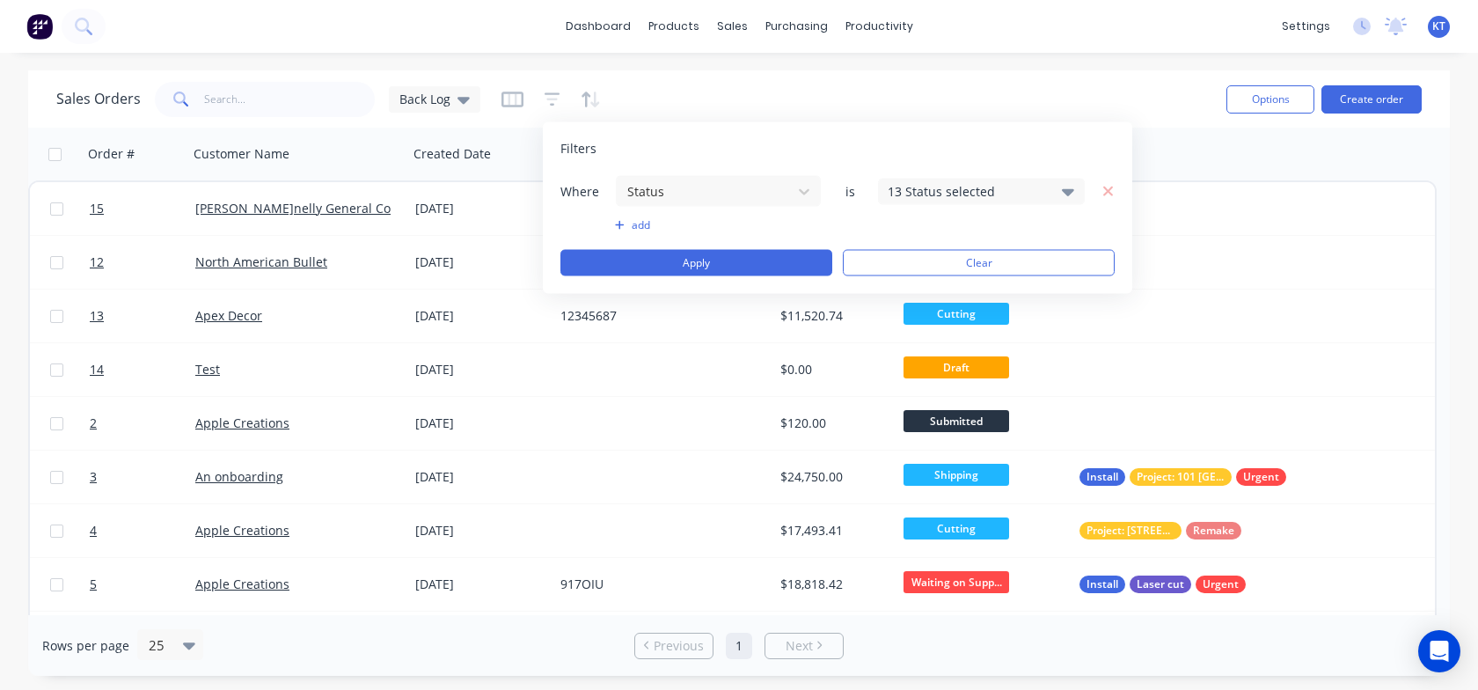
click at [998, 192] on div "13 Status selected" at bounding box center [966, 191] width 159 height 18
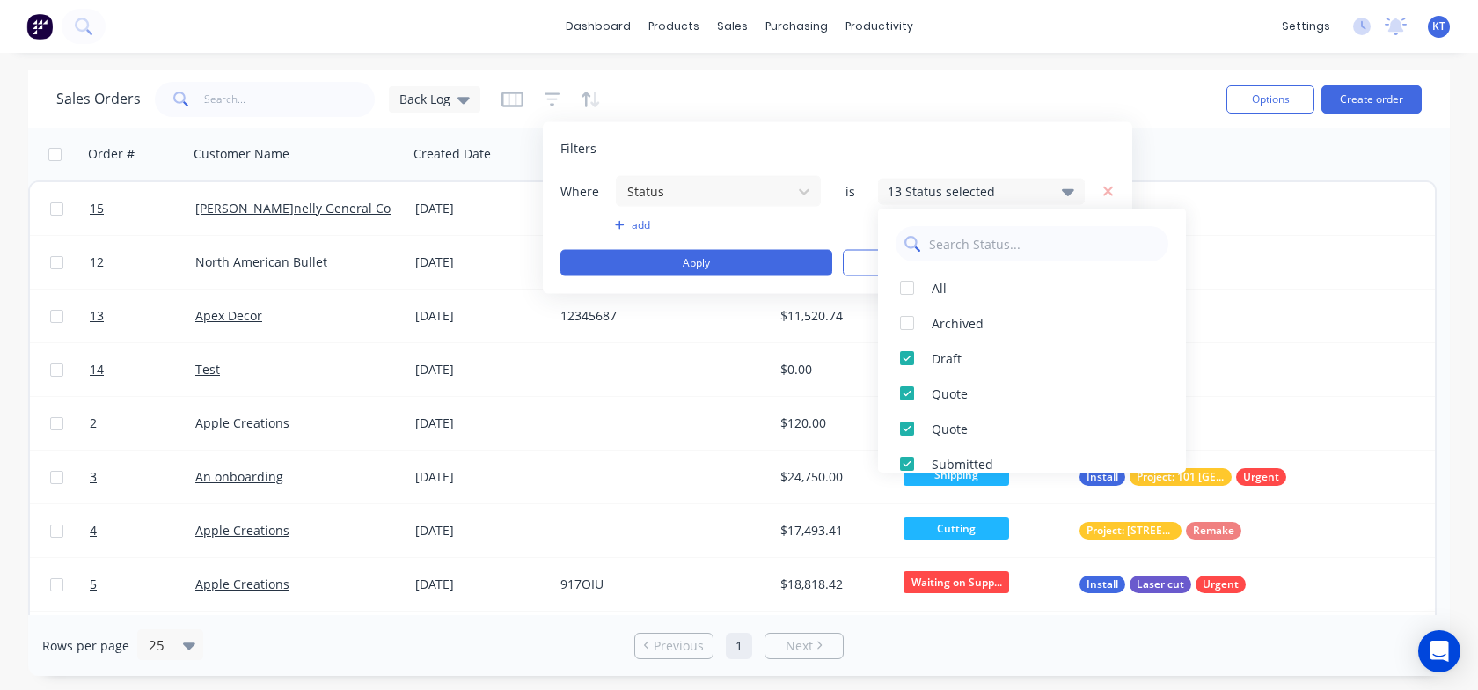
click at [1013, 234] on input "text" at bounding box center [1044, 243] width 230 height 35
click at [1054, 394] on div "Quote" at bounding box center [1036, 393] width 211 height 18
click at [942, 323] on div "Archived" at bounding box center [1036, 323] width 211 height 18
click at [908, 295] on div at bounding box center [906, 287] width 35 height 35
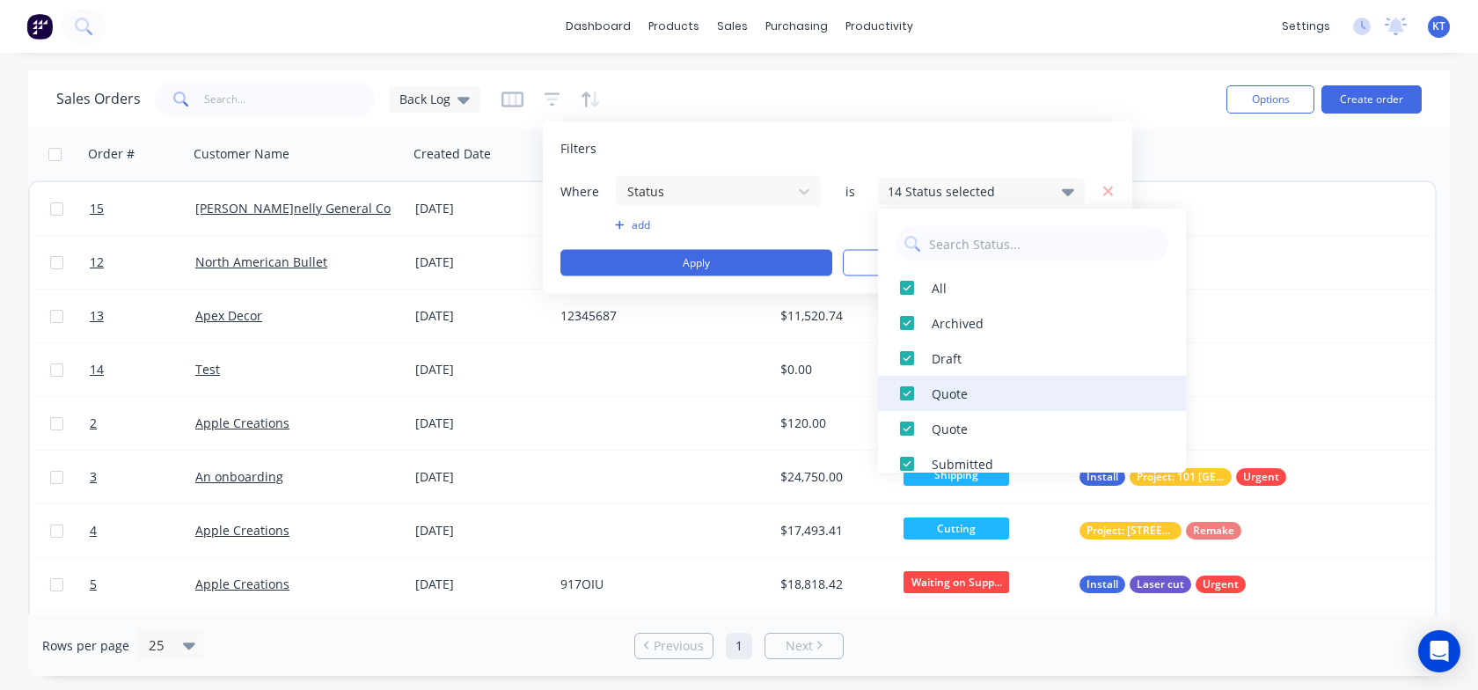
click at [909, 398] on div at bounding box center [906, 393] width 35 height 35
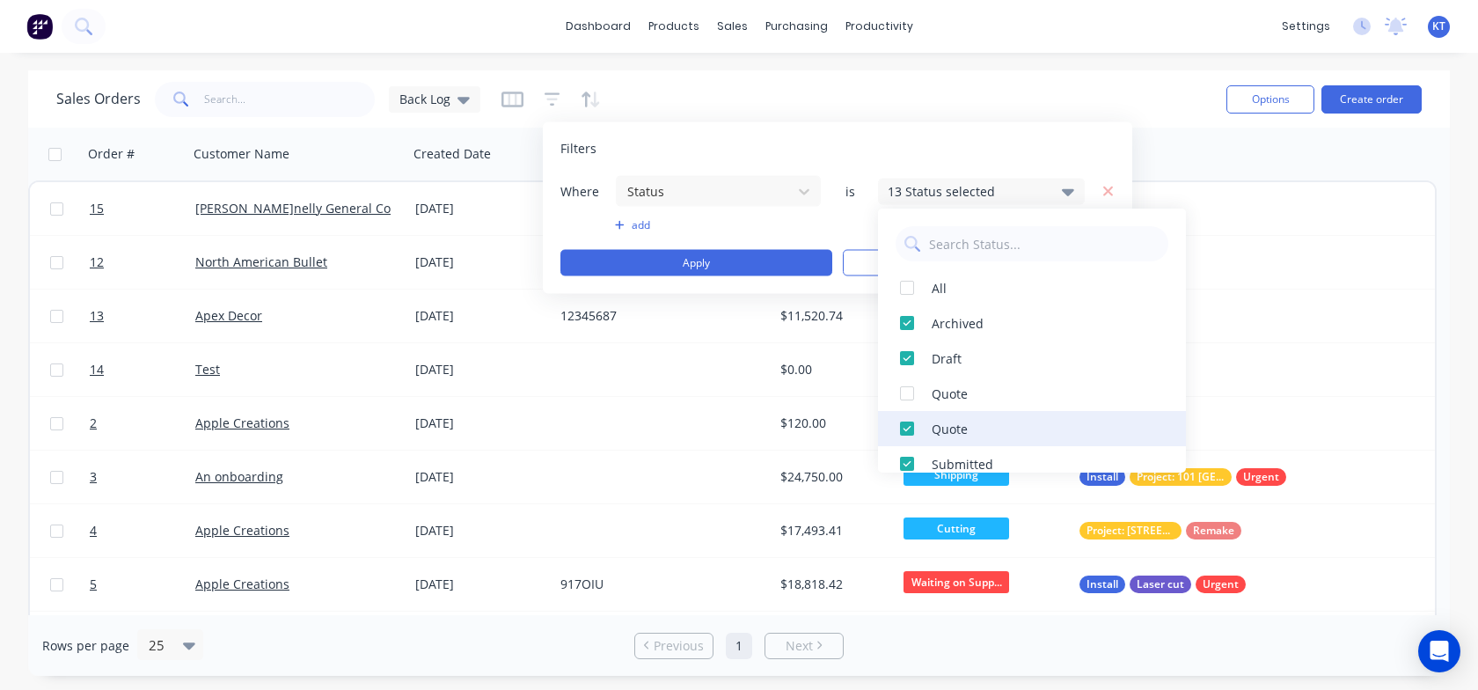
click at [905, 425] on div at bounding box center [906, 428] width 35 height 35
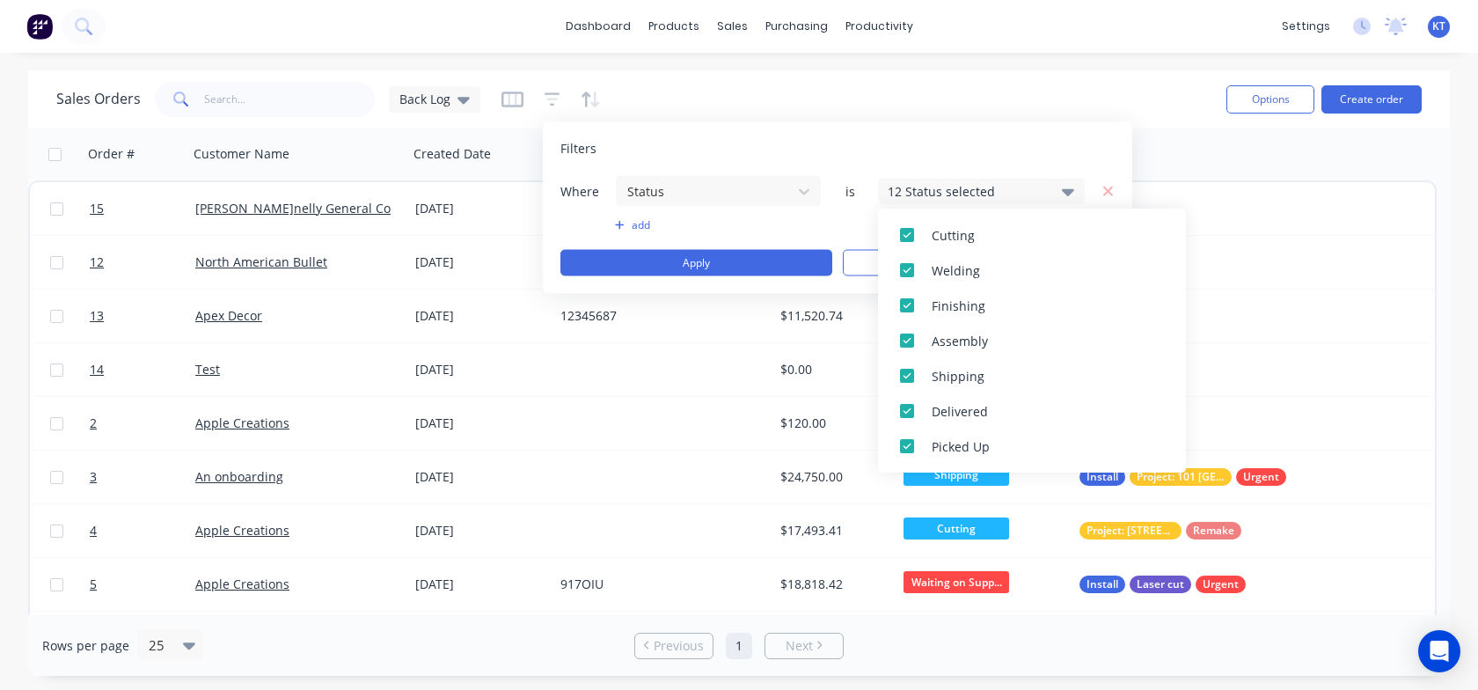
scroll to position [0, 0]
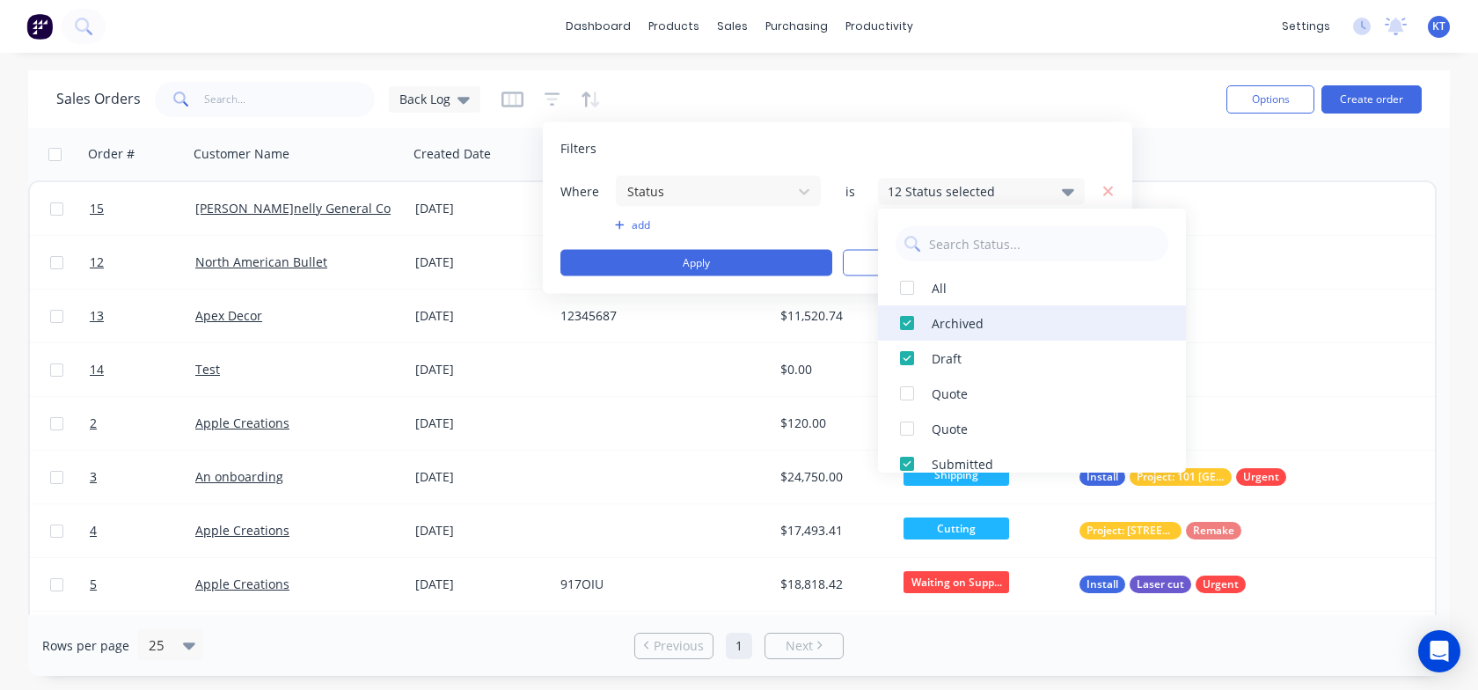
click at [907, 324] on div at bounding box center [906, 322] width 35 height 35
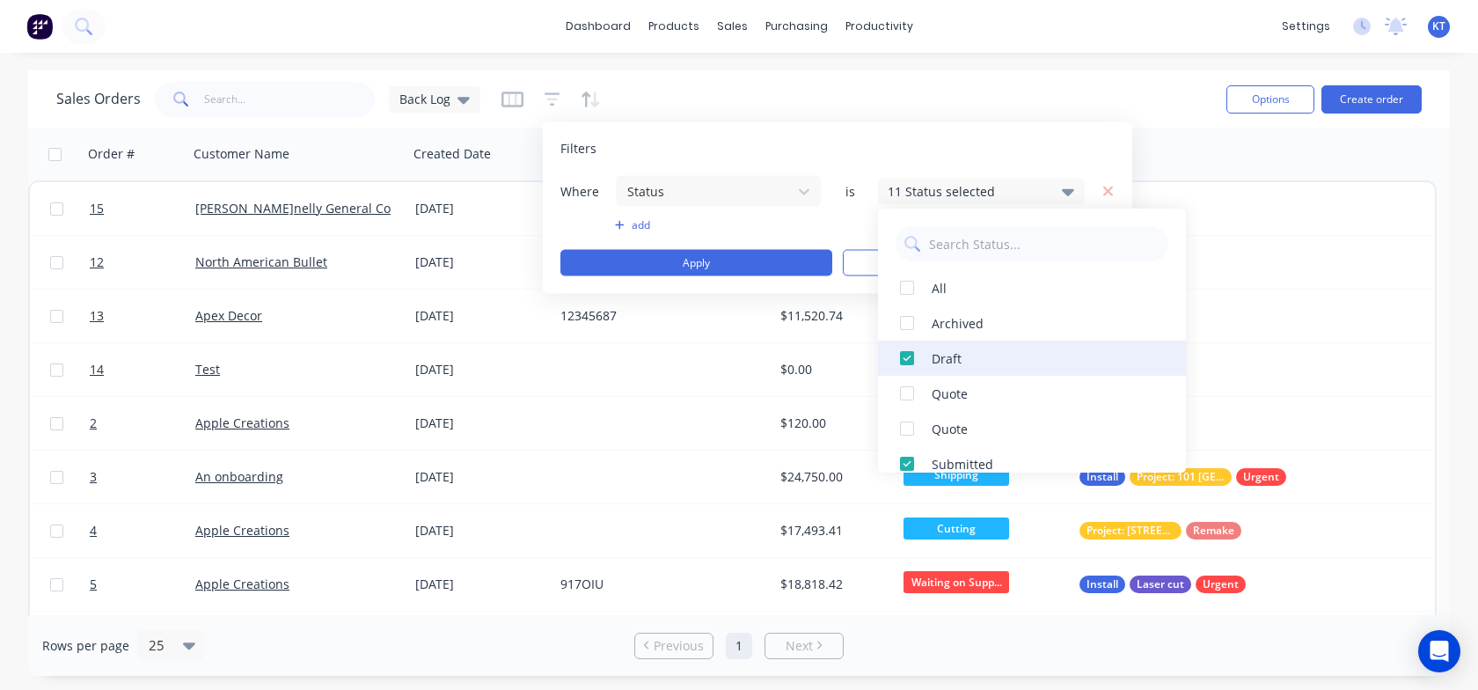
click at [902, 360] on div at bounding box center [906, 357] width 35 height 35
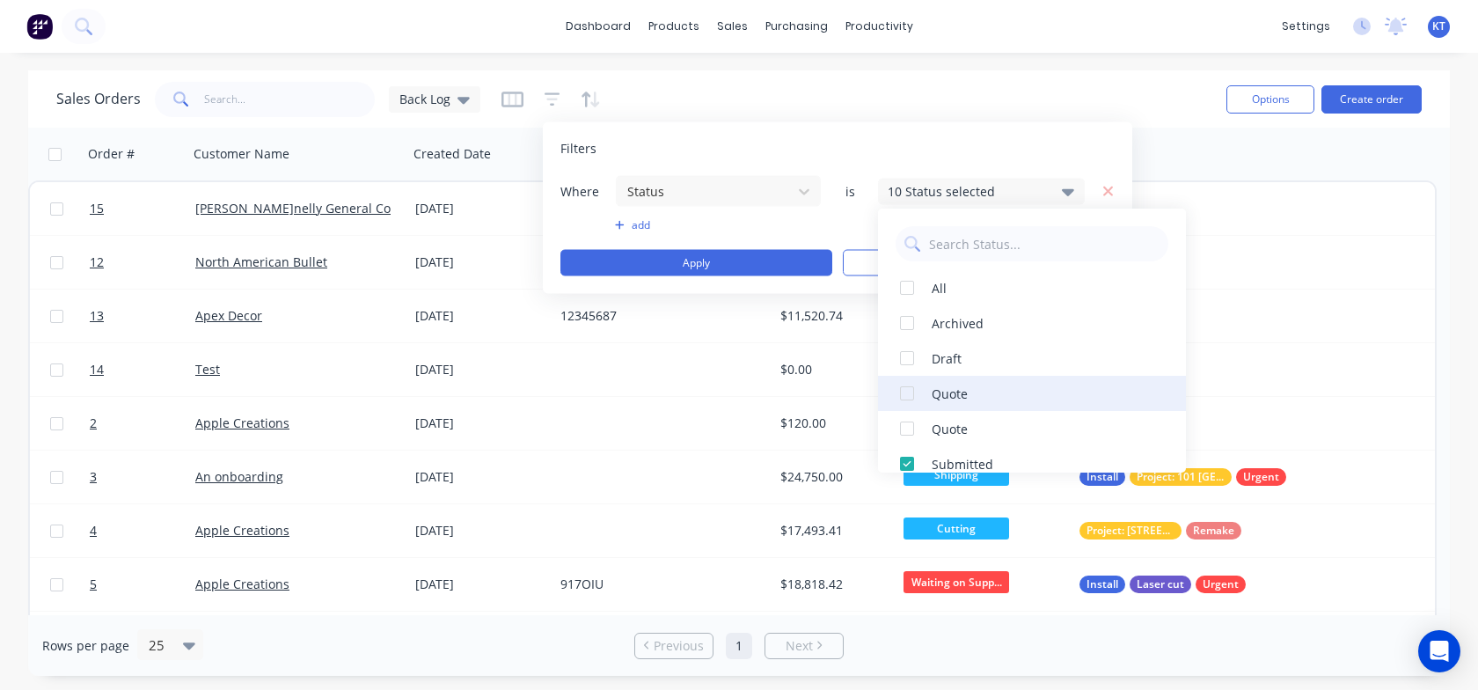
scroll to position [206, 0]
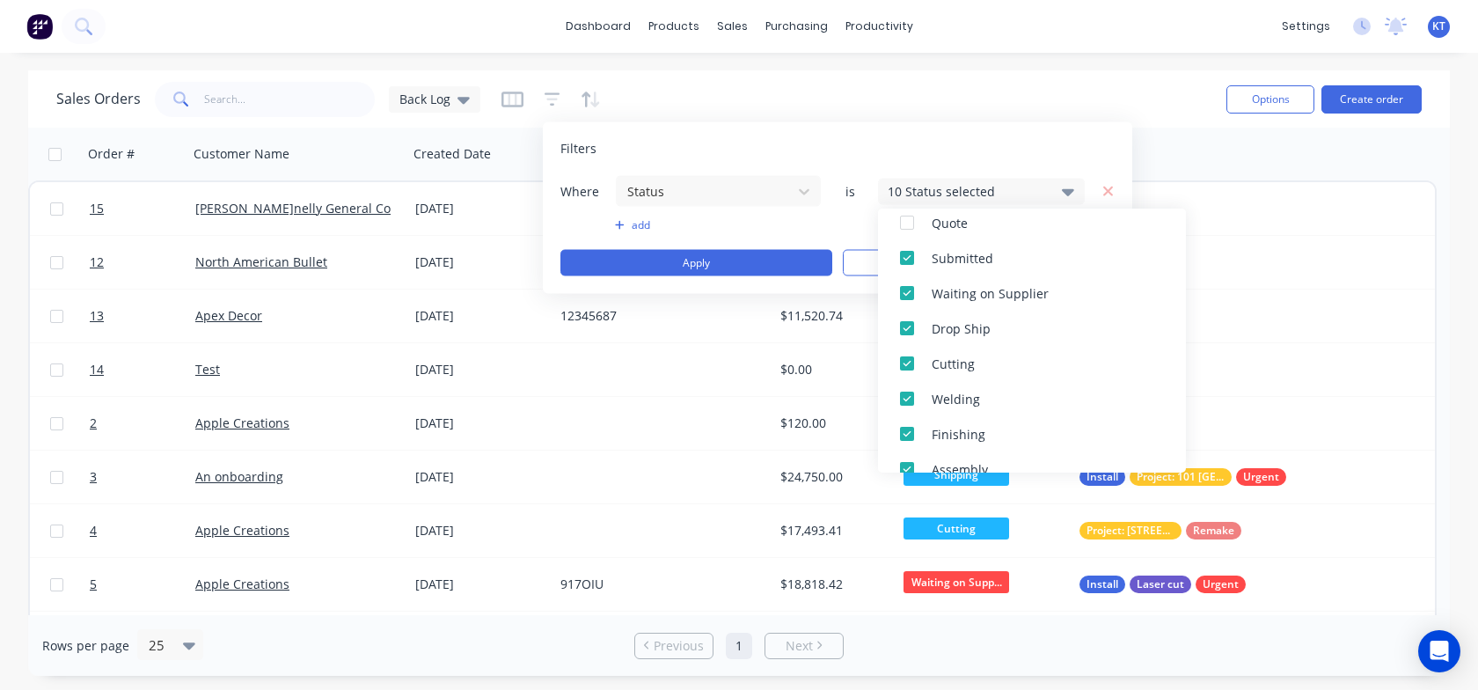
click at [811, 208] on div "Where Status is 10 Status selected add Apply Clear" at bounding box center [837, 225] width 554 height 101
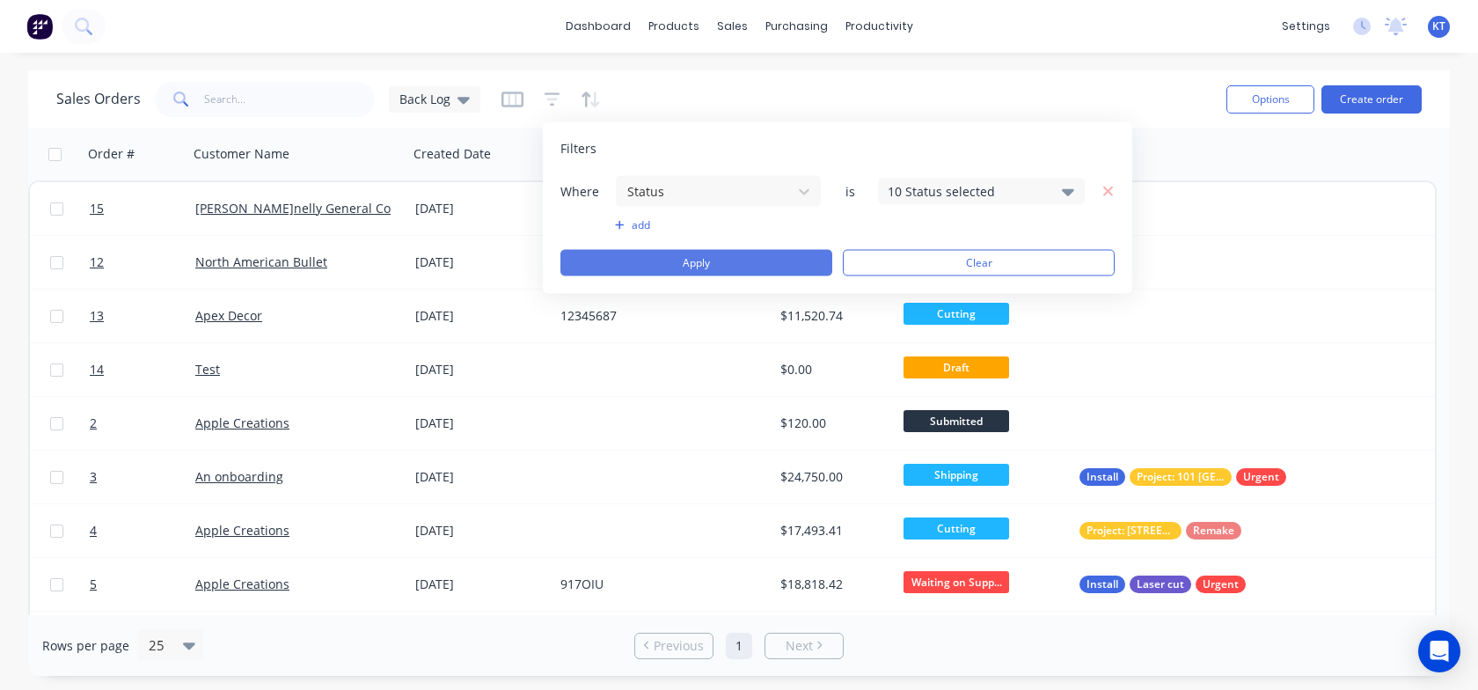
click at [729, 265] on button "Apply" at bounding box center [696, 263] width 272 height 26
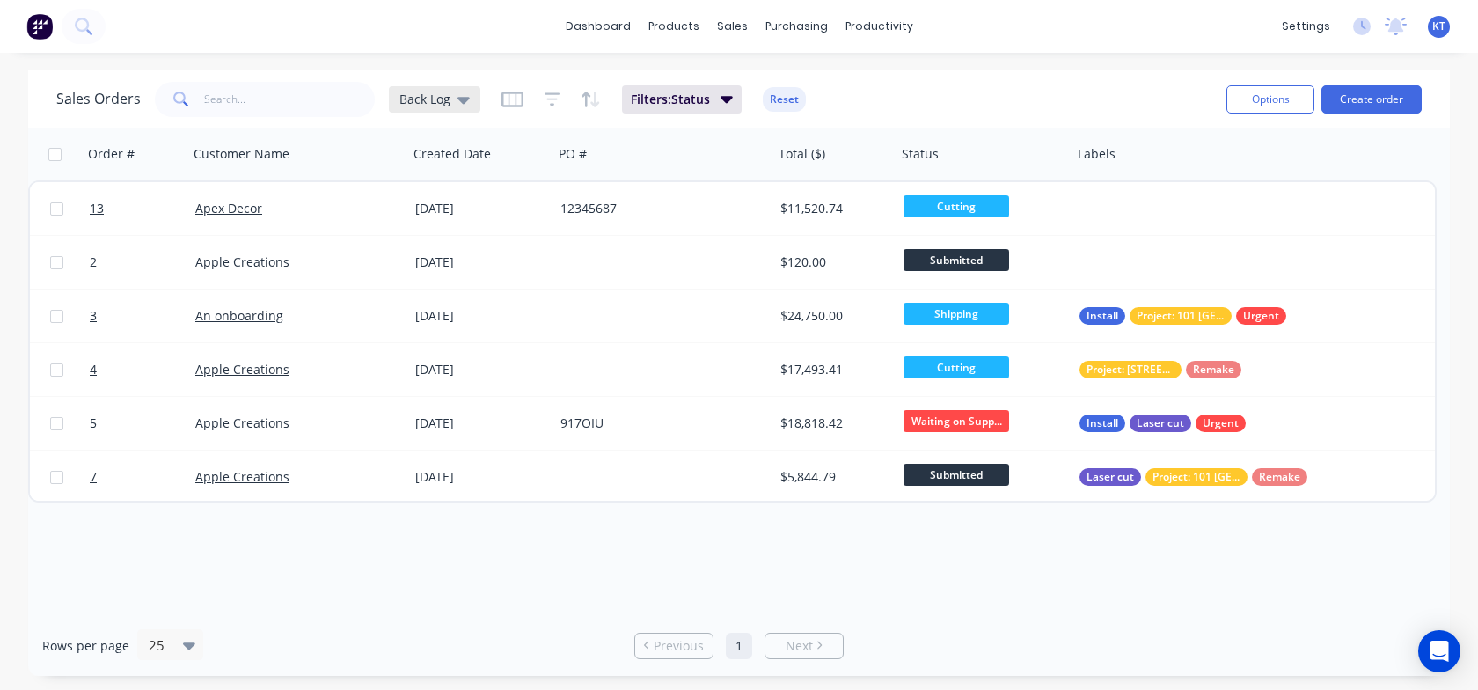
click at [454, 106] on div "Back Log" at bounding box center [434, 99] width 70 height 16
click at [904, 99] on div "Sales Orders Back Log Filters: Status Reset" at bounding box center [634, 98] width 1156 height 43
click at [947, 113] on div "Sales Orders Back Log Filters: Status Reset" at bounding box center [634, 98] width 1156 height 43
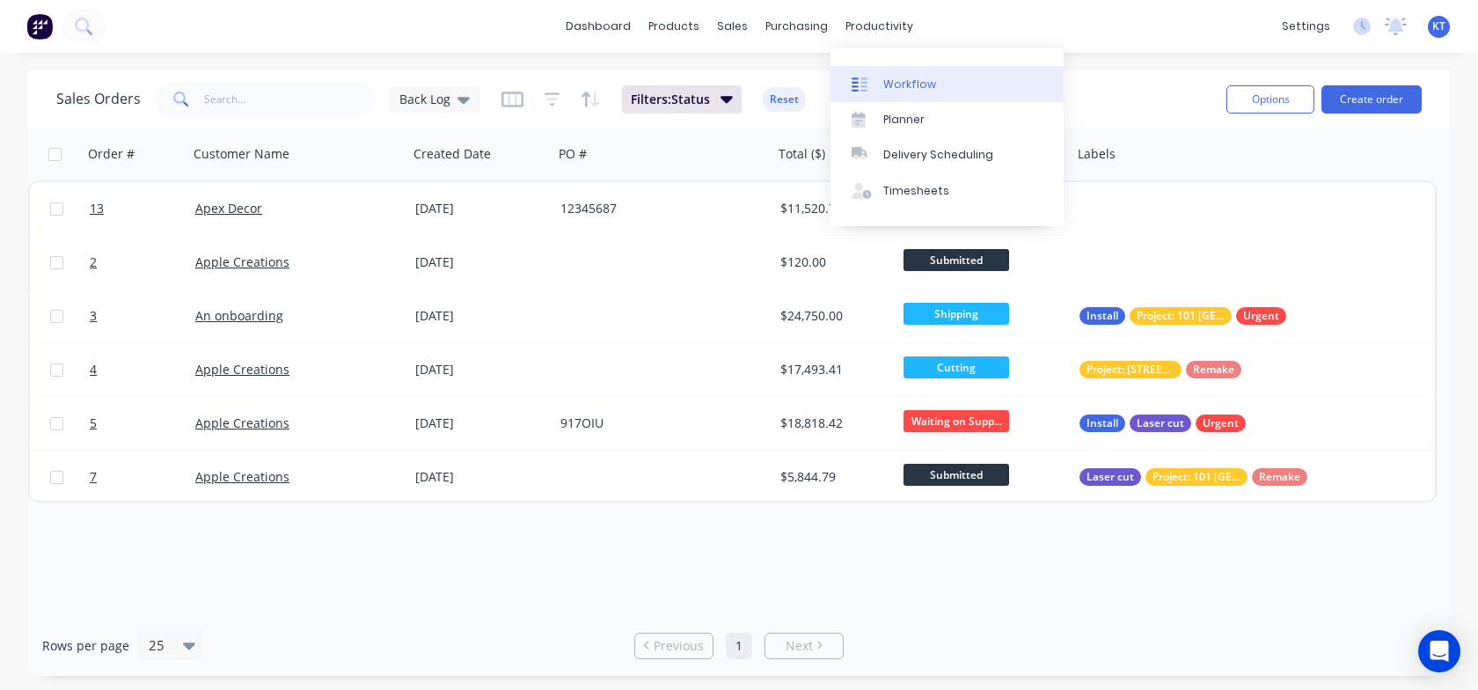
click at [878, 88] on link "Workflow" at bounding box center [946, 83] width 233 height 35
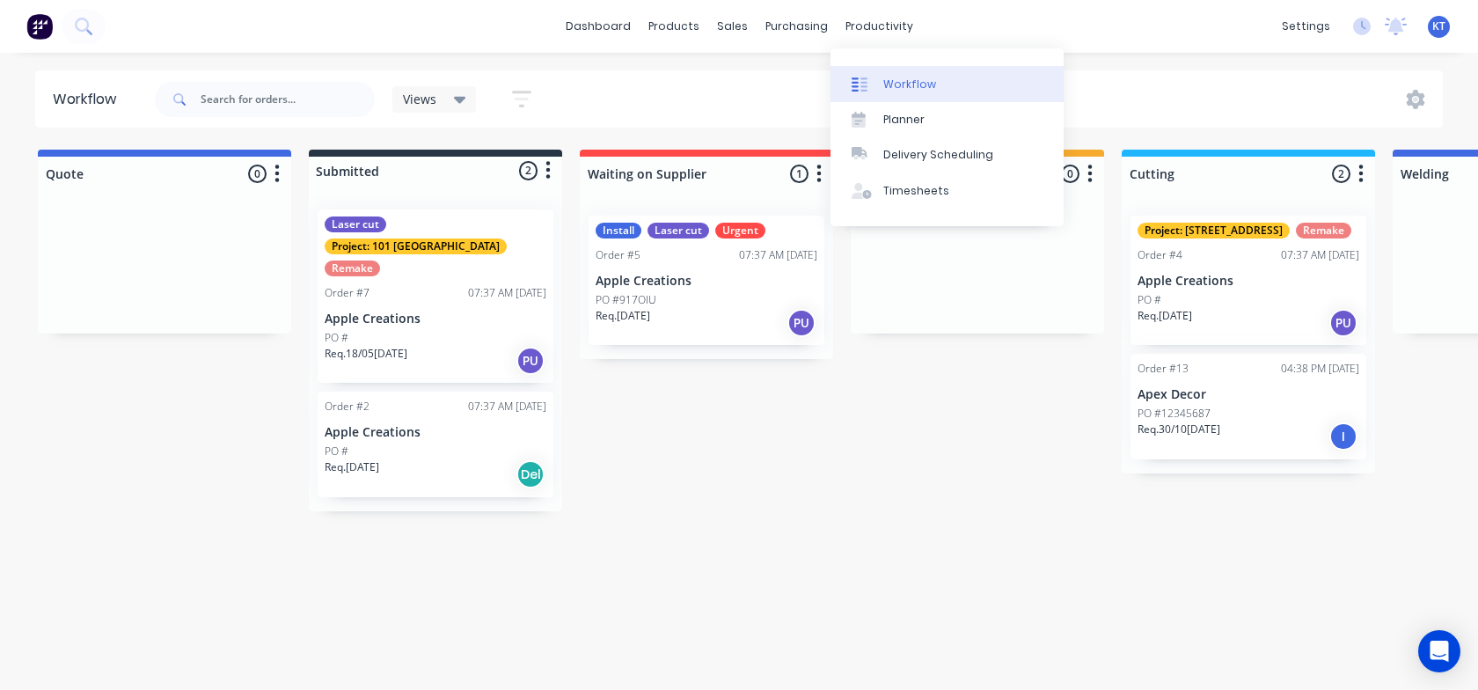
click at [918, 92] on link "Workflow" at bounding box center [946, 83] width 233 height 35
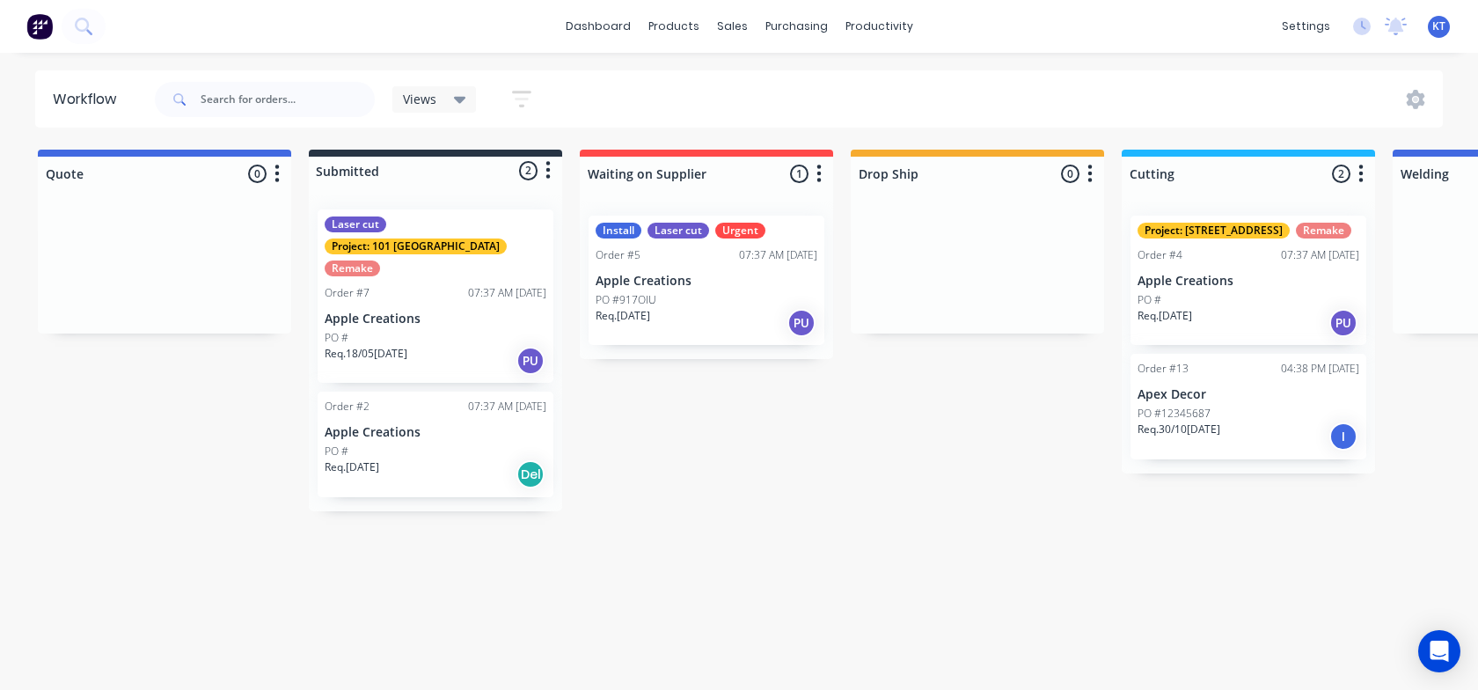
drag, startPoint x: 1008, startPoint y: 246, endPoint x: 1056, endPoint y: 318, distance: 86.1
click at [1056, 318] on div at bounding box center [977, 267] width 253 height 132
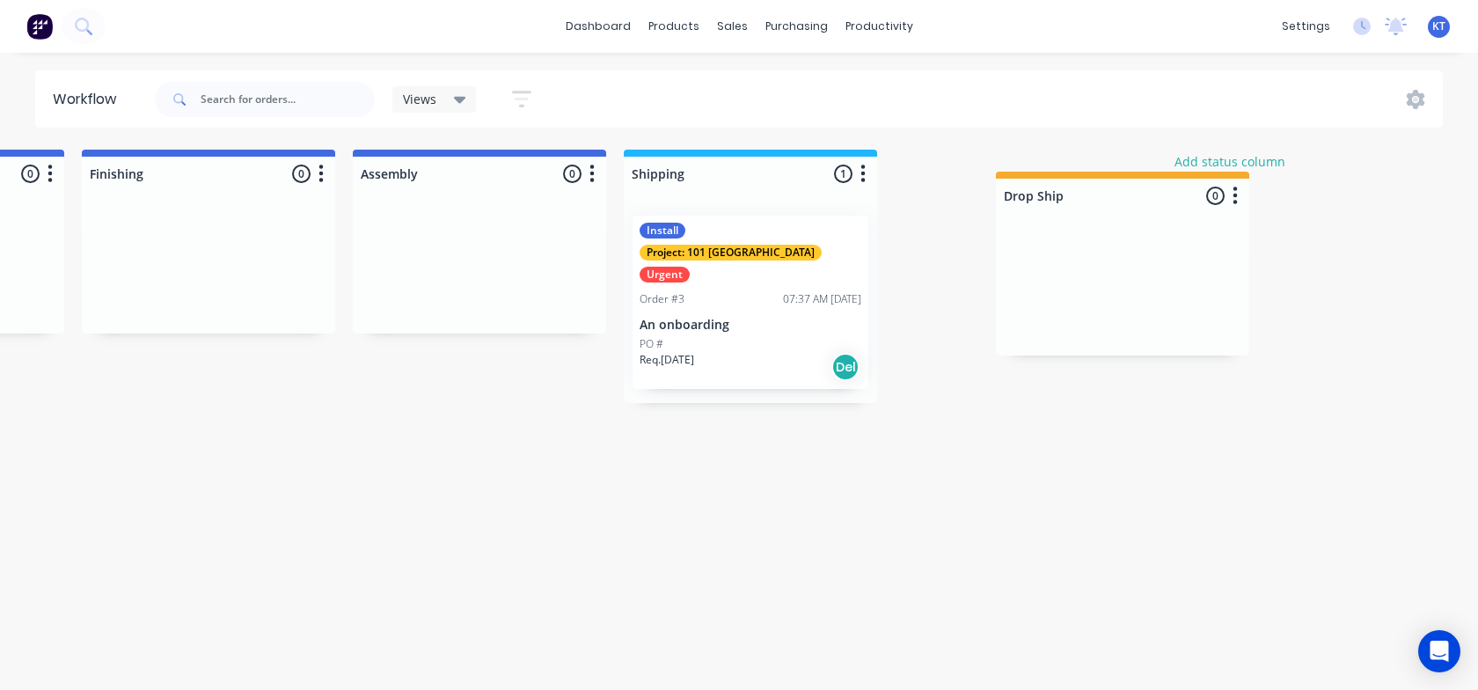
scroll to position [0, 1318]
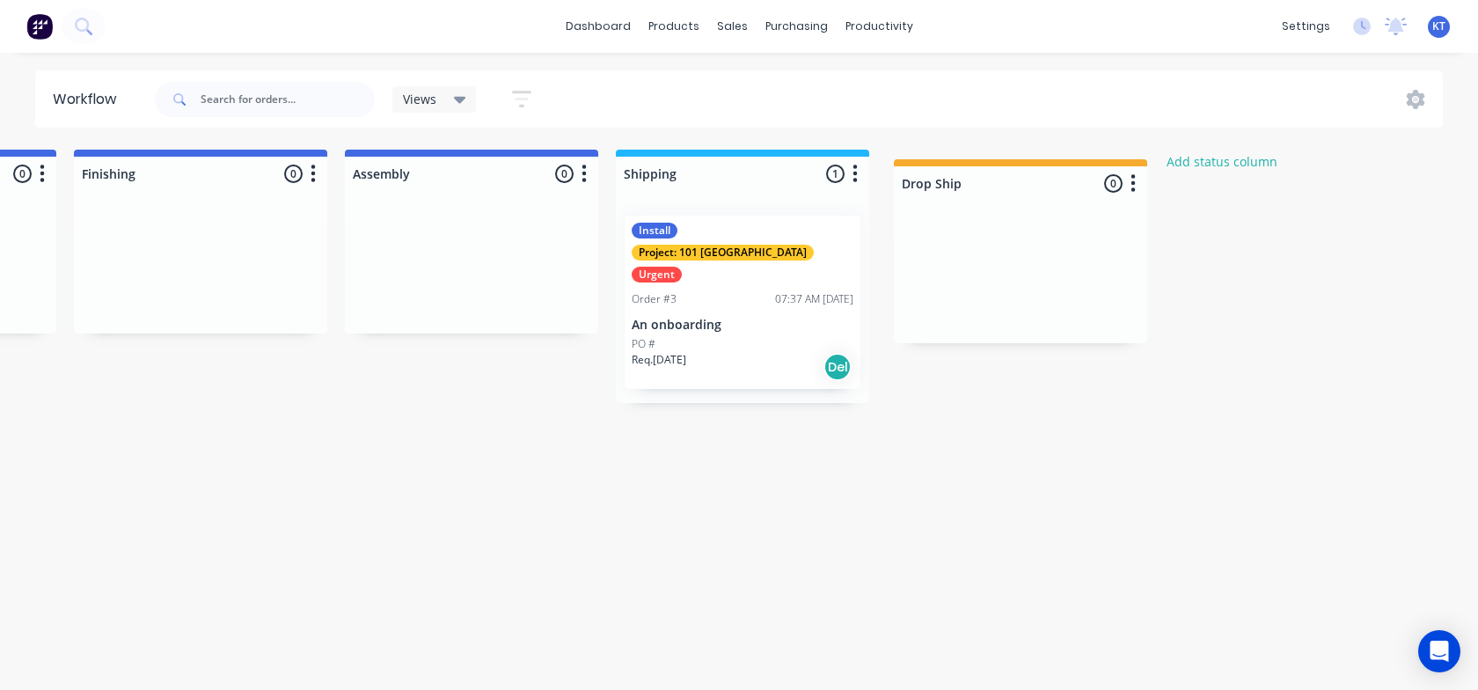
drag, startPoint x: 1036, startPoint y: 157, endPoint x: 1080, endPoint y: 173, distance: 46.7
click at [1080, 173] on div "Quote 0 Status colour #4169E1 hex #4169E1 Save Cancel Notifications Email SMS S…" at bounding box center [134, 331] width 2933 height 362
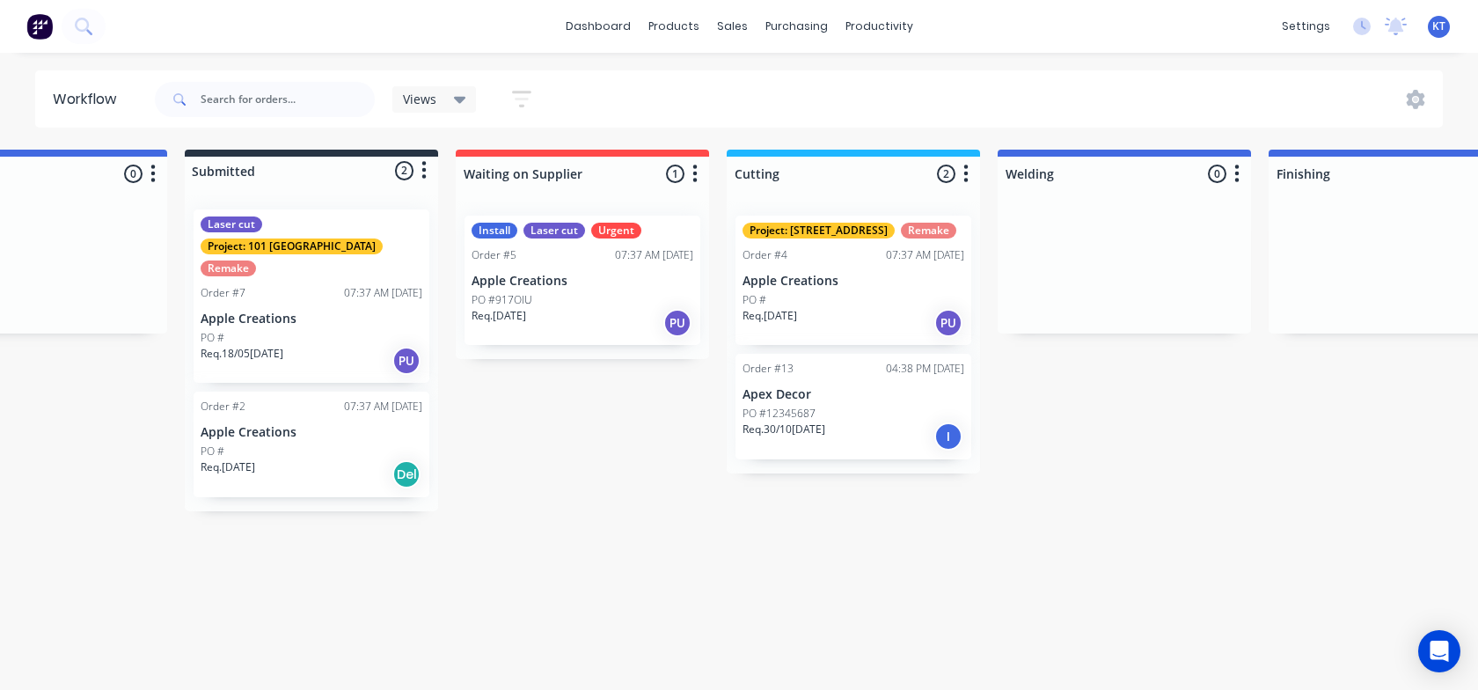
scroll to position [0, 0]
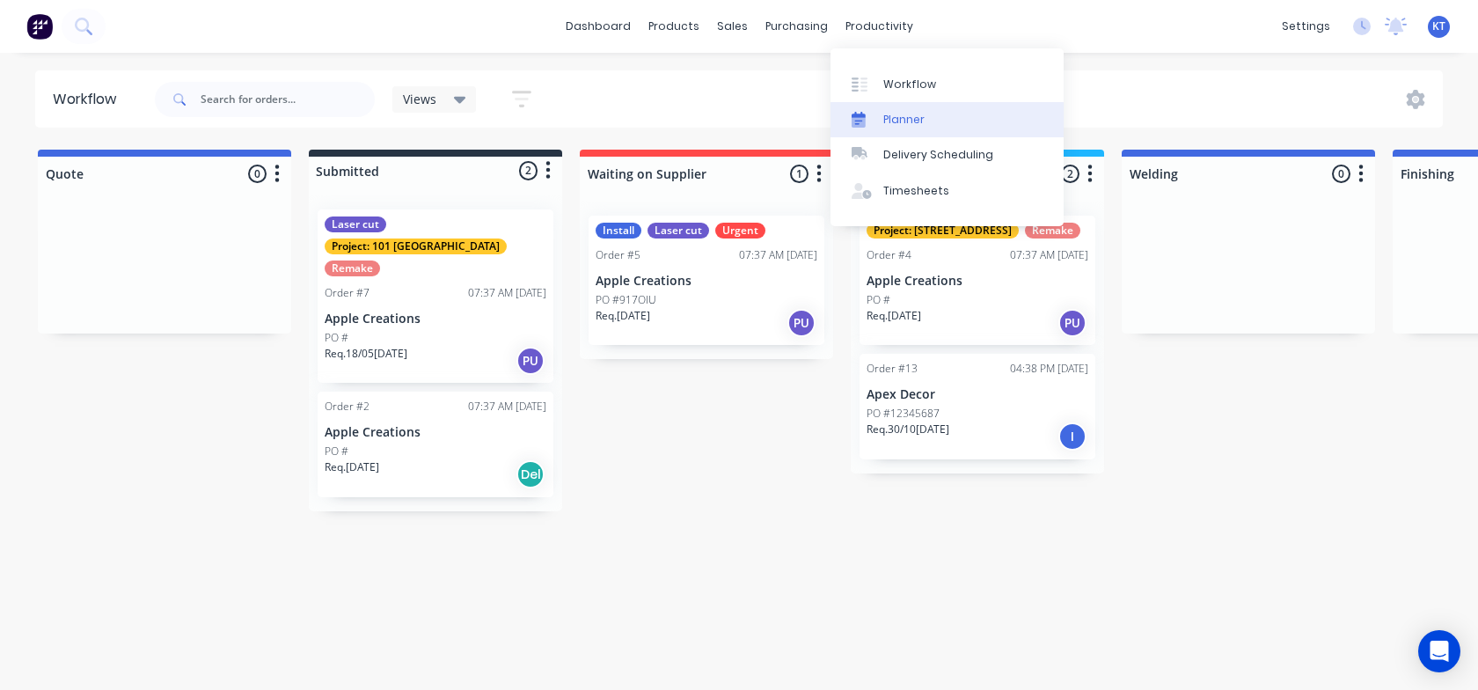
click at [888, 127] on div "Planner" at bounding box center [903, 120] width 41 height 16
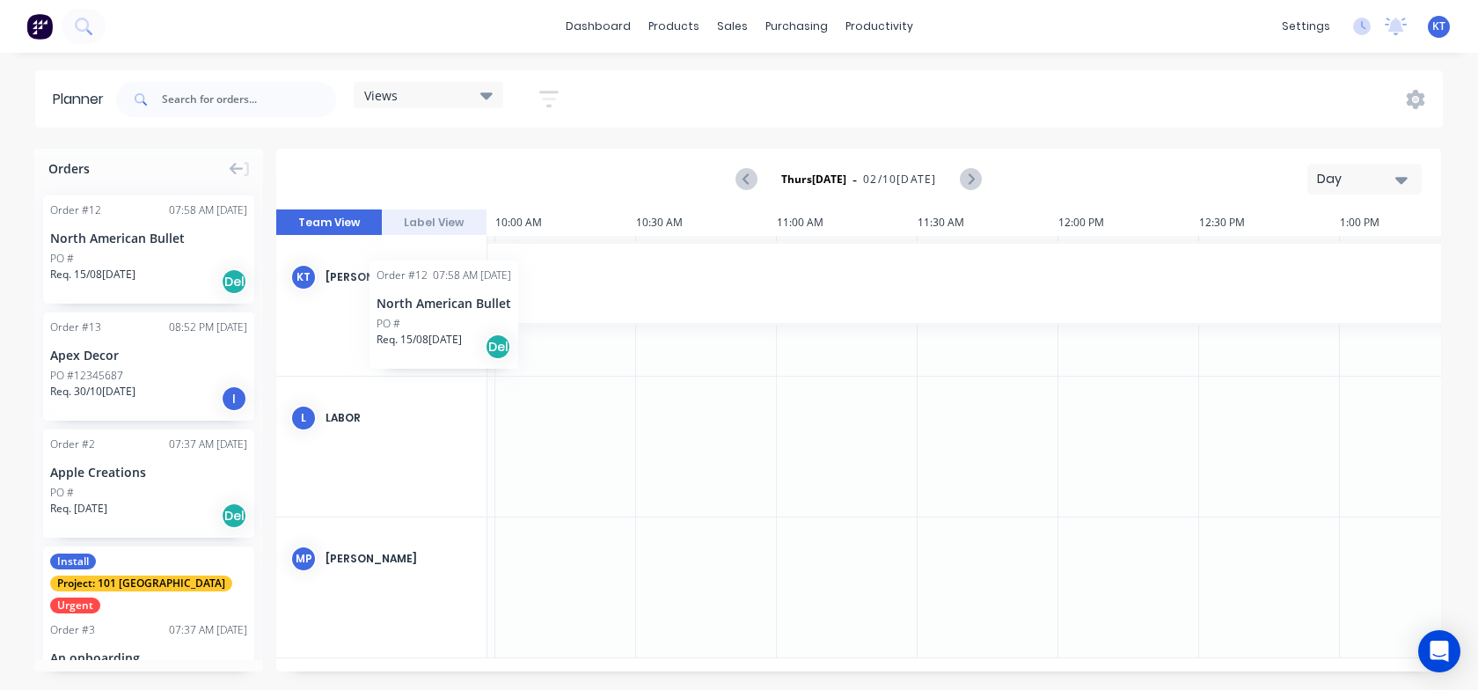
scroll to position [0, 2802]
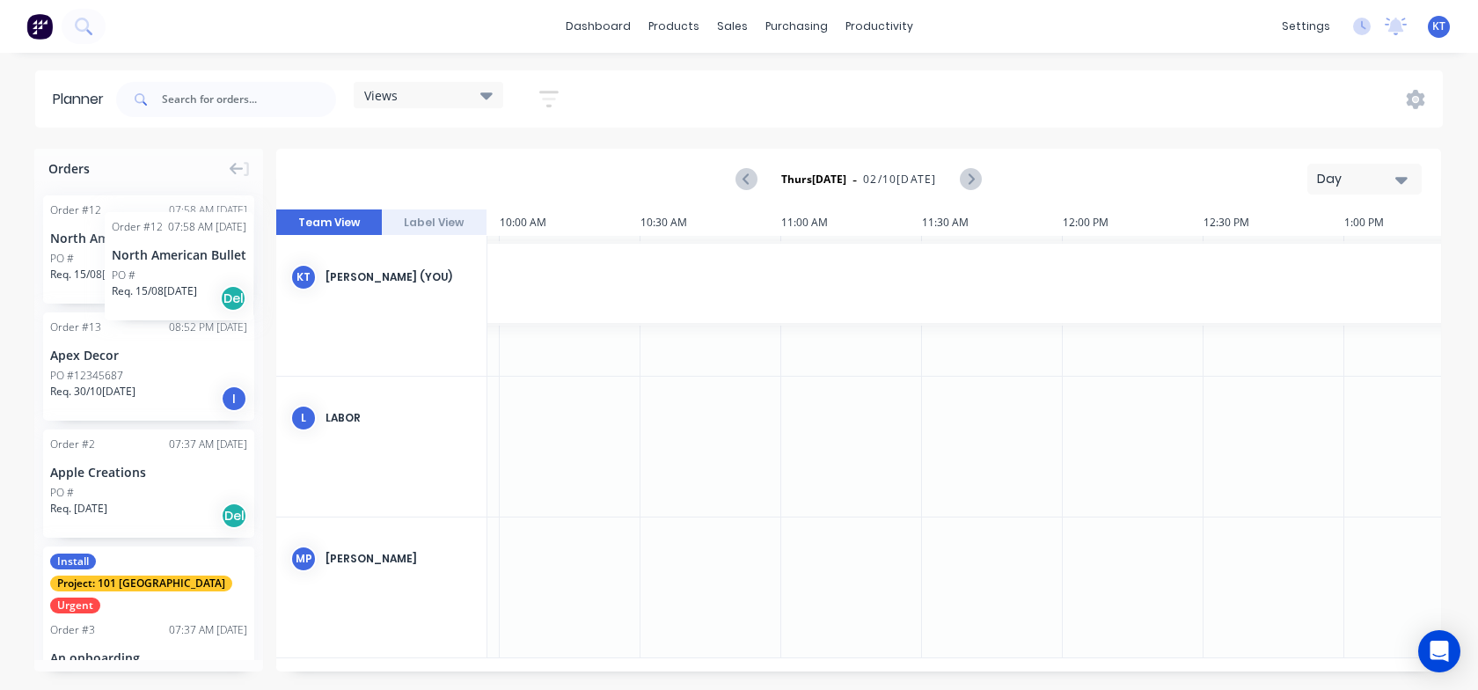
drag, startPoint x: 135, startPoint y: 236, endPoint x: 105, endPoint y: 200, distance: 47.4
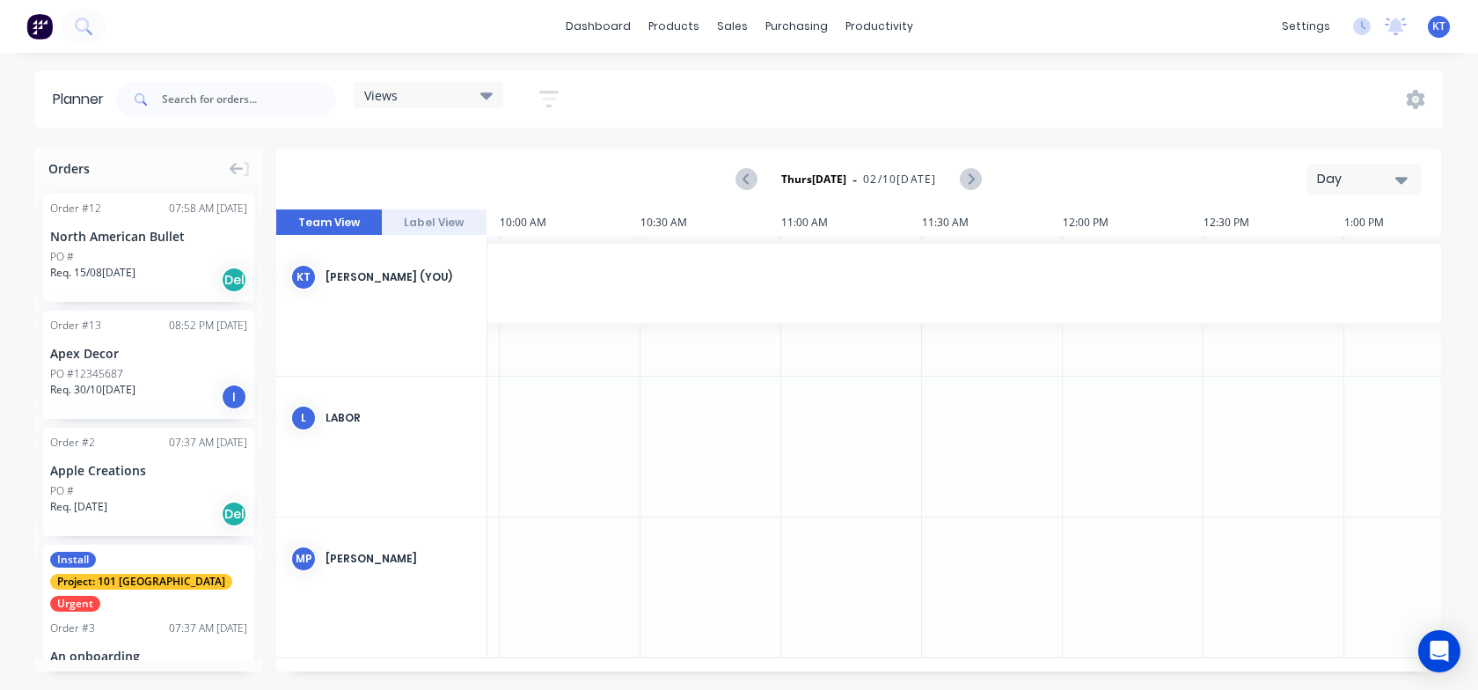
scroll to position [0, 0]
click at [431, 85] on div "Views" at bounding box center [429, 95] width 150 height 26
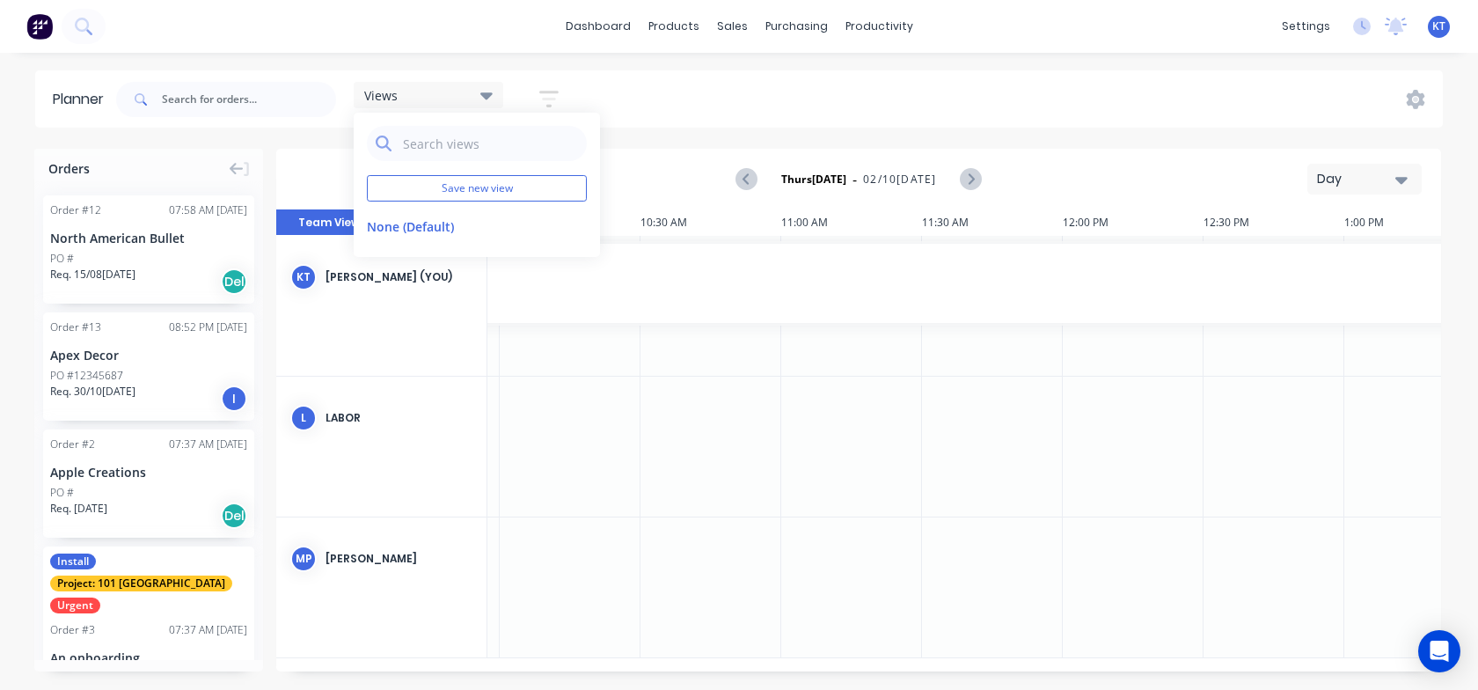
click at [433, 91] on div "Views" at bounding box center [428, 95] width 128 height 16
click at [449, 224] on button "Label View" at bounding box center [435, 222] width 106 height 26
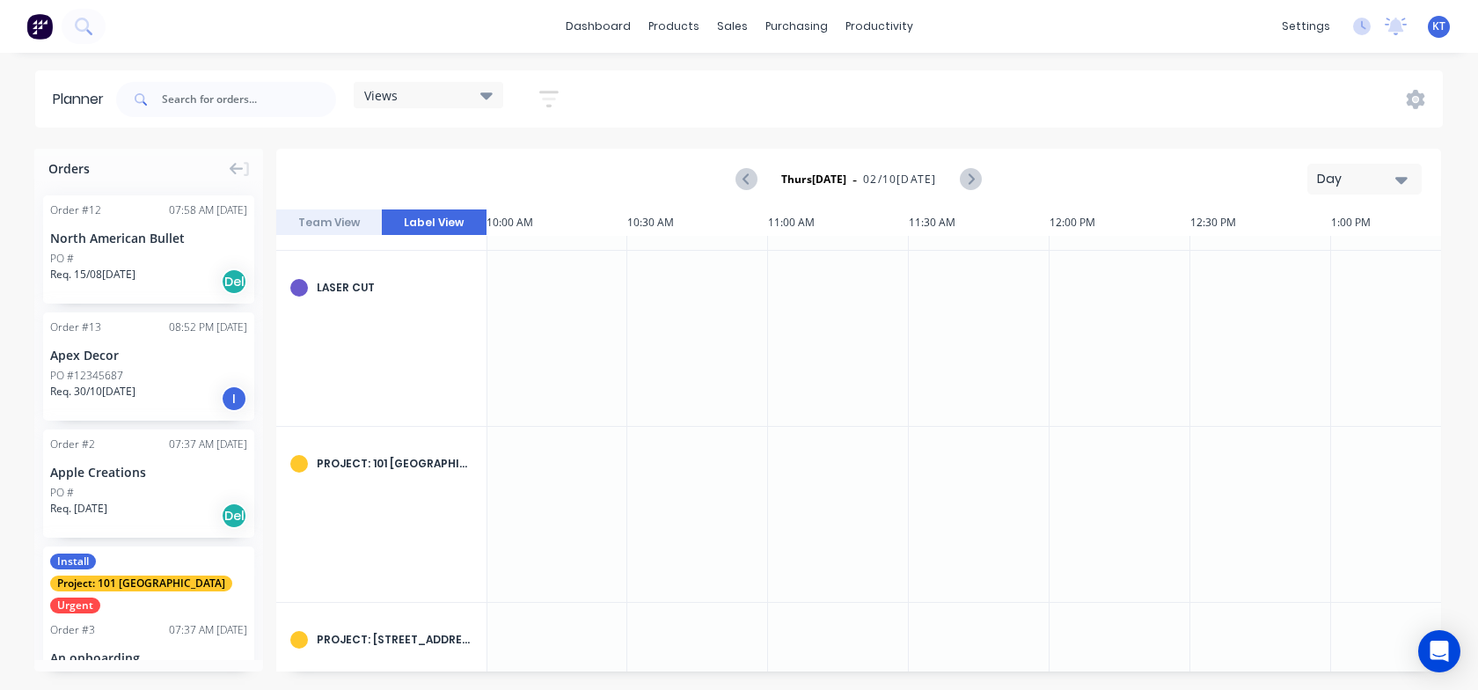
scroll to position [0, 2816]
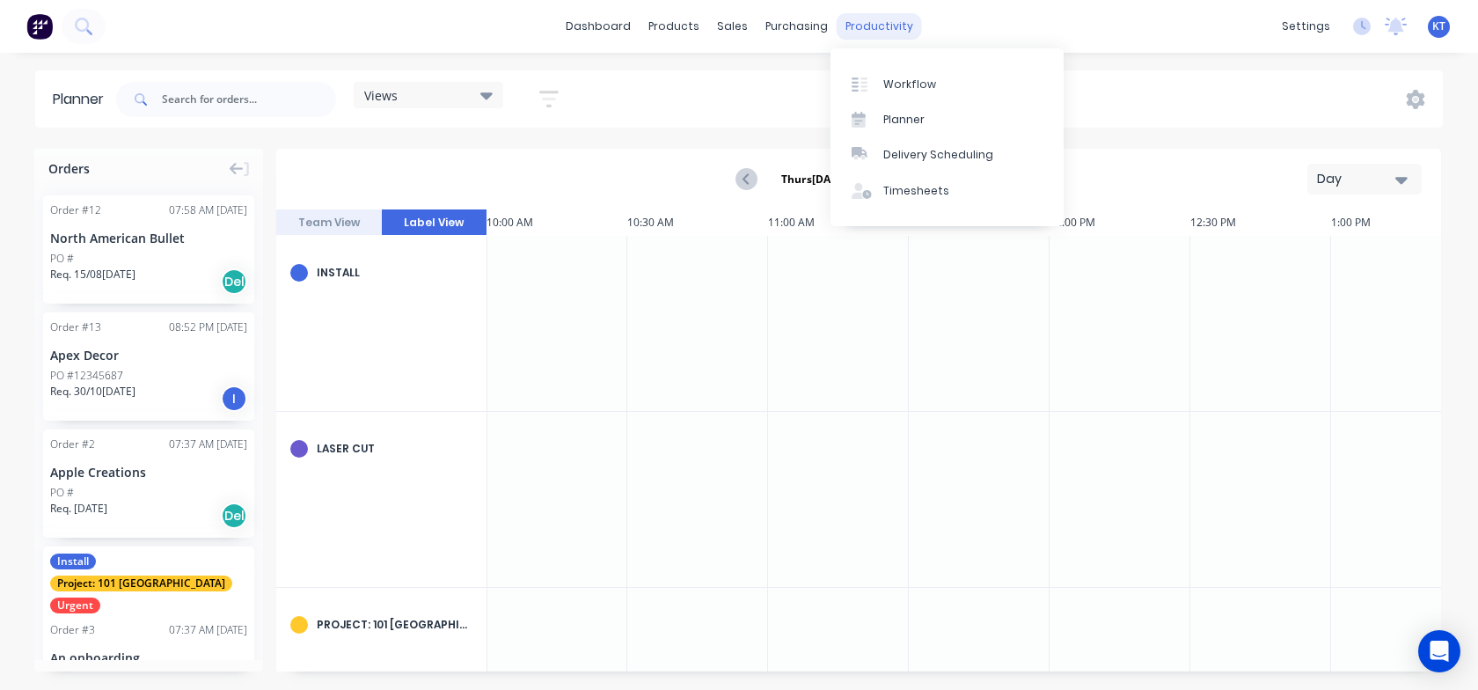
click at [868, 22] on div "productivity" at bounding box center [878, 26] width 85 height 26
click at [898, 91] on link "Workflow" at bounding box center [946, 83] width 233 height 35
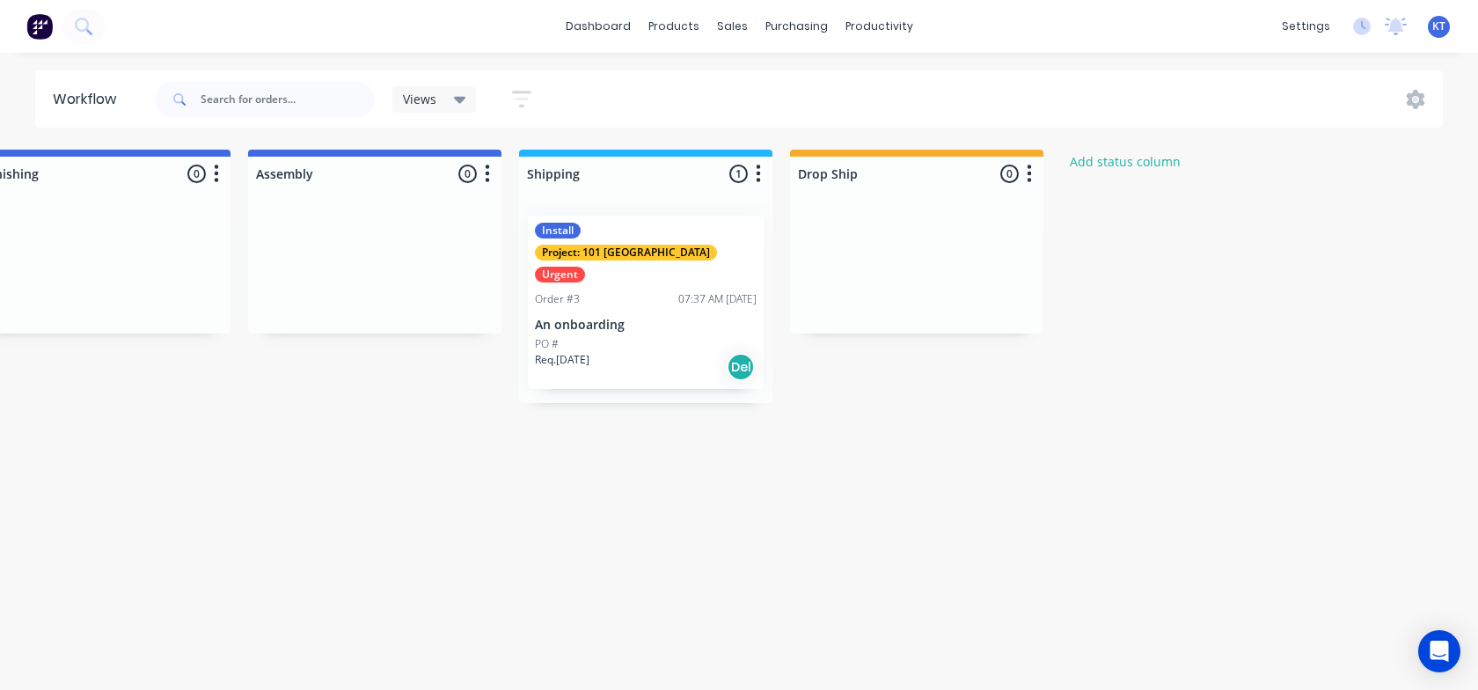
scroll to position [0, 1456]
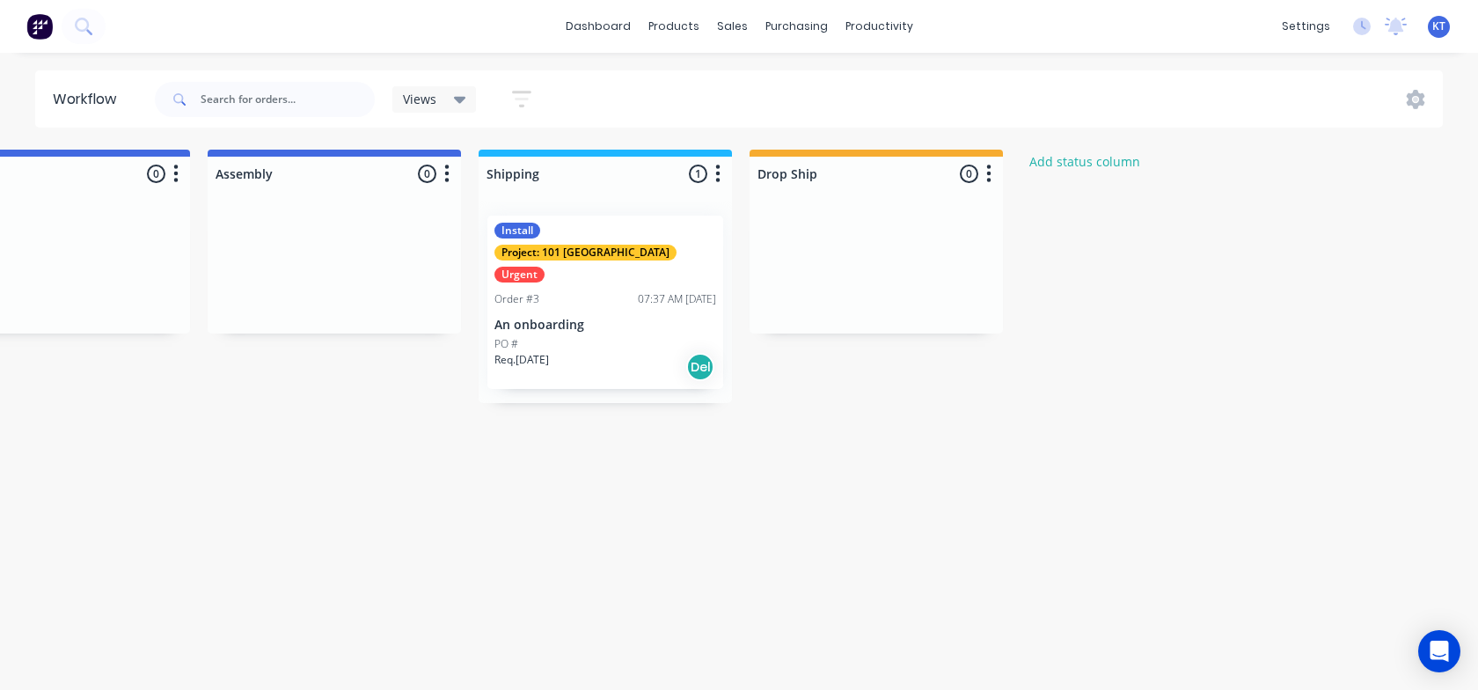
click at [434, 105] on span "Views" at bounding box center [419, 99] width 33 height 18
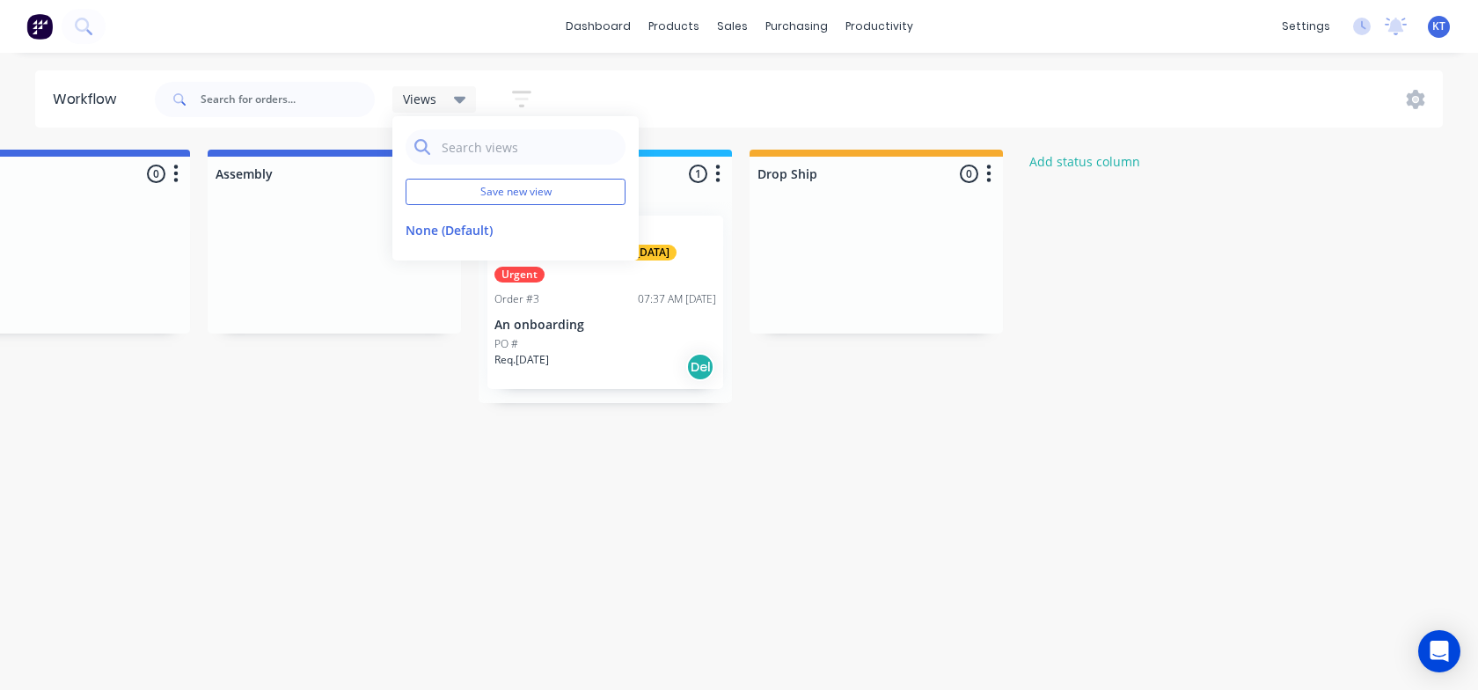
click at [435, 104] on span "Views" at bounding box center [419, 99] width 33 height 18
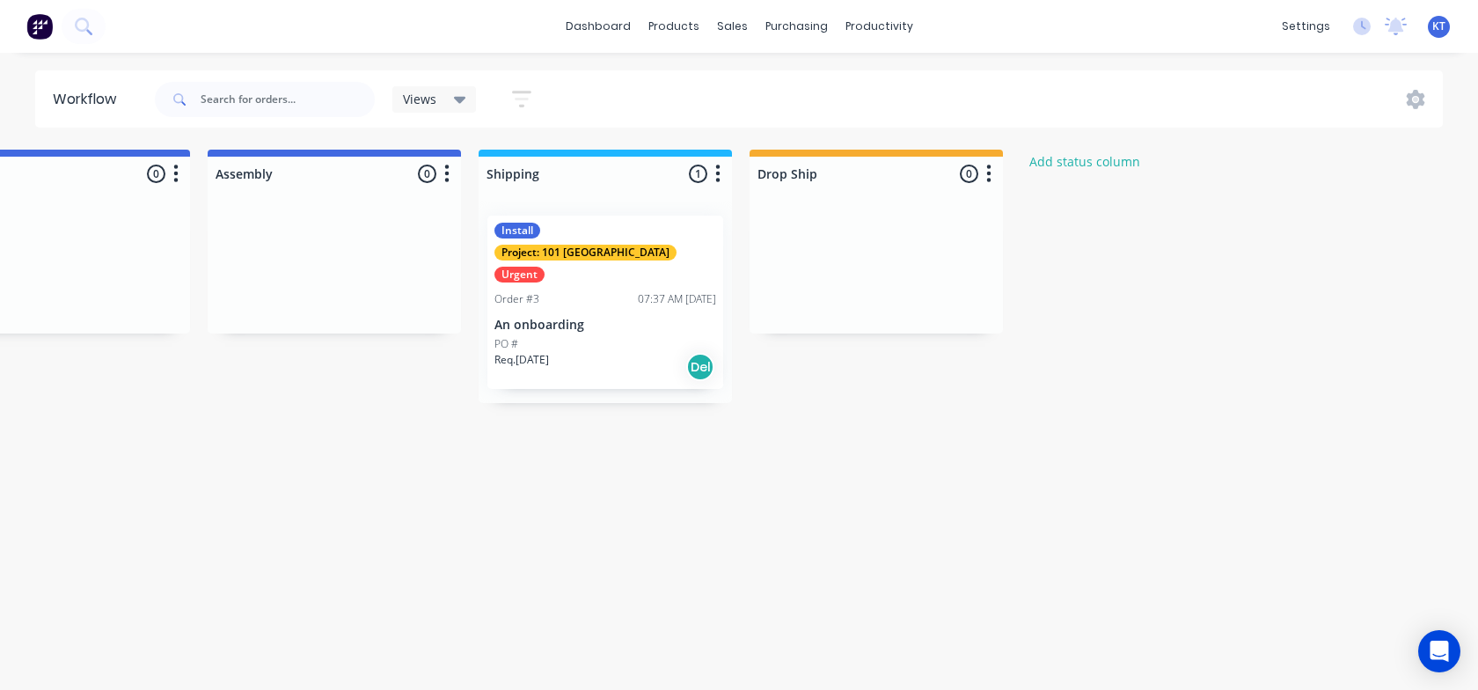
click at [435, 104] on span "Views" at bounding box center [419, 99] width 33 height 18
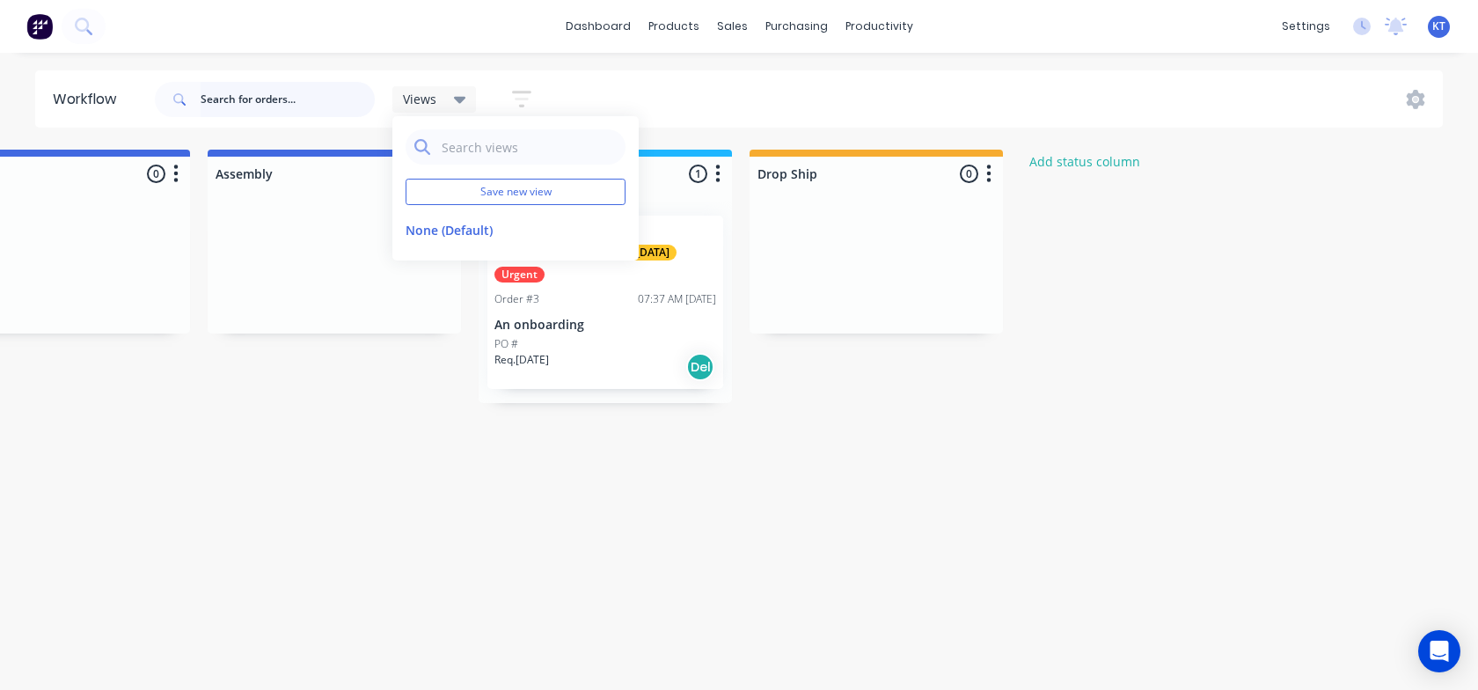
click at [266, 105] on input "text" at bounding box center [288, 99] width 174 height 35
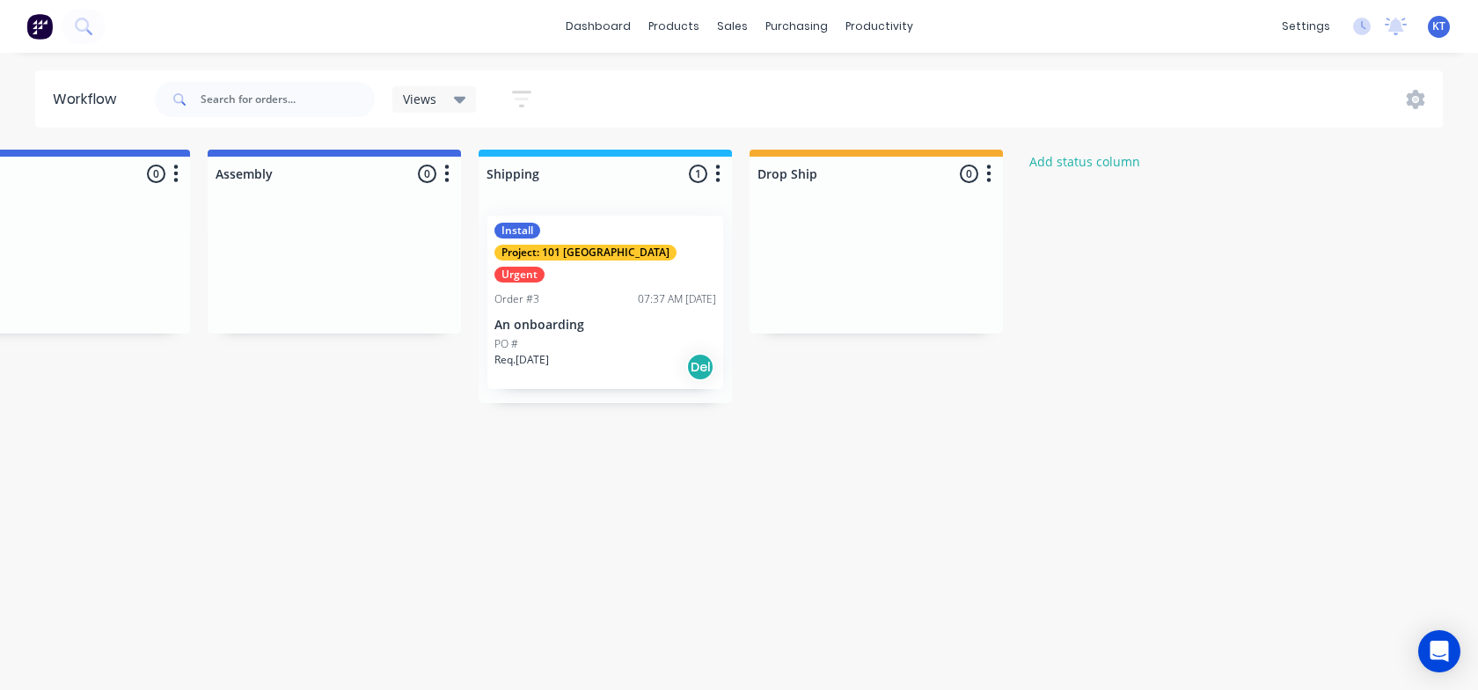
click at [547, 106] on button "button" at bounding box center [521, 99] width 56 height 34
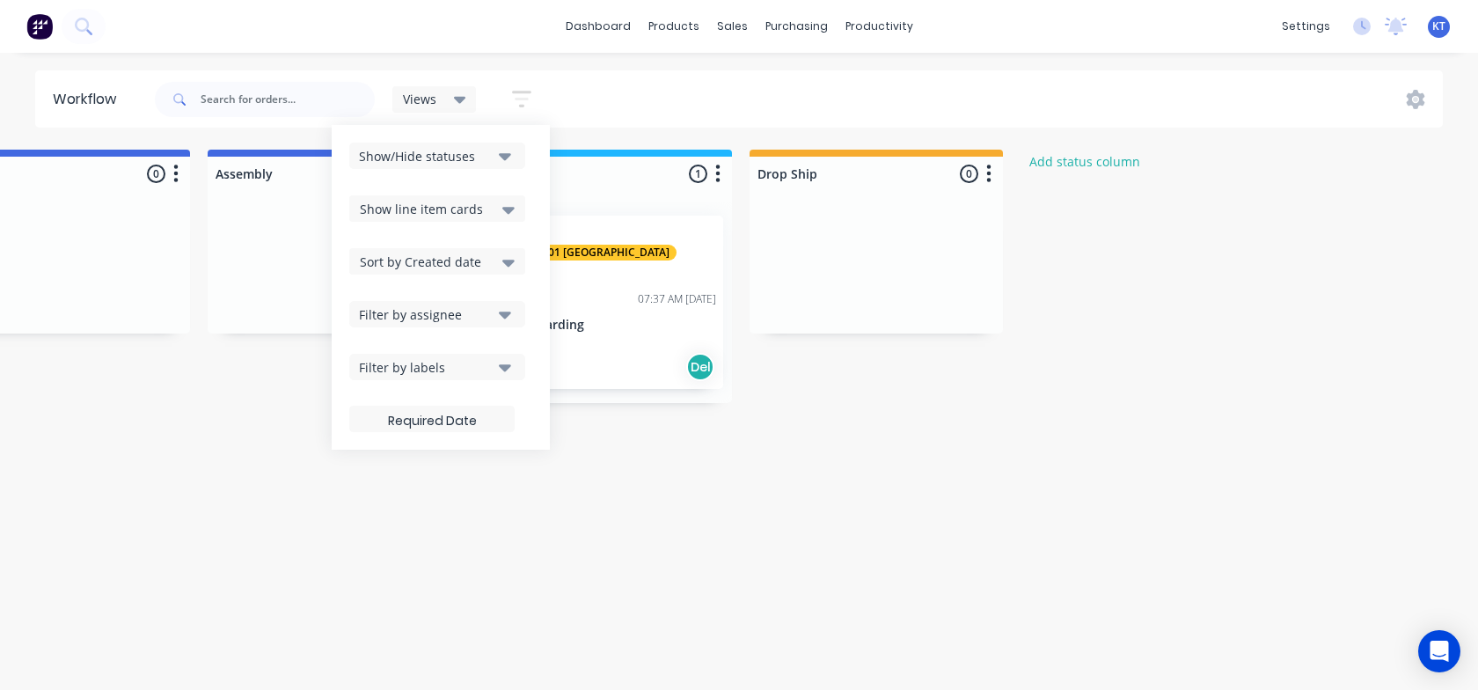
click at [519, 100] on icon "button" at bounding box center [521, 99] width 19 height 22
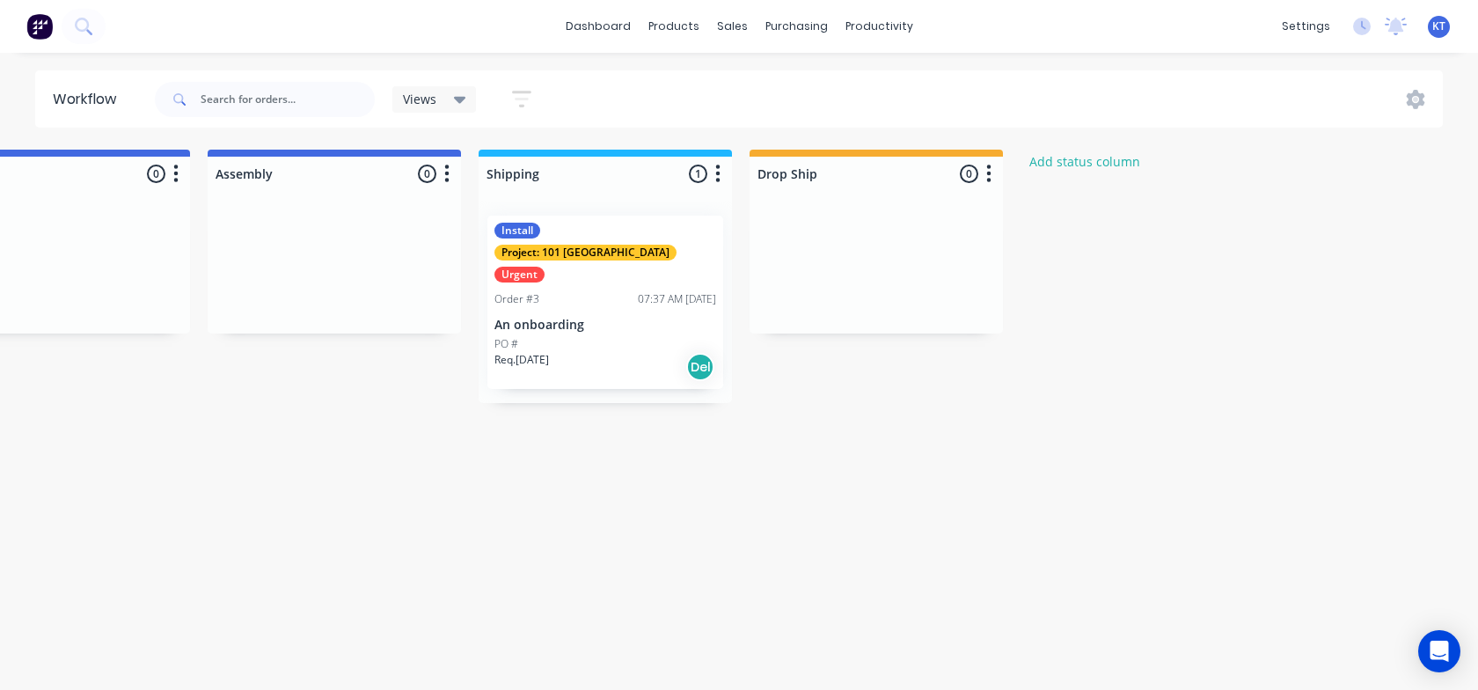
click at [539, 99] on button "button" at bounding box center [521, 99] width 56 height 34
click at [1413, 104] on icon at bounding box center [1415, 99] width 18 height 19
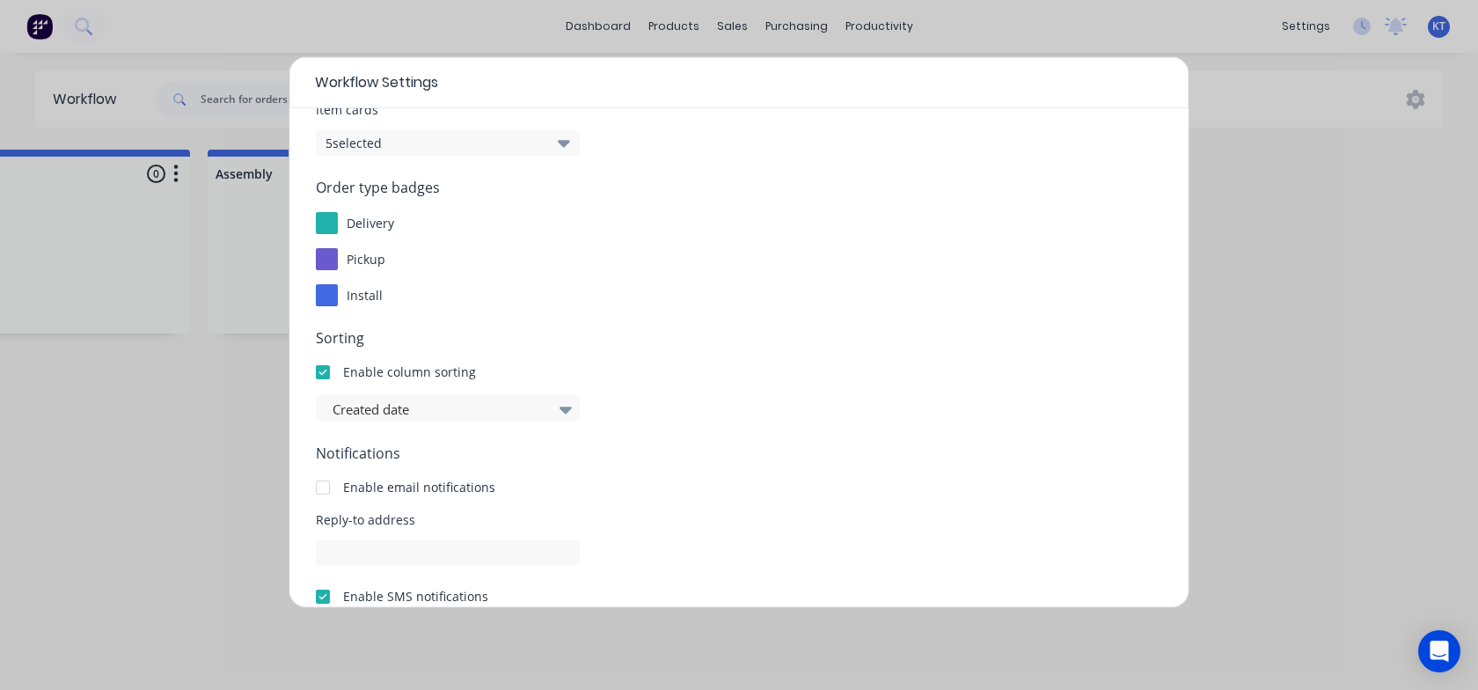
scroll to position [279, 0]
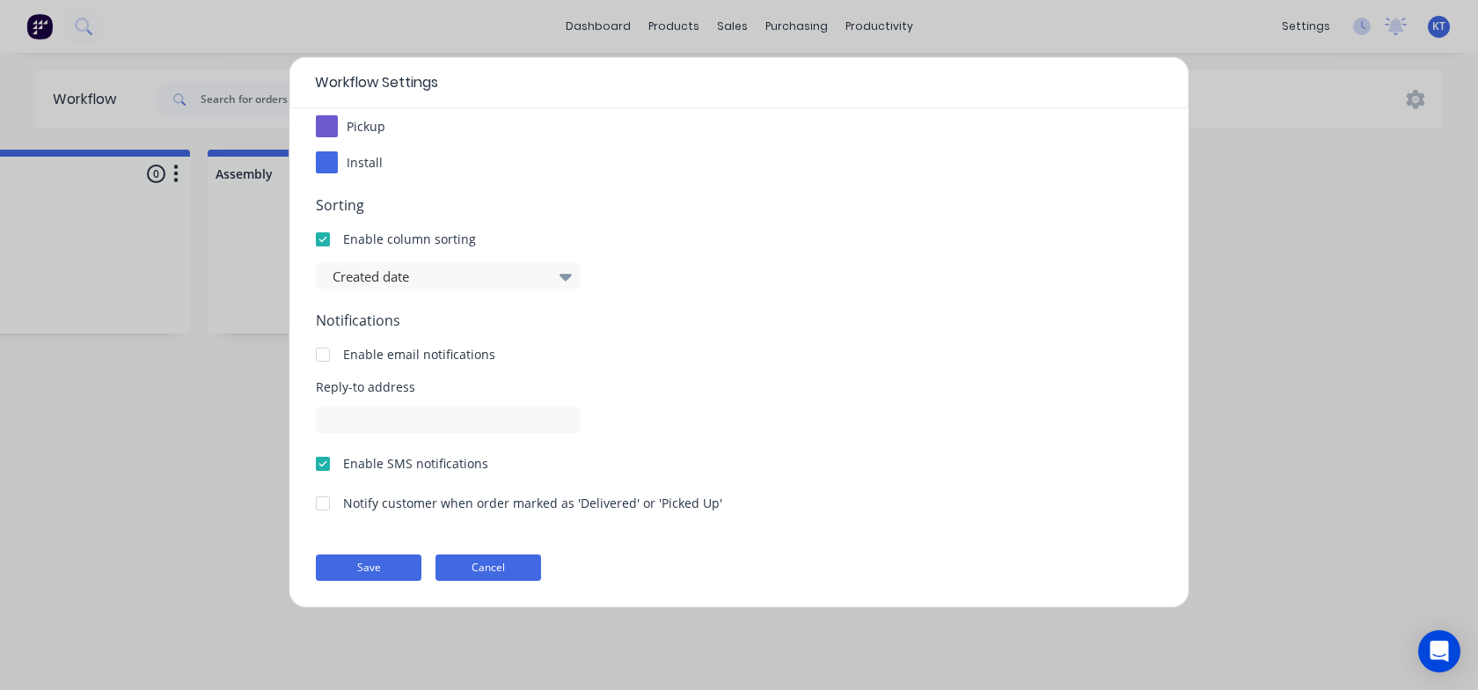
click at [525, 564] on button "Cancel" at bounding box center [488, 567] width 106 height 26
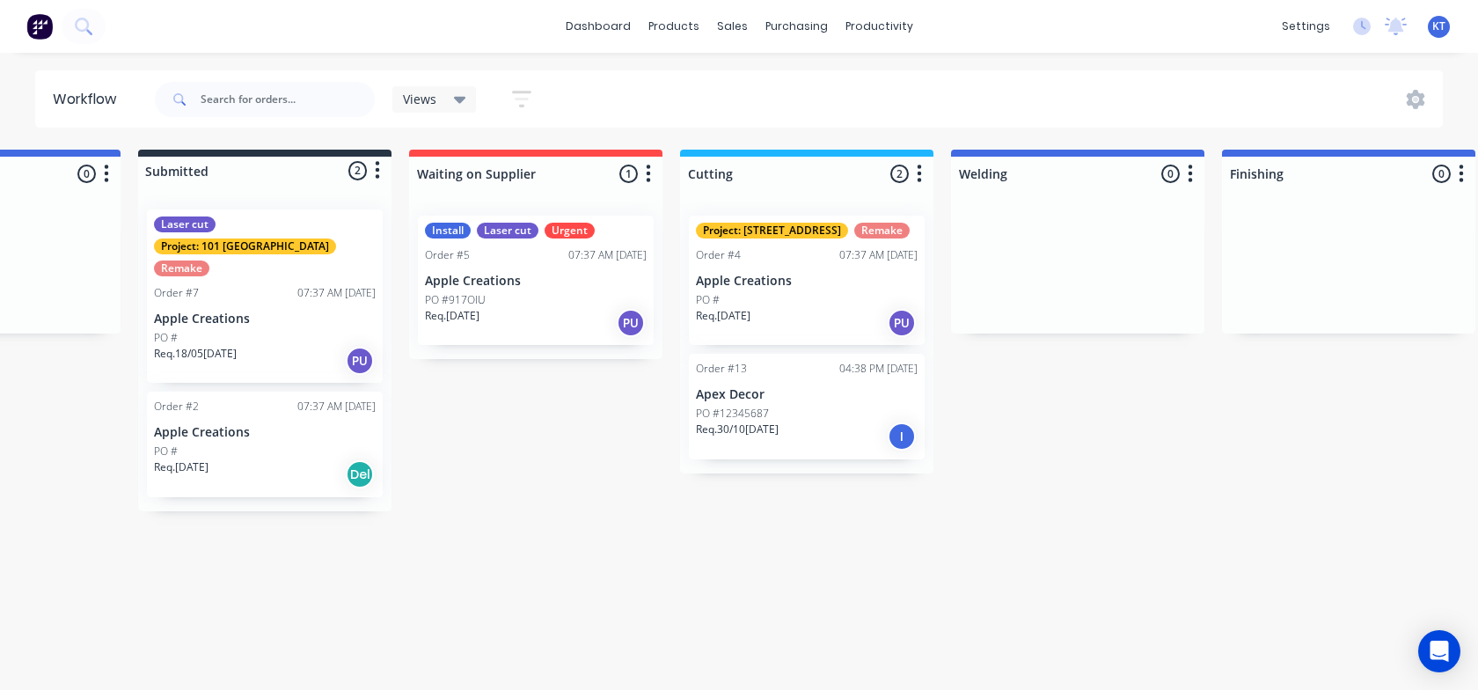
scroll to position [0, 0]
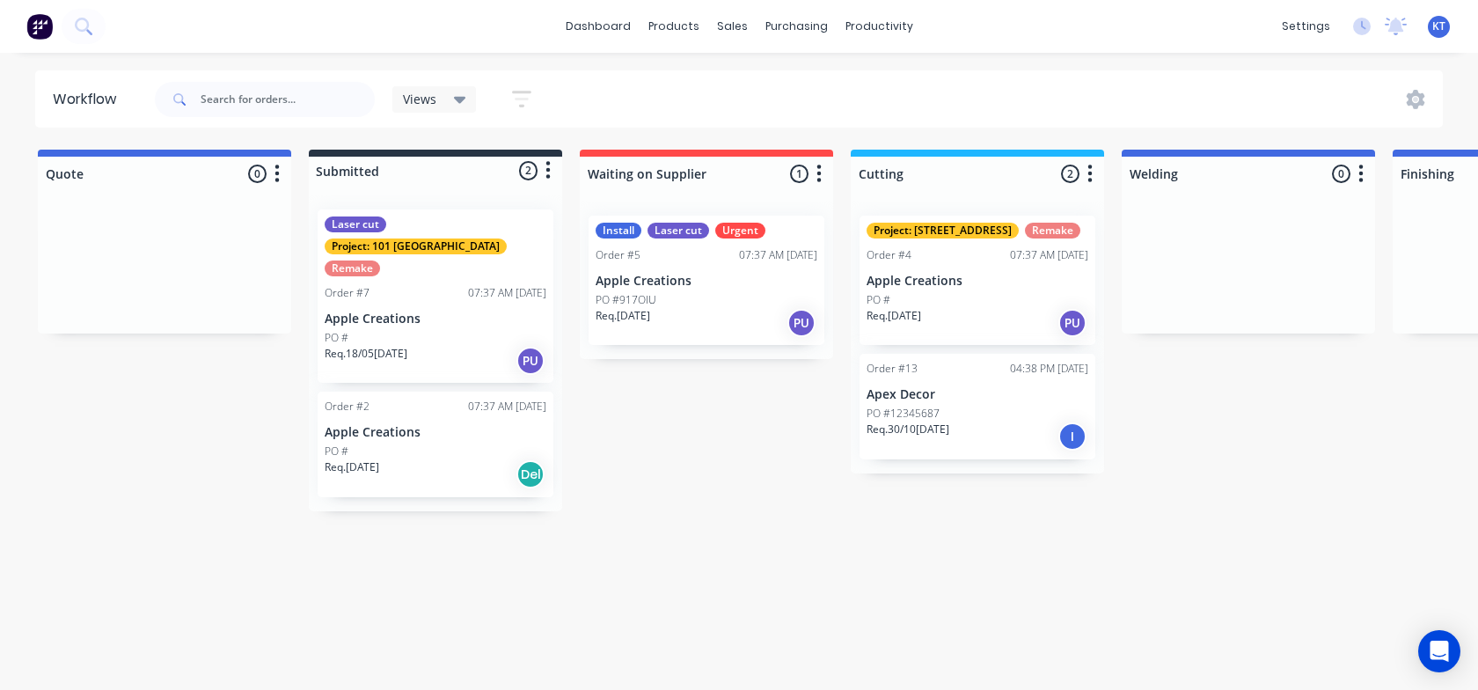
click at [708, 486] on div "Quote 0 Status colour #4169E1 hex #4169E1 Save Cancel Notifications Email SMS S…" at bounding box center [1453, 331] width 2933 height 362
click at [40, 26] on img at bounding box center [39, 26] width 26 height 26
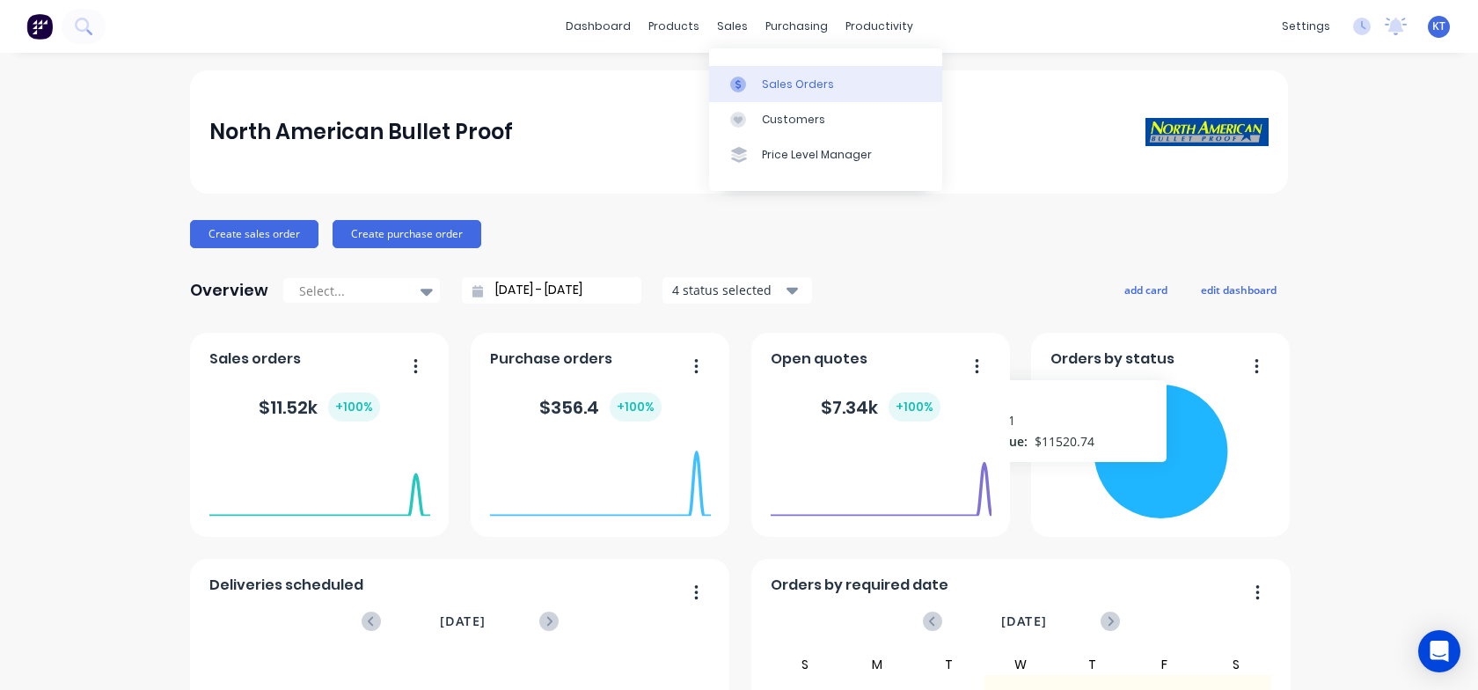
click at [748, 77] on div at bounding box center [743, 85] width 26 height 16
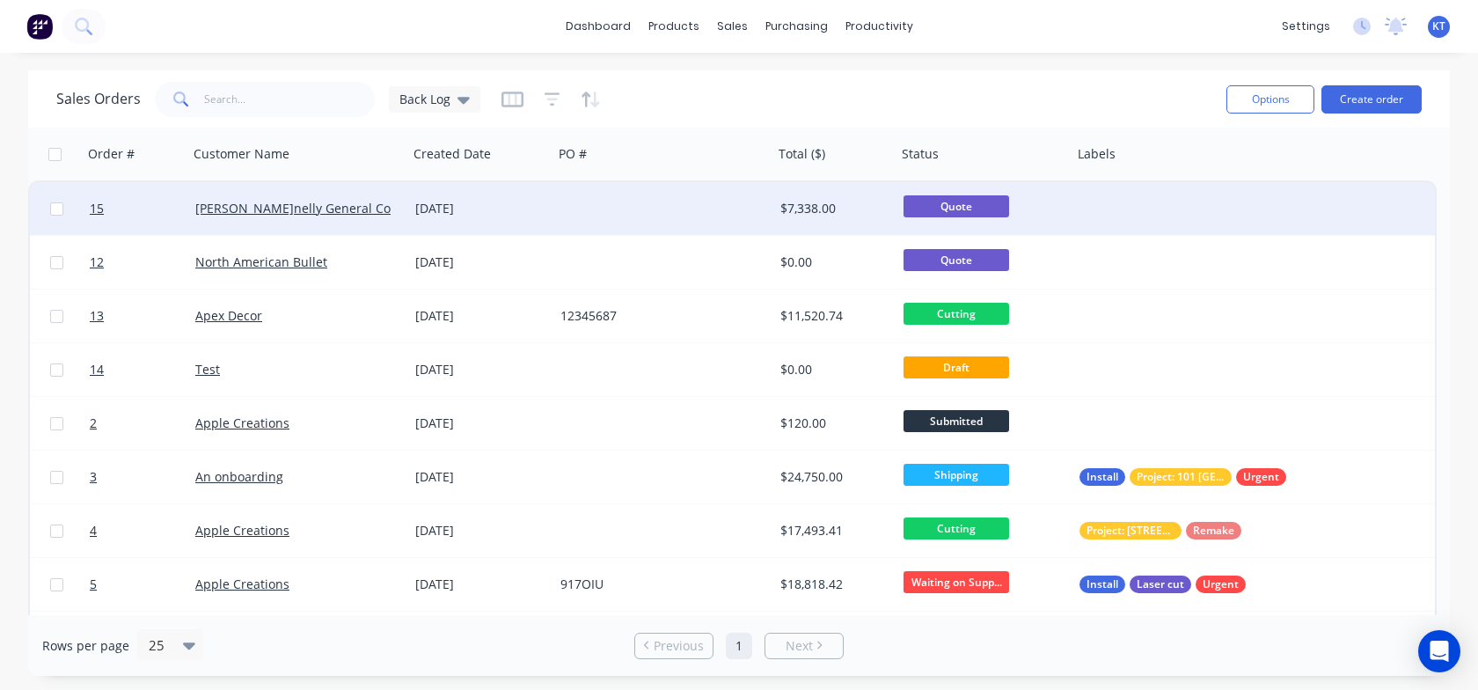
click at [688, 220] on div at bounding box center [663, 208] width 220 height 53
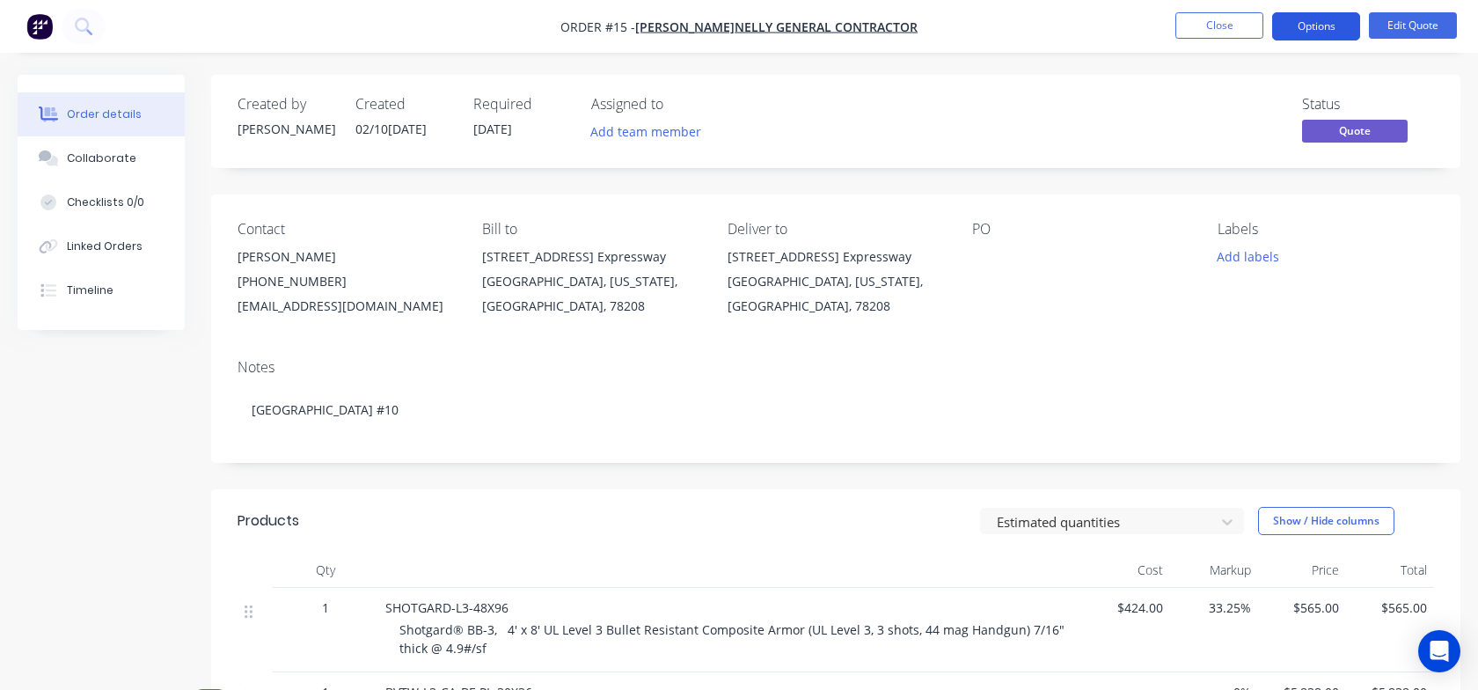
click at [1325, 31] on button "Options" at bounding box center [1316, 26] width 88 height 28
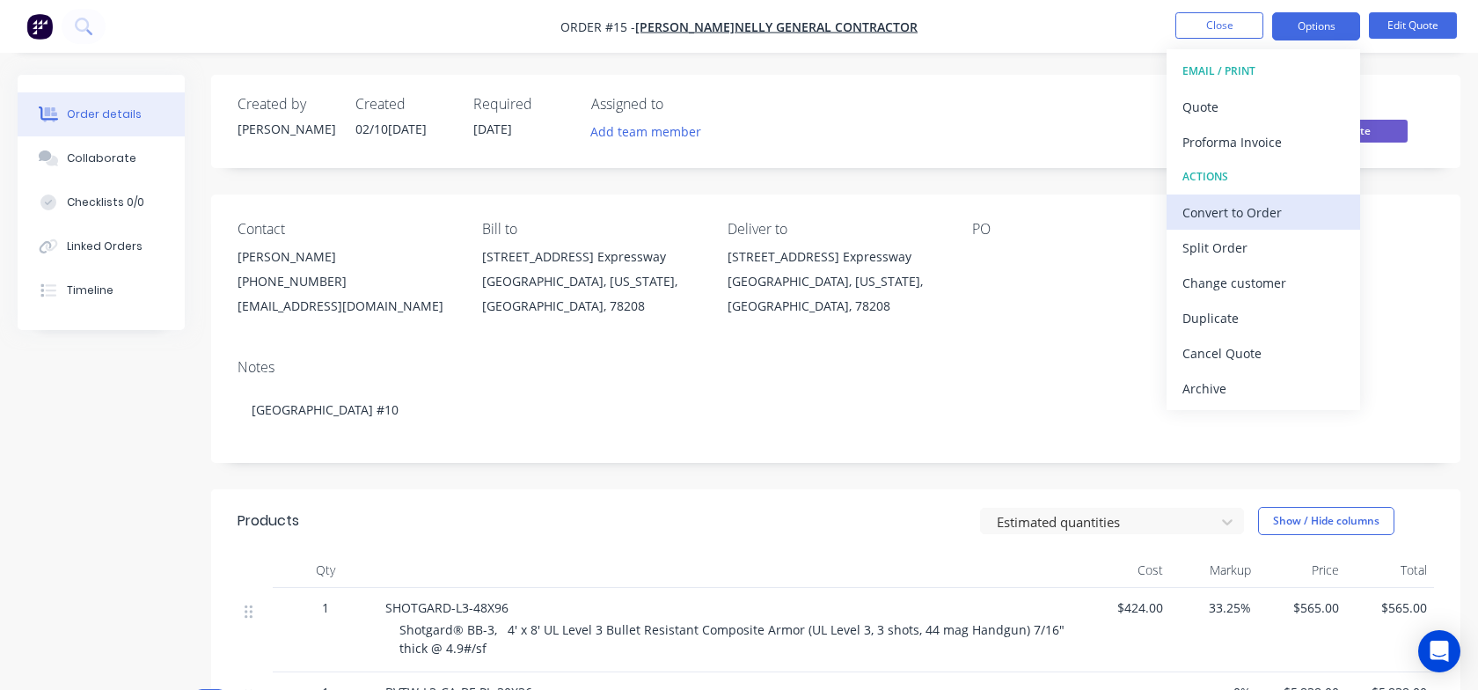
click at [1264, 214] on div "Convert to Order" at bounding box center [1263, 213] width 162 height 26
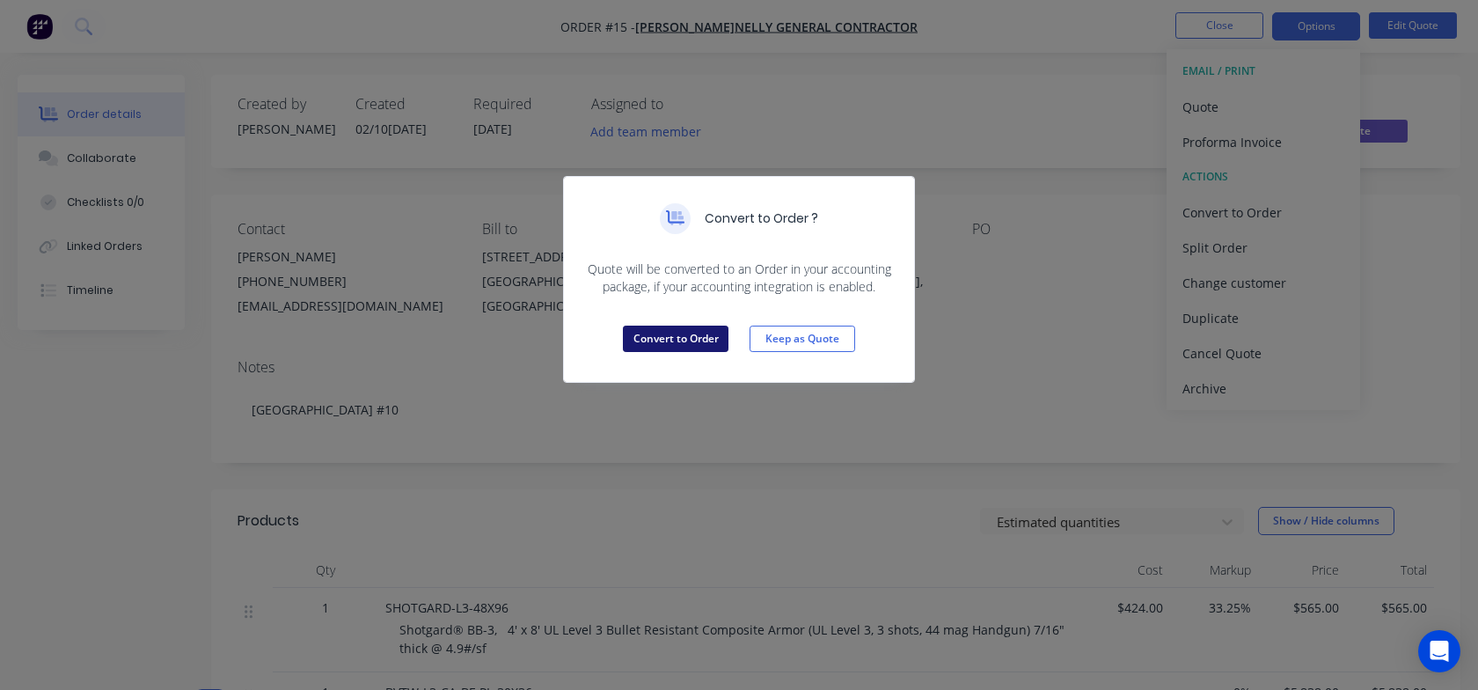
click at [679, 337] on button "Convert to Order" at bounding box center [676, 338] width 106 height 26
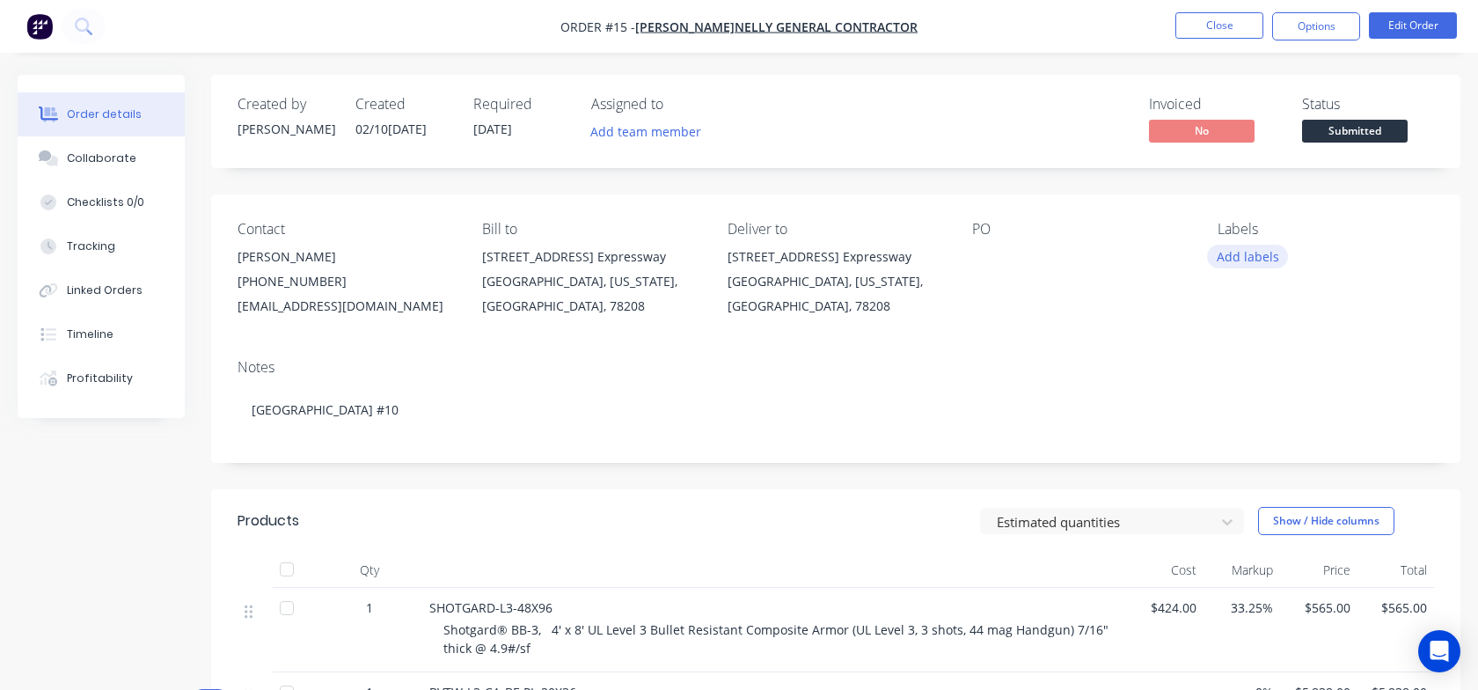
click at [1253, 258] on button "Add labels" at bounding box center [1247, 257] width 81 height 24
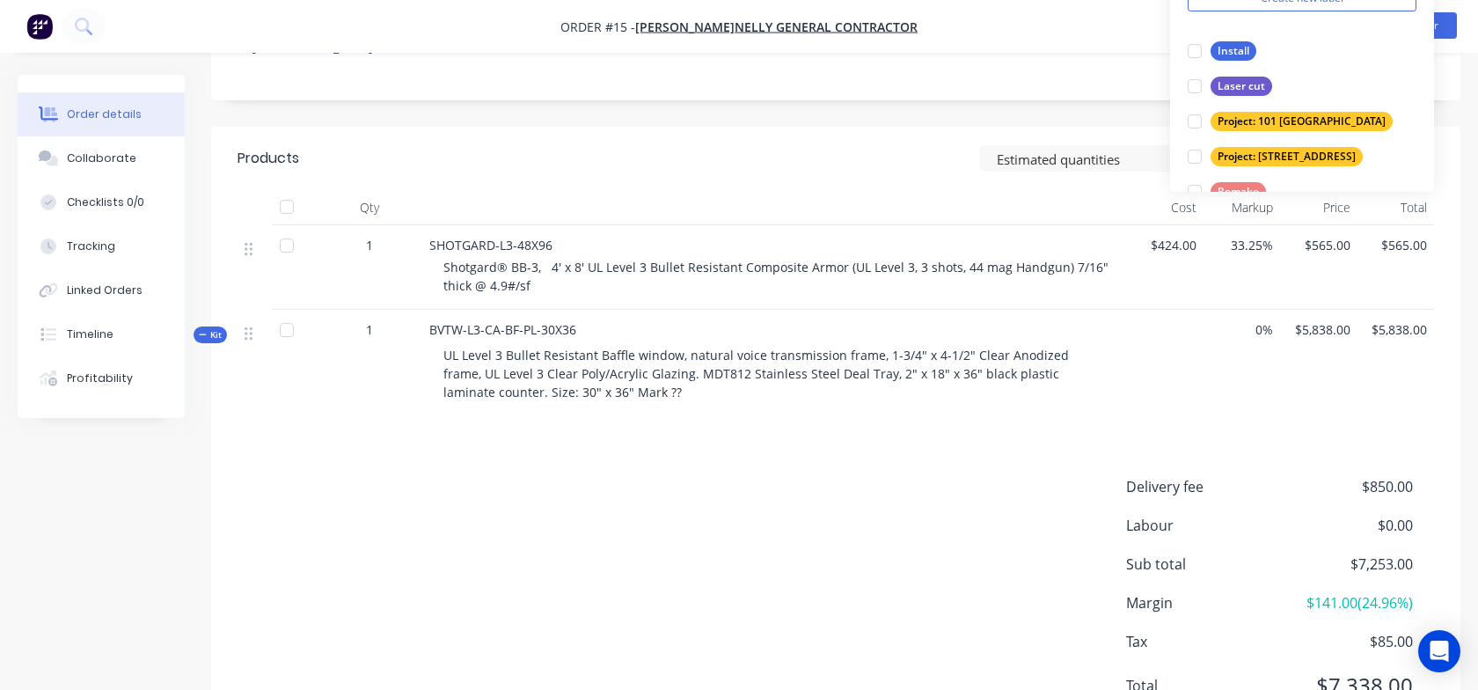
scroll to position [430, 0]
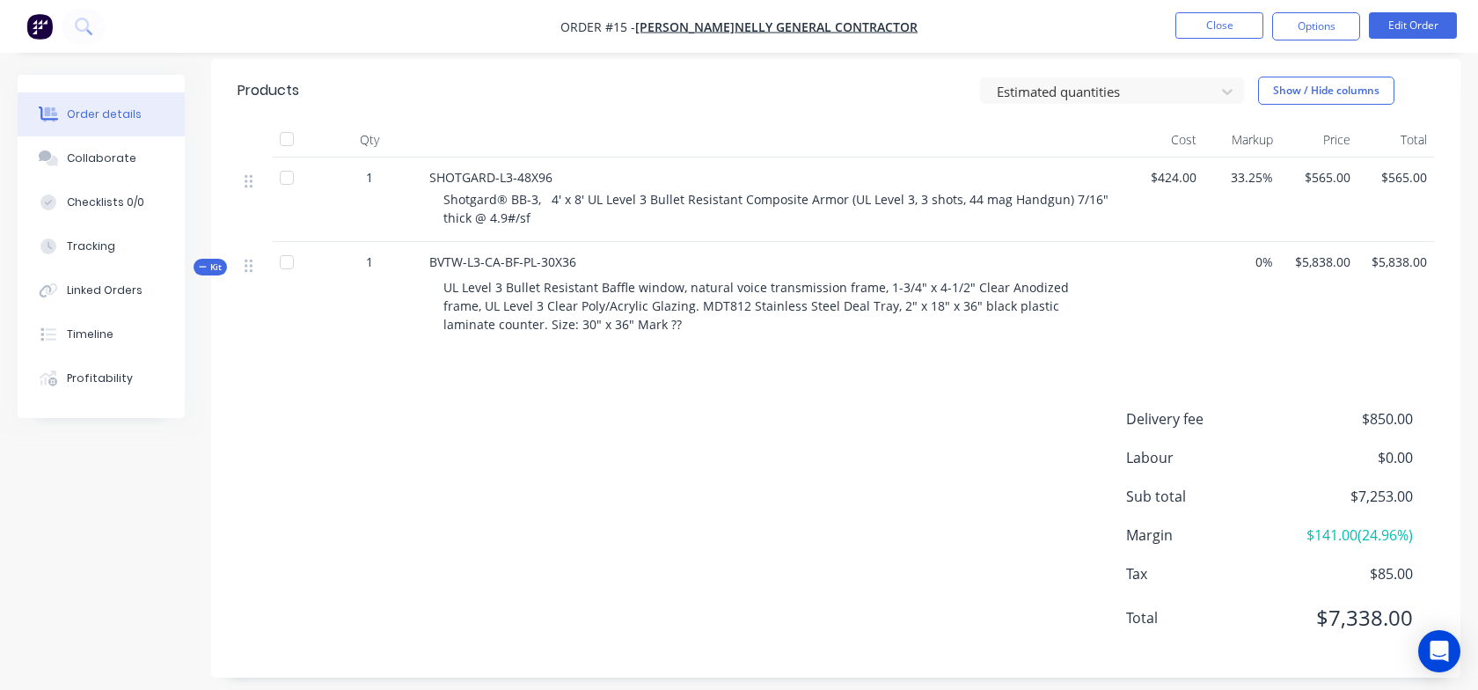
click at [700, 522] on div "Delivery fee $850.00 Labour $0.00 Sub total $7,253.00 Margin $141.00 ( 24.96 %)…" at bounding box center [835, 529] width 1196 height 243
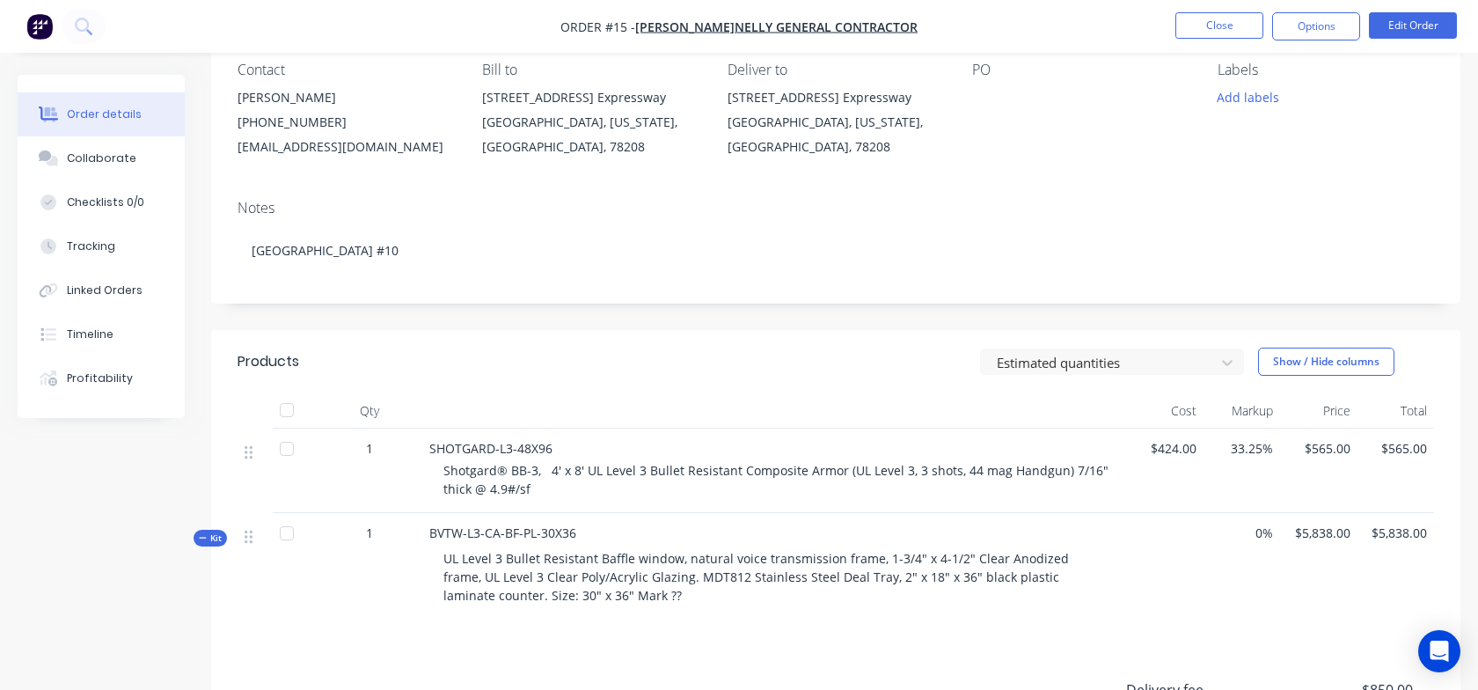
scroll to position [0, 0]
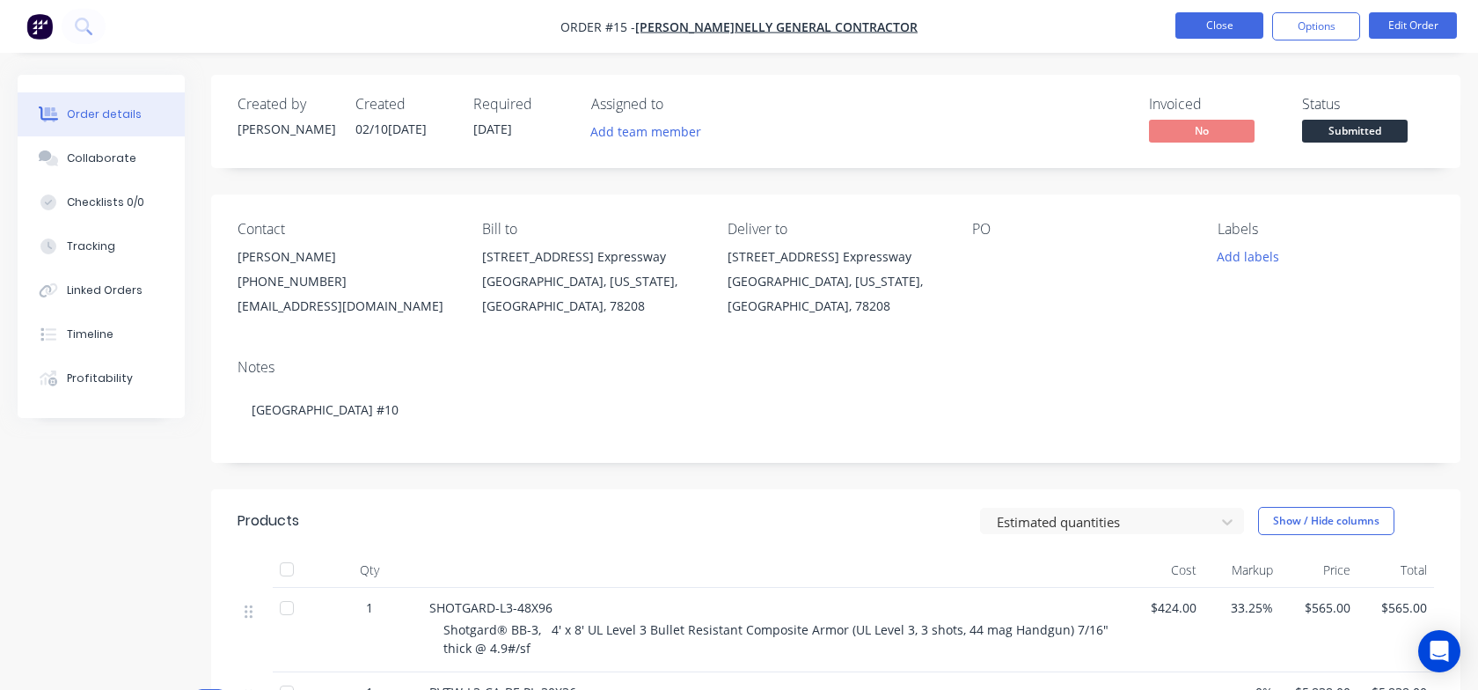
click at [1210, 21] on button "Close" at bounding box center [1219, 25] width 88 height 26
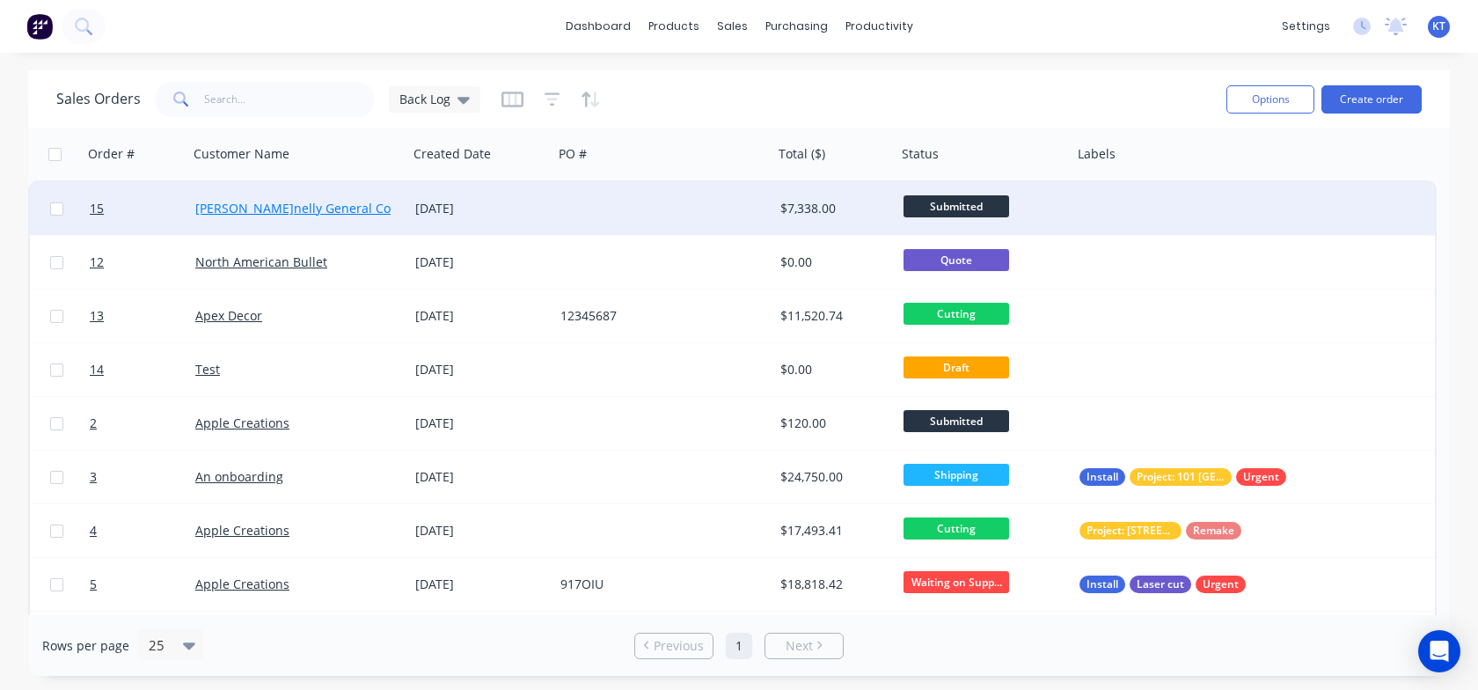
click at [322, 214] on link "[PERSON_NAME] General Contractor" at bounding box center [316, 208] width 243 height 17
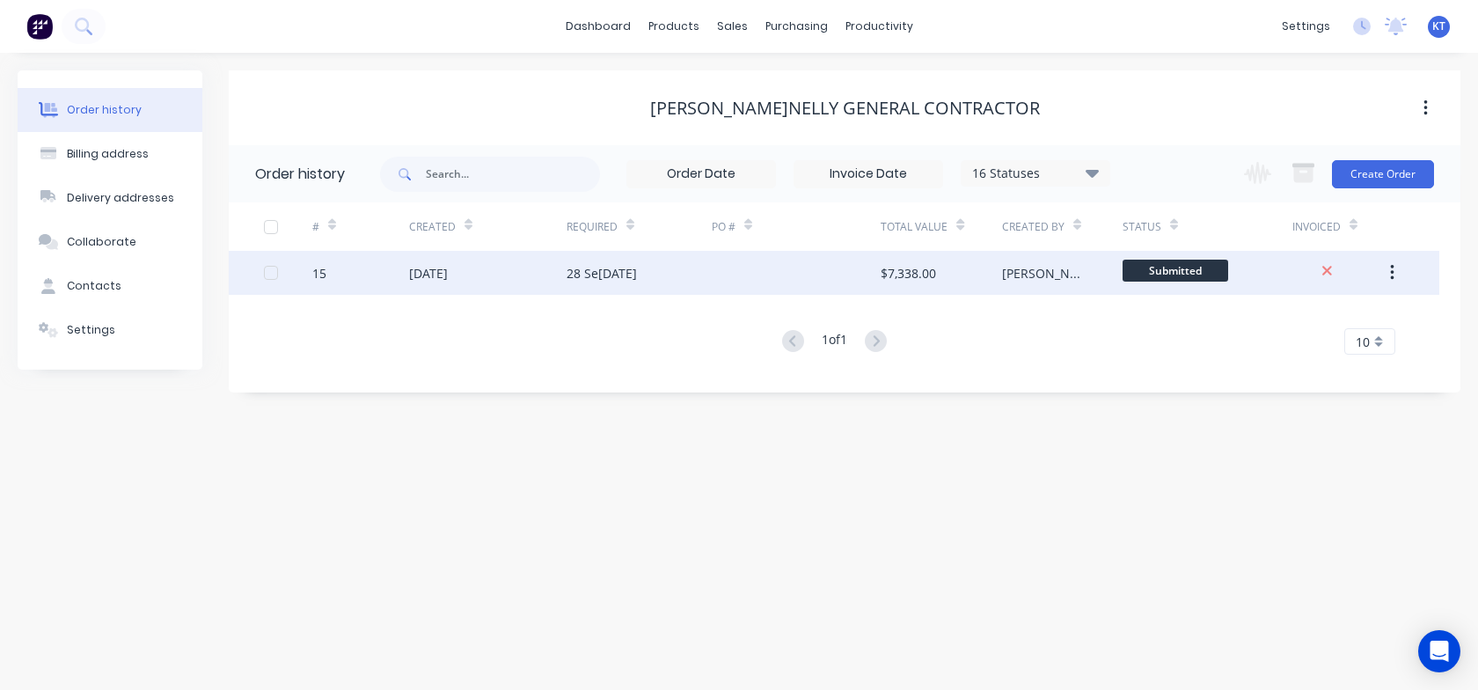
click at [1087, 274] on div "[PERSON_NAME]" at bounding box center [1062, 273] width 121 height 44
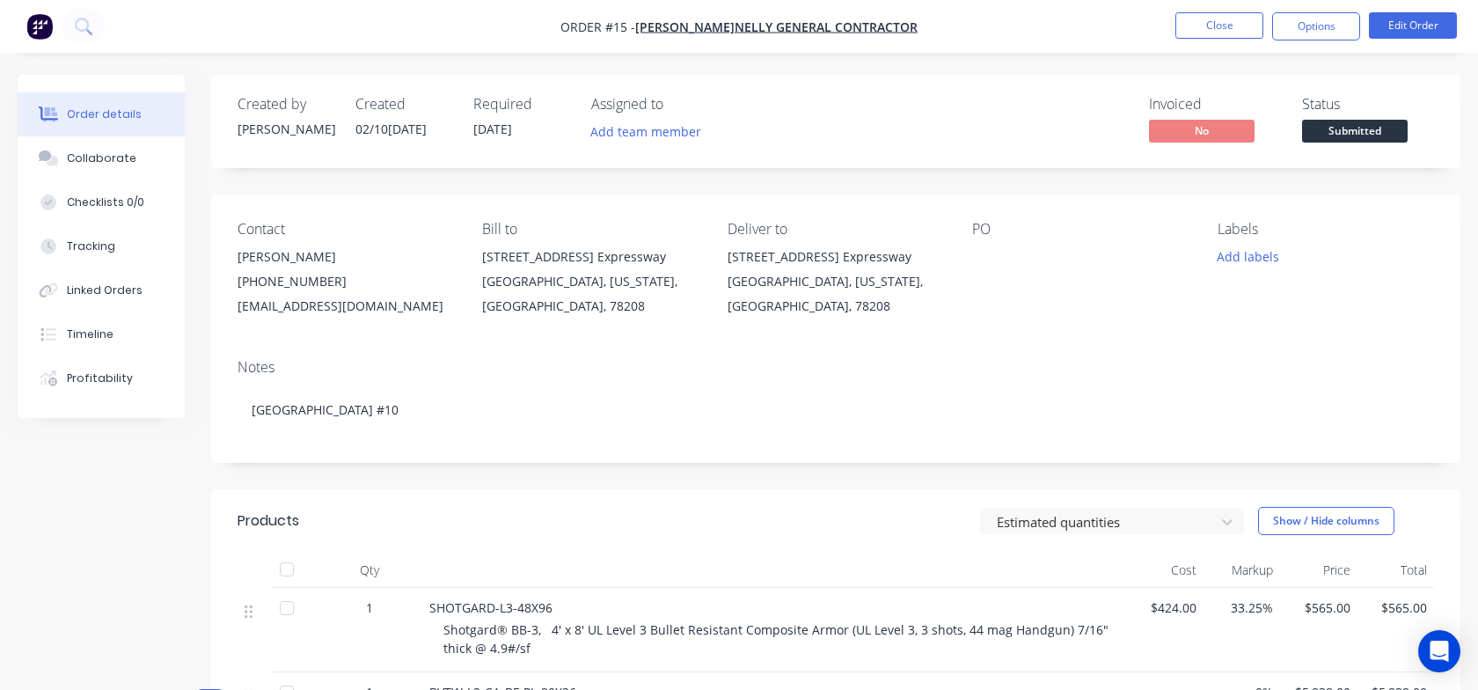
click at [1341, 138] on span "Submitted" at bounding box center [1355, 131] width 106 height 22
drag, startPoint x: 598, startPoint y: 27, endPoint x: 661, endPoint y: 24, distance: 62.5
click at [635, 24] on span "Order #15 -" at bounding box center [597, 26] width 75 height 17
click at [1430, 657] on icon "Open Intercom Messenger" at bounding box center [1439, 650] width 23 height 23
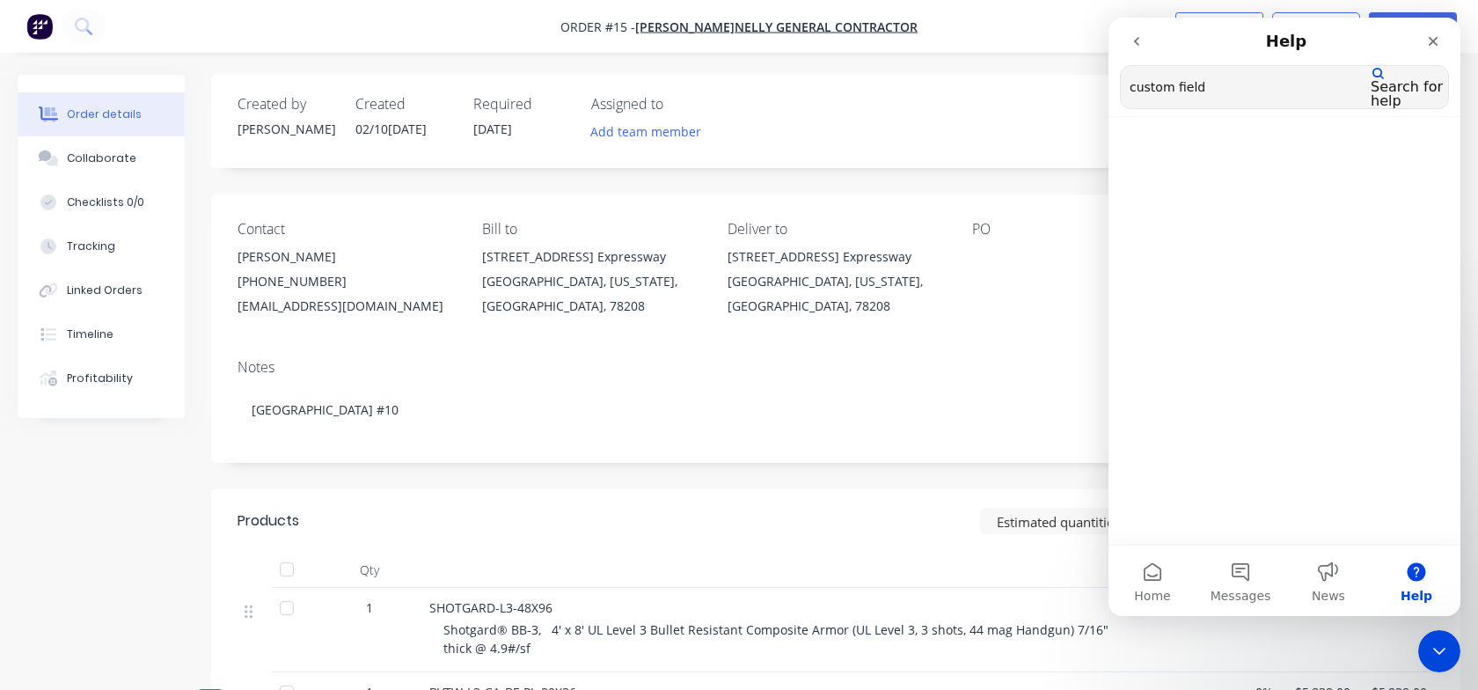
type input "custom field"
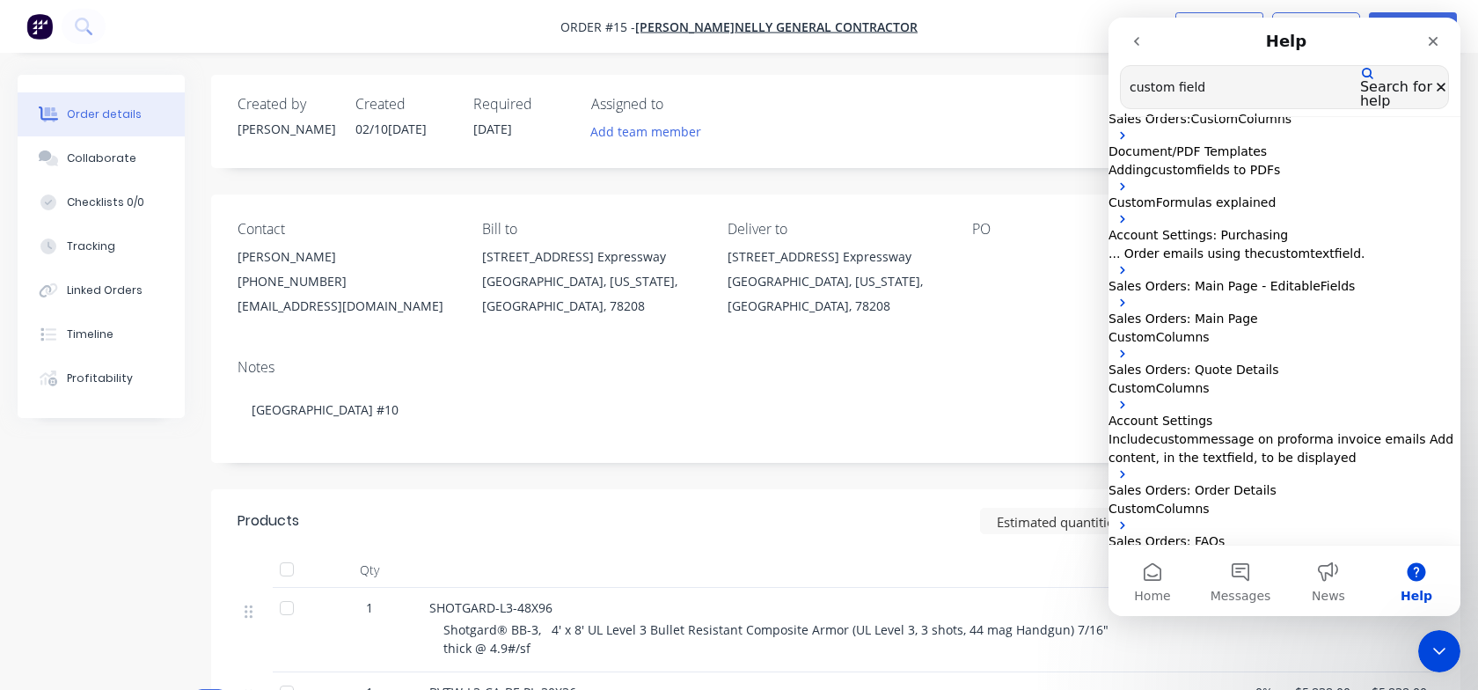
click at [1224, 177] on span "fields to PDFs" at bounding box center [1238, 170] width 84 height 14
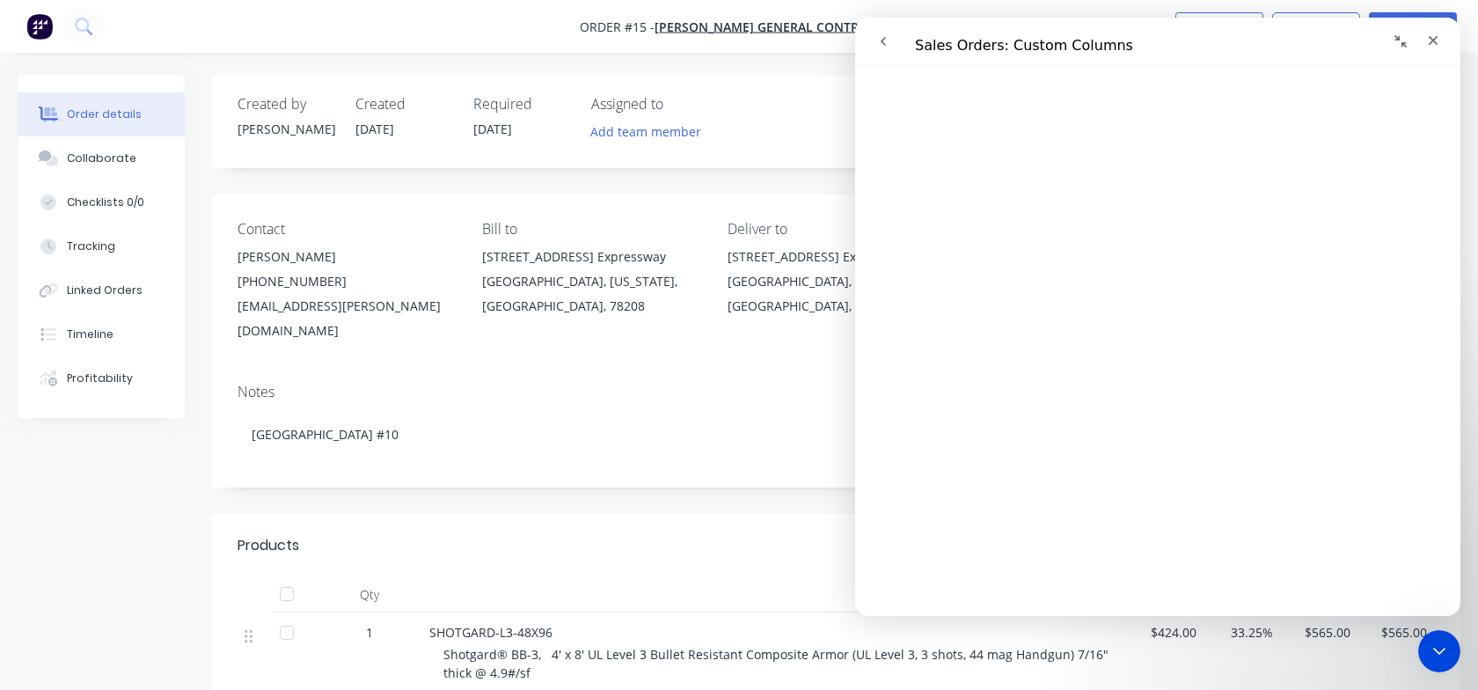
scroll to position [6971, 0]
click at [497, 31] on nav "Order #15 - [PERSON_NAME] General Contractor Close Options Edit Order" at bounding box center [739, 26] width 1478 height 53
click at [1436, 37] on icon "Close" at bounding box center [1433, 41] width 10 height 10
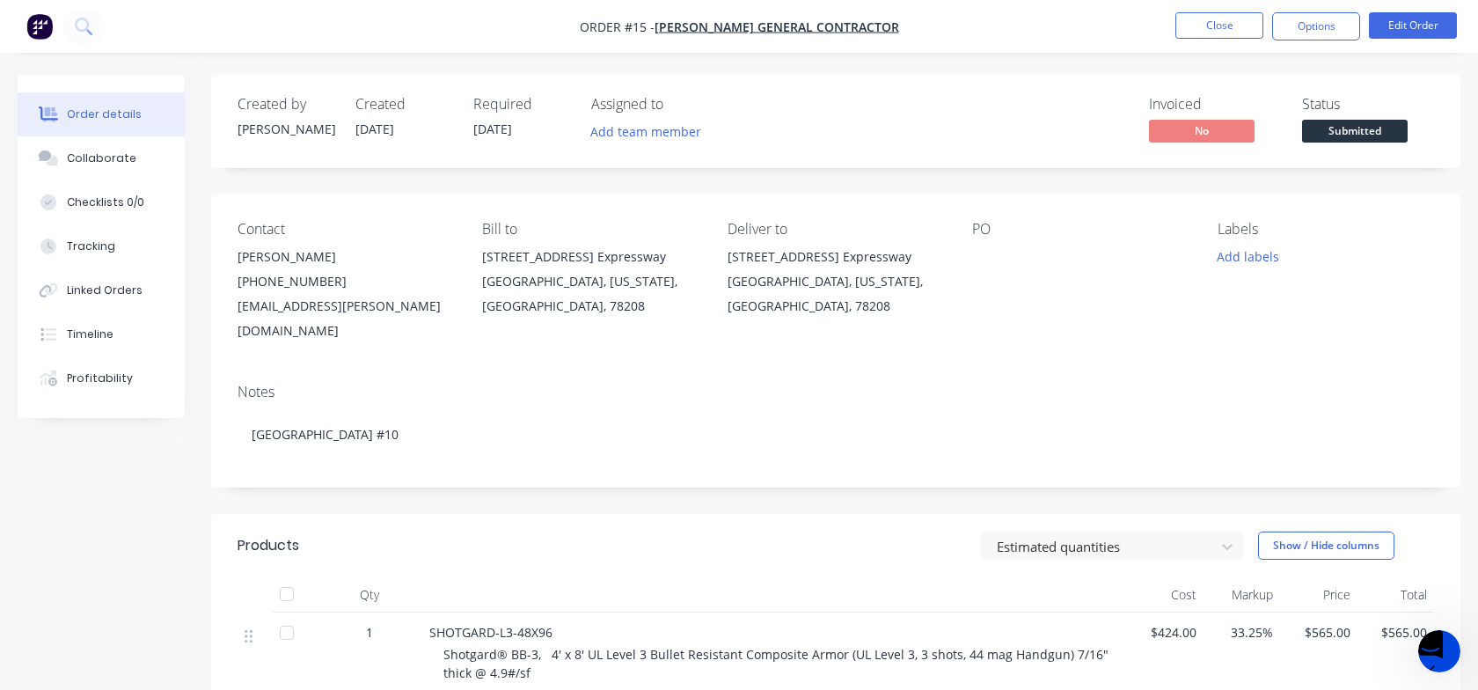
scroll to position [0, 0]
click at [1214, 31] on button "Close" at bounding box center [1219, 25] width 88 height 26
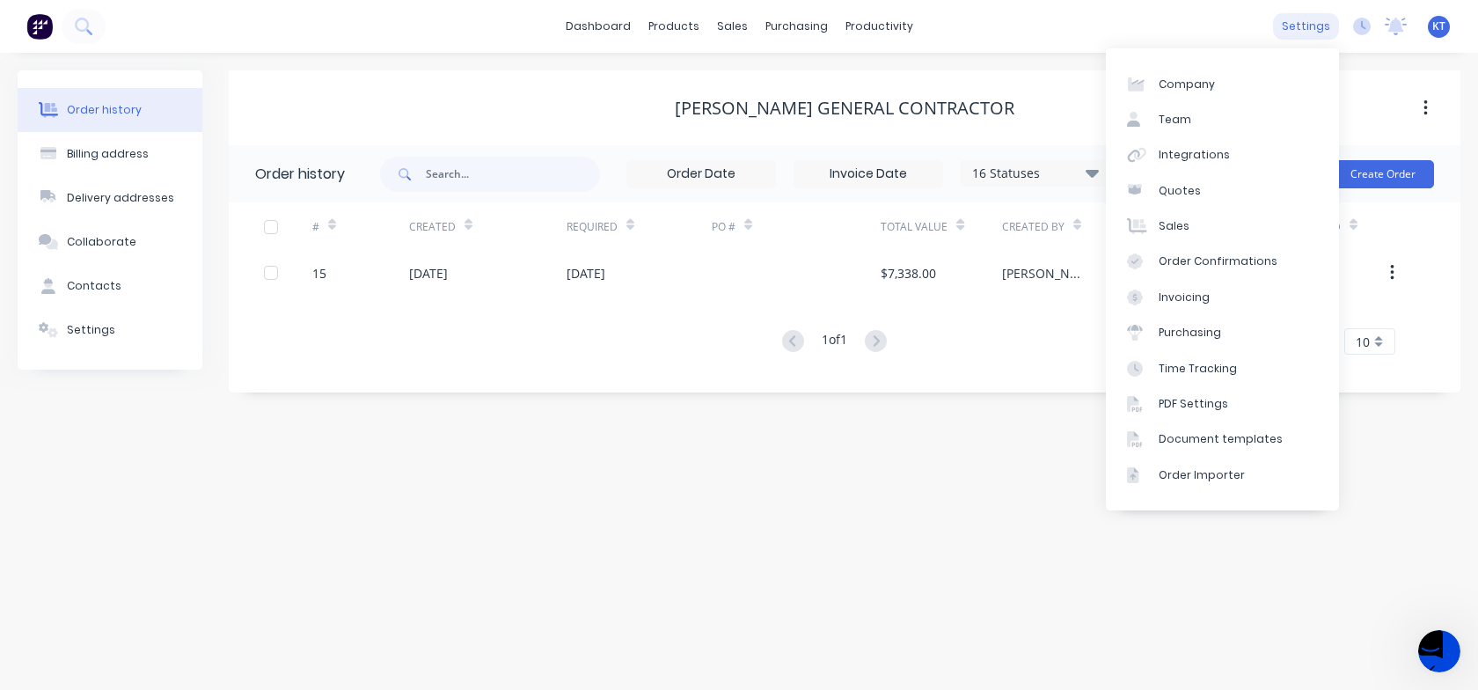
click at [1319, 33] on div "settings" at bounding box center [1306, 26] width 66 height 26
click at [1225, 439] on div "Document templates" at bounding box center [1220, 439] width 124 height 16
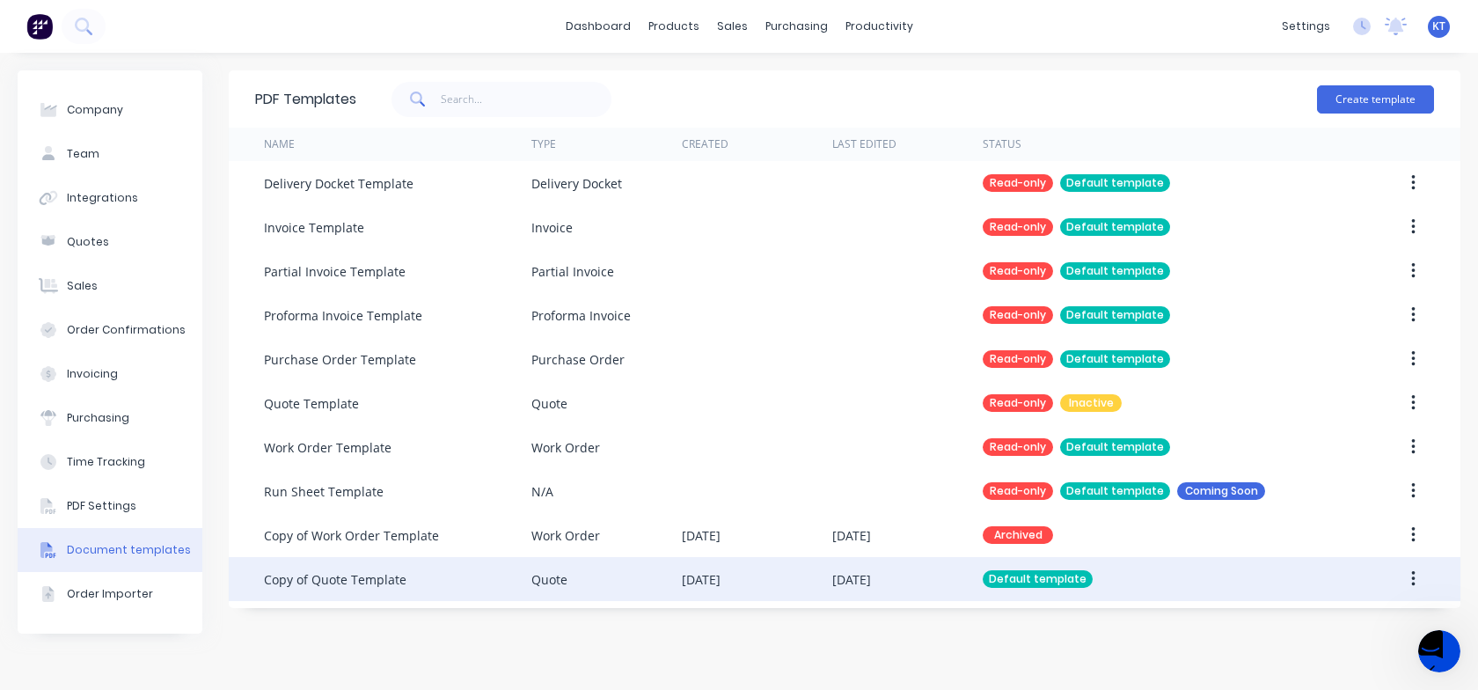
click at [399, 583] on div "Copy of Quote Template" at bounding box center [335, 579] width 142 height 18
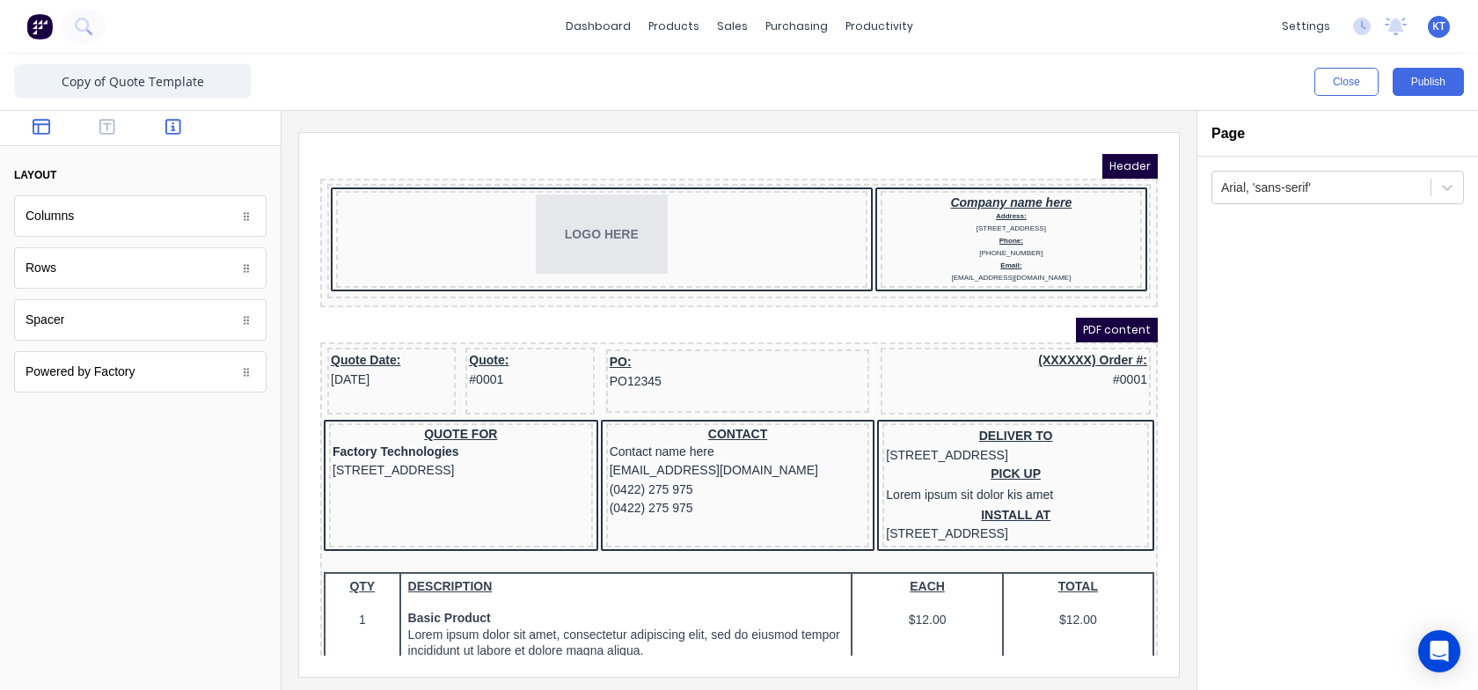
click at [175, 134] on icon "button" at bounding box center [173, 127] width 16 height 16
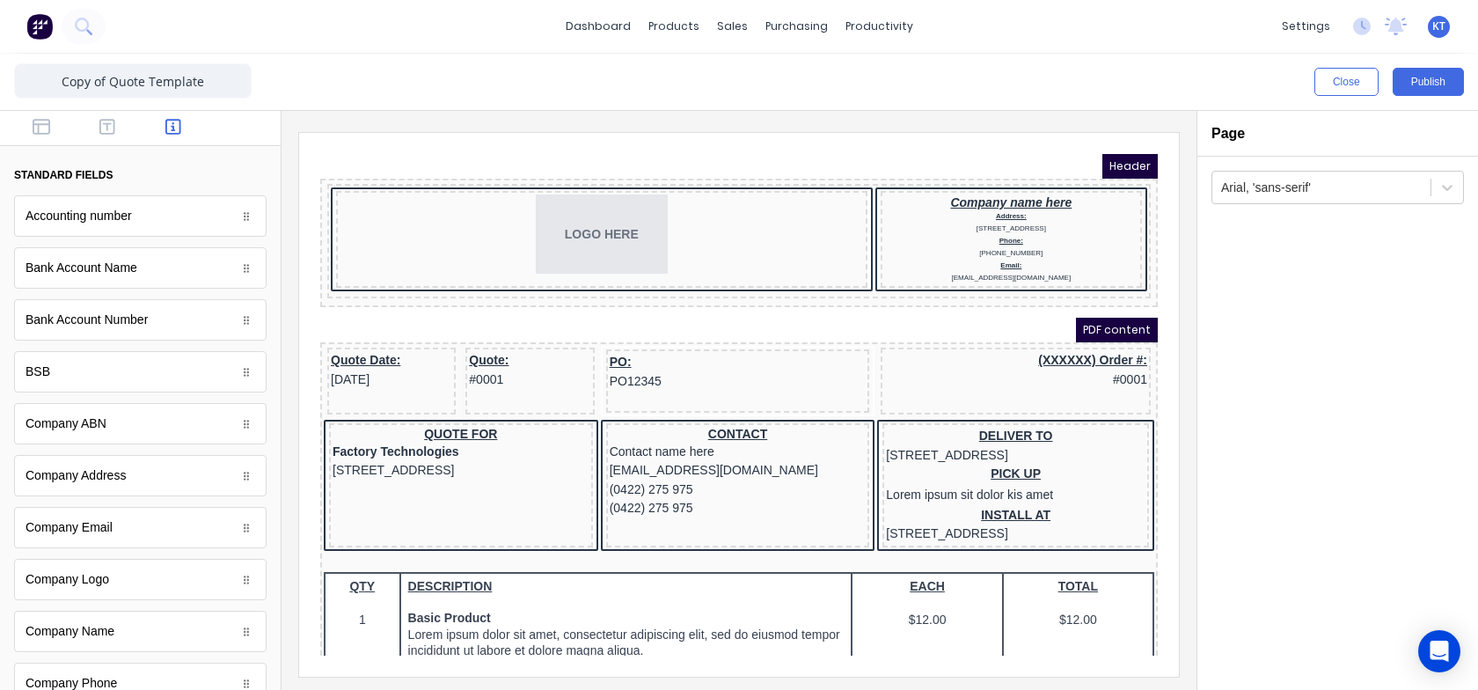
click at [239, 132] on div at bounding box center [140, 128] width 281 height 35
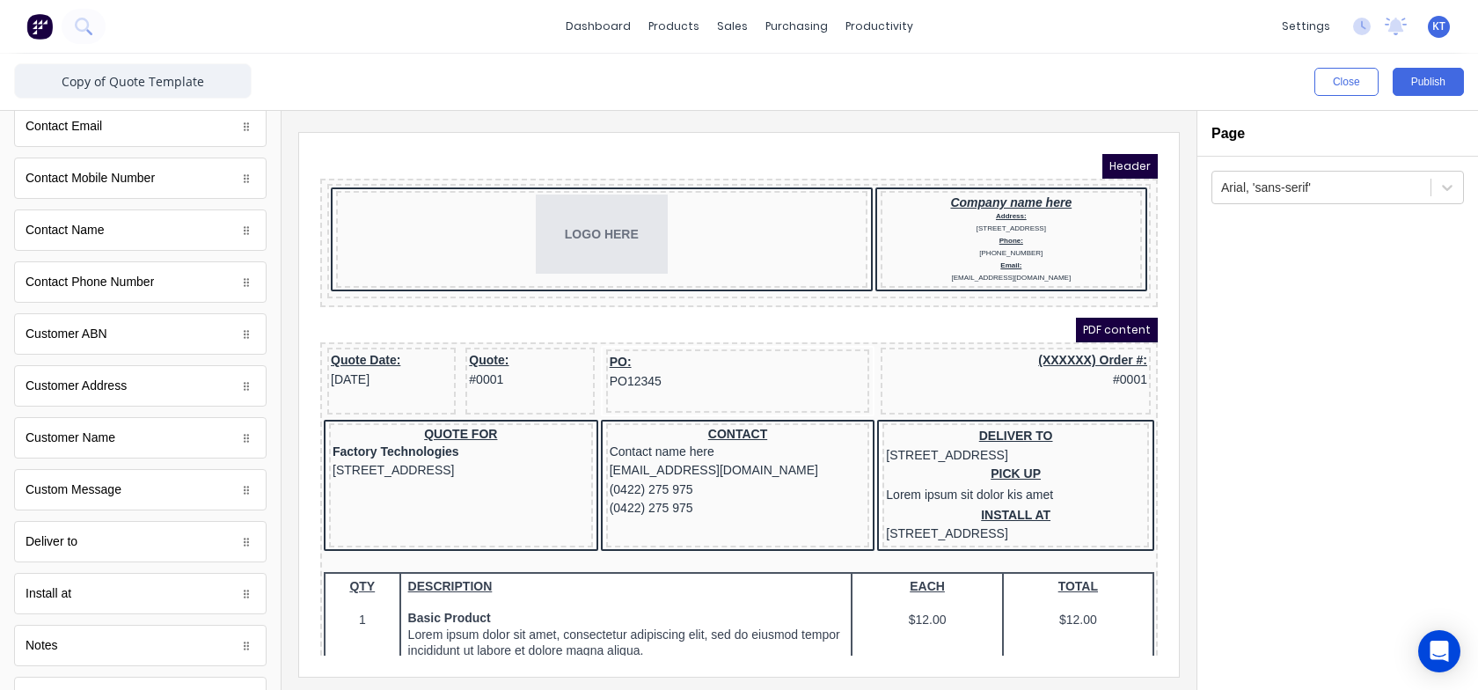
scroll to position [949, 0]
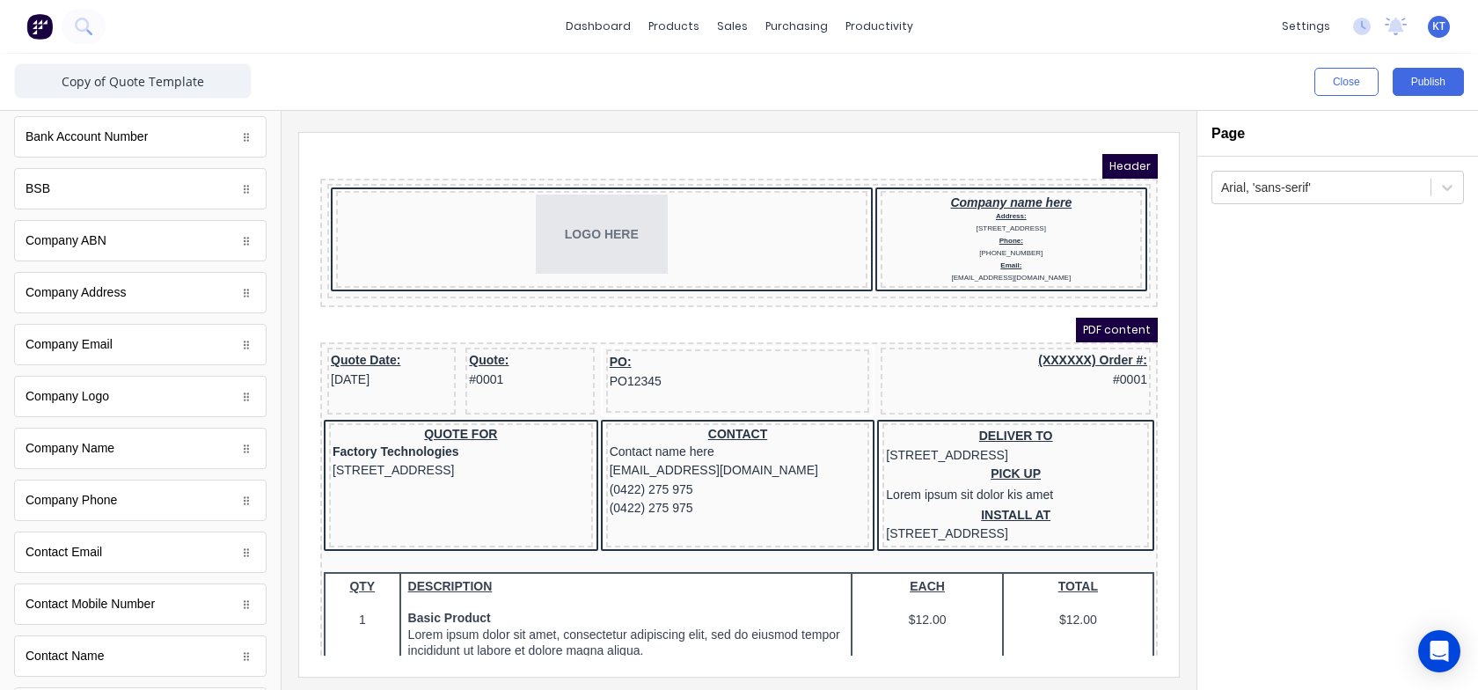
scroll to position [0, 0]
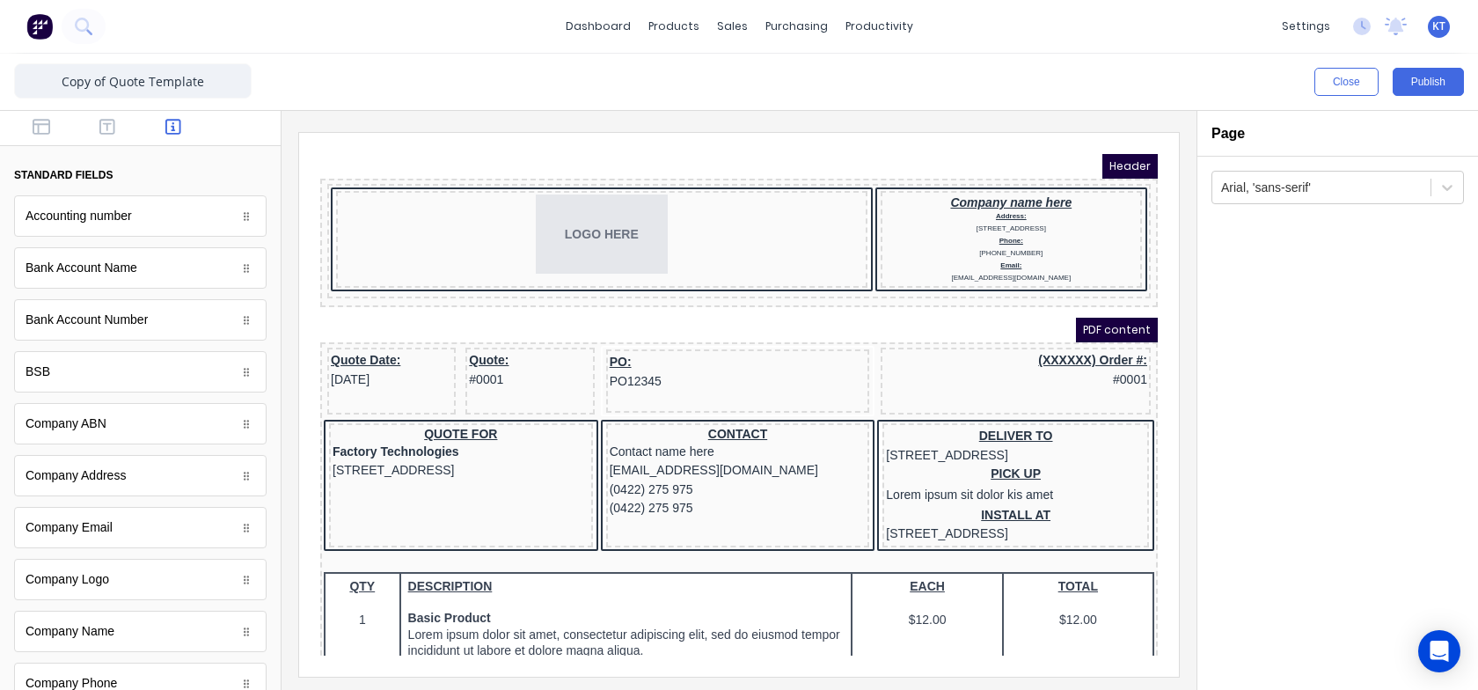
click at [178, 176] on button "standard fields" at bounding box center [140, 175] width 252 height 30
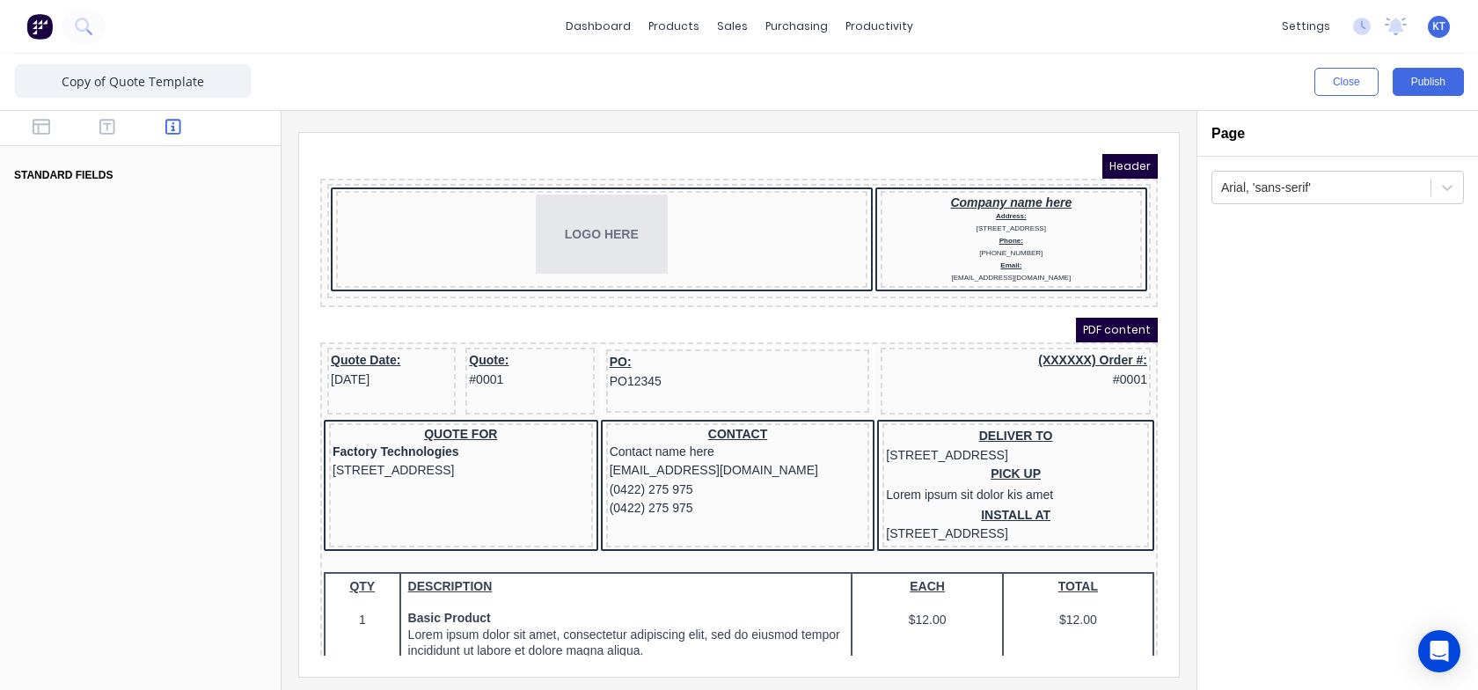
click at [154, 174] on button "standard fields" at bounding box center [140, 175] width 252 height 30
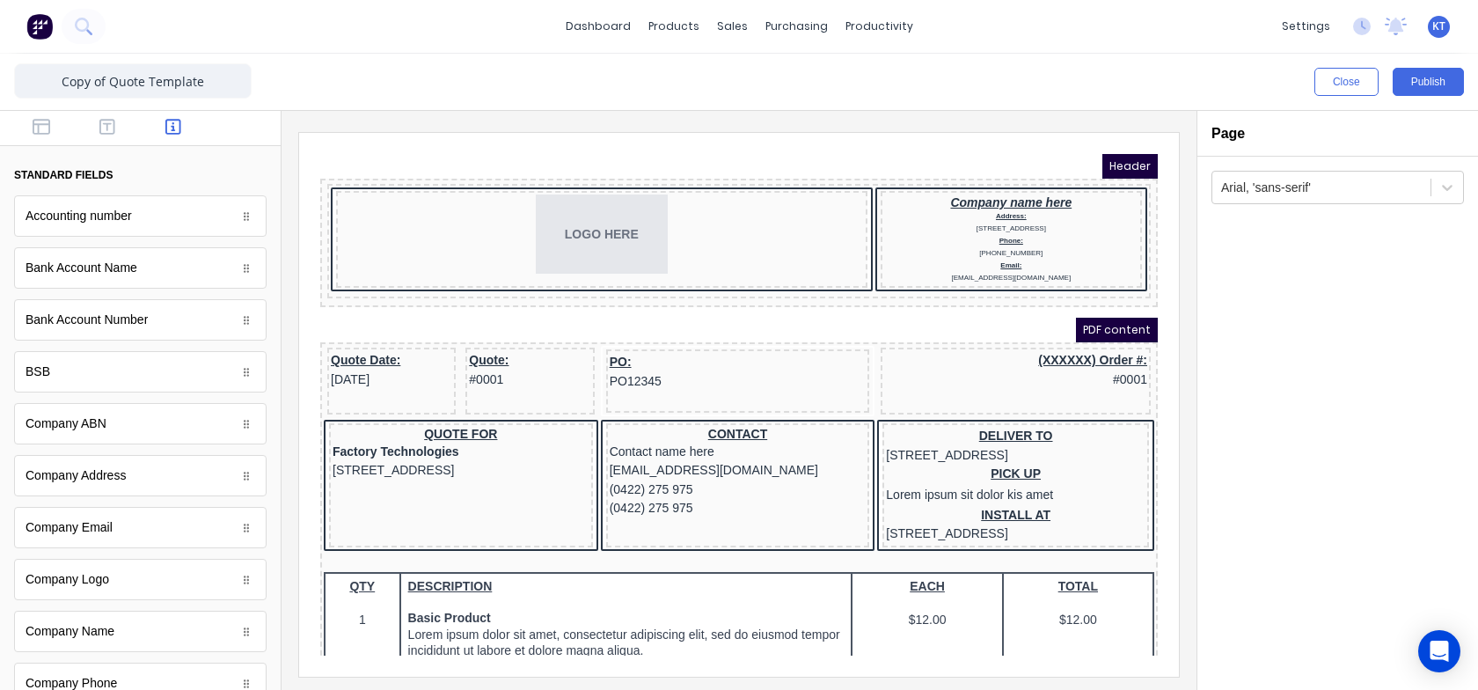
click at [49, 183] on button "standard fields" at bounding box center [140, 175] width 252 height 30
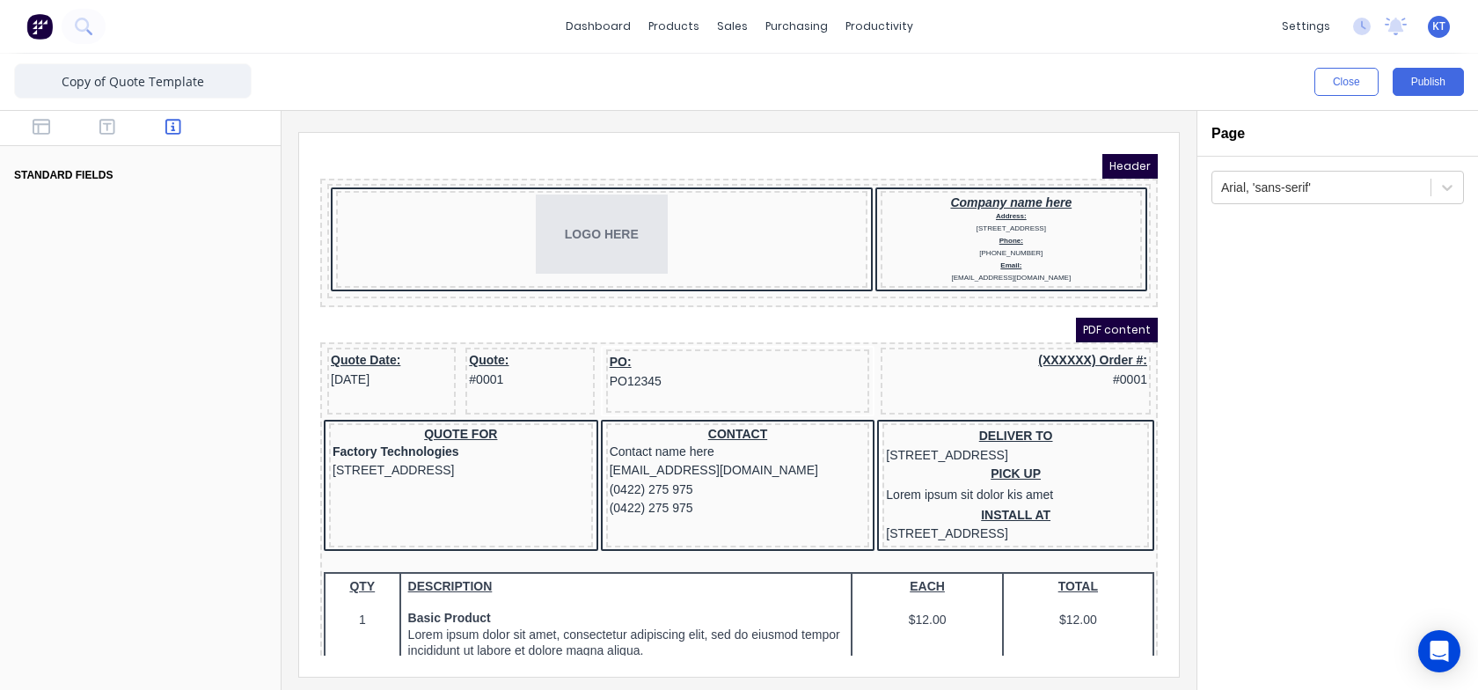
drag, startPoint x: 129, startPoint y: 242, endPoint x: 120, endPoint y: 243, distance: 9.7
click at [130, 242] on div at bounding box center [140, 455] width 281 height 470
click at [139, 173] on button "standard fields" at bounding box center [140, 175] width 252 height 30
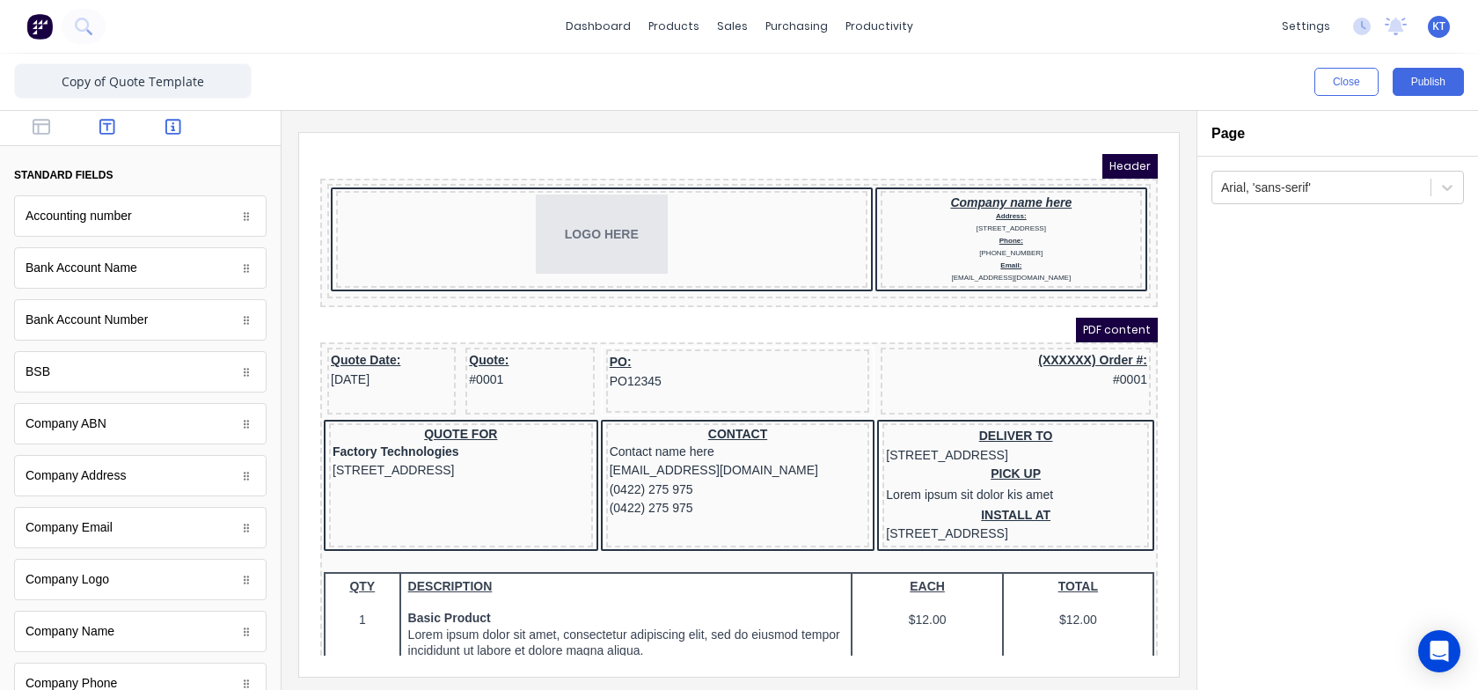
click at [112, 127] on icon "button" at bounding box center [107, 127] width 16 height 18
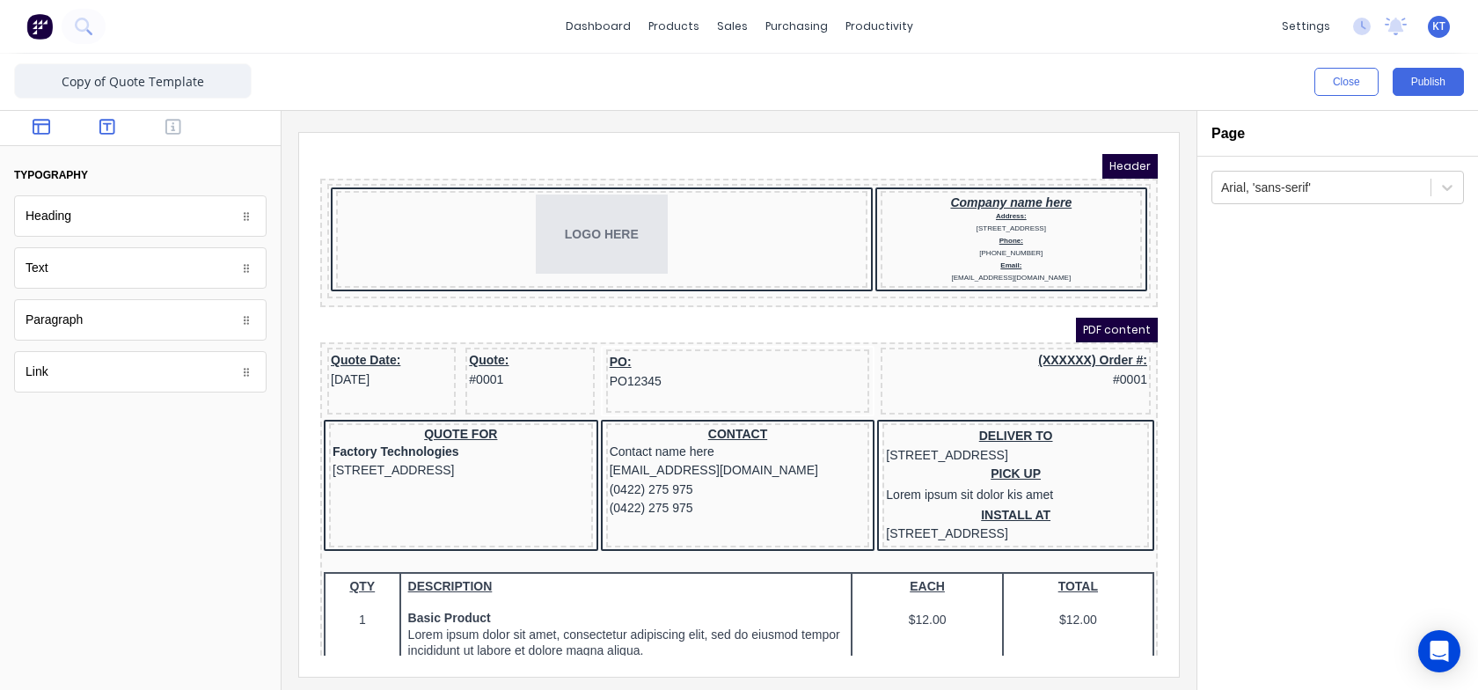
click at [52, 128] on button "button" at bounding box center [41, 128] width 55 height 21
click at [112, 525] on div at bounding box center [140, 553] width 281 height 273
click at [179, 122] on icon "button" at bounding box center [173, 127] width 16 height 16
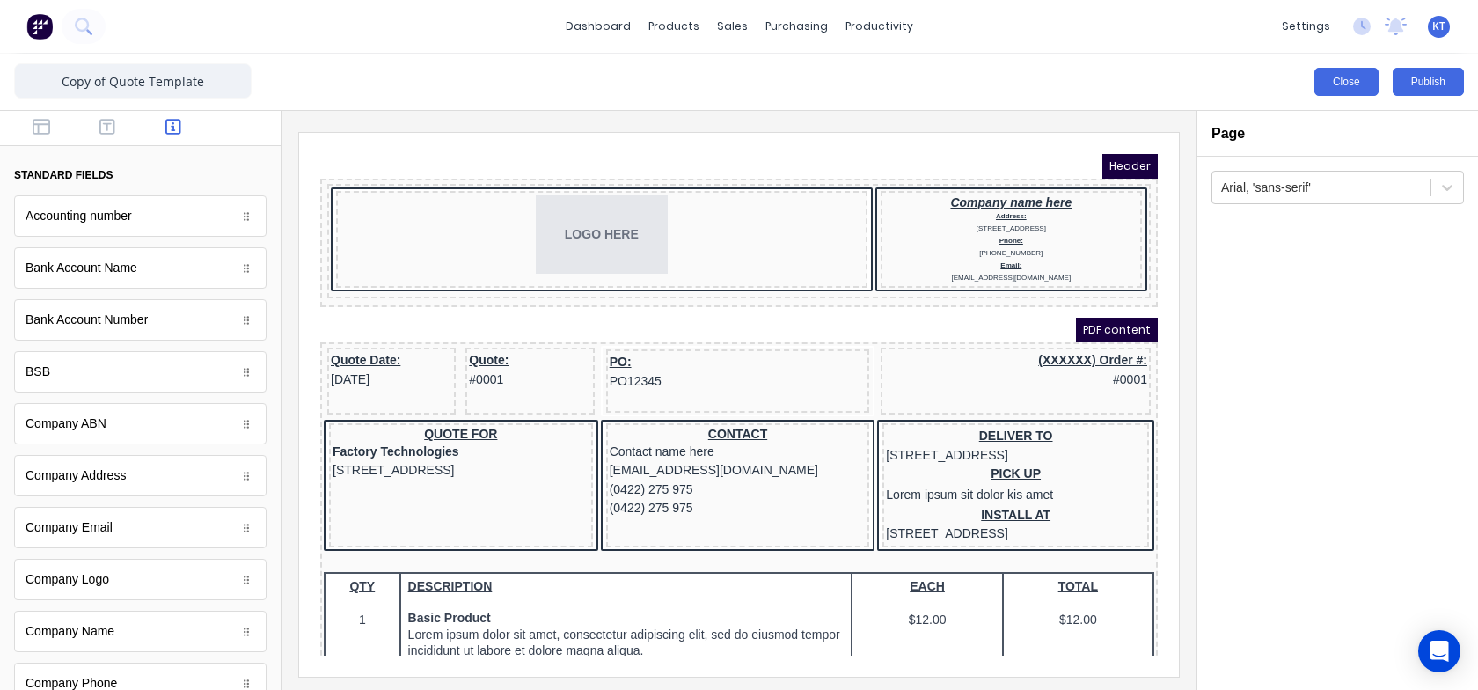
click at [1359, 79] on button "Close" at bounding box center [1346, 82] width 64 height 28
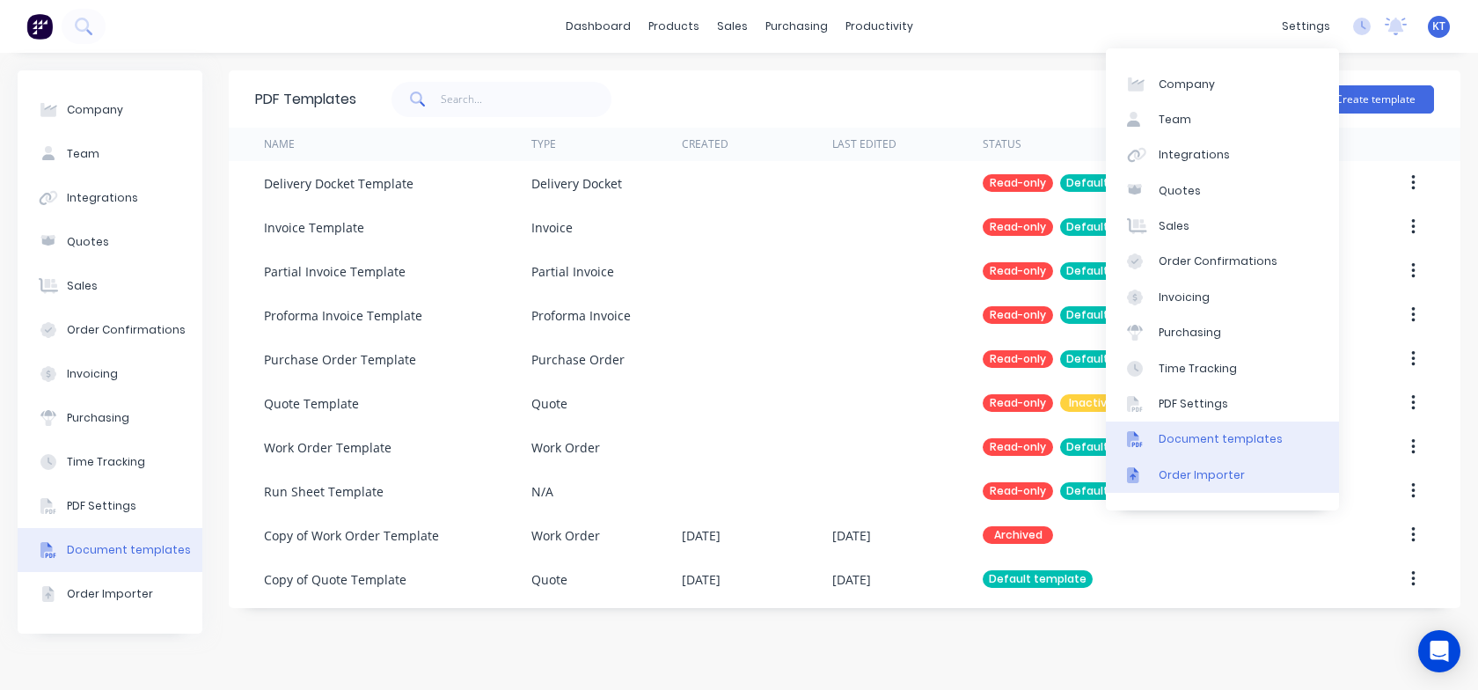
click at [1215, 480] on div "Order Importer" at bounding box center [1201, 475] width 86 height 16
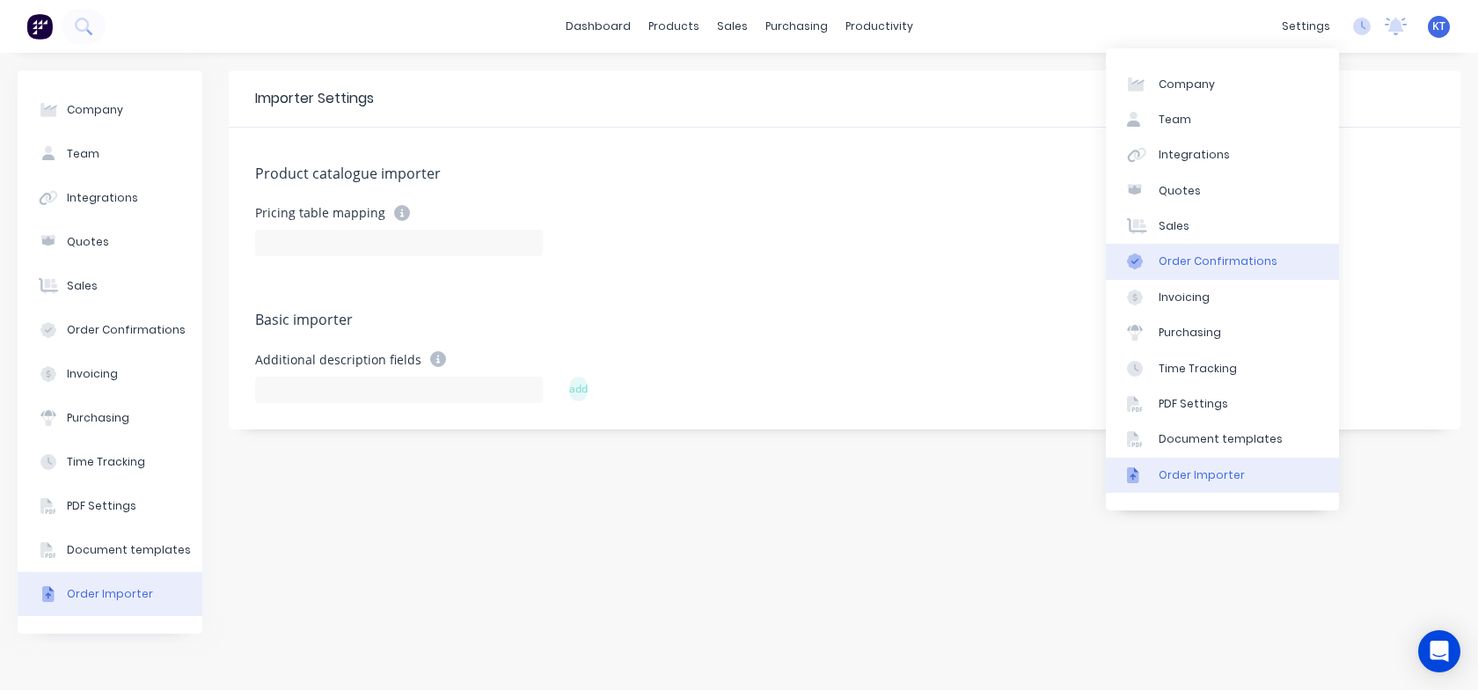
click at [1201, 267] on div "Order Confirmations" at bounding box center [1217, 261] width 119 height 16
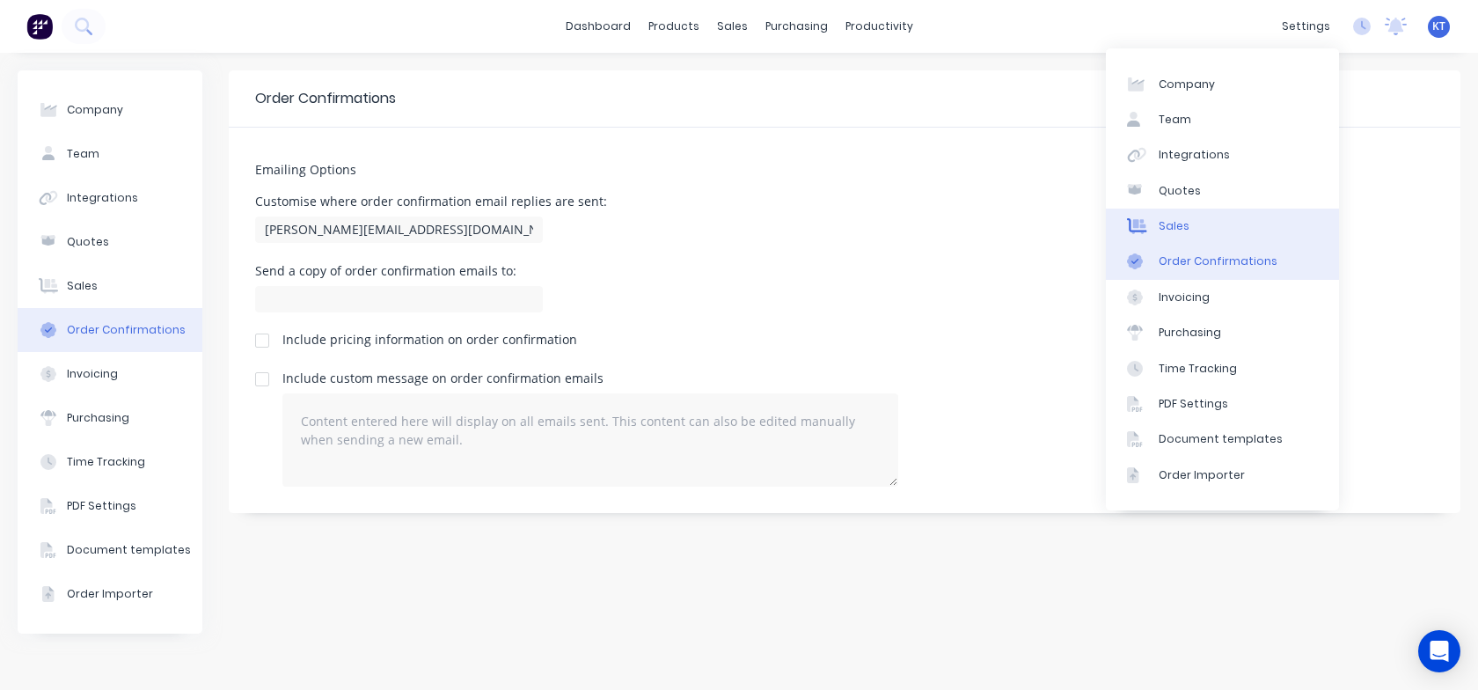
click at [1194, 236] on link "Sales" at bounding box center [1222, 225] width 233 height 35
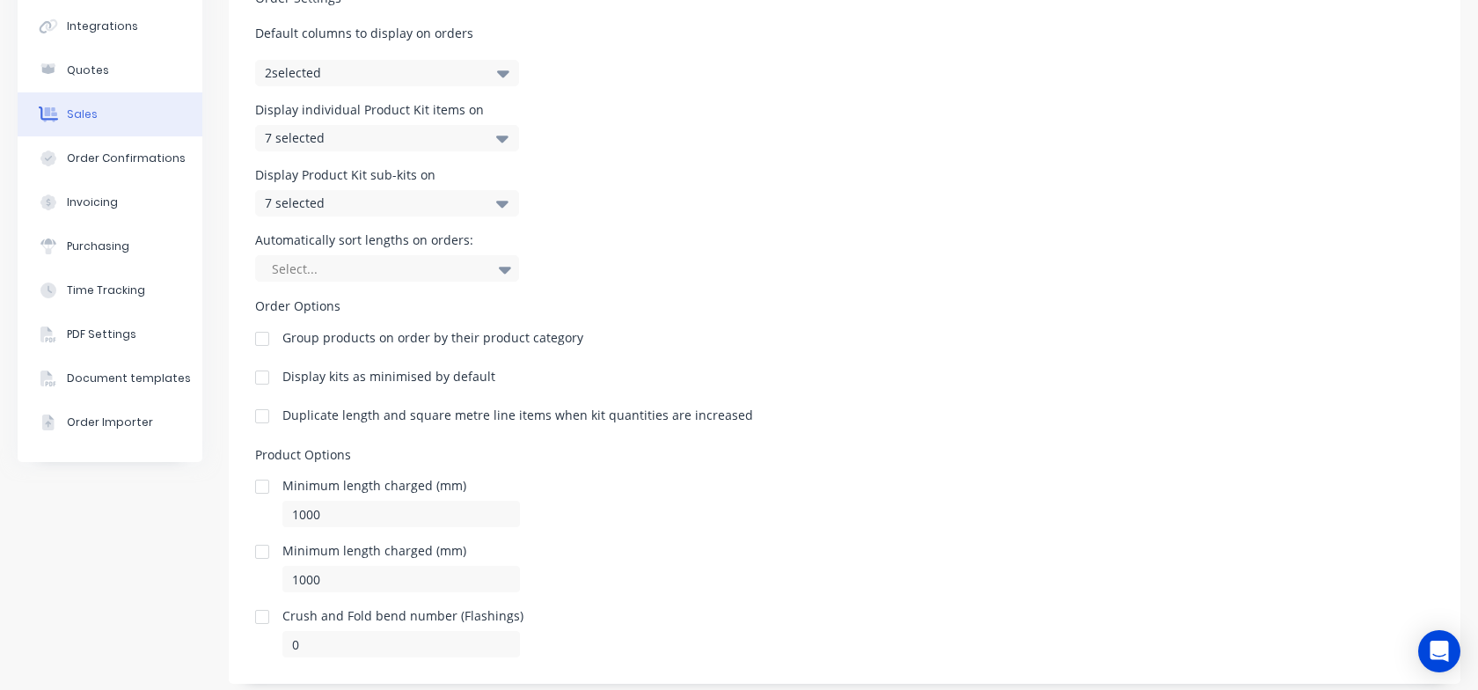
scroll to position [209, 0]
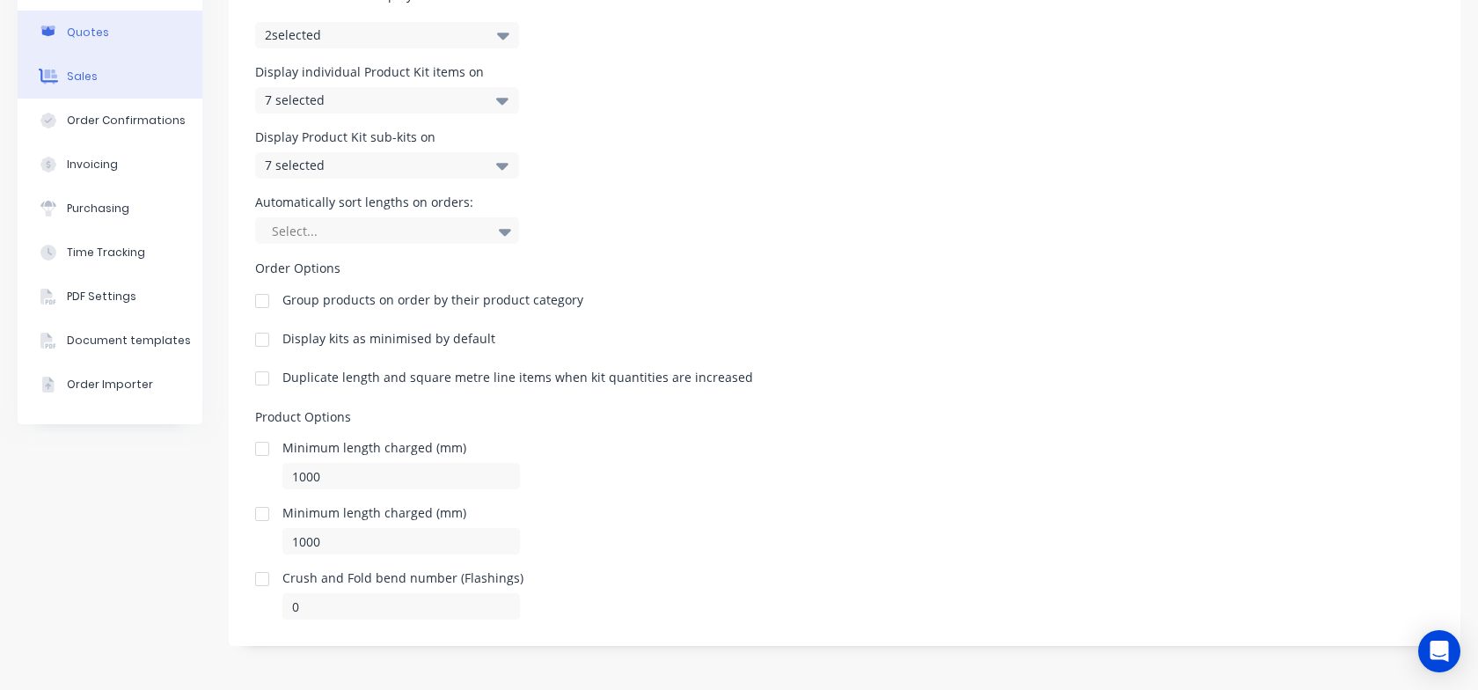
click at [54, 31] on icon at bounding box center [48, 31] width 12 height 11
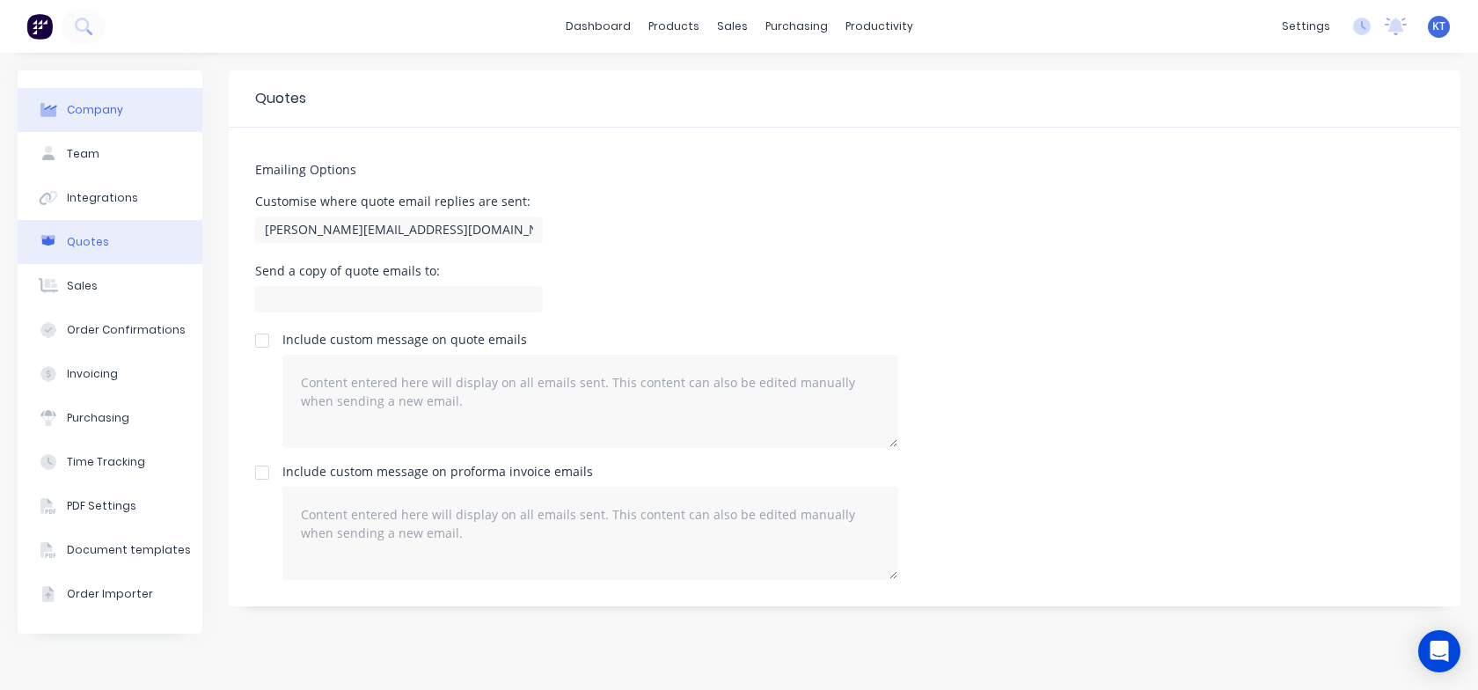
click at [110, 98] on button "Company" at bounding box center [110, 110] width 185 height 44
select select "US"
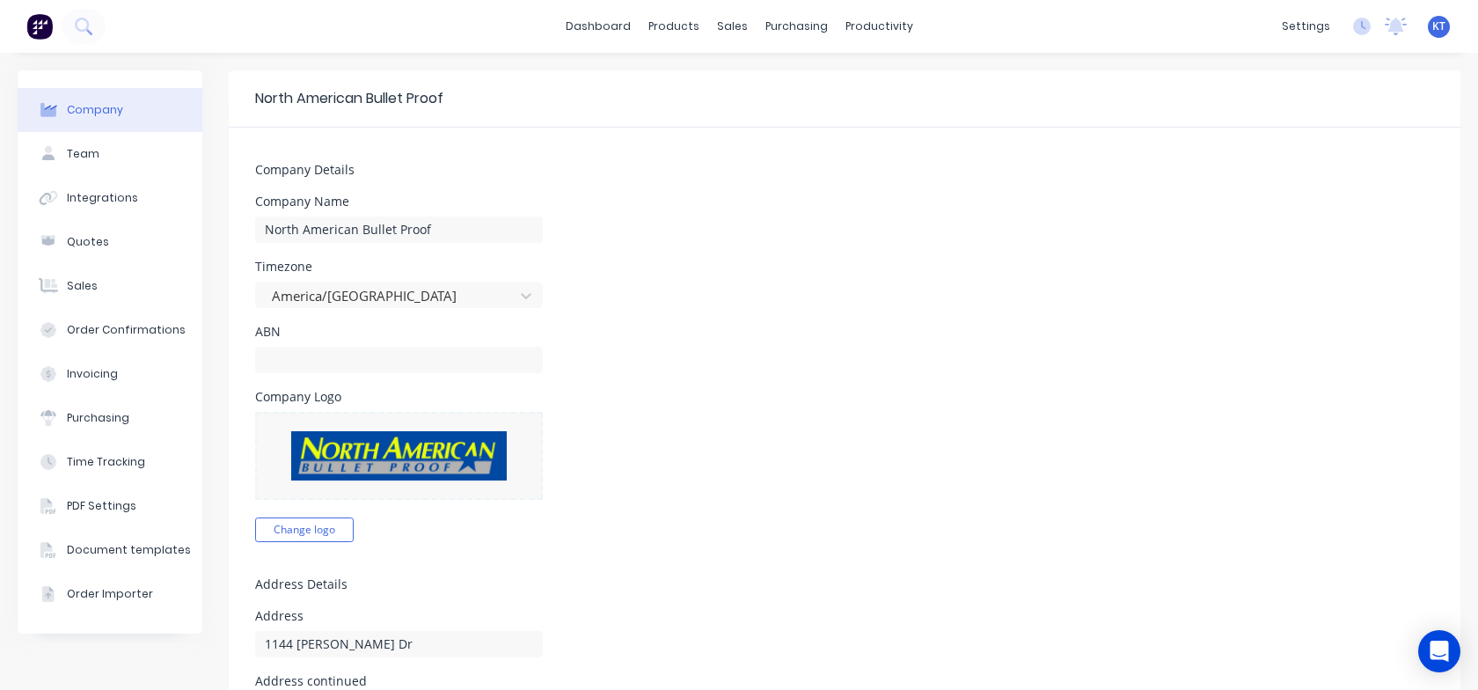
click at [719, 336] on div "ABN" at bounding box center [844, 348] width 1179 height 47
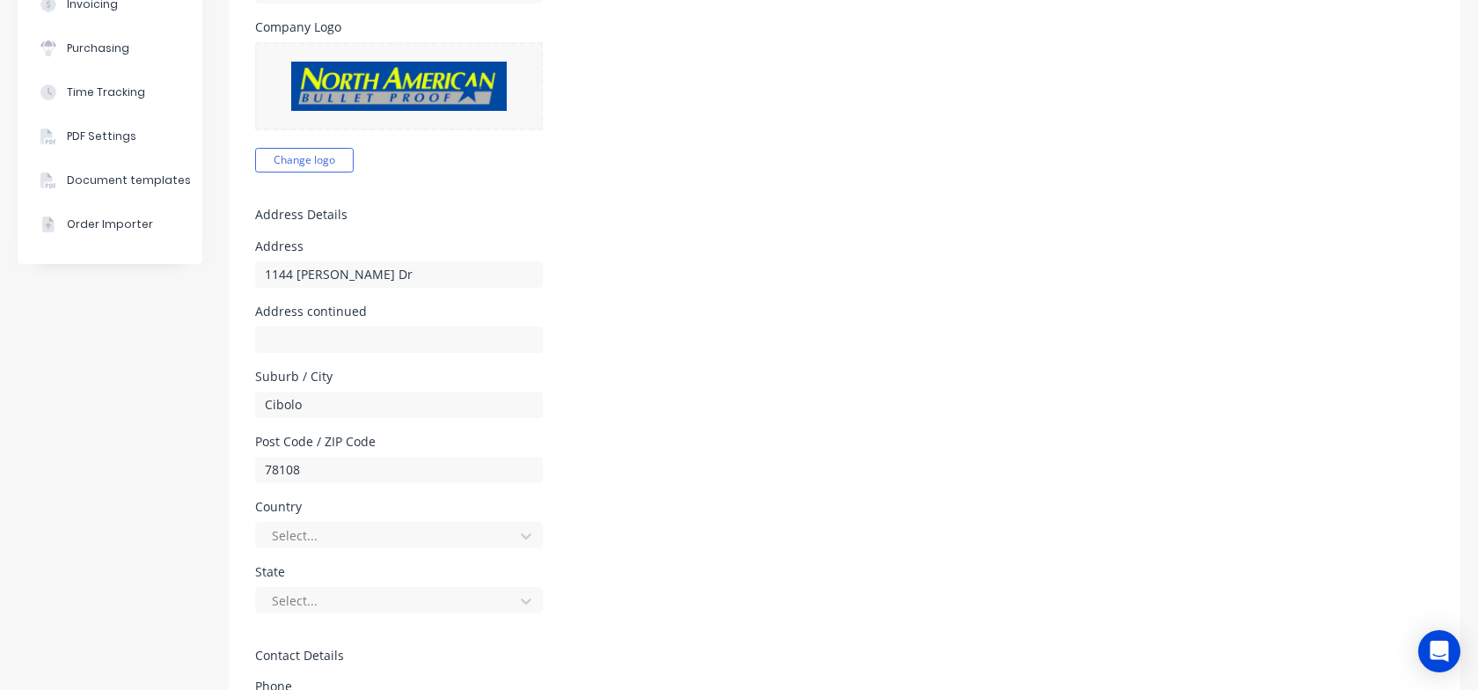
scroll to position [472, 0]
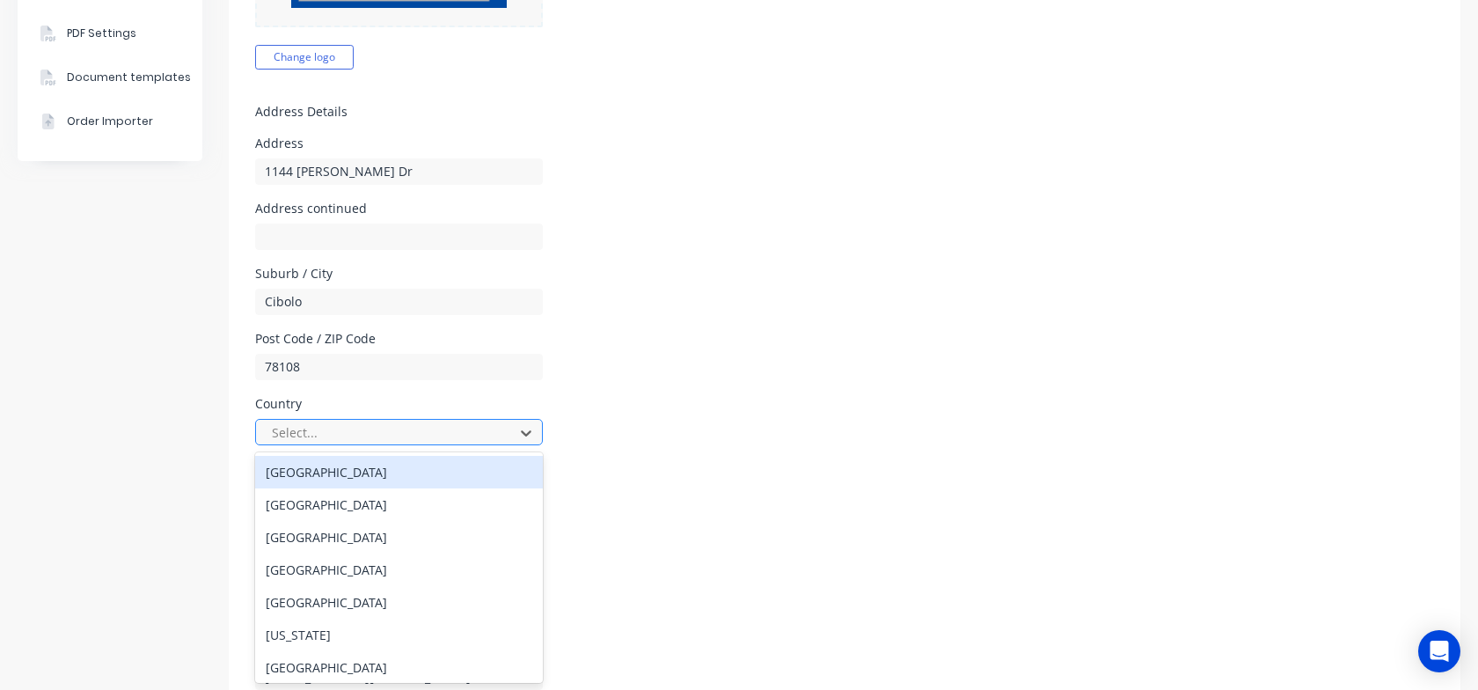
click at [322, 428] on div at bounding box center [387, 432] width 235 height 22
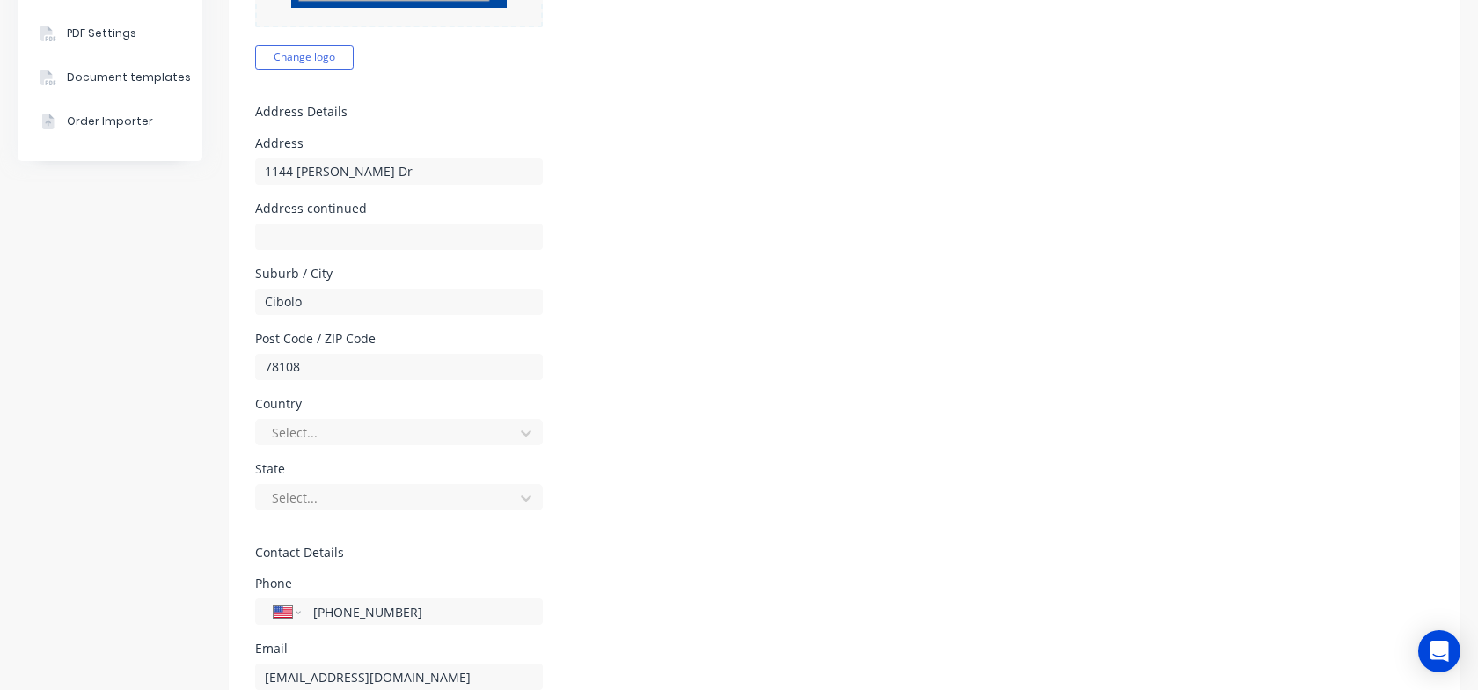
click at [622, 437] on div "Country Select..." at bounding box center [844, 421] width 1179 height 47
click at [300, 498] on div at bounding box center [387, 497] width 235 height 22
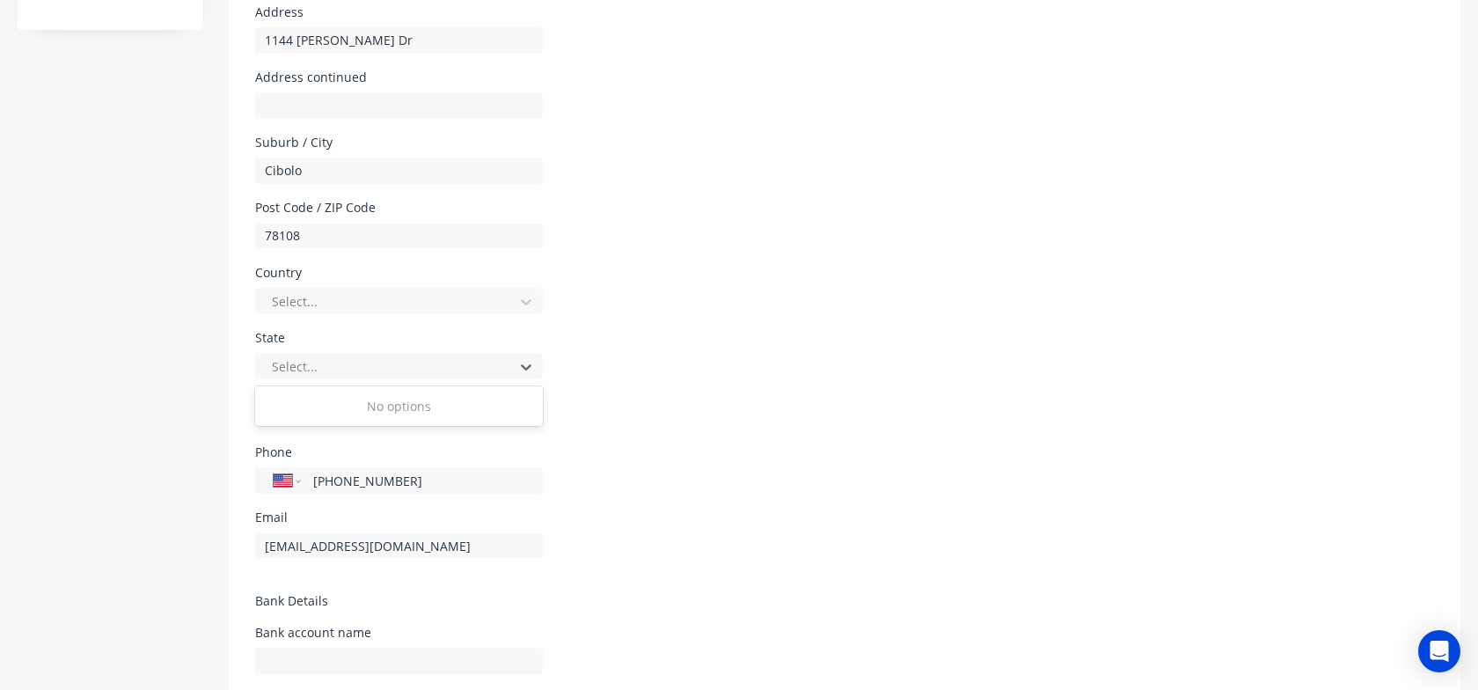
scroll to position [722, 0]
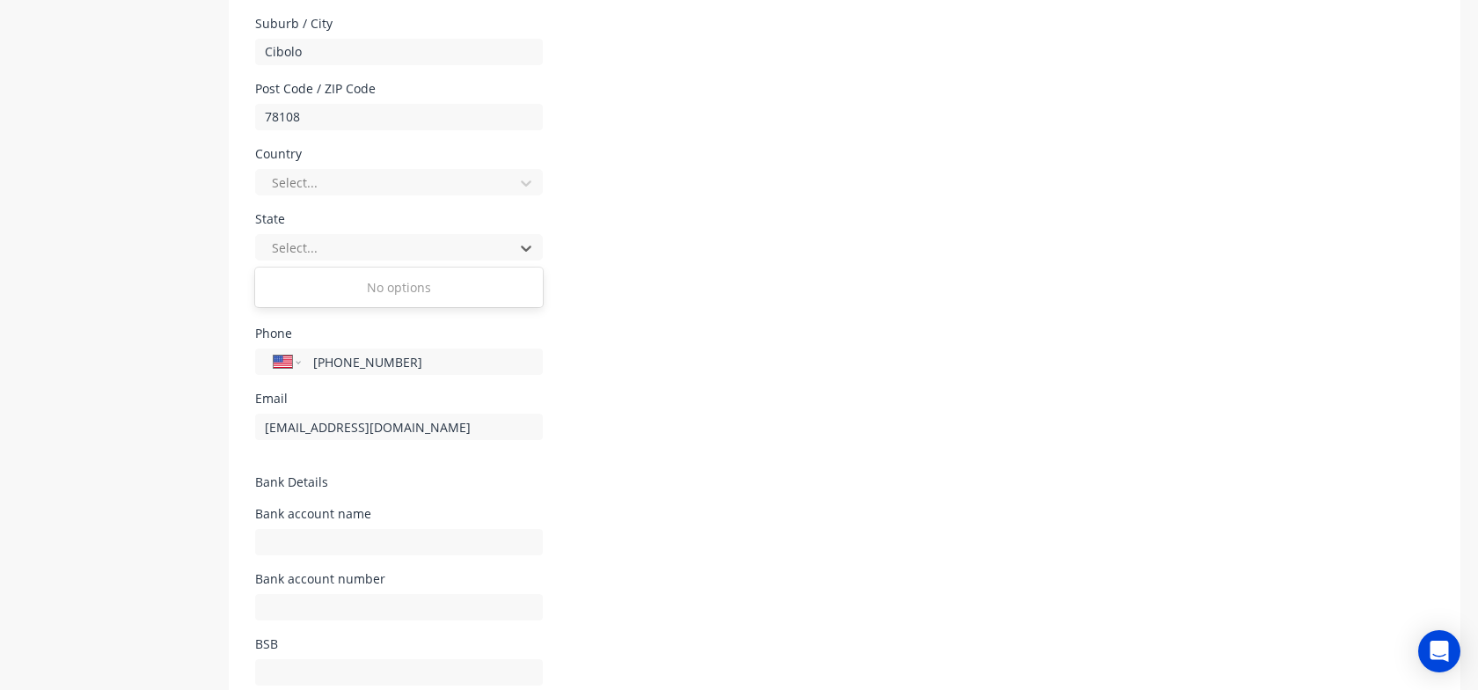
click at [759, 480] on h5 "Bank Details" at bounding box center [844, 482] width 1179 height 15
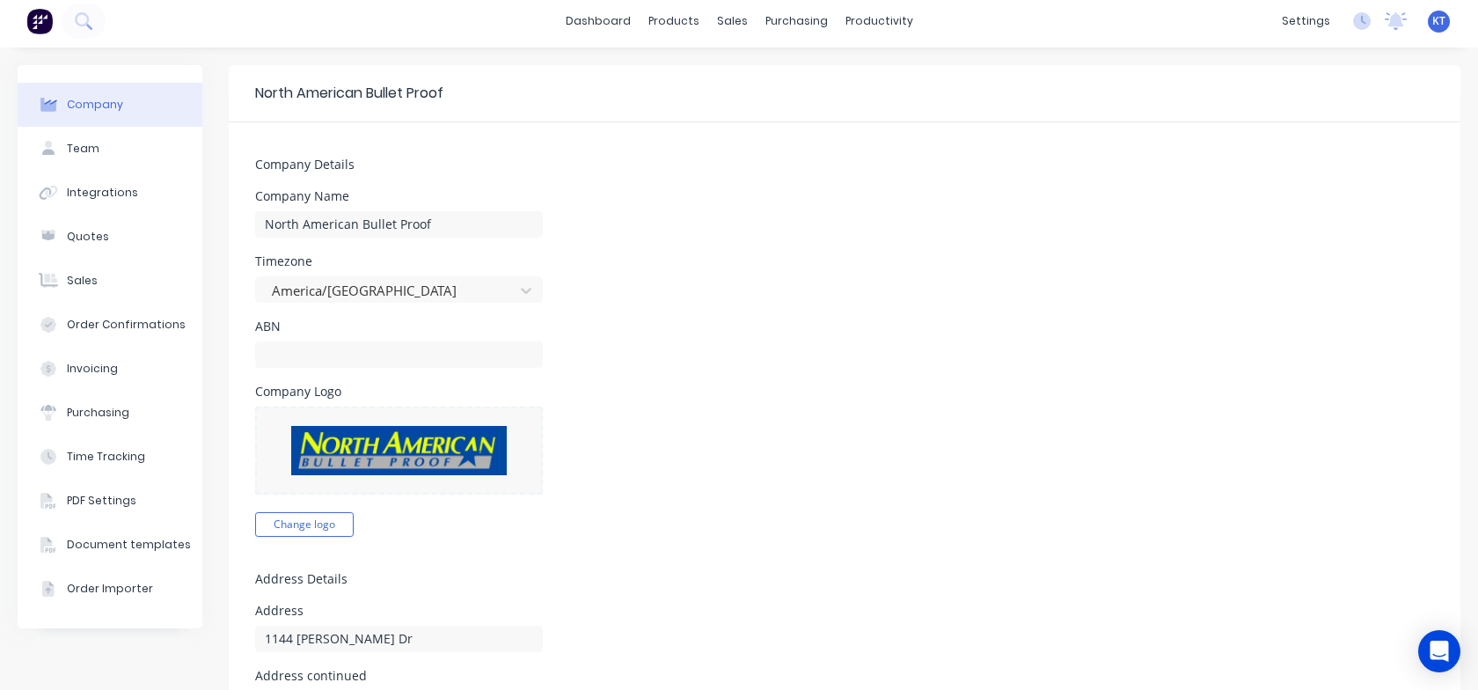
scroll to position [0, 0]
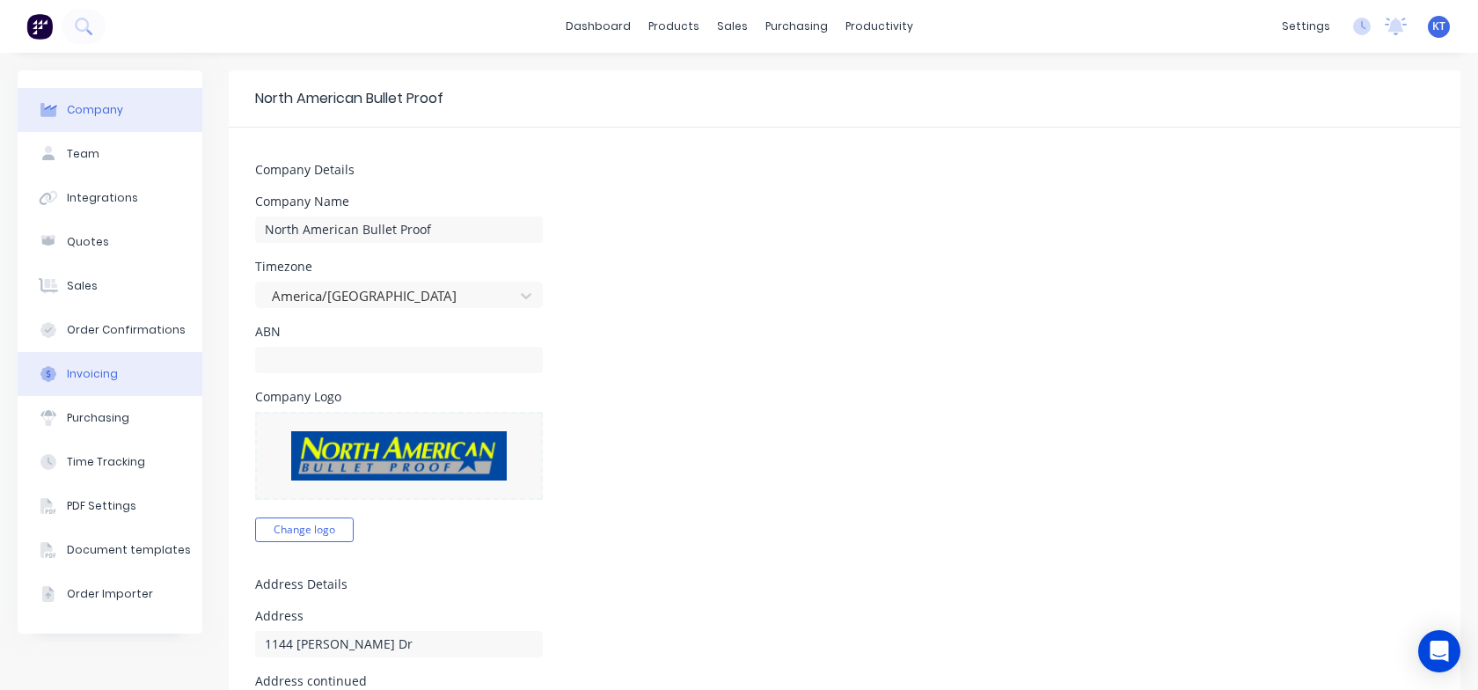
click at [79, 369] on div "Invoicing" at bounding box center [92, 374] width 51 height 16
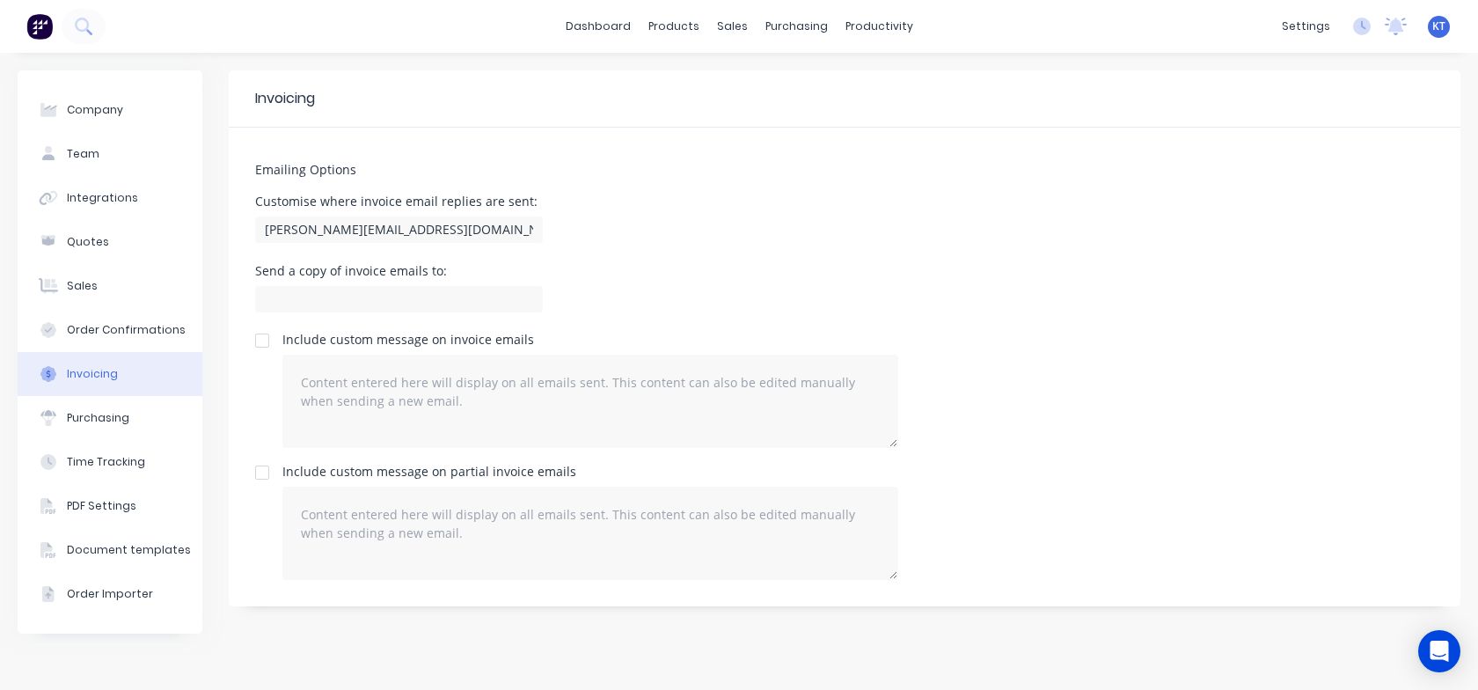
click at [894, 263] on div "Emailing Options Customise where invoice email replies are sent: [PERSON_NAME][…" at bounding box center [844, 367] width 1231 height 478
click at [84, 108] on div "Company" at bounding box center [95, 110] width 56 height 16
select select "US"
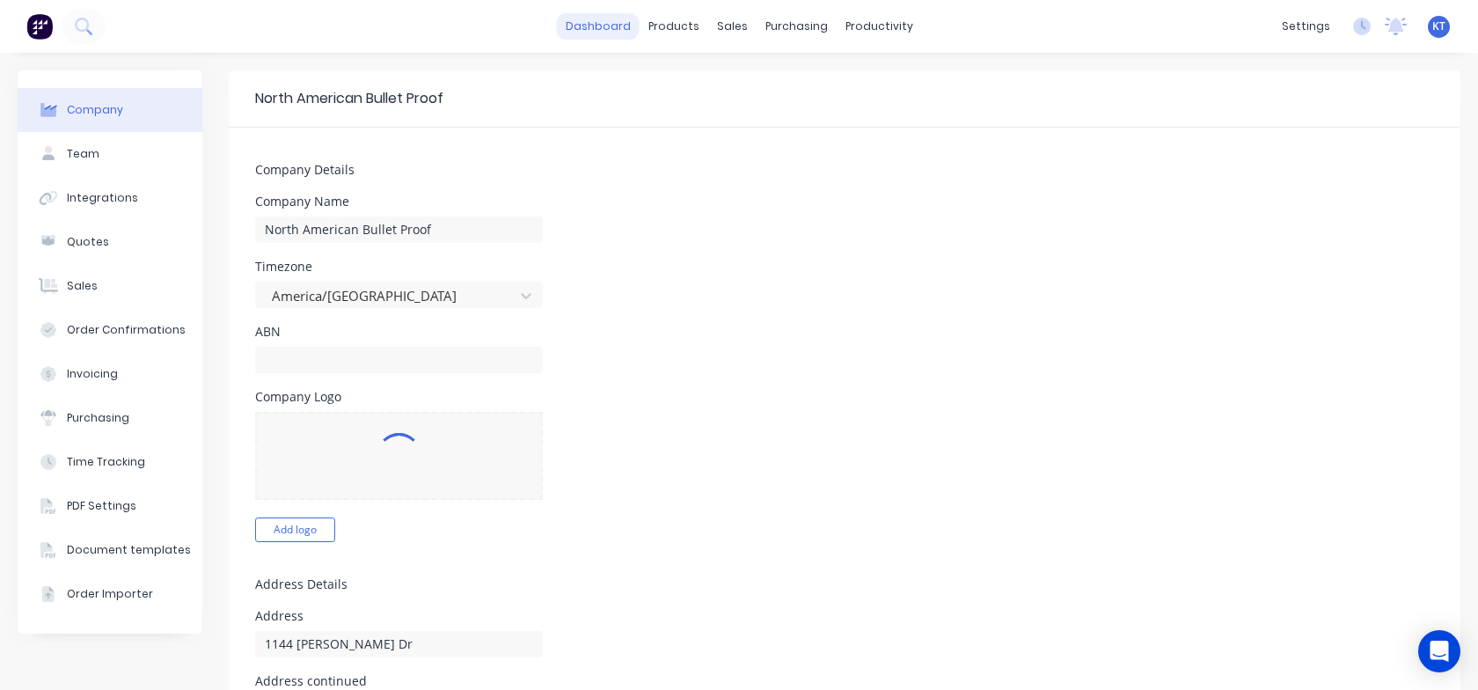
click at [576, 22] on link "dashboard" at bounding box center [598, 26] width 83 height 26
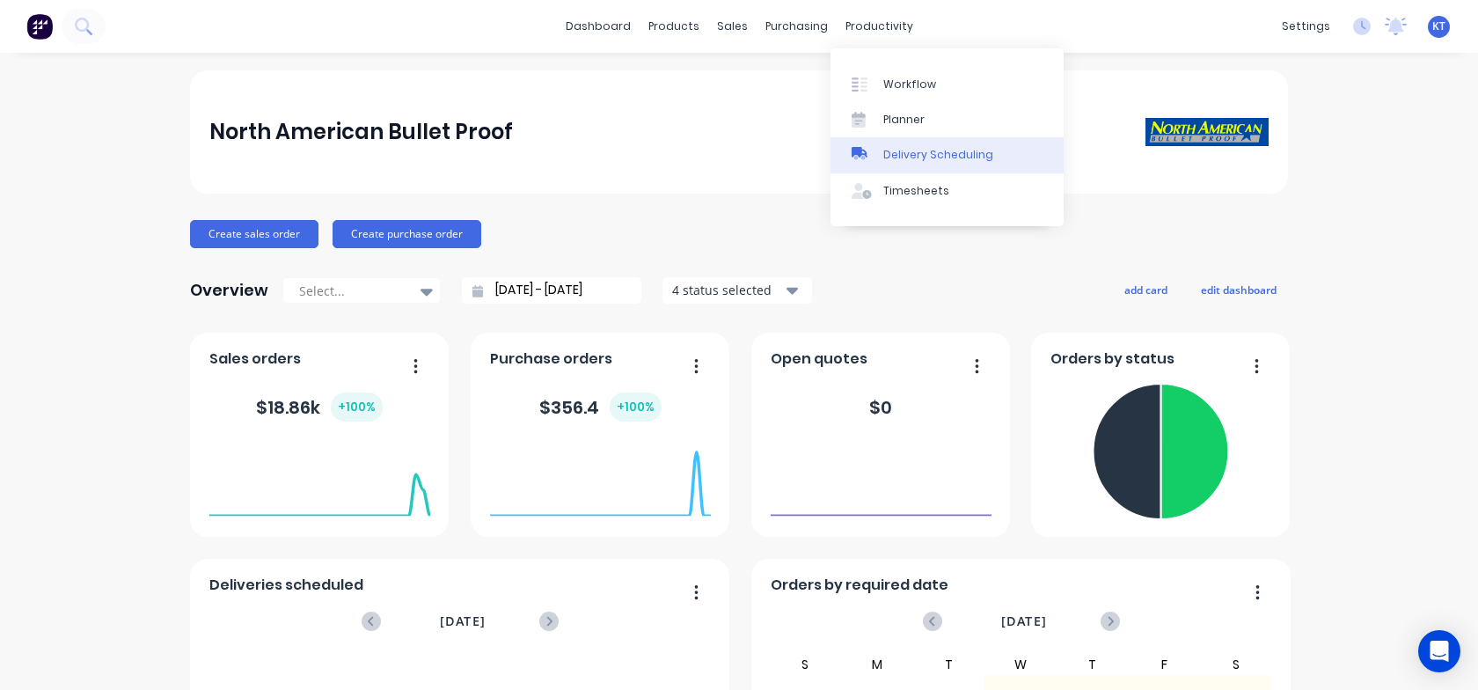
click at [932, 163] on link "Delivery Scheduling" at bounding box center [946, 154] width 233 height 35
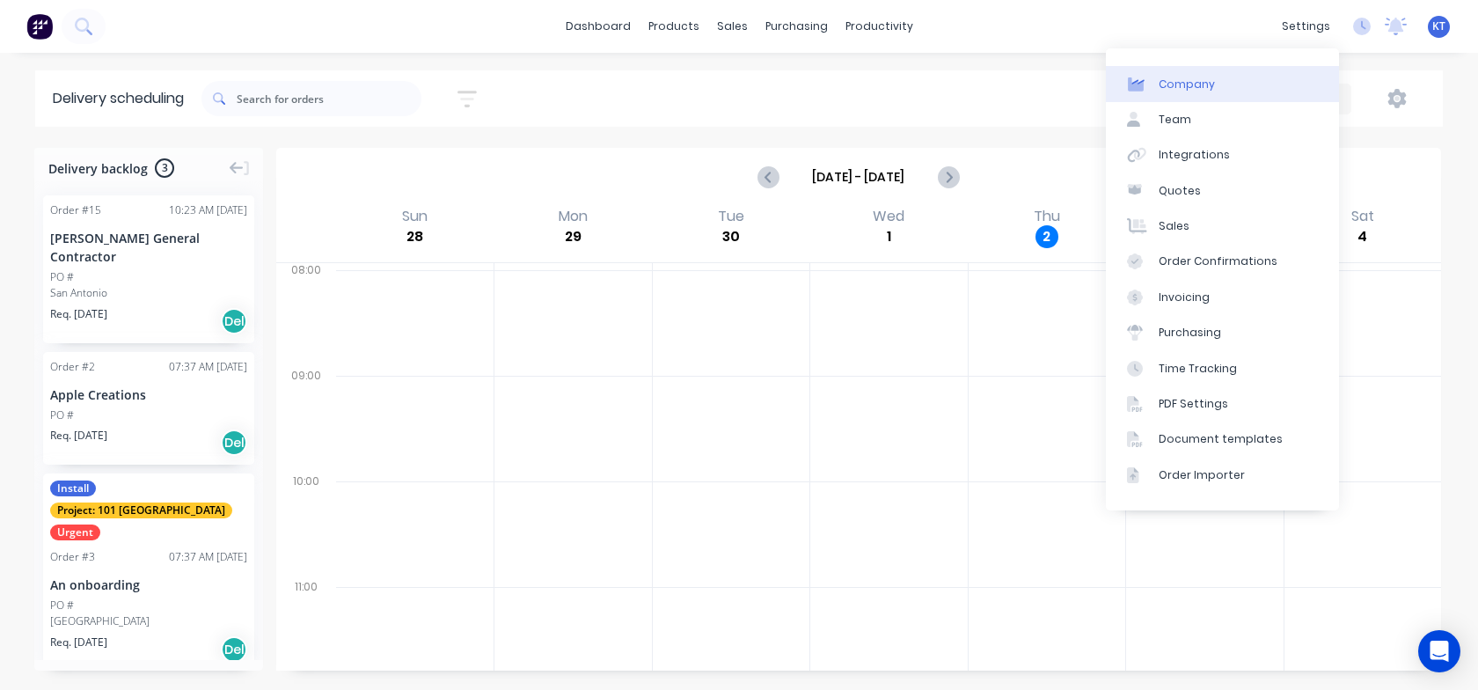
click at [1234, 85] on link "Company" at bounding box center [1222, 83] width 233 height 35
select select "US"
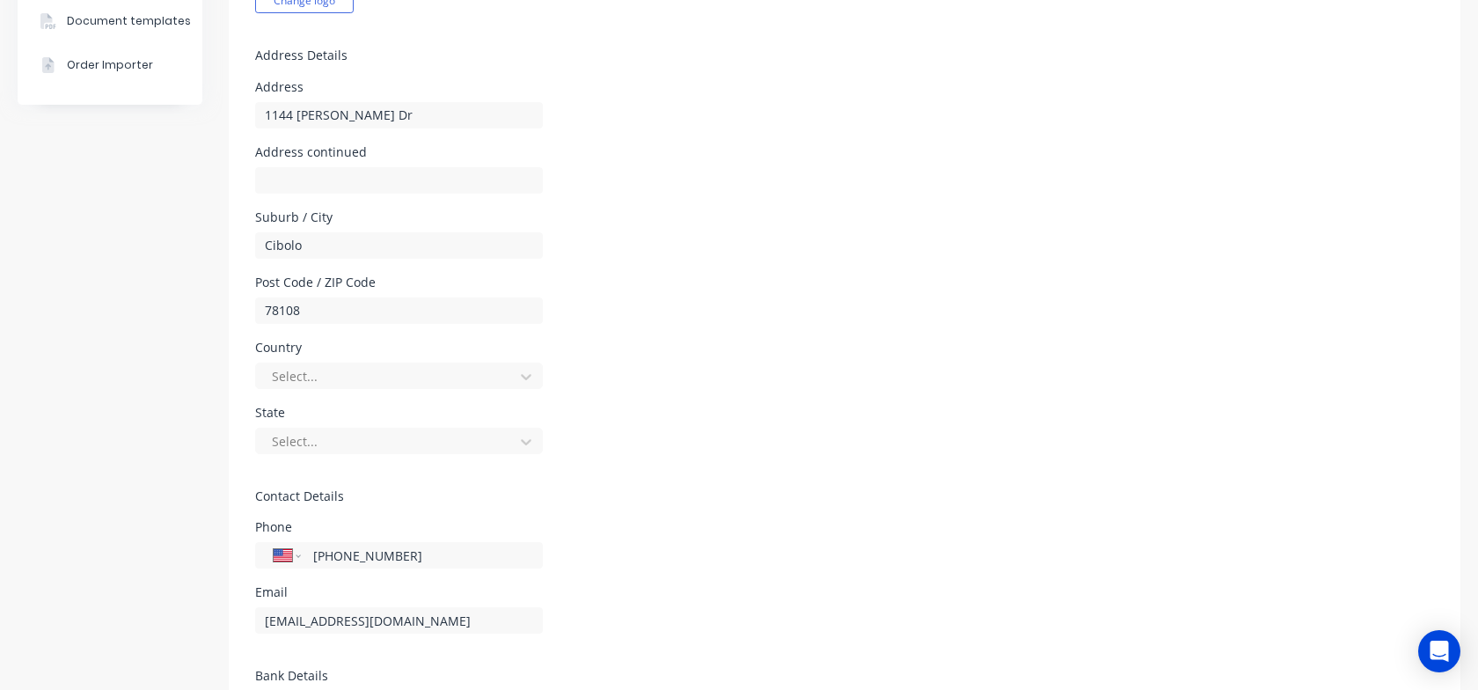
scroll to position [642, 0]
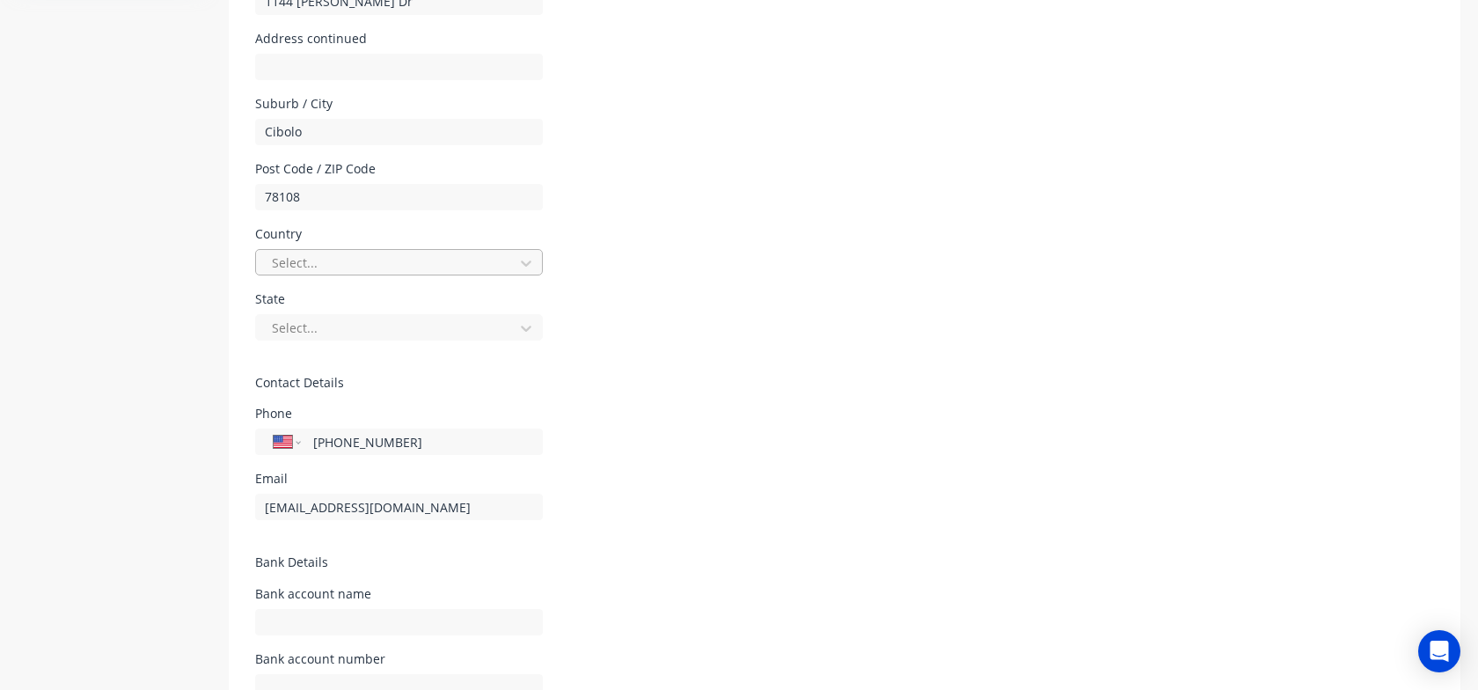
click at [352, 262] on div at bounding box center [387, 263] width 235 height 22
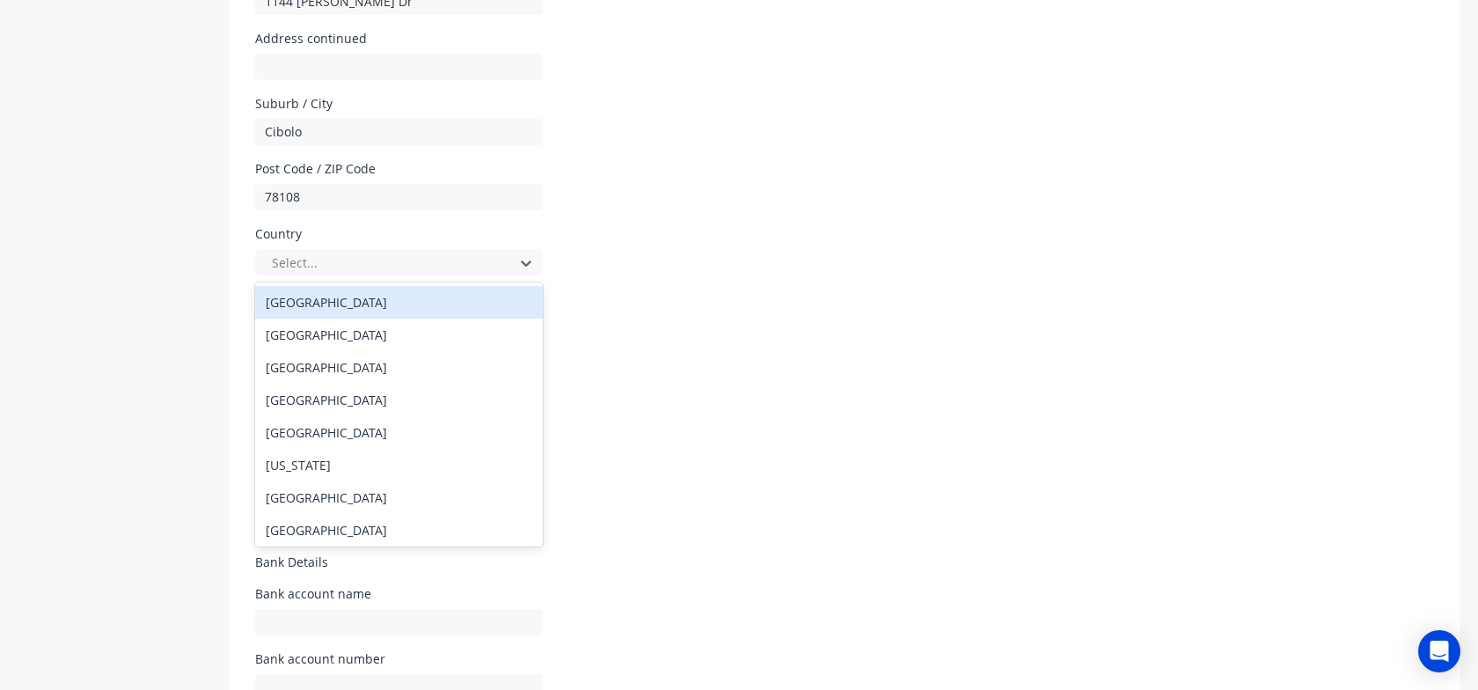
click at [821, 270] on div "Country [GEOGRAPHIC_DATA], 1 of 250. 250 results available. Use Up and Down to …" at bounding box center [844, 251] width 1179 height 47
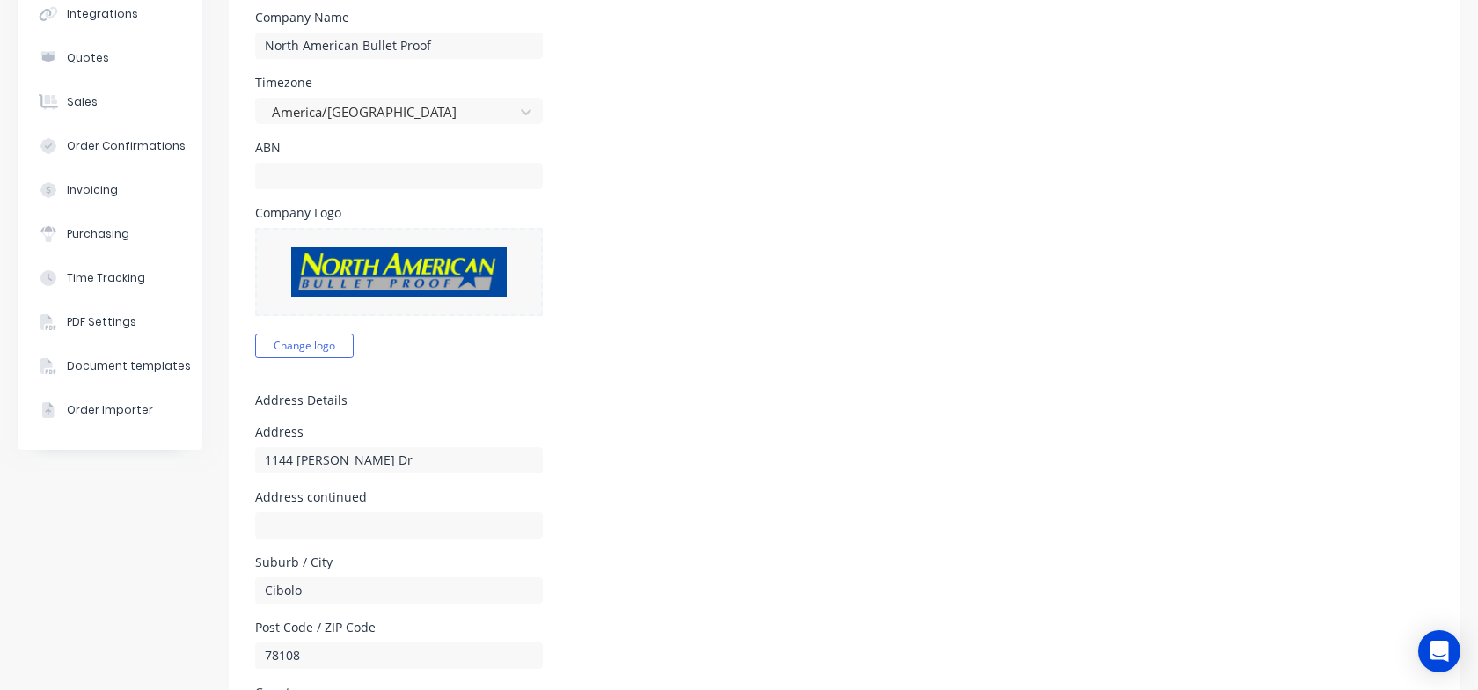
scroll to position [0, 0]
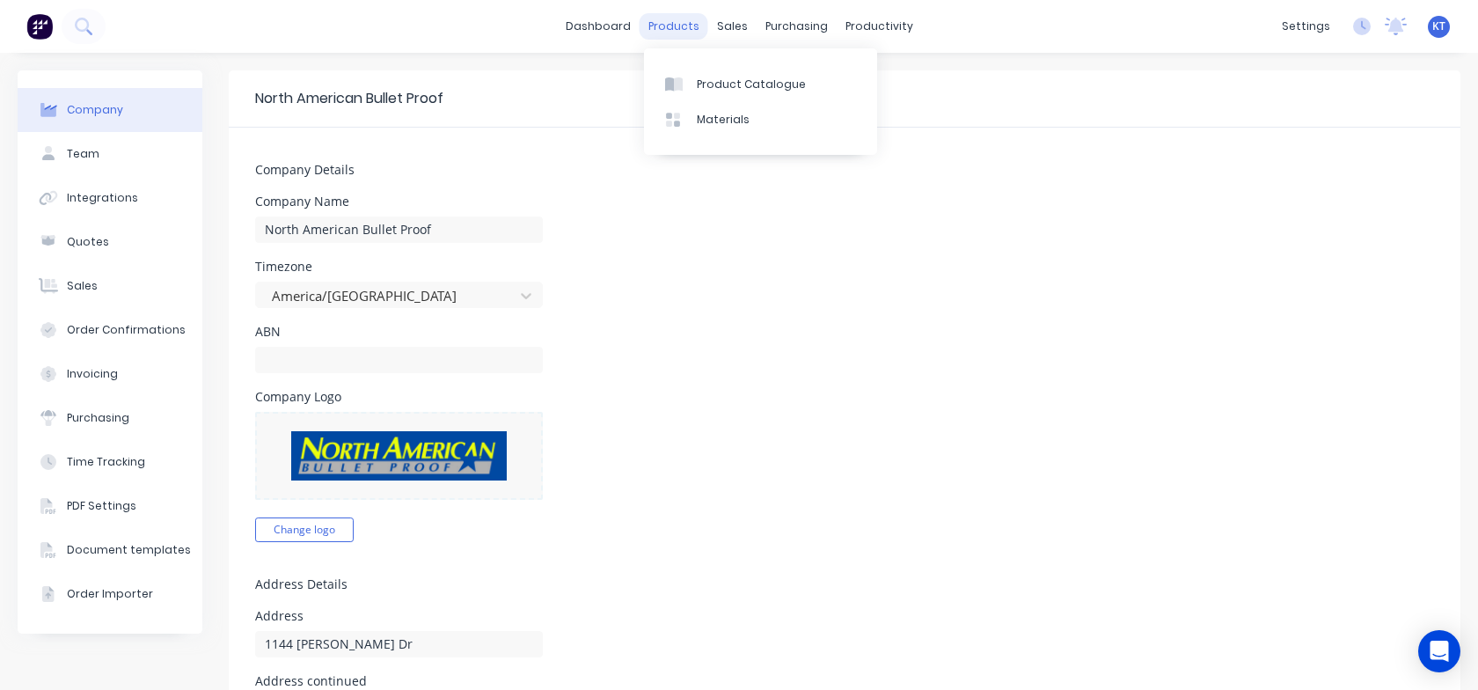
click at [690, 24] on div "products" at bounding box center [673, 26] width 69 height 26
click at [807, 19] on div "purchasing" at bounding box center [796, 26] width 80 height 26
click at [725, 26] on div "sales" at bounding box center [732, 26] width 48 height 26
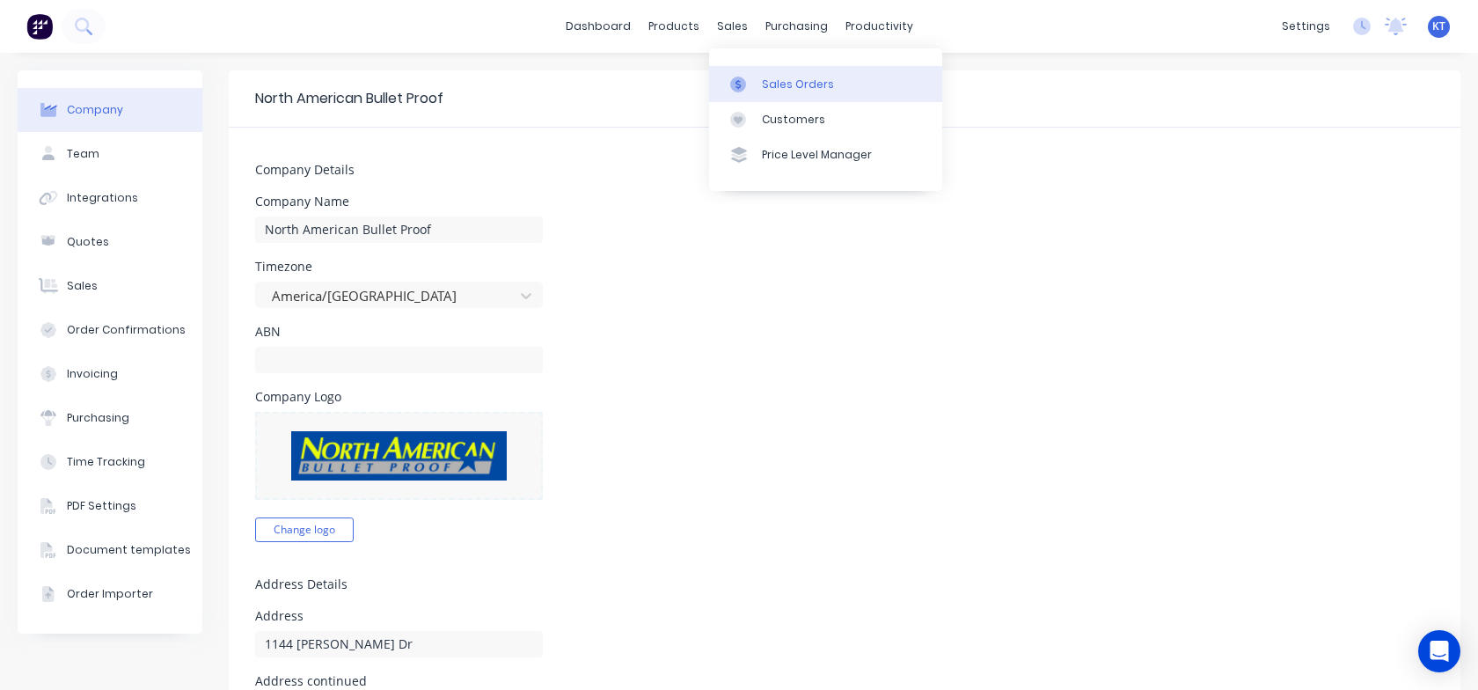
click at [780, 86] on div "Sales Orders" at bounding box center [798, 85] width 72 height 16
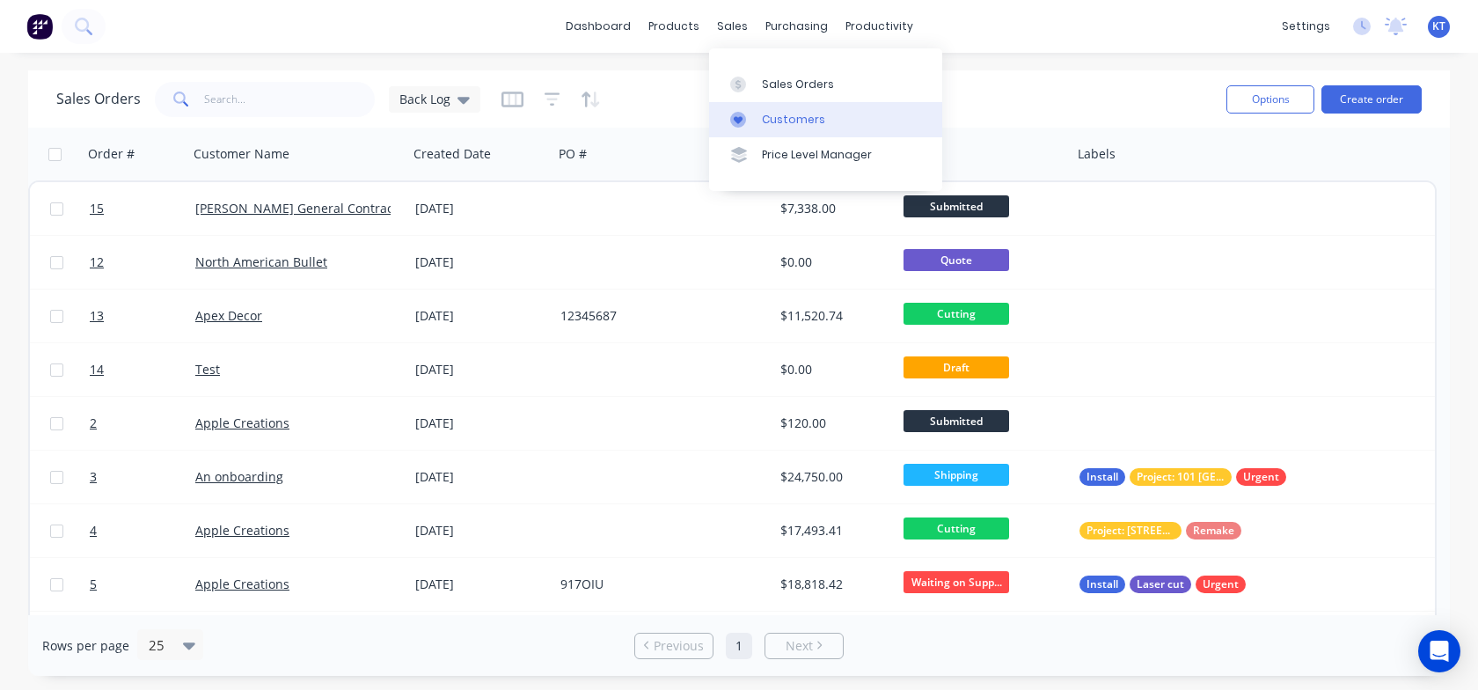
click at [787, 114] on div "Customers" at bounding box center [793, 120] width 63 height 16
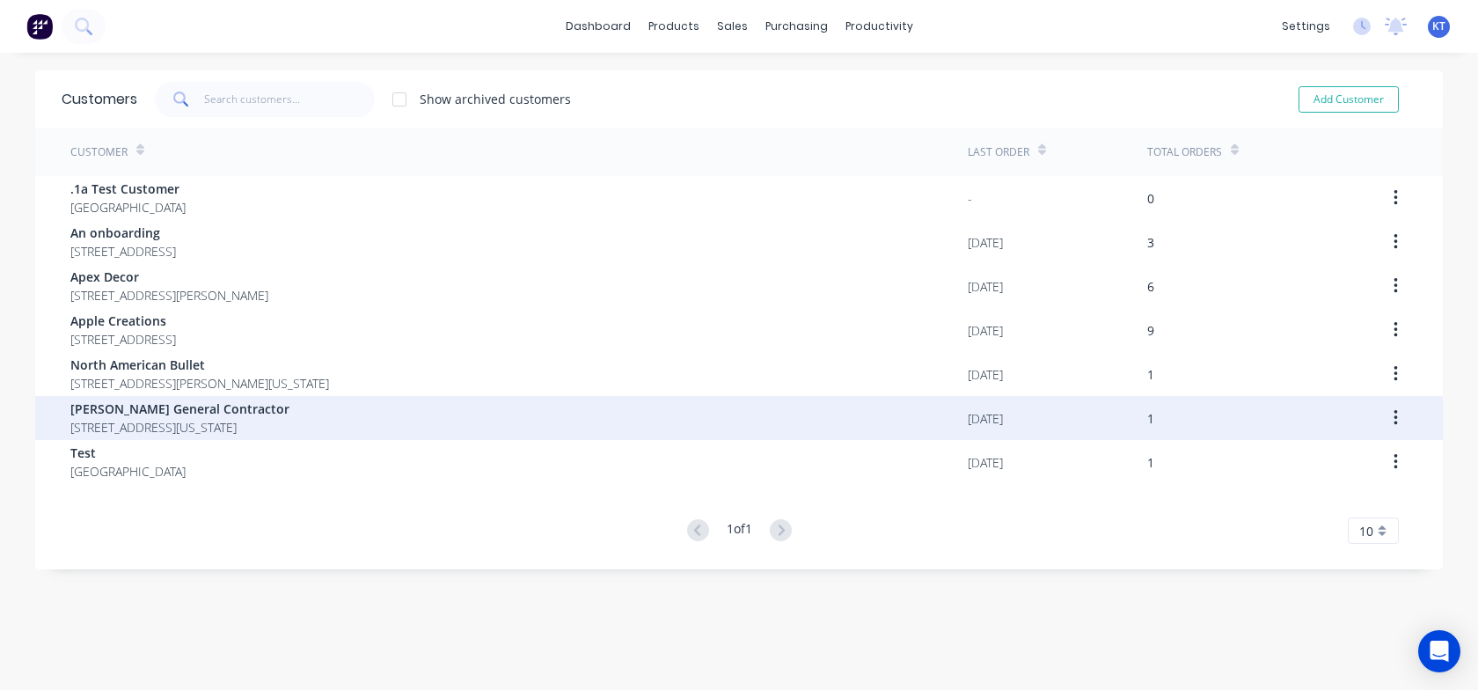
click at [228, 427] on span "[STREET_ADDRESS][US_STATE]" at bounding box center [179, 427] width 219 height 18
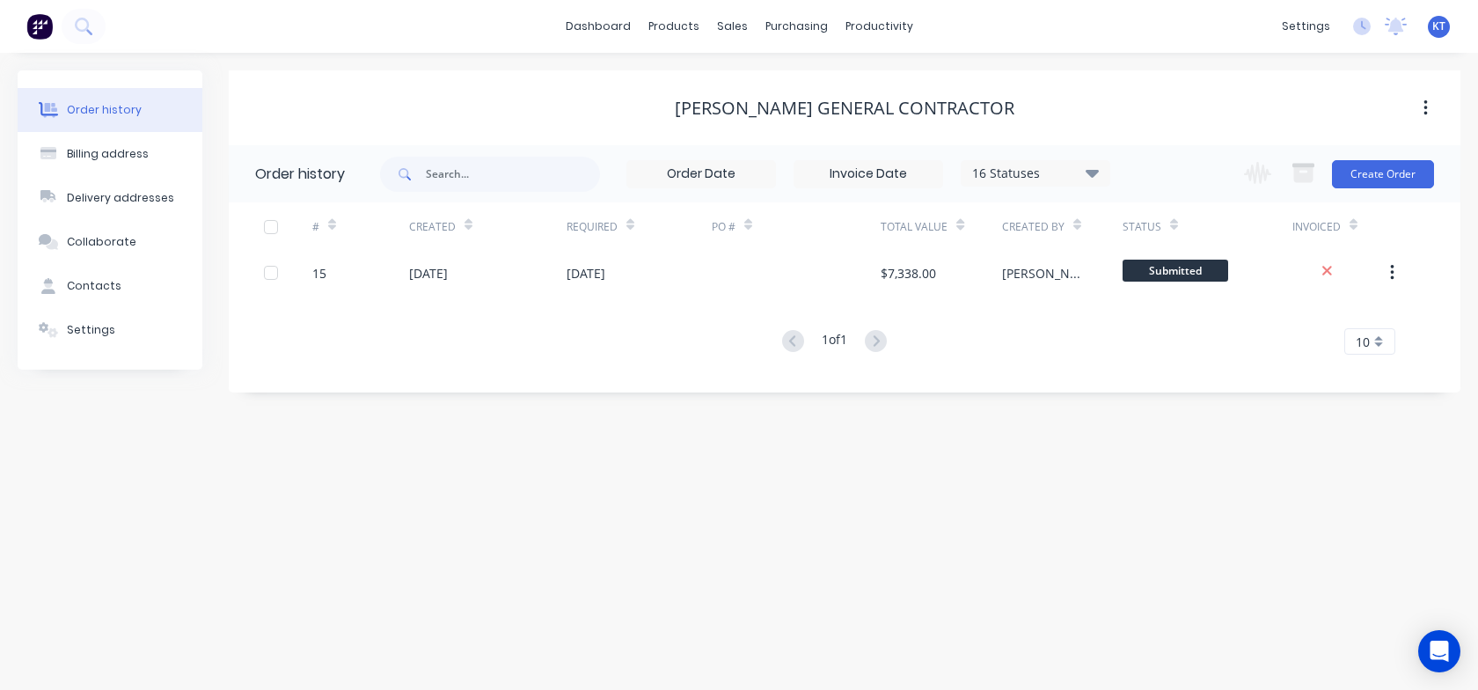
click at [1428, 111] on button "button" at bounding box center [1425, 108] width 41 height 32
click at [1089, 172] on icon at bounding box center [1091, 173] width 13 height 8
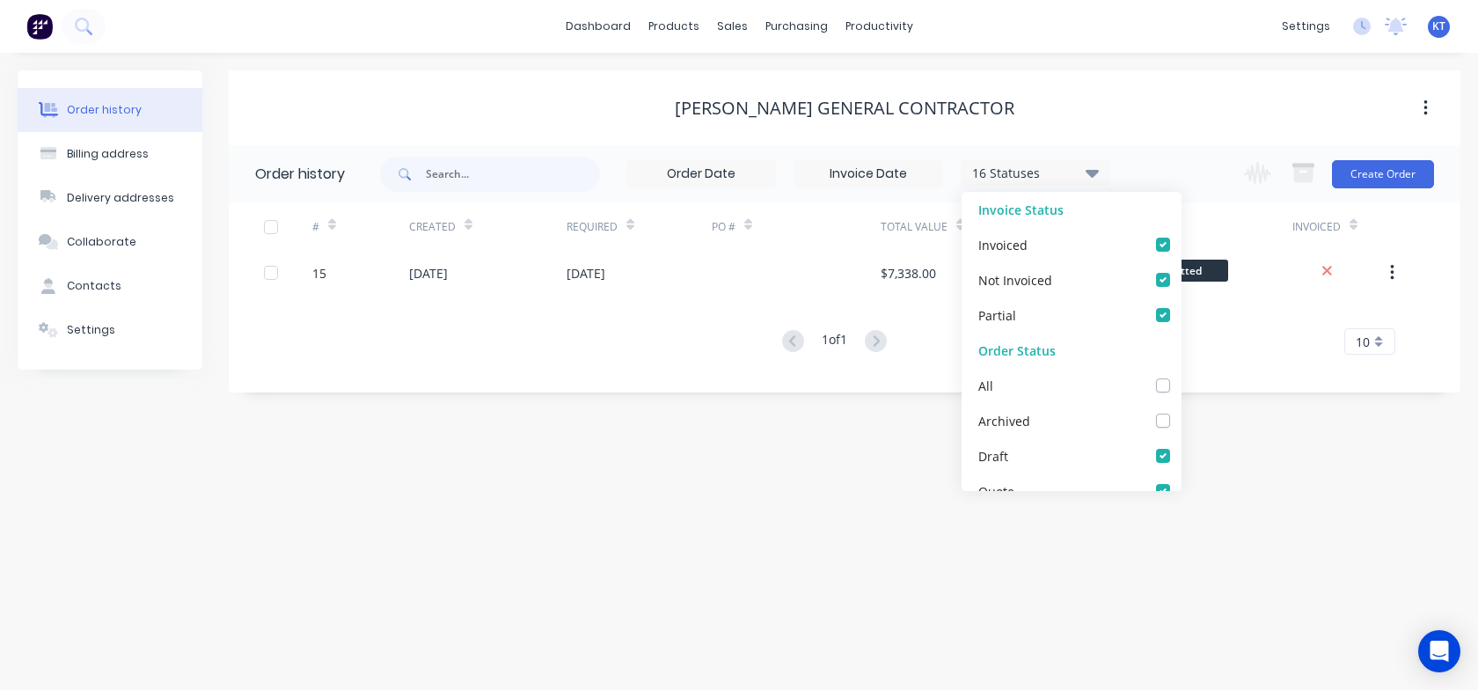
click at [1089, 172] on icon at bounding box center [1091, 173] width 13 height 8
click at [1088, 92] on div "[PERSON_NAME] General Contractor" at bounding box center [844, 108] width 1231 height 32
